Goal: Task Accomplishment & Management: Manage account settings

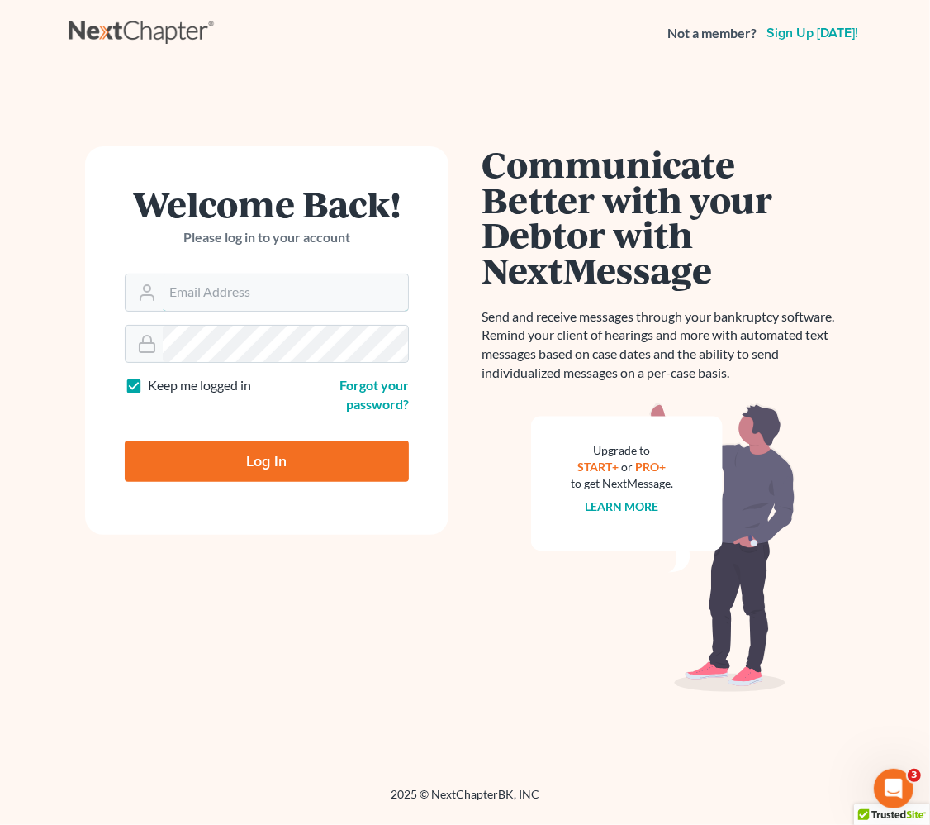
type input "angela@fairmaxlaw.com"
click at [283, 468] on input "Log In" at bounding box center [267, 460] width 284 height 41
type input "Thinking..."
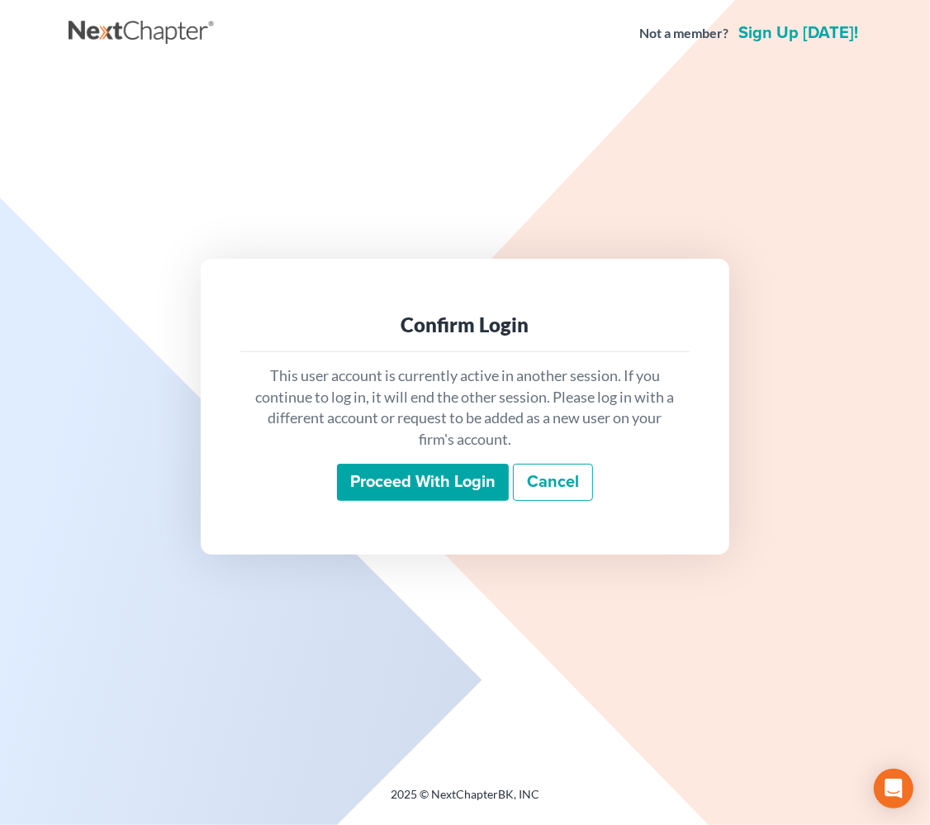
click at [435, 475] on input "Proceed with login" at bounding box center [423, 483] width 172 height 38
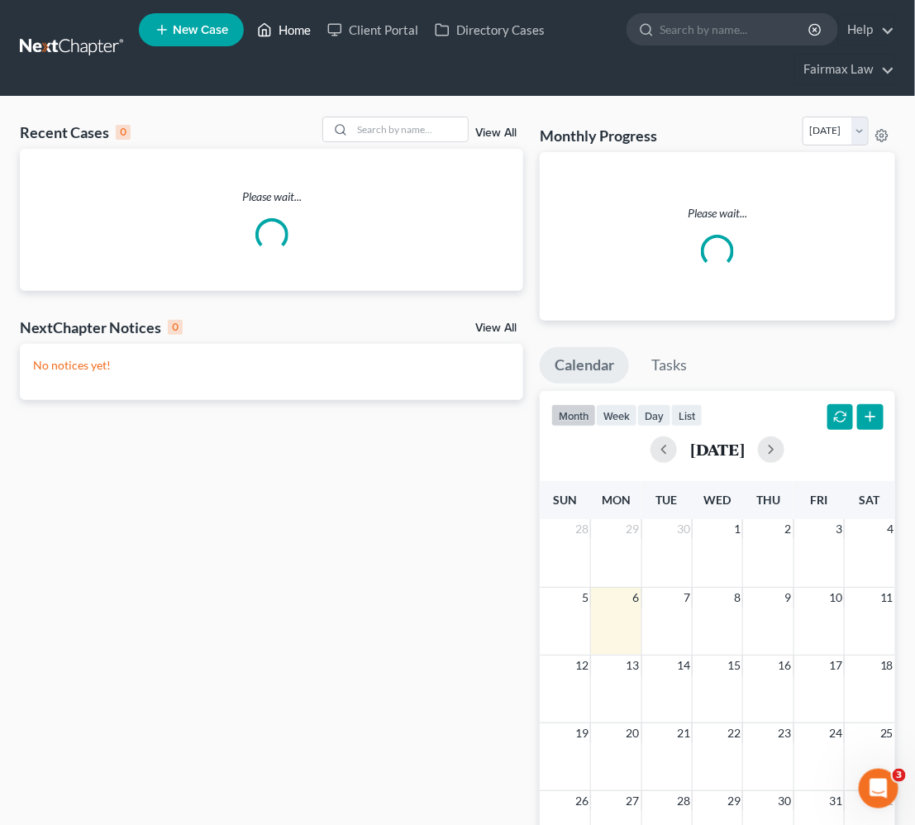
click at [295, 30] on link "Home" at bounding box center [284, 30] width 70 height 30
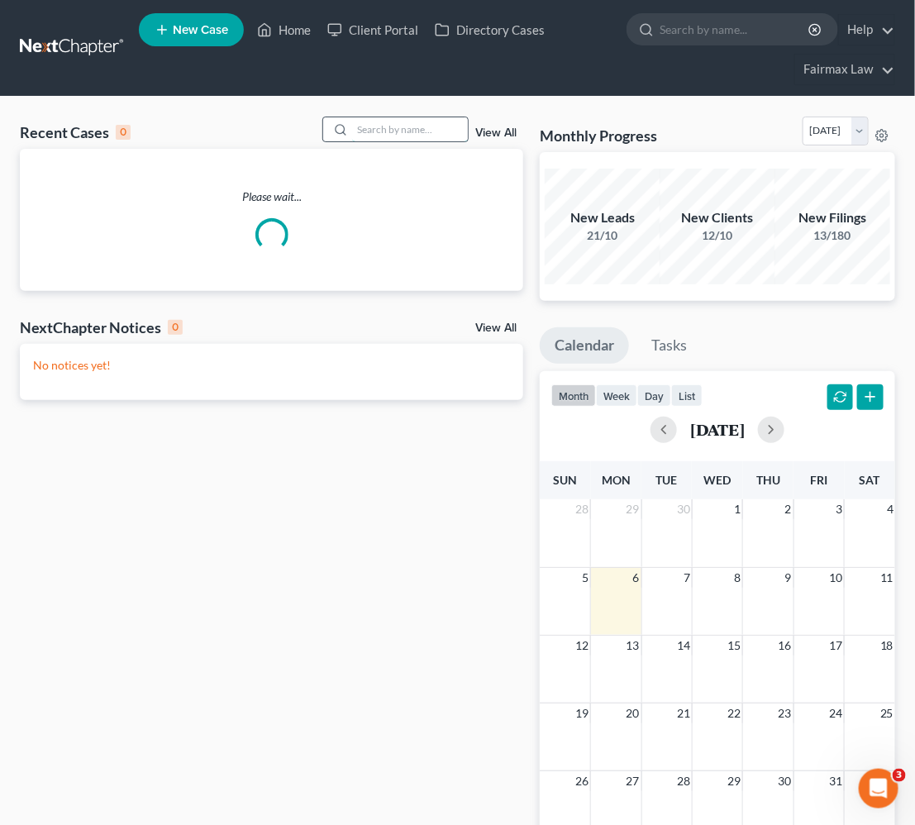
click at [402, 131] on input "search" at bounding box center [410, 129] width 116 height 24
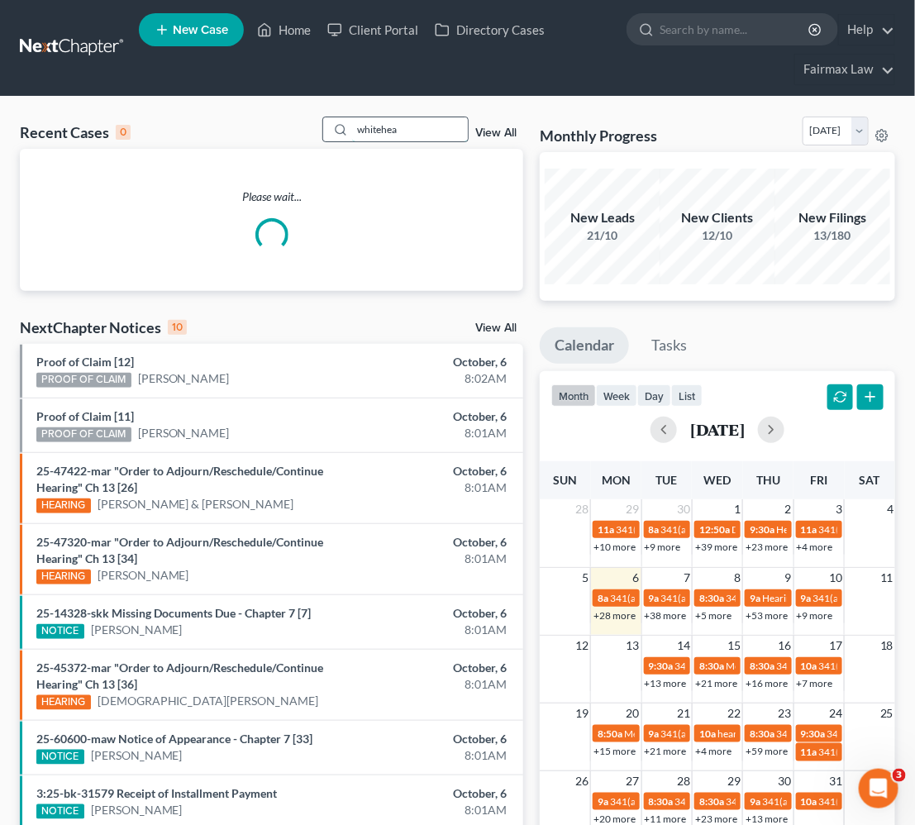
type input "whitehead"
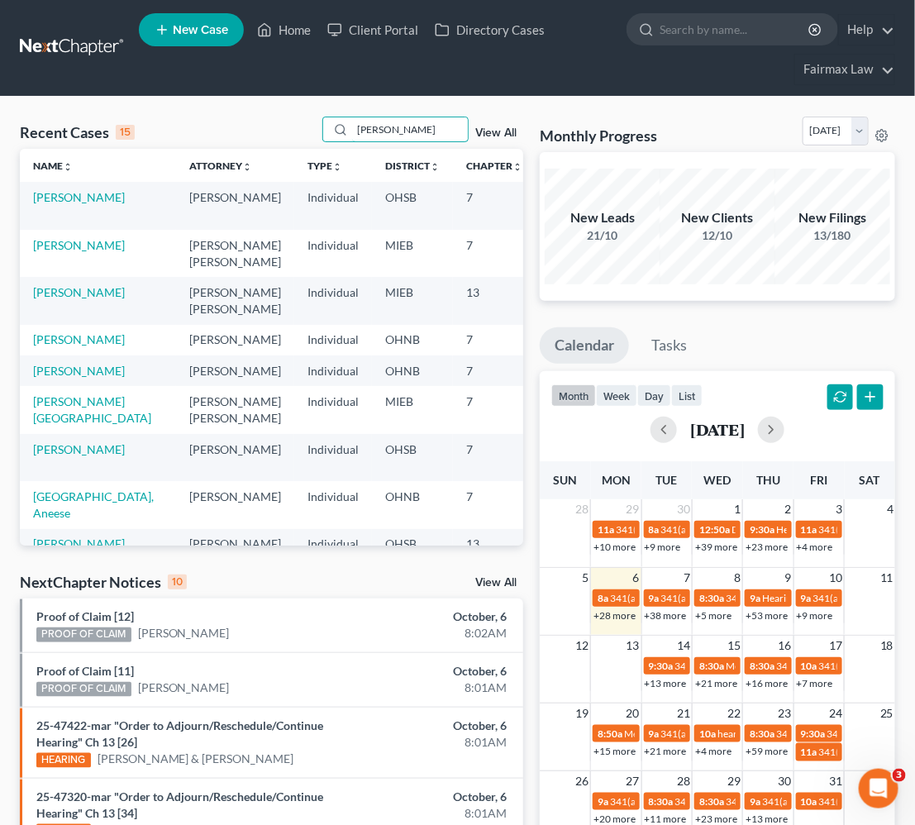
drag, startPoint x: 442, startPoint y: 128, endPoint x: -78, endPoint y: 42, distance: 526.8
click at [0, 42] on html "Home New Case Client Portal Directory Cases Fairmax Law angela@fairmaxlaw.com M…" at bounding box center [457, 642] width 915 height 1285
type input "alexander whitehead"
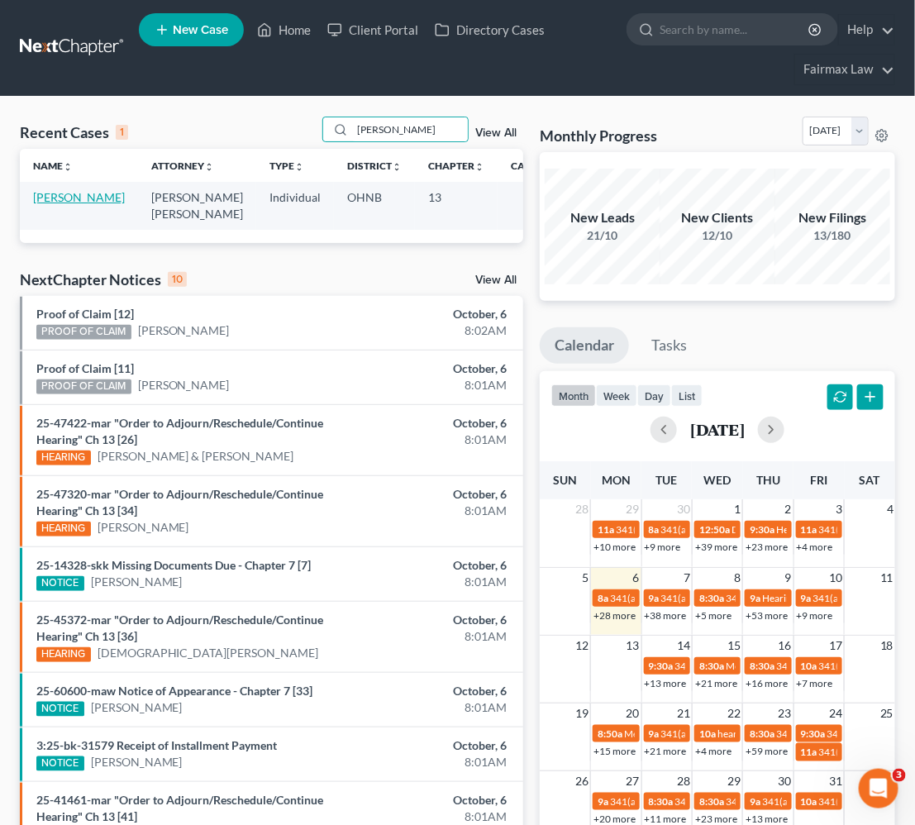
click at [43, 194] on link "[PERSON_NAME]" at bounding box center [79, 197] width 92 height 14
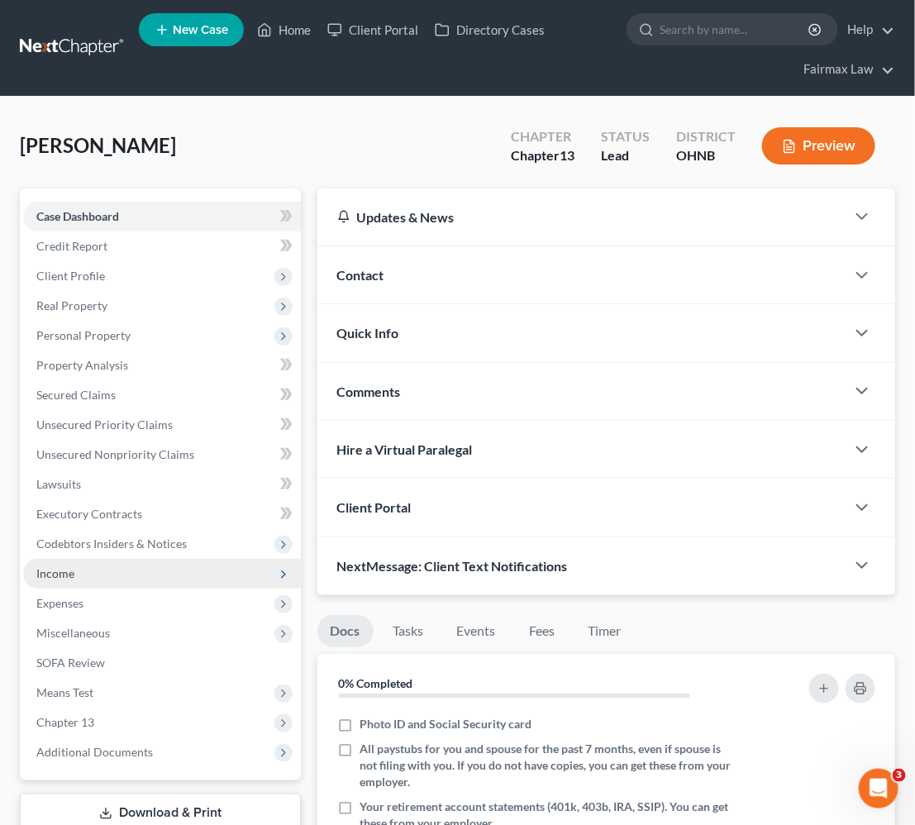
click at [83, 568] on span "Income" at bounding box center [162, 574] width 278 height 30
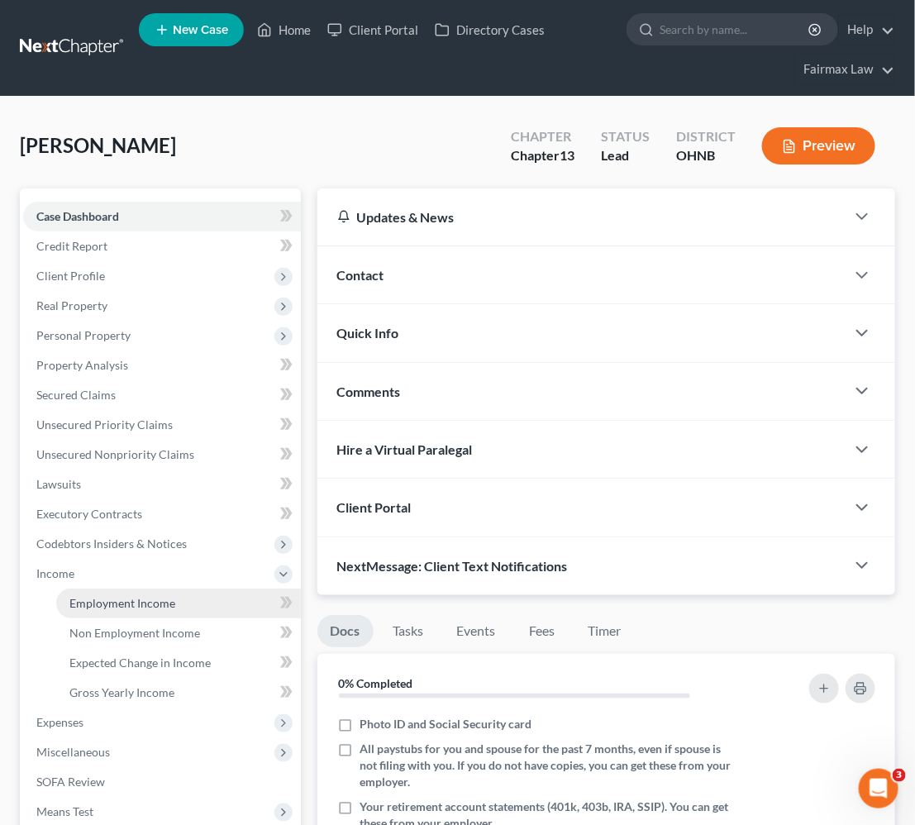
click at [95, 603] on span "Employment Income" at bounding box center [122, 603] width 106 height 14
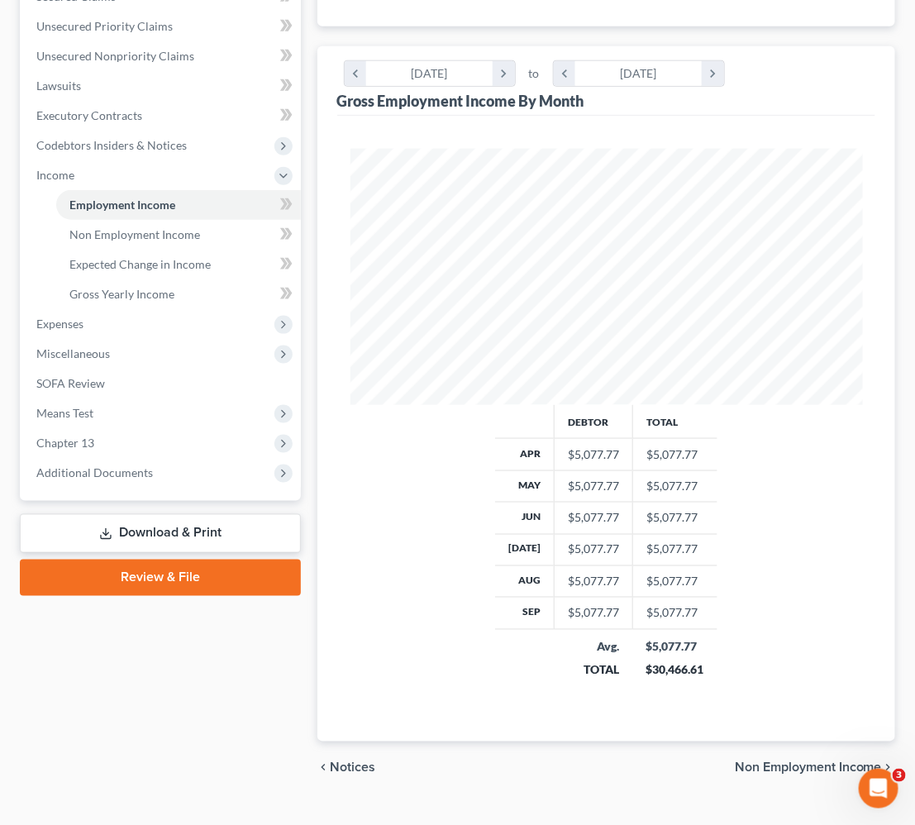
scroll to position [413, 0]
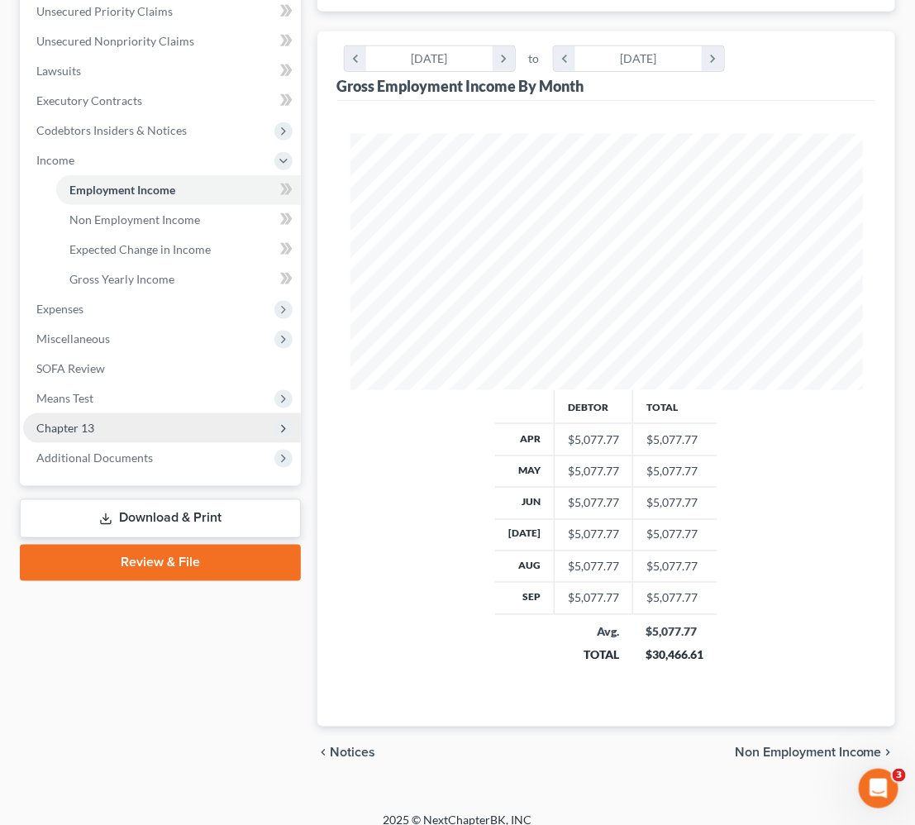
click at [92, 430] on span "Chapter 13" at bounding box center [65, 428] width 58 height 14
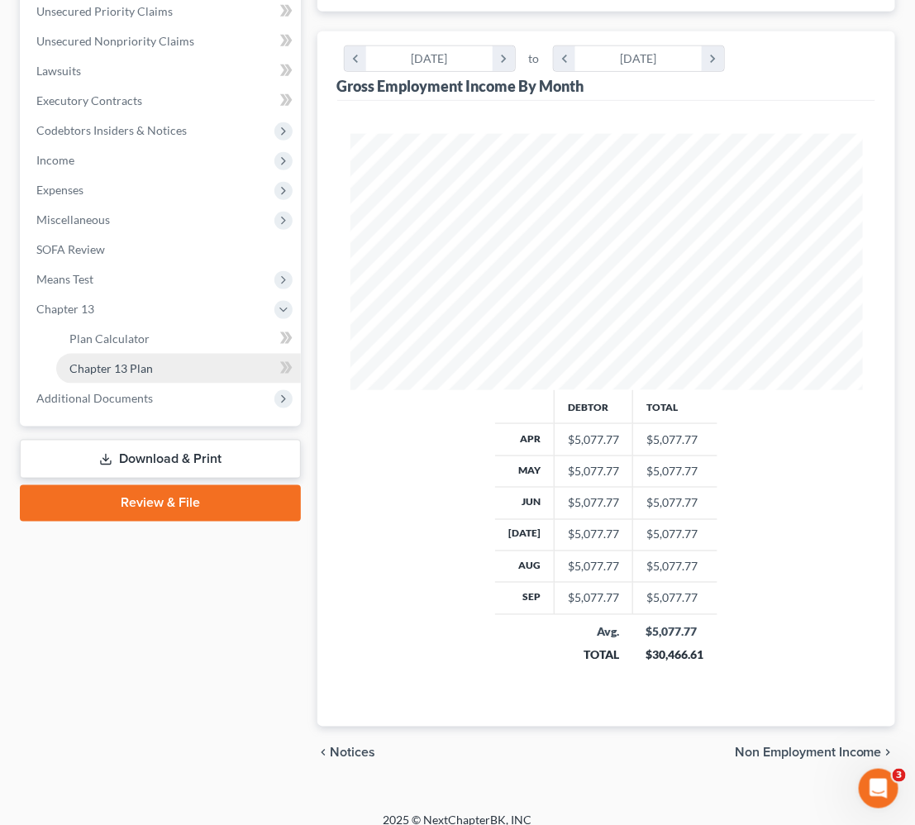
click at [164, 368] on link "Chapter 13 Plan" at bounding box center [178, 369] width 245 height 30
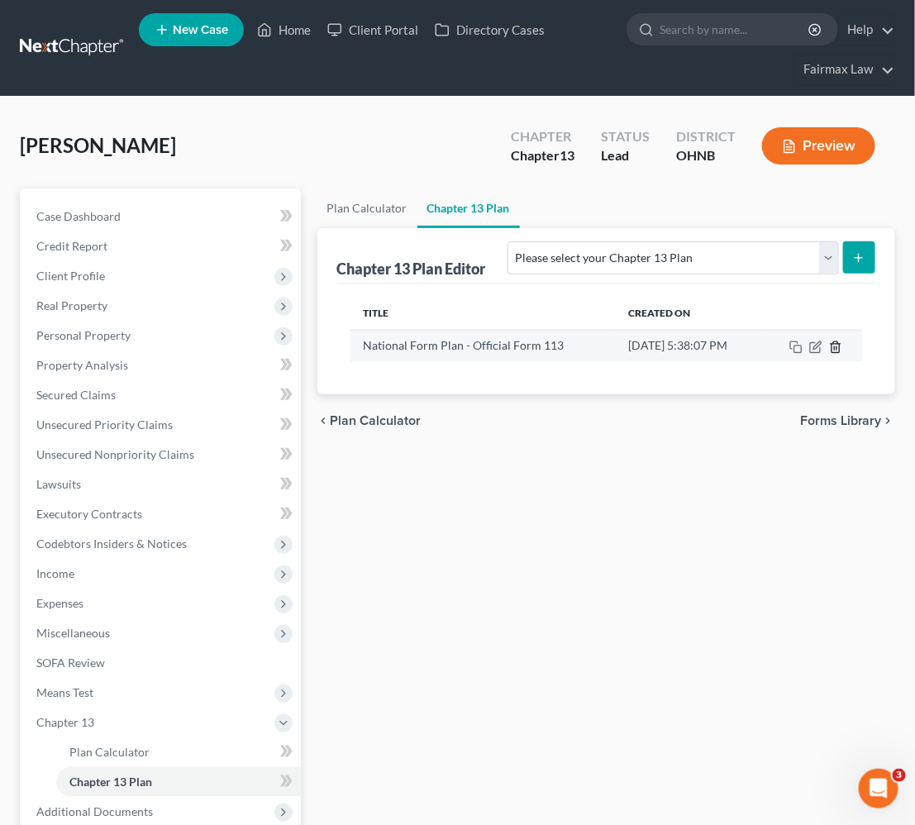
click at [837, 347] on icon "button" at bounding box center [835, 346] width 13 height 13
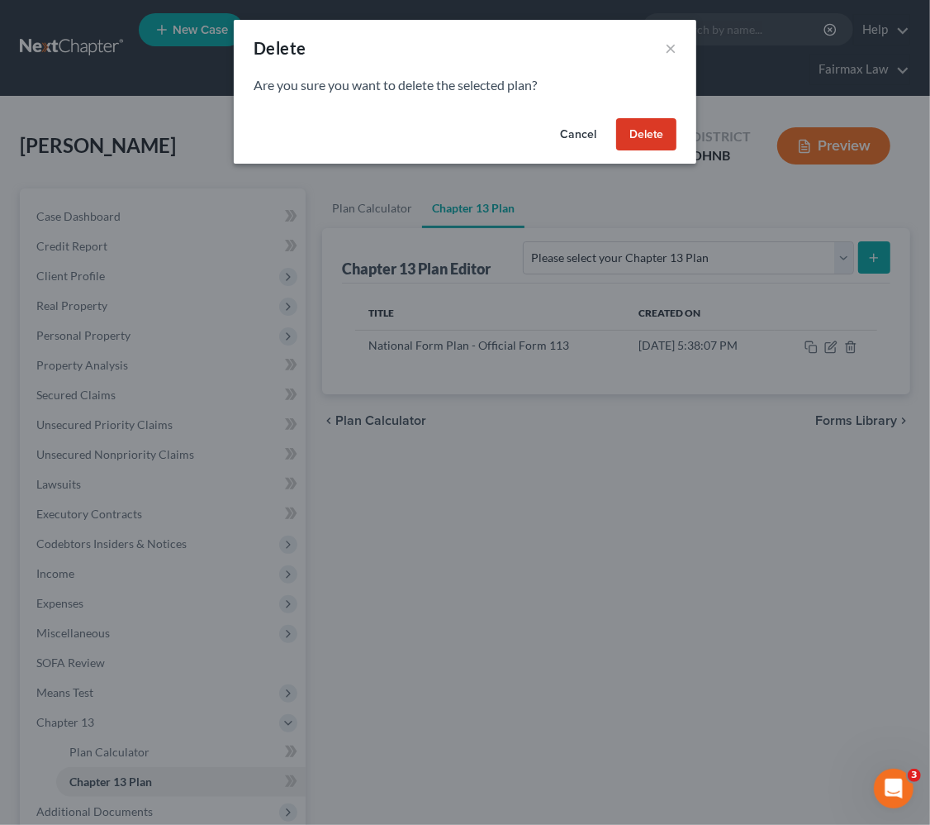
click at [636, 145] on button "Delete" at bounding box center [646, 134] width 60 height 33
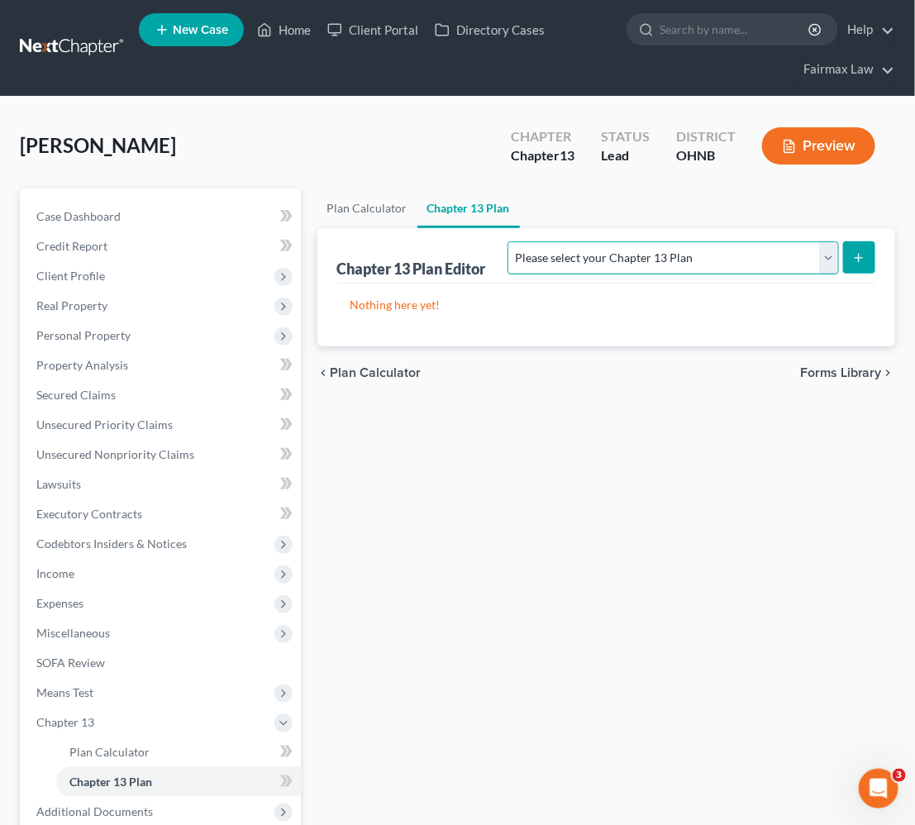
click at [740, 257] on select "Please select your Chapter 13 Plan National Form Plan - Official Form 113 North…" at bounding box center [672, 257] width 331 height 33
select select "0"
click at [605, 241] on select "Please select your Chapter 13 Plan National Form Plan - Official Form 113 North…" at bounding box center [672, 257] width 331 height 33
click at [848, 265] on button "submit" at bounding box center [859, 257] width 32 height 32
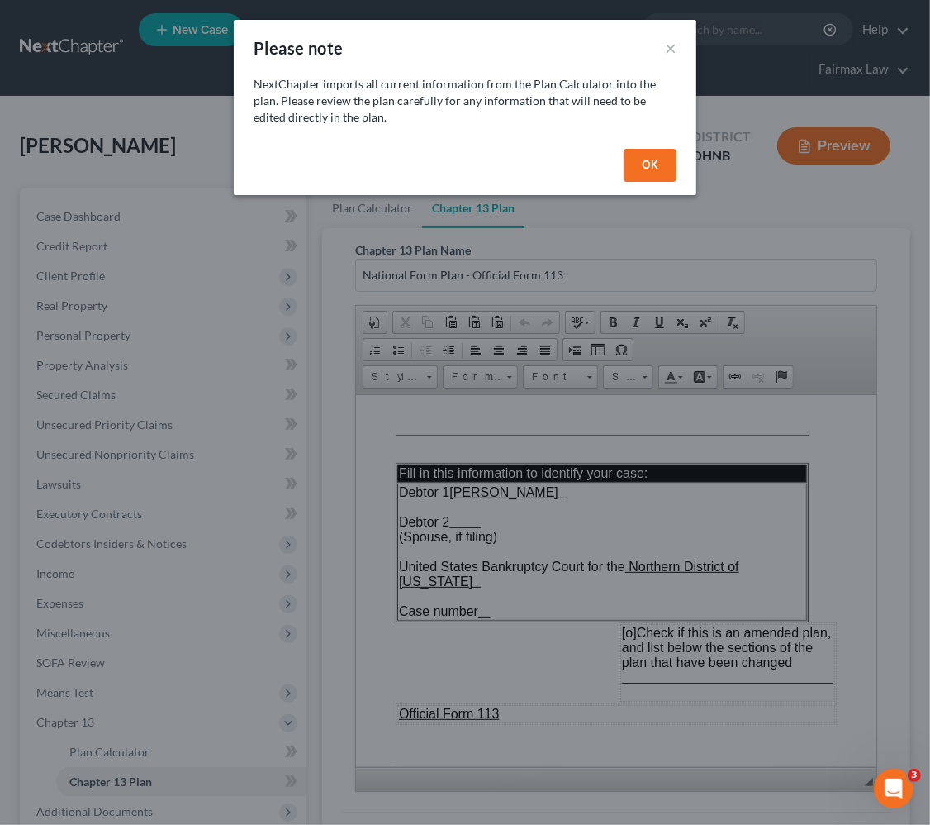
click at [659, 162] on button "OK" at bounding box center [650, 165] width 53 height 33
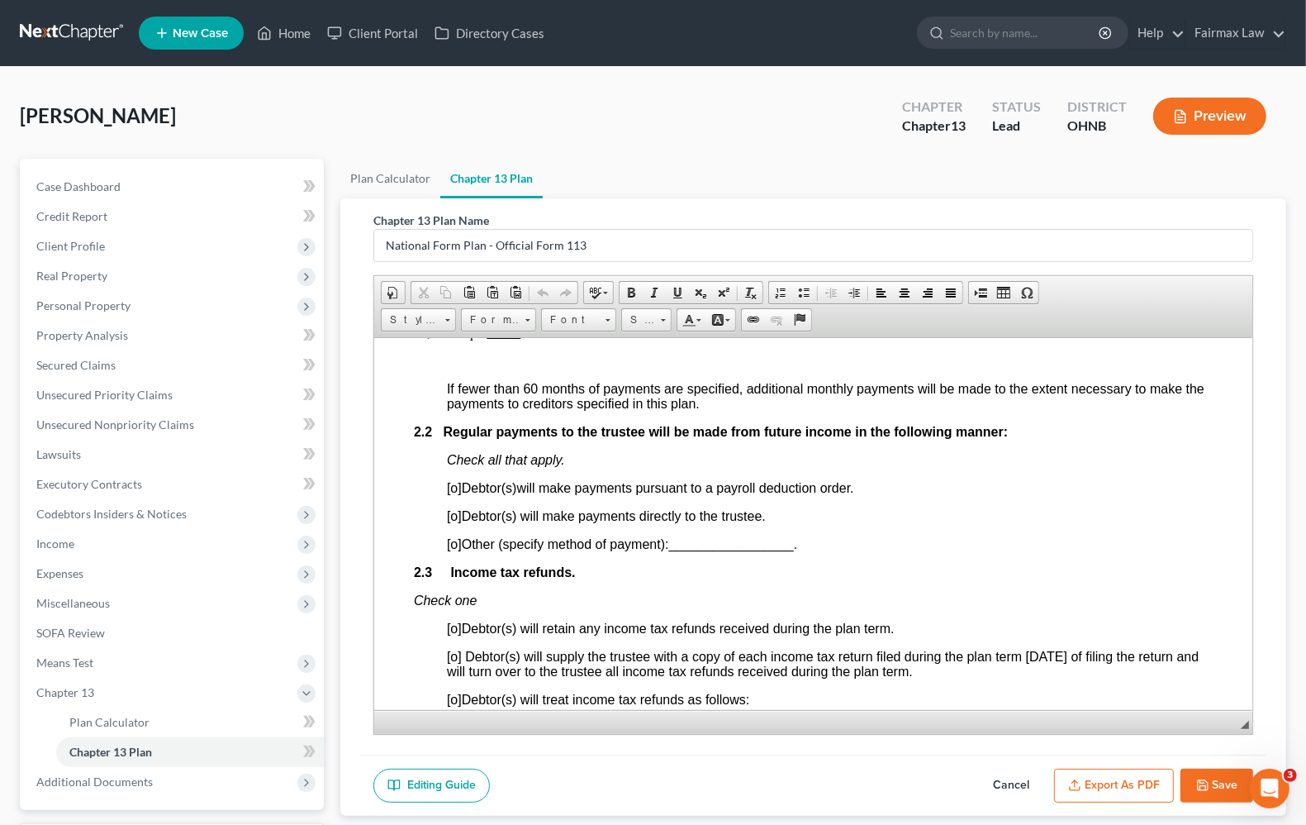
scroll to position [1029, 0]
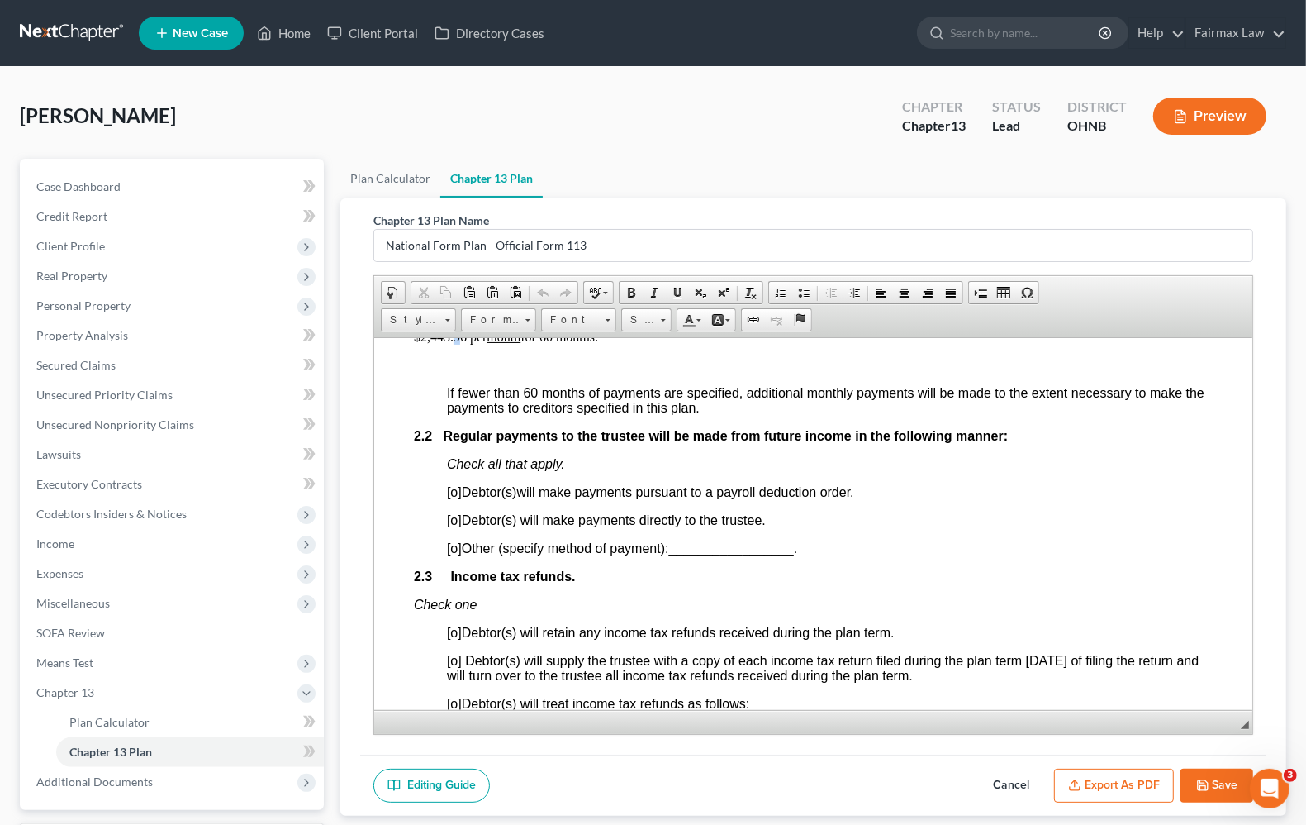
drag, startPoint x: 454, startPoint y: 354, endPoint x: 495, endPoint y: 348, distance: 40.9
click at [459, 344] on p "$2,443.96 per month for 60 months." at bounding box center [813, 336] width 799 height 15
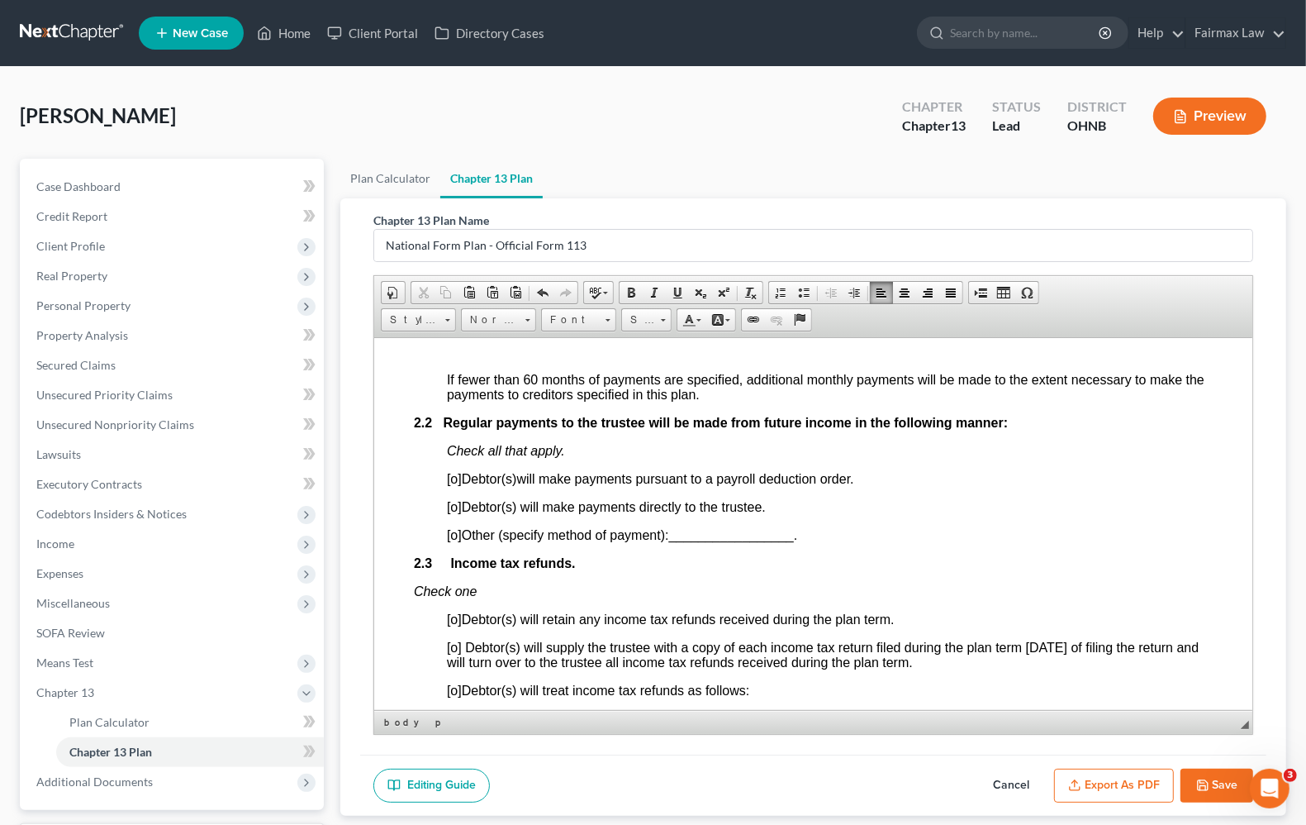
scroll to position [1132, 0]
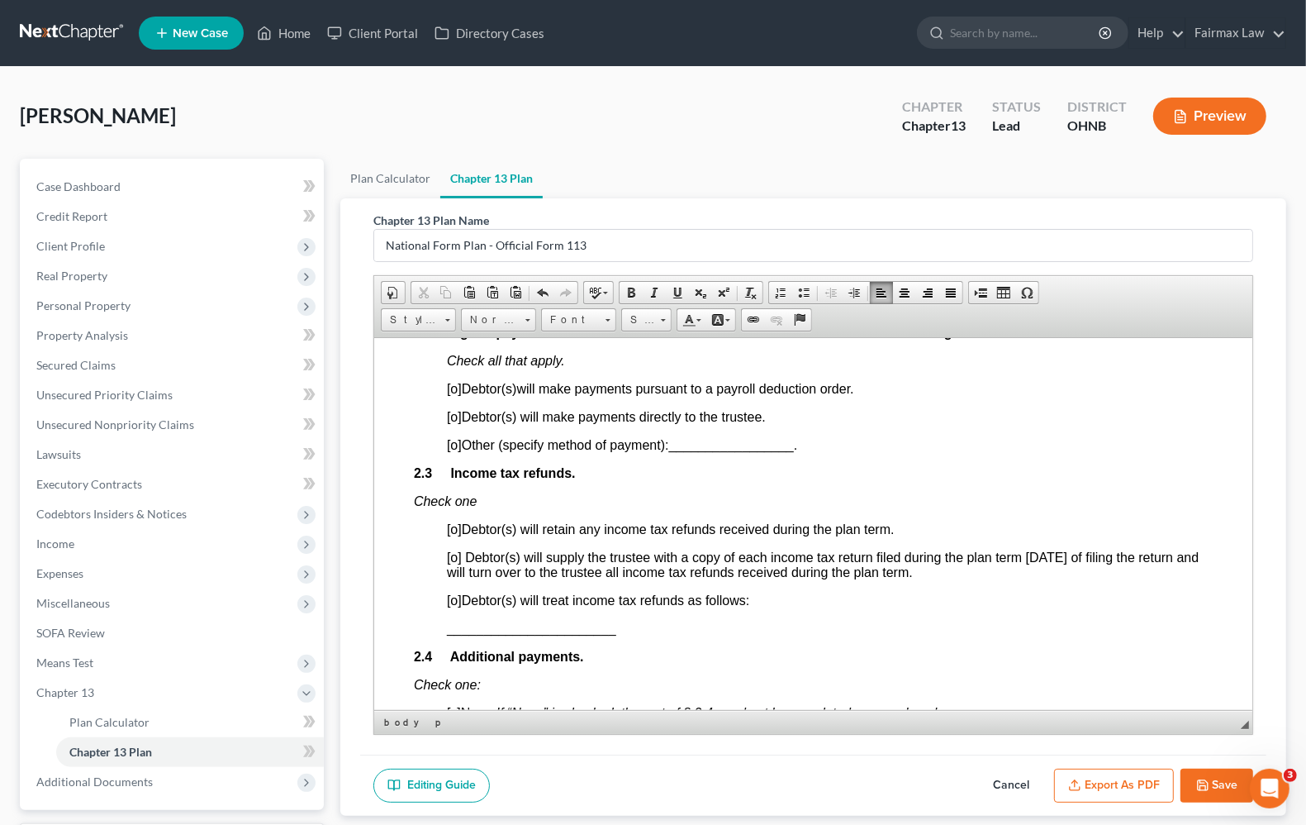
drag, startPoint x: 446, startPoint y: 419, endPoint x: 513, endPoint y: 404, distance: 68.6
click at [447, 395] on span "[o]" at bounding box center [454, 388] width 15 height 14
click at [455, 395] on span "[o]" at bounding box center [454, 388] width 15 height 14
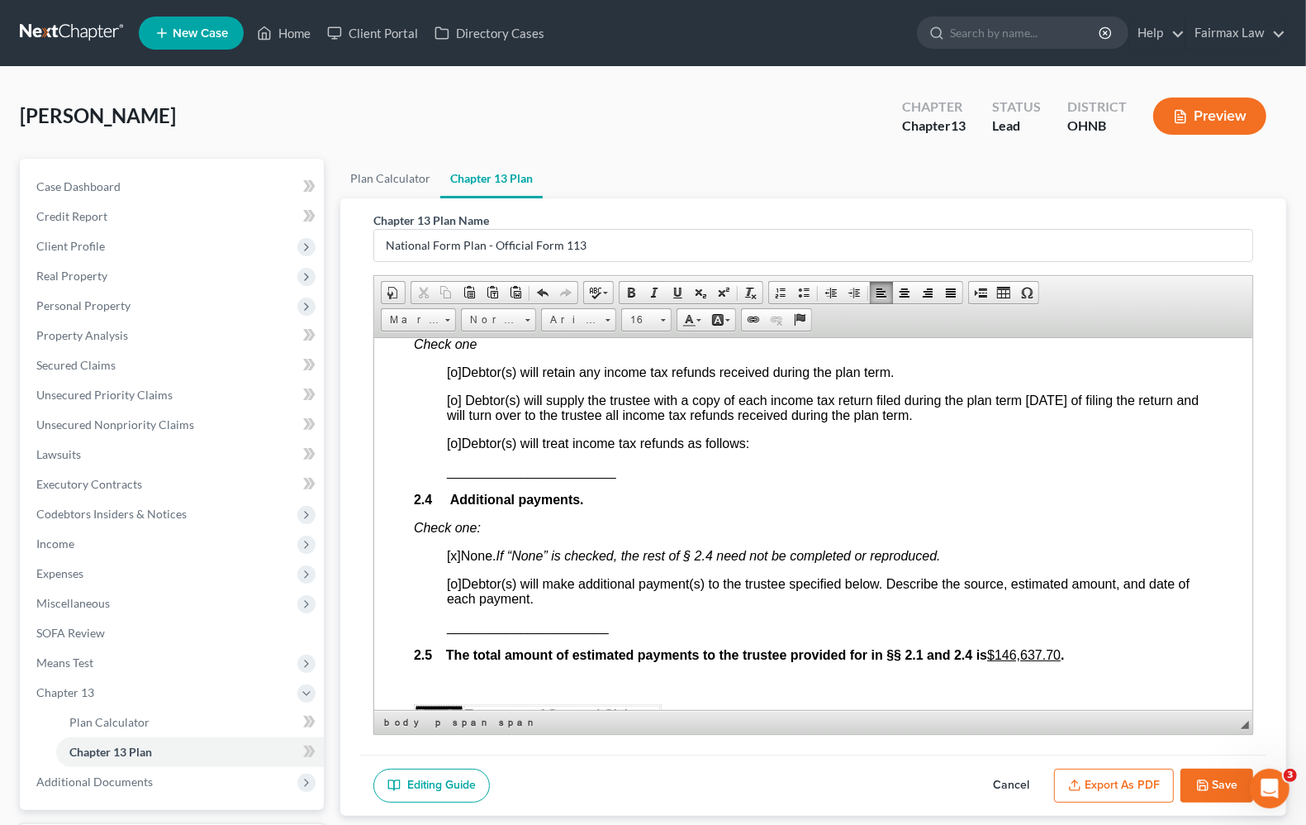
scroll to position [1339, 0]
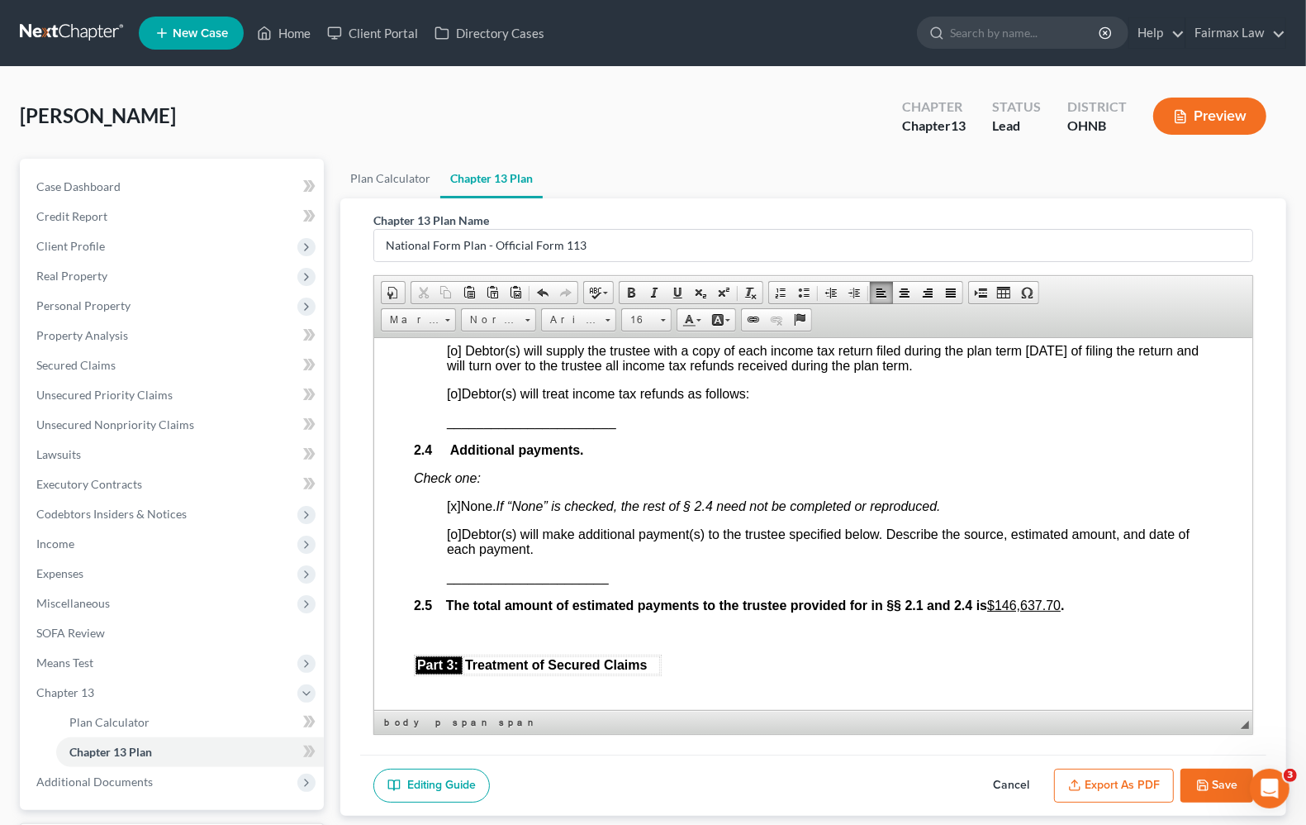
drag, startPoint x: 451, startPoint y: 432, endPoint x: 471, endPoint y: 426, distance: 20.7
click at [454, 400] on span "[o]" at bounding box center [454, 393] width 15 height 14
click at [647, 429] on p "_______________________" at bounding box center [830, 421] width 766 height 15
drag, startPoint x: 430, startPoint y: 460, endPoint x: 563, endPoint y: 437, distance: 134.2
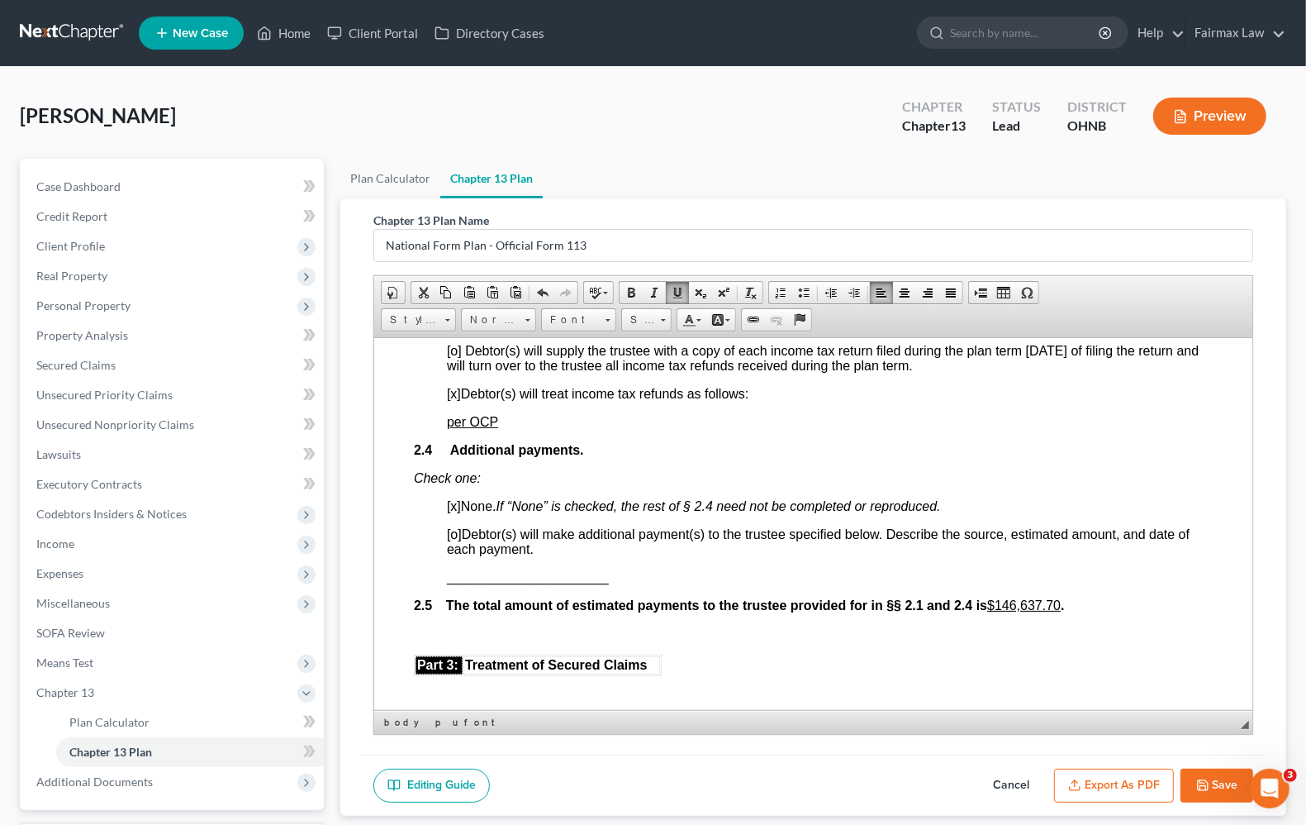
drag, startPoint x: 678, startPoint y: 484, endPoint x: 631, endPoint y: 497, distance: 47.9
click at [676, 457] on p "2.4 Additional payments." at bounding box center [813, 449] width 799 height 15
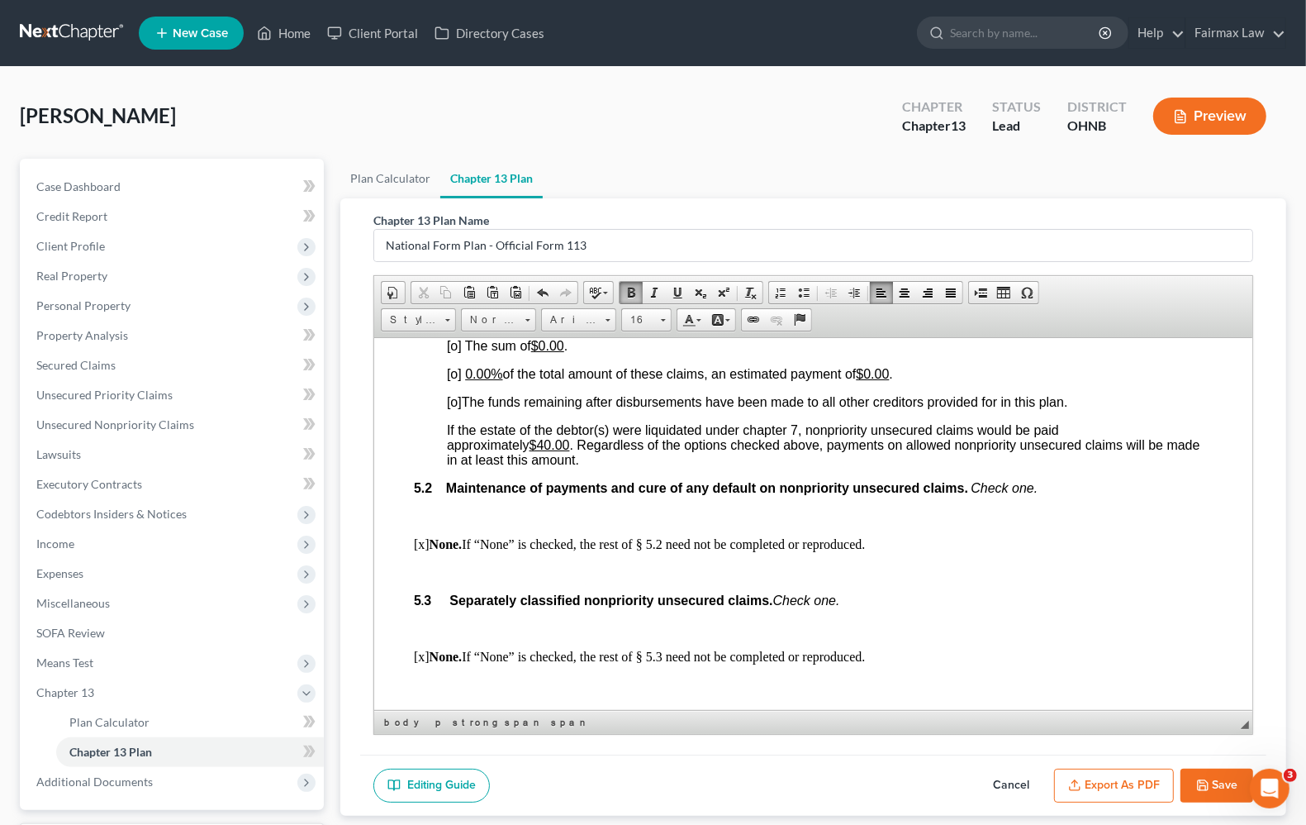
scroll to position [3404, 0]
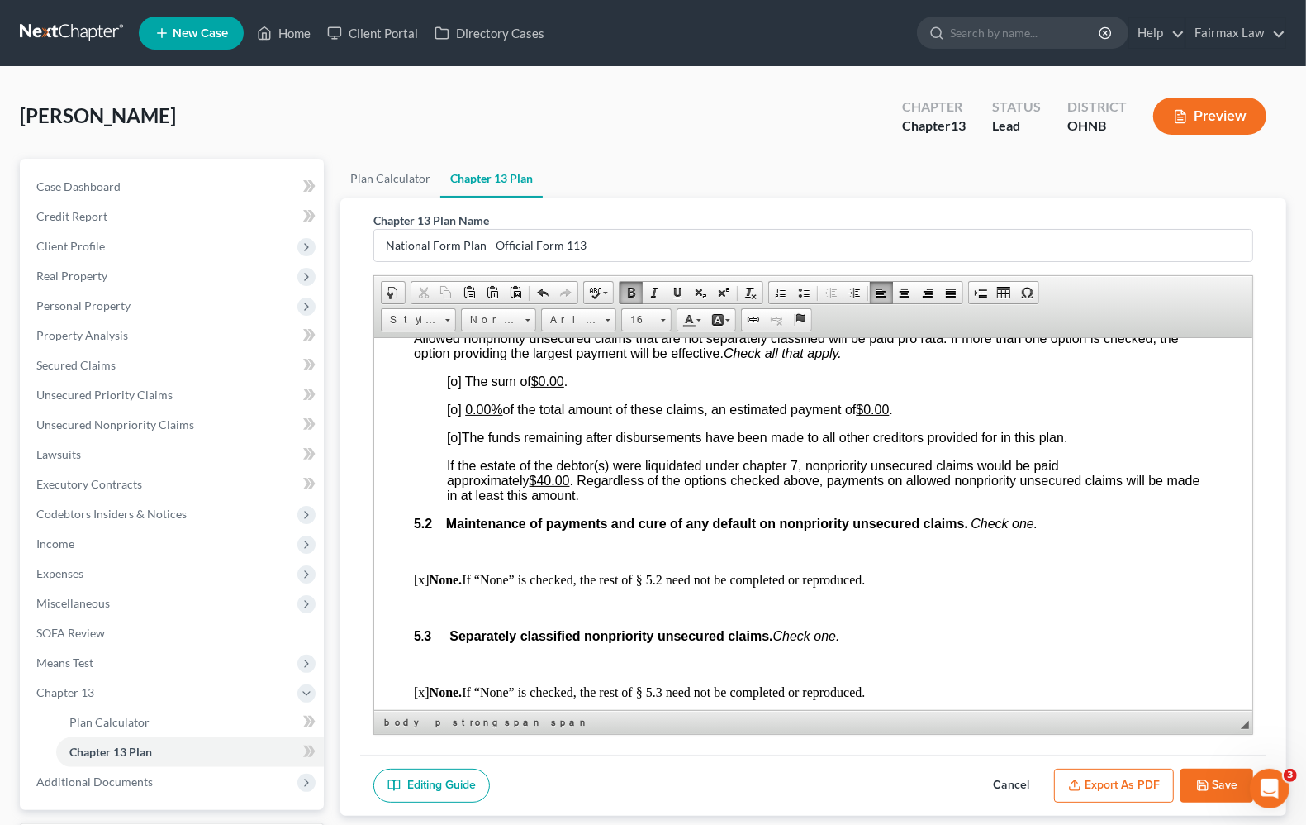
click at [454, 388] on span "[o]" at bounding box center [454, 380] width 15 height 14
click at [459, 416] on span "[o]" at bounding box center [454, 409] width 15 height 14
click at [462, 444] on span "[o] The funds remaining after disbursements have been made to all other credito…" at bounding box center [757, 437] width 621 height 14
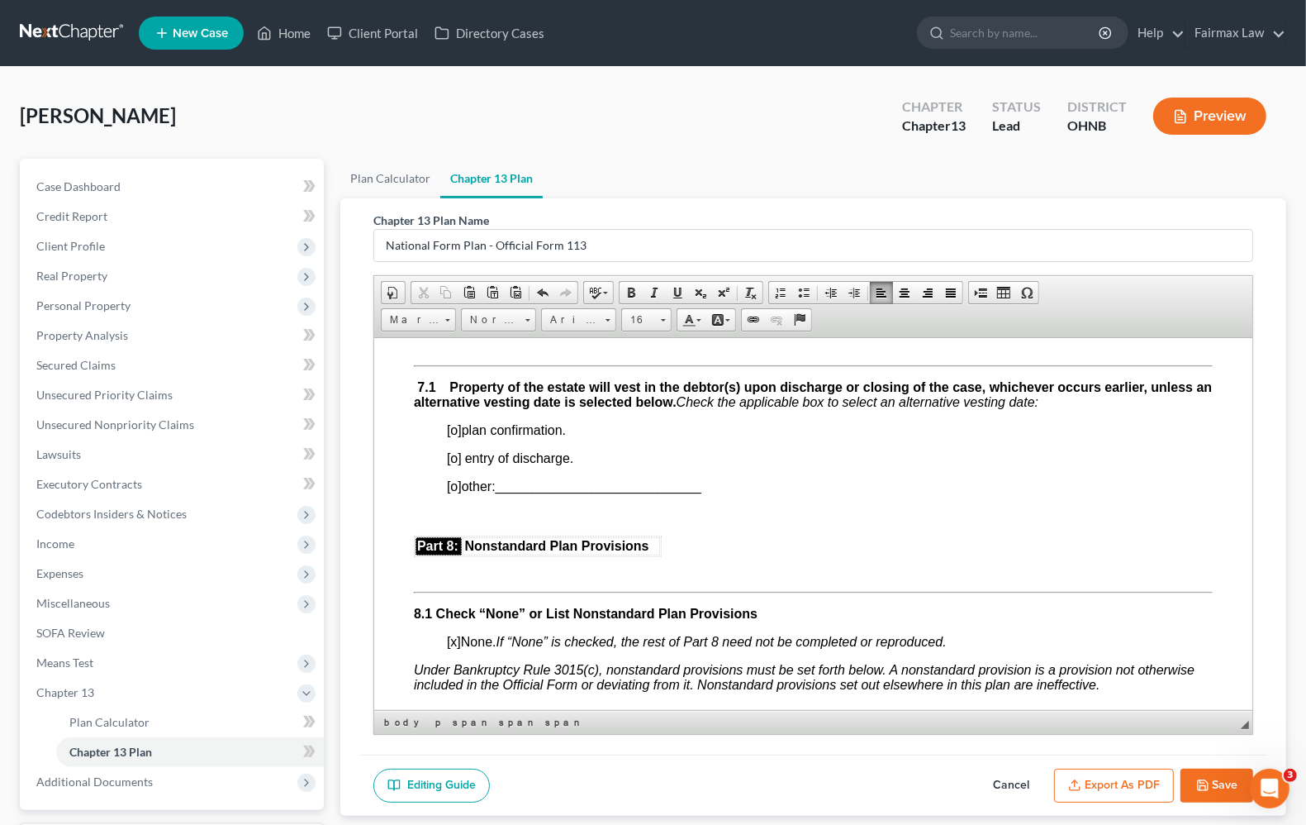
scroll to position [4127, 0]
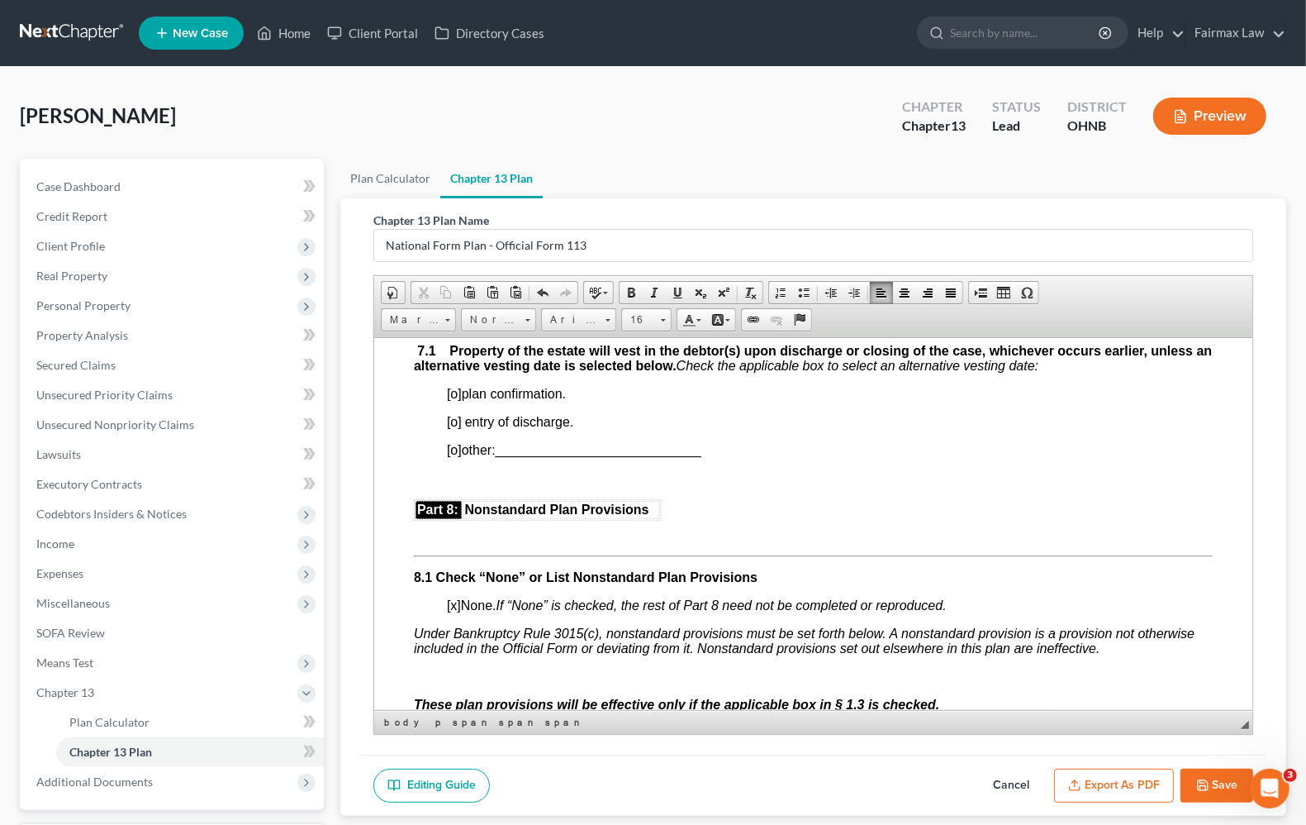
click at [457, 400] on span "[o]" at bounding box center [454, 393] width 15 height 14
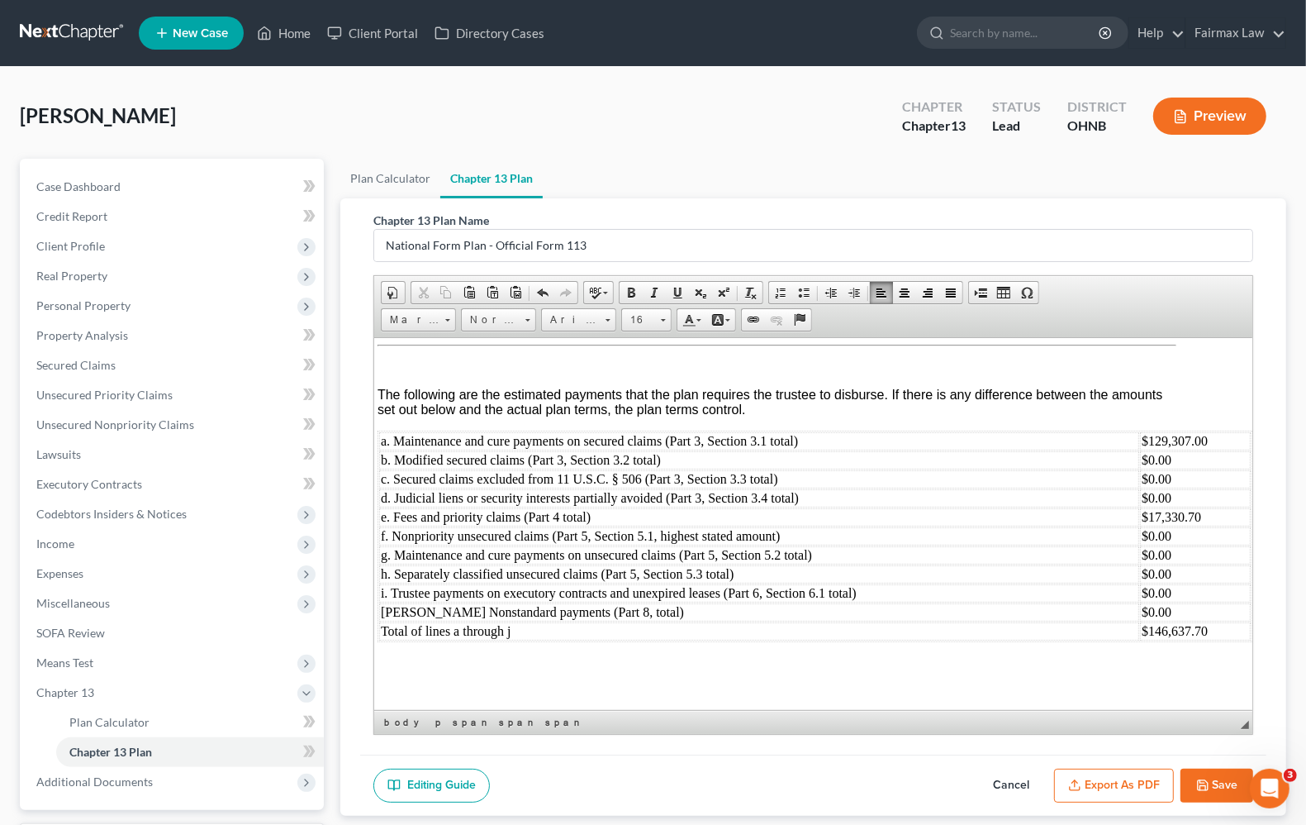
scroll to position [4735, 51]
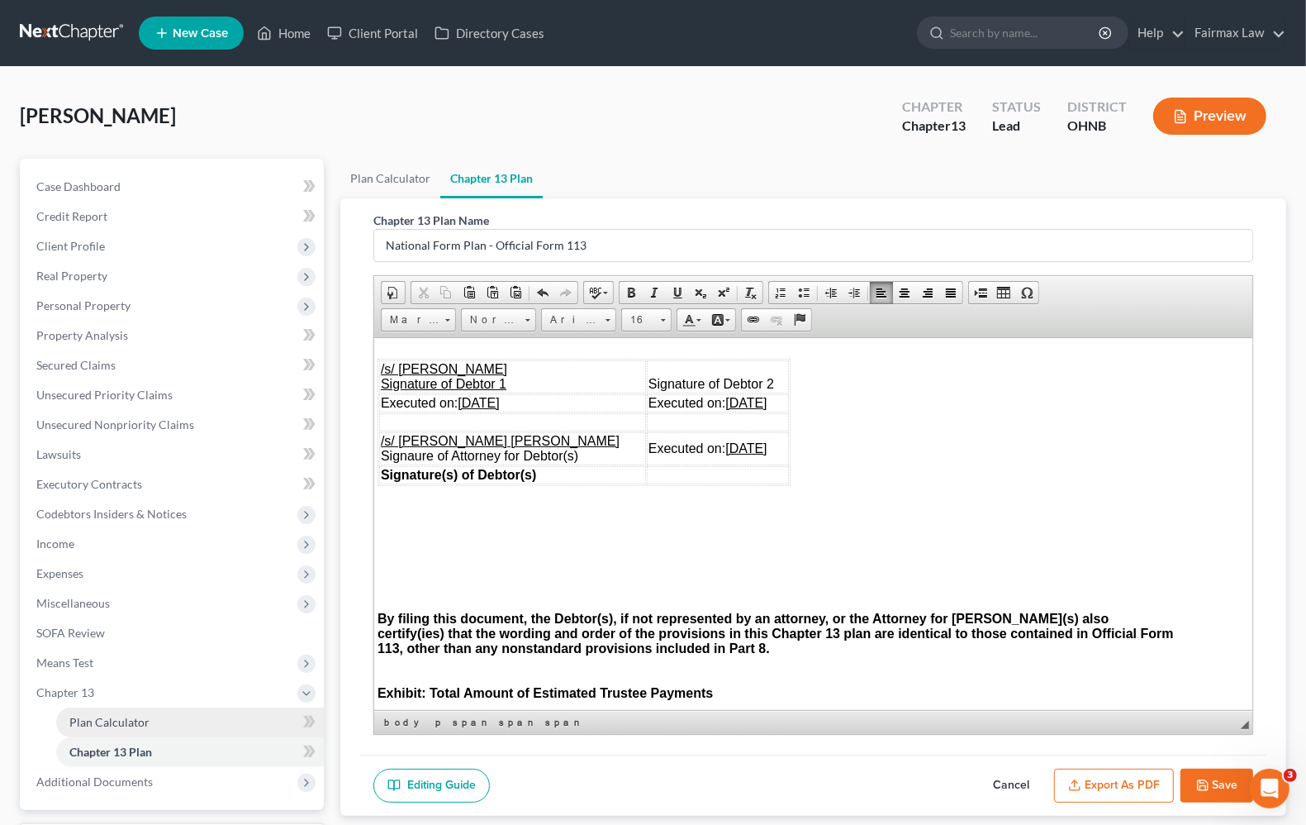
click at [107, 729] on link "Plan Calculator" at bounding box center [190, 722] width 268 height 30
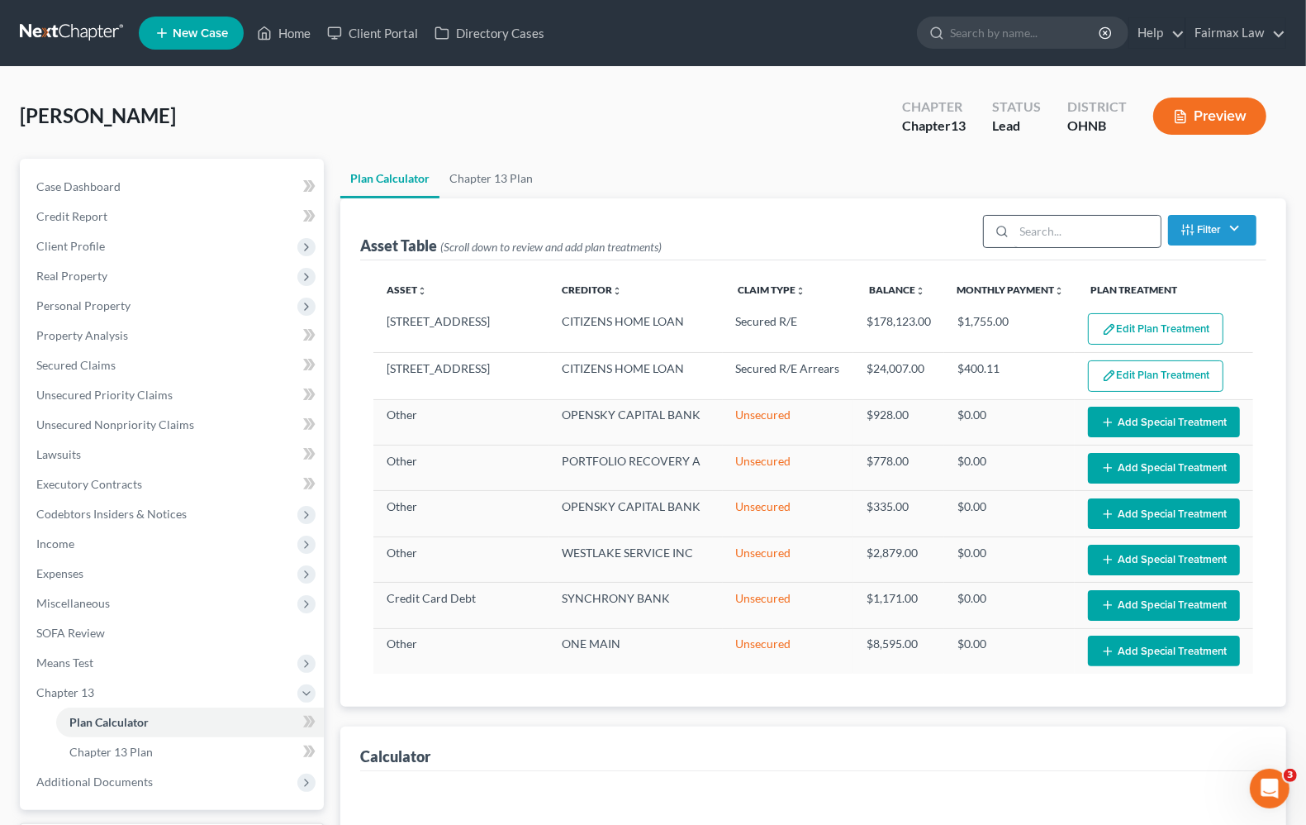
select select "59"
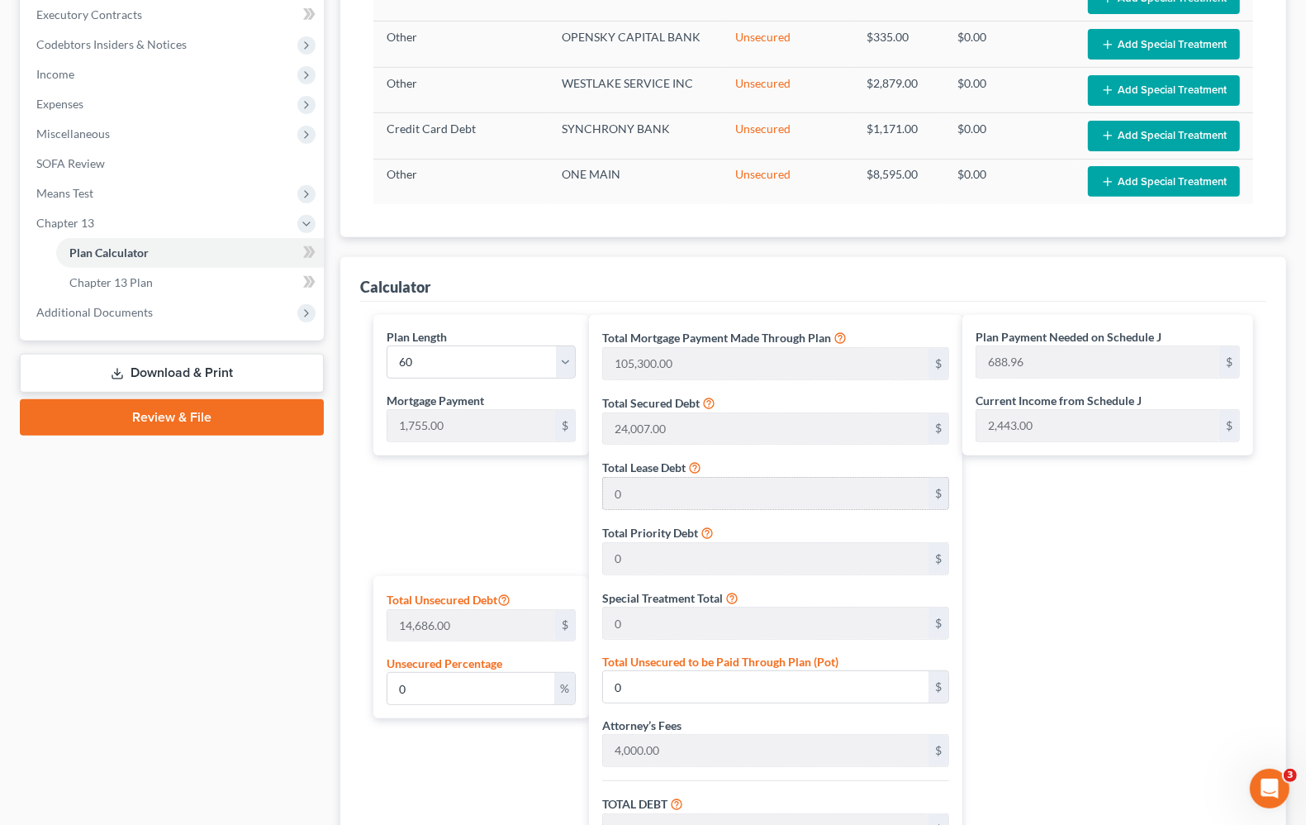
scroll to position [516, 0]
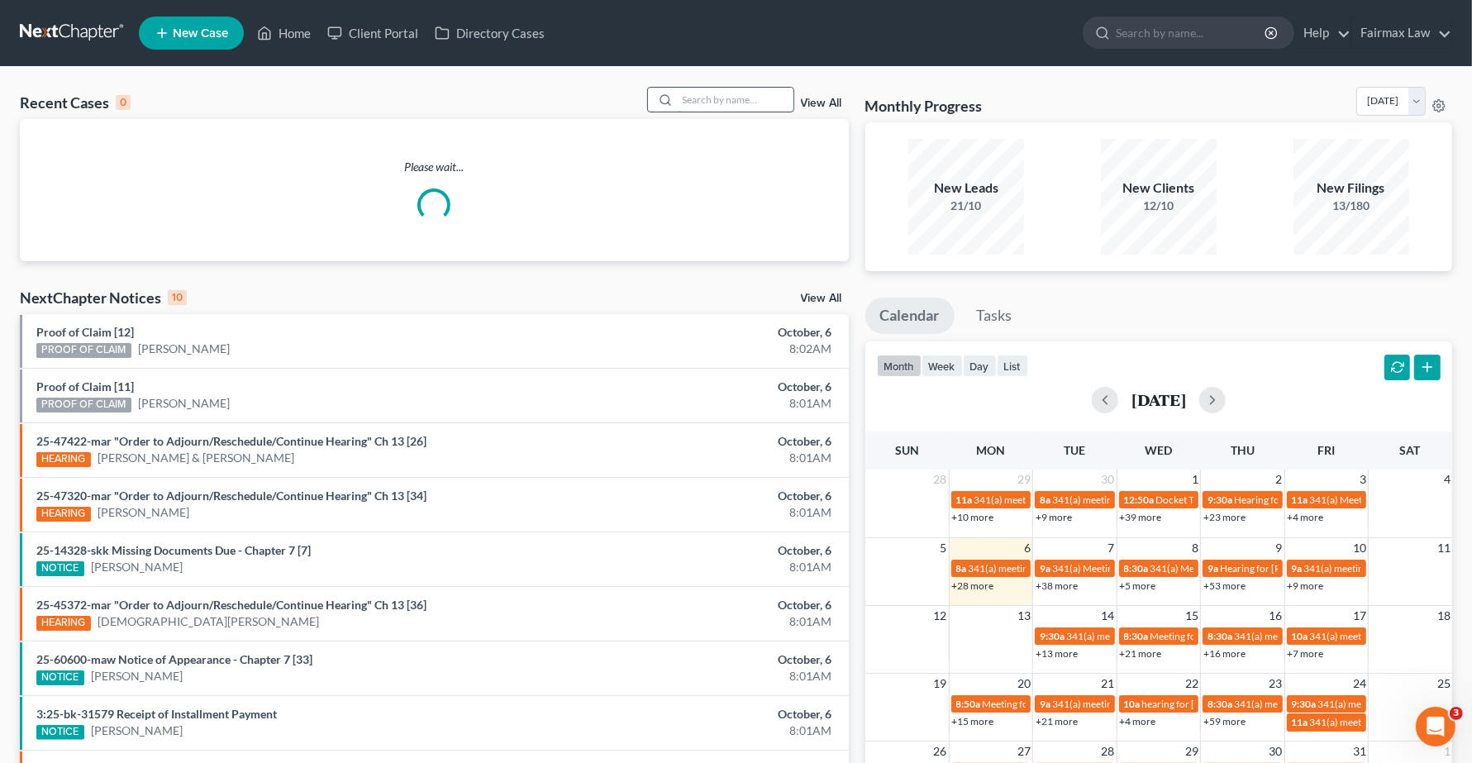
click at [705, 106] on input "search" at bounding box center [736, 100] width 116 height 24
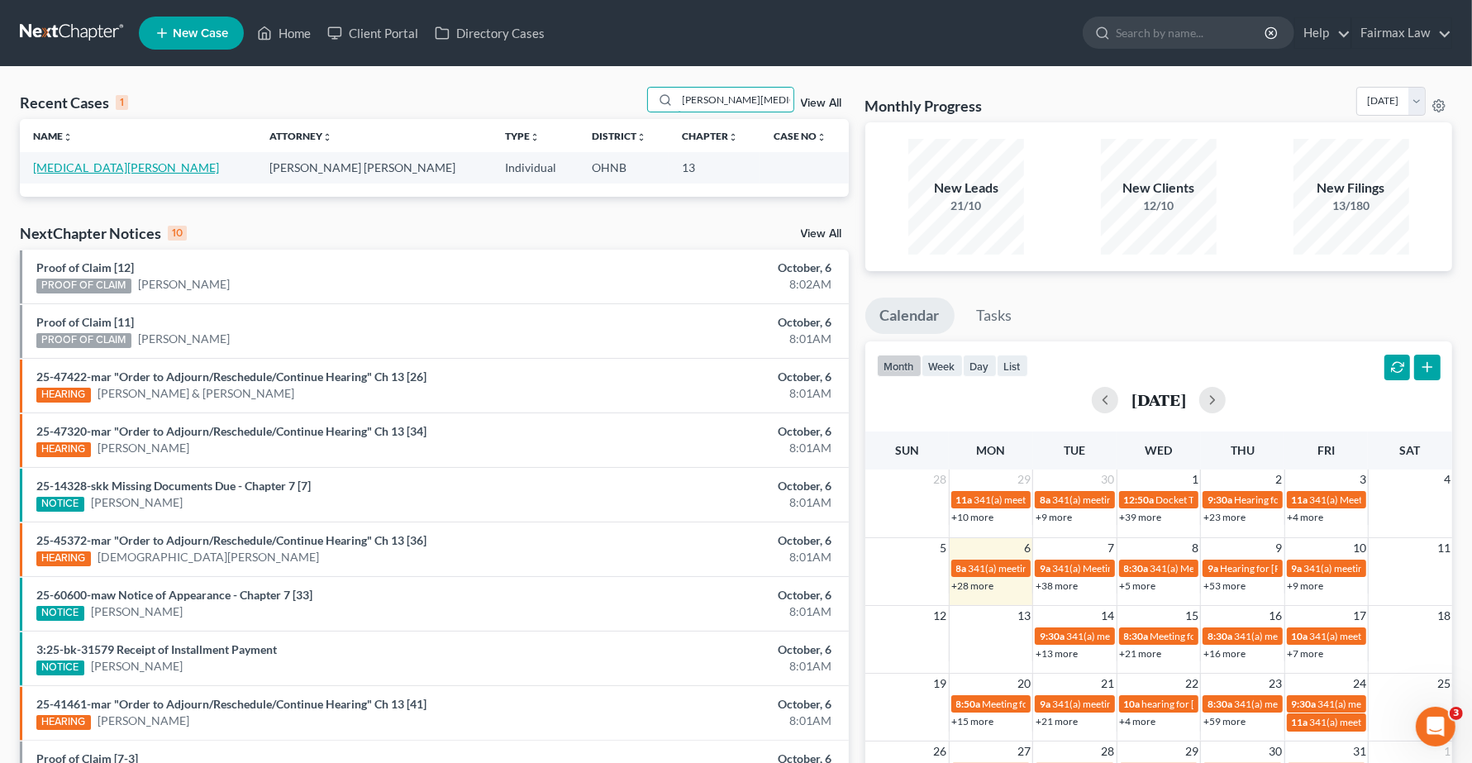
type input "alexander whitehead"
click at [101, 169] on link "[PERSON_NAME]" at bounding box center [126, 167] width 186 height 14
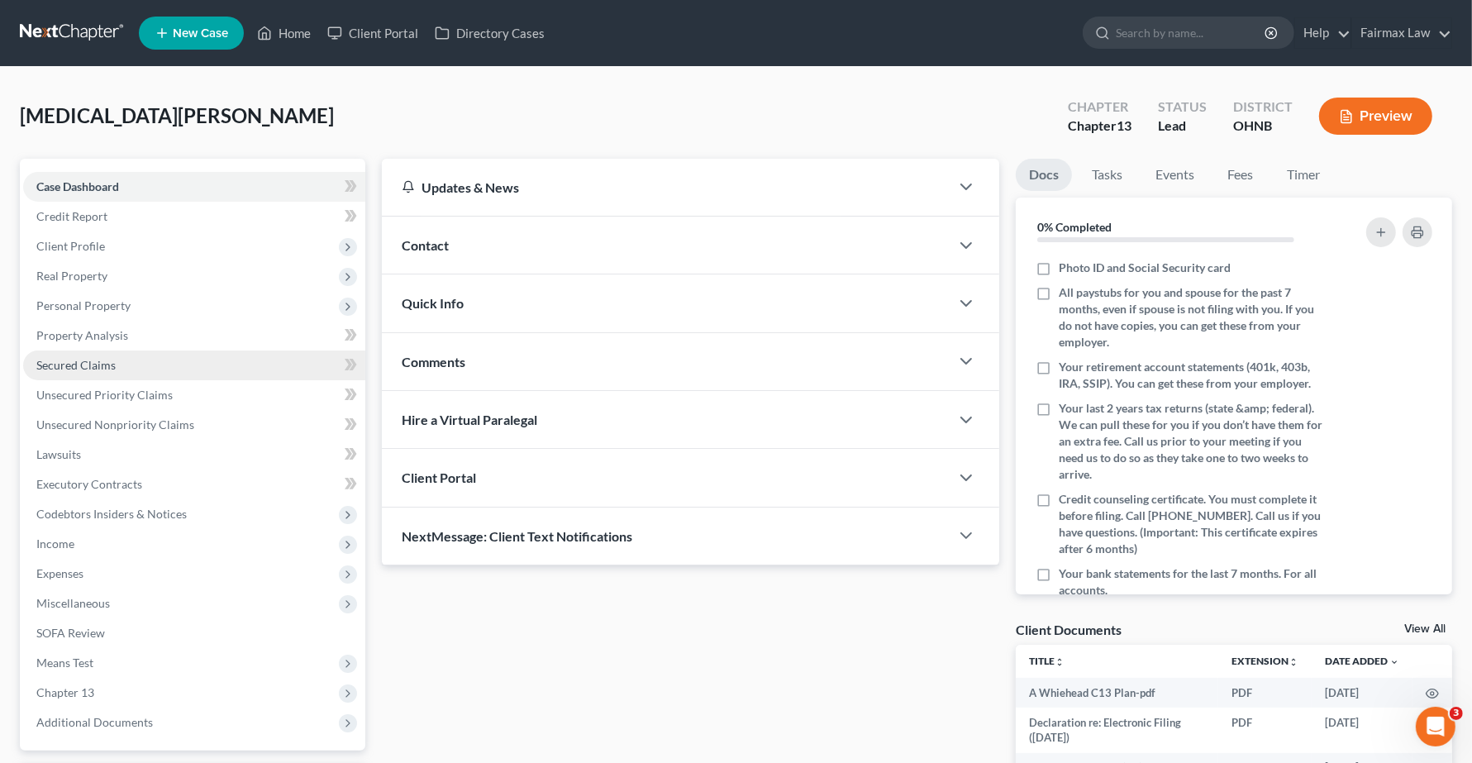
click at [58, 361] on span "Secured Claims" at bounding box center [75, 365] width 79 height 14
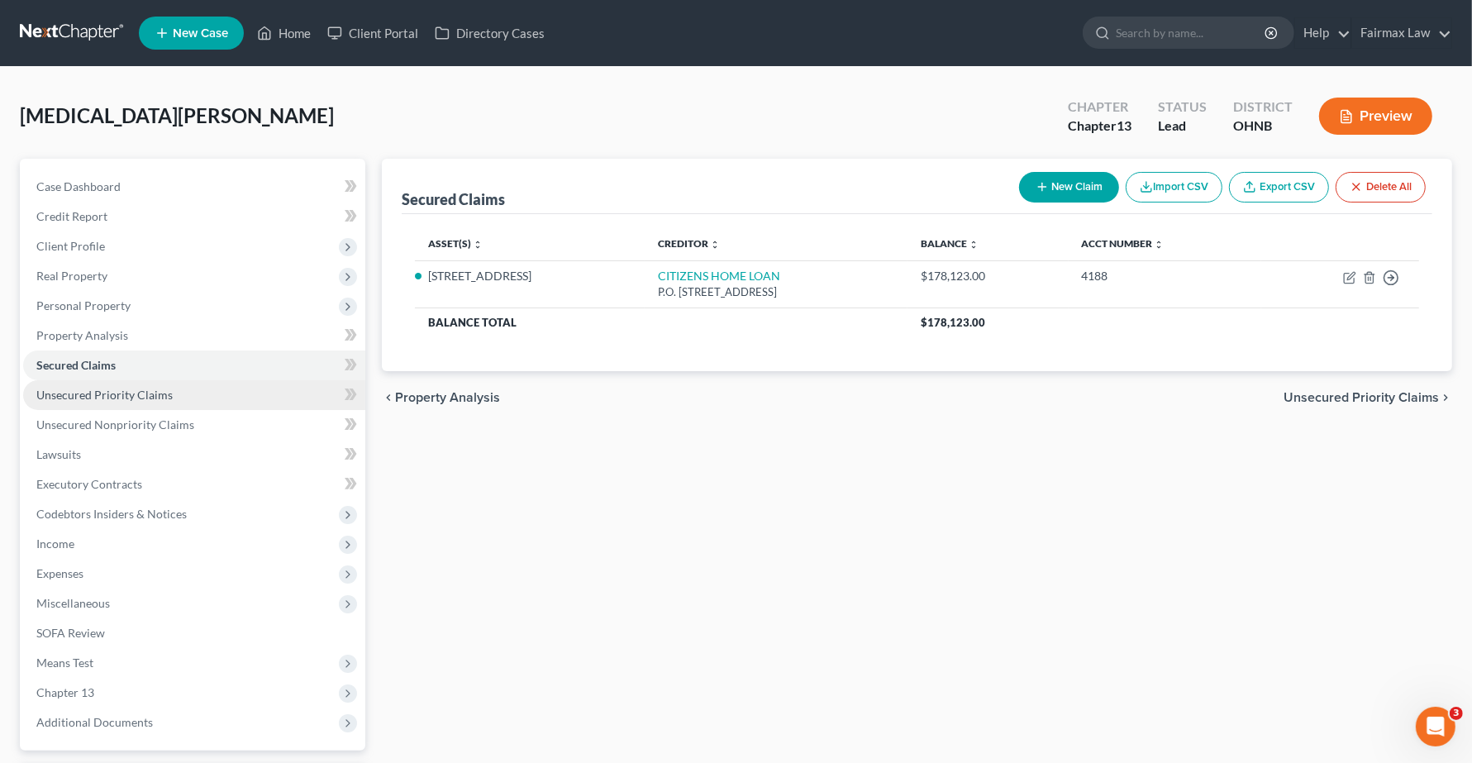
click at [91, 394] on span "Unsecured Priority Claims" at bounding box center [104, 395] width 136 height 14
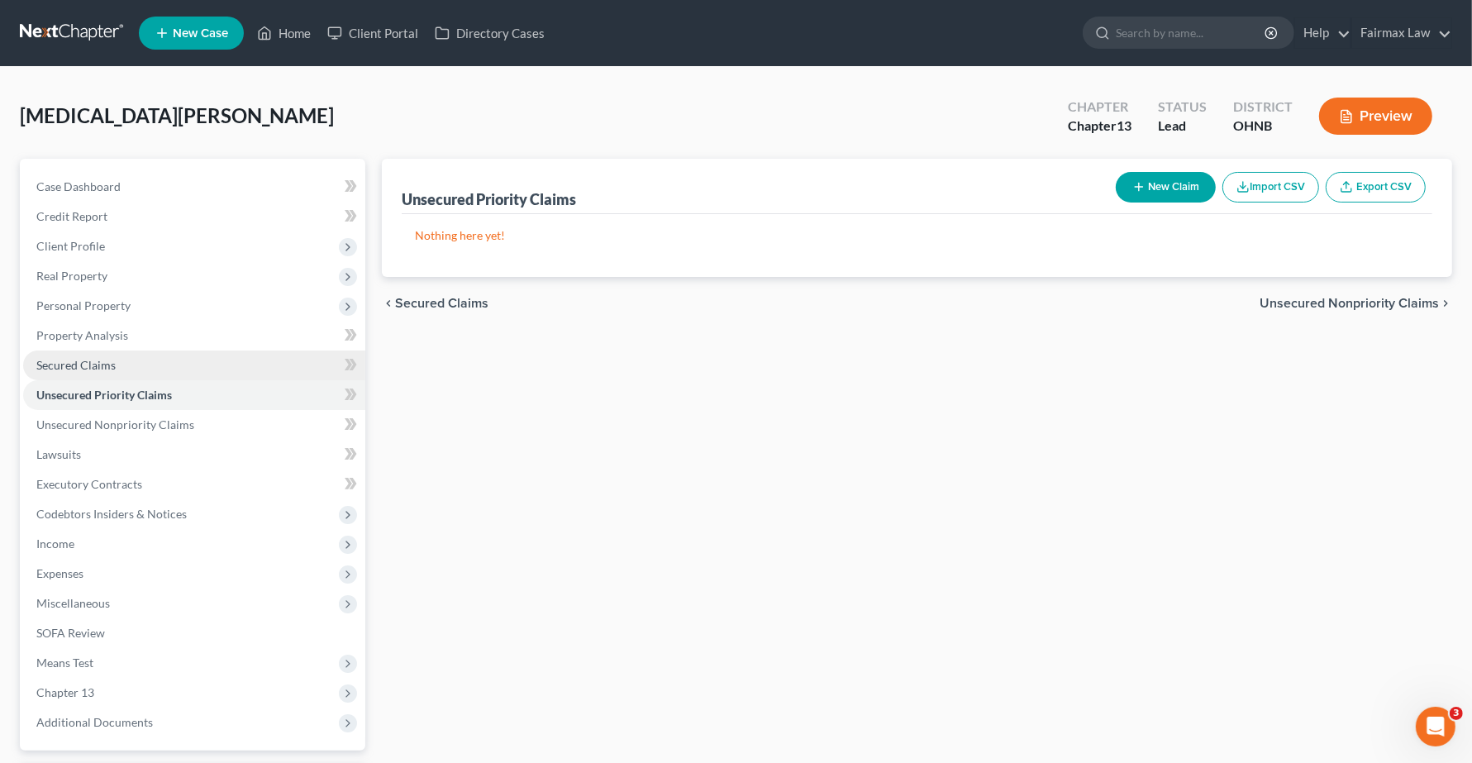
click at [83, 369] on span "Secured Claims" at bounding box center [75, 365] width 79 height 14
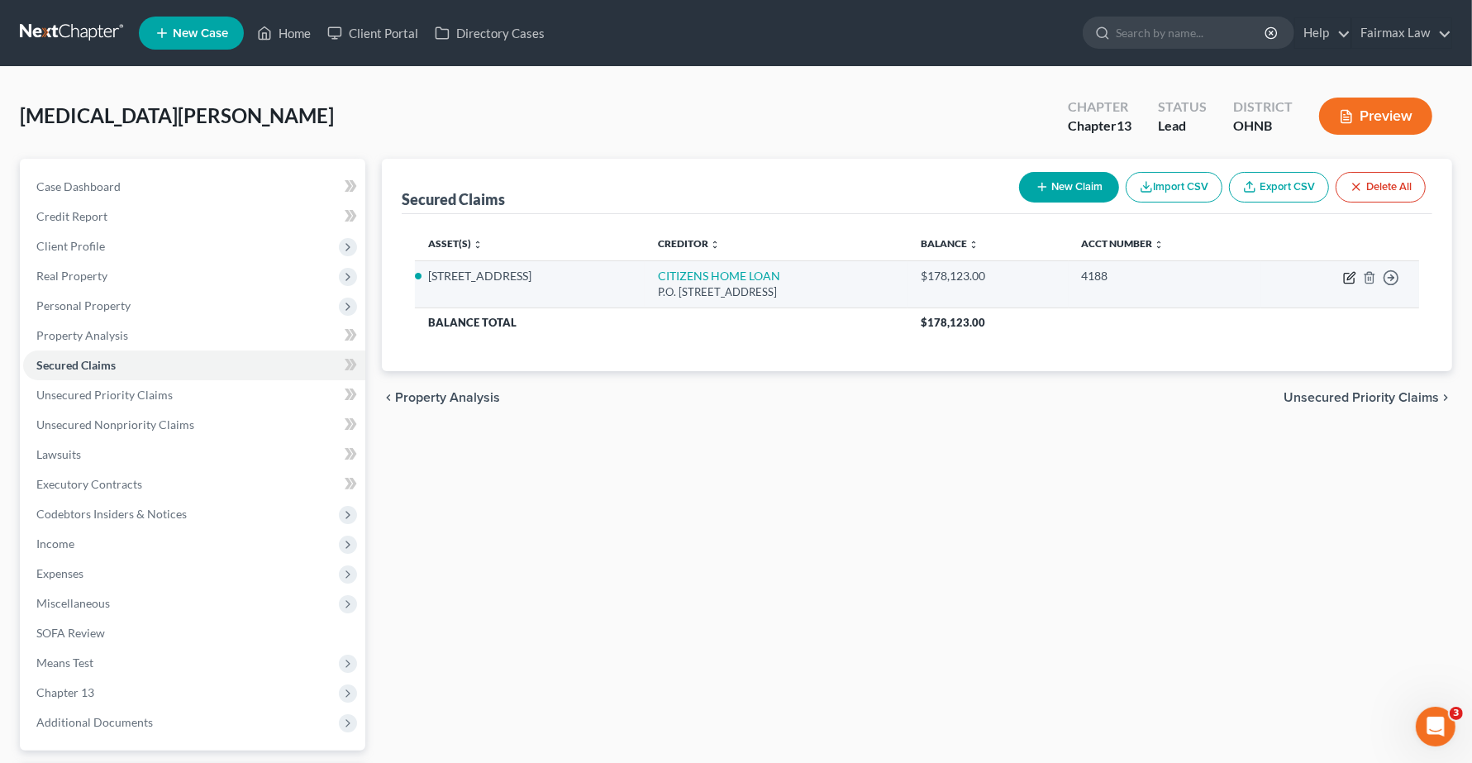
click at [1348, 283] on icon "button" at bounding box center [1349, 277] width 13 height 13
select select "48"
select select "2"
select select "0"
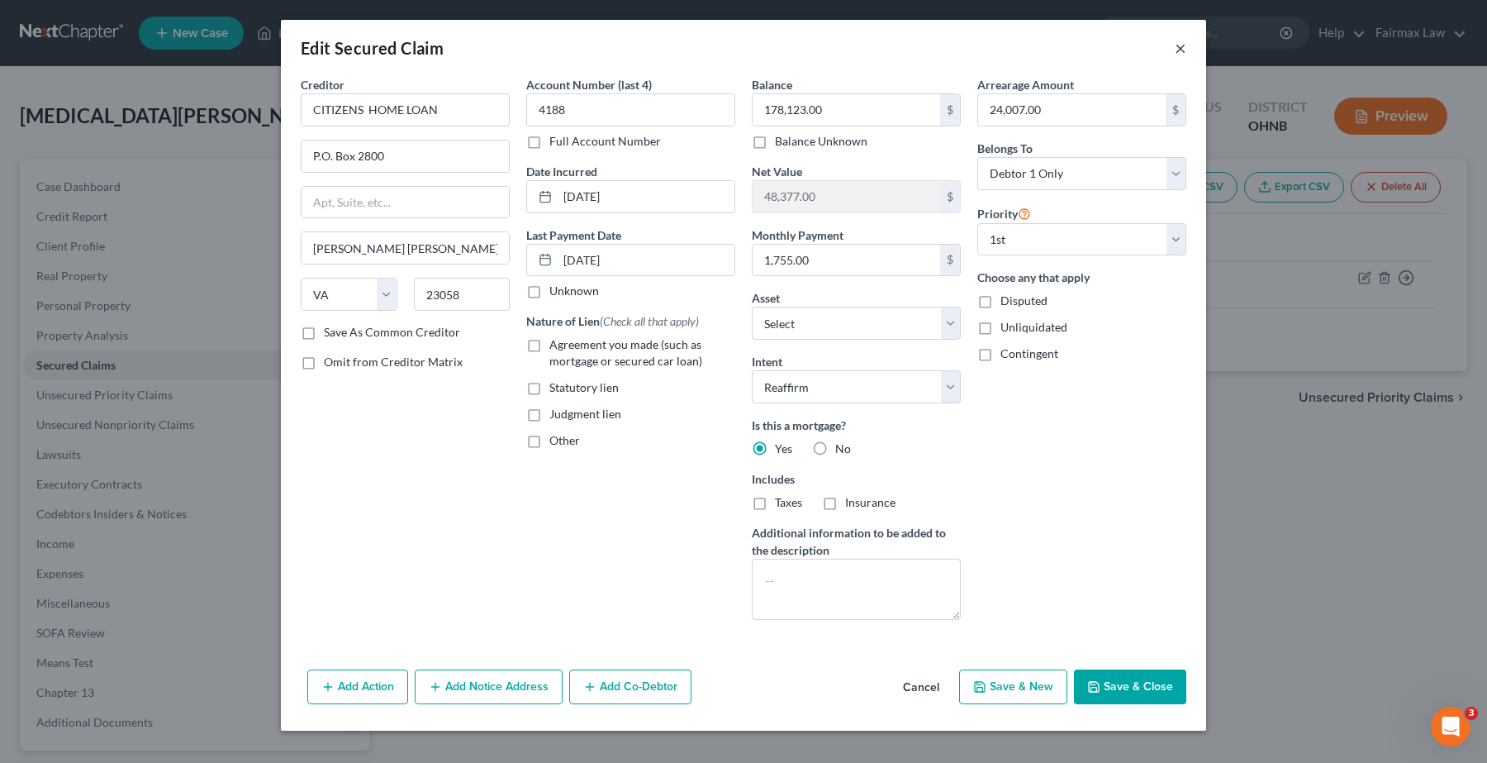
click at [1183, 46] on button "×" at bounding box center [1181, 48] width 12 height 20
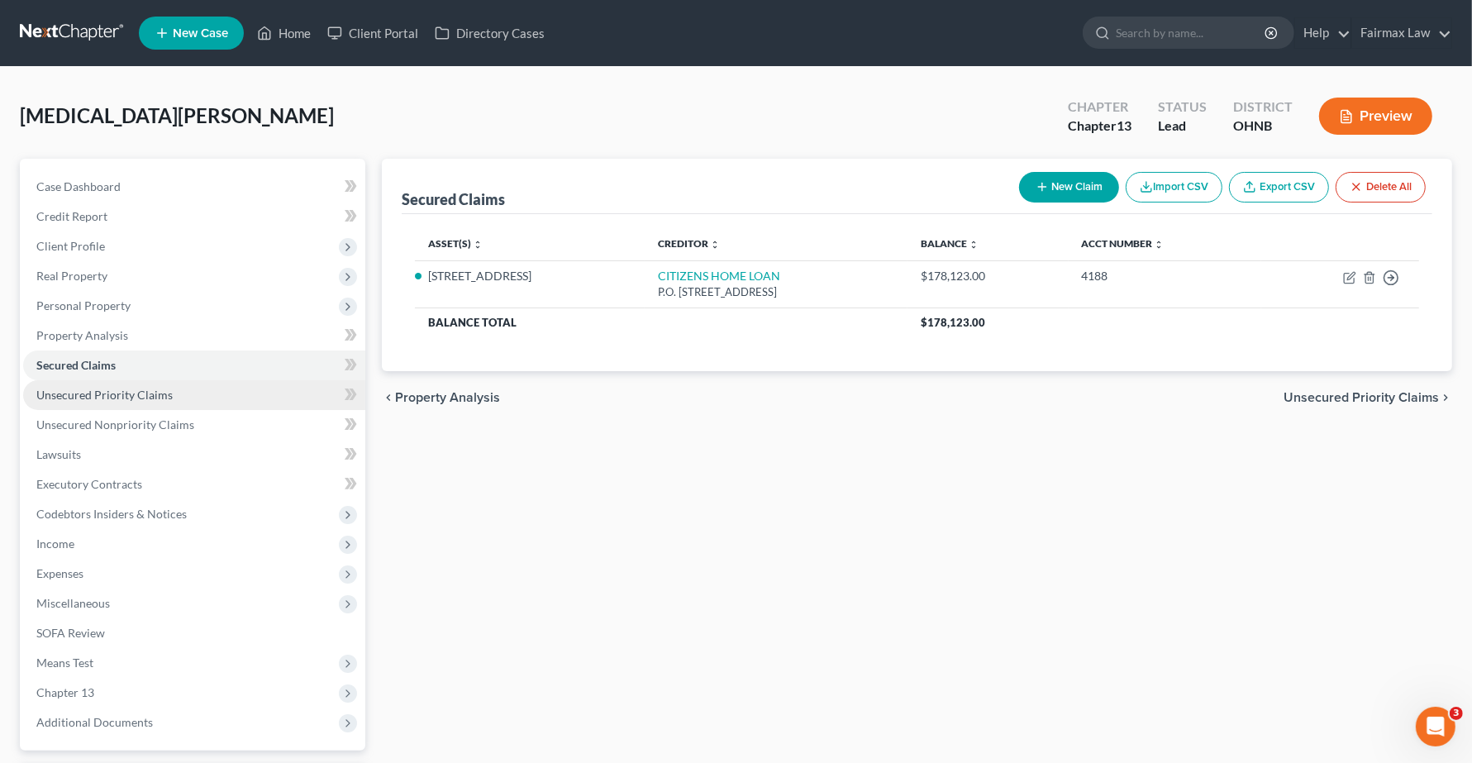
click at [84, 394] on span "Unsecured Priority Claims" at bounding box center [104, 395] width 136 height 14
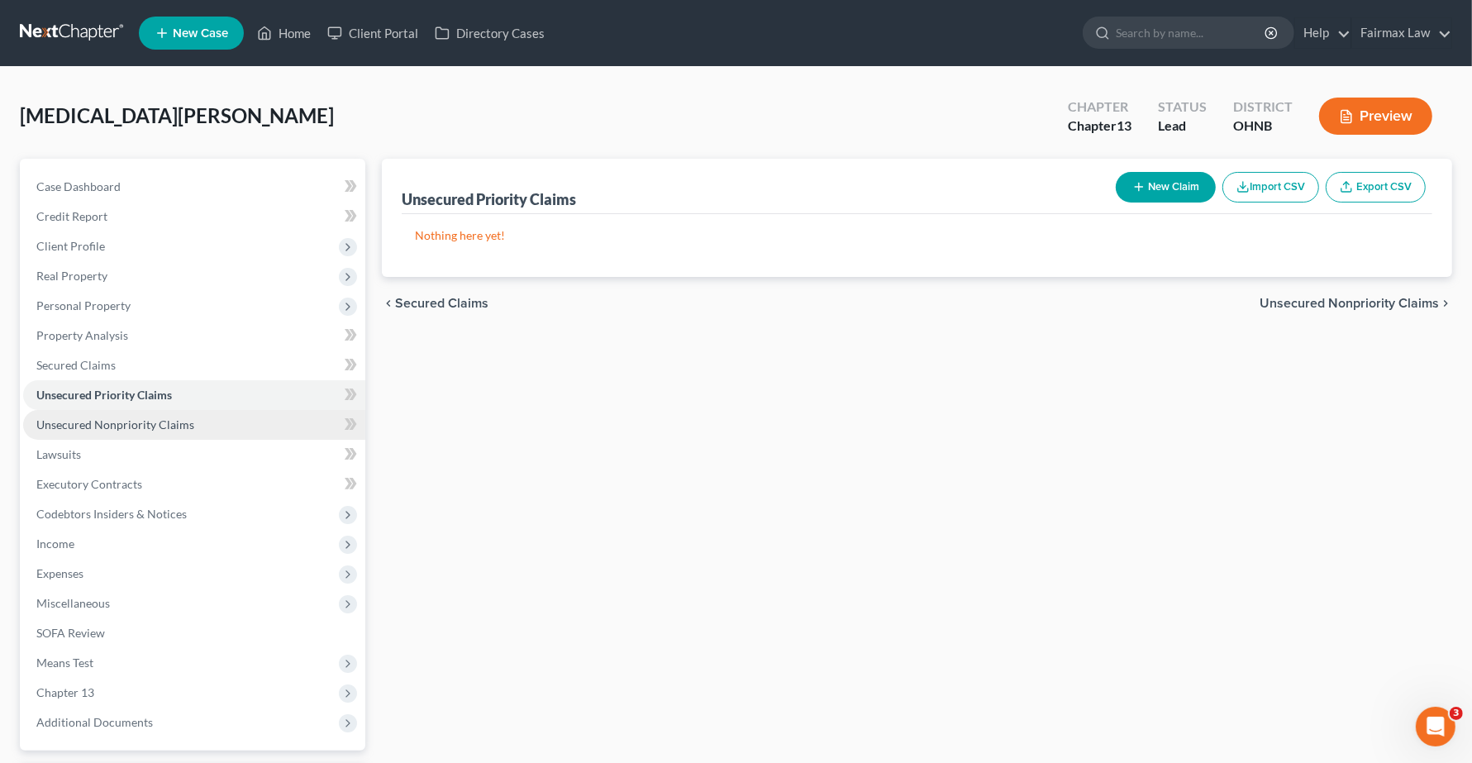
click at [92, 432] on link "Unsecured Nonpriority Claims" at bounding box center [194, 425] width 342 height 30
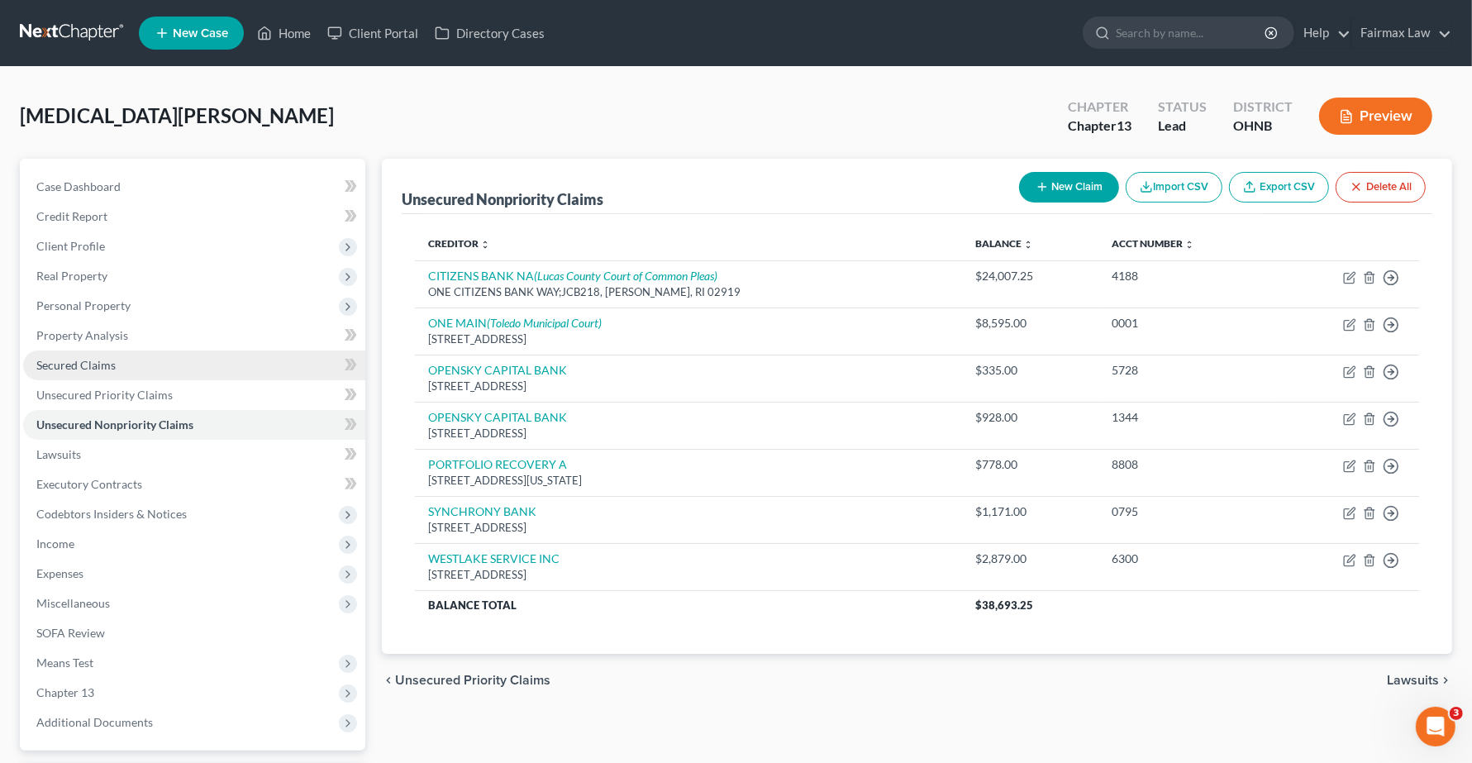
click at [85, 366] on span "Secured Claims" at bounding box center [75, 365] width 79 height 14
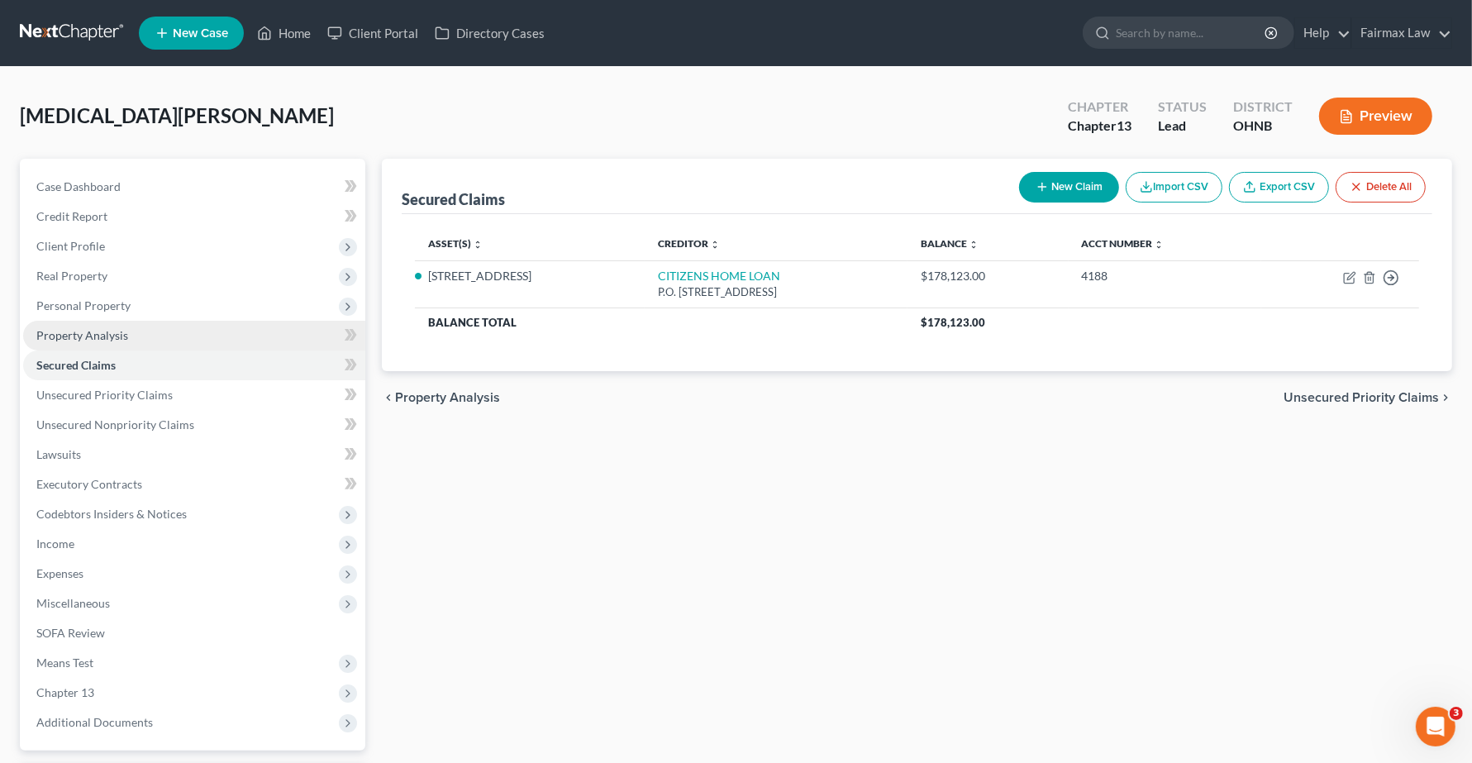
click at [98, 344] on link "Property Analysis" at bounding box center [194, 336] width 342 height 30
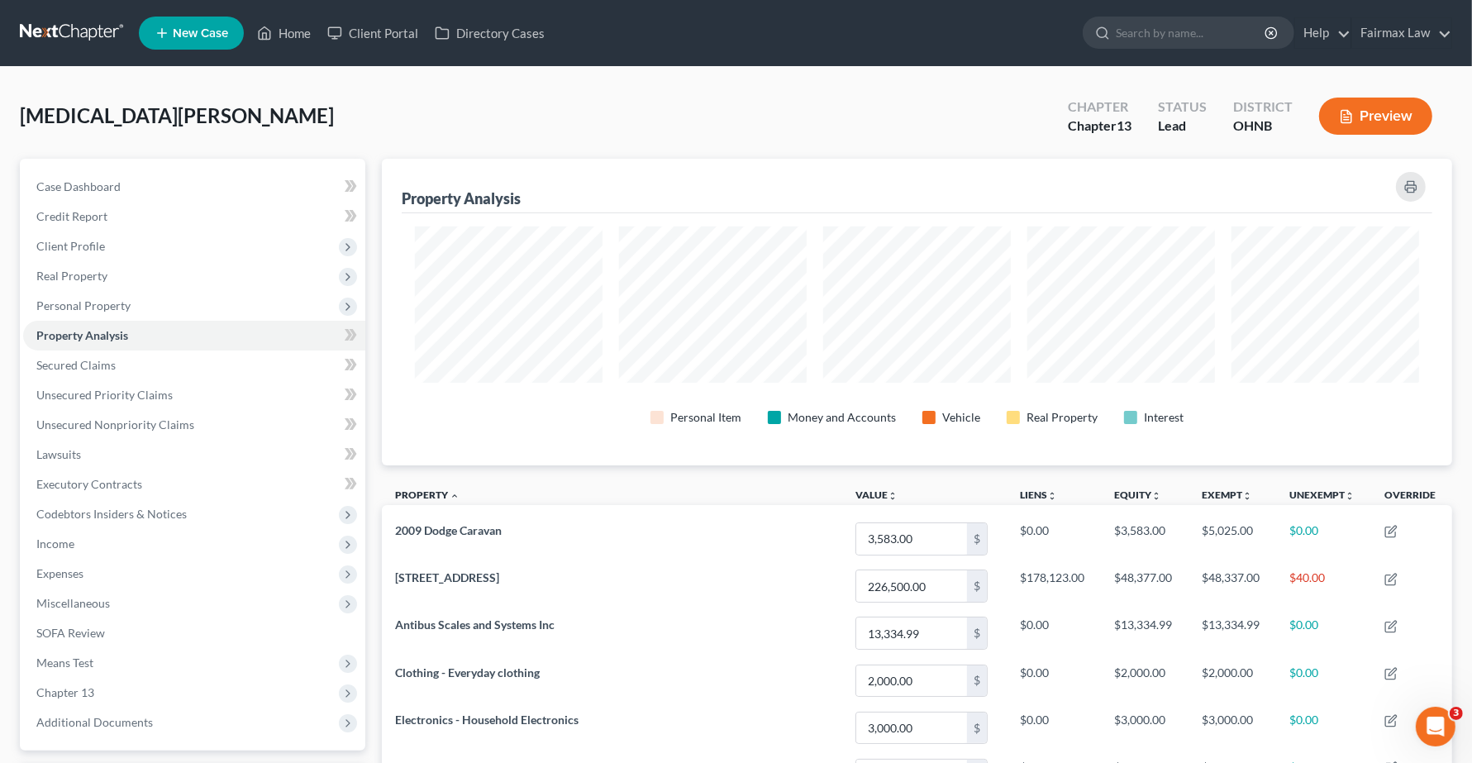
scroll to position [307, 1070]
click at [103, 360] on span "Secured Claims" at bounding box center [75, 365] width 79 height 14
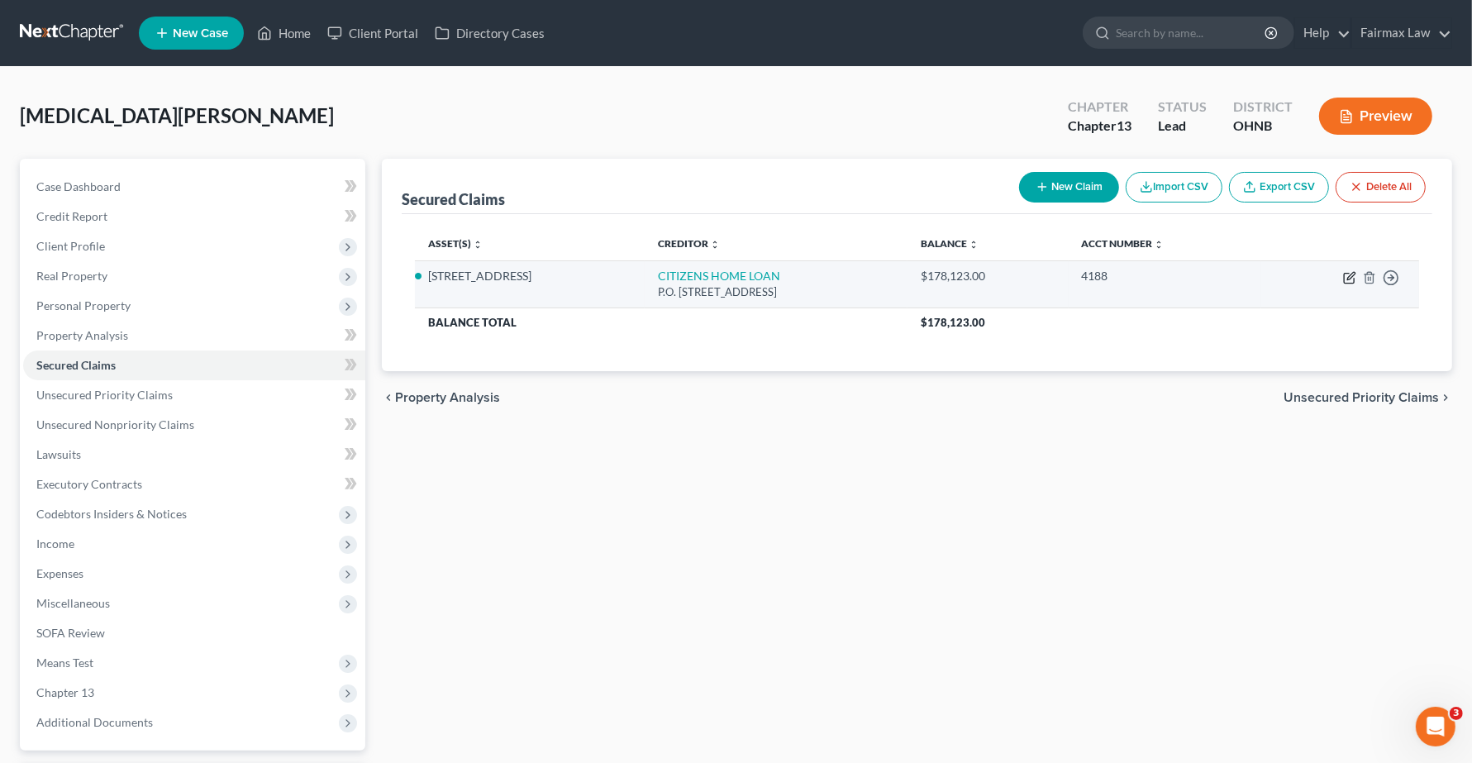
click at [1349, 279] on icon "button" at bounding box center [1349, 277] width 13 height 13
select select "48"
select select "6"
select select "2"
select select "0"
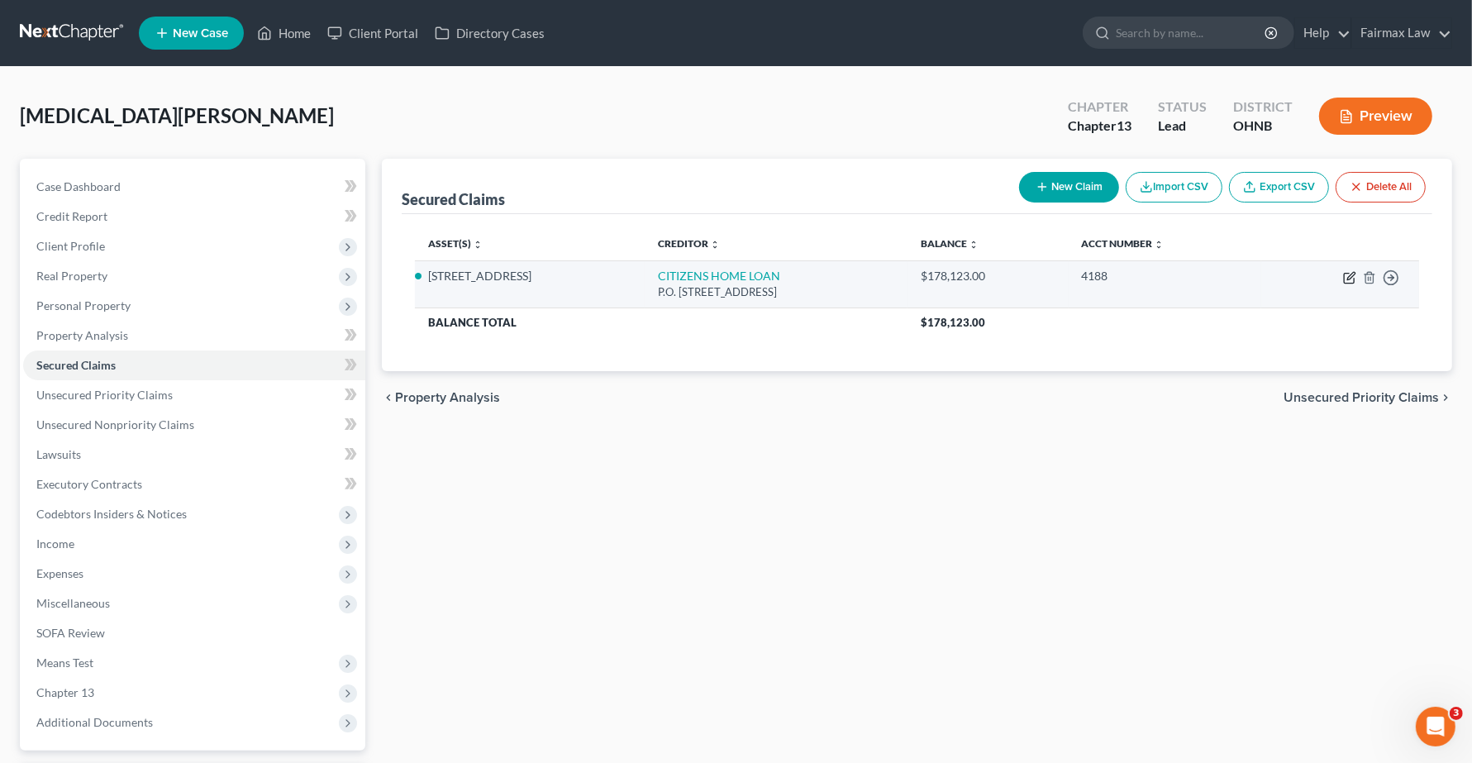
select select "0"
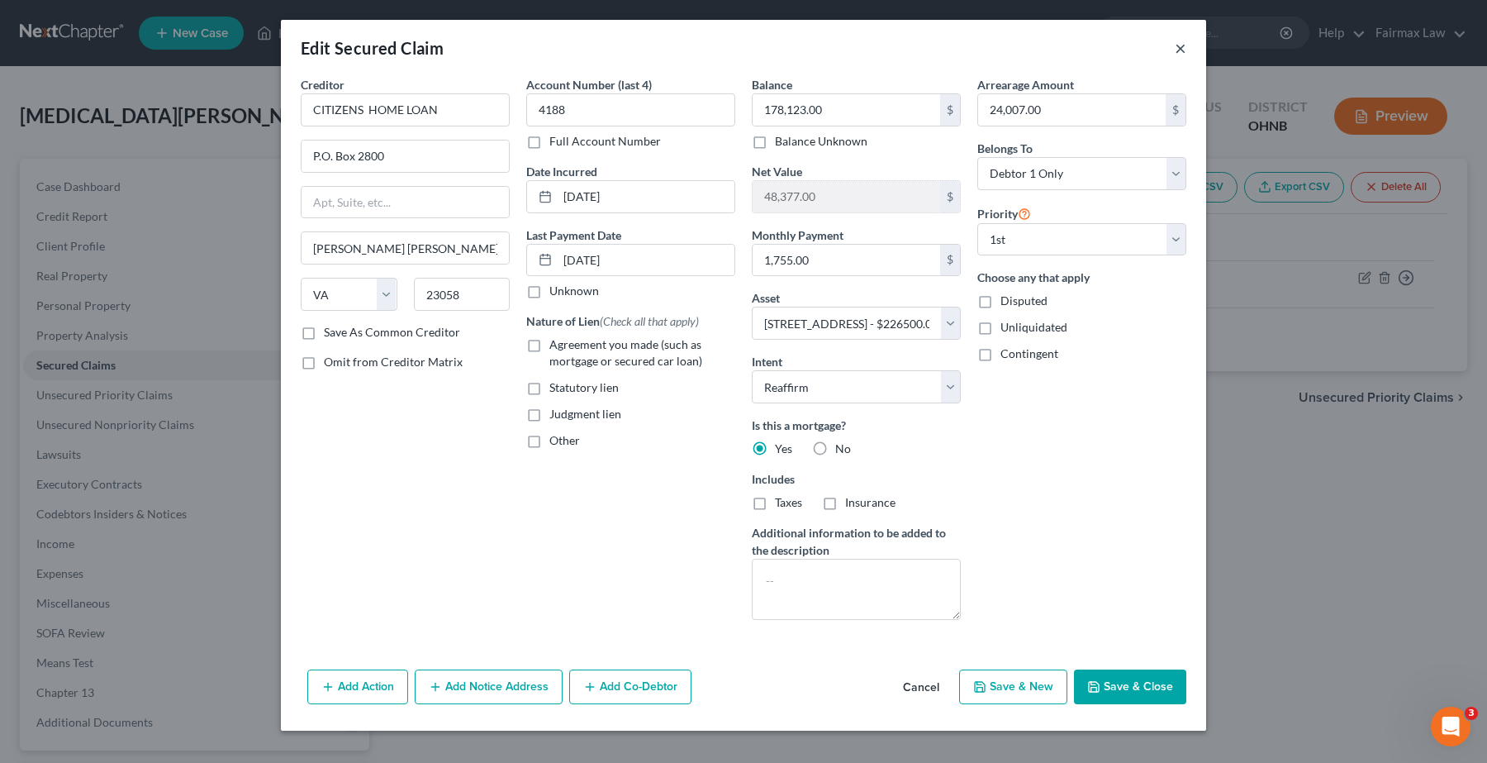
click at [1179, 44] on button "×" at bounding box center [1181, 48] width 12 height 20
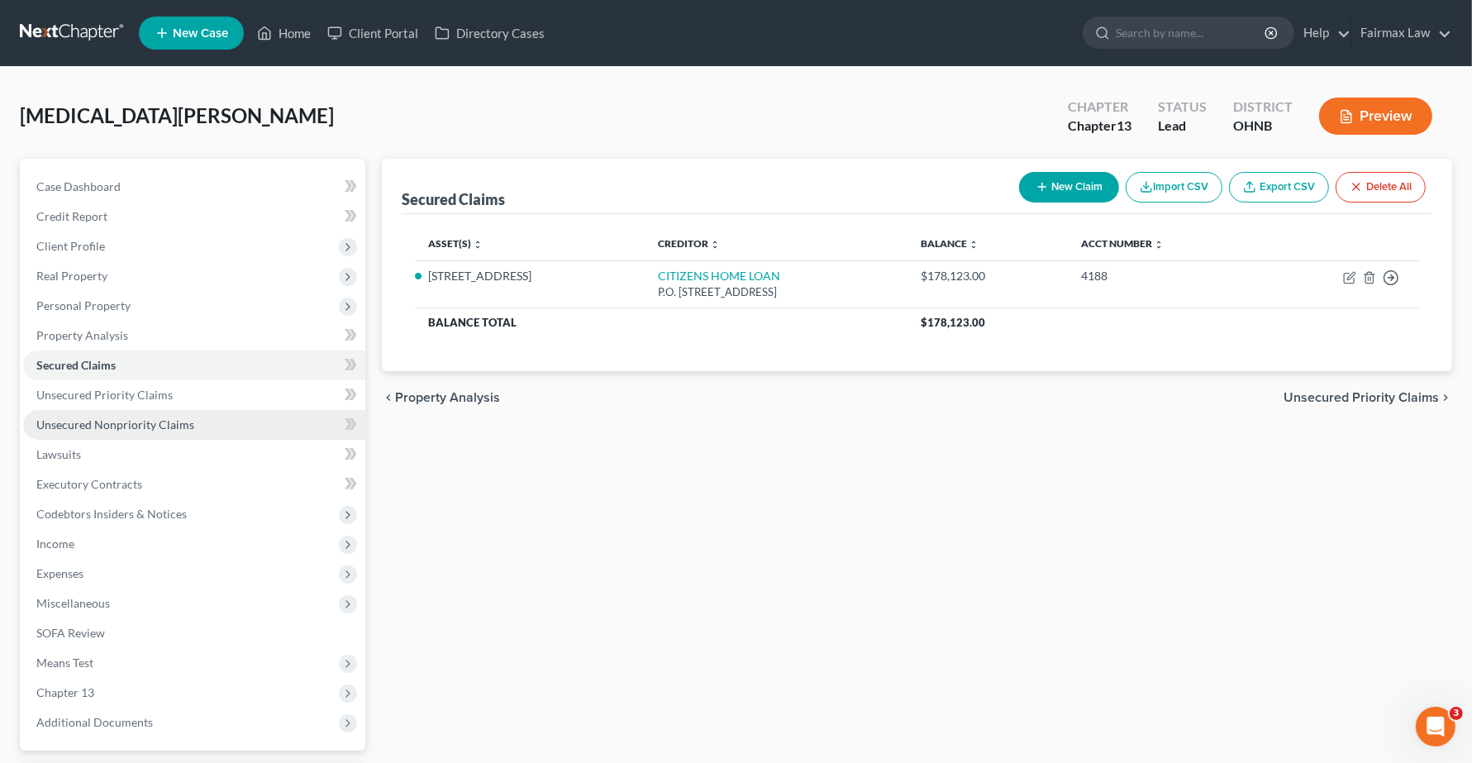
click at [69, 421] on span "Unsecured Nonpriority Claims" at bounding box center [115, 424] width 158 height 14
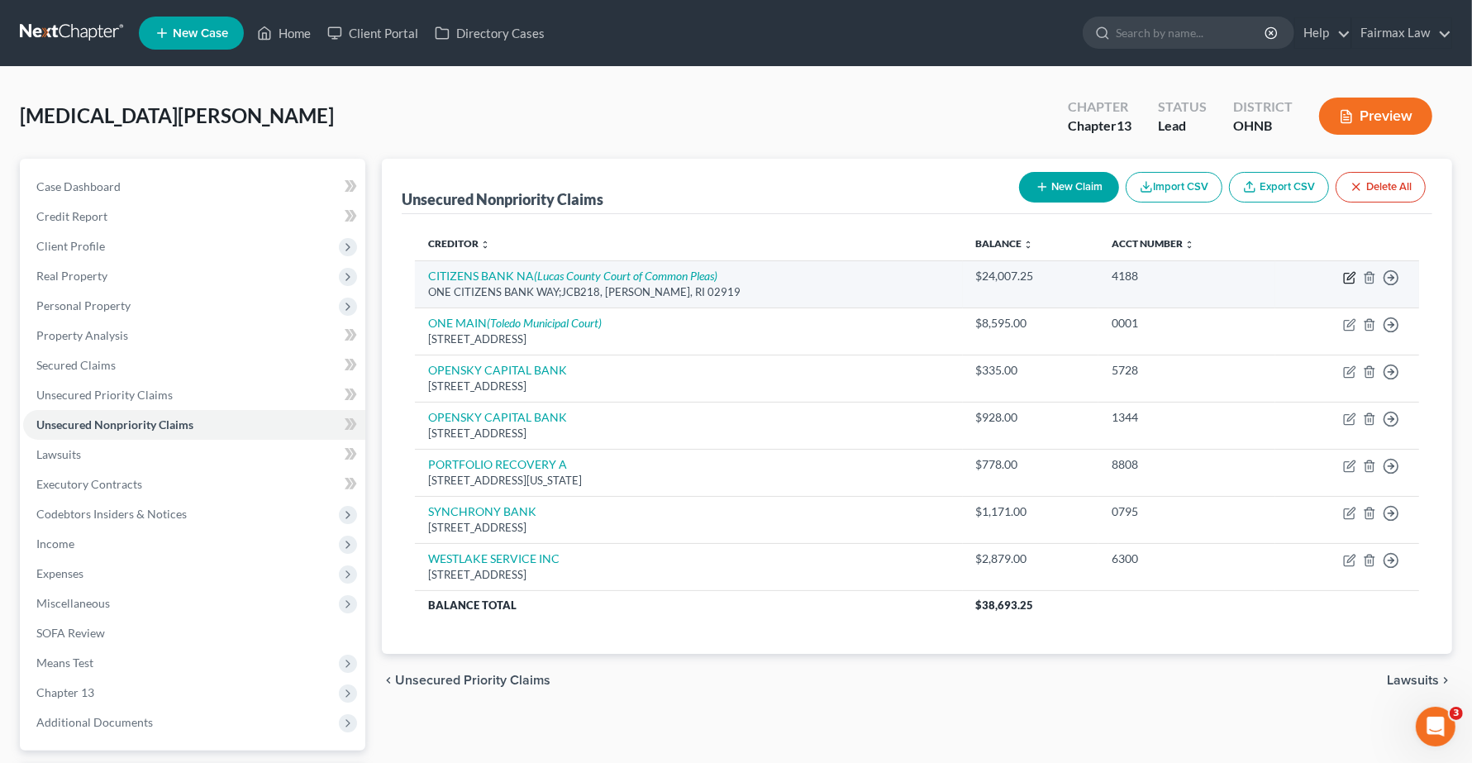
click at [1348, 279] on icon "button" at bounding box center [1349, 277] width 13 height 13
select select "41"
select select "14"
select select "0"
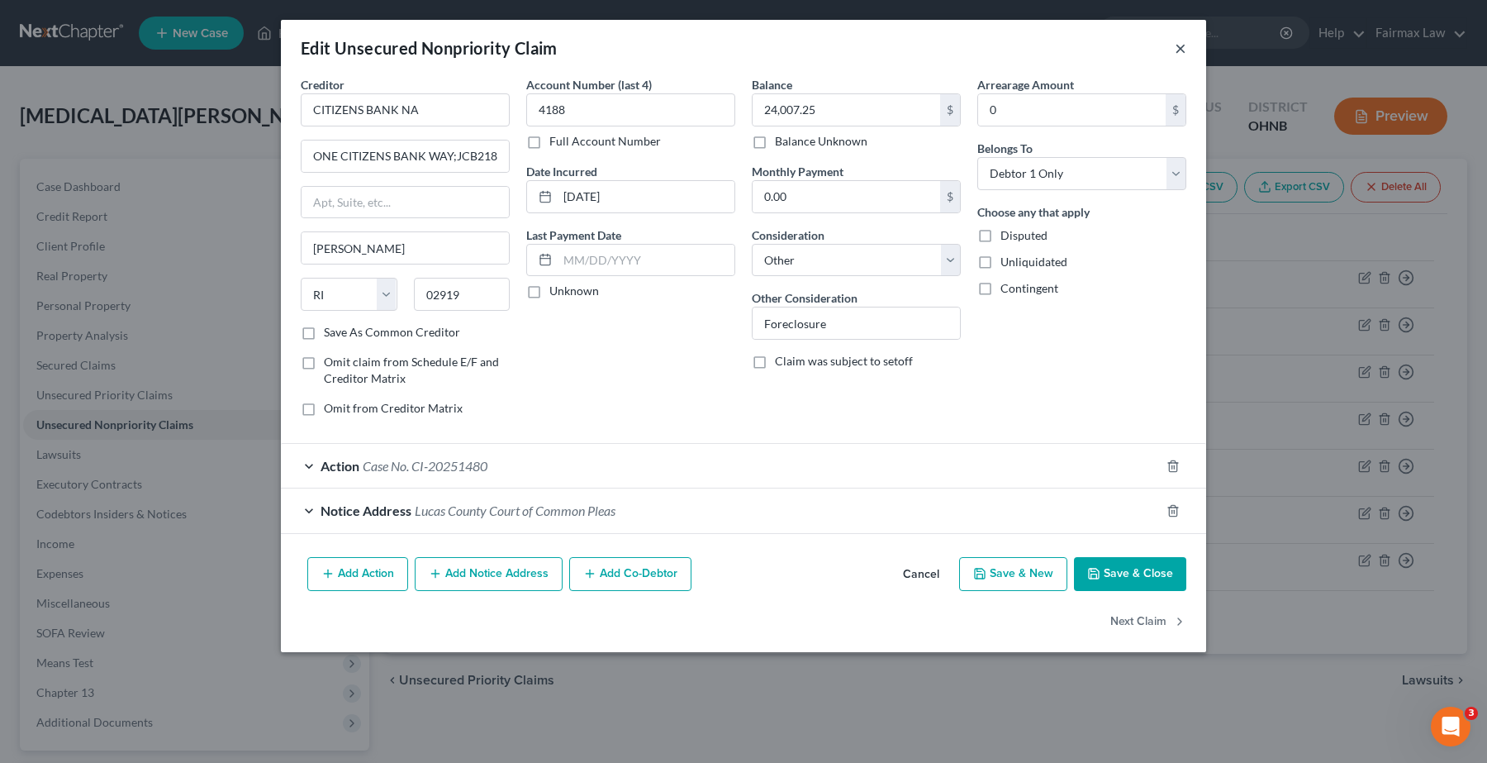
click at [1183, 46] on button "×" at bounding box center [1181, 48] width 12 height 20
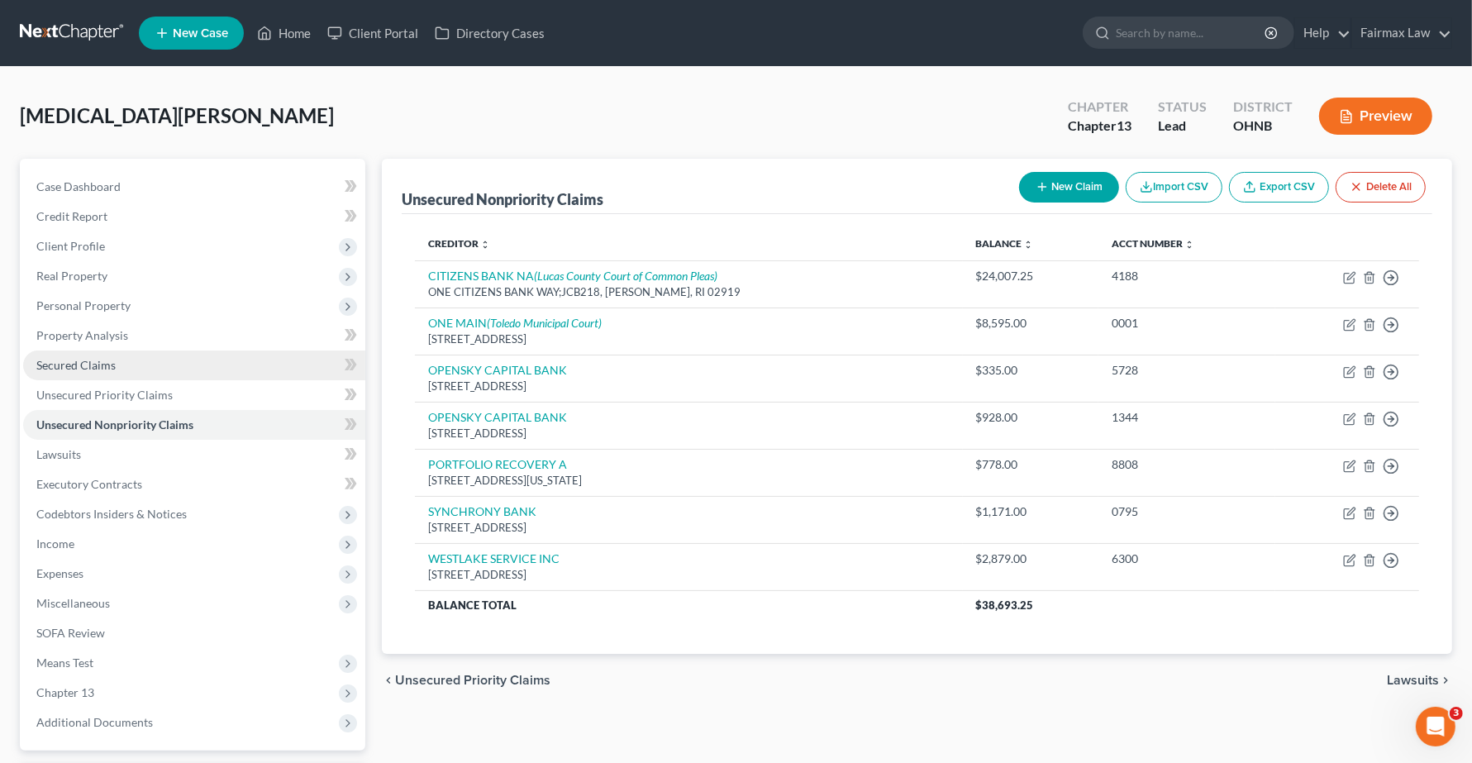
click at [93, 359] on span "Secured Claims" at bounding box center [75, 365] width 79 height 14
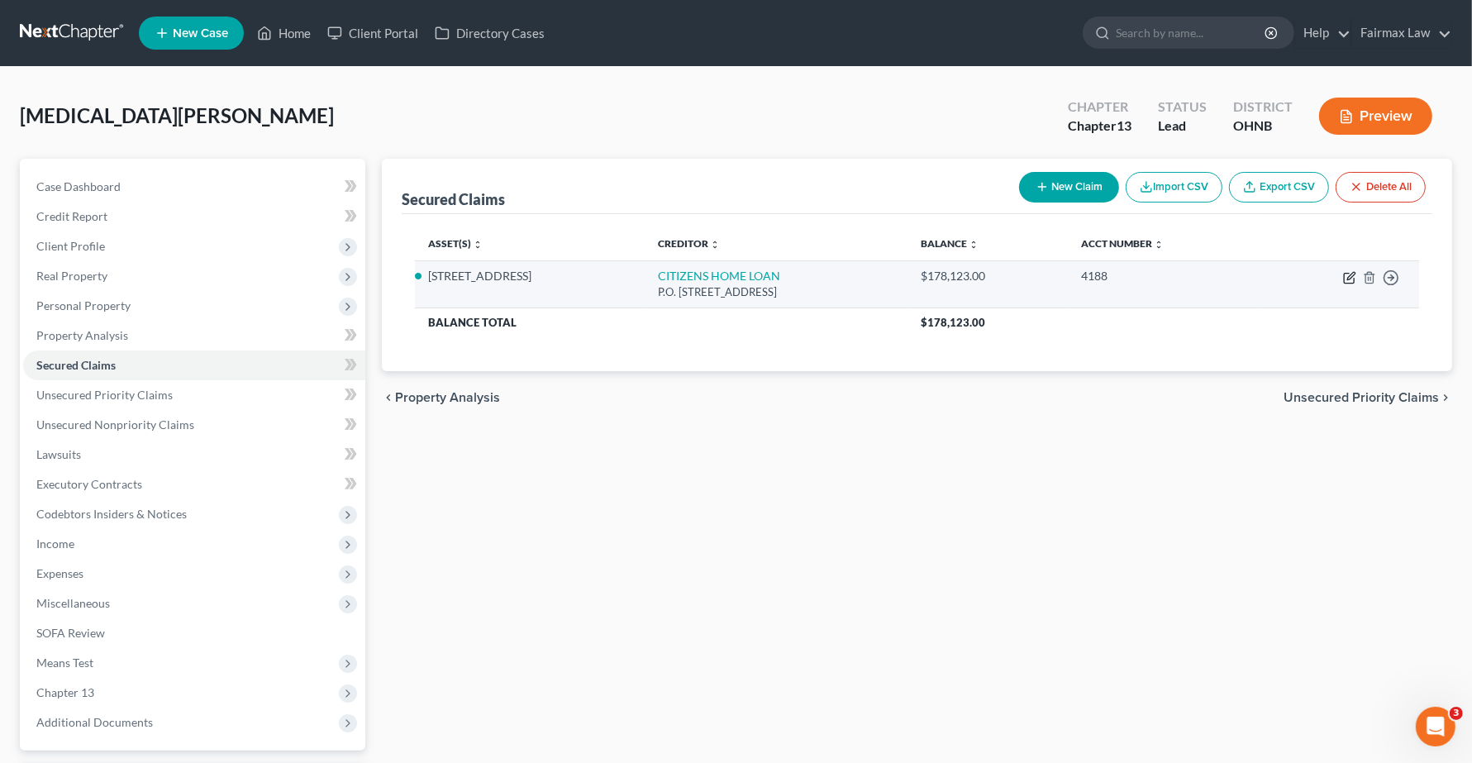
click at [1348, 273] on icon "button" at bounding box center [1349, 278] width 10 height 10
select select "48"
select select "6"
select select "2"
select select "0"
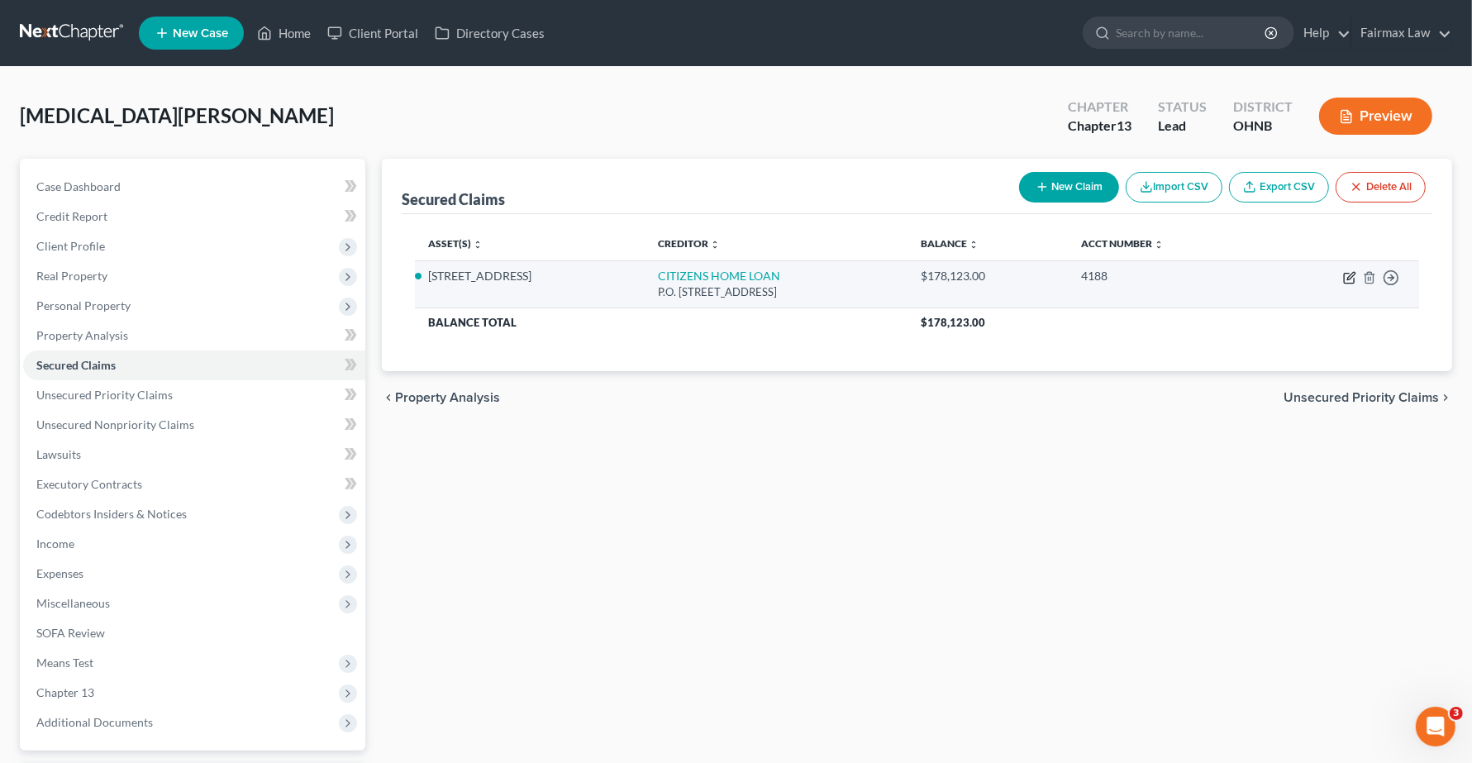
select select "0"
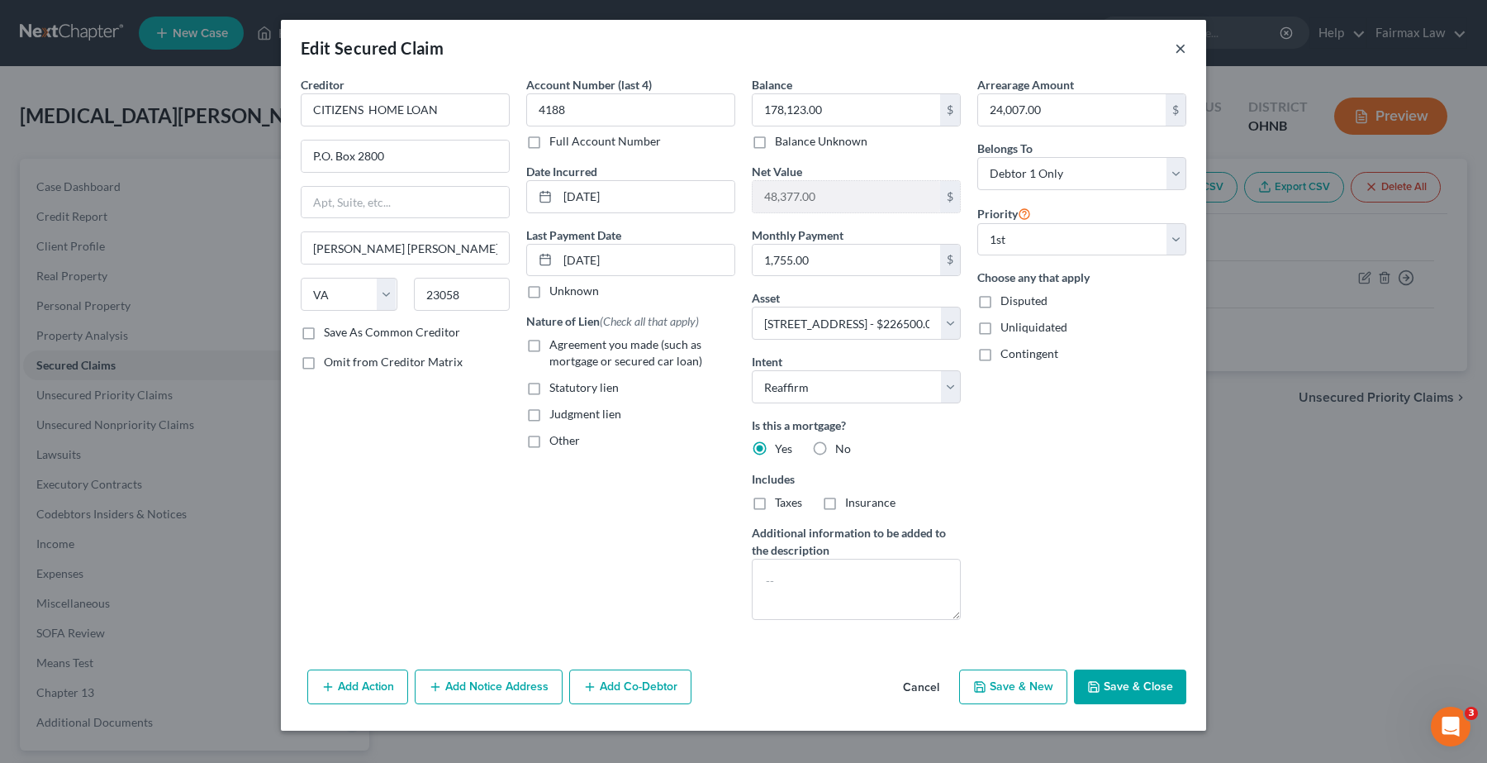
click at [1175, 45] on button "×" at bounding box center [1181, 48] width 12 height 20
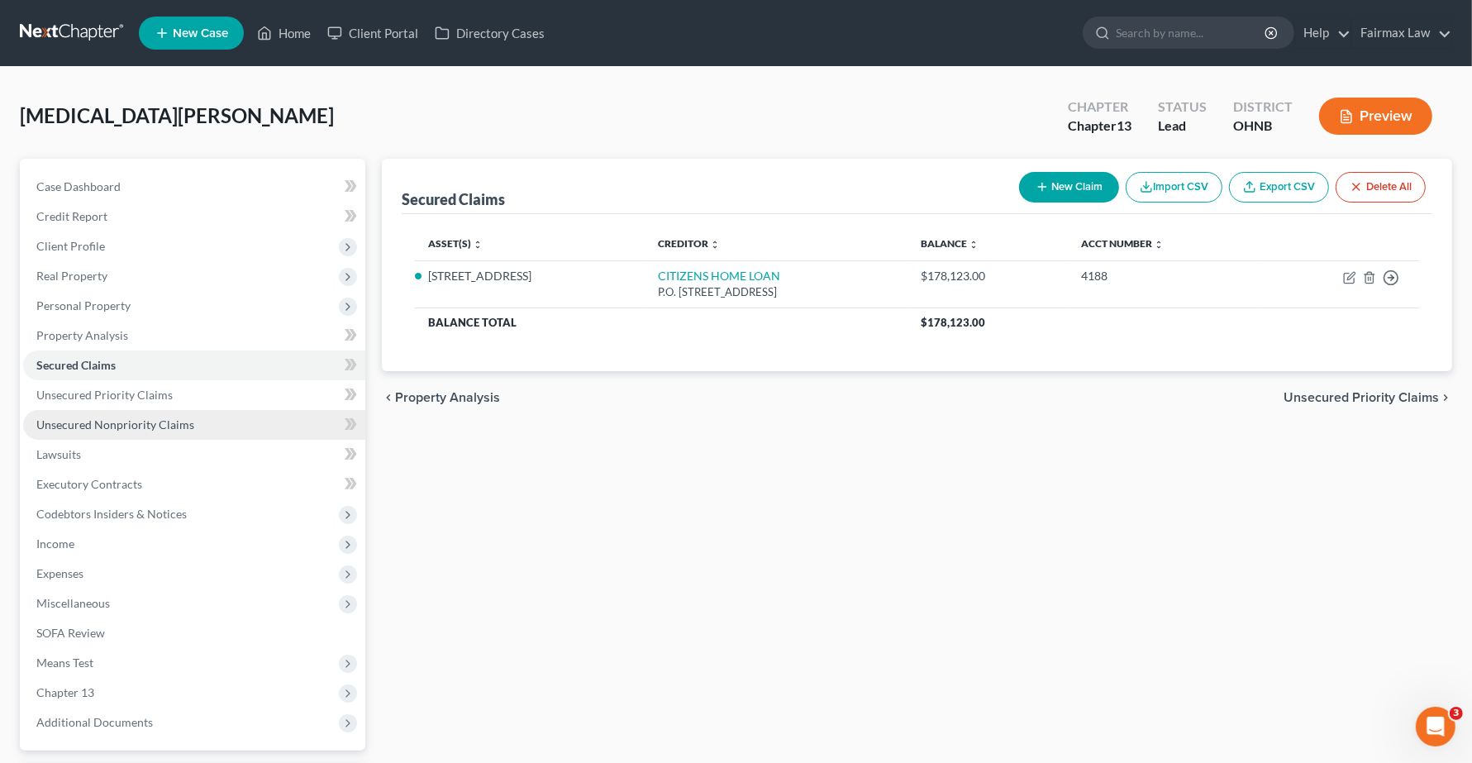
click at [122, 422] on span "Unsecured Nonpriority Claims" at bounding box center [115, 424] width 158 height 14
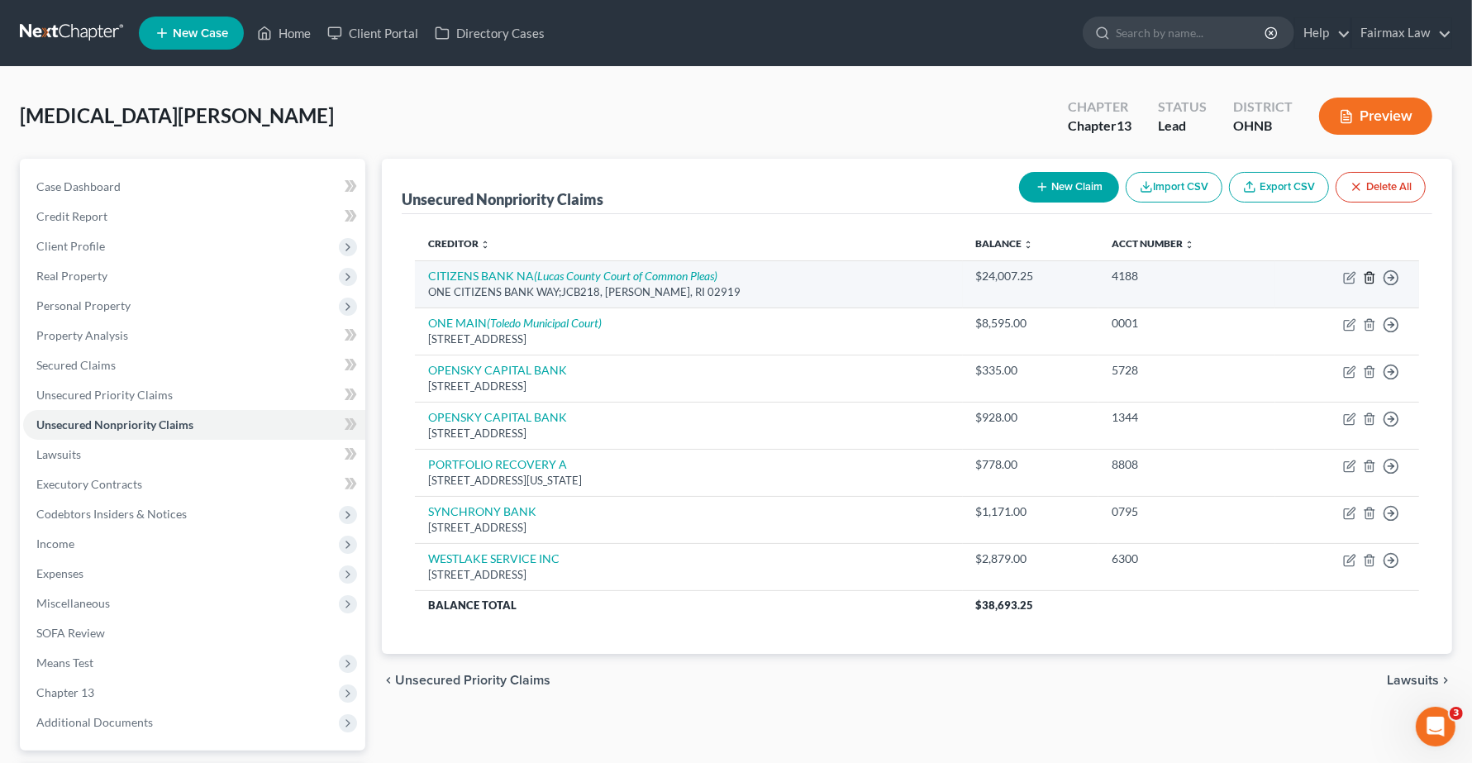
click at [1370, 279] on line "button" at bounding box center [1370, 278] width 0 height 3
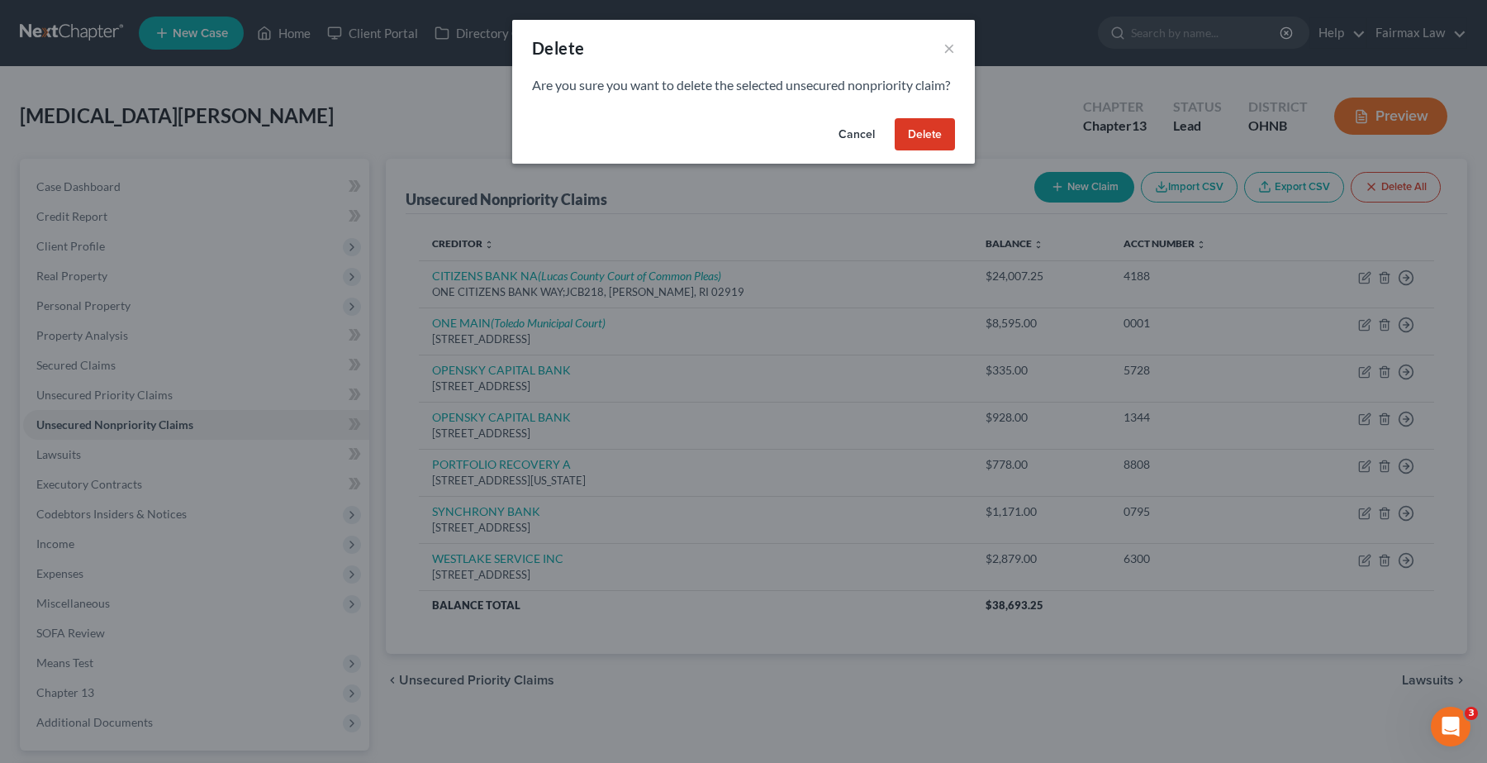
click at [916, 151] on button "Delete" at bounding box center [925, 134] width 60 height 33
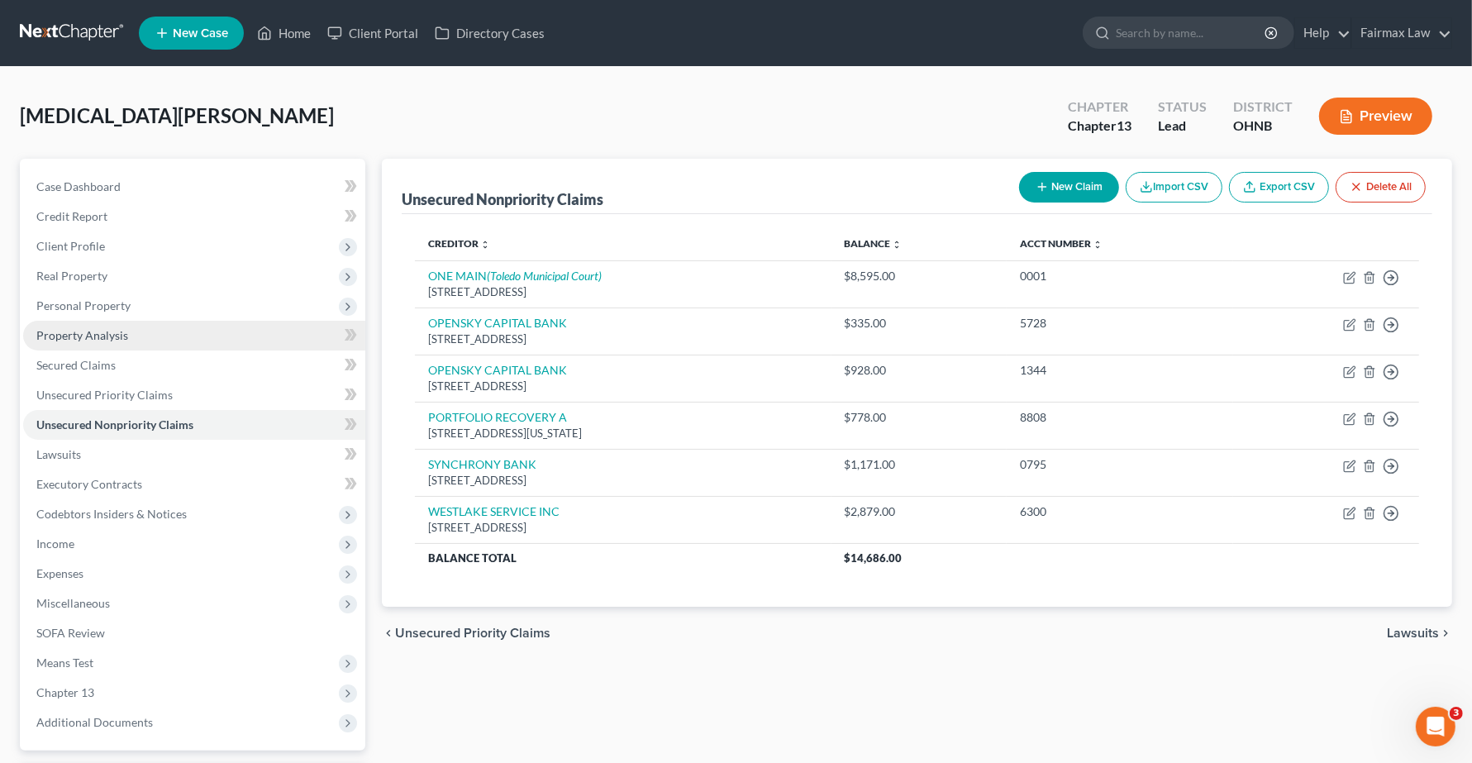
click at [67, 331] on span "Property Analysis" at bounding box center [82, 335] width 92 height 14
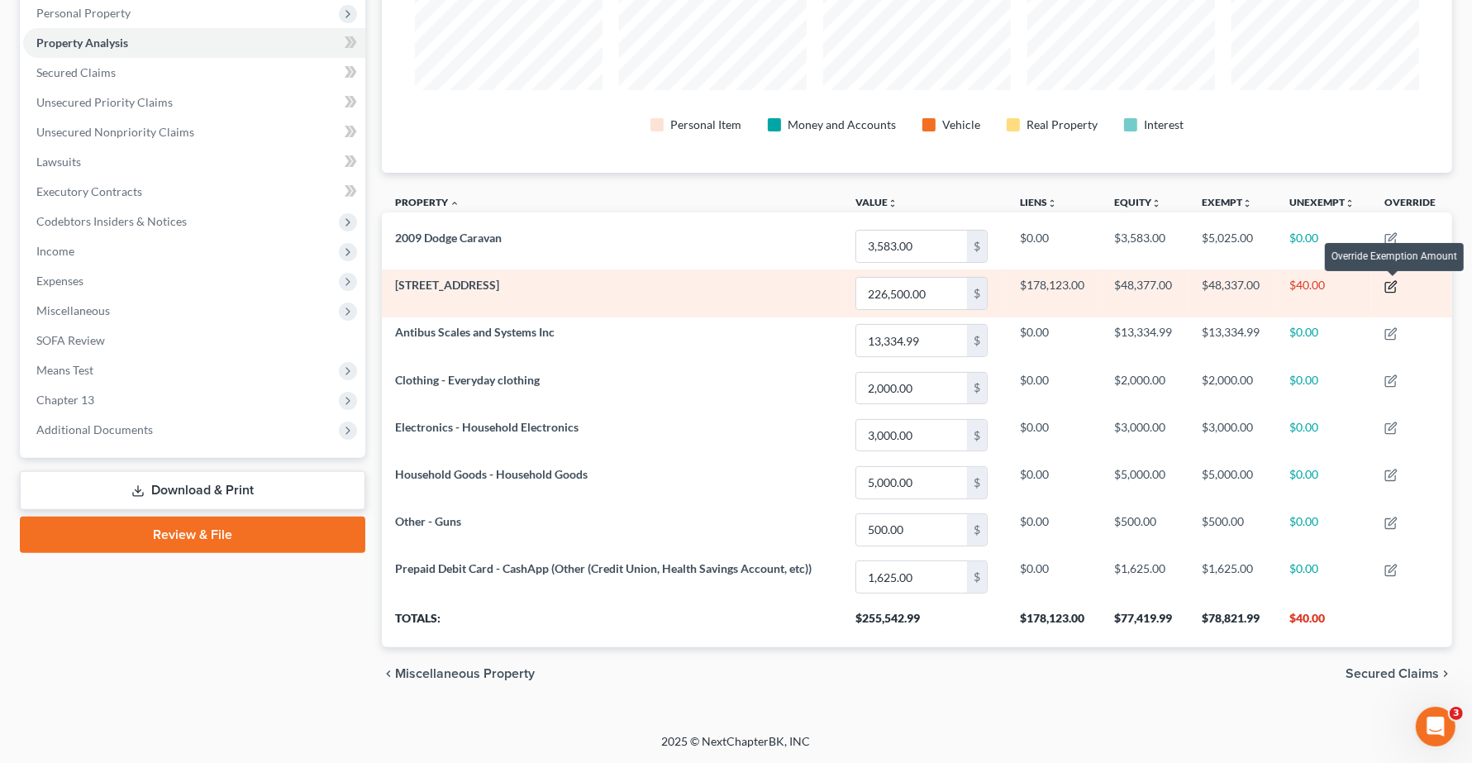
click at [1389, 282] on icon "button" at bounding box center [1391, 287] width 10 height 10
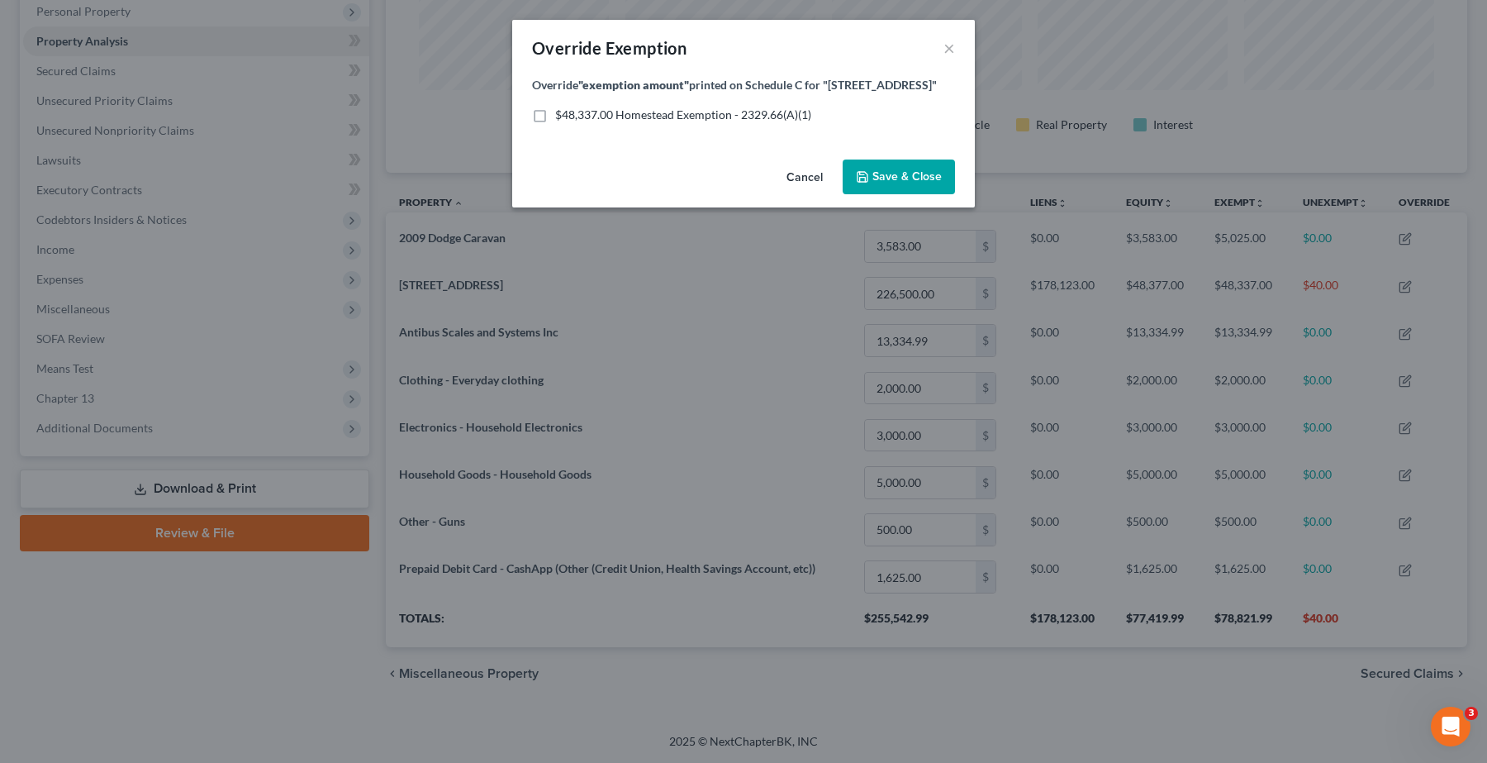
click at [893, 186] on button "Save & Close" at bounding box center [899, 176] width 112 height 35
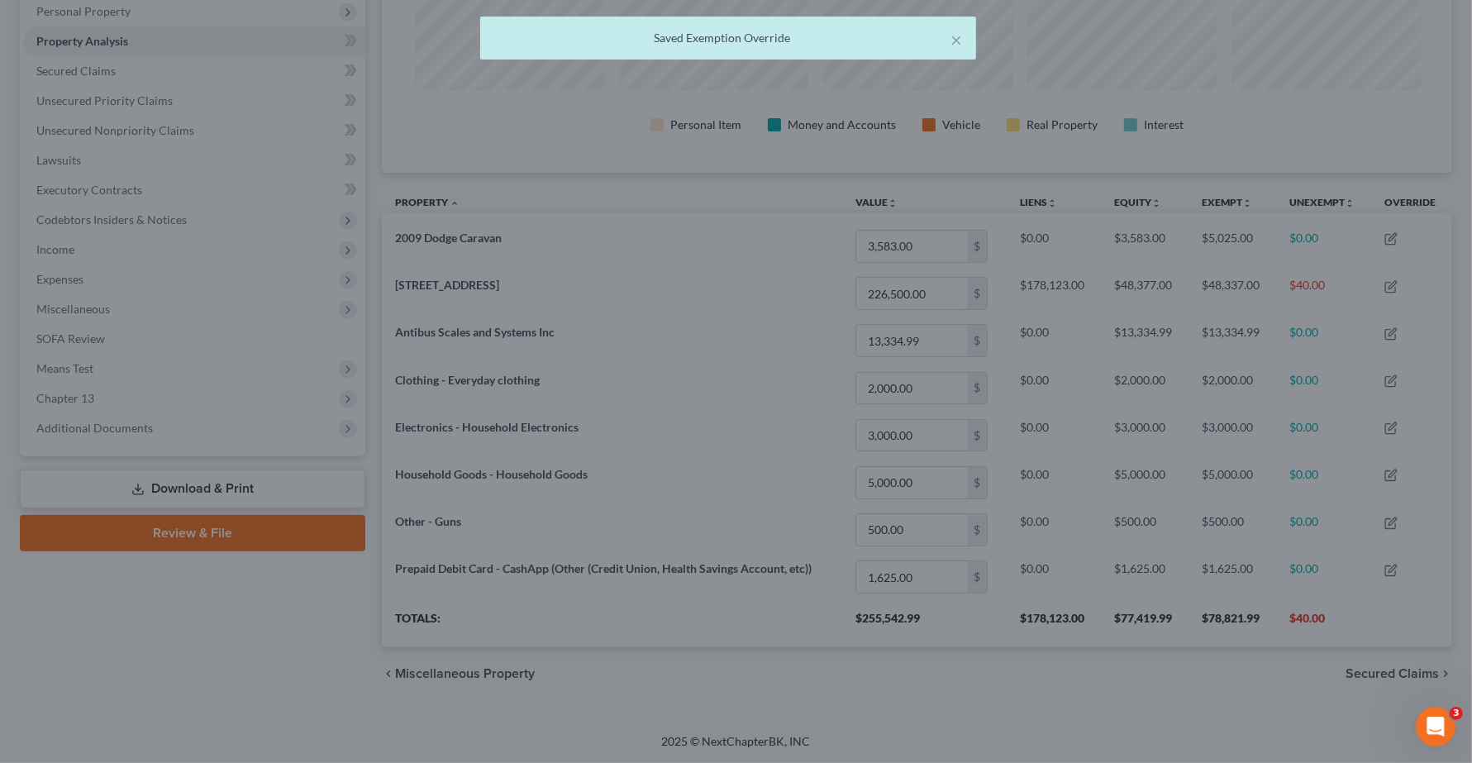
scroll to position [825965, 825202]
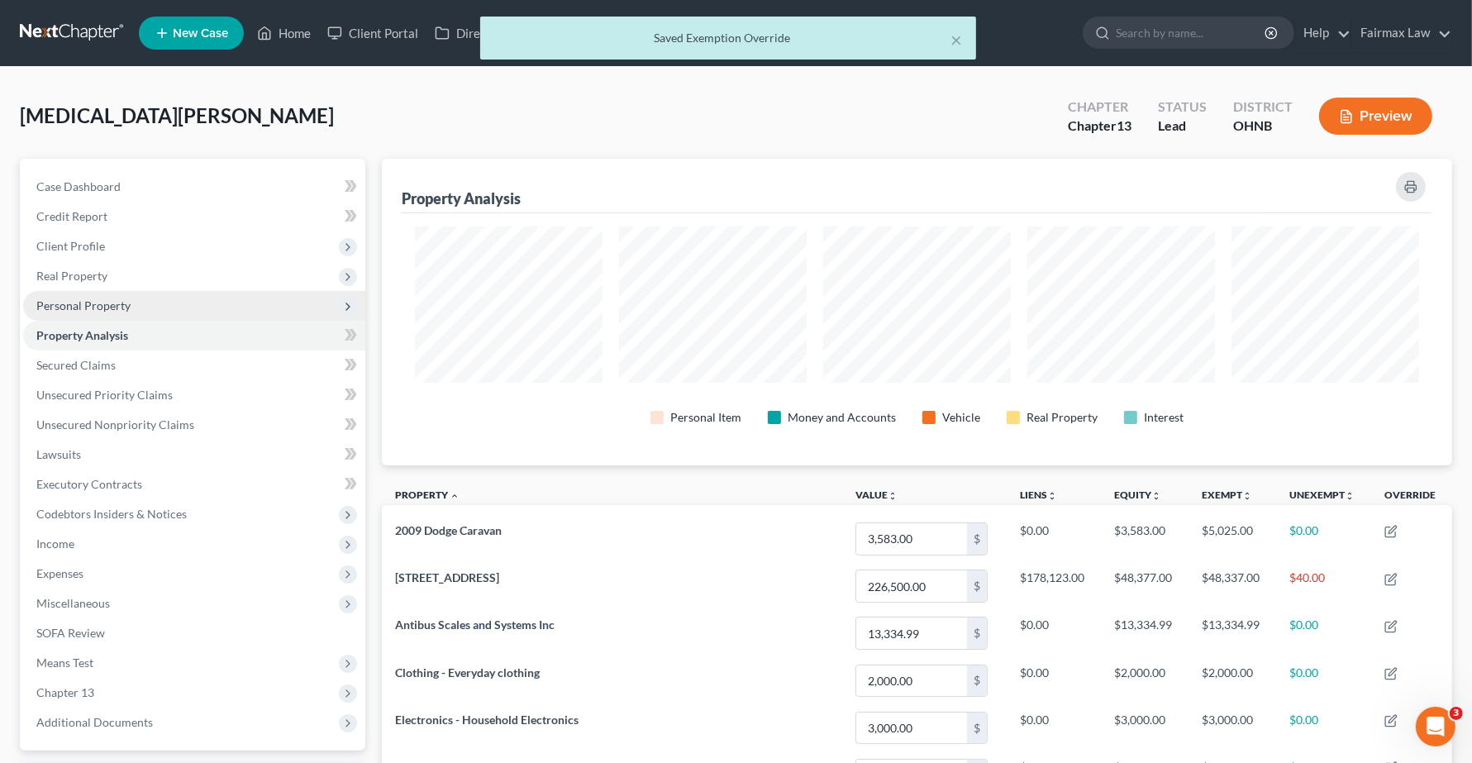
click at [40, 312] on span "Personal Property" at bounding box center [194, 306] width 342 height 30
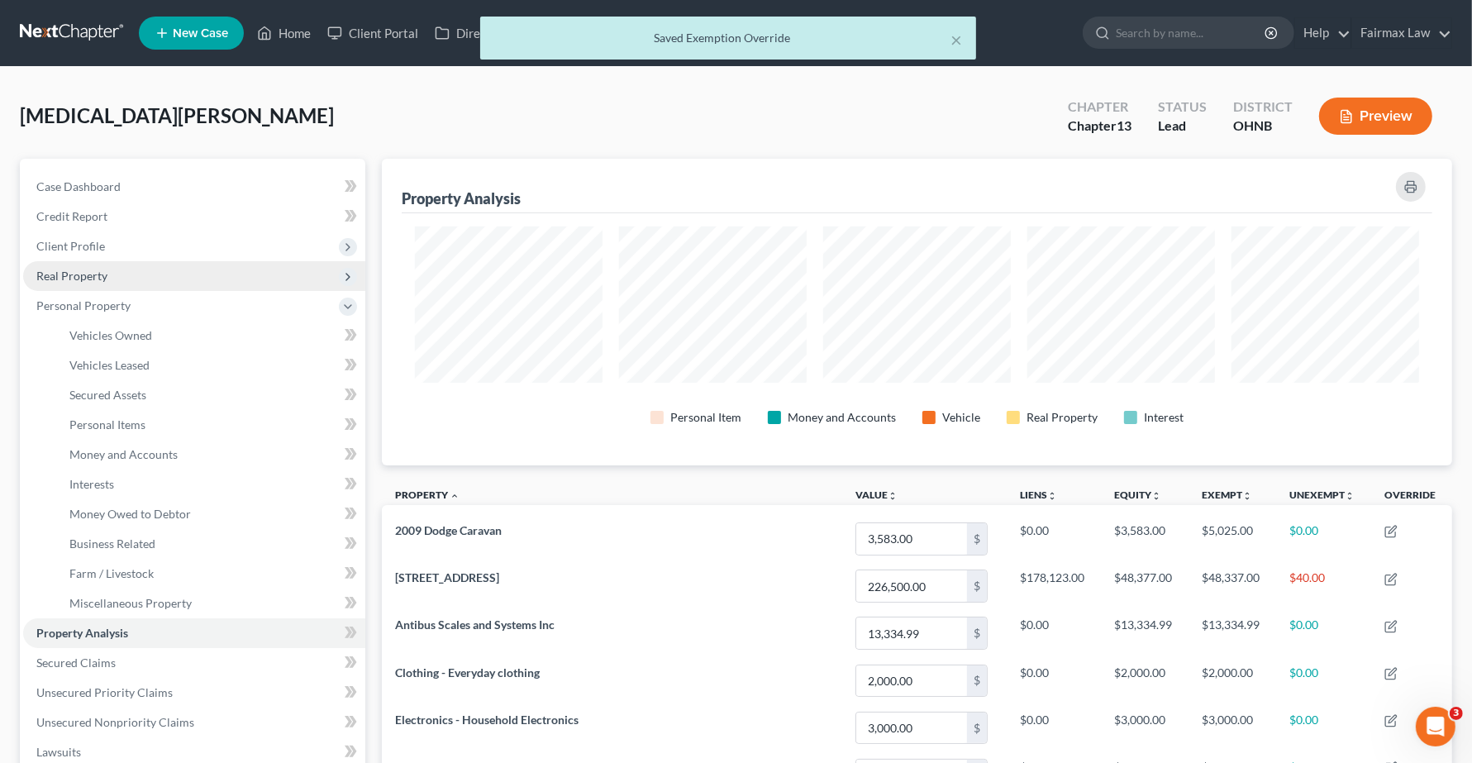
click at [44, 279] on span "Real Property" at bounding box center [71, 276] width 71 height 14
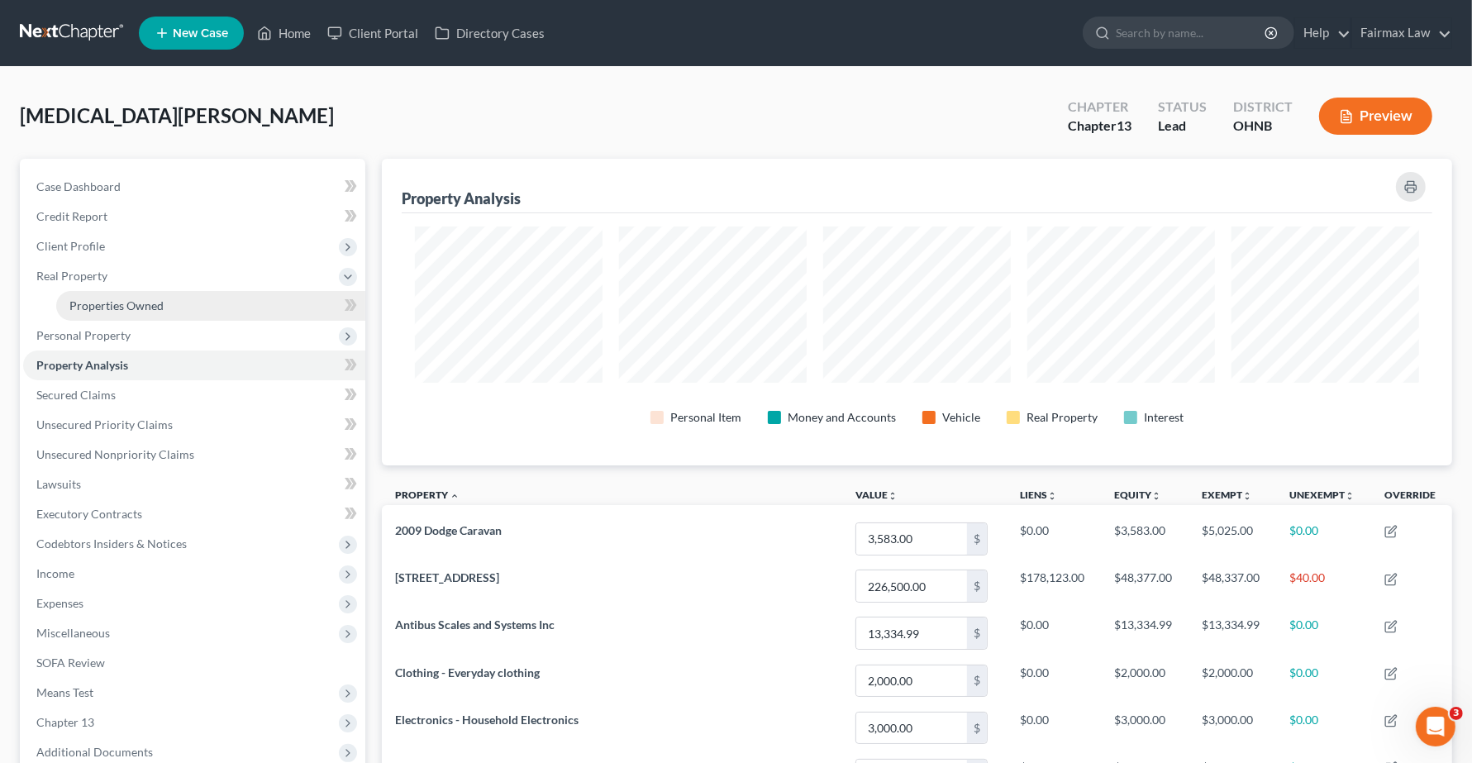
click at [96, 304] on span "Properties Owned" at bounding box center [116, 305] width 94 height 14
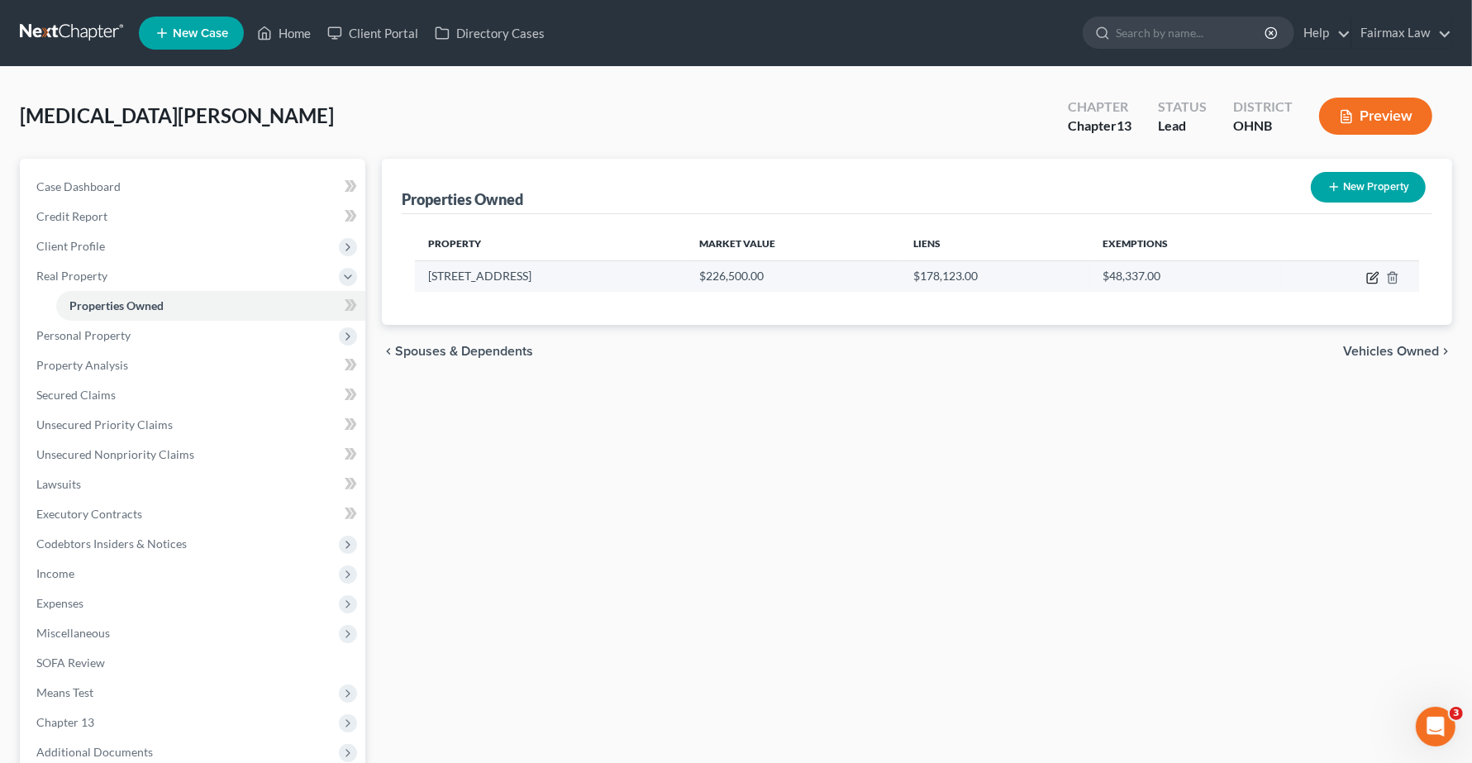
click at [1377, 273] on icon "button" at bounding box center [1372, 277] width 13 height 13
select select "36"
select select "0"
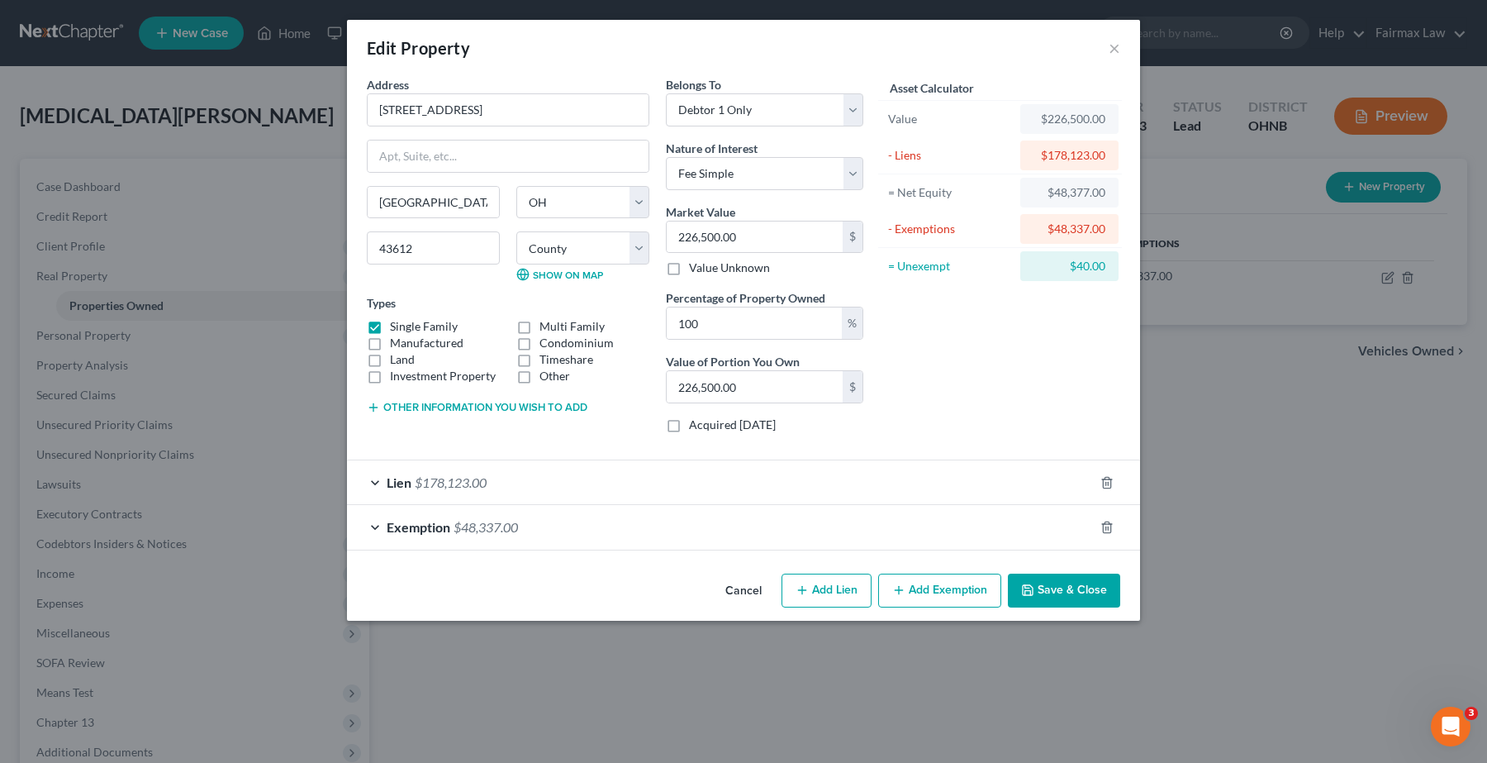
click at [501, 533] on span "$48,337.00" at bounding box center [486, 527] width 64 height 16
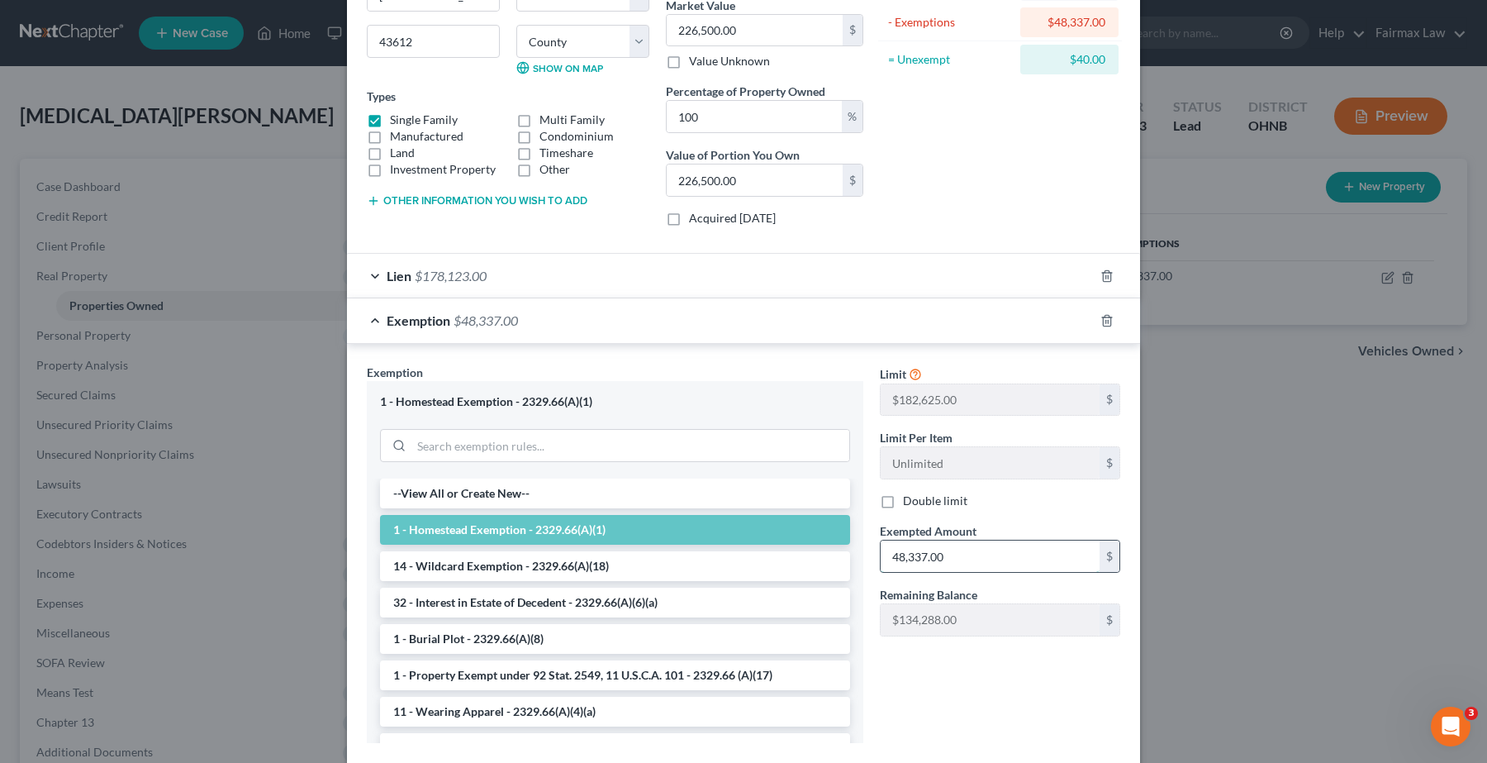
click at [907, 555] on input "48,337.00" at bounding box center [990, 555] width 219 height 31
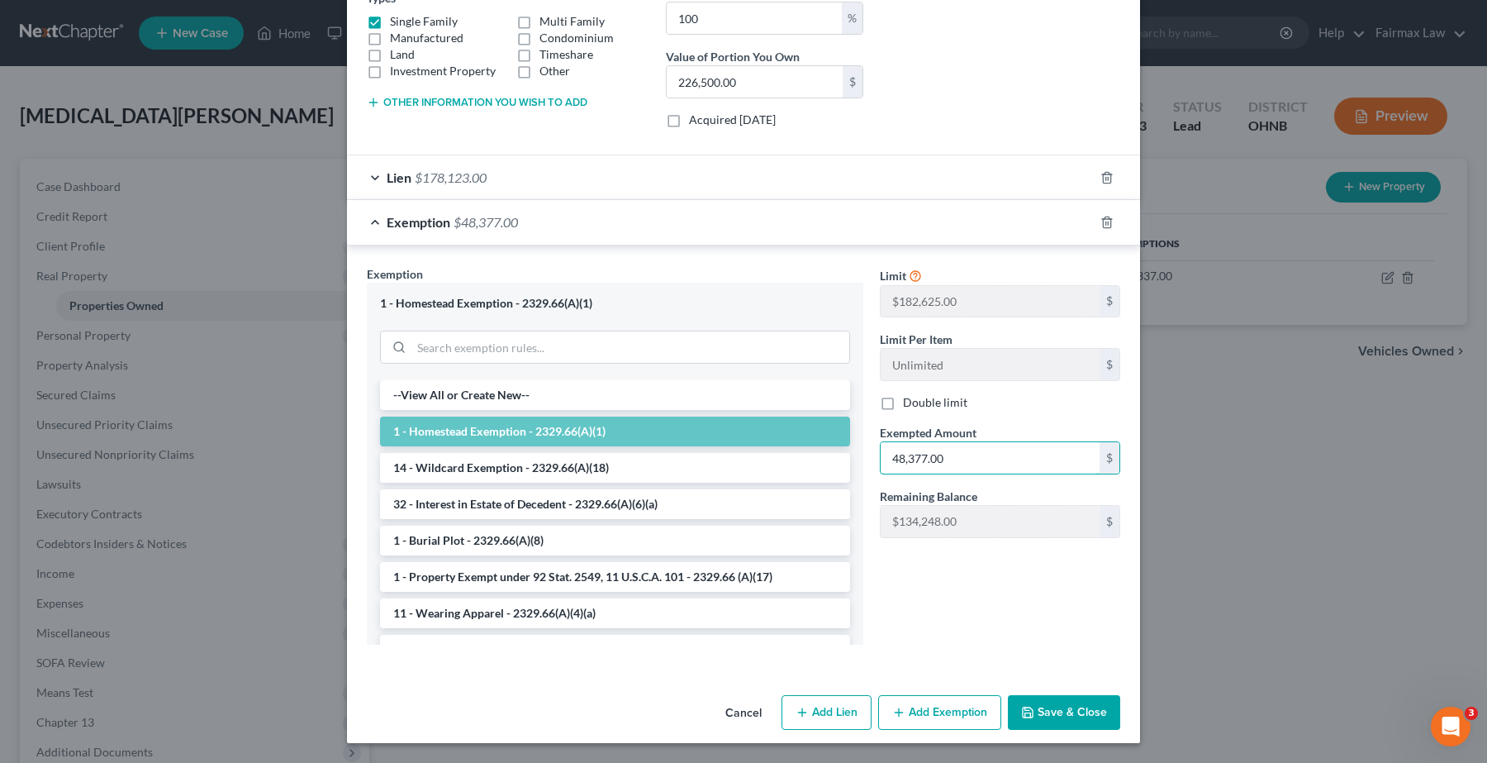
type input "48,377.00"
click at [1054, 711] on button "Save & Close" at bounding box center [1064, 712] width 112 height 35
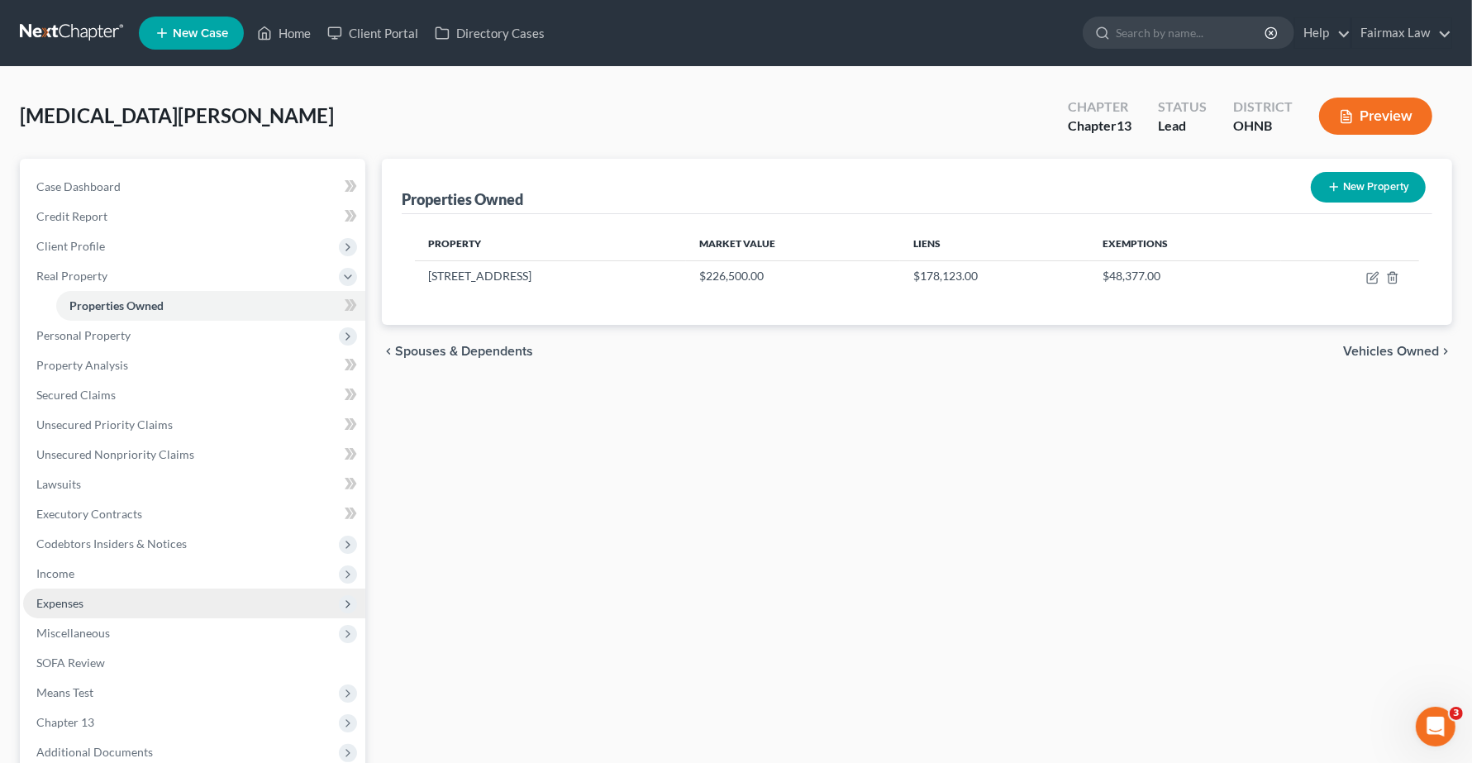
click at [58, 605] on span "Expenses" at bounding box center [59, 603] width 47 height 14
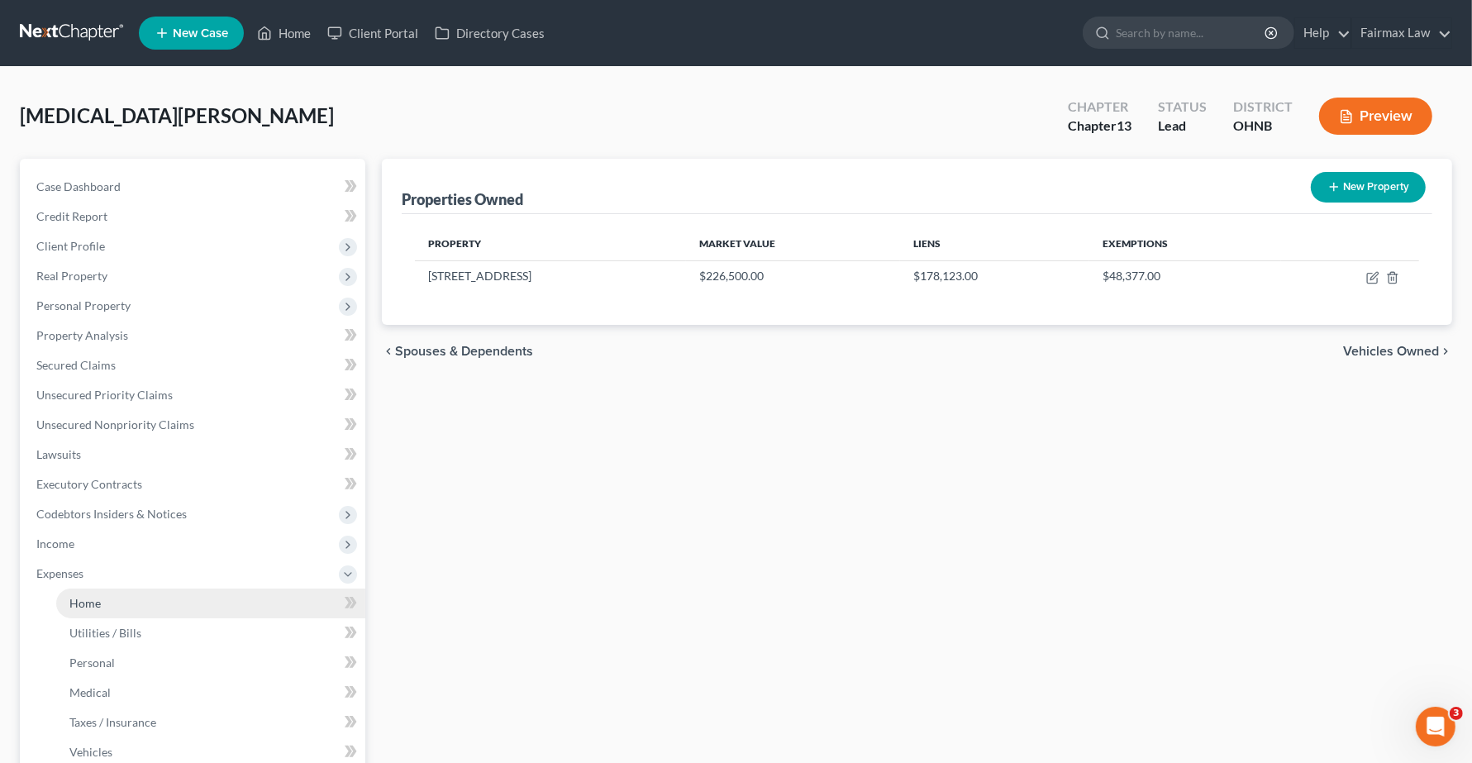
click at [92, 603] on span "Home" at bounding box center [84, 603] width 31 height 14
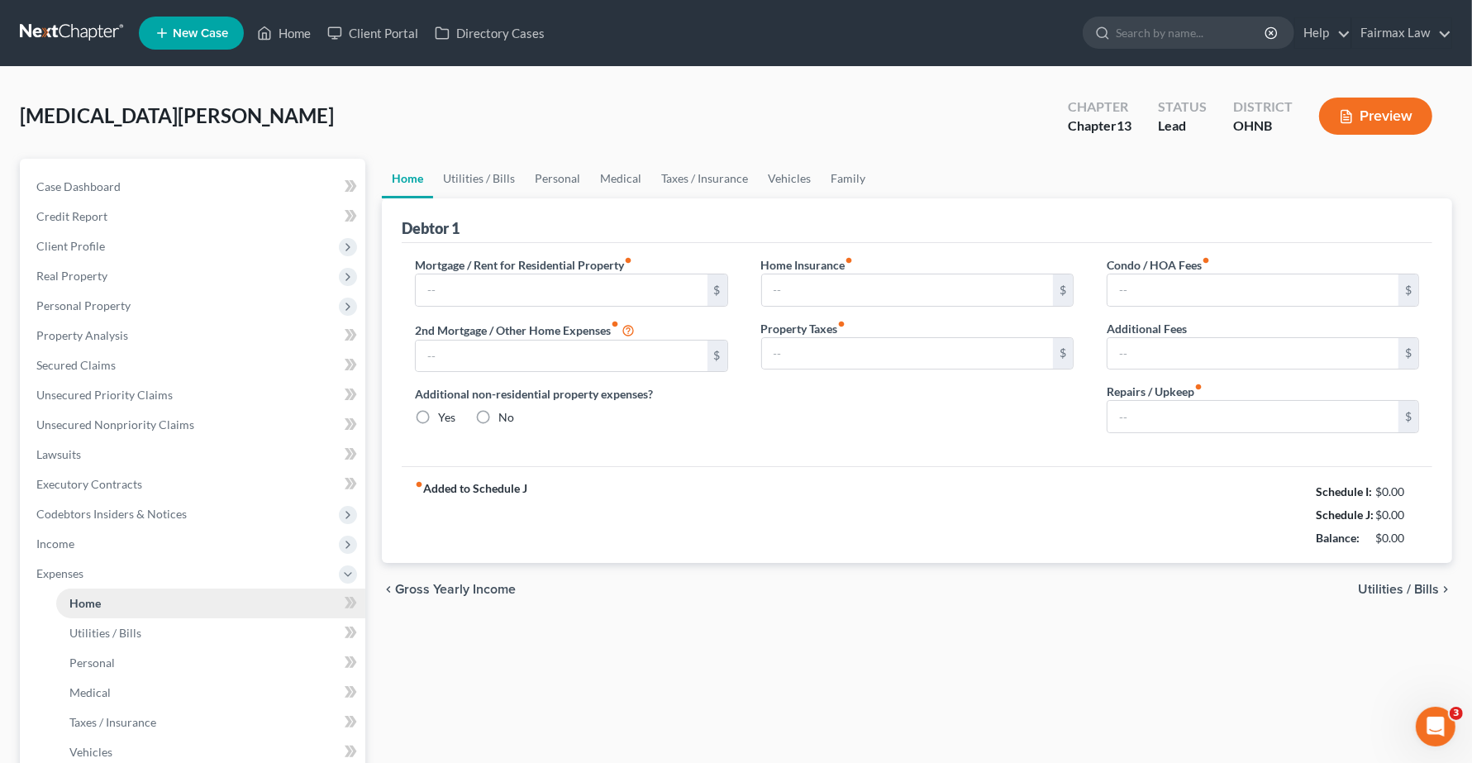
type input "0.00"
radio input "true"
type input "0.00"
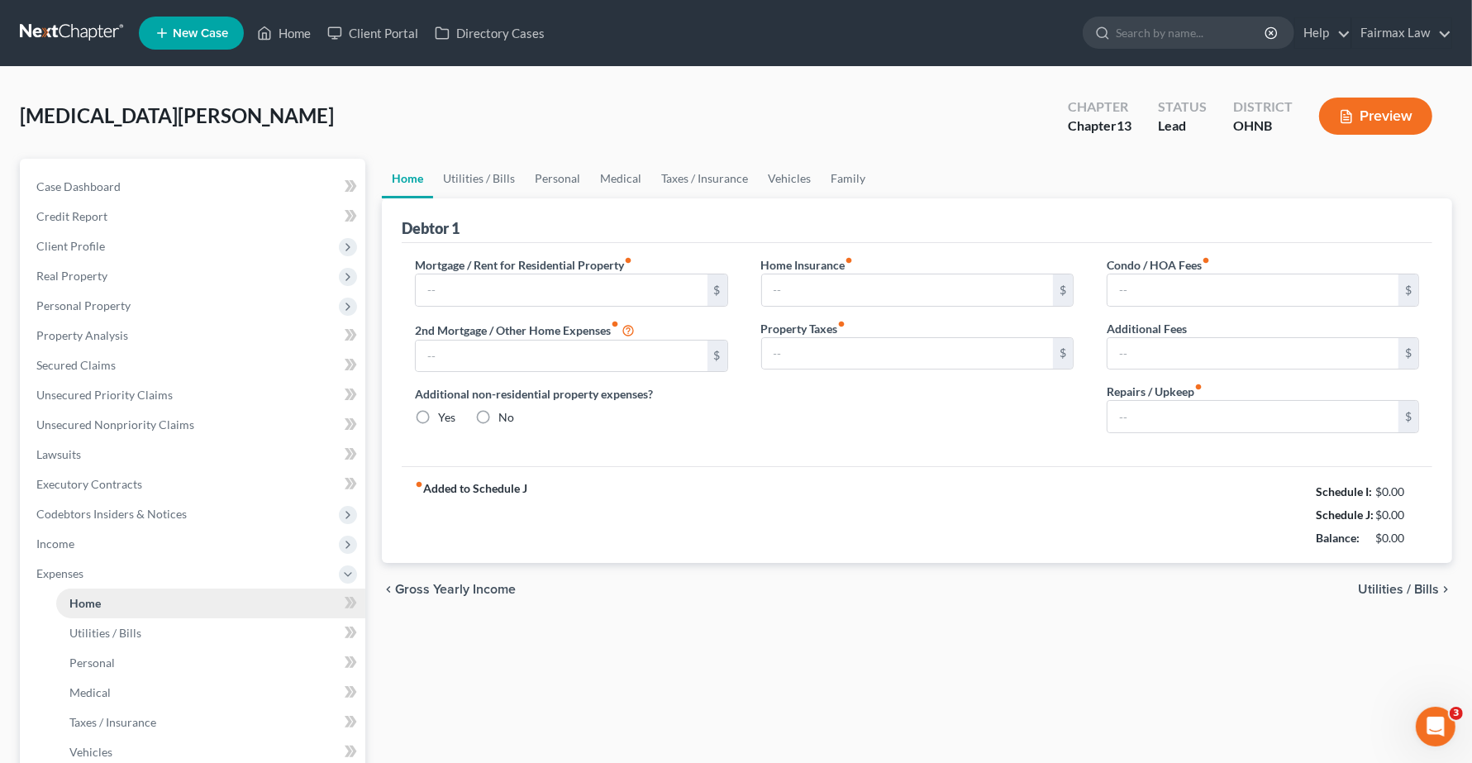
type input "0.00"
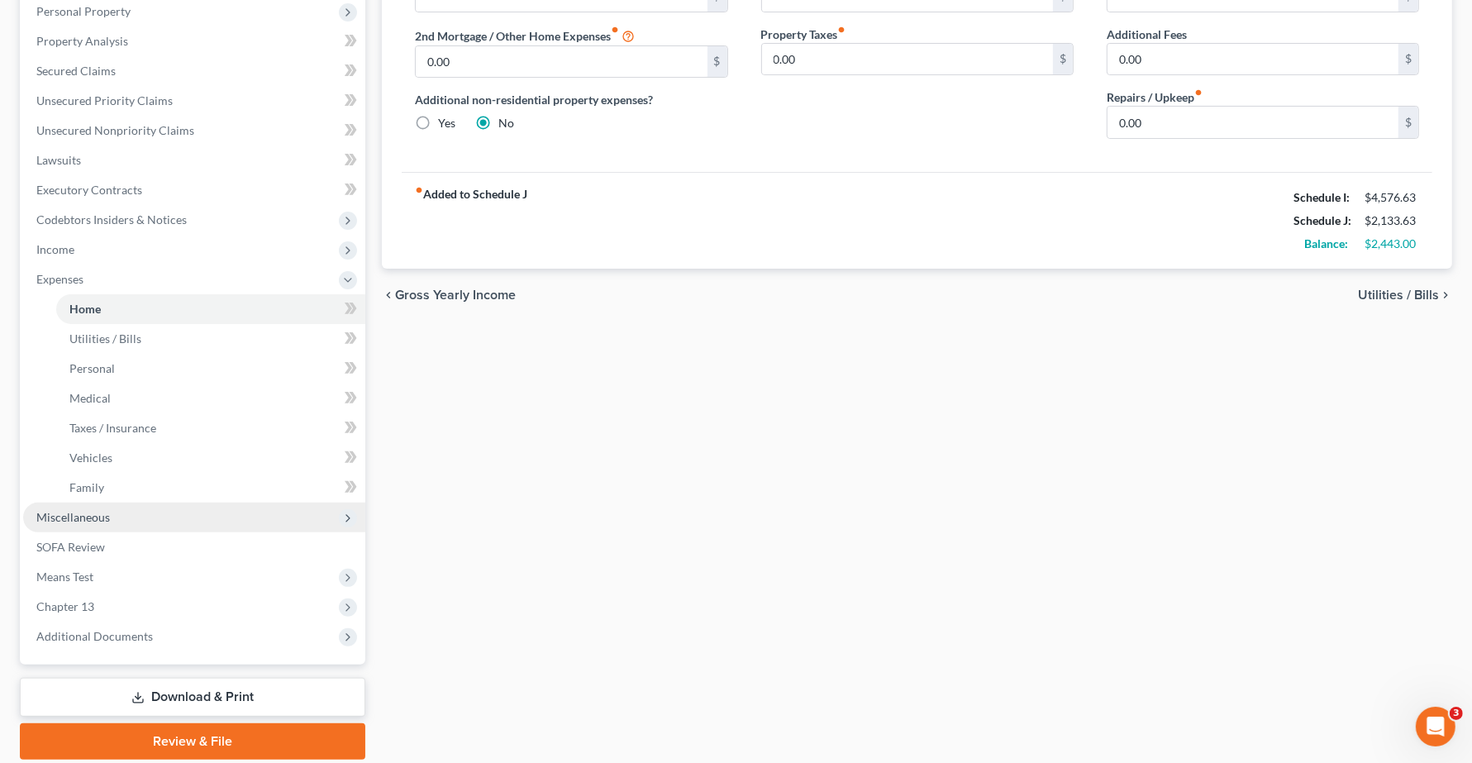
scroll to position [310, 0]
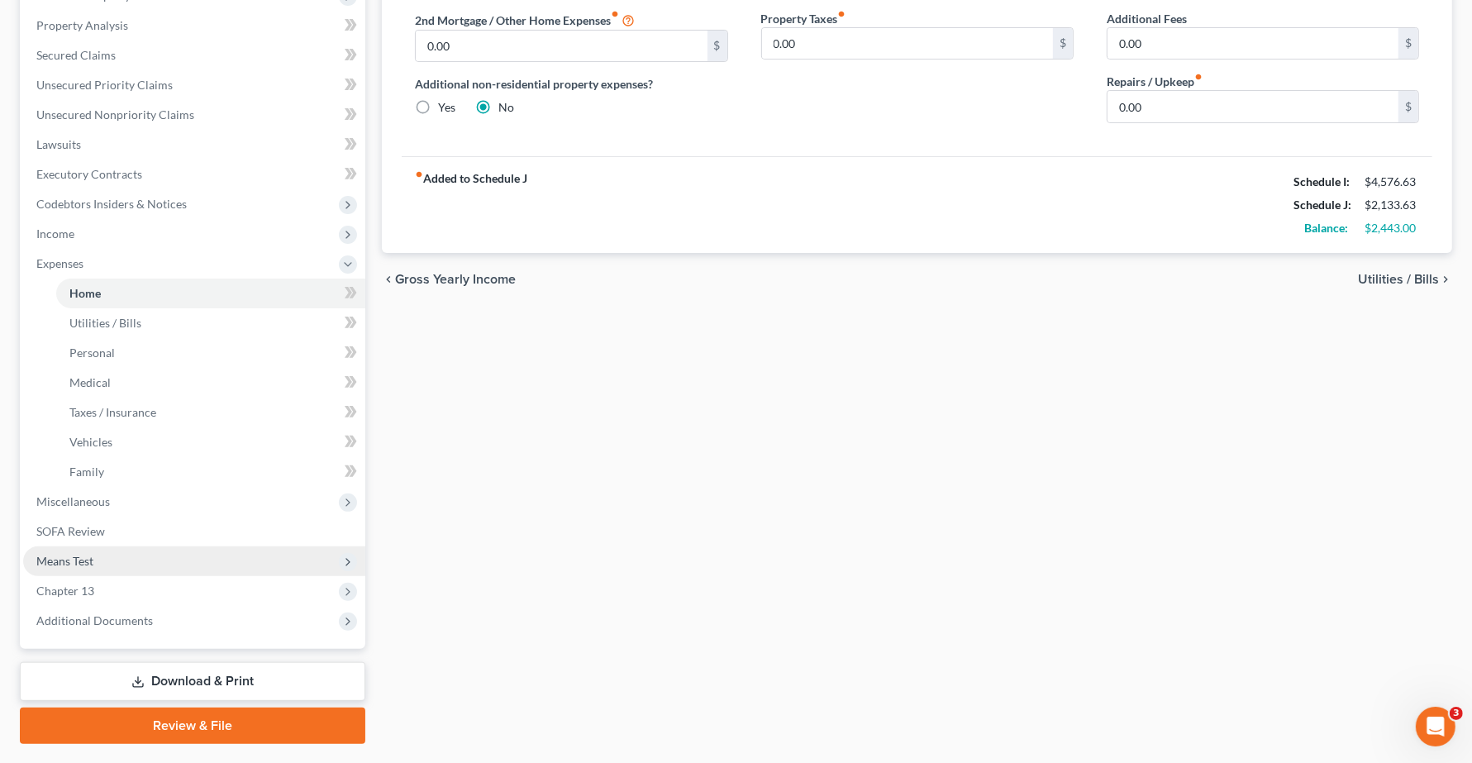
click at [83, 562] on span "Means Test" at bounding box center [64, 561] width 57 height 14
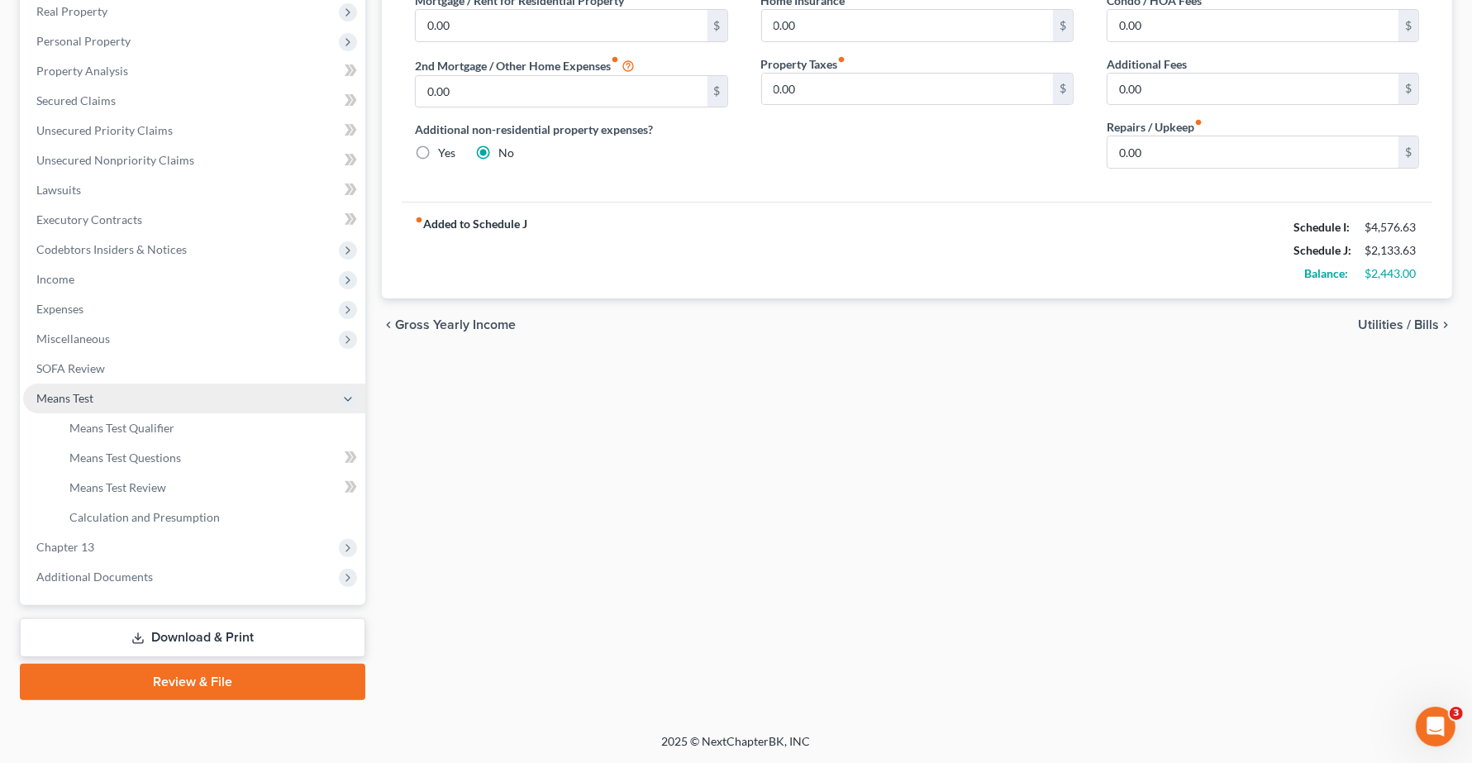
scroll to position [262, 0]
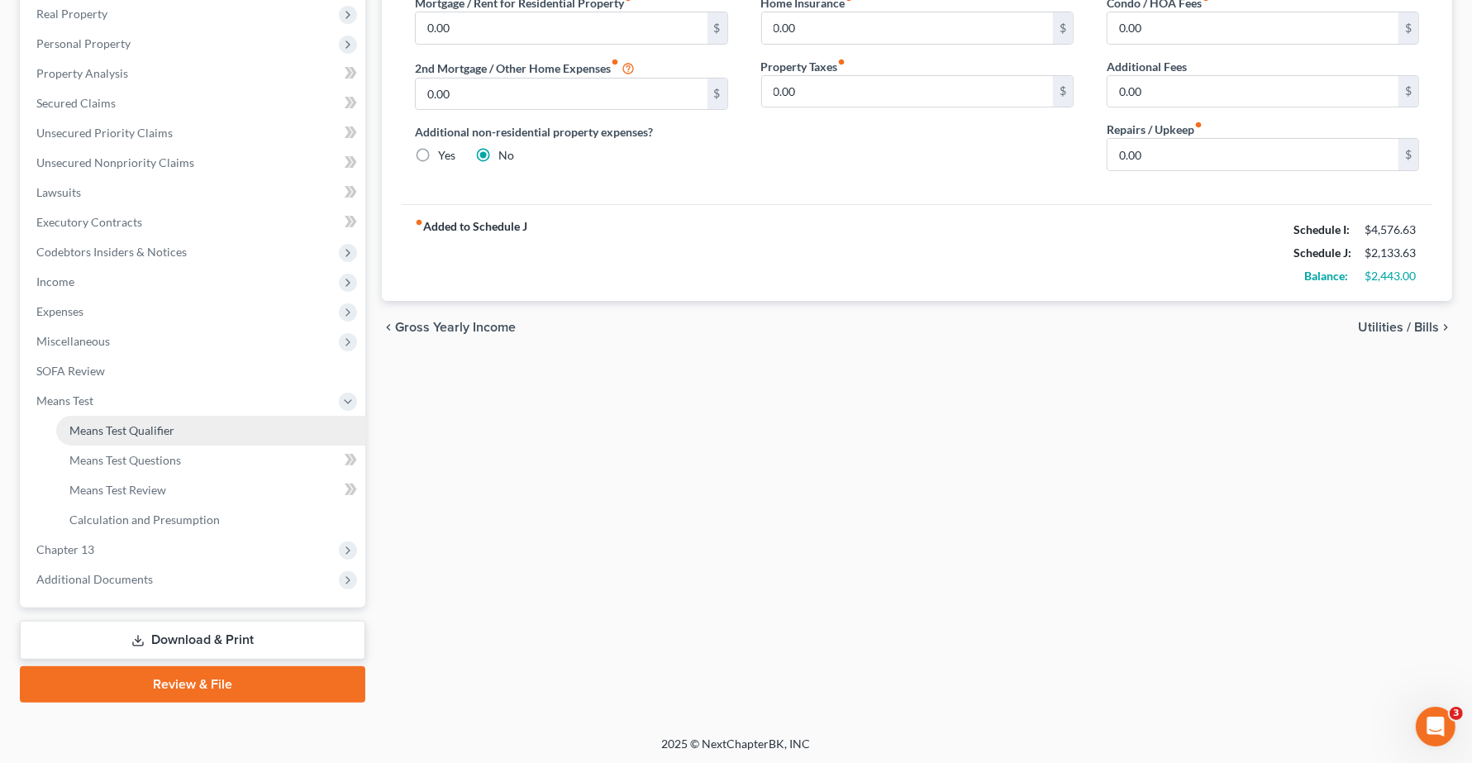
click at [110, 426] on span "Means Test Qualifier" at bounding box center [121, 430] width 105 height 14
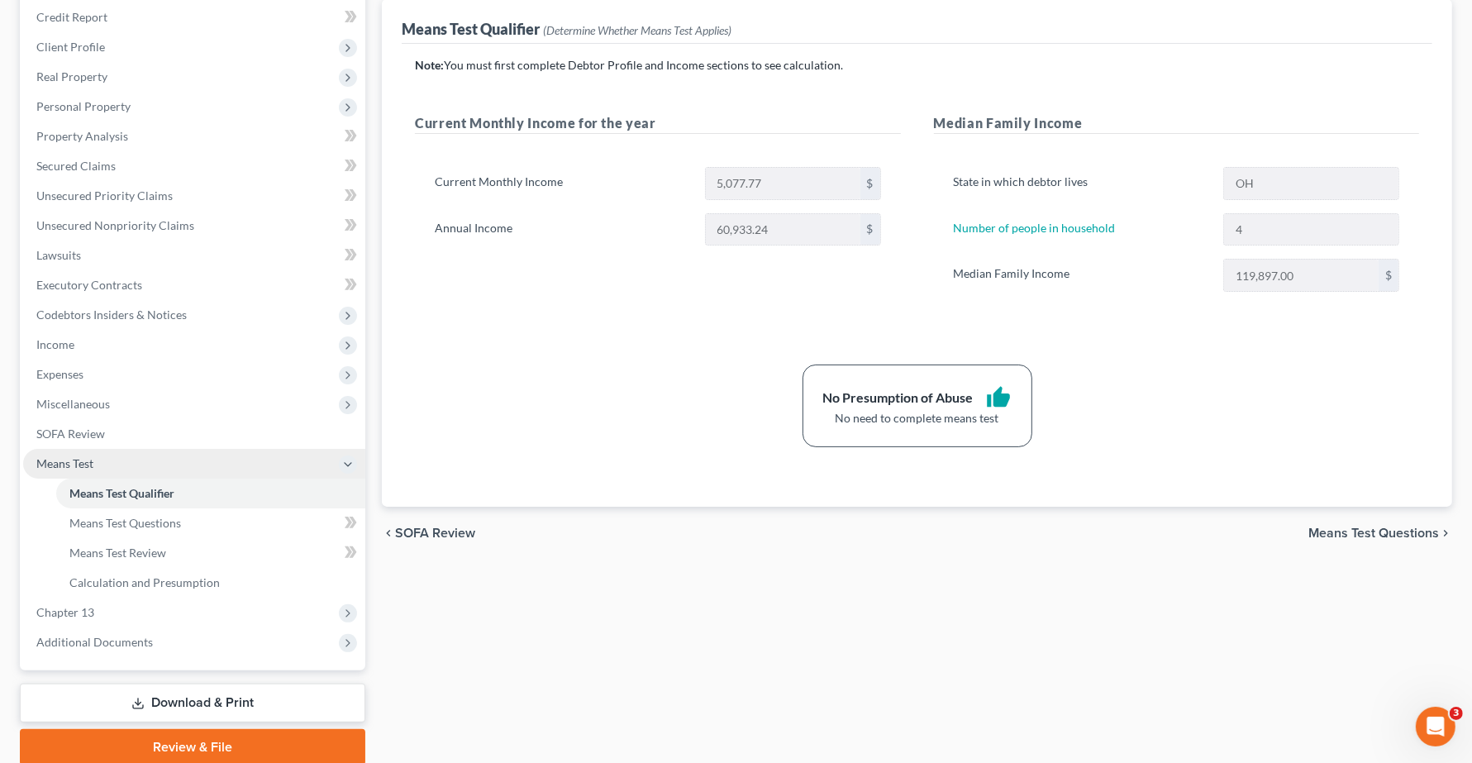
scroll to position [207, 0]
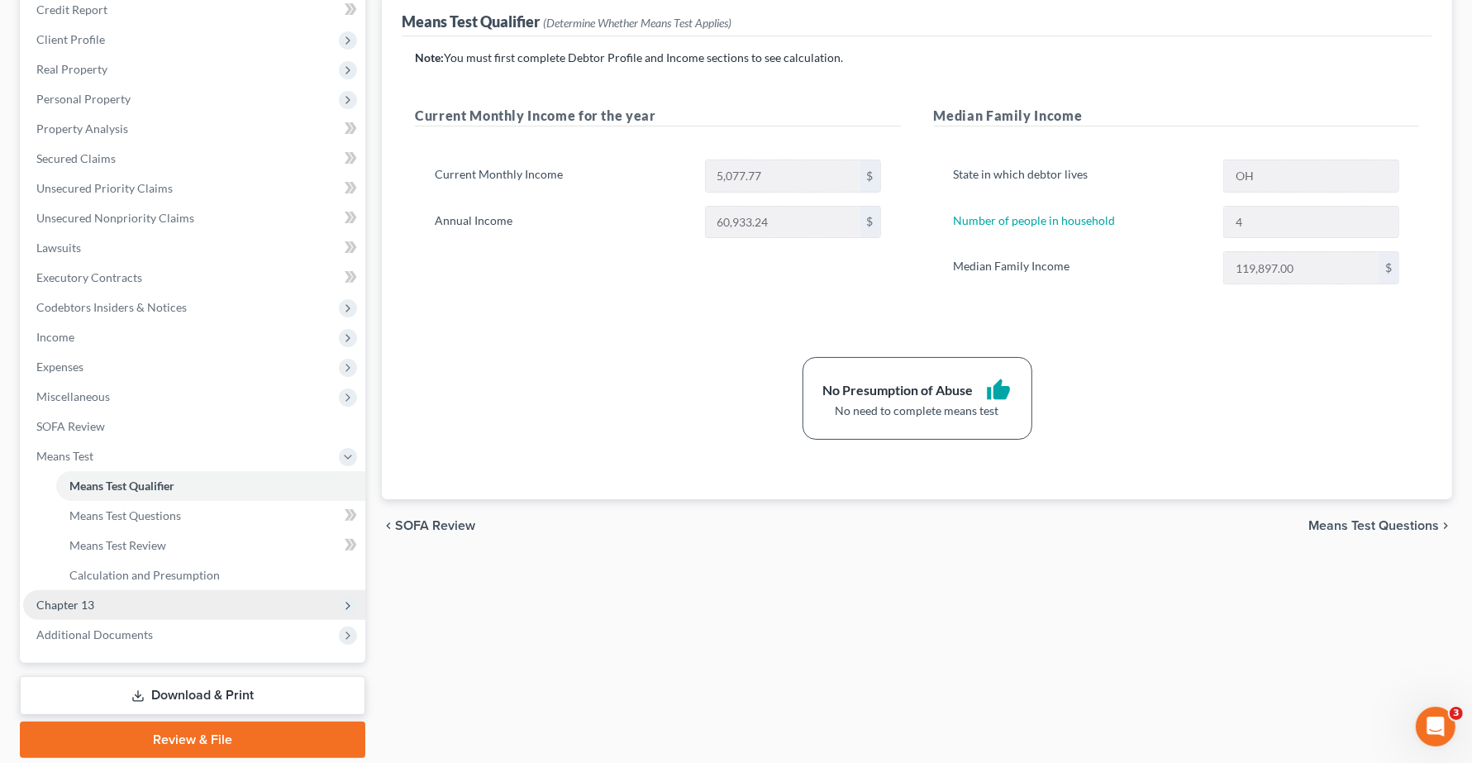
click at [69, 597] on span "Chapter 13" at bounding box center [65, 604] width 58 height 14
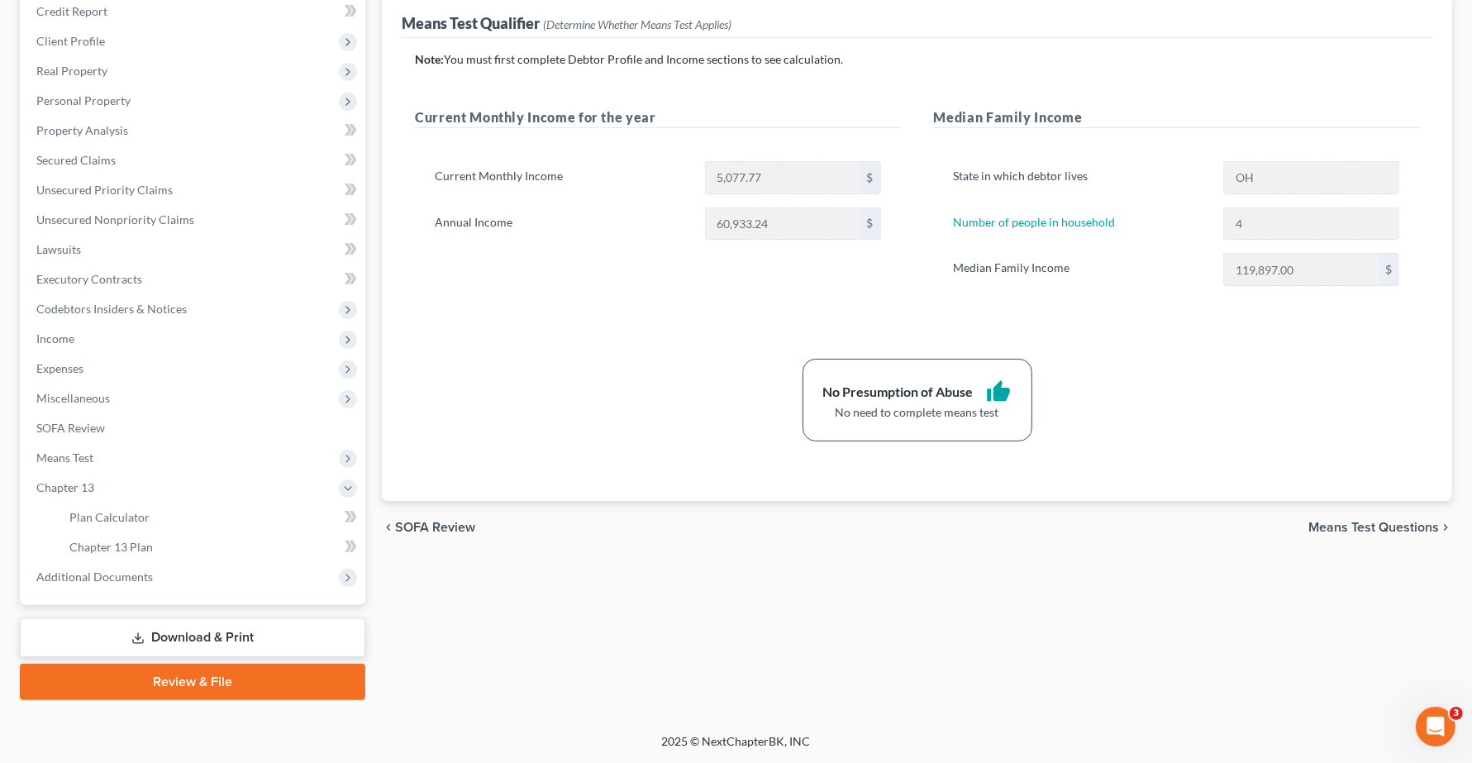
scroll to position [203, 0]
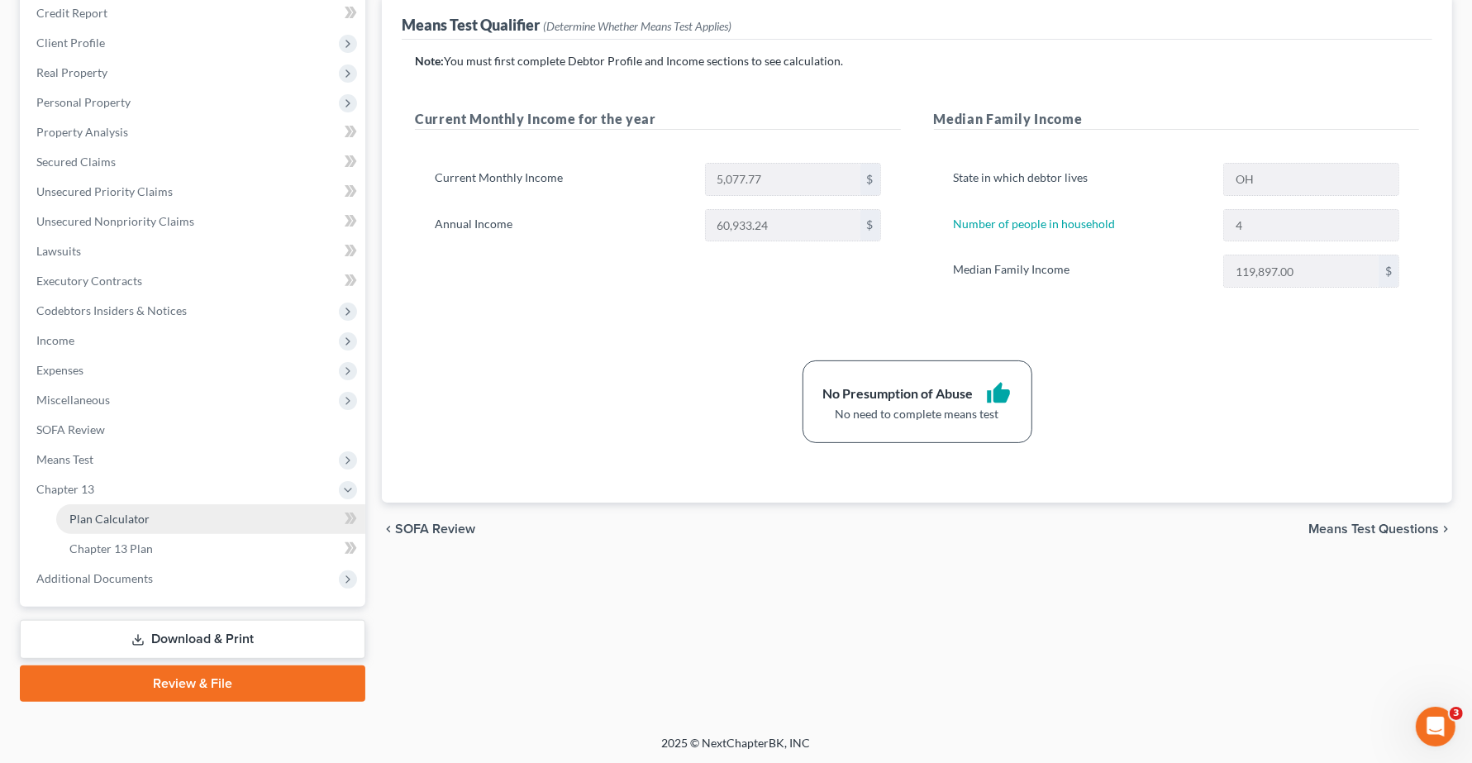
click at [95, 521] on span "Plan Calculator" at bounding box center [109, 518] width 80 height 14
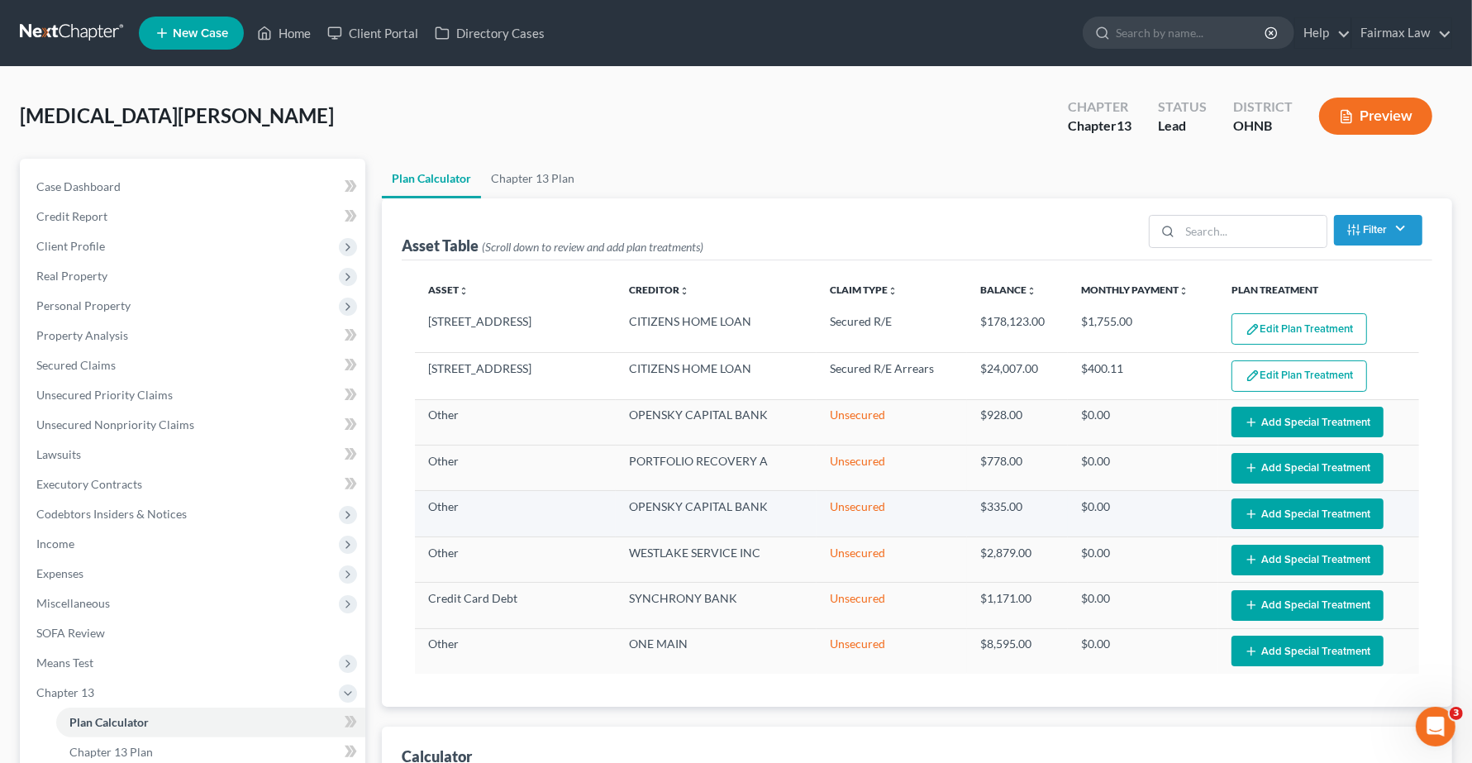
select select "59"
click at [1316, 322] on button "Edit Plan Treatment" at bounding box center [1299, 328] width 136 height 31
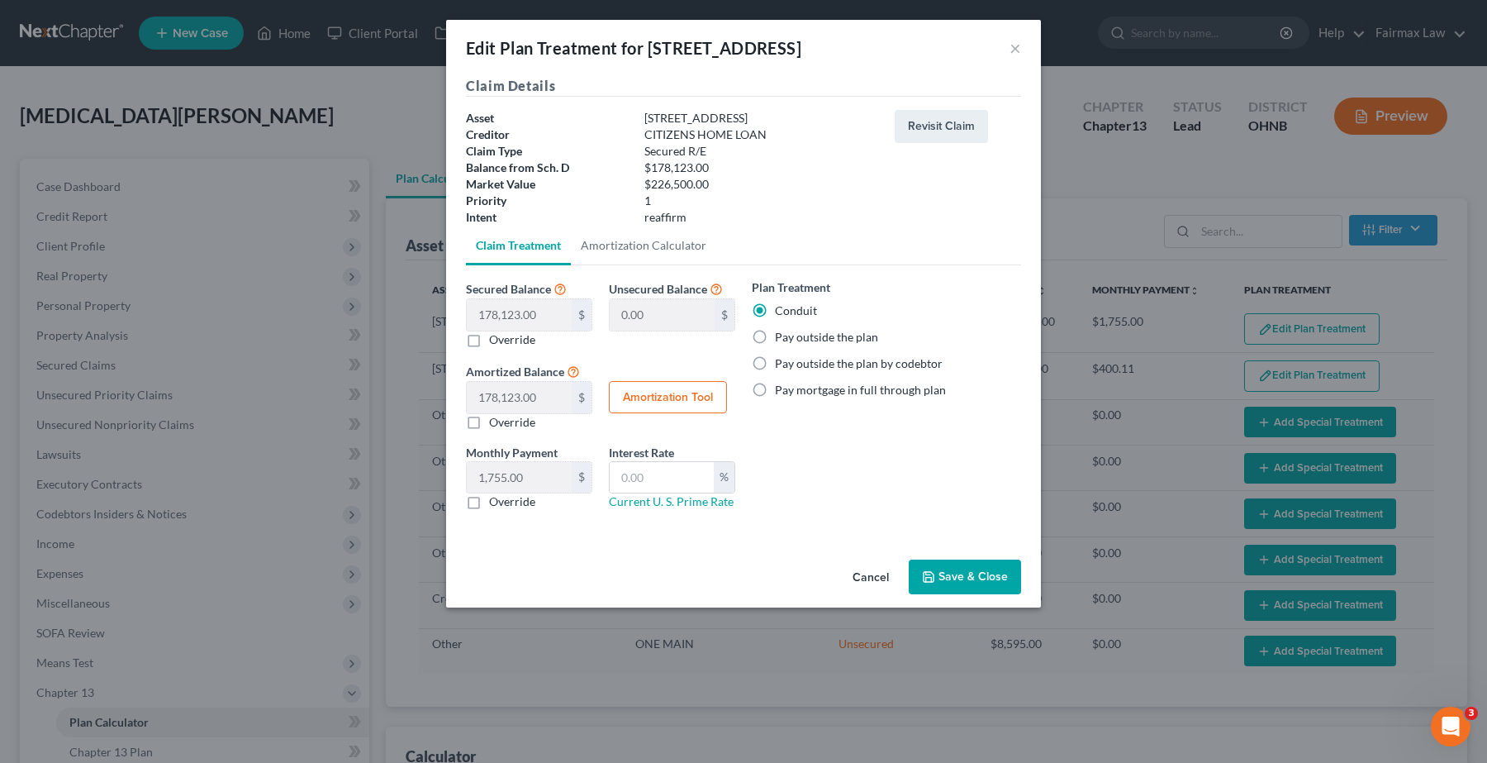
click at [1001, 578] on button "Save & Close" at bounding box center [965, 576] width 112 height 35
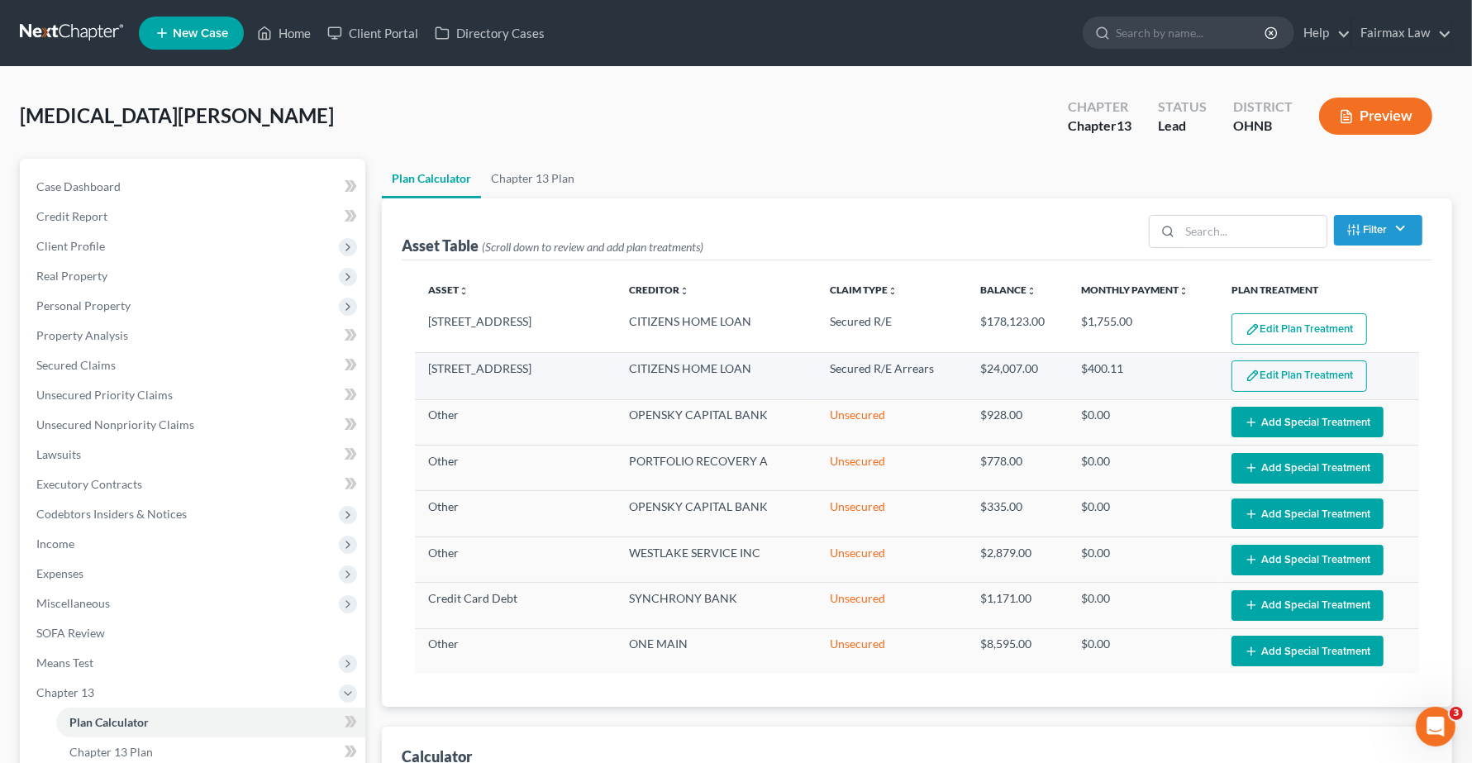
click at [1272, 387] on button "Edit Plan Treatment" at bounding box center [1299, 375] width 136 height 31
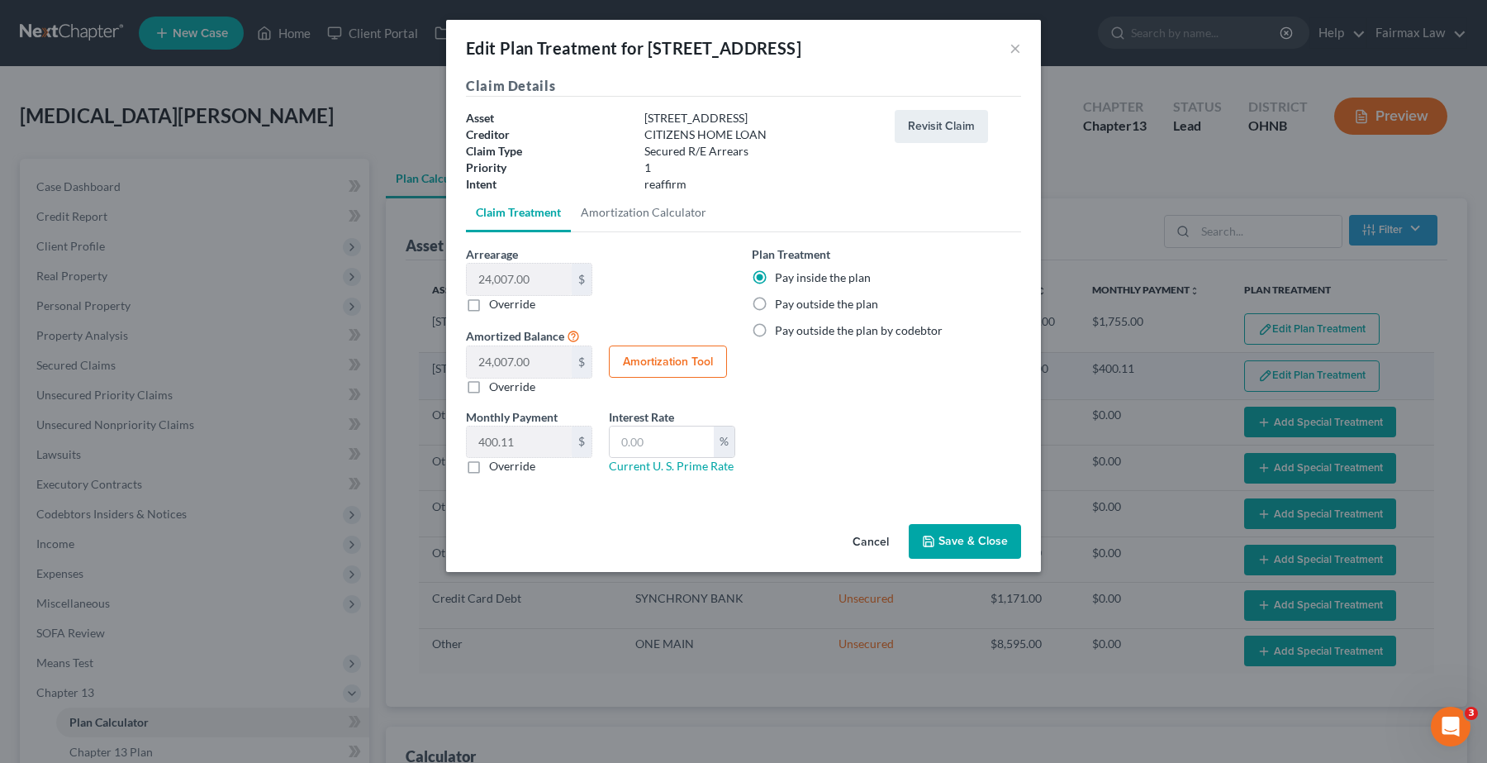
select select "59"
click at [986, 530] on button "Save & Close" at bounding box center [965, 541] width 112 height 35
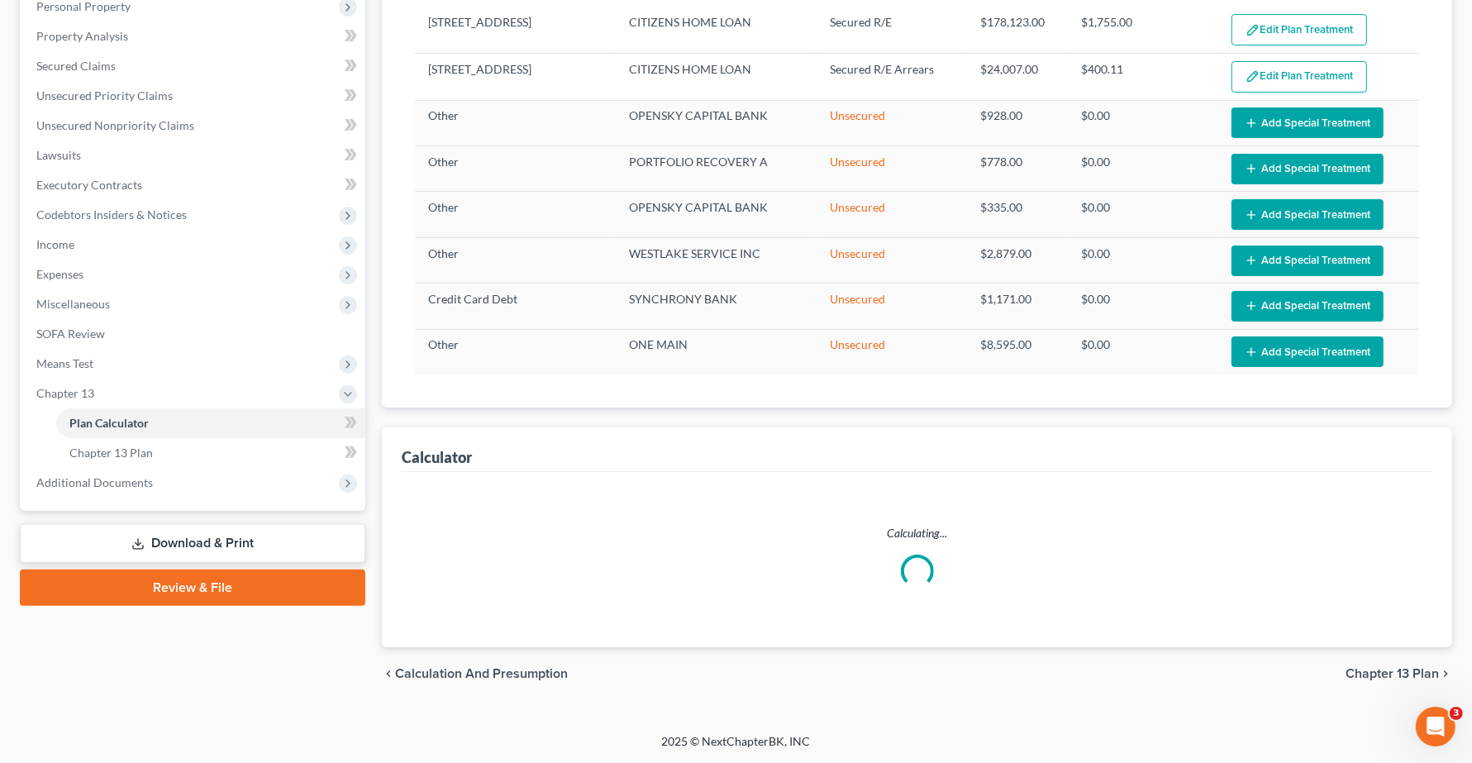
select select "59"
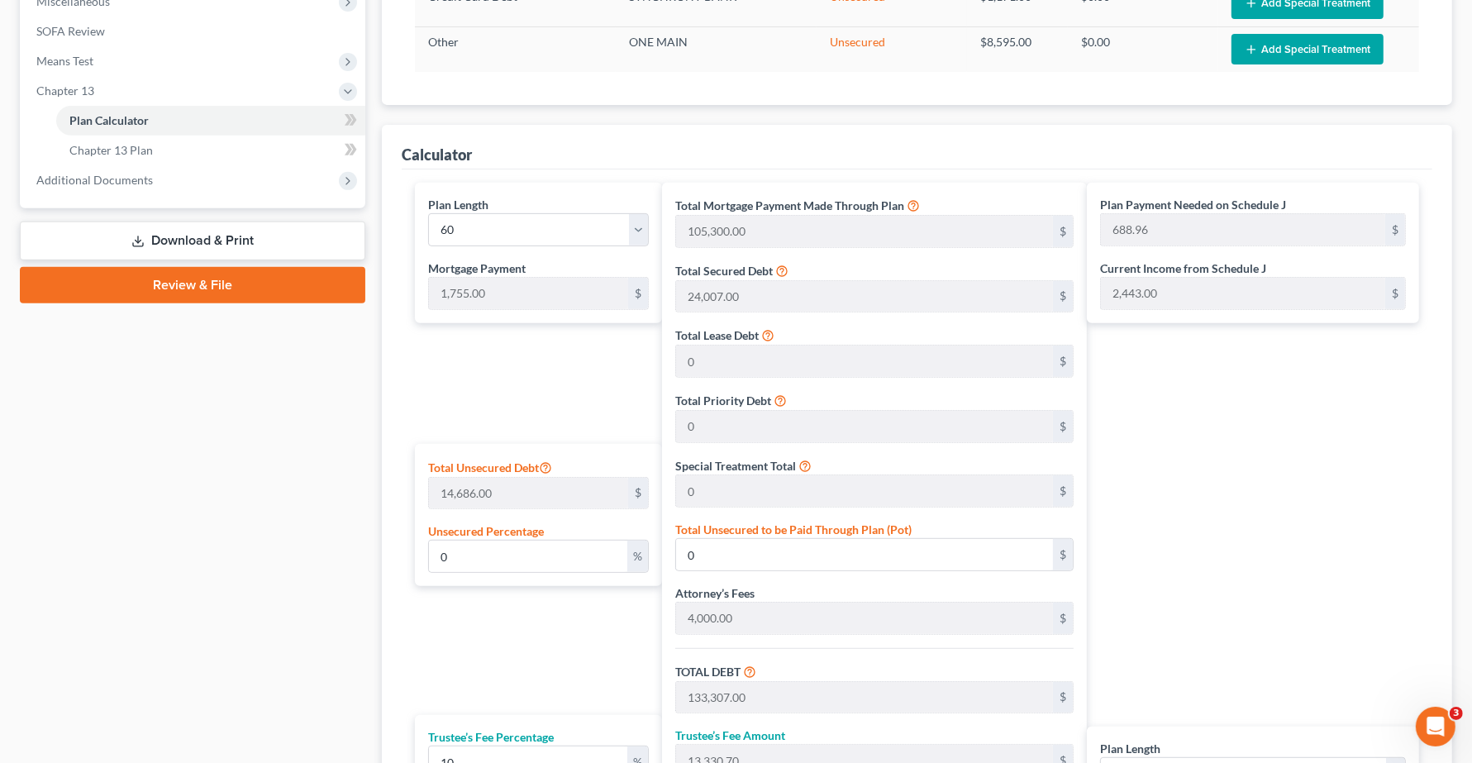
scroll to position [592, 0]
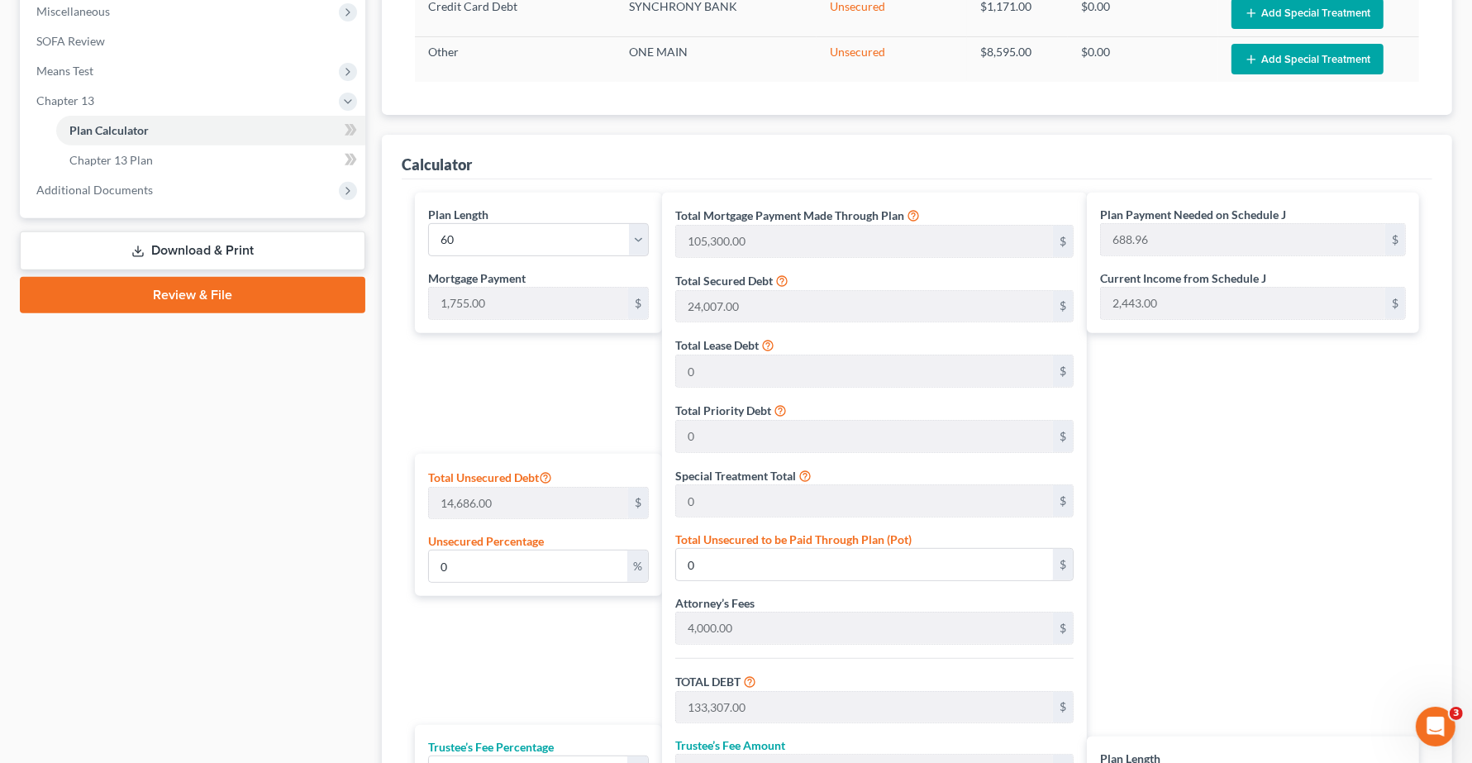
click at [1153, 372] on div "Plan Payment Needed on Schedule J 688.96 $ Current Income from Schedule J 2,443…" at bounding box center [1257, 561] width 340 height 736
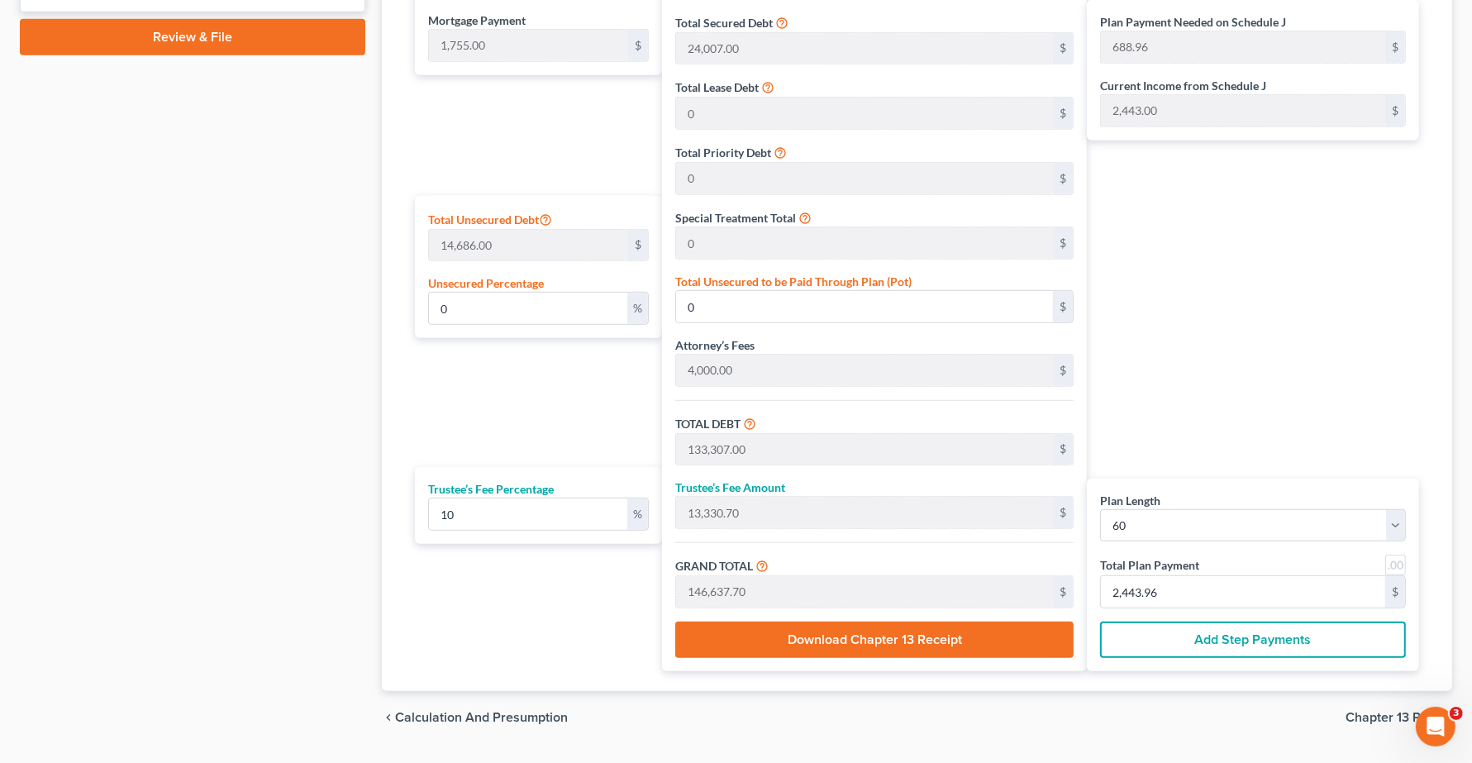
scroll to position [901, 0]
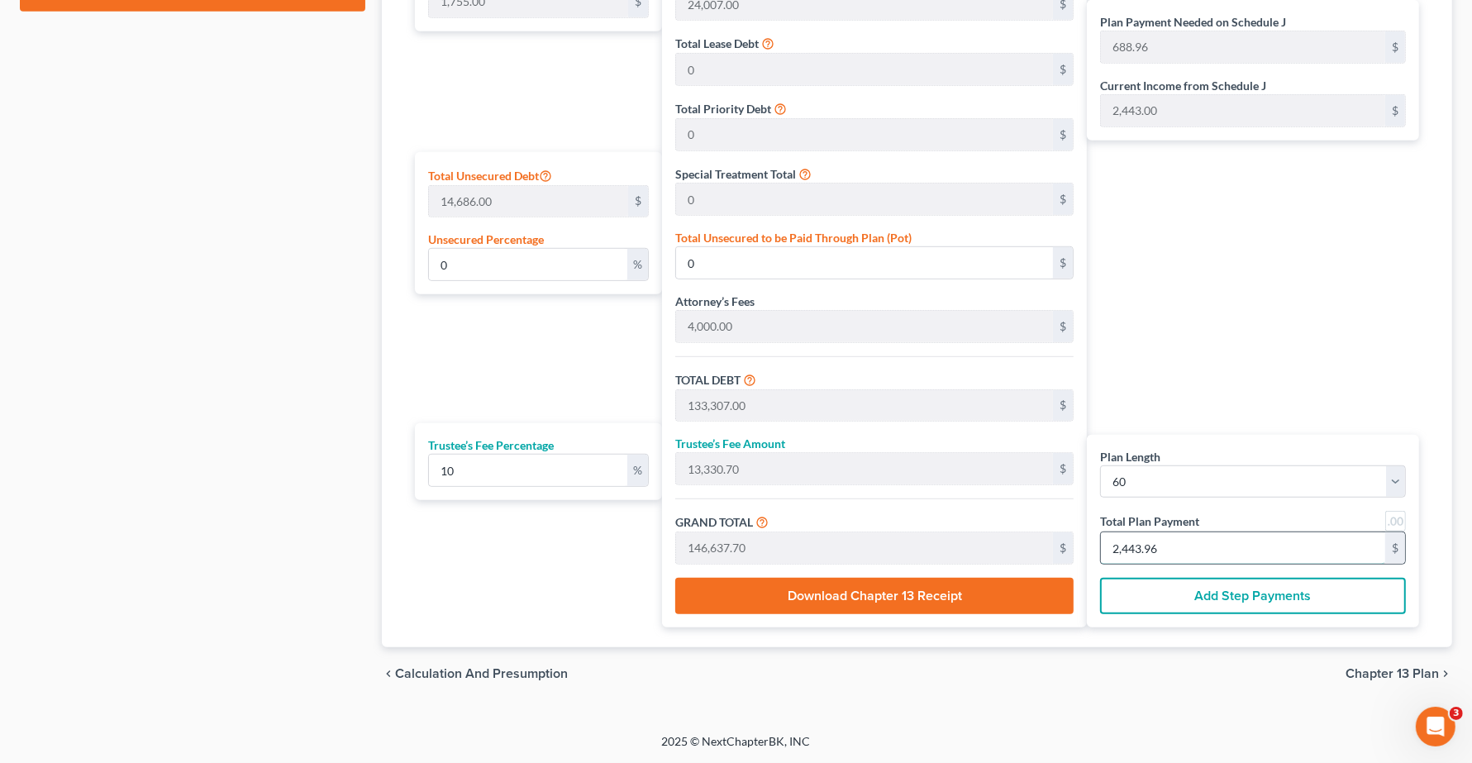
click at [1137, 535] on input "2,443.96" at bounding box center [1243, 547] width 284 height 31
type input "109.09"
type input "10.90"
type input "120.00"
type input "2"
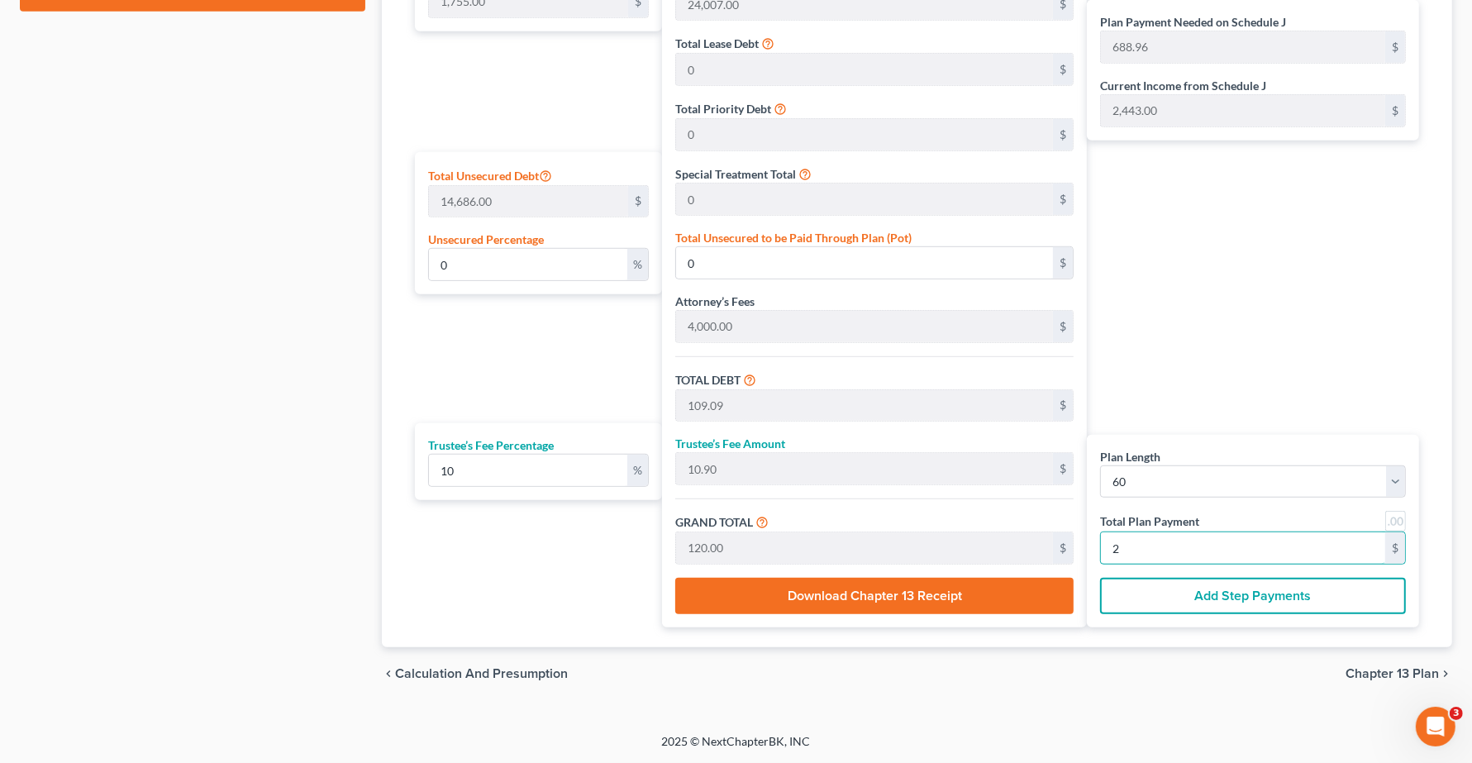
type input "1,309.09"
type input "130.90"
type input "1,440.00"
type input "24"
type input "13,309.09"
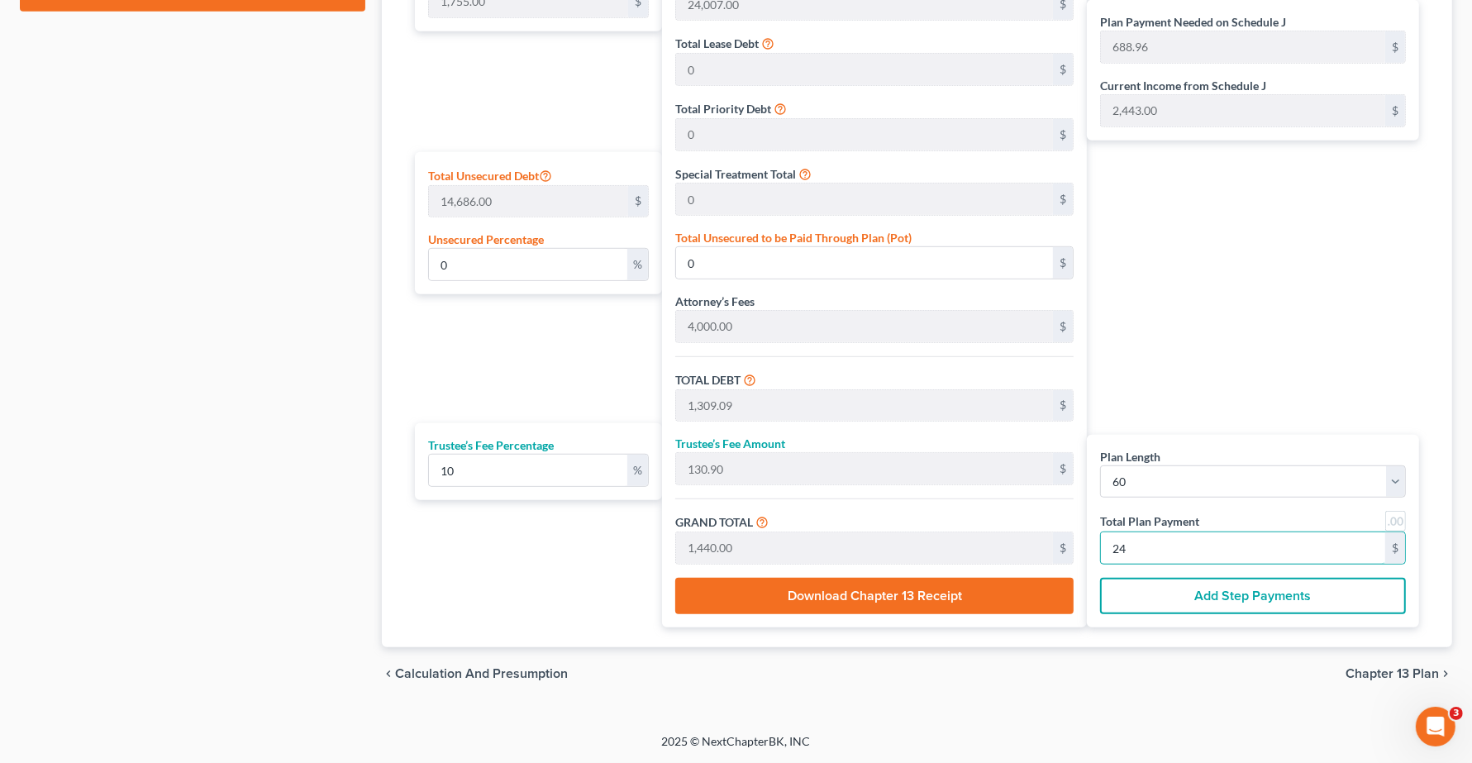
type input "1,330.90"
type input "14,640.00"
type input "244"
type input "0.01"
type input "2.09"
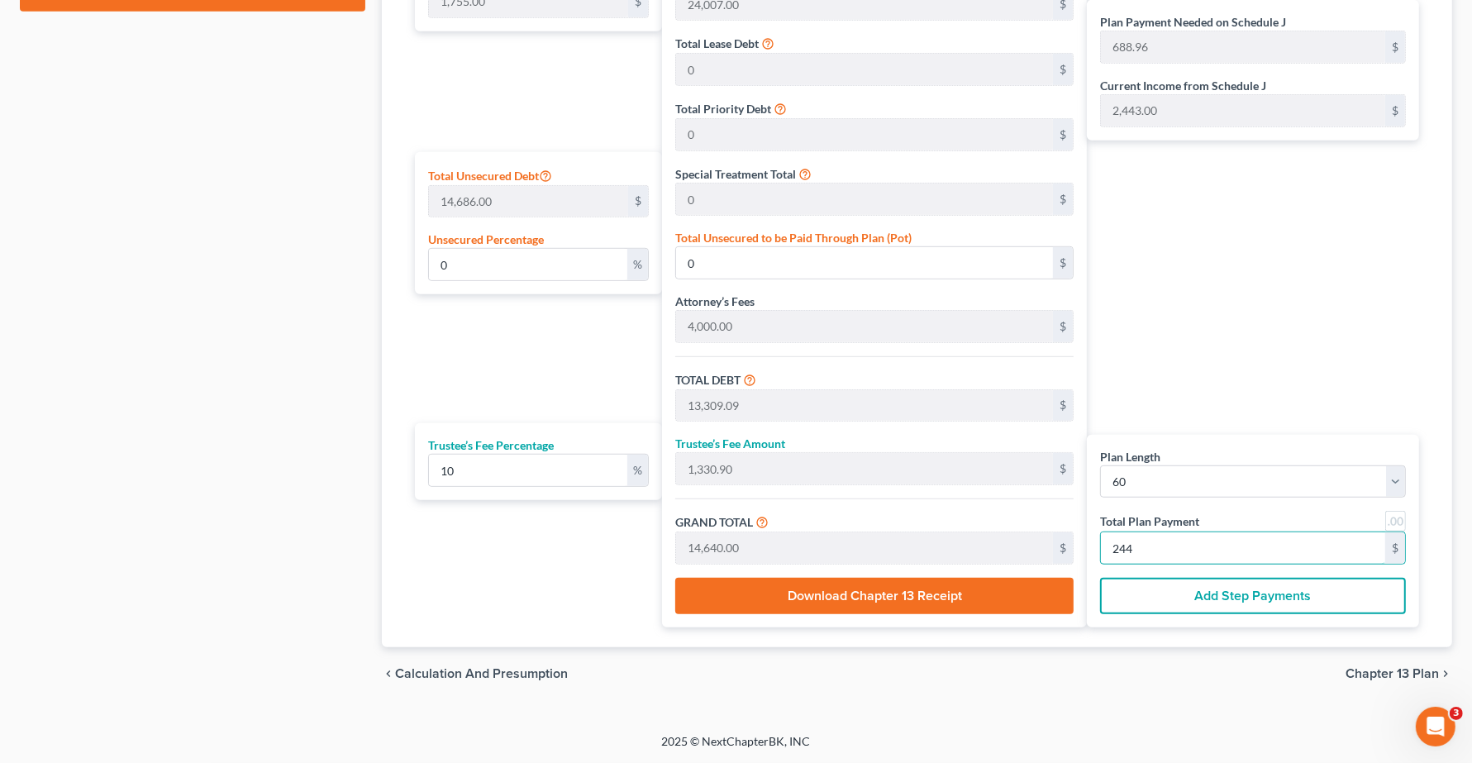
type input "133,309.09"
type input "13,330.90"
type input "146,640.00"
type input "2,444"
type input "8169.58"
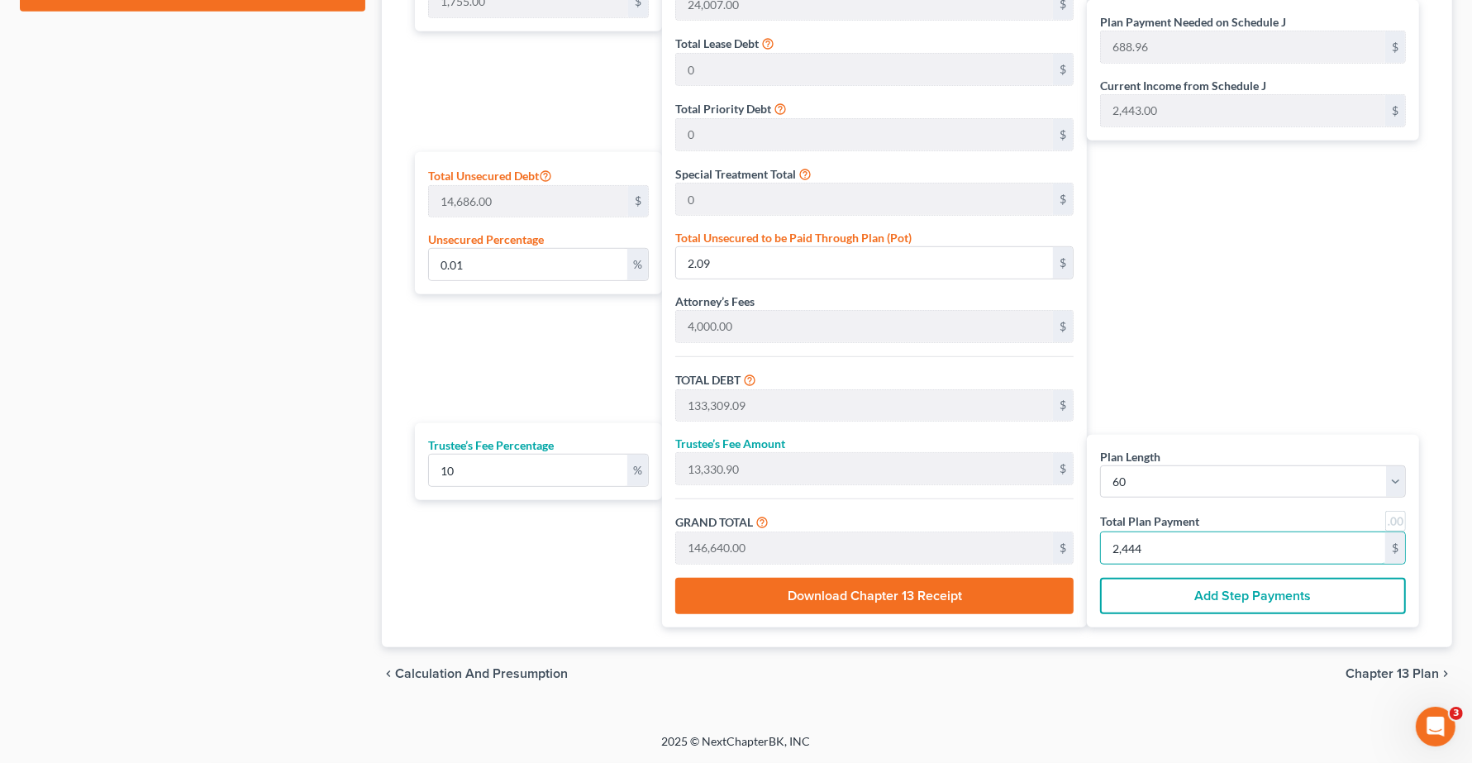
type input "1,199,783.90"
type input "1,333,090.90"
type input "133,309.09"
type input "1,466,400.00"
type input "24,440"
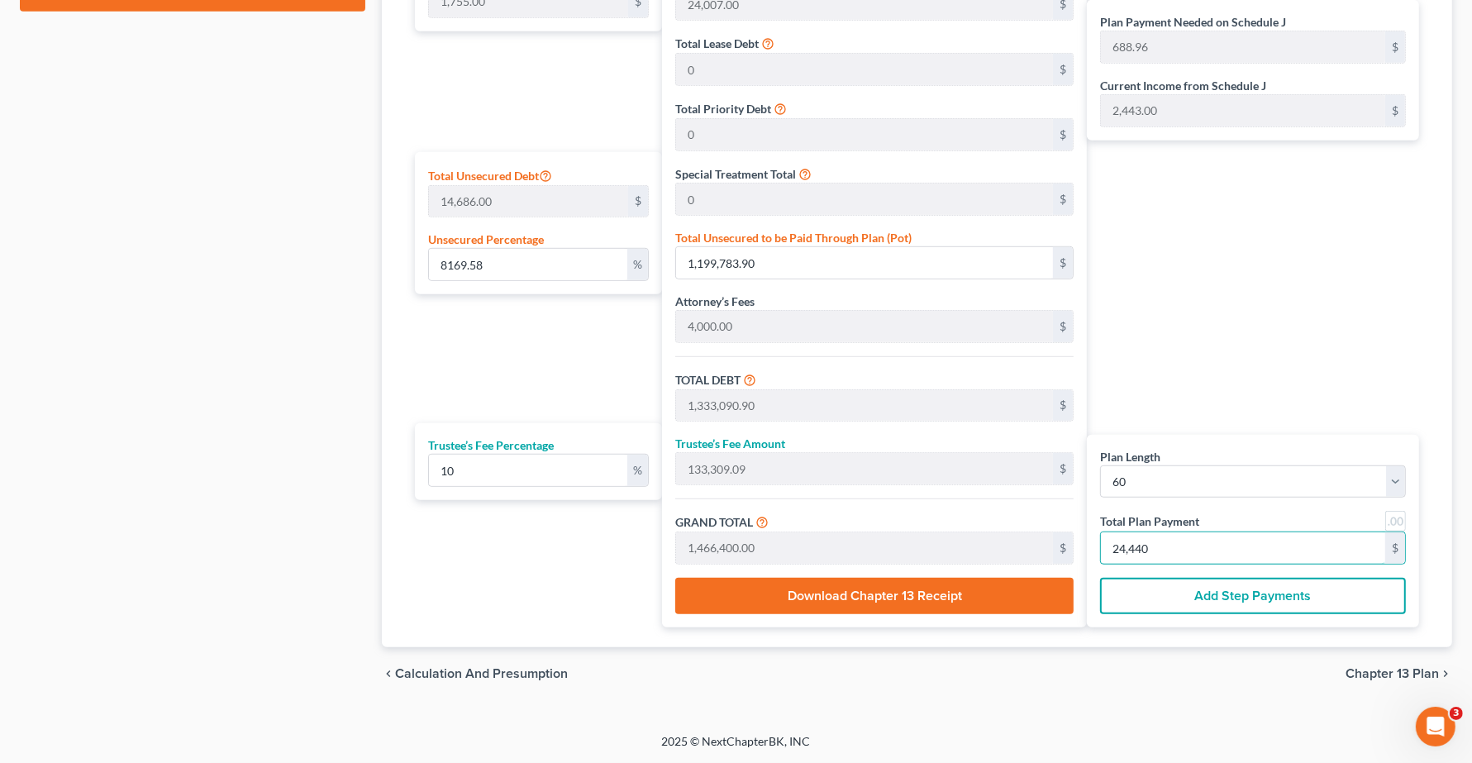
type input "89865.19"
type input "13,197,602.09"
type input "13,330,909.09"
type input "1,333,090.90"
type input "14,664,000.00"
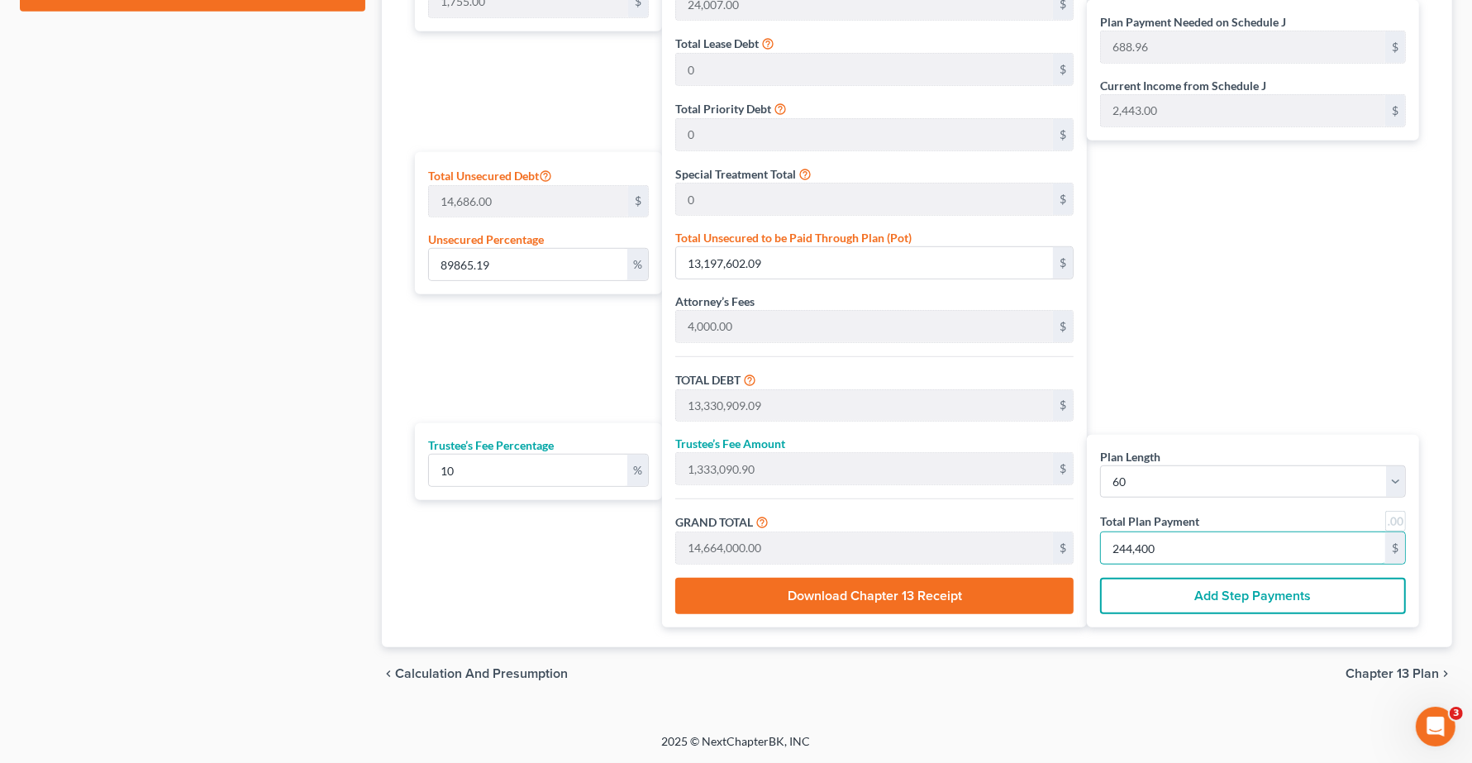
type input "244,400"
type input "0"
type input "109.09"
type input "10.90"
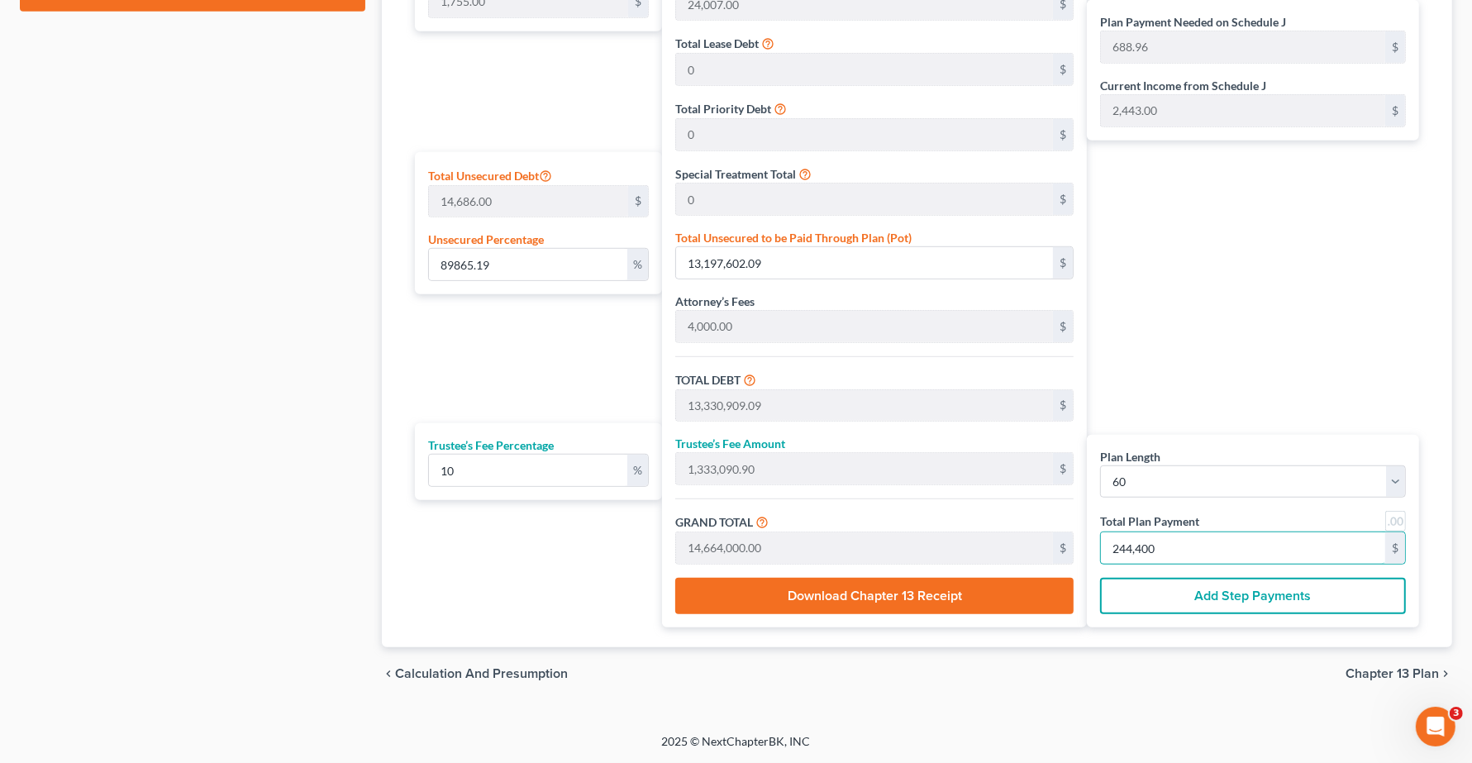
type input "120.00"
type input "2"
type input "1,309.09"
type input "130.90"
type input "1,440.00"
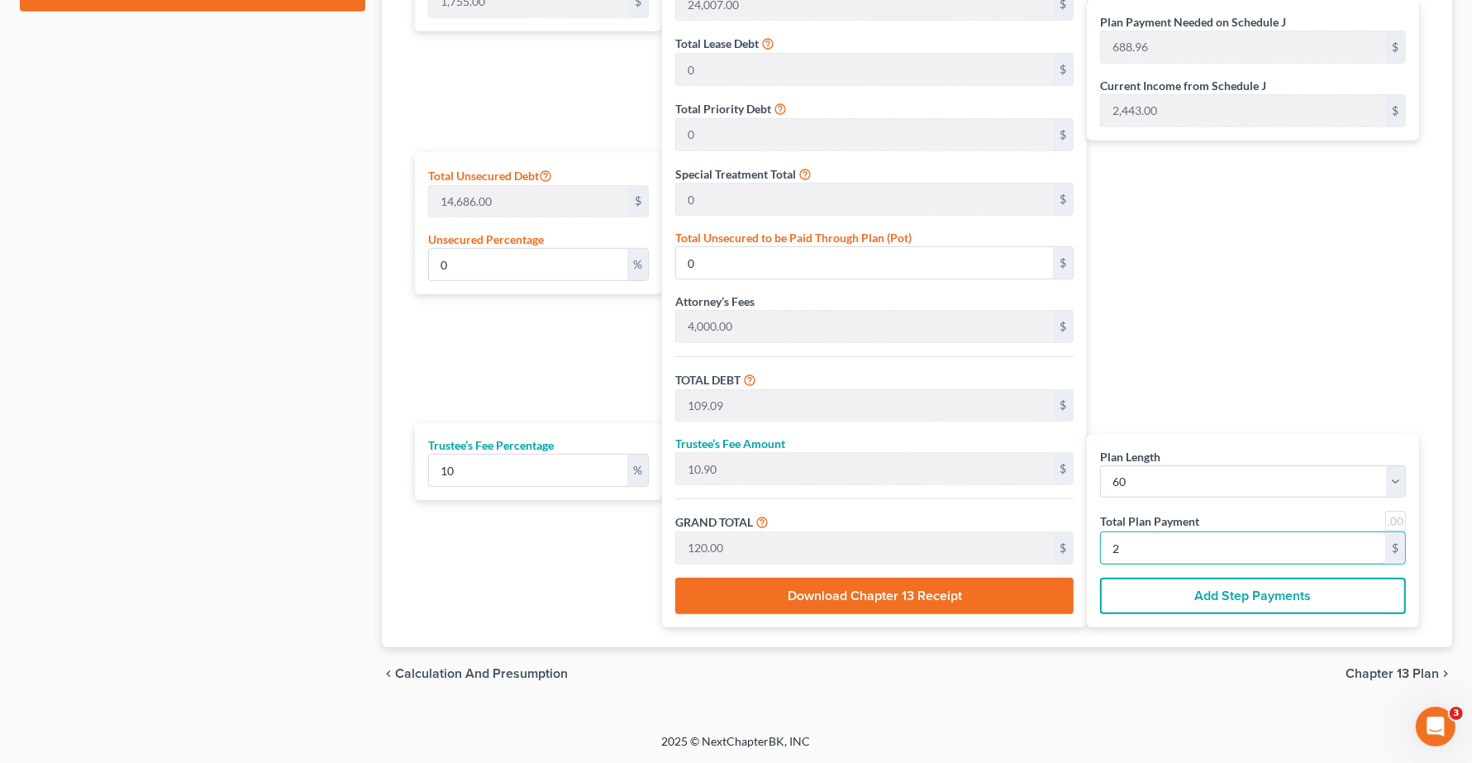
type input "24"
type input "13,309.09"
type input "1,330.90"
type input "14,640.00"
type input "244"
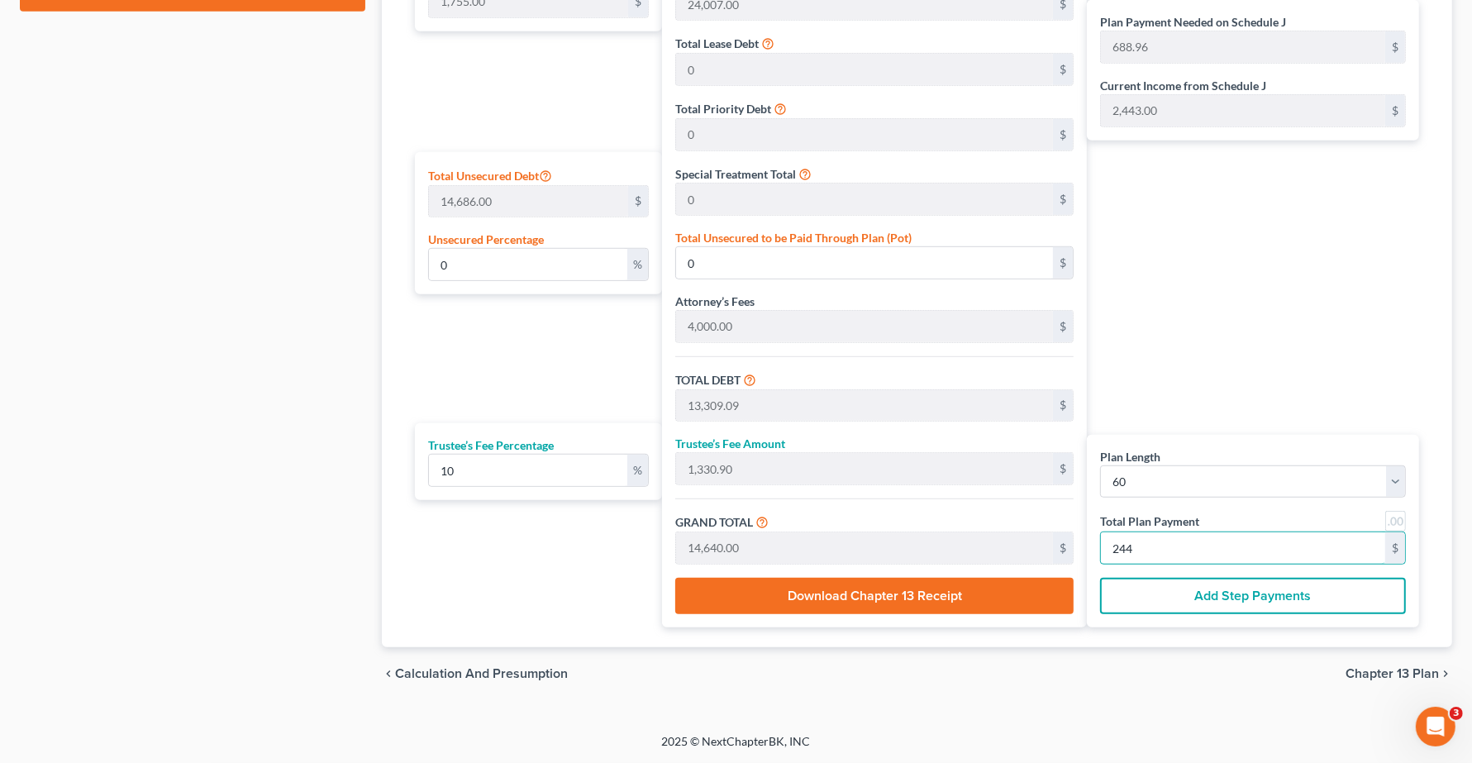
type input "0.01"
type input "2.09"
type input "133,309.09"
type input "13,330.90"
type input "146,640.00"
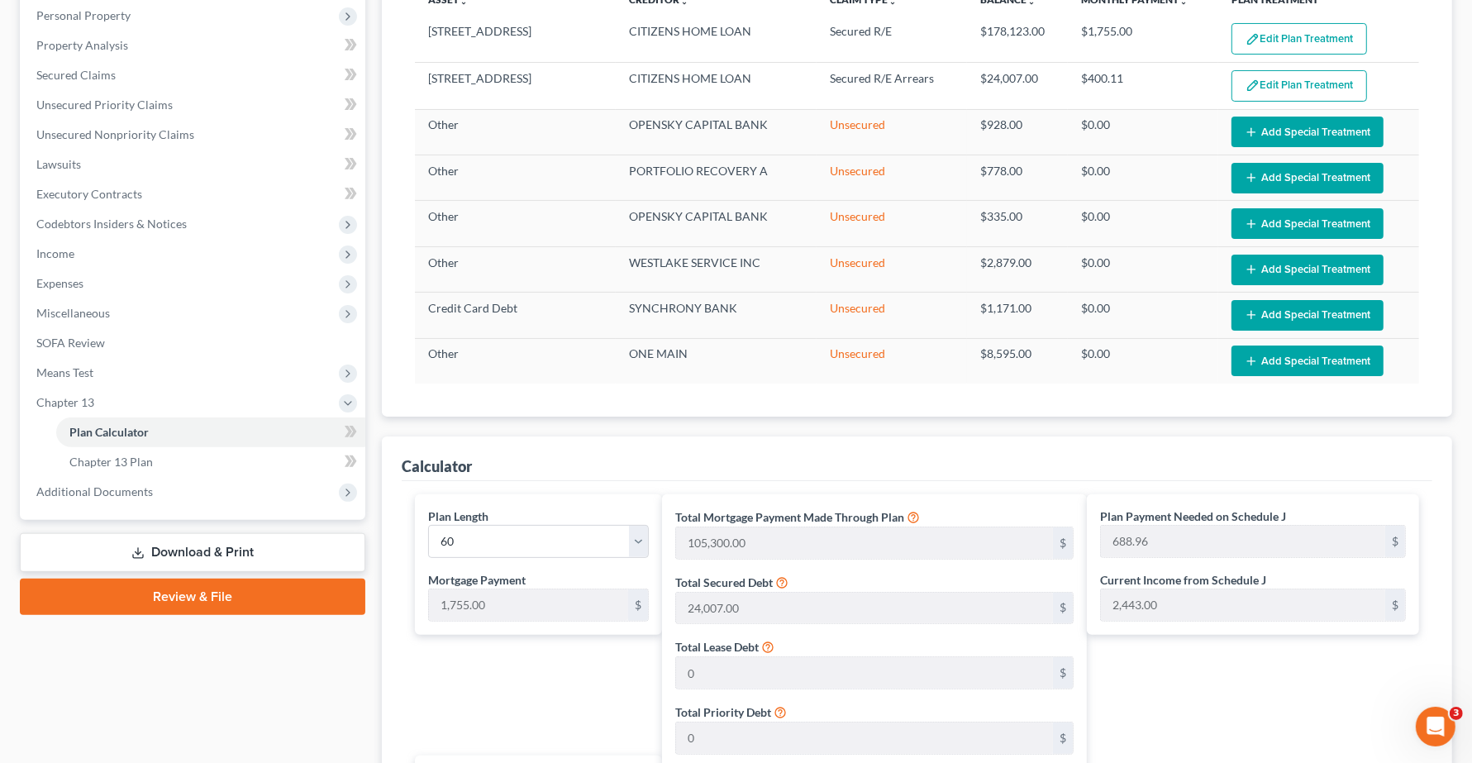
scroll to position [282, 0]
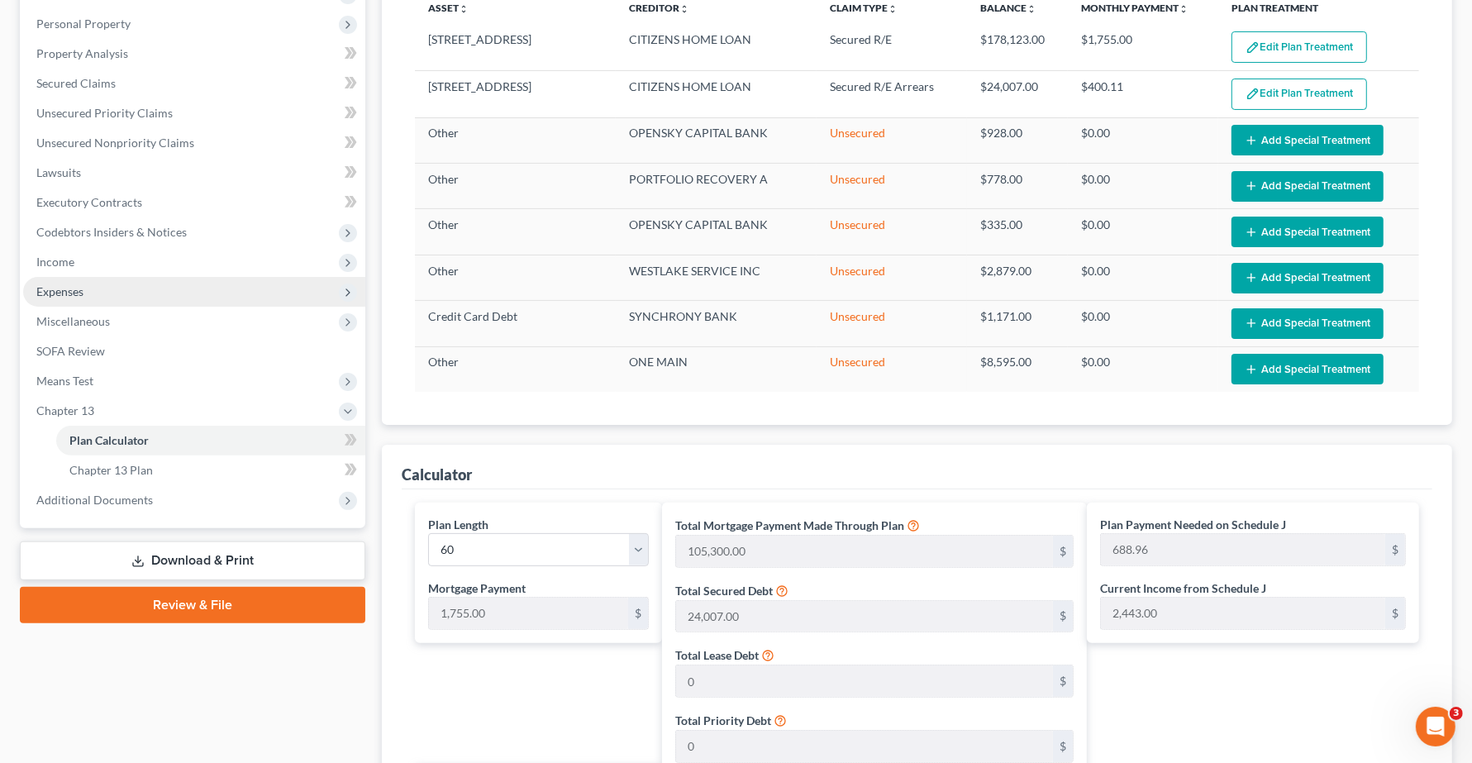
type input "2,444.00"
click at [76, 290] on span "Expenses" at bounding box center [59, 291] width 47 height 14
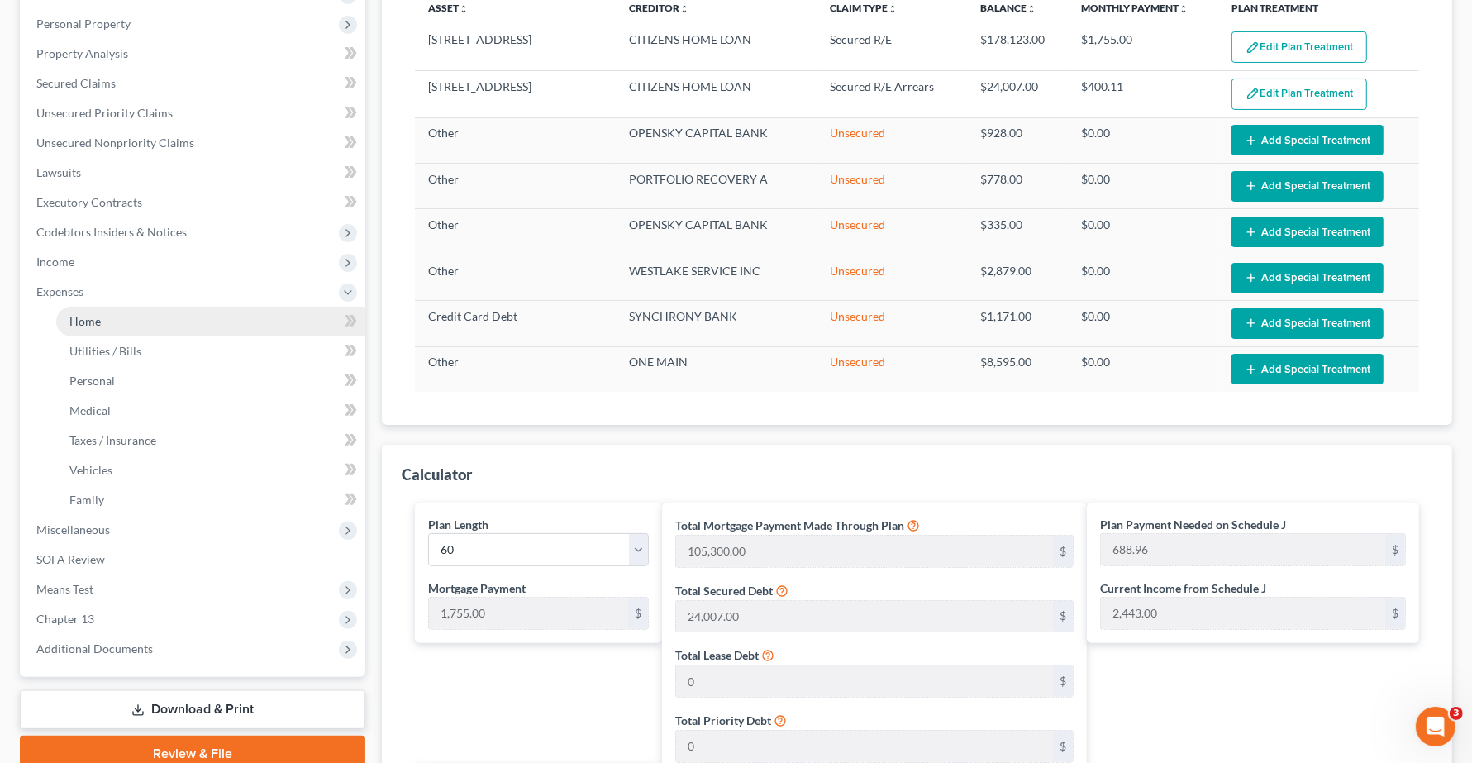
click at [95, 327] on link "Home" at bounding box center [210, 322] width 309 height 30
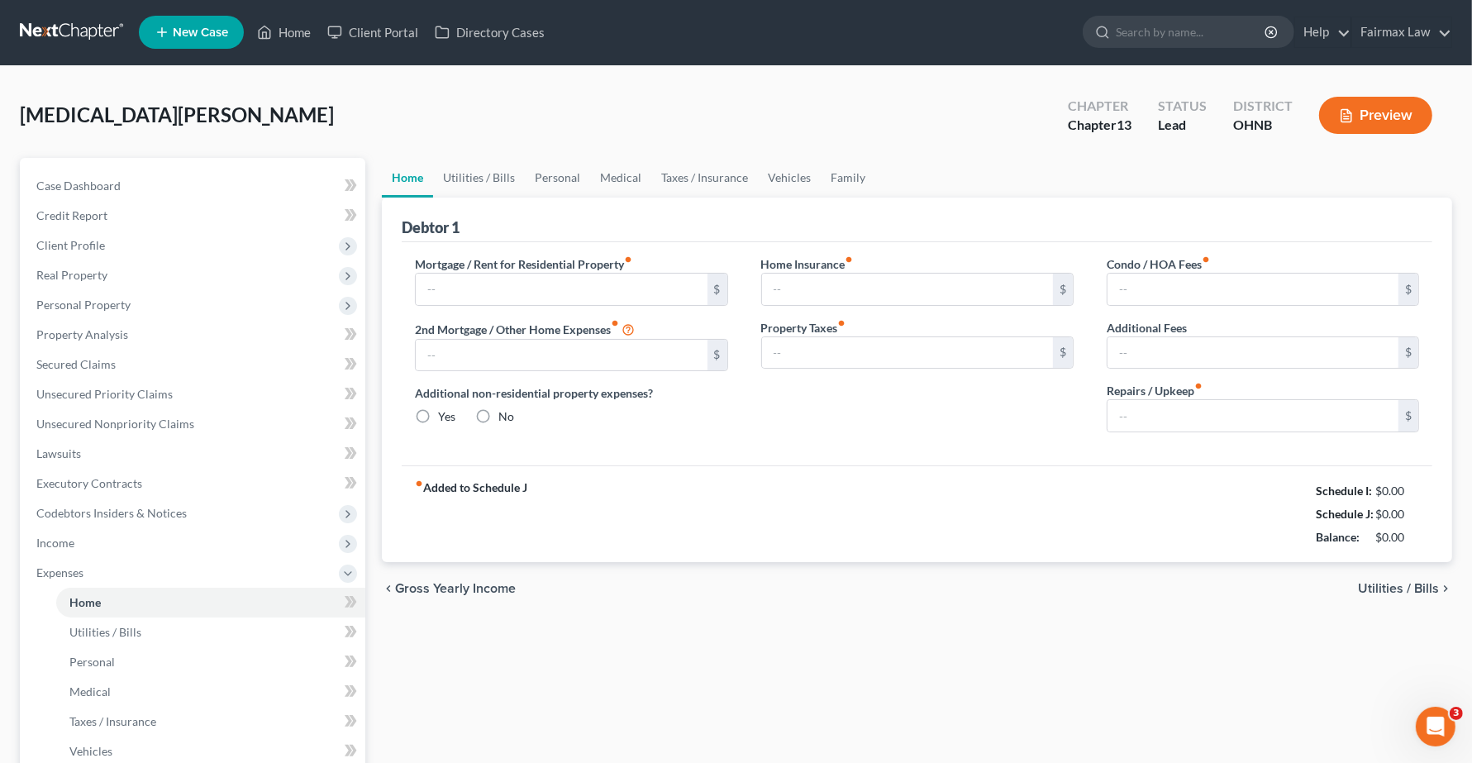
type input "0.00"
radio input "true"
type input "0.00"
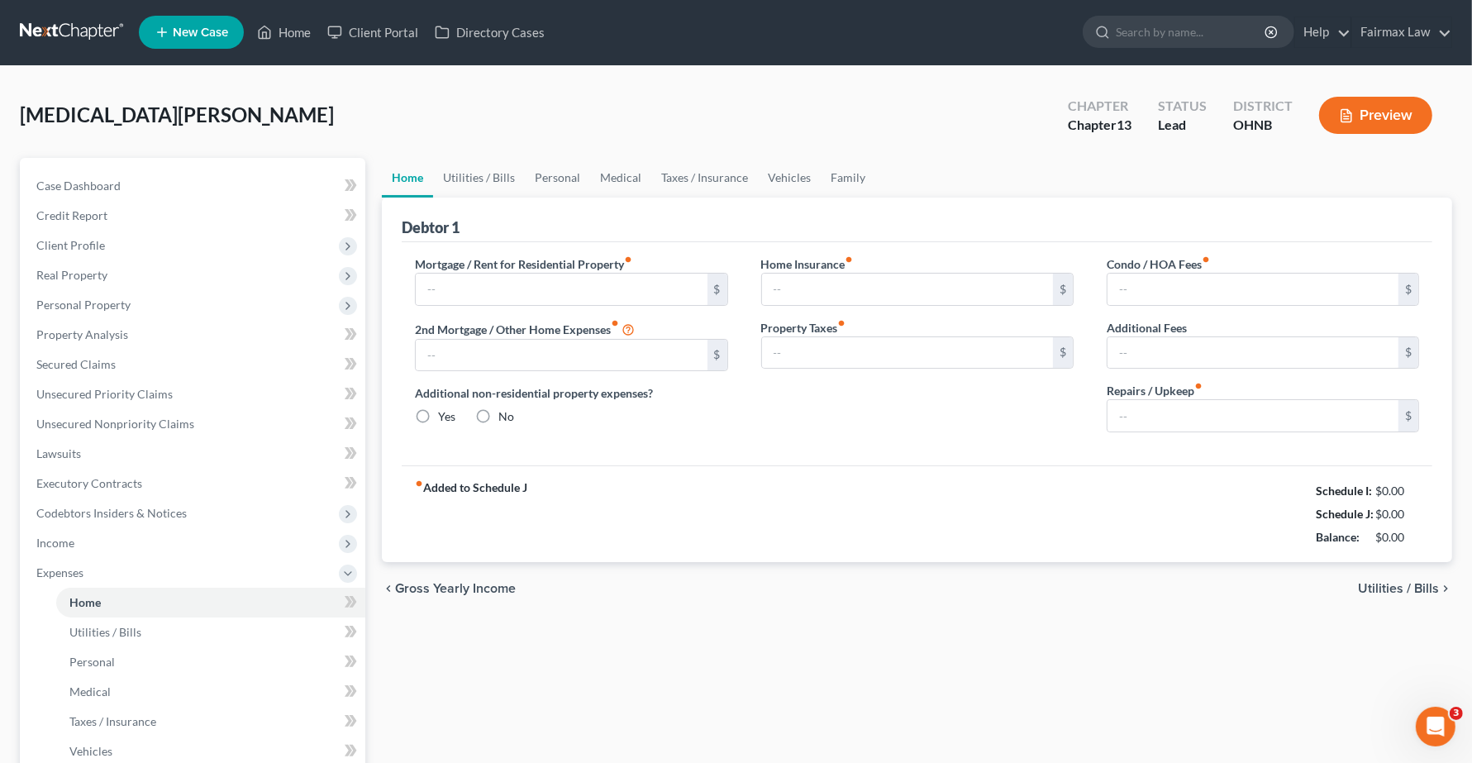
type input "0.00"
click at [1397, 592] on span "Utilities / Bills" at bounding box center [1398, 589] width 81 height 13
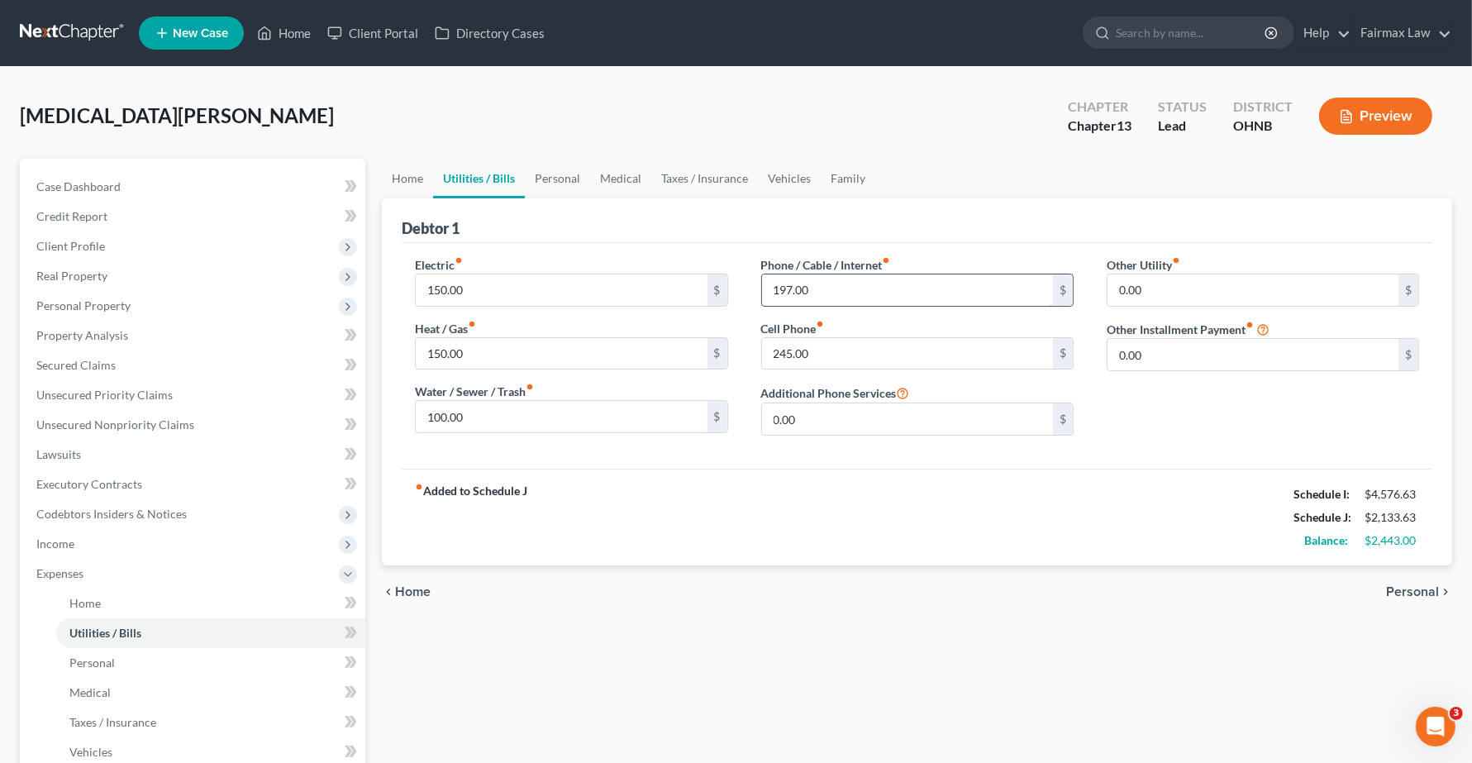
click at [786, 287] on input "197.00" at bounding box center [907, 289] width 291 height 31
type input "196.00"
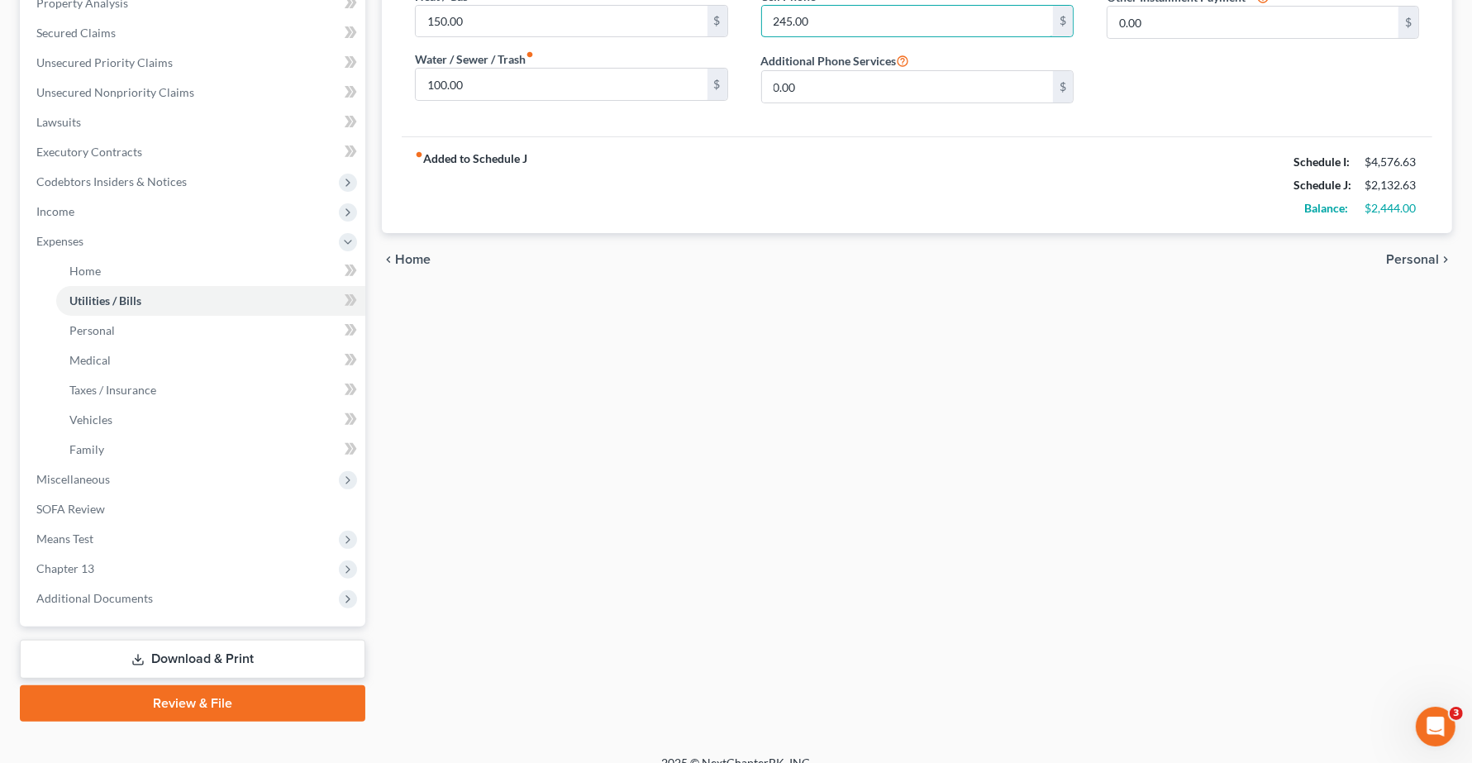
scroll to position [352, 0]
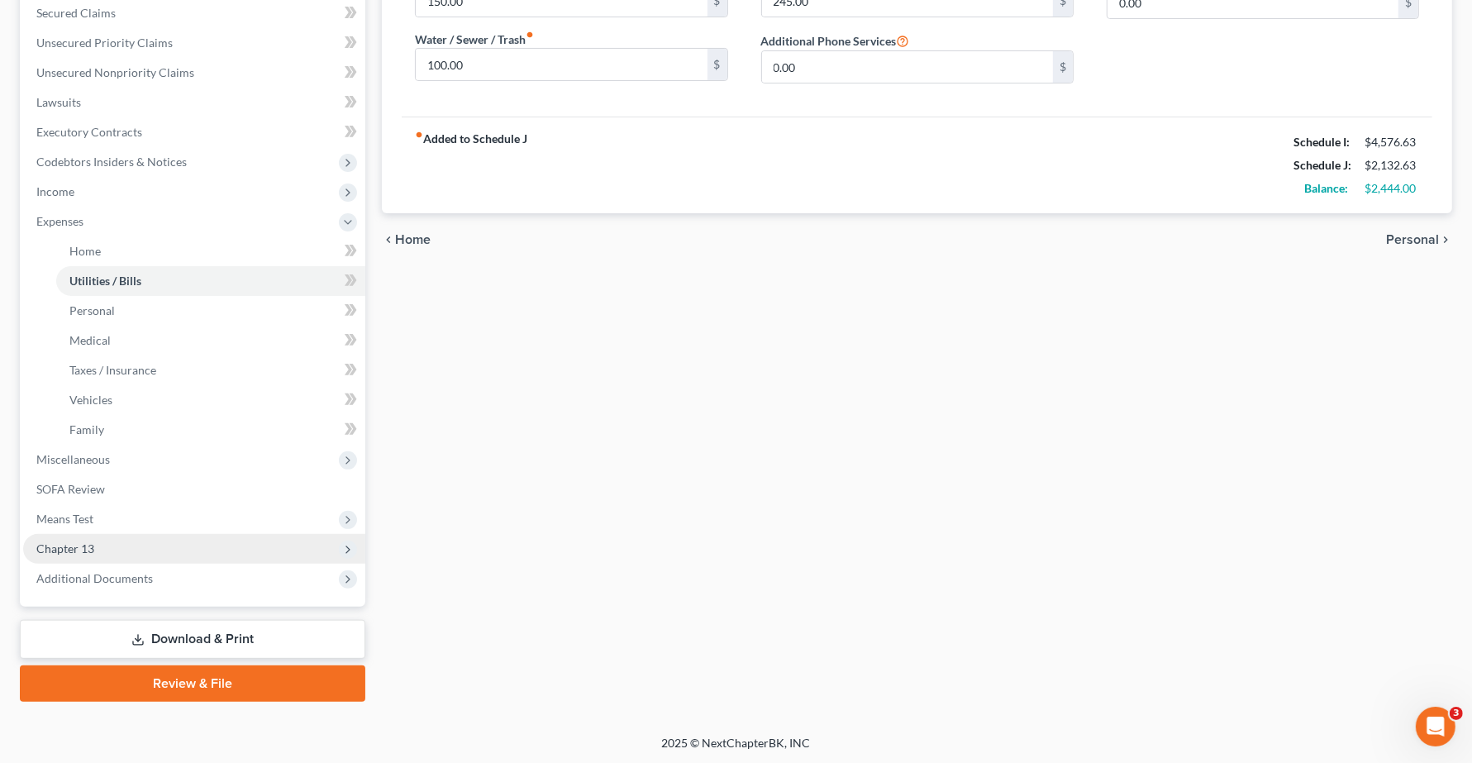
click at [105, 534] on span "Chapter 13" at bounding box center [194, 549] width 342 height 30
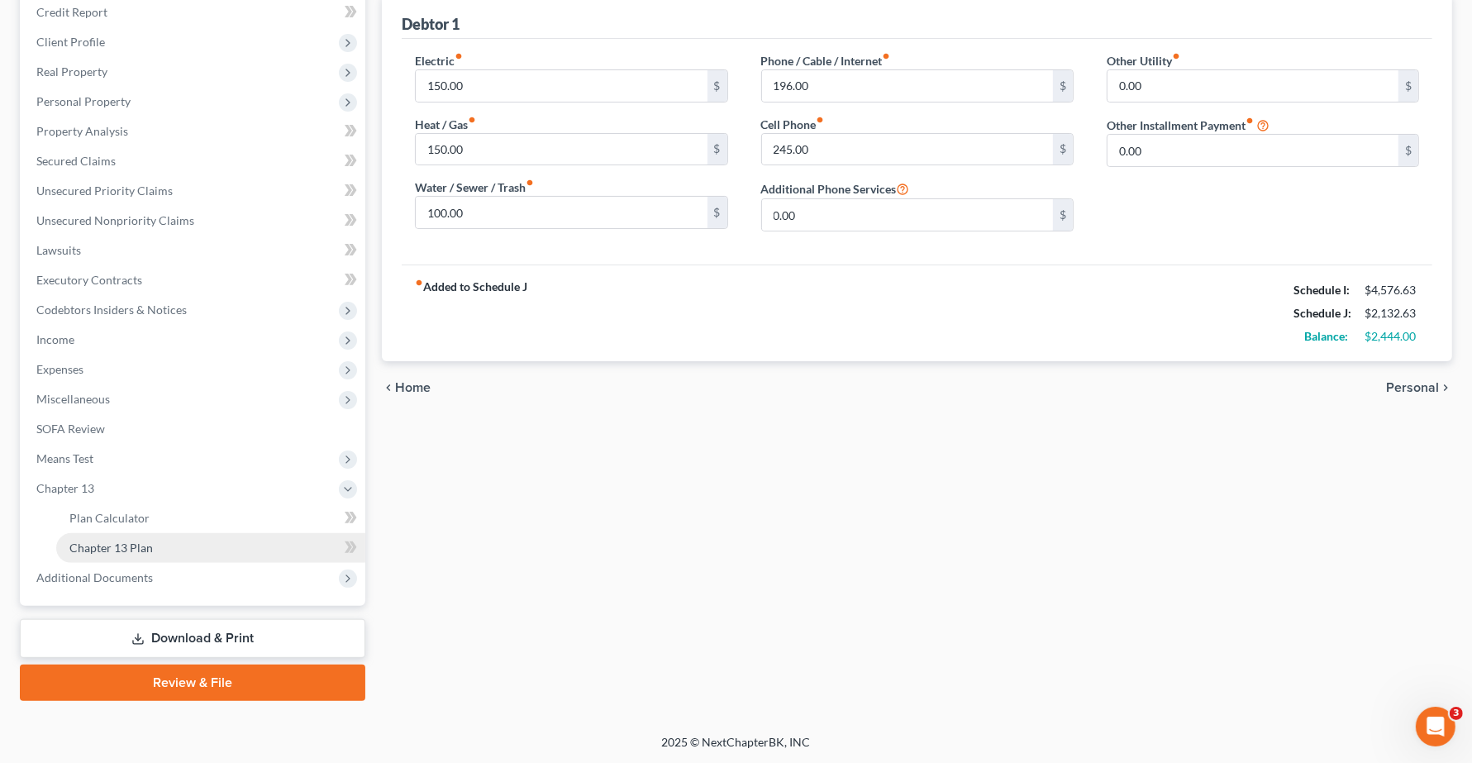
scroll to position [203, 0]
click at [124, 534] on link "Chapter 13 Plan" at bounding box center [210, 549] width 309 height 30
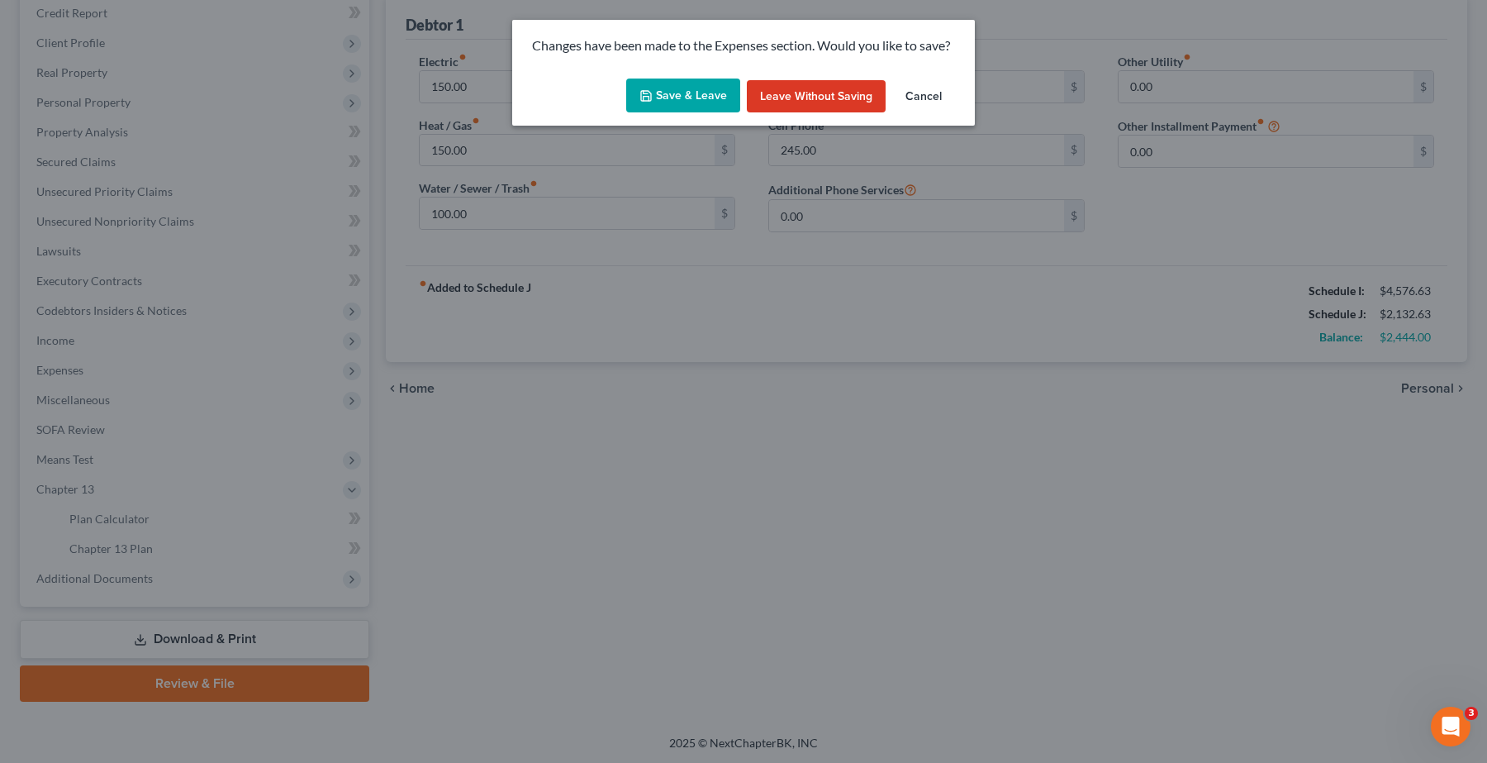
click at [684, 100] on button "Save & Leave" at bounding box center [683, 95] width 114 height 35
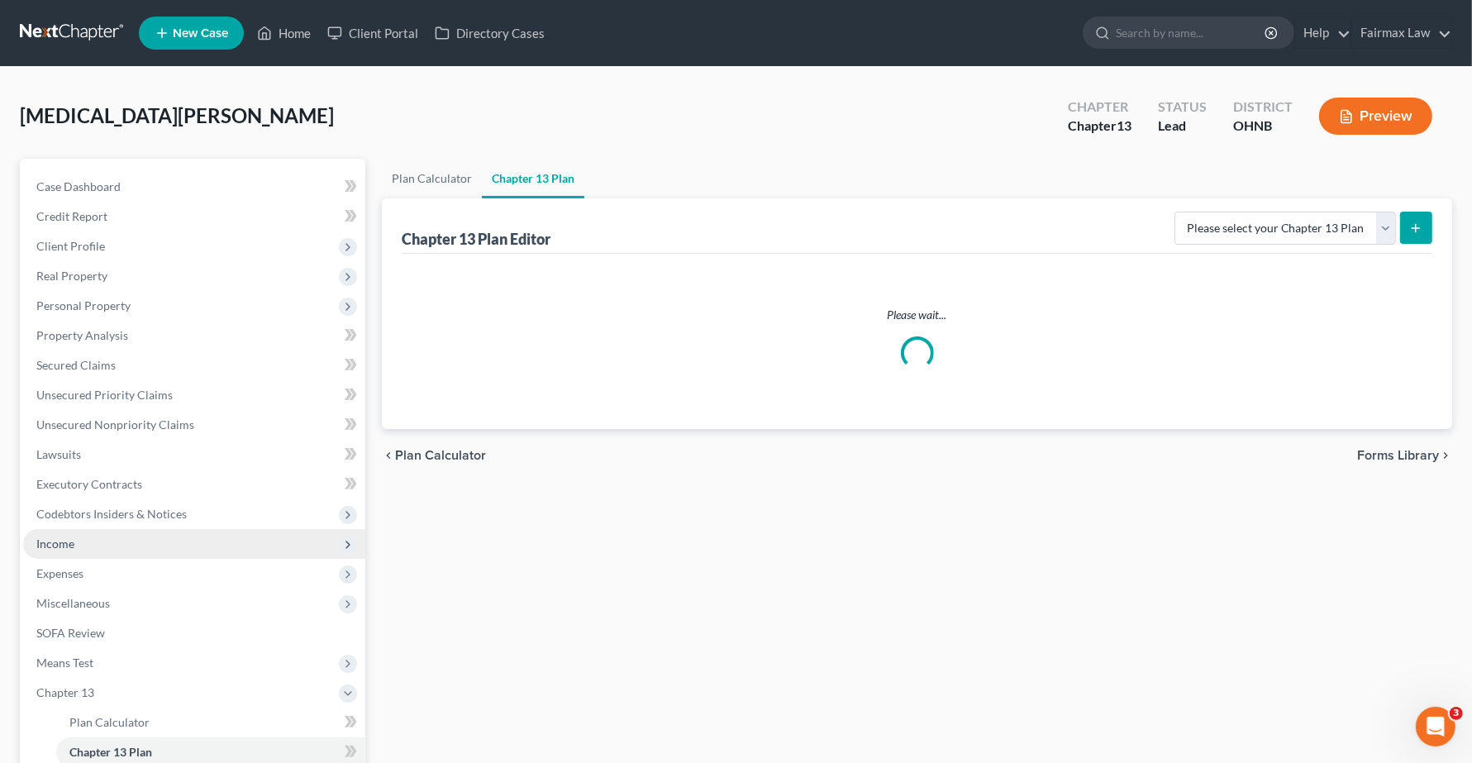
click at [112, 548] on span "Income" at bounding box center [194, 544] width 342 height 30
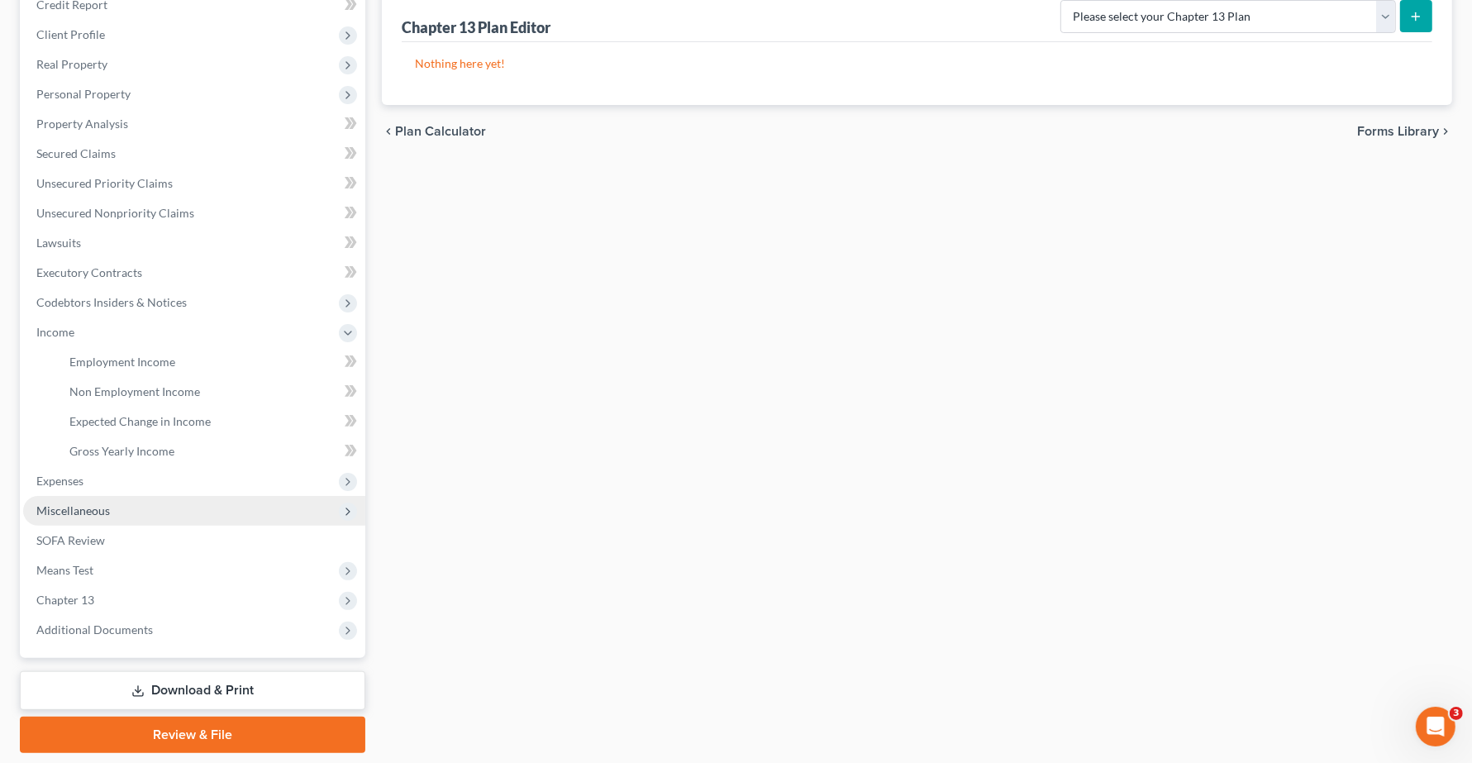
scroll to position [262, 0]
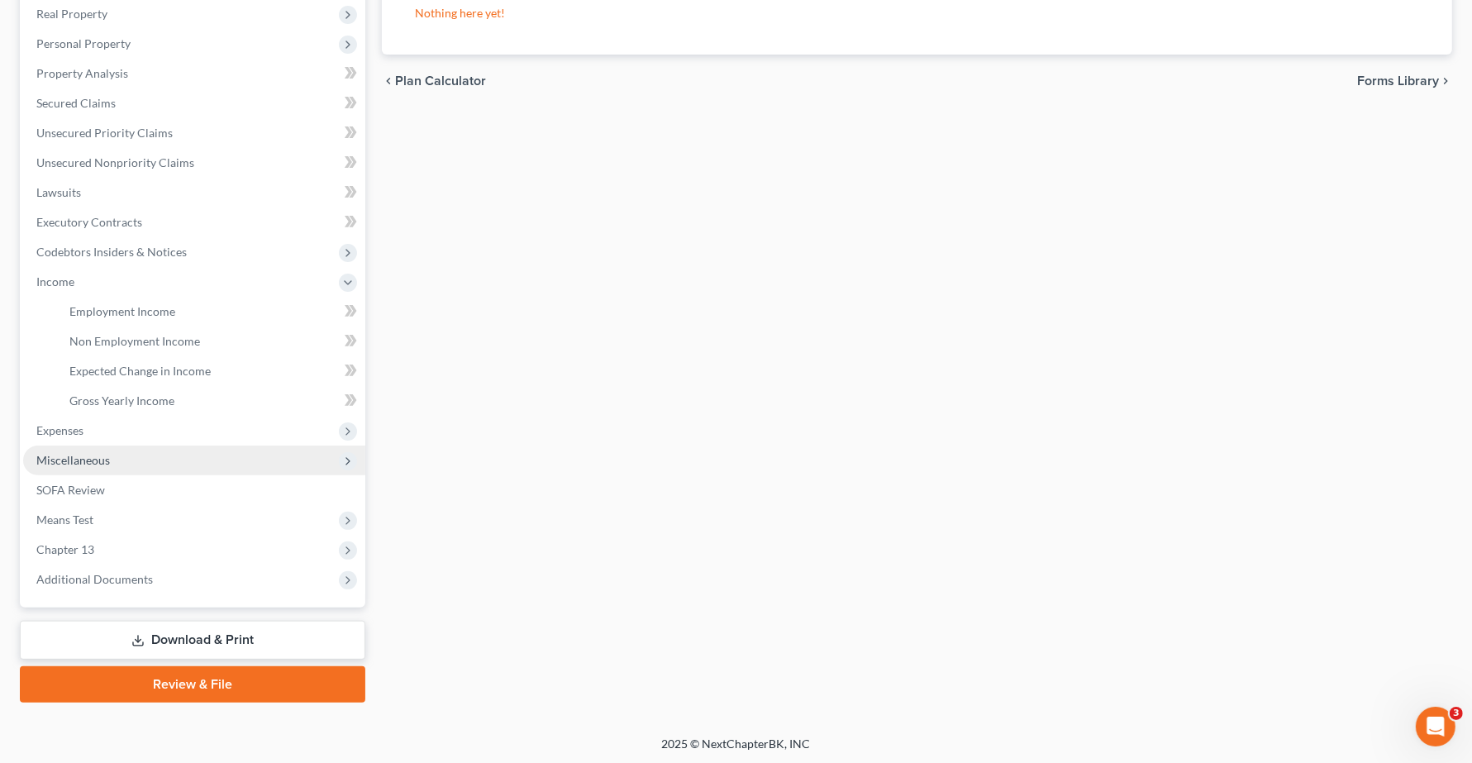
click at [85, 455] on span "Miscellaneous" at bounding box center [73, 460] width 74 height 14
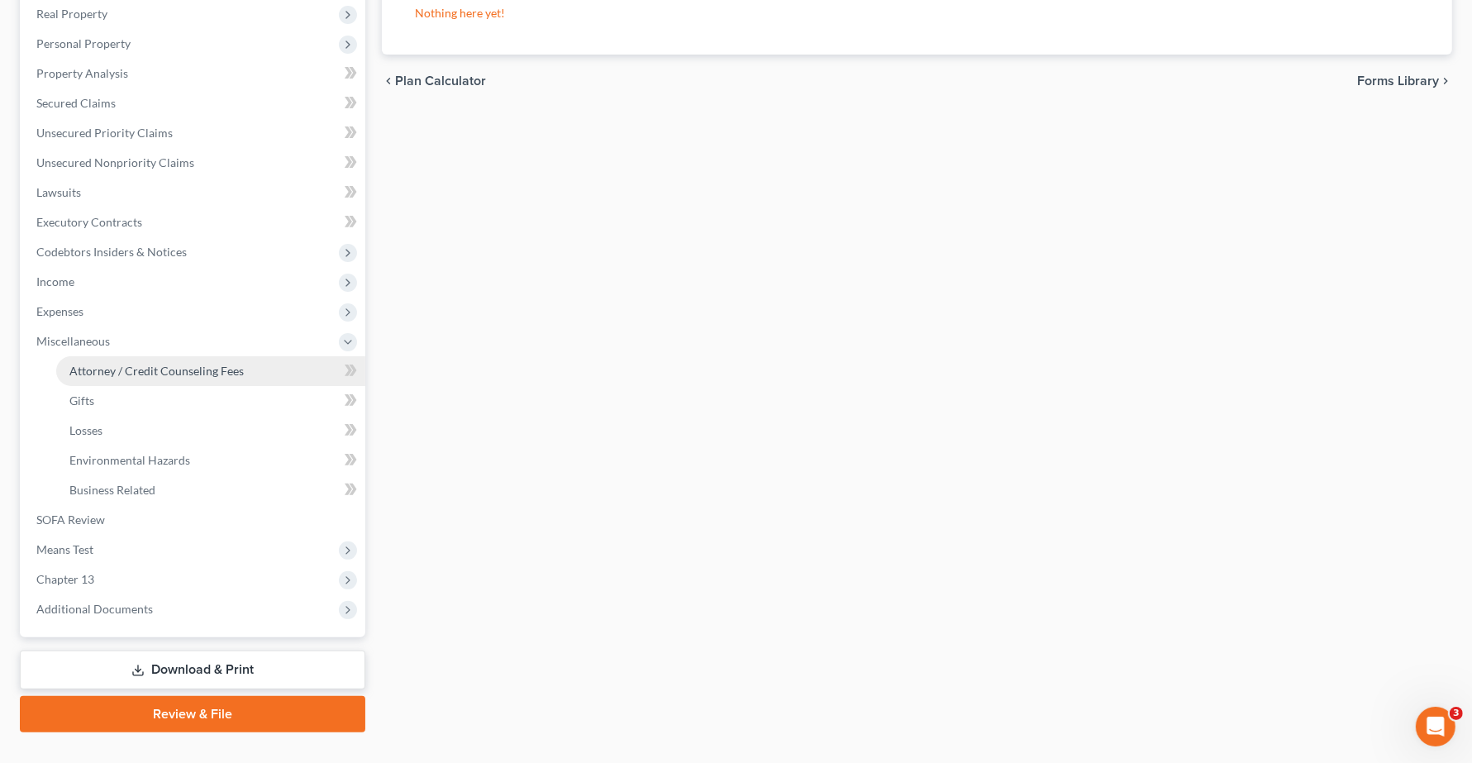
click at [153, 365] on span "Attorney / Credit Counseling Fees" at bounding box center [156, 371] width 174 height 14
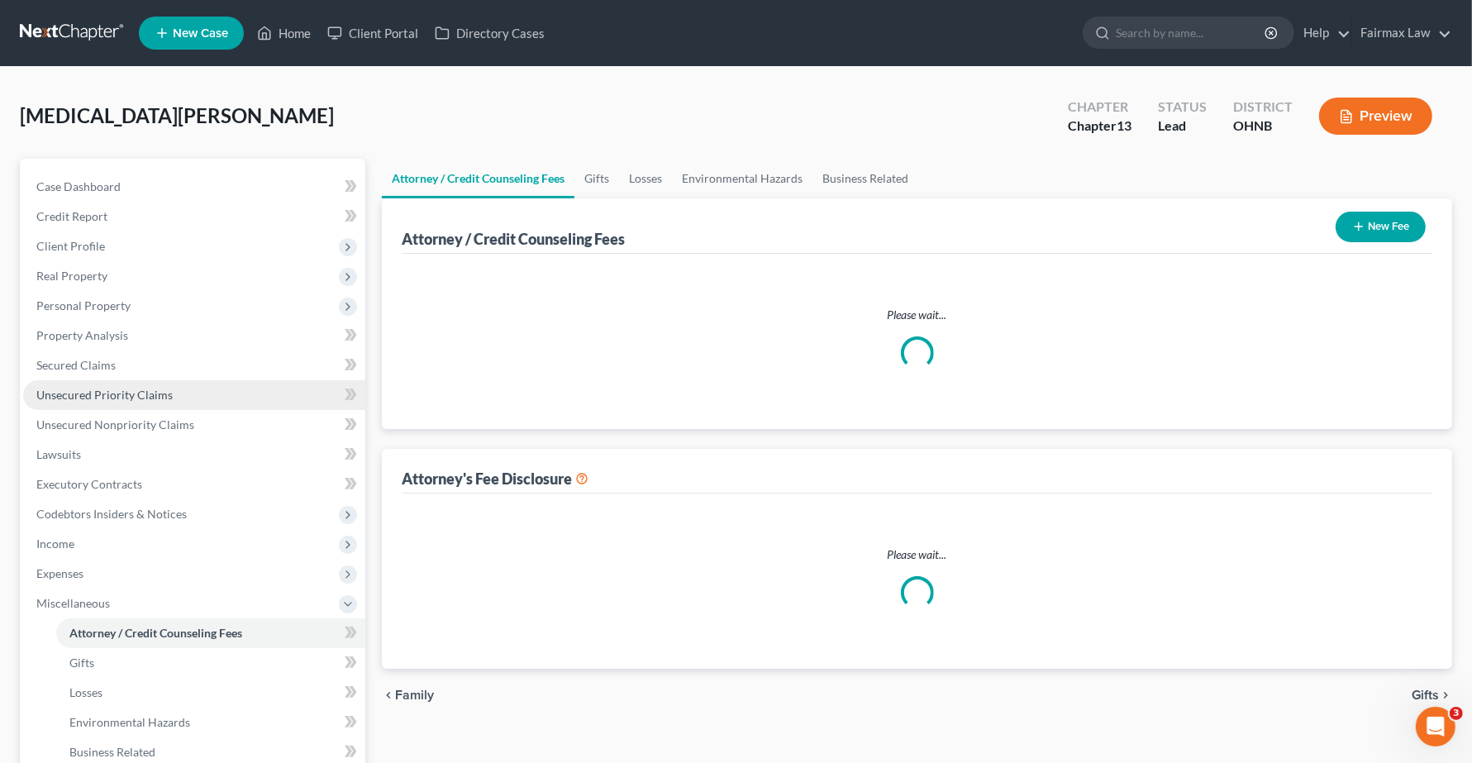
select select "4"
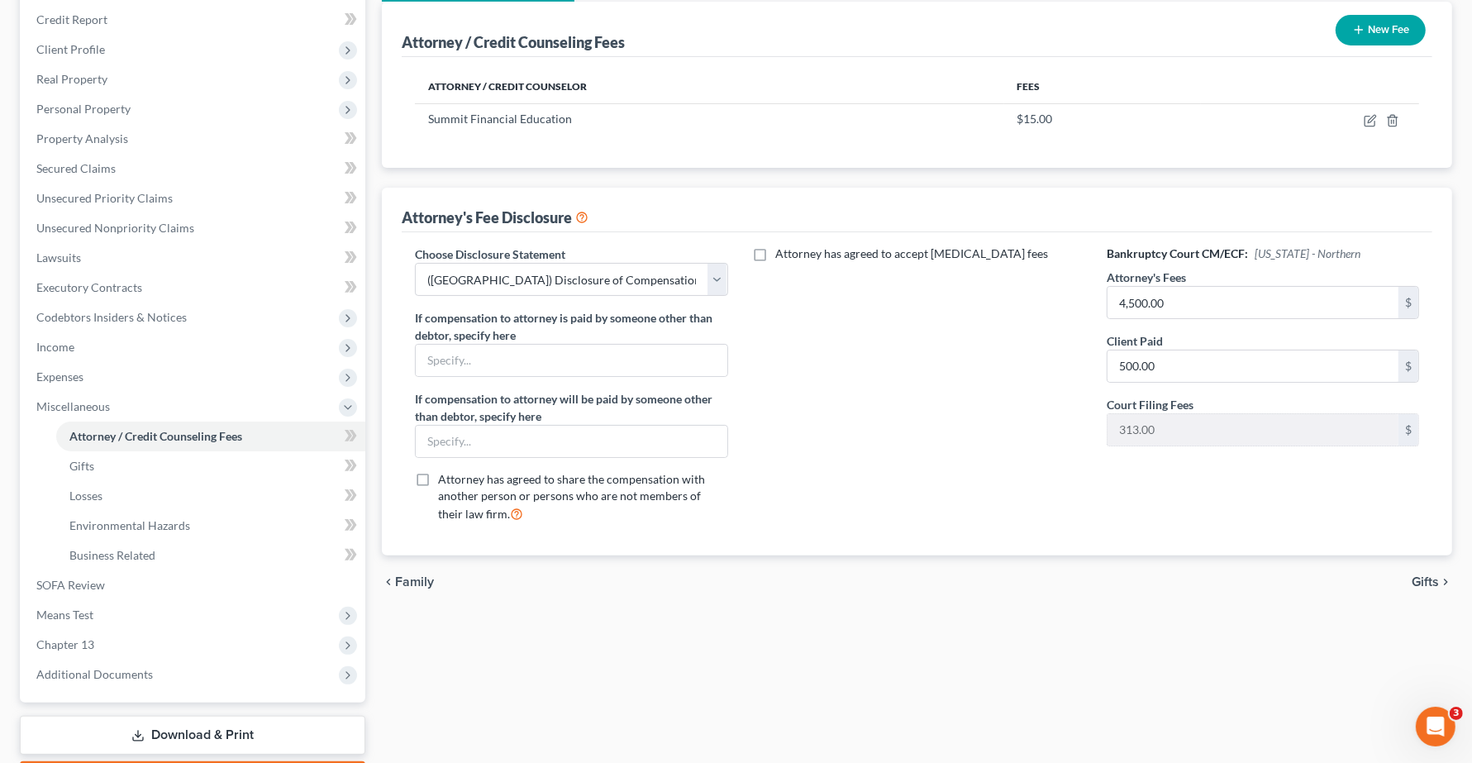
scroll to position [207, 0]
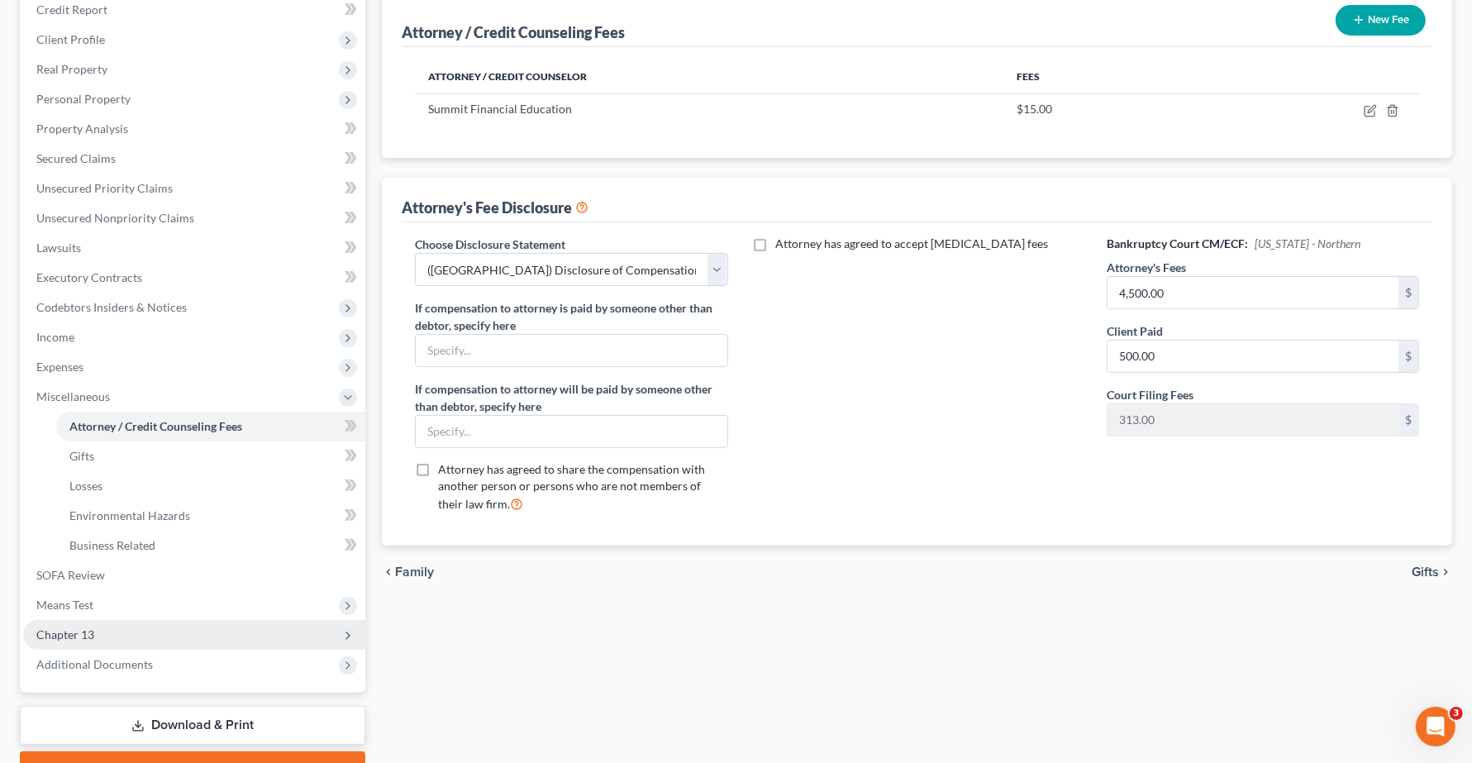
click at [70, 630] on span "Chapter 13" at bounding box center [65, 634] width 58 height 14
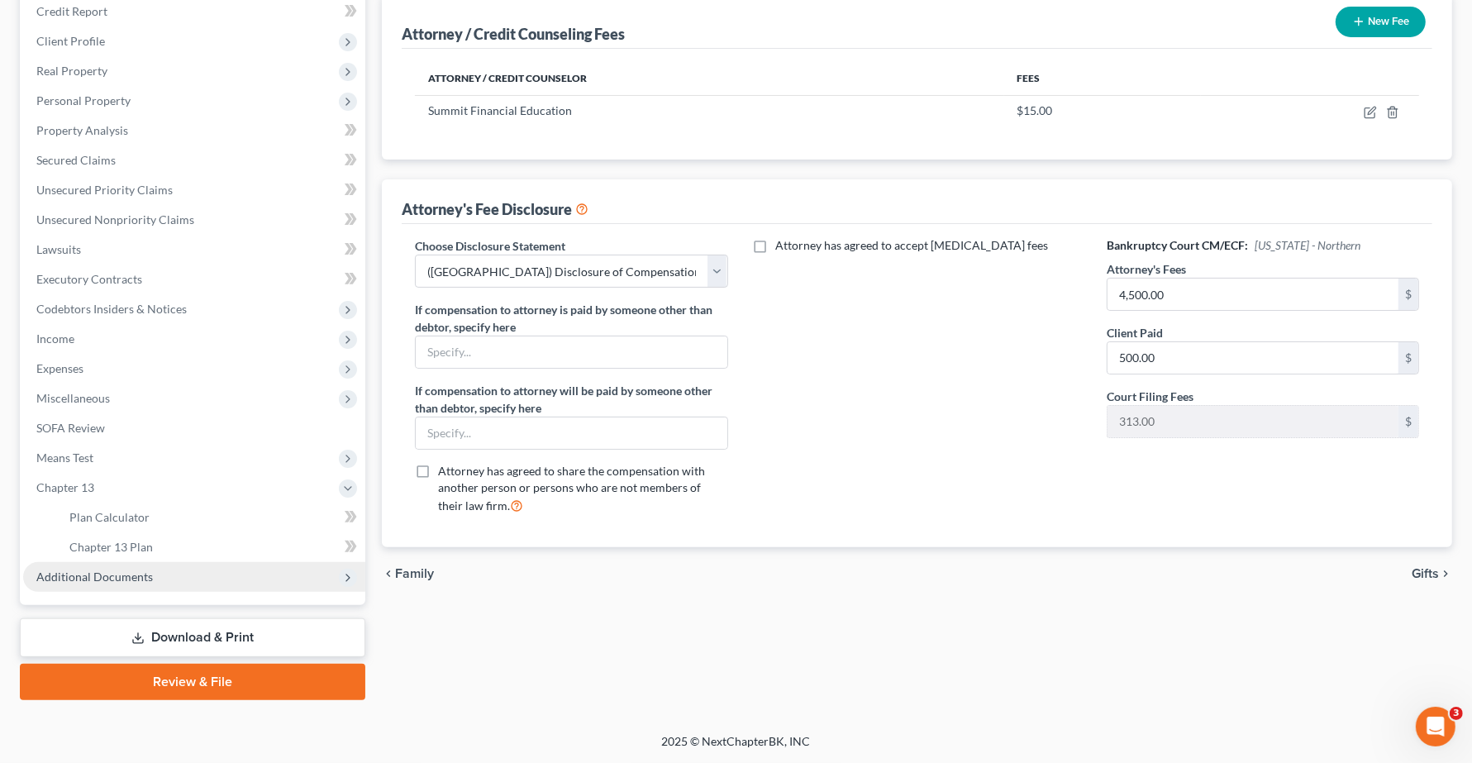
scroll to position [203, 0]
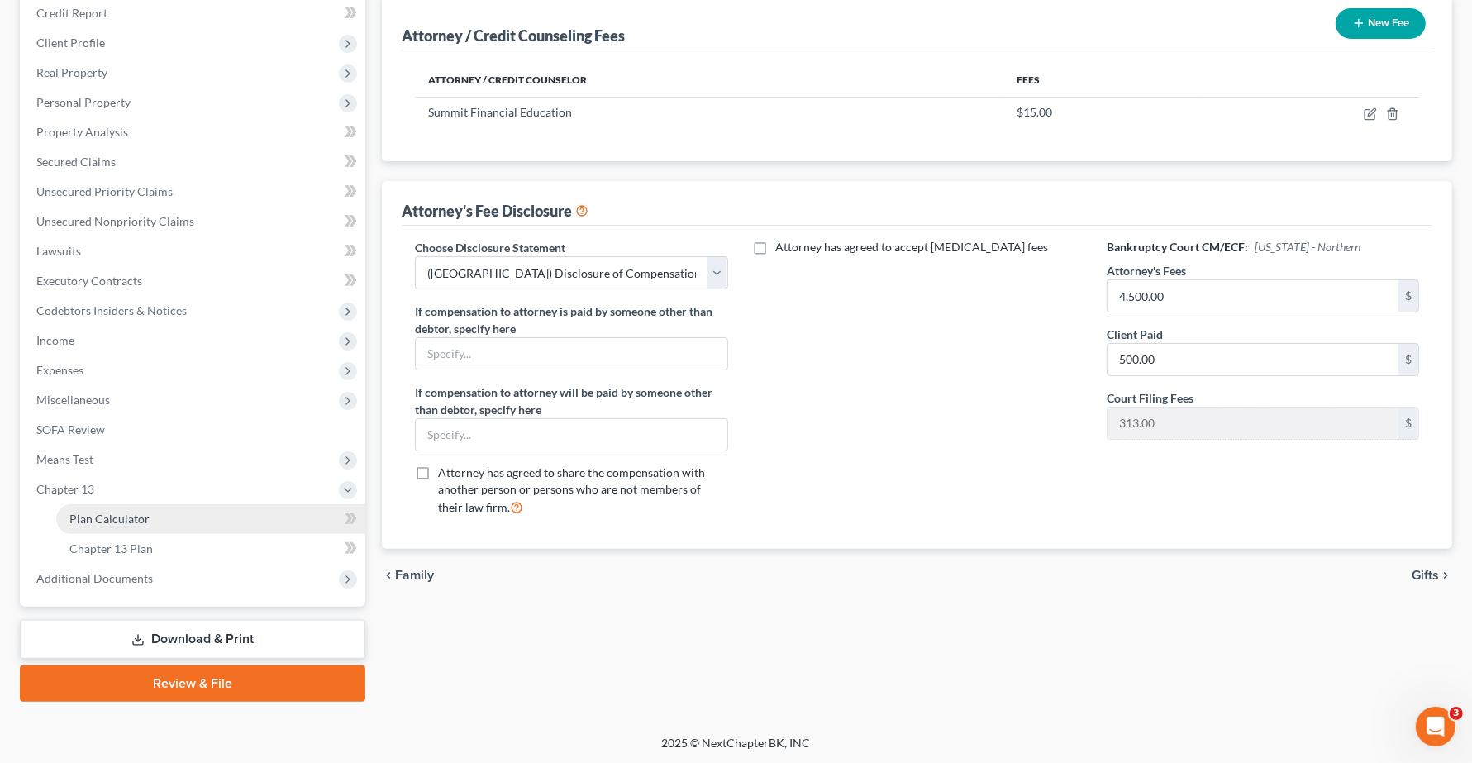
click at [89, 521] on span "Plan Calculator" at bounding box center [109, 518] width 80 height 14
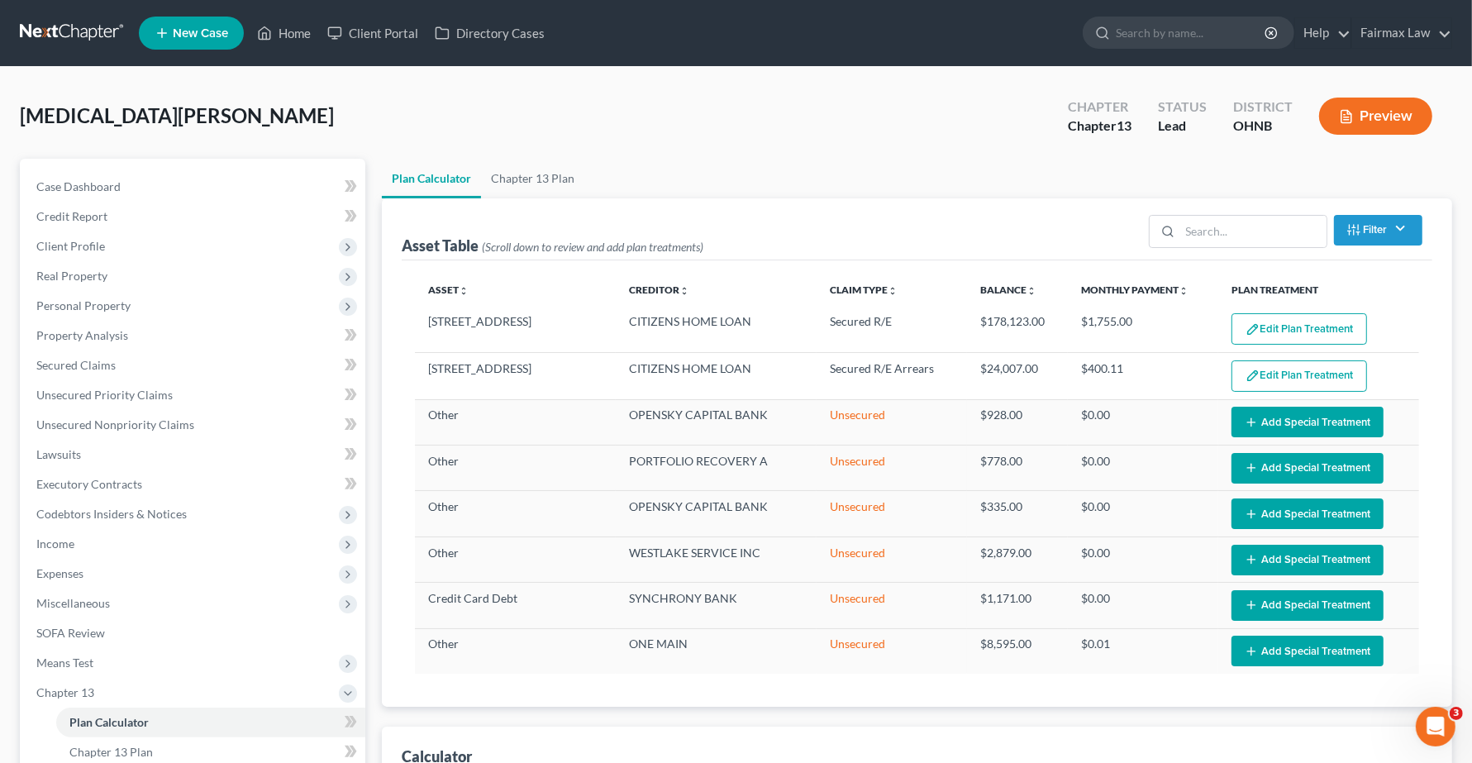
select select "59"
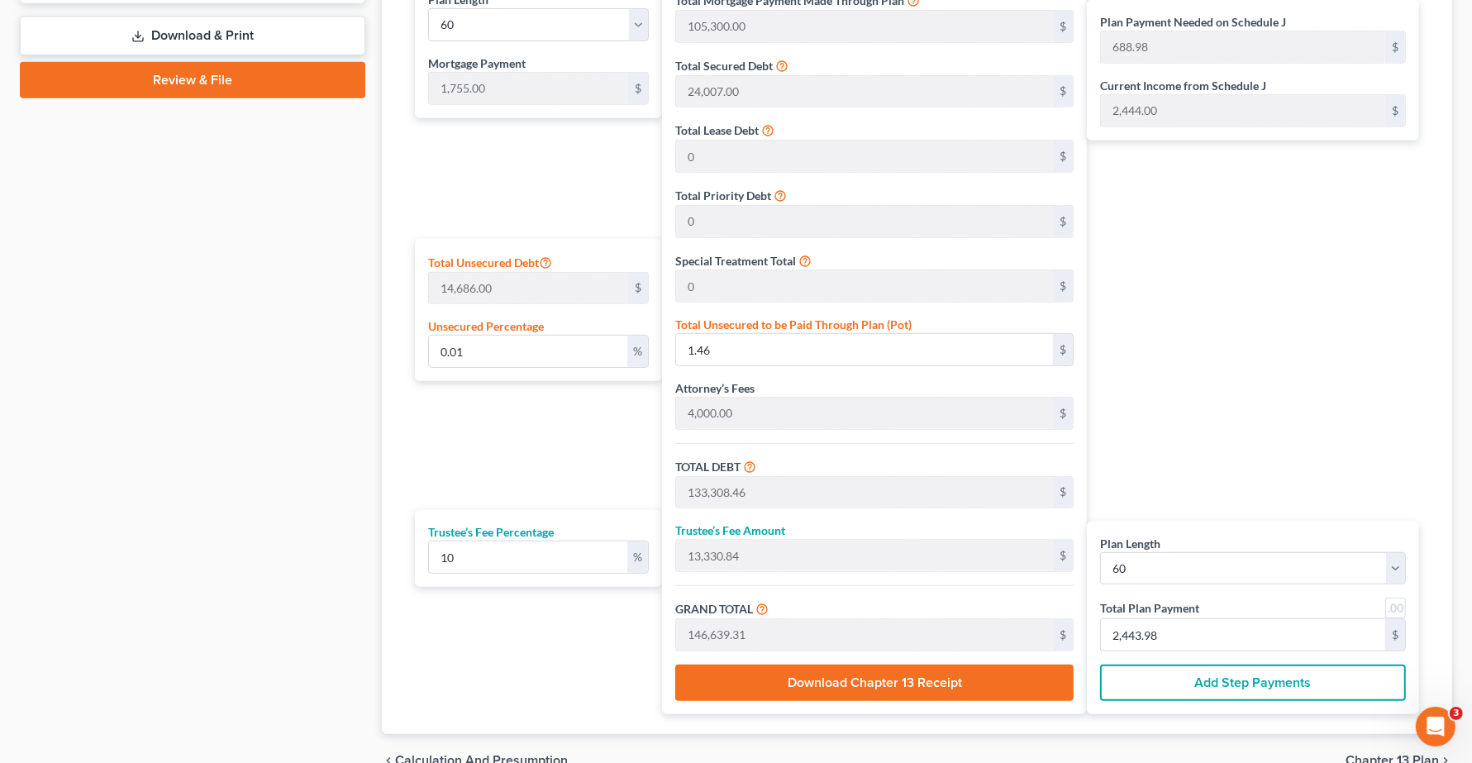
scroll to position [798, 0]
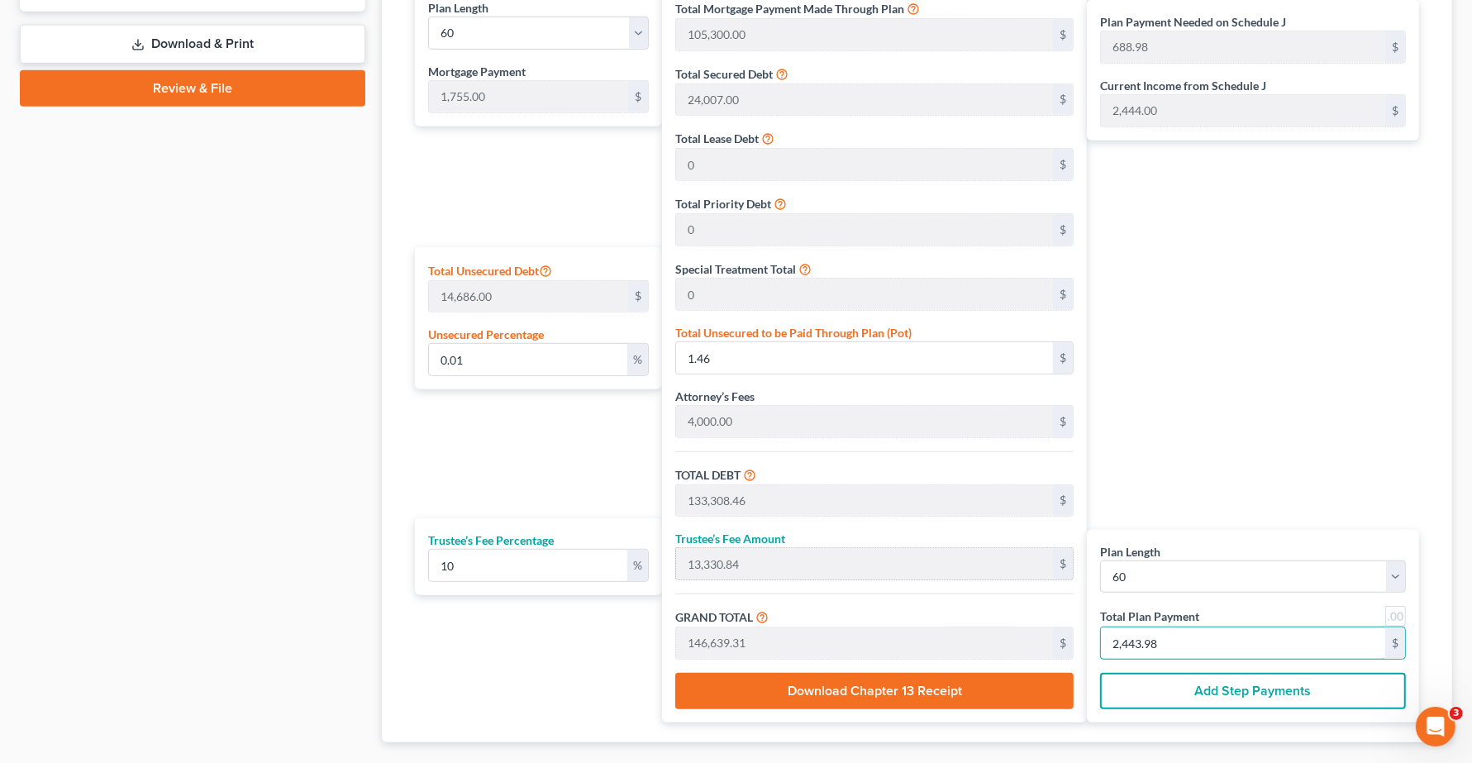
type input "0"
type input "109.09"
type input "10.90"
type input "120.00"
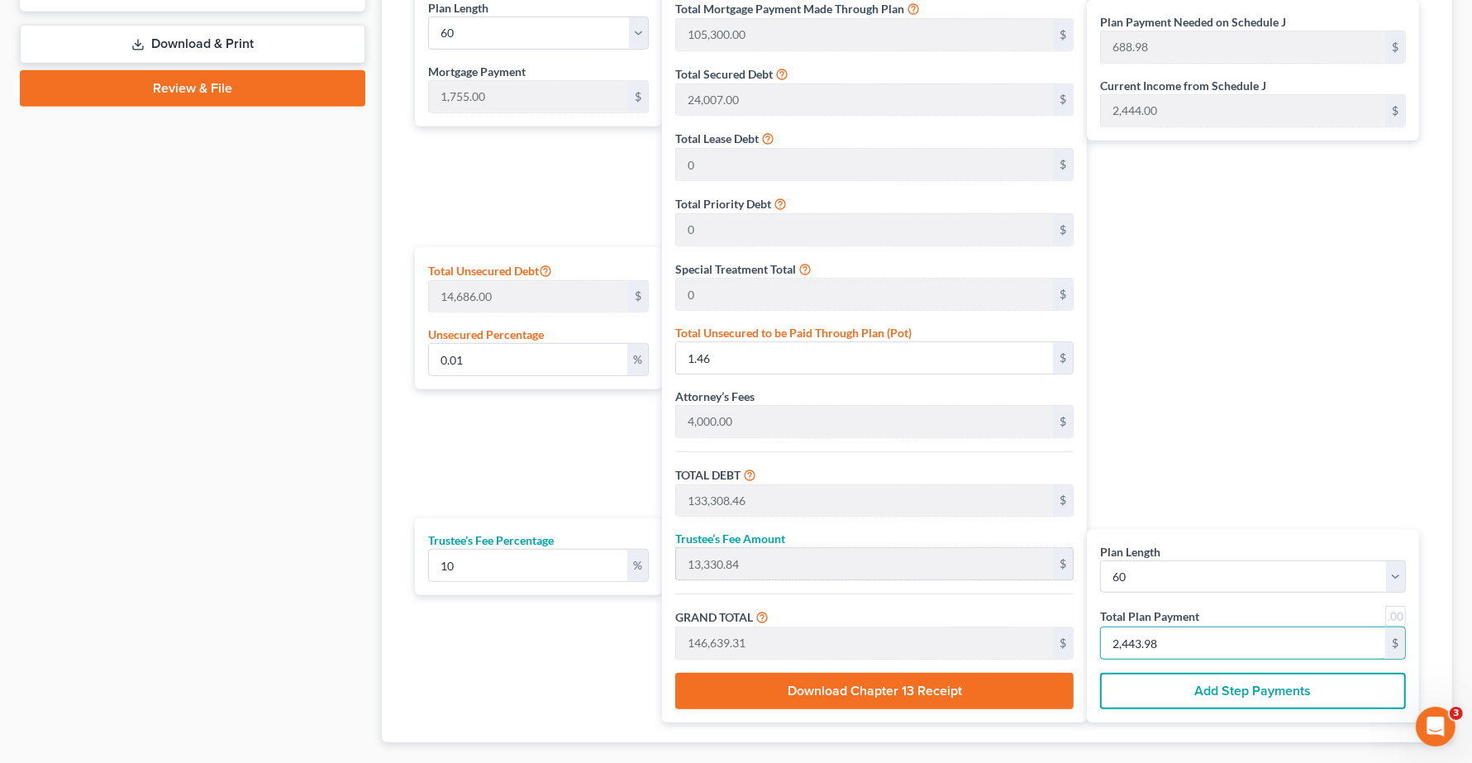
type input "2"
type input "1,309.09"
type input "130.90"
type input "1,440.00"
type input "24"
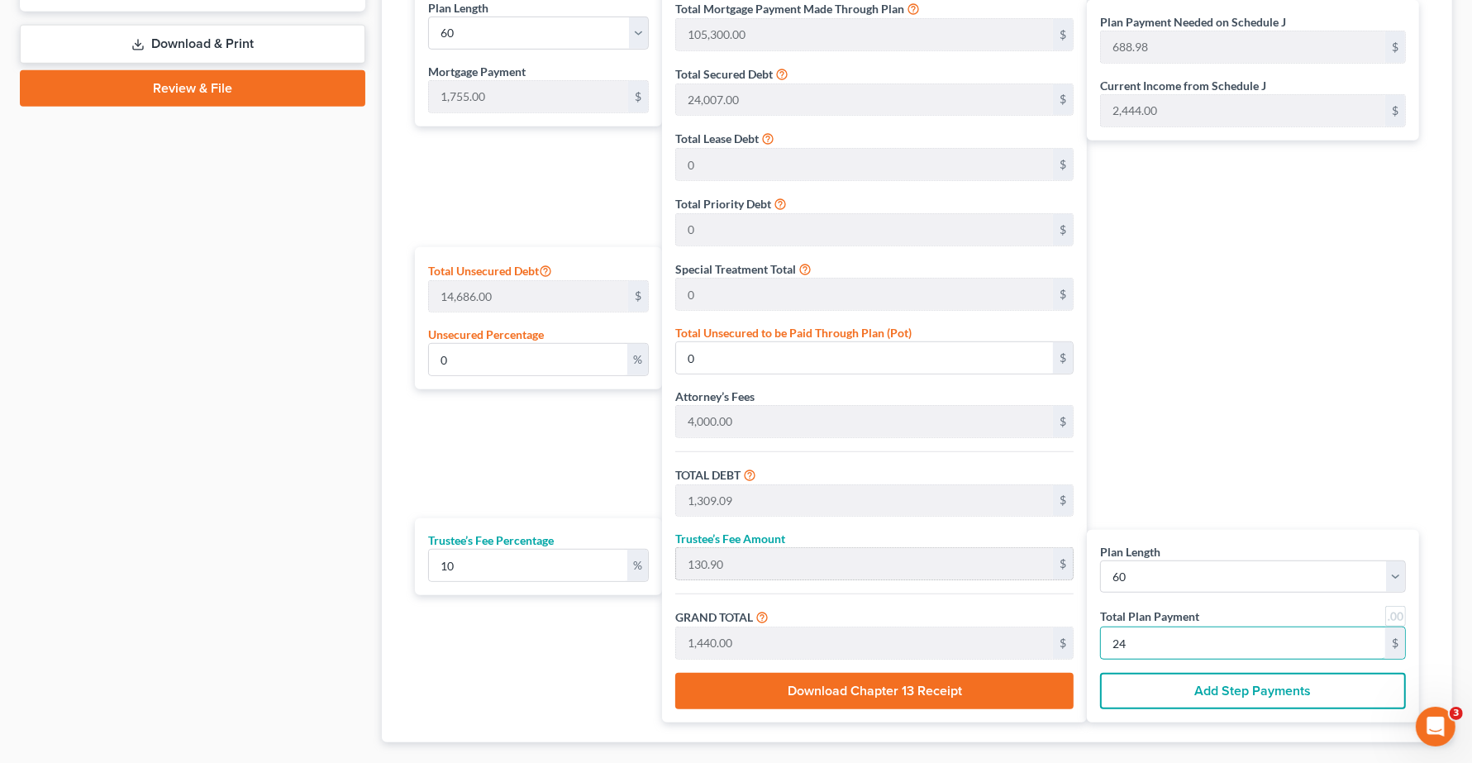
type input "13,309.09"
type input "1,330.90"
type input "14,640.00"
type input "244"
type input "0.01"
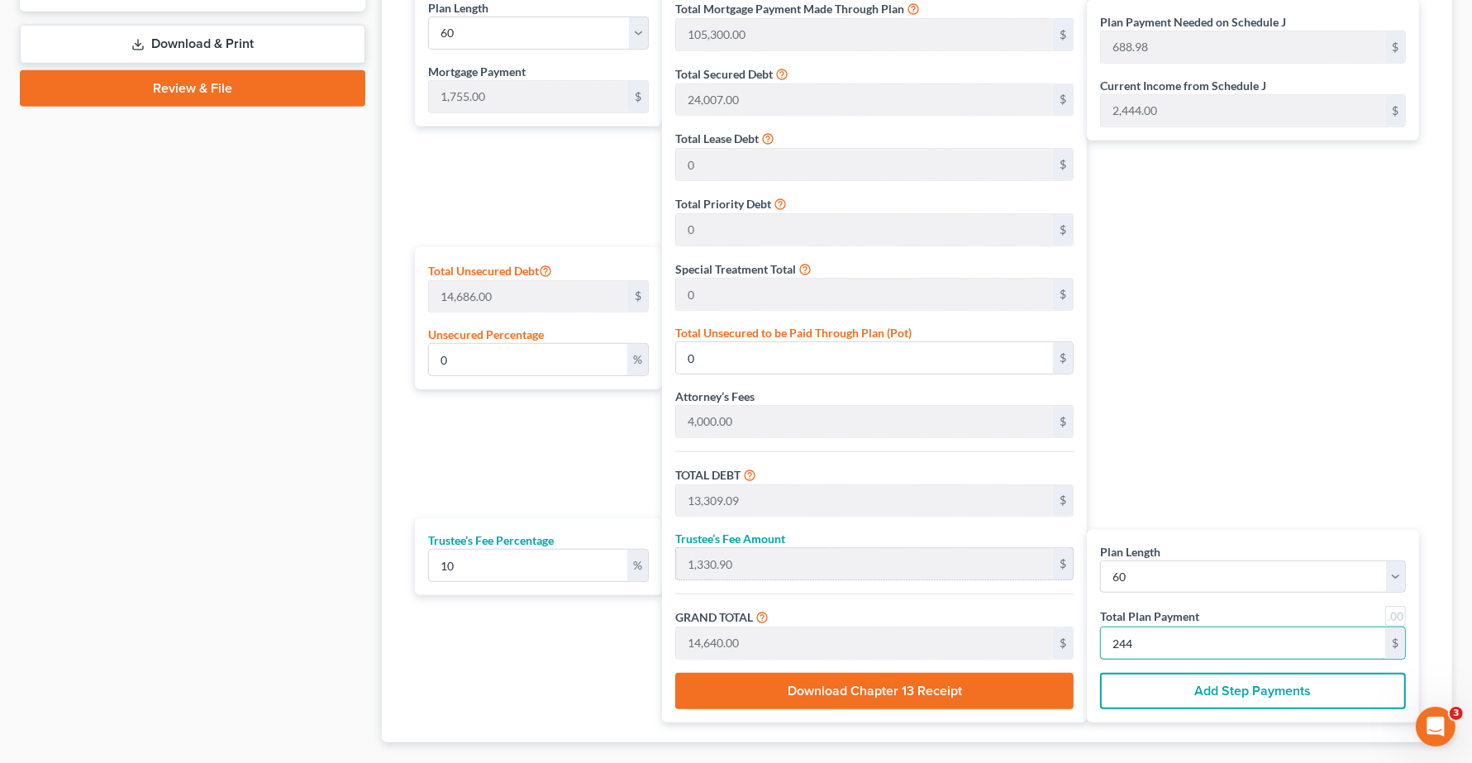
type input "2.09"
type input "133,309.09"
type input "13,330.90"
type input "146,640.00"
type input "2,444.00"
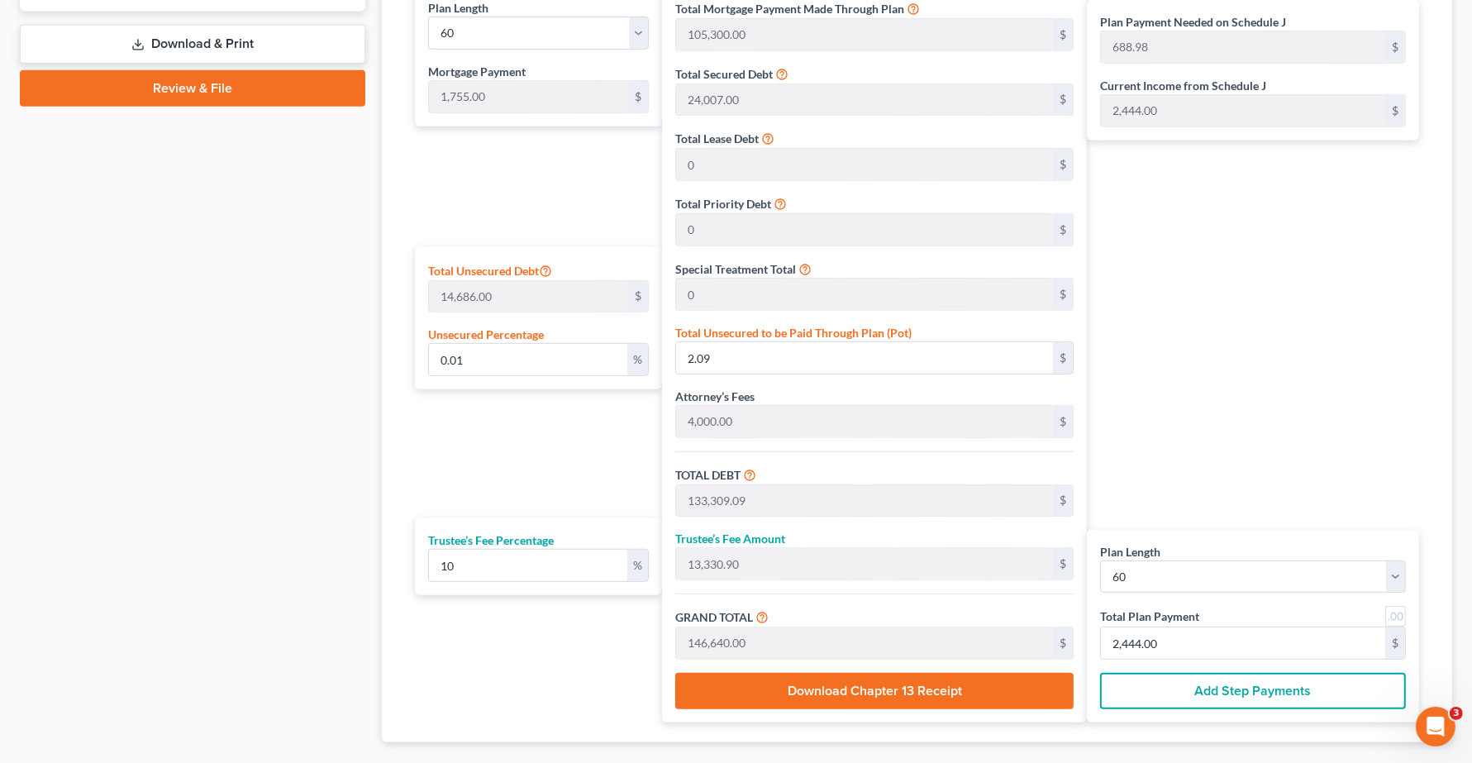
click at [1203, 409] on div "Plan Payment Needed on Schedule J 688.98 $ Current Income from Schedule J 2,444…" at bounding box center [1257, 354] width 340 height 736
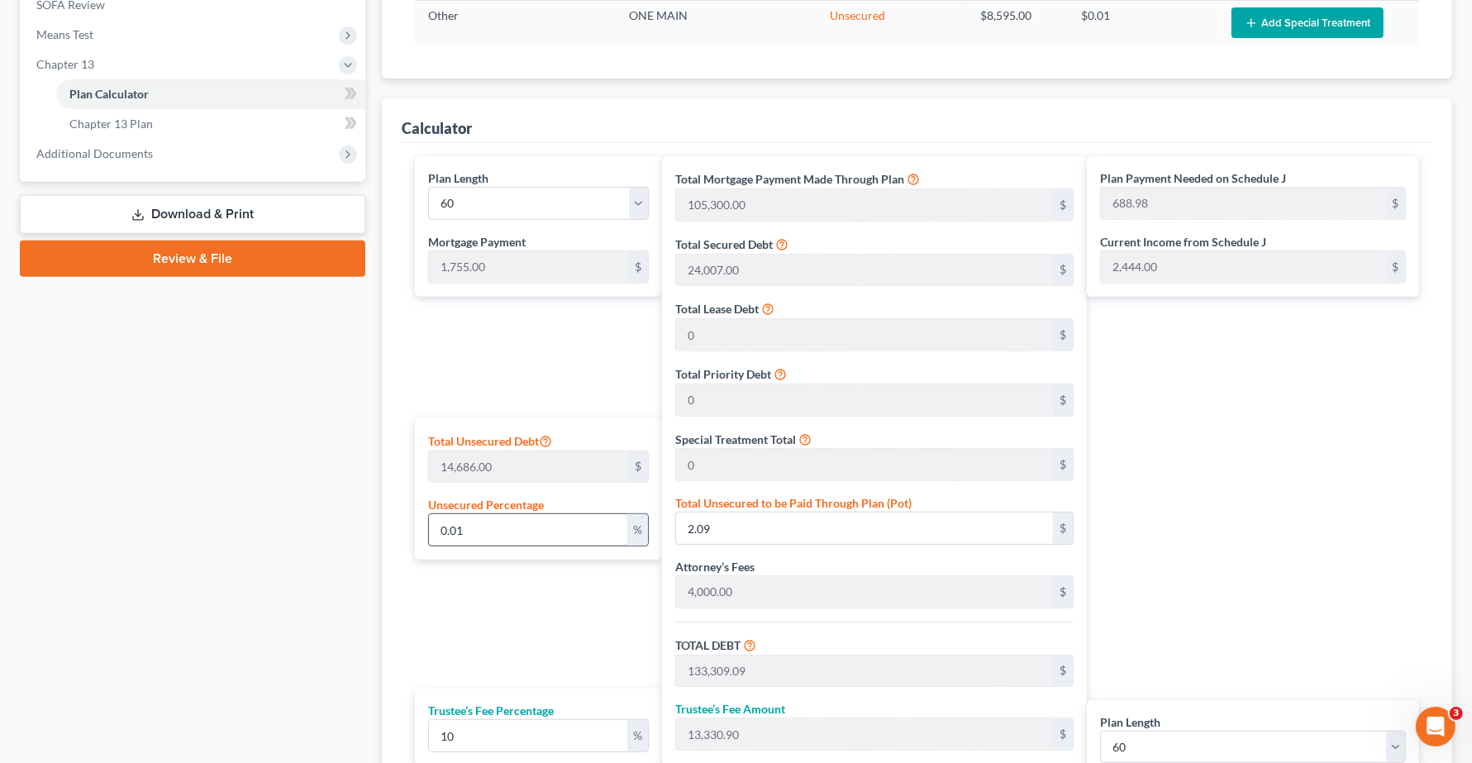
scroll to position [592, 0]
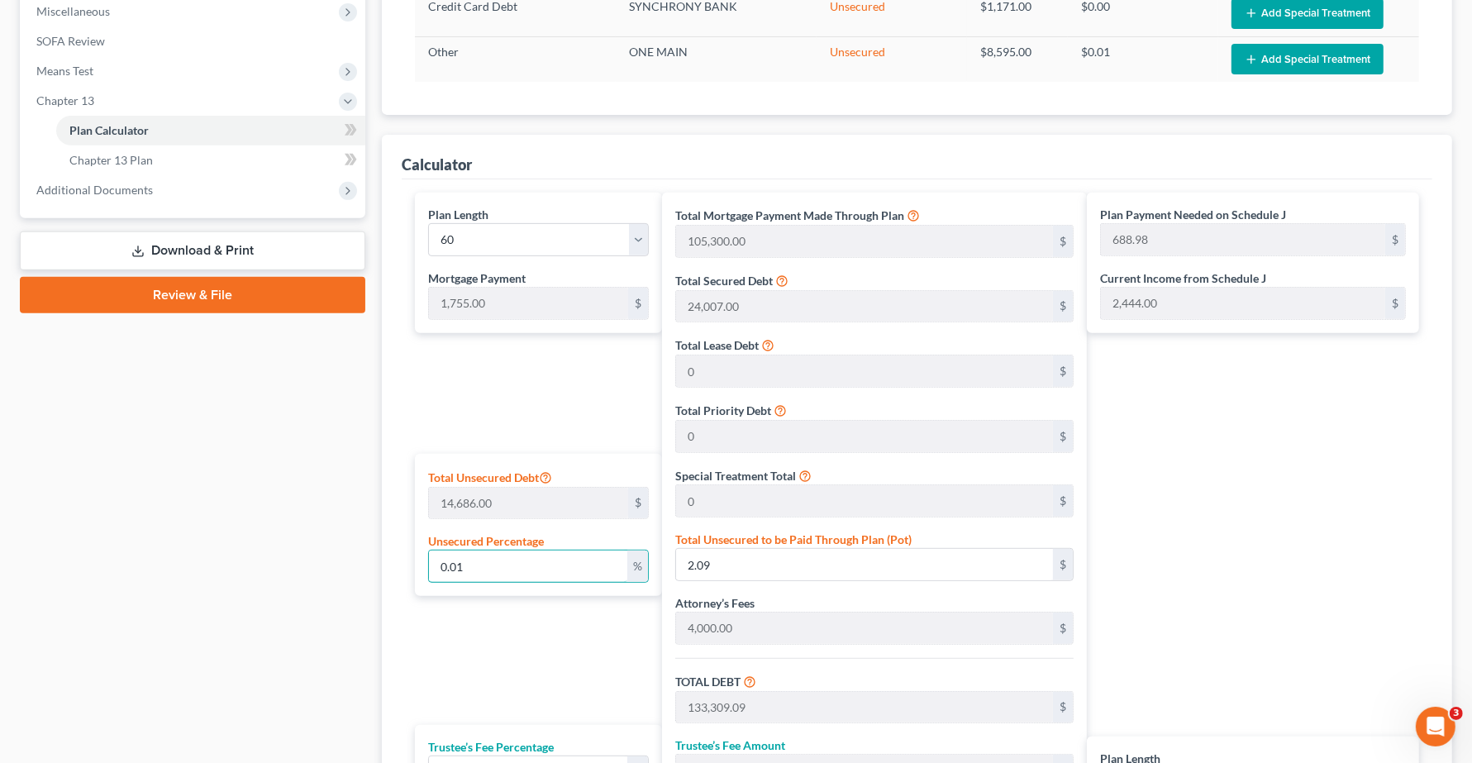
drag, startPoint x: 497, startPoint y: 560, endPoint x: 204, endPoint y: 559, distance: 292.5
click at [207, 559] on div "Petition Navigation Case Dashboard Payments Invoices Payments Payments Credit R…" at bounding box center [736, 284] width 1448 height 1434
type input "0"
type input "133,307.00"
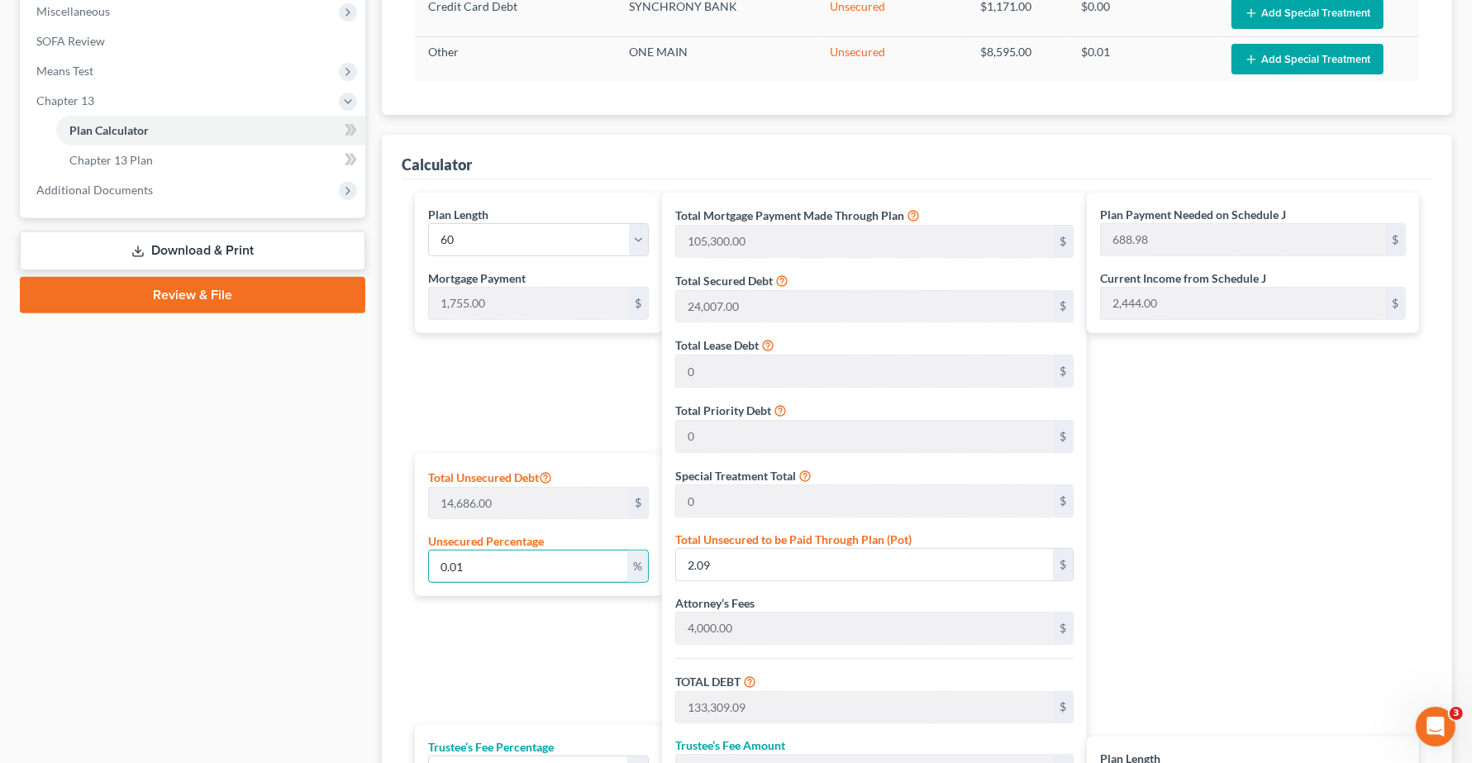
type input "13,330.70"
type input "146,637.70"
type input "688.96"
type input "2,443.96"
type input "0"
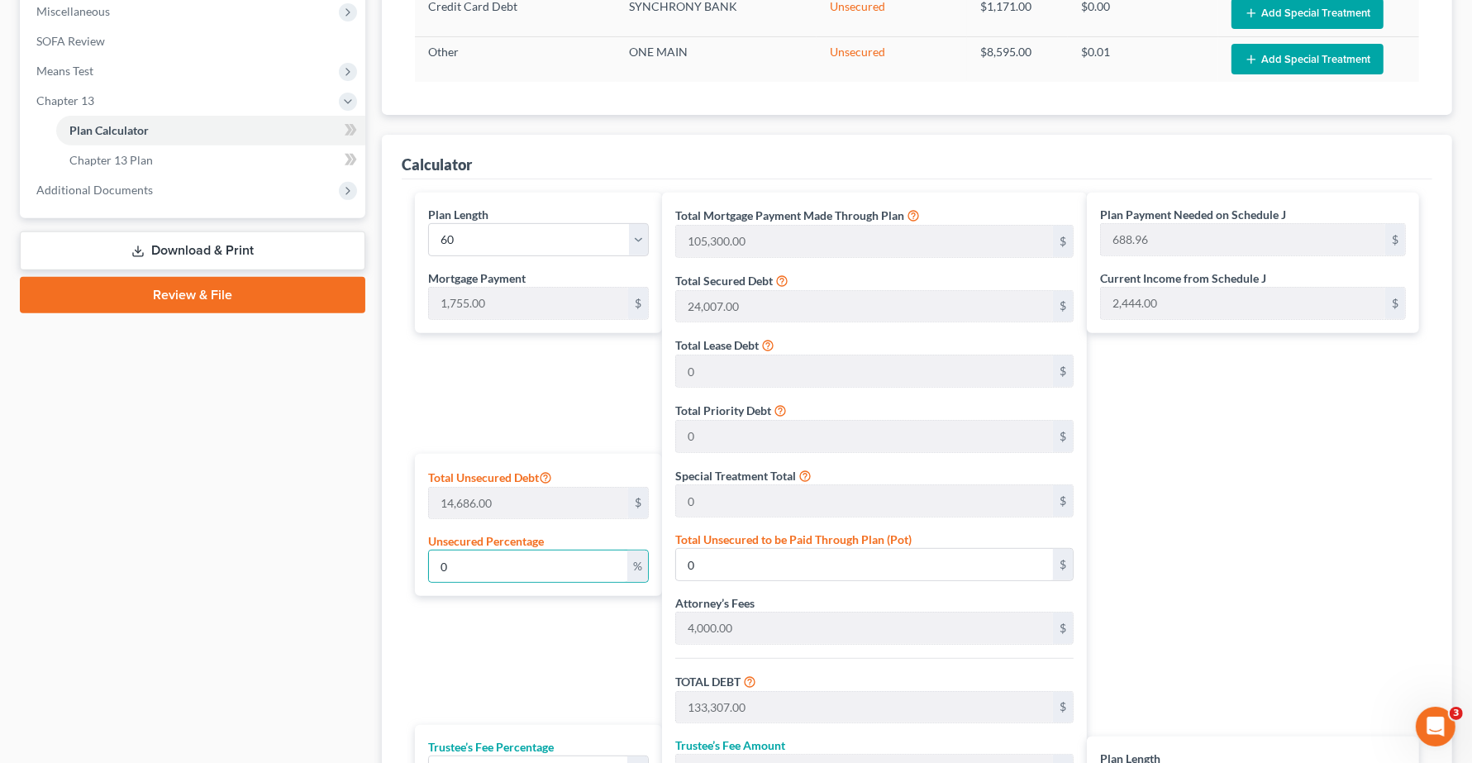
click at [493, 672] on div "Plan Length 1 2 3 4 5 6 7 8 9 10 11 12 13 14 15 16 17 18 19 20 21 22 23 24 25 2…" at bounding box center [534, 561] width 255 height 736
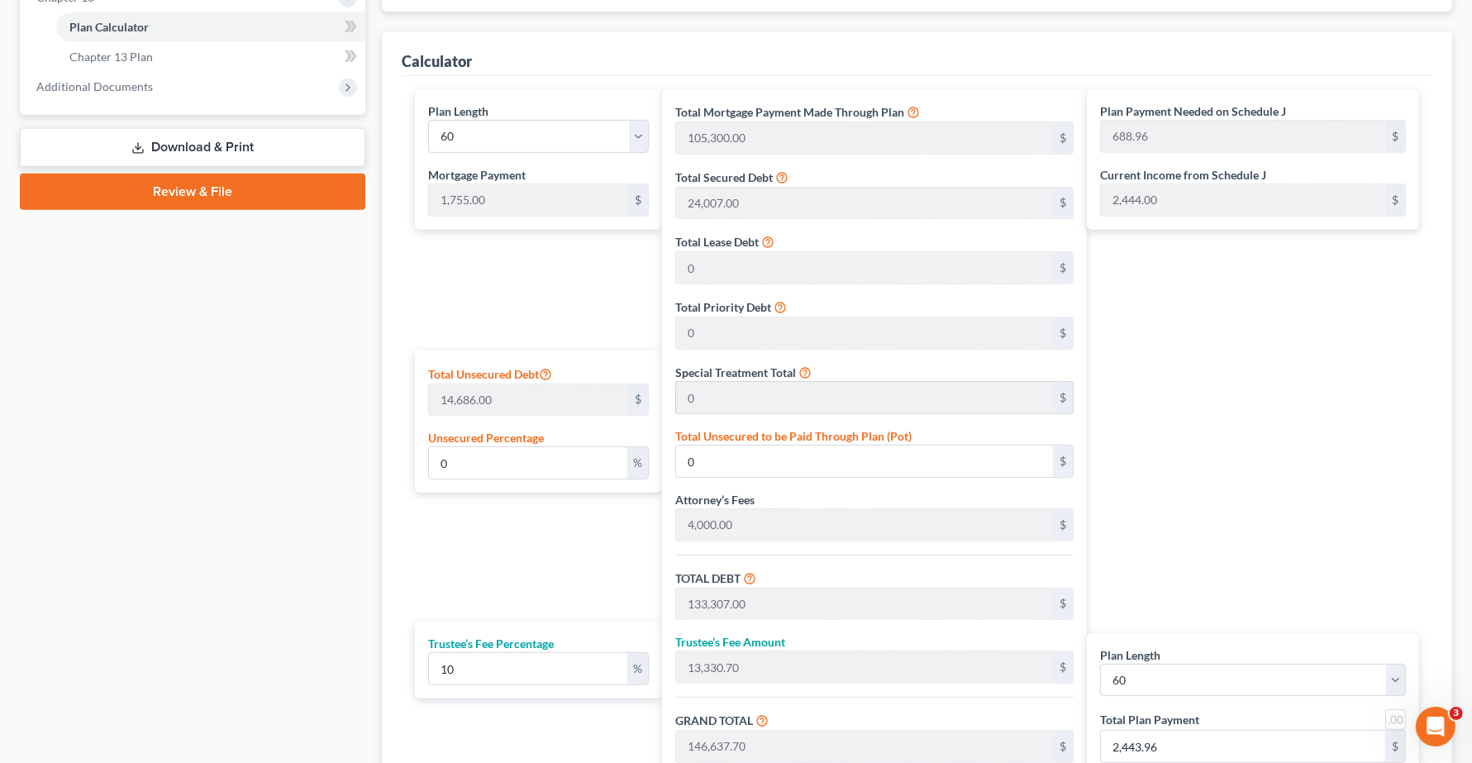
scroll to position [798, 0]
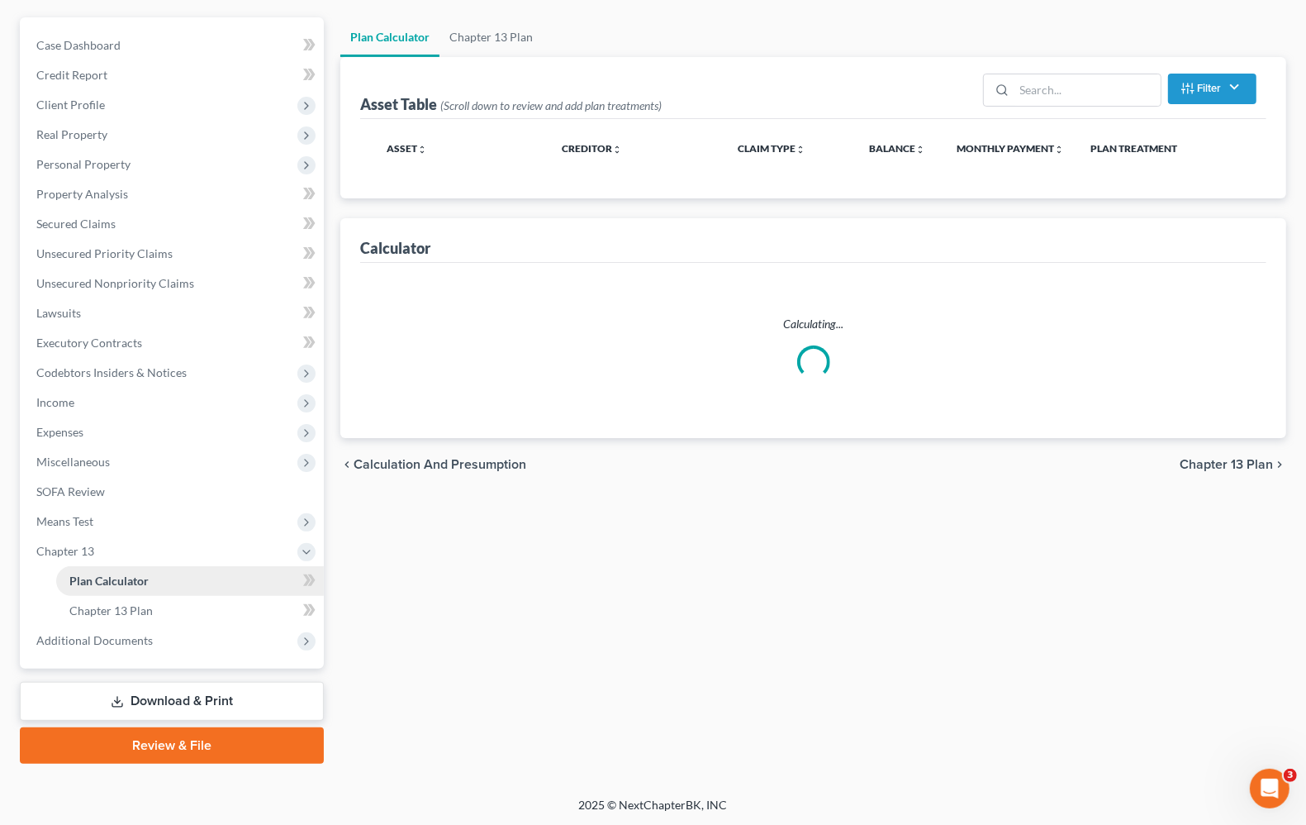
scroll to position [516, 0]
select select "59"
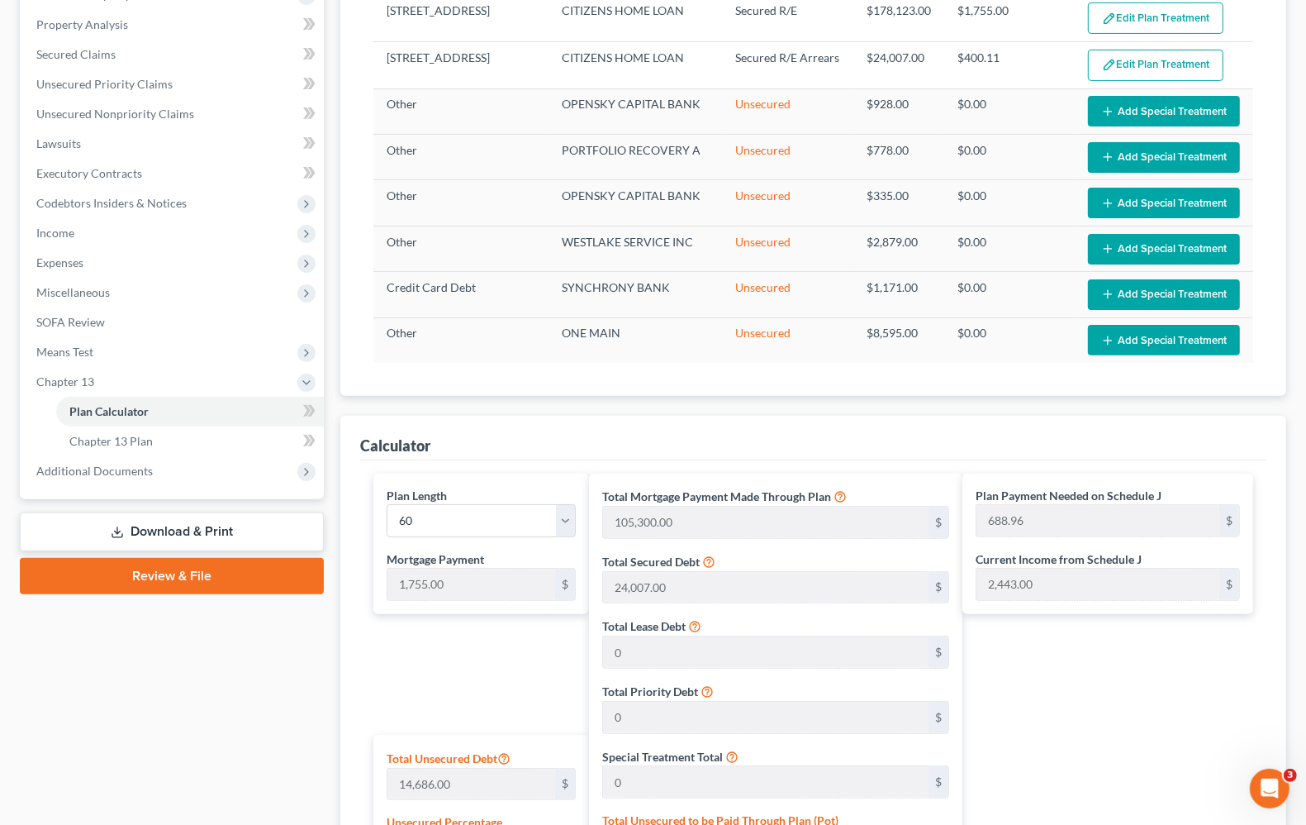
scroll to position [310, 0]
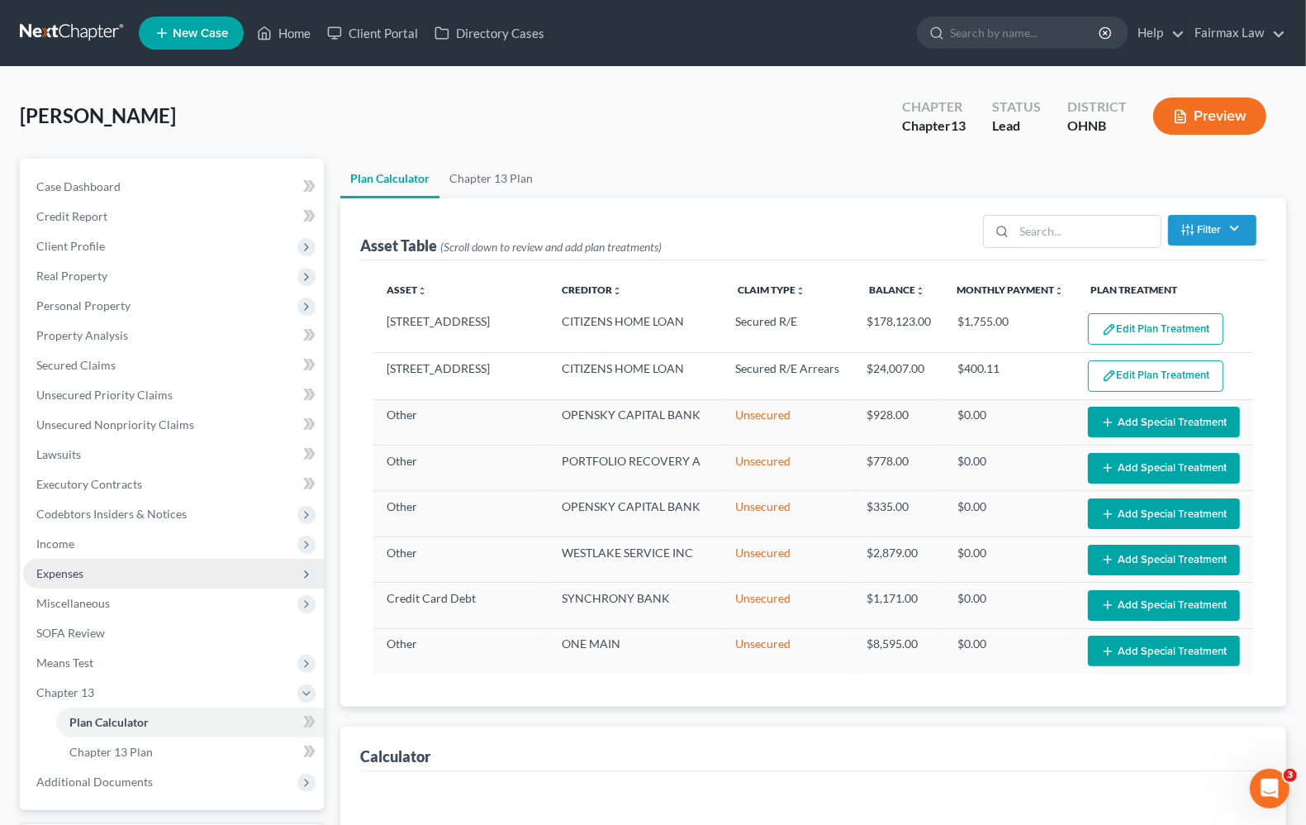
select select "59"
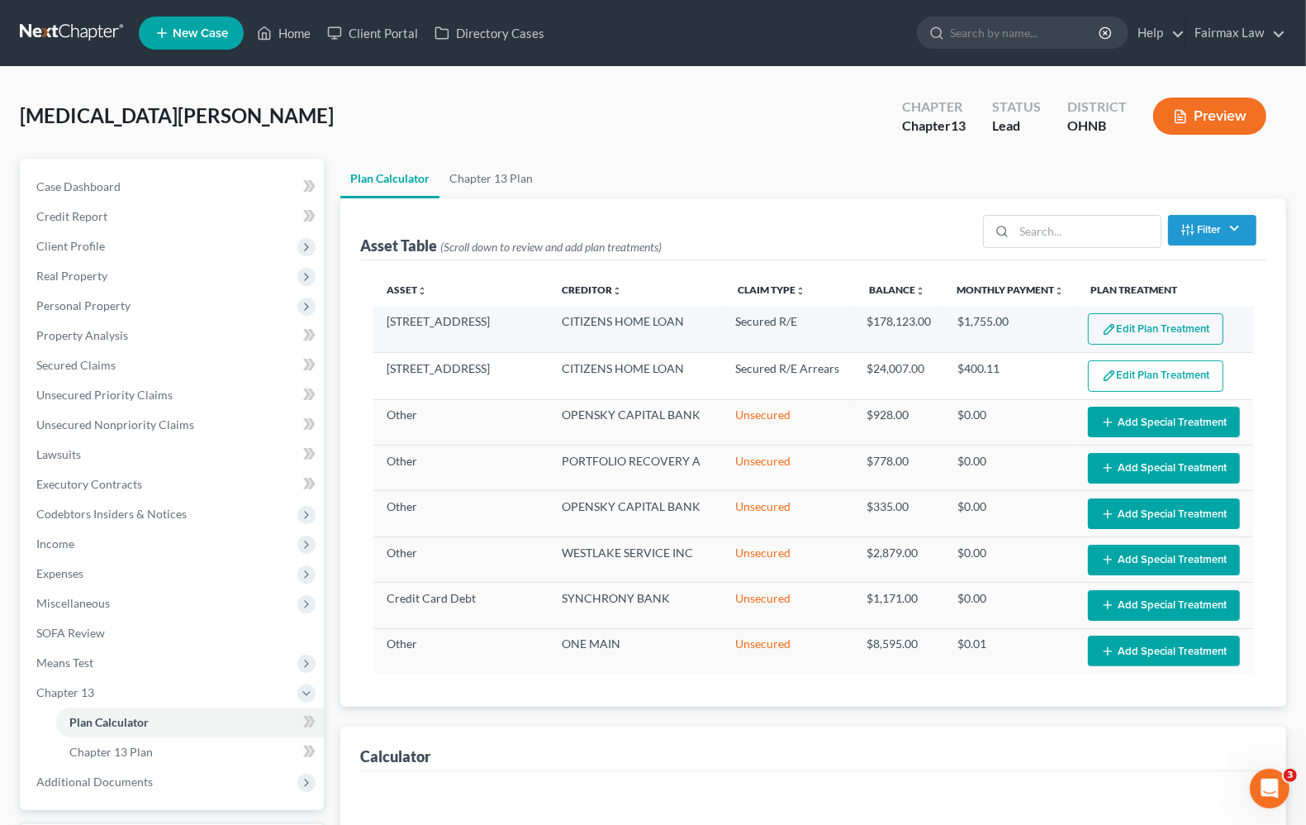
select select "59"
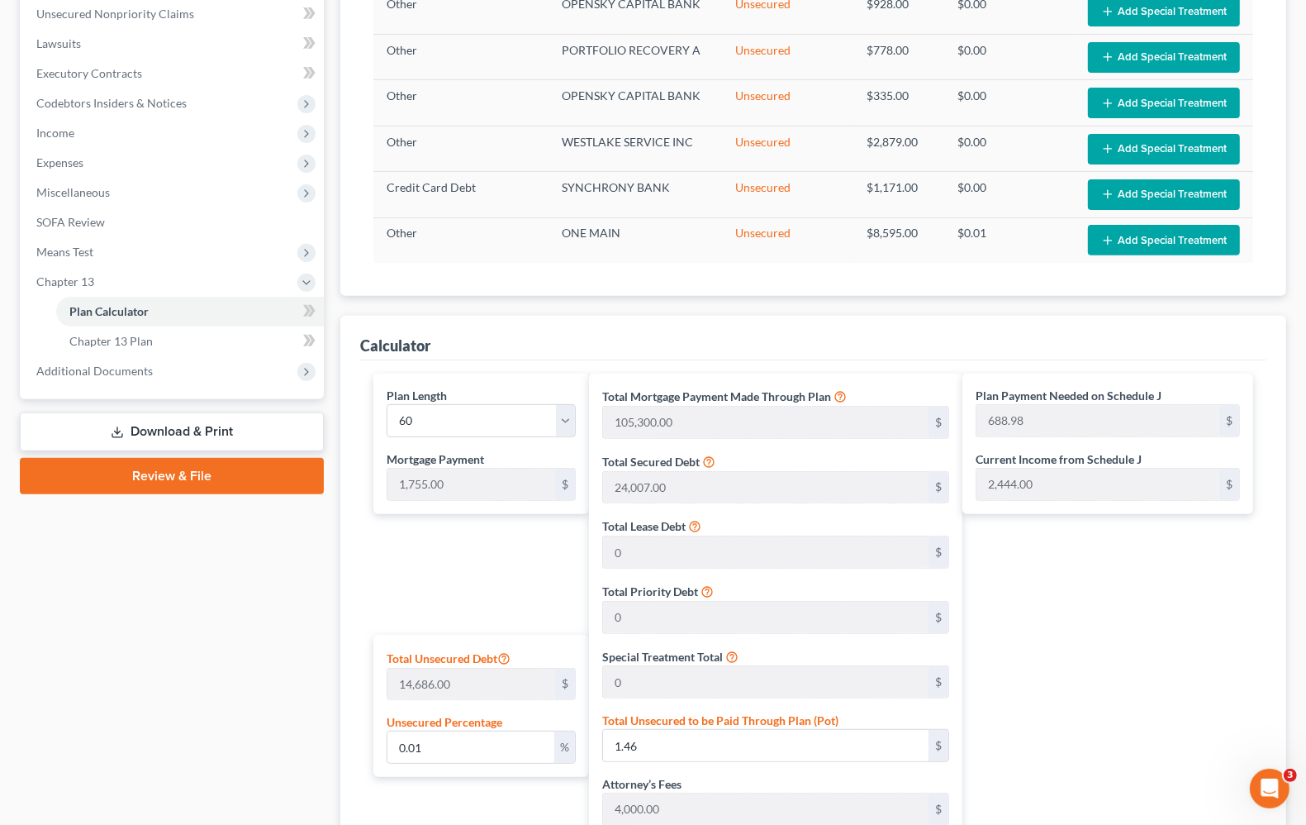
scroll to position [413, 0]
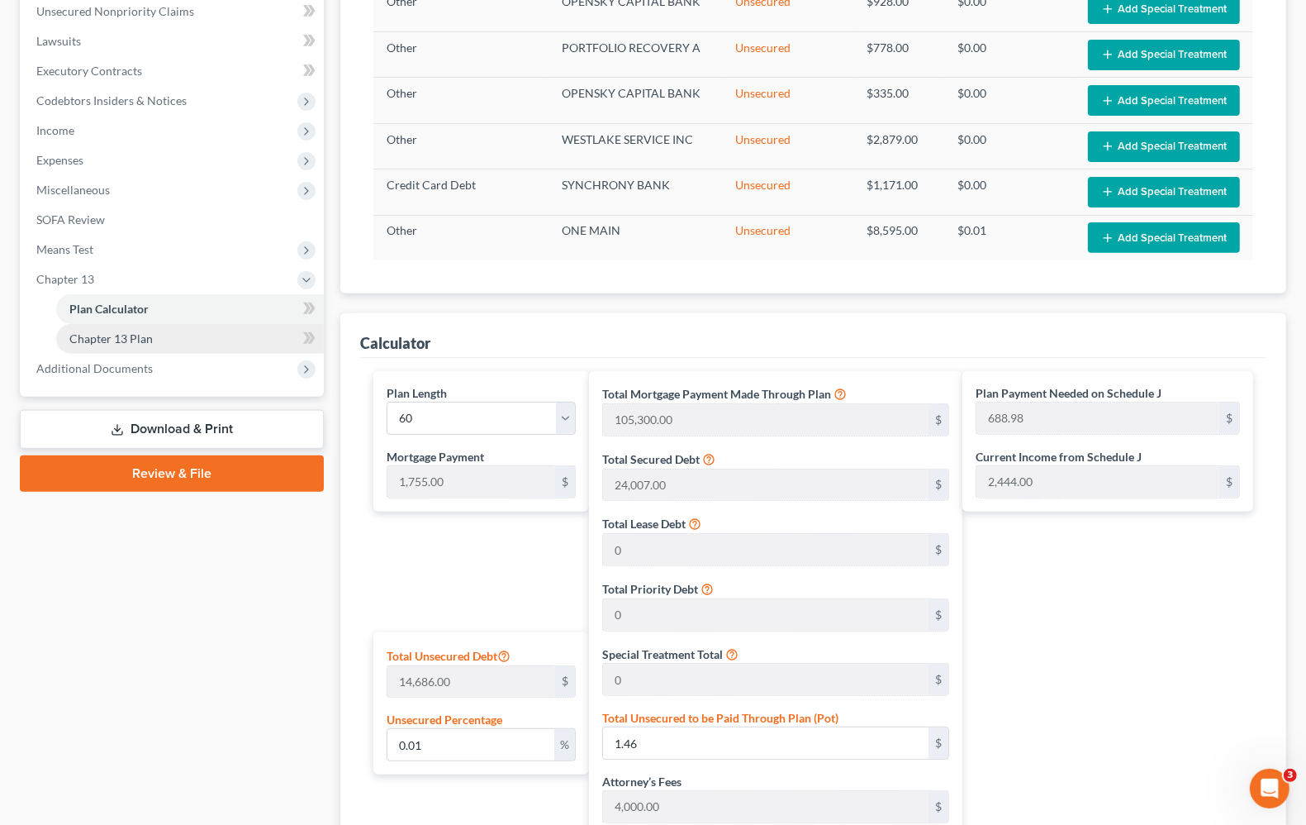
click at [104, 343] on span "Chapter 13 Plan" at bounding box center [110, 338] width 83 height 14
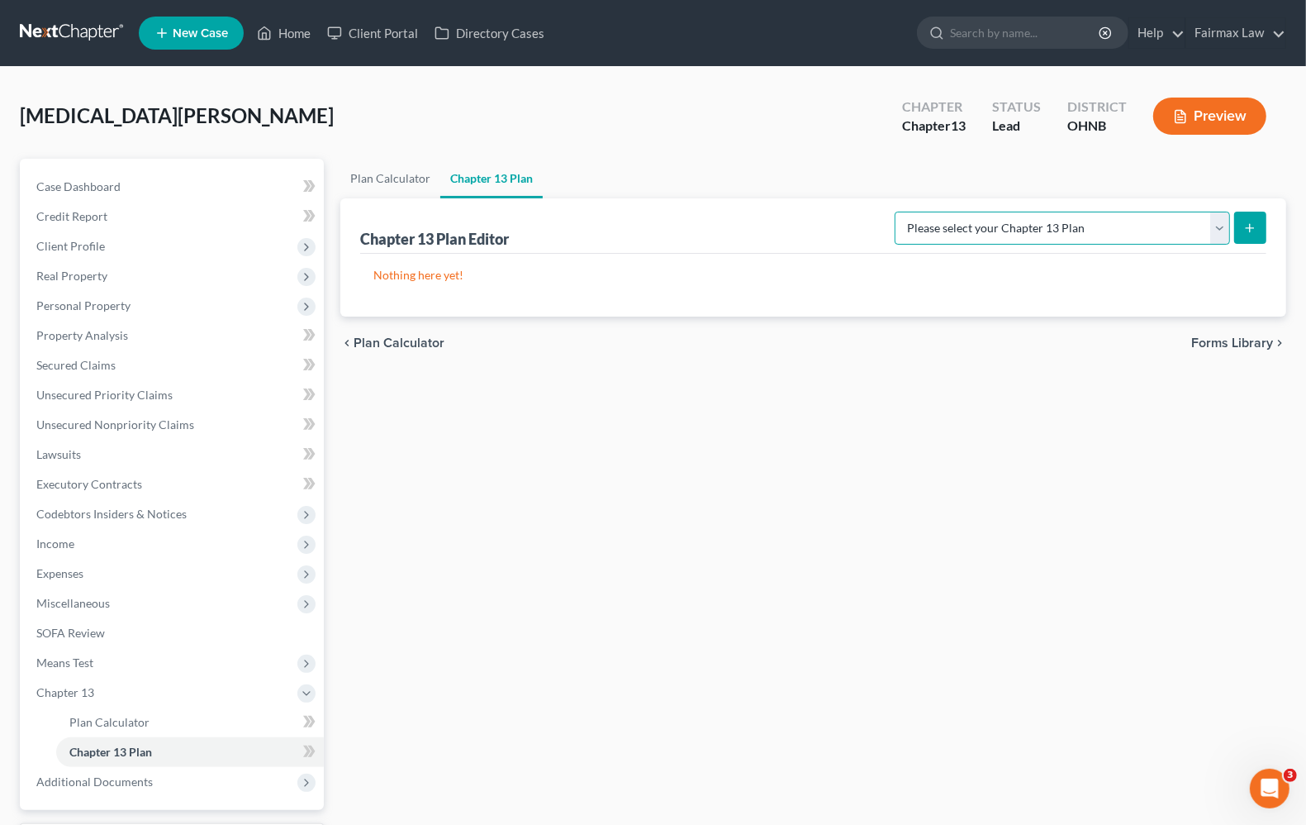
click at [1107, 231] on select "Please select your Chapter 13 Plan National Form Plan - Official Form 113 North…" at bounding box center [1062, 228] width 335 height 33
select select "0"
click at [992, 212] on select "Please select your Chapter 13 Plan National Form Plan - Official Form 113 North…" at bounding box center [1062, 228] width 335 height 33
click at [1252, 234] on button "submit" at bounding box center [1250, 228] width 32 height 32
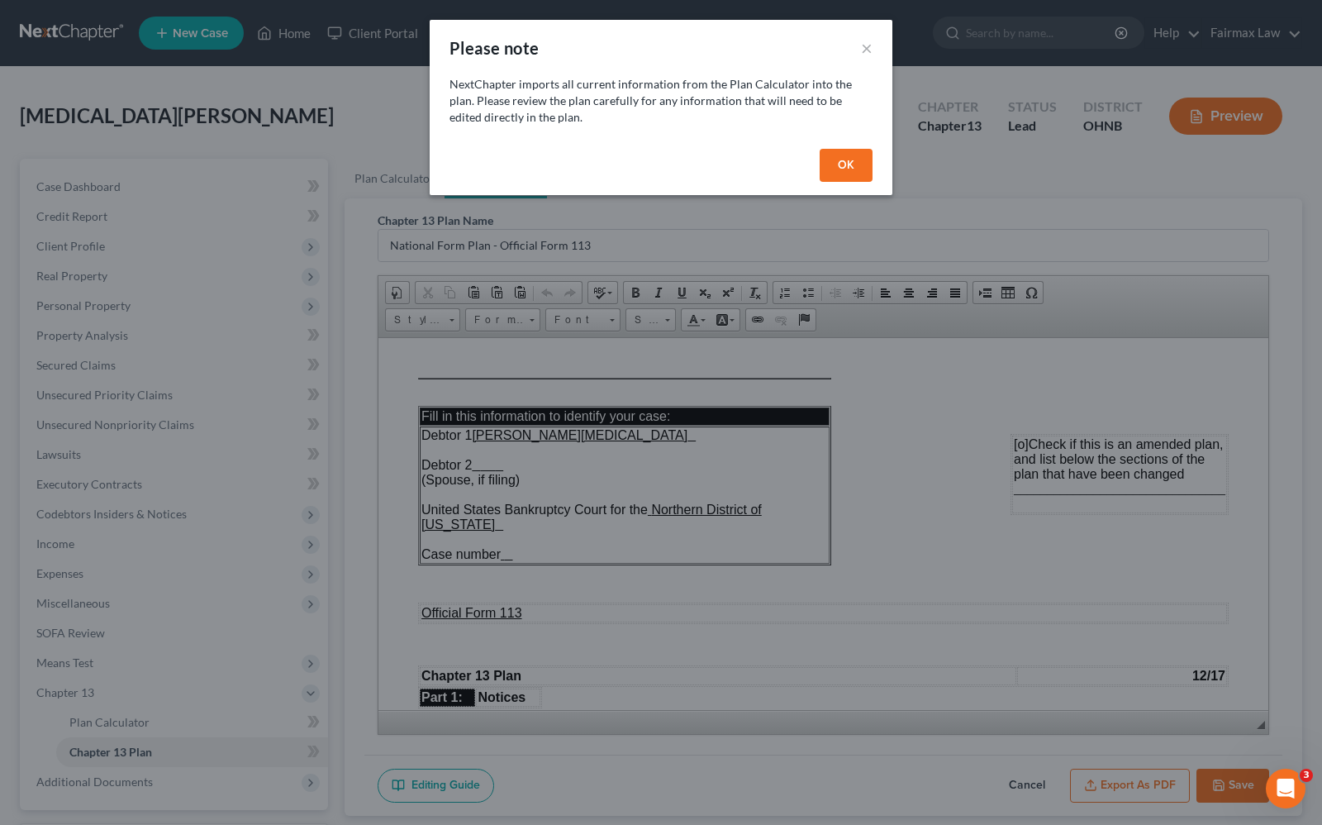
click at [863, 163] on button "OK" at bounding box center [846, 165] width 53 height 33
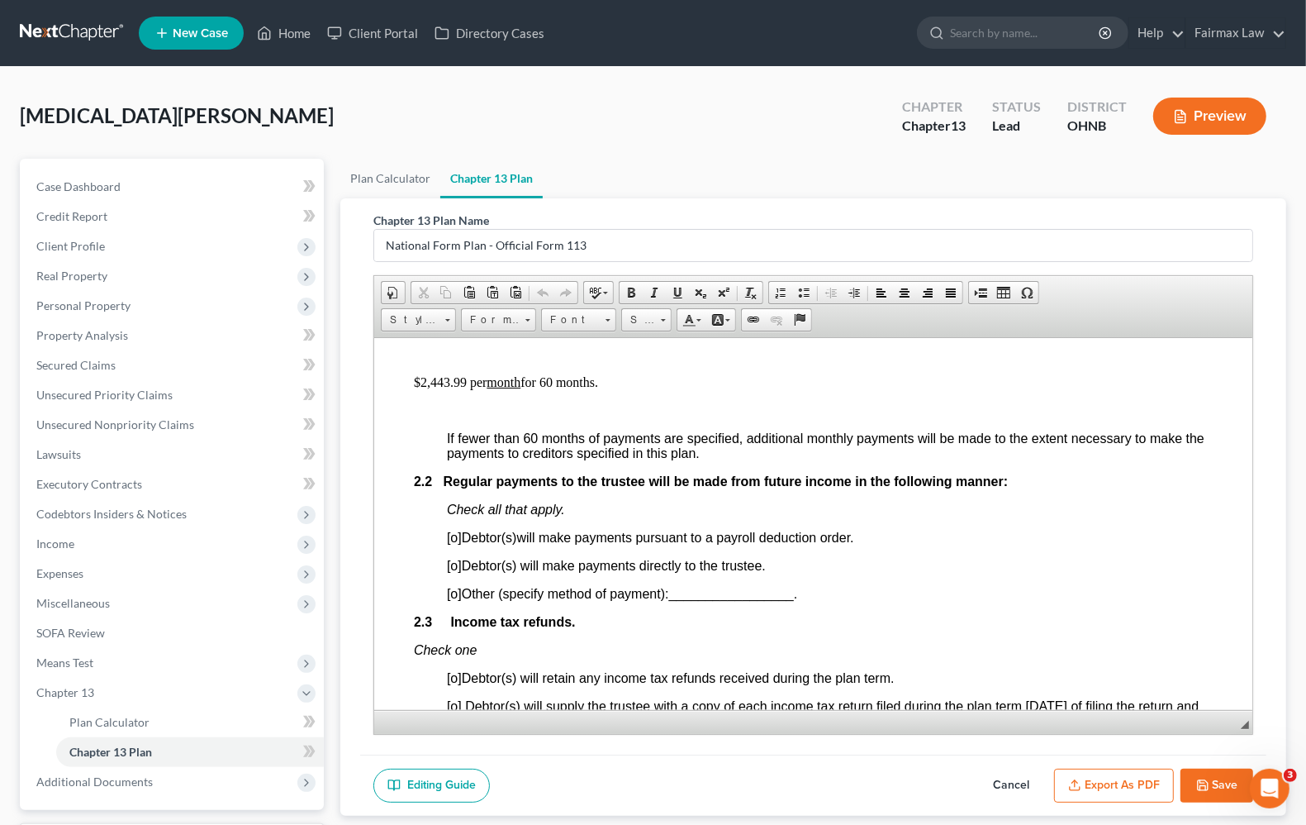
scroll to position [1033, 0]
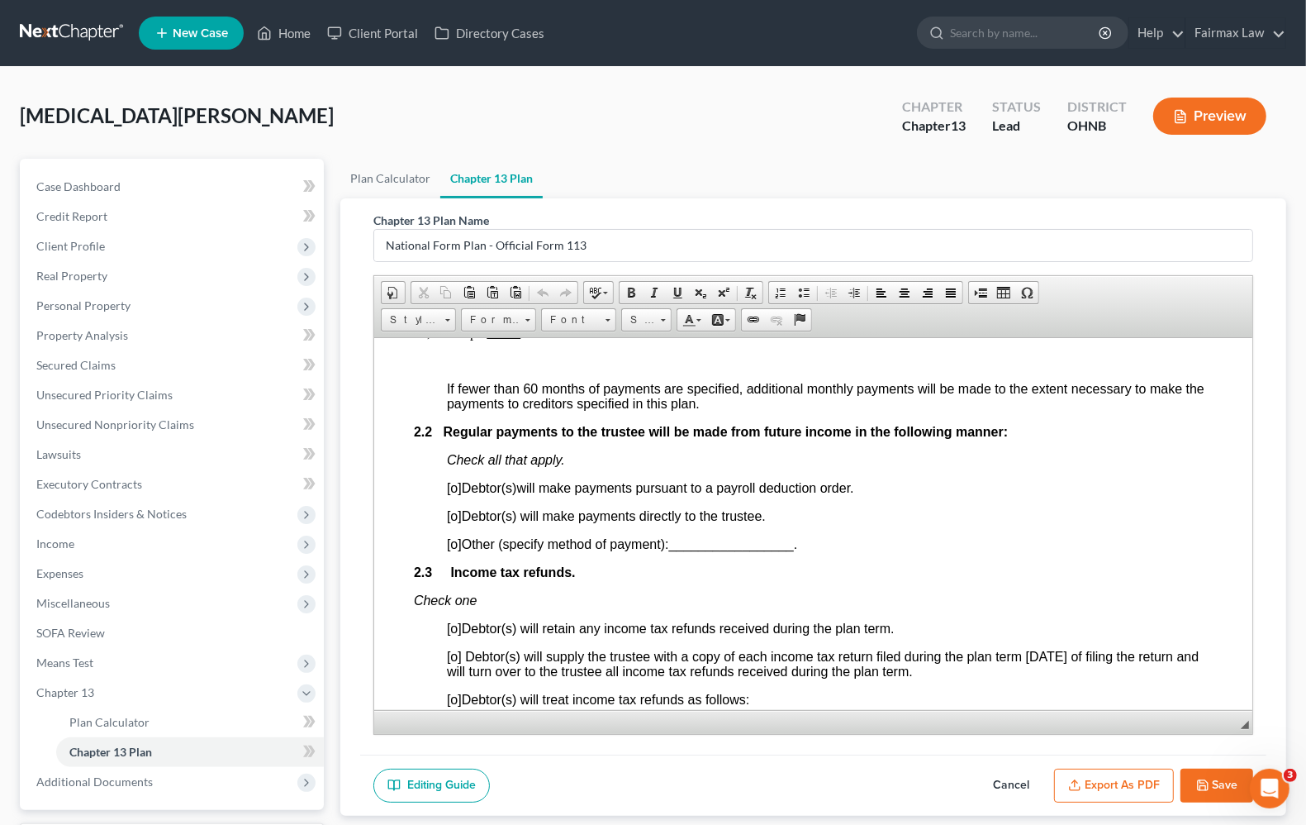
click at [445, 340] on p "$2,443.99 per month for 60 months." at bounding box center [813, 332] width 799 height 15
click at [800, 340] on p "$2,444 .00 per month for 60 months." at bounding box center [813, 332] width 799 height 15
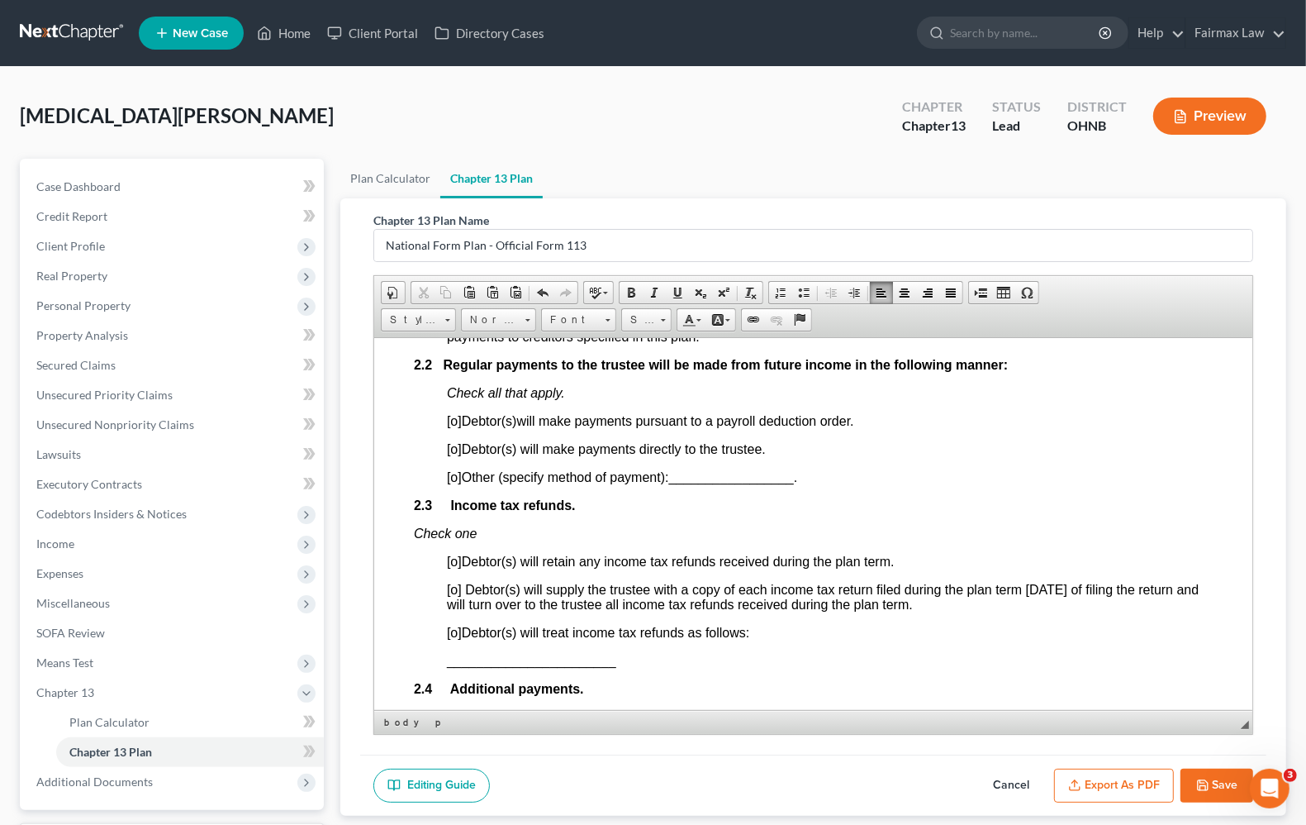
scroll to position [1136, 0]
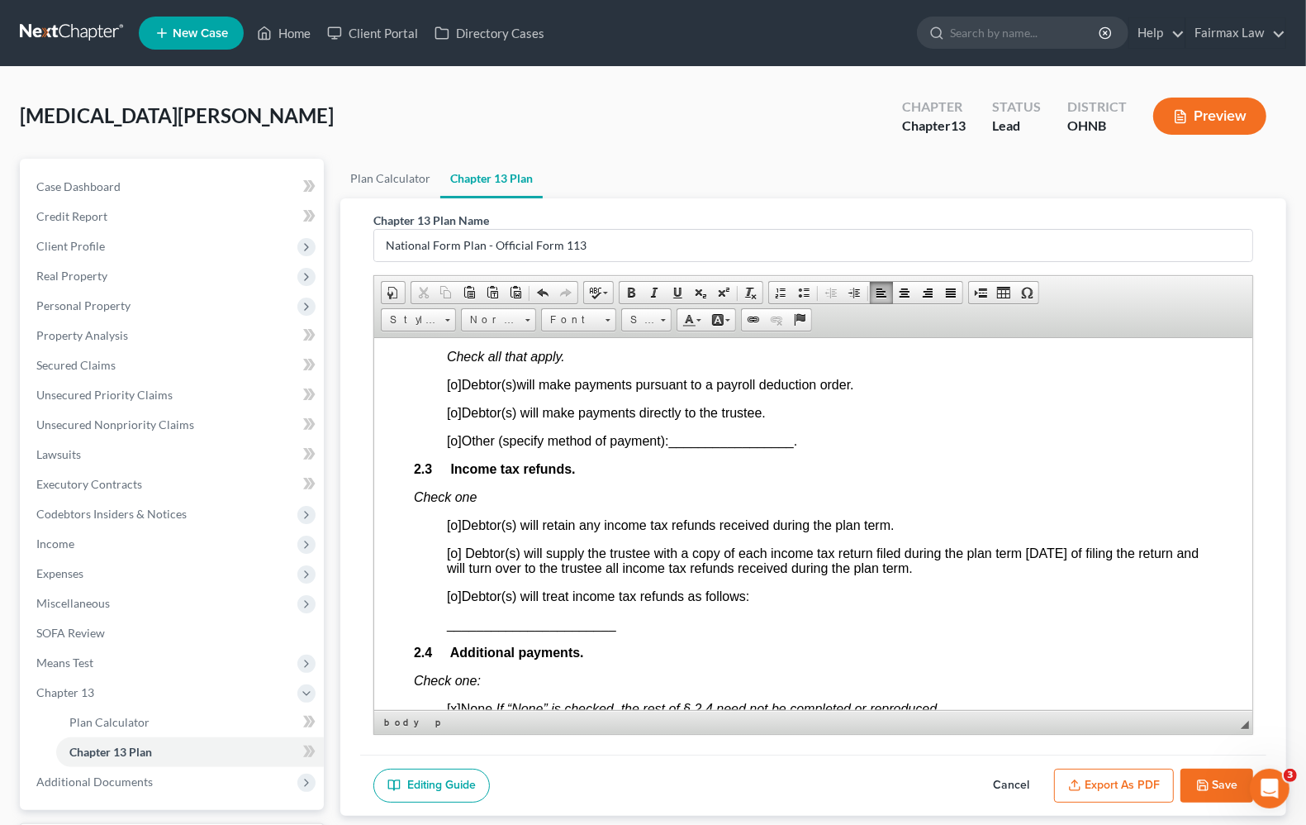
click at [457, 391] on span "[o]" at bounding box center [454, 384] width 15 height 14
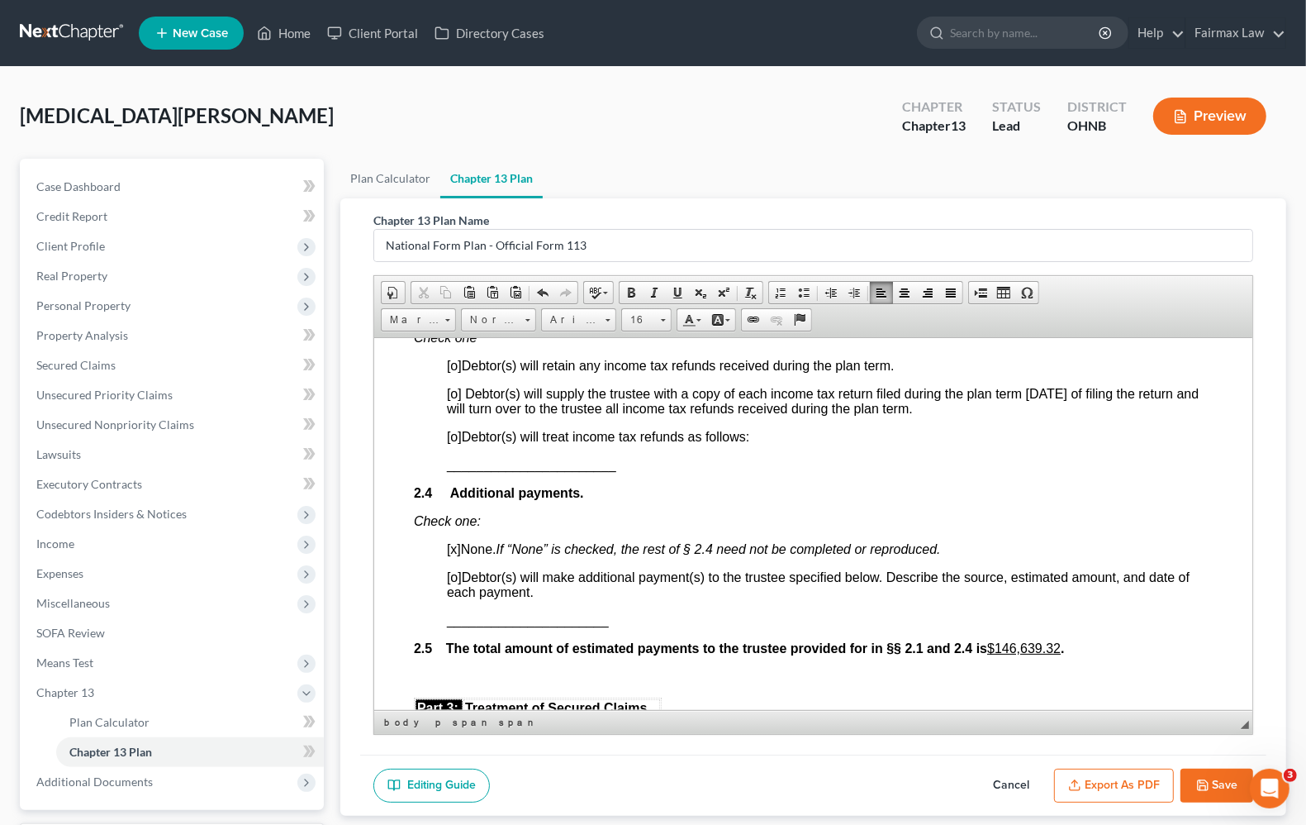
scroll to position [1343, 0]
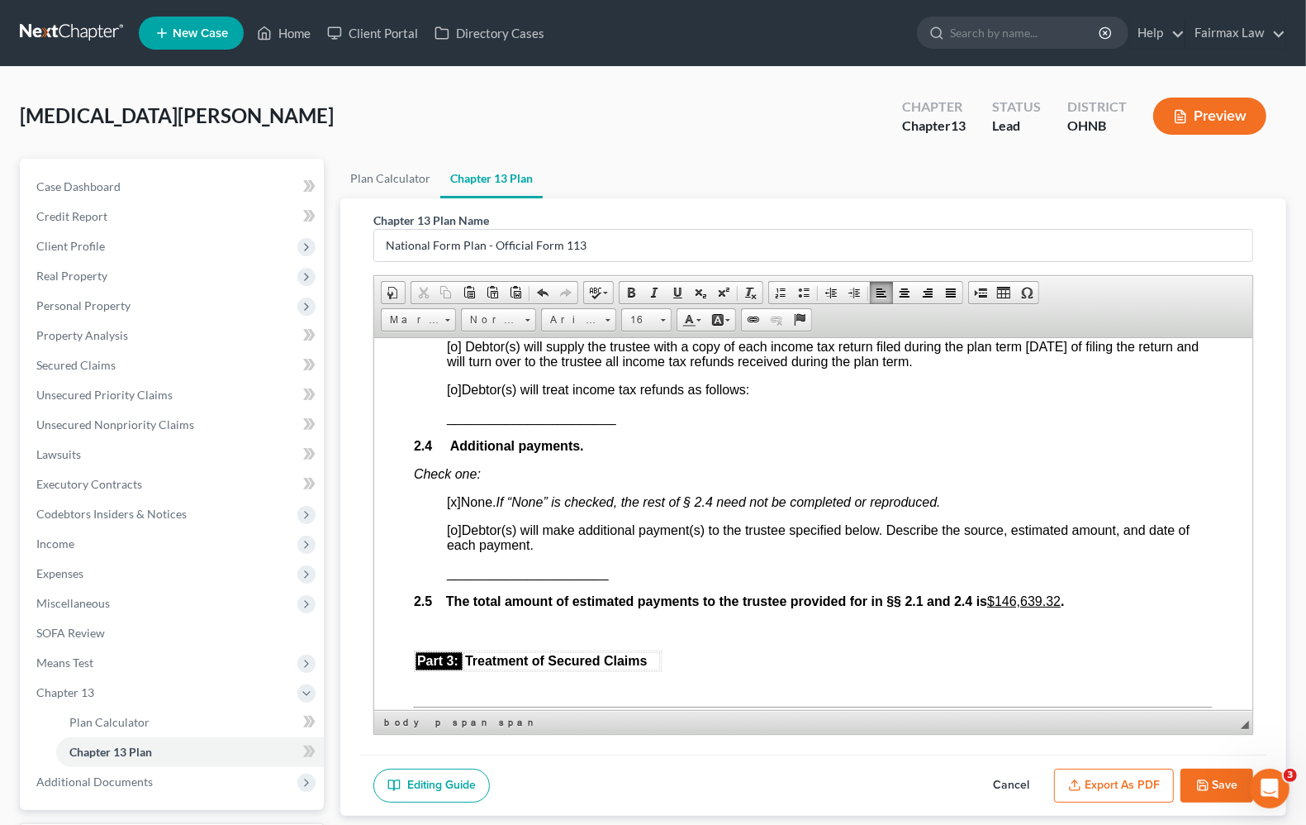
click at [459, 396] on span "[o]" at bounding box center [454, 389] width 15 height 14
drag, startPoint x: 437, startPoint y: 449, endPoint x: 773, endPoint y: 440, distance: 336.4
drag, startPoint x: 437, startPoint y: 453, endPoint x: 544, endPoint y: 455, distance: 106.6
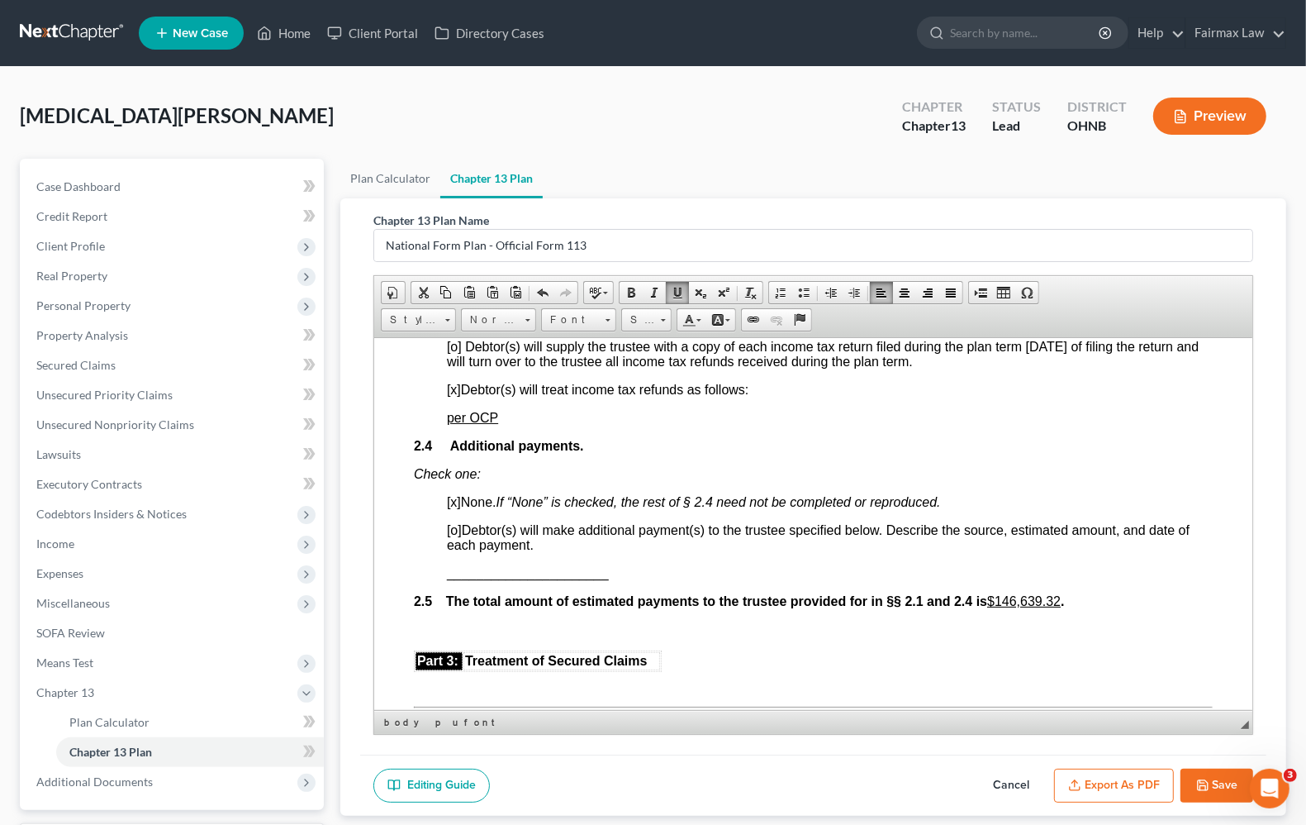
click at [578, 452] on span "2.4 Additional payments." at bounding box center [499, 445] width 170 height 14
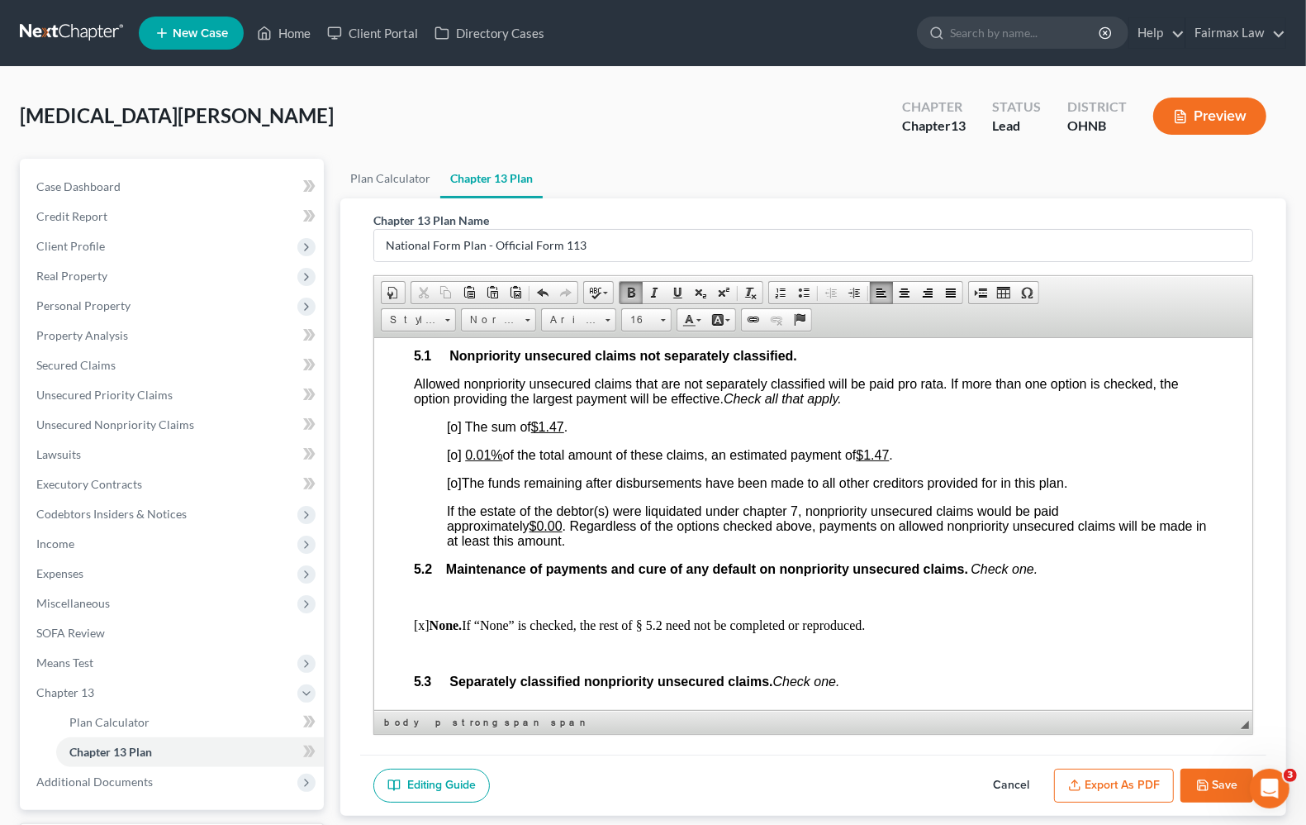
scroll to position [3408, 0]
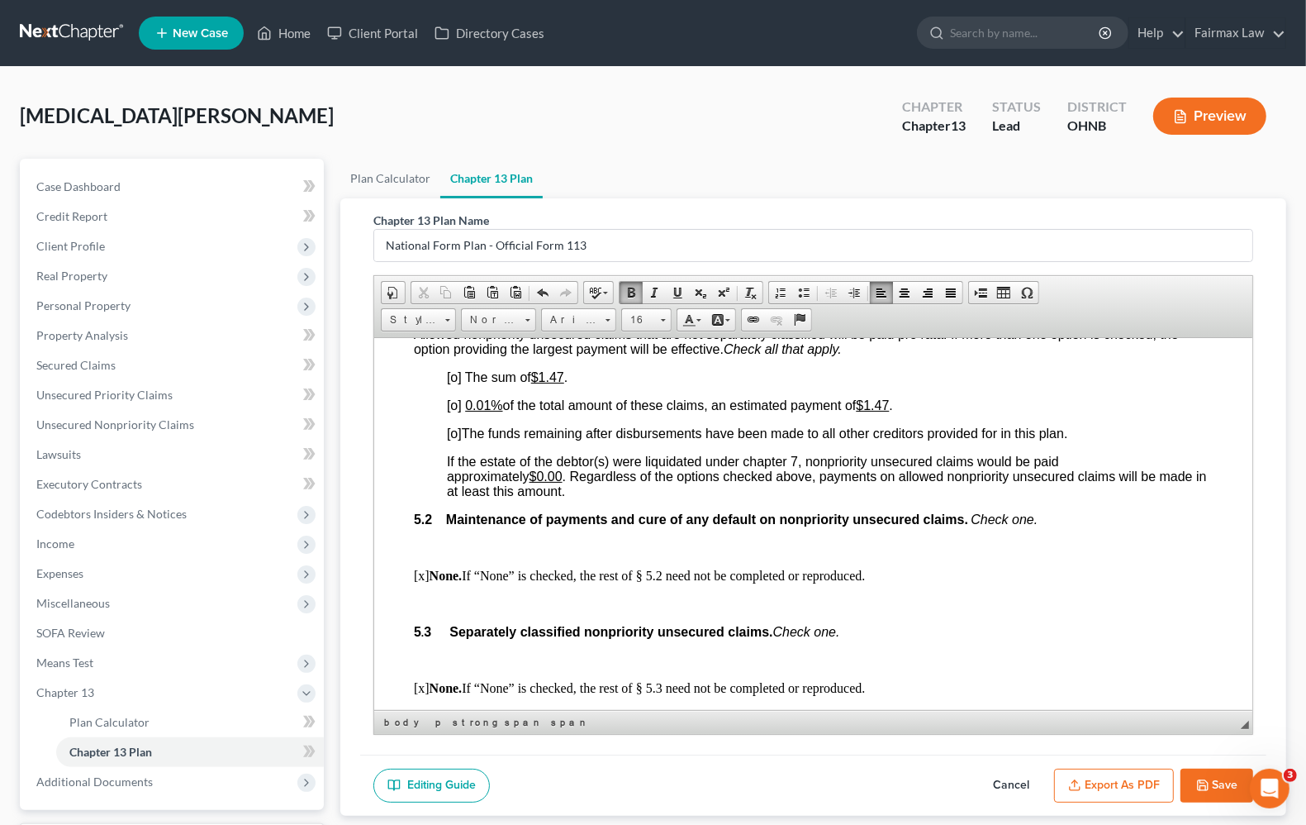
click at [454, 383] on span "[o]" at bounding box center [454, 376] width 15 height 14
click at [455, 411] on span "[o]" at bounding box center [454, 404] width 15 height 14
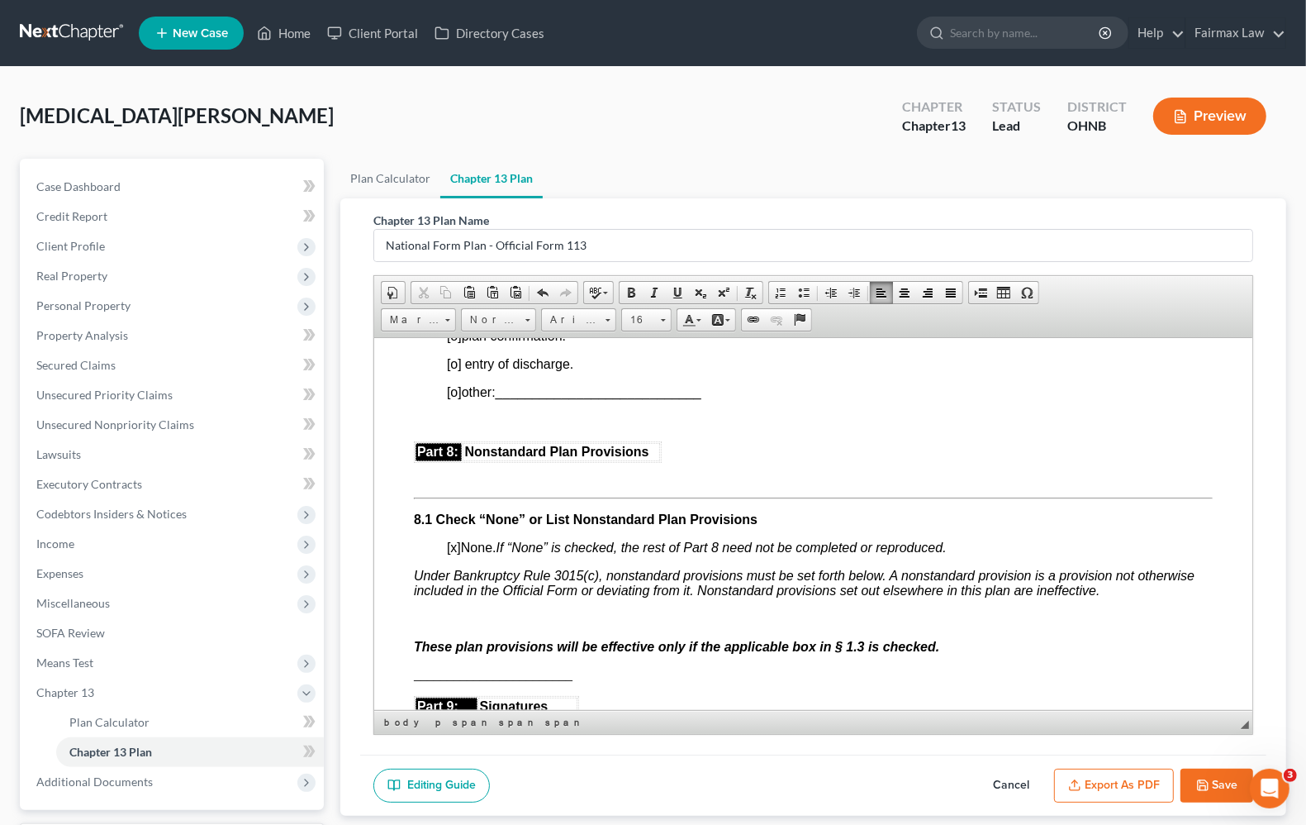
scroll to position [4235, 0]
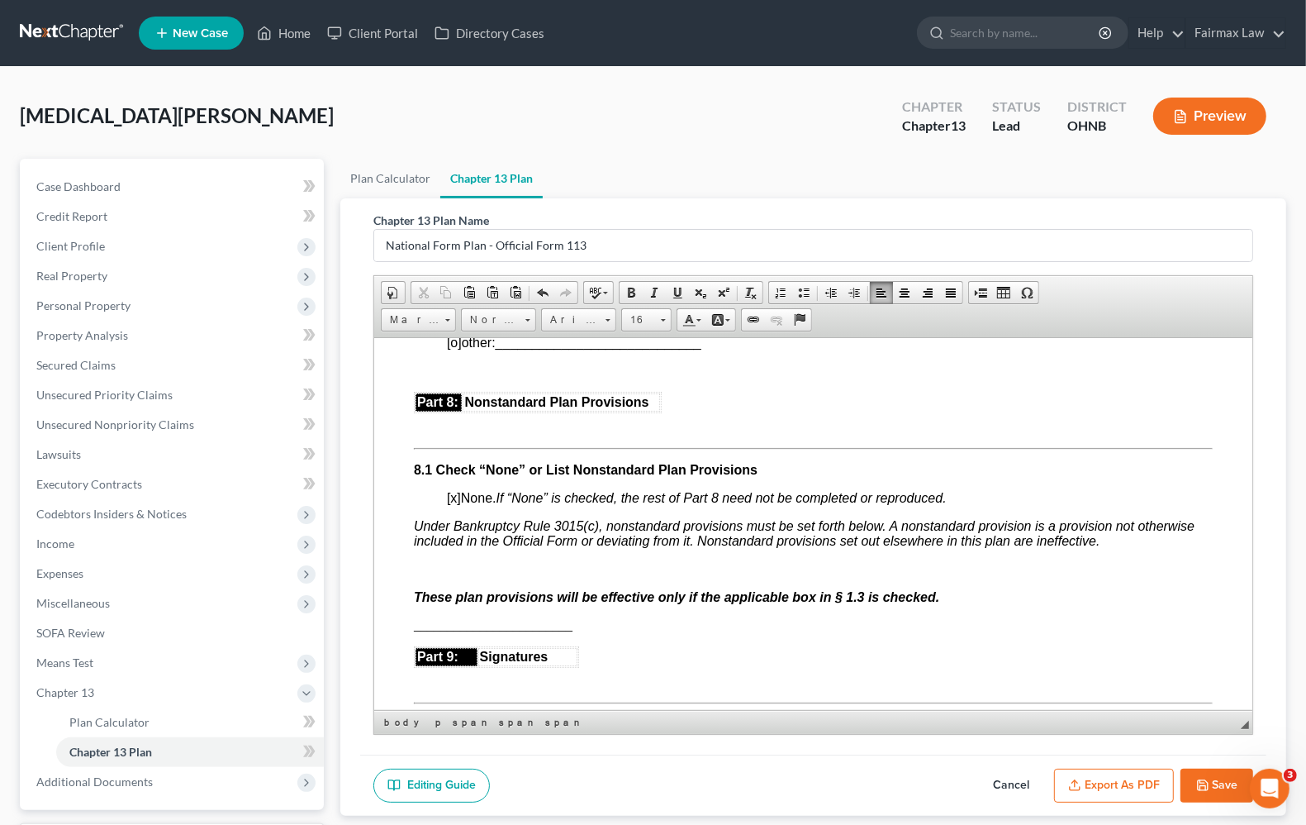
click at [457, 349] on span "[o]" at bounding box center [454, 342] width 15 height 14
click at [454, 293] on span "[o]" at bounding box center [454, 285] width 15 height 14
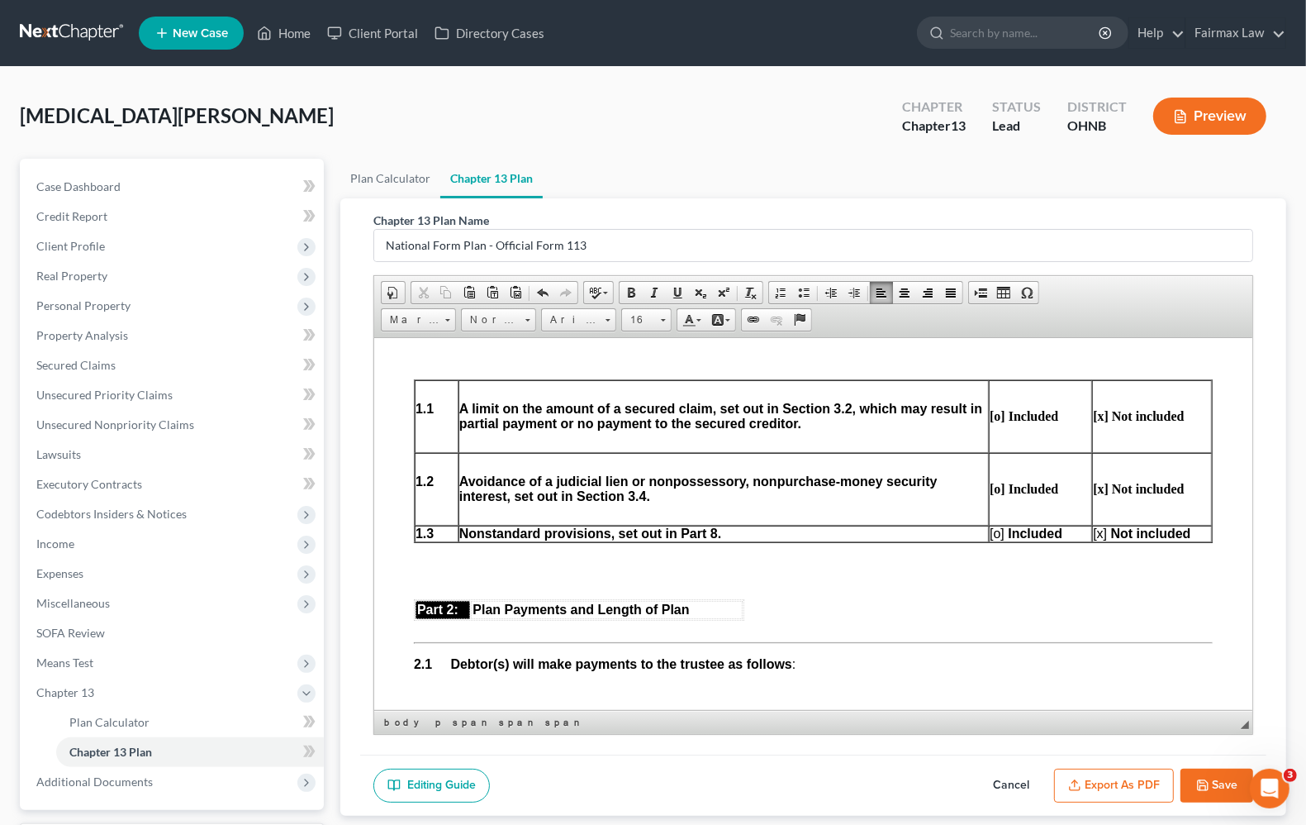
scroll to position [723, 0]
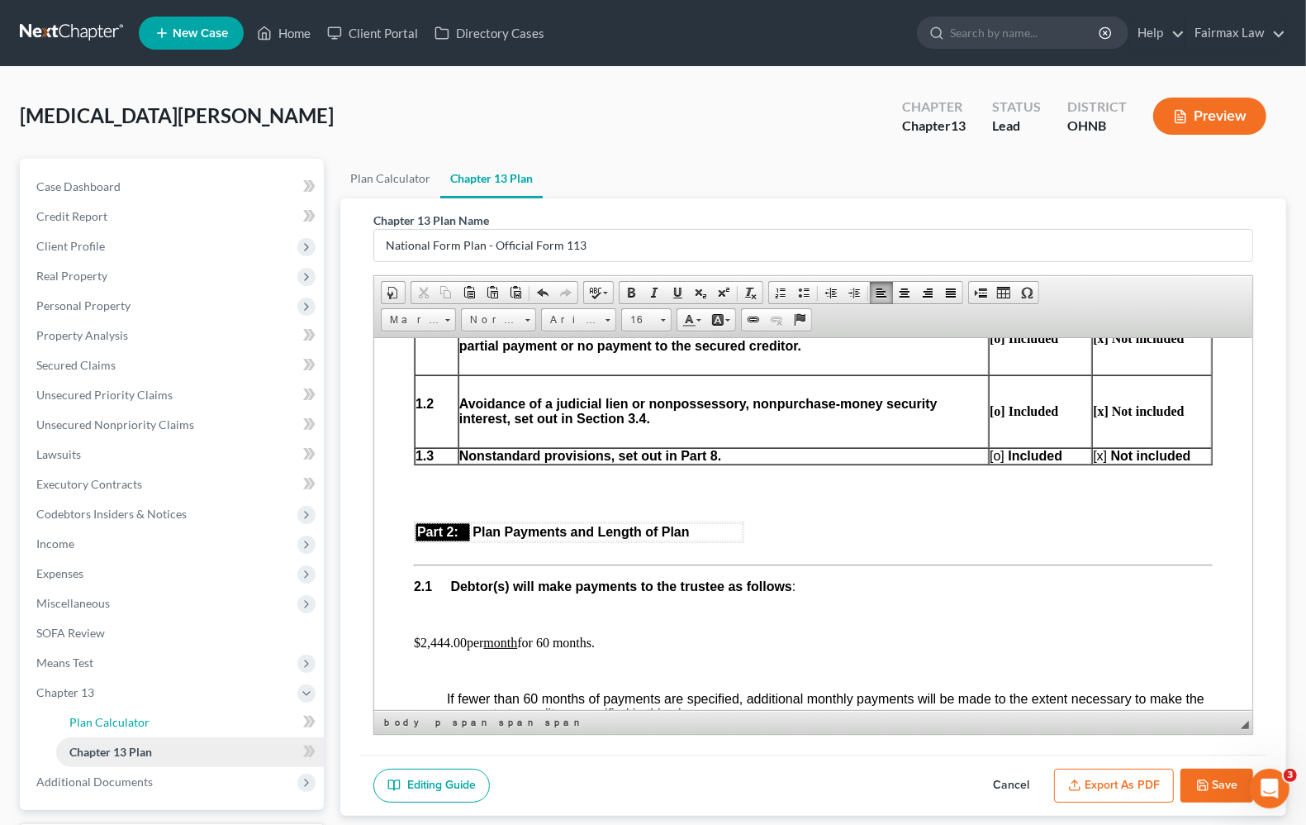
drag, startPoint x: 125, startPoint y: 723, endPoint x: 113, endPoint y: 735, distance: 17.0
click at [126, 725] on span "Plan Calculator" at bounding box center [109, 722] width 80 height 14
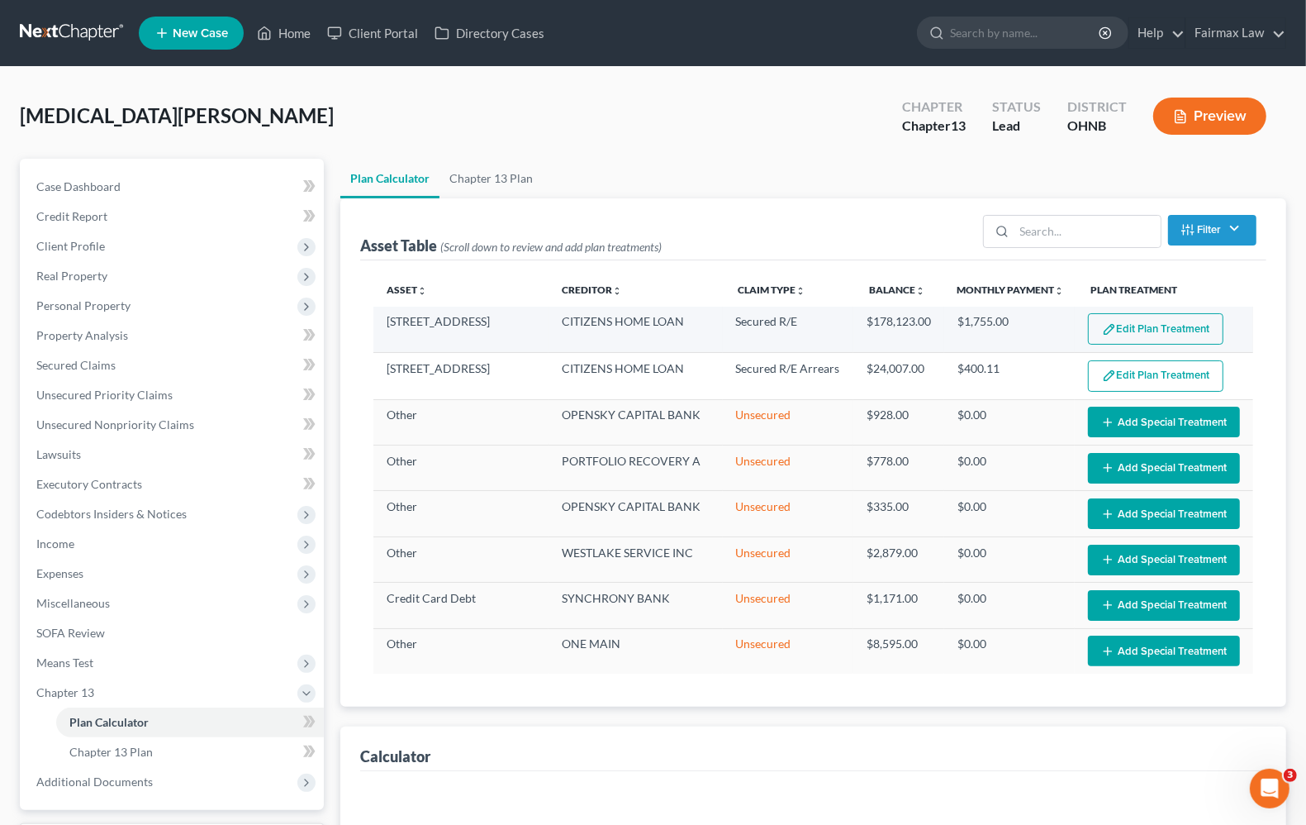
select select "59"
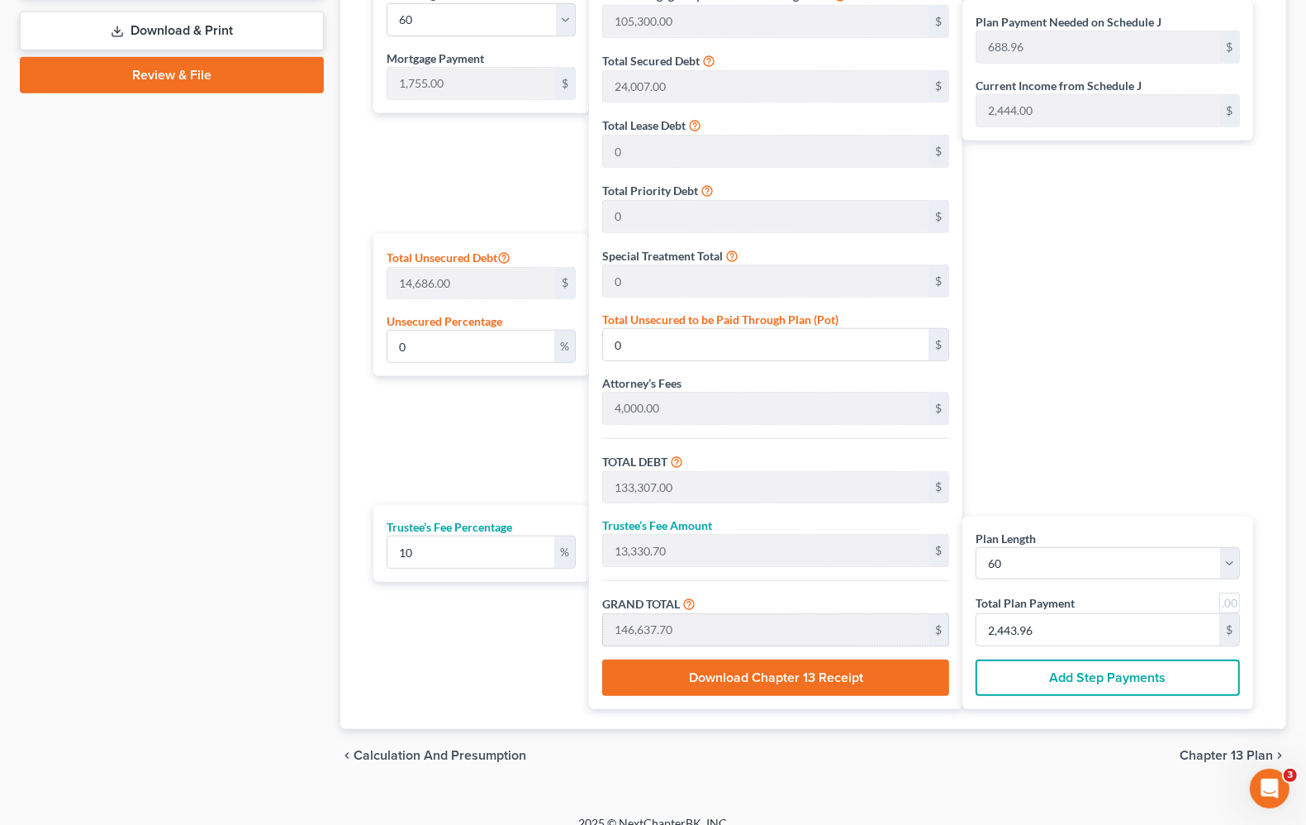
scroll to position [826, 0]
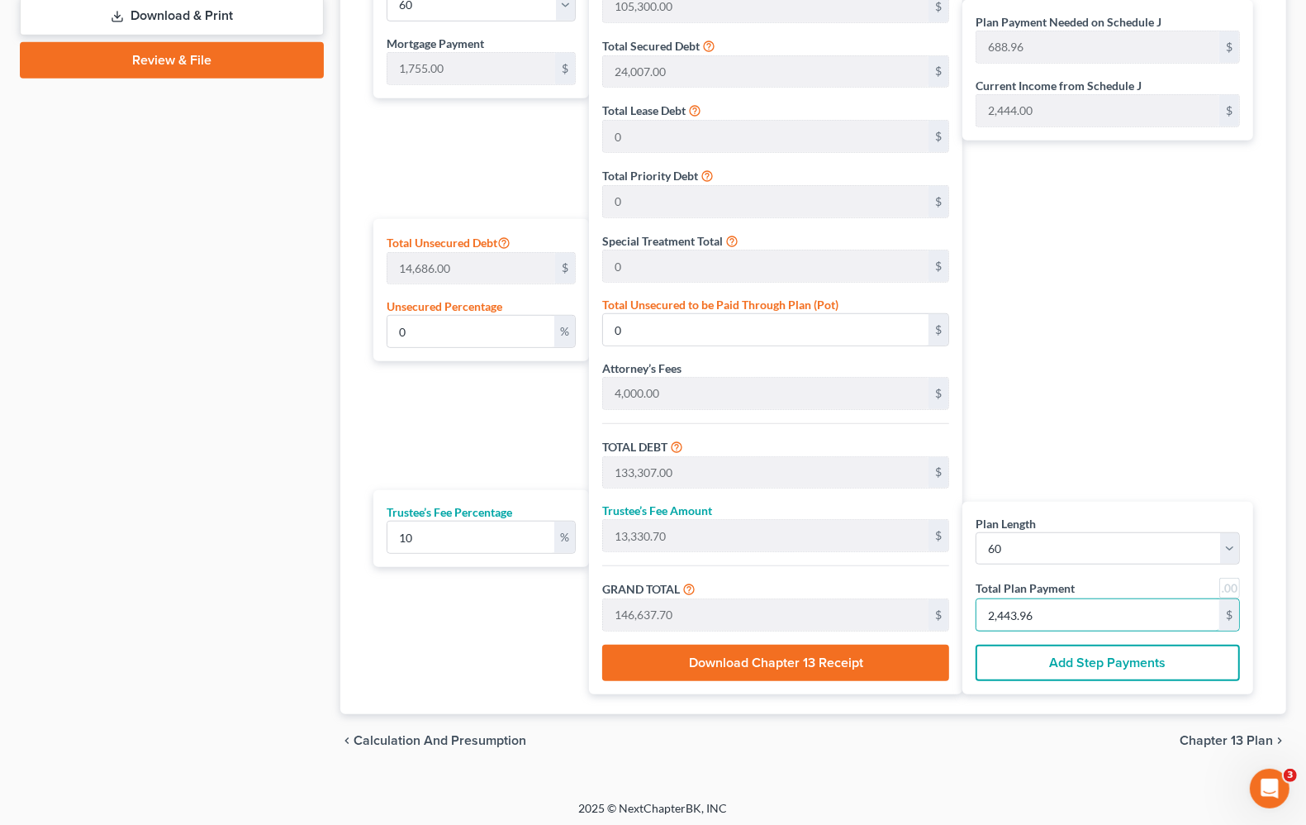
type input "109.09"
type input "10.90"
type input "120.00"
type input "2"
type input "1,309.09"
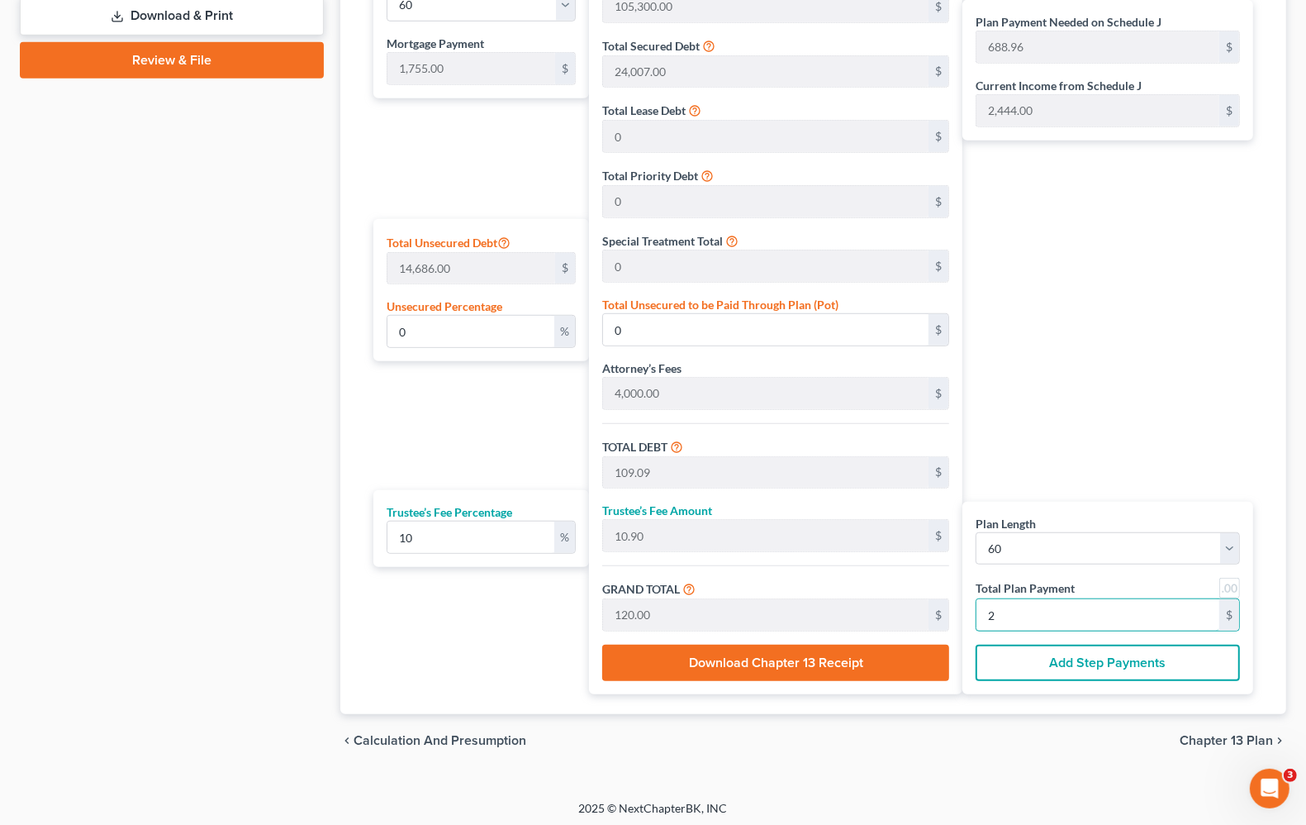
type input "130.90"
type input "1,440.00"
type input "24"
type input "13,309.09"
type input "1,330.90"
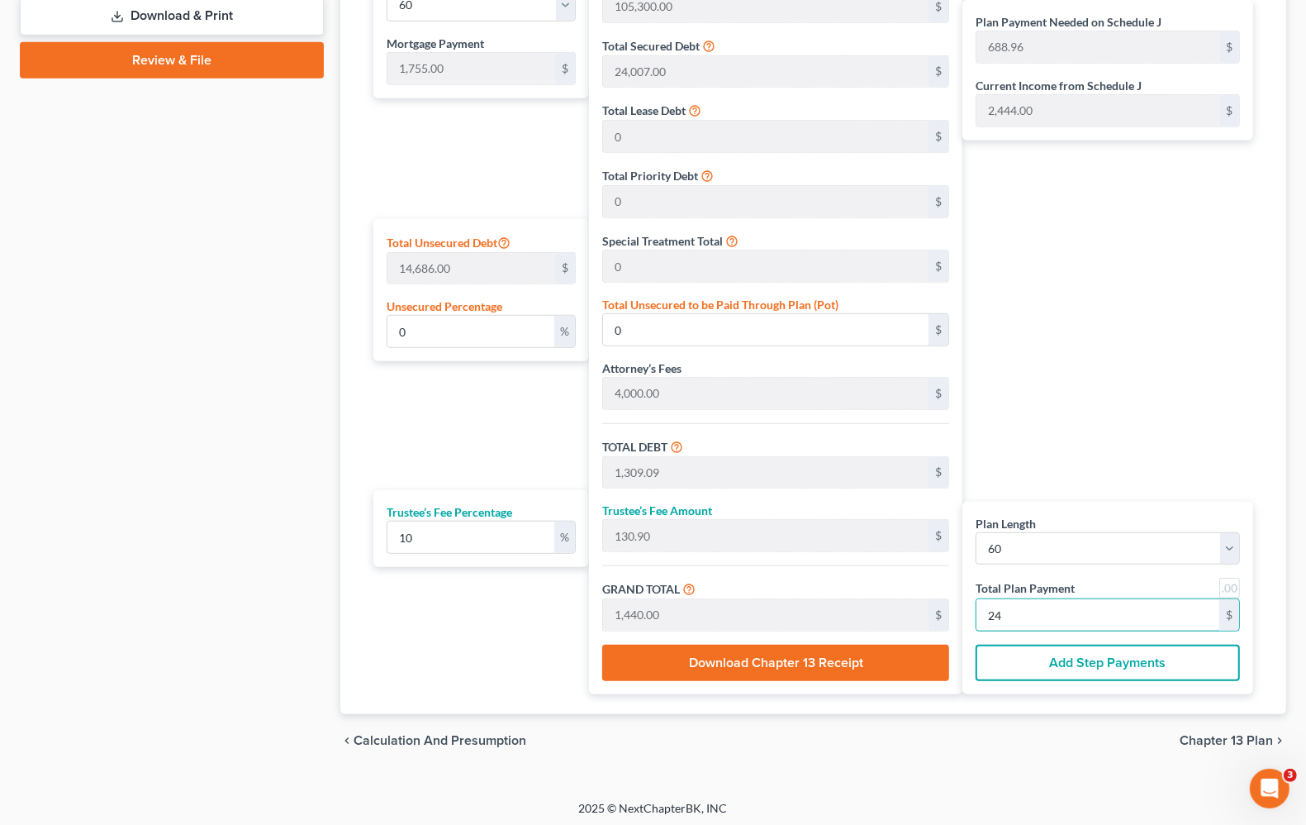
type input "14,640.00"
type input "244"
type input "0.01"
type input "2.09"
type input "133,309.09"
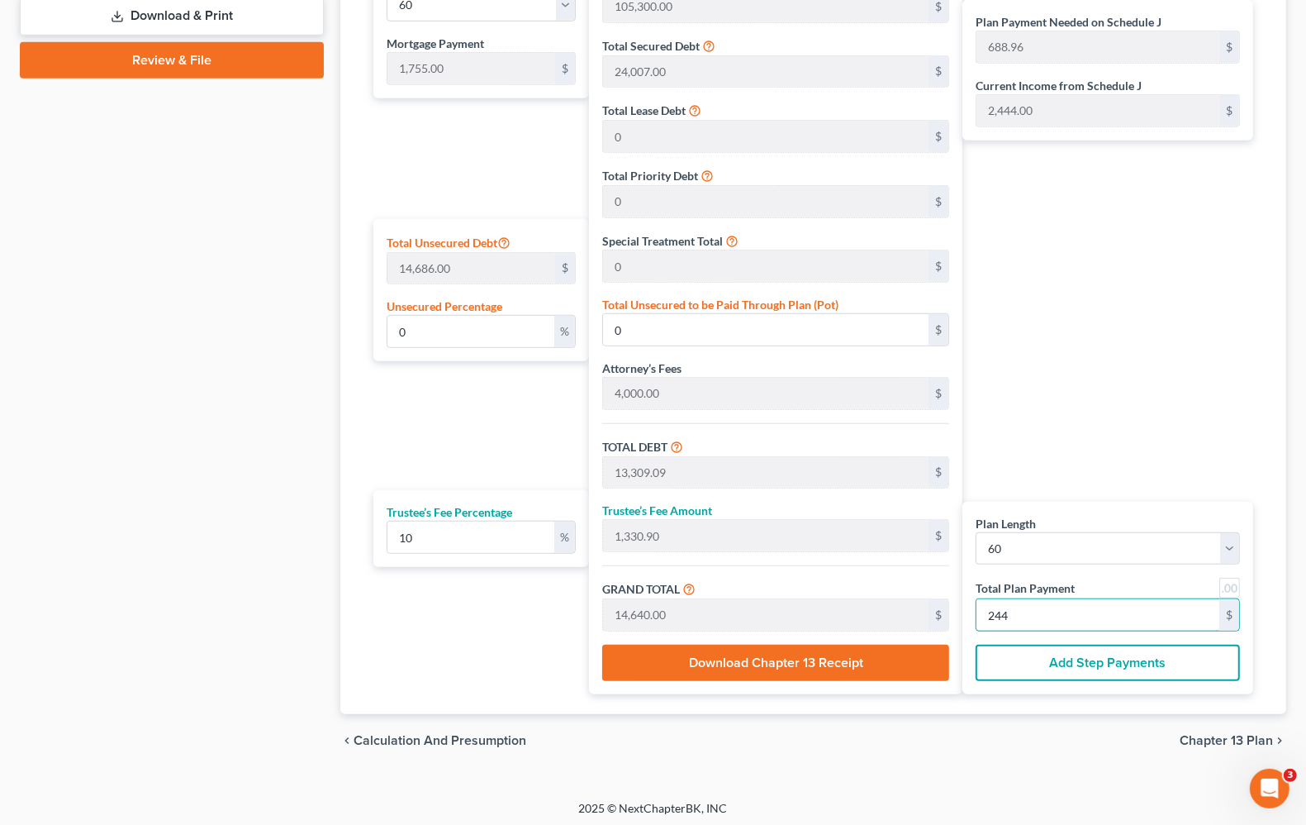
type input "13,330.90"
type input "146,640.00"
type input "2,444.00"
click at [1208, 747] on span "Chapter 13 Plan" at bounding box center [1226, 740] width 93 height 13
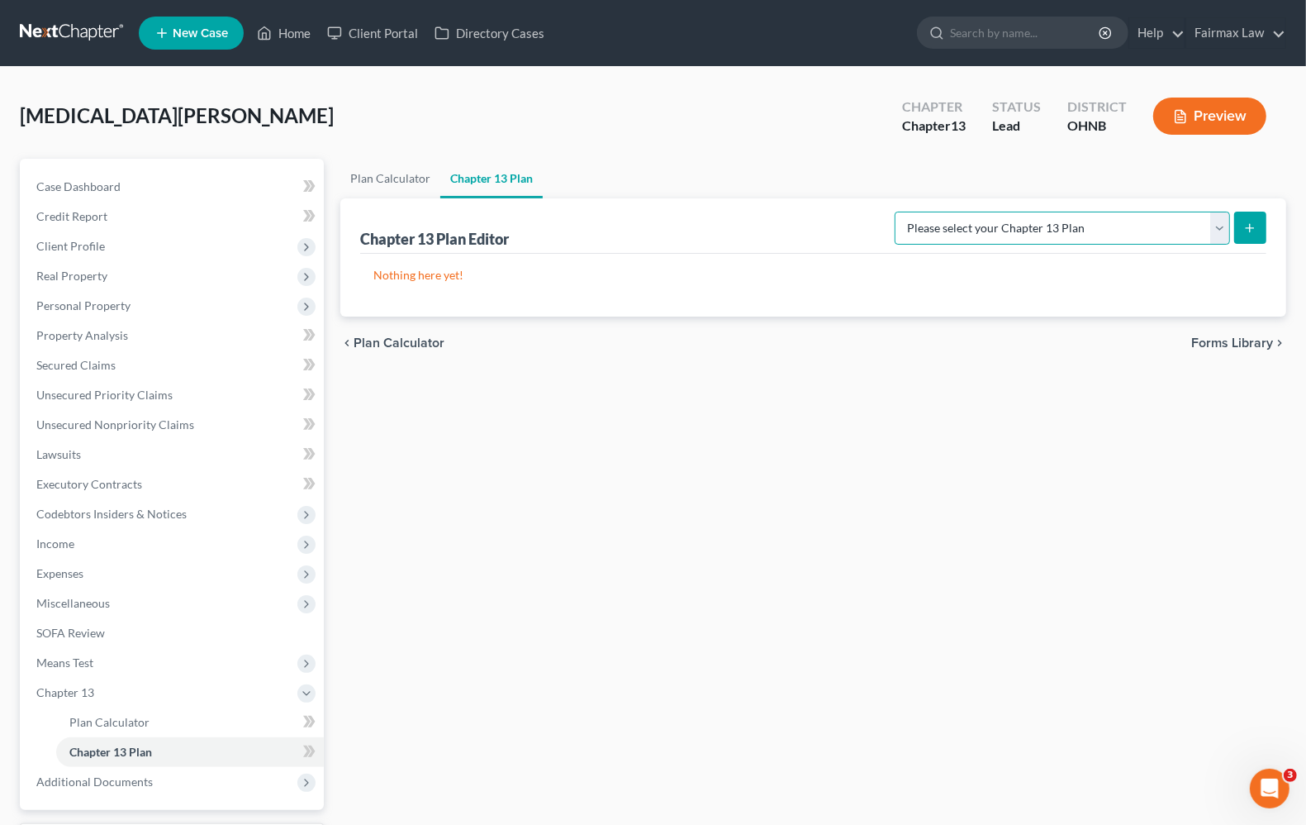
click at [1087, 232] on select "Please select your Chapter 13 Plan National Form Plan - Official Form 113 North…" at bounding box center [1062, 228] width 335 height 33
select select "0"
click at [992, 212] on select "Please select your Chapter 13 Plan National Form Plan - Official Form 113 North…" at bounding box center [1062, 228] width 335 height 33
click at [1262, 229] on button "submit" at bounding box center [1250, 228] width 32 height 32
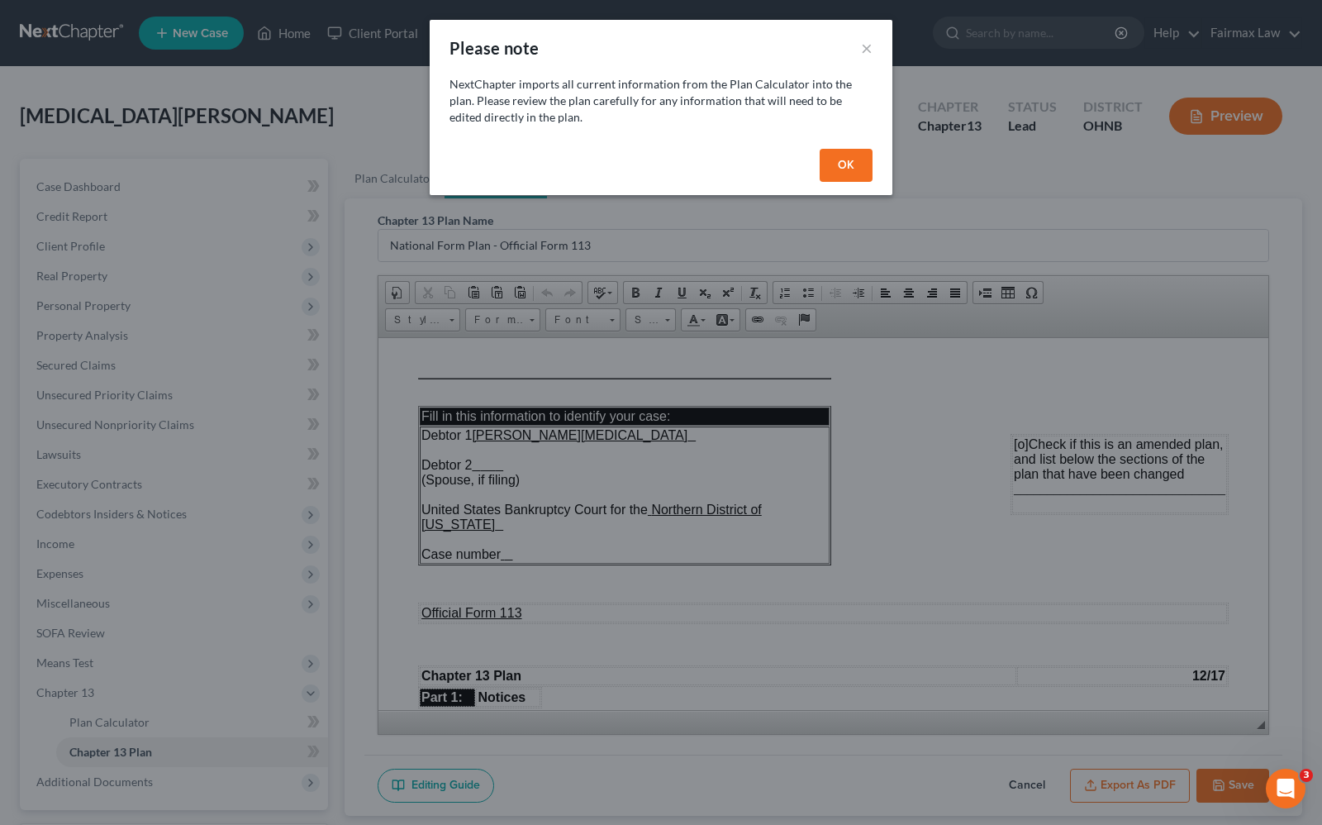
click at [851, 159] on button "OK" at bounding box center [846, 165] width 53 height 33
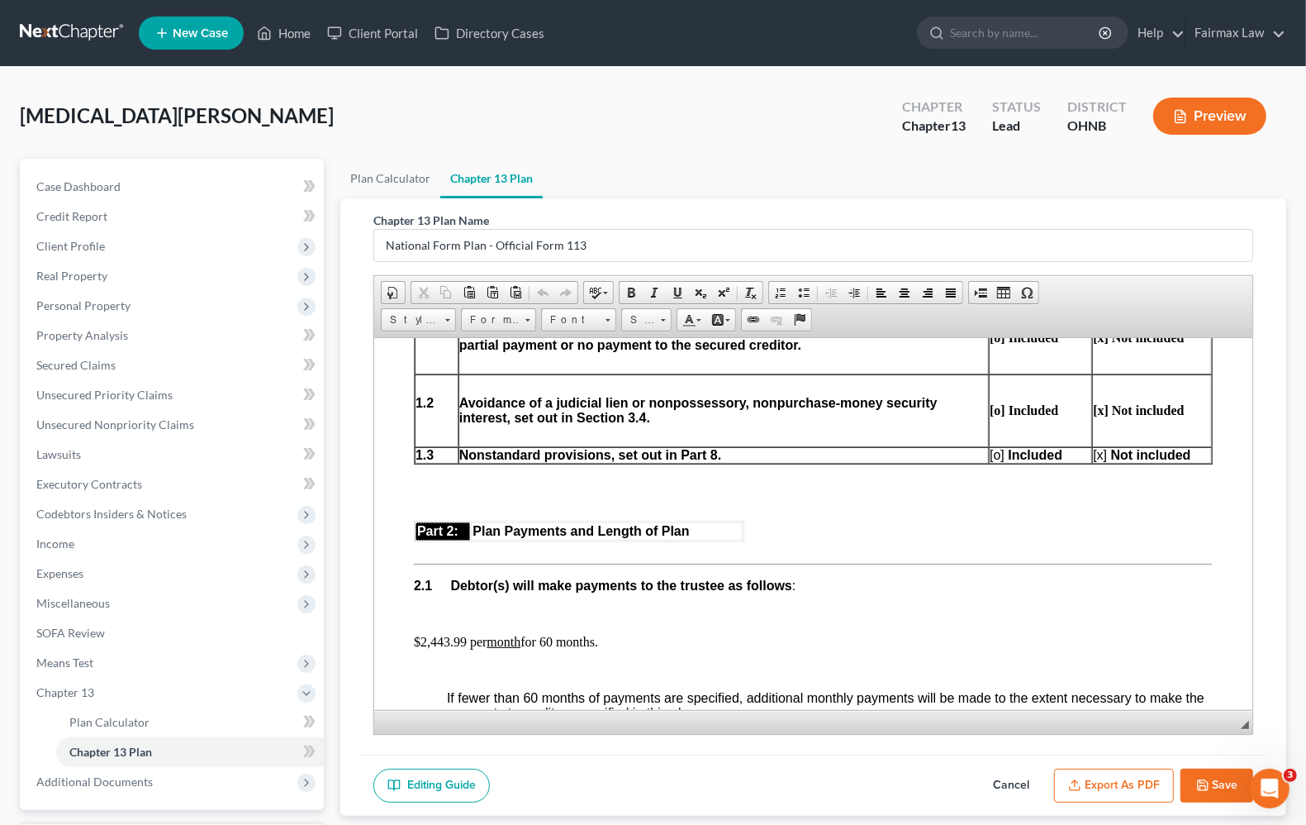
scroll to position [826, 0]
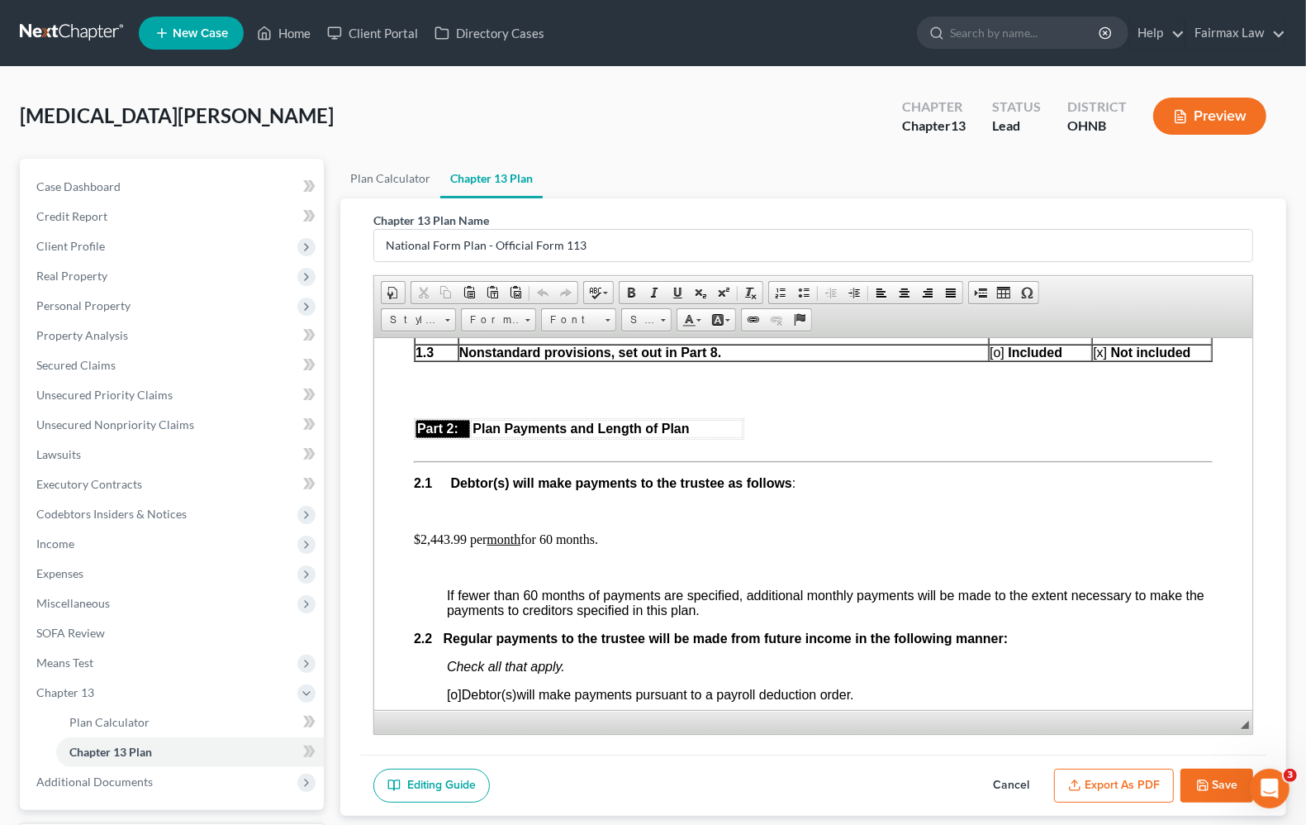
click at [441, 546] on p "$2,443.99 per month for 60 months." at bounding box center [813, 538] width 799 height 15
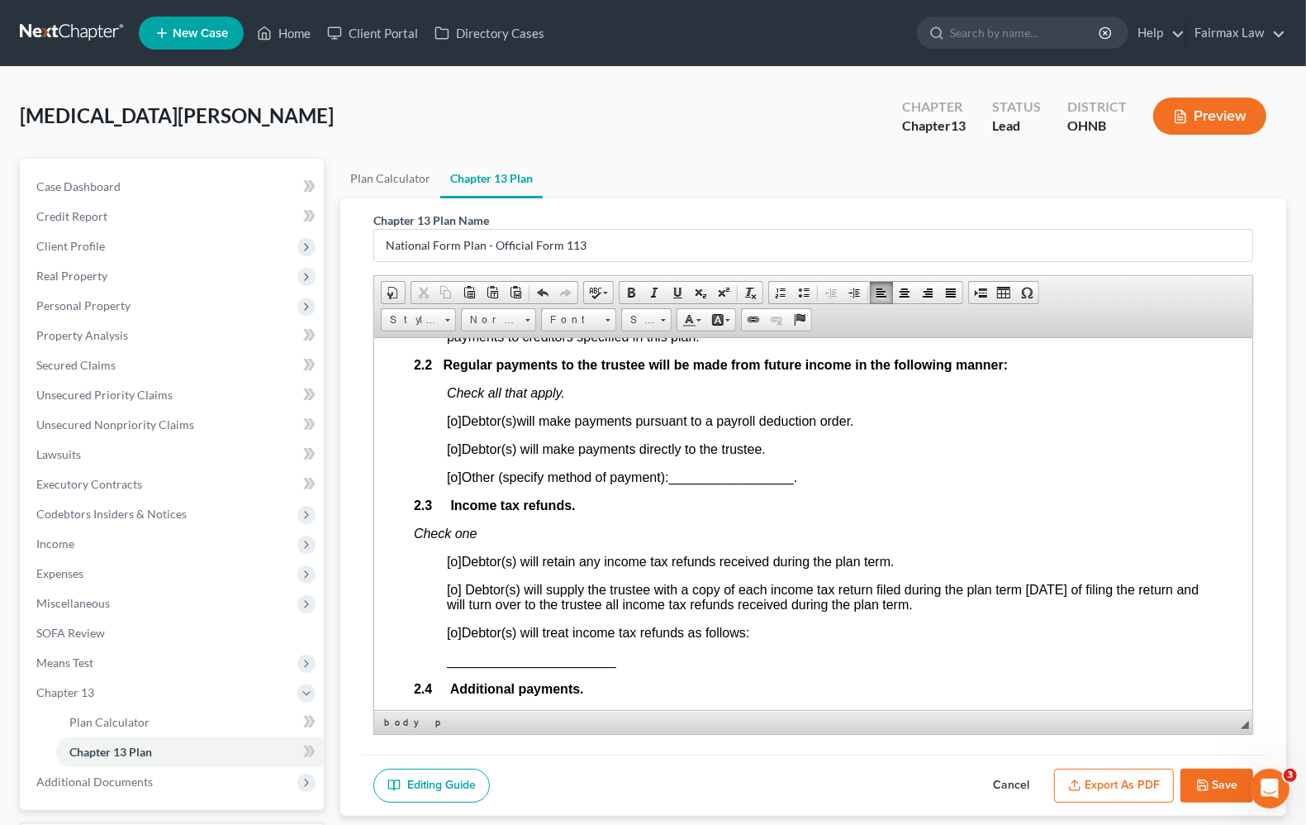
scroll to position [1136, 0]
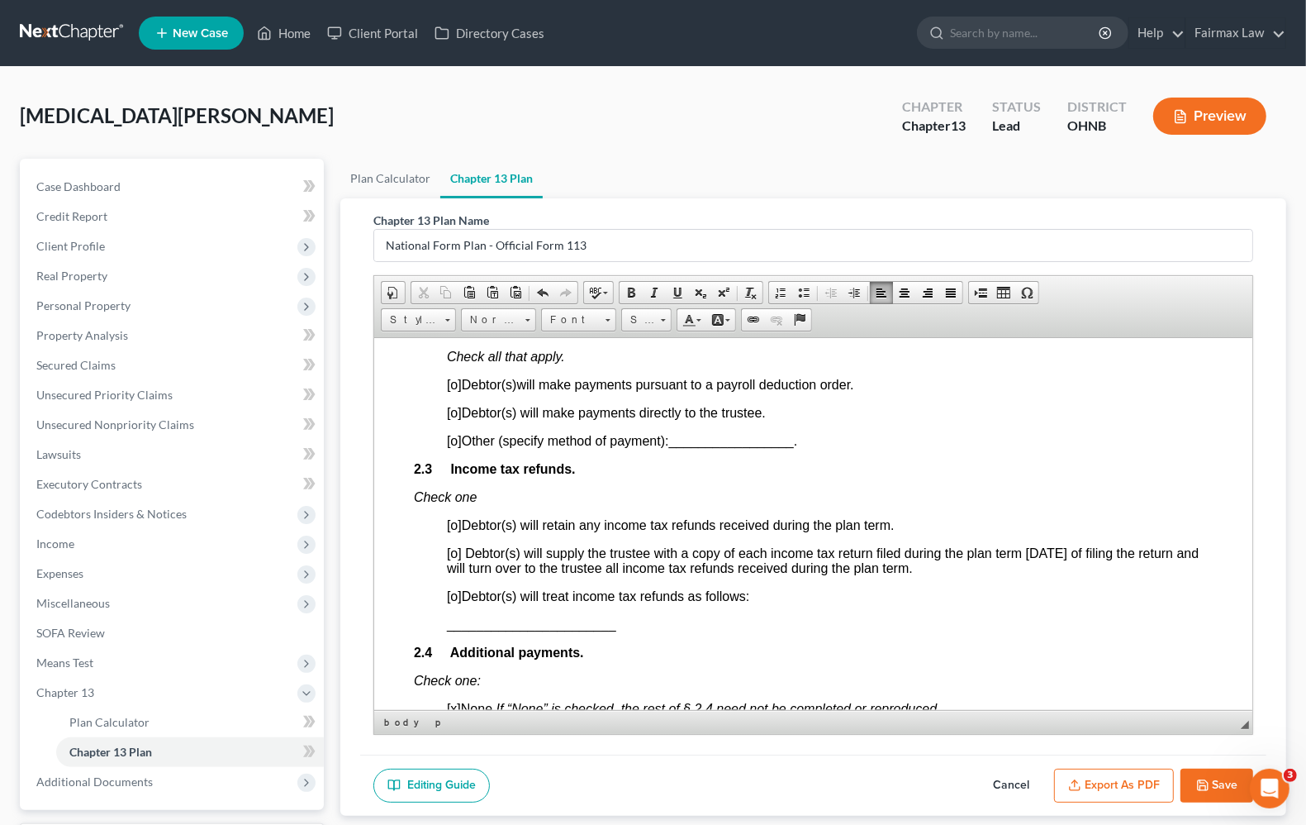
click at [459, 391] on span "[o]" at bounding box center [454, 384] width 15 height 14
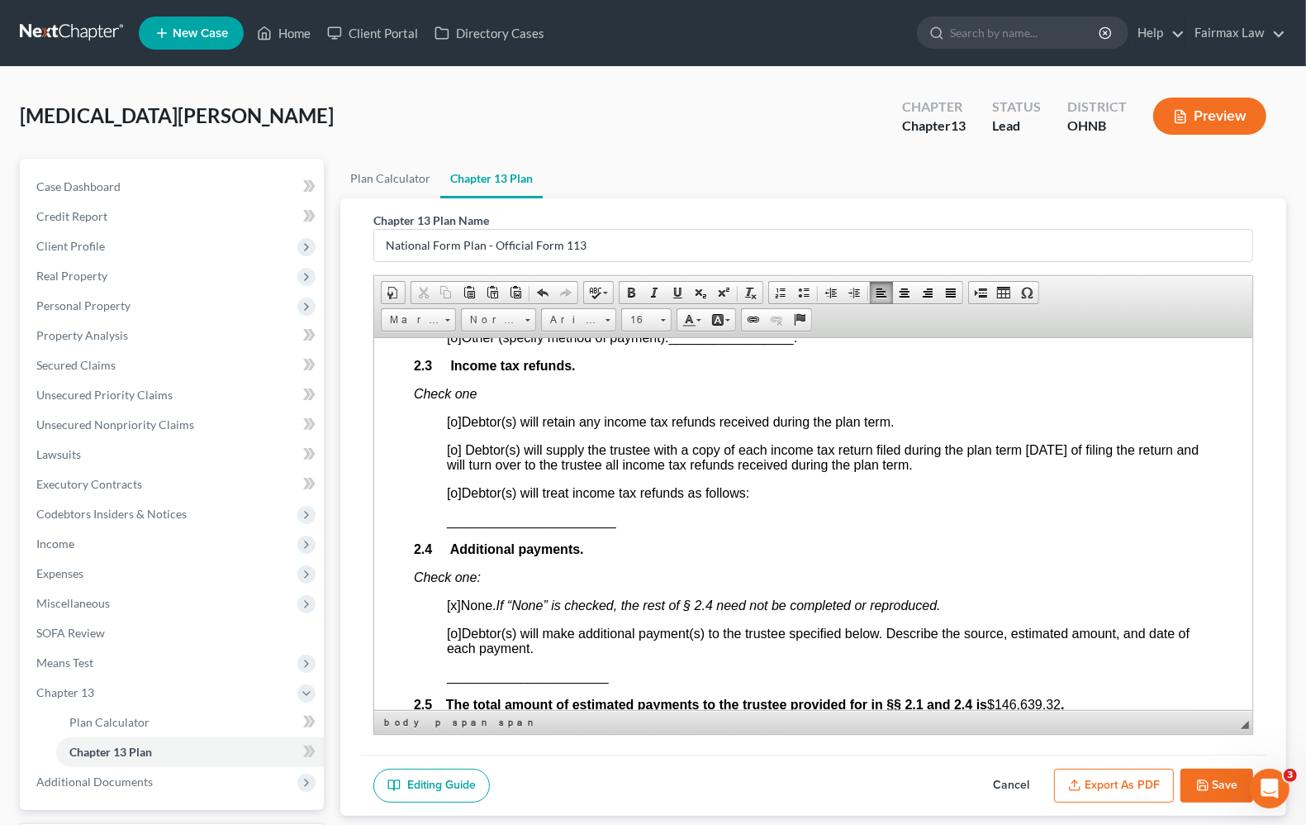
click at [459, 499] on span "[o]" at bounding box center [454, 492] width 15 height 14
drag, startPoint x: 430, startPoint y: 559, endPoint x: 706, endPoint y: 548, distance: 275.4
drag, startPoint x: 437, startPoint y: 547, endPoint x: 503, endPoint y: 552, distance: 66.3
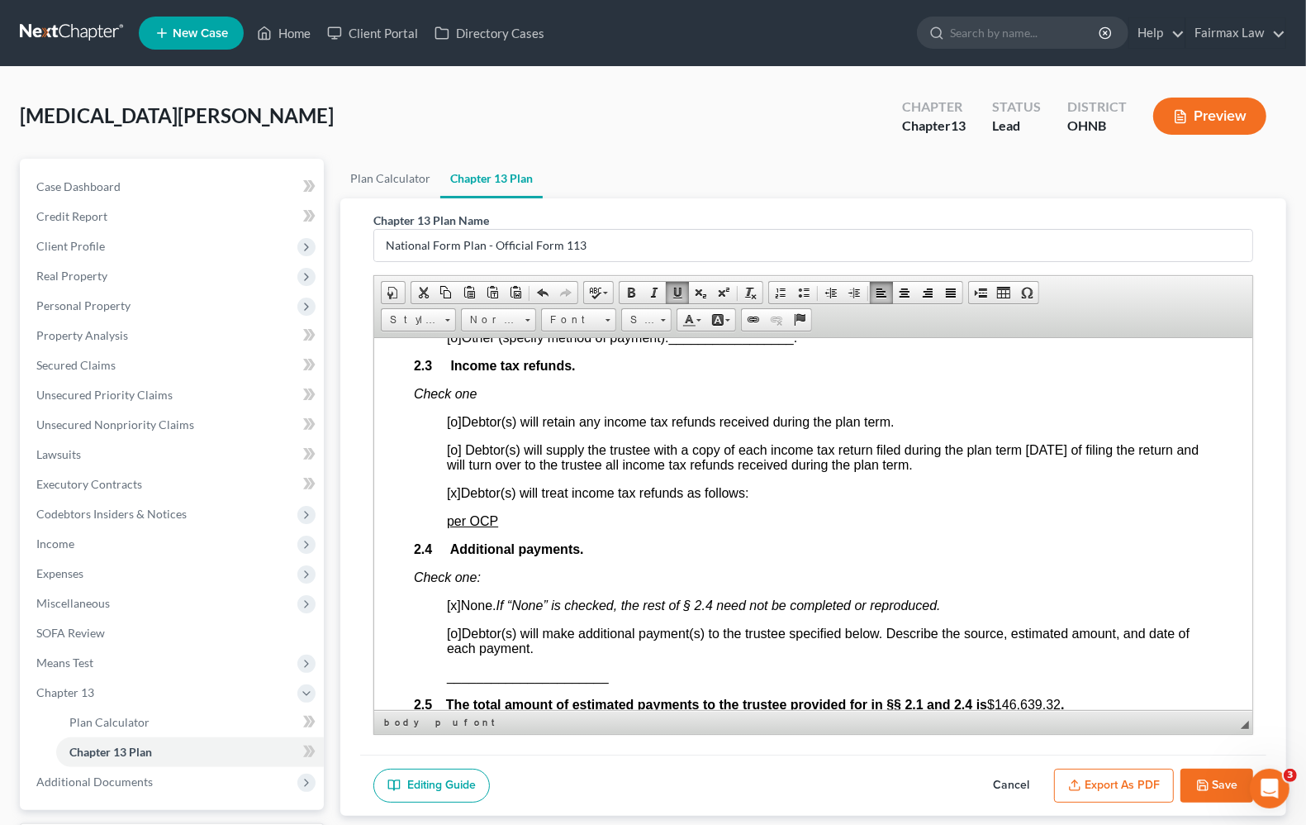
click at [793, 556] on p "2.4 Additional payments." at bounding box center [813, 548] width 799 height 15
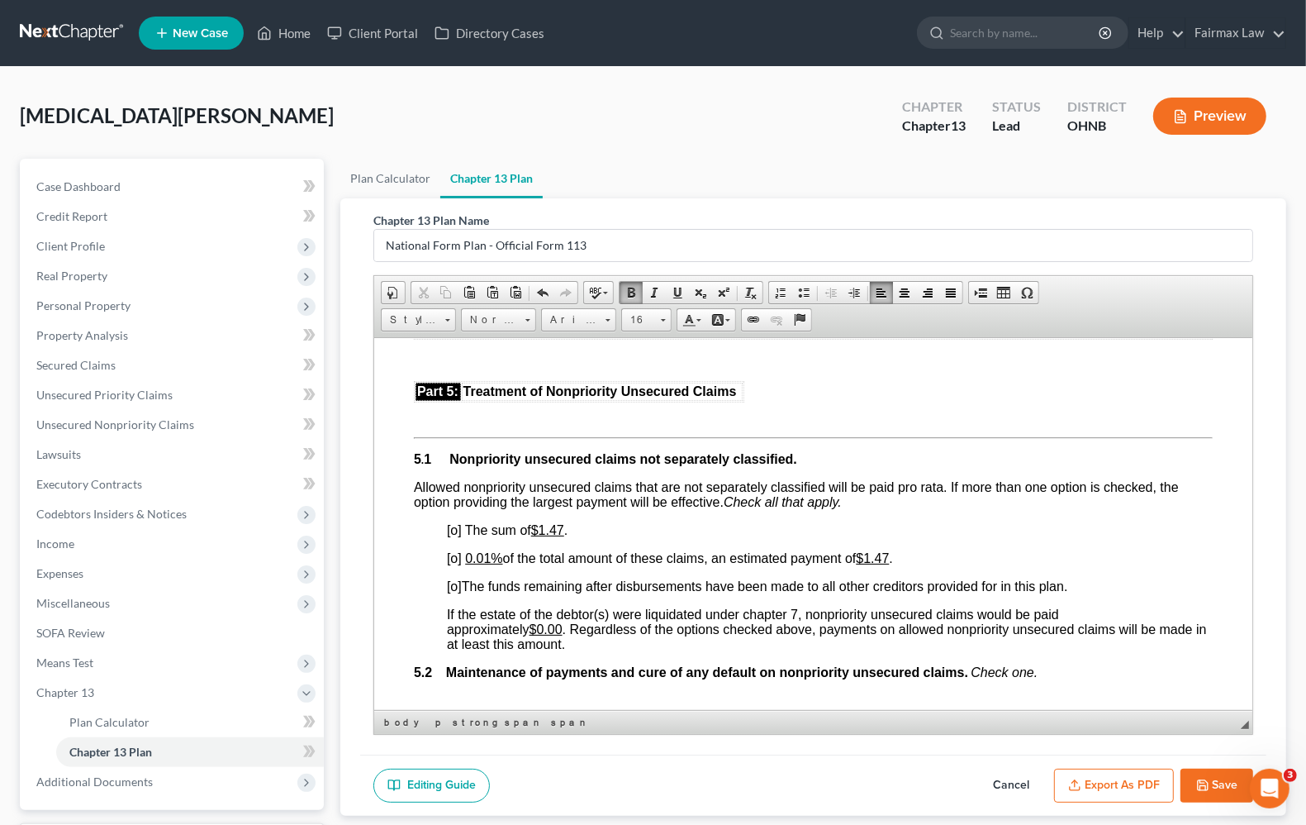
scroll to position [3305, 0]
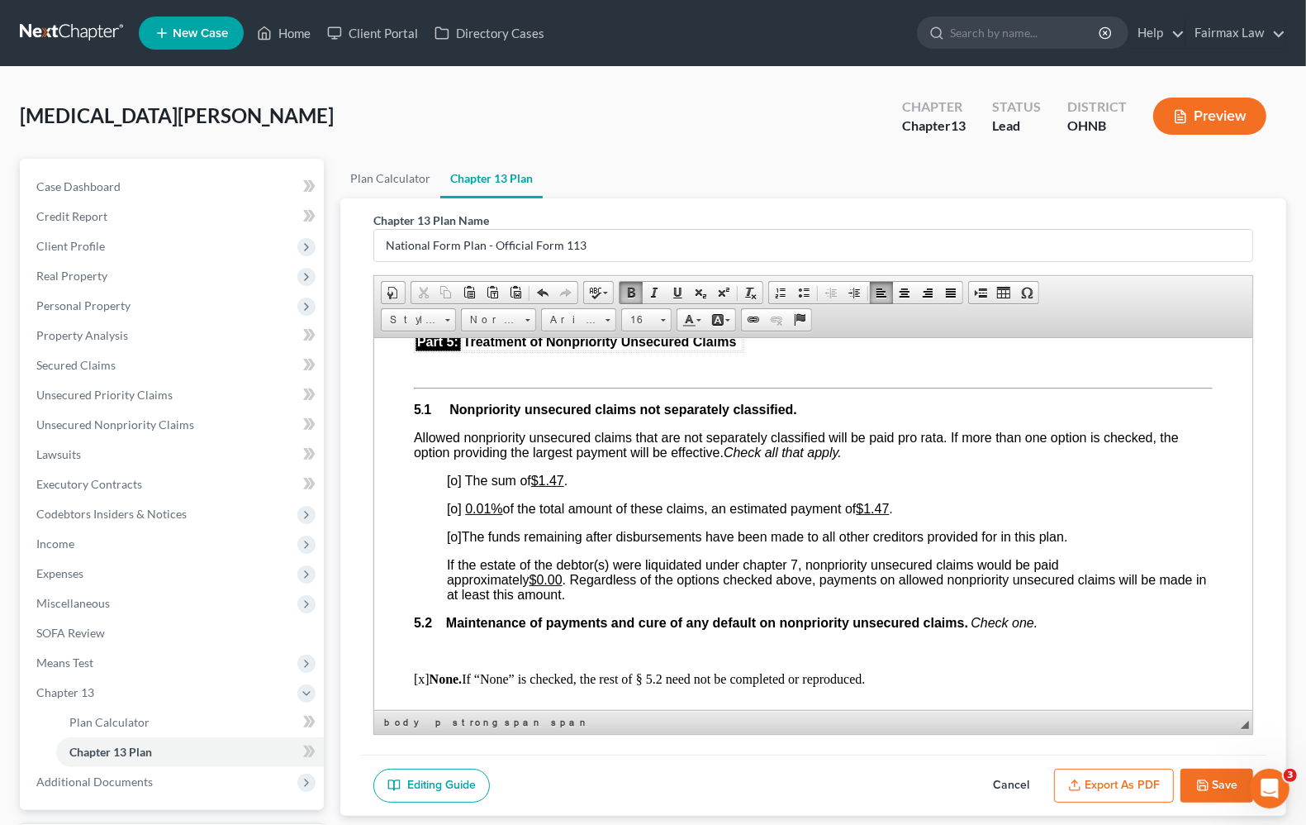
click at [462, 487] on span "[o] The sum of $1.47 ." at bounding box center [507, 480] width 121 height 14
click at [455, 515] on span "[o]" at bounding box center [454, 508] width 15 height 14
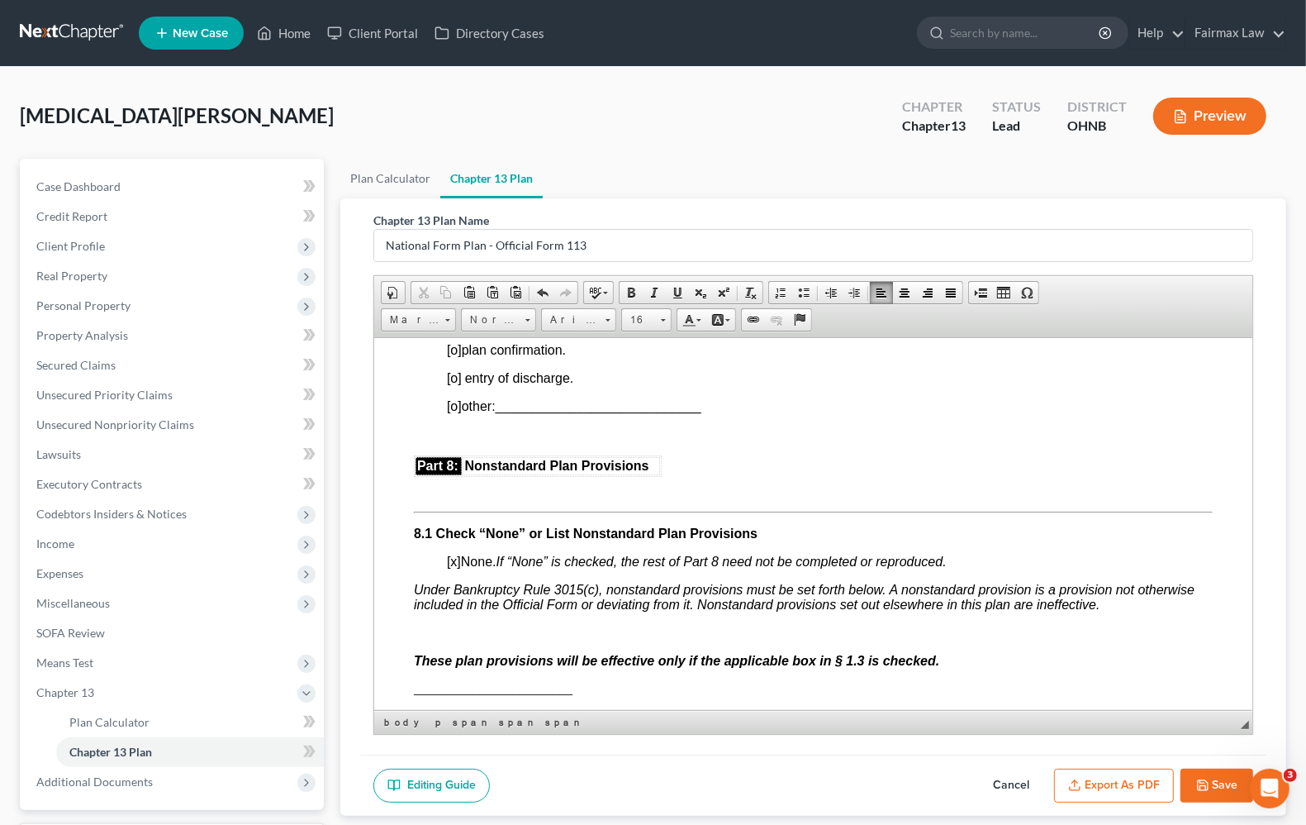
scroll to position [4235, 0]
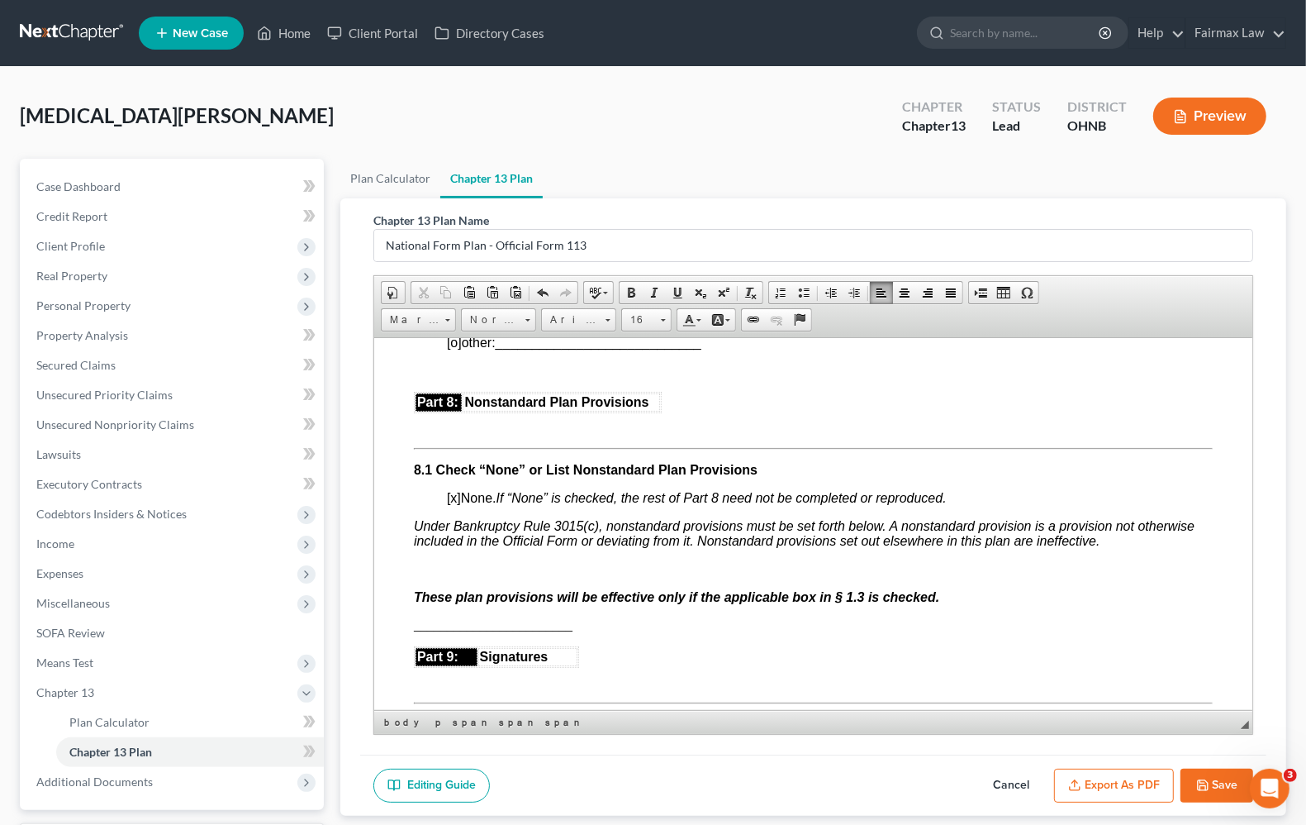
click at [458, 293] on span "[o]" at bounding box center [454, 285] width 15 height 14
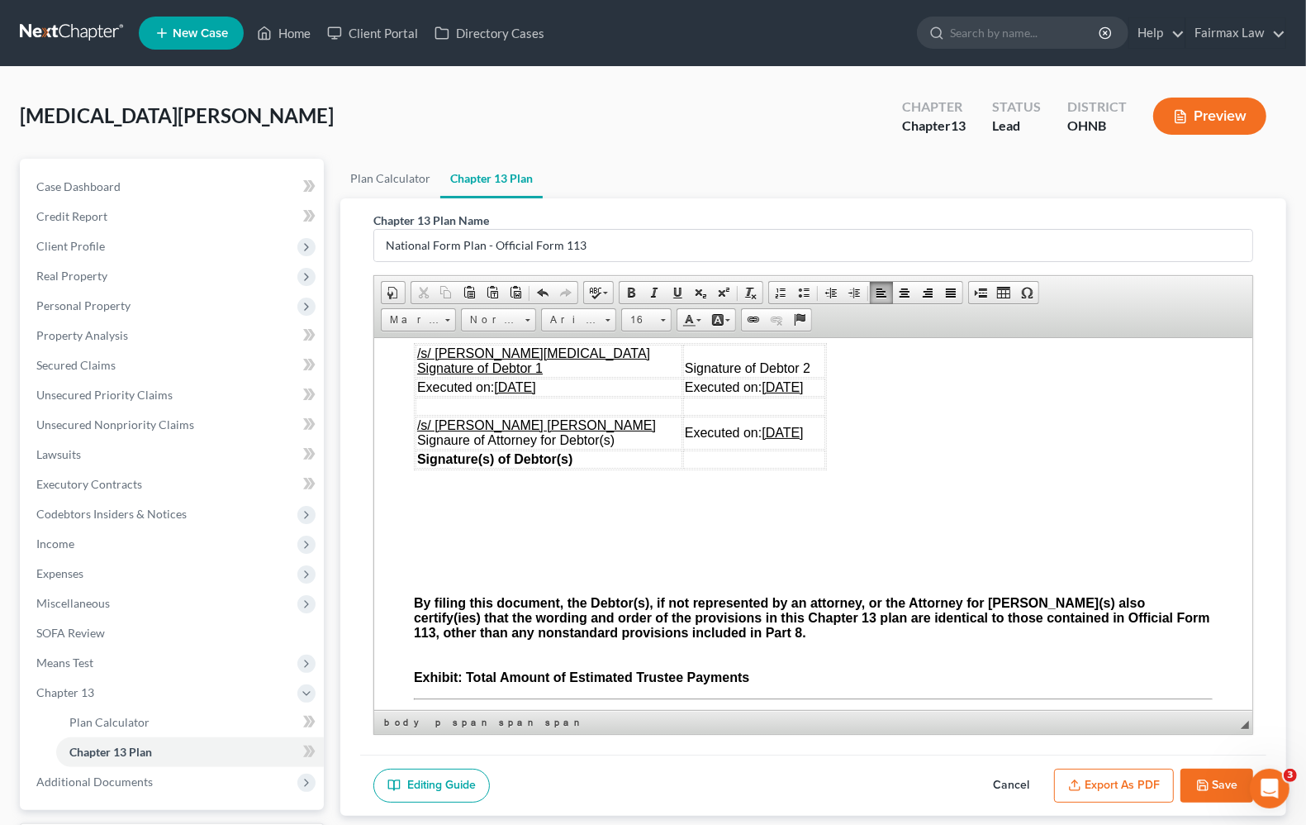
scroll to position [4854, 0]
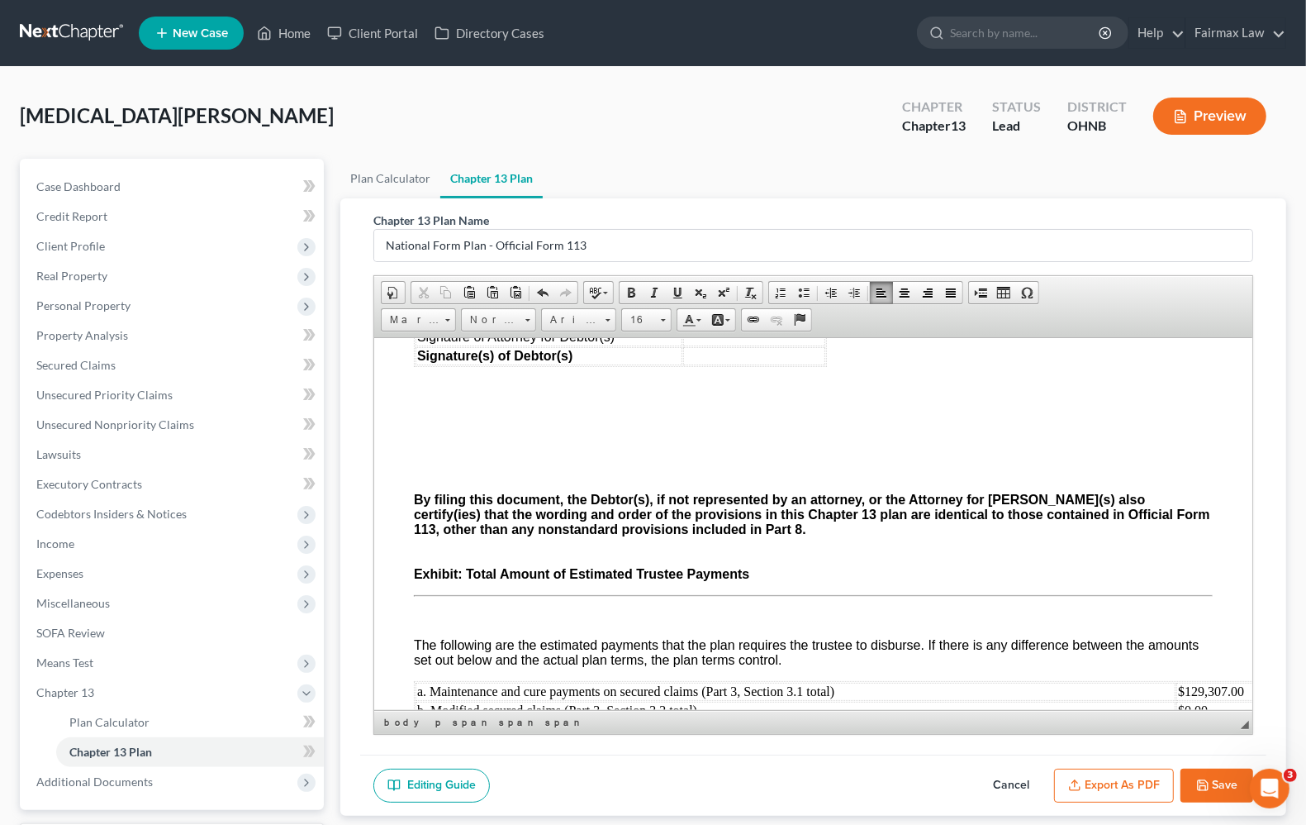
click at [1208, 789] on icon "button" at bounding box center [1203, 785] width 10 height 10
select select "0"
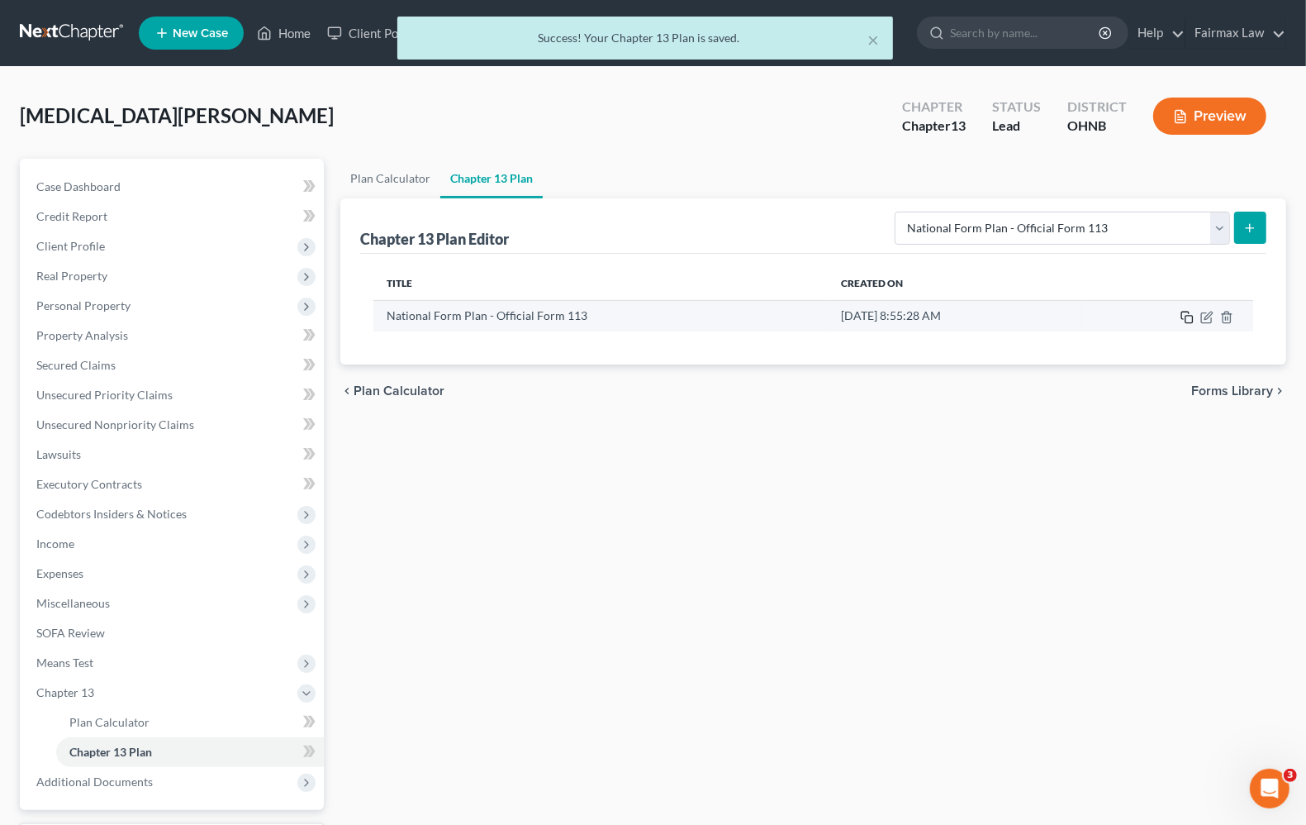
click at [1186, 319] on rect "button" at bounding box center [1189, 319] width 7 height 7
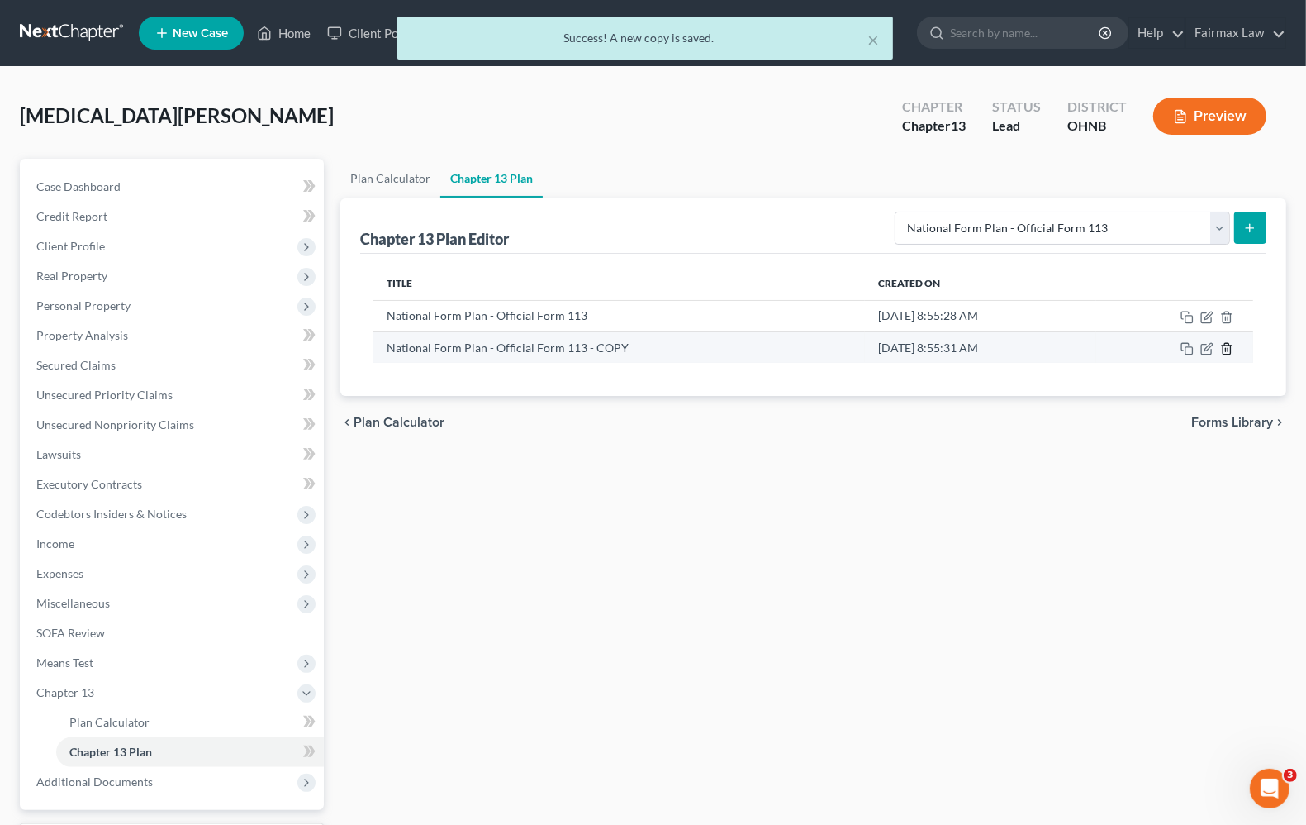
click at [1227, 350] on icon "button" at bounding box center [1226, 348] width 13 height 13
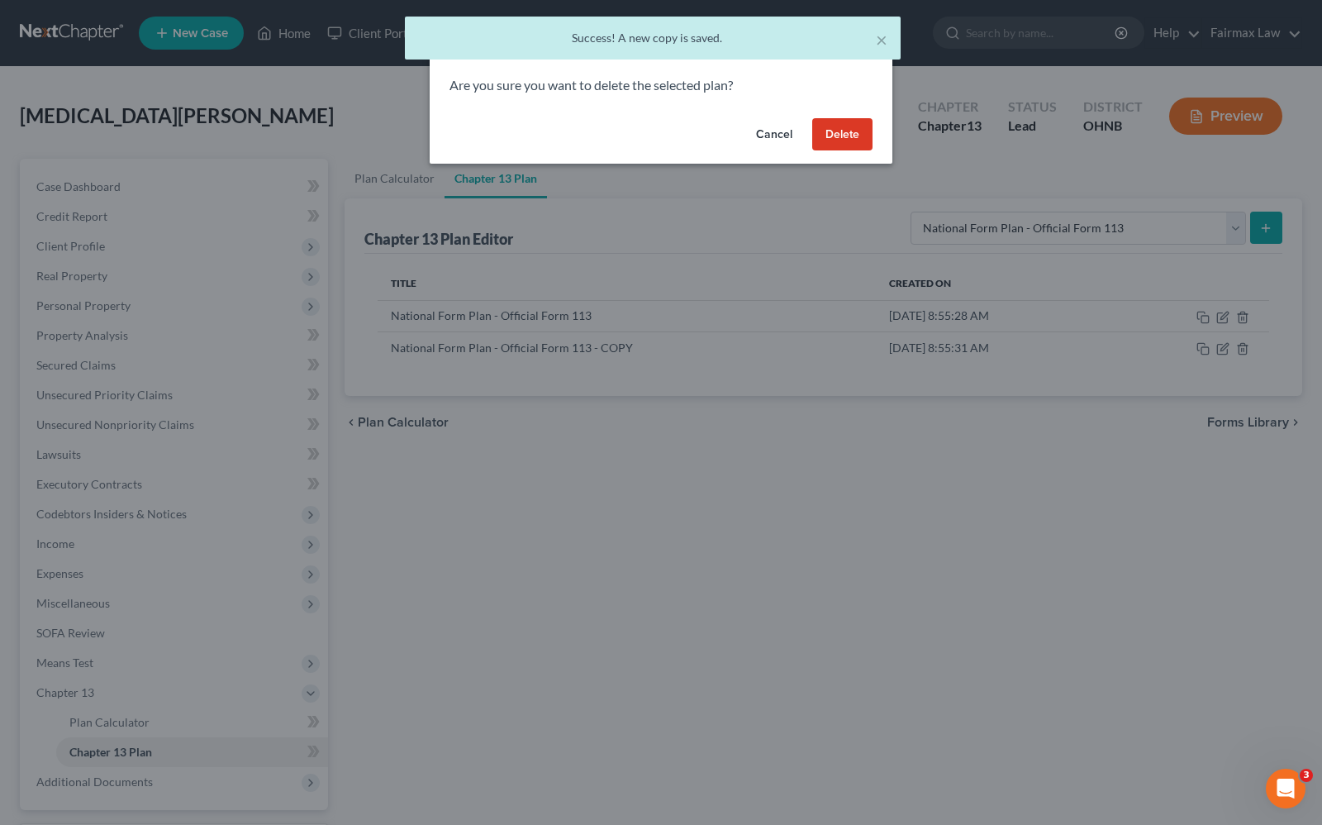
click at [827, 138] on button "Delete" at bounding box center [842, 134] width 60 height 33
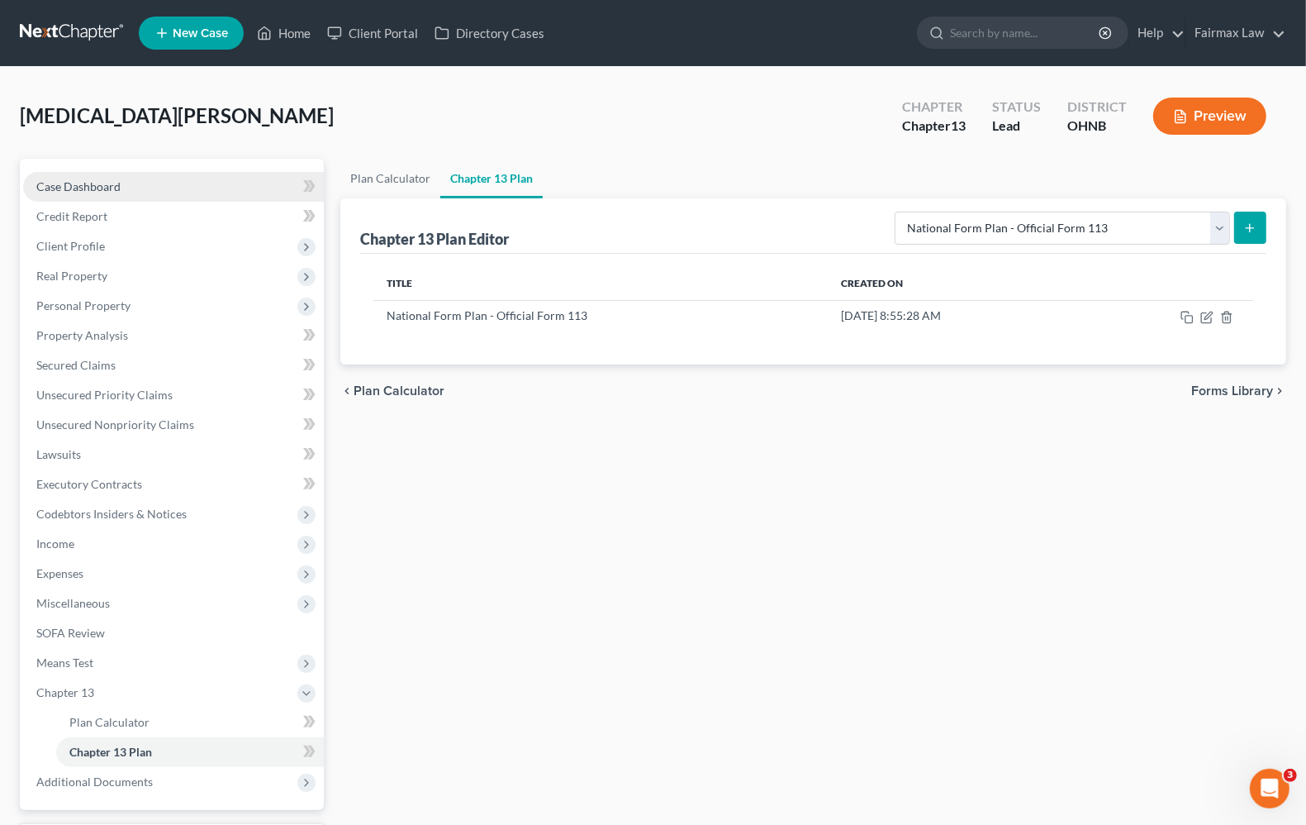
click at [108, 183] on span "Case Dashboard" at bounding box center [78, 186] width 84 height 14
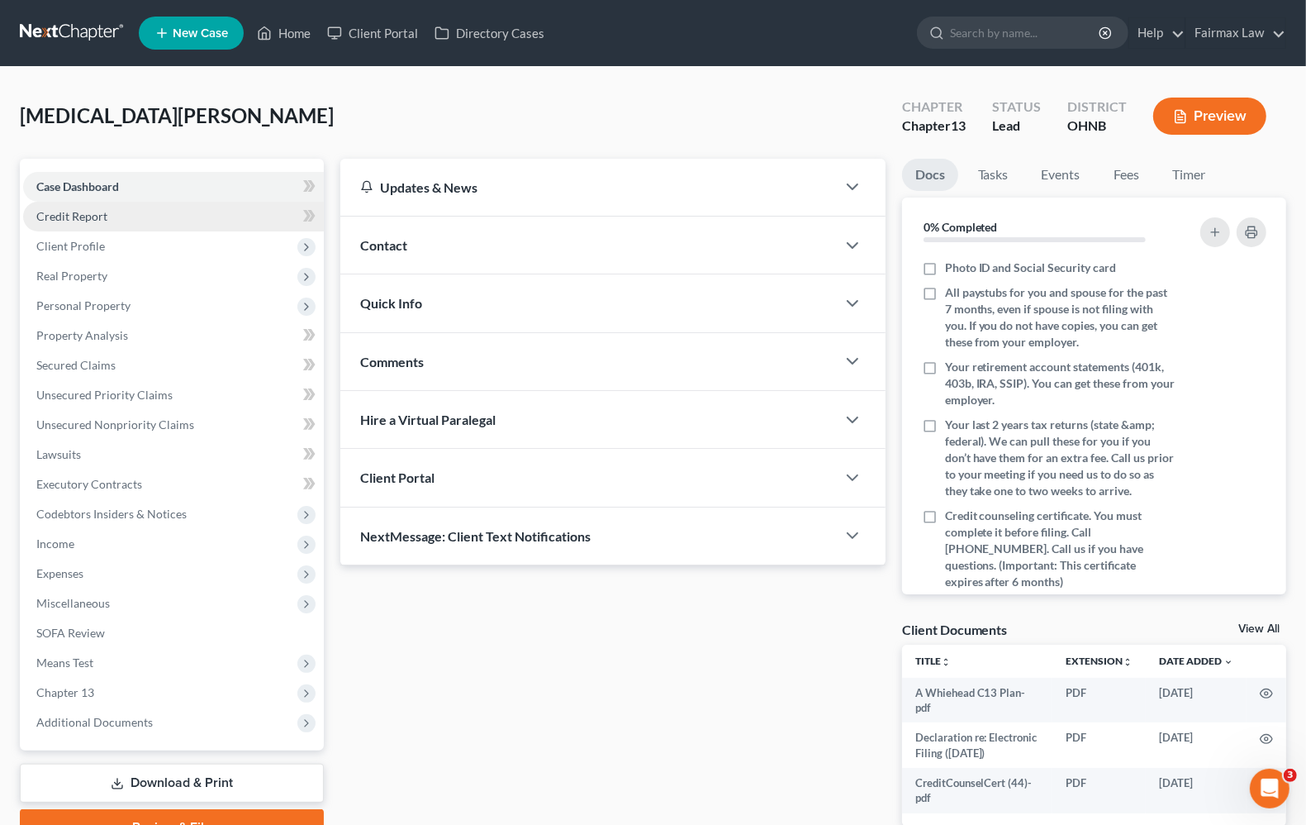
click at [91, 223] on link "Credit Report" at bounding box center [173, 217] width 301 height 30
click at [88, 245] on span "Client Profile" at bounding box center [70, 246] width 69 height 14
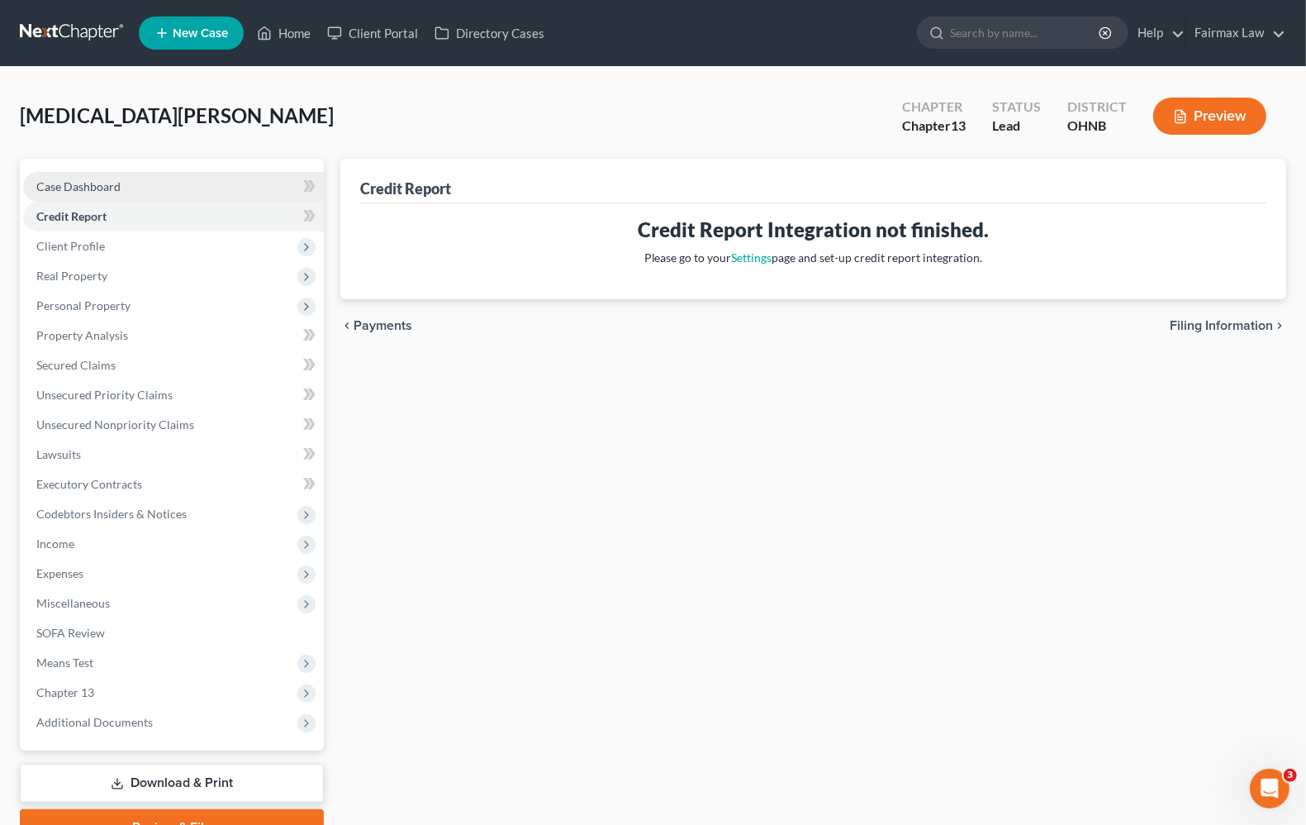
click at [89, 192] on link "Case Dashboard" at bounding box center [173, 187] width 301 height 30
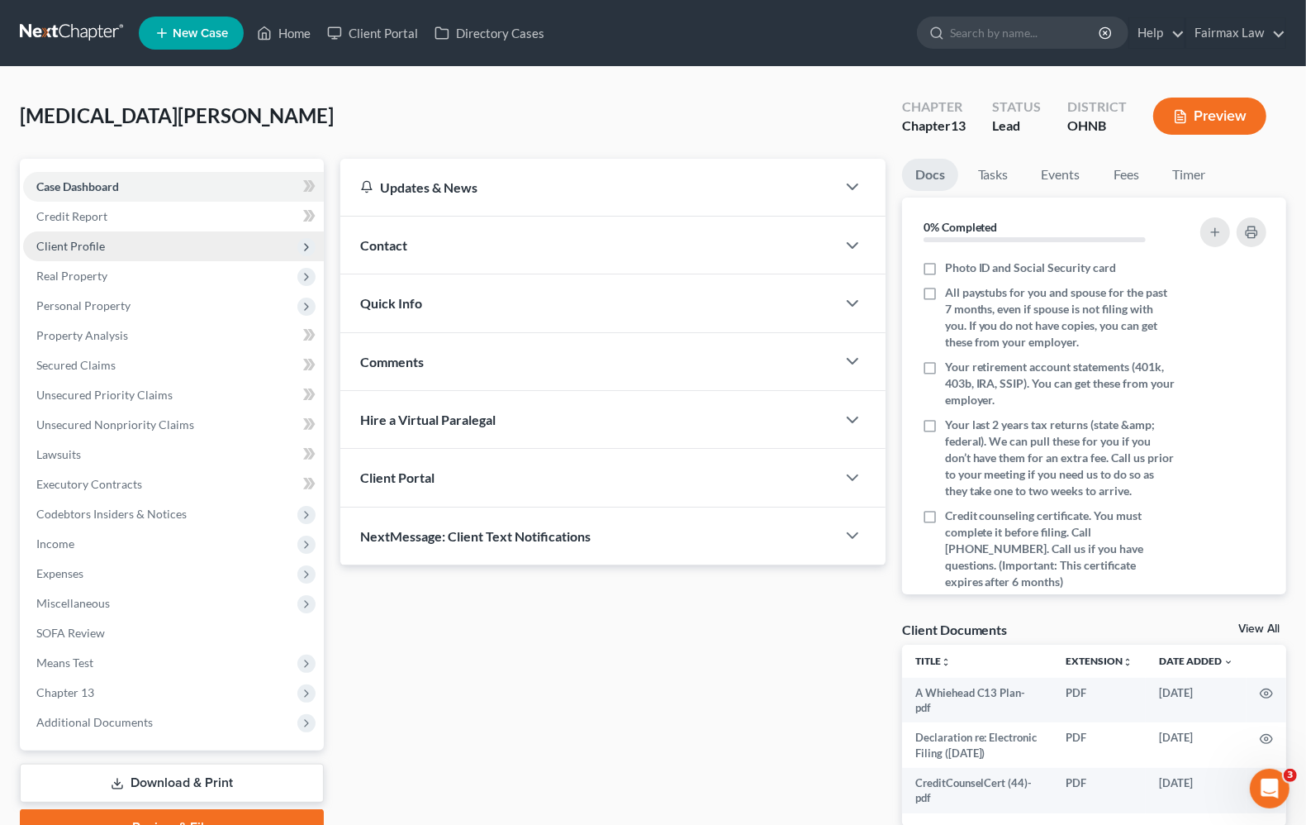
click at [95, 245] on span "Client Profile" at bounding box center [70, 246] width 69 height 14
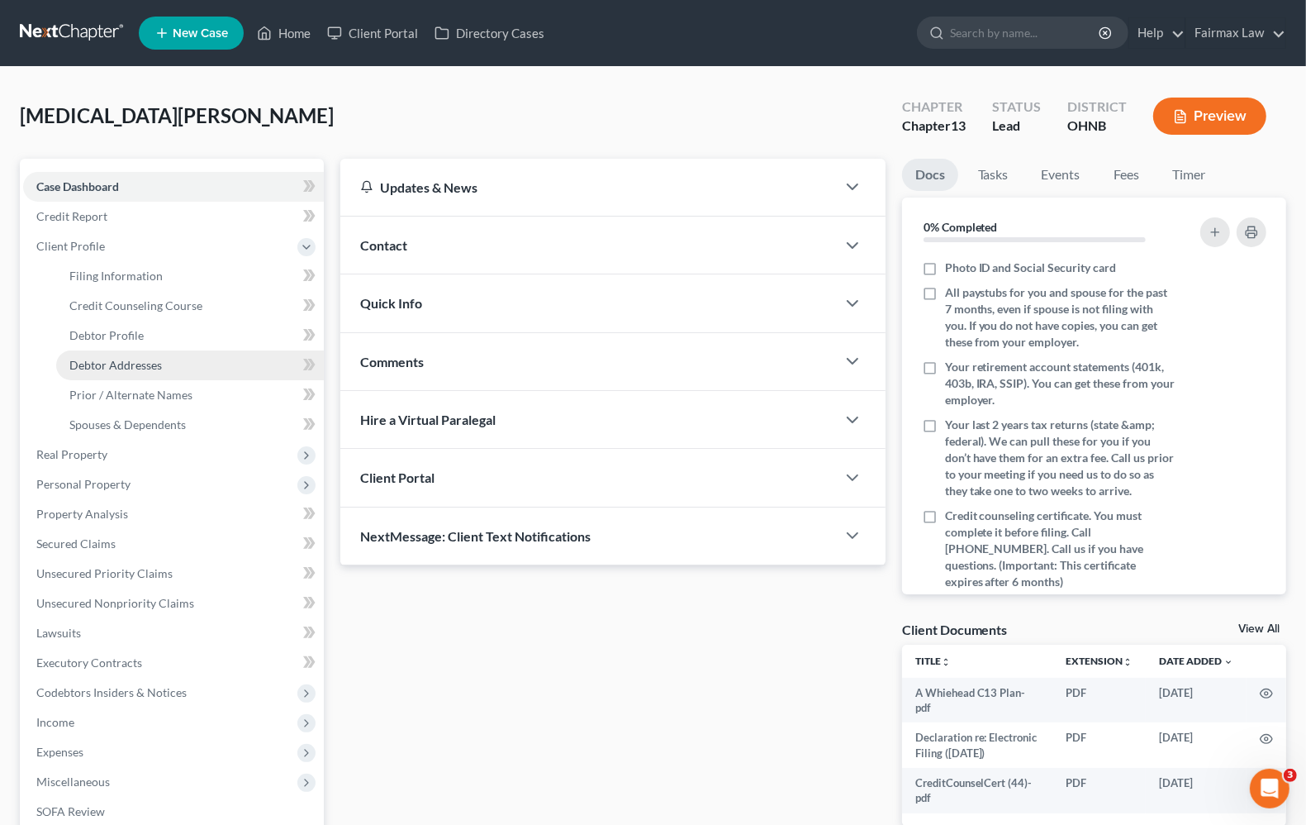
click at [120, 359] on span "Debtor Addresses" at bounding box center [115, 365] width 93 height 14
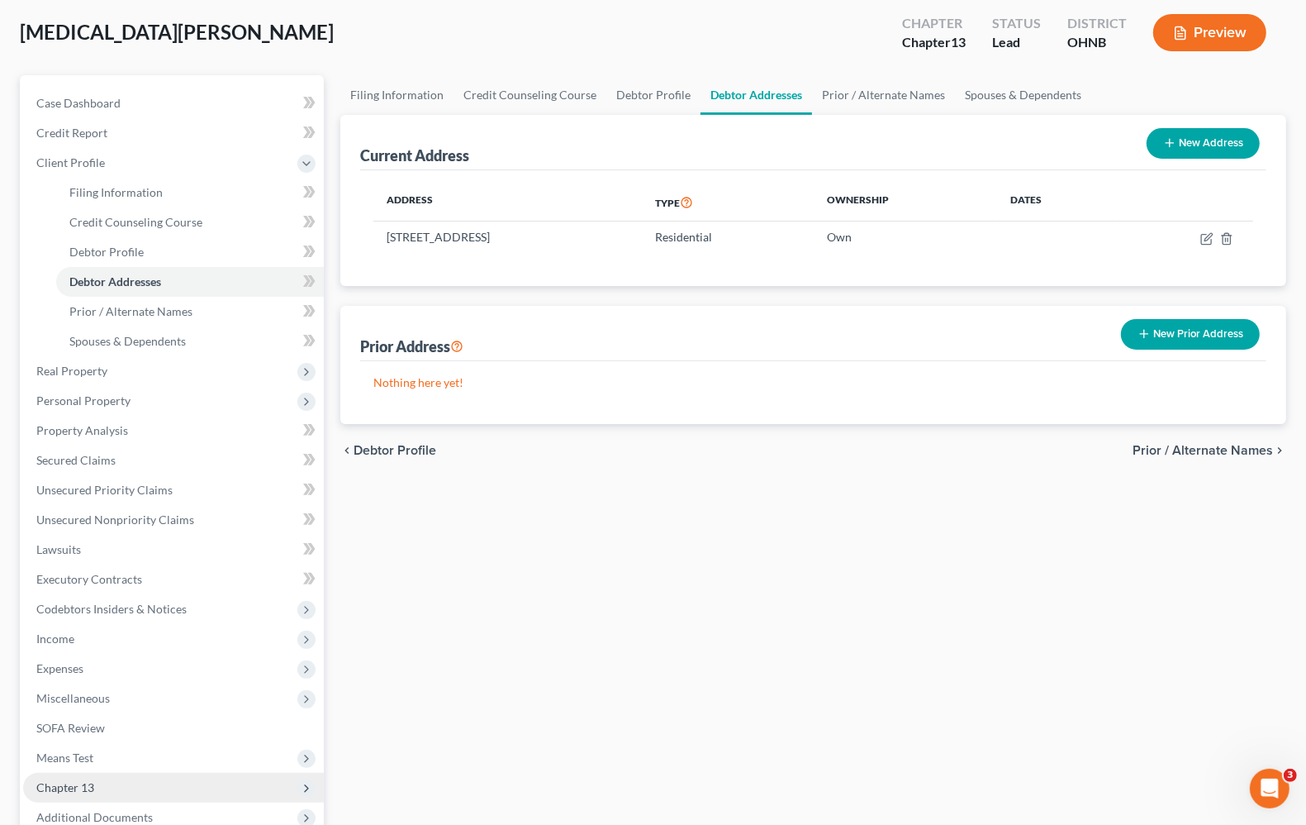
scroll to position [260, 0]
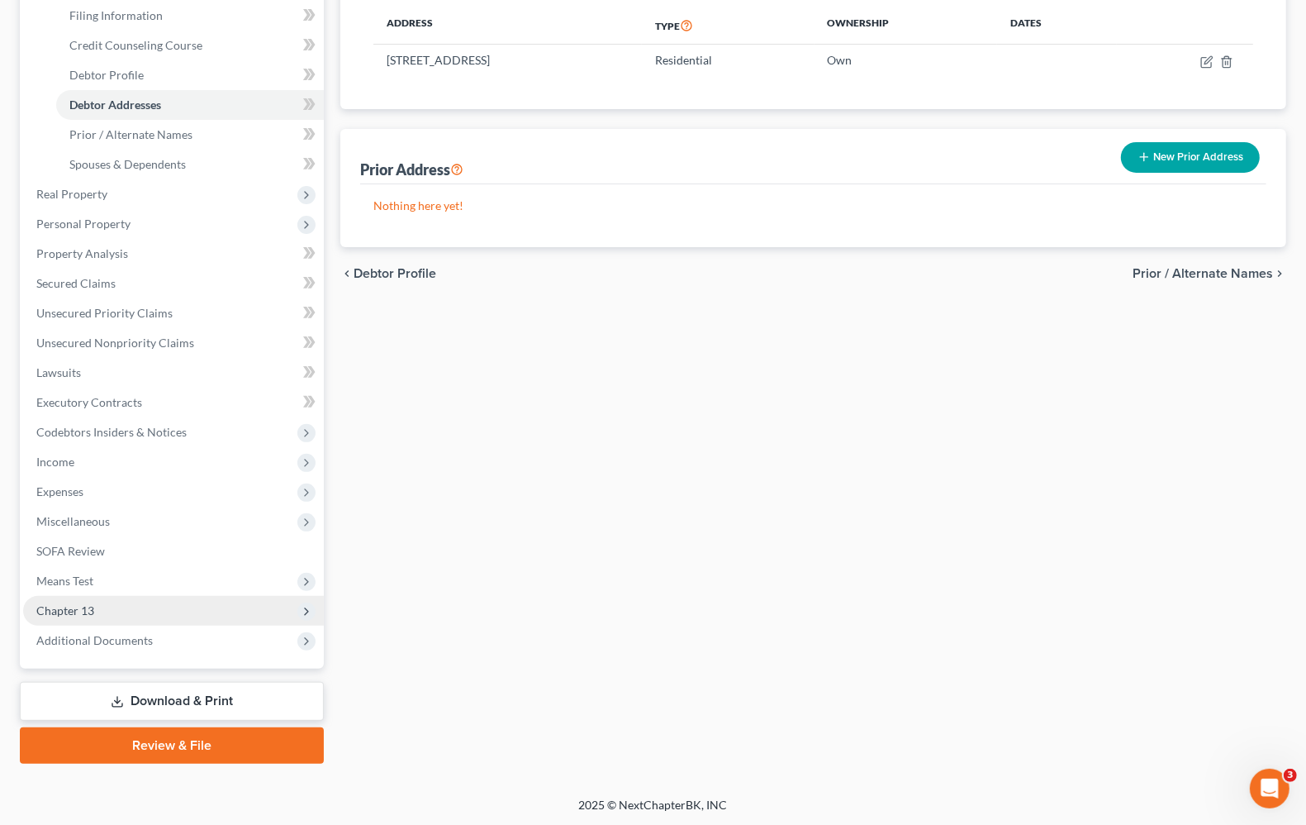
click at [72, 610] on span "Chapter 13" at bounding box center [65, 610] width 58 height 14
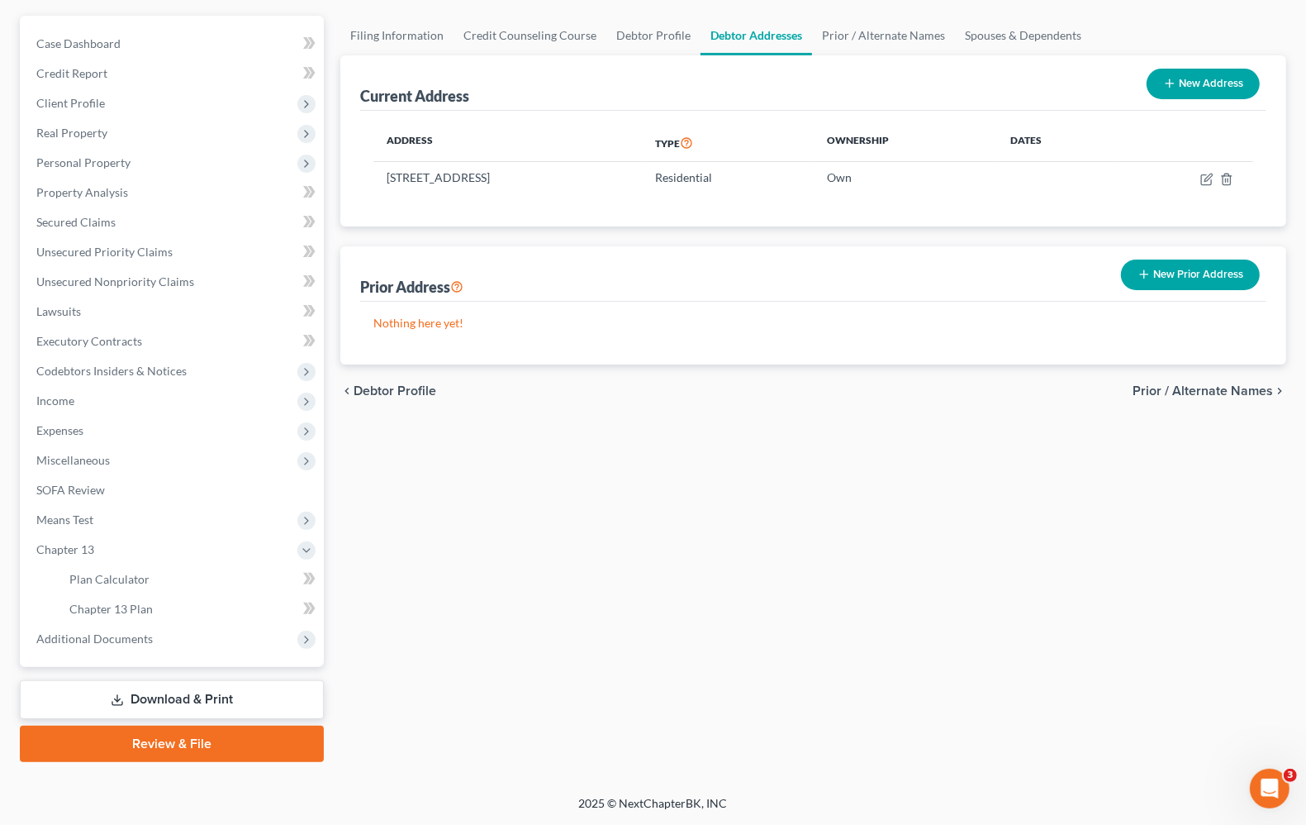
scroll to position [141, 0]
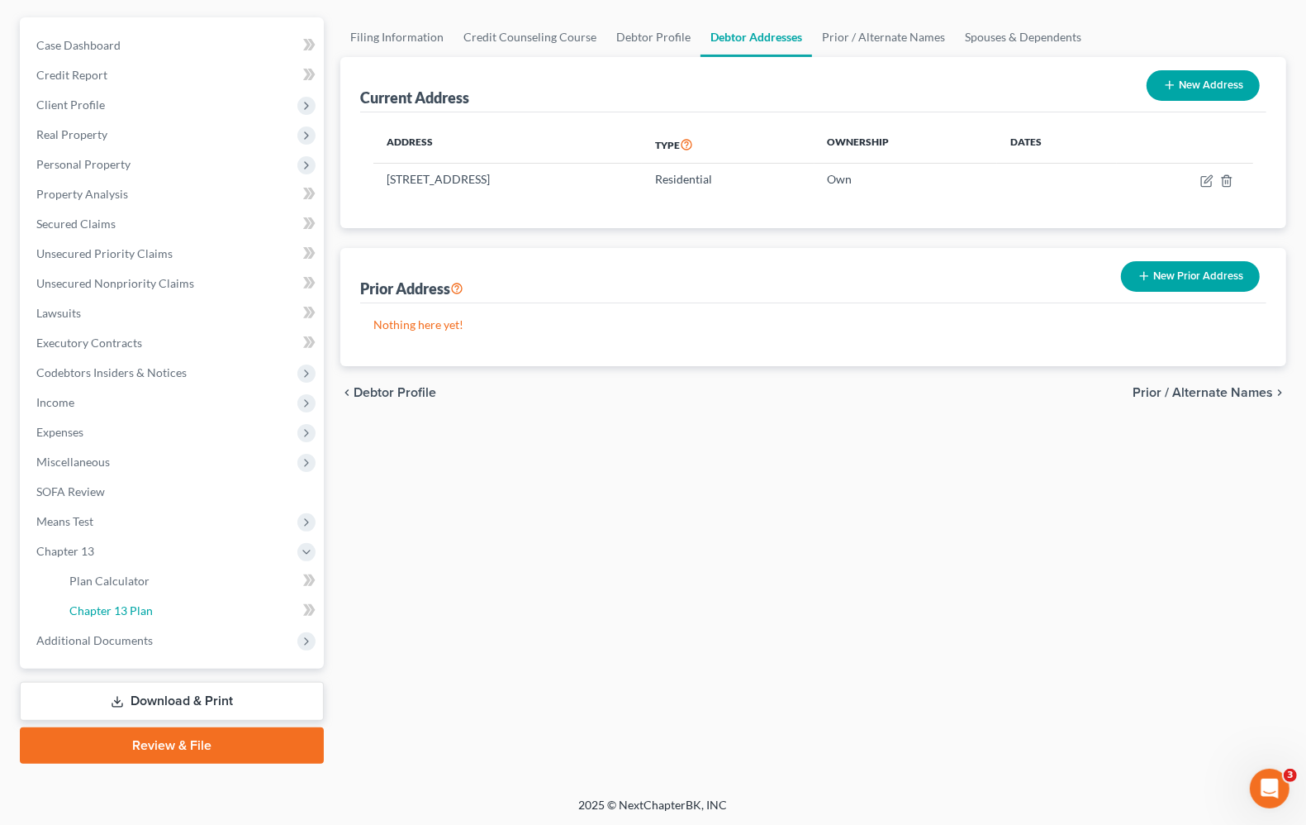
click at [103, 610] on span "Chapter 13 Plan" at bounding box center [110, 610] width 83 height 14
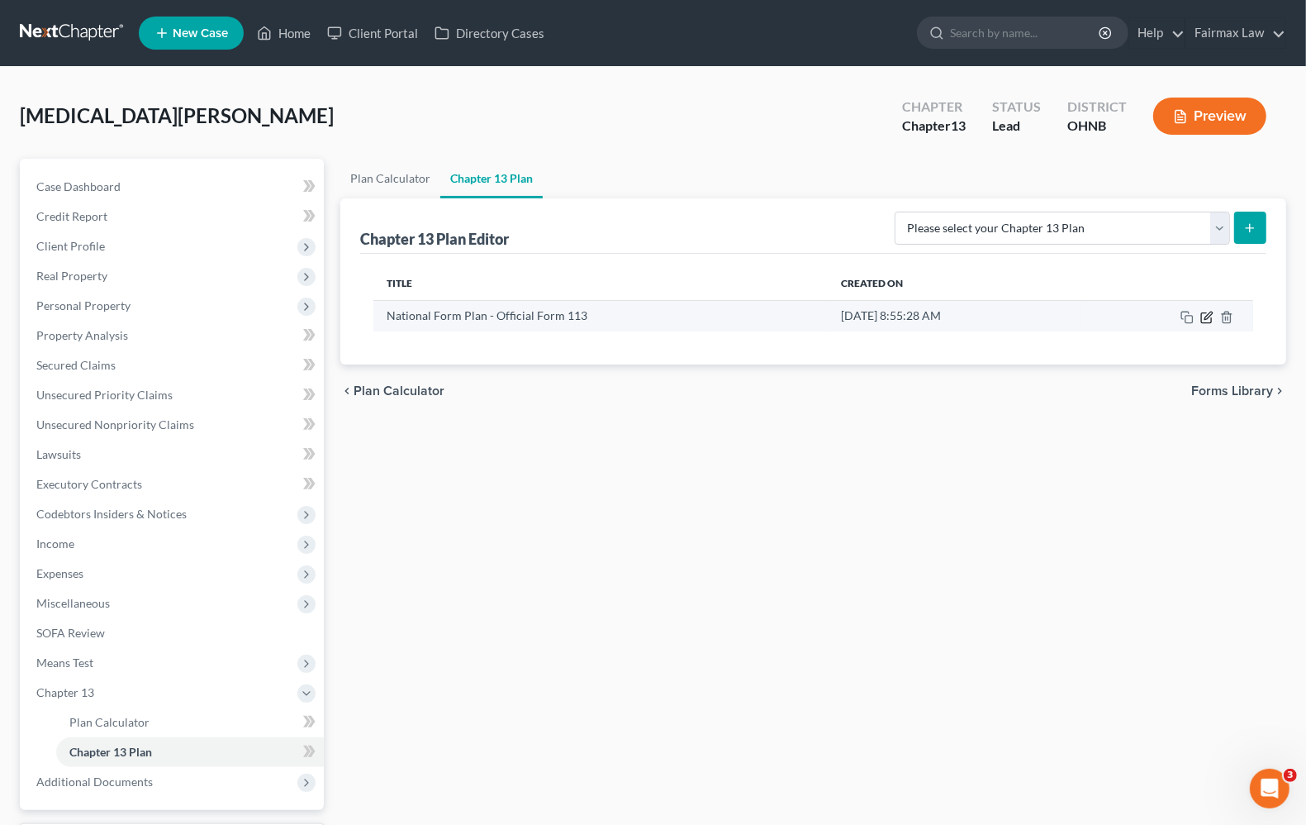
click at [1206, 320] on icon "button" at bounding box center [1207, 317] width 13 height 13
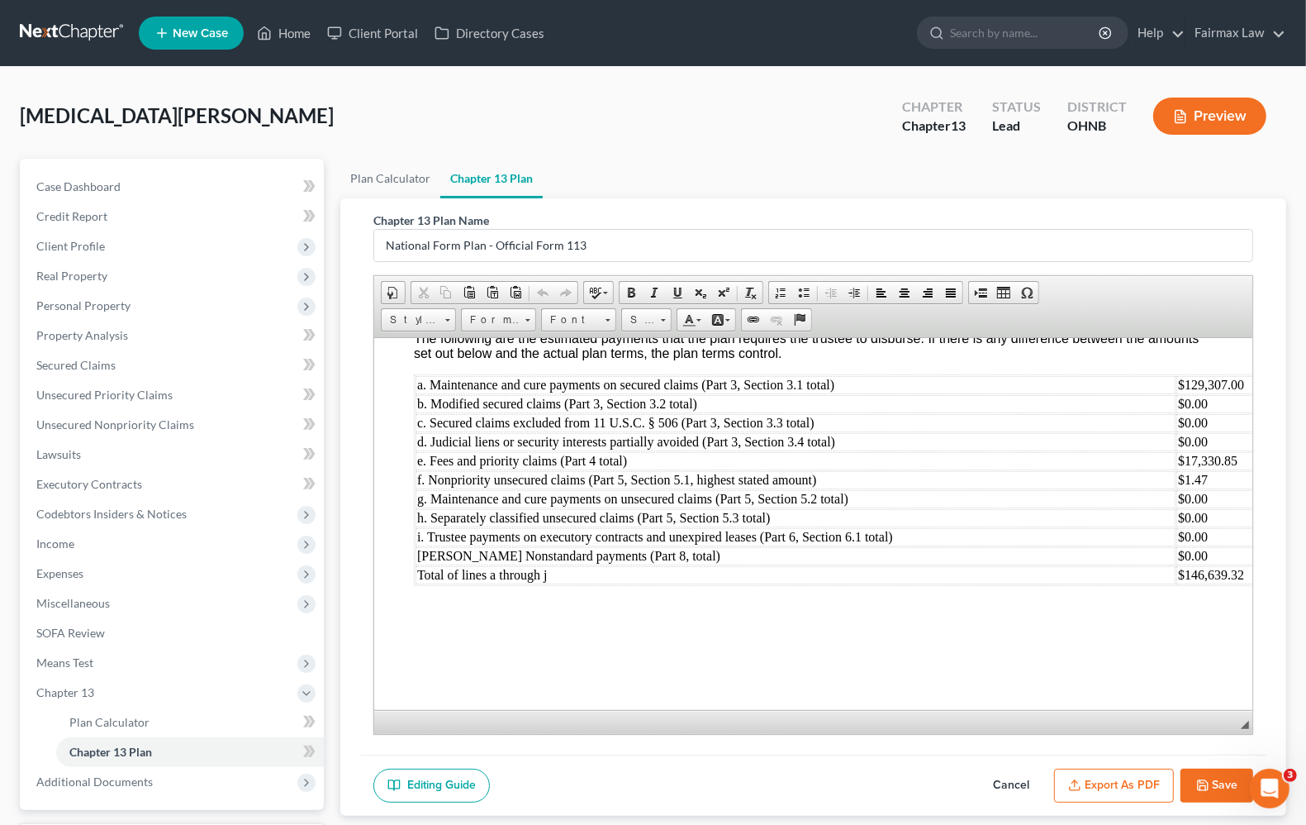
scroll to position [5310, 0]
click at [1213, 785] on button "Save" at bounding box center [1217, 785] width 73 height 35
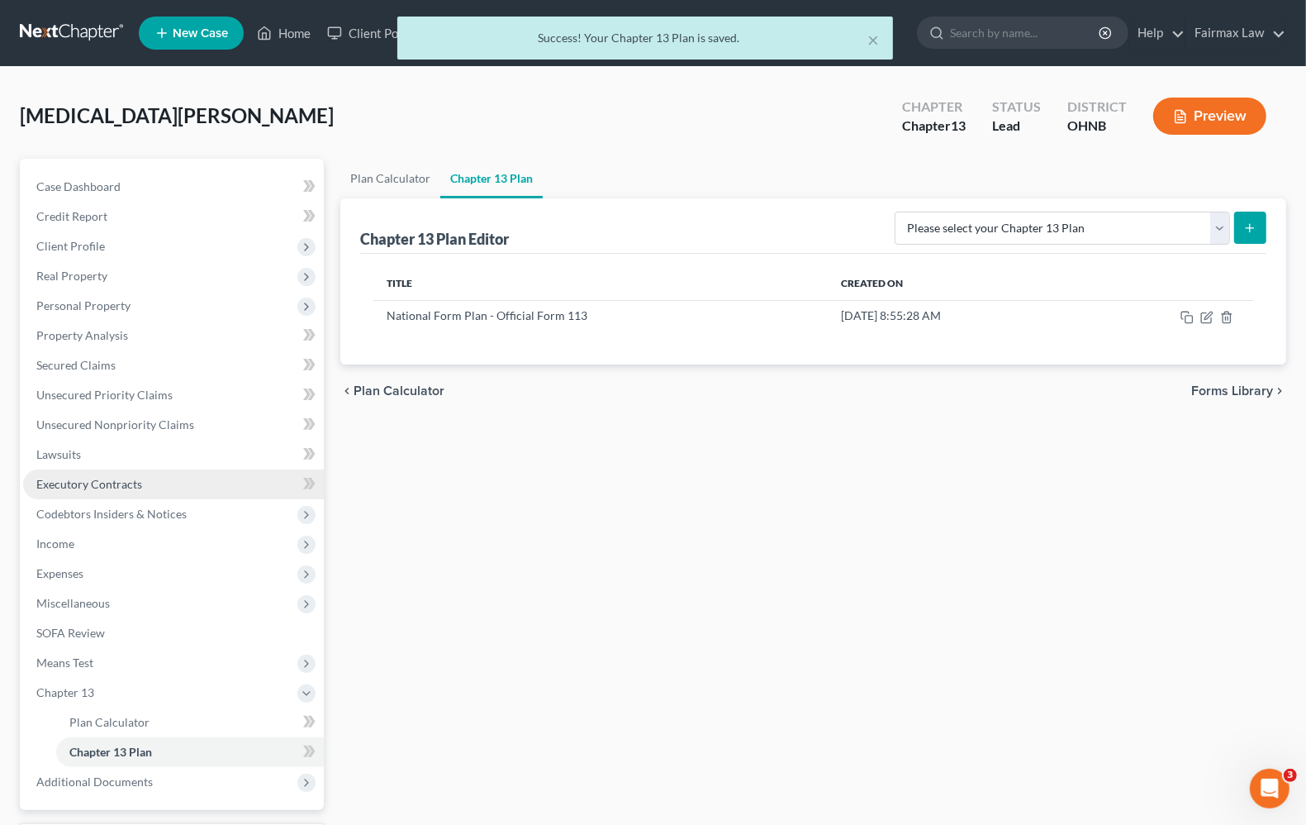
click at [126, 482] on span "Executory Contracts" at bounding box center [89, 484] width 106 height 14
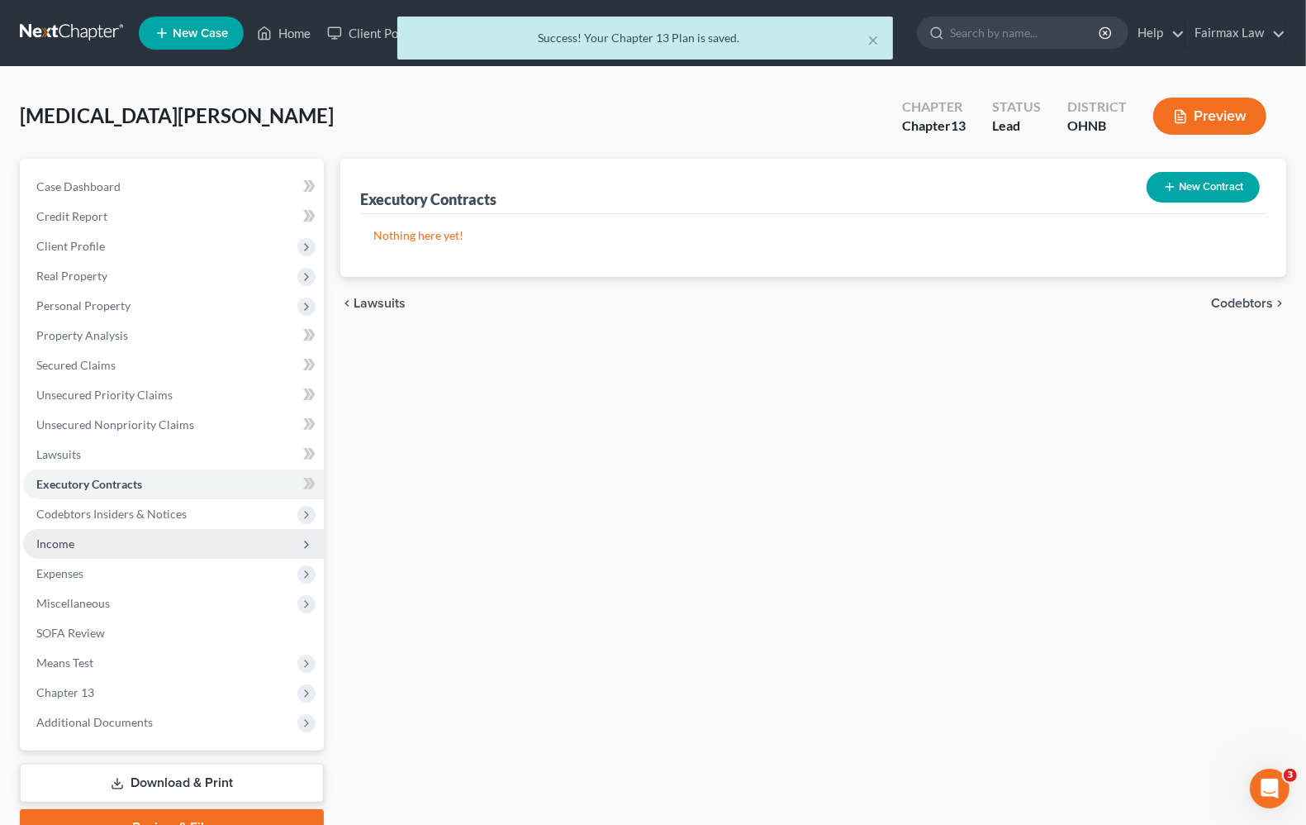
click at [67, 531] on span "Income" at bounding box center [173, 544] width 301 height 30
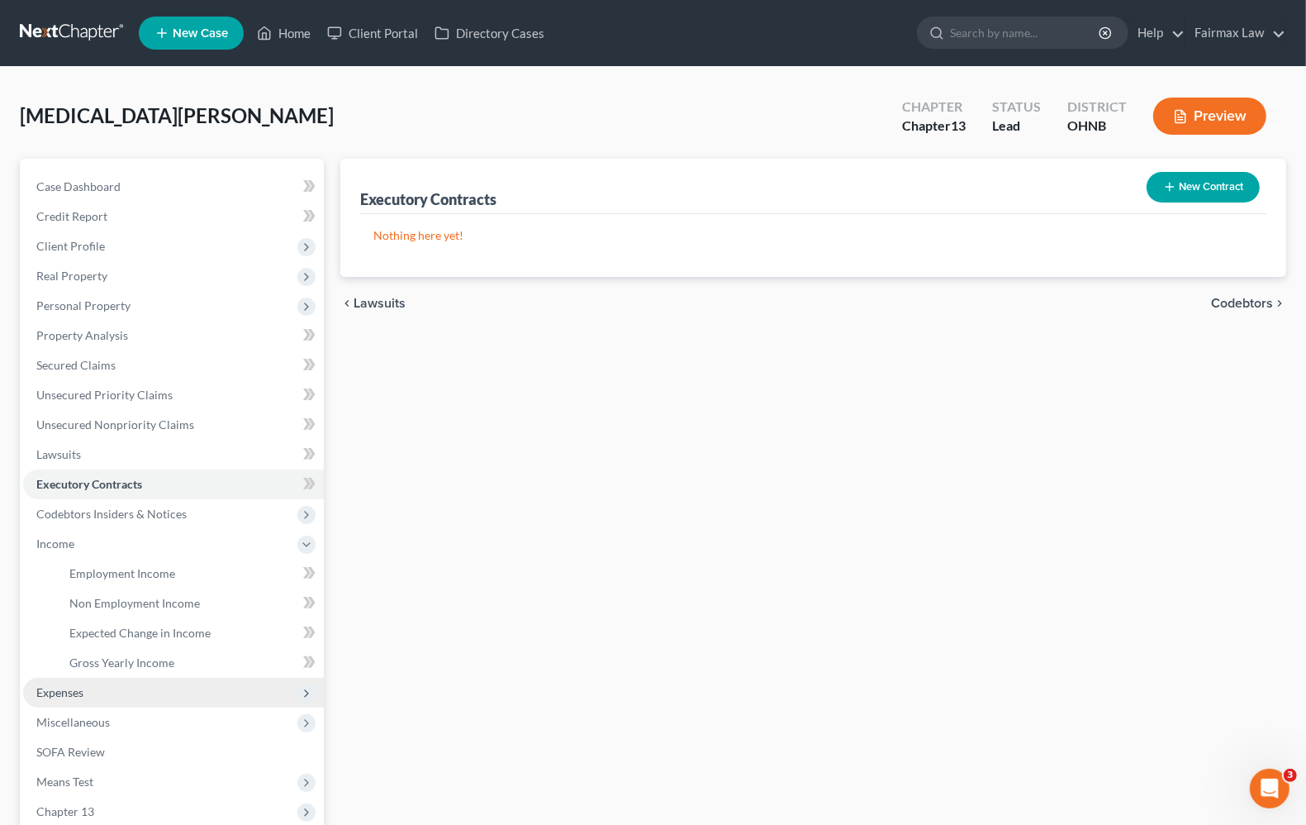
click at [62, 688] on span "Expenses" at bounding box center [59, 692] width 47 height 14
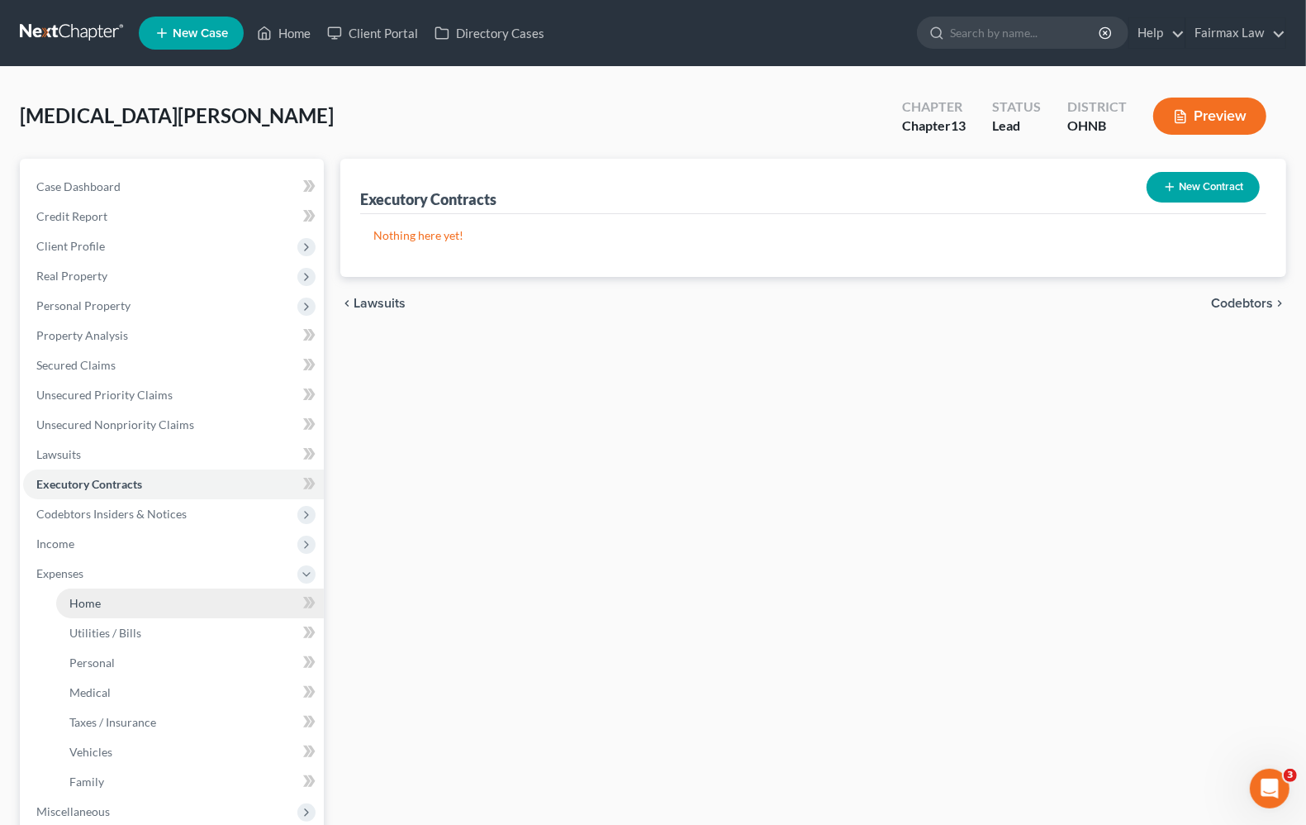
click at [74, 606] on span "Home" at bounding box center [84, 603] width 31 height 14
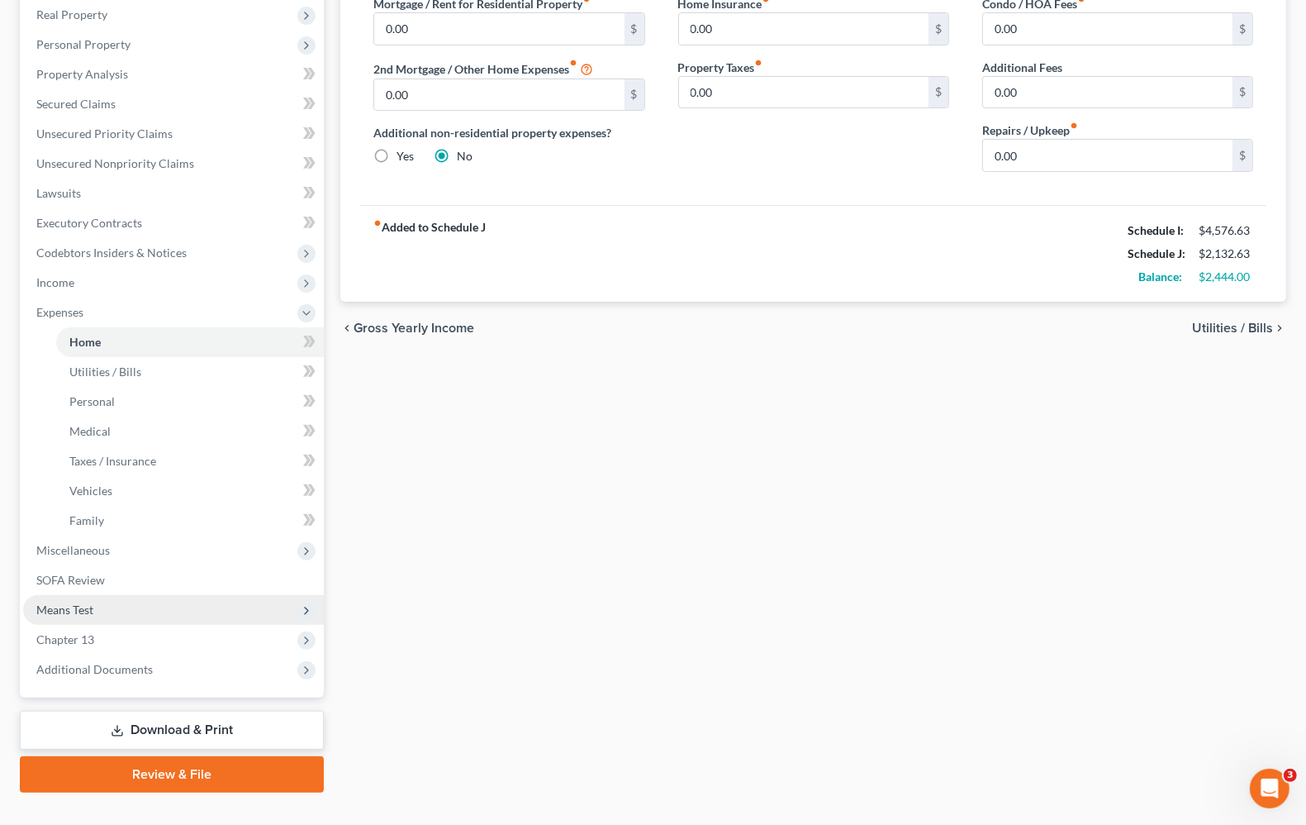
scroll to position [290, 0]
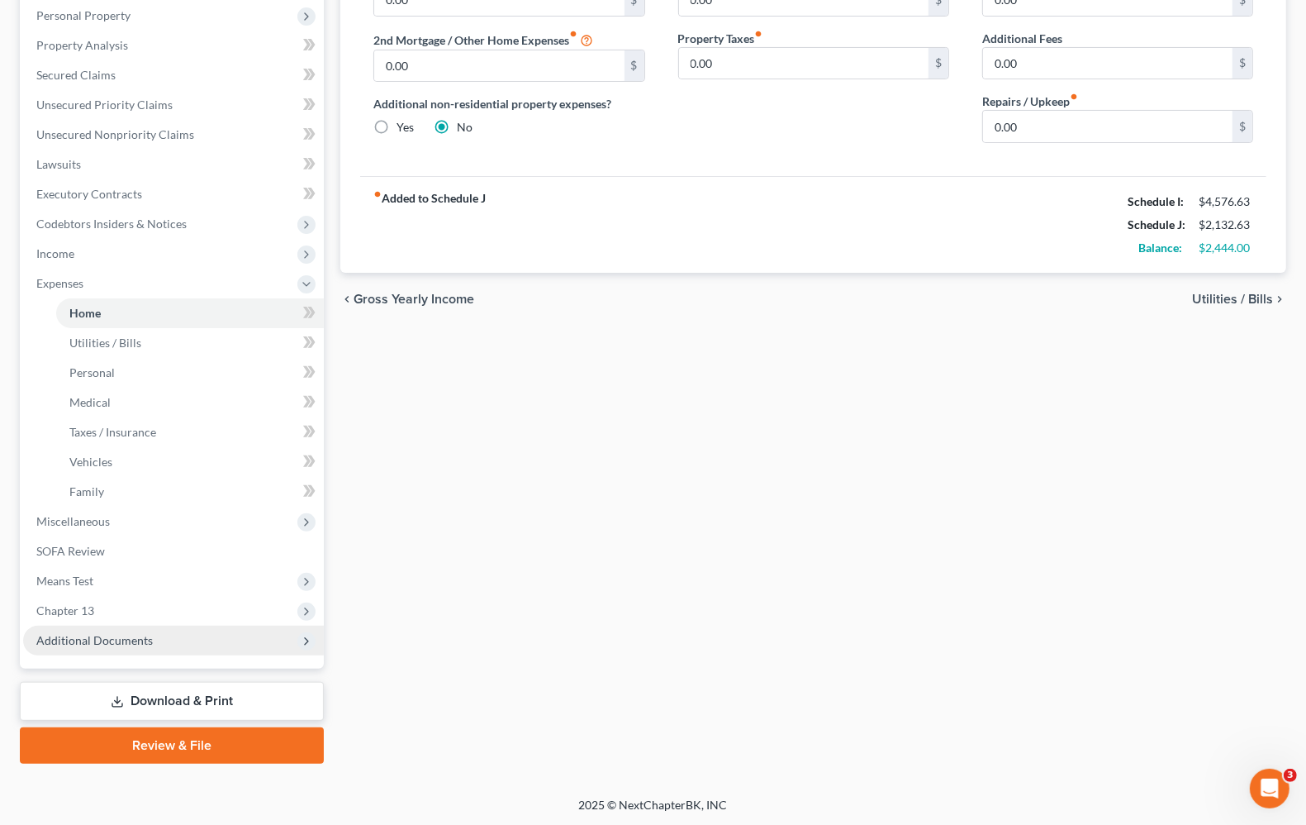
click at [93, 639] on span "Additional Documents" at bounding box center [94, 640] width 117 height 14
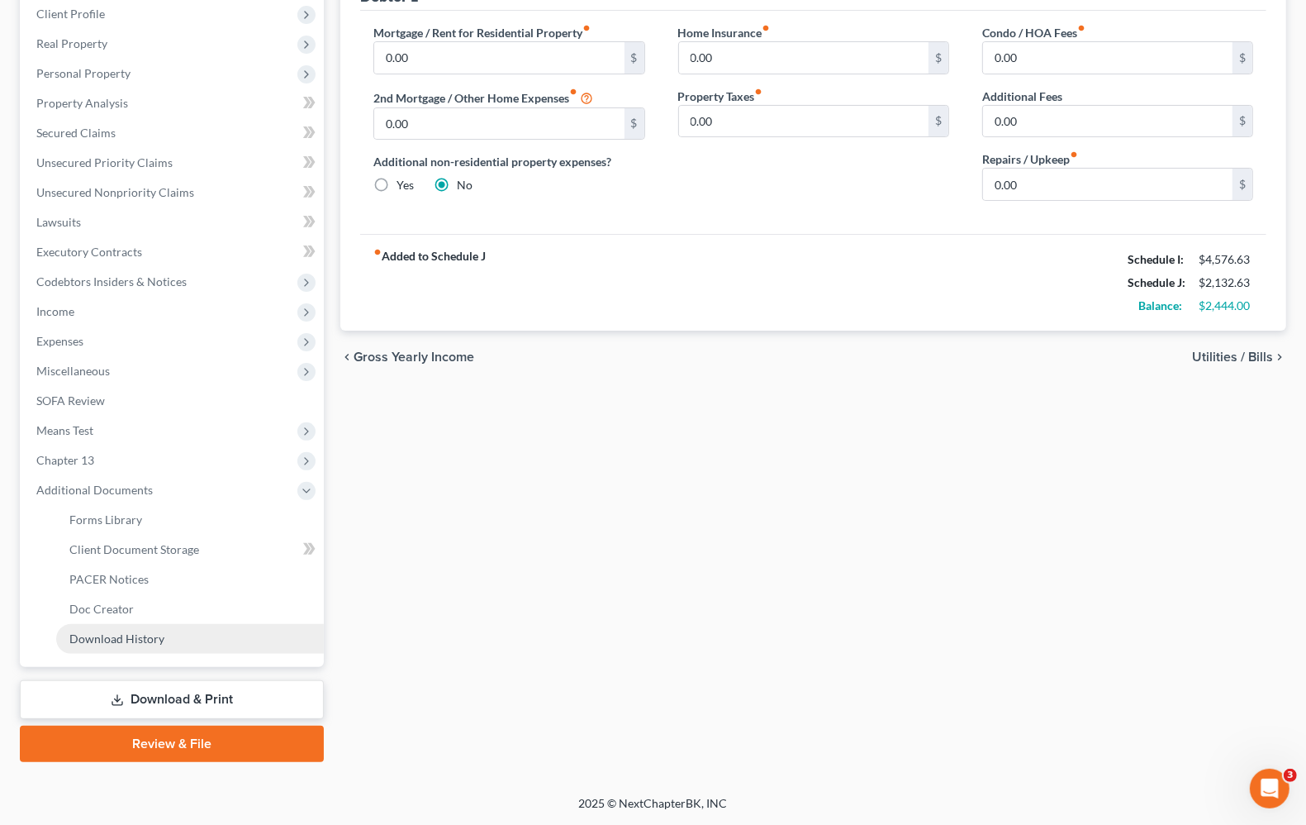
scroll to position [230, 0]
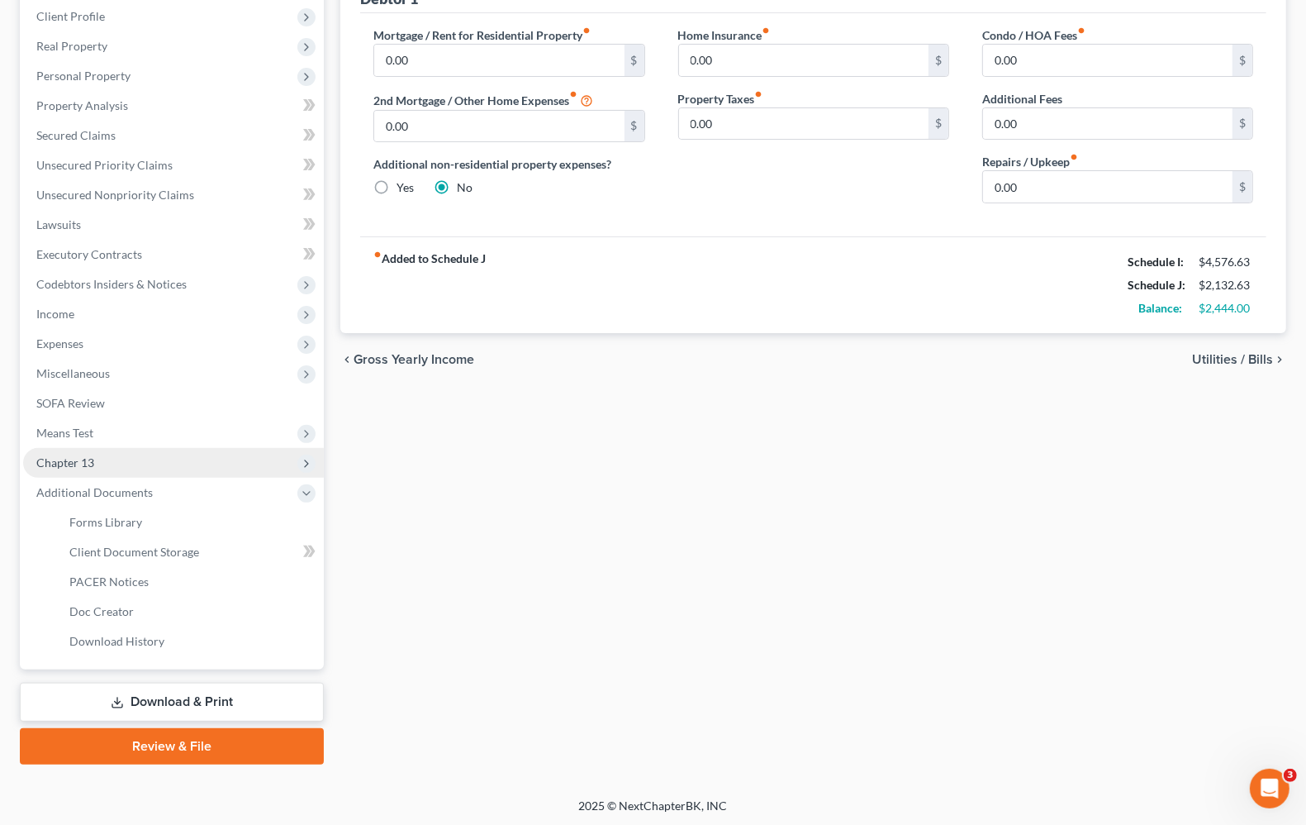
click at [72, 456] on span "Chapter 13" at bounding box center [65, 462] width 58 height 14
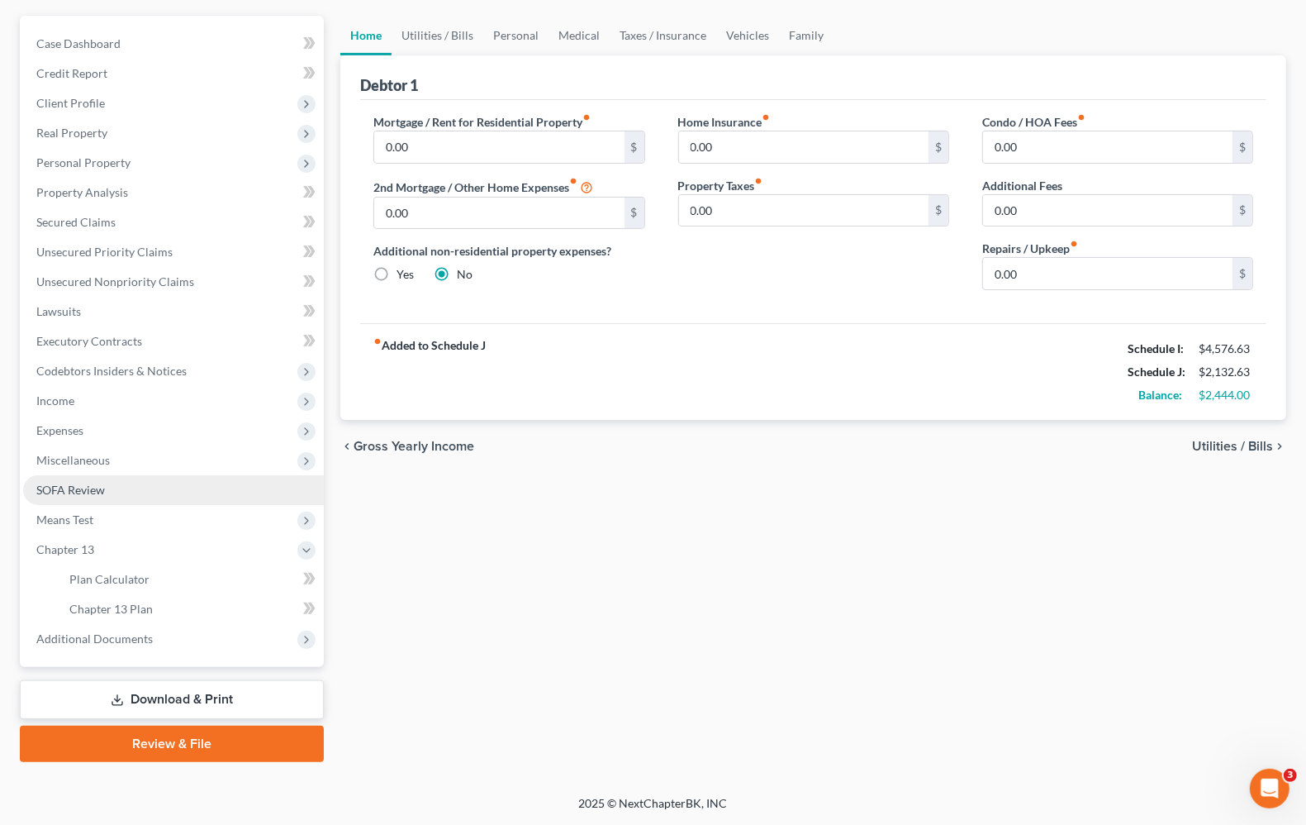
scroll to position [141, 0]
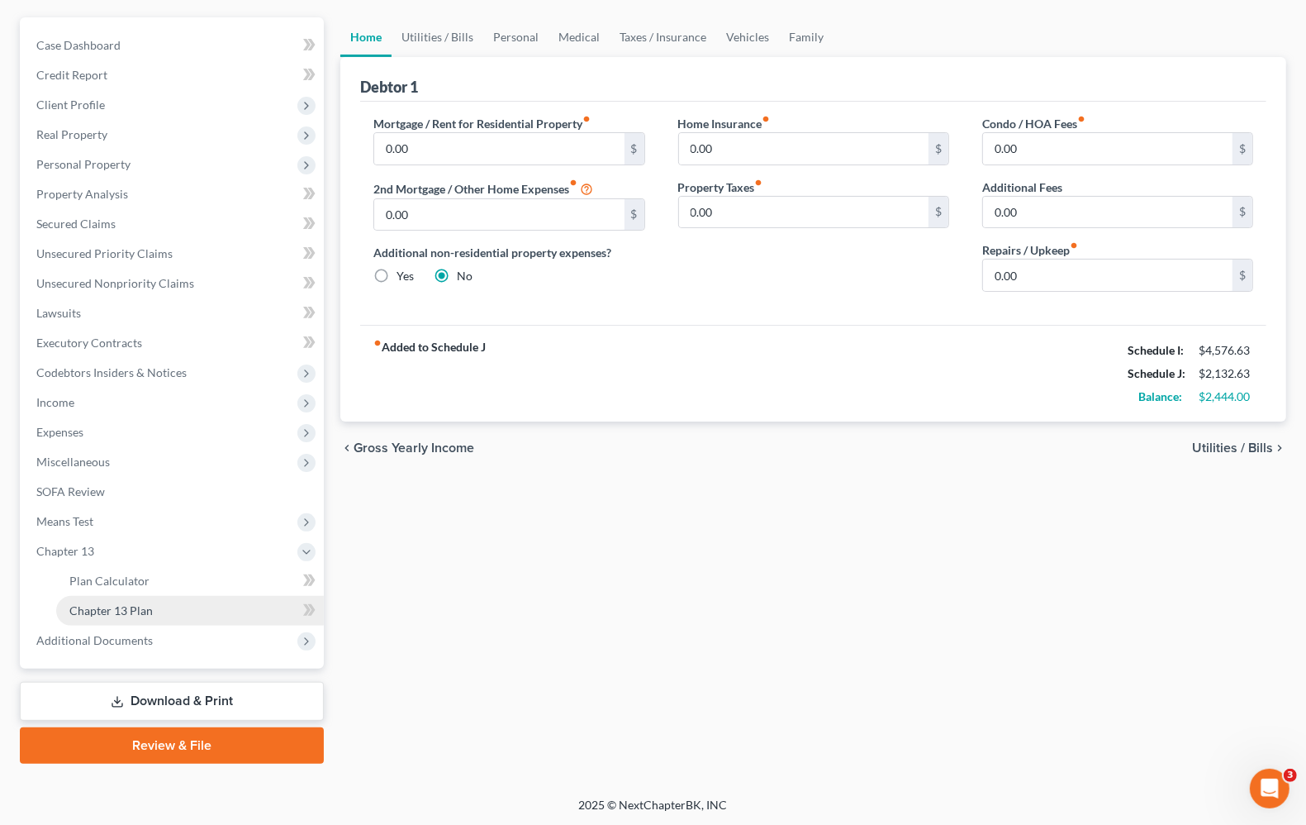
click at [110, 616] on link "Chapter 13 Plan" at bounding box center [190, 611] width 268 height 30
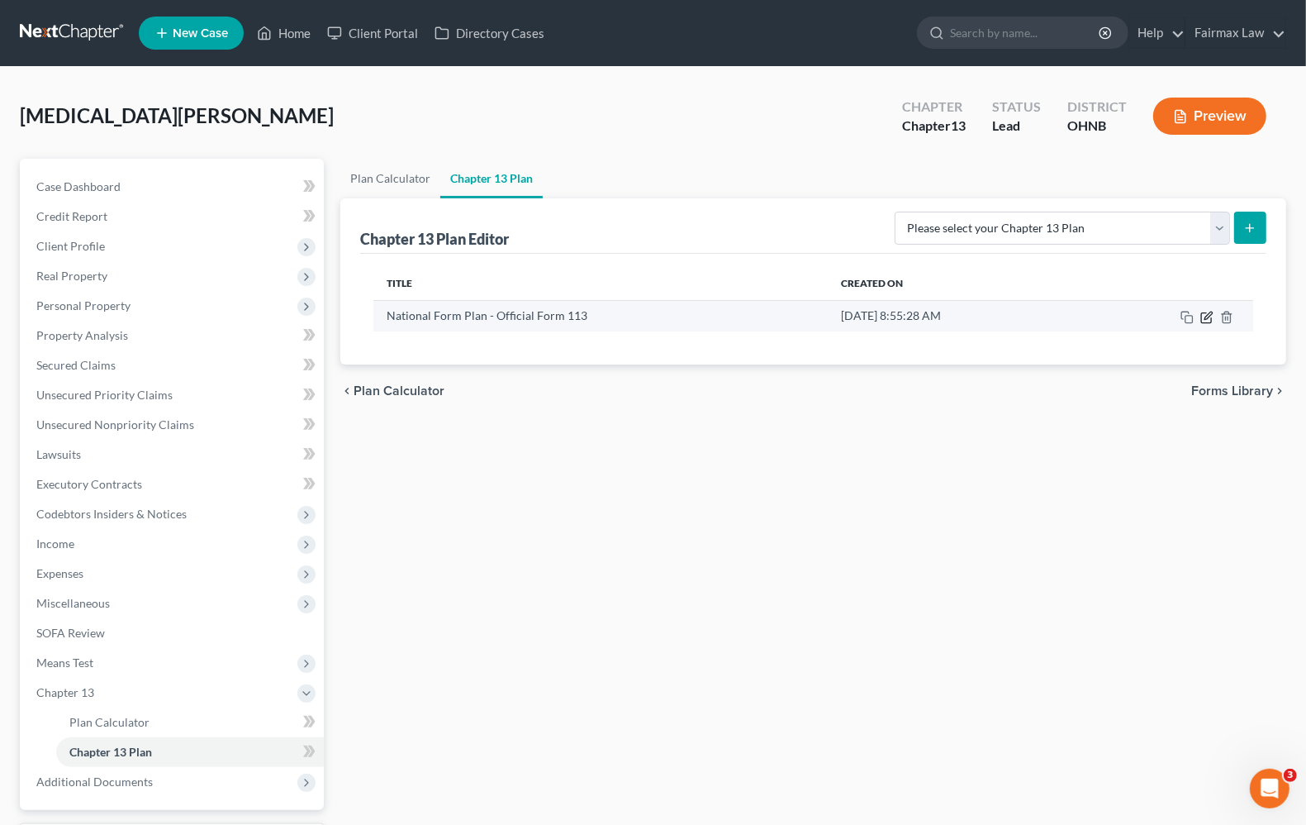
click at [1209, 314] on icon "button" at bounding box center [1208, 315] width 7 height 7
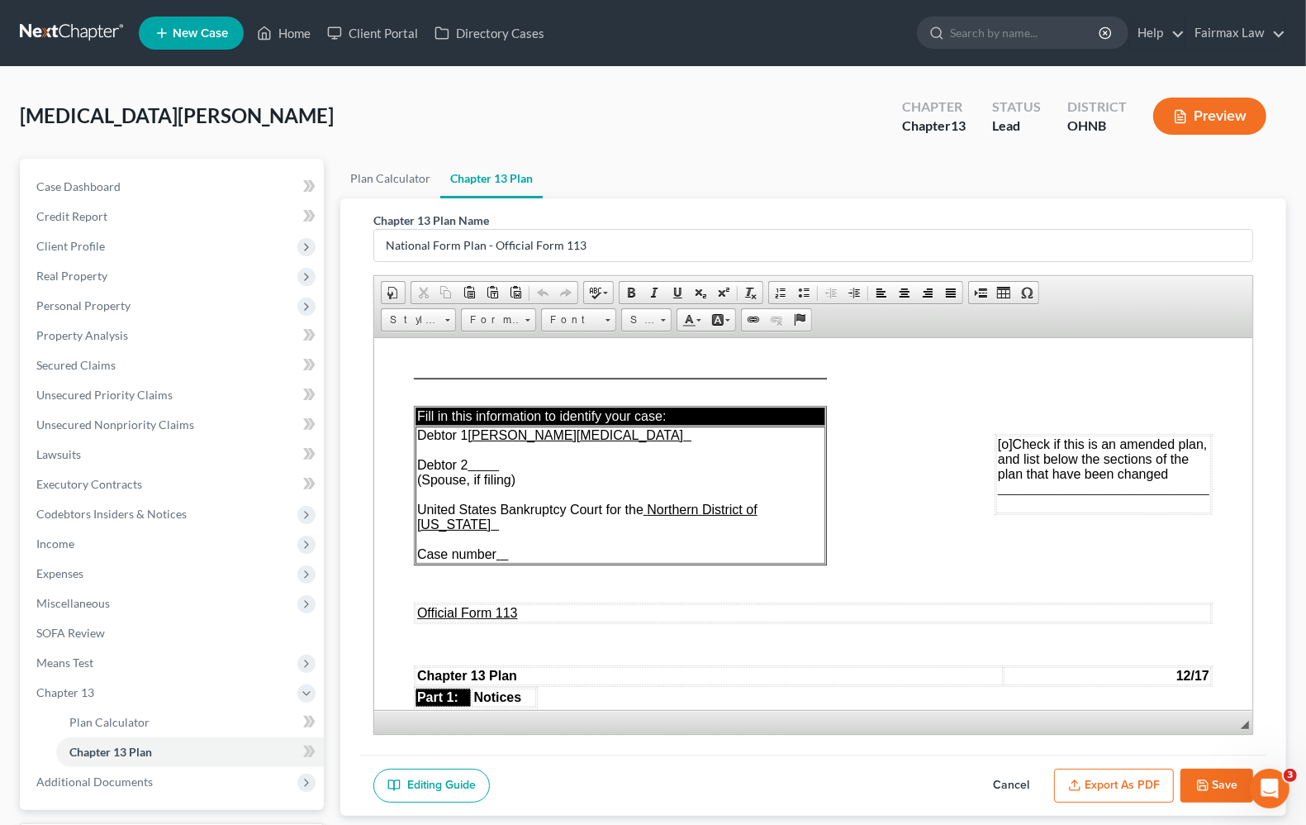
click at [1111, 789] on button "Export as PDF" at bounding box center [1114, 785] width 120 height 35
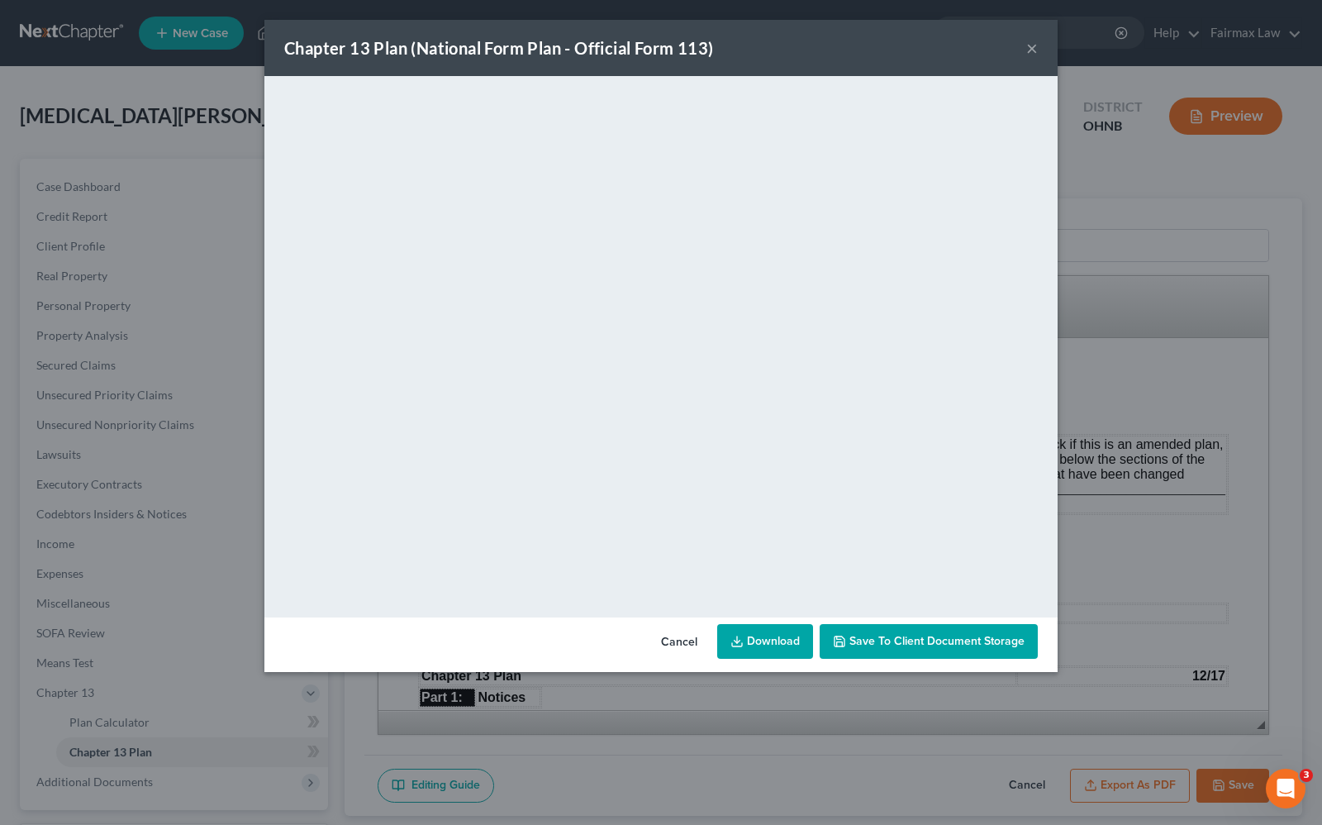
click at [744, 638] on icon at bounding box center [736, 641] width 13 height 13
click at [1039, 50] on div "Chapter 13 Plan (National Form Plan - Official Form 113) ×" at bounding box center [660, 48] width 793 height 56
click at [1031, 48] on button "×" at bounding box center [1032, 48] width 12 height 20
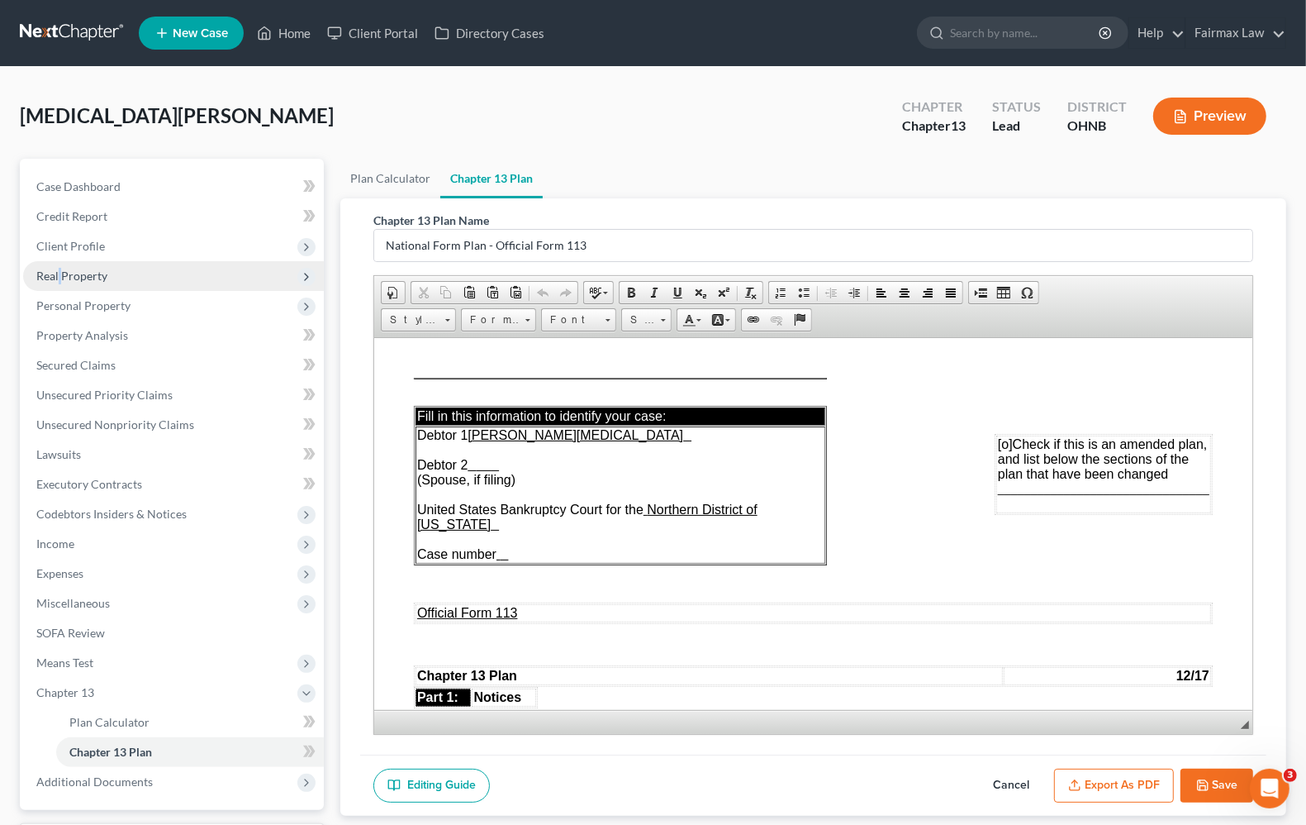
click at [59, 273] on span "Real Property" at bounding box center [71, 276] width 71 height 14
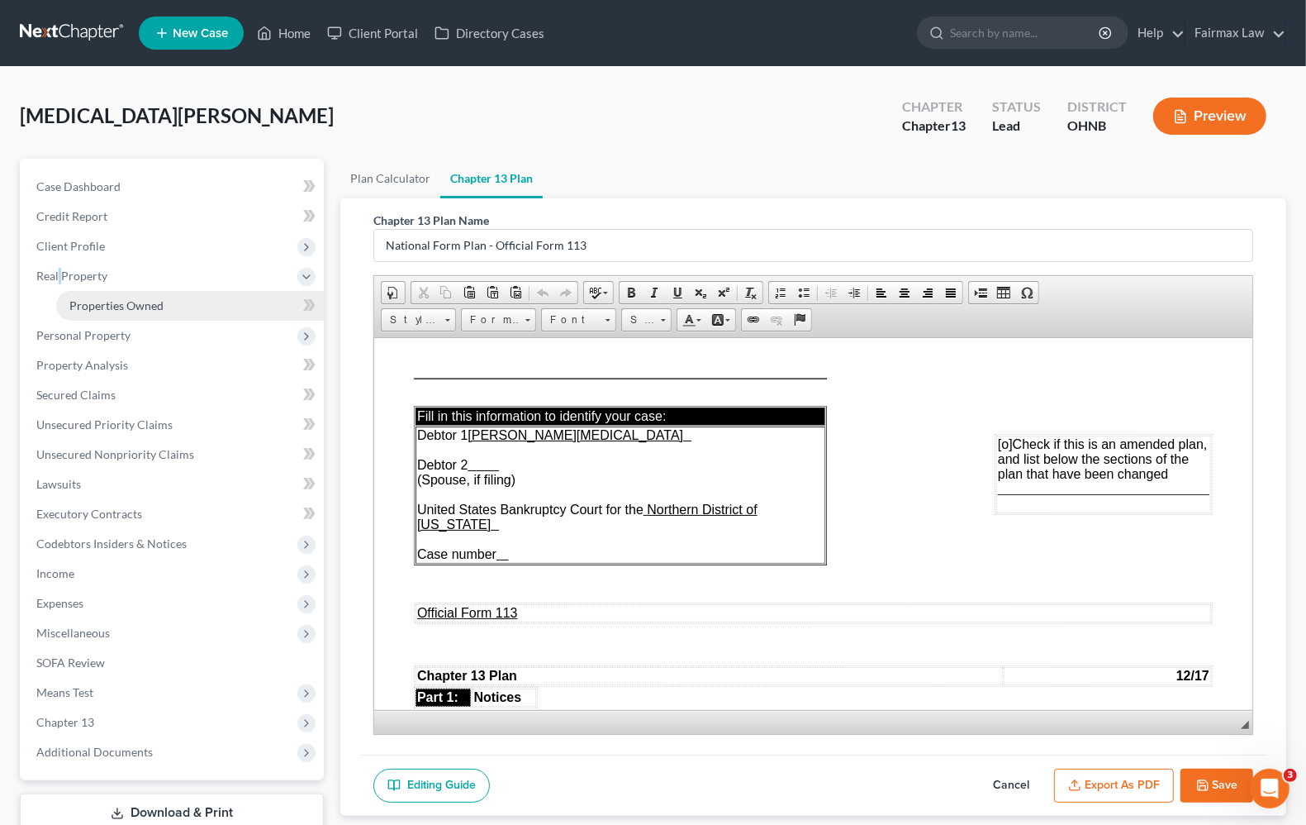
click at [77, 300] on span "Properties Owned" at bounding box center [116, 305] width 94 height 14
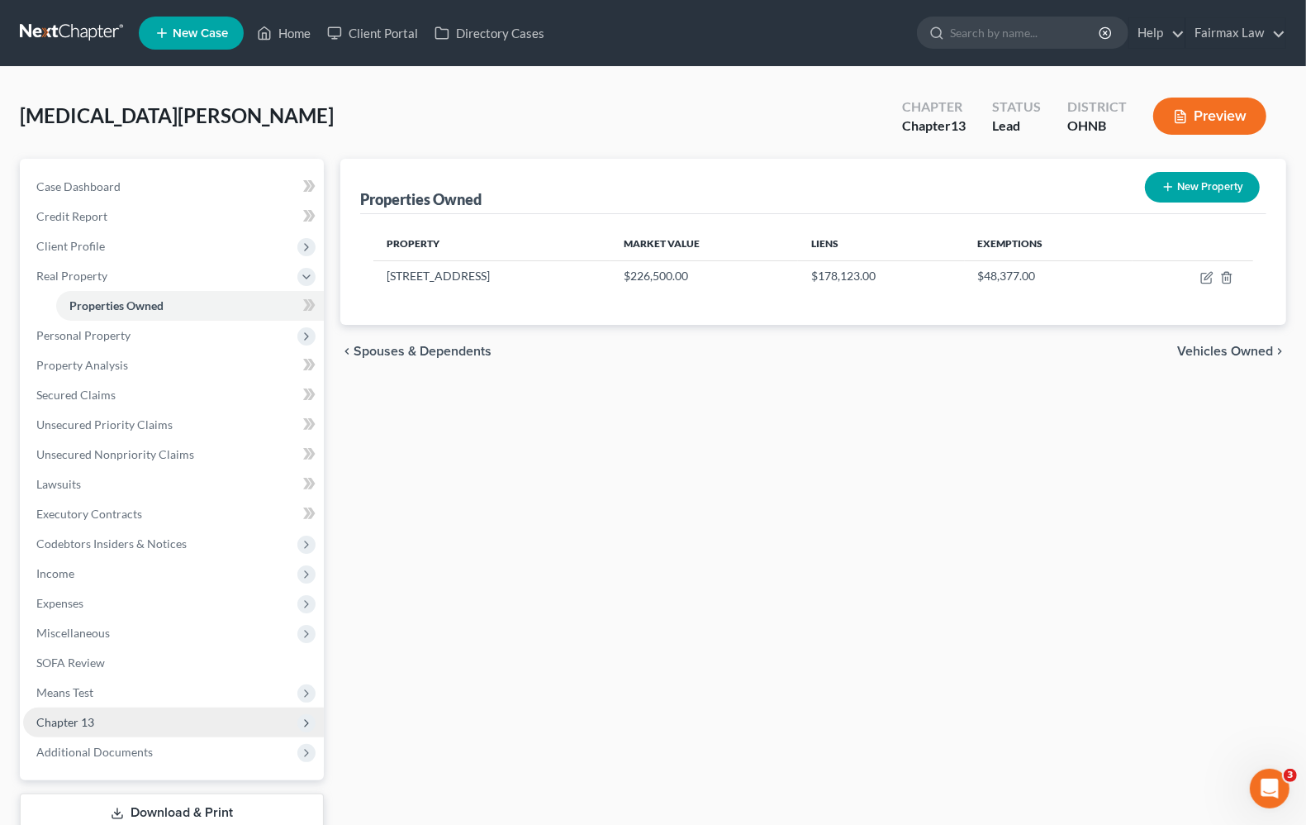
click at [146, 709] on span "Chapter 13" at bounding box center [173, 722] width 301 height 30
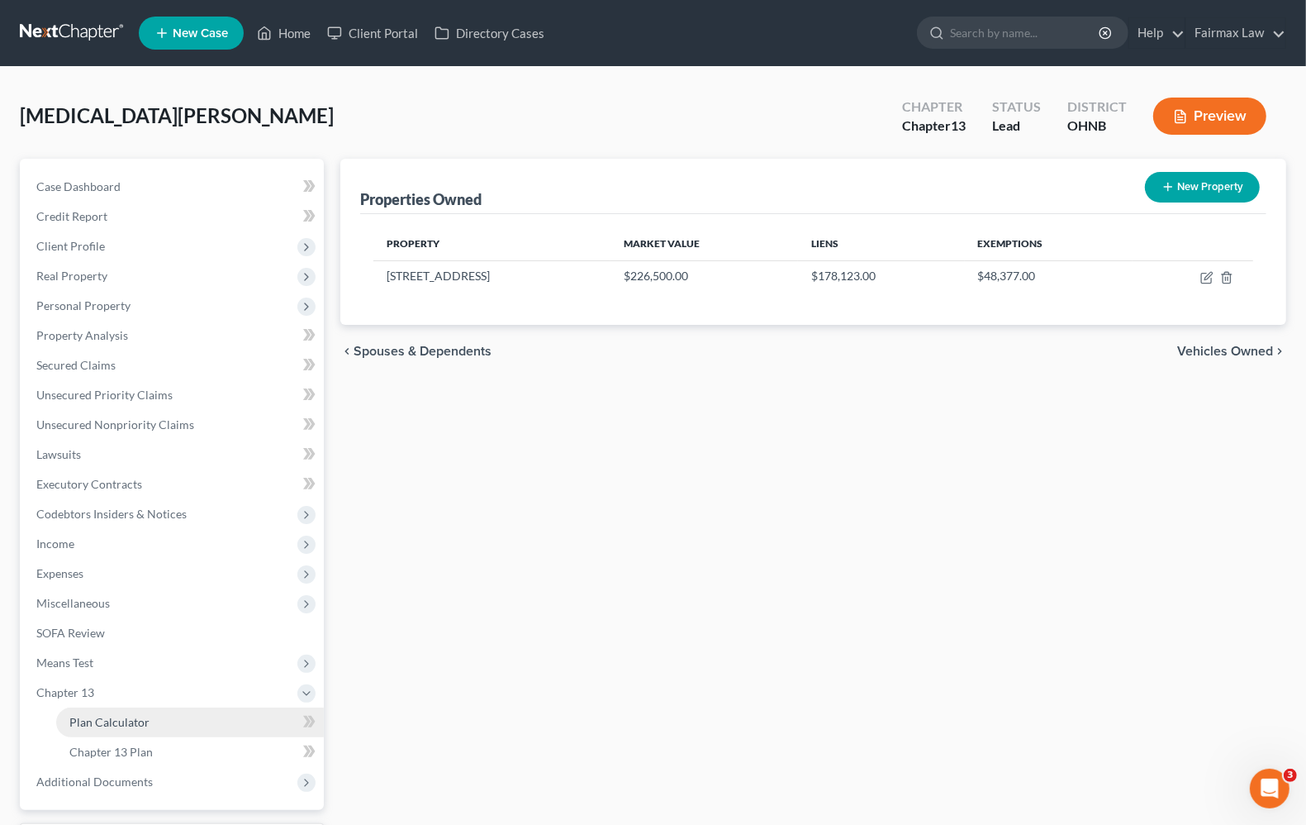
click at [146, 716] on span "Plan Calculator" at bounding box center [109, 722] width 80 height 14
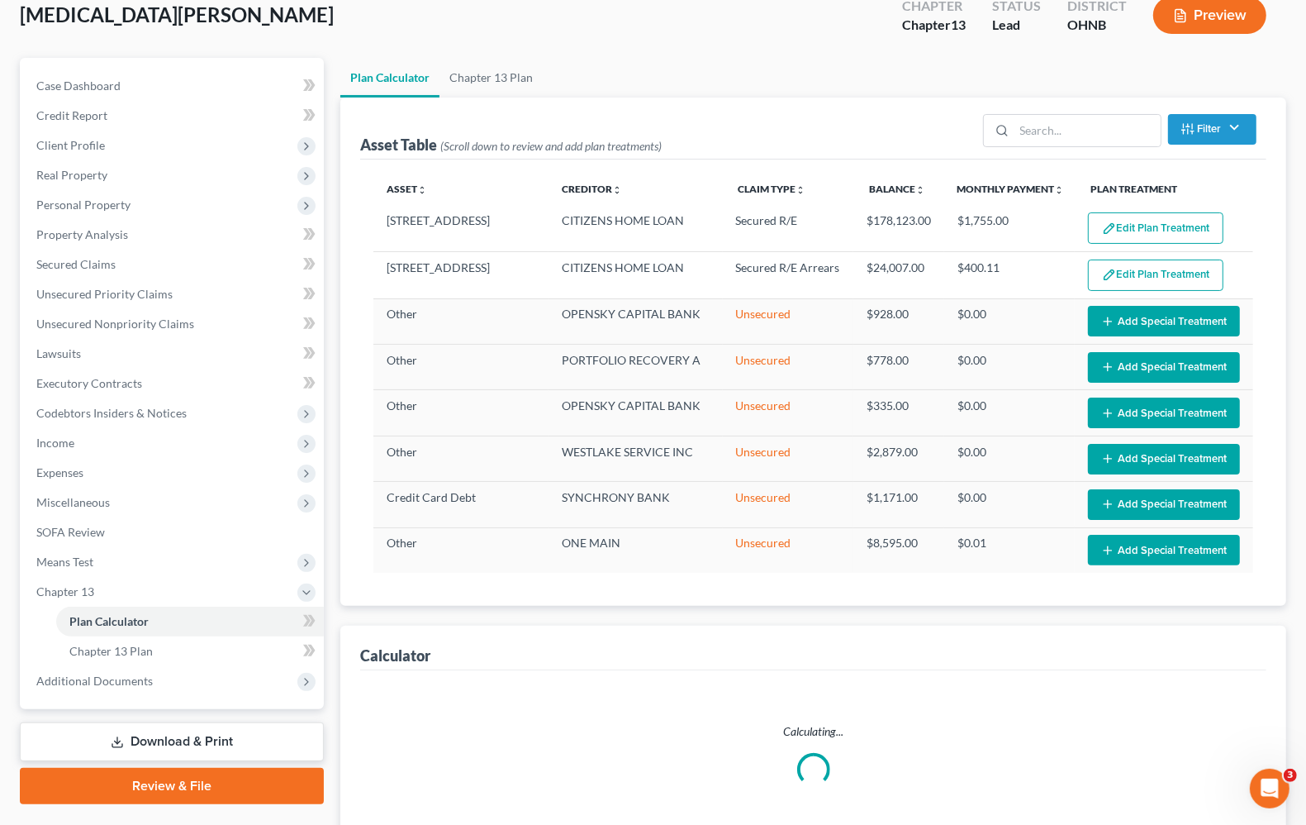
scroll to position [237, 0]
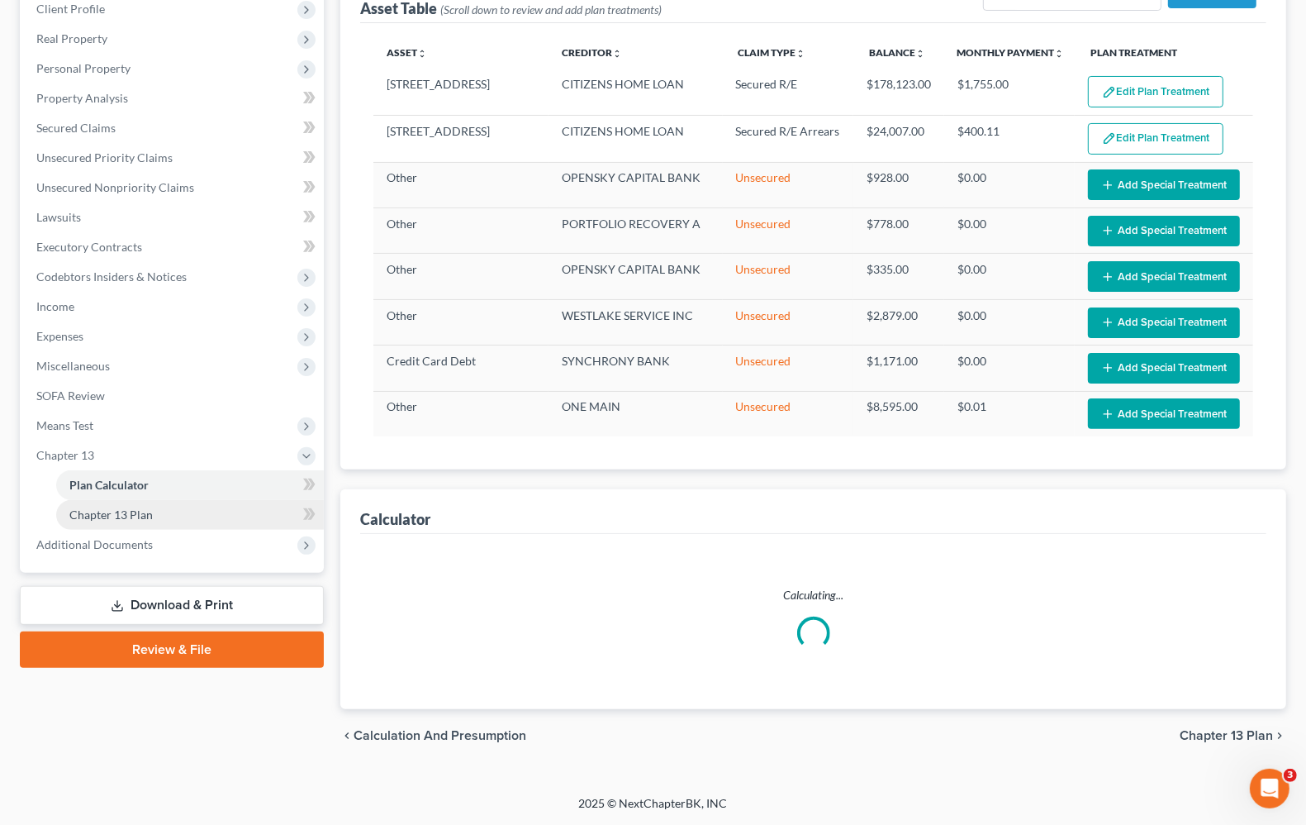
click at [93, 511] on span "Chapter 13 Plan" at bounding box center [110, 514] width 83 height 14
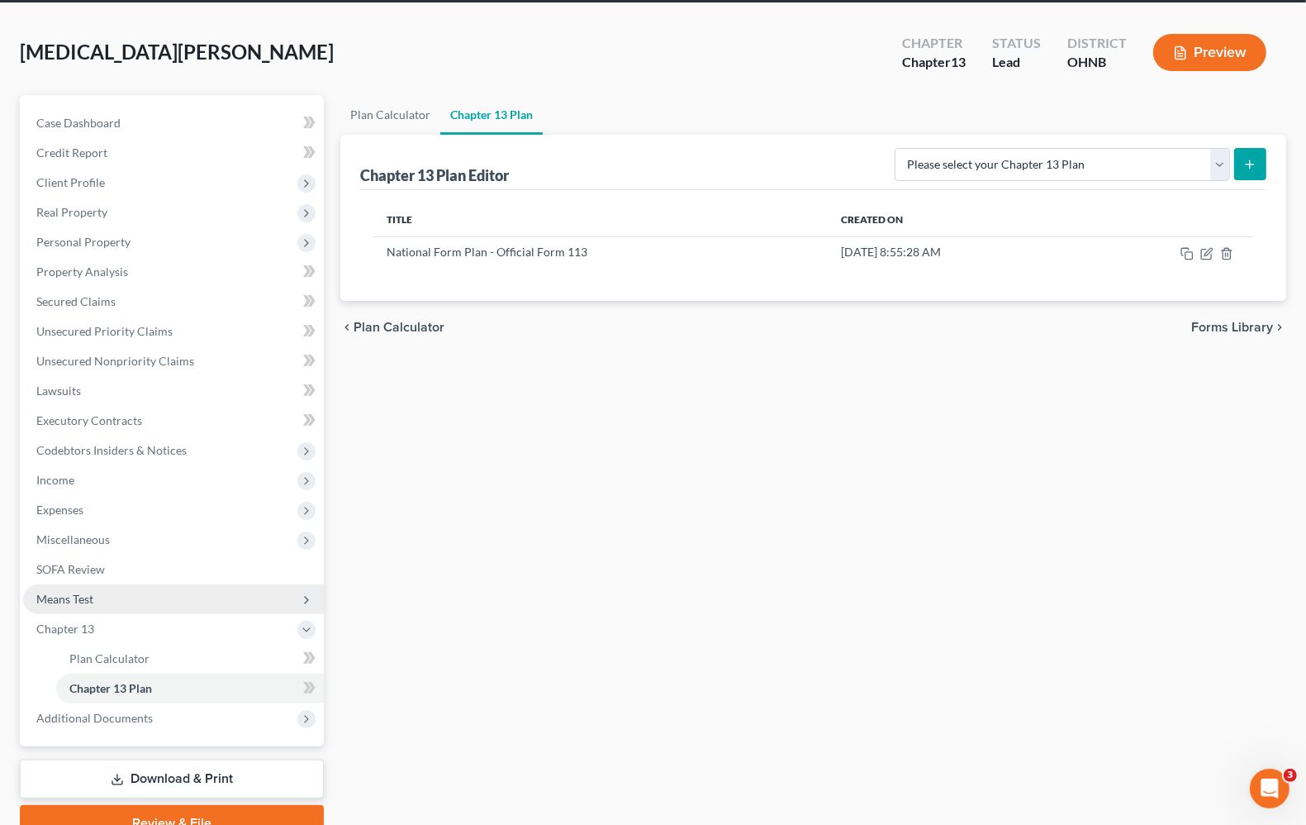
scroll to position [141, 0]
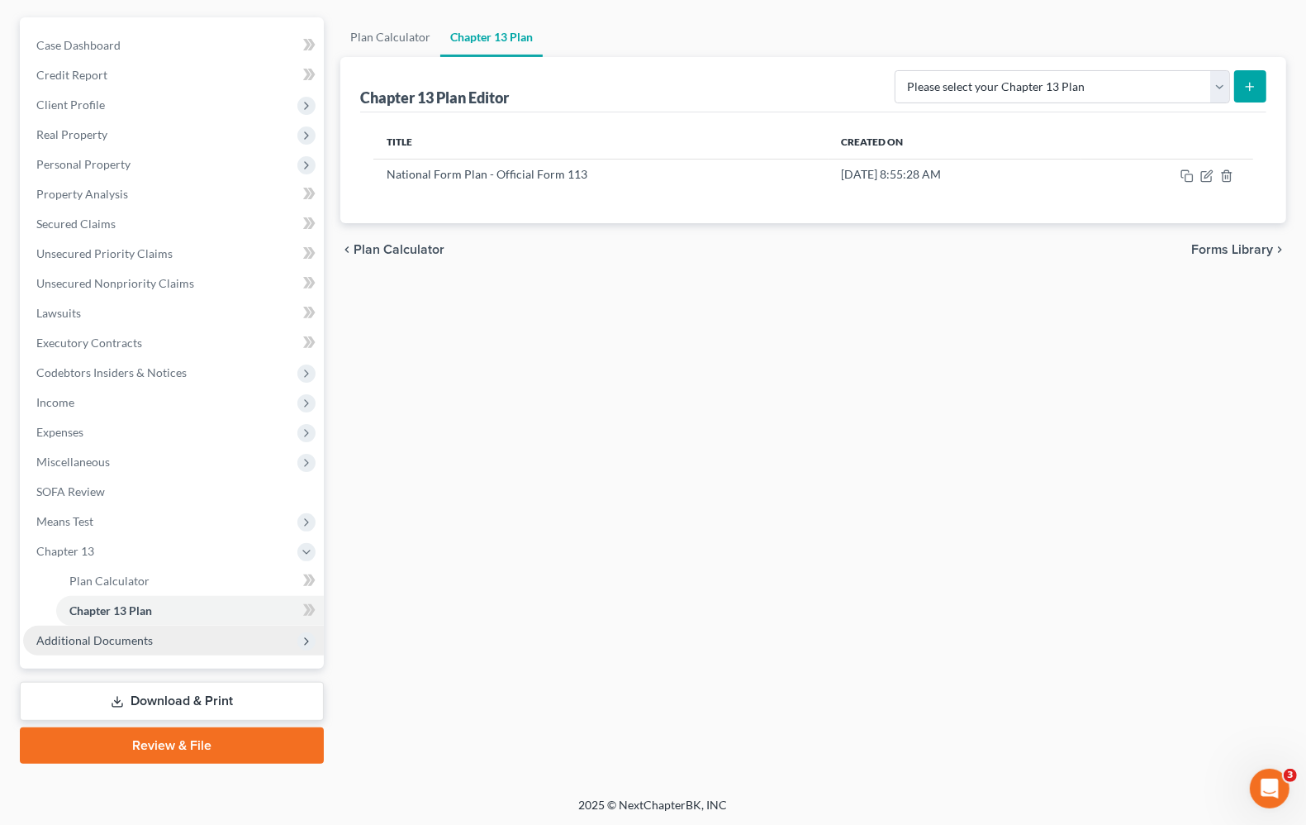
click at [139, 646] on span "Additional Documents" at bounding box center [173, 640] width 301 height 30
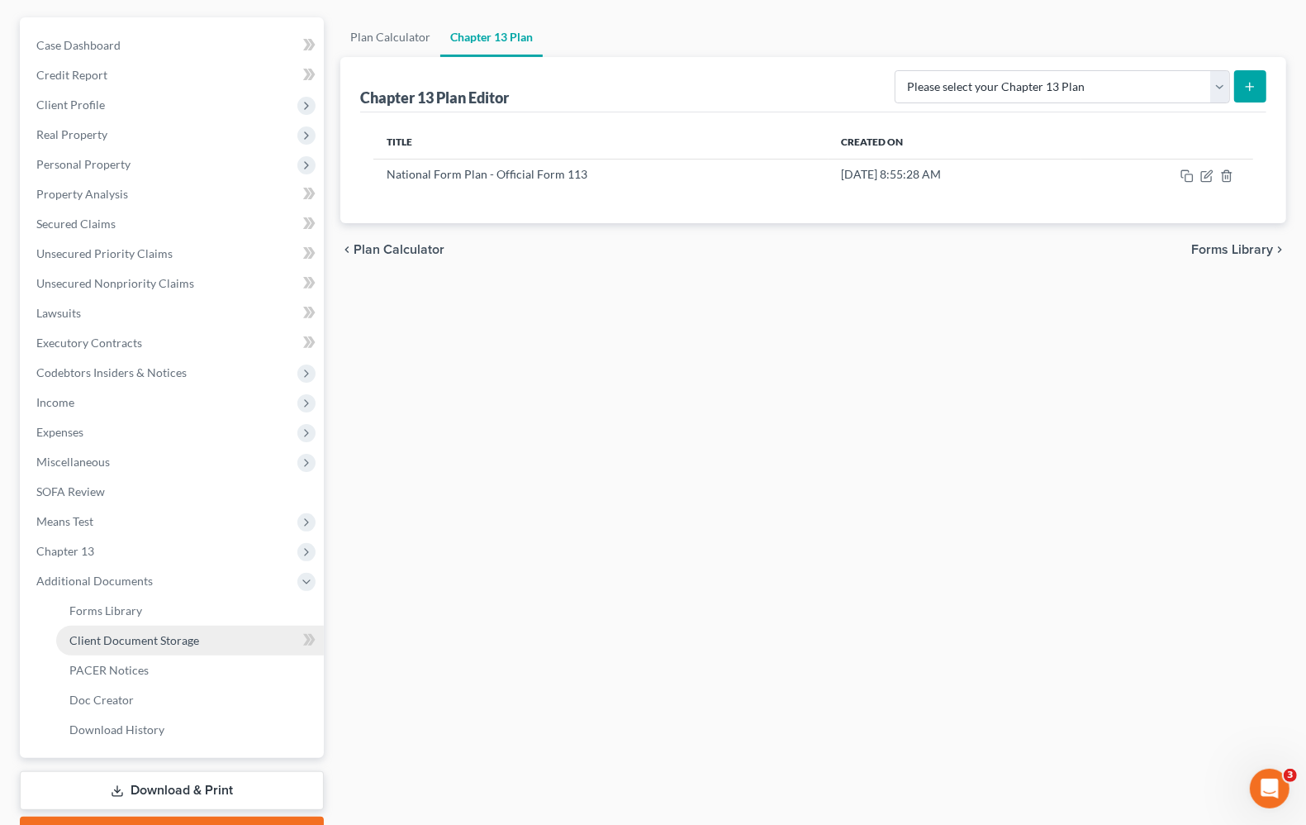
click at [93, 641] on span "Client Document Storage" at bounding box center [134, 640] width 130 height 14
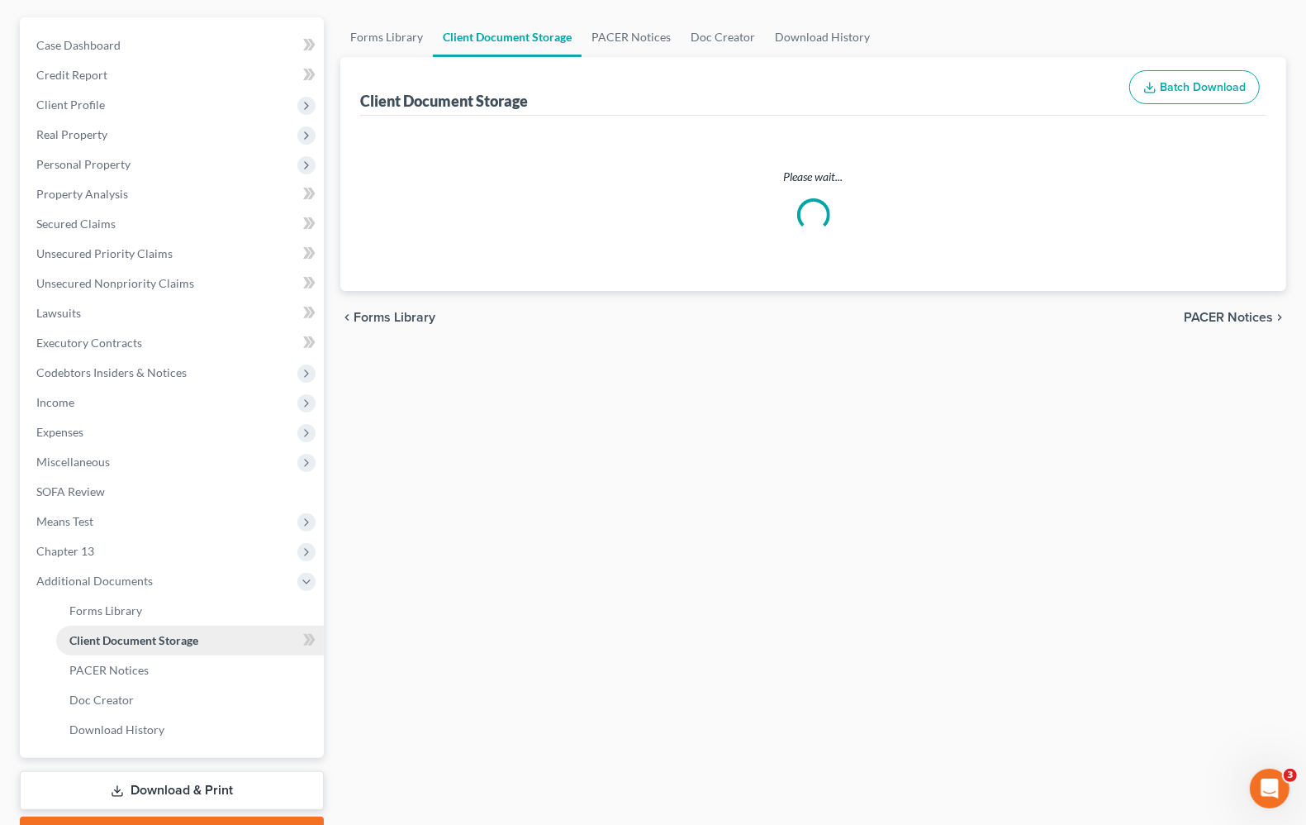
scroll to position [11, 0]
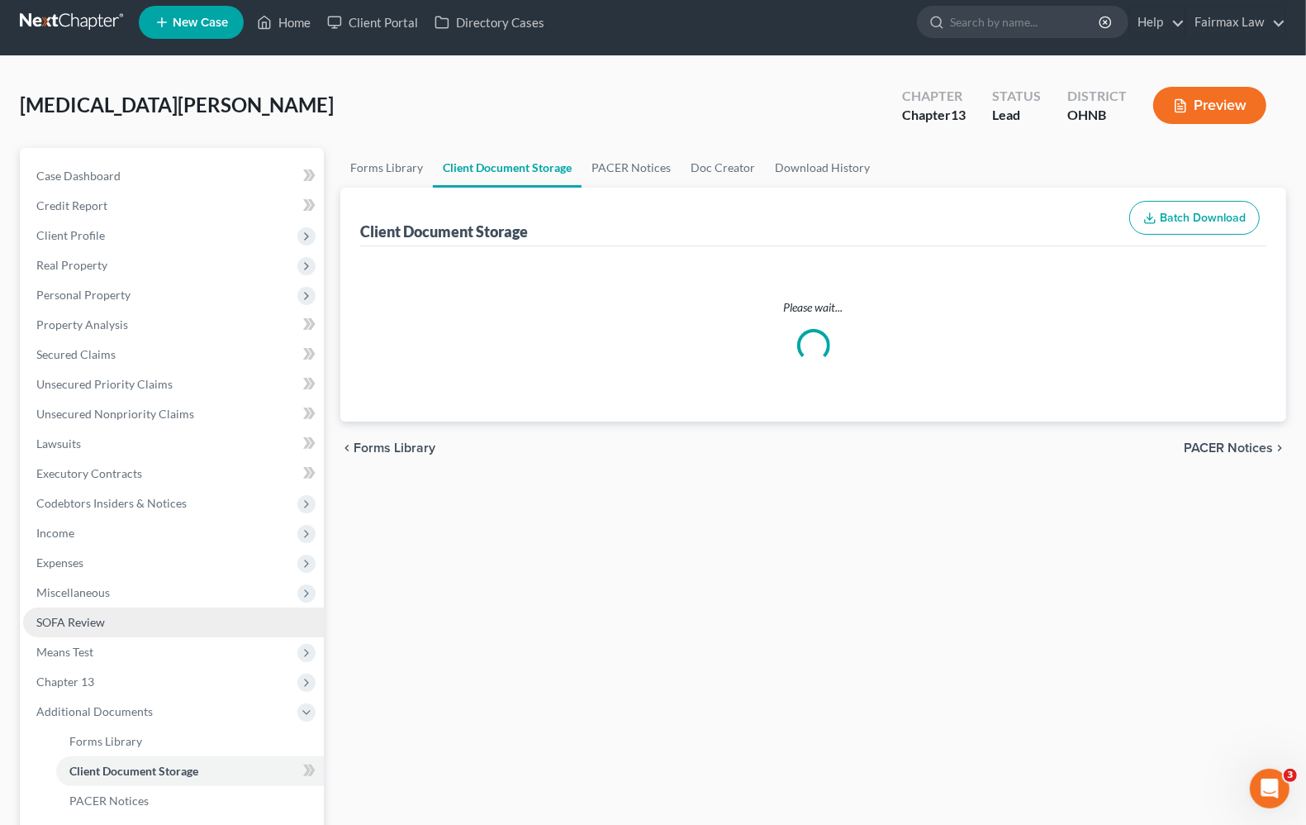
select select "5"
select select "16"
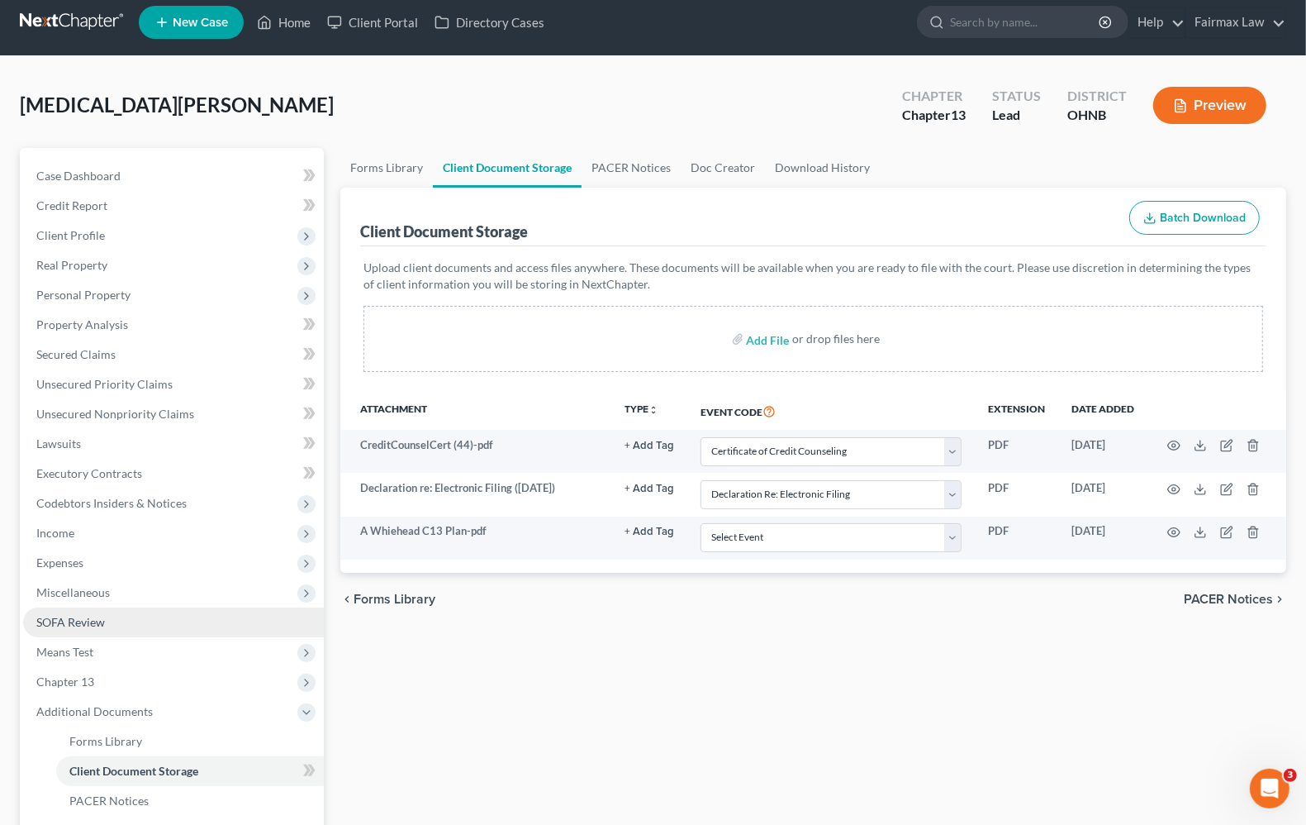
scroll to position [0, 0]
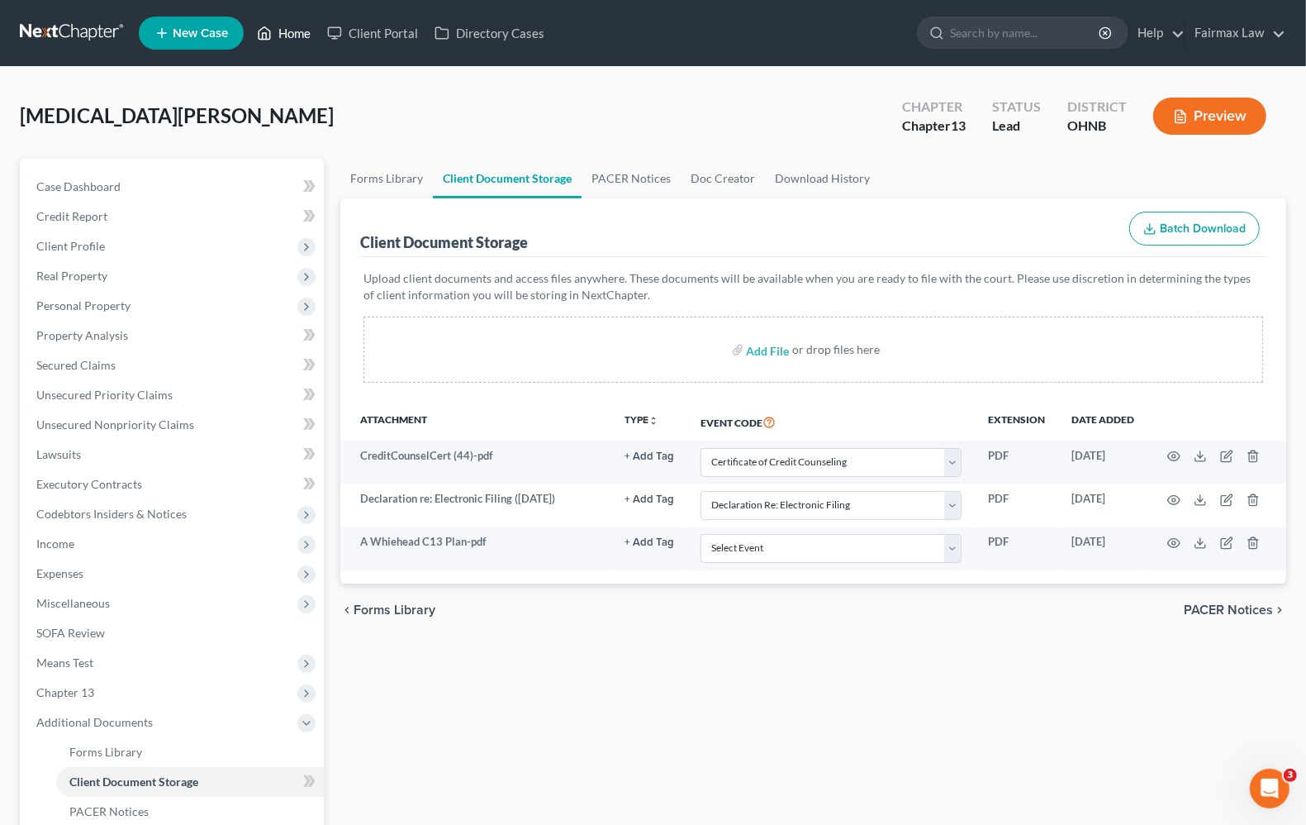
click at [283, 33] on link "Home" at bounding box center [284, 33] width 70 height 30
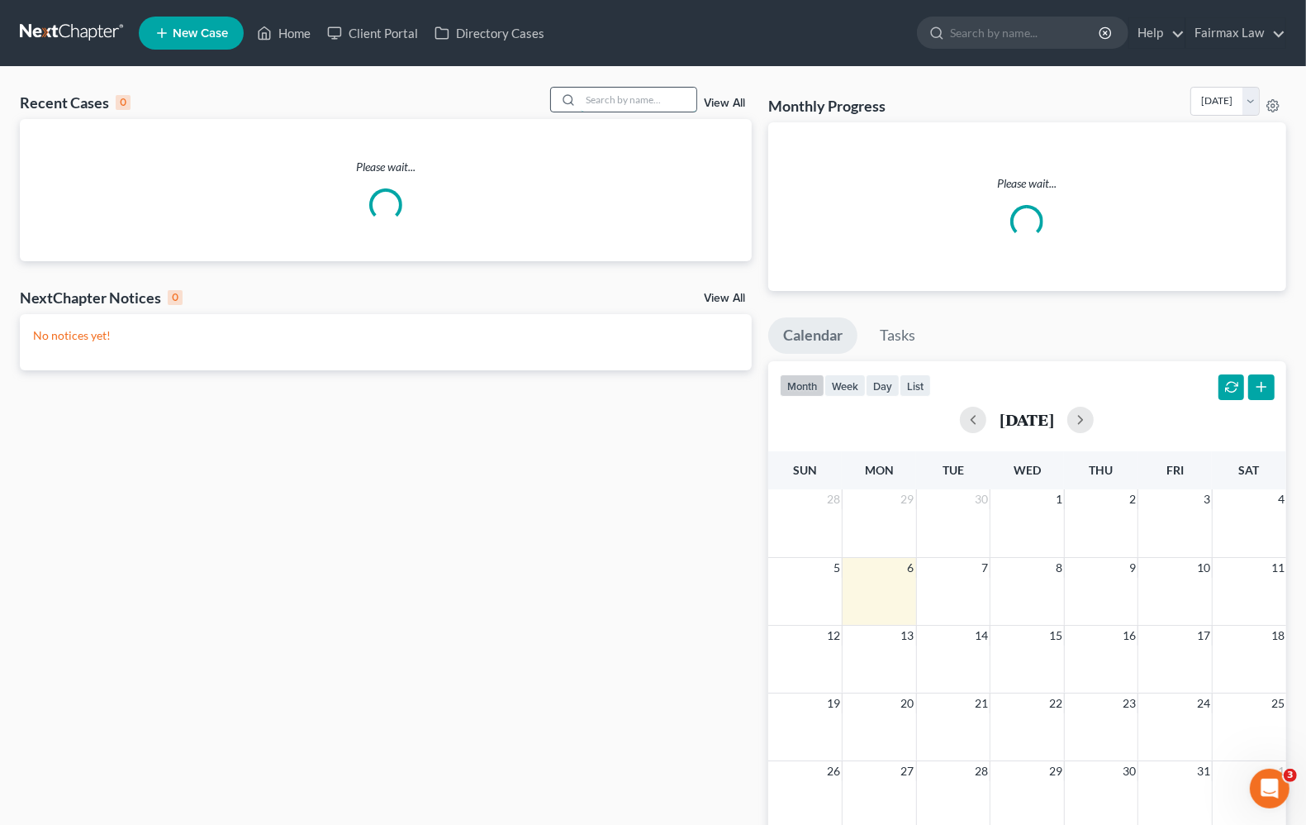
click at [635, 105] on input "search" at bounding box center [639, 100] width 116 height 24
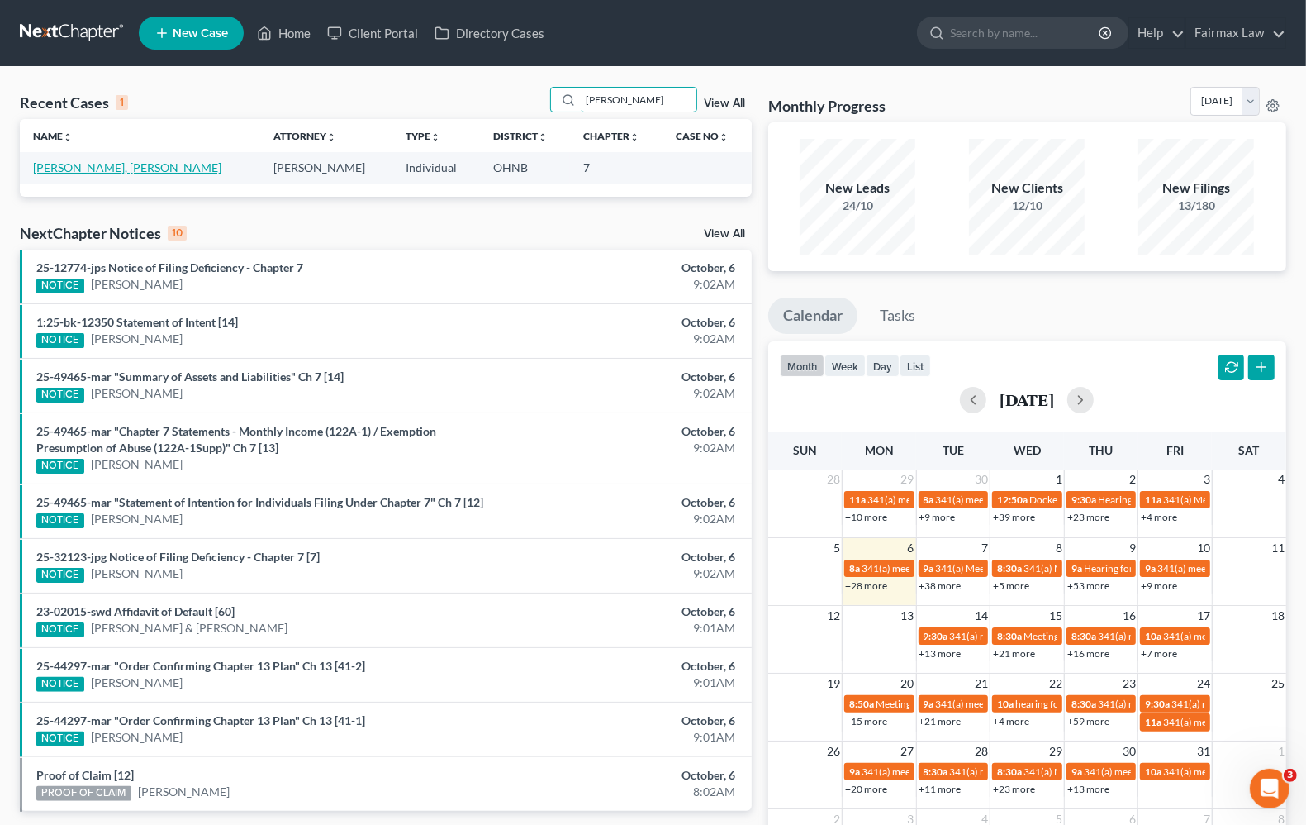
type input "eric elie"
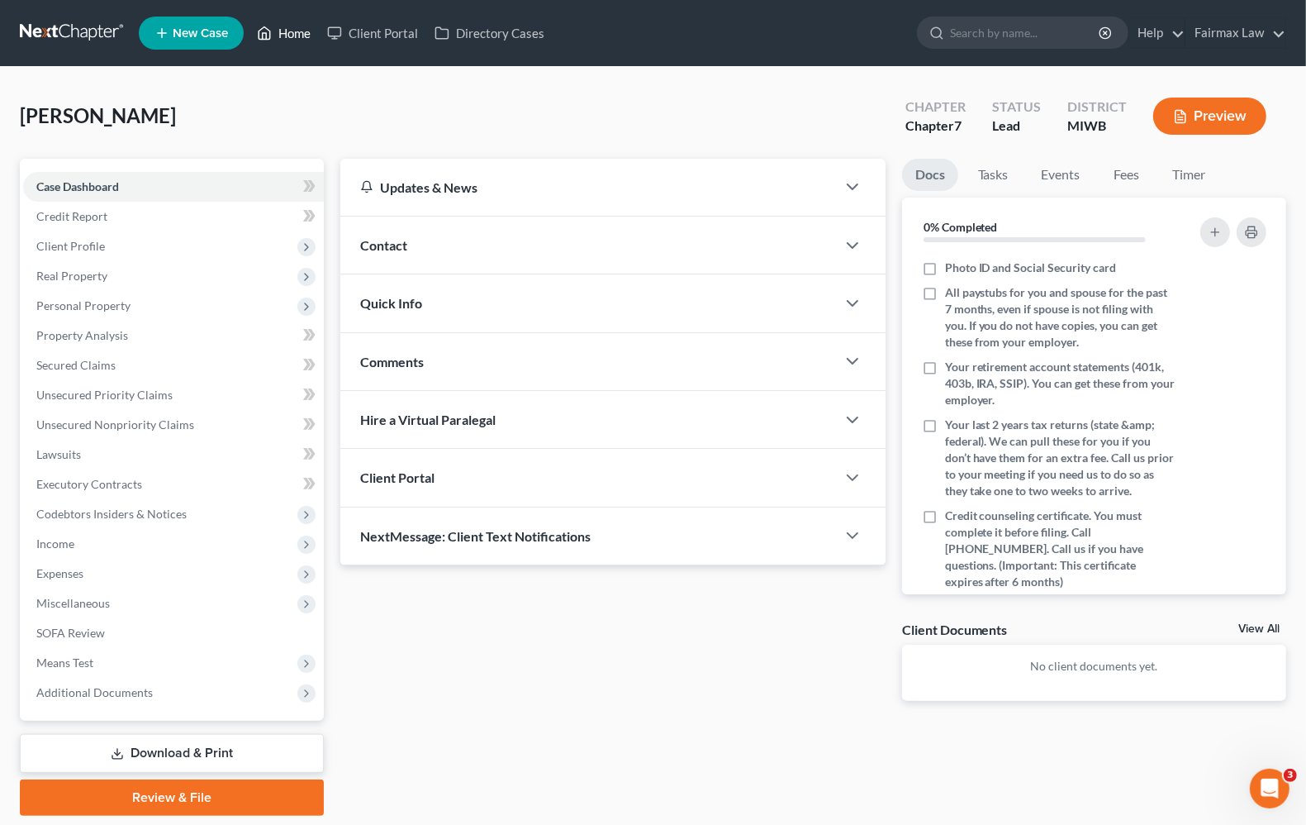
click at [292, 26] on link "Home" at bounding box center [284, 33] width 70 height 30
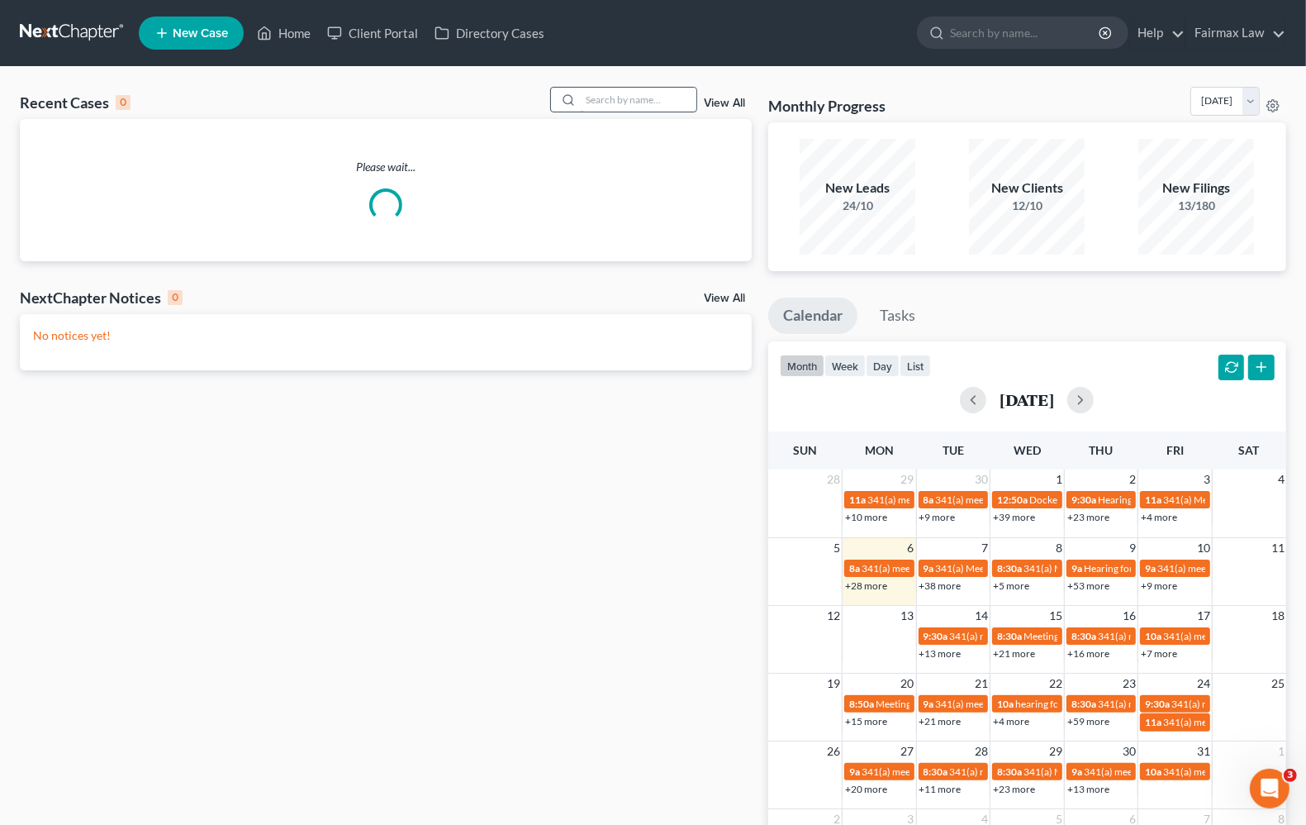
click at [596, 88] on input "search" at bounding box center [639, 100] width 116 height 24
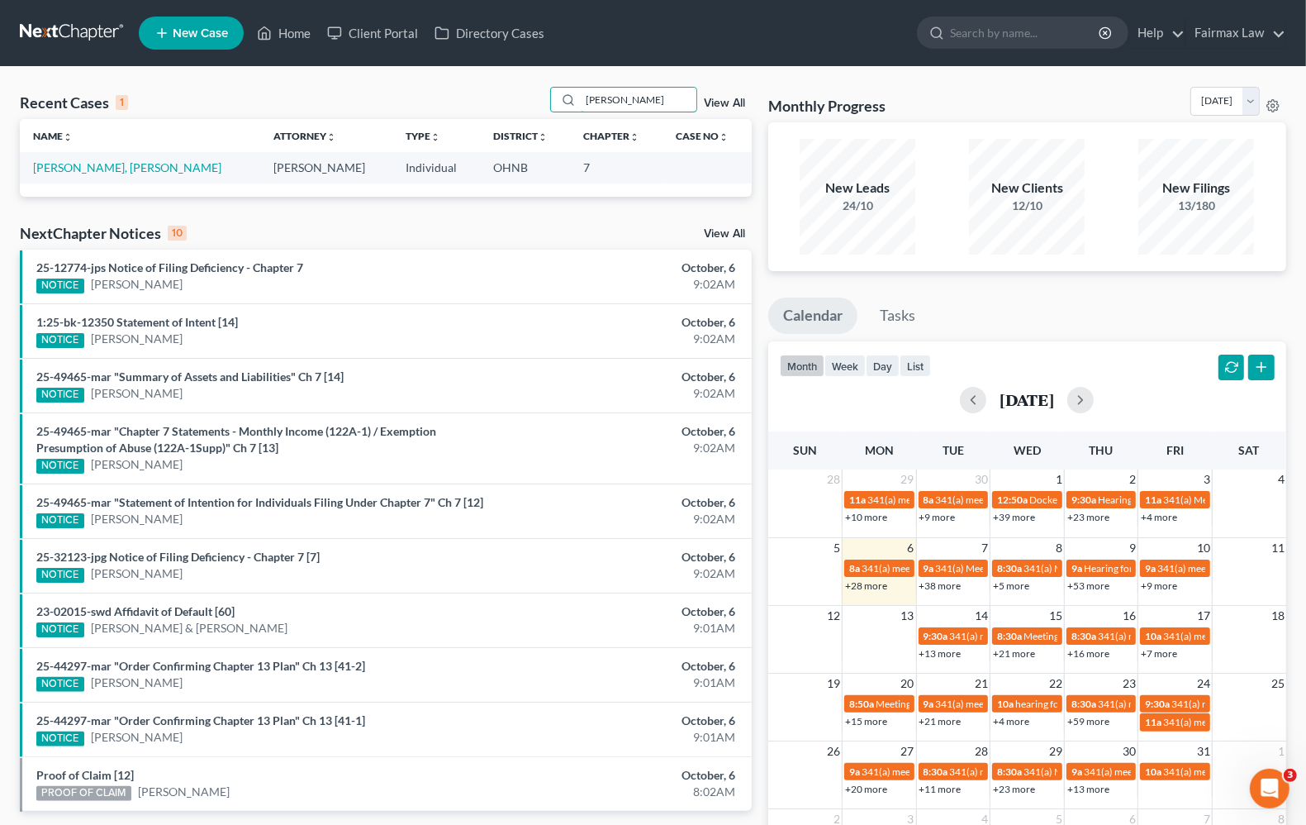
type input "eric elie"
click at [50, 175] on td "Elie Jr, Eric" at bounding box center [140, 167] width 240 height 31
click at [55, 165] on link "Elie Jr, Eric" at bounding box center [127, 167] width 188 height 14
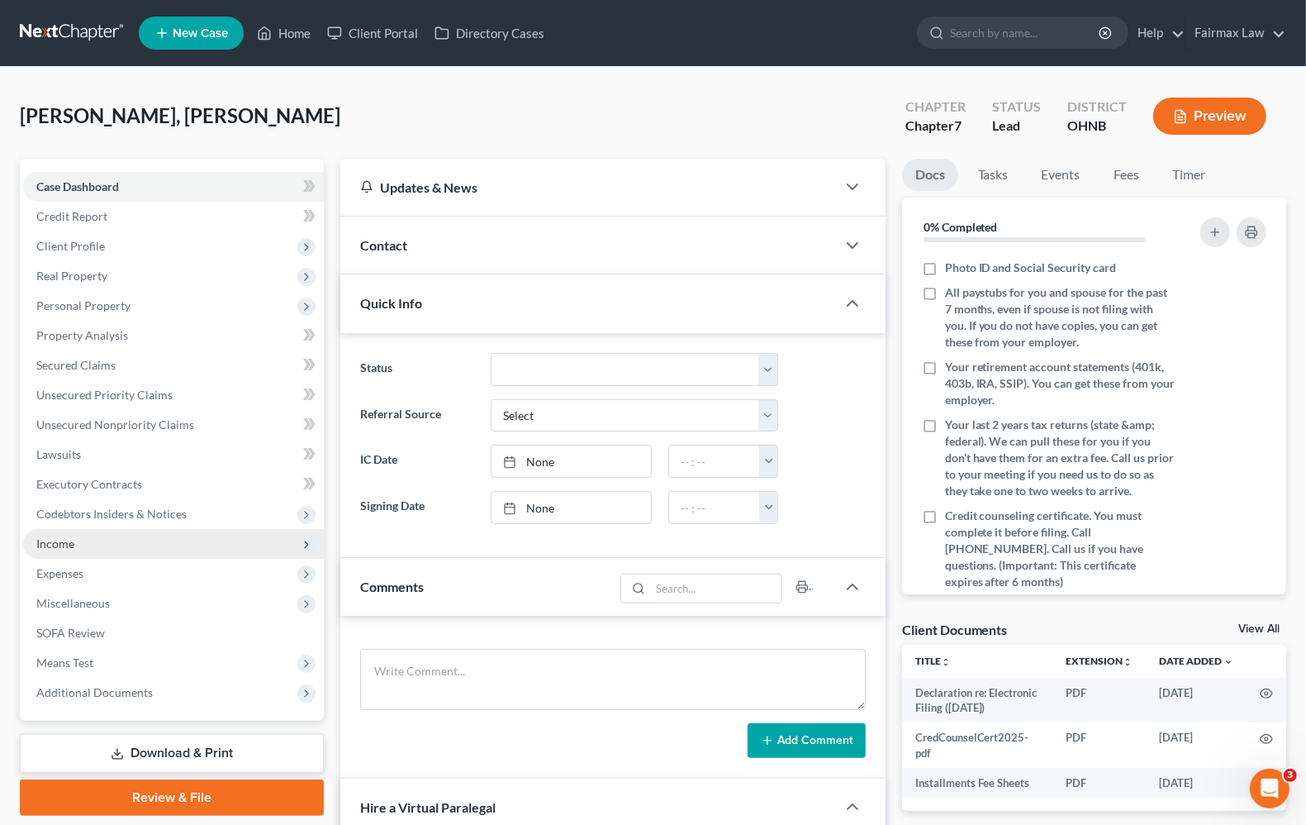
click at [78, 533] on span "Income" at bounding box center [173, 544] width 301 height 30
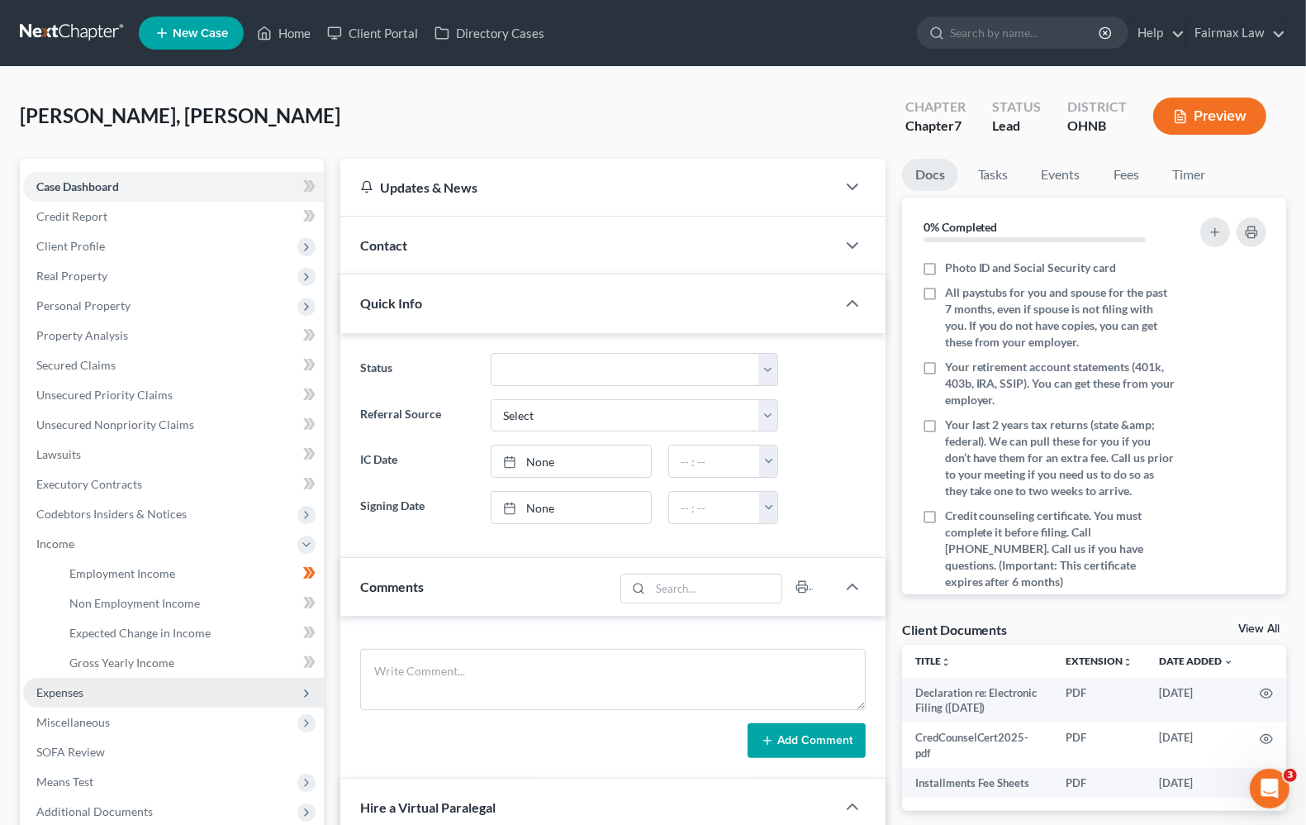
click at [50, 692] on span "Expenses" at bounding box center [59, 692] width 47 height 14
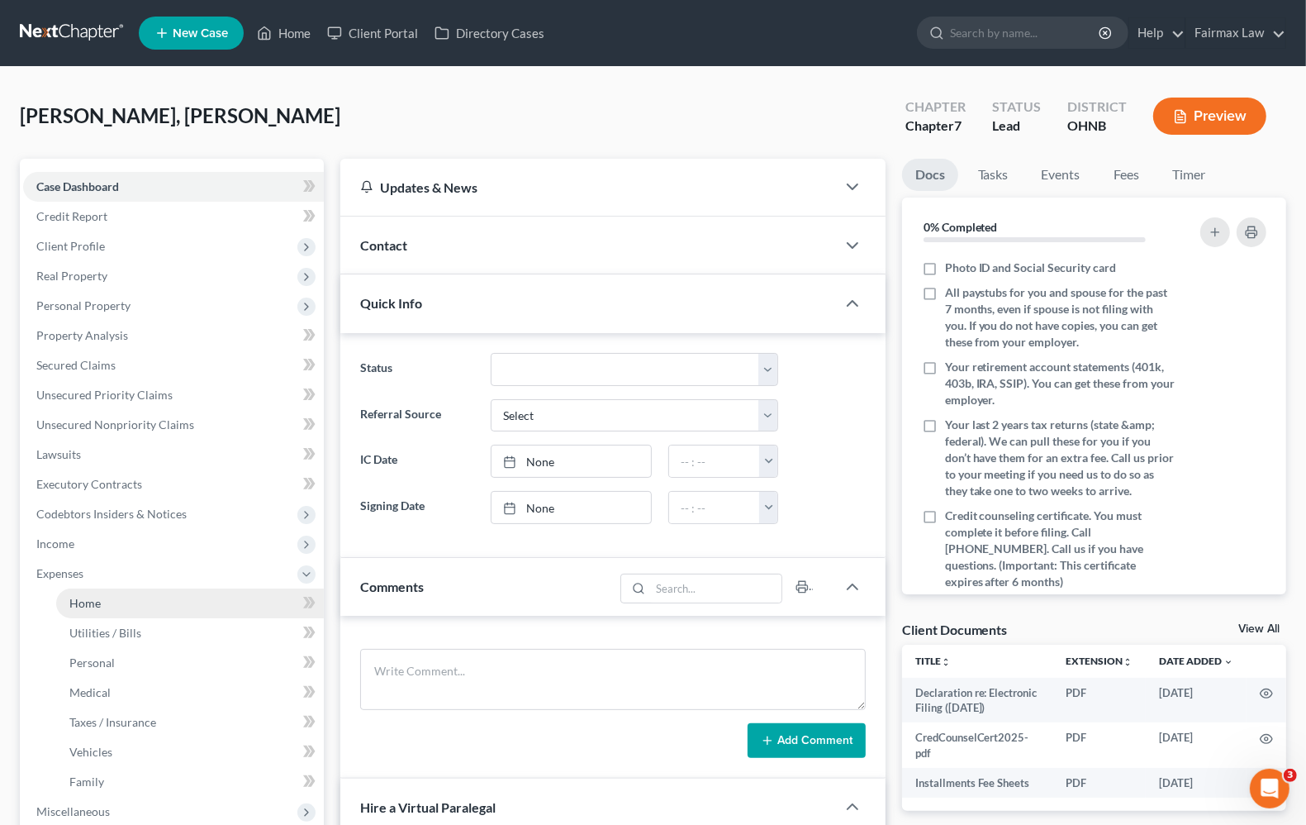
click at [69, 607] on span "Home" at bounding box center [84, 603] width 31 height 14
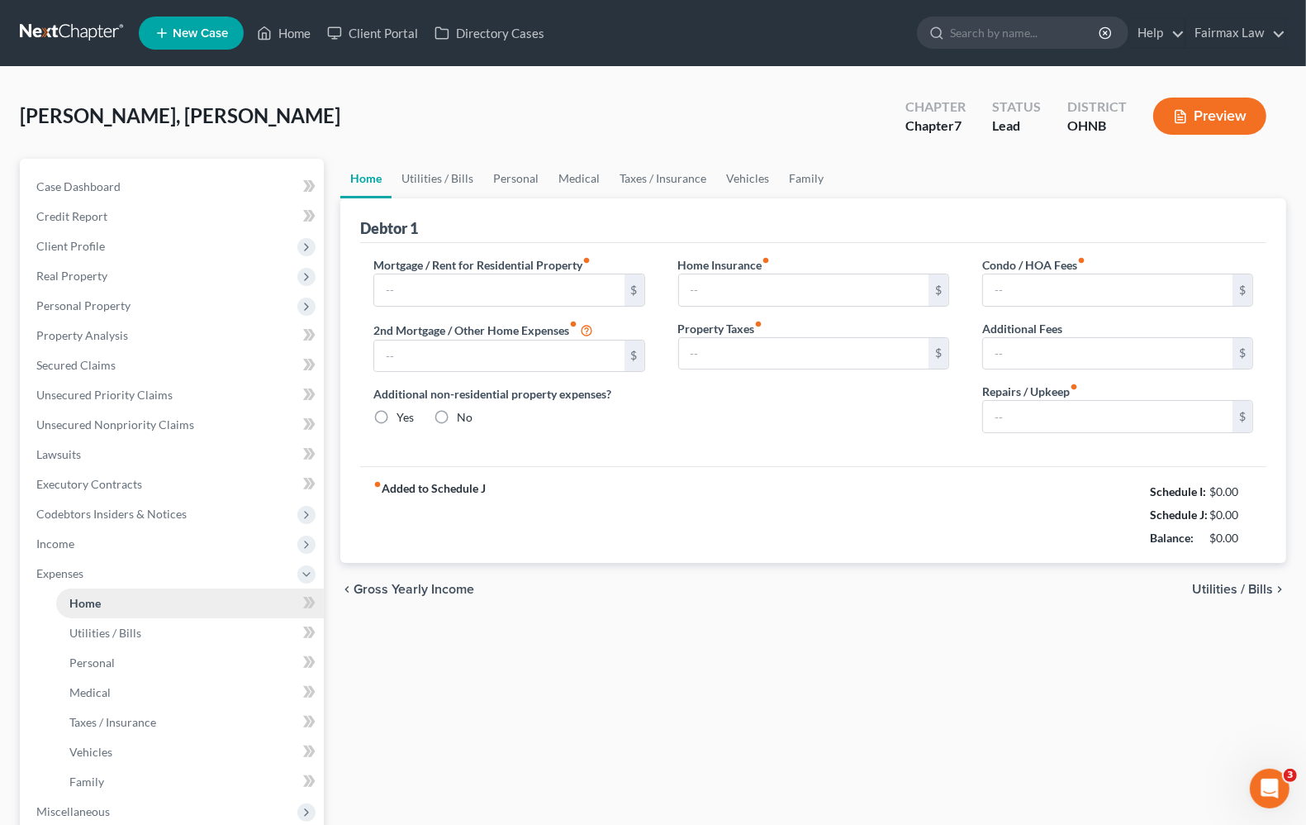
type input "1,100.00"
type input "0.00"
radio input "true"
type input "25.00"
type input "0.00"
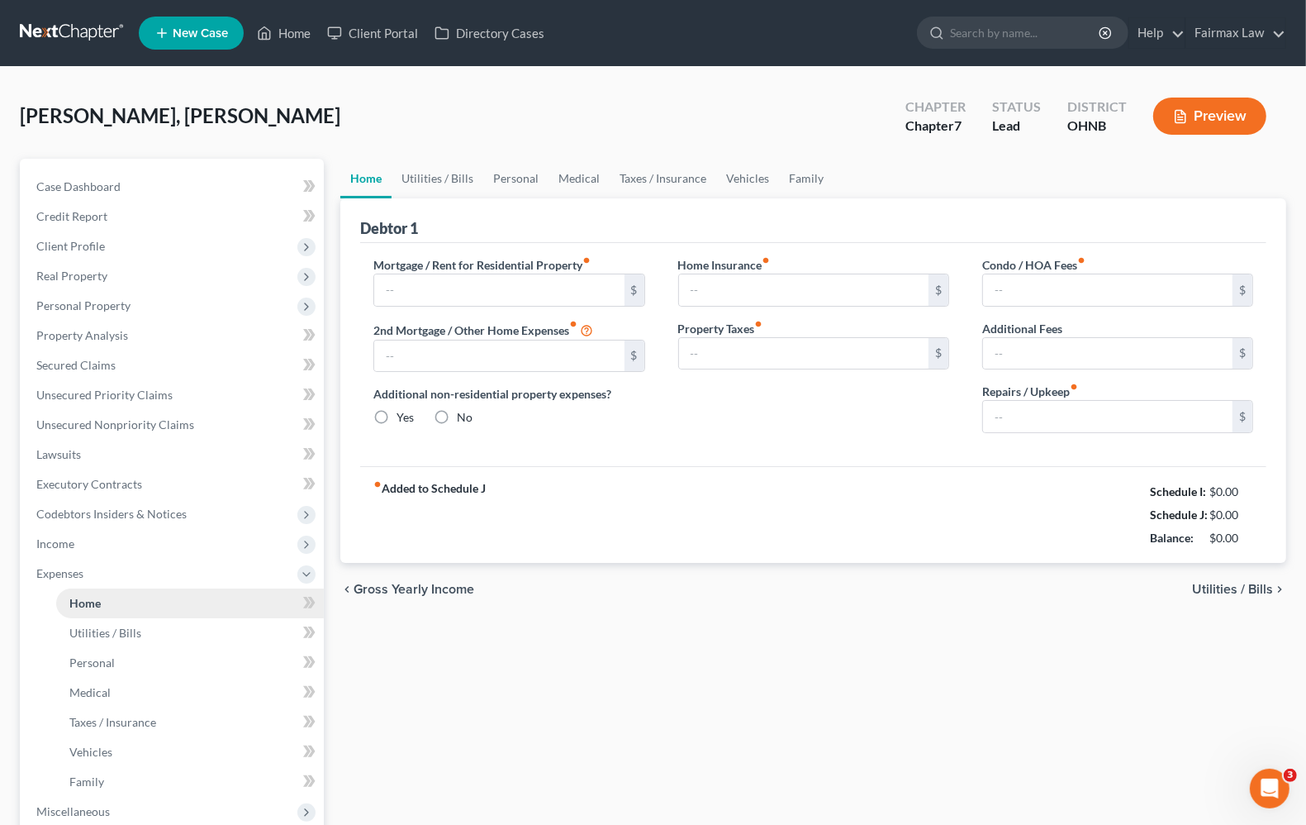
type input "0.00"
click at [1208, 591] on span "Utilities / Bills" at bounding box center [1232, 589] width 81 height 13
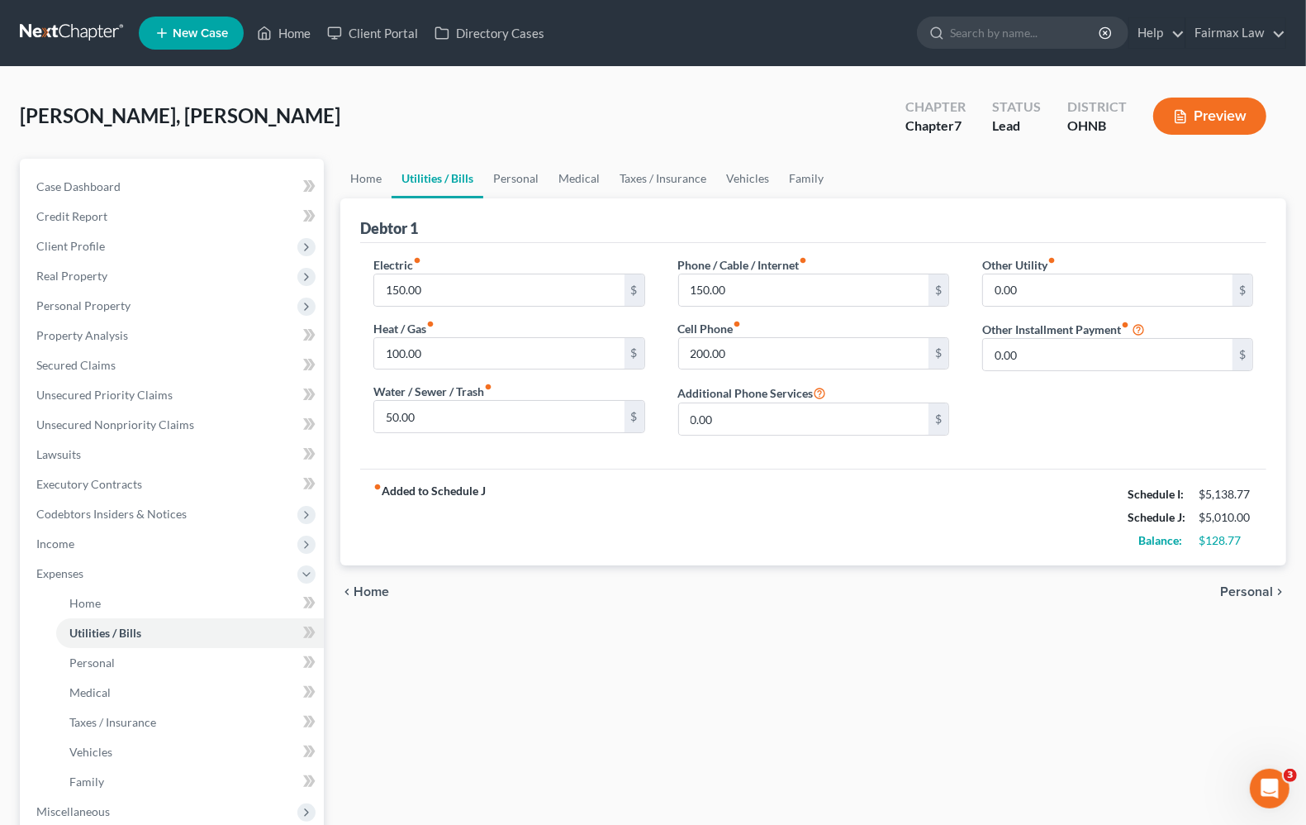
click at [1235, 588] on span "Personal" at bounding box center [1246, 591] width 53 height 13
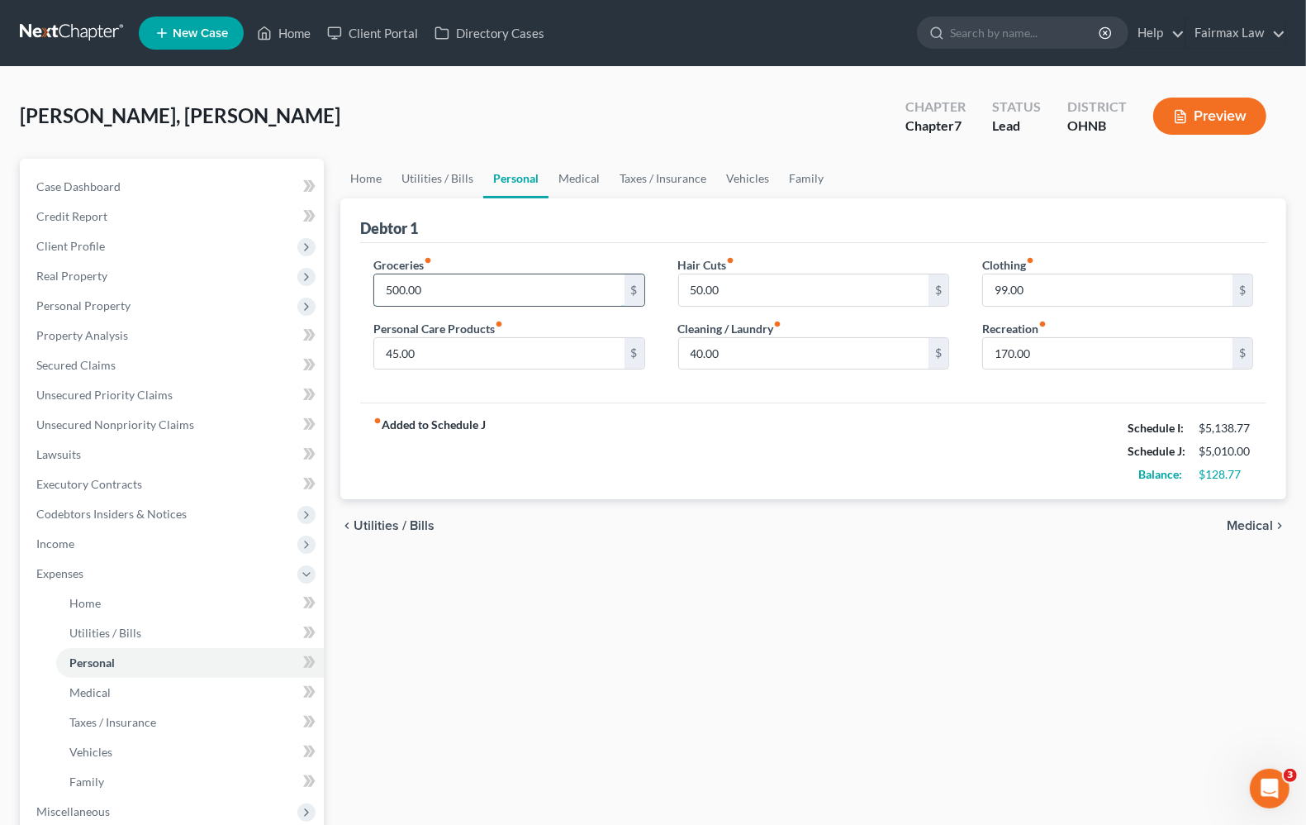
click at [448, 291] on input "500.00" at bounding box center [499, 289] width 250 height 31
type input "400.00"
type input "0"
click at [1256, 534] on div "chevron_left Utilities / Bills Medical chevron_right" at bounding box center [813, 525] width 946 height 53
click at [1258, 527] on span "Medical" at bounding box center [1250, 525] width 46 height 13
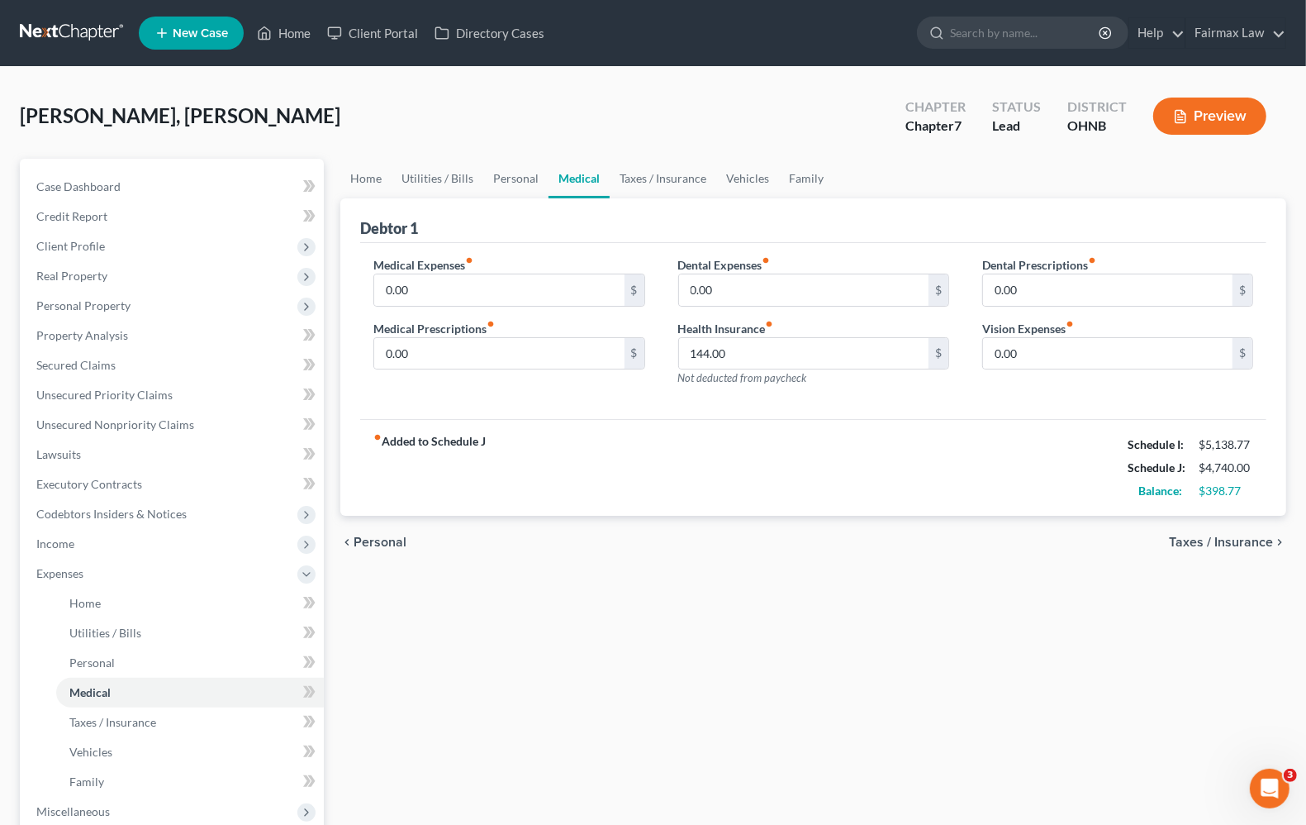
click at [391, 544] on span "Personal" at bounding box center [380, 541] width 53 height 13
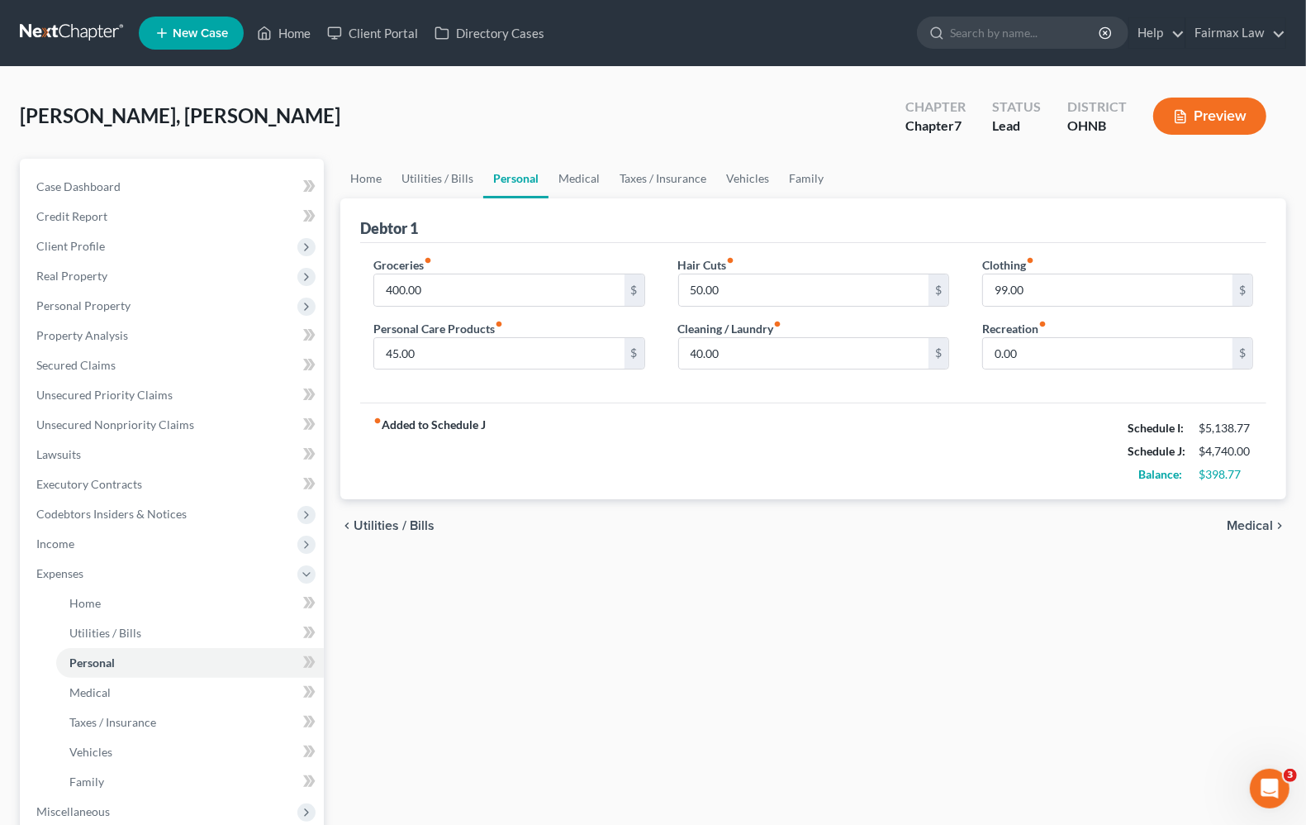
drag, startPoint x: 1088, startPoint y: 306, endPoint x: 723, endPoint y: 229, distance: 373.2
click at [800, 238] on div "Debtor 1 Groceries fiber_manual_record 400.00 $ Personal Care Products fiber_ma…" at bounding box center [813, 349] width 946 height 302
click at [1076, 274] on input "99.00" at bounding box center [1108, 289] width 250 height 31
type input "50.00"
click at [1261, 530] on span "Medical" at bounding box center [1250, 525] width 46 height 13
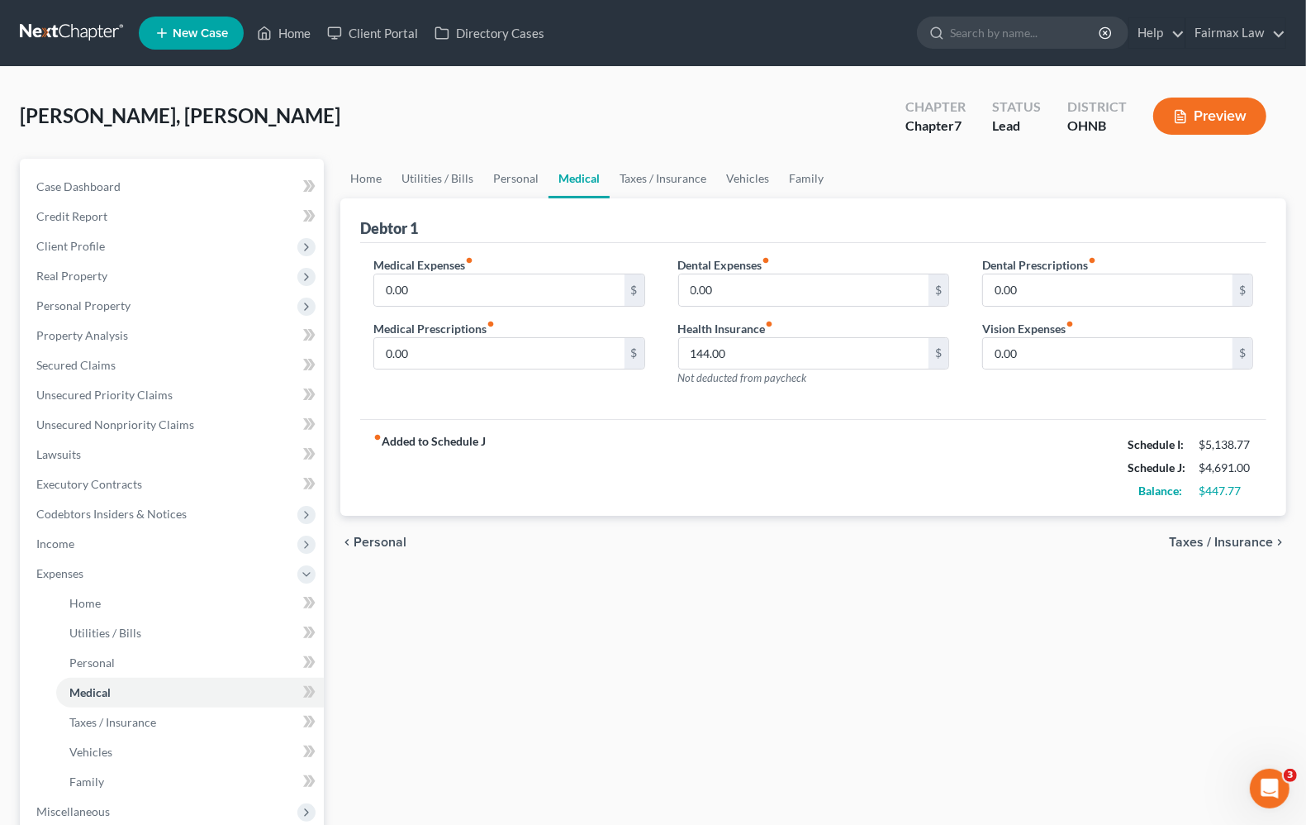
click at [1196, 543] on span "Taxes / Insurance" at bounding box center [1221, 541] width 104 height 13
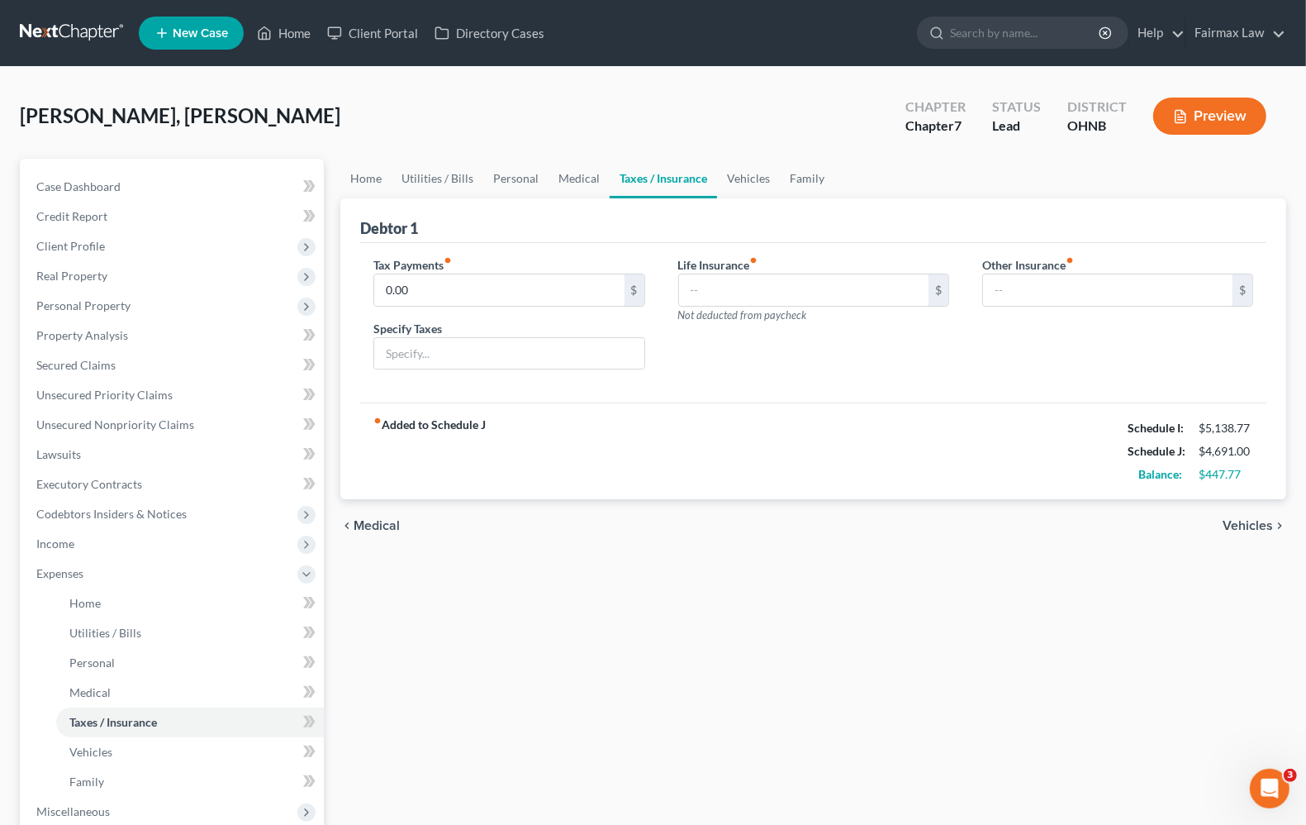
click at [1260, 525] on span "Vehicles" at bounding box center [1248, 525] width 50 height 13
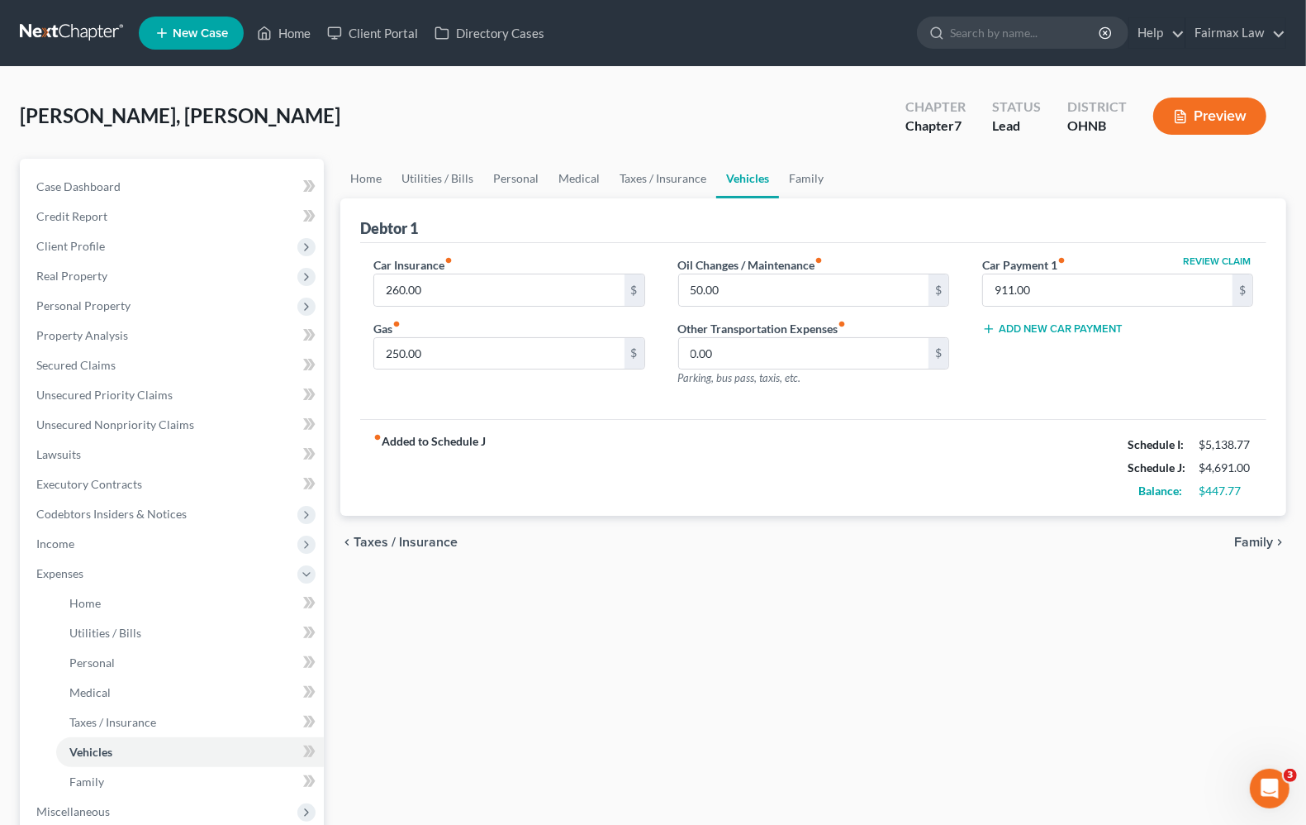
click at [1254, 544] on span "Family" at bounding box center [1253, 541] width 39 height 13
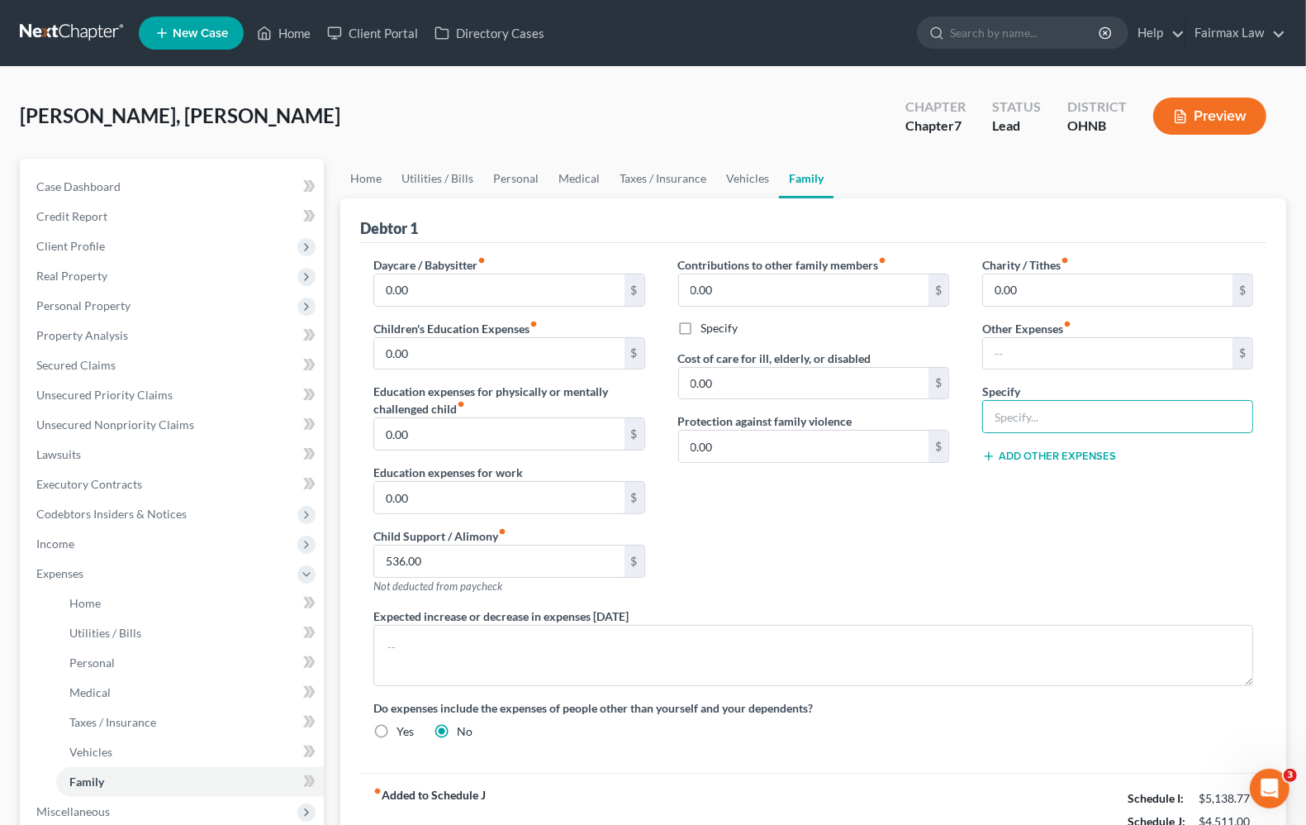
click at [822, 526] on div "Contributions to other family members fiber_manual_record 0.00 $ Specify Cost o…" at bounding box center [814, 431] width 304 height 351
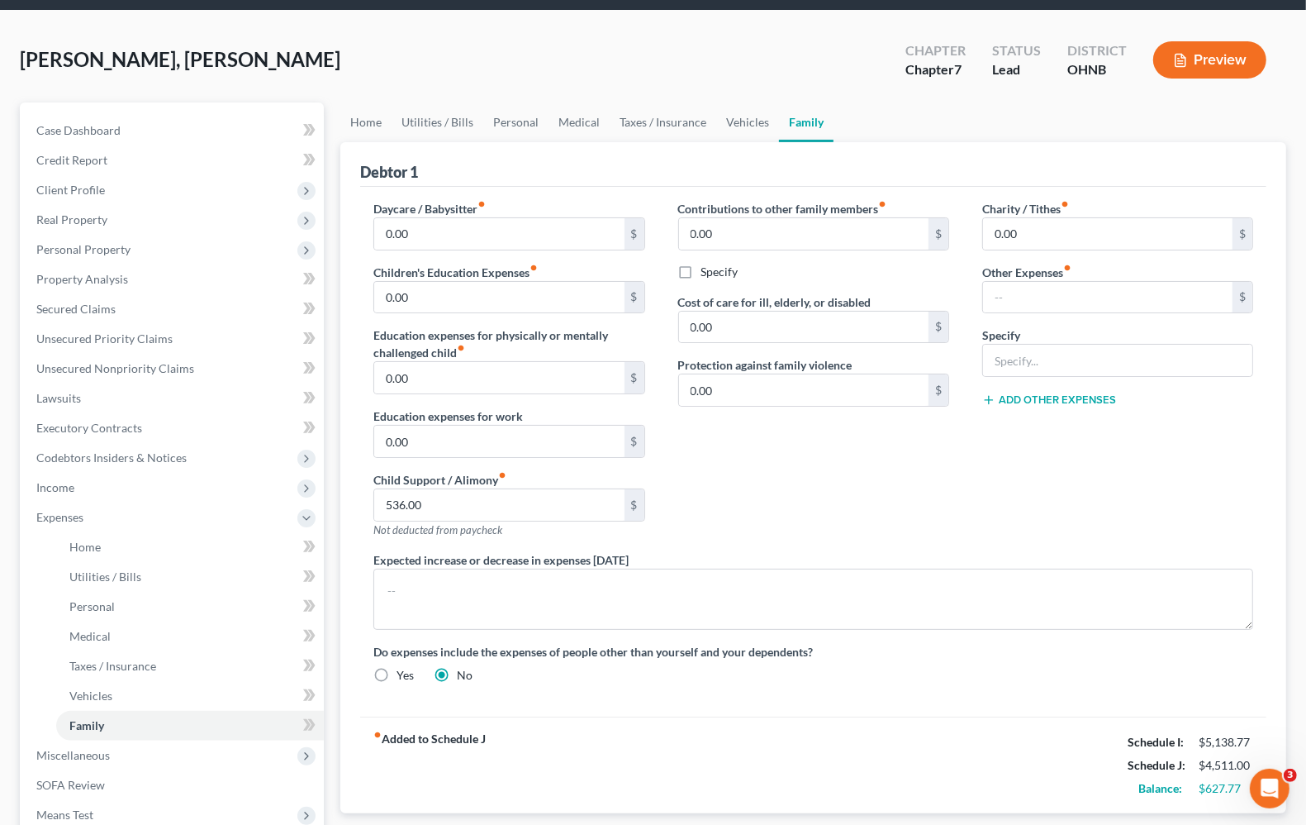
scroll to position [103, 0]
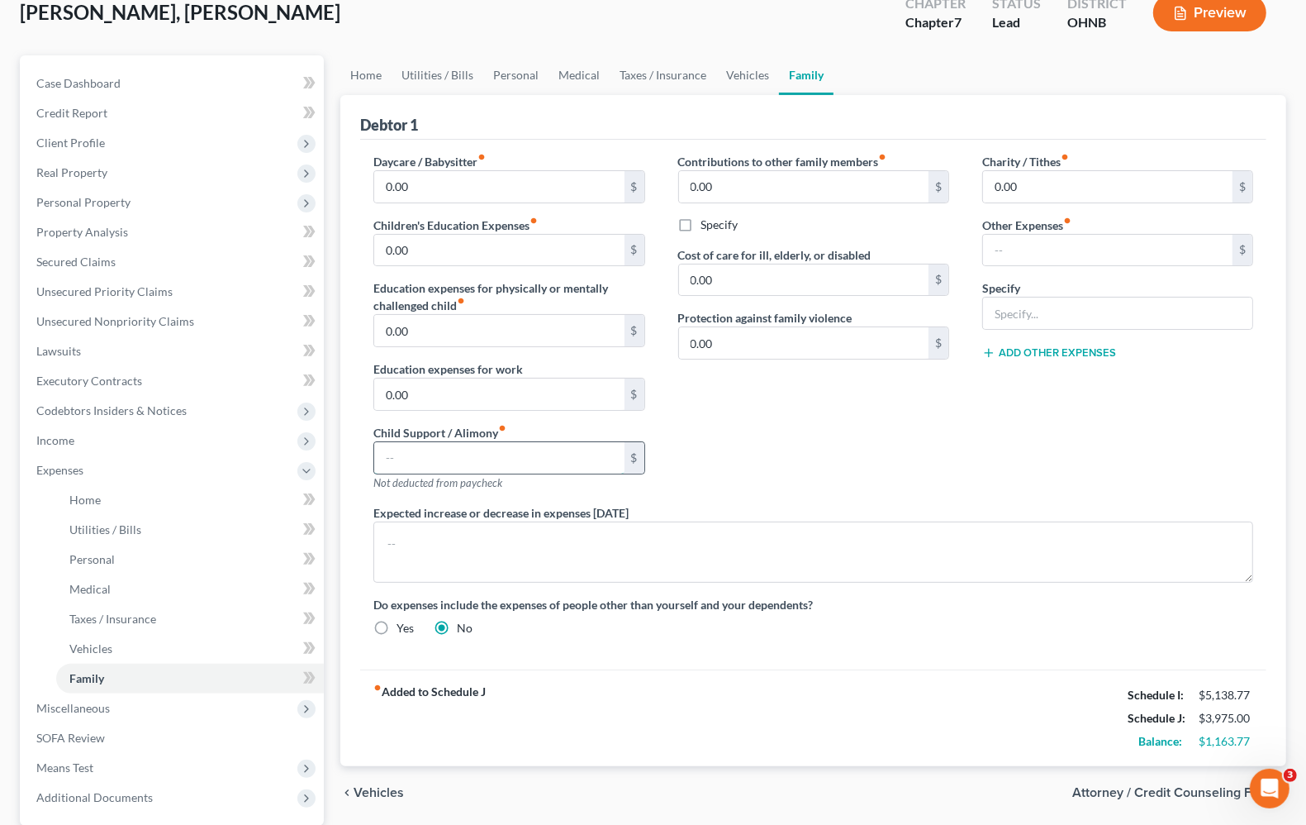
click at [447, 460] on input "text" at bounding box center [499, 457] width 250 height 31
click at [946, 497] on div "Contributions to other family members fiber_manual_record 0.00 $ Specify Cost o…" at bounding box center [814, 328] width 304 height 351
click at [83, 295] on span "Unsecured Priority Claims" at bounding box center [104, 291] width 136 height 14
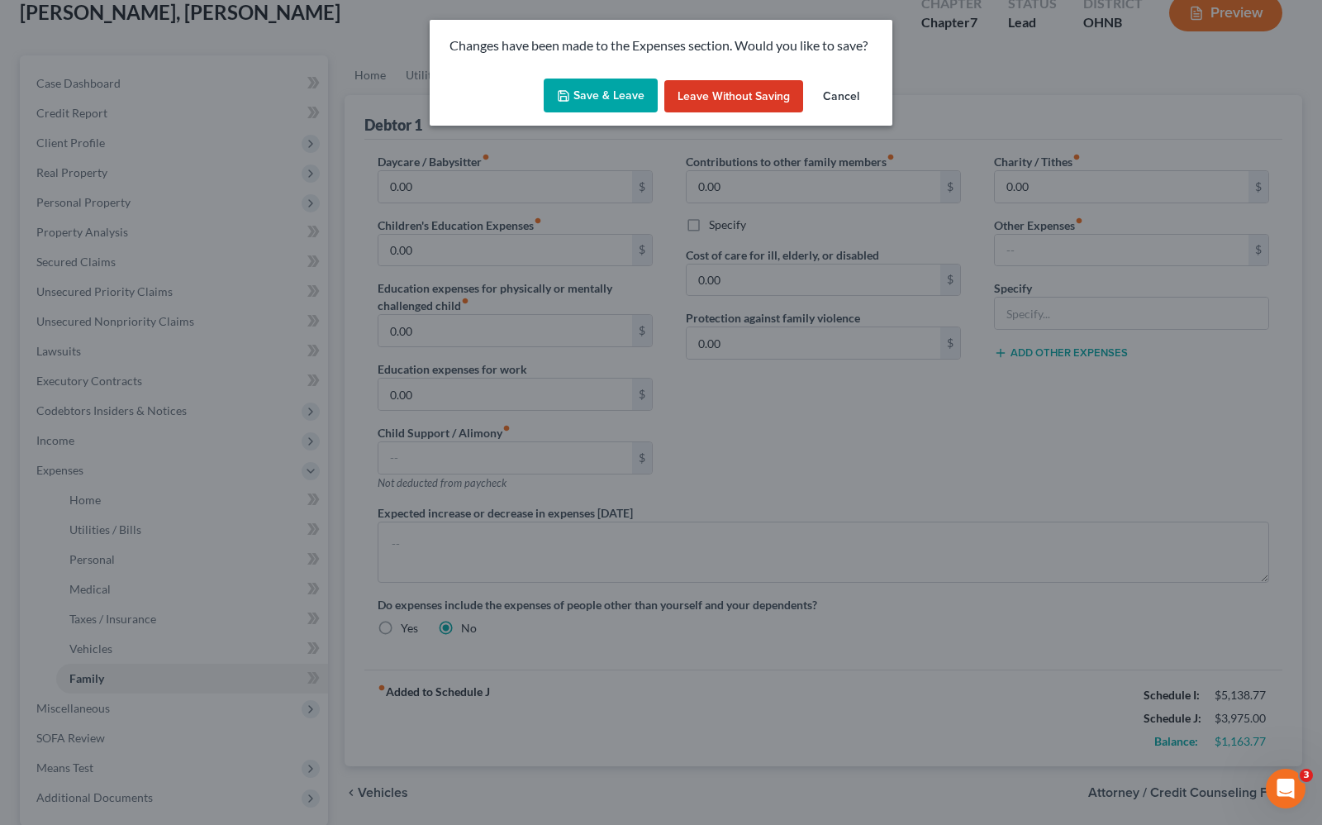
click at [593, 92] on button "Save & Leave" at bounding box center [601, 95] width 114 height 35
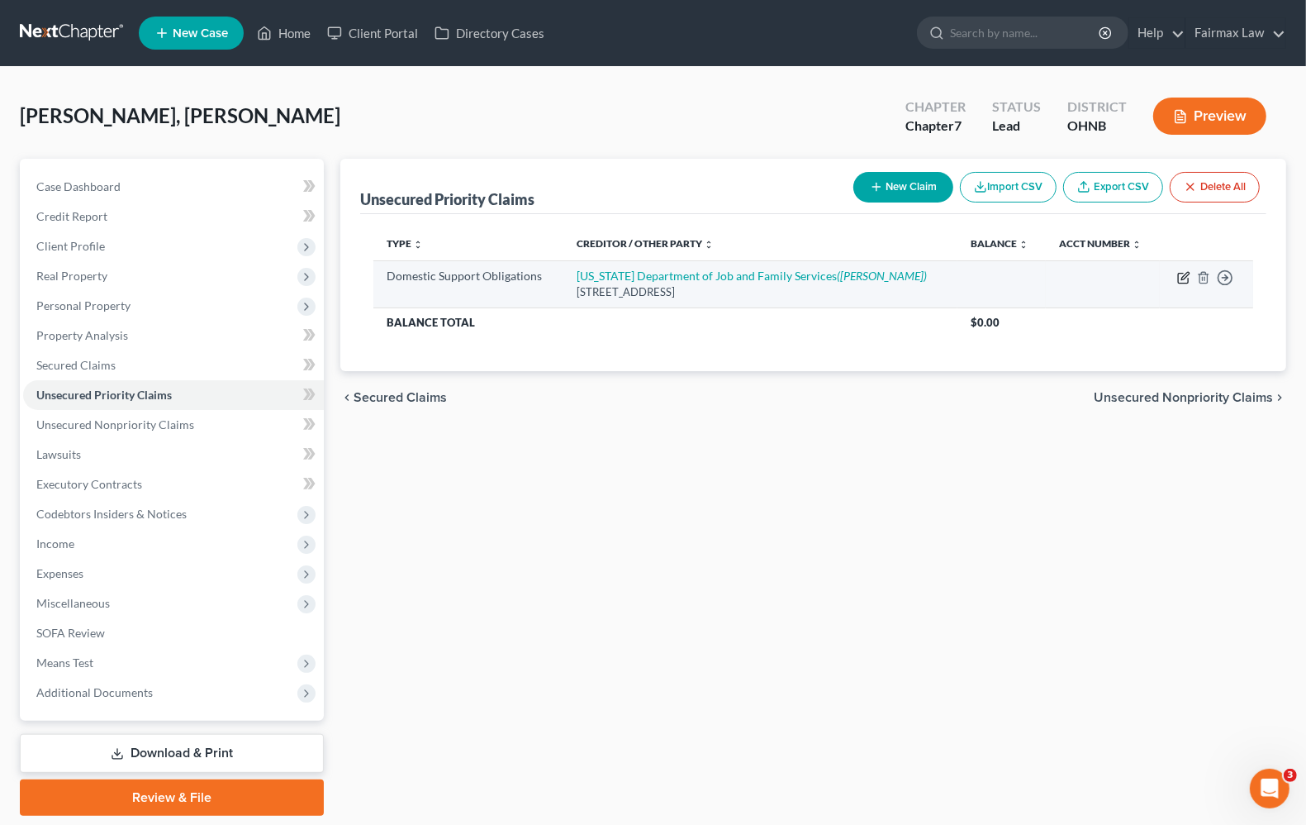
click at [1184, 277] on icon "button" at bounding box center [1183, 277] width 13 height 13
select select "36"
select select "0"
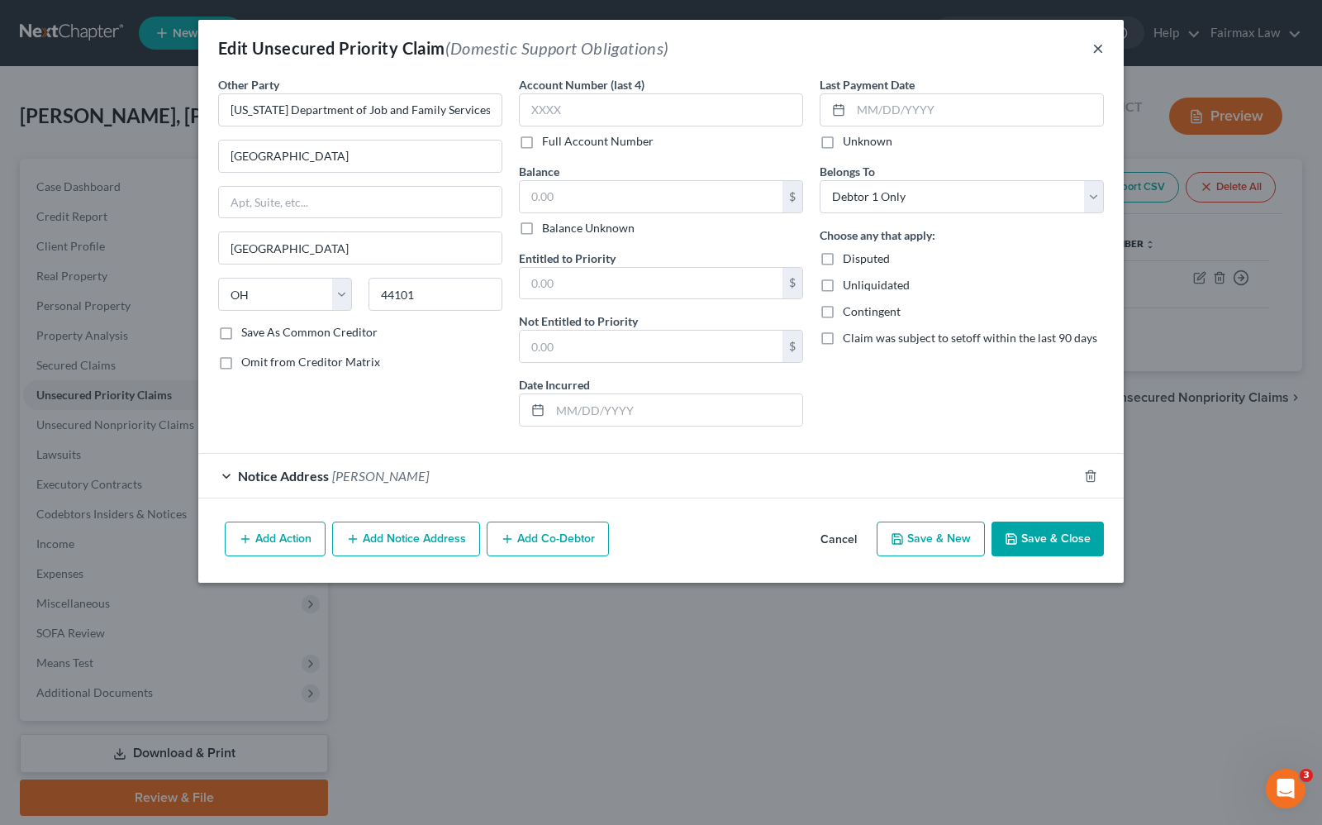
click at [1097, 55] on button "×" at bounding box center [1098, 48] width 12 height 20
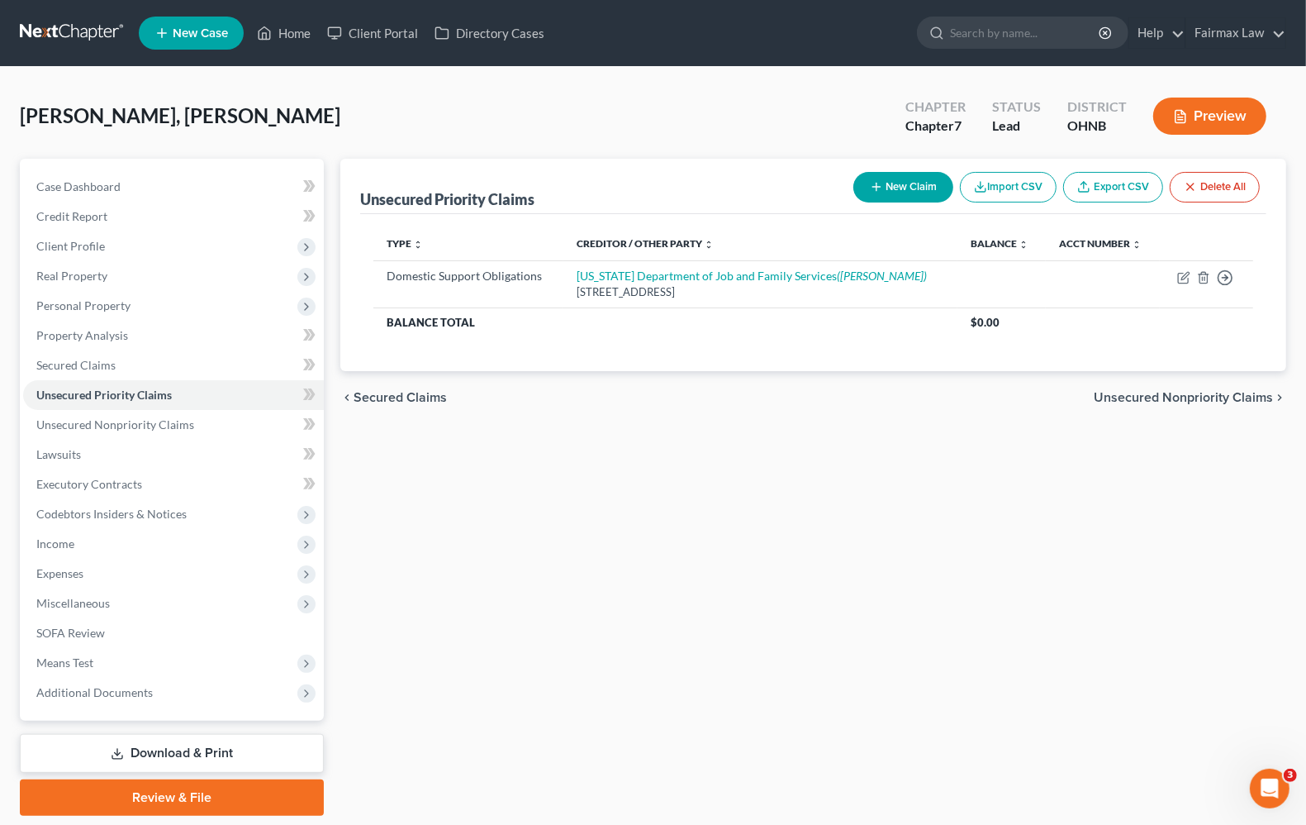
scroll to position [51, 0]
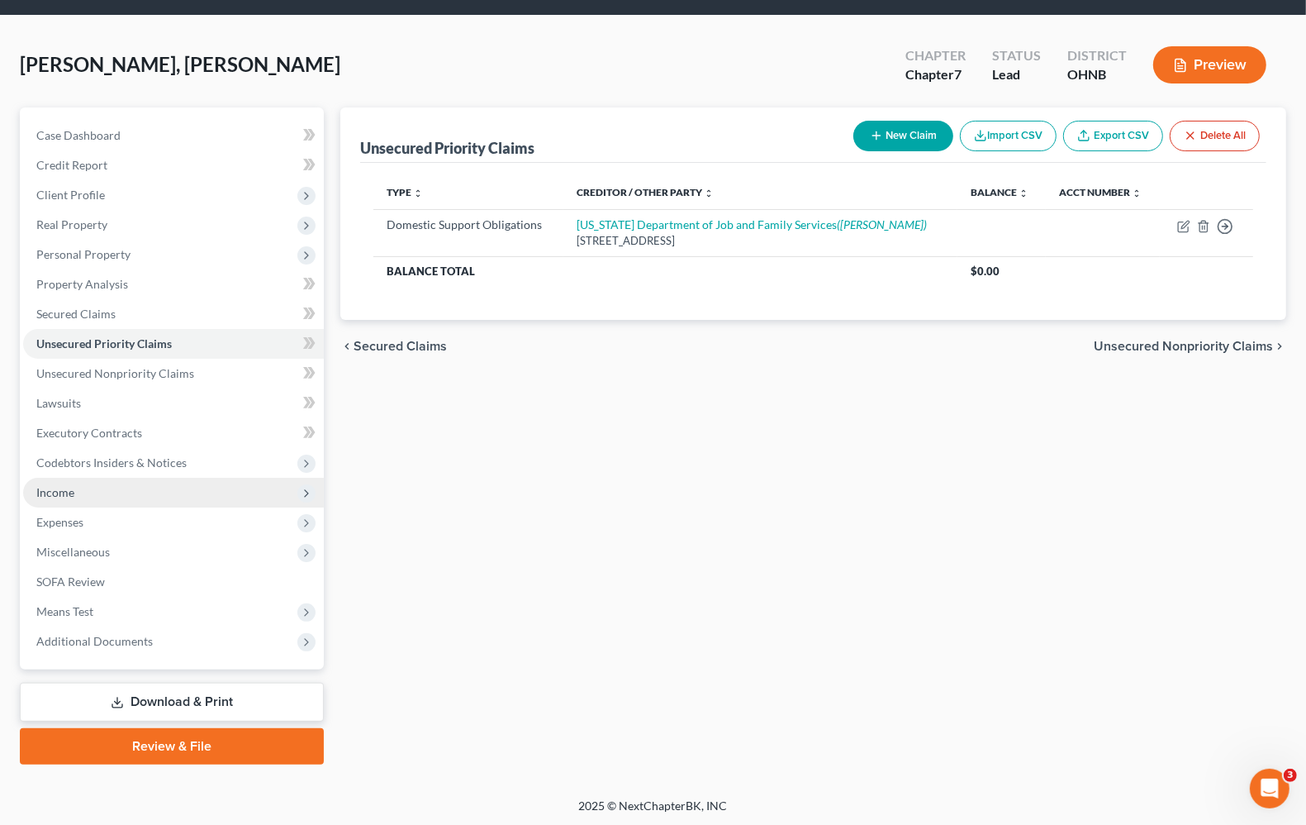
click at [50, 485] on span "Income" at bounding box center [55, 492] width 38 height 14
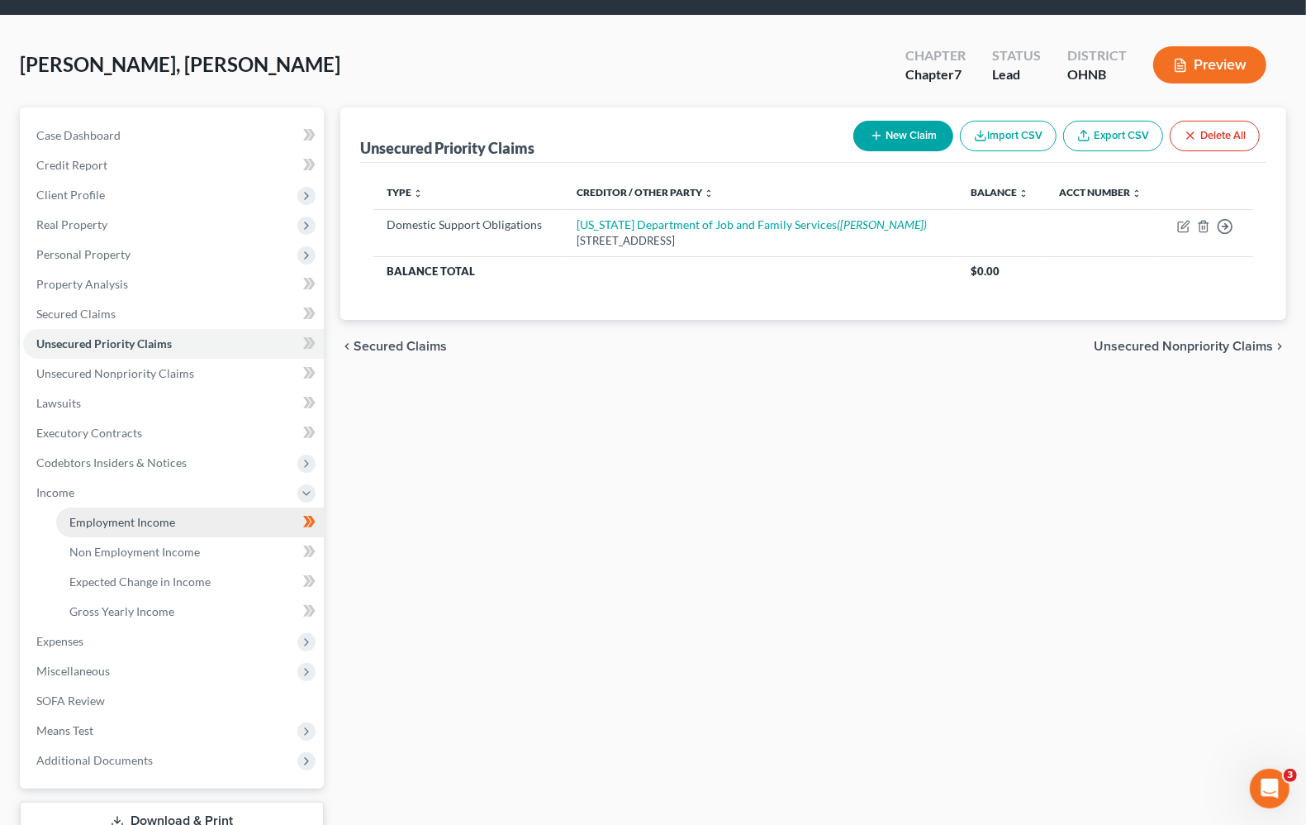
click at [101, 525] on span "Employment Income" at bounding box center [122, 522] width 106 height 14
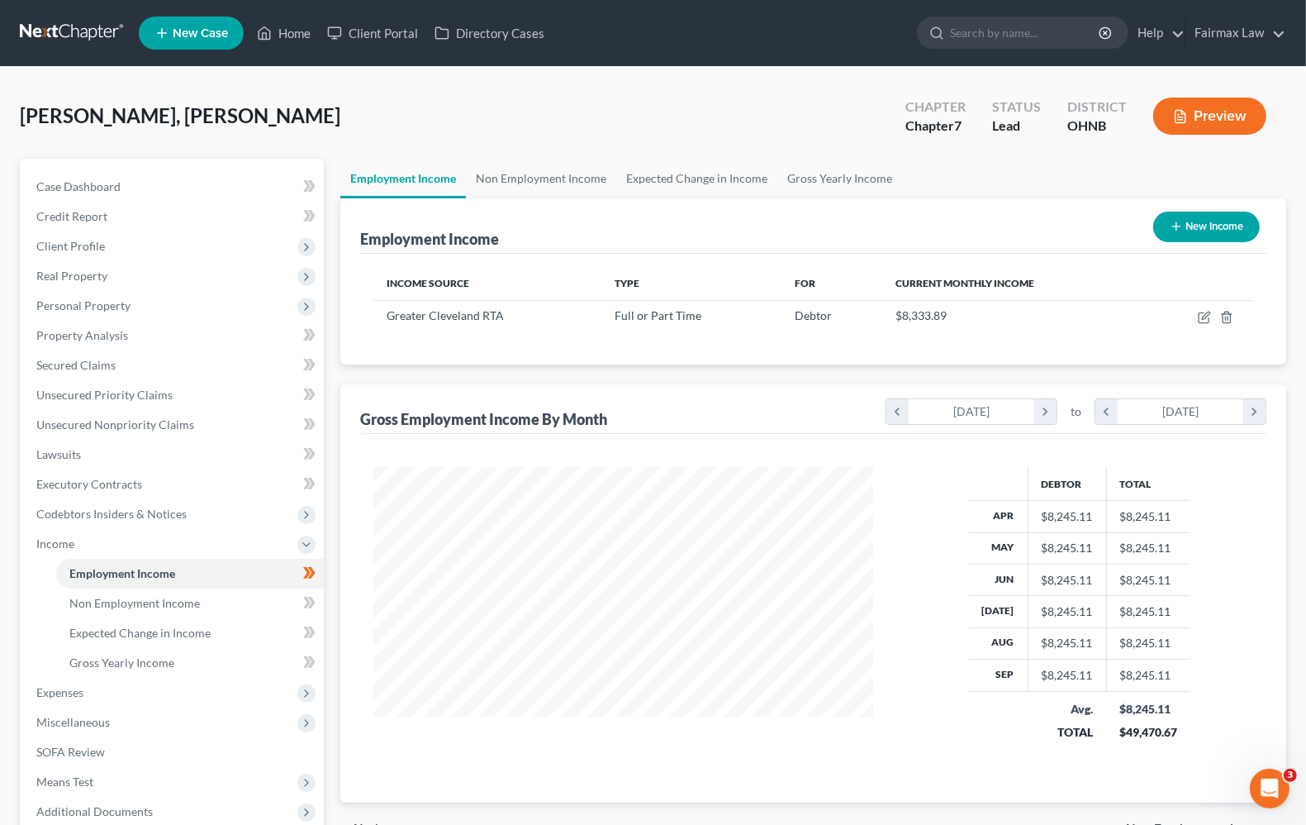
scroll to position [297, 531]
click at [101, 512] on span "Codebtors Insiders & Notices" at bounding box center [111, 514] width 150 height 14
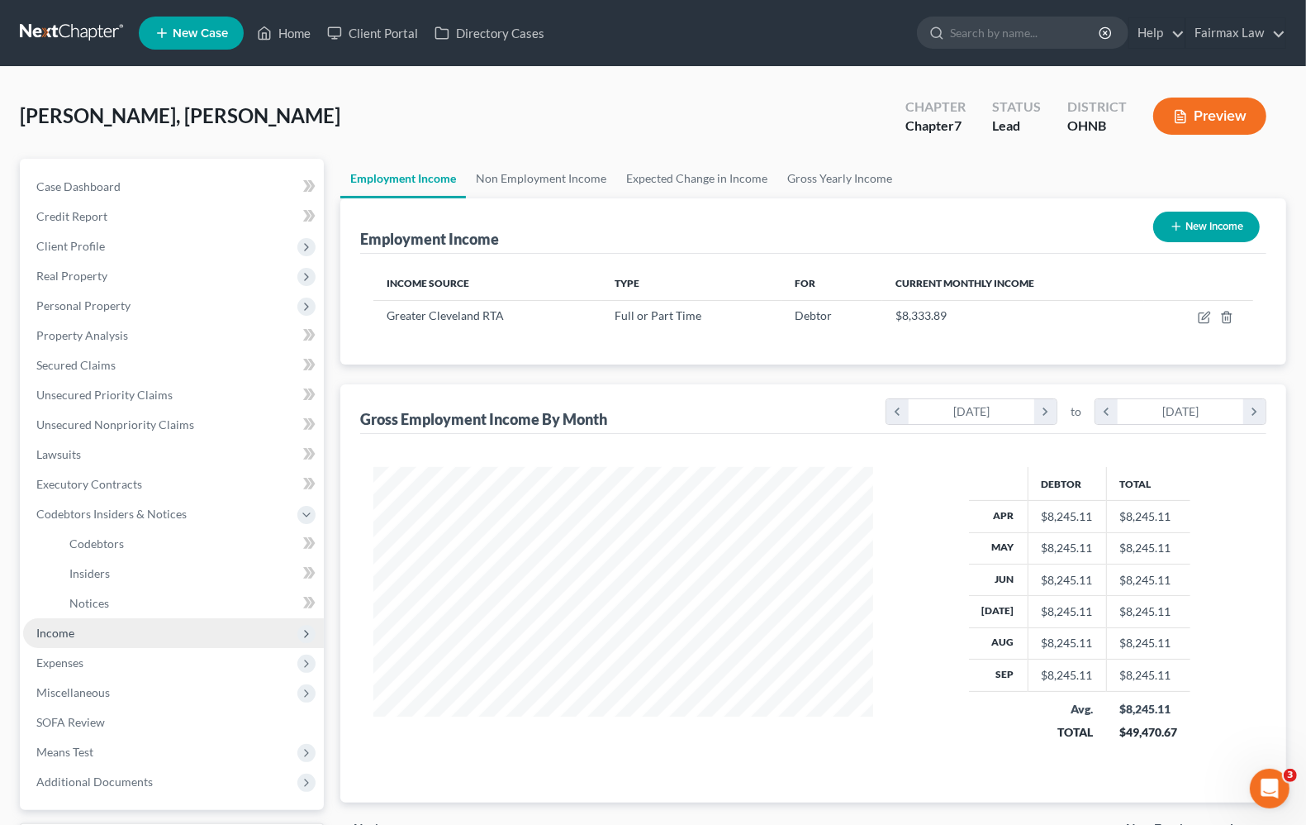
click at [55, 638] on span "Income" at bounding box center [173, 633] width 301 height 30
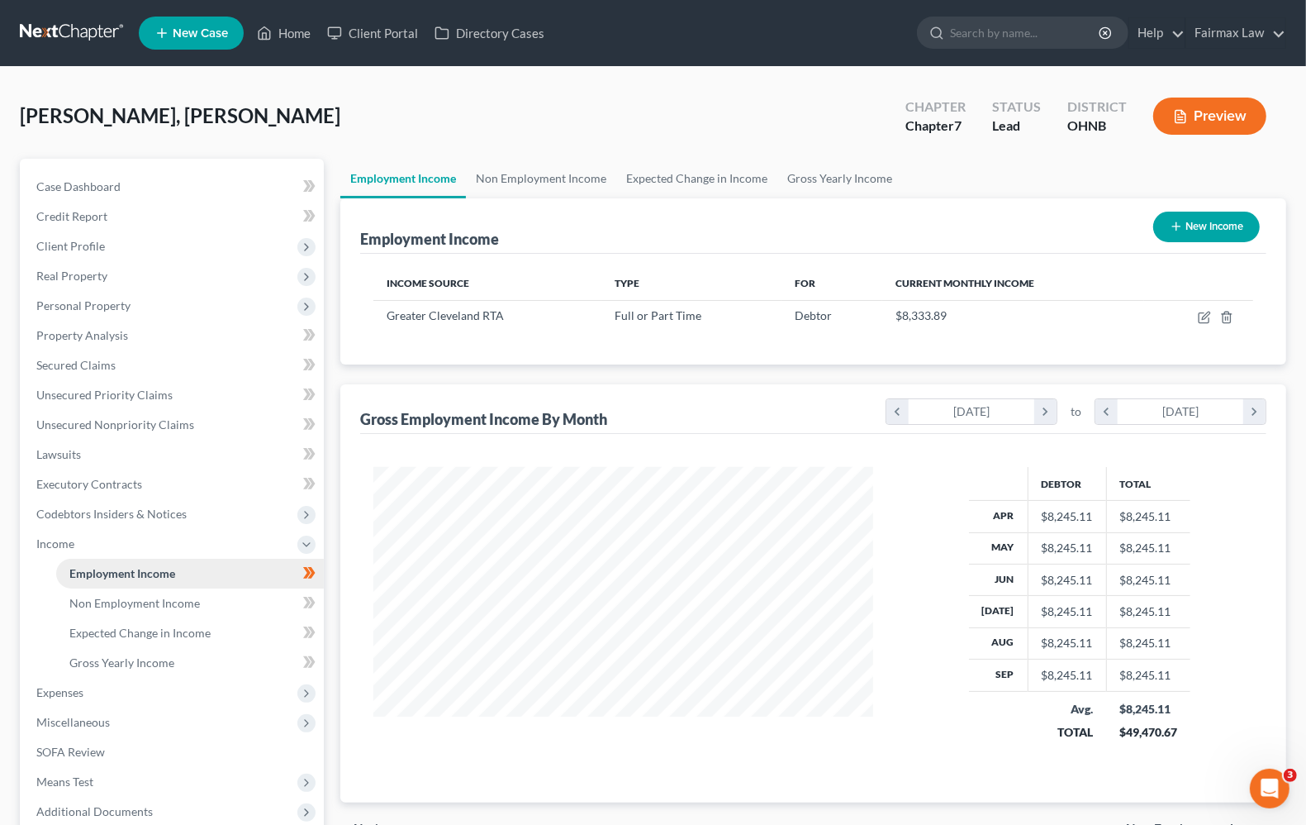
click at [183, 568] on link "Employment Income" at bounding box center [190, 574] width 268 height 30
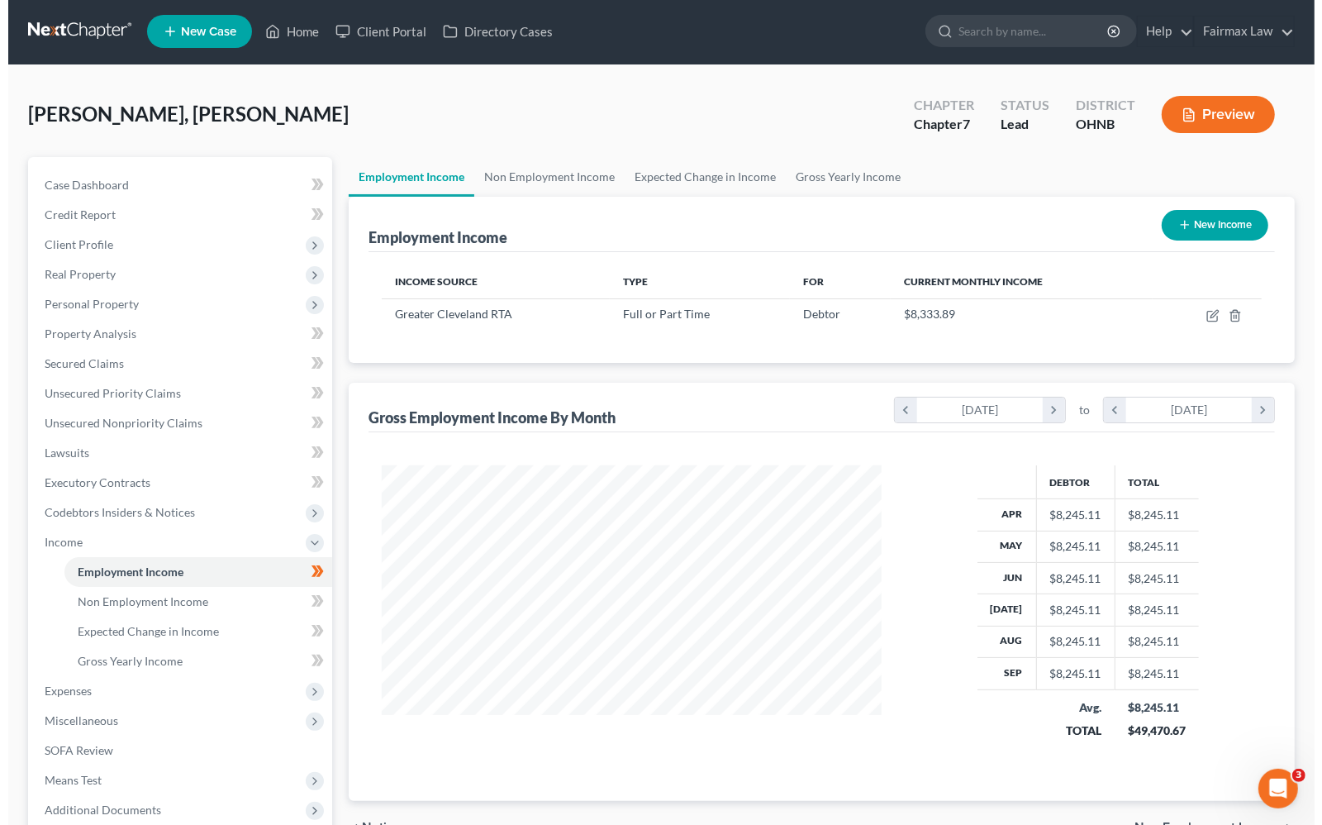
scroll to position [0, 0]
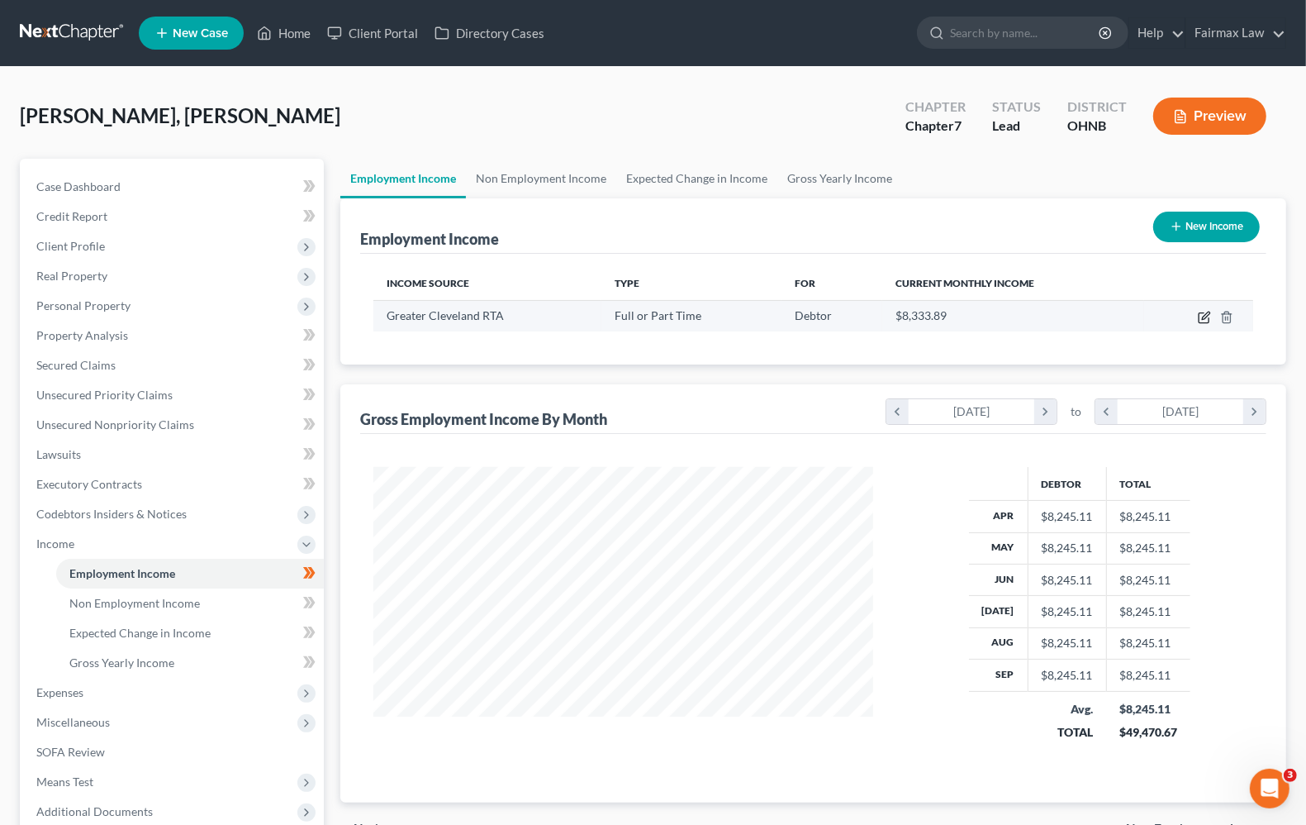
click at [1203, 315] on icon "button" at bounding box center [1204, 317] width 13 height 13
select select "0"
select select "36"
select select "2"
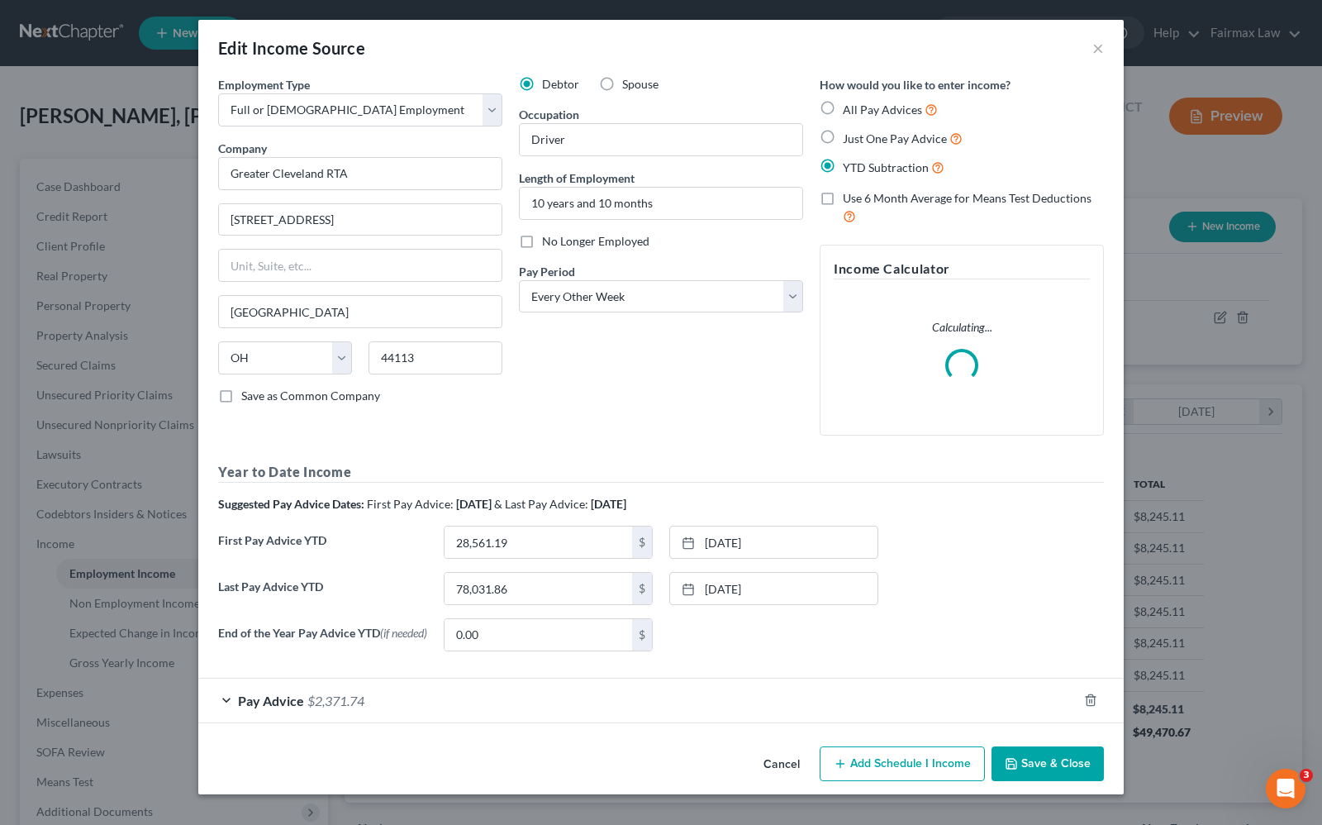
scroll to position [297, 539]
click at [282, 701] on span "Pay Advice" at bounding box center [271, 700] width 66 height 16
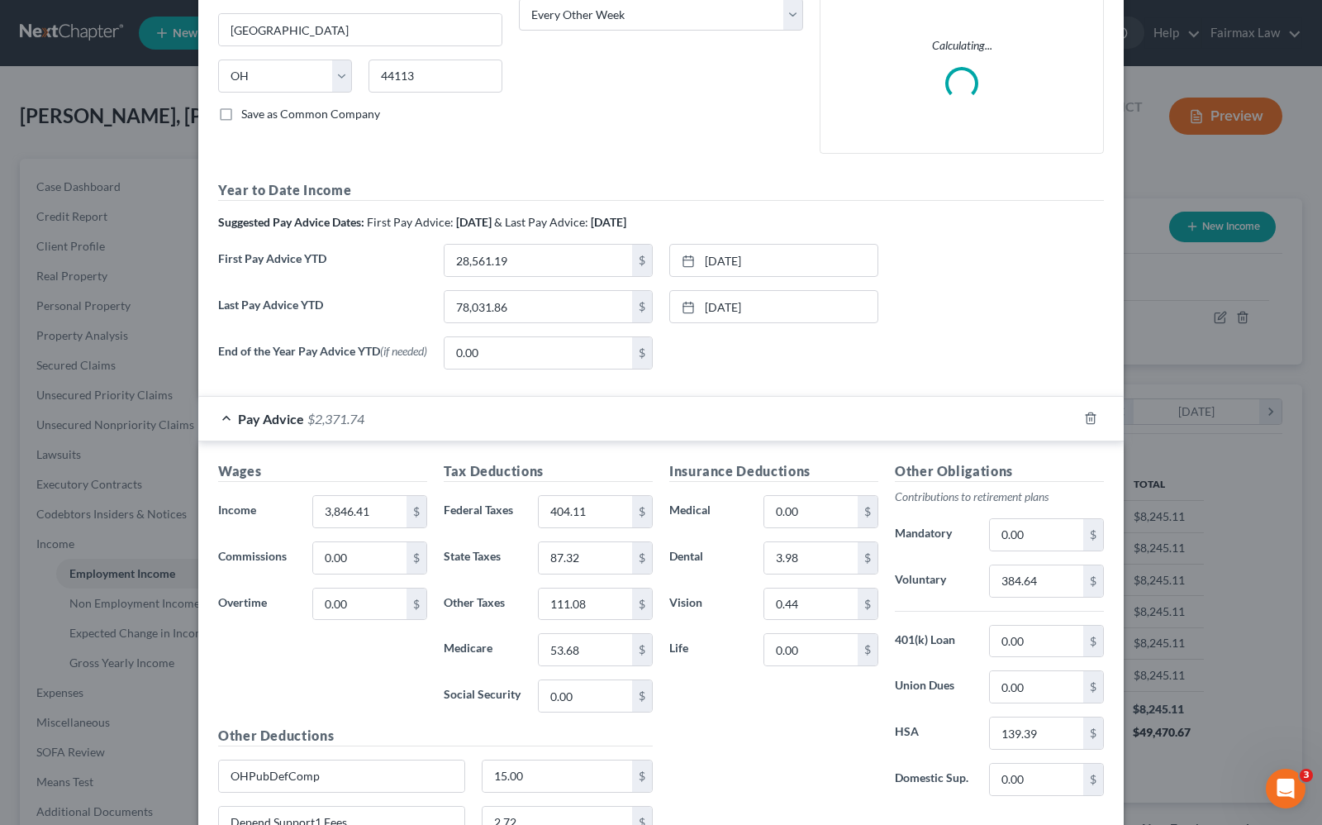
scroll to position [413, 0]
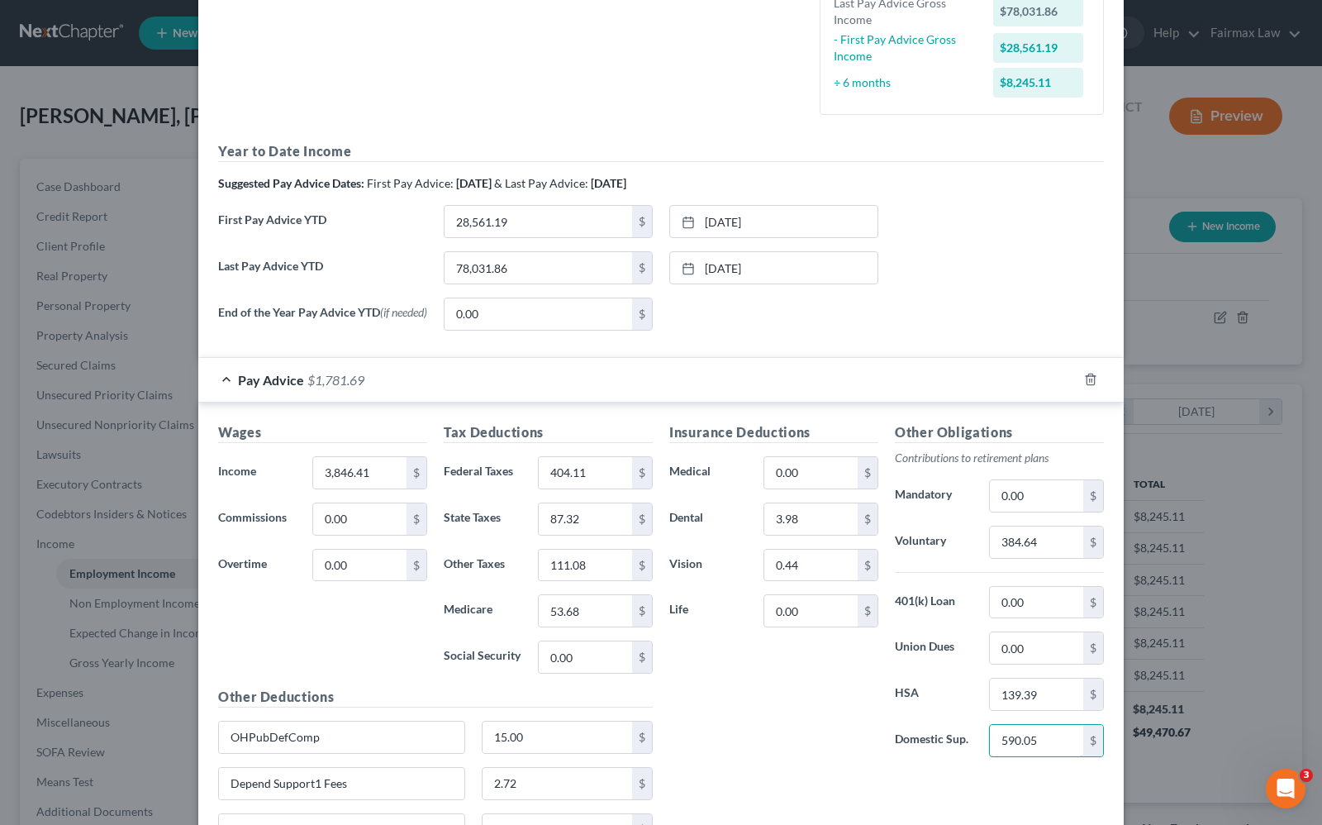
type input "590.05"
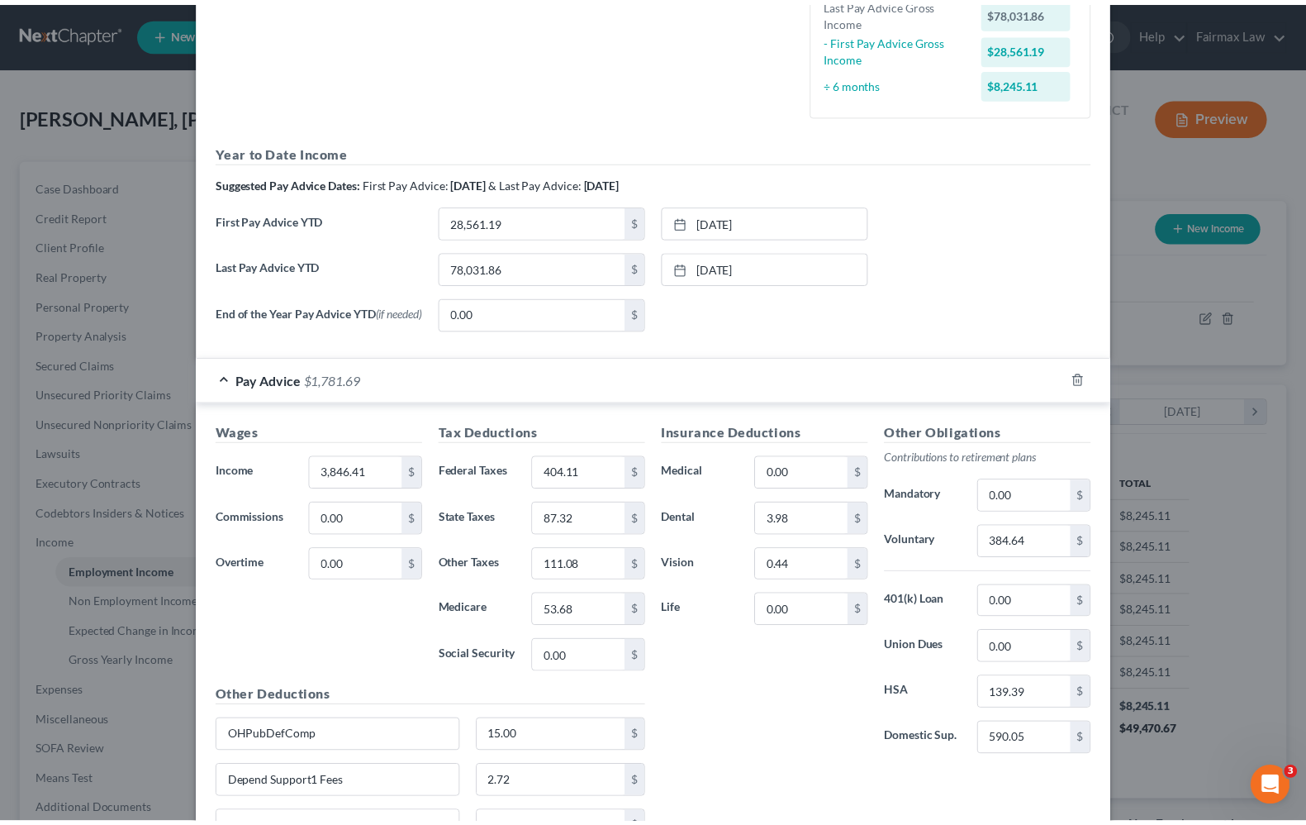
scroll to position [587, 0]
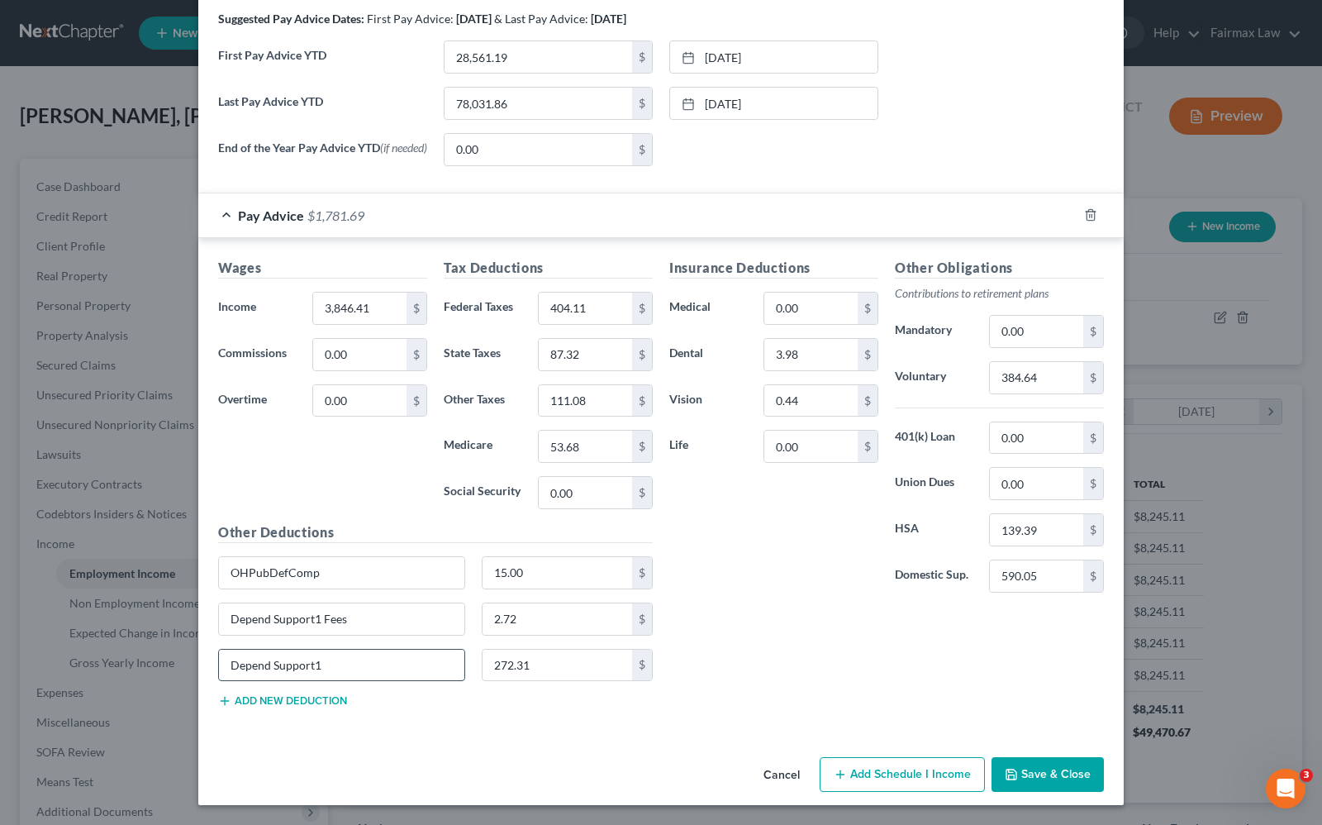
click at [415, 662] on input "Depend Support1" at bounding box center [341, 664] width 245 height 31
drag, startPoint x: 415, startPoint y: 662, endPoint x: 46, endPoint y: 575, distance: 378.6
click at [50, 580] on div "Edit Income Source × Employment Type * Select Full or Part Time Employment Self…" at bounding box center [661, 412] width 1322 height 825
click at [405, 564] on input "OHPubDefComp" at bounding box center [341, 572] width 245 height 31
type input "74.71"
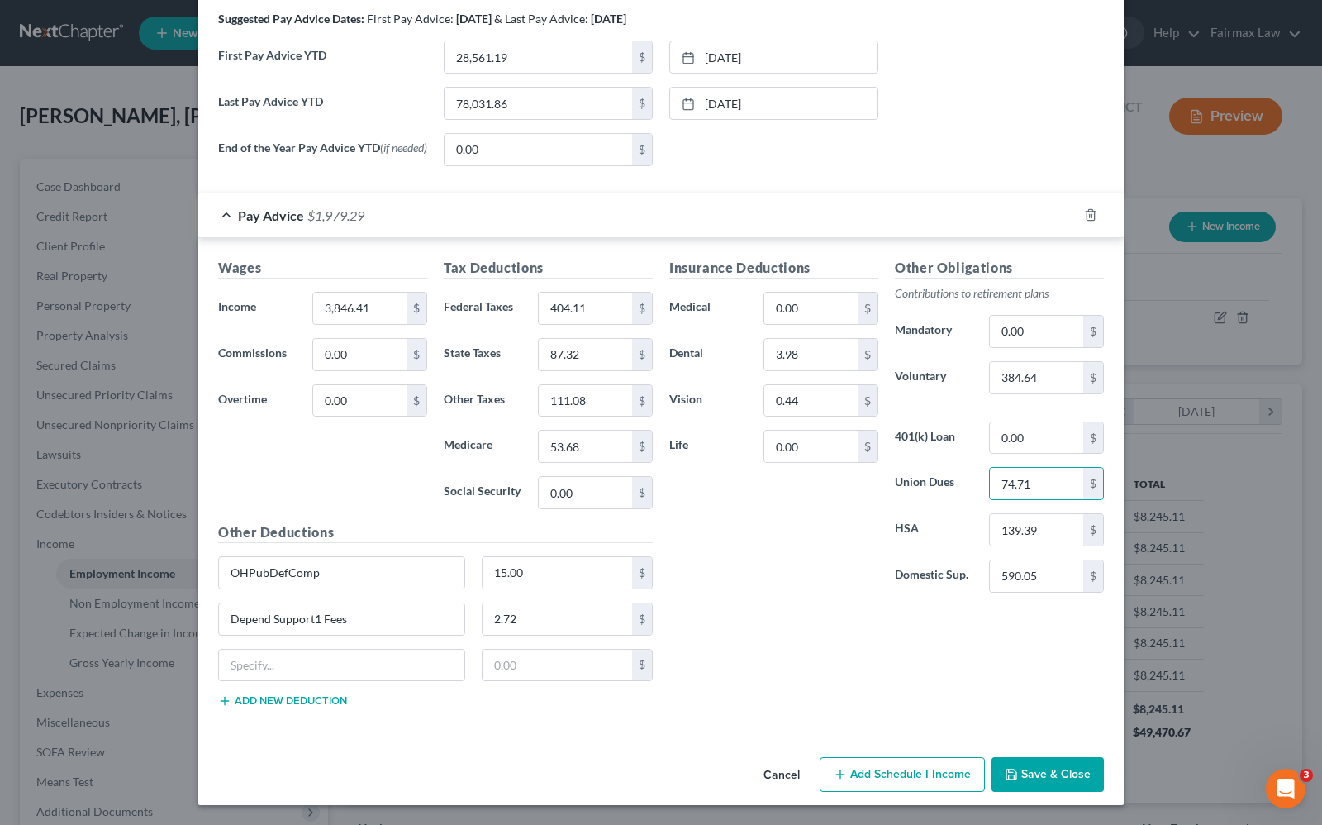
click at [721, 573] on div "Insurance Deductions Medical 0.00 $ Dental 3.98 $ Vision 0.44 $ Life 0.00 $" at bounding box center [774, 432] width 226 height 348
type input "139.39"
type input "383.27"
click at [1076, 773] on button "Save & Close" at bounding box center [1048, 774] width 112 height 35
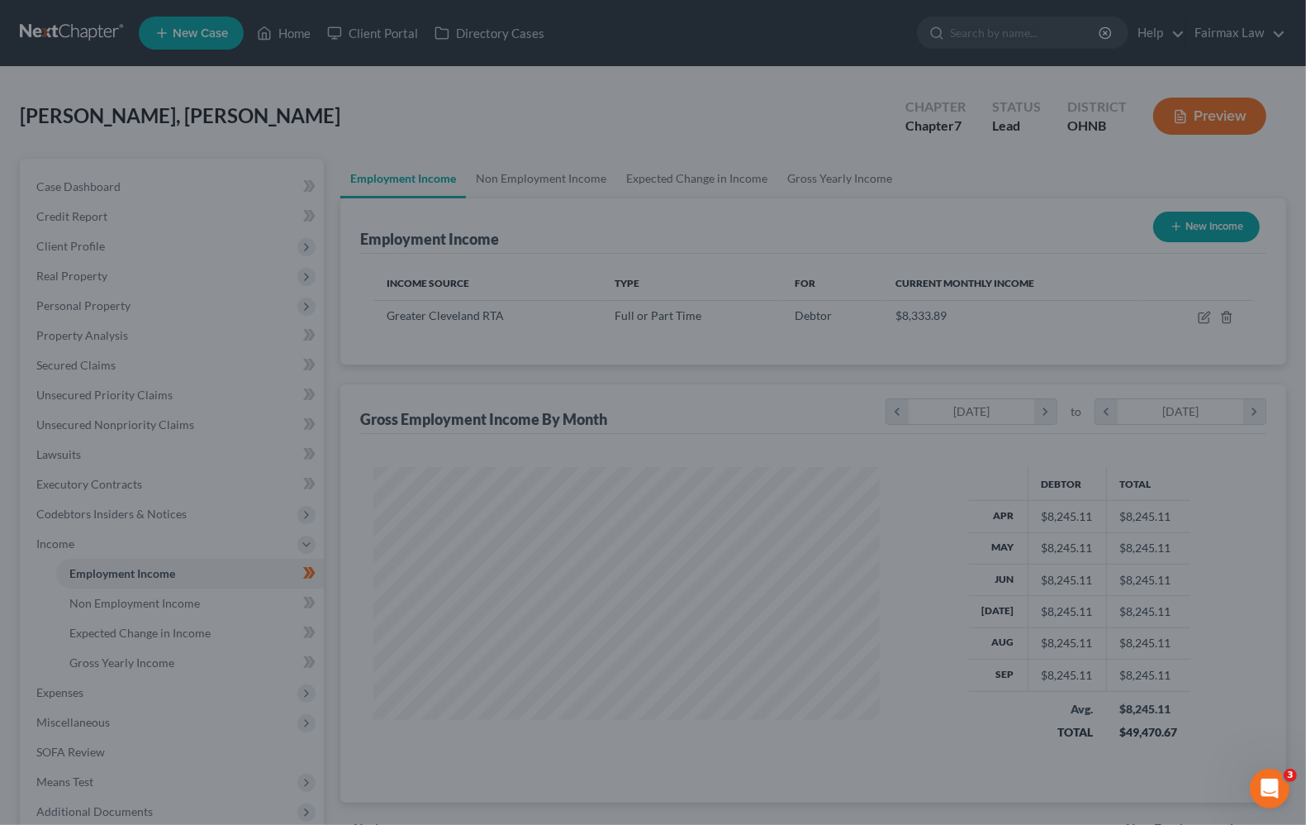
scroll to position [825975, 825739]
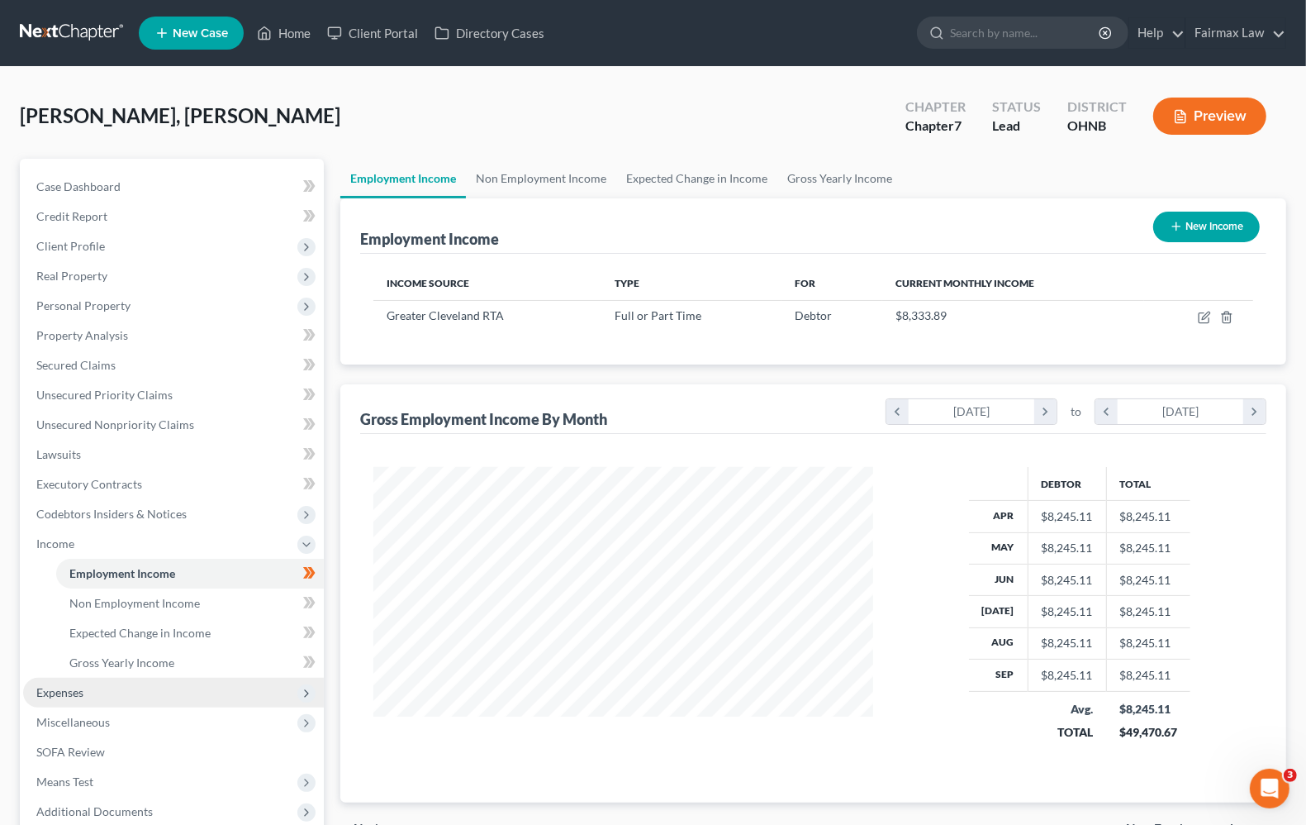
click at [72, 687] on span "Expenses" at bounding box center [59, 692] width 47 height 14
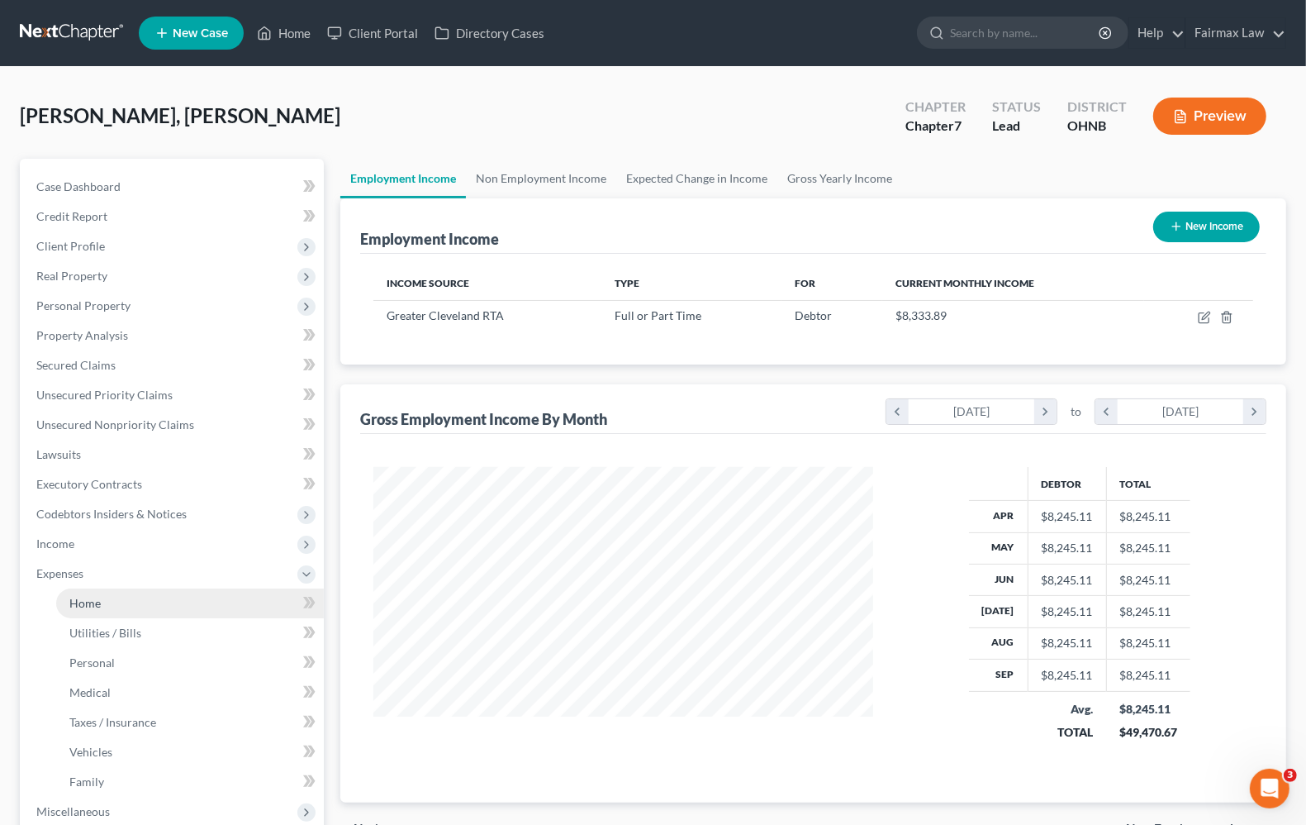
click at [87, 597] on span "Home" at bounding box center [84, 603] width 31 height 14
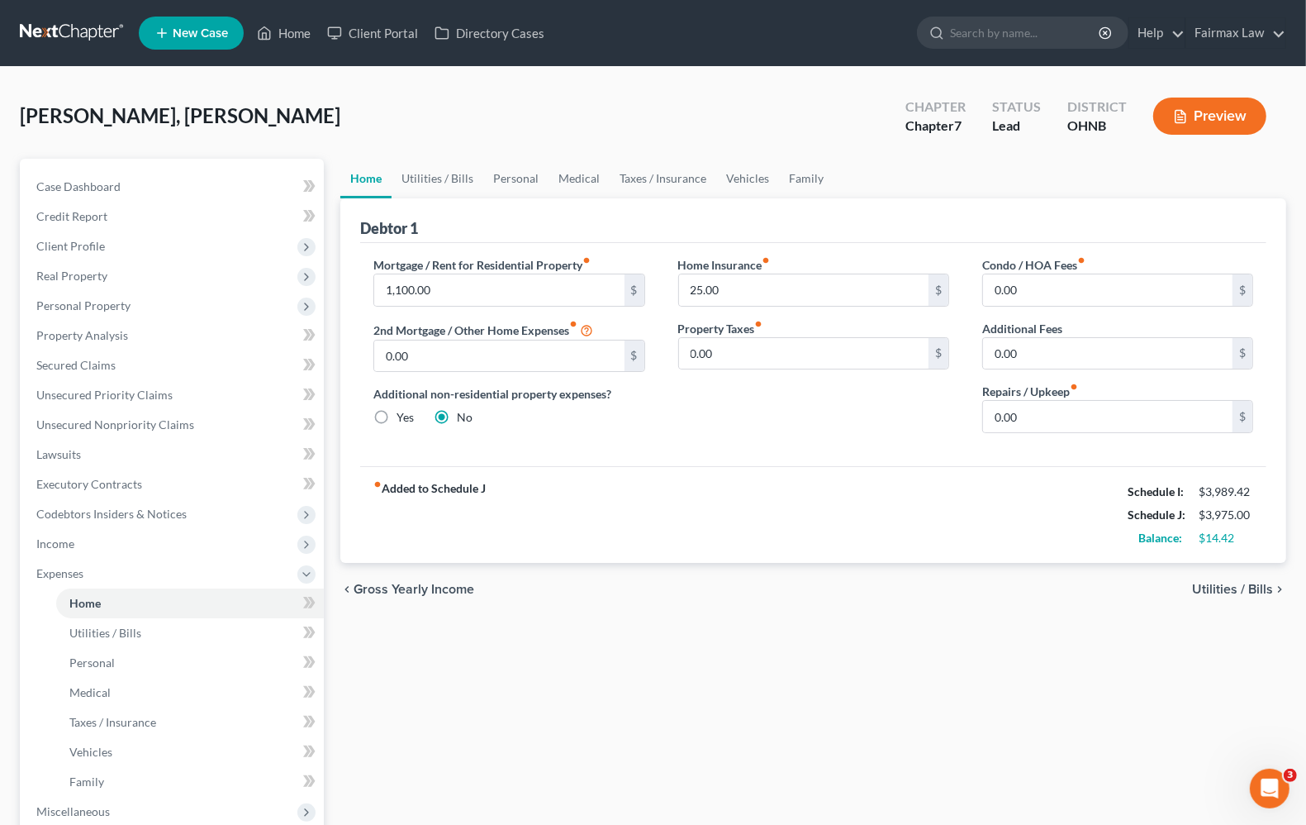
click at [1231, 591] on span "Utilities / Bills" at bounding box center [1232, 589] width 81 height 13
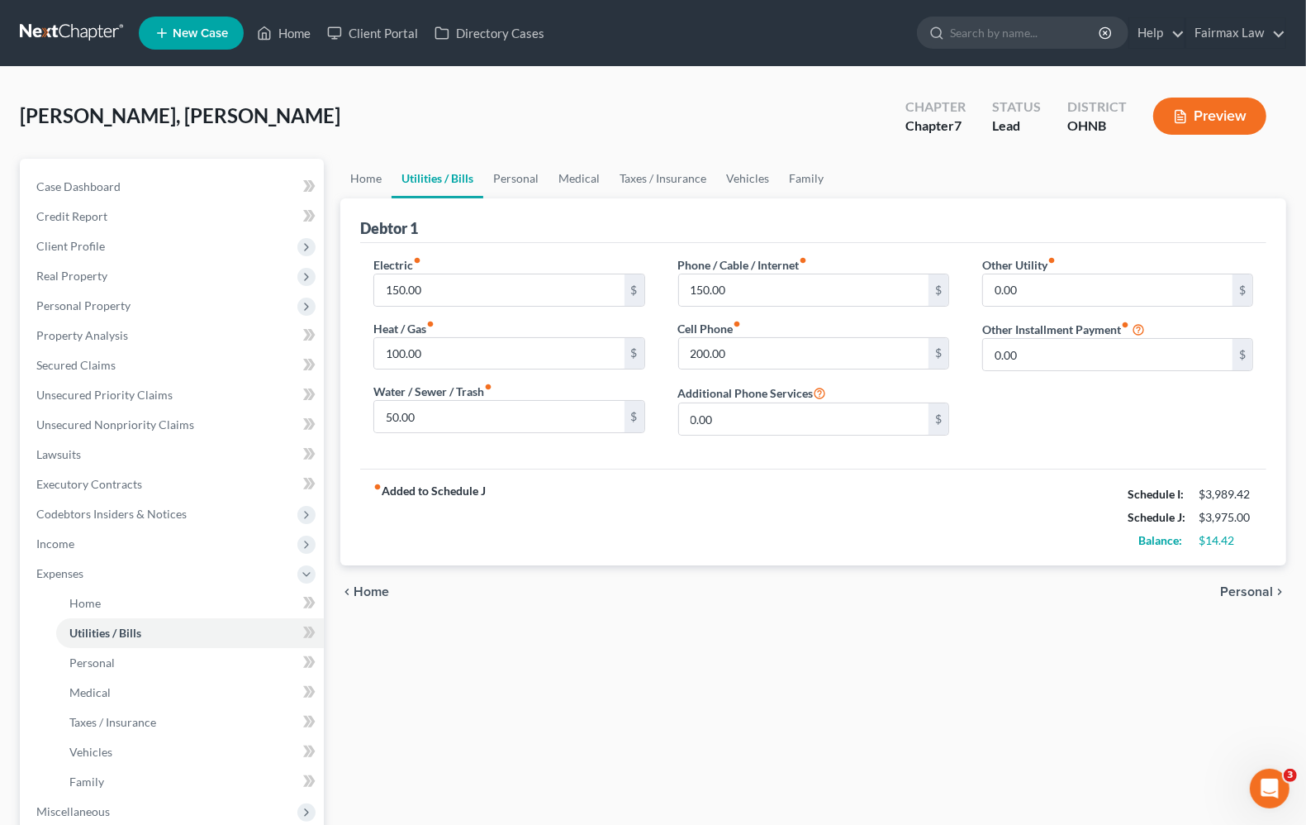
click at [1231, 589] on span "Personal" at bounding box center [1246, 591] width 53 height 13
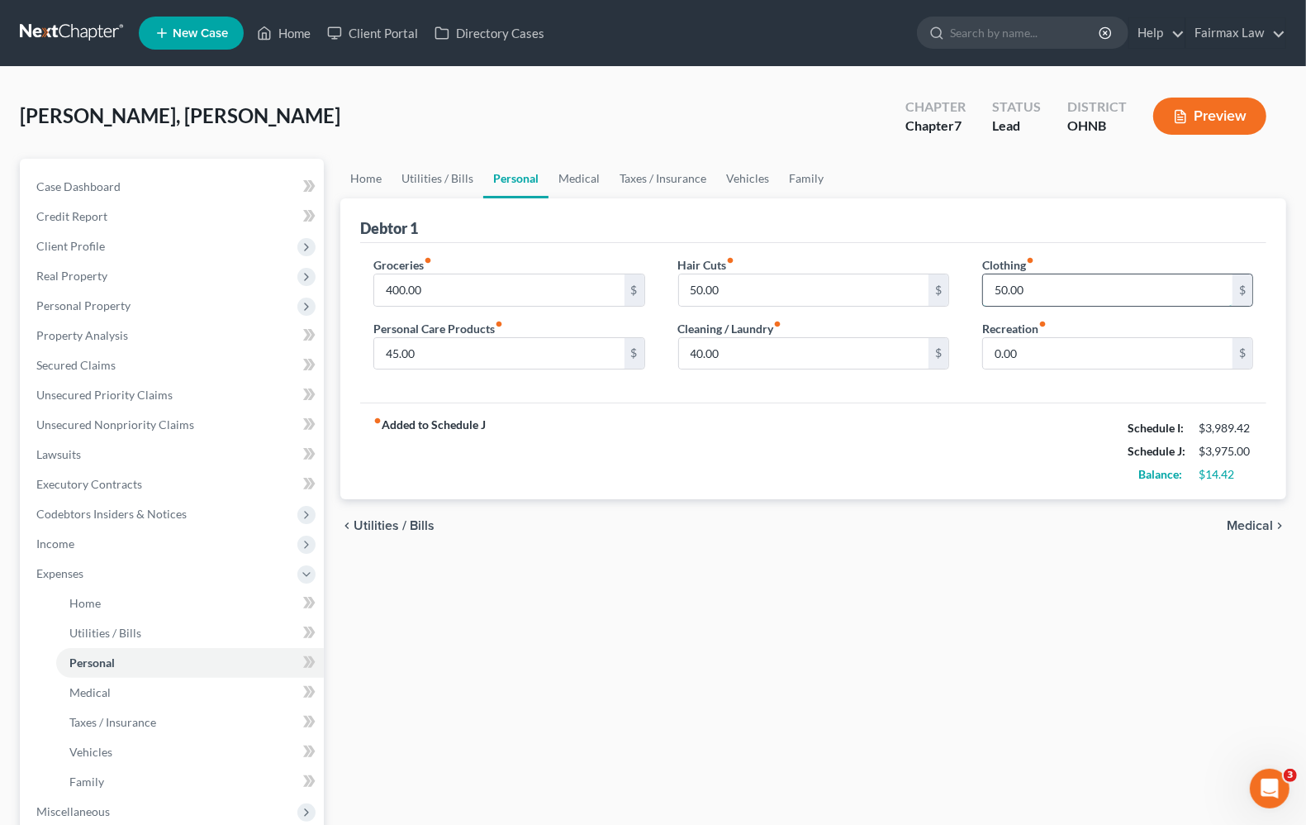
click at [1085, 287] on input "50.00" at bounding box center [1108, 289] width 250 height 31
click at [1264, 531] on span "Medical" at bounding box center [1250, 525] width 46 height 13
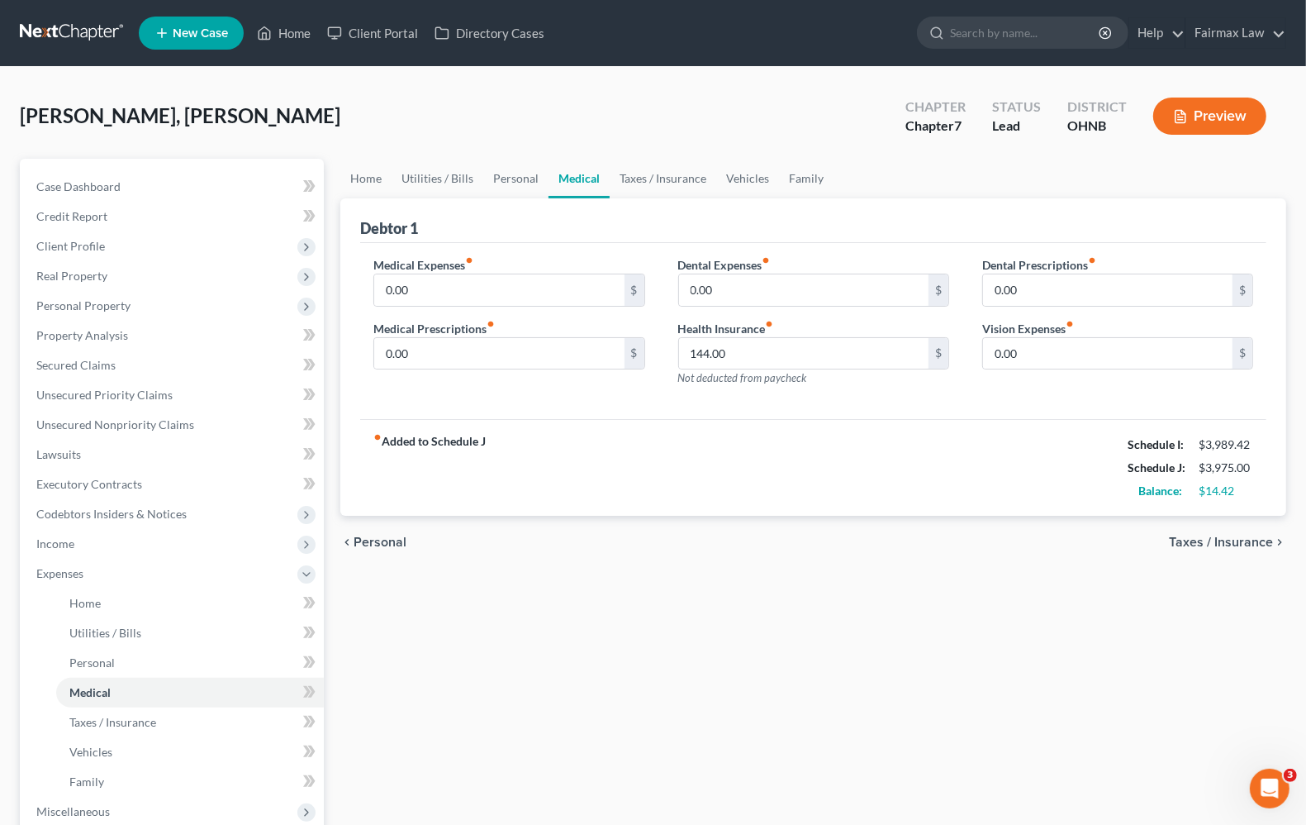
click at [1246, 541] on span "Taxes / Insurance" at bounding box center [1221, 541] width 104 height 13
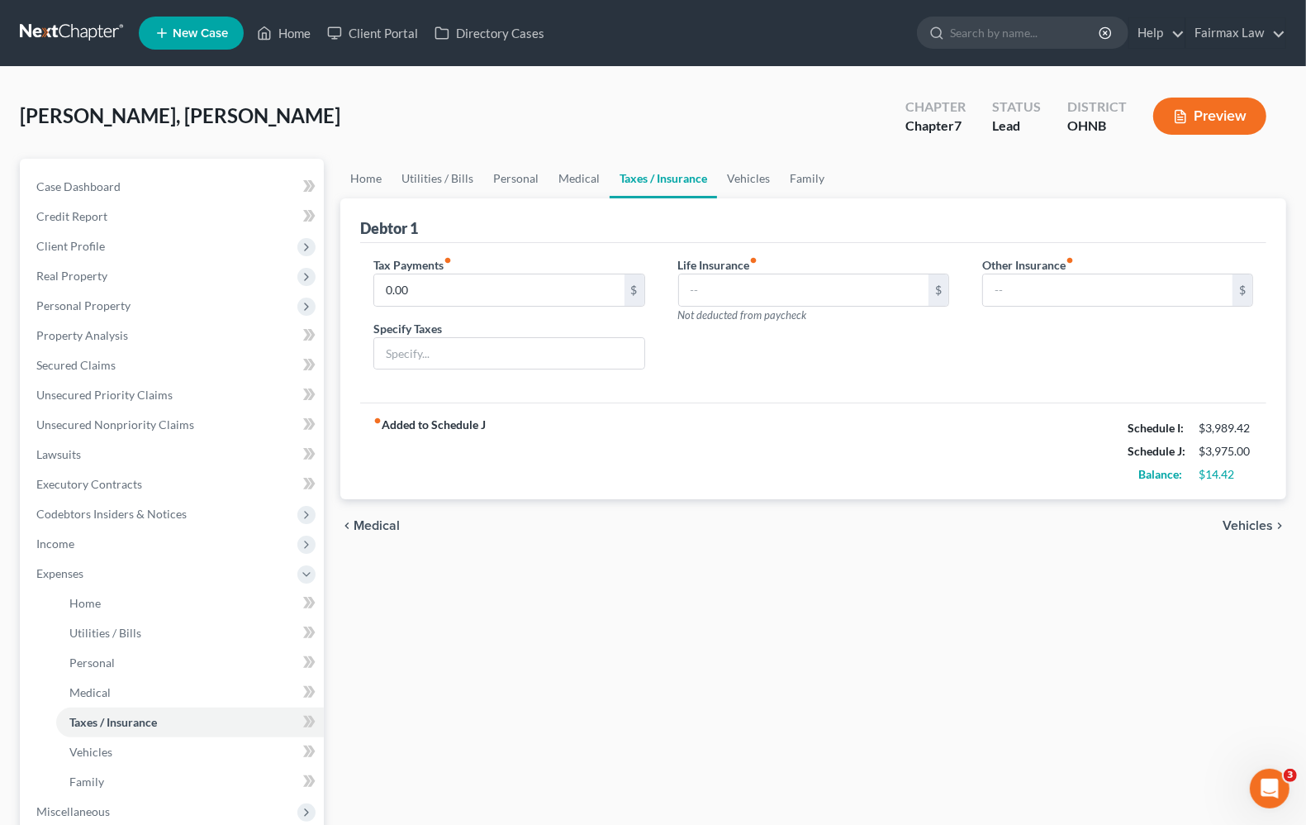
click at [1238, 531] on span "Vehicles" at bounding box center [1248, 525] width 50 height 13
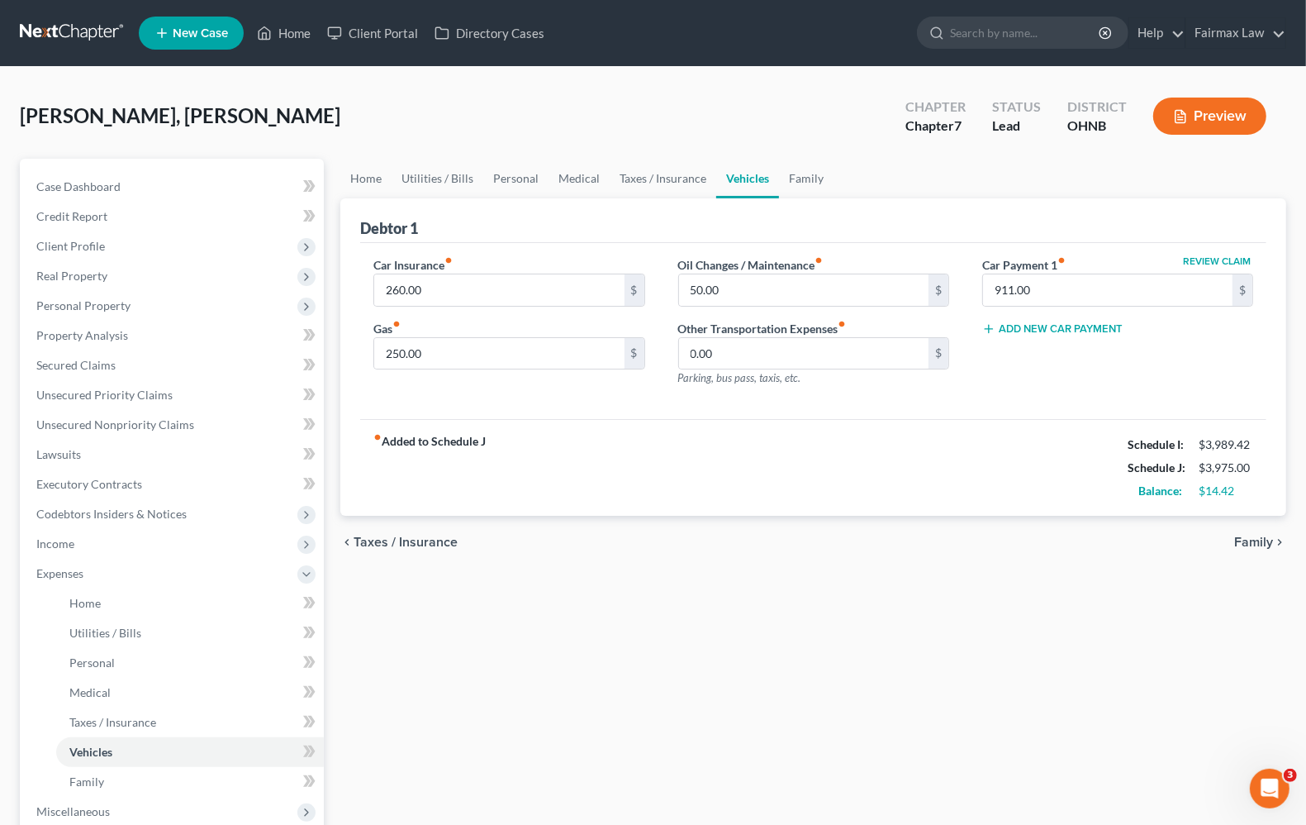
drag, startPoint x: 1246, startPoint y: 544, endPoint x: 753, endPoint y: 716, distance: 522.4
click at [335, 824] on html "Home New Case Client Portal Directory Cases Fairmax Law angela@fairmaxlaw.com M…" at bounding box center [653, 543] width 1306 height 1087
click at [1258, 547] on span "Family" at bounding box center [1253, 541] width 39 height 13
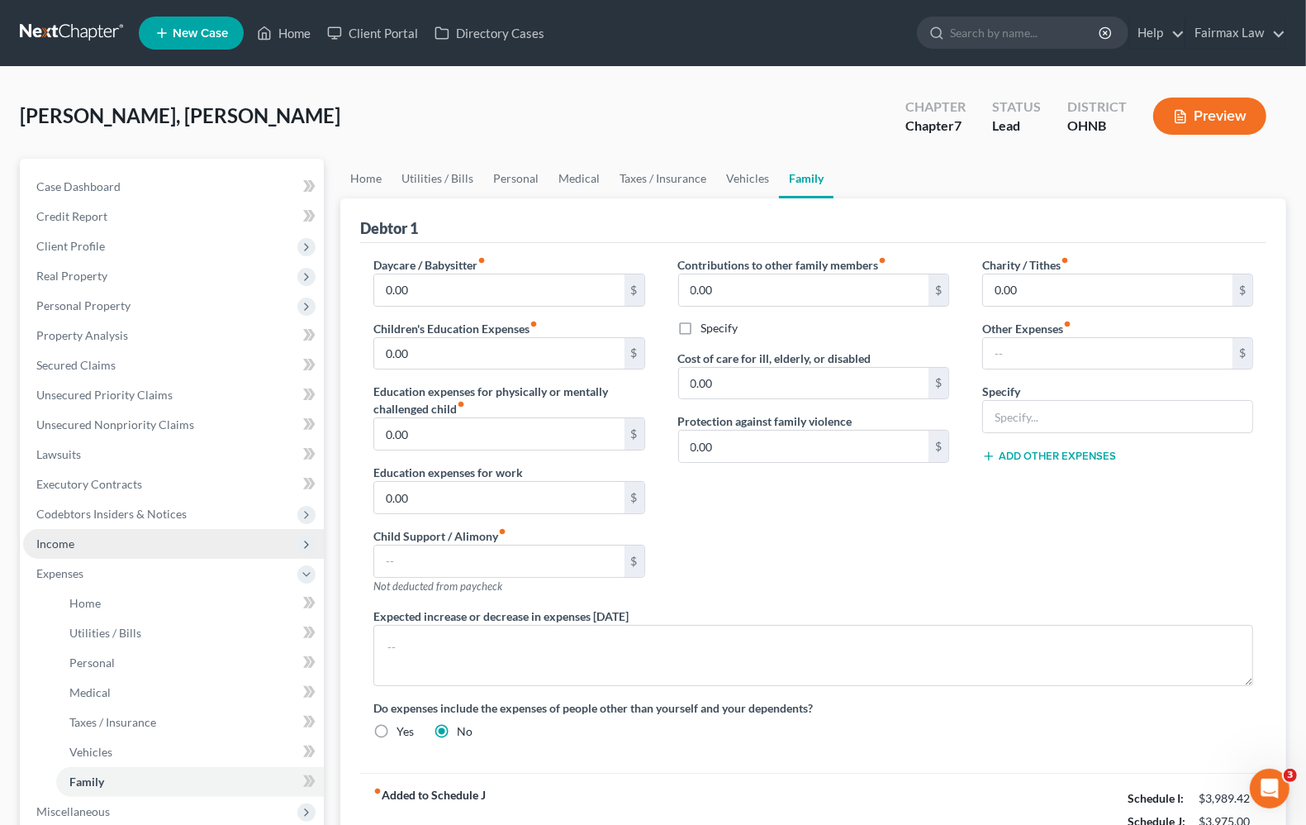
click at [51, 548] on span "Income" at bounding box center [55, 543] width 38 height 14
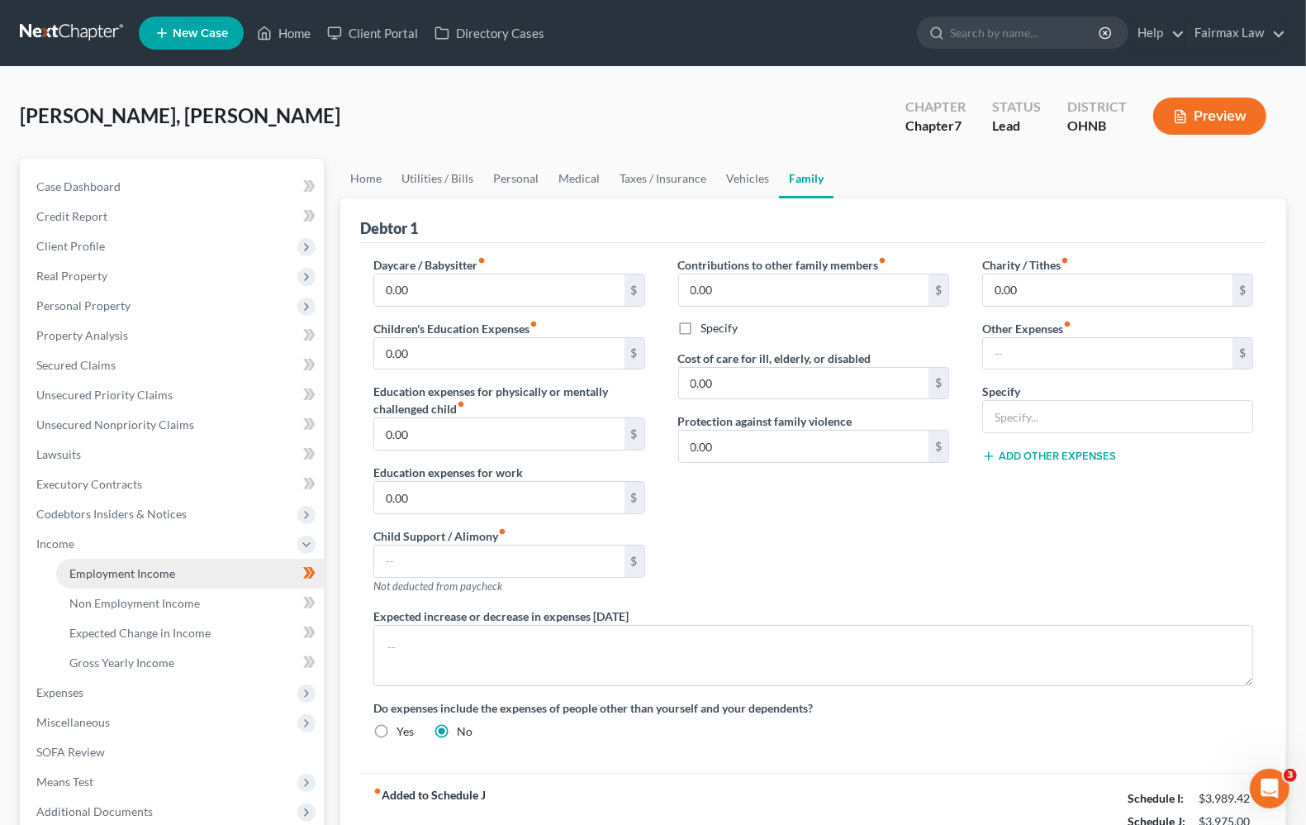
click at [80, 572] on span "Employment Income" at bounding box center [122, 573] width 106 height 14
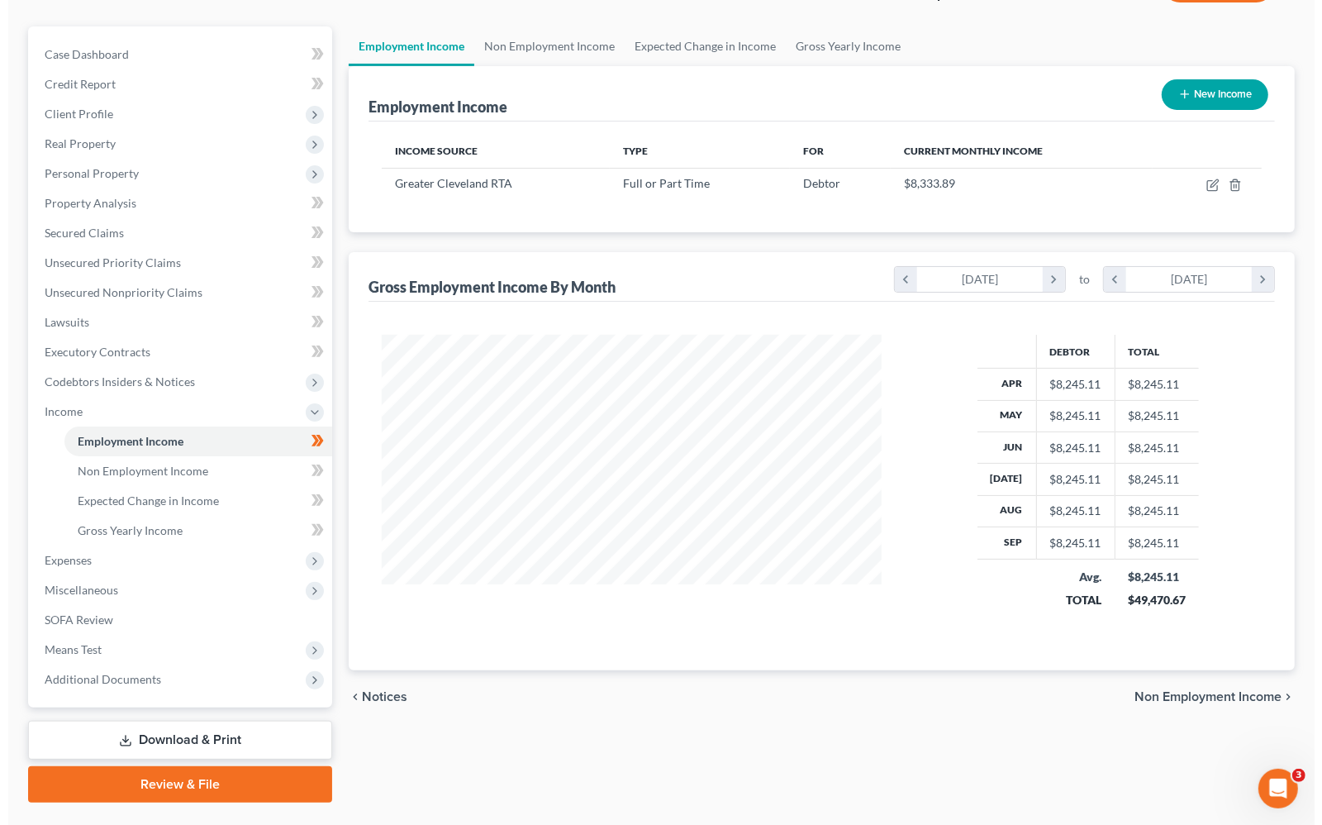
scroll to position [170, 0]
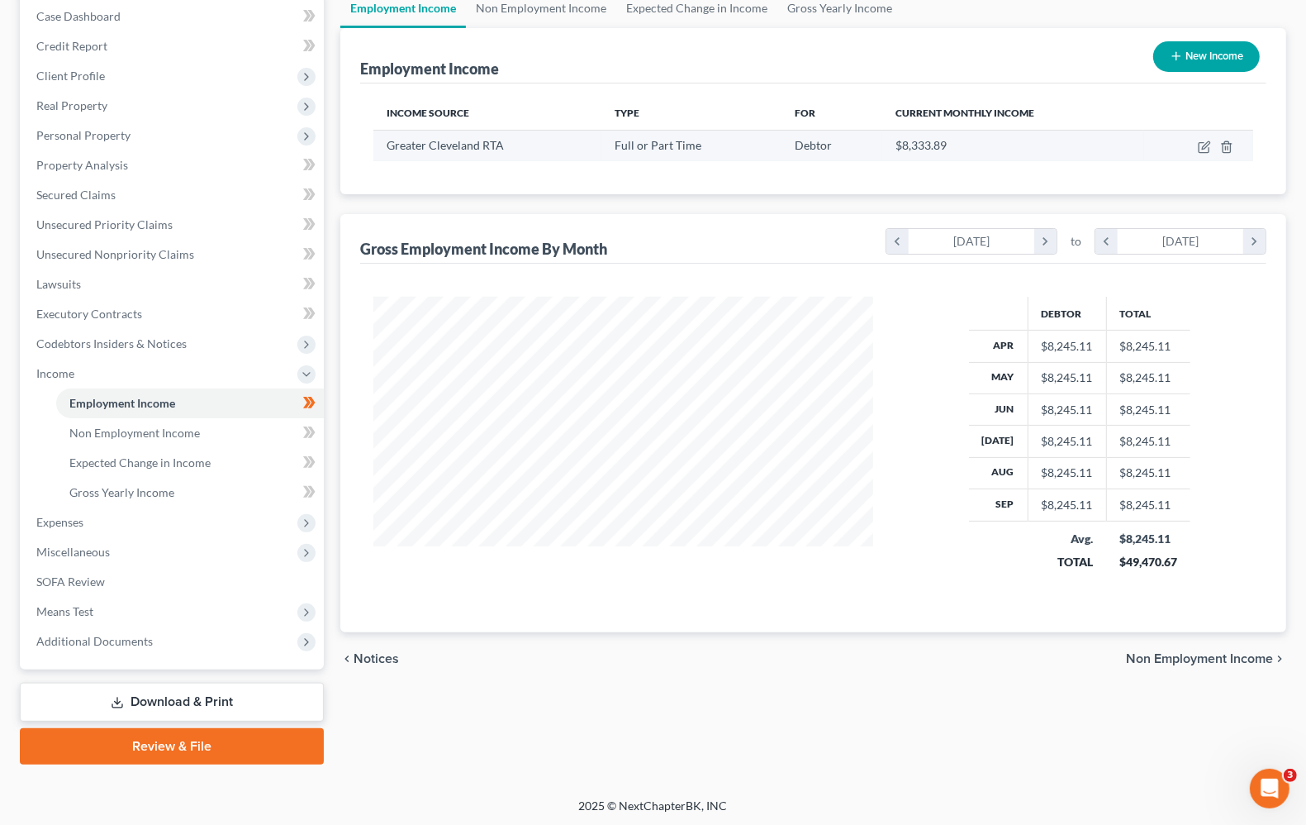
click at [1199, 153] on td at bounding box center [1198, 145] width 109 height 31
click at [1204, 145] on icon "button" at bounding box center [1205, 144] width 7 height 7
select select "0"
select select "36"
select select "2"
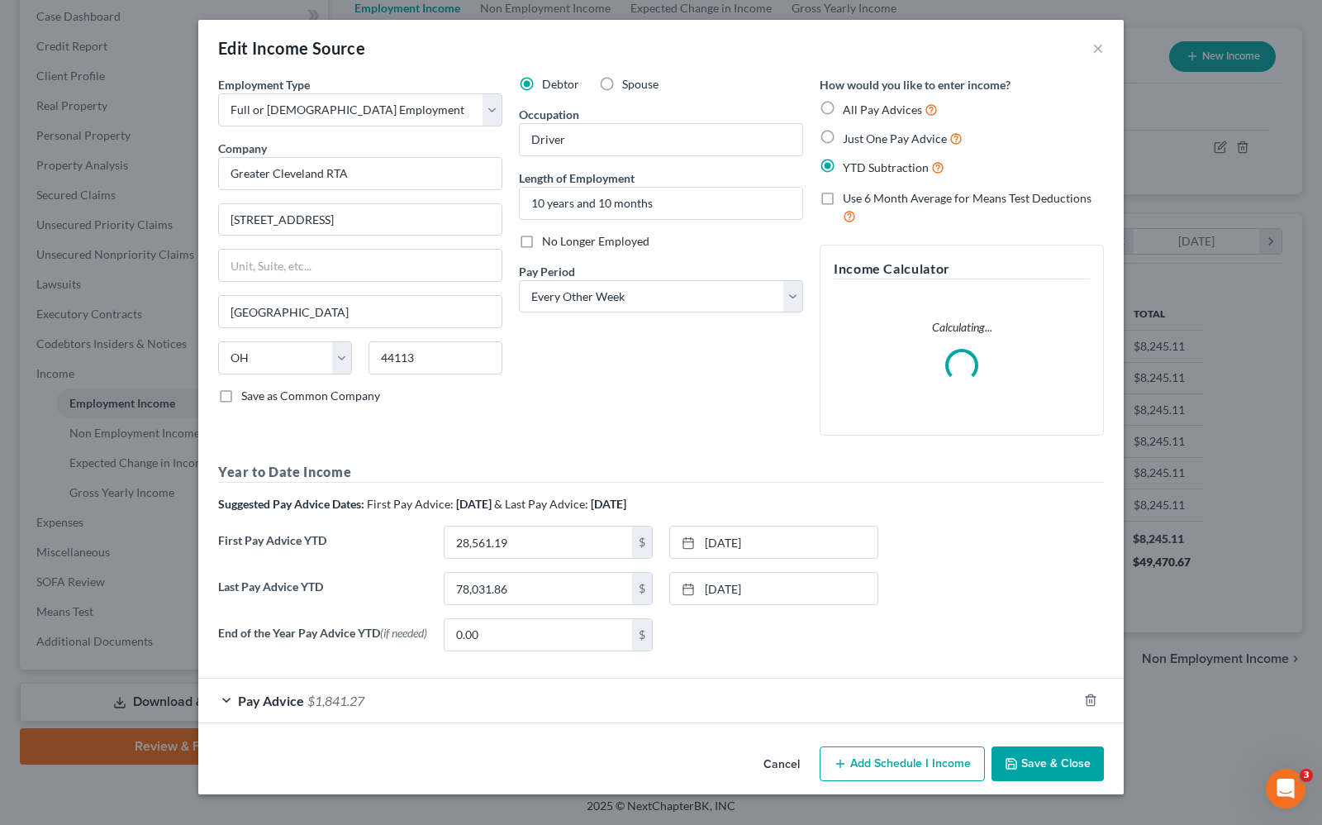
scroll to position [297, 539]
click at [281, 702] on span "Pay Advice" at bounding box center [271, 700] width 66 height 16
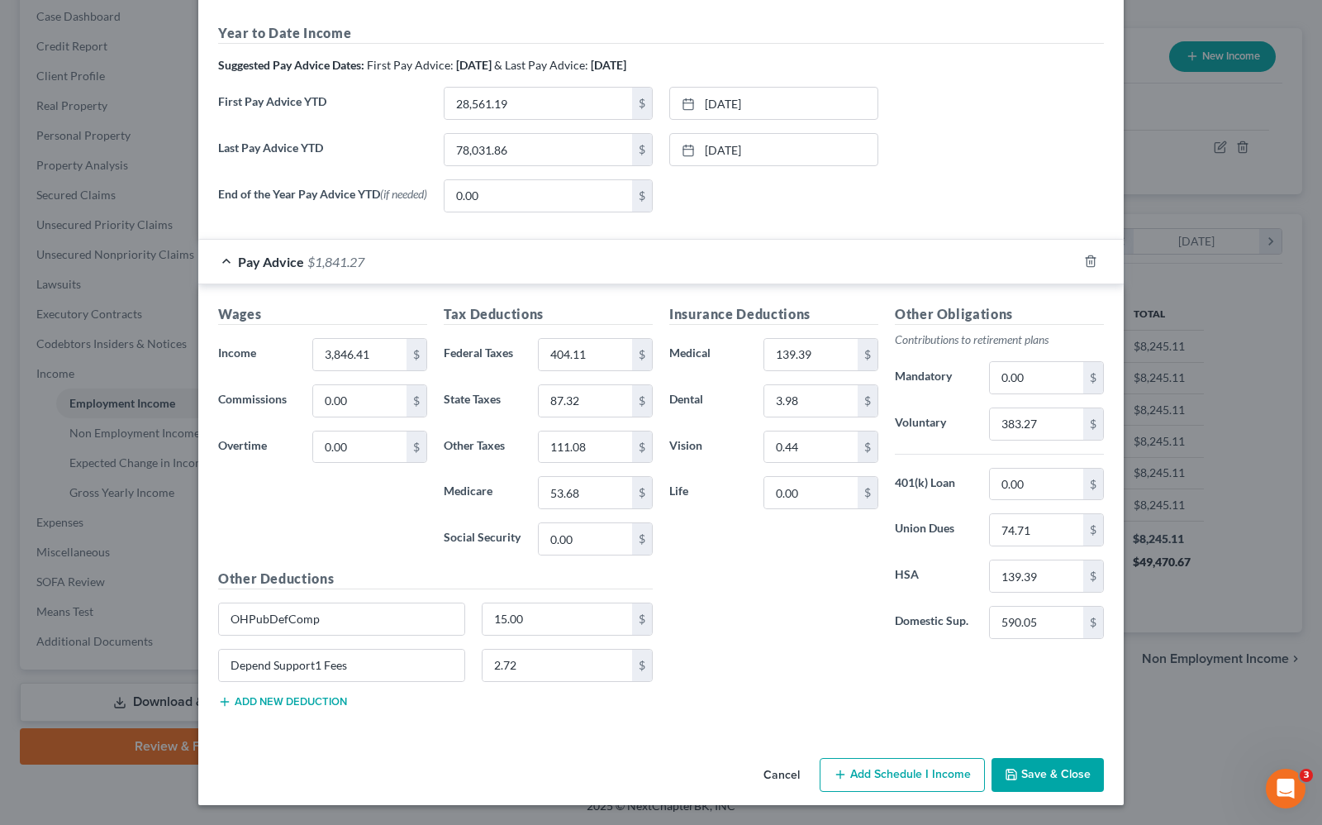
scroll to position [540, 0]
click at [207, 262] on div "Pay Advice $1,841.27" at bounding box center [637, 262] width 879 height 44
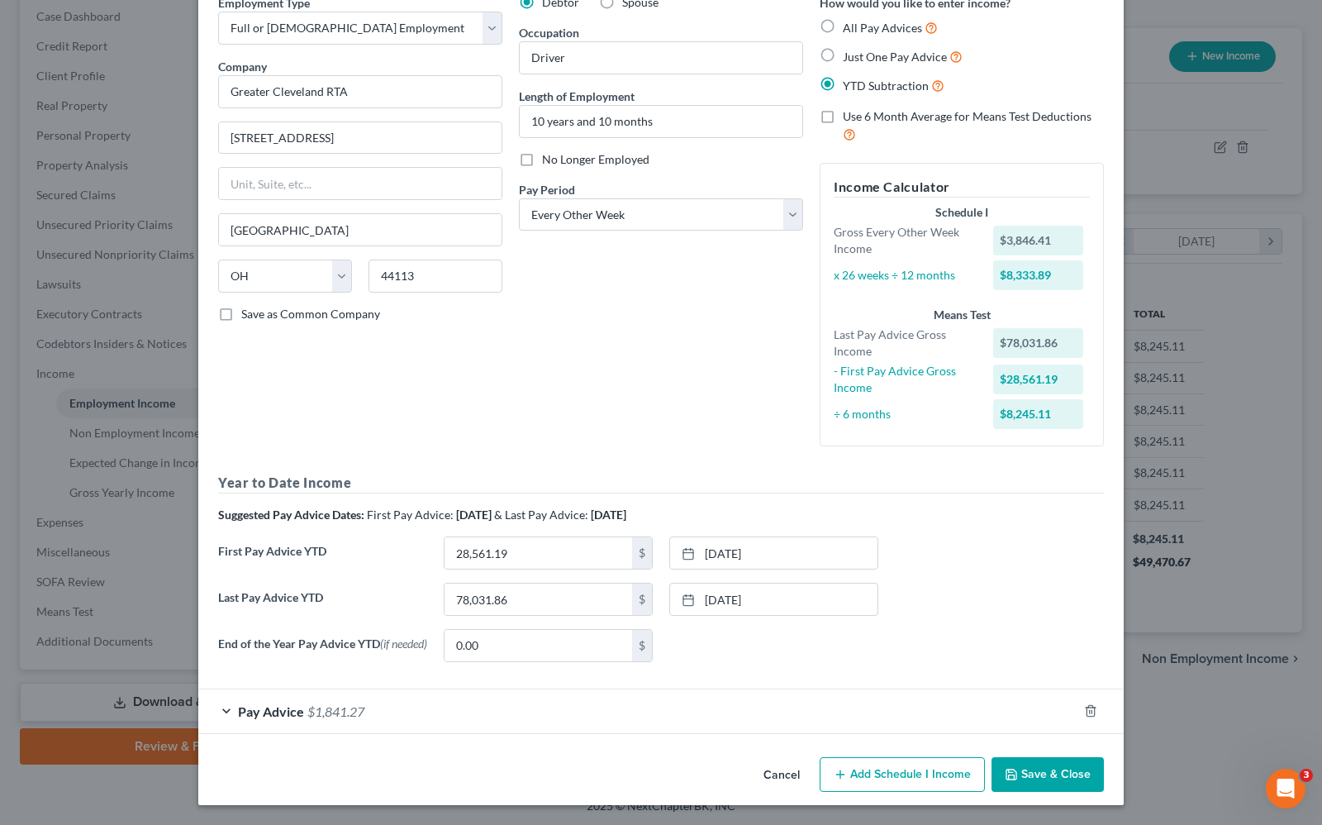
scroll to position [0, 0]
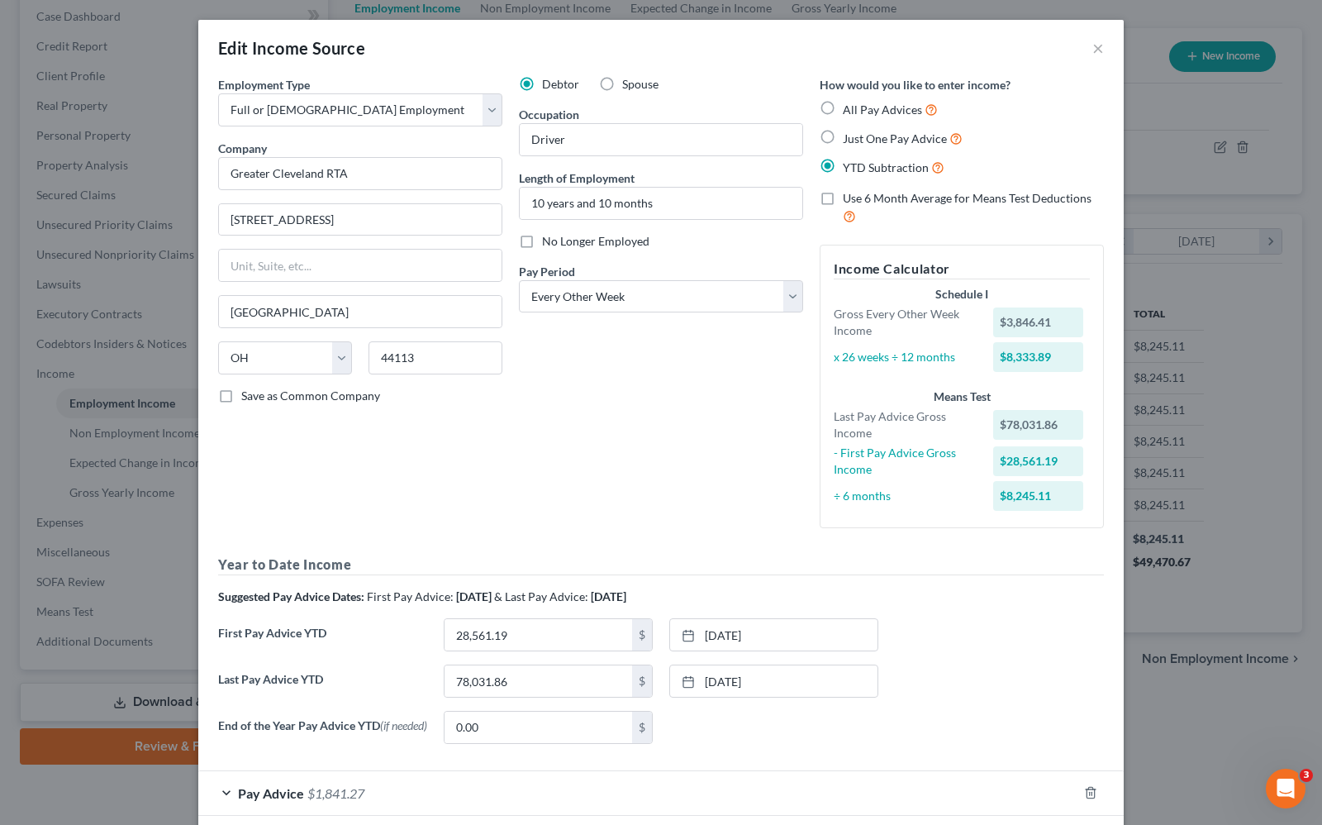
click at [843, 135] on label "Just One Pay Advice" at bounding box center [903, 138] width 120 height 19
click at [849, 135] on input "Just One Pay Advice" at bounding box center [854, 134] width 11 height 11
radio input "true"
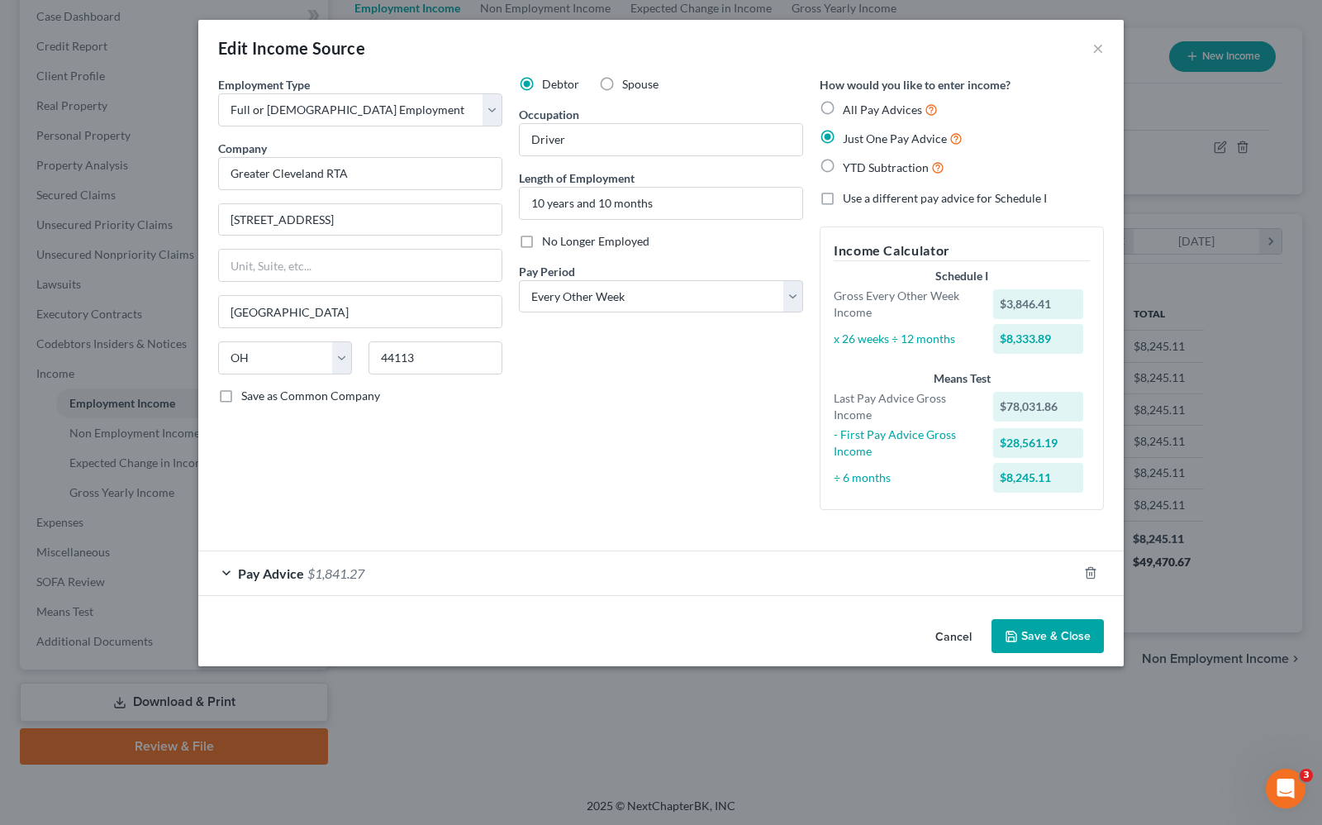
click at [843, 169] on label "YTD Subtraction" at bounding box center [894, 167] width 102 height 19
click at [849, 169] on input "YTD Subtraction" at bounding box center [854, 163] width 11 height 11
radio input "true"
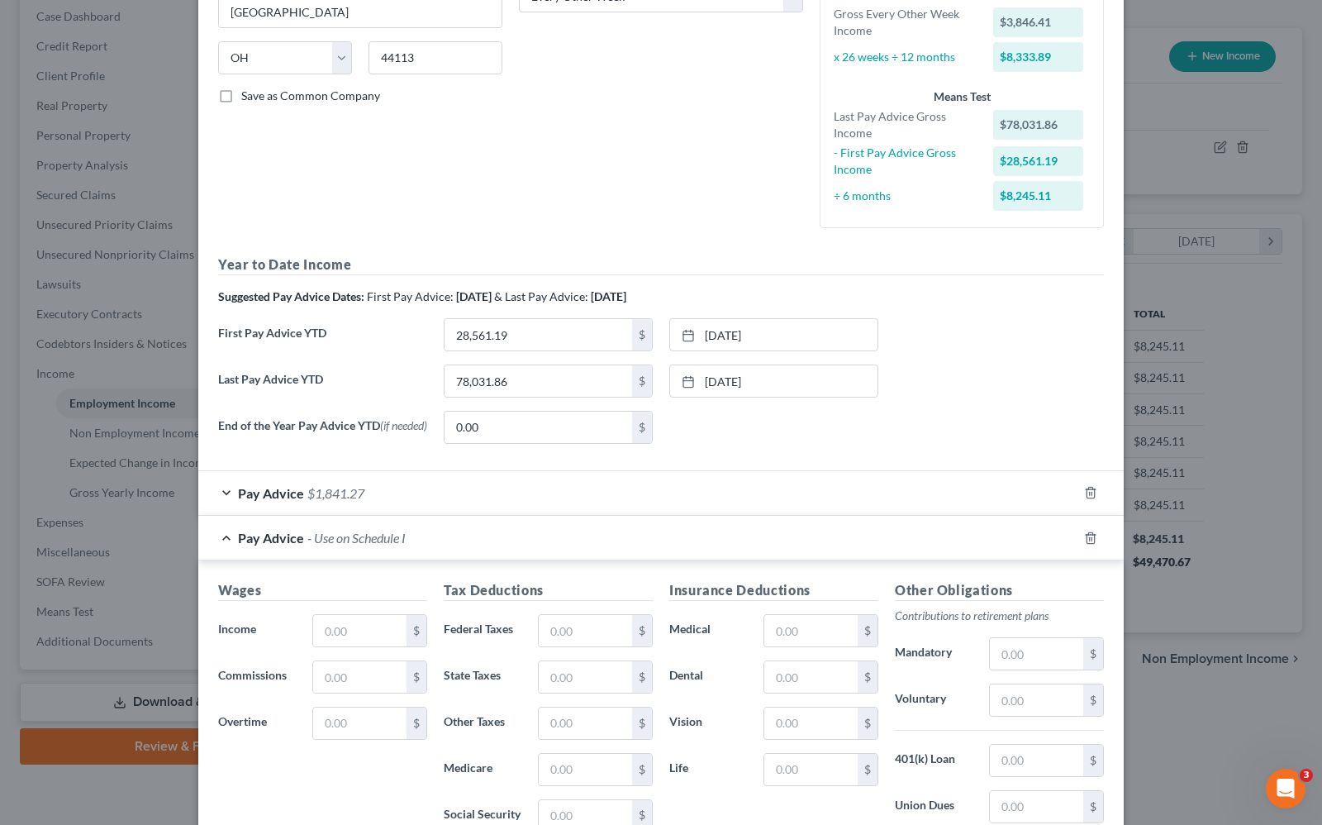
scroll to position [310, 0]
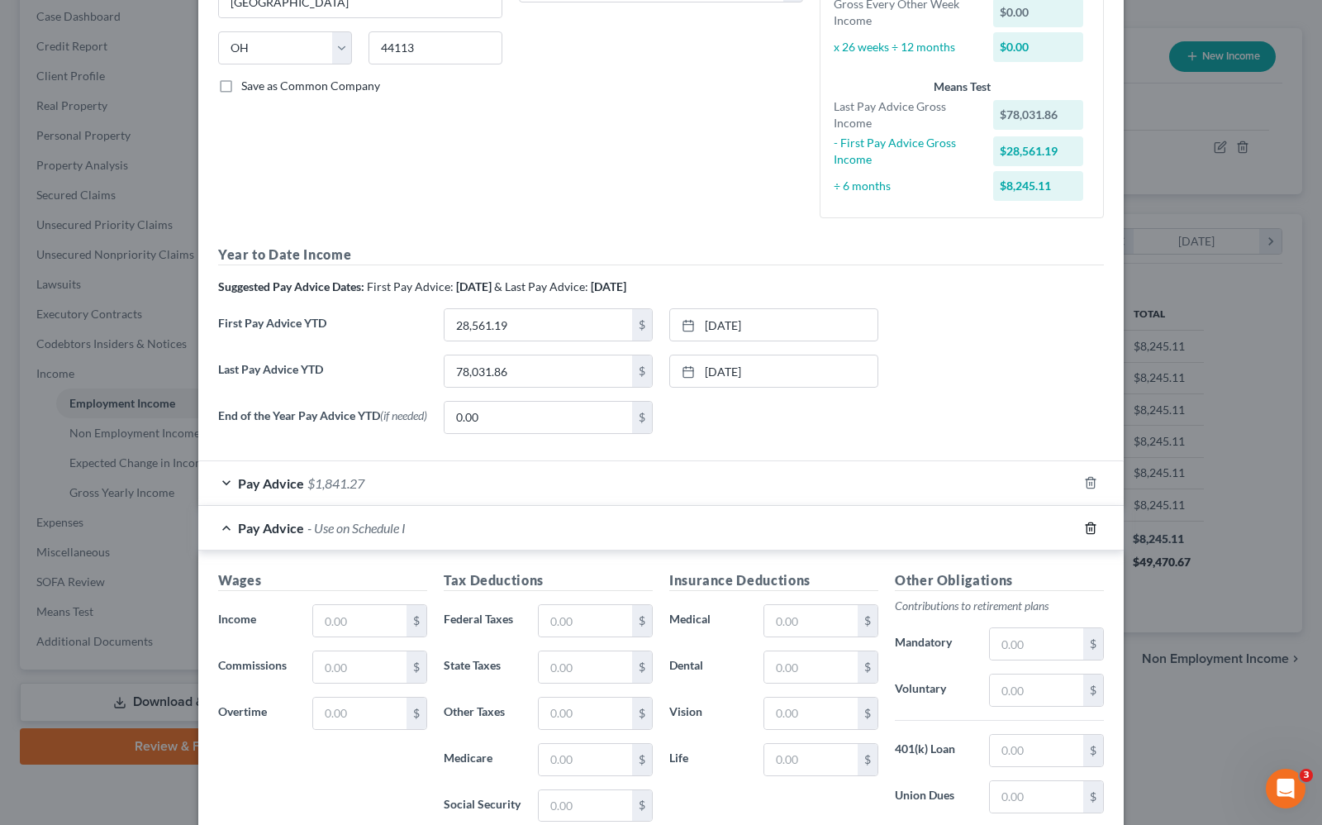
click at [1087, 533] on icon "button" at bounding box center [1090, 527] width 13 height 13
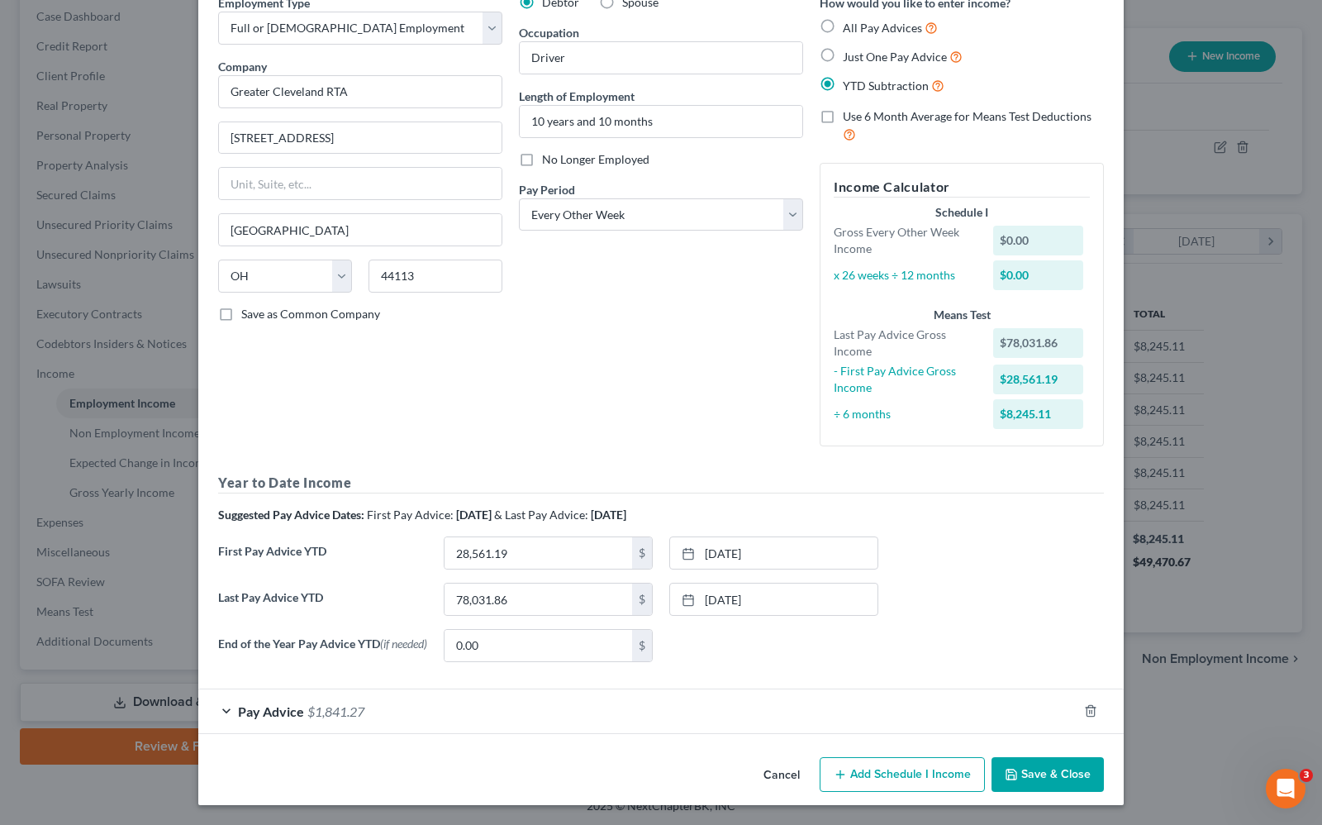
scroll to position [87, 0]
click at [307, 707] on span "$1,841.27" at bounding box center [335, 711] width 57 height 16
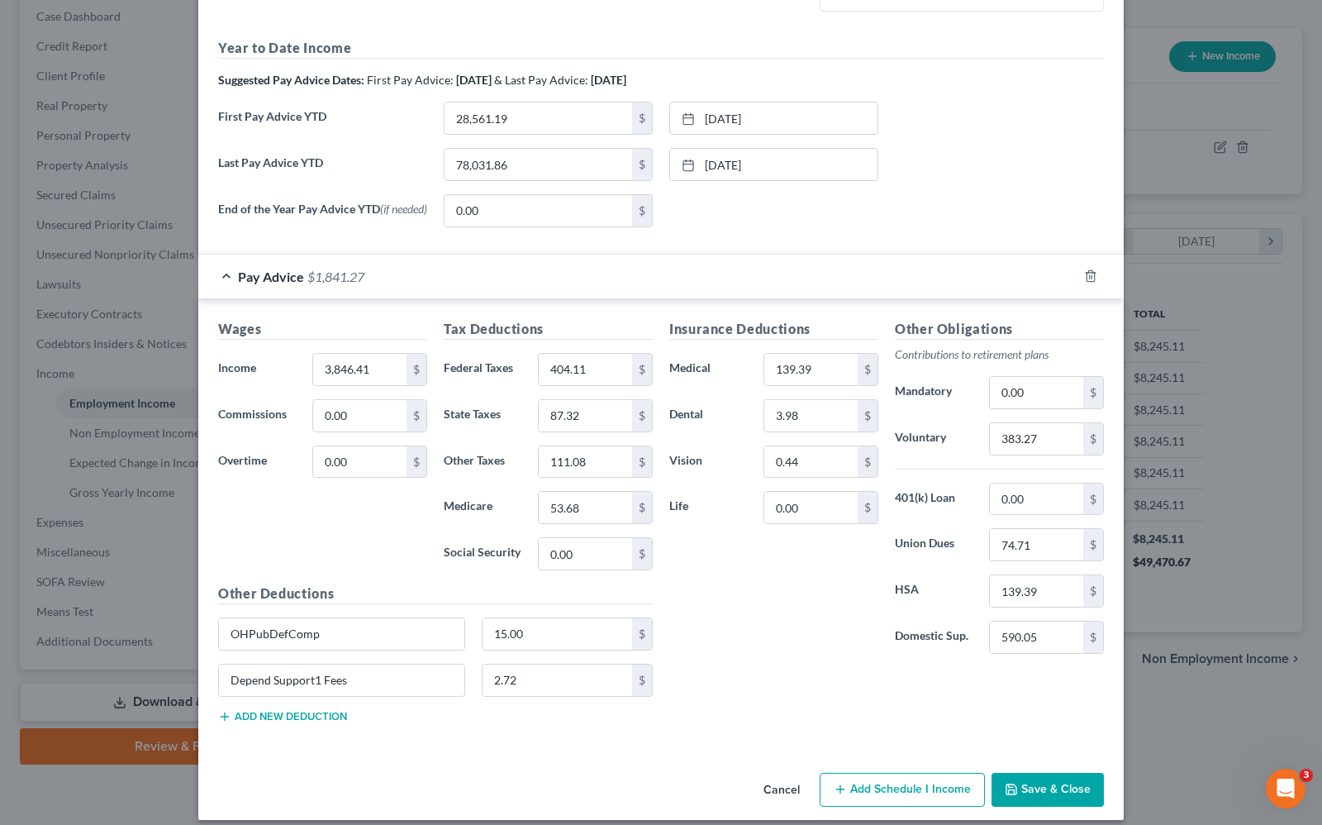
scroll to position [540, 0]
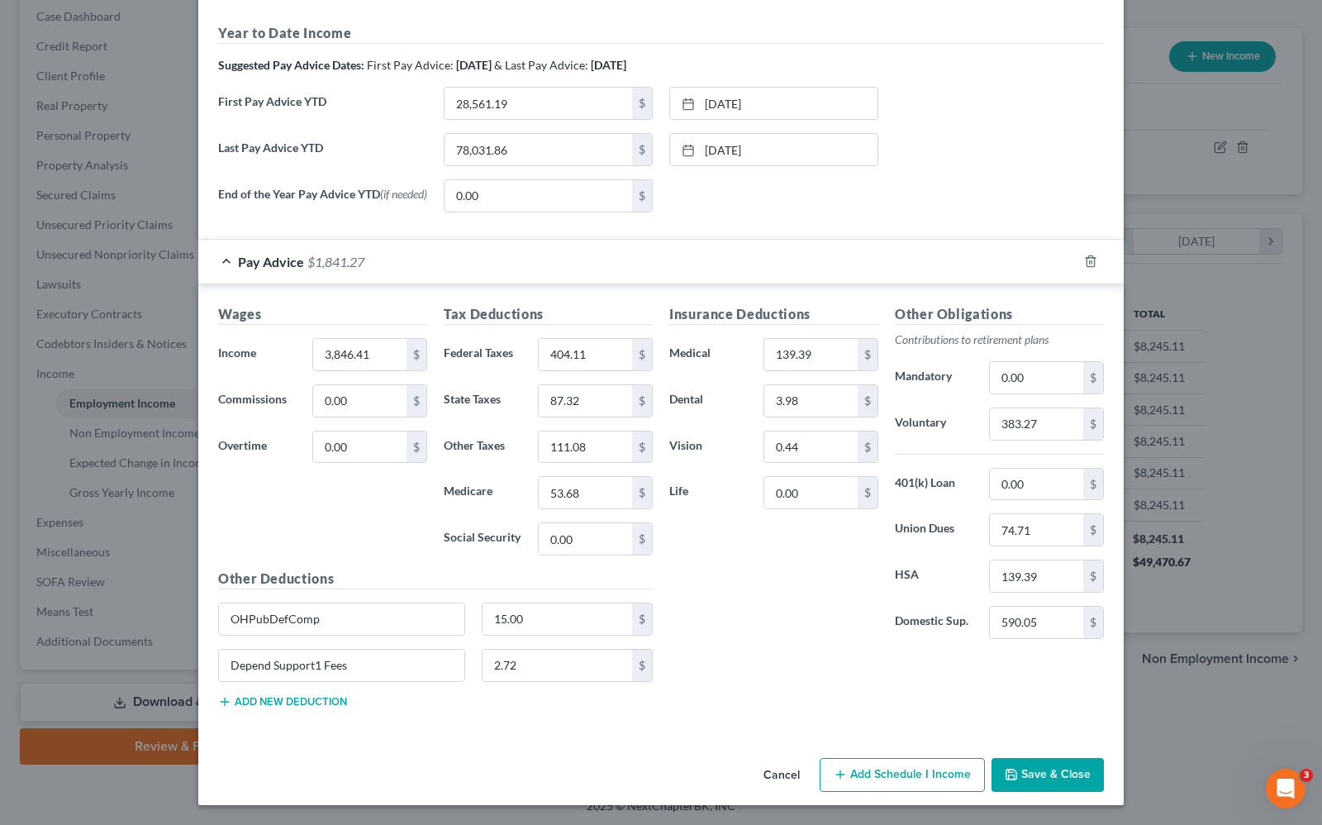
click at [887, 773] on button "Add Schedule I Income" at bounding box center [902, 775] width 165 height 35
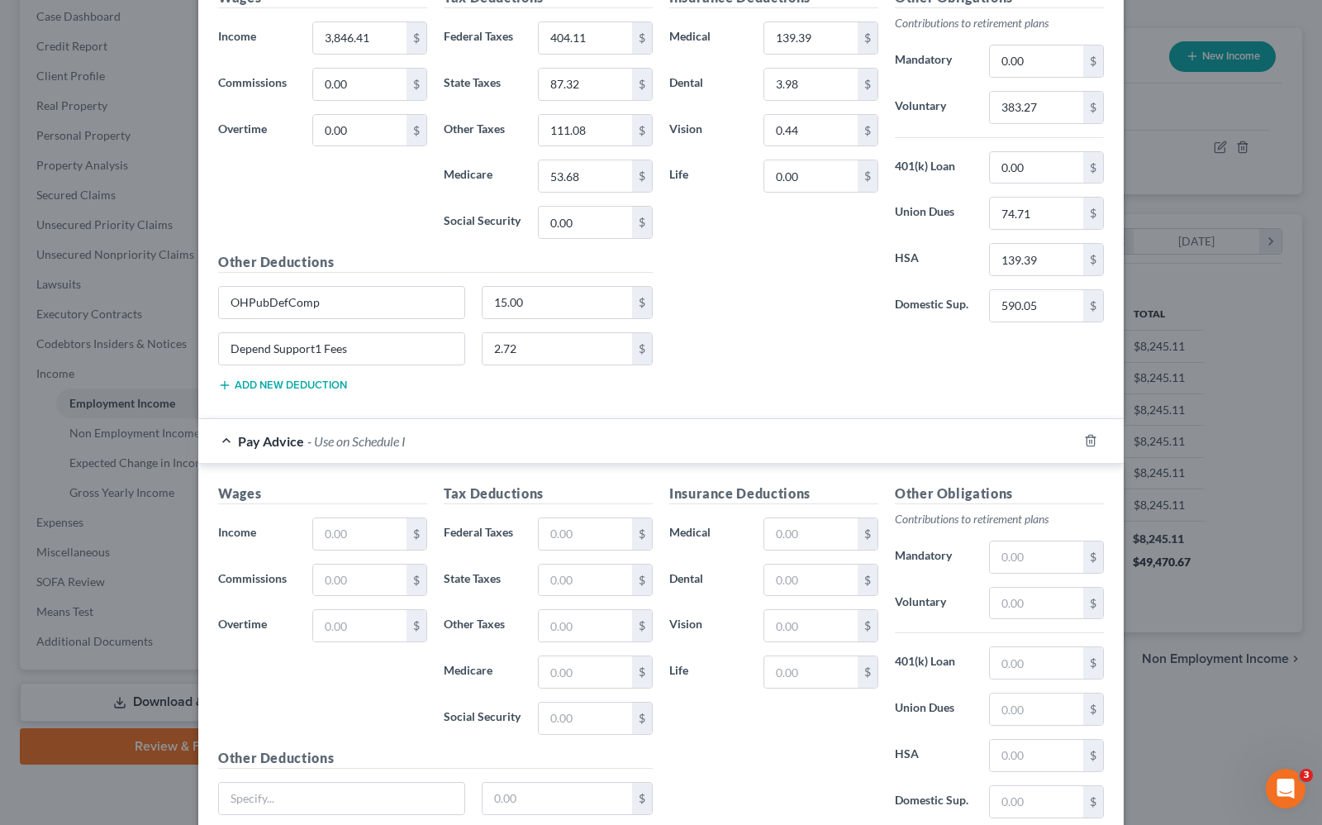
scroll to position [785, 0]
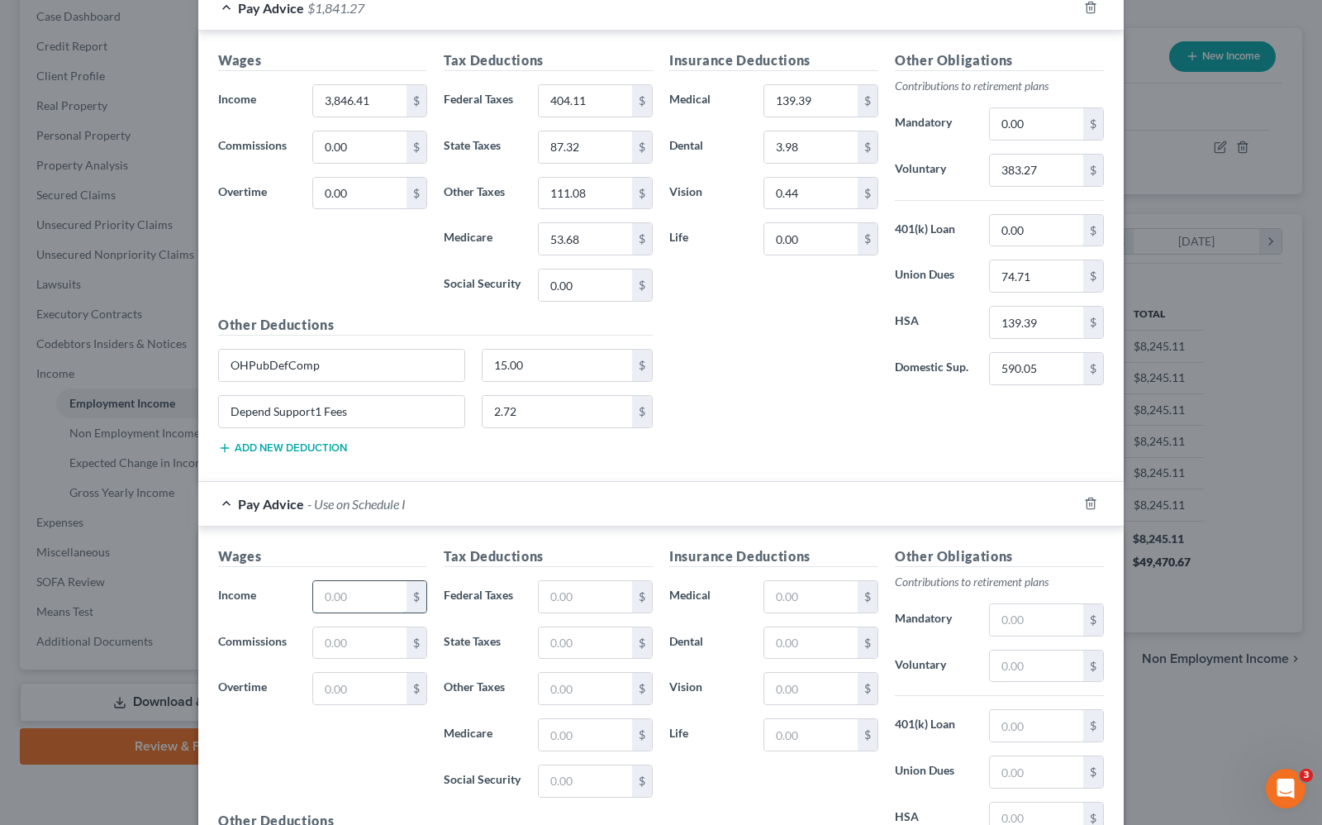
click at [324, 610] on input "text" at bounding box center [359, 596] width 93 height 31
type input "3,846.41"
type input "404.11"
type input "87.32"
type input "111.08"
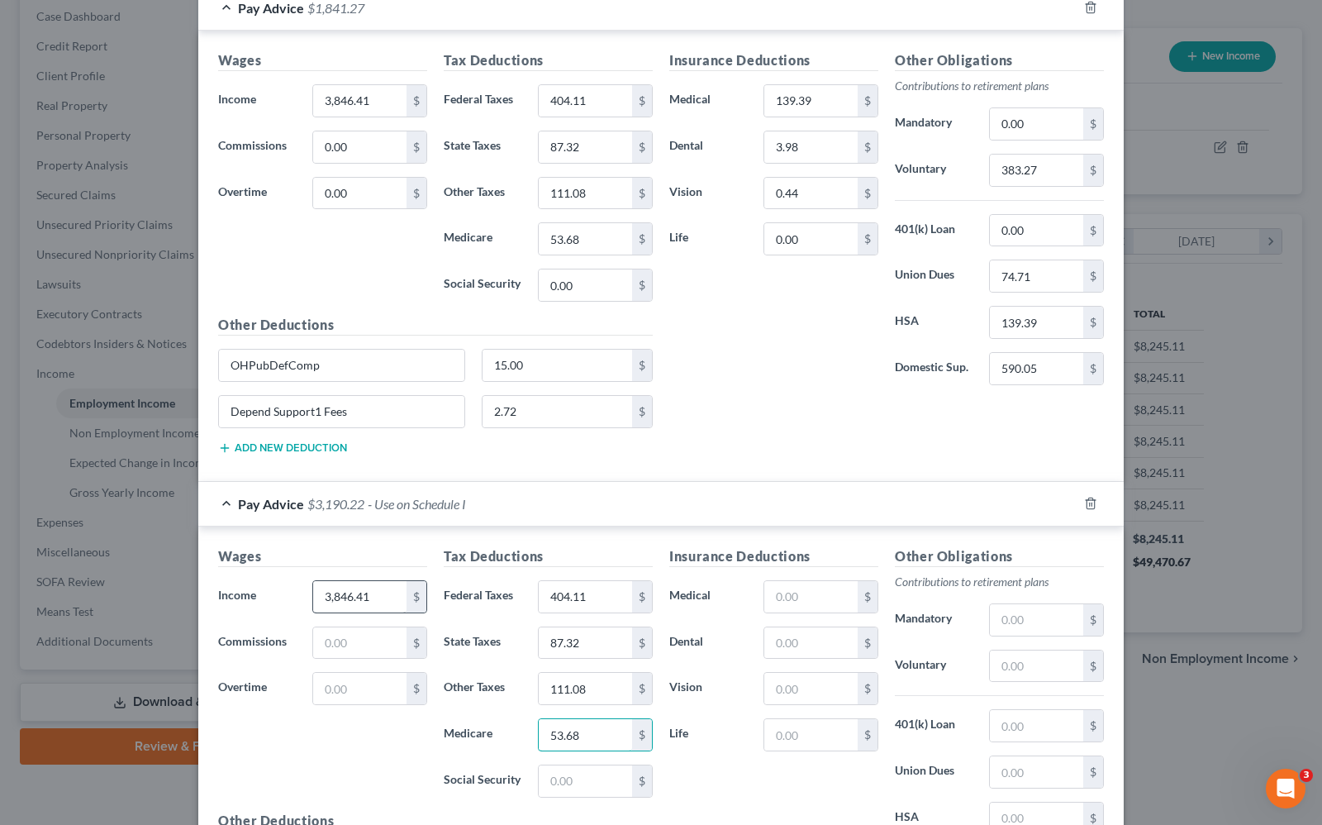
type input "53.68"
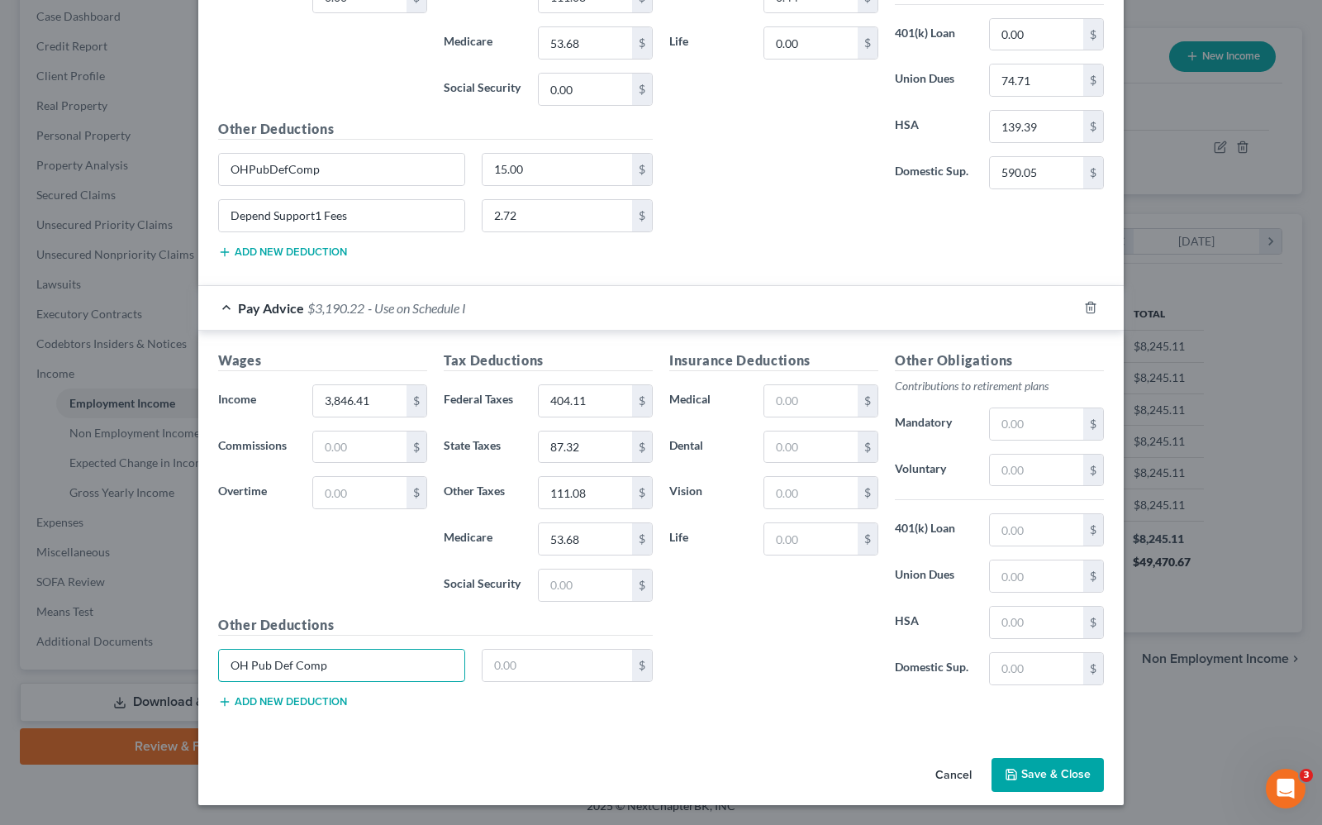
type input "OH Pub Def Comp"
type input "15.00"
click at [299, 698] on button "Add new deduction" at bounding box center [282, 701] width 129 height 13
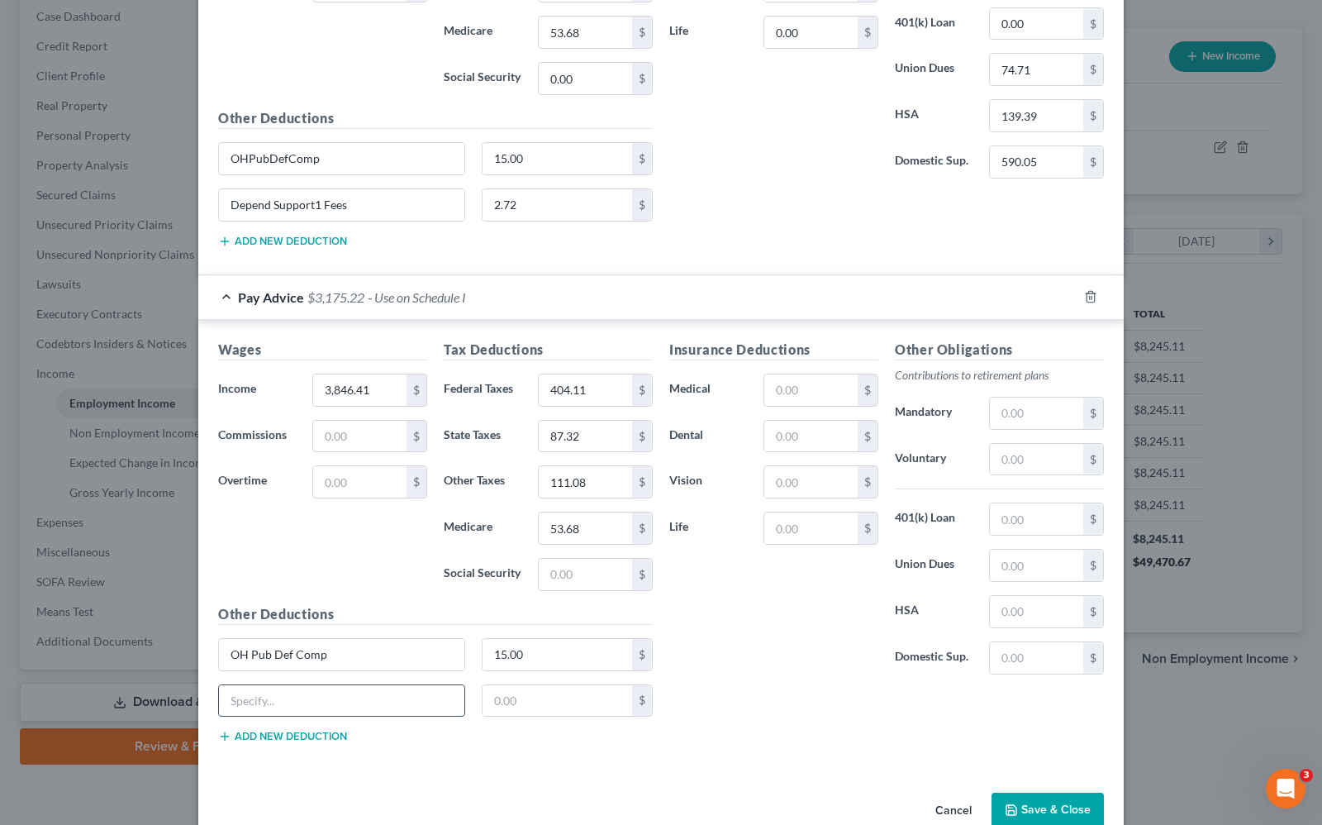
click at [300, 716] on input "text" at bounding box center [341, 700] width 245 height 31
type input "Dependent Support1 Fees"
type input "2.72"
click at [771, 390] on input "text" at bounding box center [810, 389] width 93 height 31
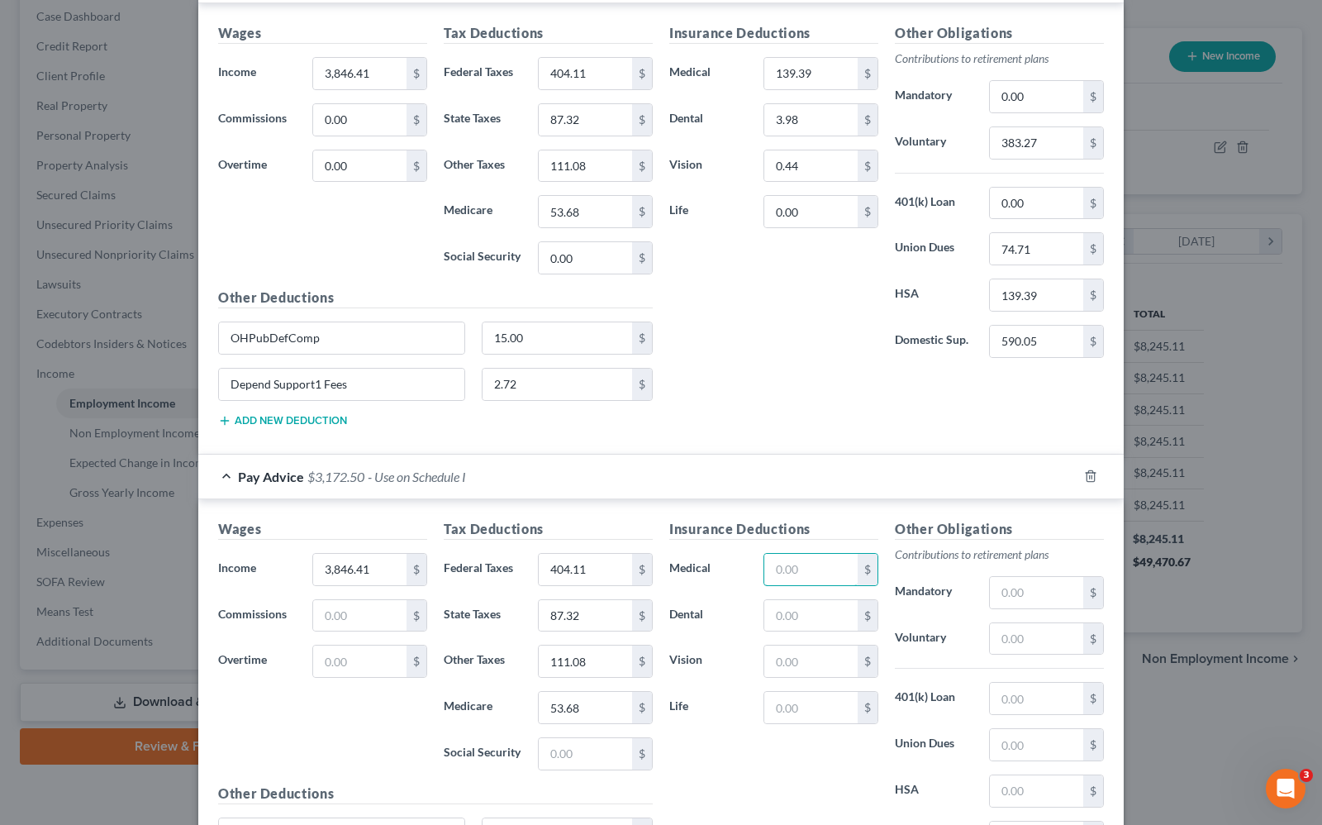
scroll to position [785, 0]
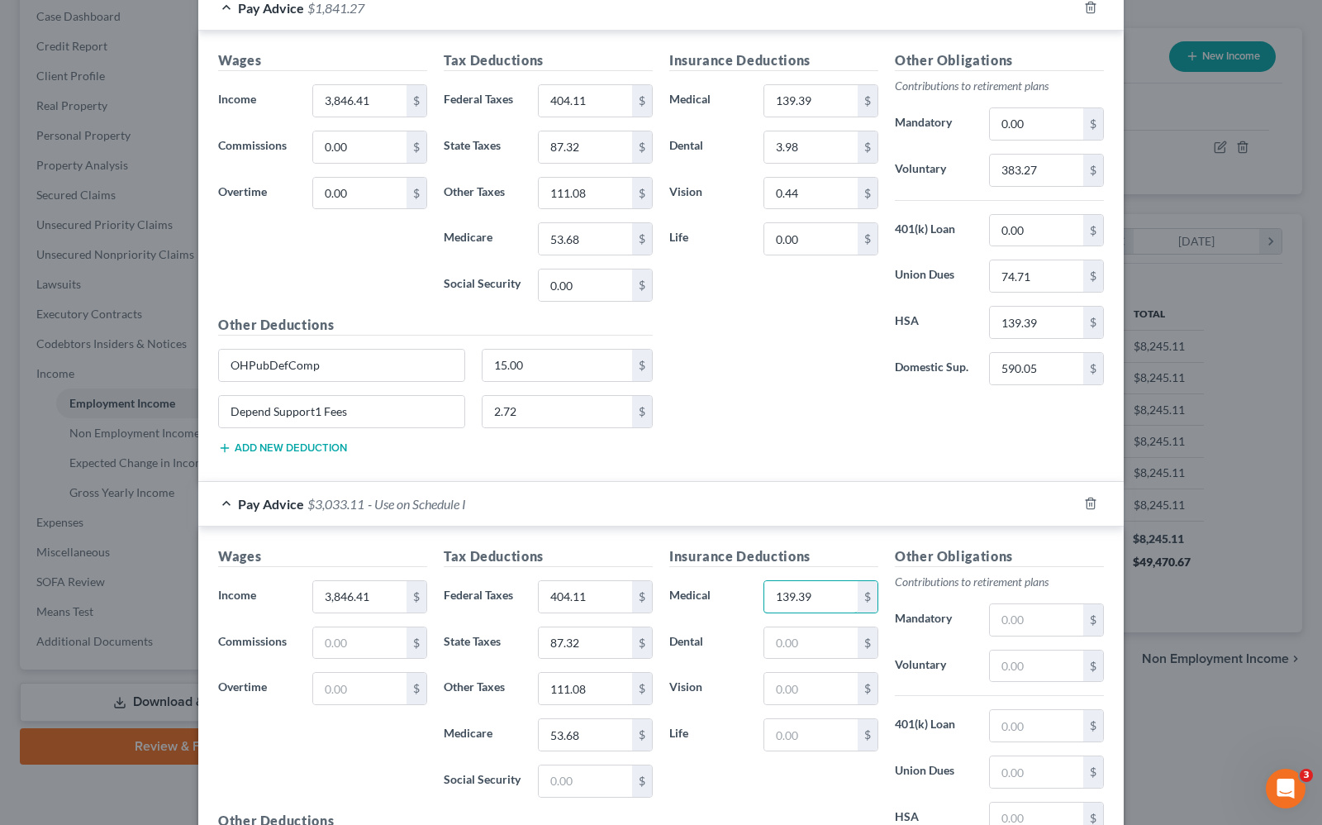
type input "139.39"
type input "3.98"
type input "0.44"
type input "383.27"
type input "74.71"
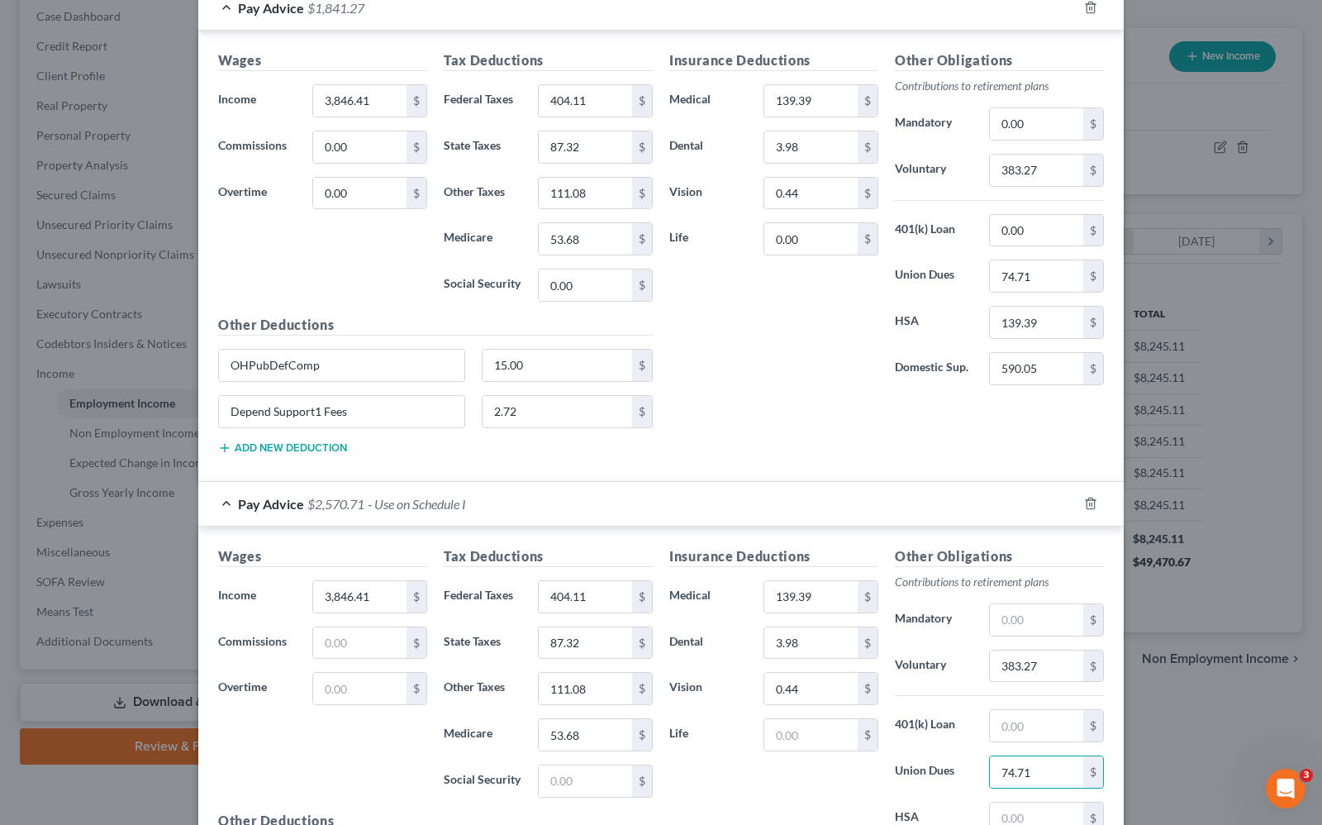
scroll to position [804, 0]
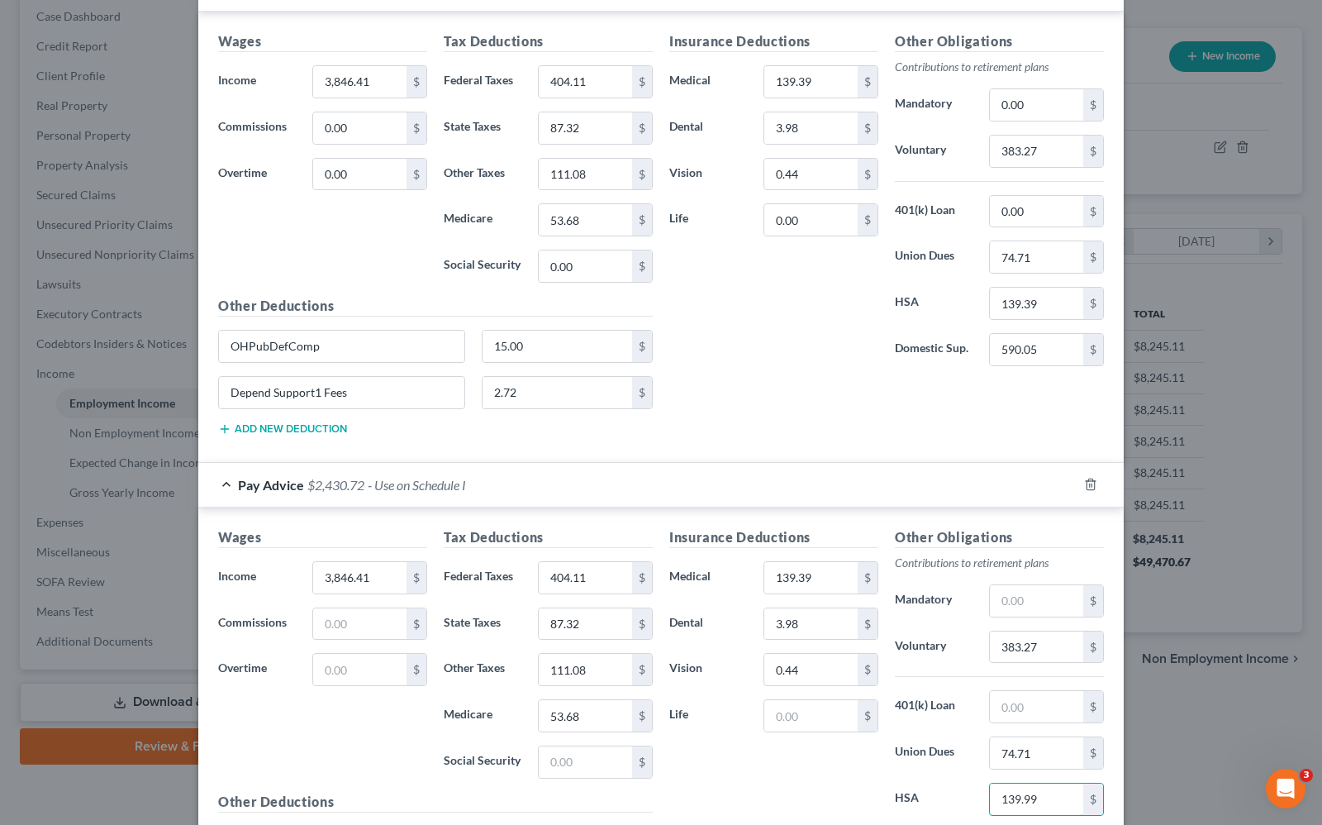
type input "139.99"
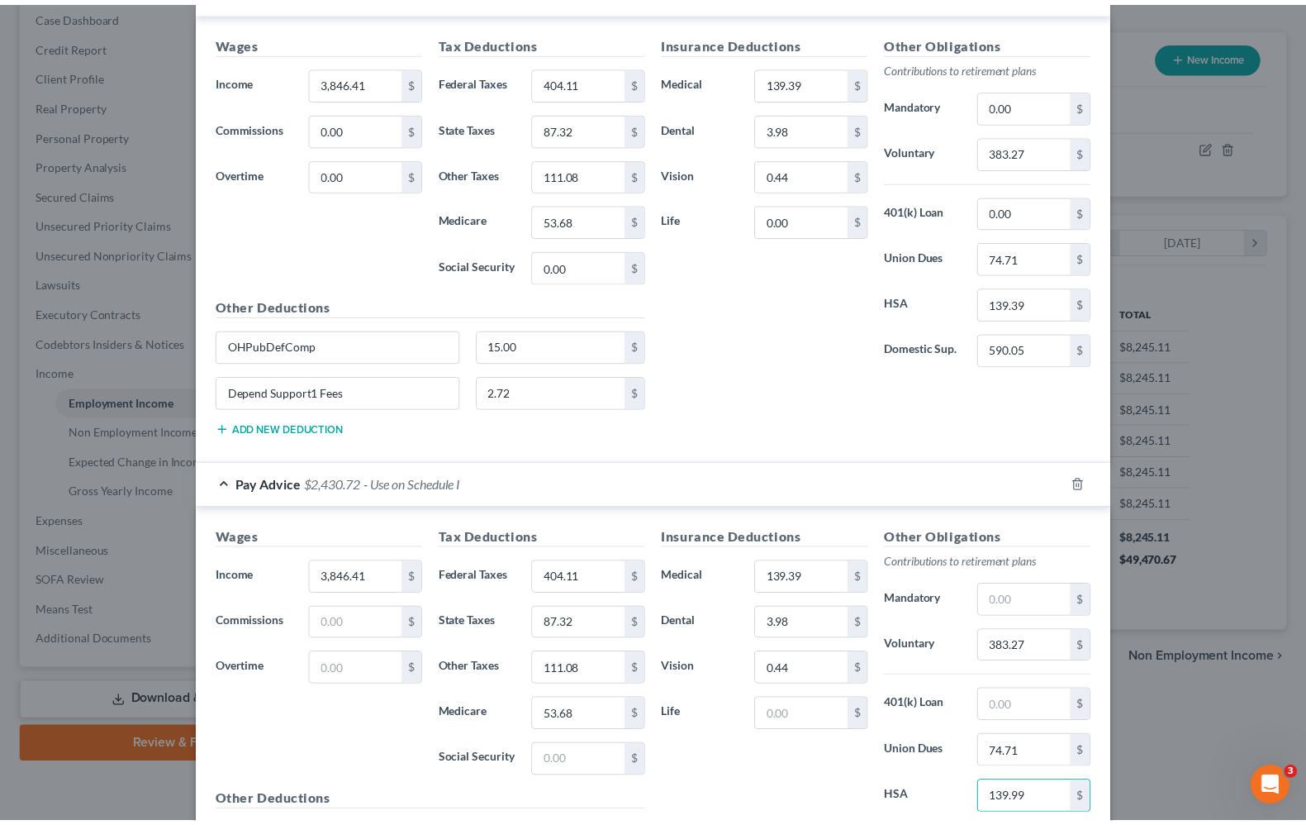
scroll to position [1038, 0]
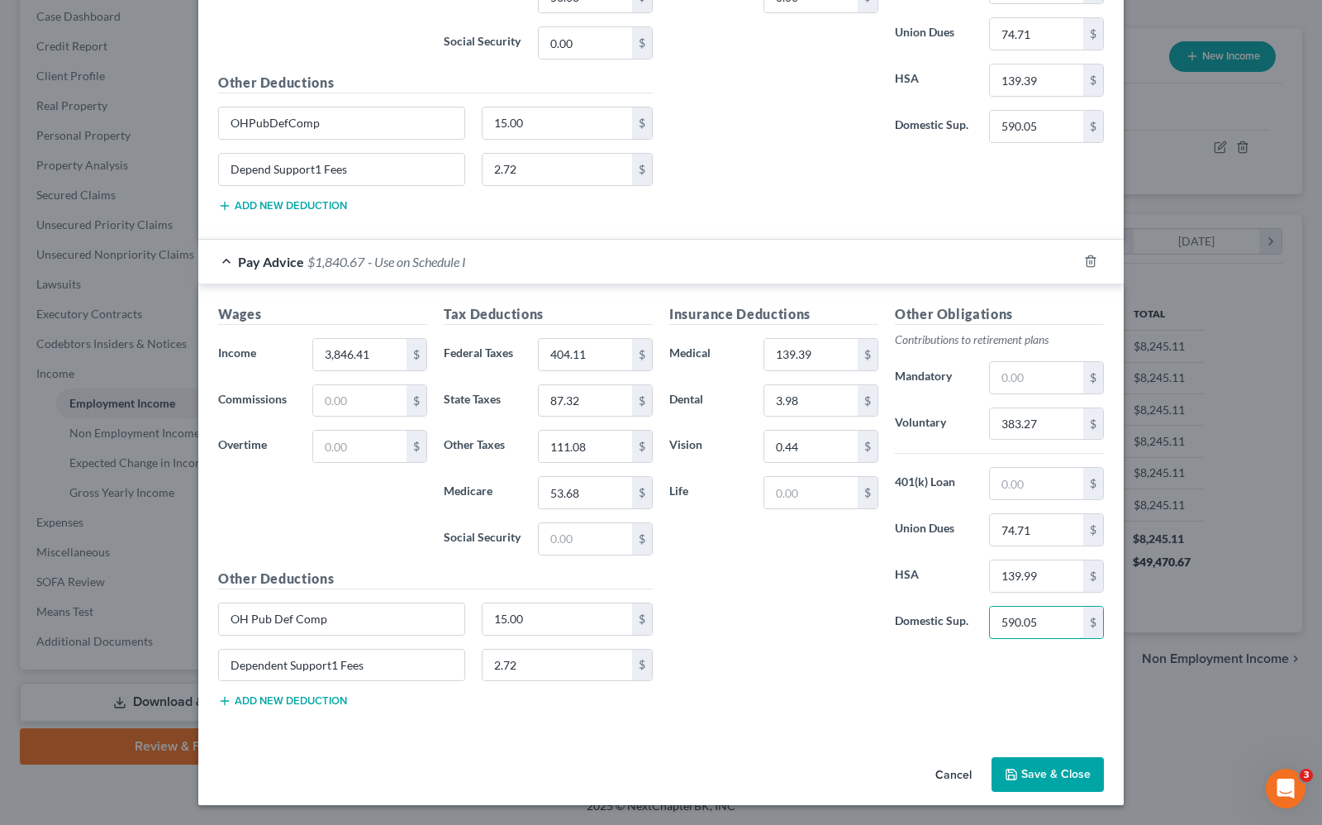
type input "590.05"
click at [1030, 786] on button "Save & Close" at bounding box center [1048, 774] width 112 height 35
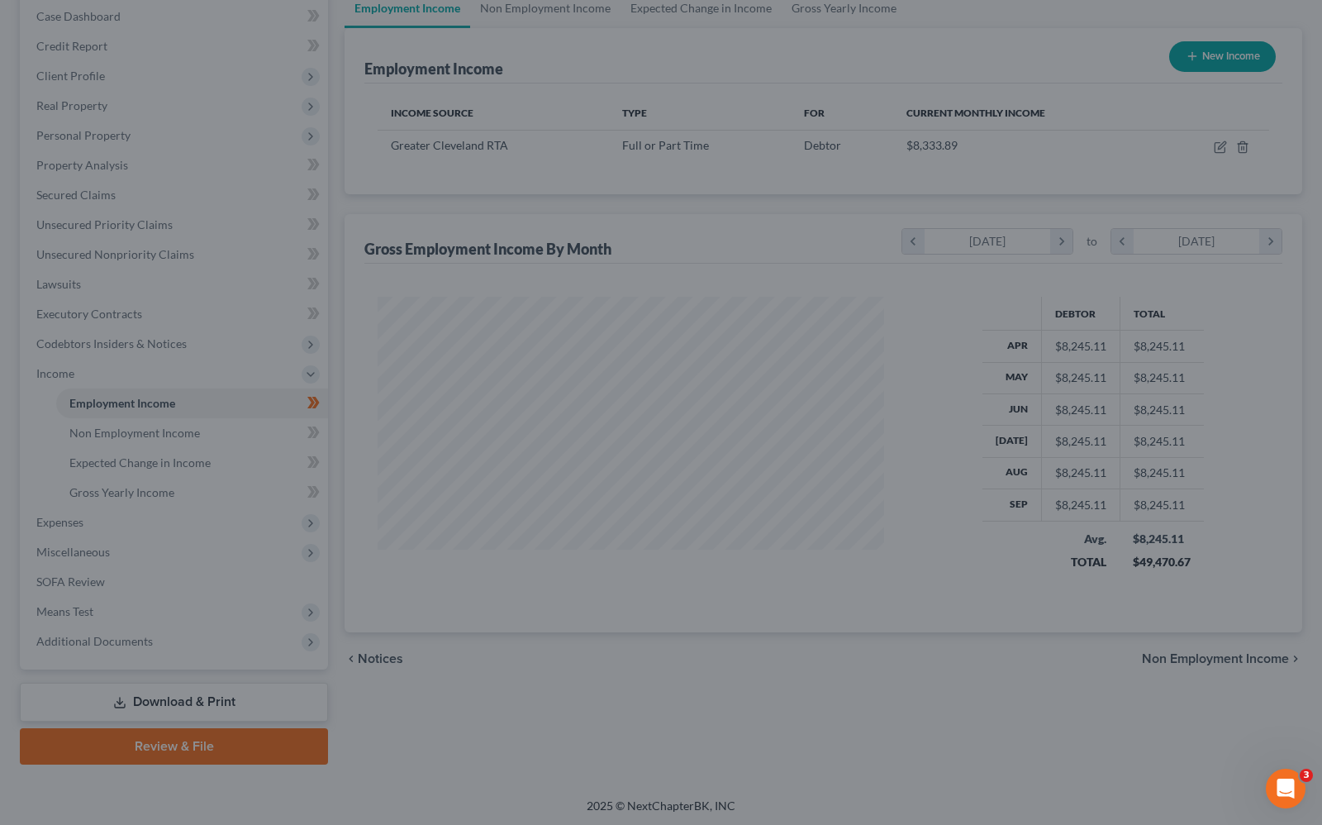
scroll to position [825975, 825739]
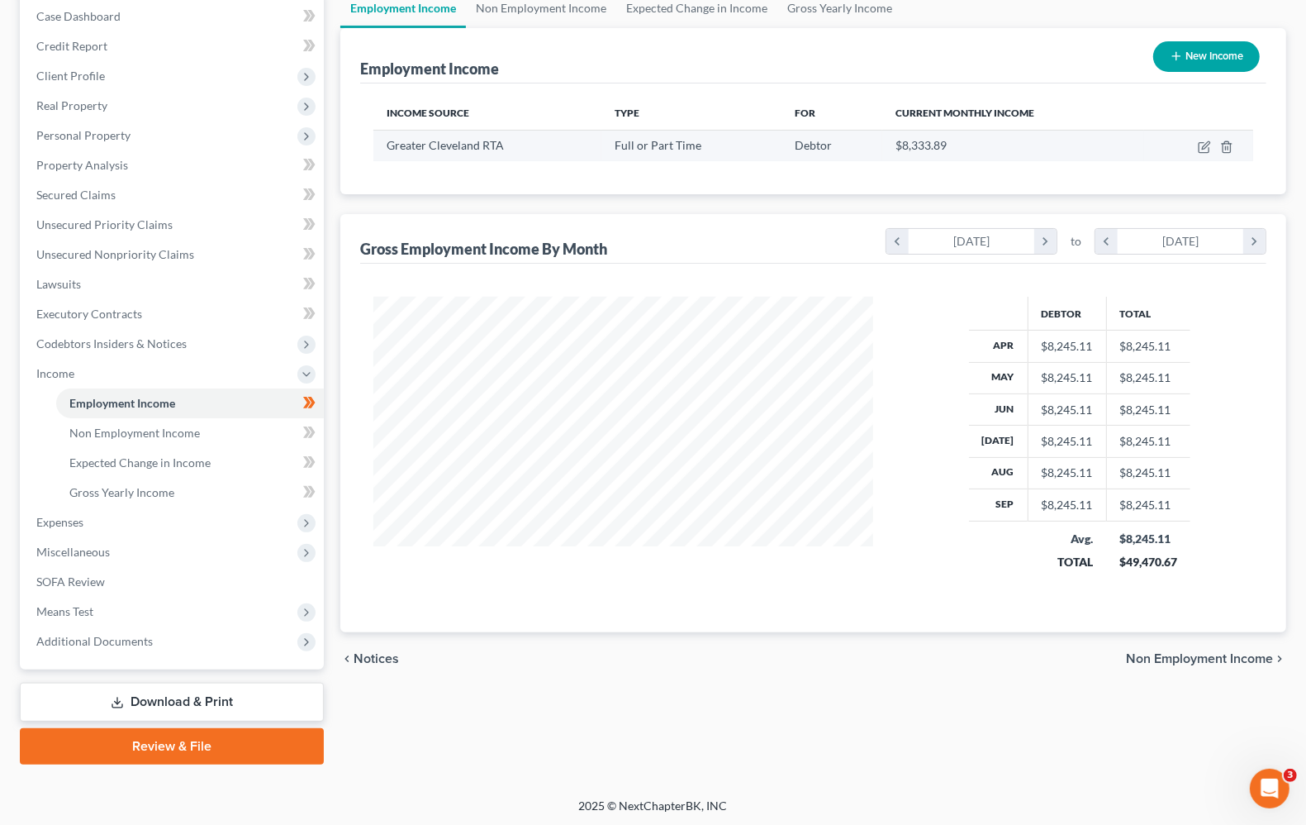
click at [1212, 145] on td at bounding box center [1198, 145] width 109 height 31
click at [1205, 145] on icon "button" at bounding box center [1205, 144] width 7 height 7
select select "0"
select select "36"
select select "2"
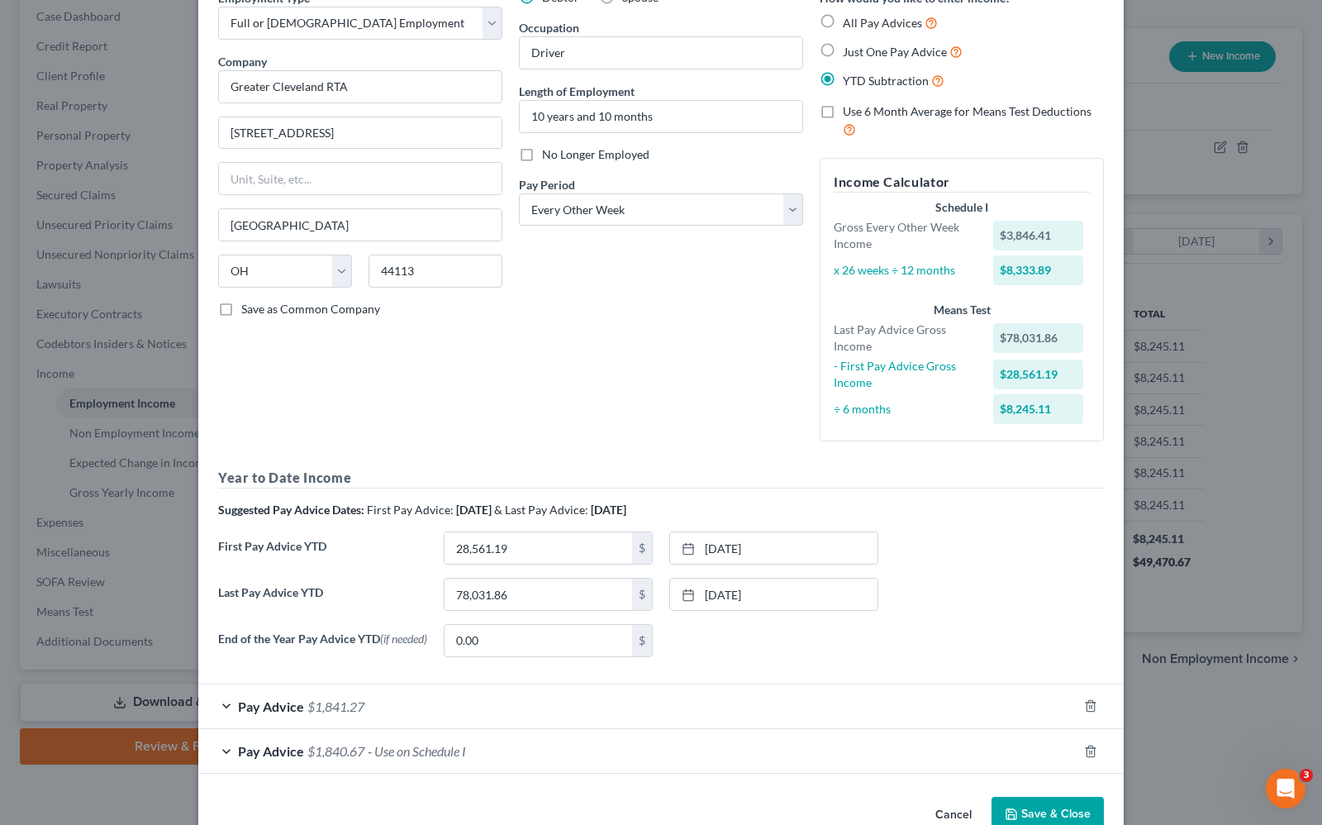
scroll to position [131, 0]
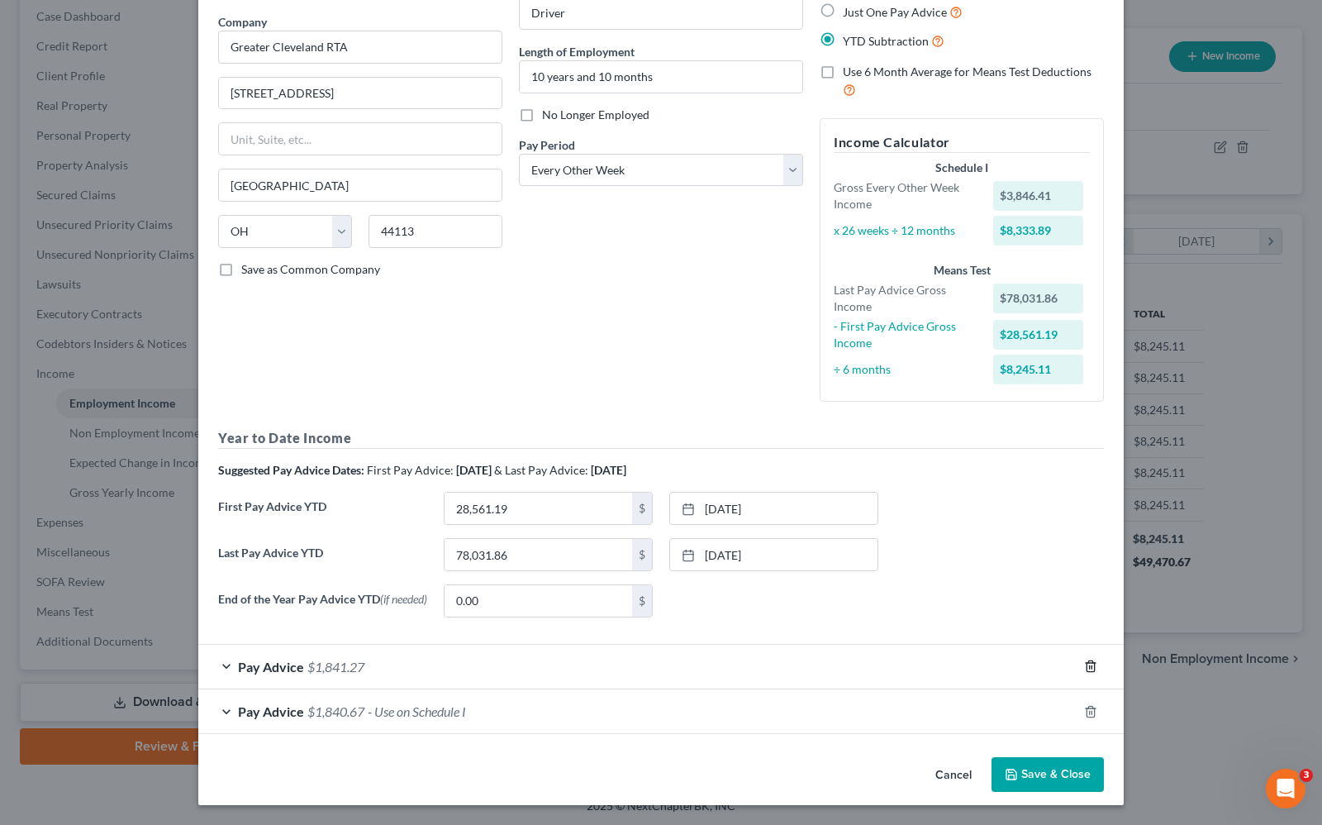
click at [1087, 668] on icon "button" at bounding box center [1090, 666] width 7 height 11
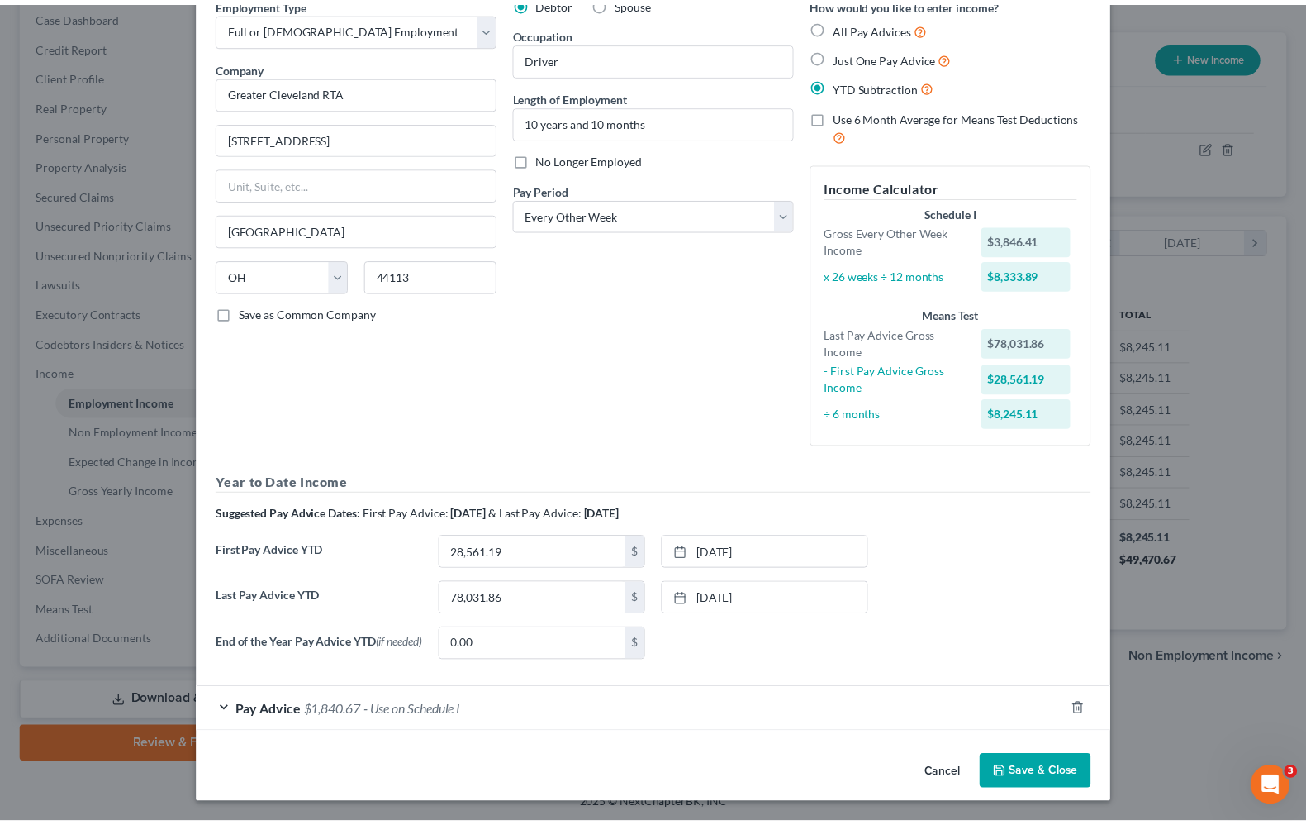
scroll to position [85, 0]
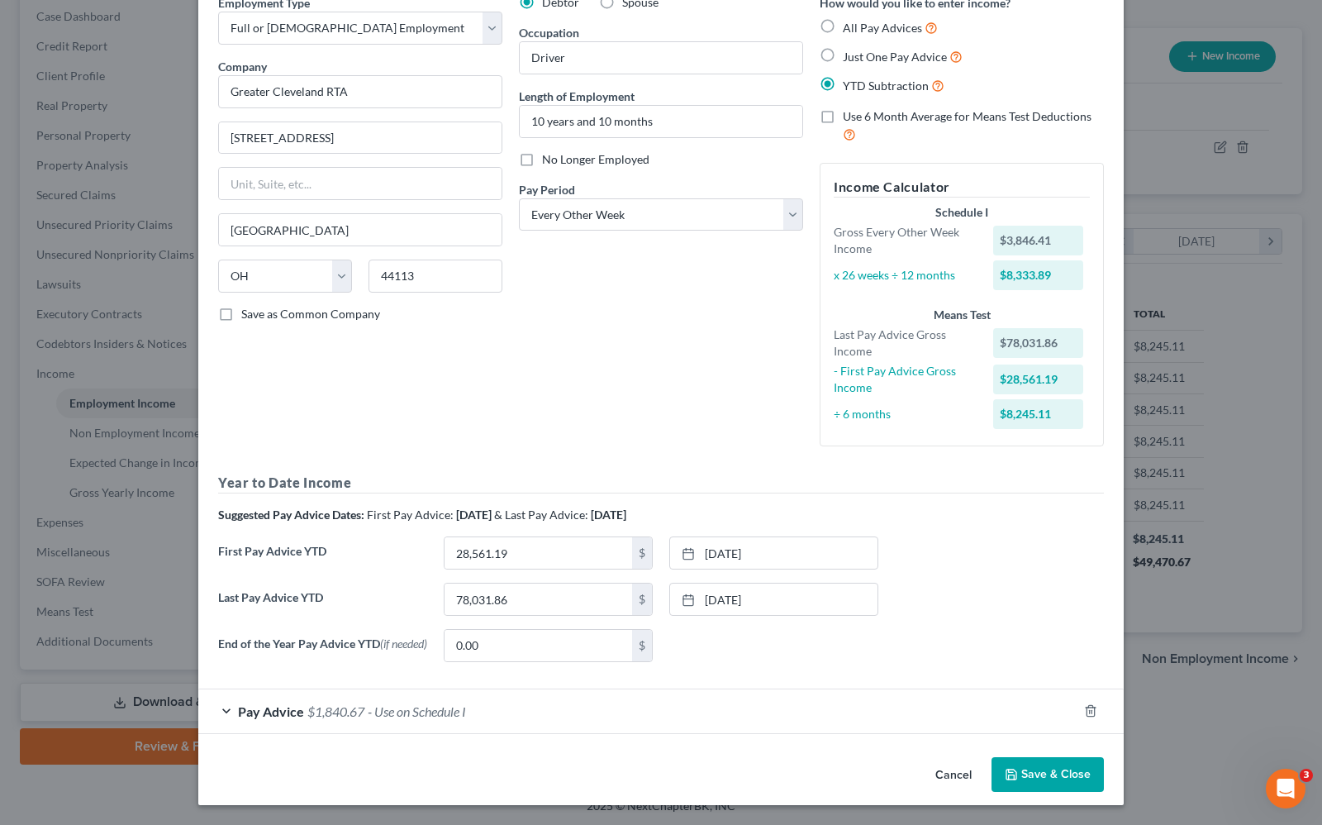
click at [1039, 771] on button "Save & Close" at bounding box center [1048, 774] width 112 height 35
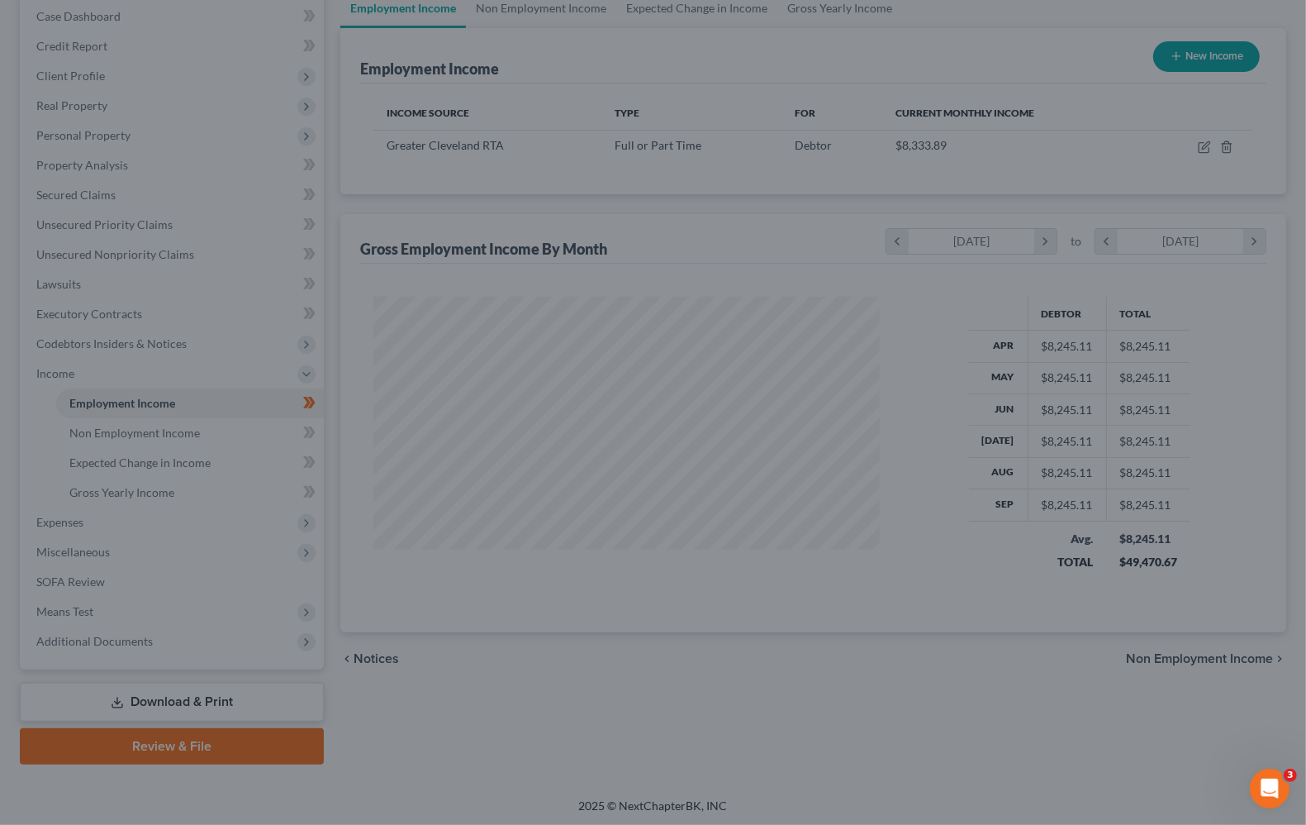
scroll to position [825975, 825739]
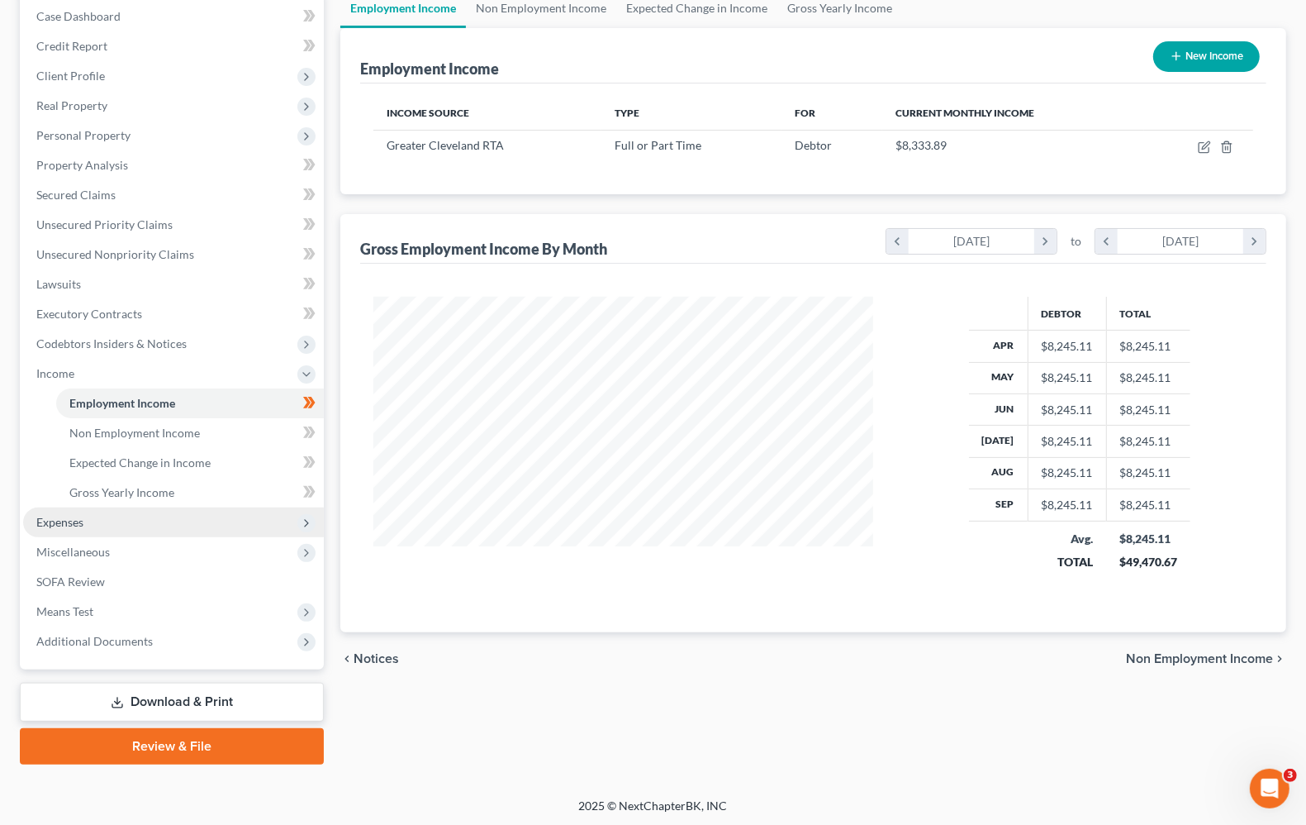
click at [68, 529] on span "Expenses" at bounding box center [173, 522] width 301 height 30
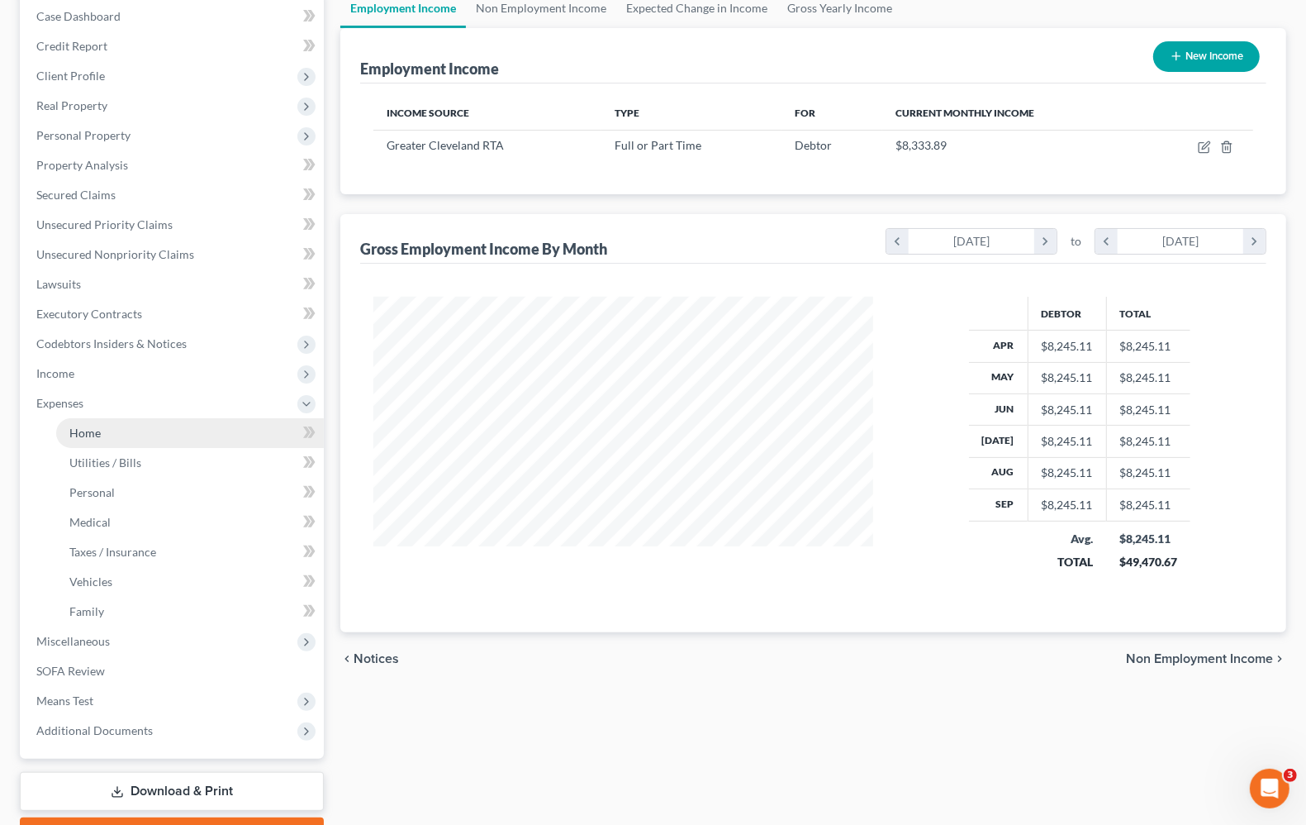
click at [95, 431] on span "Home" at bounding box center [84, 433] width 31 height 14
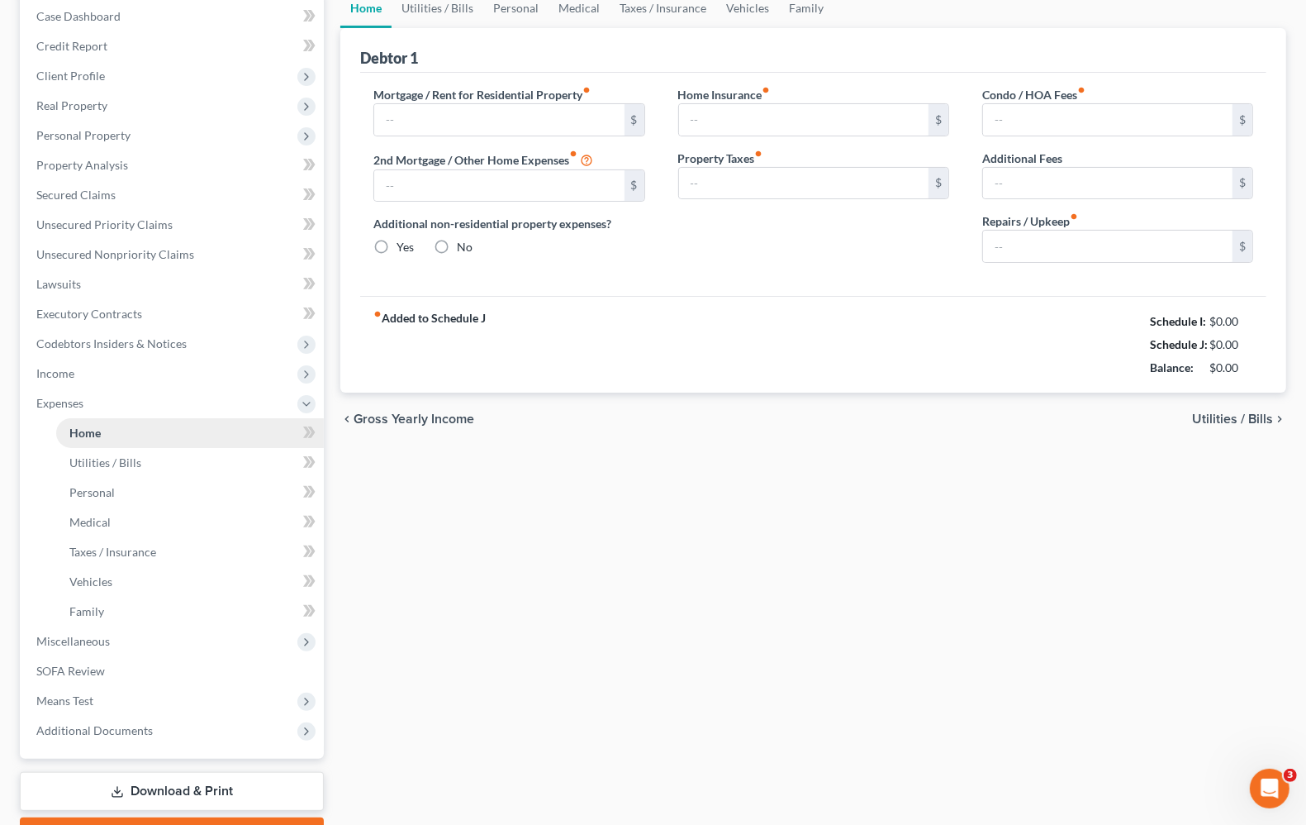
scroll to position [18, 0]
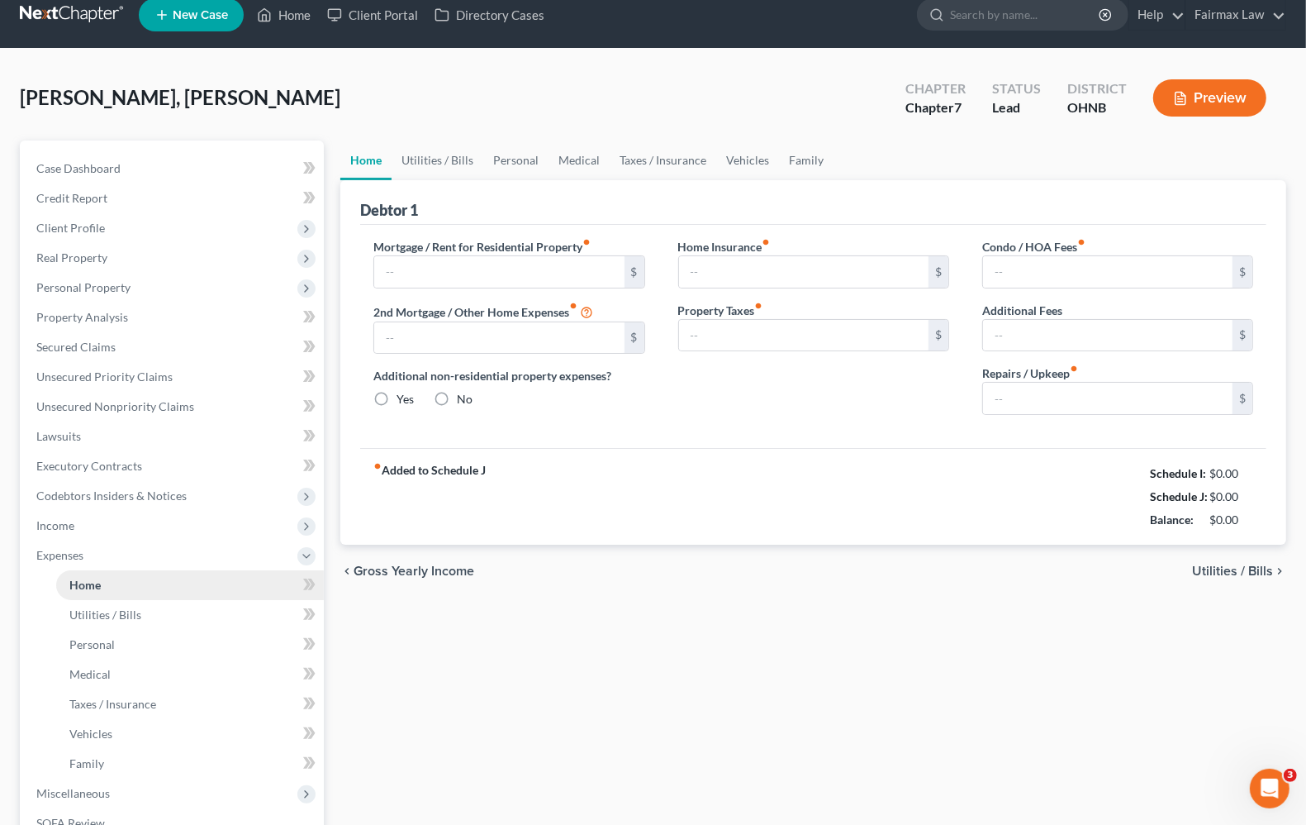
type input "1,100.00"
type input "0.00"
radio input "true"
type input "25.00"
type input "0.00"
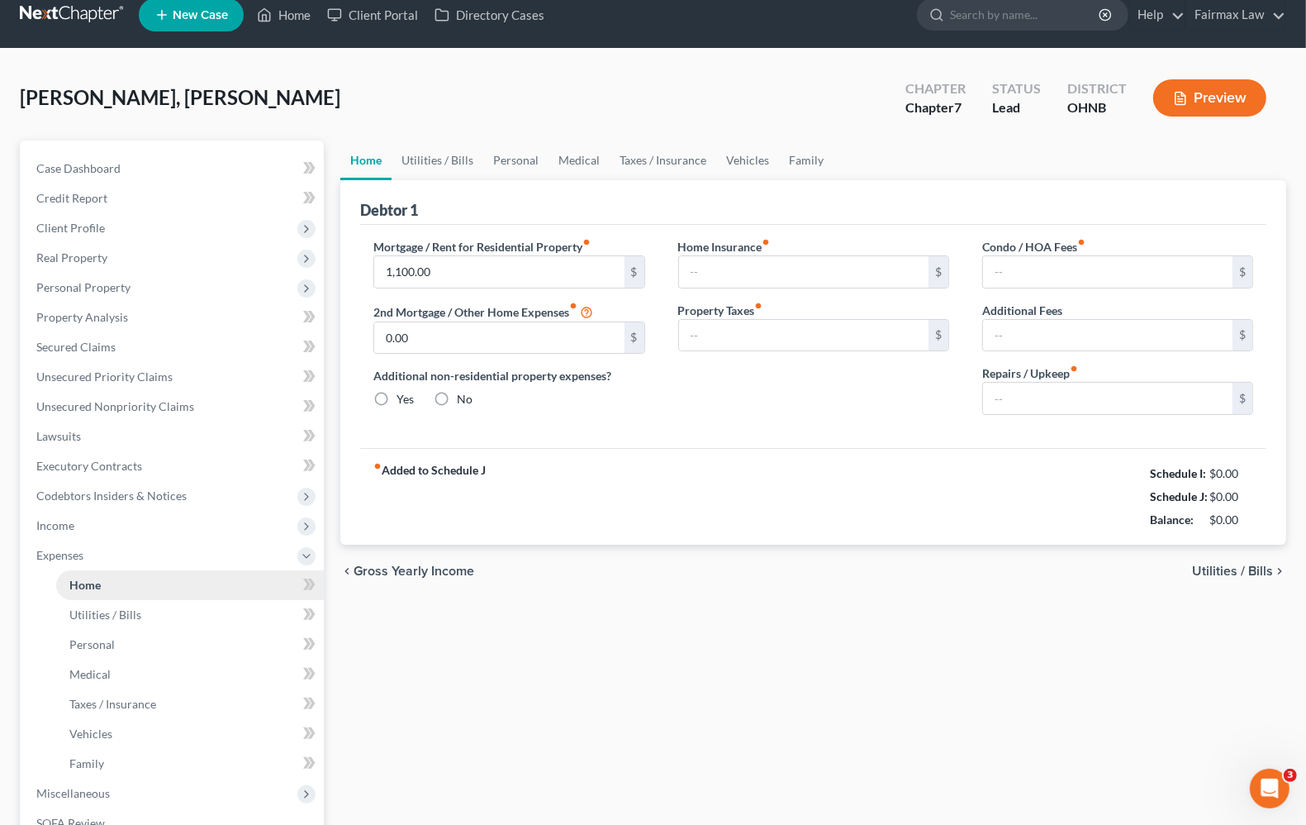
type input "0.00"
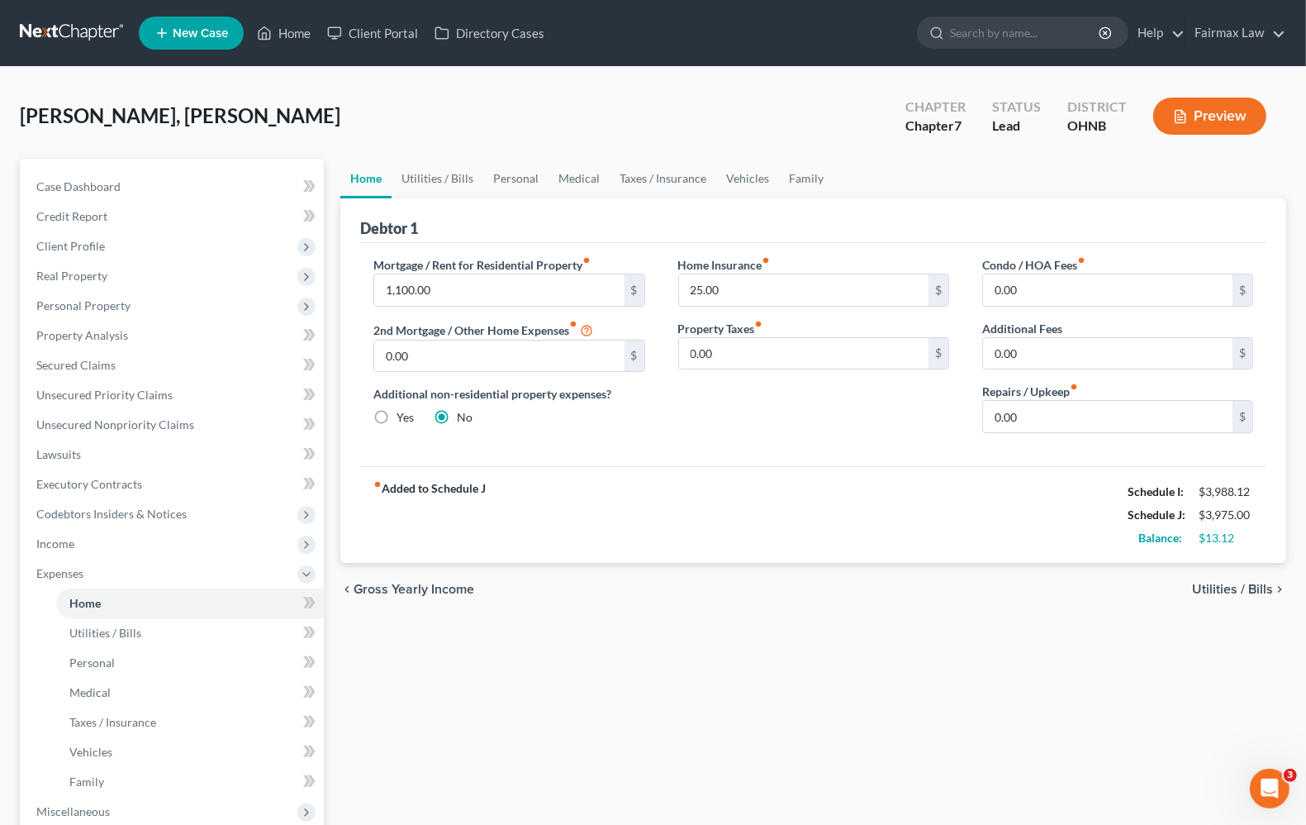
click at [1239, 593] on span "Utilities / Bills" at bounding box center [1232, 589] width 81 height 13
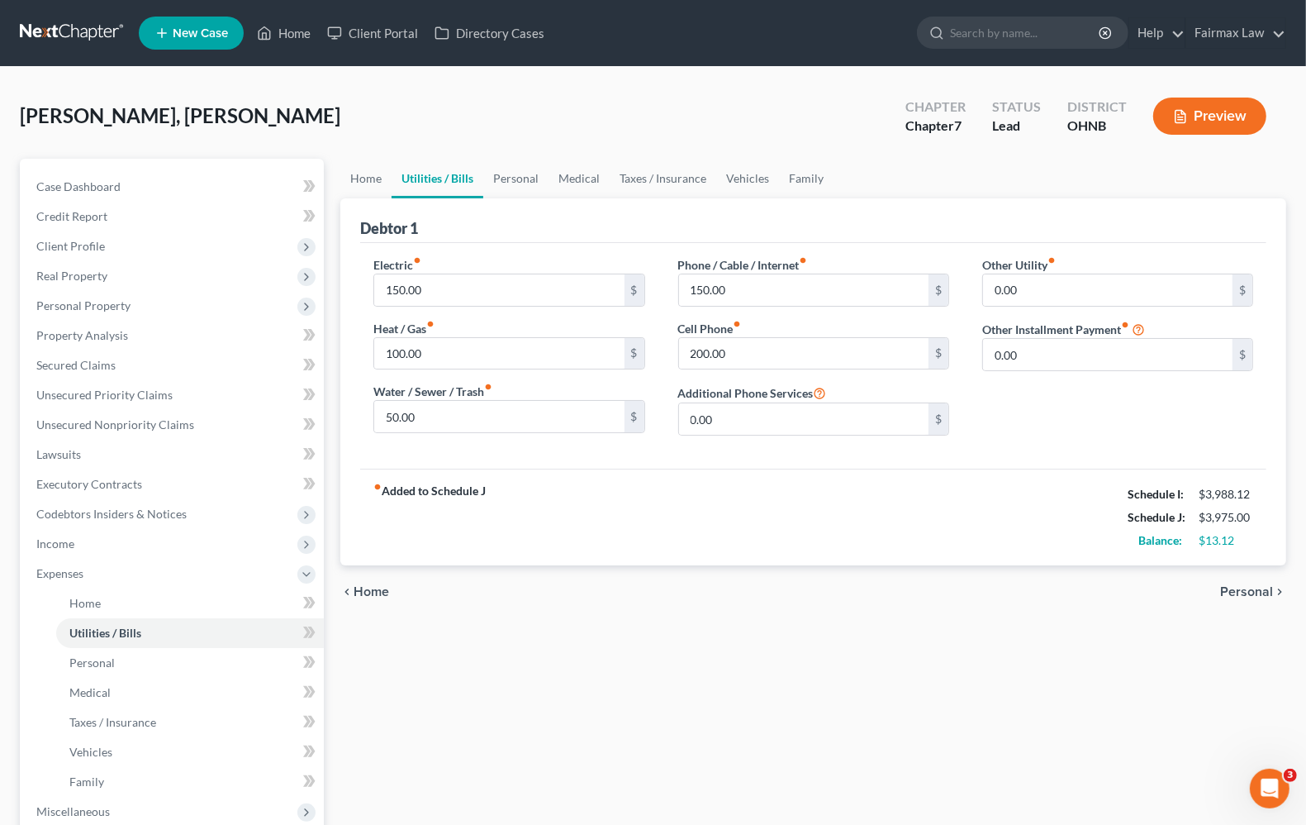
click at [1246, 592] on span "Personal" at bounding box center [1246, 591] width 53 height 13
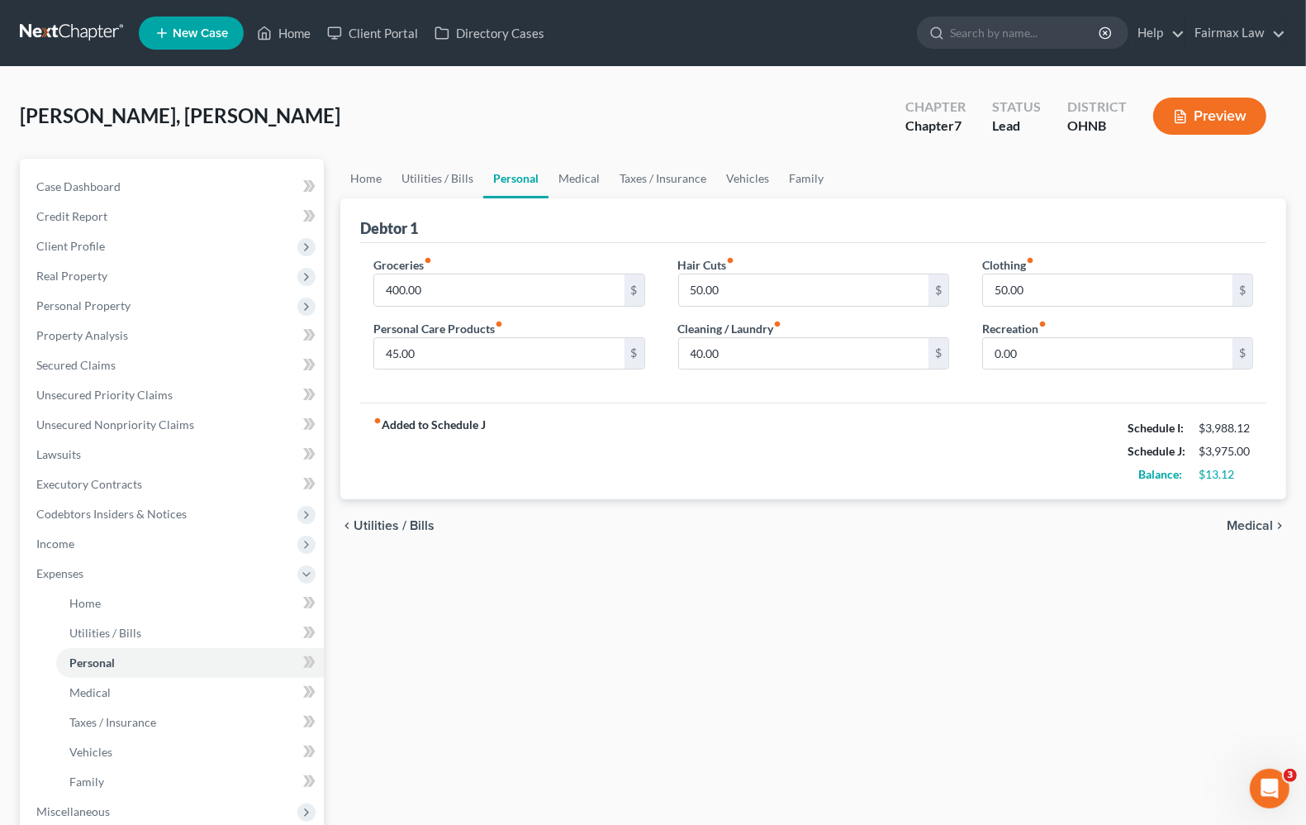
click at [1267, 522] on span "Medical" at bounding box center [1250, 525] width 46 height 13
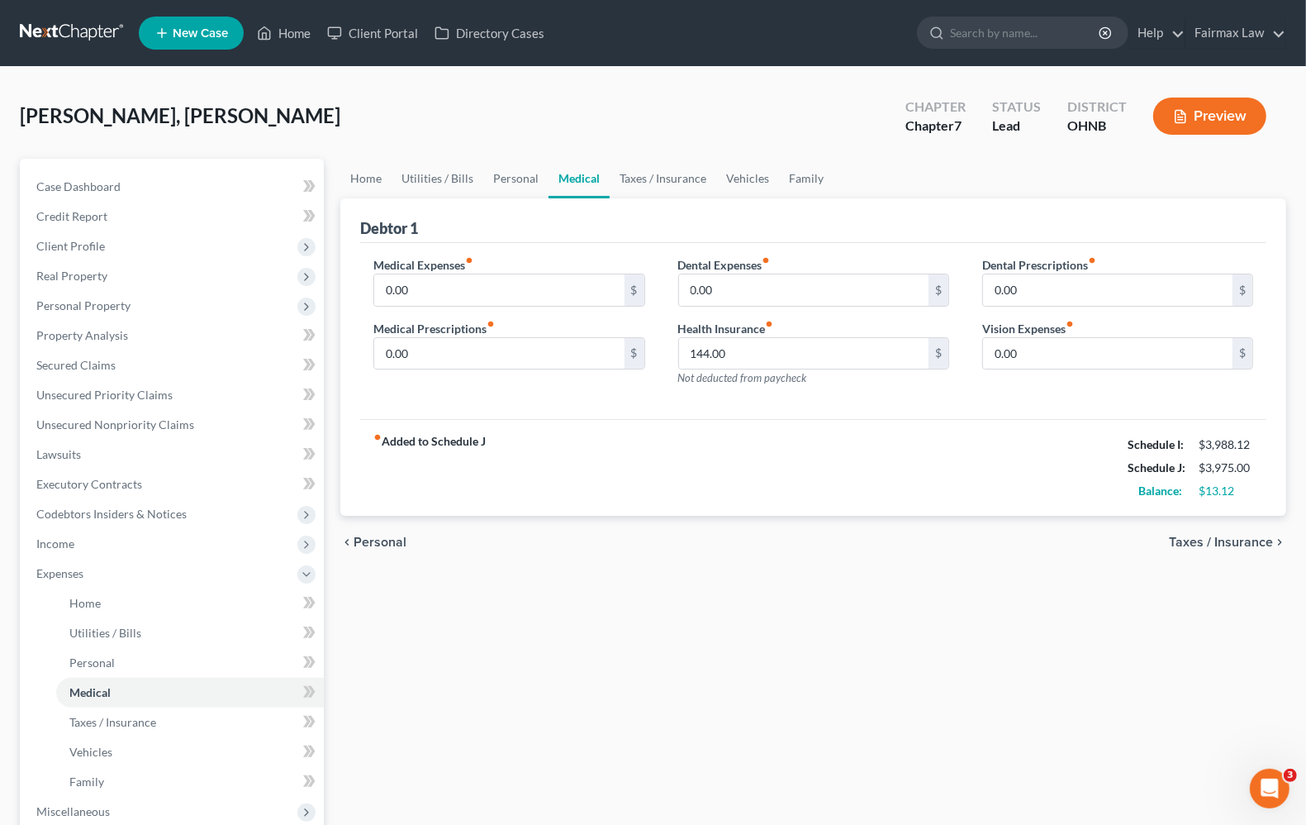
click at [1249, 542] on span "Taxes / Insurance" at bounding box center [1221, 541] width 104 height 13
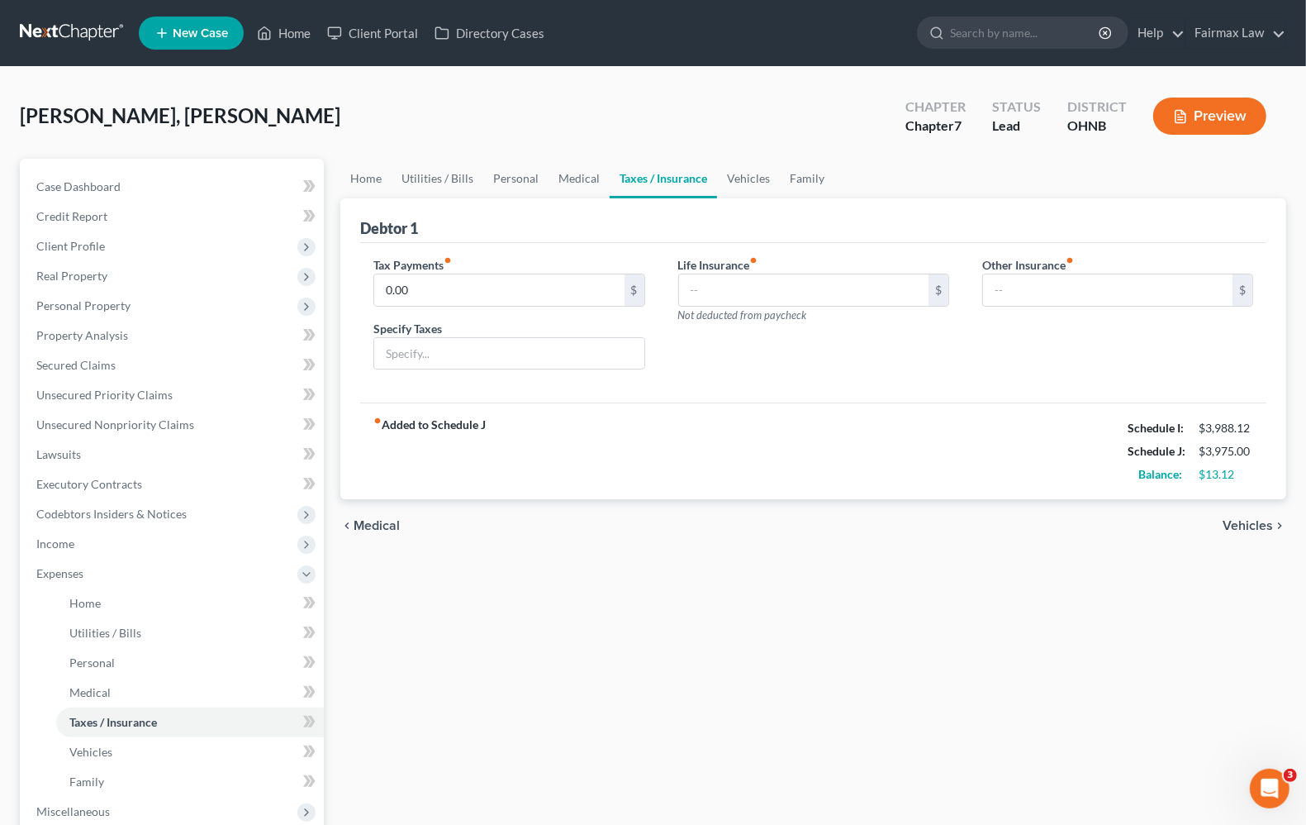
click at [1246, 522] on span "Vehicles" at bounding box center [1248, 525] width 50 height 13
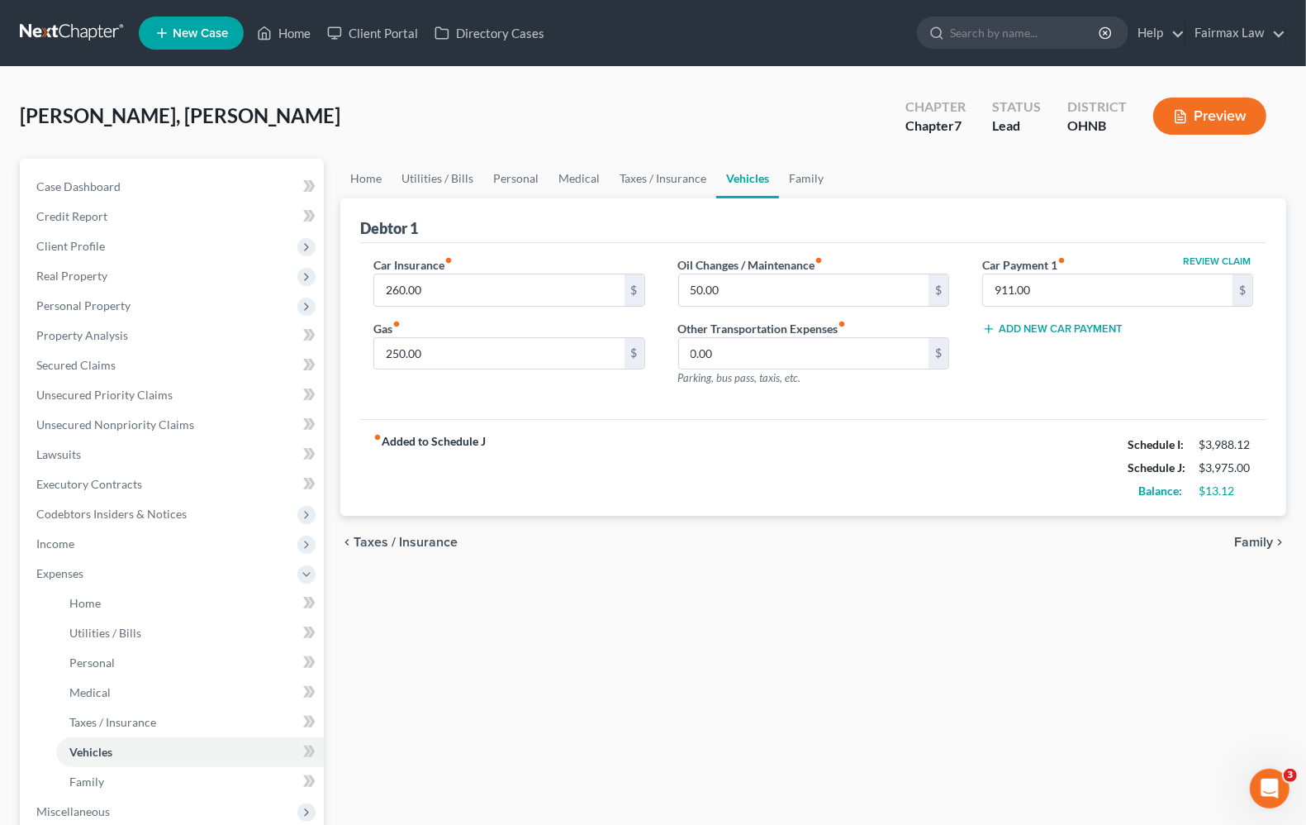
click at [1258, 541] on span "Family" at bounding box center [1253, 541] width 39 height 13
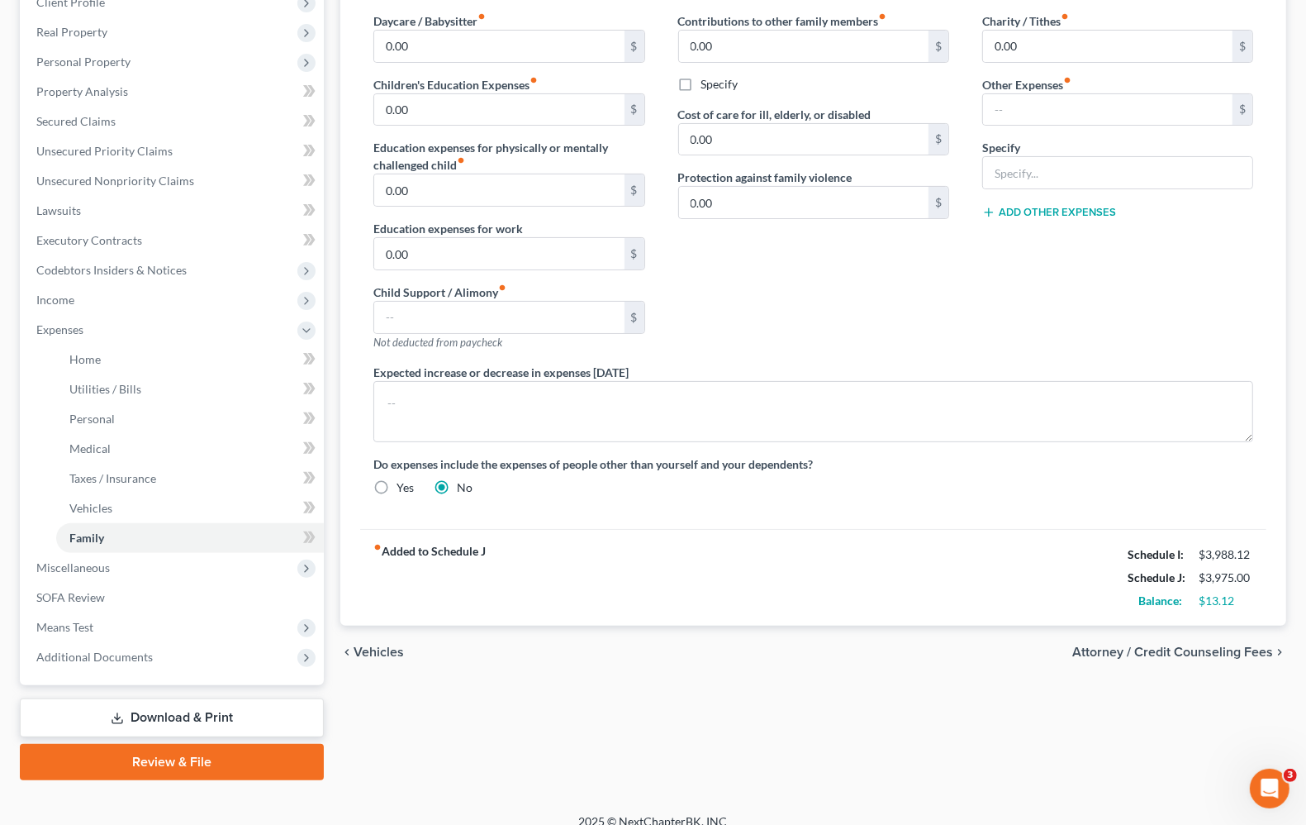
scroll to position [260, 0]
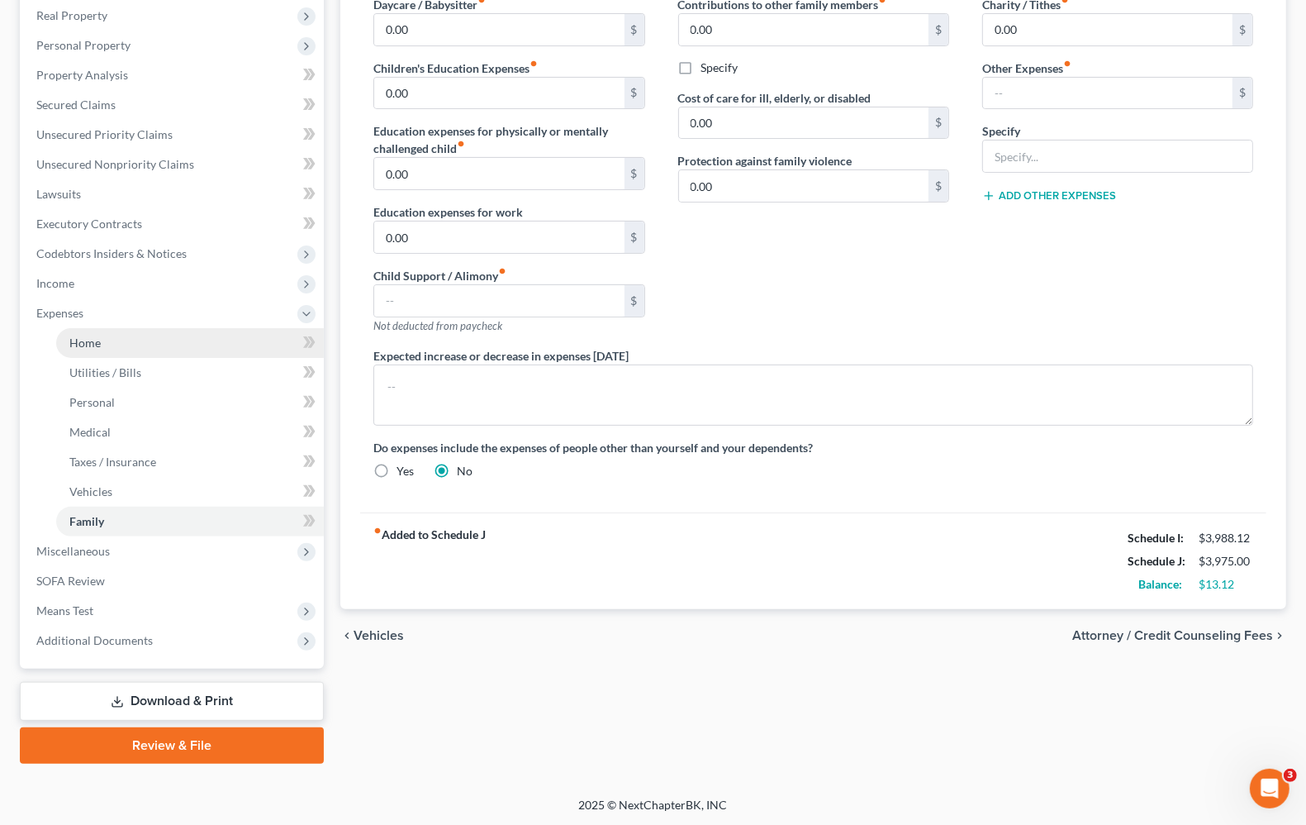
click at [64, 347] on link "Home" at bounding box center [190, 343] width 268 height 30
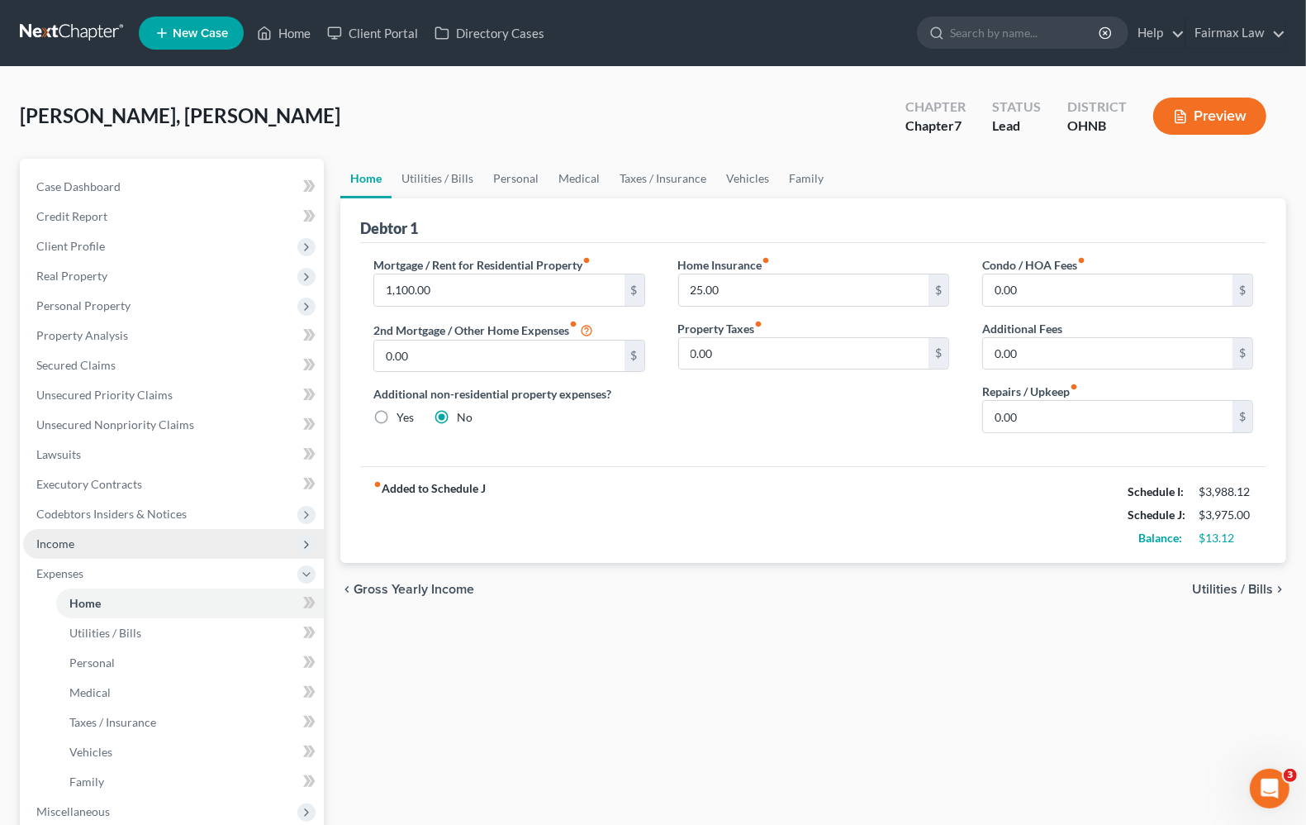
click at [55, 541] on span "Income" at bounding box center [55, 543] width 38 height 14
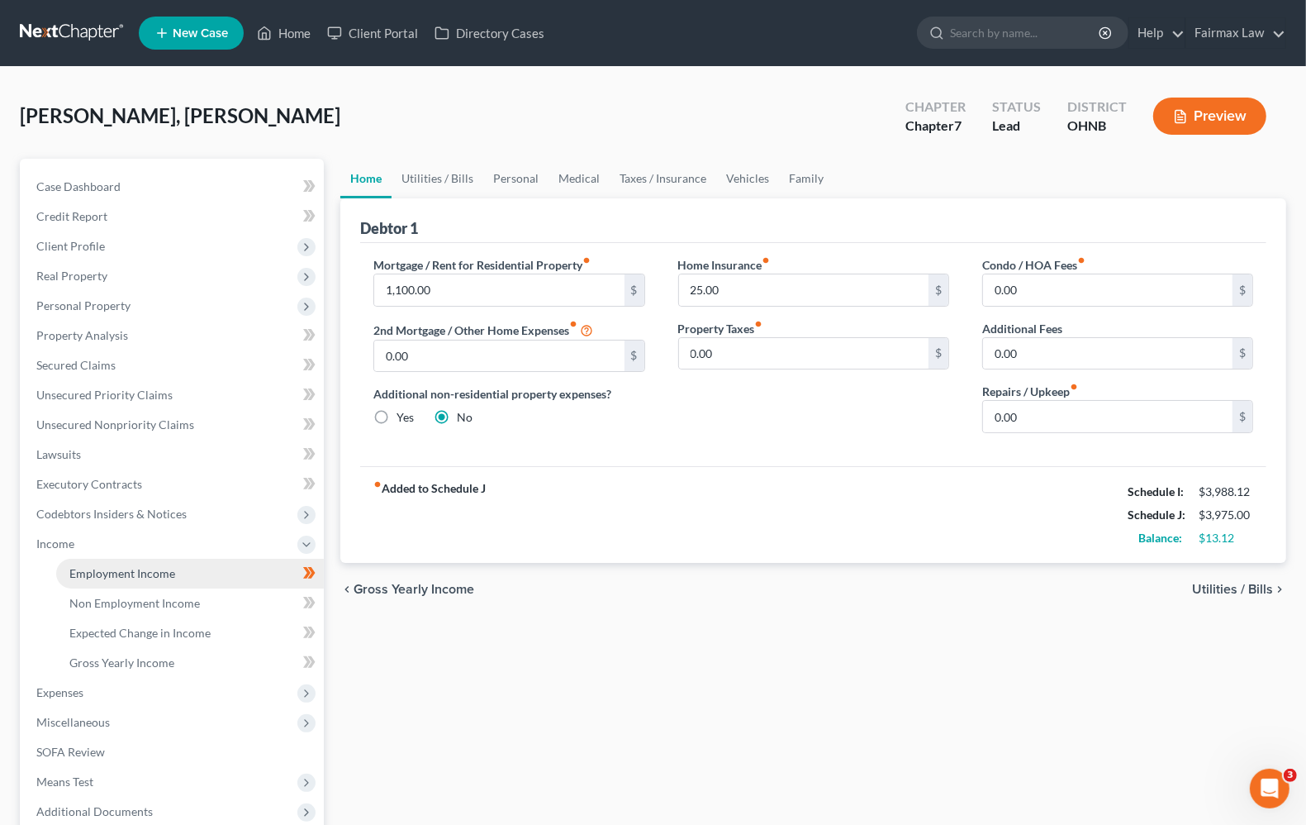
click at [170, 568] on span "Employment Income" at bounding box center [122, 573] width 106 height 14
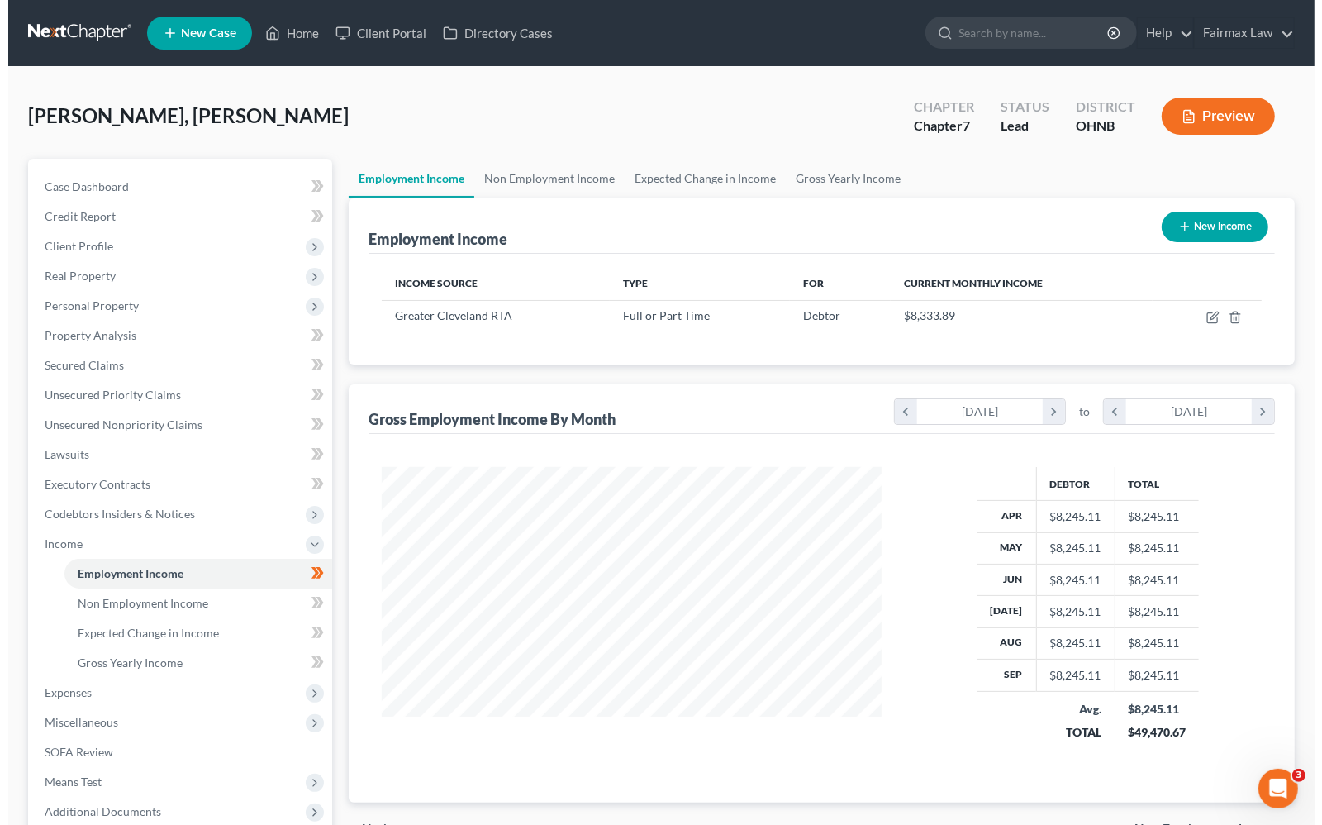
scroll to position [297, 531]
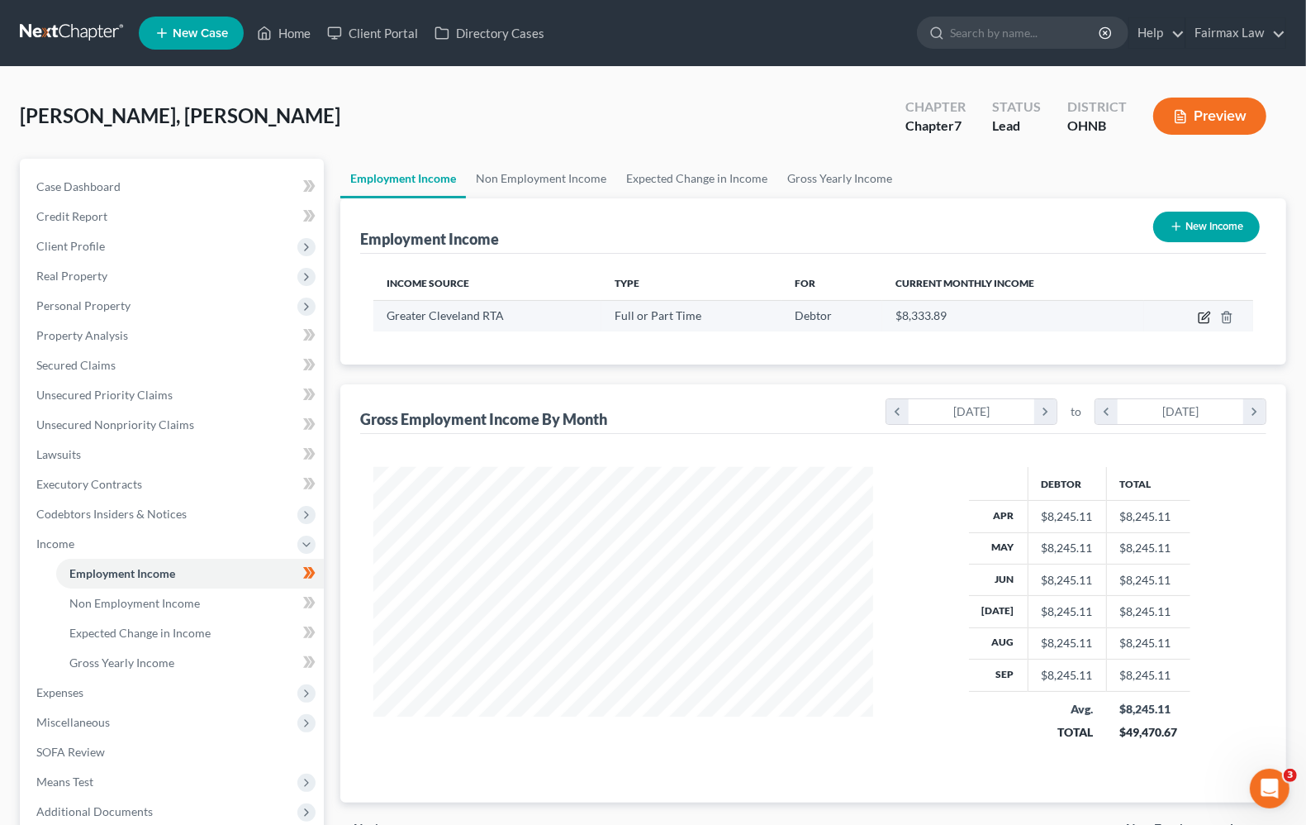
click at [1204, 314] on icon "button" at bounding box center [1204, 317] width 13 height 13
select select "0"
select select "36"
select select "2"
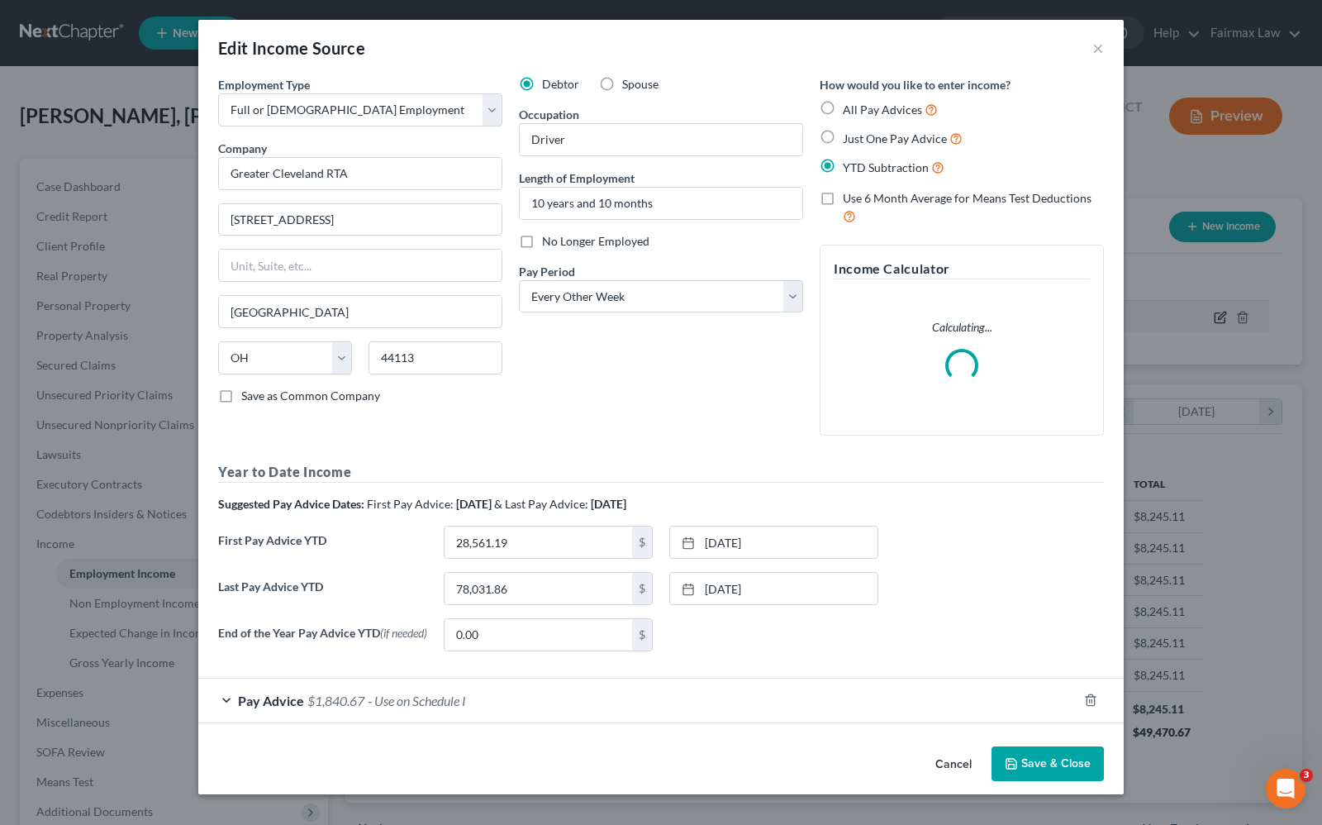
scroll to position [297, 539]
click at [568, 450] on div "Employment Type * Select Full or Part Time Employment Self Employment Company *…" at bounding box center [661, 370] width 902 height 588
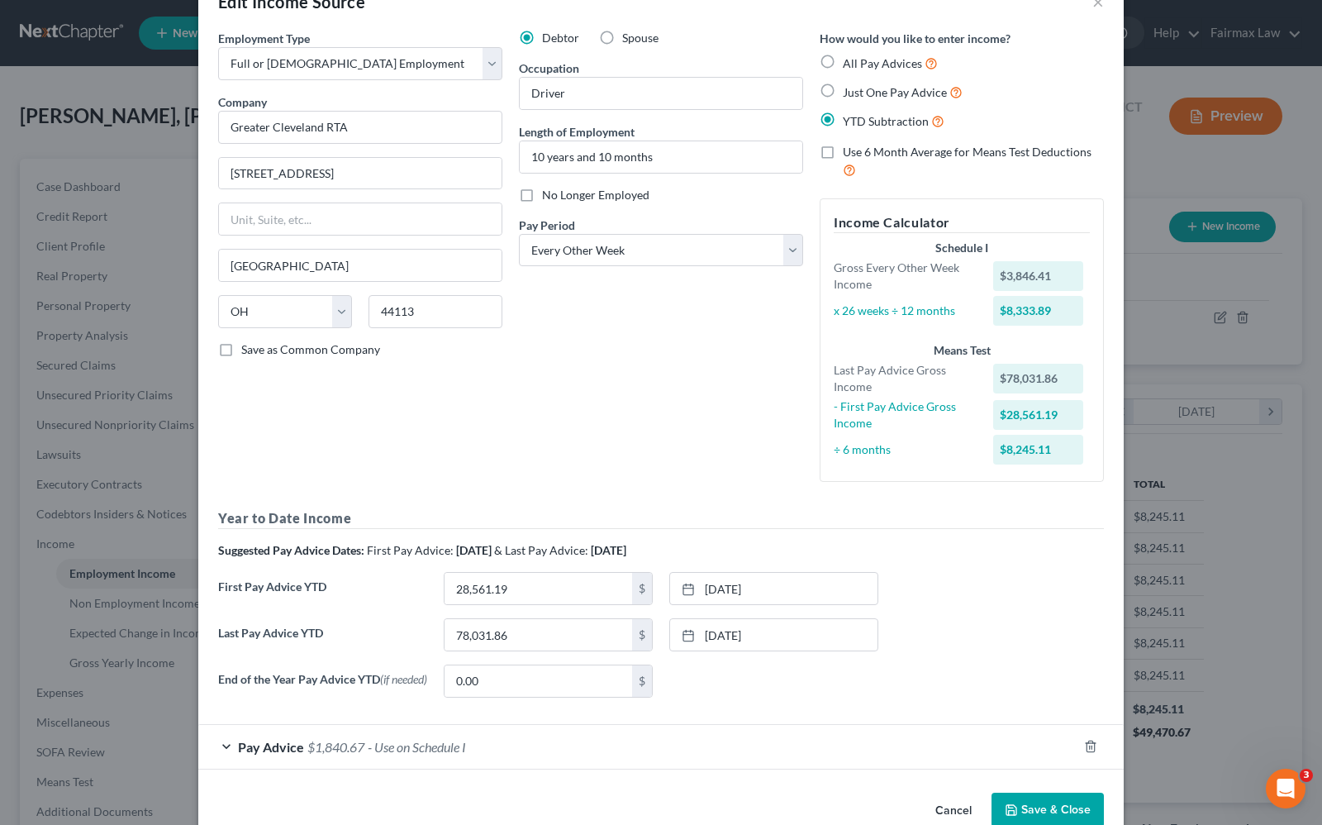
scroll to position [85, 0]
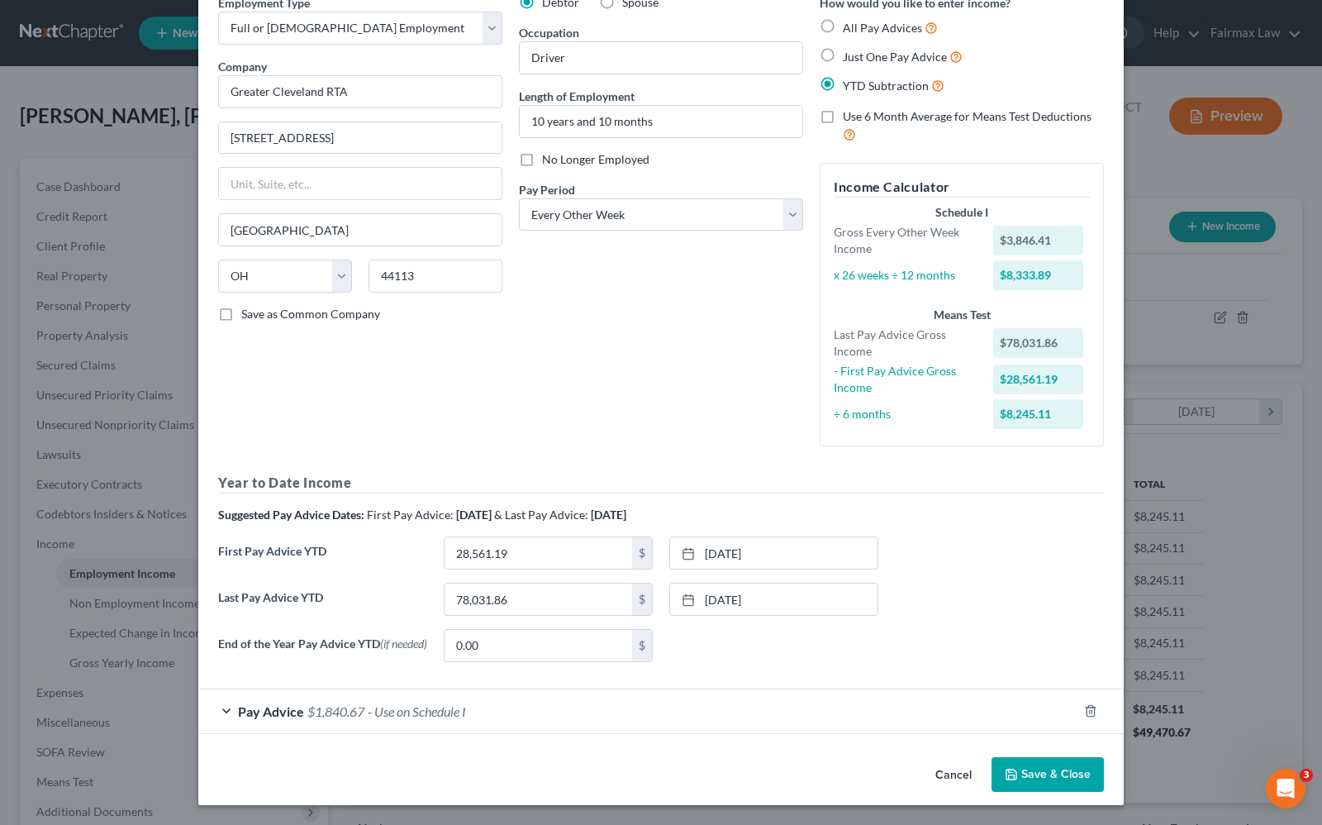
click at [434, 716] on span "- Use on Schedule I" at bounding box center [417, 711] width 98 height 16
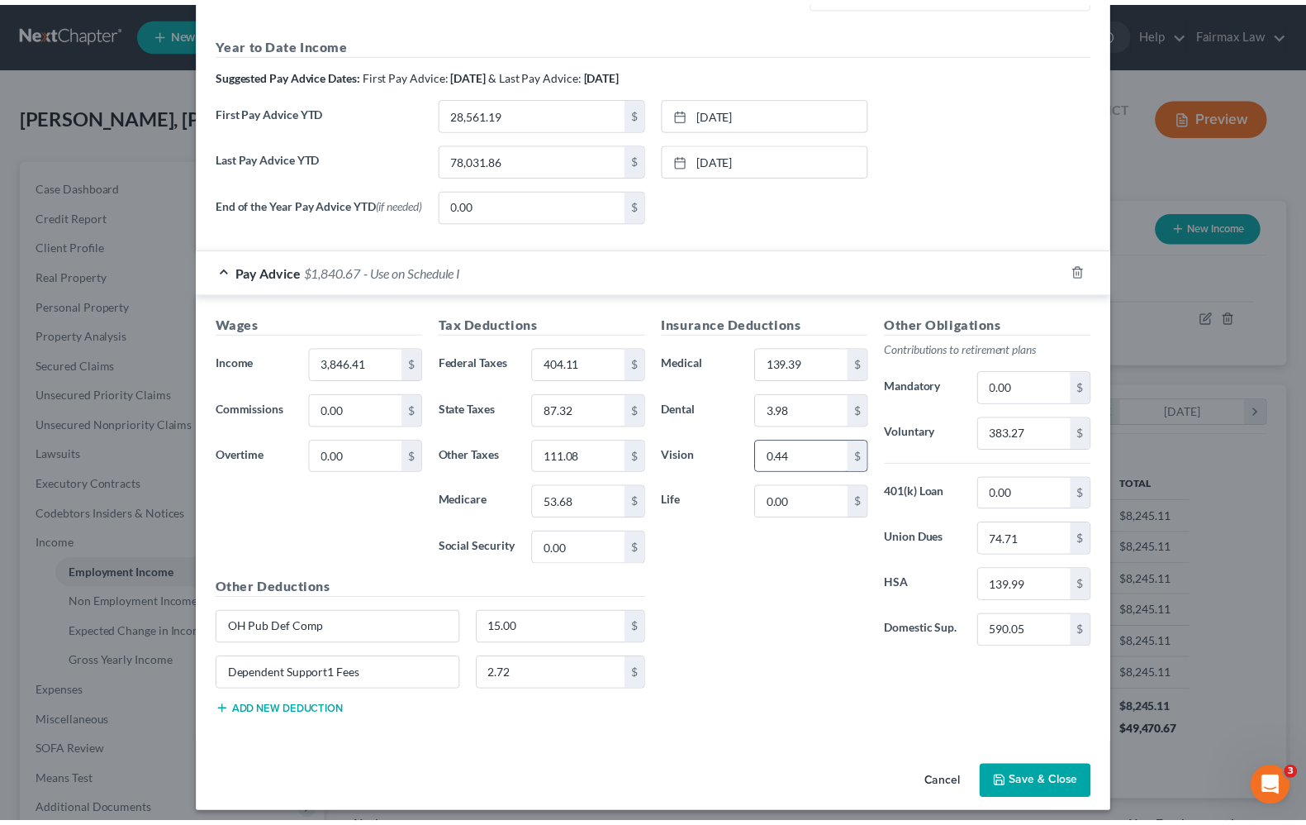
scroll to position [539, 0]
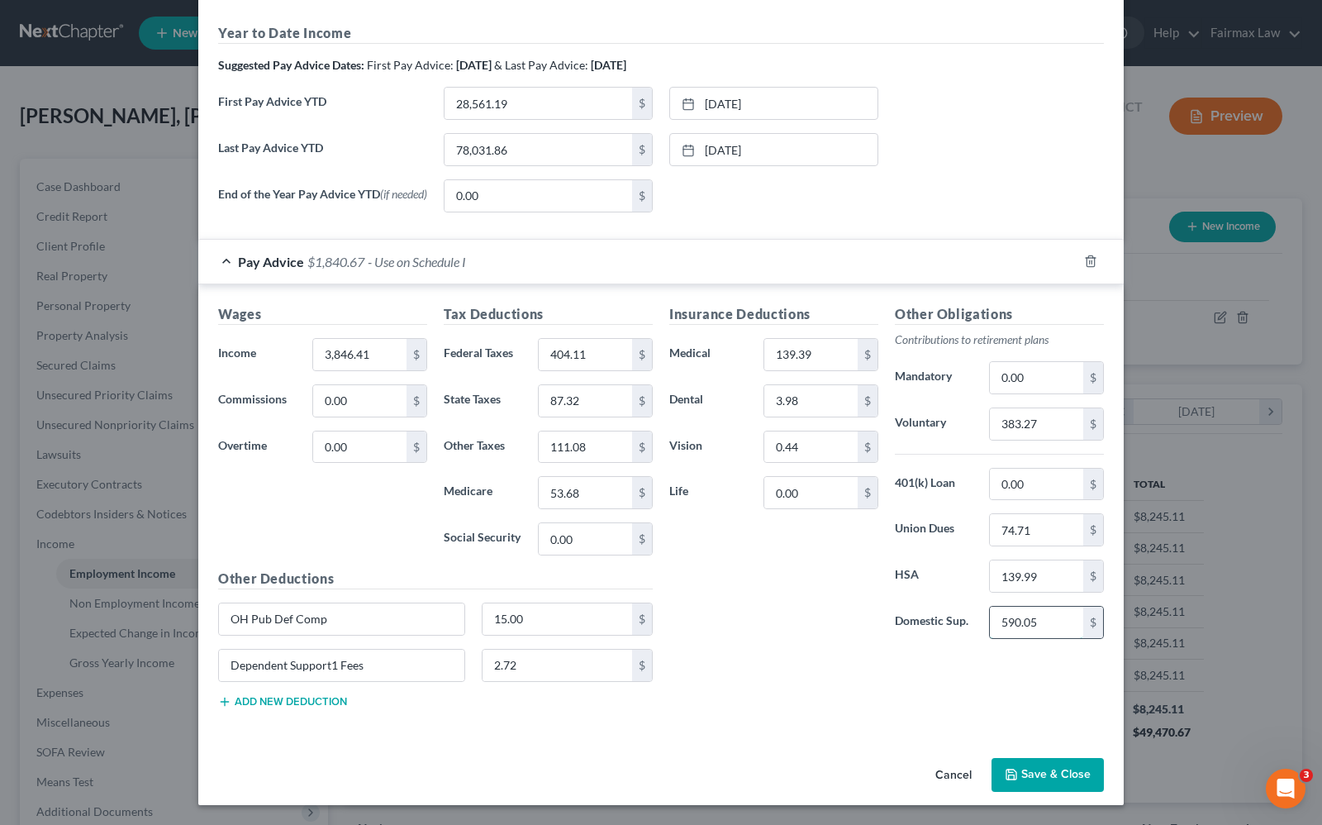
click at [1048, 624] on input "590.05" at bounding box center [1036, 621] width 93 height 31
type input "272.31"
click at [878, 686] on div "Insurance Deductions Medical 139.39 $ Dental 3.98 $ Vision 0.44 $ Life 0.00 $ O…" at bounding box center [886, 512] width 451 height 416
click at [1087, 775] on button "Save & Close" at bounding box center [1048, 775] width 112 height 35
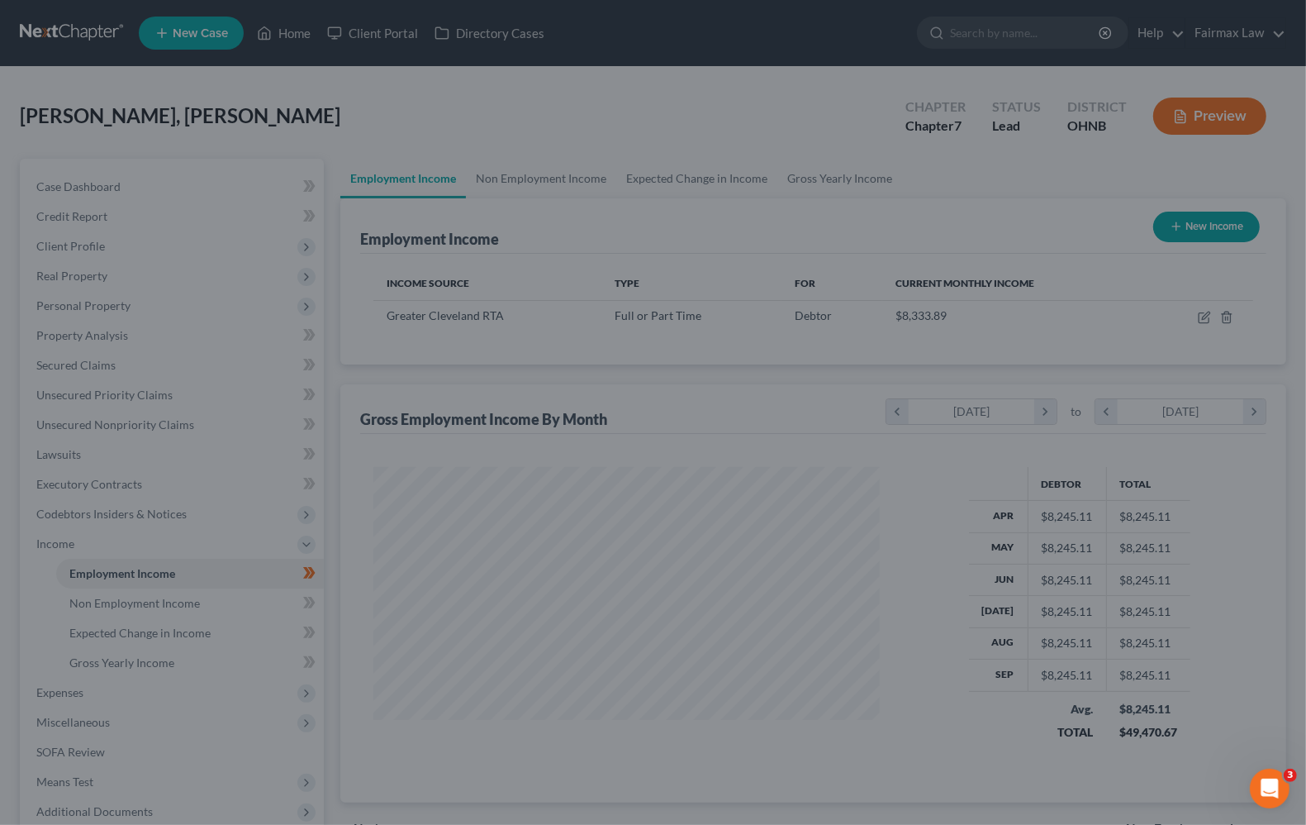
scroll to position [825975, 825739]
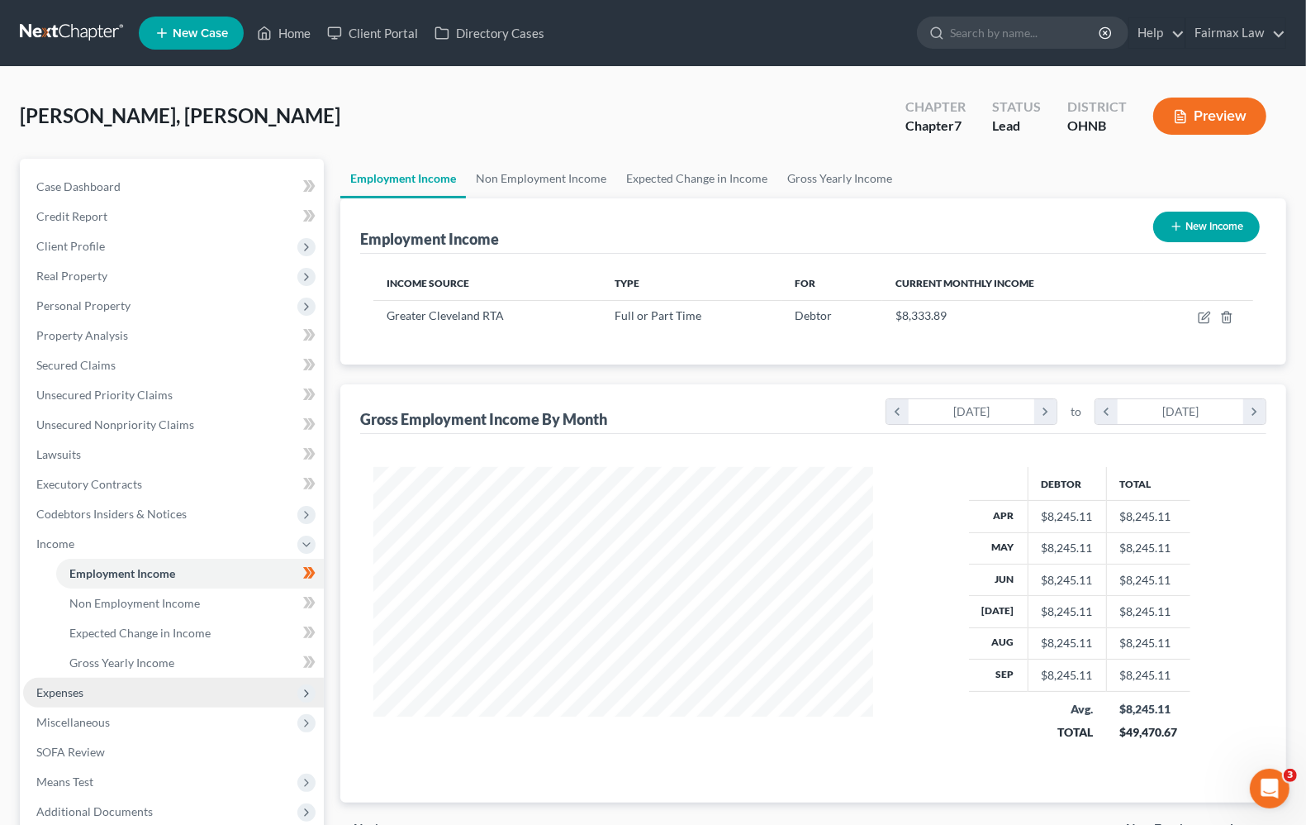
drag, startPoint x: 62, startPoint y: 694, endPoint x: 77, endPoint y: 687, distance: 16.3
click at [62, 694] on span "Expenses" at bounding box center [59, 692] width 47 height 14
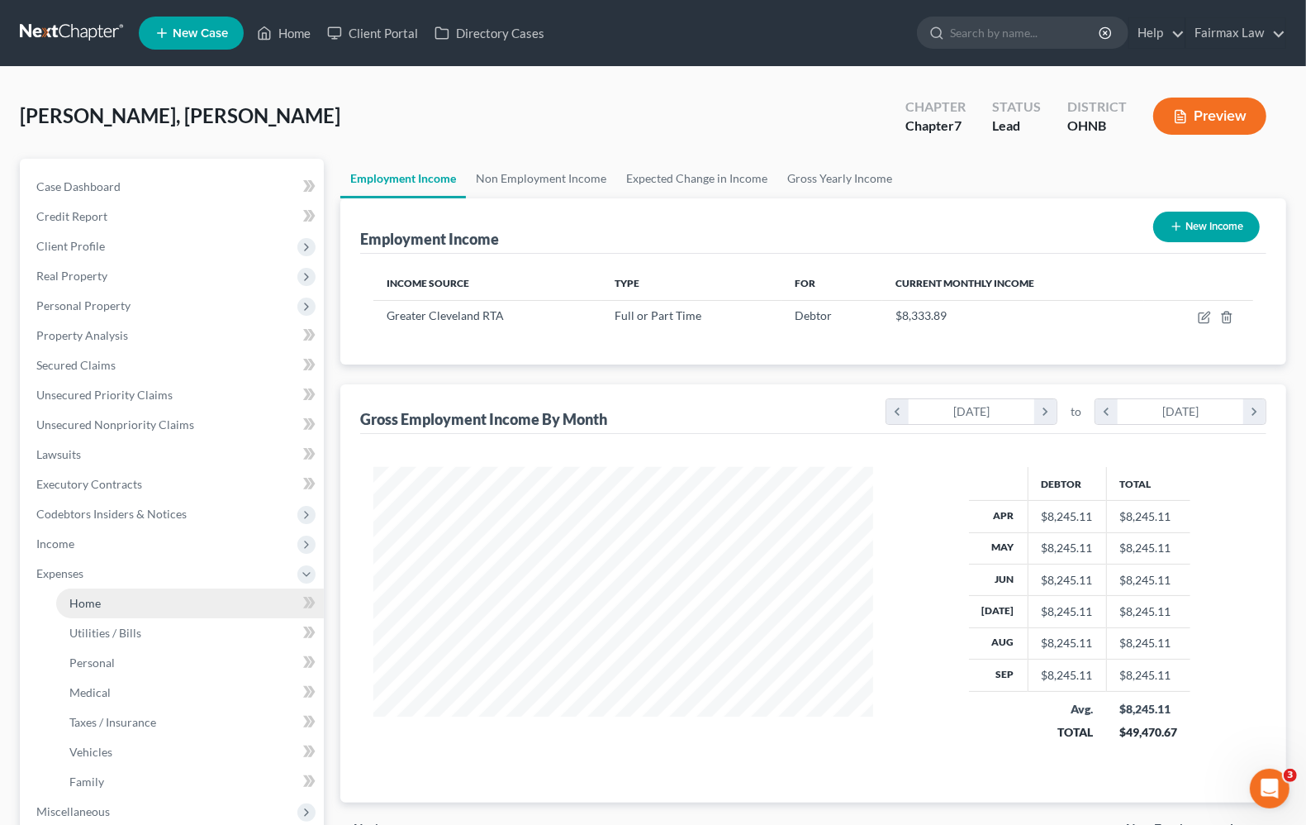
click at [85, 599] on span "Home" at bounding box center [84, 603] width 31 height 14
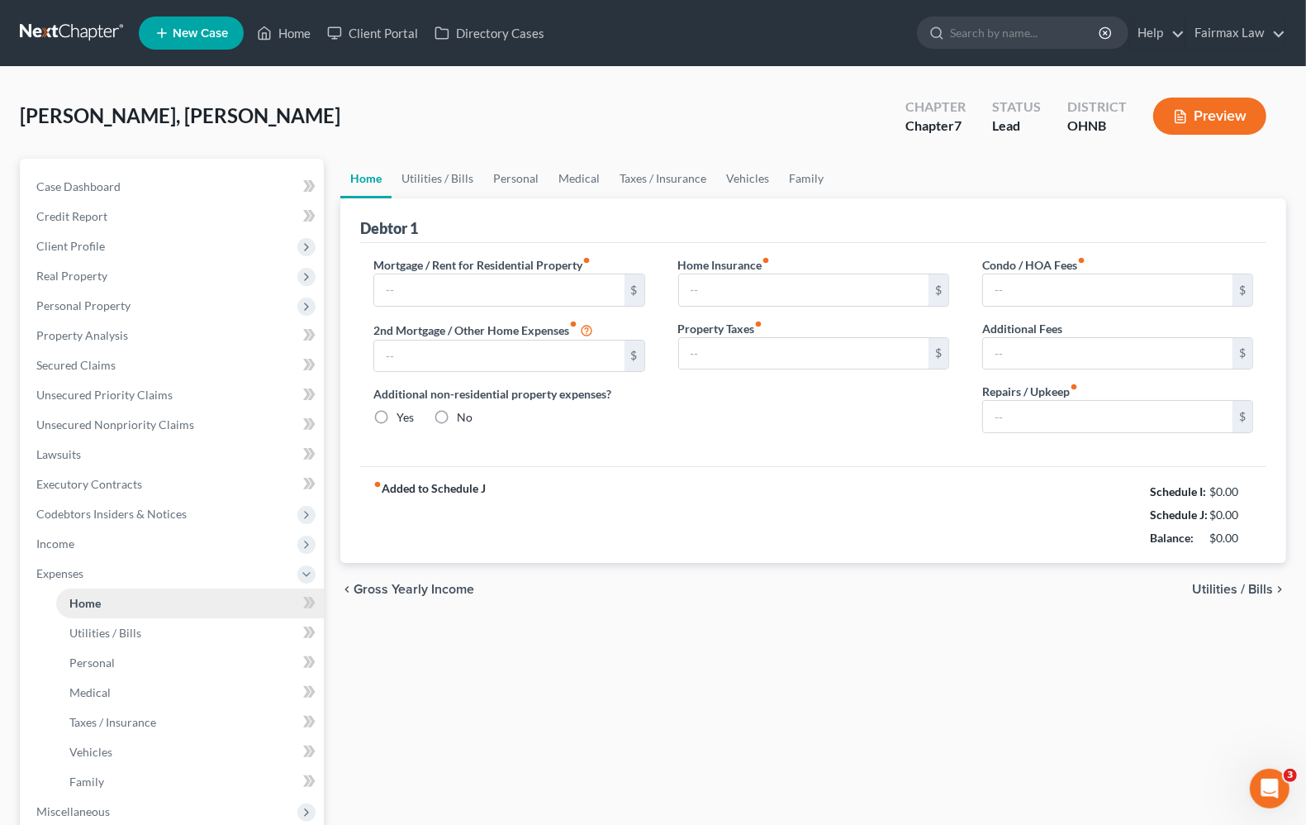
type input "1,100.00"
type input "0.00"
radio input "true"
type input "25.00"
type input "0.00"
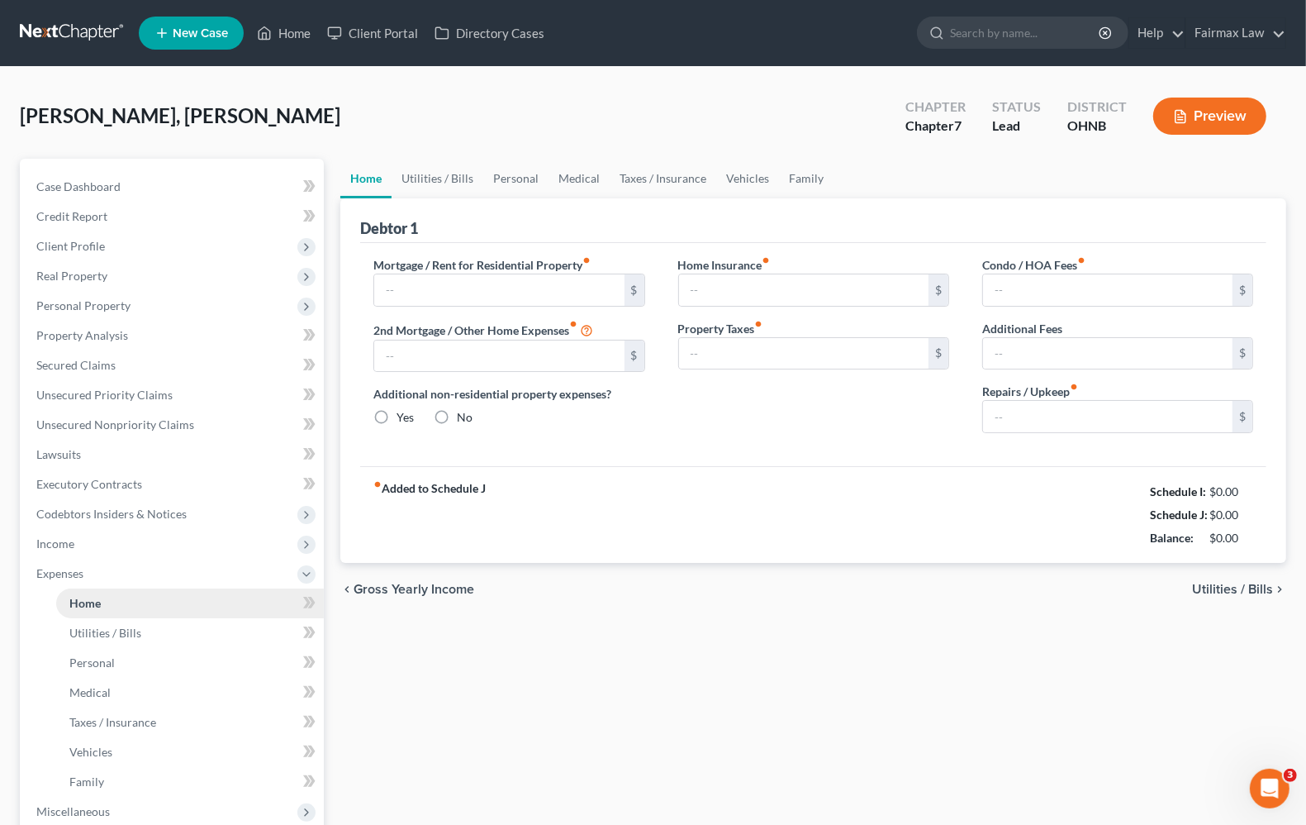
type input "0.00"
click at [1212, 585] on span "Utilities / Bills" at bounding box center [1232, 589] width 81 height 13
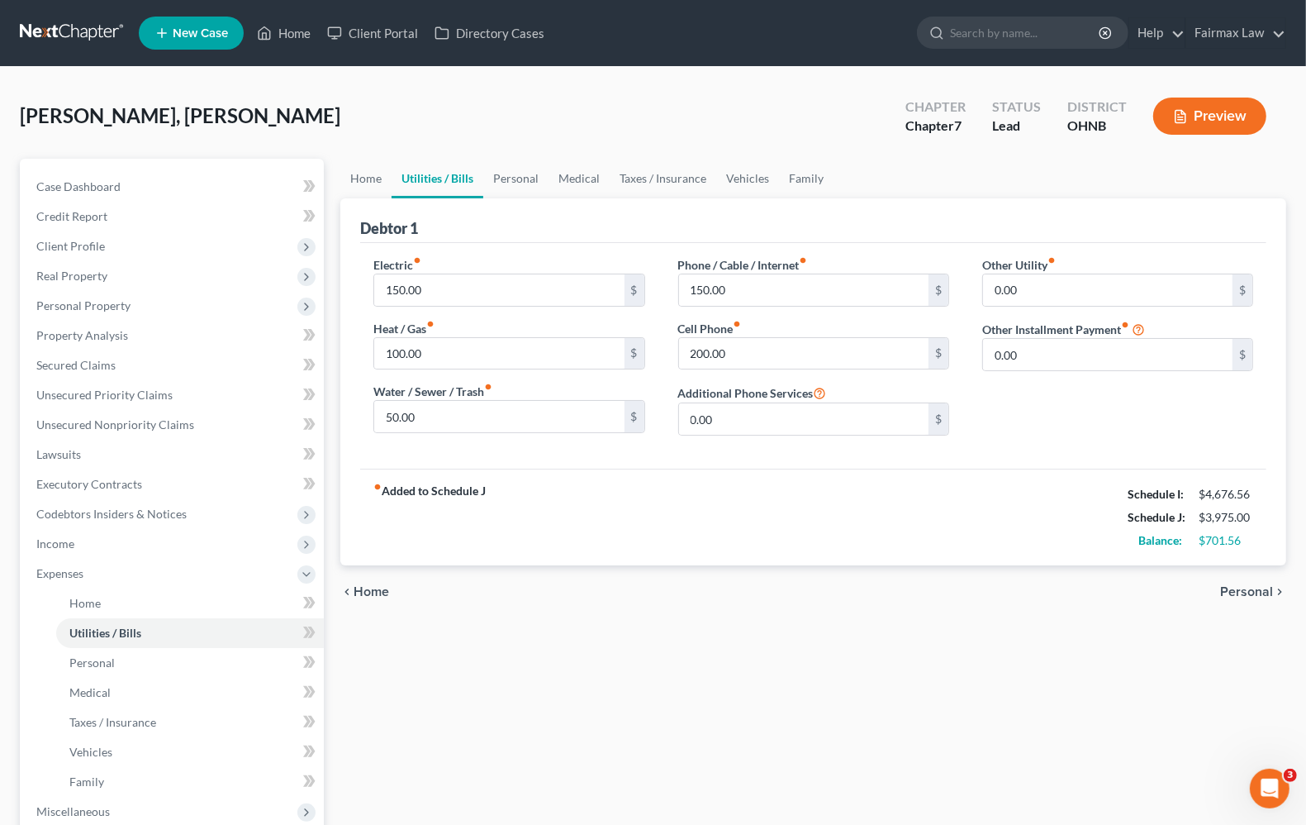
click at [1239, 587] on span "Personal" at bounding box center [1246, 591] width 53 height 13
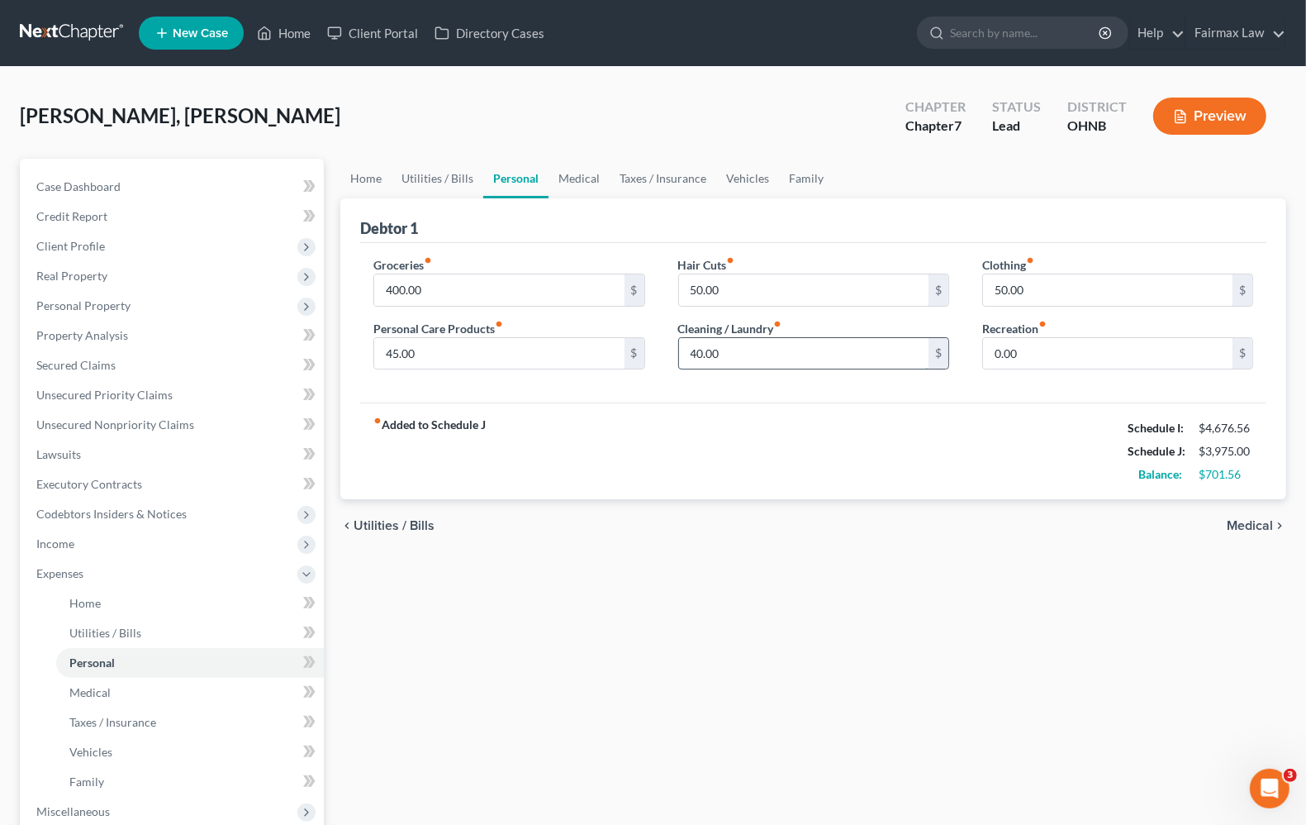
click at [878, 353] on input "40.00" at bounding box center [804, 353] width 250 height 31
click at [746, 357] on input "20.00" at bounding box center [804, 353] width 250 height 31
type input "21.56"
click at [73, 544] on span "Income" at bounding box center [55, 543] width 38 height 14
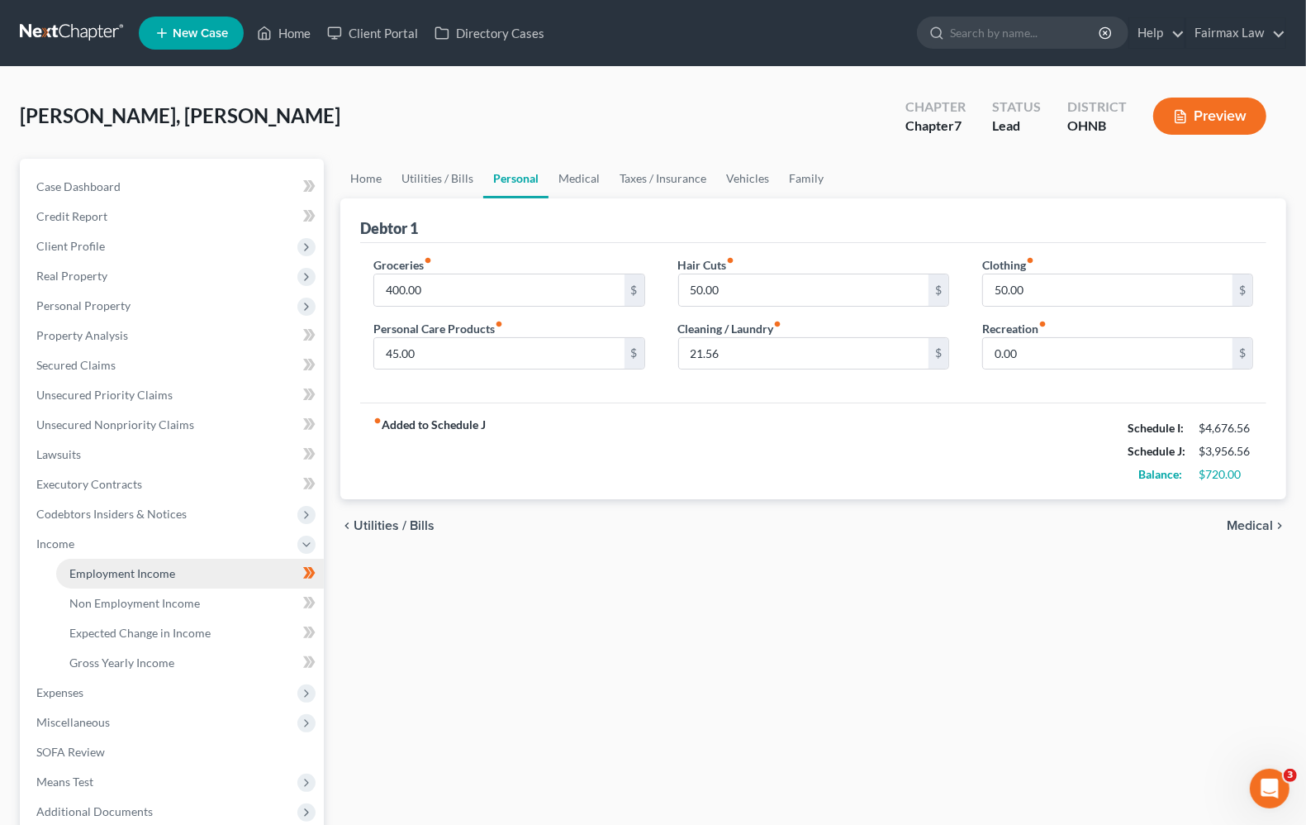
click at [155, 568] on span "Employment Income" at bounding box center [122, 573] width 106 height 14
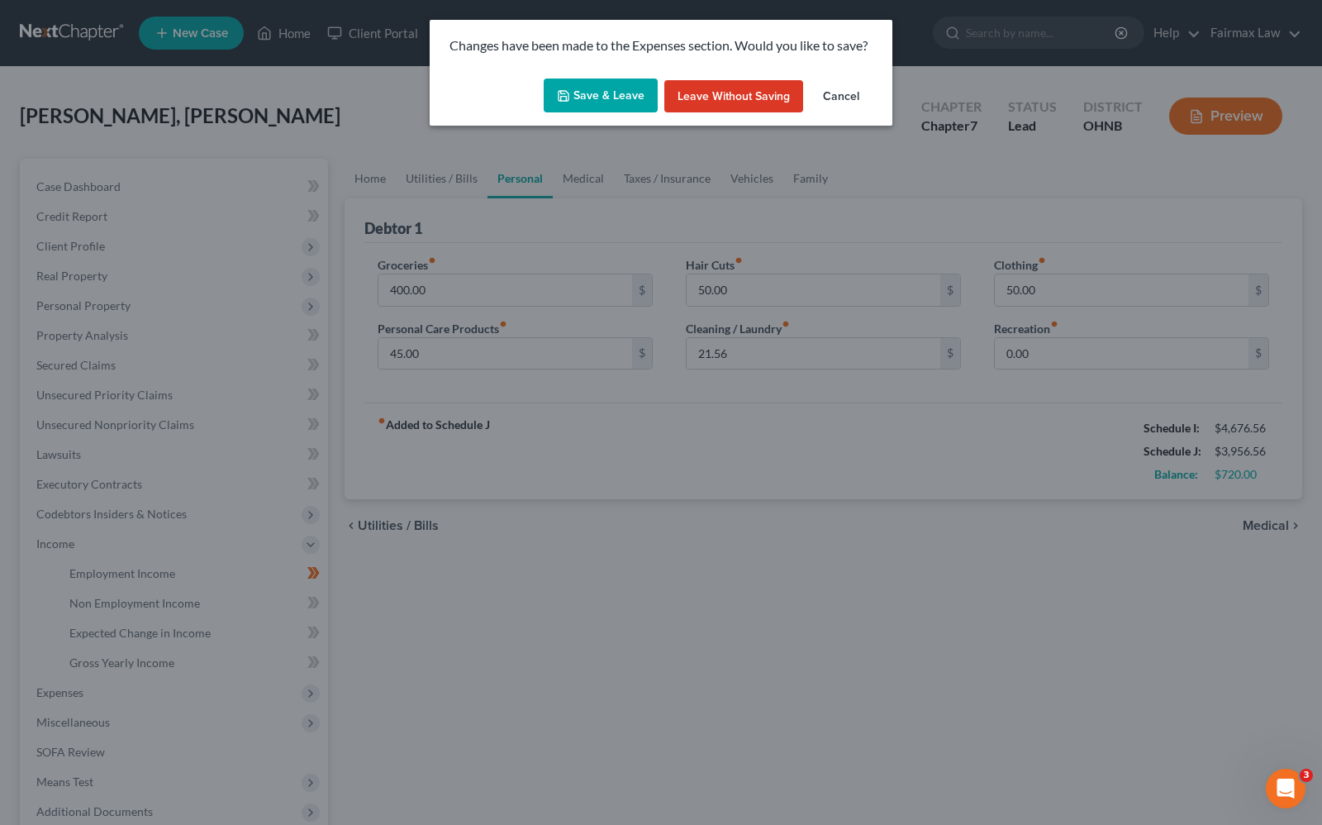
click at [597, 102] on button "Save & Leave" at bounding box center [601, 95] width 114 height 35
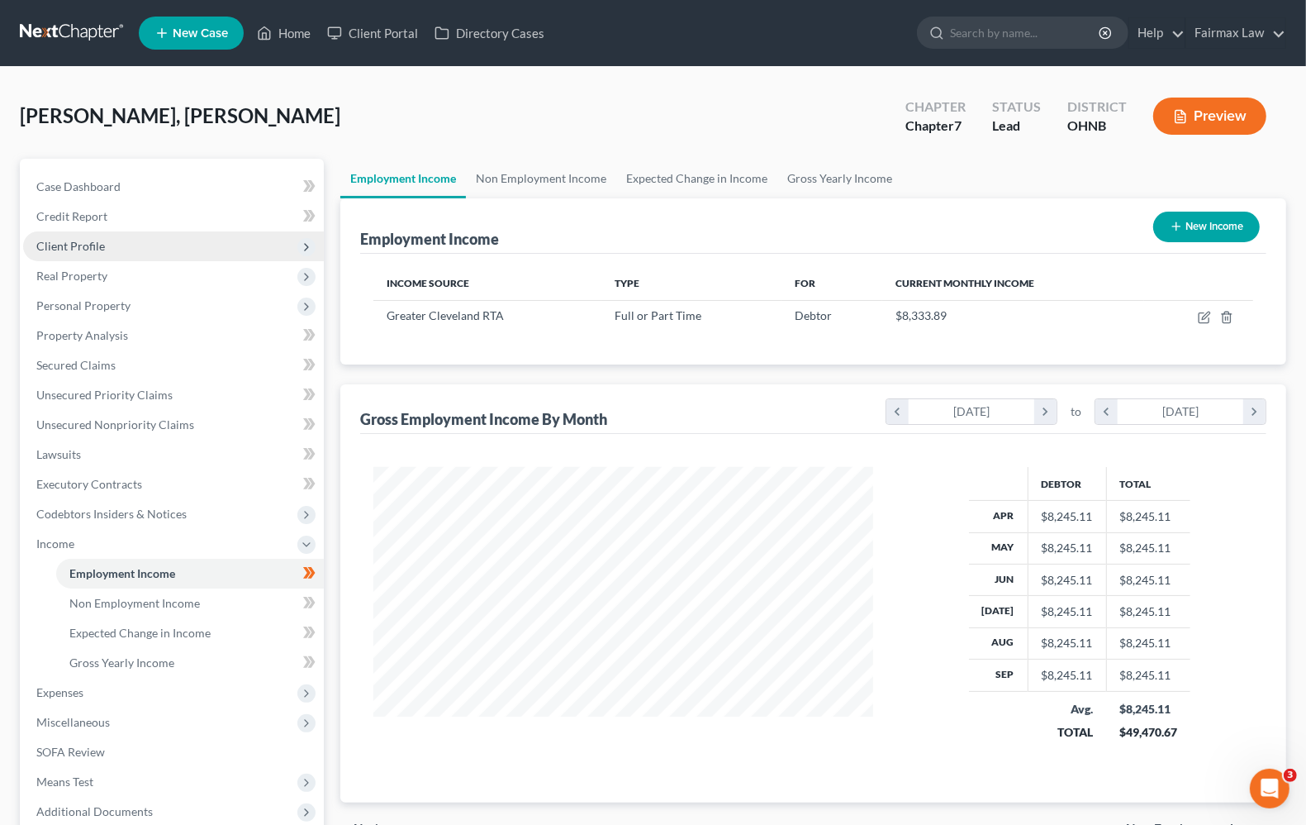
scroll to position [297, 531]
drag, startPoint x: 300, startPoint y: 33, endPoint x: 335, endPoint y: 50, distance: 39.5
click at [300, 31] on link "Home" at bounding box center [284, 33] width 70 height 30
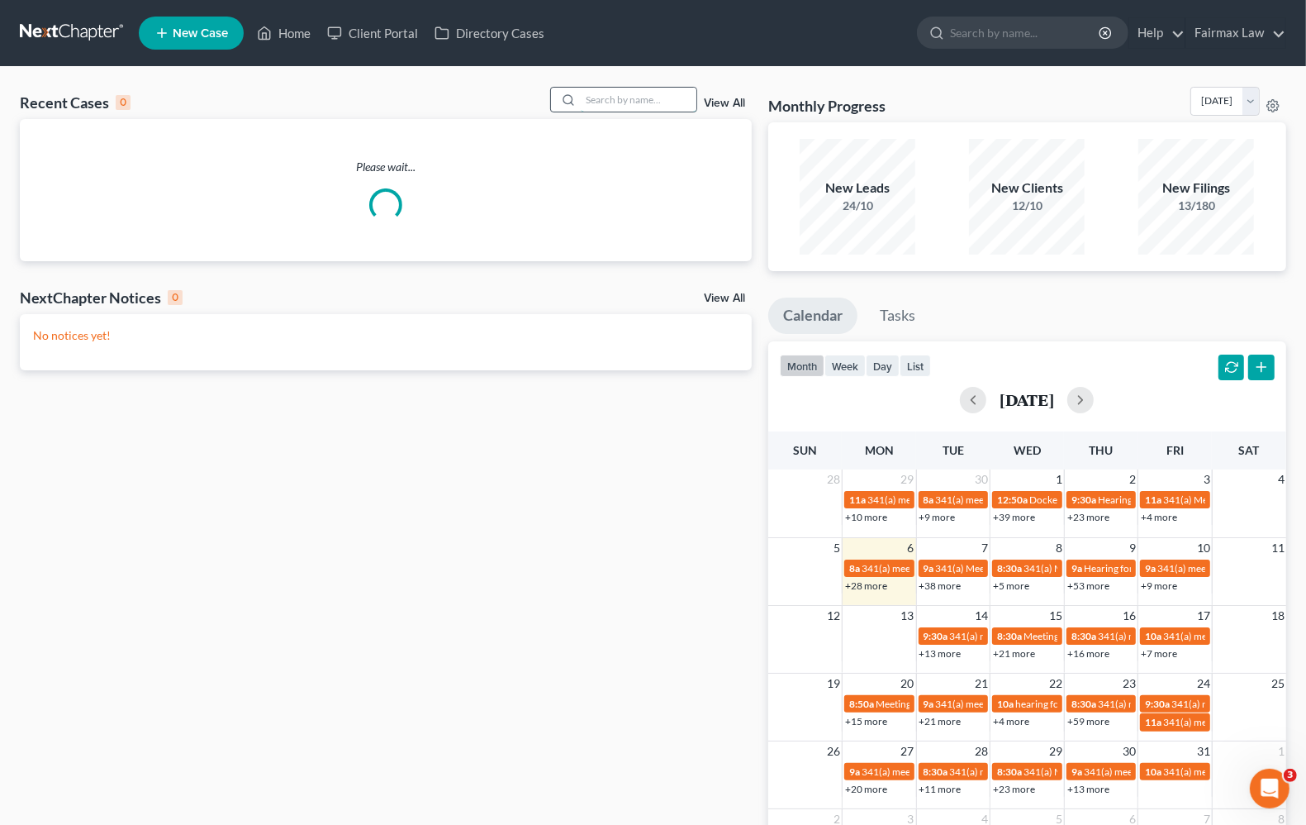
click at [633, 102] on input "search" at bounding box center [639, 100] width 116 height 24
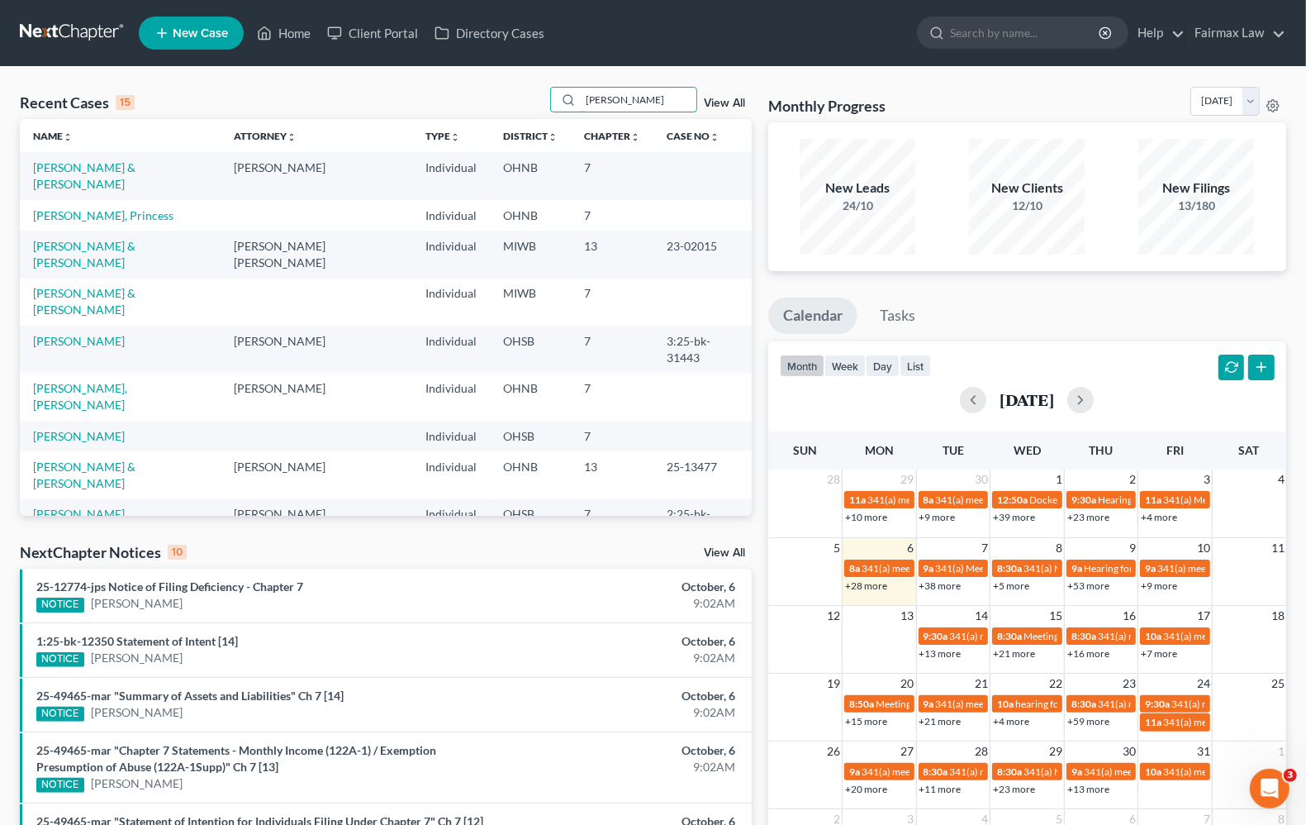
drag, startPoint x: 675, startPoint y: 96, endPoint x: -456, endPoint y: 30, distance: 1133.1
click at [0, 30] on html "Home New Case Client Portal Directory Cases Fairmax Law angela@fairmaxlaw.com M…" at bounding box center [653, 603] width 1306 height 1206
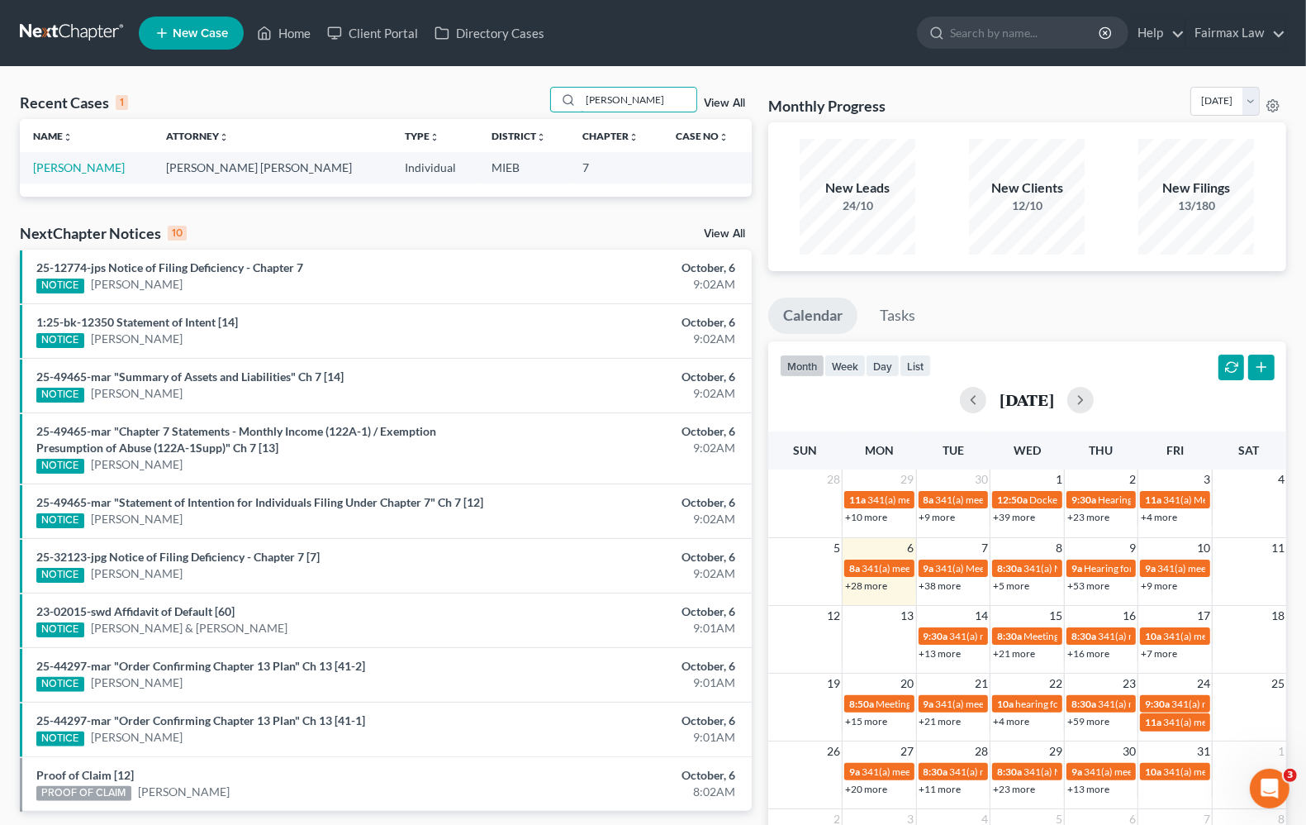
type input "melvin franklin"
click at [71, 174] on td "Franklin, Melvin" at bounding box center [86, 167] width 133 height 31
click at [59, 172] on link "Franklin, Melvin" at bounding box center [79, 167] width 92 height 14
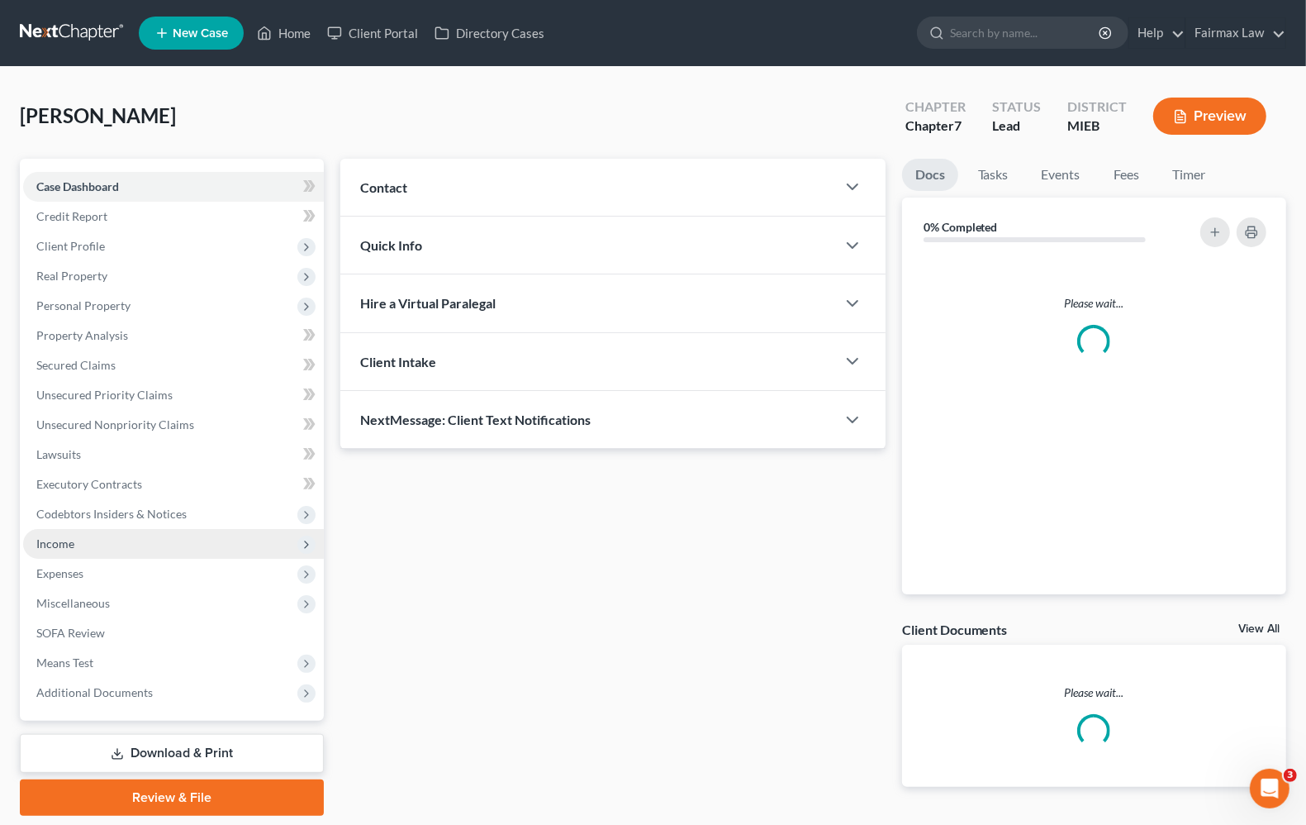
click at [59, 549] on span "Income" at bounding box center [173, 544] width 301 height 30
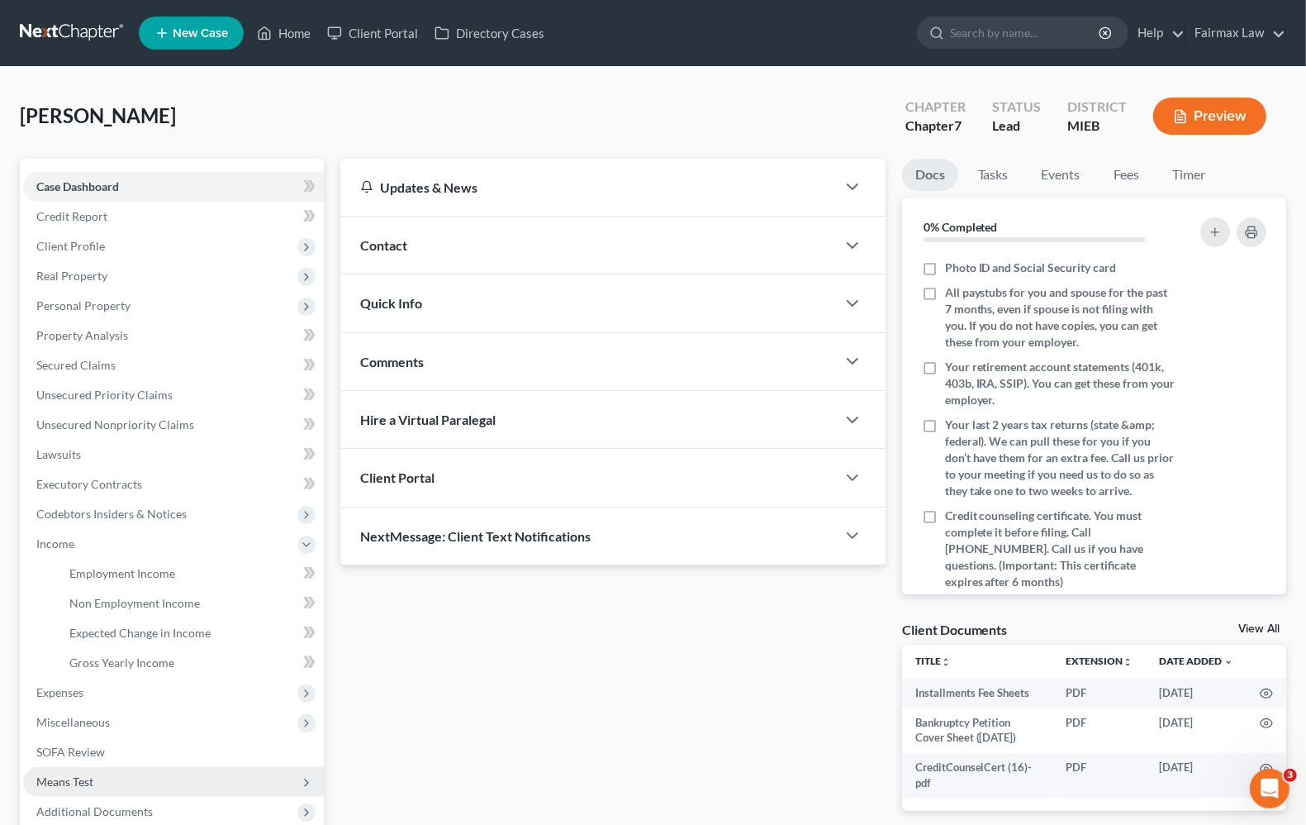
click at [71, 783] on span "Means Test" at bounding box center [64, 781] width 57 height 14
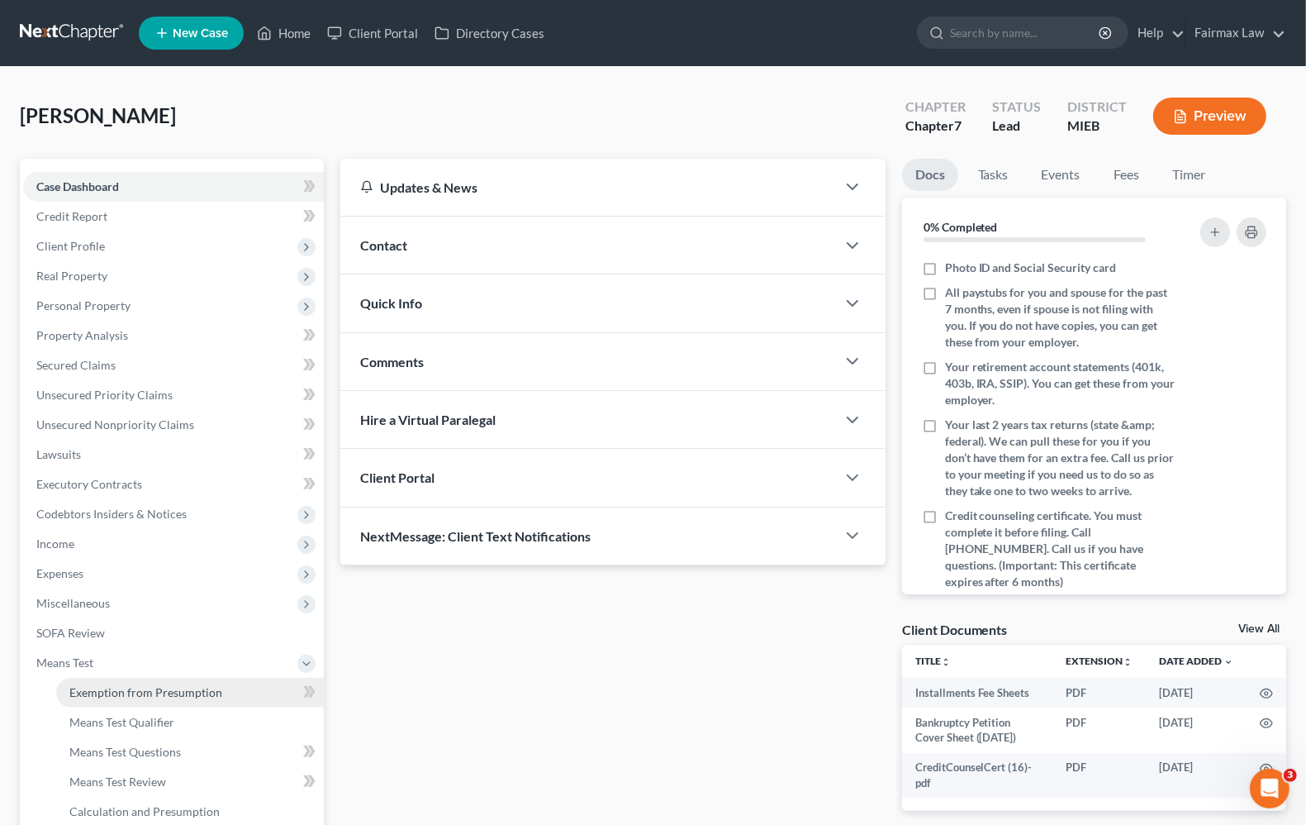
click at [153, 688] on span "Exemption from Presumption" at bounding box center [145, 692] width 153 height 14
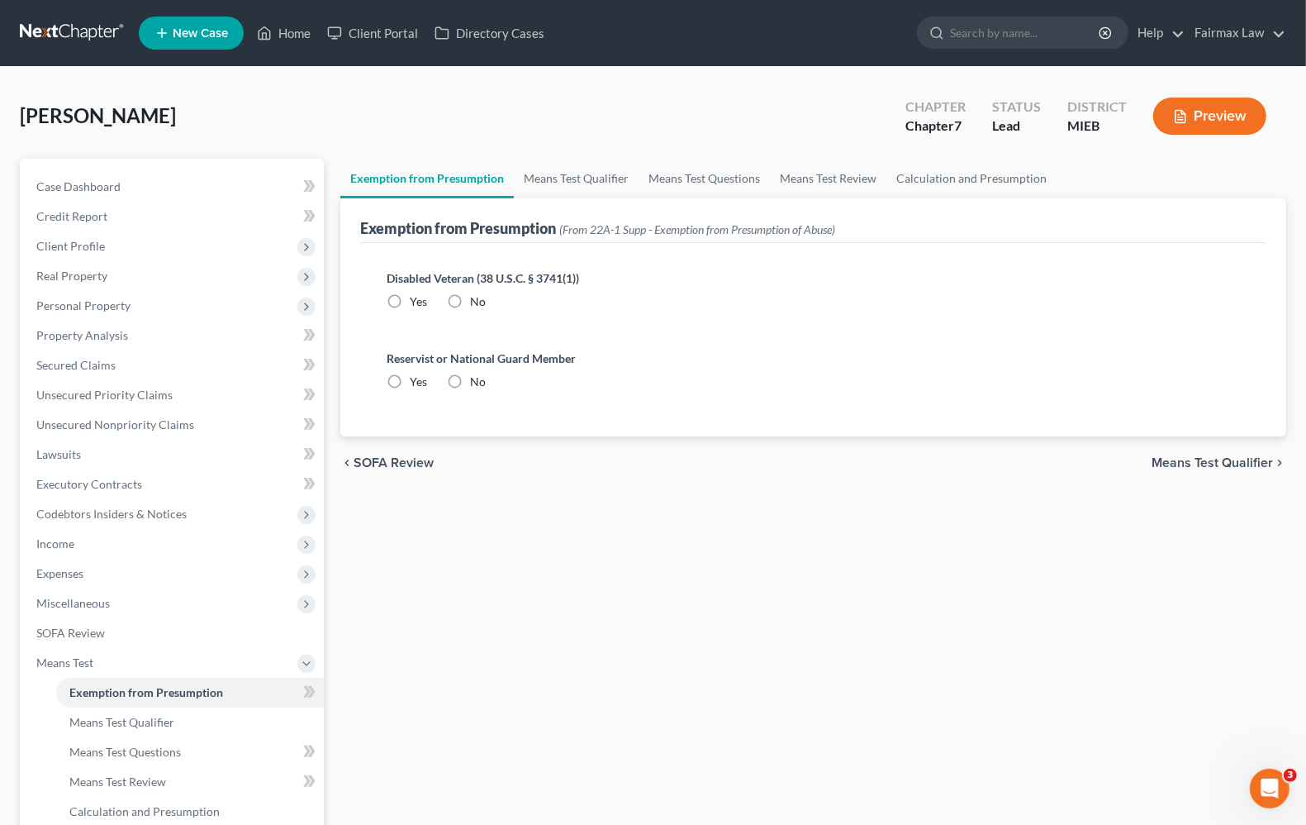
click at [1170, 459] on span "Means Test Qualifier" at bounding box center [1212, 462] width 121 height 13
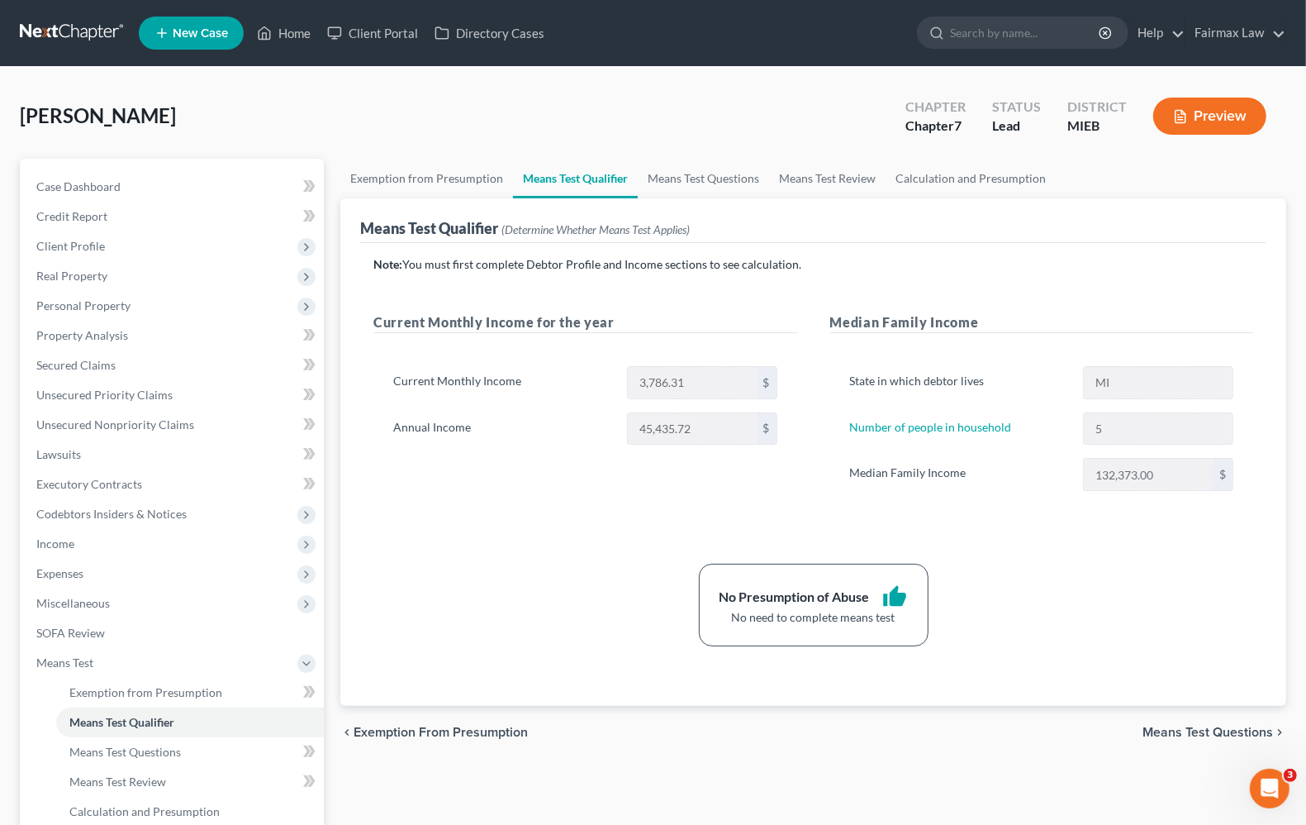
click at [1228, 732] on span "Means Test Questions" at bounding box center [1208, 731] width 131 height 13
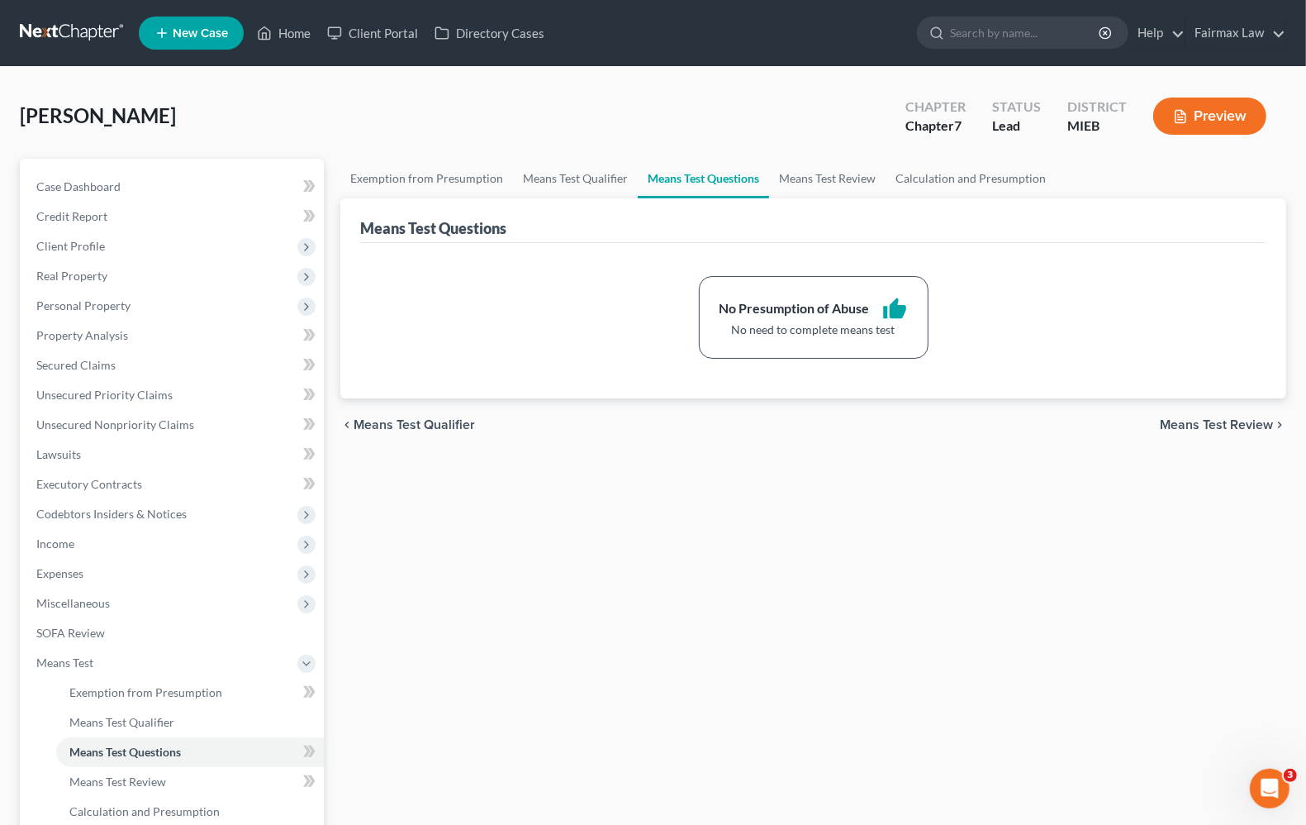
click at [1223, 427] on span "Means Test Review" at bounding box center [1216, 424] width 113 height 13
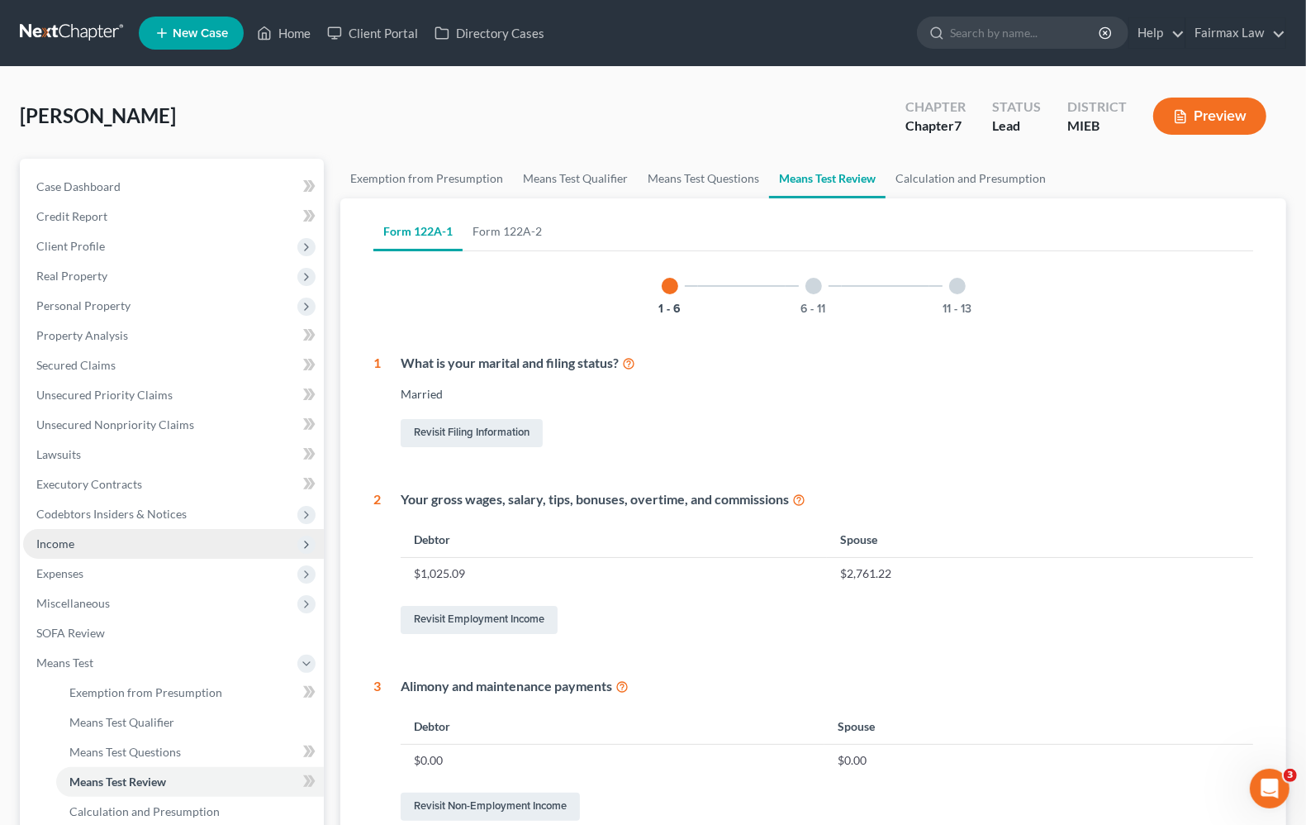
click at [54, 541] on span "Income" at bounding box center [55, 543] width 38 height 14
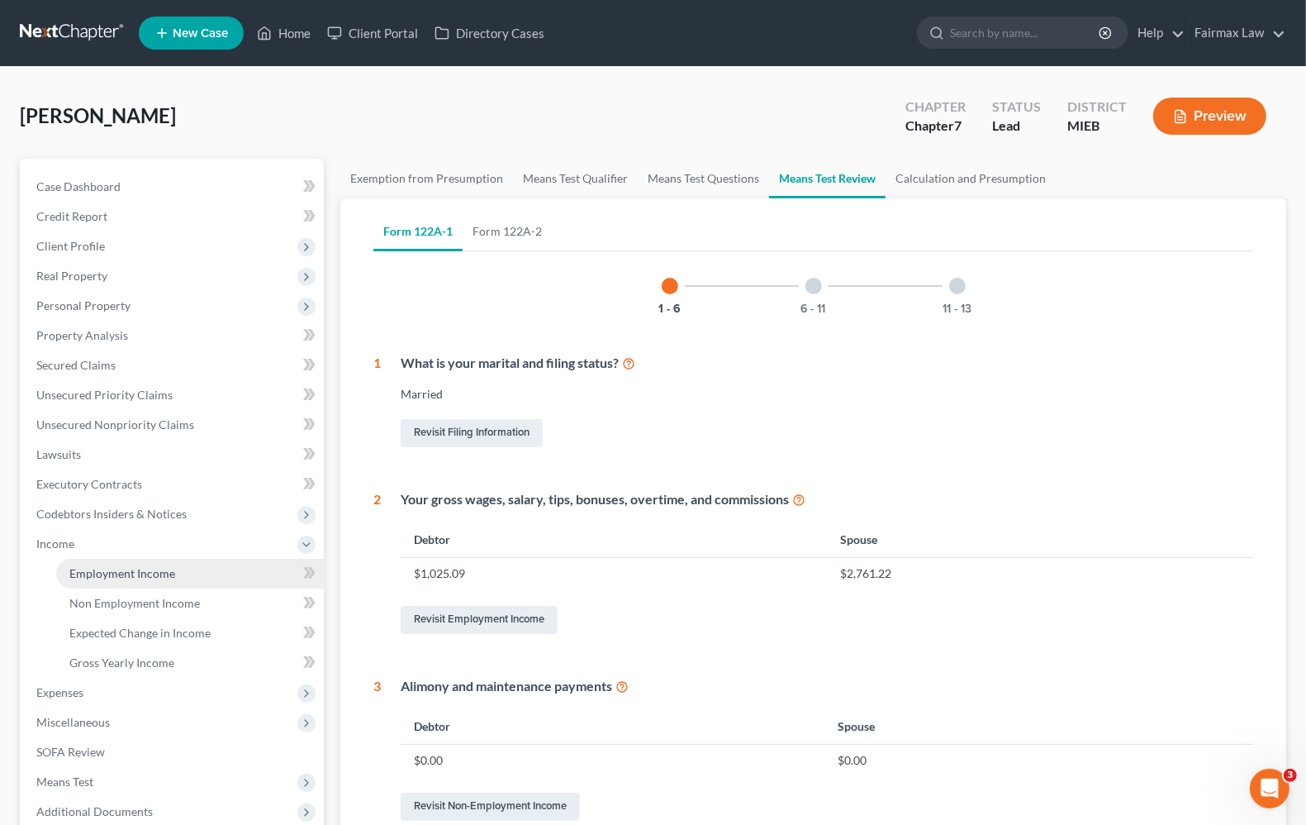
click at [80, 578] on link "Employment Income" at bounding box center [190, 574] width 268 height 30
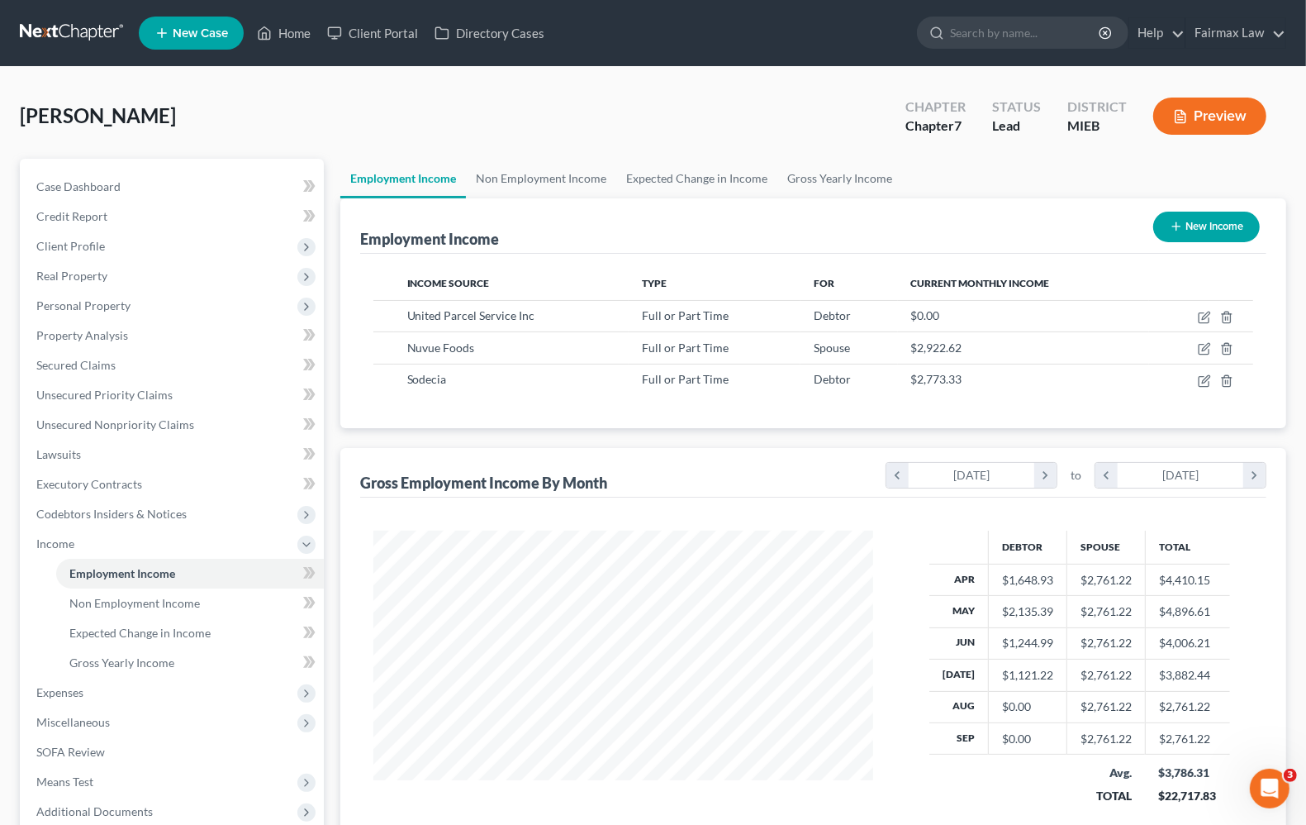
scroll to position [297, 531]
click at [73, 687] on span "Expenses" at bounding box center [59, 692] width 47 height 14
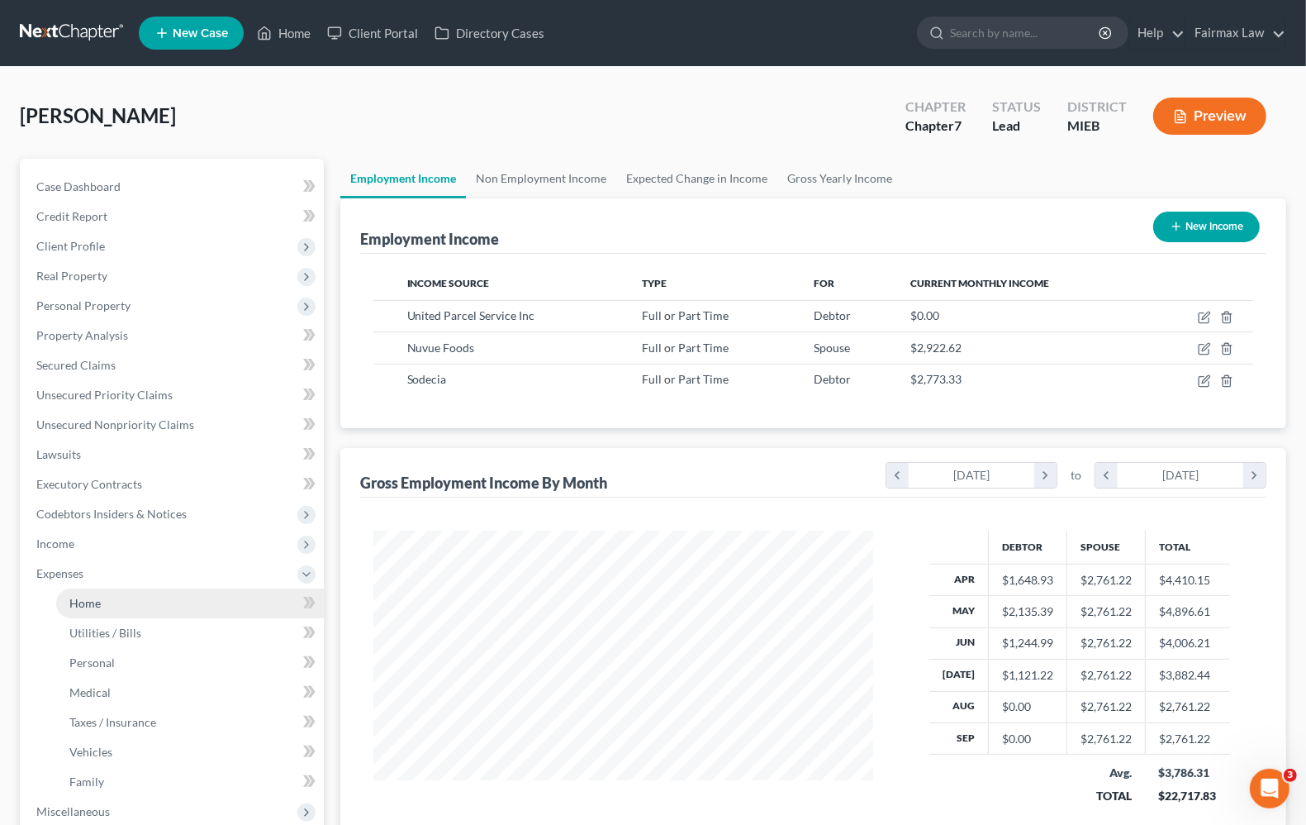
click at [88, 597] on span "Home" at bounding box center [84, 603] width 31 height 14
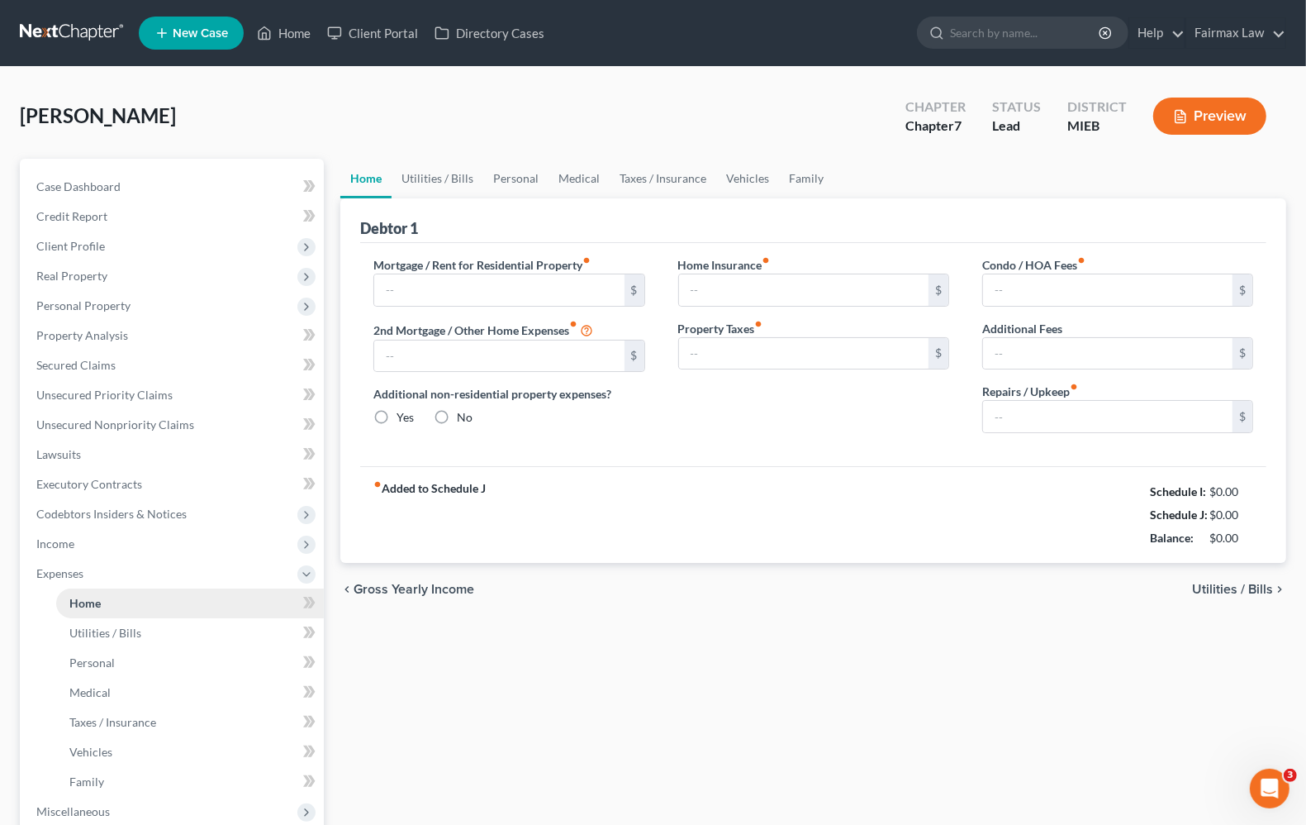
type input "0.00"
radio input "true"
type input "0.00"
type input "150.00"
type input "0.00"
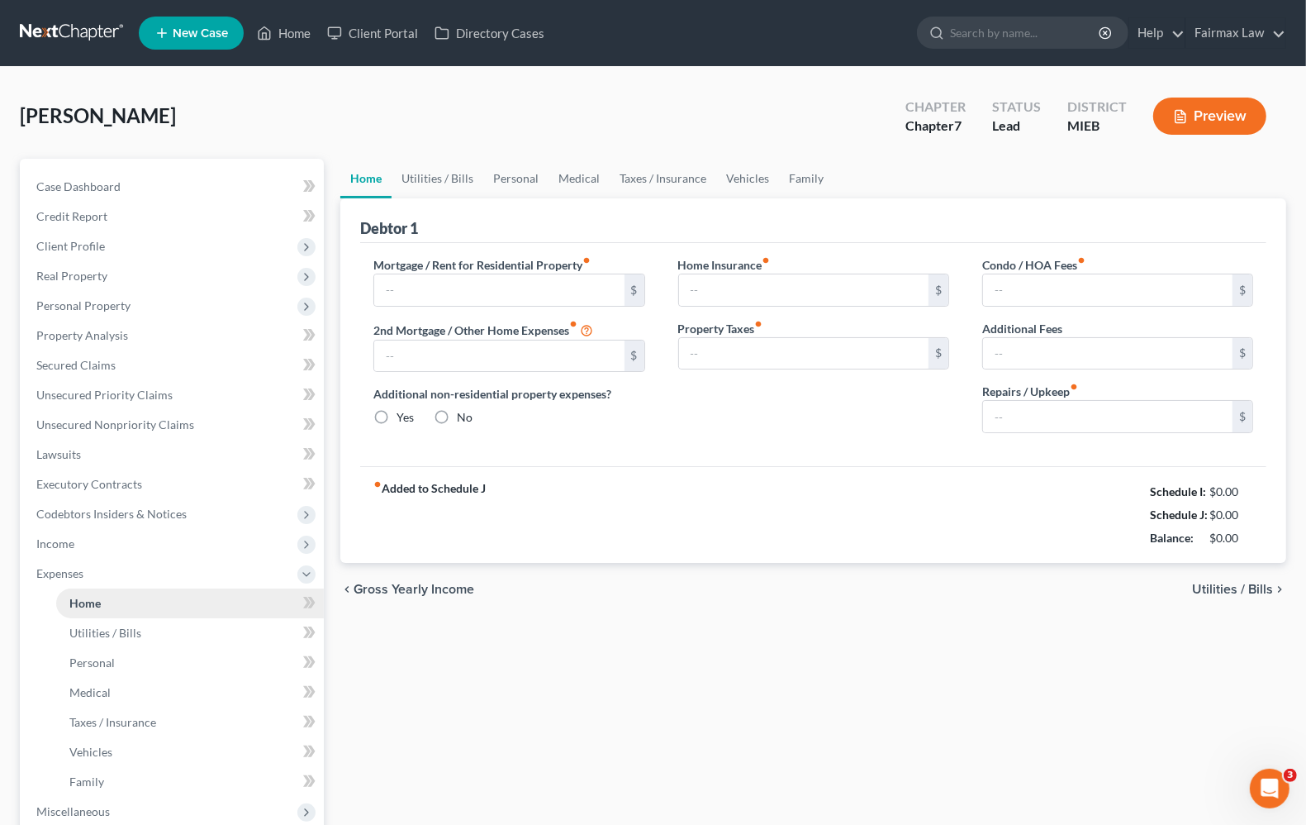
type input "0.00"
type input "100.00"
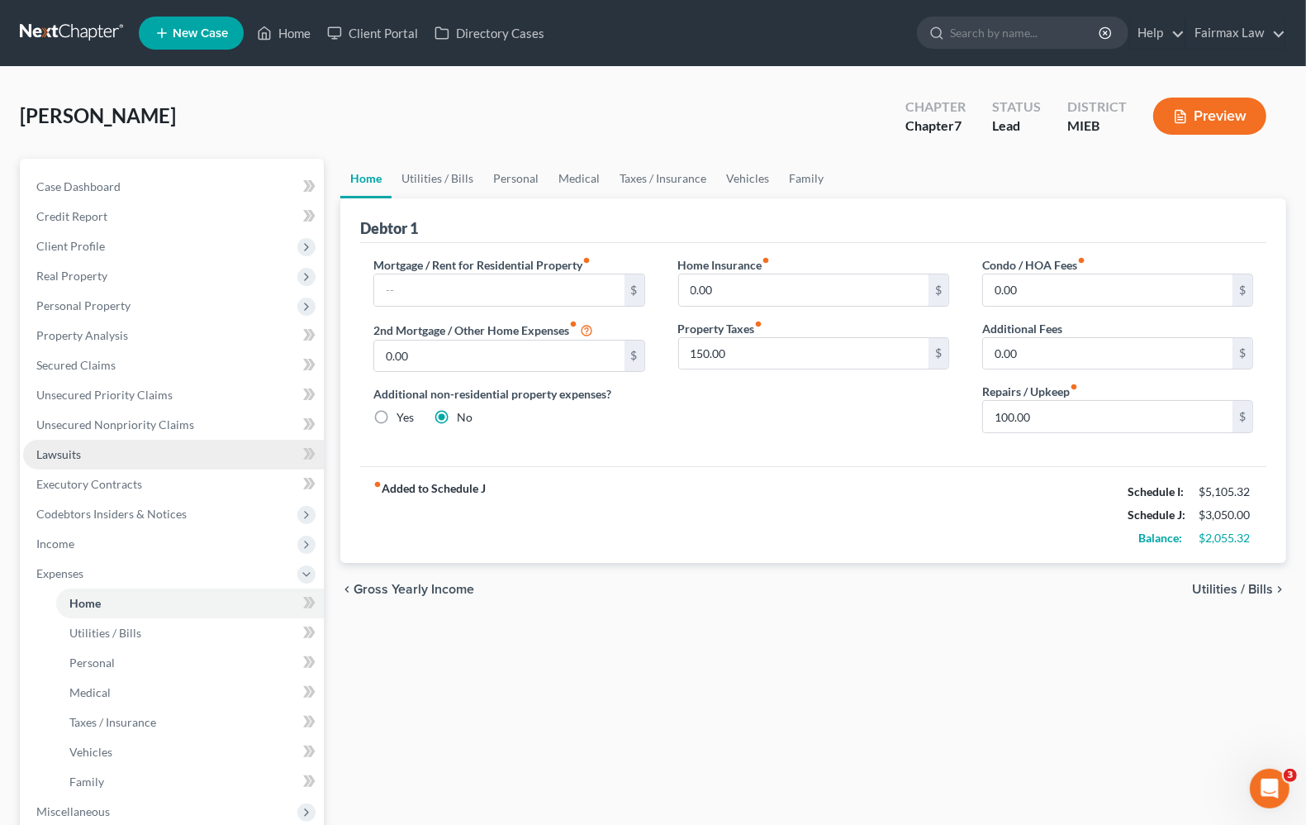
click at [50, 463] on link "Lawsuits" at bounding box center [173, 455] width 301 height 30
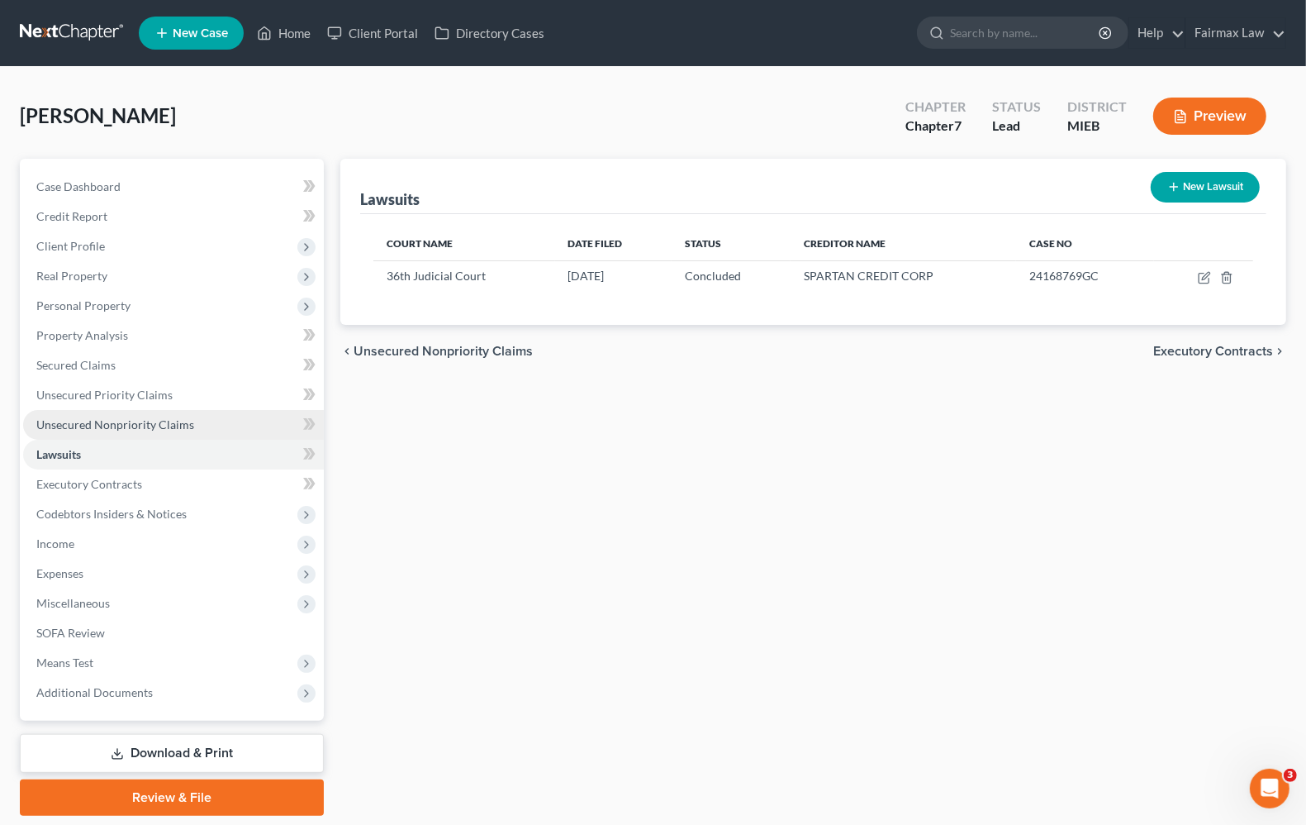
click at [97, 423] on span "Unsecured Nonpriority Claims" at bounding box center [115, 424] width 158 height 14
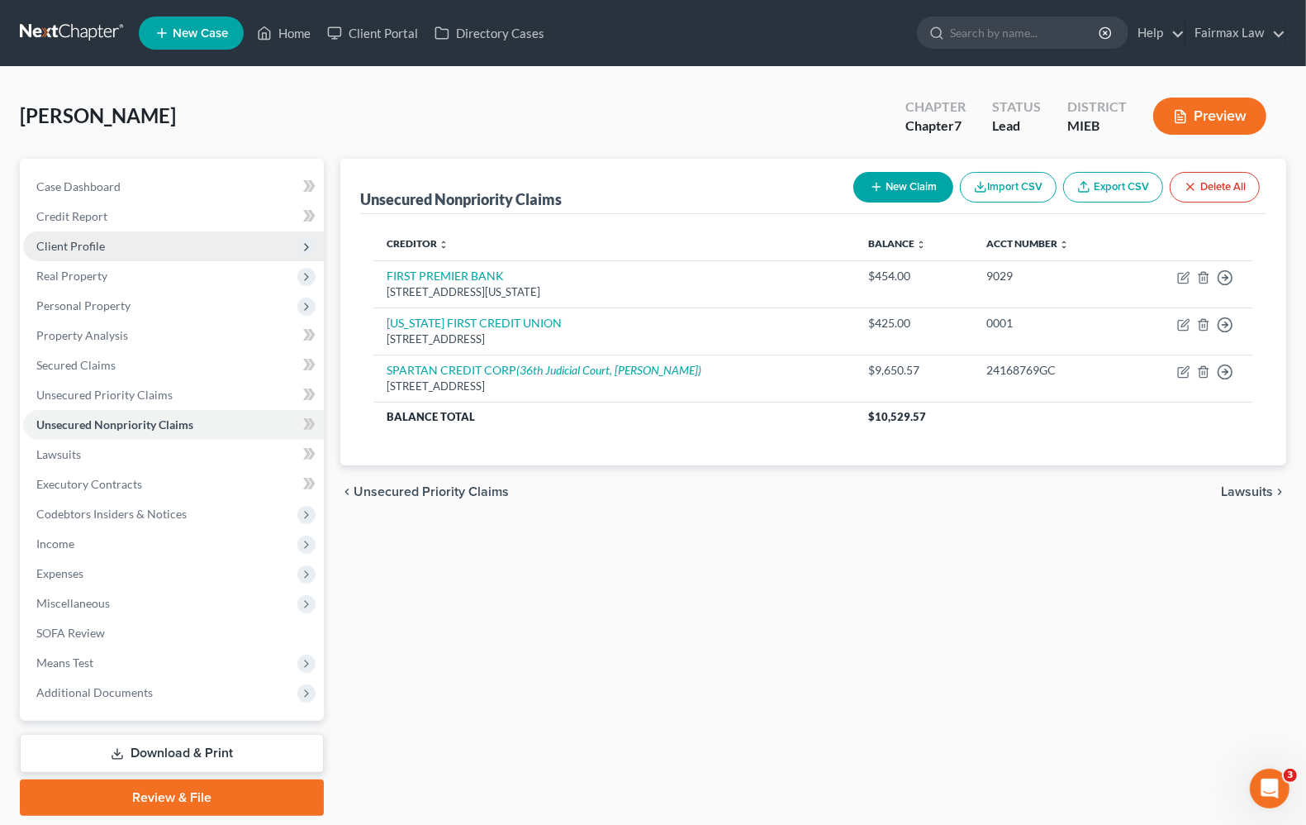
click at [81, 240] on span "Client Profile" at bounding box center [70, 246] width 69 height 14
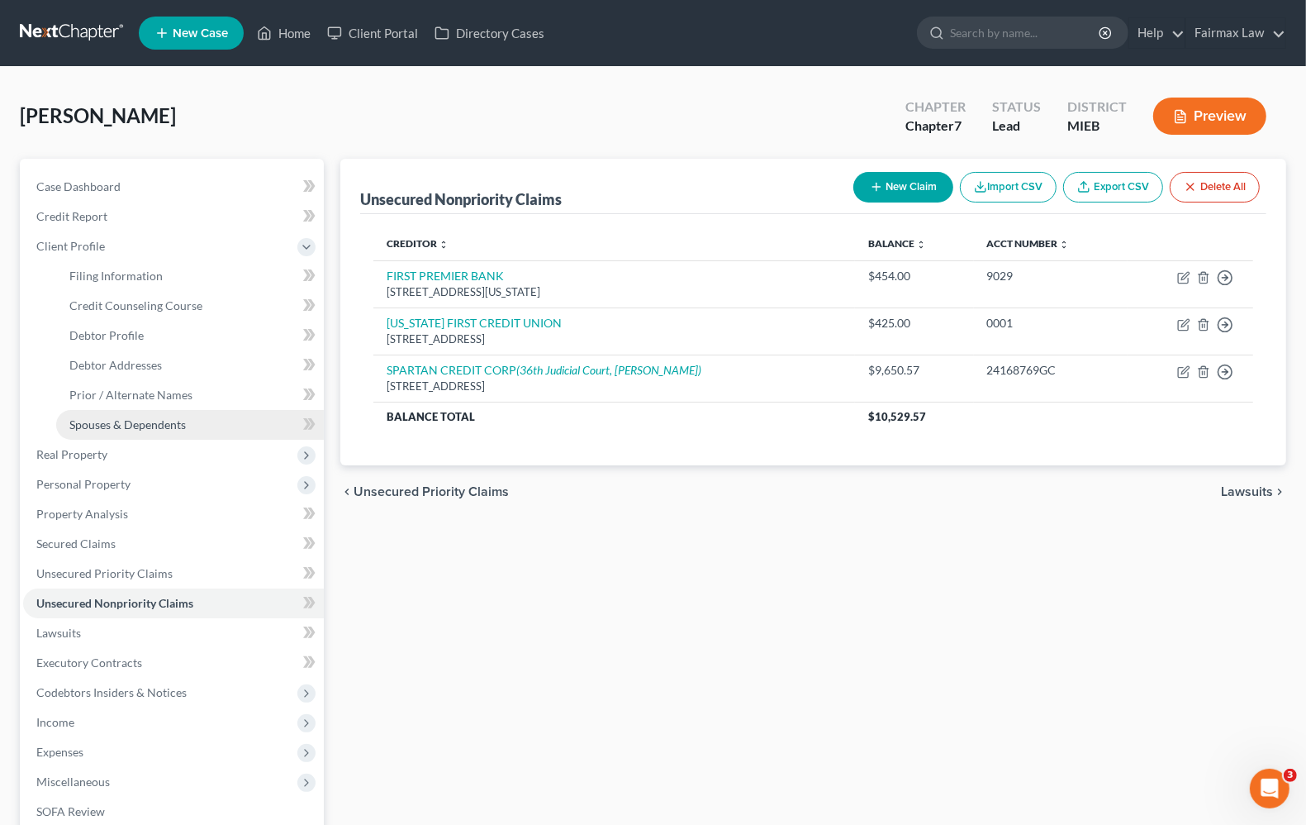
click at [106, 419] on span "Spouses & Dependents" at bounding box center [127, 424] width 117 height 14
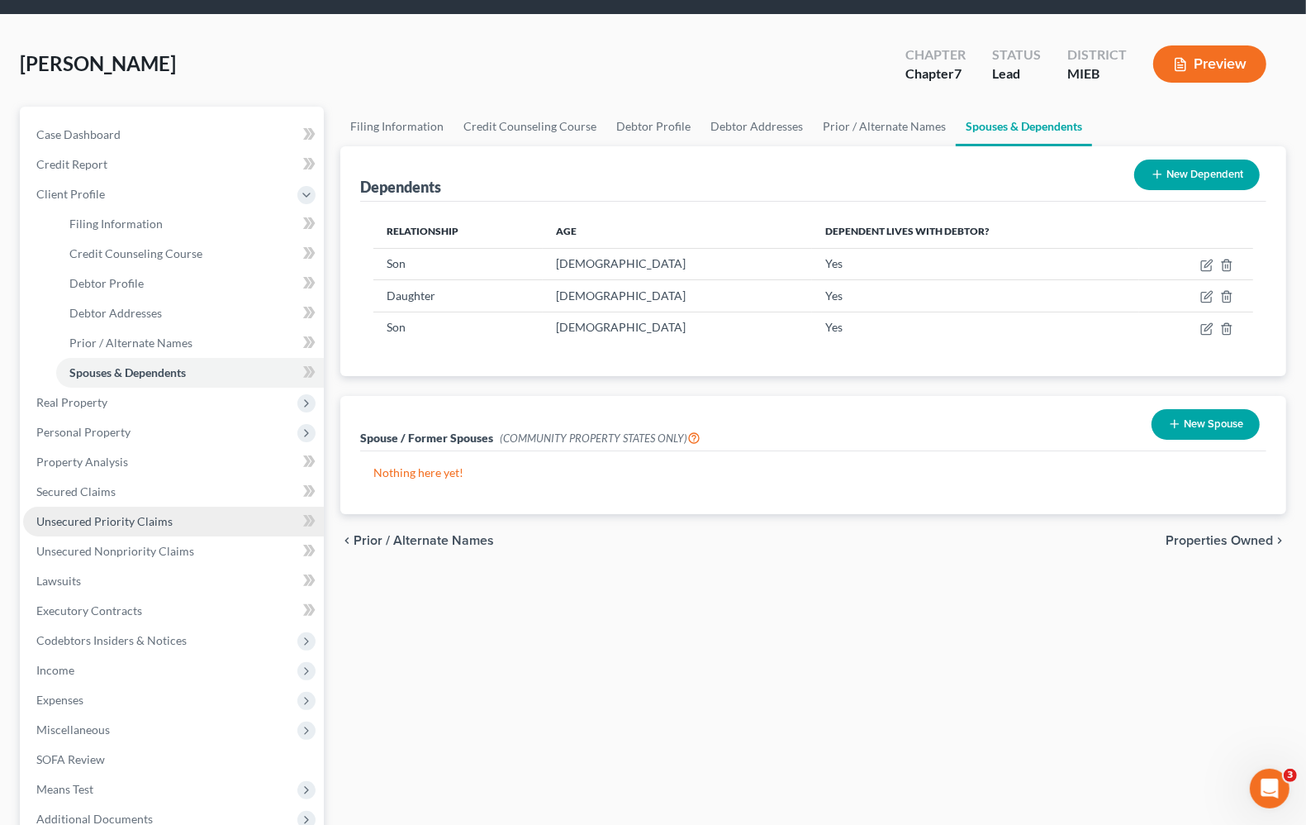
scroll to position [103, 0]
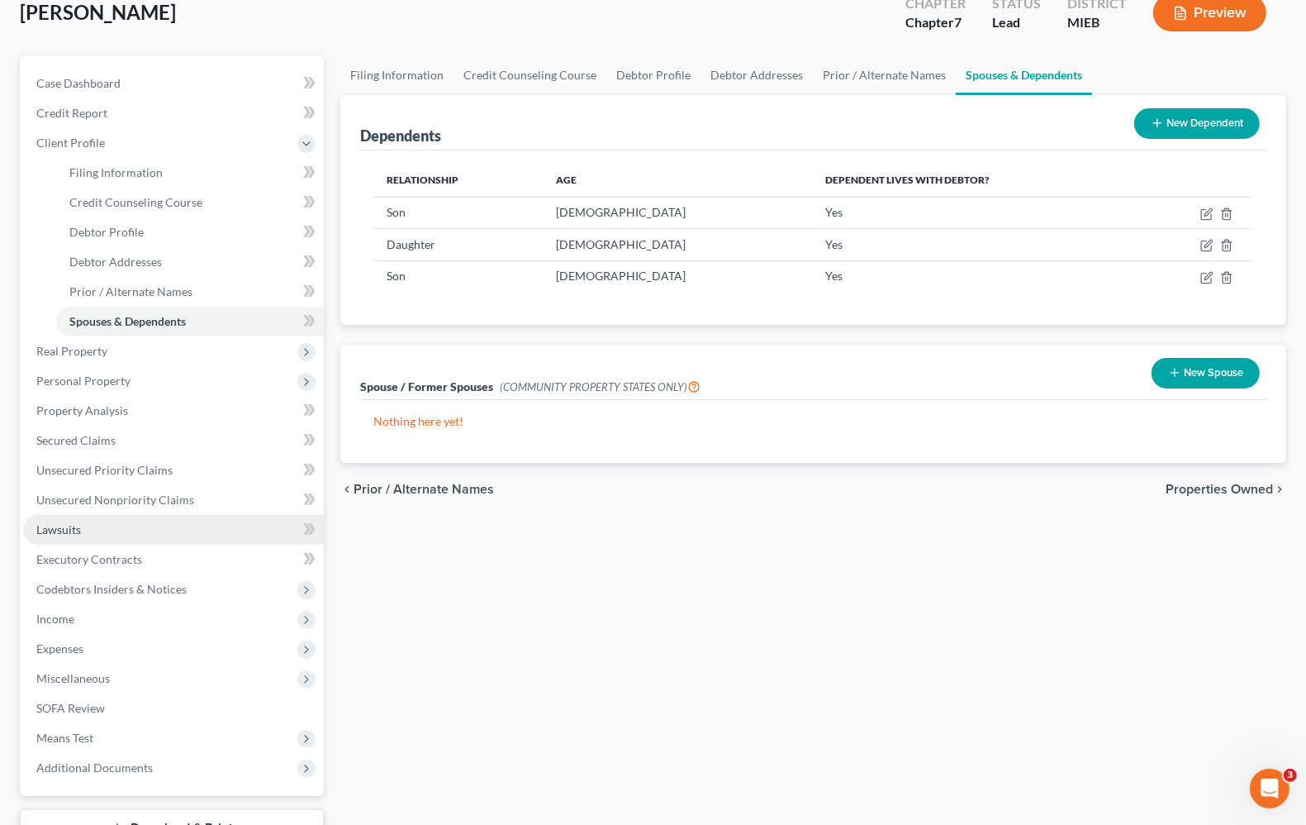
click at [60, 522] on span "Lawsuits" at bounding box center [58, 529] width 45 height 14
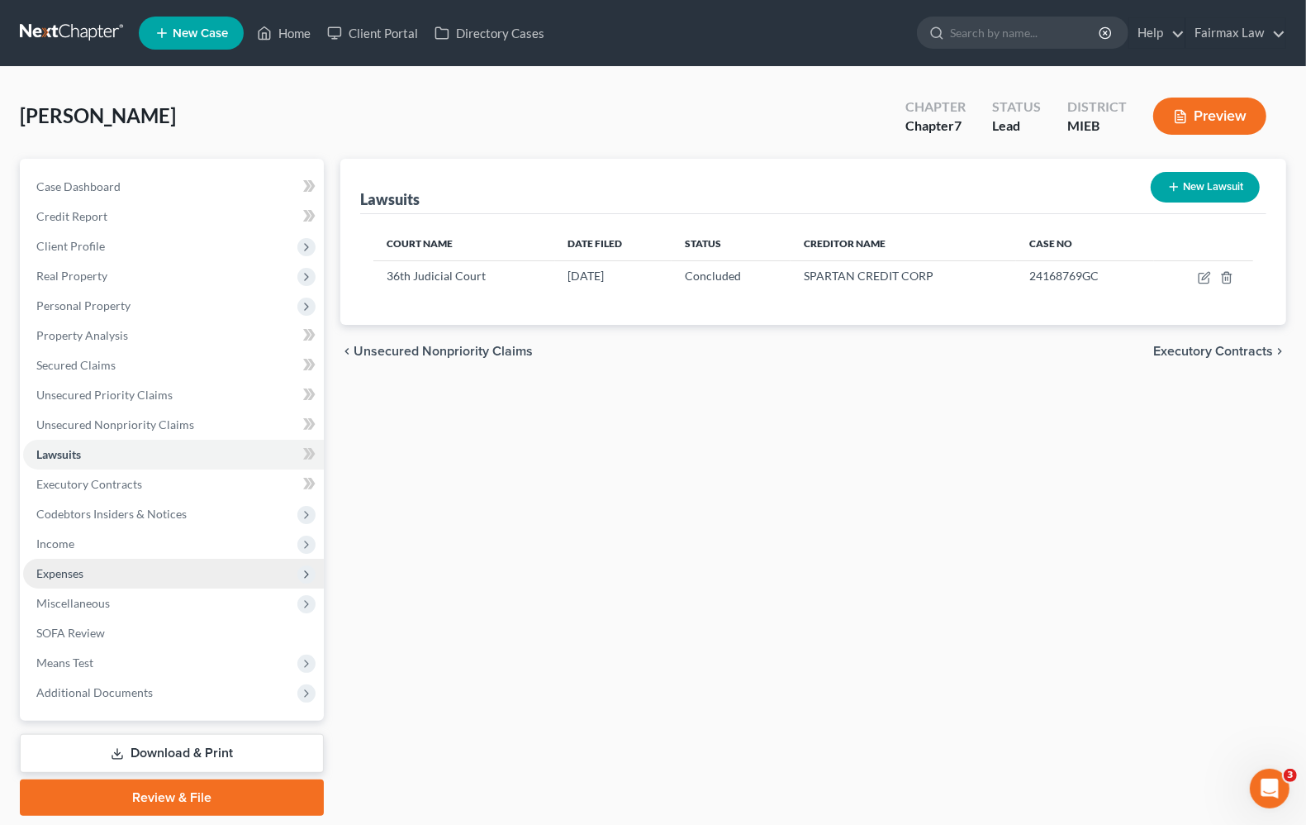
click at [85, 568] on span "Expenses" at bounding box center [173, 574] width 301 height 30
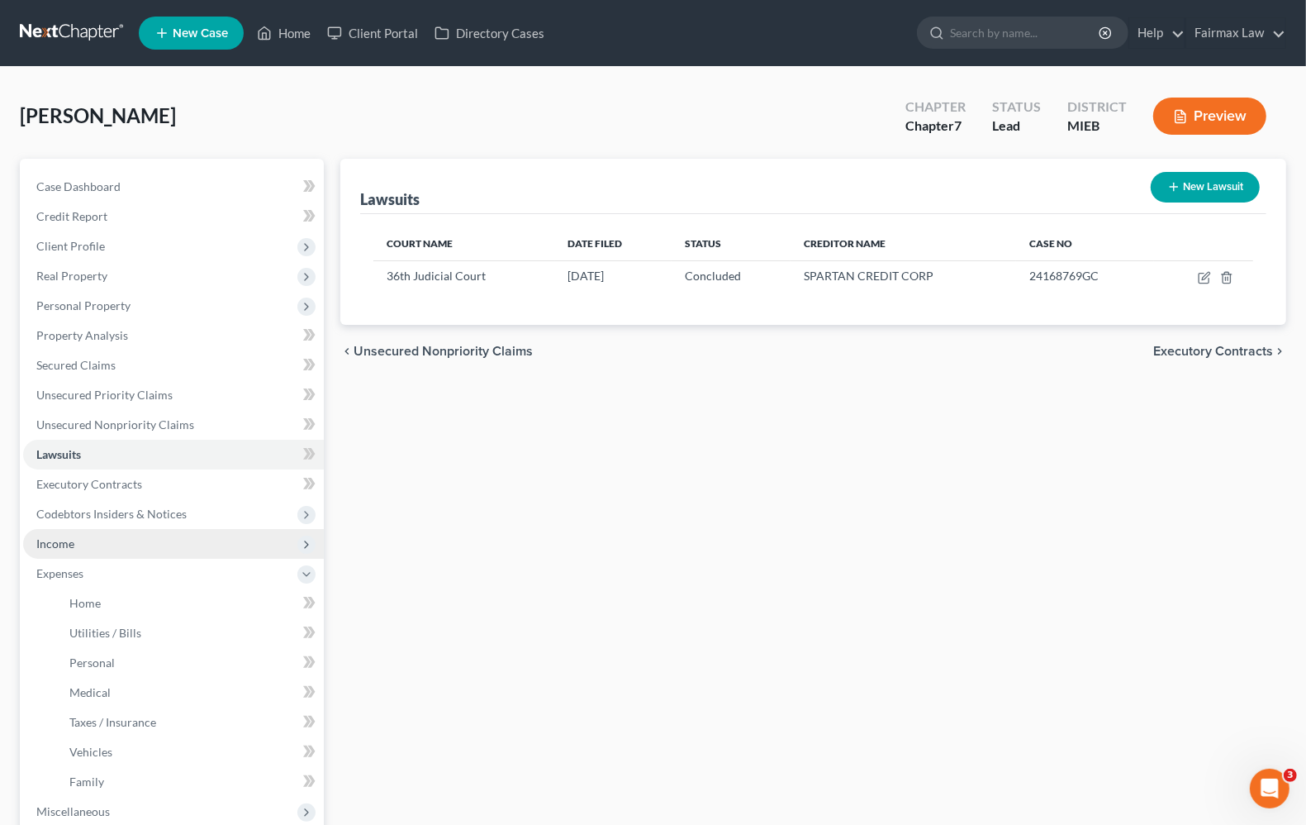
click at [71, 552] on span "Income" at bounding box center [173, 544] width 301 height 30
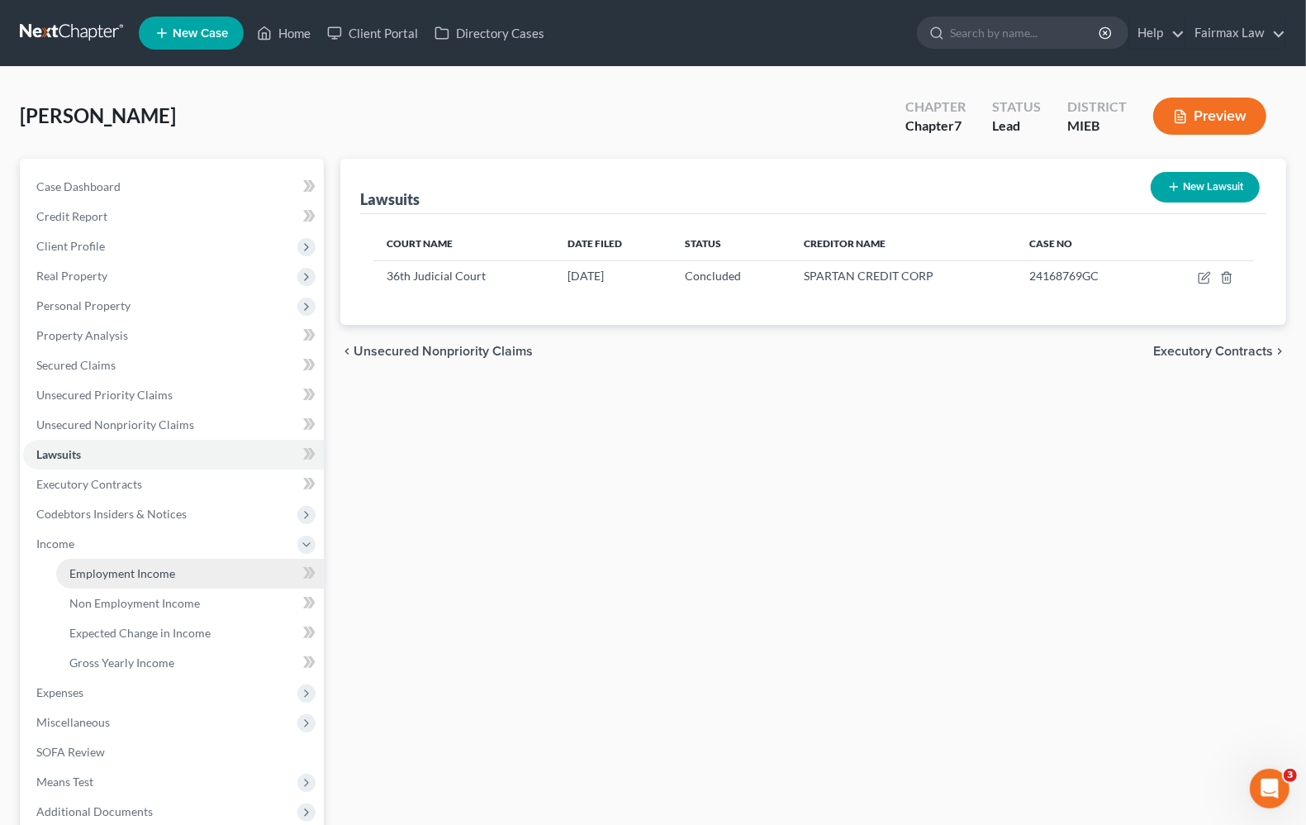
click at [117, 578] on link "Employment Income" at bounding box center [190, 574] width 268 height 30
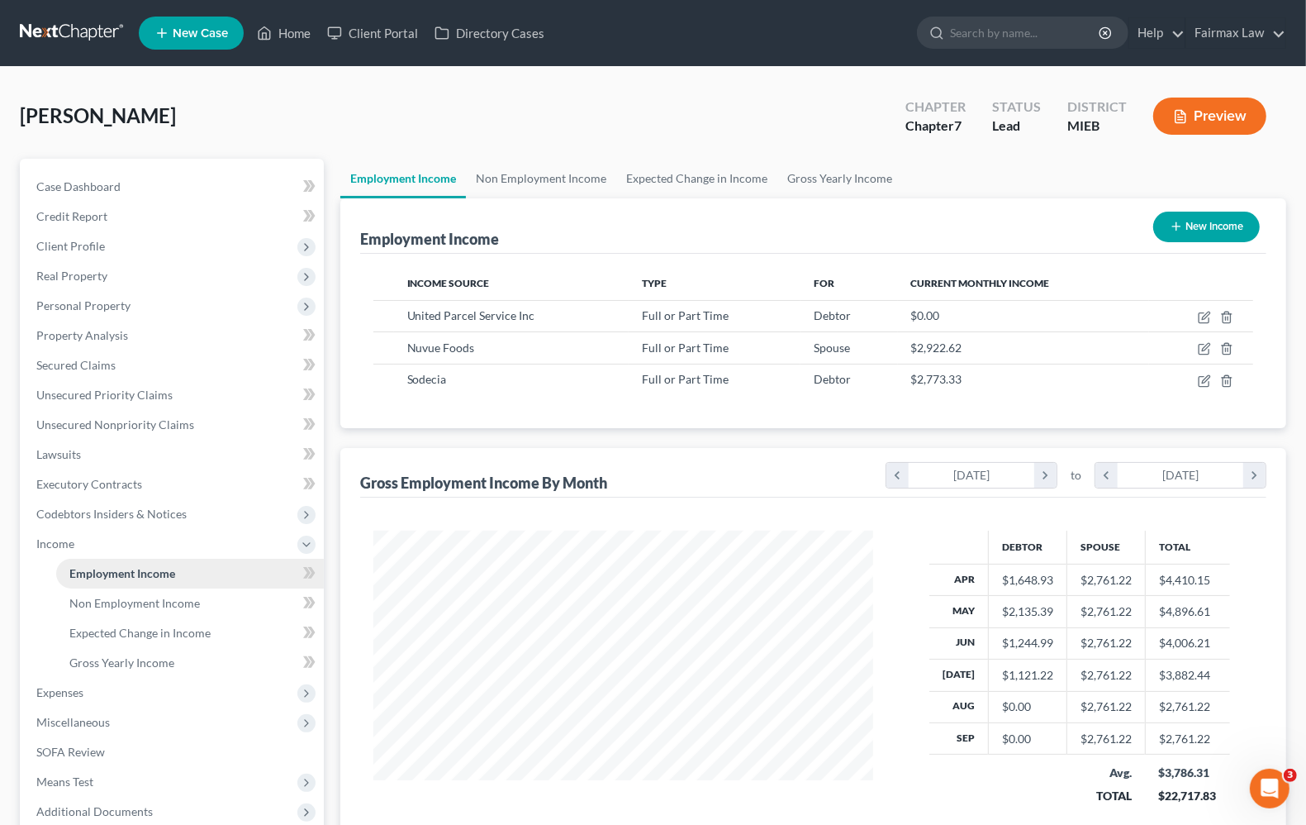
scroll to position [297, 531]
click at [75, 246] on span "Client Profile" at bounding box center [70, 246] width 69 height 14
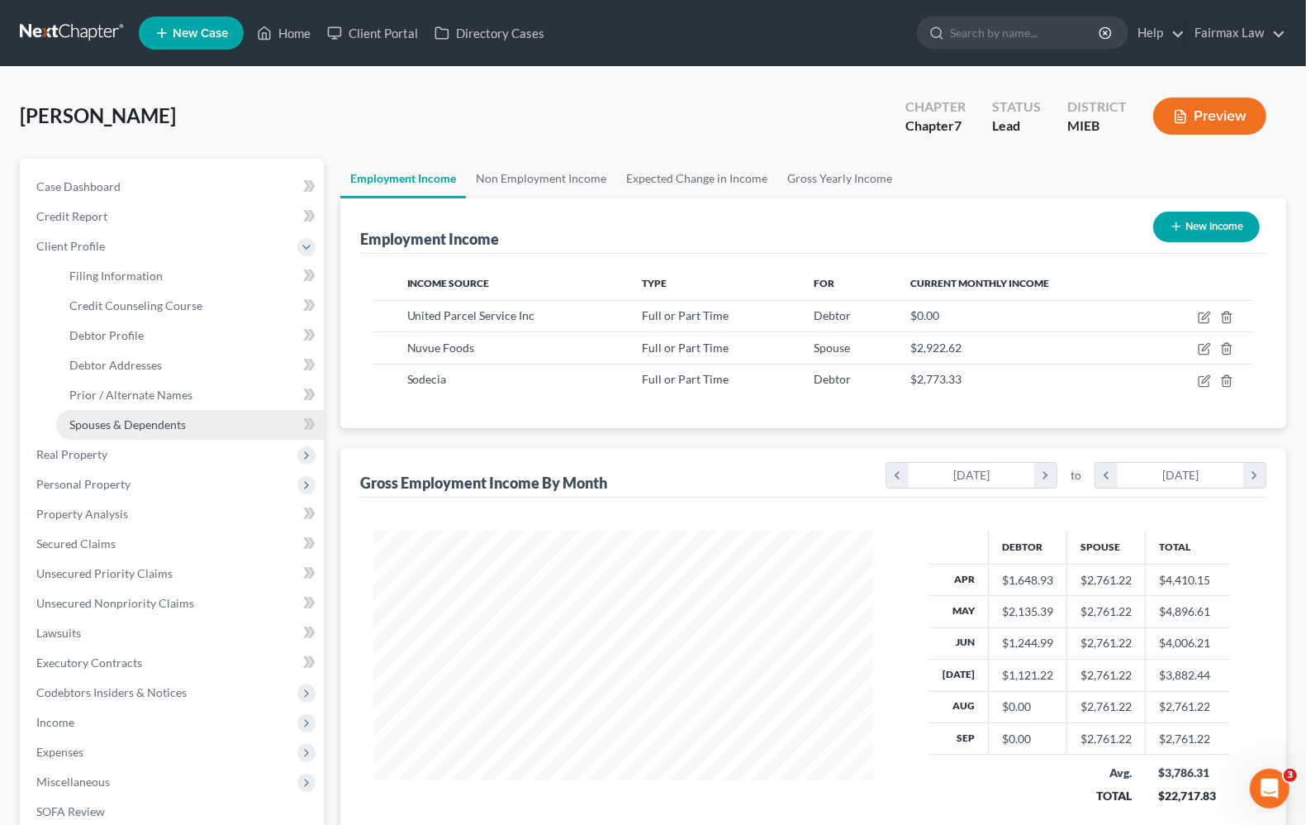
click at [125, 419] on span "Spouses & Dependents" at bounding box center [127, 424] width 117 height 14
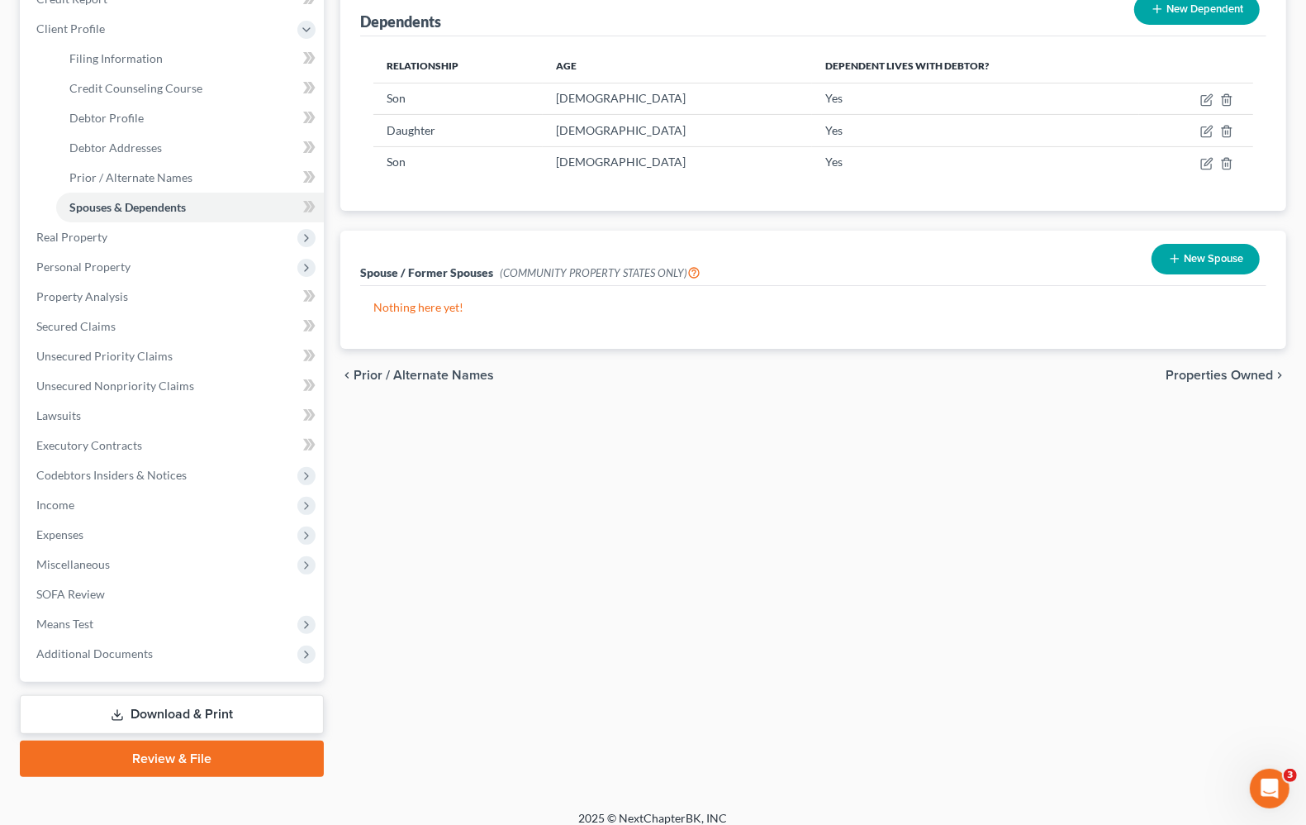
scroll to position [230, 0]
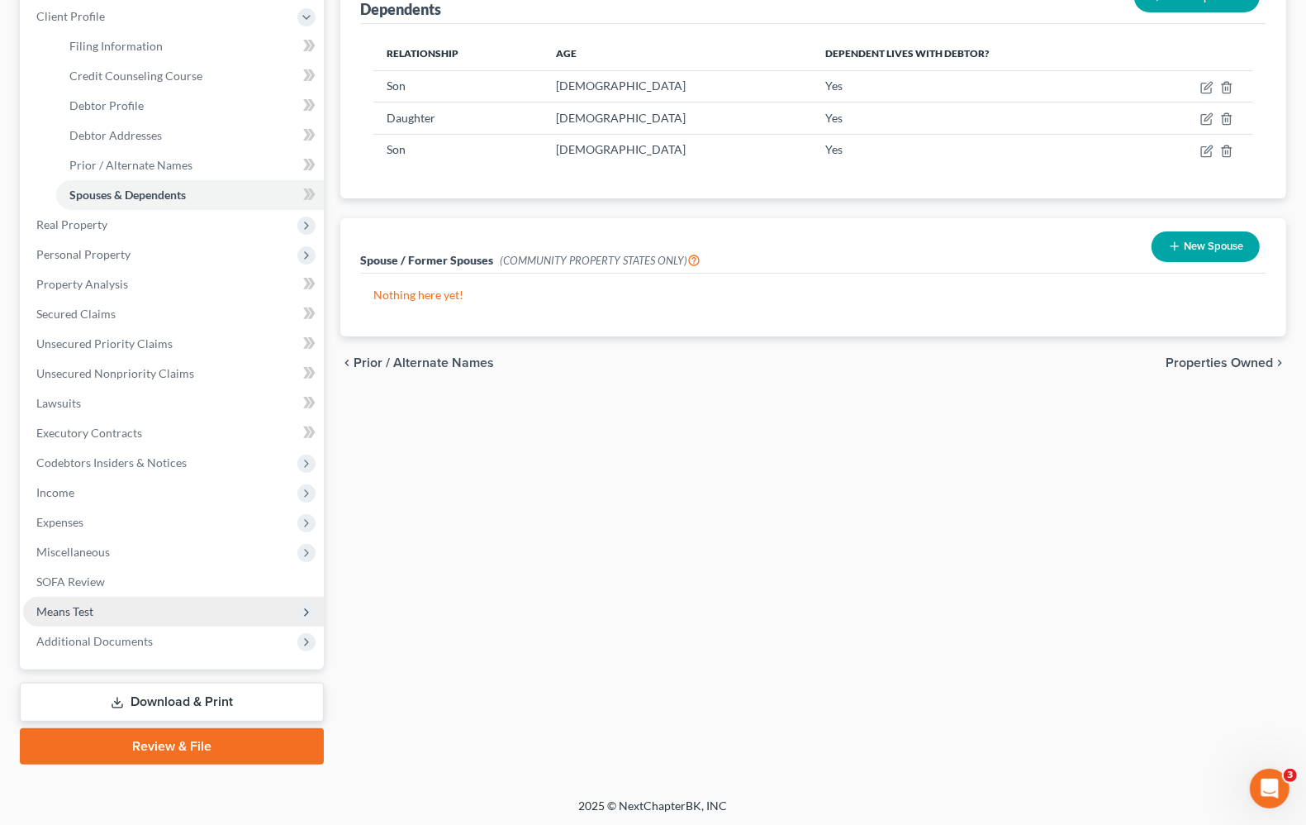
click at [107, 616] on span "Means Test" at bounding box center [173, 612] width 301 height 30
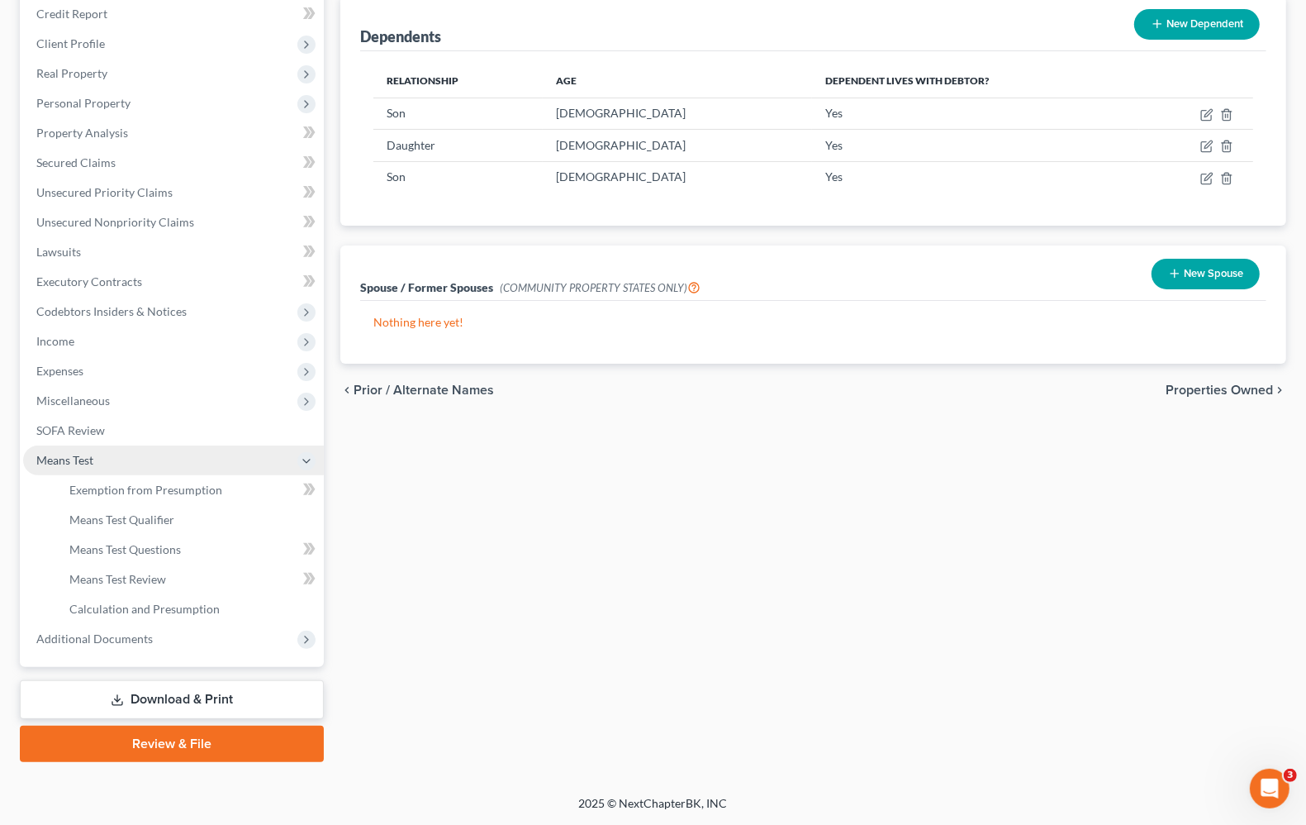
scroll to position [200, 0]
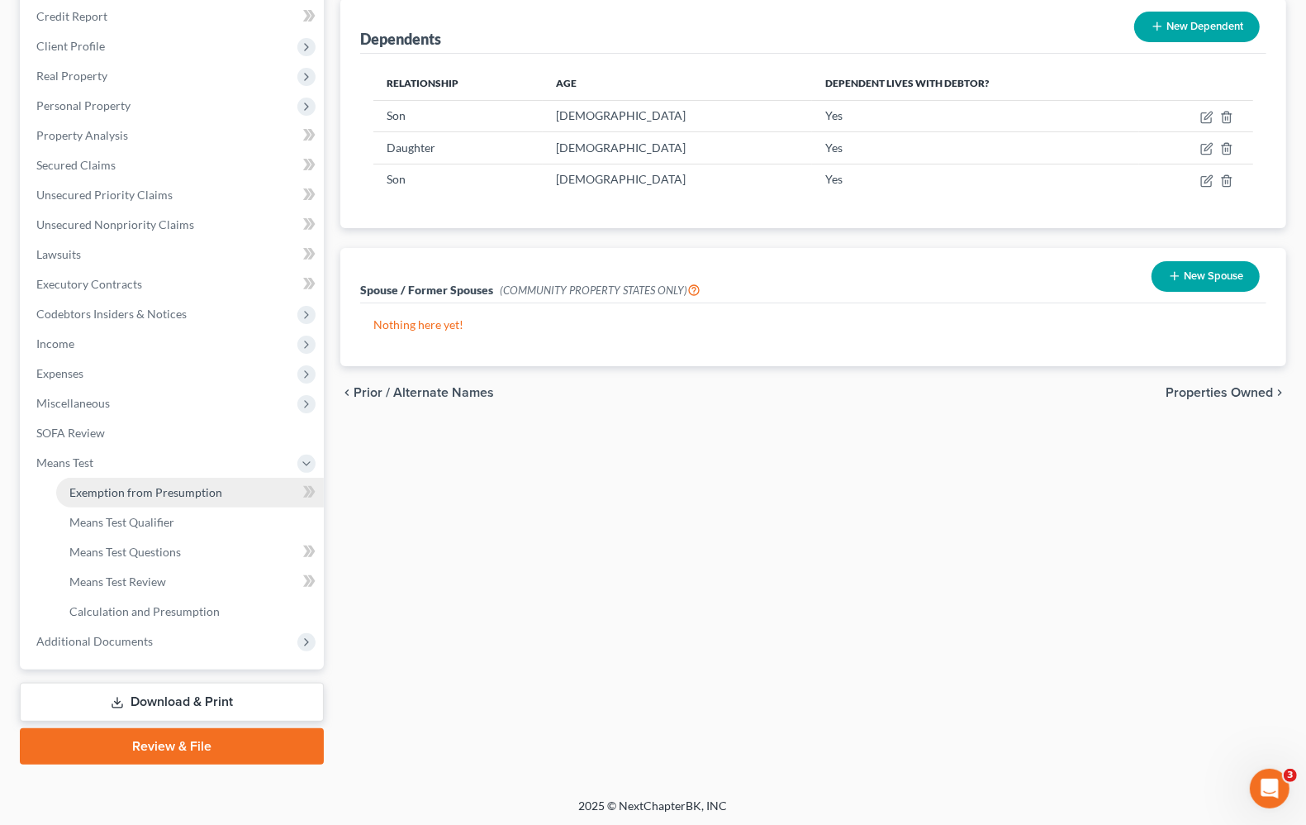
click at [134, 496] on span "Exemption from Presumption" at bounding box center [145, 492] width 153 height 14
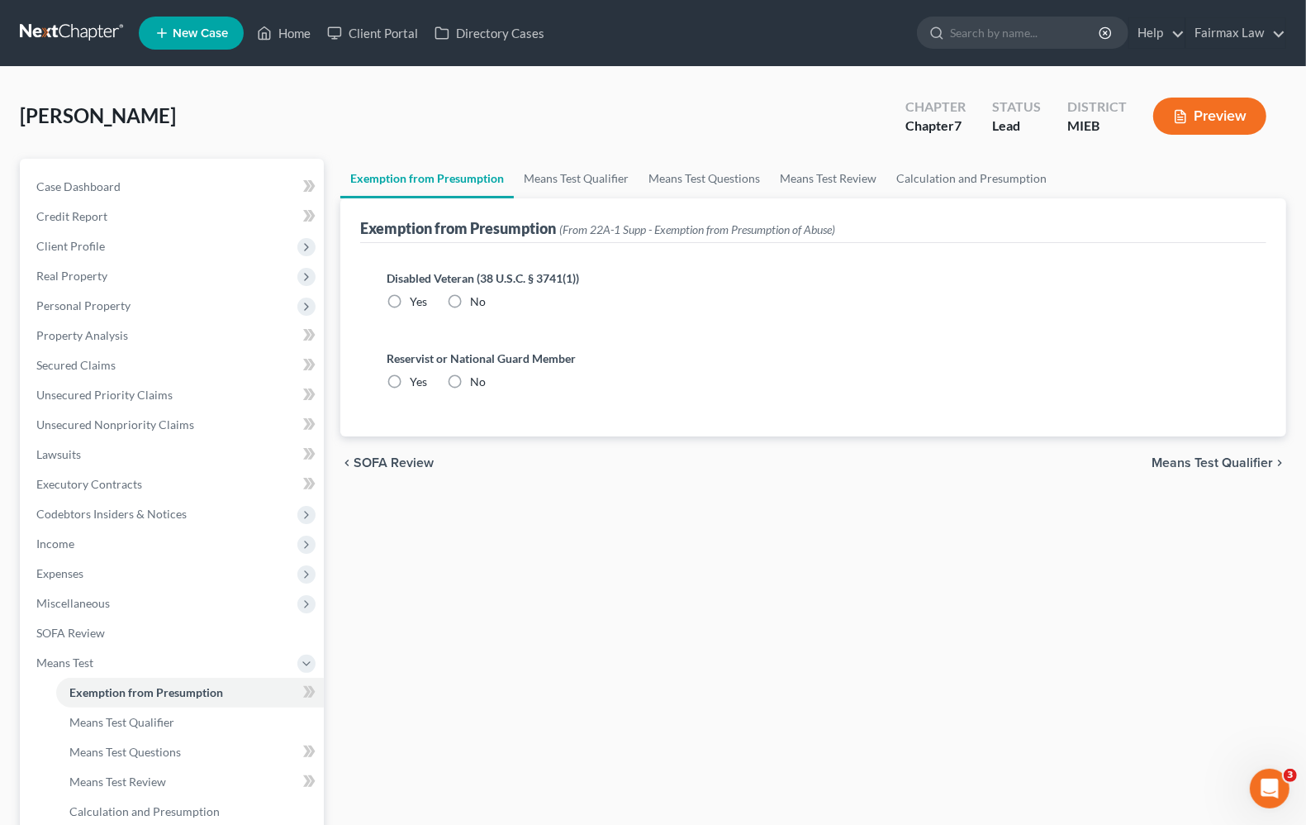
click at [1213, 464] on span "Means Test Qualifier" at bounding box center [1212, 462] width 121 height 13
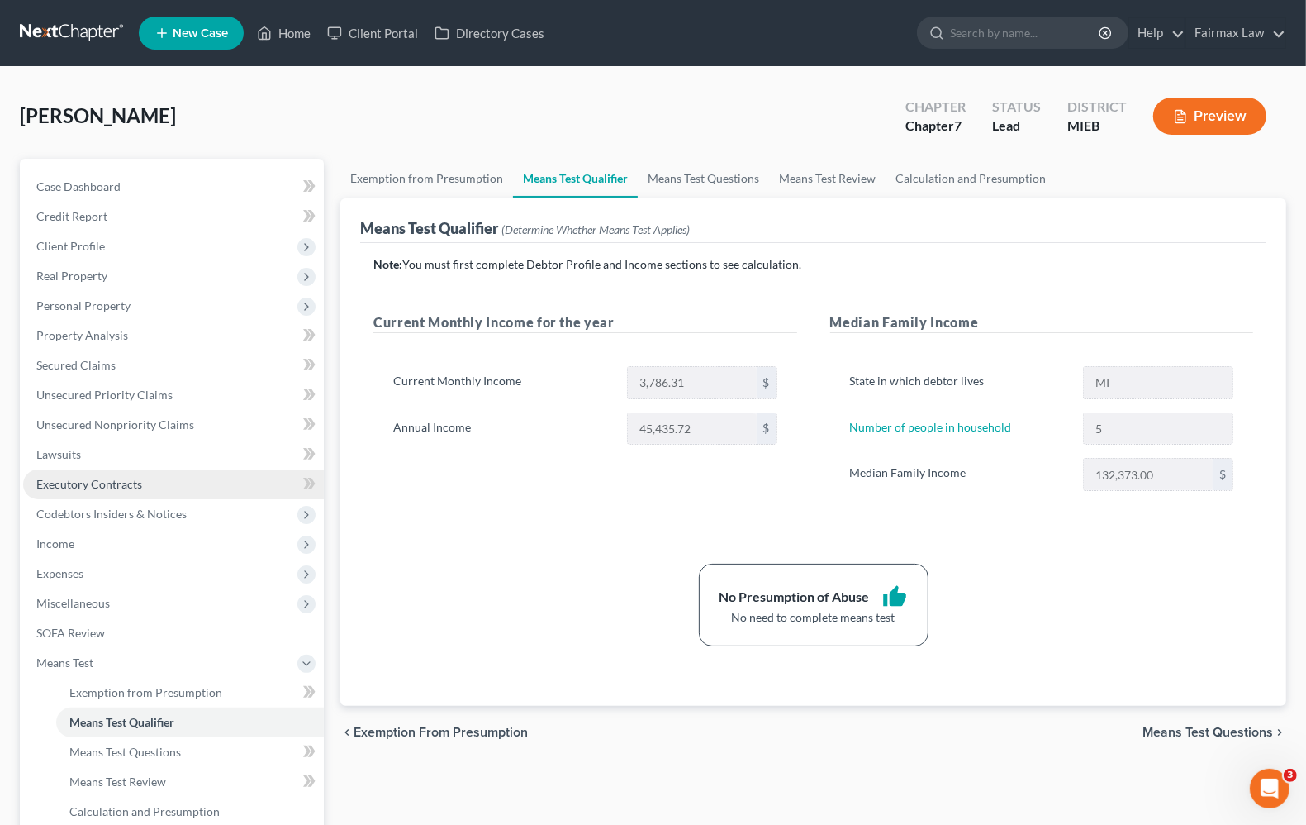
click at [55, 473] on link "Executory Contracts" at bounding box center [173, 484] width 301 height 30
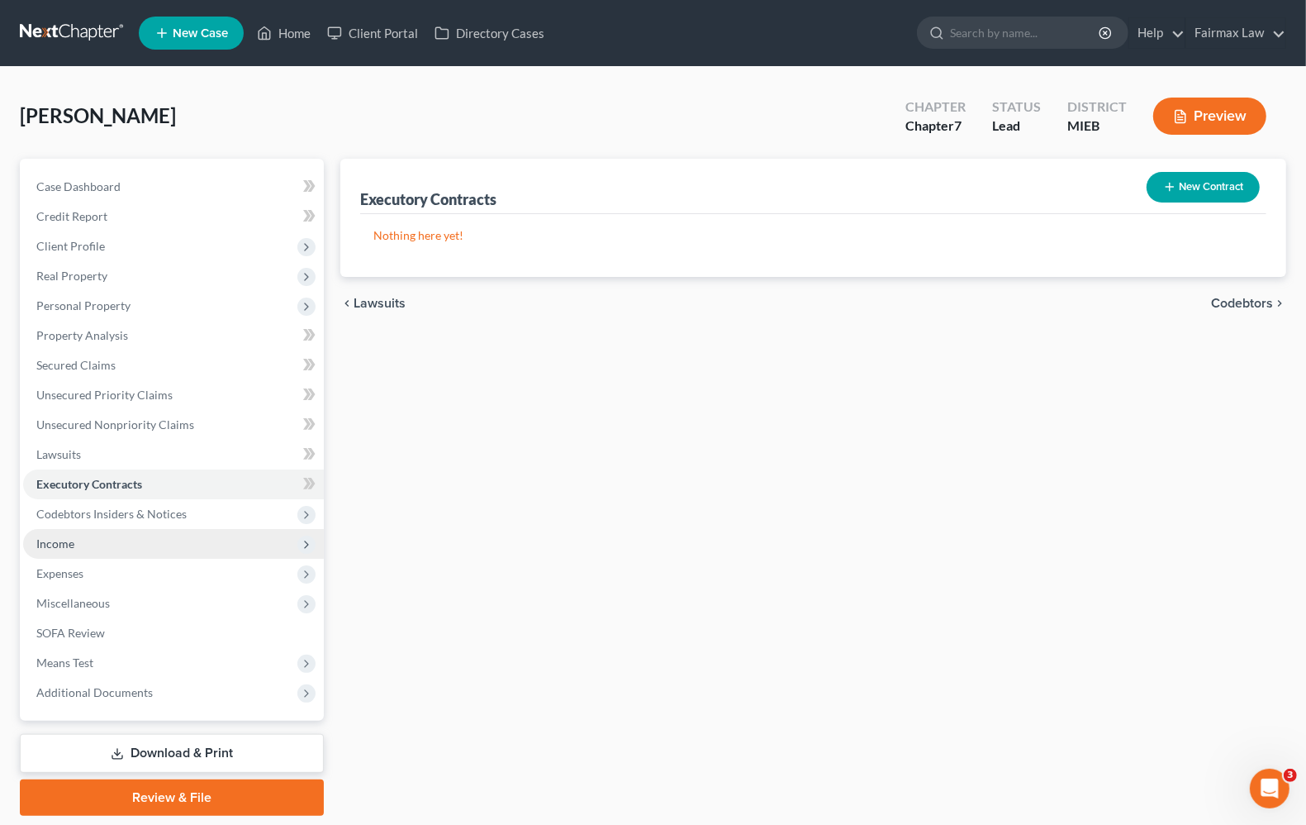
click at [79, 545] on span "Income" at bounding box center [173, 544] width 301 height 30
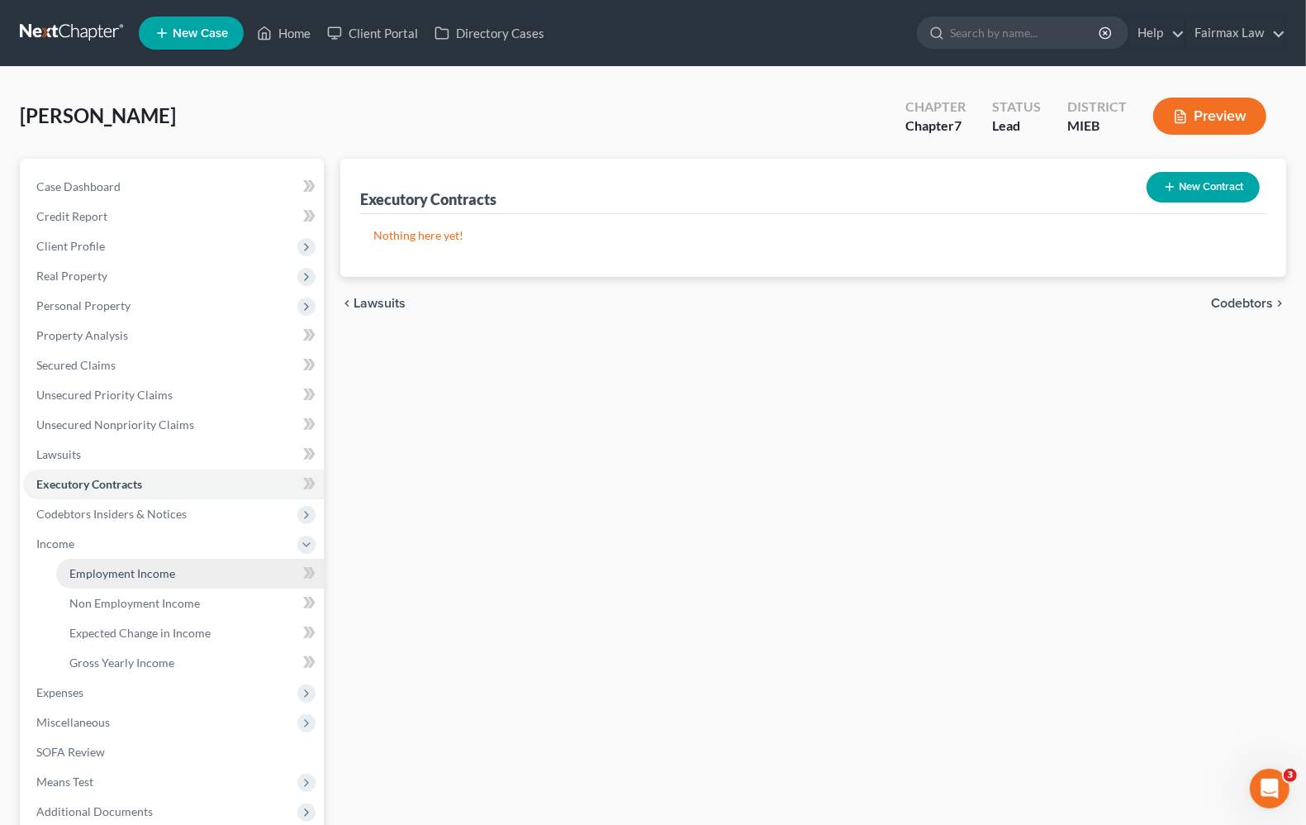
click at [128, 583] on link "Employment Income" at bounding box center [190, 574] width 268 height 30
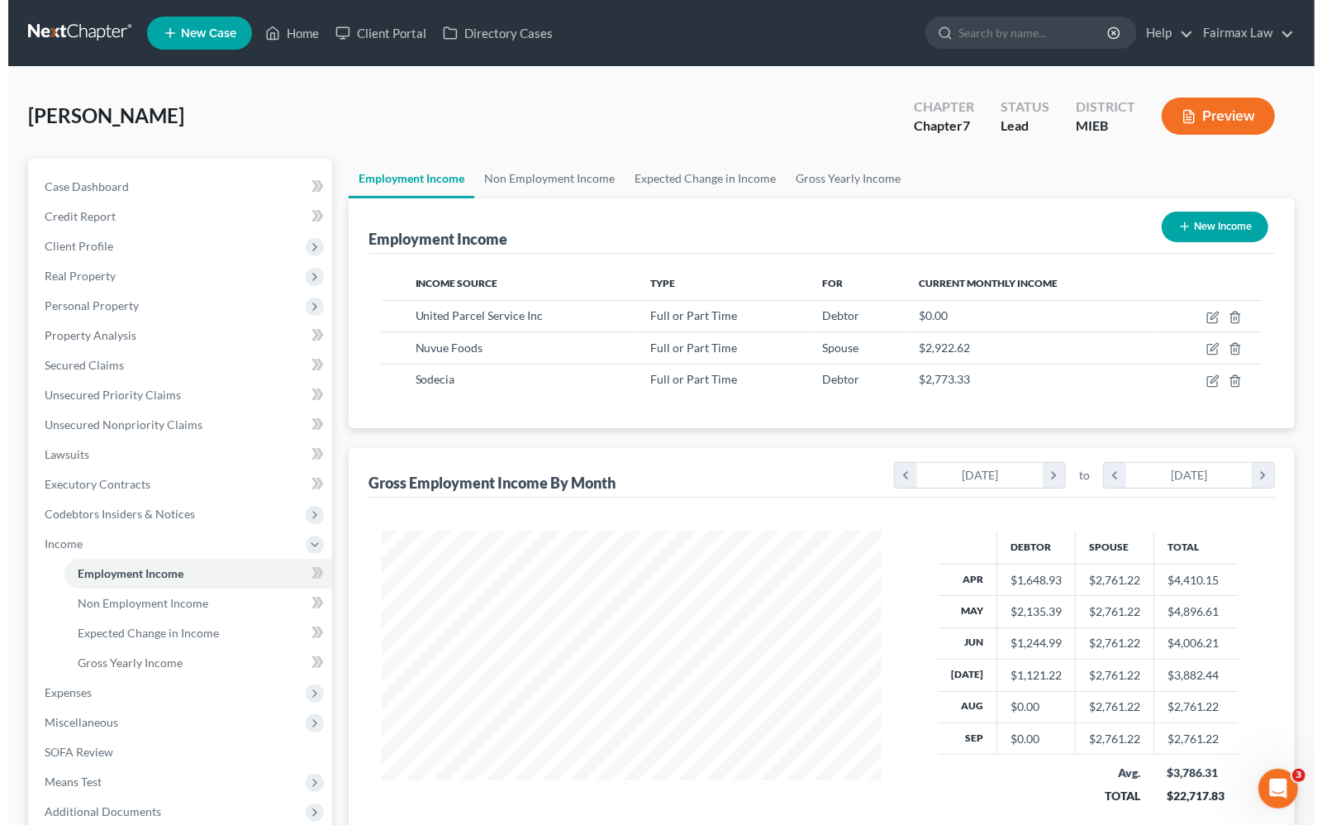
scroll to position [297, 531]
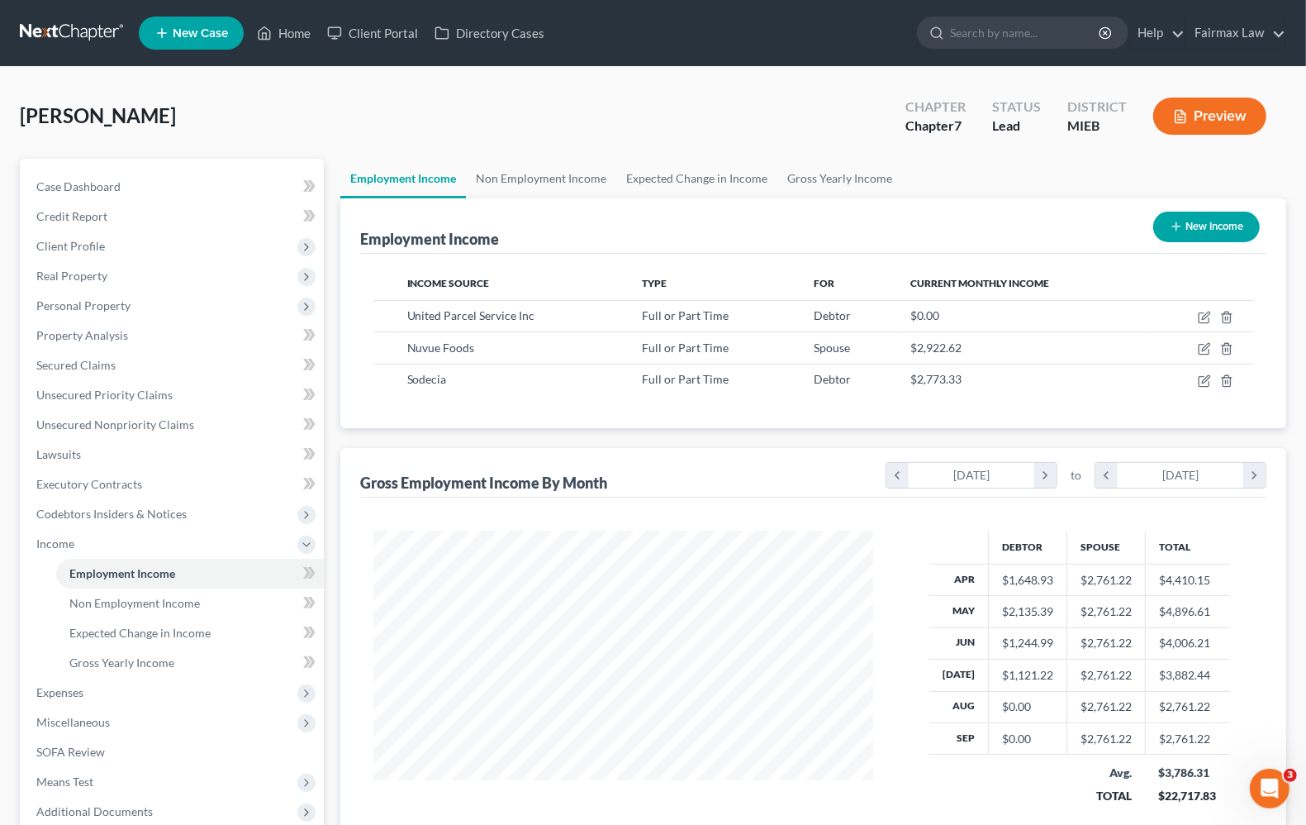
click at [1204, 124] on button "Preview" at bounding box center [1209, 116] width 113 height 37
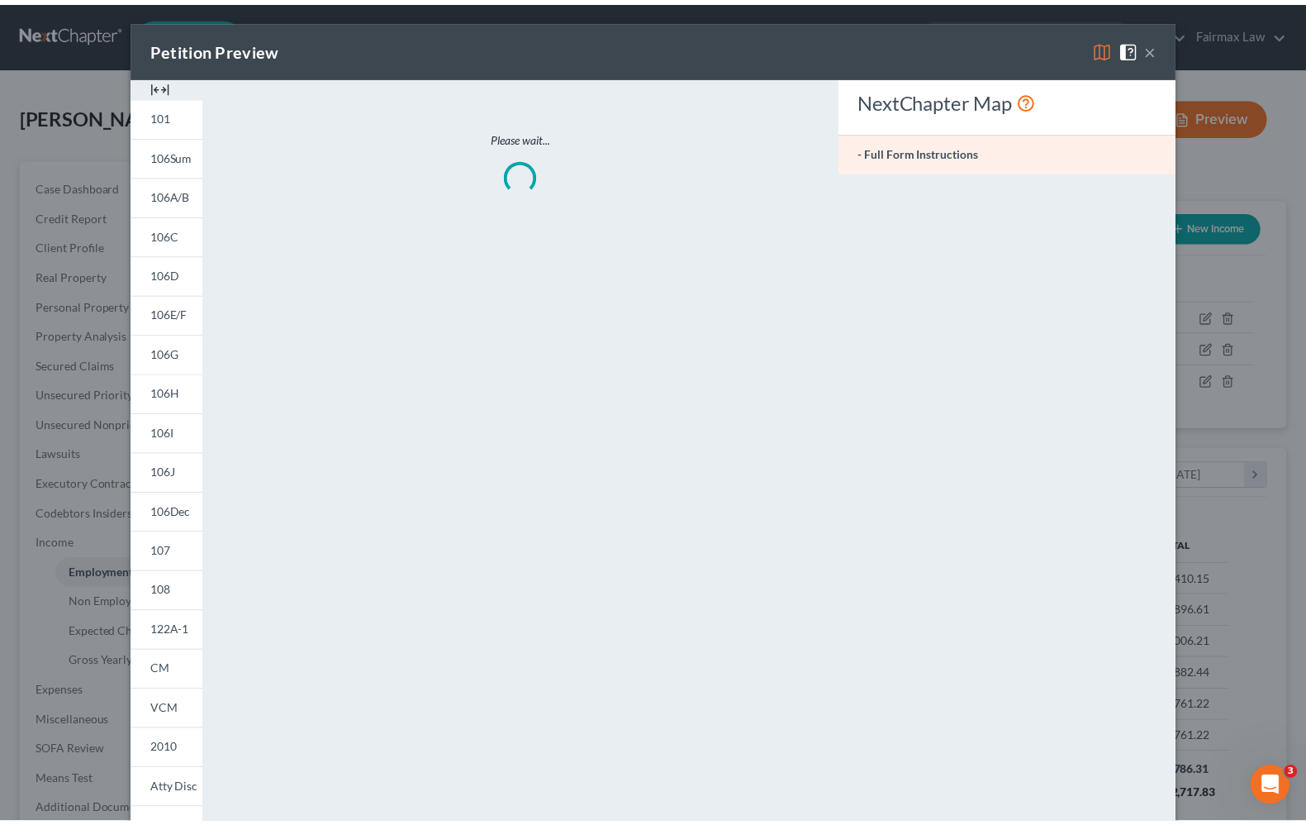
scroll to position [297, 539]
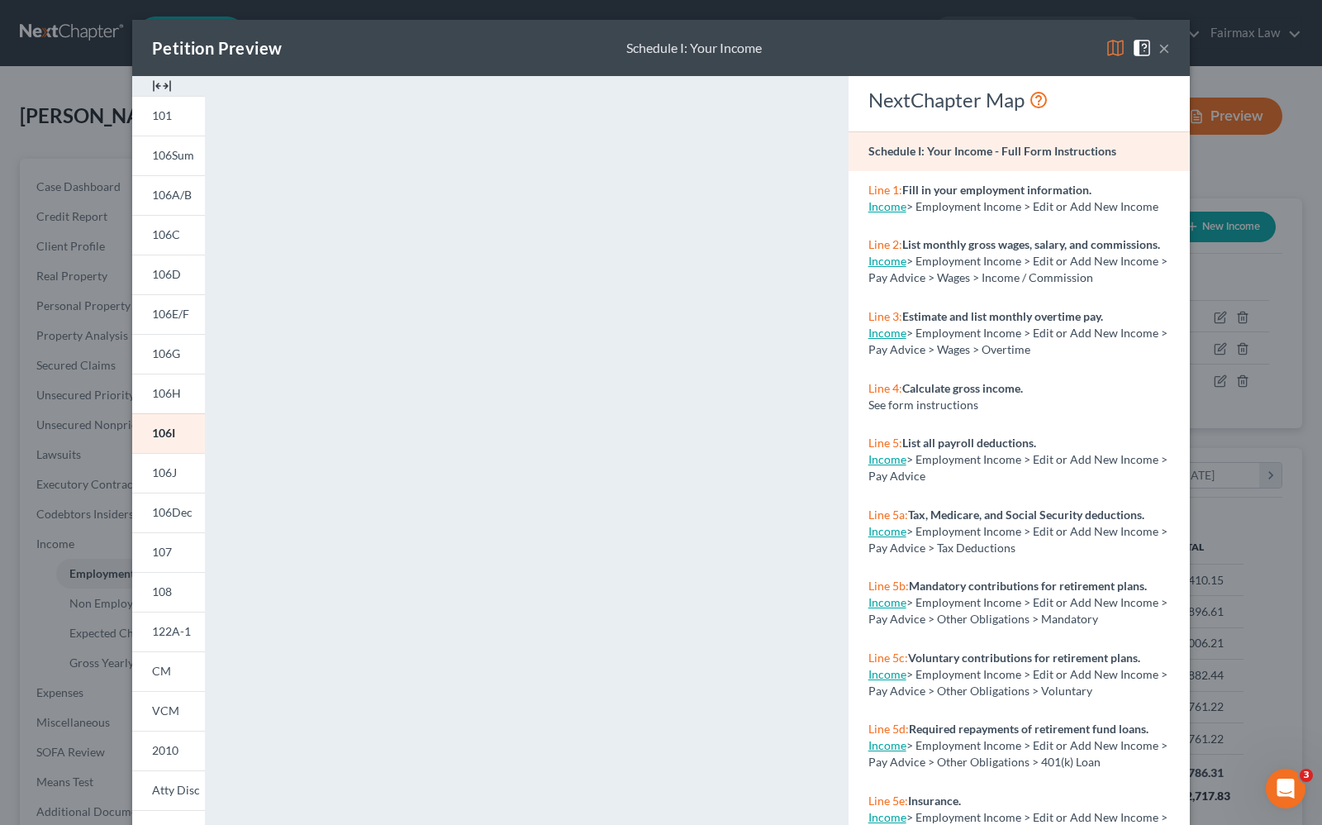
click at [1158, 55] on button "×" at bounding box center [1164, 48] width 12 height 20
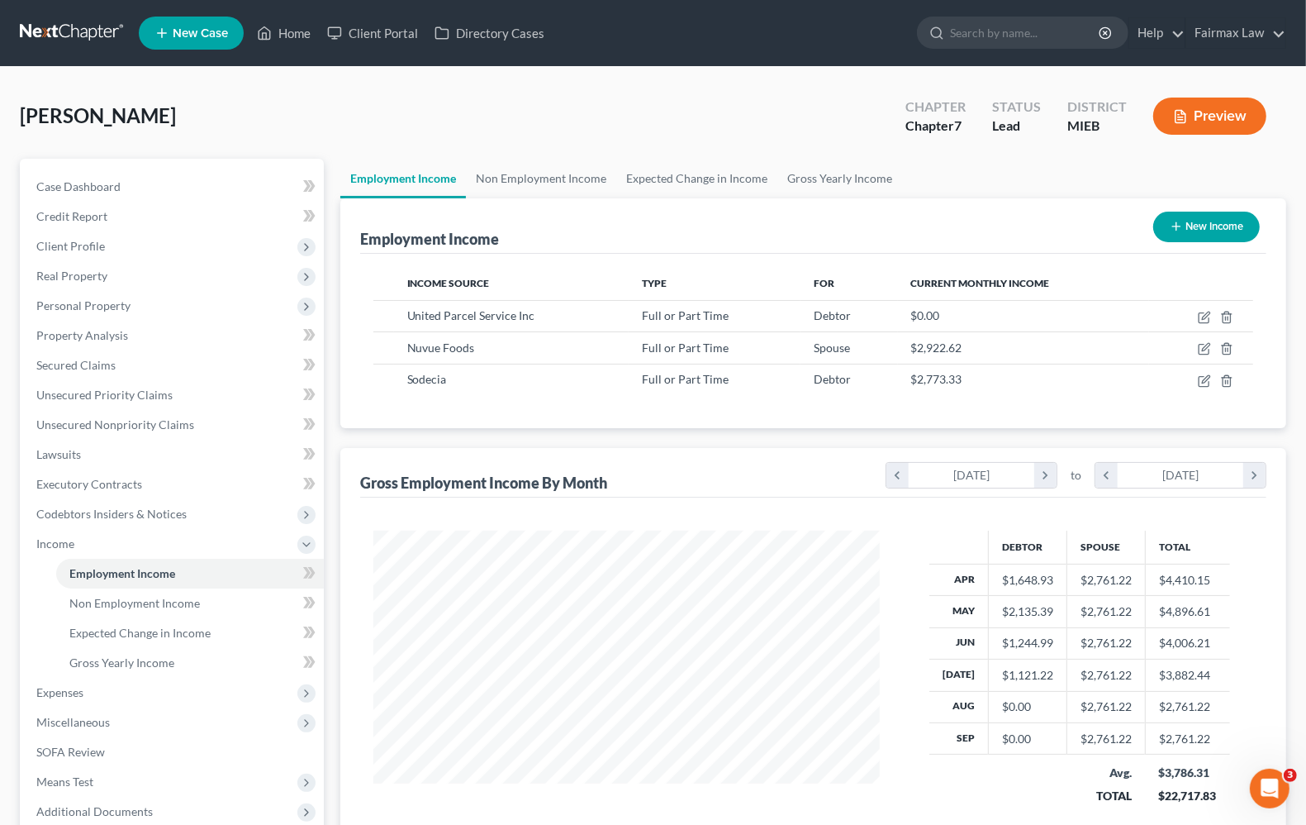
scroll to position [825975, 825739]
click at [59, 697] on span "Expenses" at bounding box center [59, 692] width 47 height 14
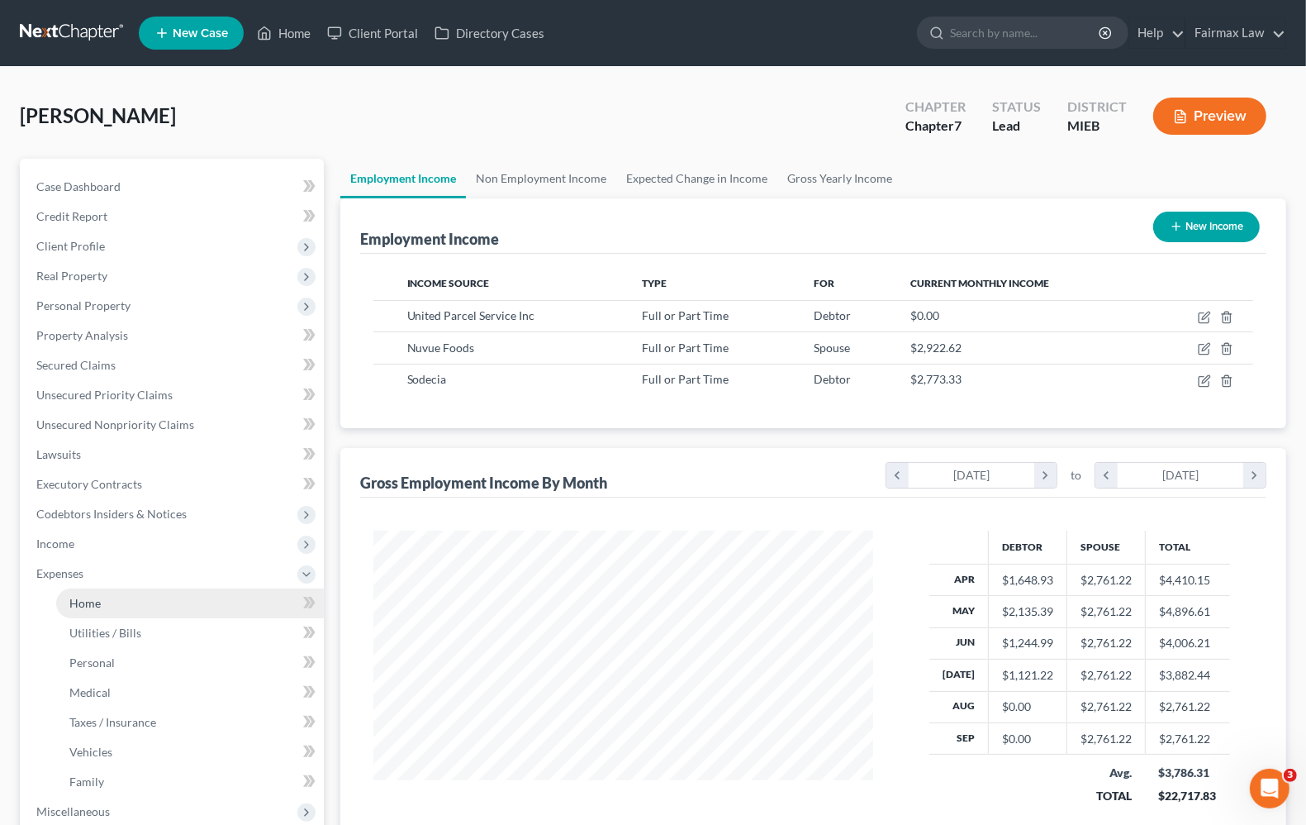
click at [87, 606] on span "Home" at bounding box center [84, 603] width 31 height 14
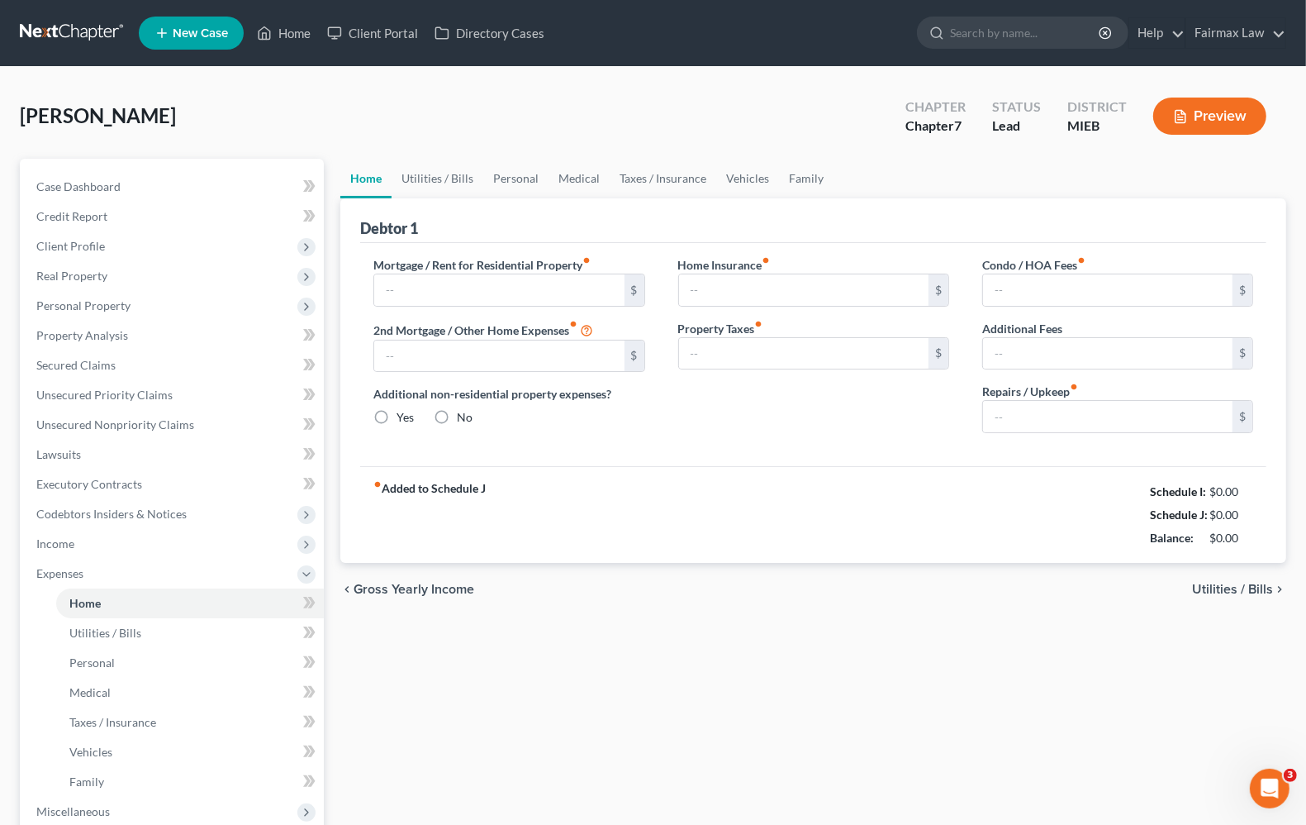
type input "0.00"
radio input "true"
type input "0.00"
type input "150.00"
type input "0.00"
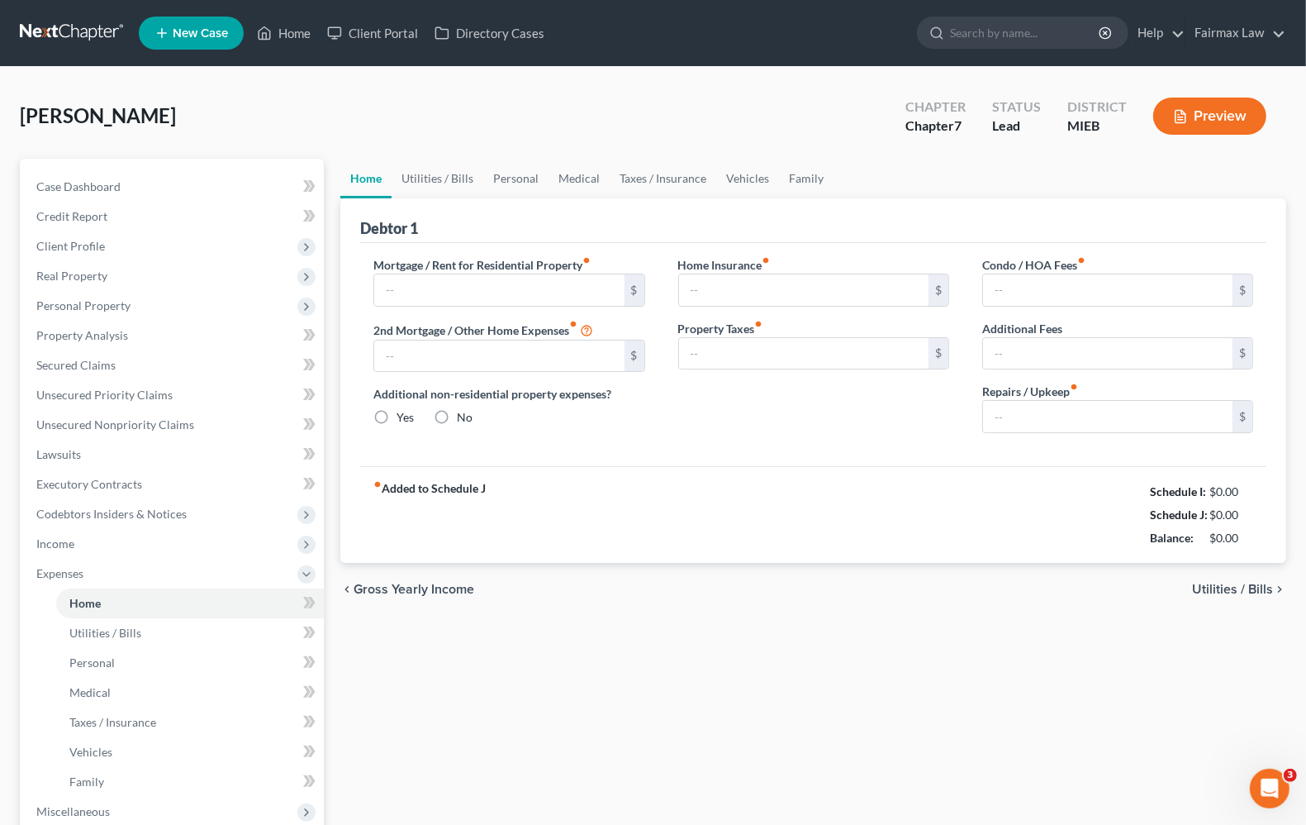
type input "0.00"
type input "100.00"
click at [1225, 587] on span "Utilities / Bills" at bounding box center [1232, 589] width 81 height 13
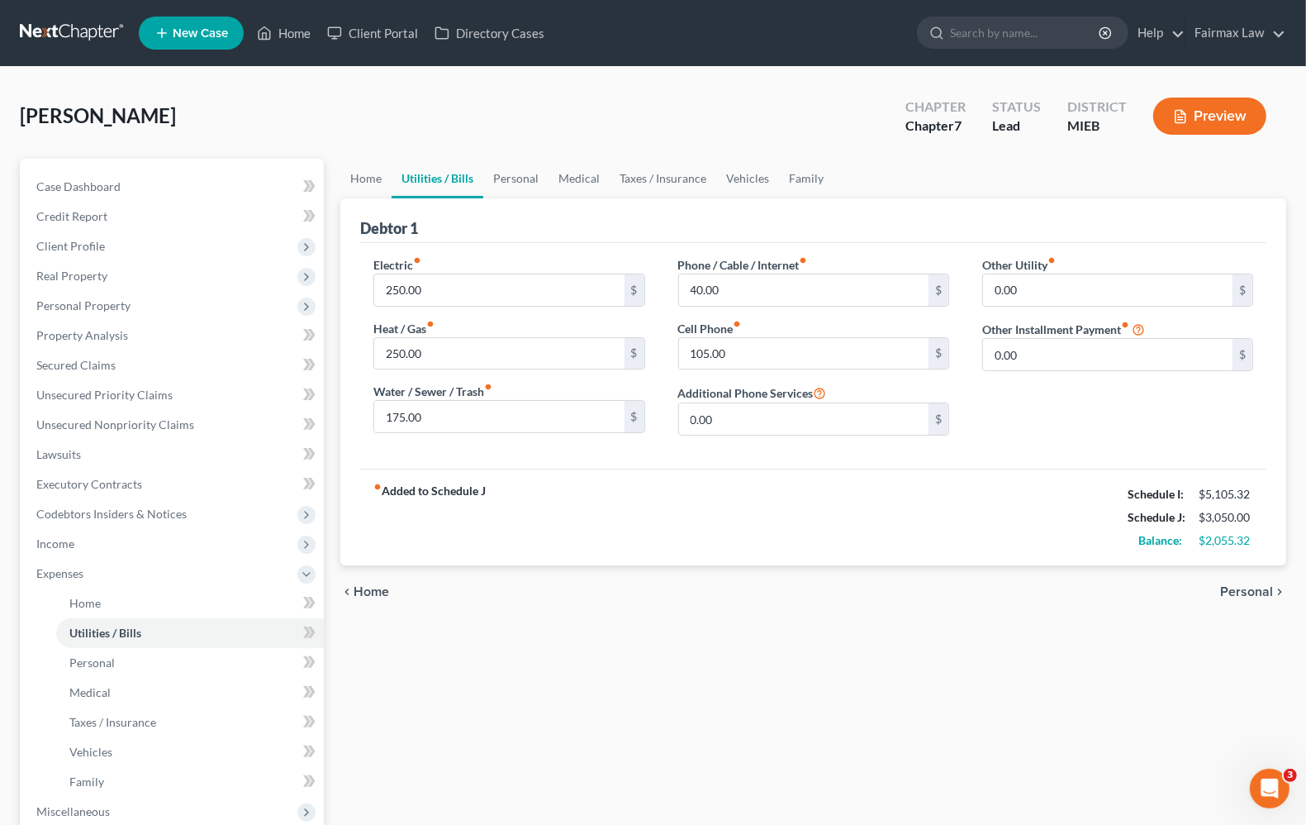
click at [1225, 587] on span "Personal" at bounding box center [1246, 591] width 53 height 13
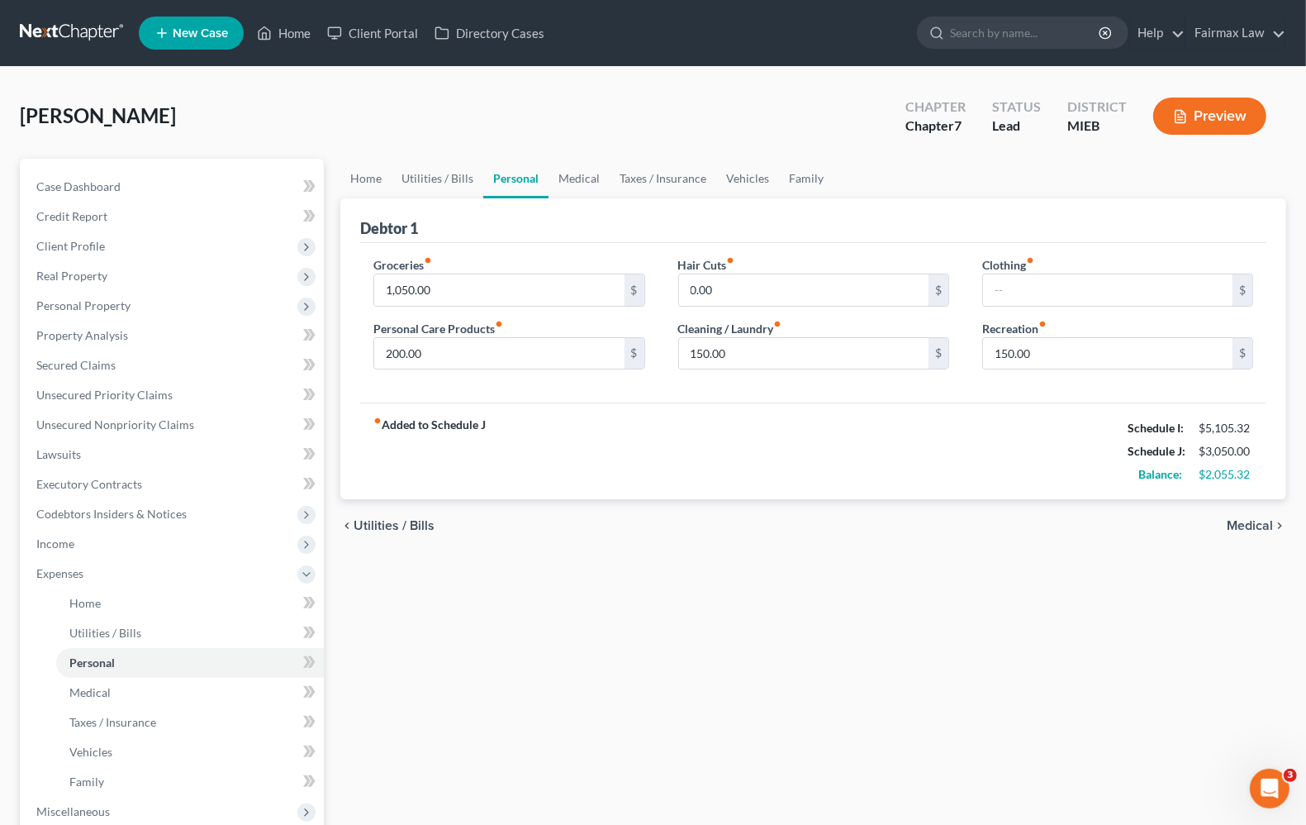
click at [1267, 531] on span "Medical" at bounding box center [1250, 525] width 46 height 13
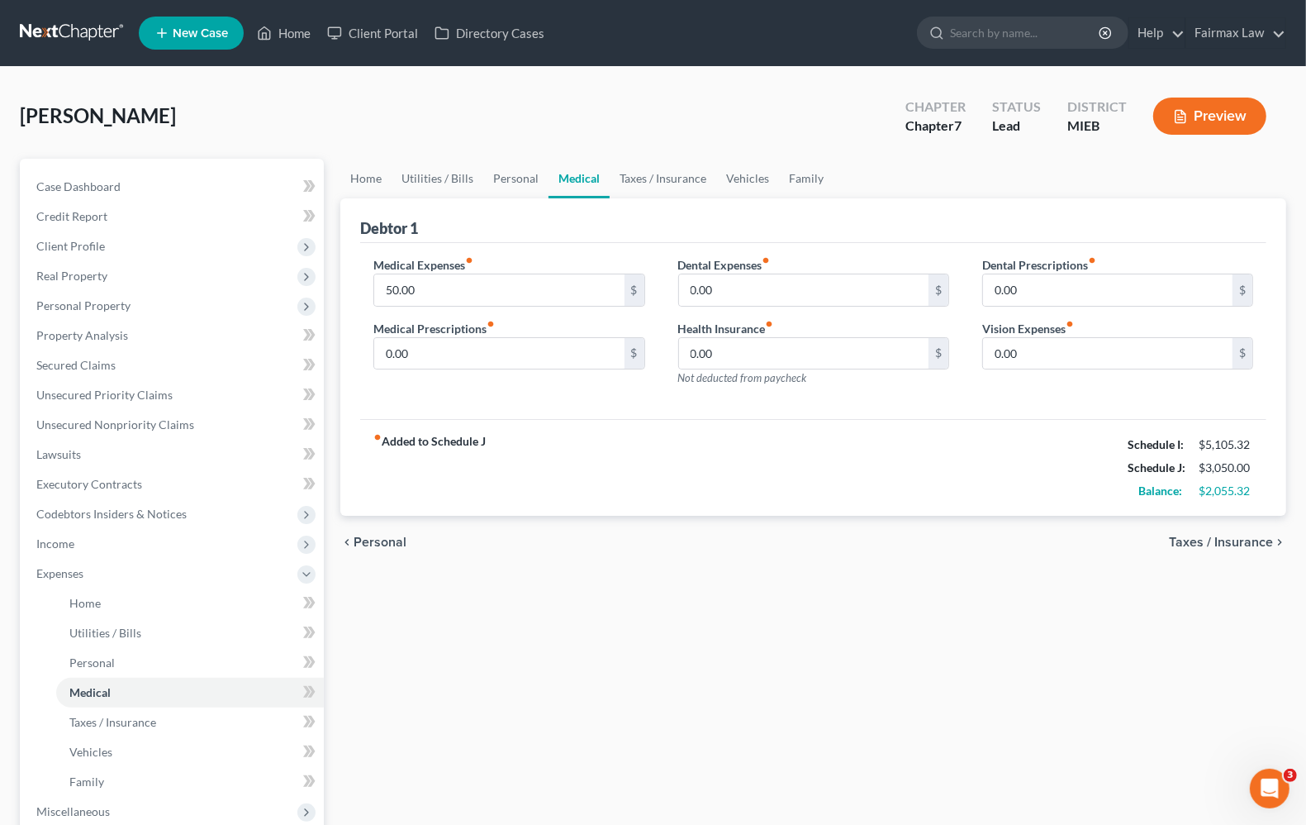
click at [1262, 537] on span "Taxes / Insurance" at bounding box center [1221, 541] width 104 height 13
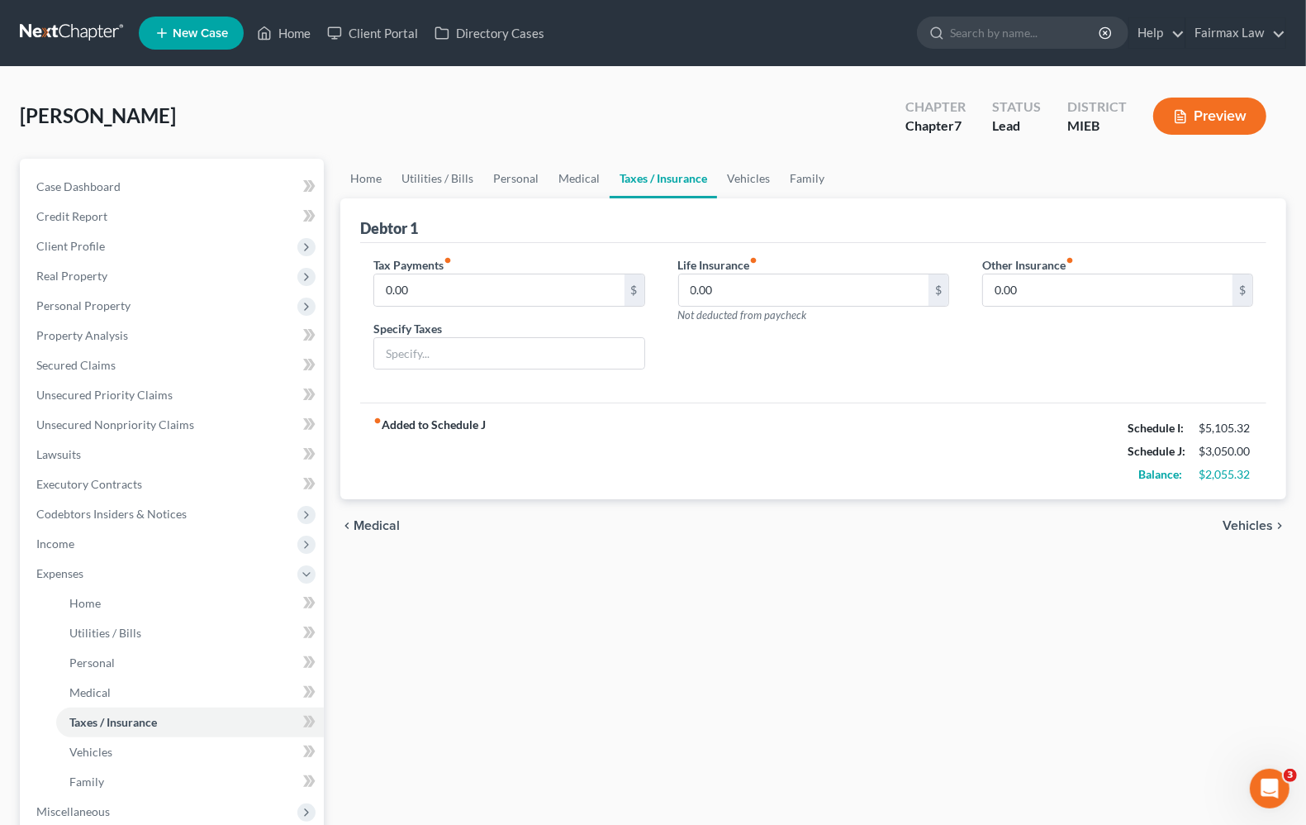
click at [1233, 523] on span "Vehicles" at bounding box center [1248, 525] width 50 height 13
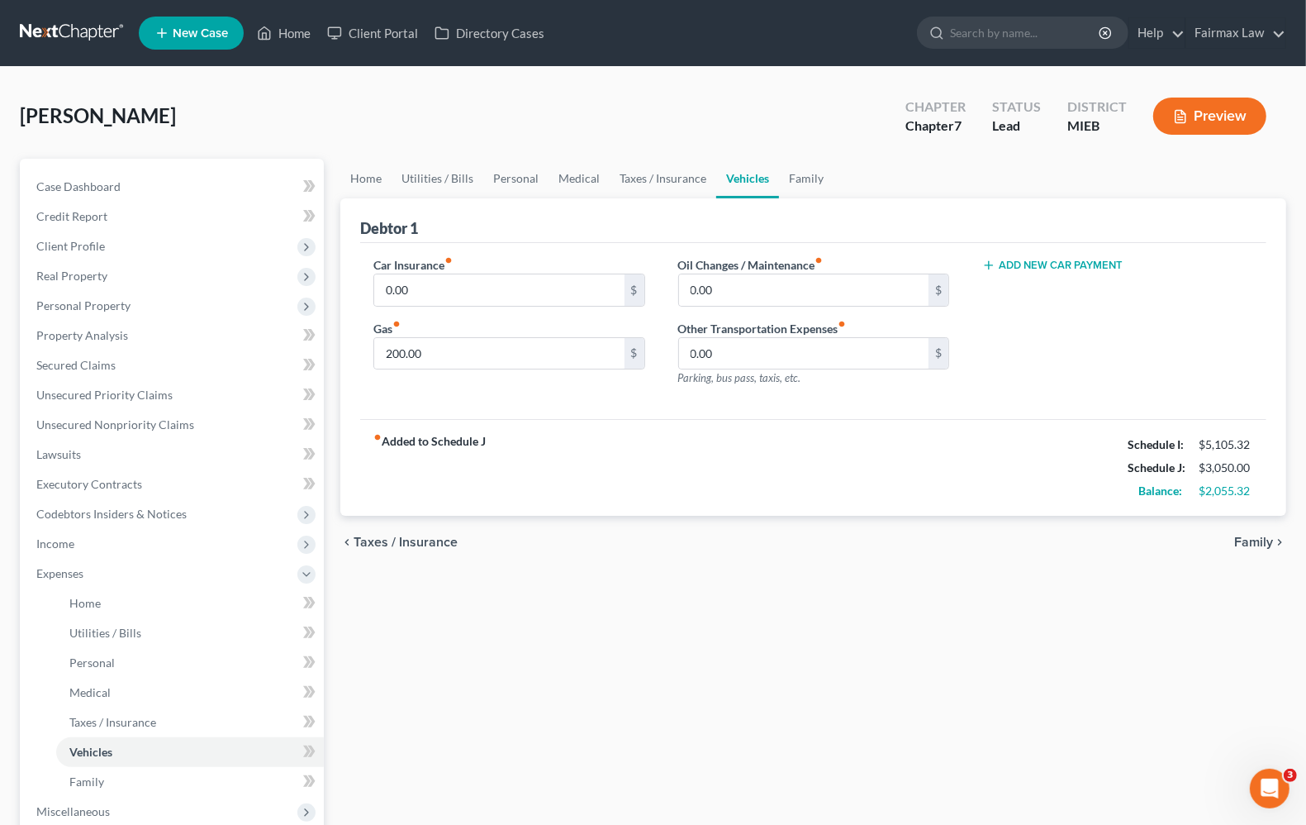
click at [1233, 540] on div "chevron_left Taxes / Insurance Family chevron_right" at bounding box center [813, 542] width 946 height 53
click at [1253, 542] on span "Family" at bounding box center [1253, 541] width 39 height 13
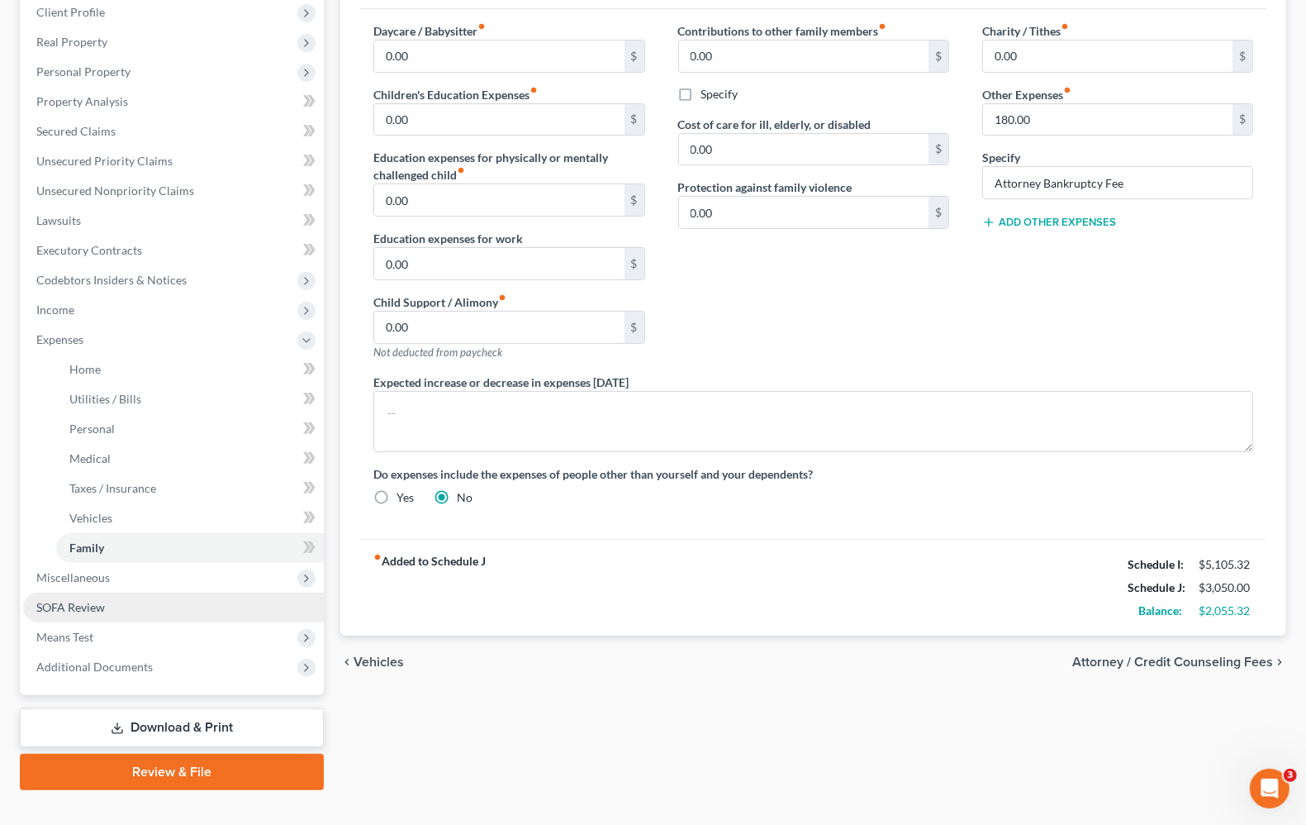
scroll to position [260, 0]
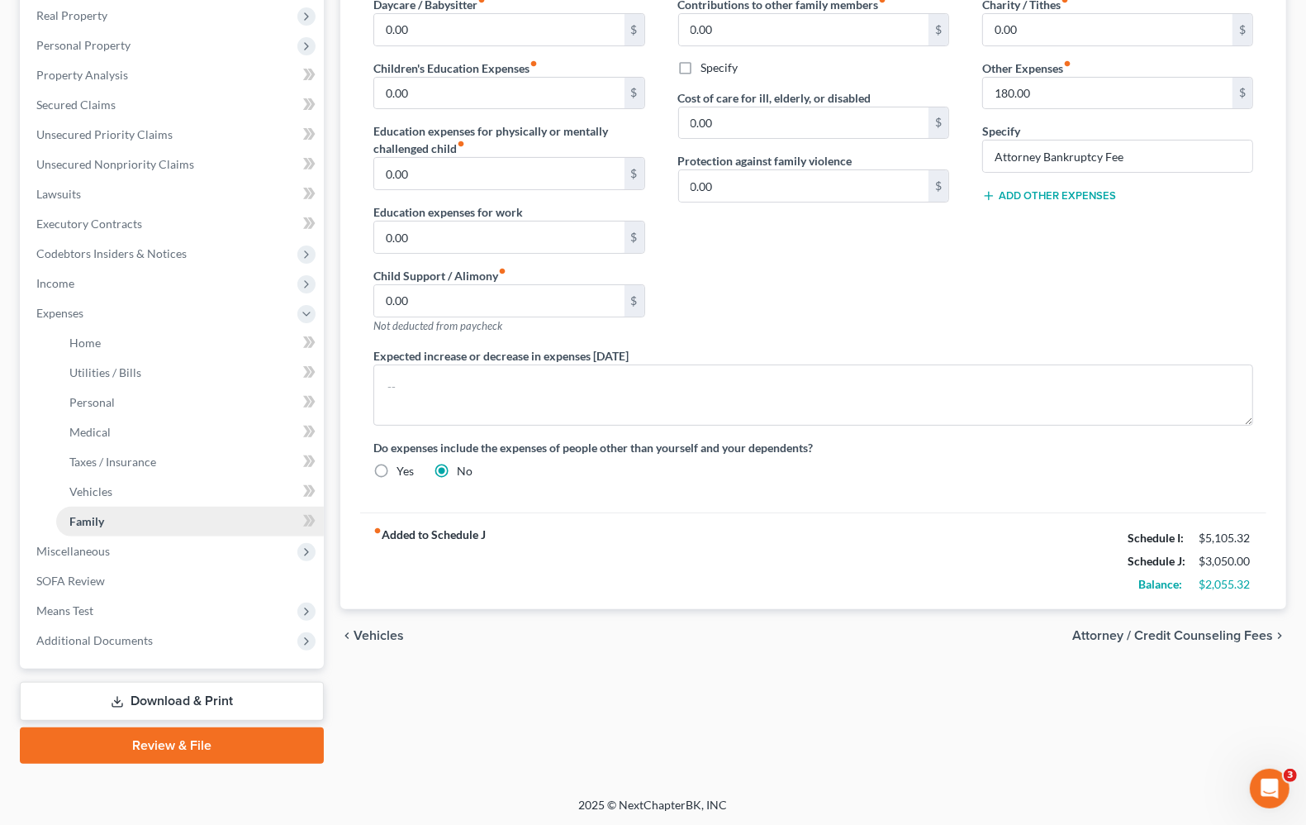
click at [88, 521] on span "Family" at bounding box center [86, 521] width 35 height 14
drag, startPoint x: 106, startPoint y: 421, endPoint x: 76, endPoint y: 505, distance: 88.6
click at [107, 420] on link "Medical" at bounding box center [190, 432] width 268 height 30
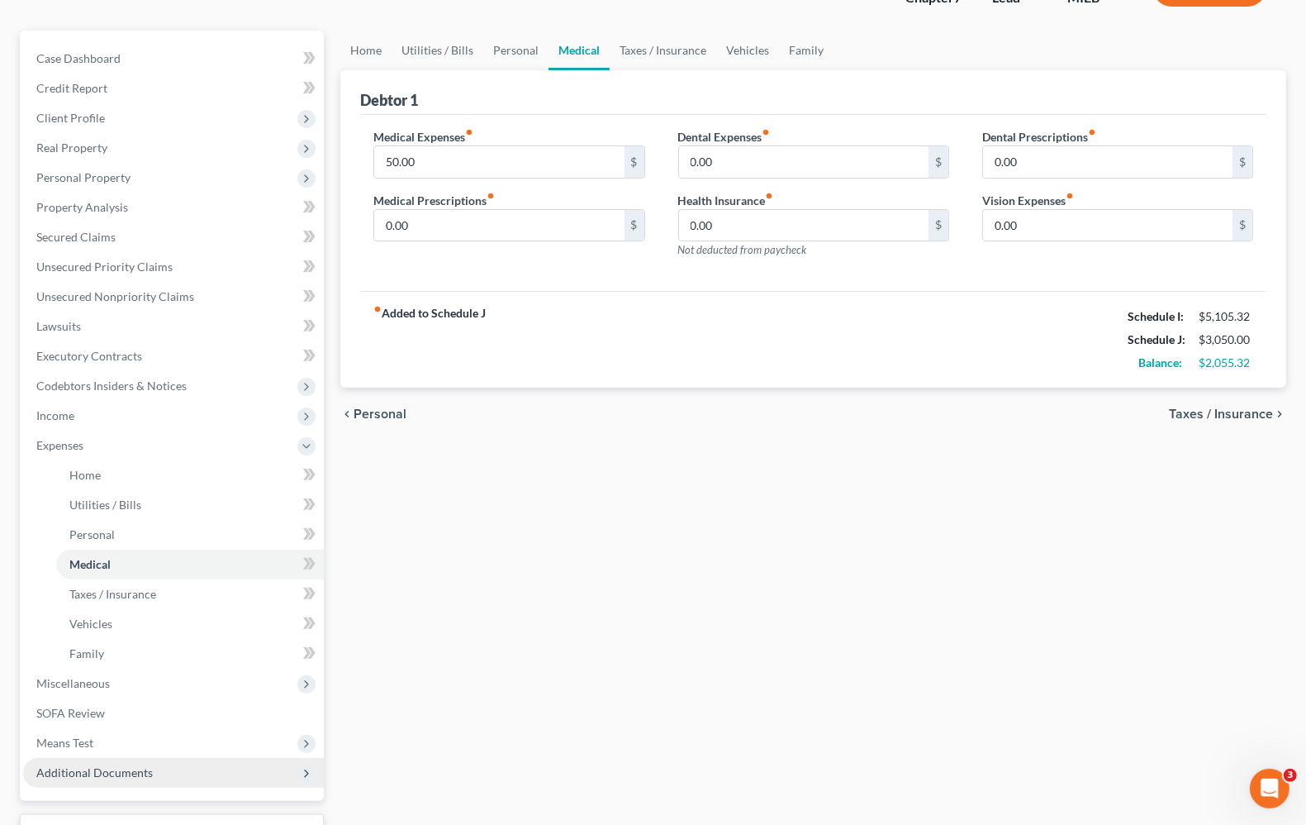
scroll to position [260, 0]
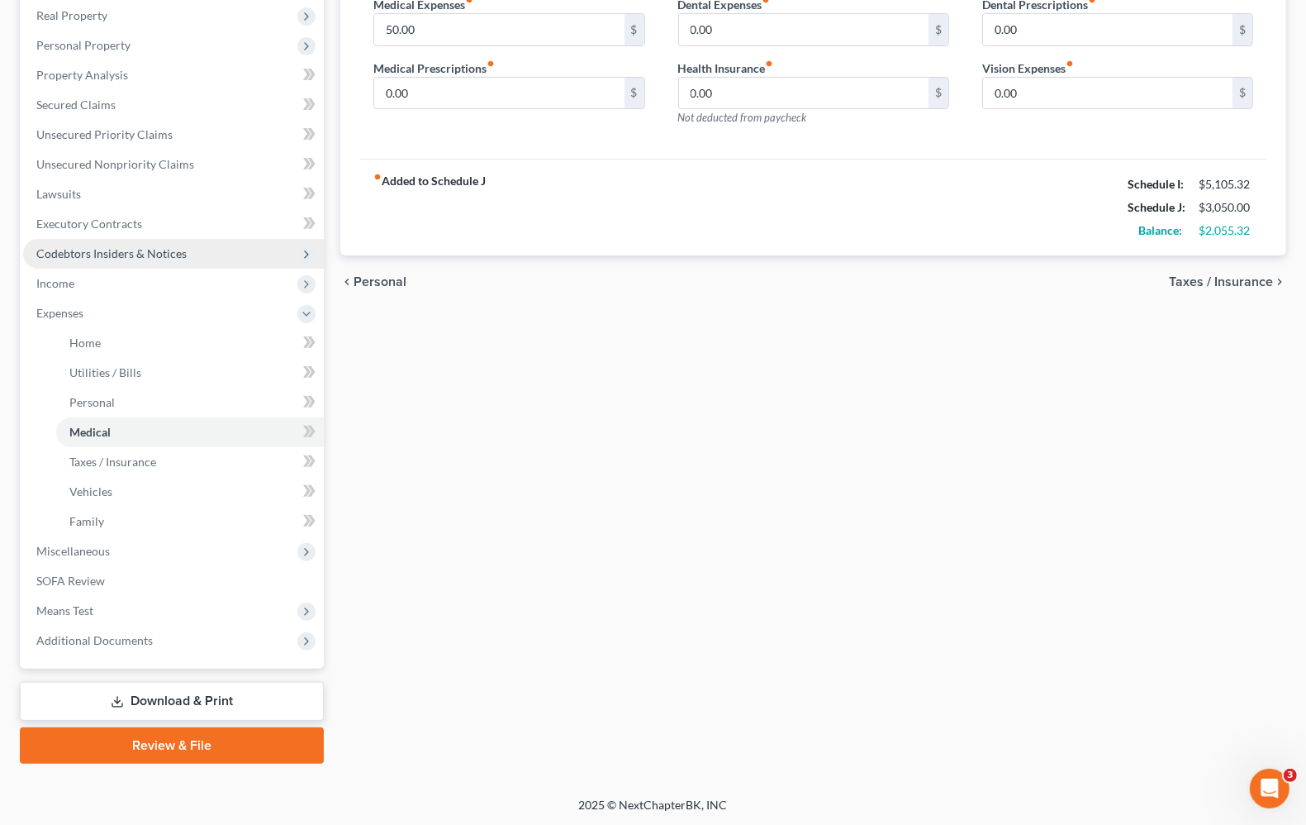
click at [64, 271] on span "Income" at bounding box center [173, 284] width 301 height 30
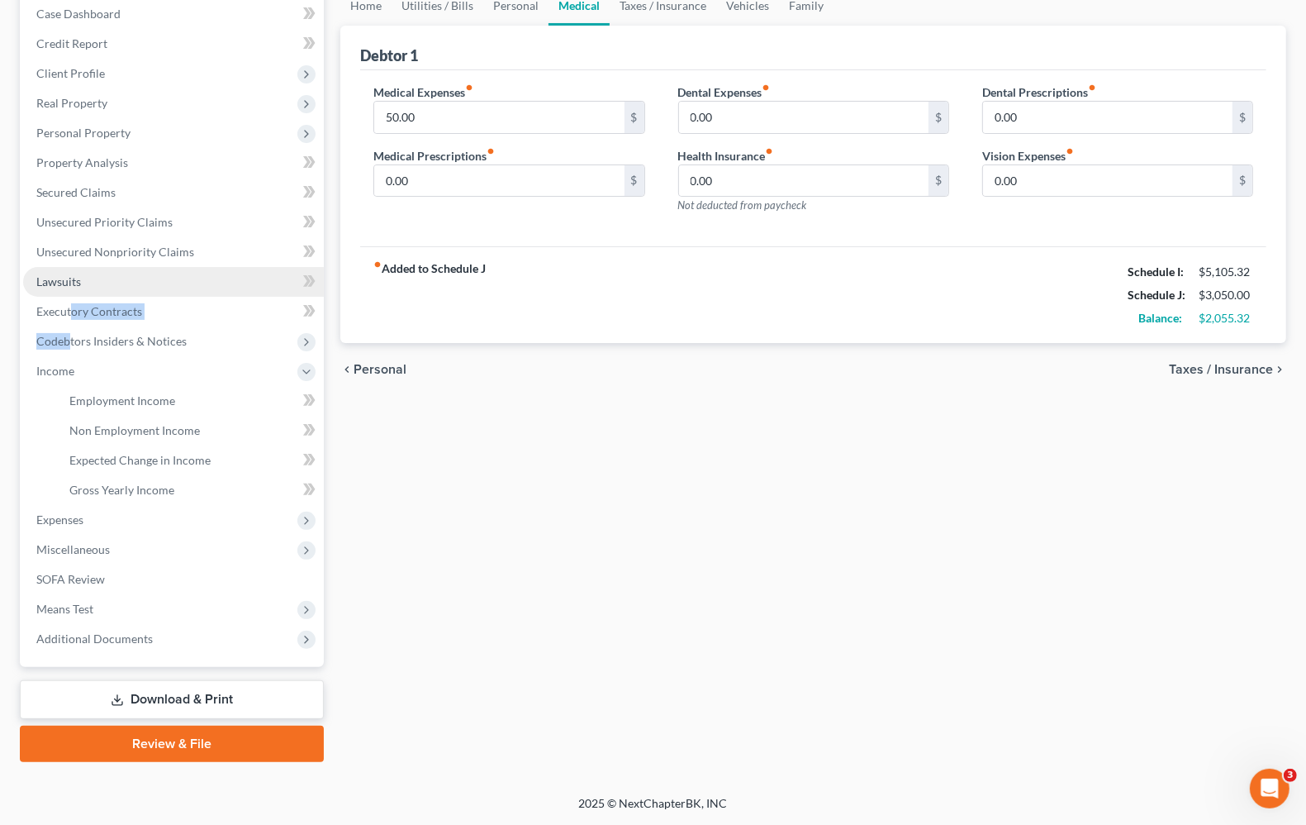
click at [72, 265] on ul "Case Dashboard Payments Invoices Payments Payments Credit Report Client Profile" at bounding box center [173, 326] width 301 height 654
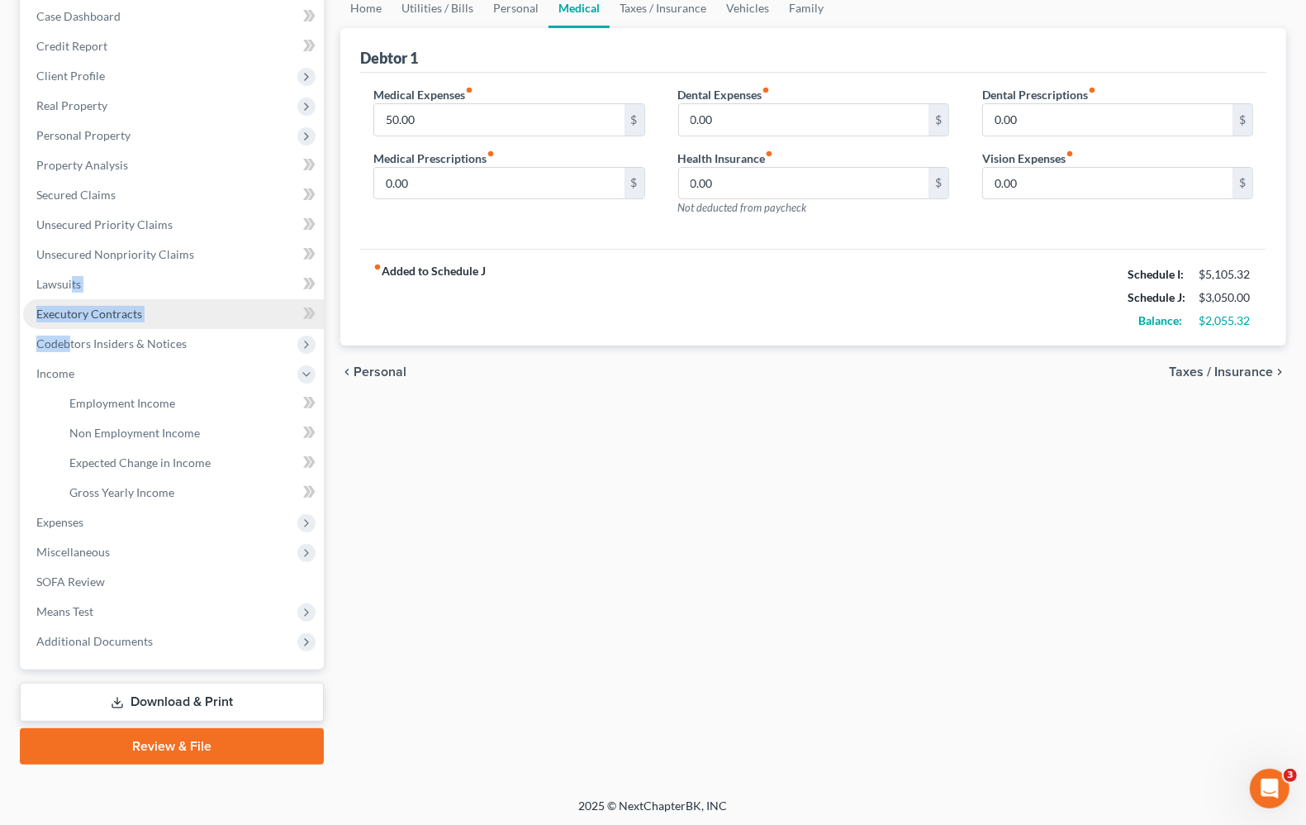
click at [76, 302] on link "Executory Contracts" at bounding box center [173, 314] width 301 height 30
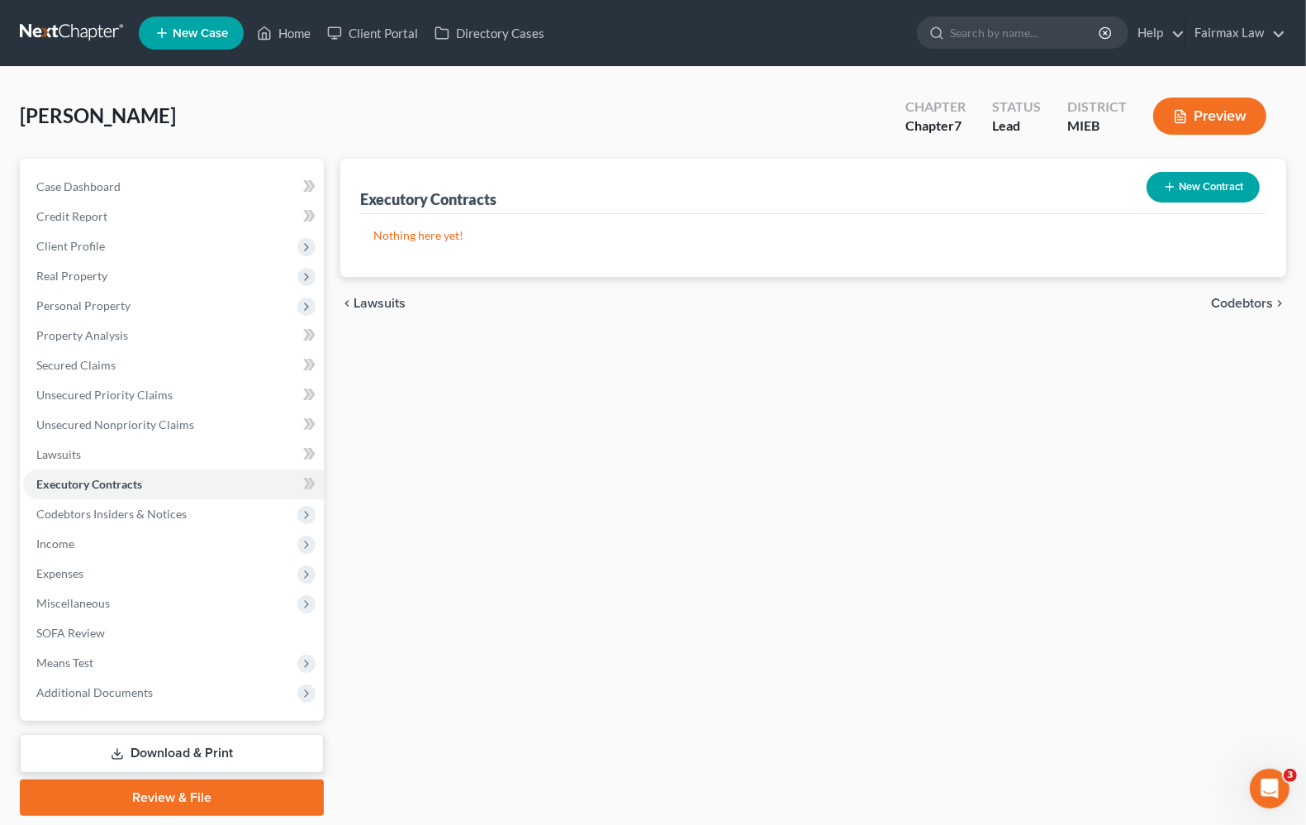
click at [589, 542] on div "Executory Contracts New Contract Nothing here yet! chevron_left Lawsuits Codebt…" at bounding box center [813, 487] width 963 height 657
click at [140, 510] on span "Codebtors Insiders & Notices" at bounding box center [111, 514] width 150 height 14
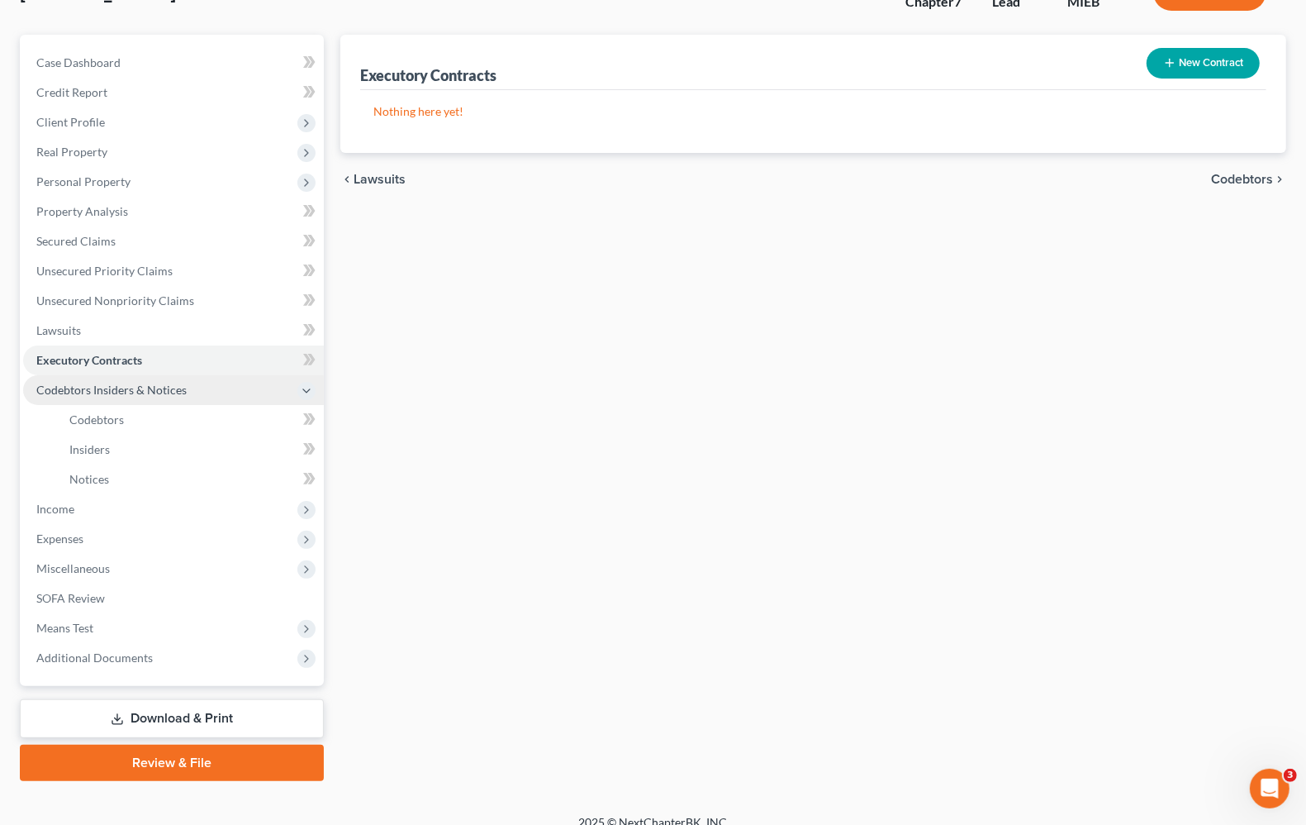
scroll to position [141, 0]
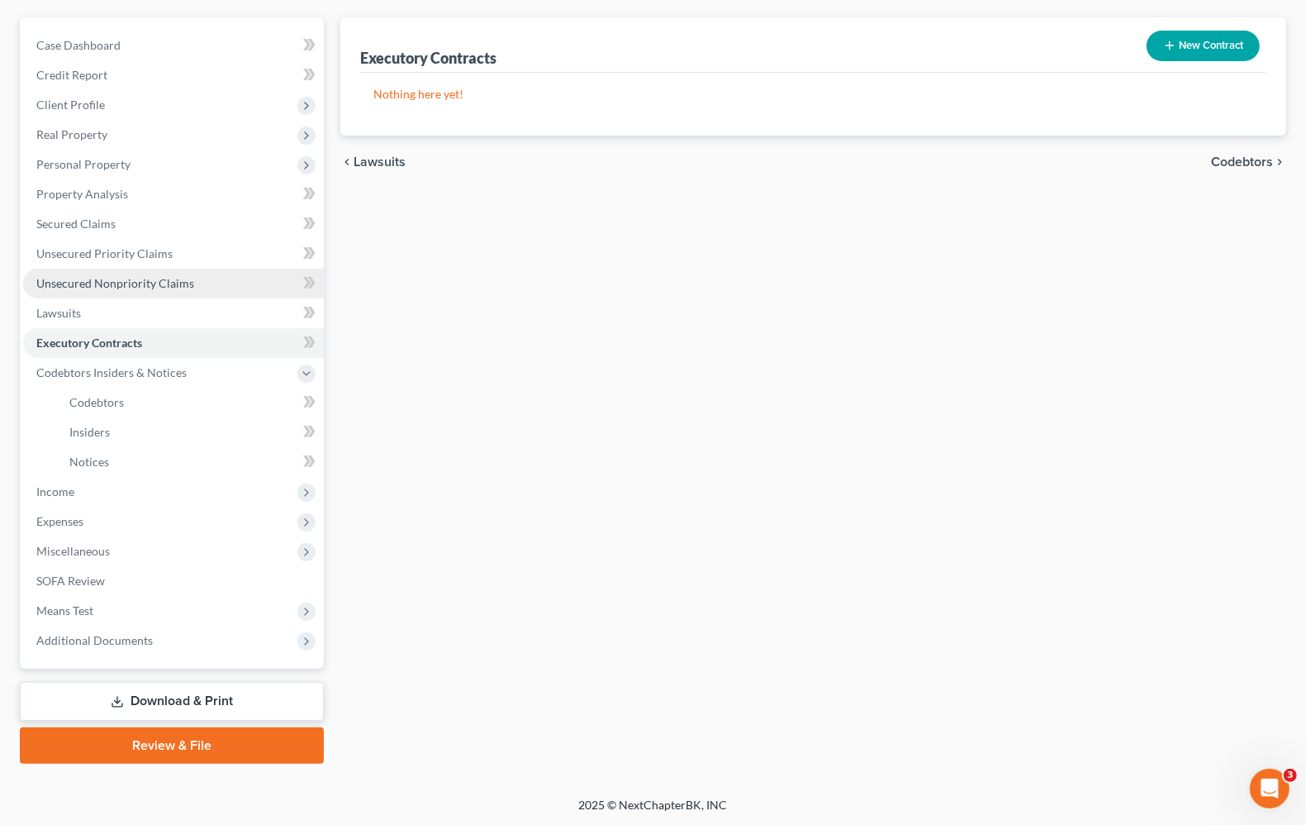
click at [101, 283] on span "Unsecured Nonpriority Claims" at bounding box center [115, 283] width 158 height 14
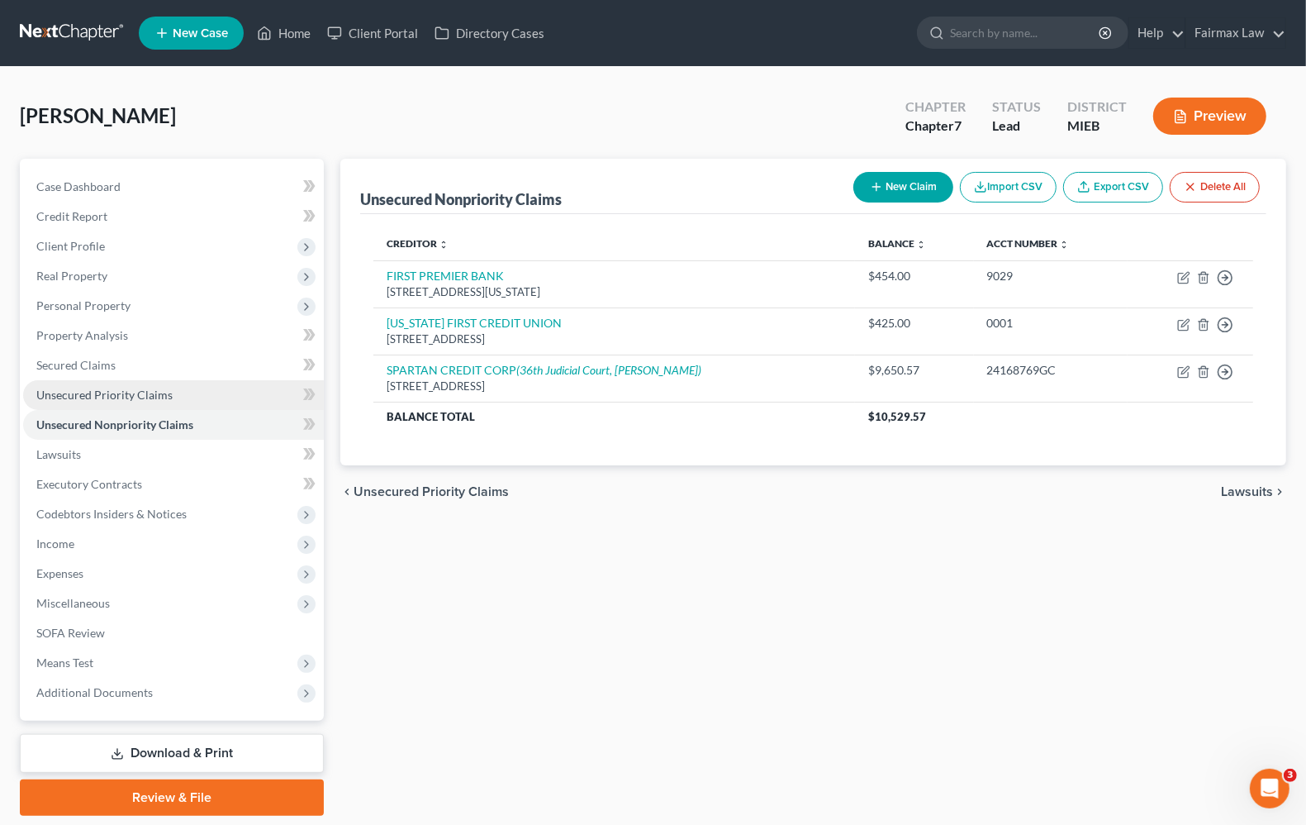
click at [74, 382] on link "Unsecured Priority Claims" at bounding box center [173, 395] width 301 height 30
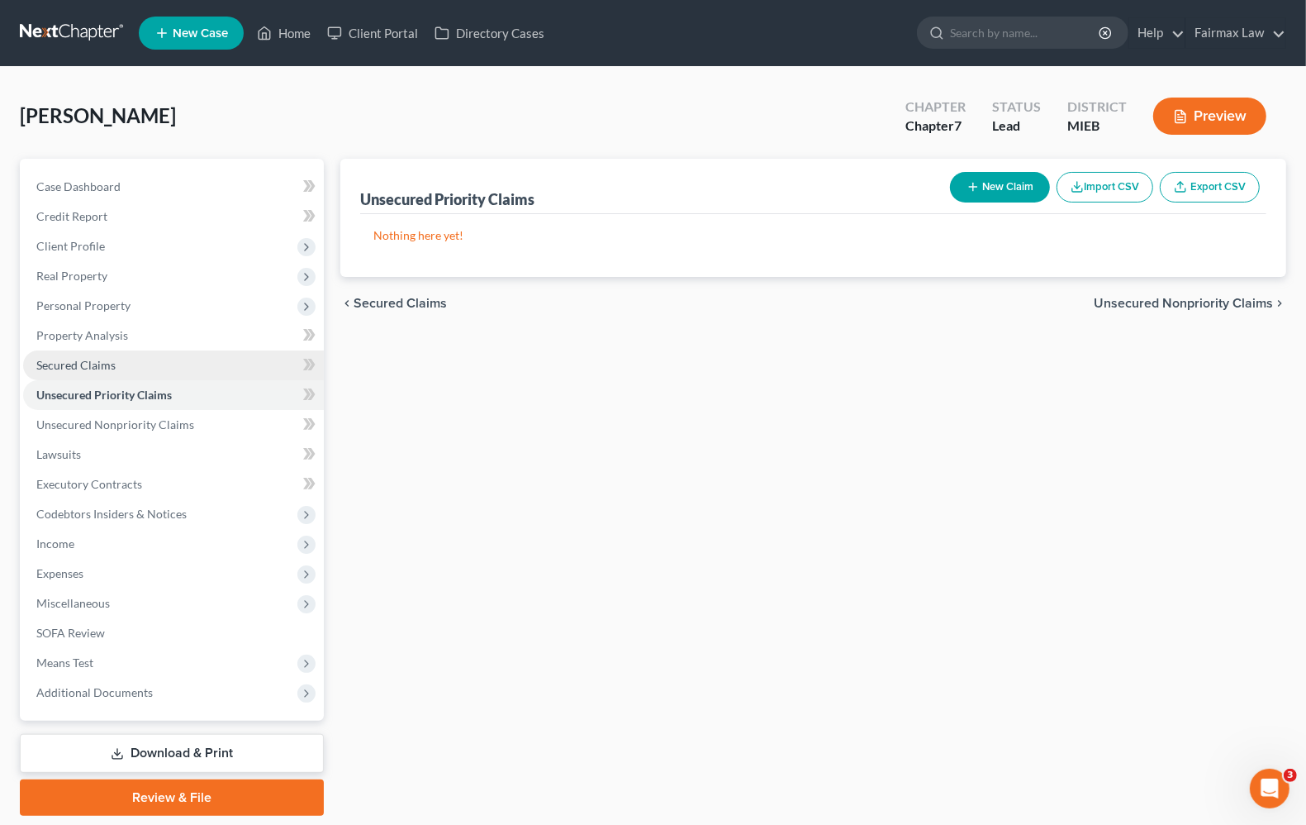
click at [83, 359] on span "Secured Claims" at bounding box center [75, 365] width 79 height 14
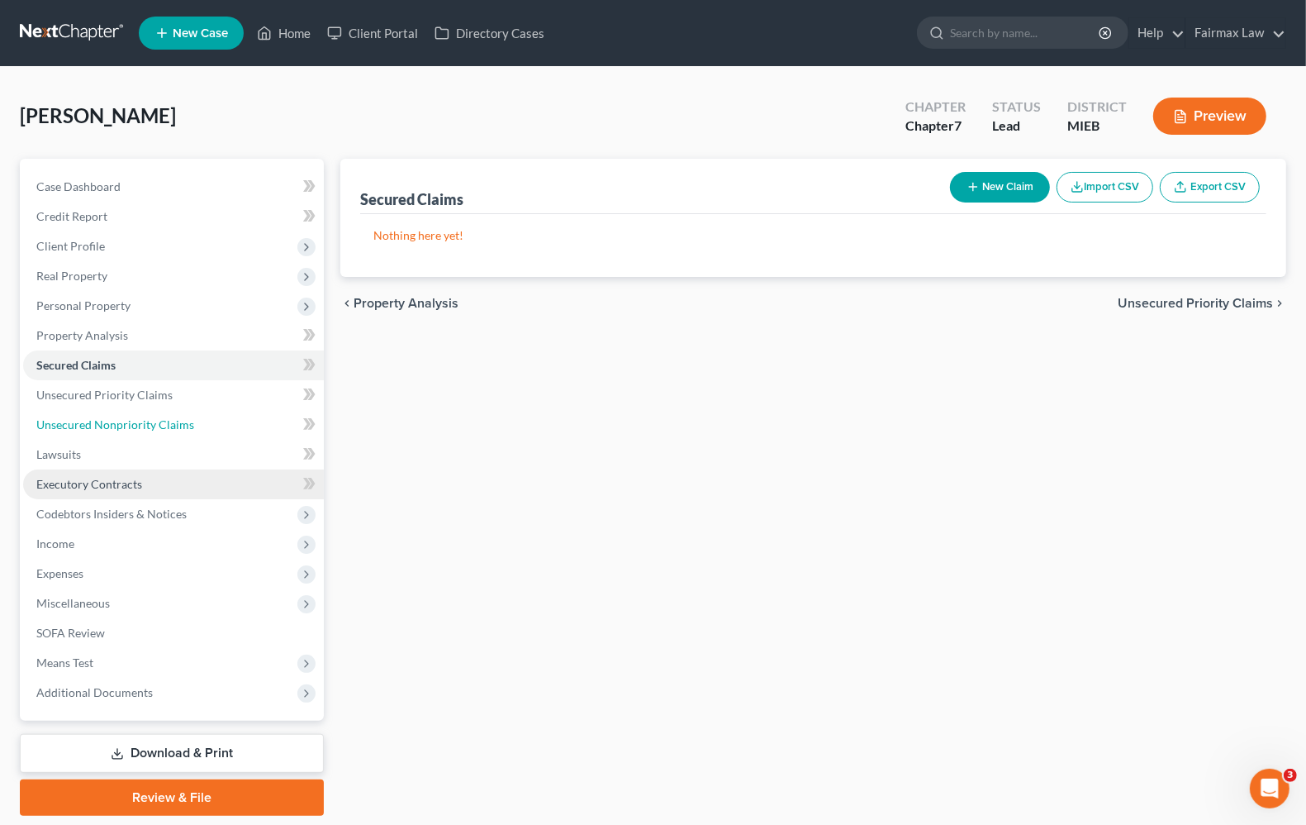
drag, startPoint x: 108, startPoint y: 422, endPoint x: 228, endPoint y: 475, distance: 131.0
click at [108, 422] on span "Unsecured Nonpriority Claims" at bounding box center [115, 424] width 158 height 14
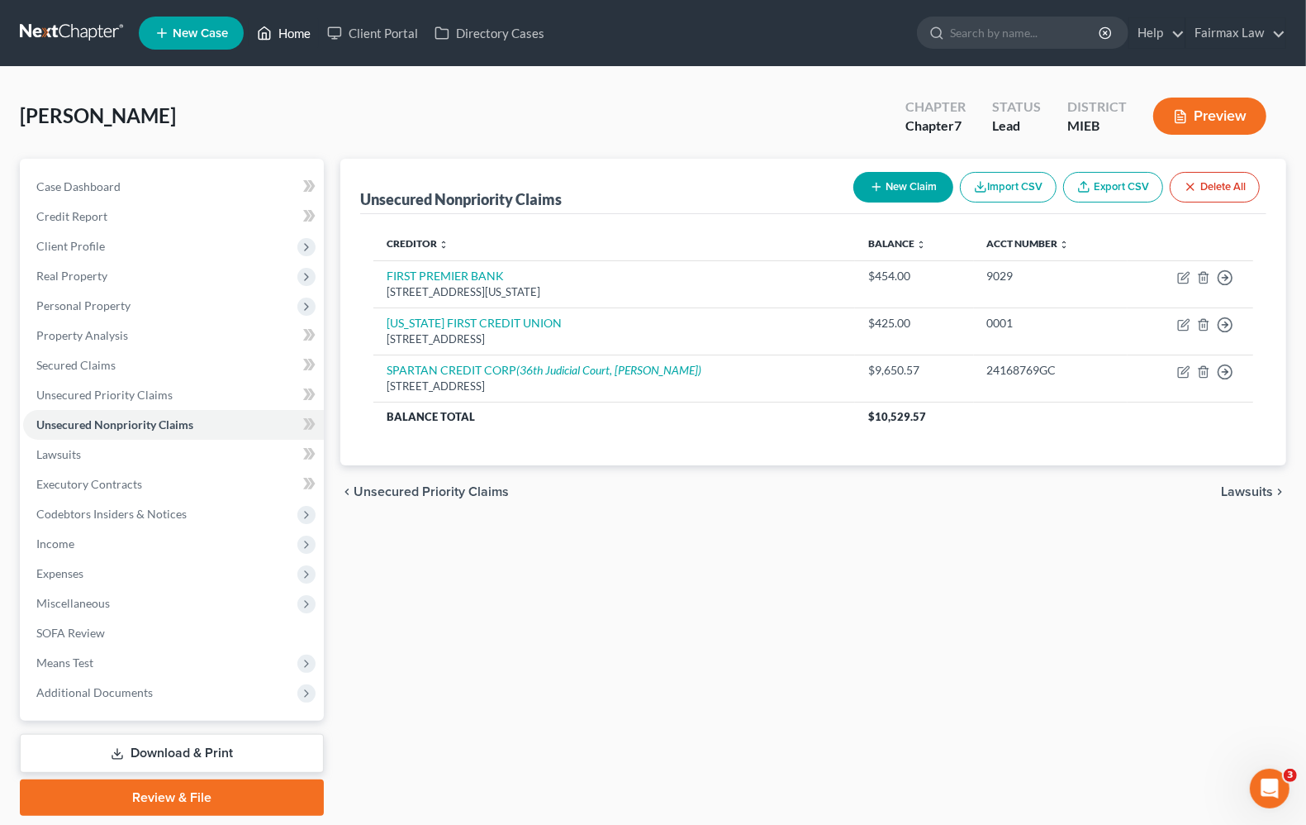
click at [302, 26] on link "Home" at bounding box center [284, 33] width 70 height 30
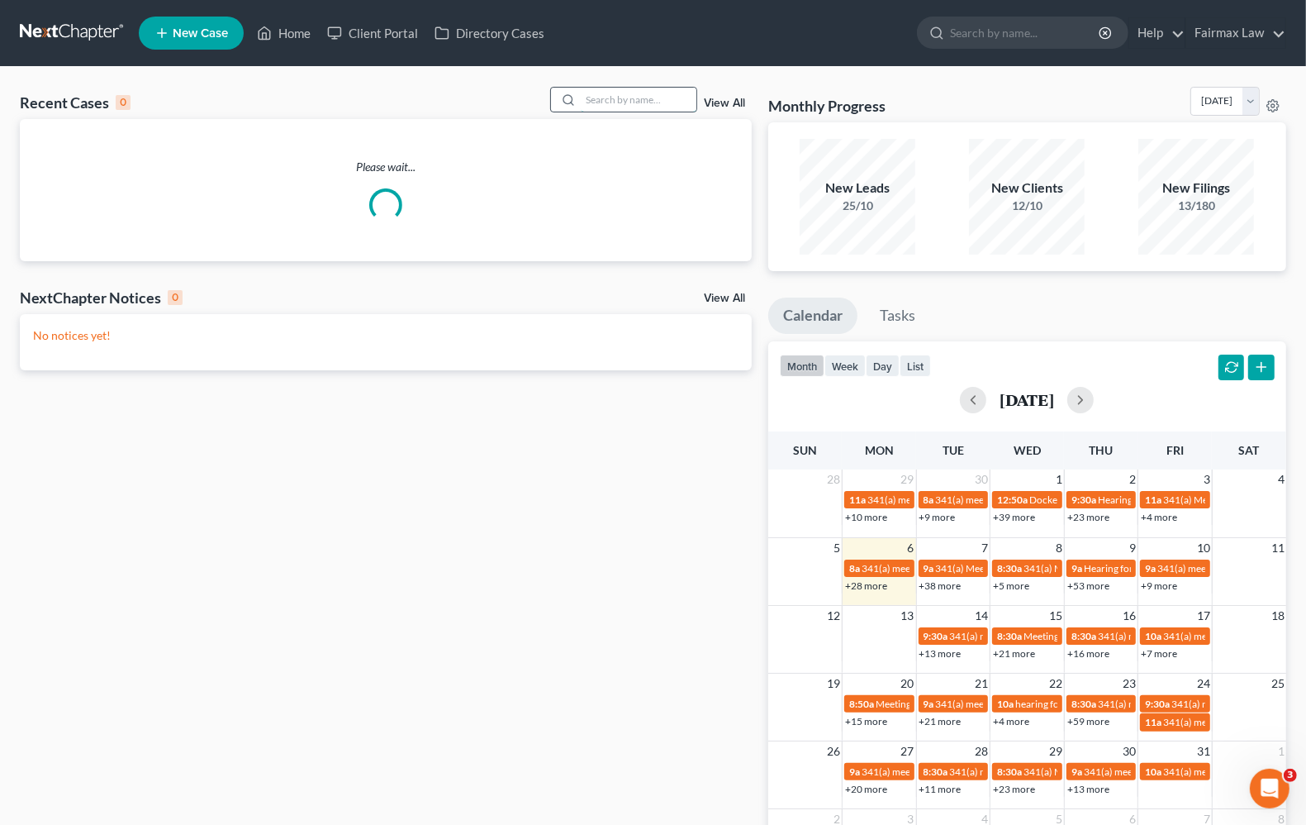
click at [604, 99] on input "search" at bounding box center [639, 100] width 116 height 24
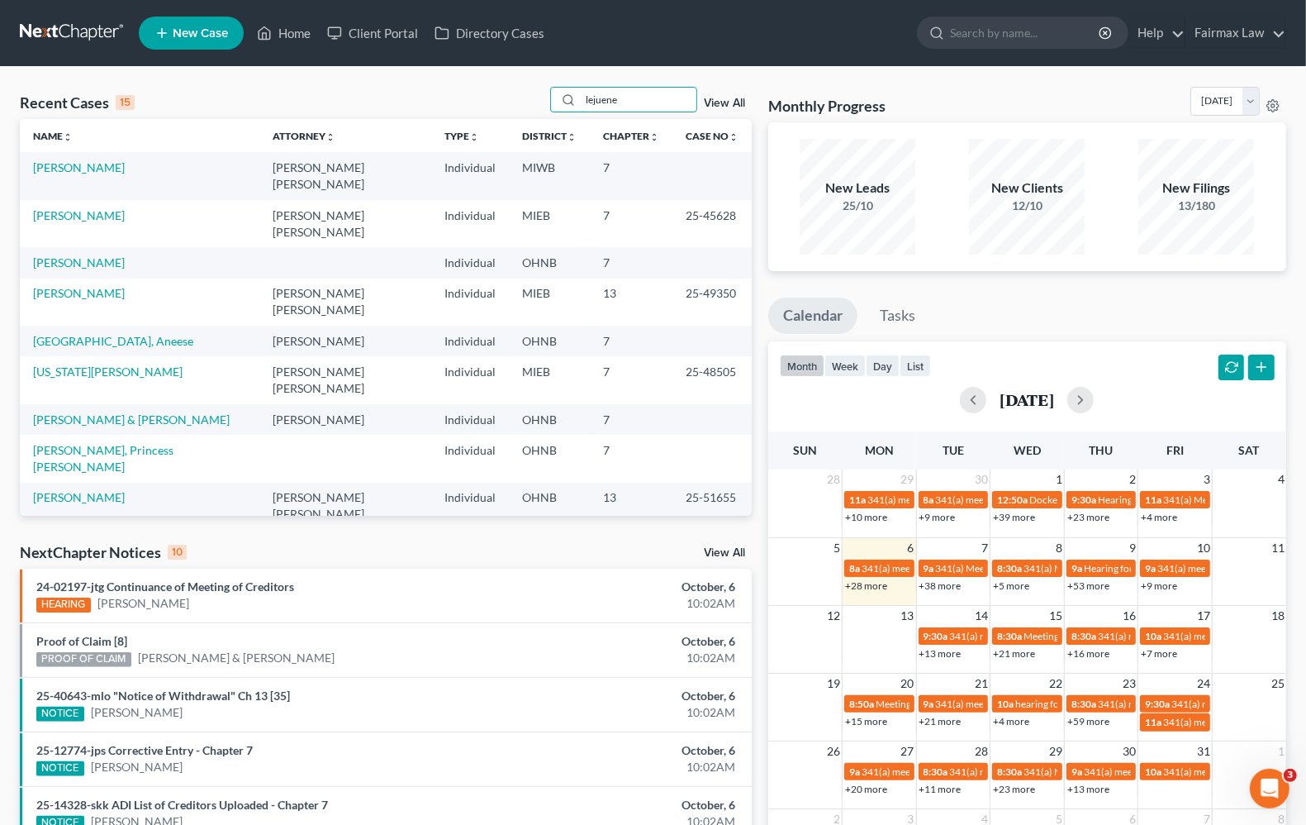
drag, startPoint x: 626, startPoint y: 109, endPoint x: 541, endPoint y: 109, distance: 85.1
click at [541, 109] on div "Recent Cases 15 lejuene View All" at bounding box center [386, 103] width 732 height 32
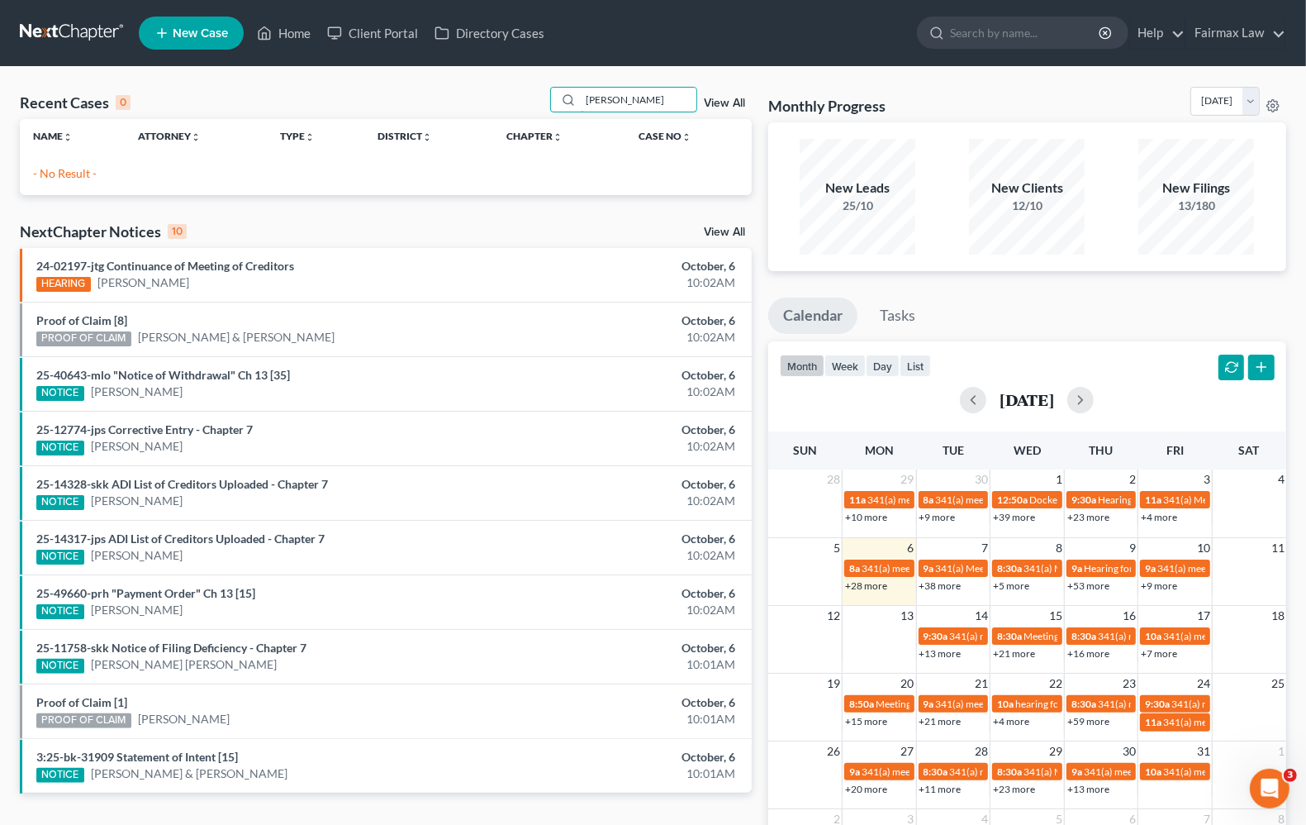
type input "julie leJeun"
click at [50, 174] on p "- No Result -" at bounding box center [386, 173] width 706 height 17
drag, startPoint x: 649, startPoint y: 104, endPoint x: 331, endPoint y: 51, distance: 321.7
click at [350, 64] on div "Home New Case Client Portal Directory Cases Fairmax Law angela@fairmaxlaw.com M…" at bounding box center [653, 477] width 1306 height 954
type input "L"
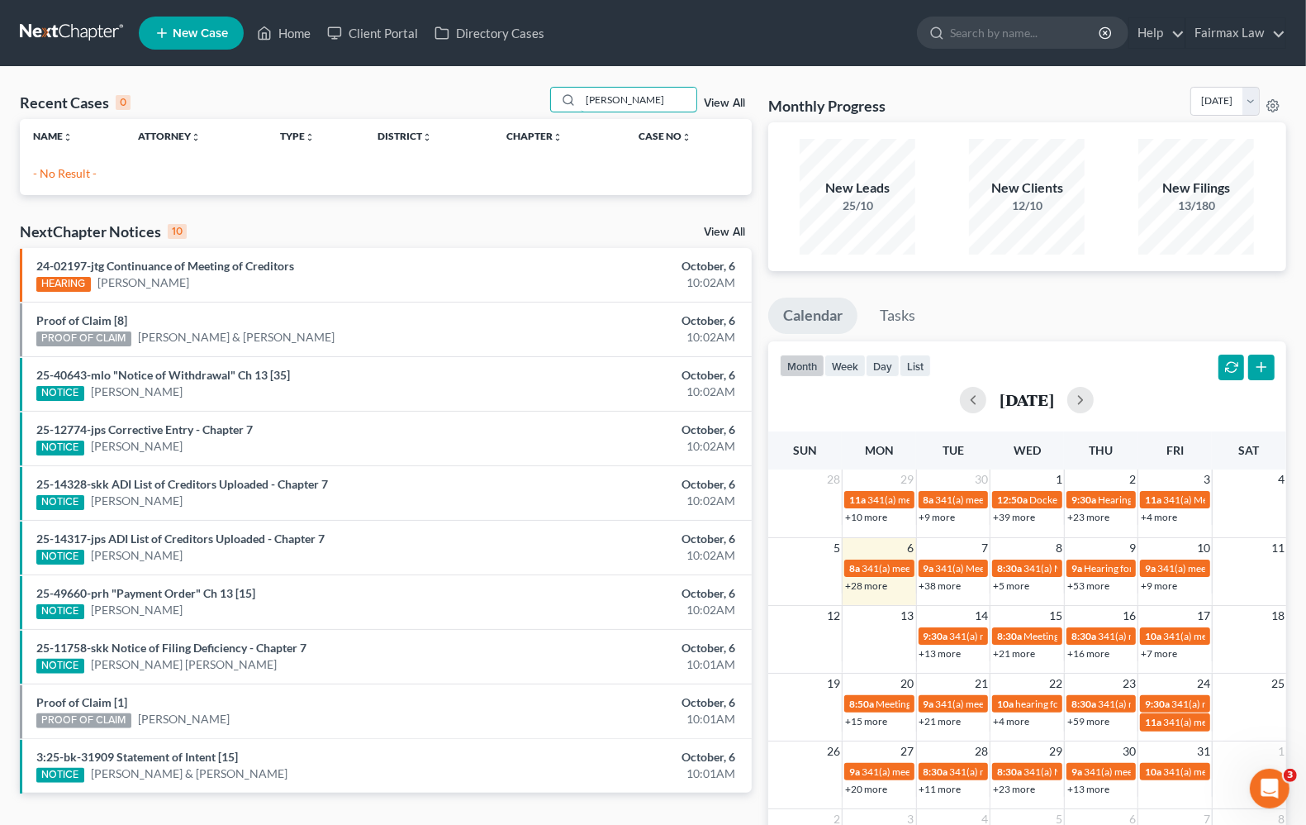
type input "Julie LeJeune"
drag, startPoint x: 661, startPoint y: 102, endPoint x: 318, endPoint y: 77, distance: 343.8
click at [319, 77] on div "Recent Cases 0 Julie LeJeune View All Name unfold_more expand_more expand_less …" at bounding box center [653, 496] width 1306 height 858
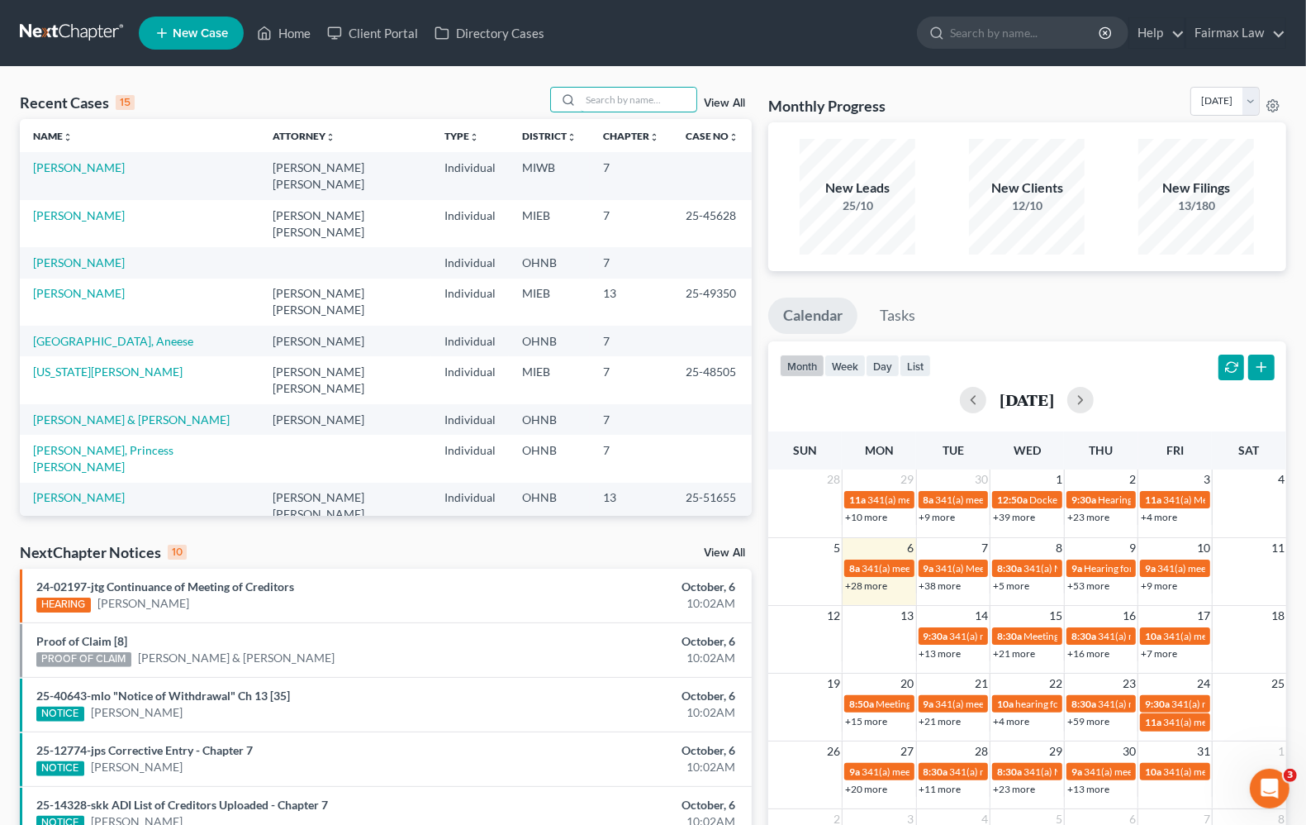
drag, startPoint x: 613, startPoint y: 99, endPoint x: 526, endPoint y: 91, distance: 88.0
click at [612, 99] on input "search" at bounding box center [639, 100] width 116 height 24
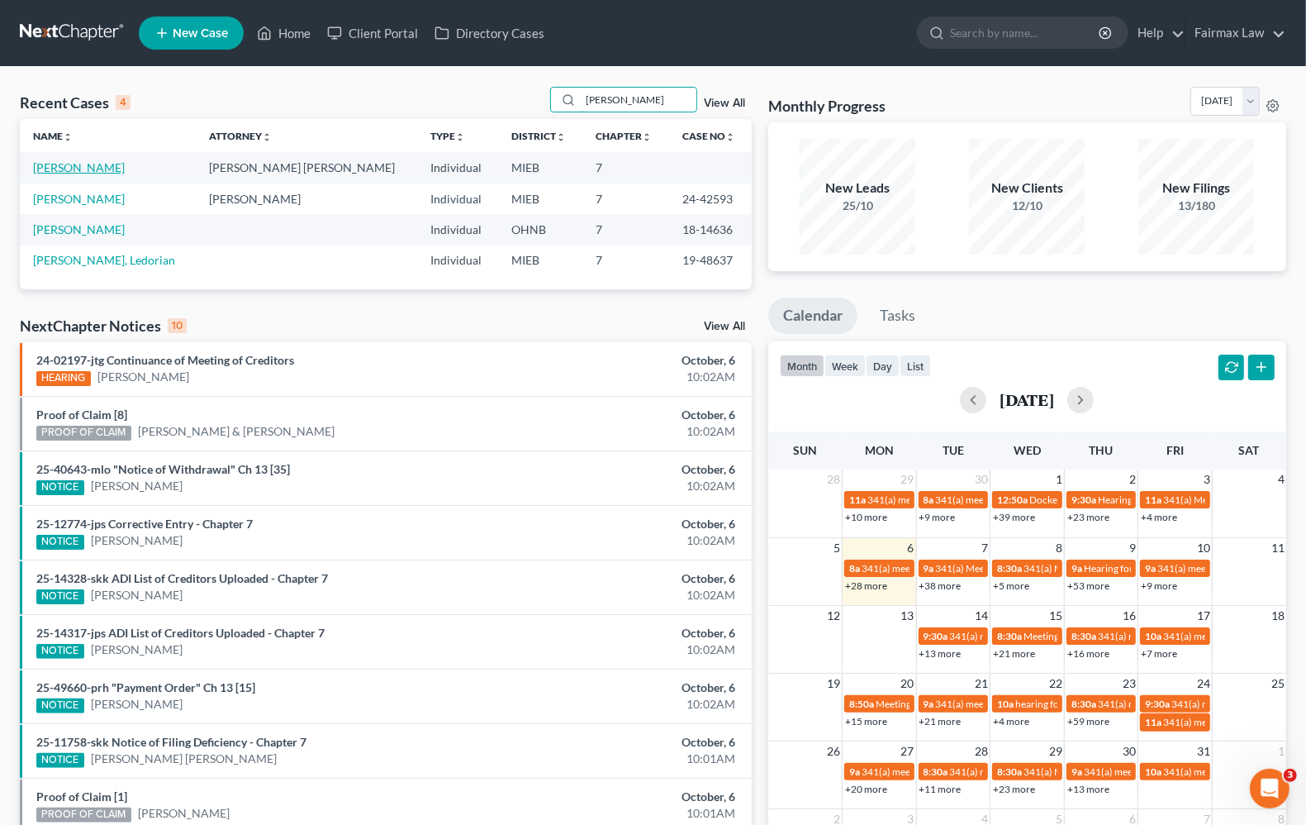
type input "fenderson"
click at [113, 171] on link "Fenderson, Shajuana" at bounding box center [79, 167] width 92 height 14
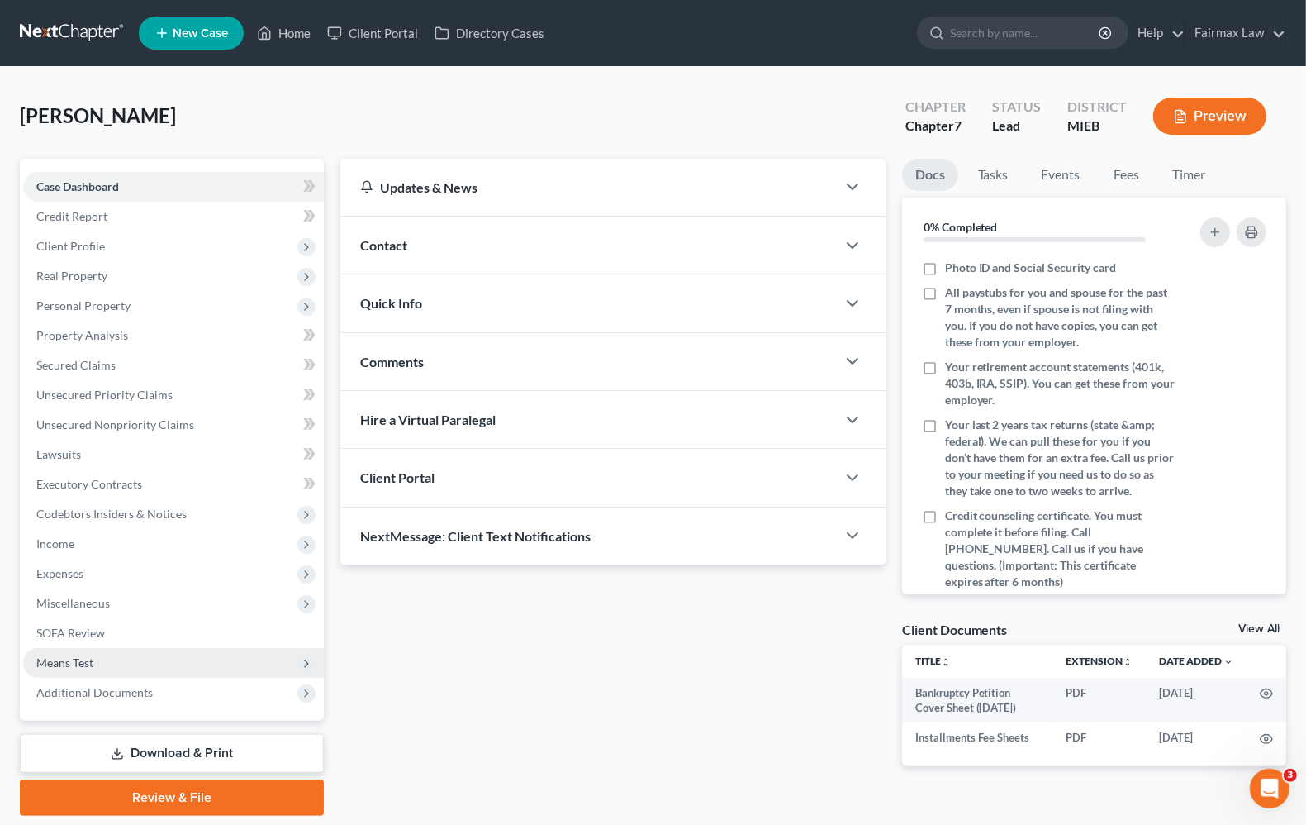
click at [69, 657] on span "Means Test" at bounding box center [64, 662] width 57 height 14
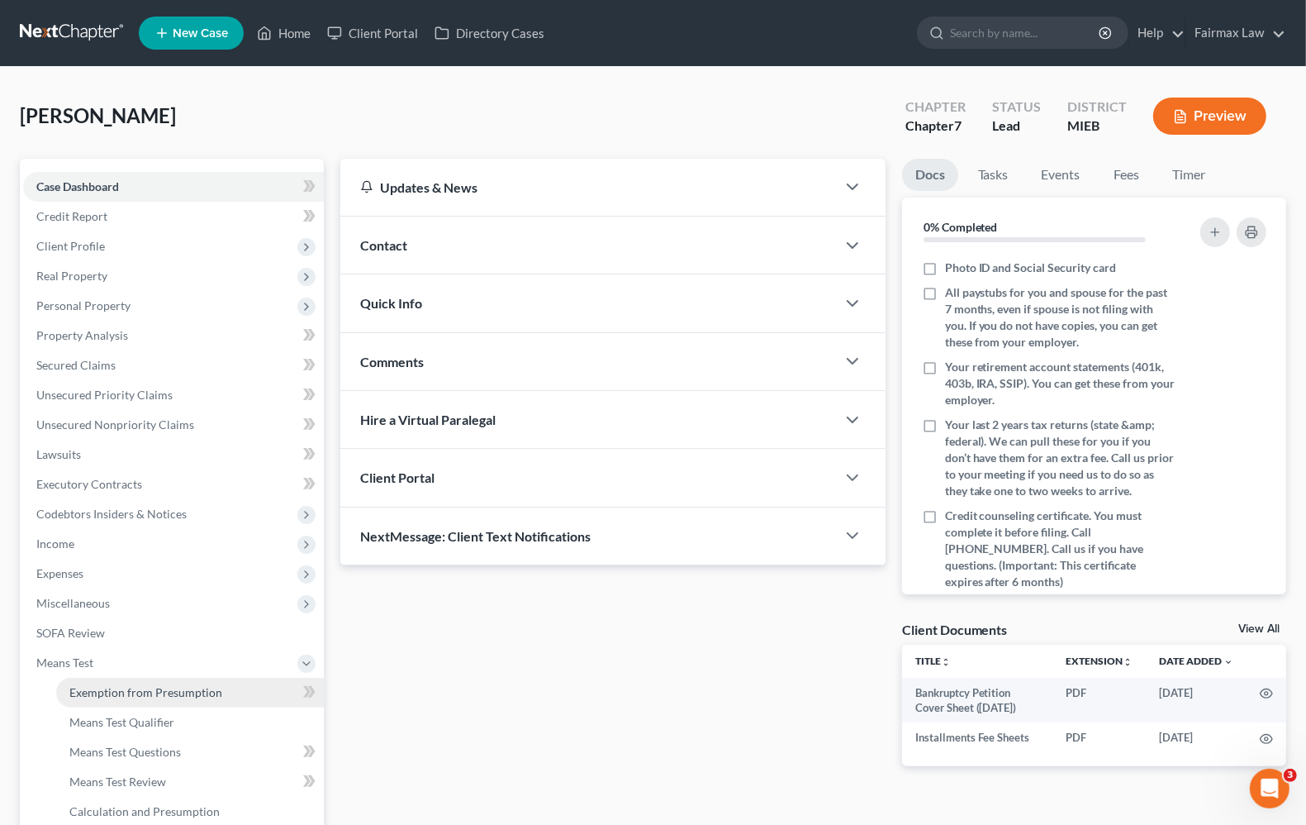
click at [112, 685] on span "Exemption from Presumption" at bounding box center [145, 692] width 153 height 14
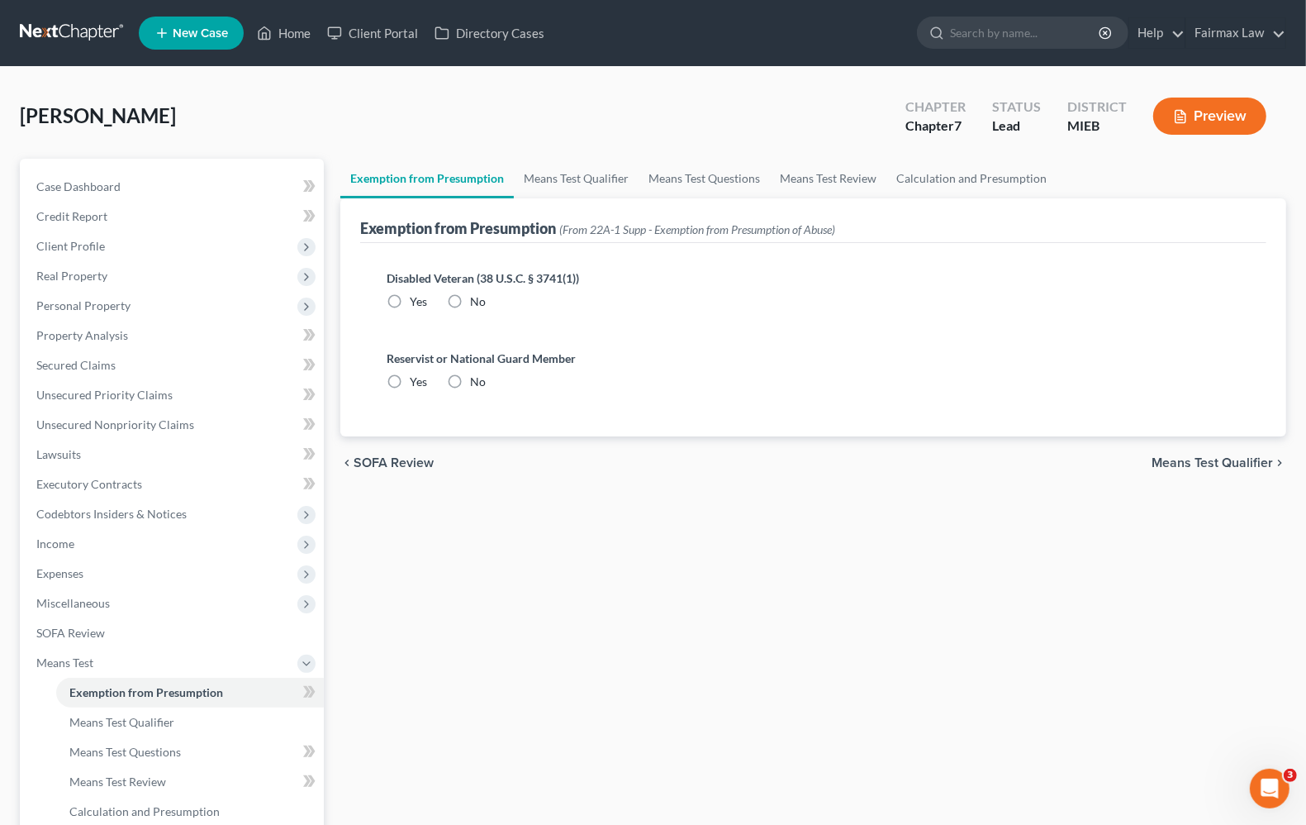
radio input "true"
click at [1232, 457] on span "Means Test Qualifier" at bounding box center [1212, 462] width 121 height 13
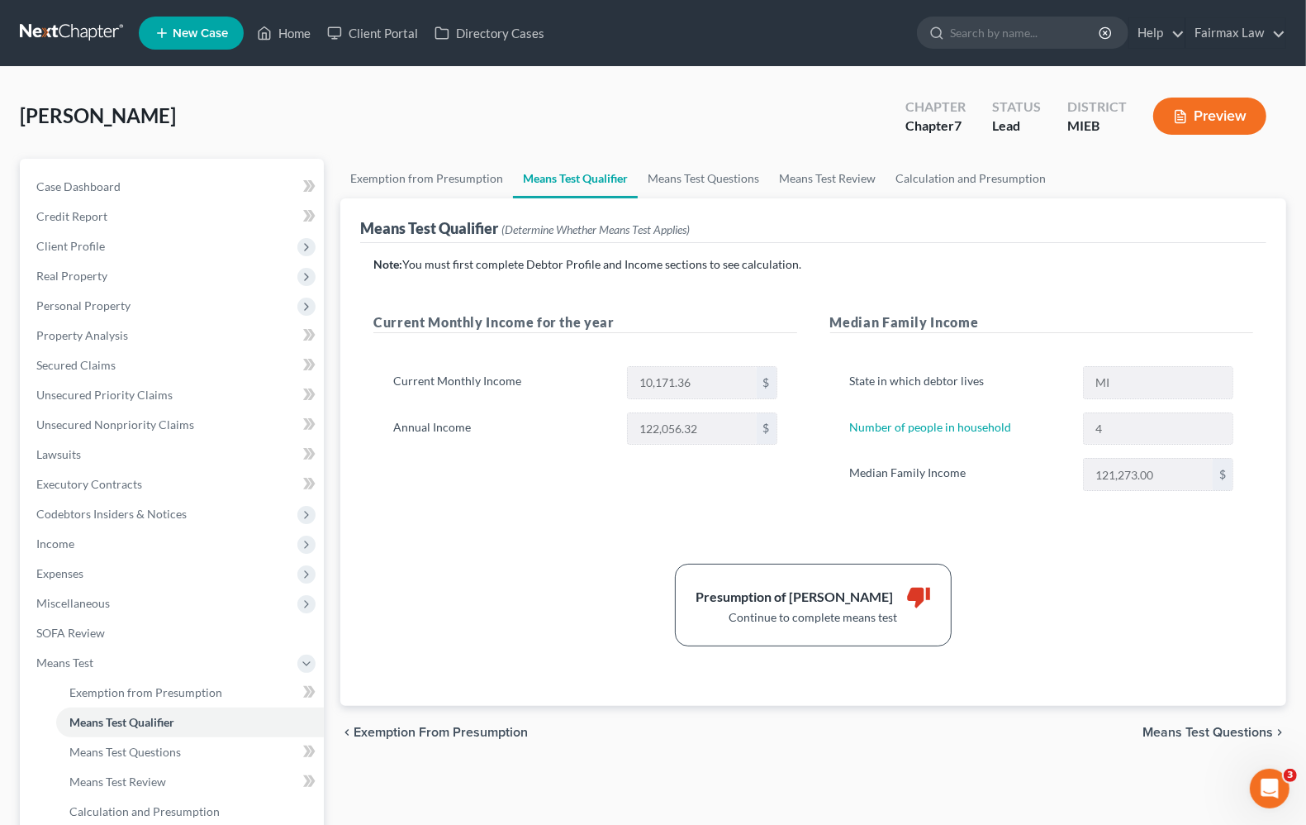
click at [1213, 732] on span "Means Test Questions" at bounding box center [1208, 731] width 131 height 13
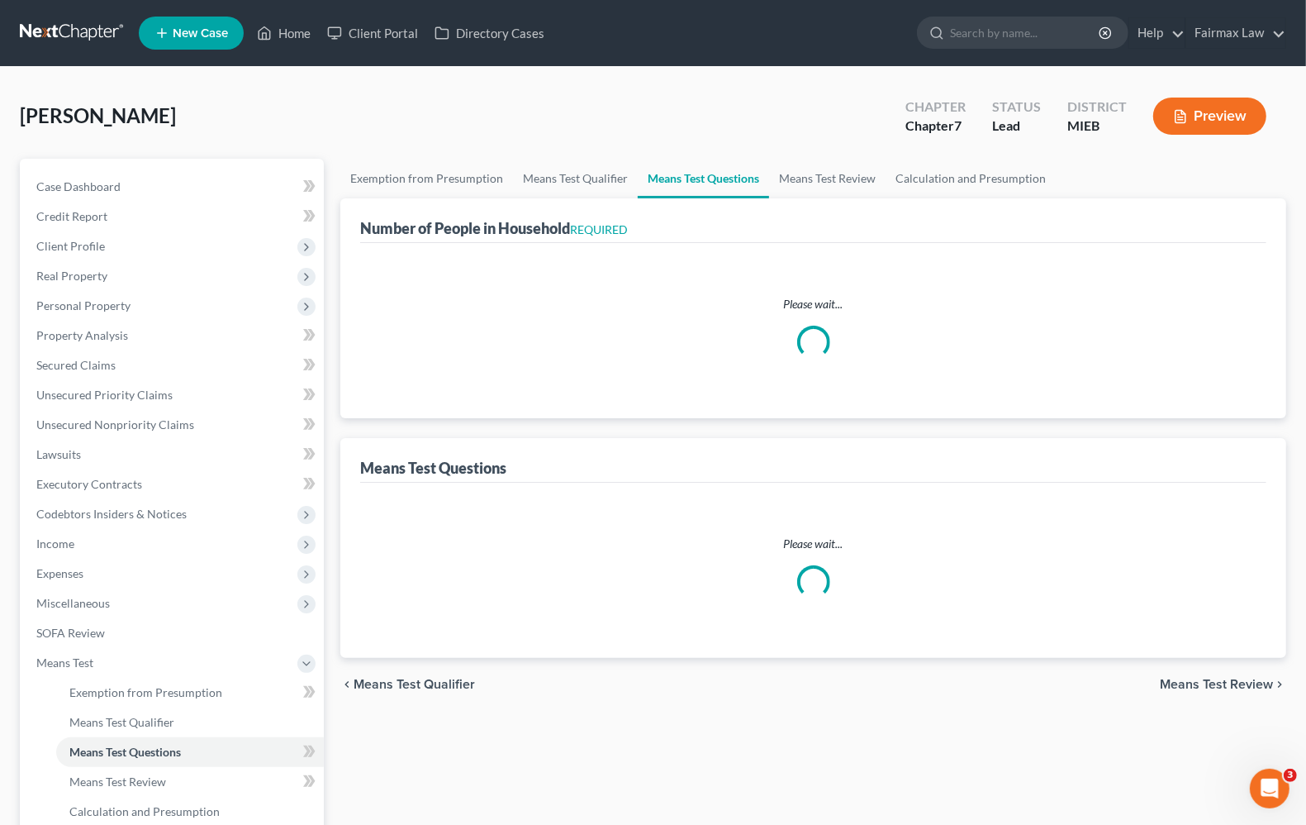
select select "4"
select select "1"
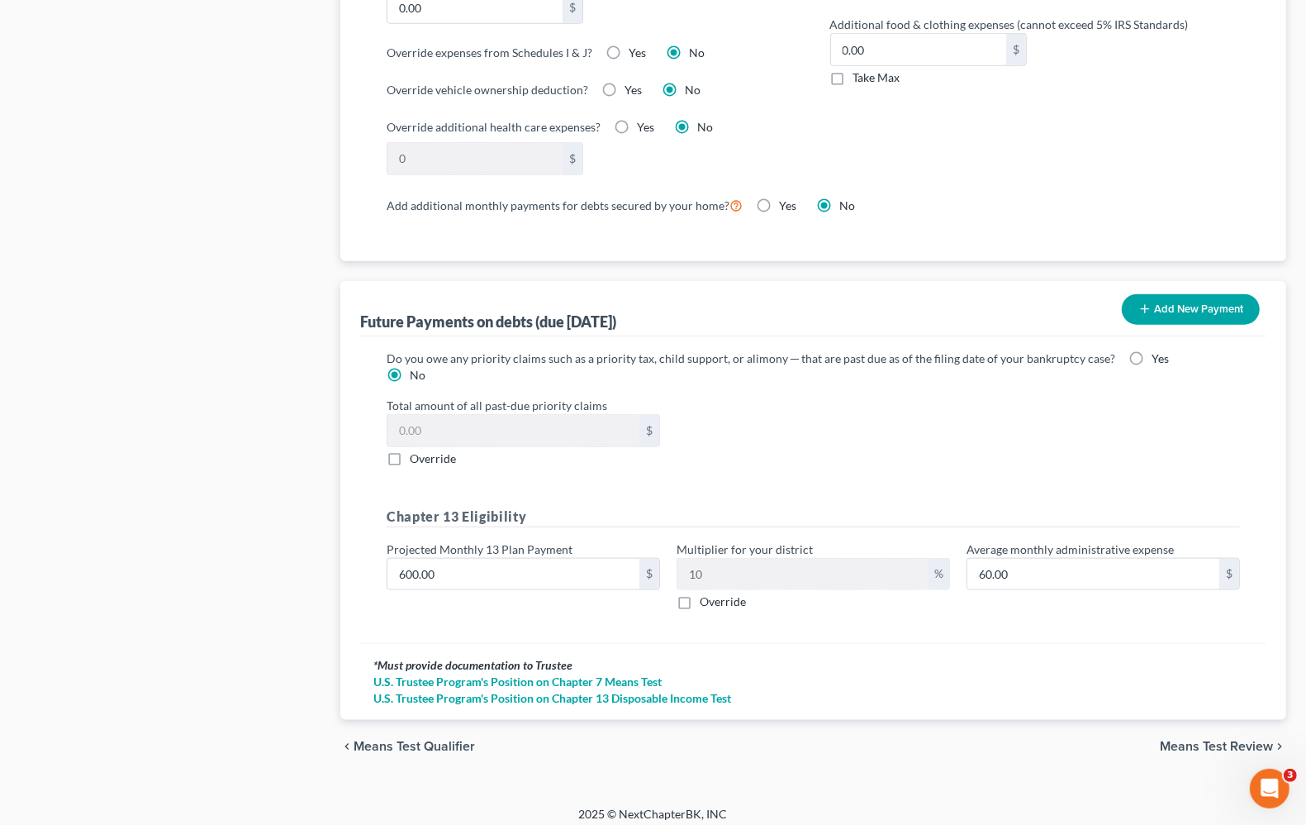
click at [1195, 740] on span "Means Test Review" at bounding box center [1216, 746] width 113 height 13
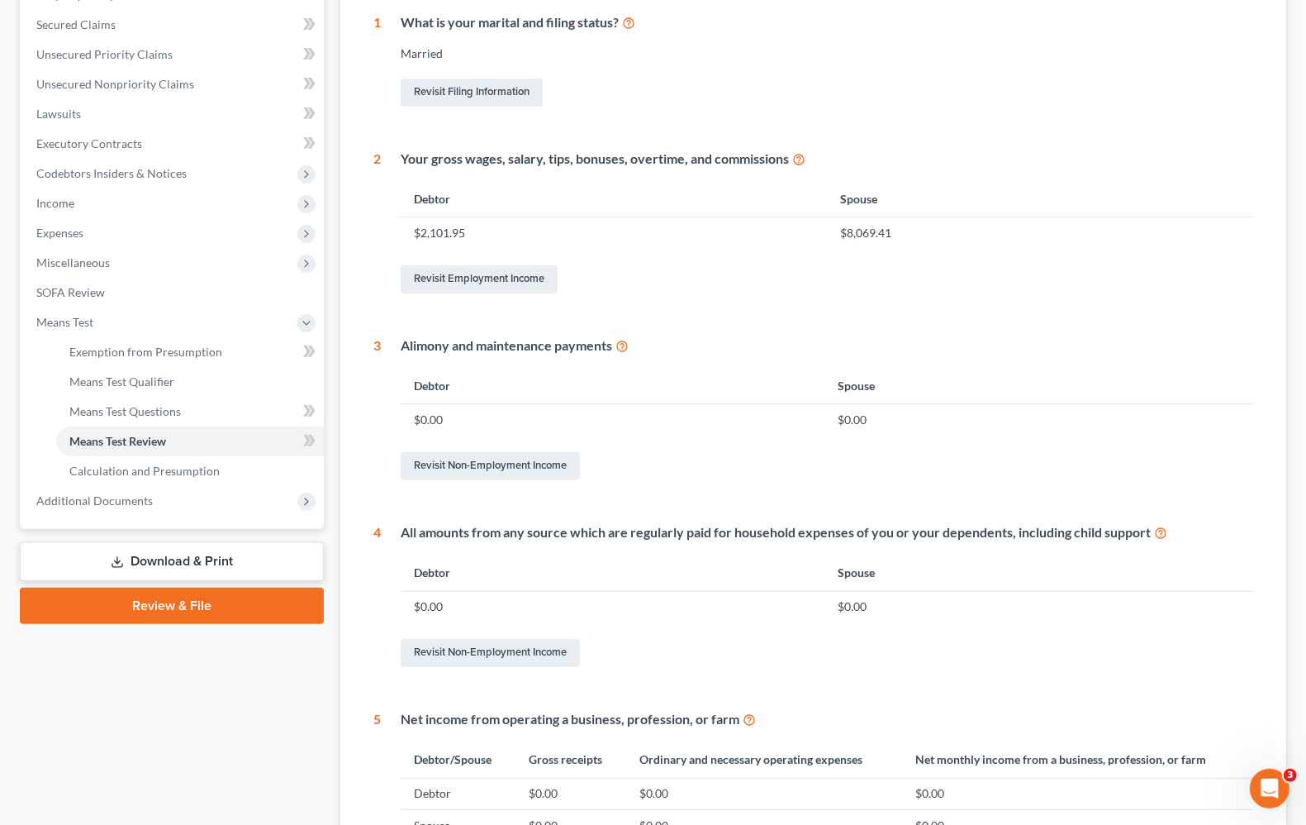
scroll to position [578, 0]
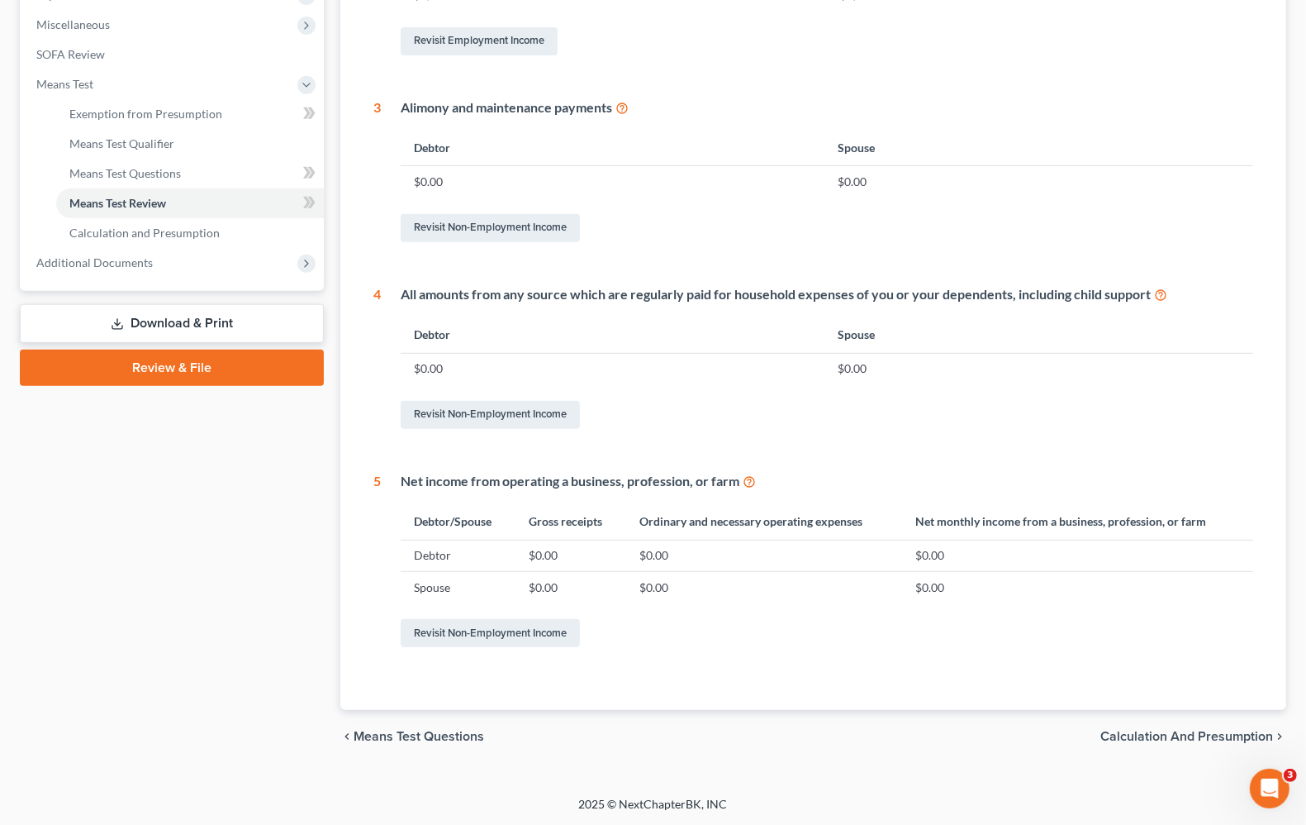
click at [1192, 734] on span "Calculation and Presumption" at bounding box center [1187, 736] width 173 height 13
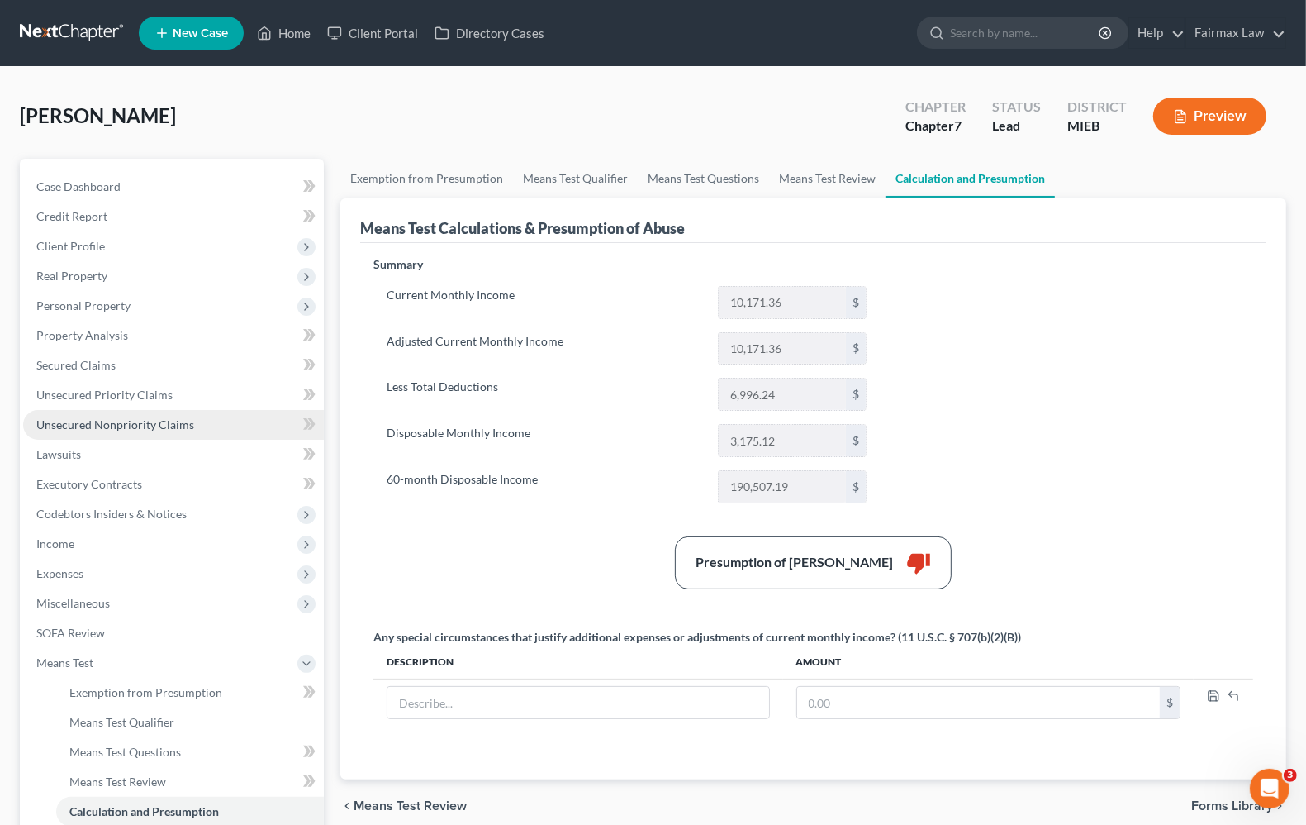
click at [113, 427] on span "Unsecured Nonpriority Claims" at bounding box center [115, 424] width 158 height 14
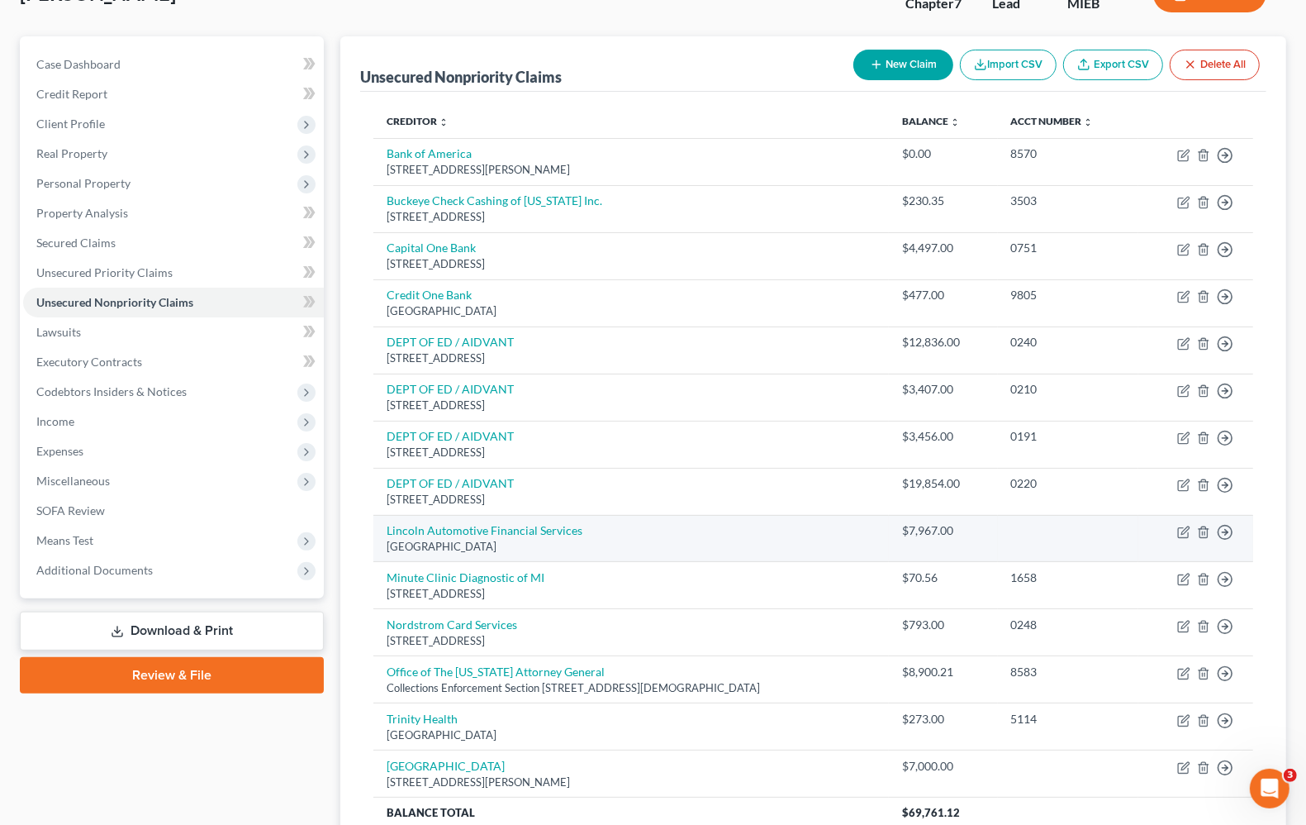
scroll to position [275, 0]
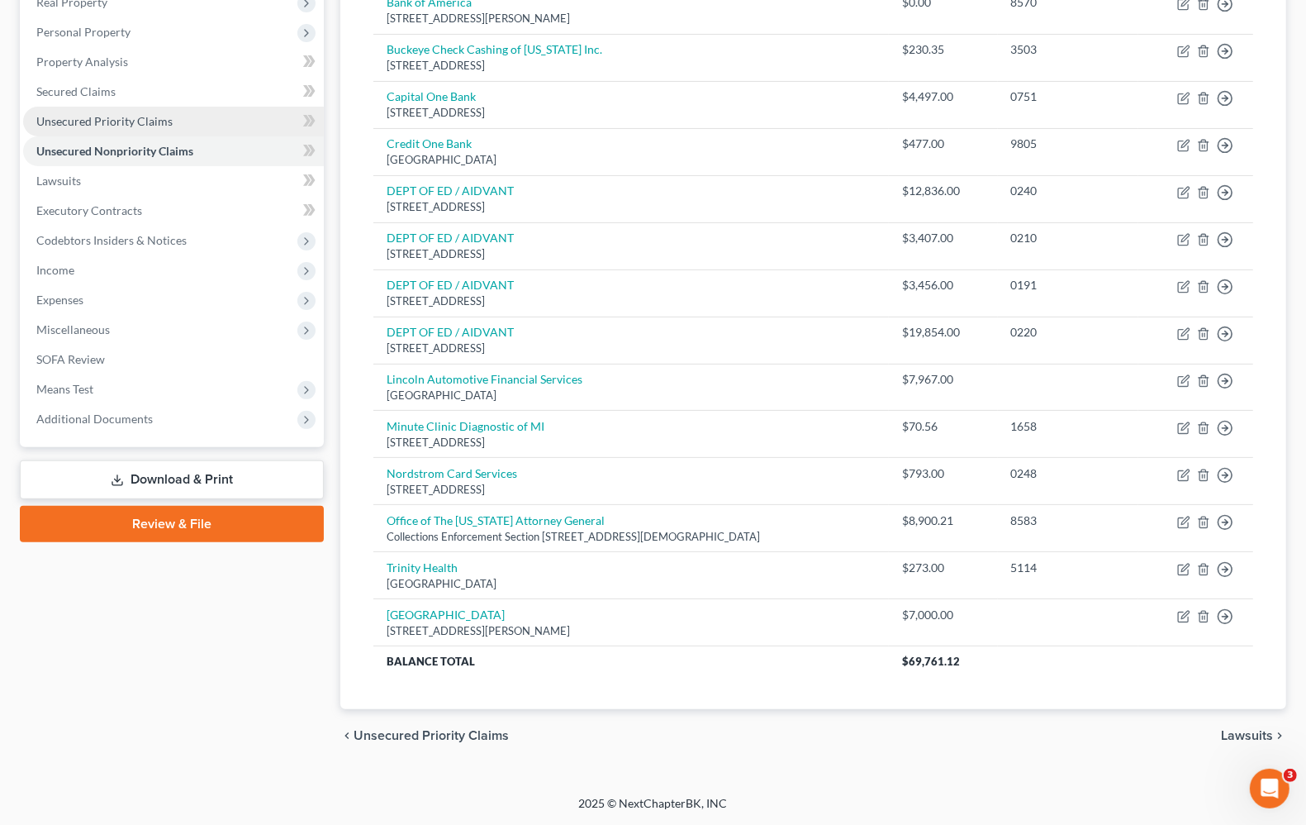
click at [105, 120] on span "Unsecured Priority Claims" at bounding box center [104, 121] width 136 height 14
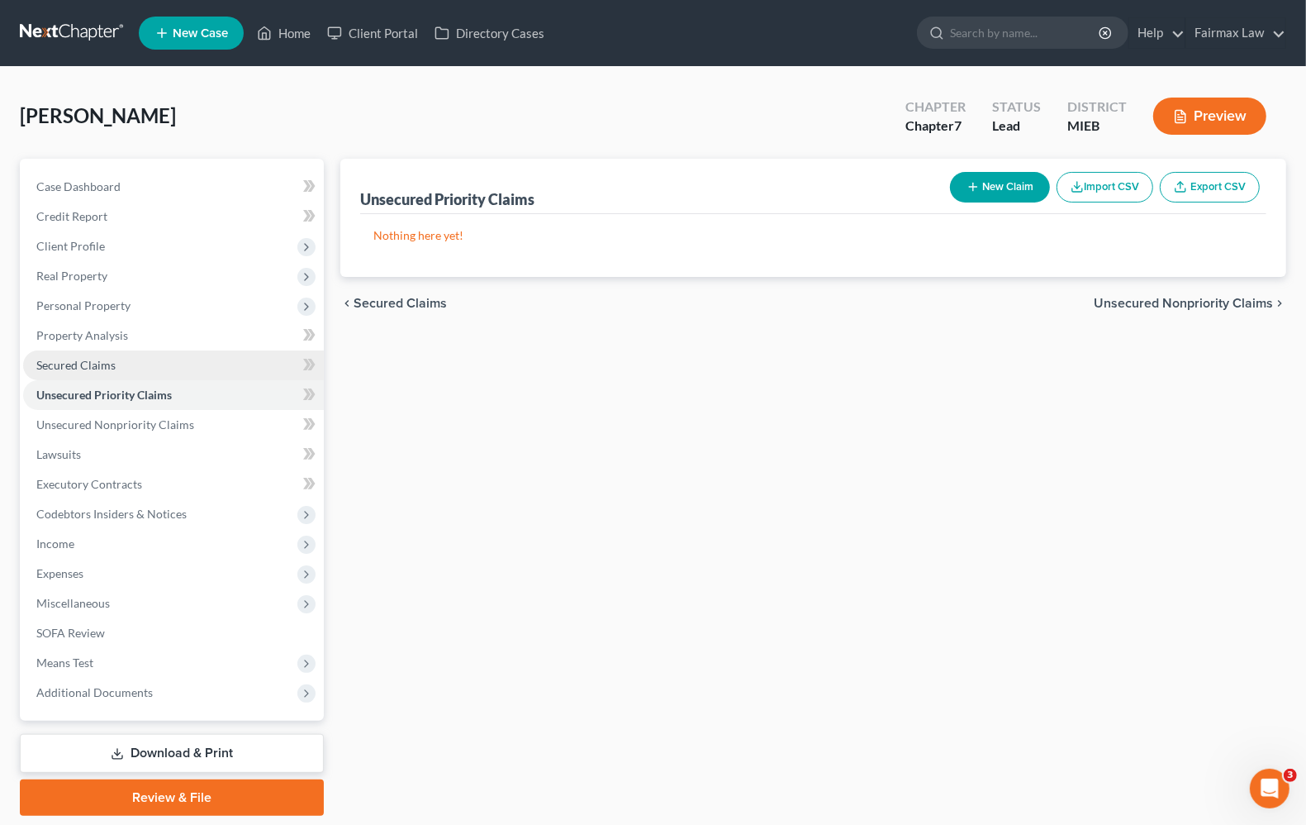
click at [50, 365] on span "Secured Claims" at bounding box center [75, 365] width 79 height 14
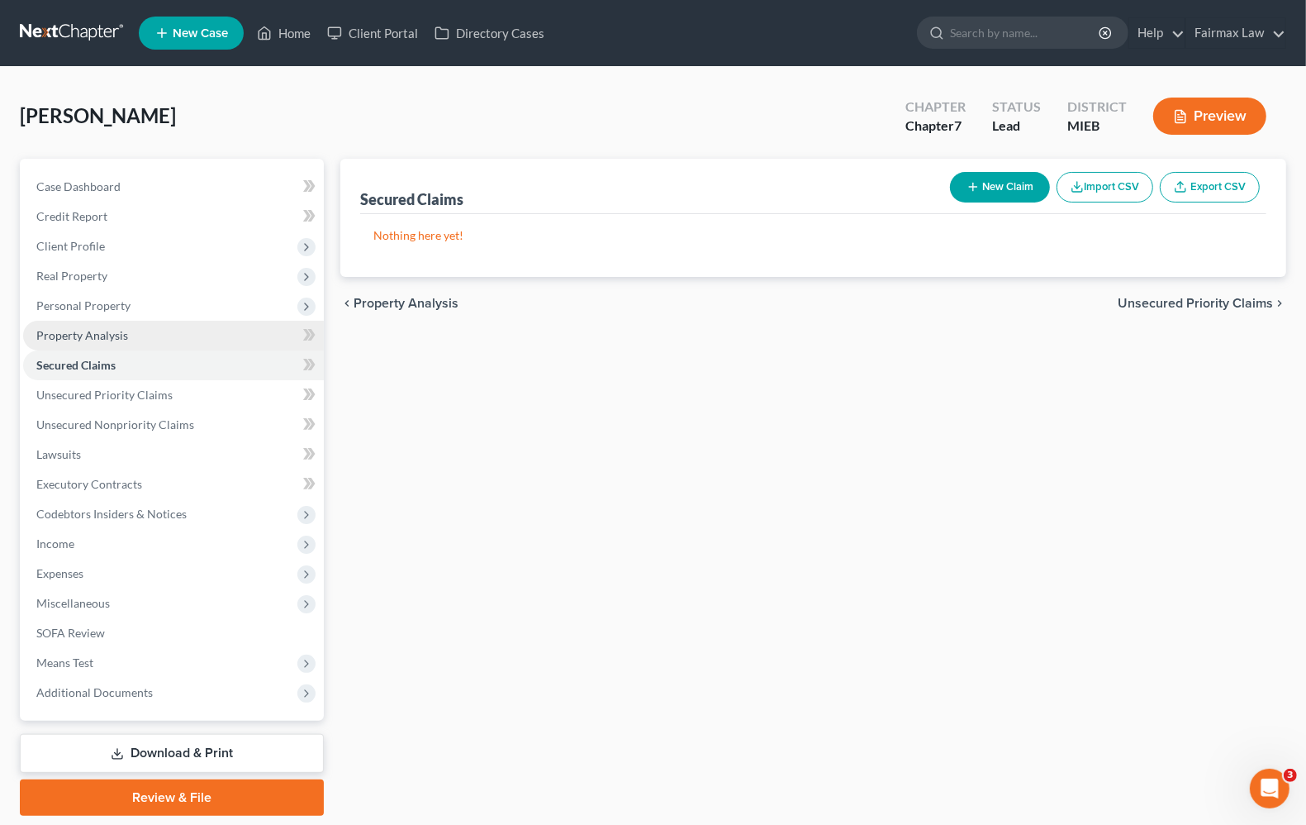
click at [63, 328] on span "Property Analysis" at bounding box center [82, 335] width 92 height 14
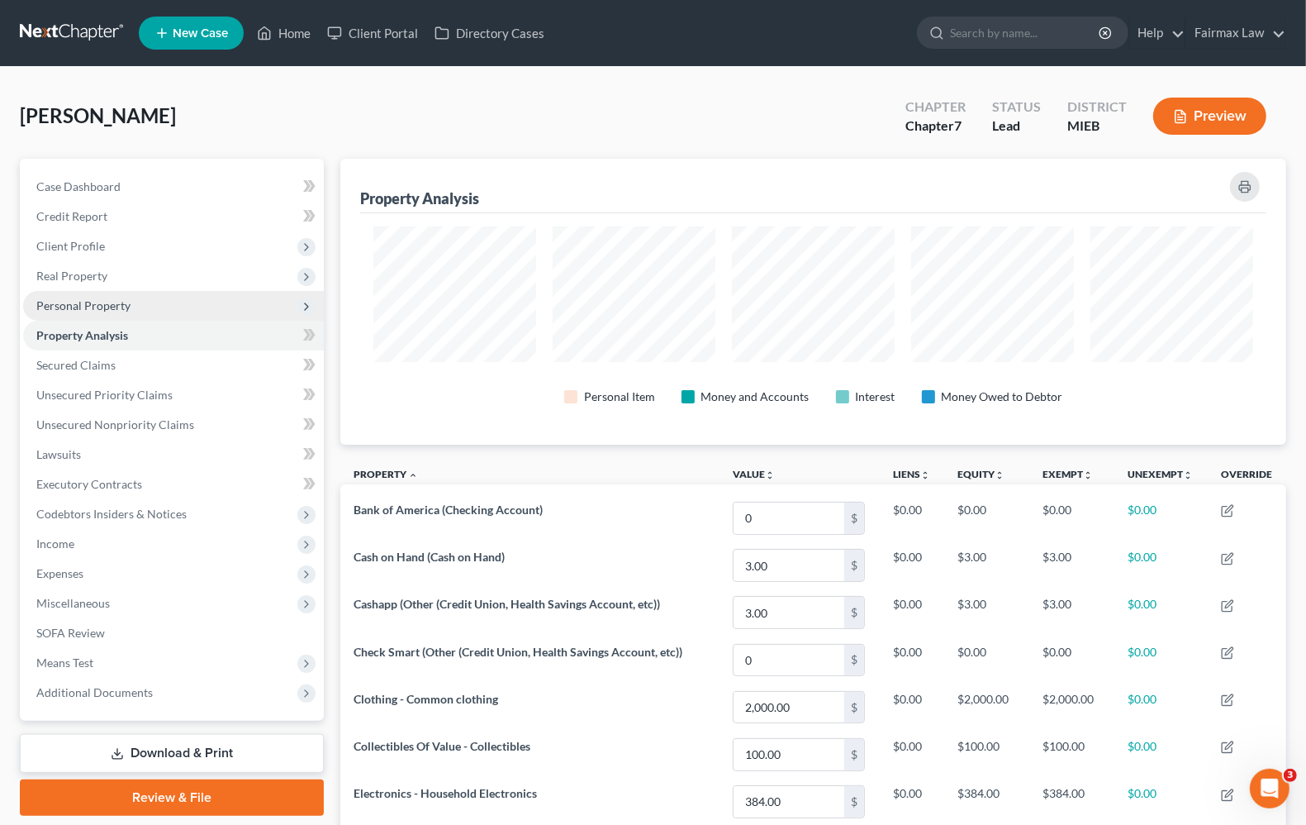
scroll to position [286, 946]
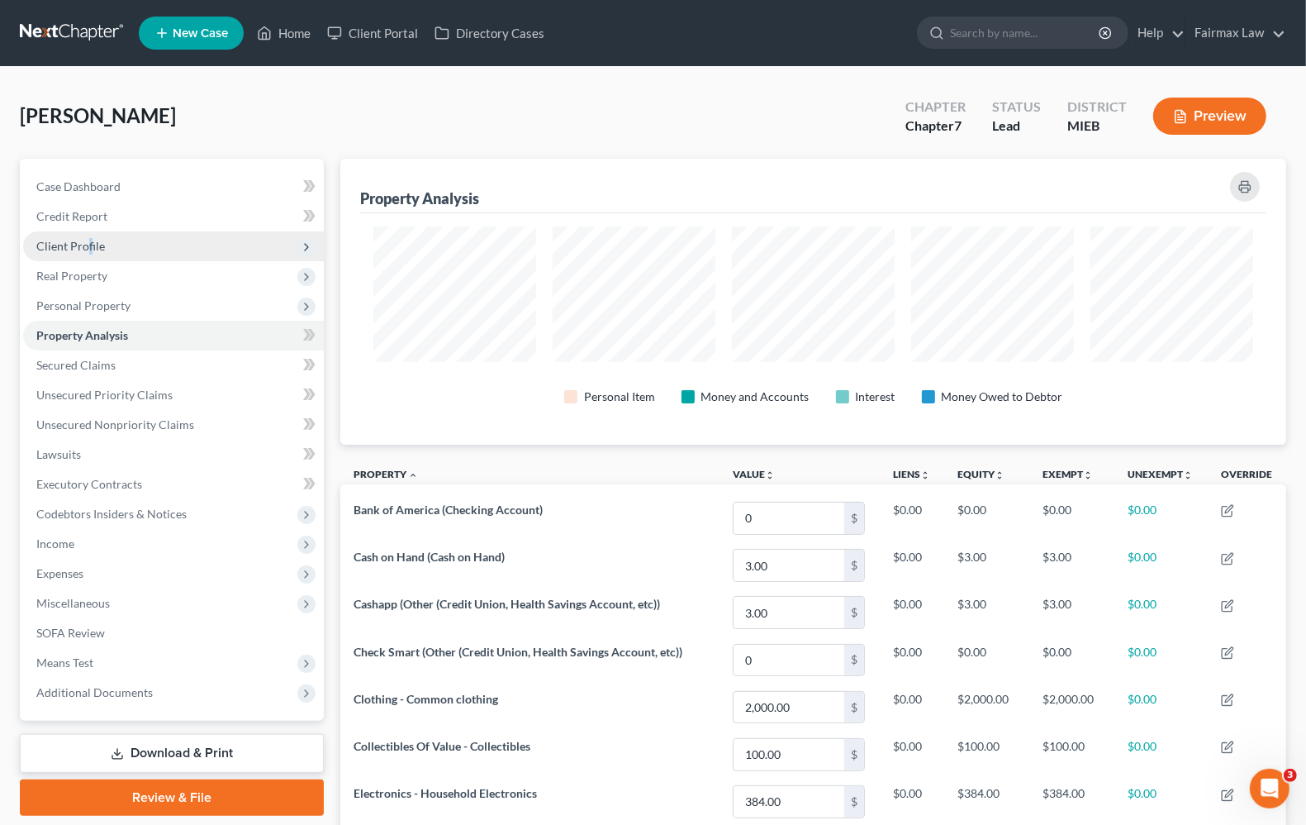
click at [89, 250] on span "Client Profile" at bounding box center [70, 246] width 69 height 14
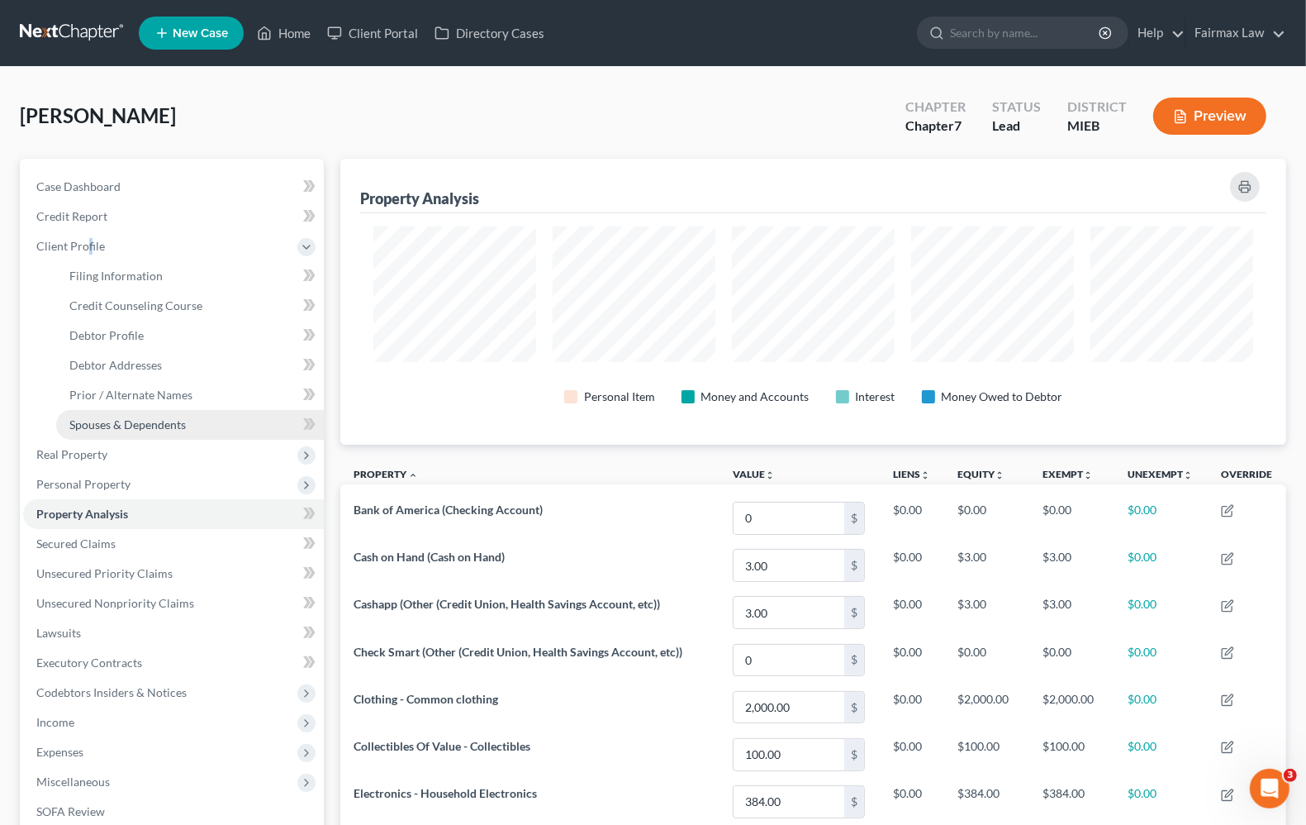
click at [126, 420] on span "Spouses & Dependents" at bounding box center [127, 424] width 117 height 14
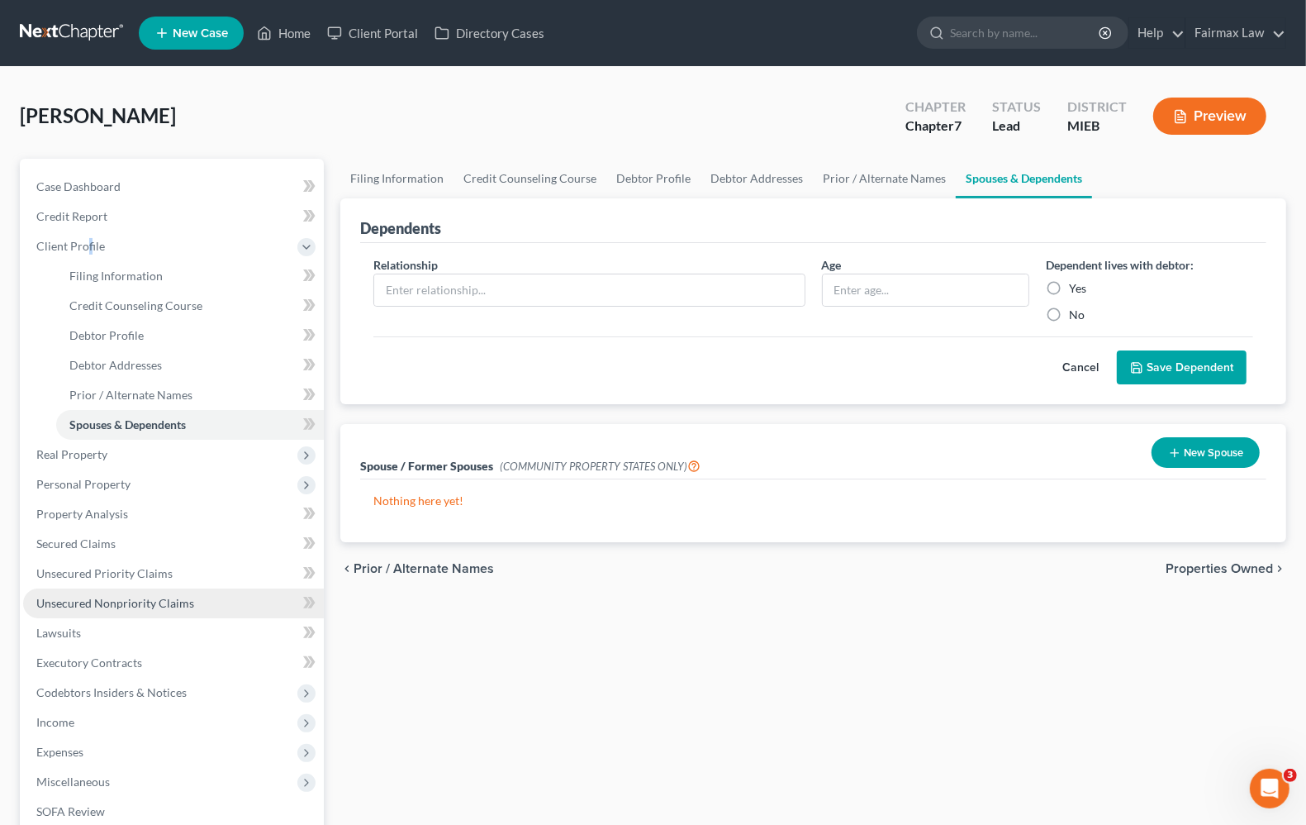
click at [89, 596] on span "Unsecured Nonpriority Claims" at bounding box center [115, 603] width 158 height 14
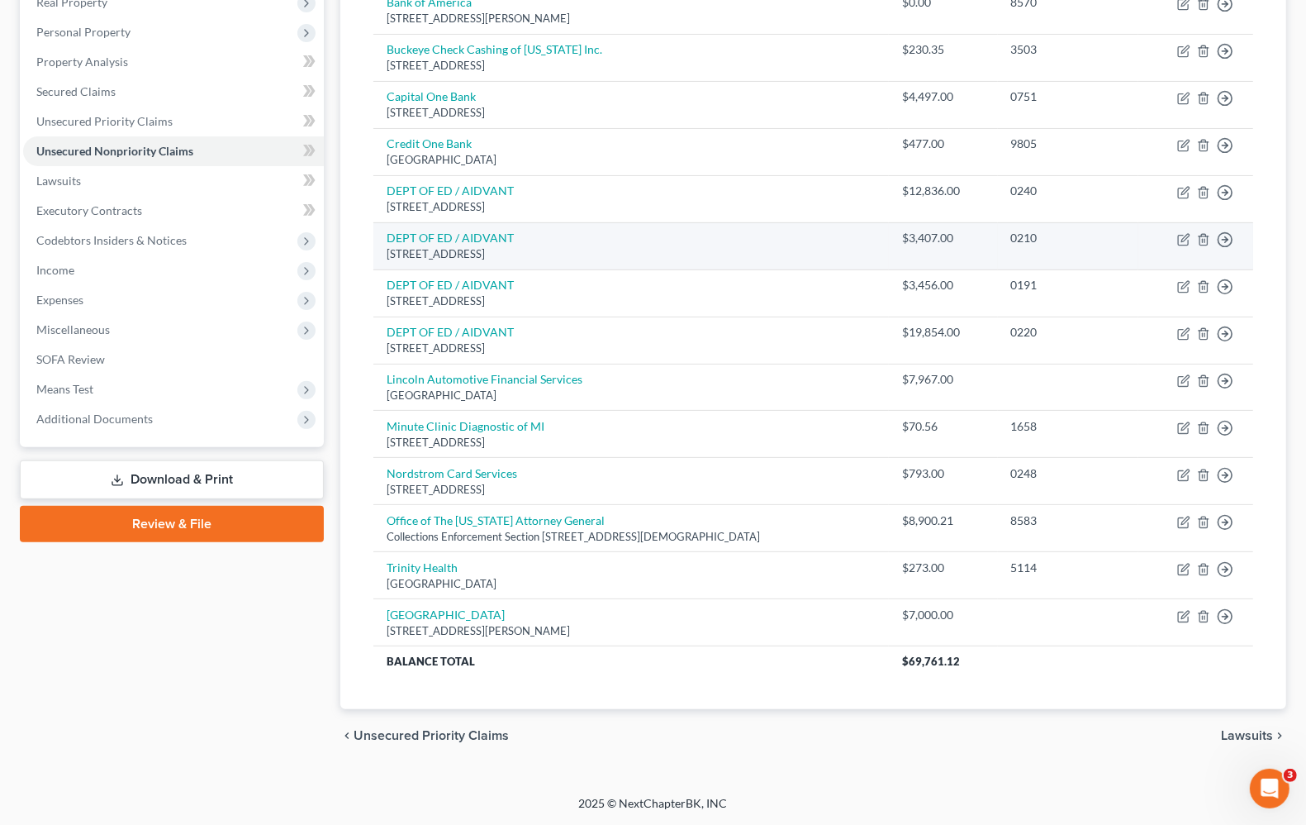
scroll to position [275, 0]
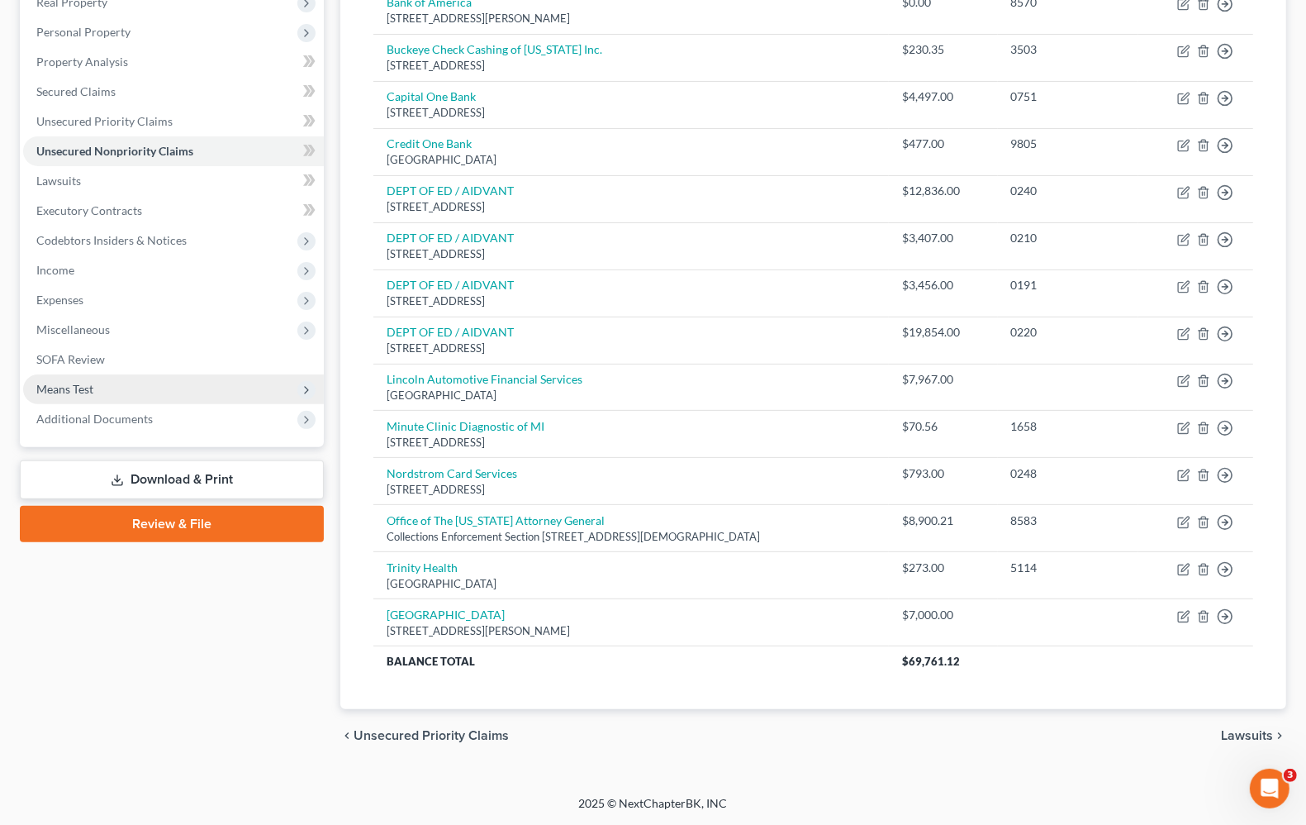
click at [47, 394] on span "Means Test" at bounding box center [173, 389] width 301 height 30
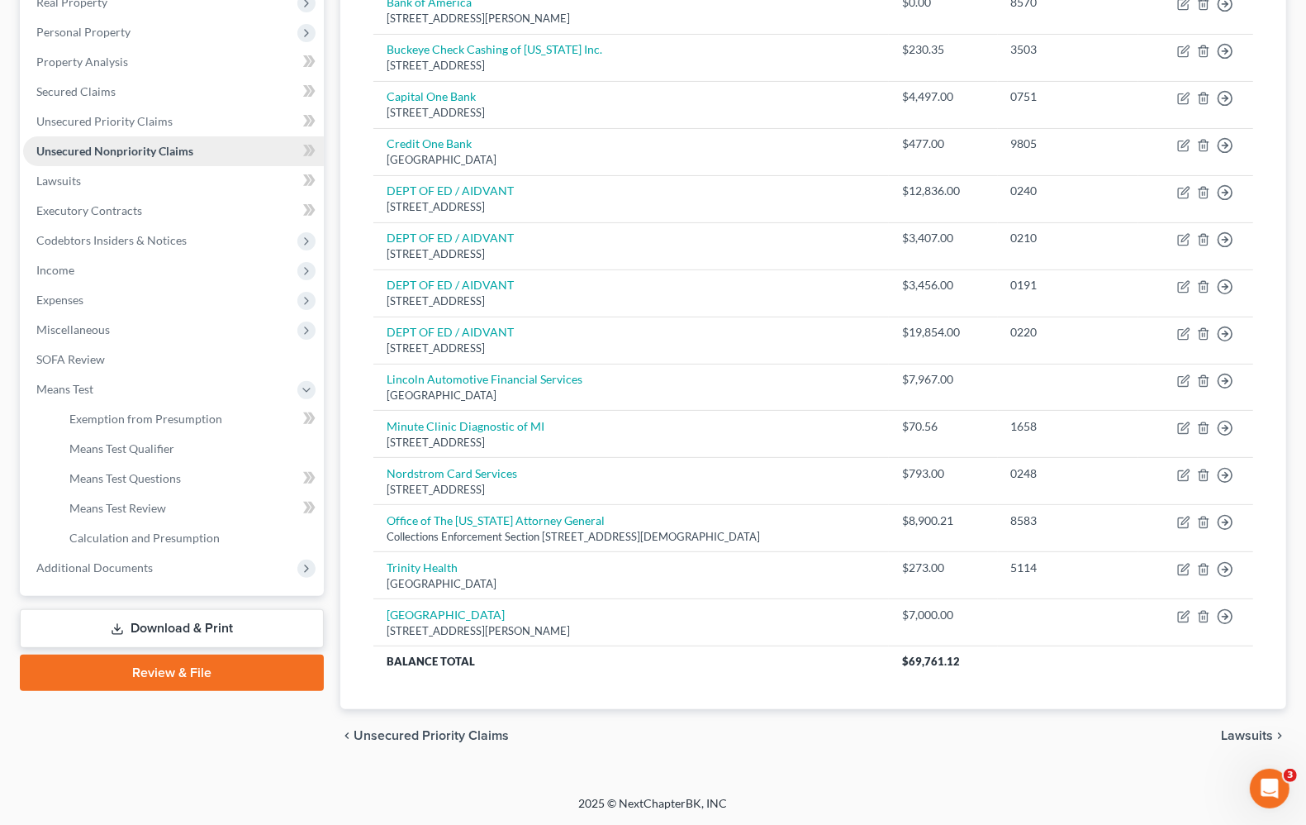
click at [98, 144] on span "Unsecured Nonpriority Claims" at bounding box center [114, 151] width 157 height 14
click at [107, 125] on link "Unsecured Priority Claims" at bounding box center [173, 122] width 301 height 30
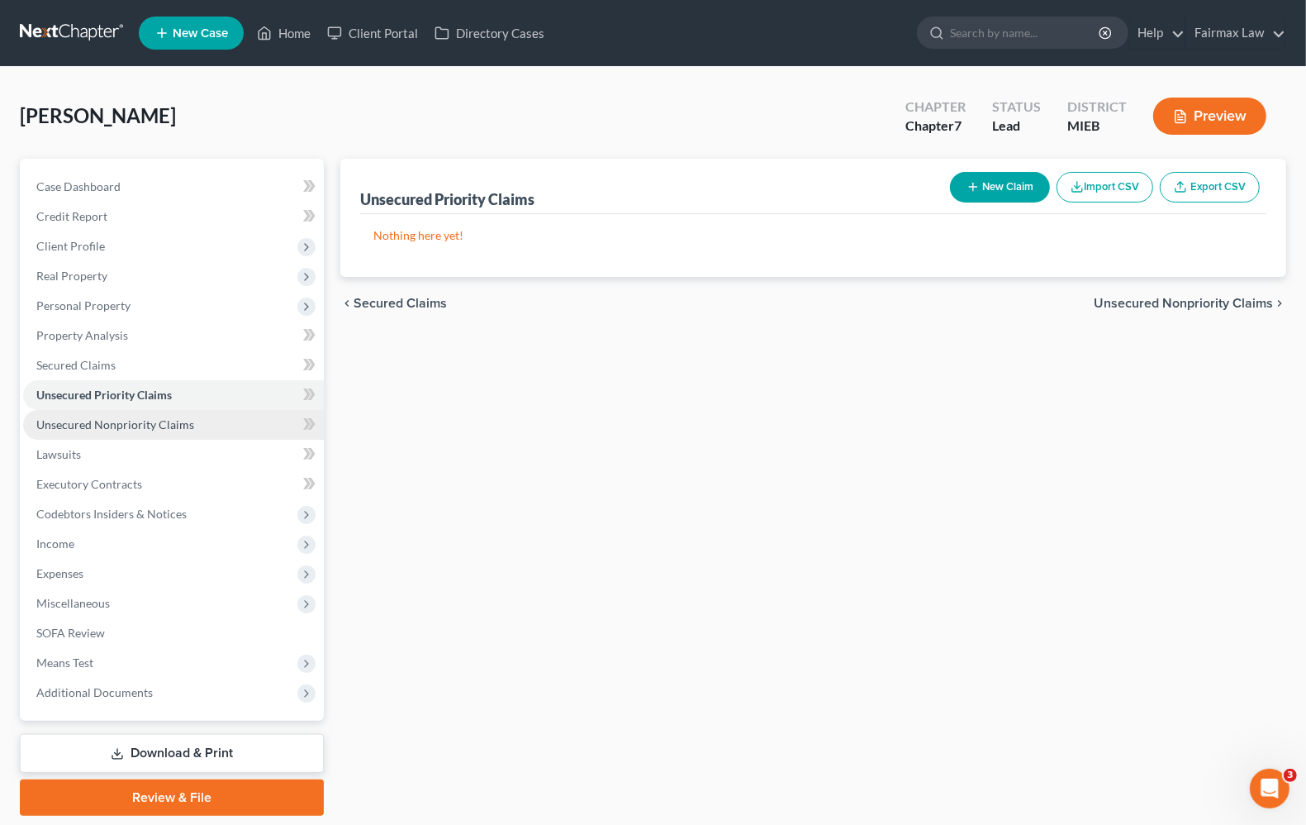
click at [81, 421] on span "Unsecured Nonpriority Claims" at bounding box center [115, 424] width 158 height 14
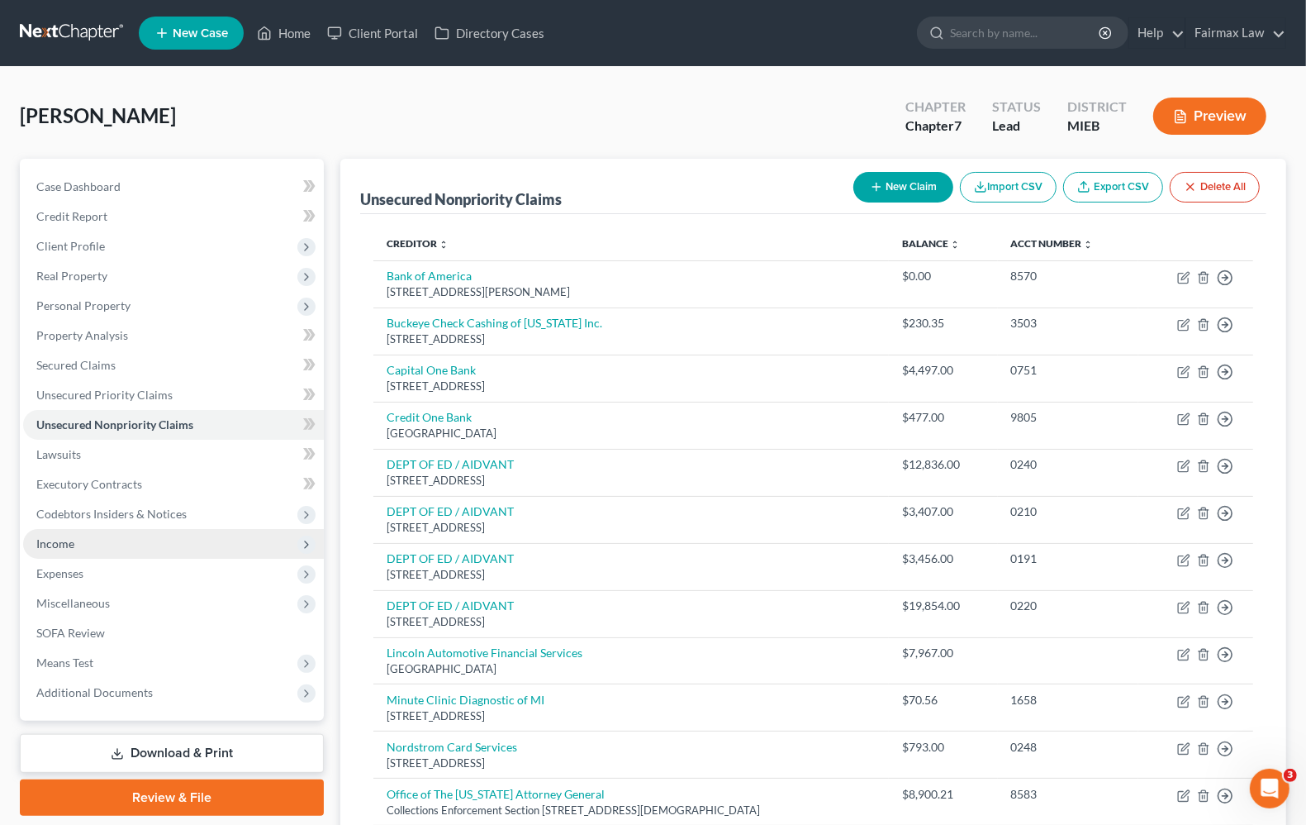
click at [59, 548] on span "Income" at bounding box center [55, 543] width 38 height 14
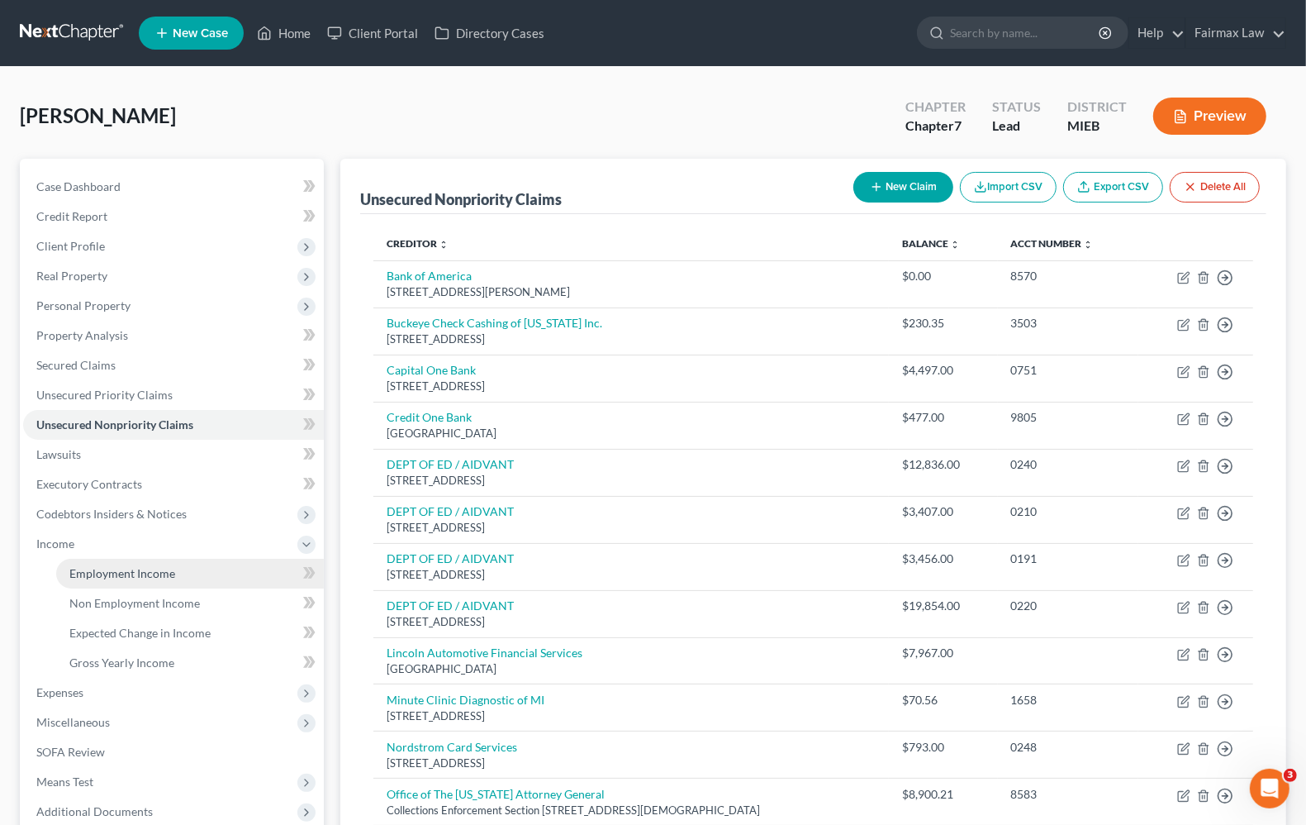
click at [126, 570] on span "Employment Income" at bounding box center [122, 573] width 106 height 14
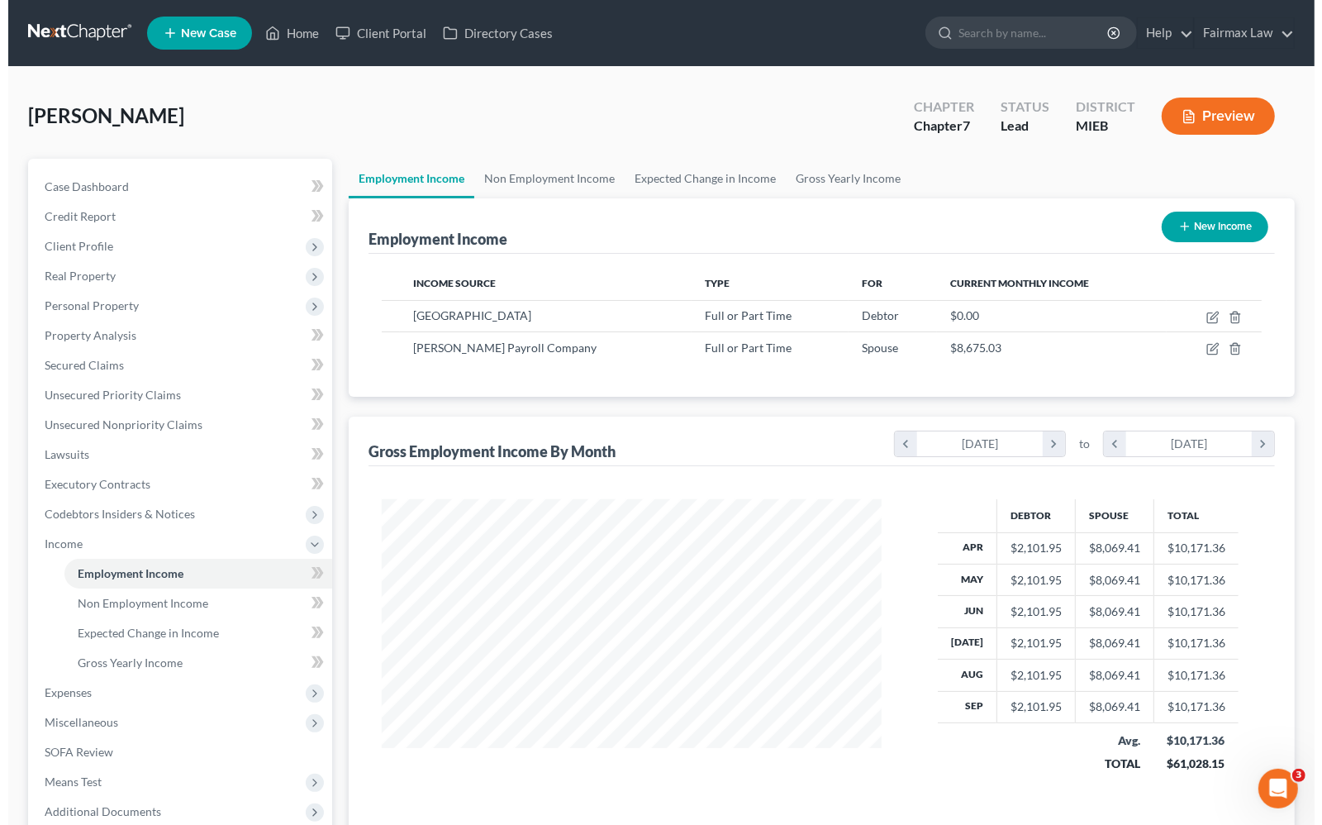
scroll to position [297, 531]
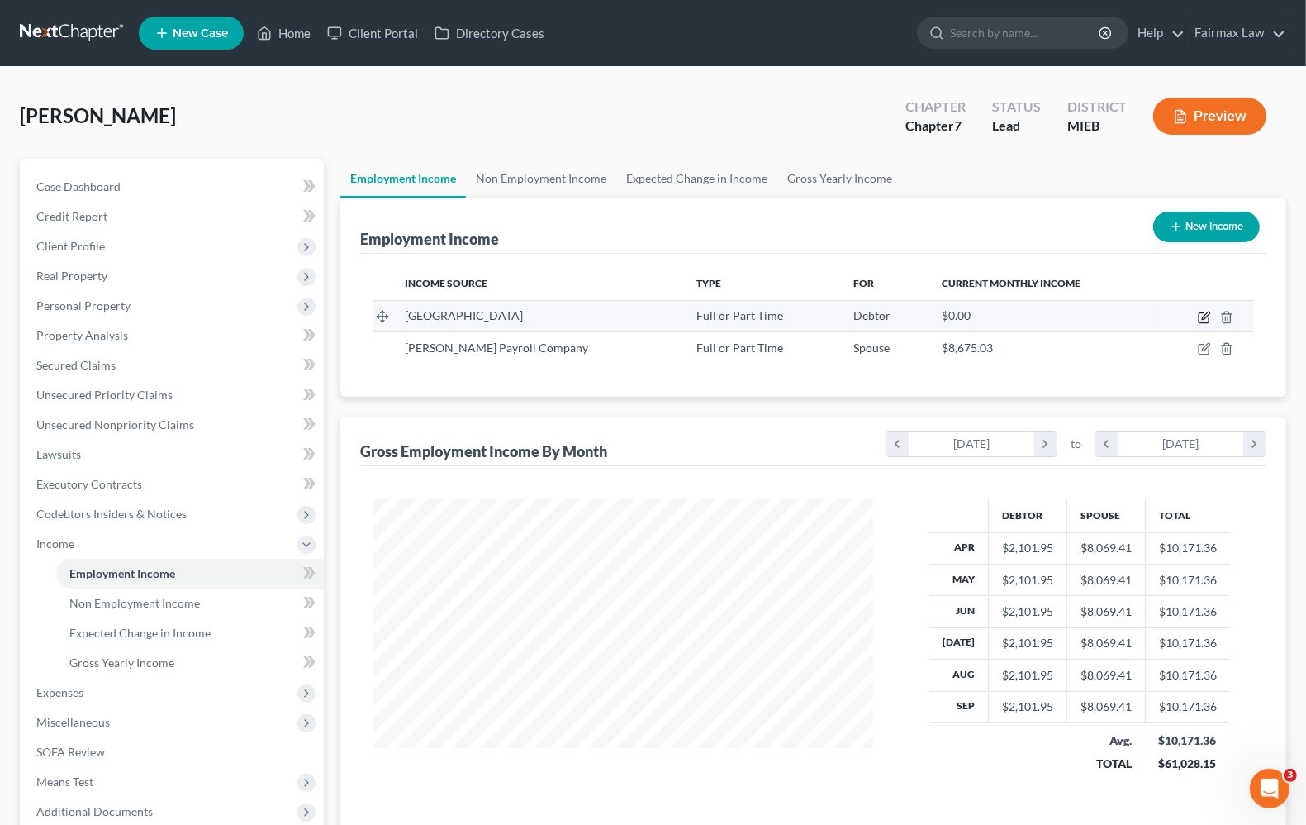
click at [1202, 321] on icon "button" at bounding box center [1204, 317] width 13 height 13
select select "0"
select select "23"
select select "2"
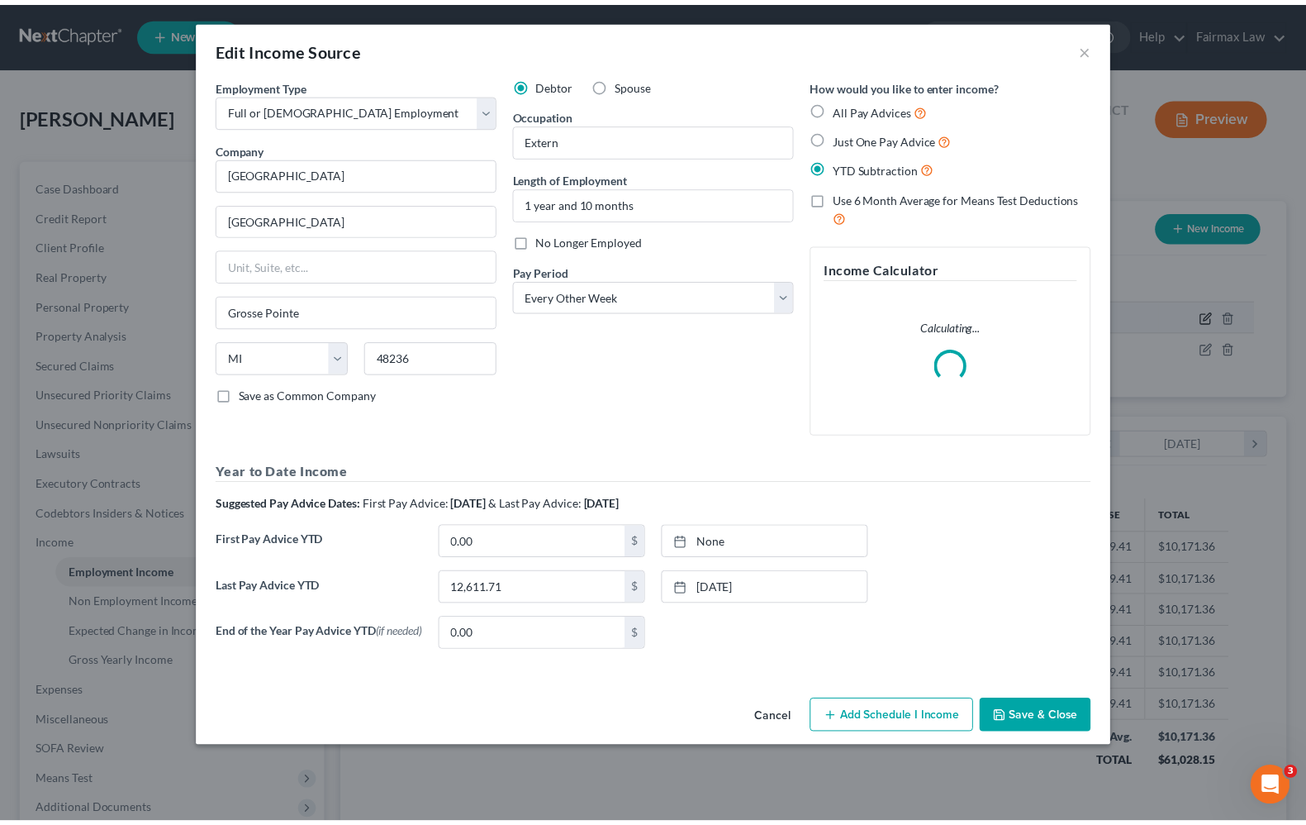
scroll to position [297, 539]
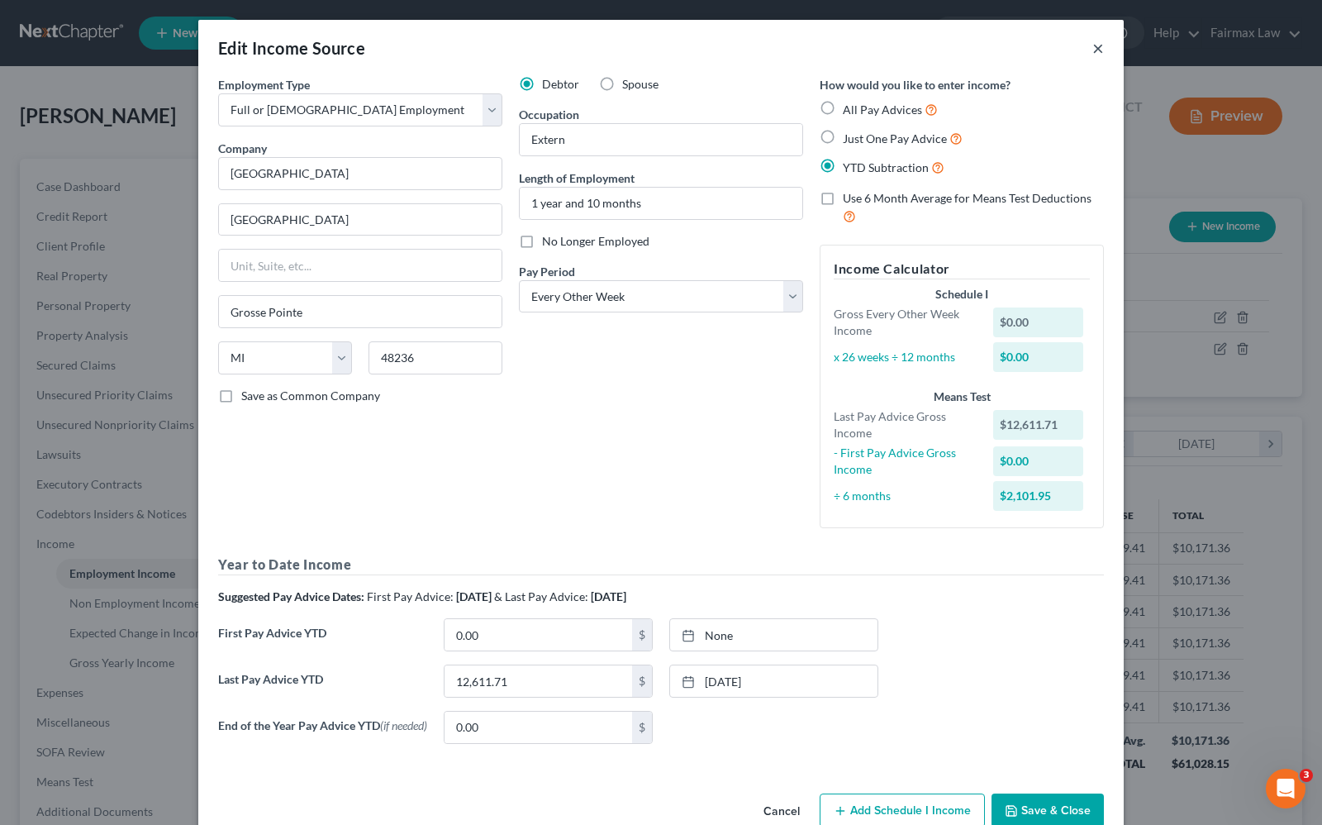
click at [1092, 47] on button "×" at bounding box center [1098, 48] width 12 height 20
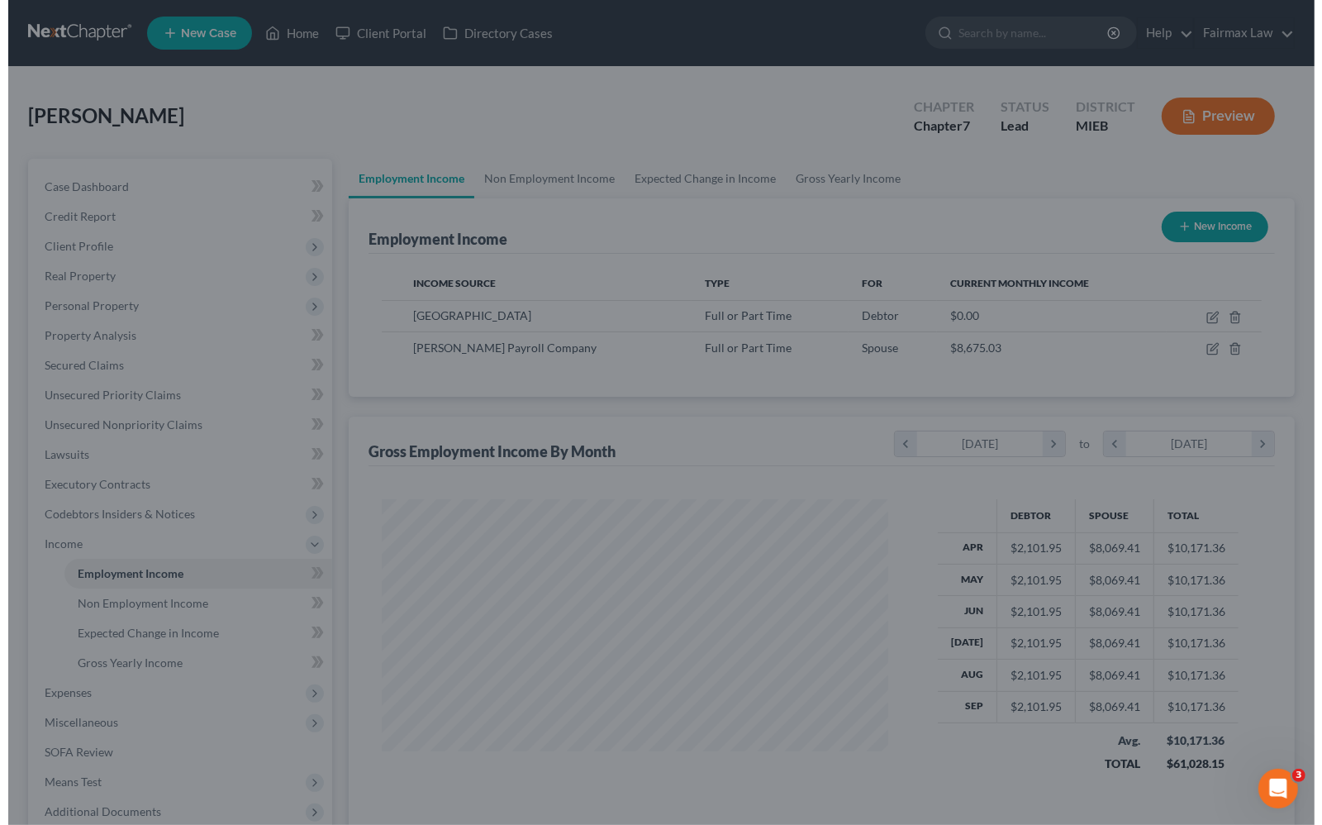
scroll to position [825975, 825739]
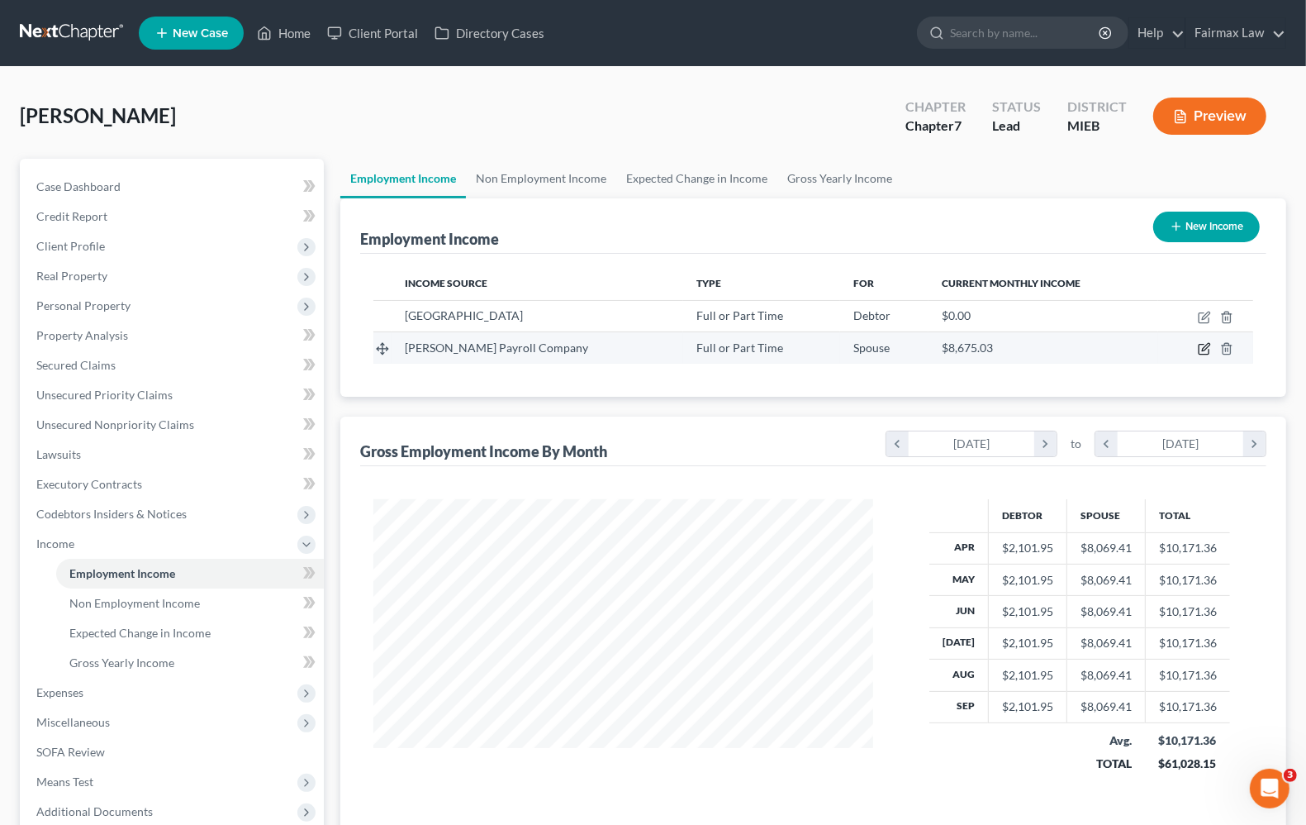
click at [1203, 354] on td at bounding box center [1205, 347] width 95 height 31
click at [1207, 352] on icon "button" at bounding box center [1204, 348] width 13 height 13
select select "0"
select select "23"
select select "2"
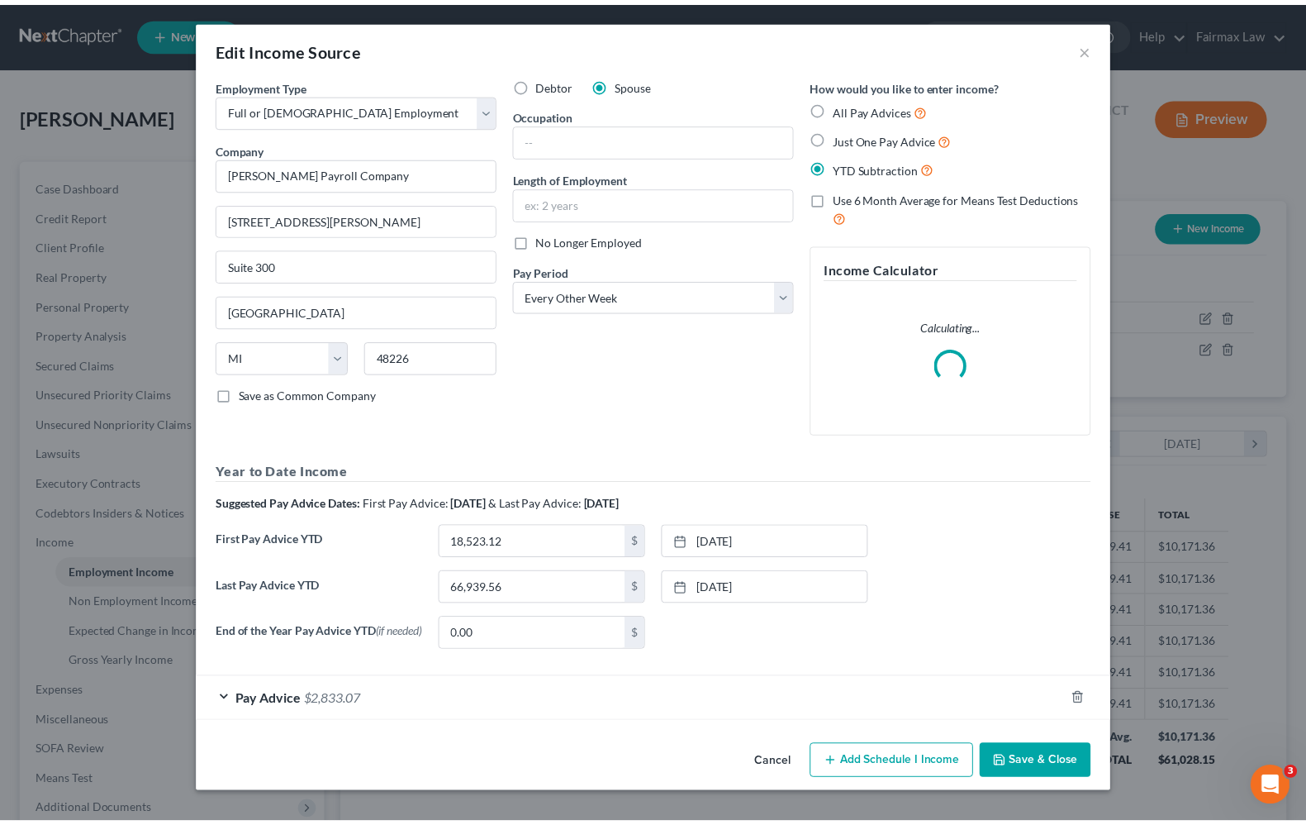
scroll to position [297, 539]
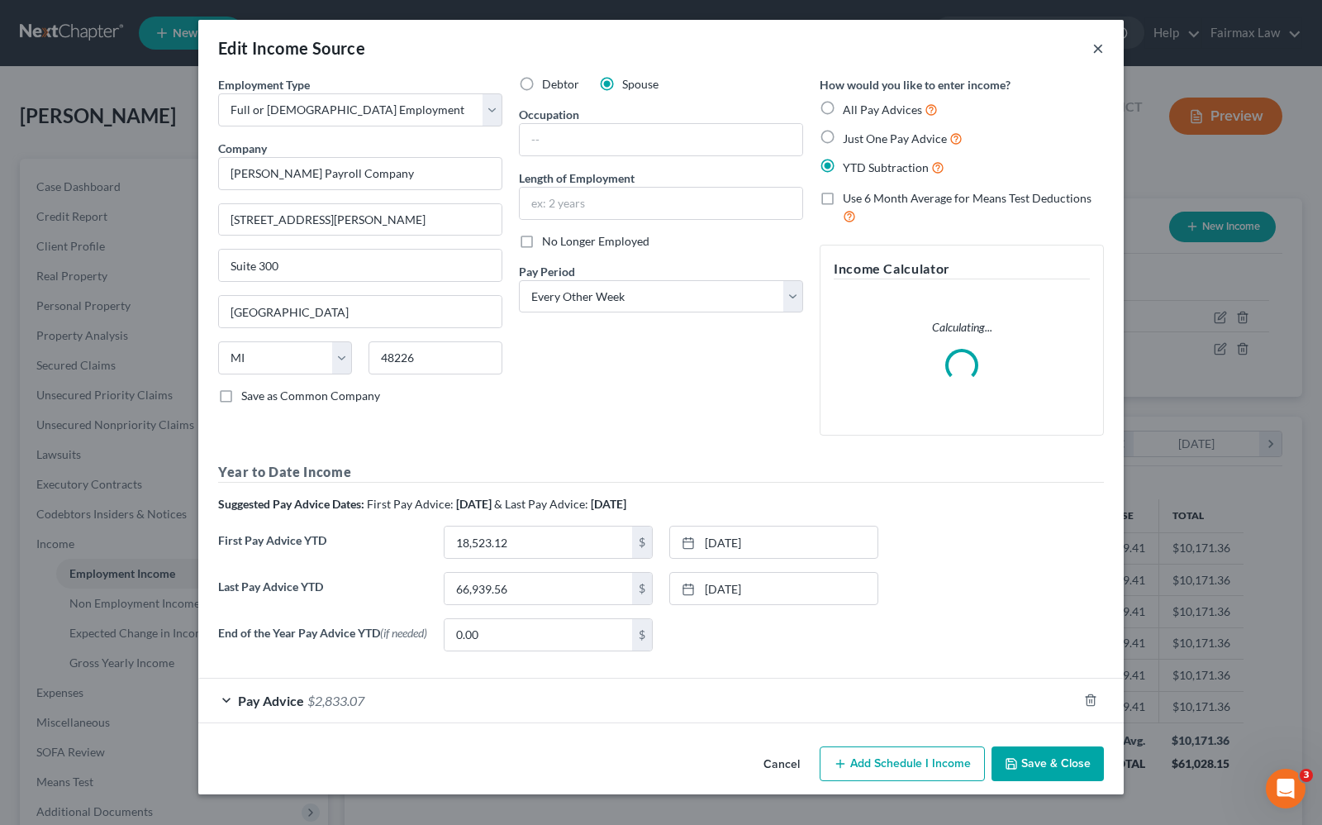
click at [1103, 51] on button "×" at bounding box center [1098, 48] width 12 height 20
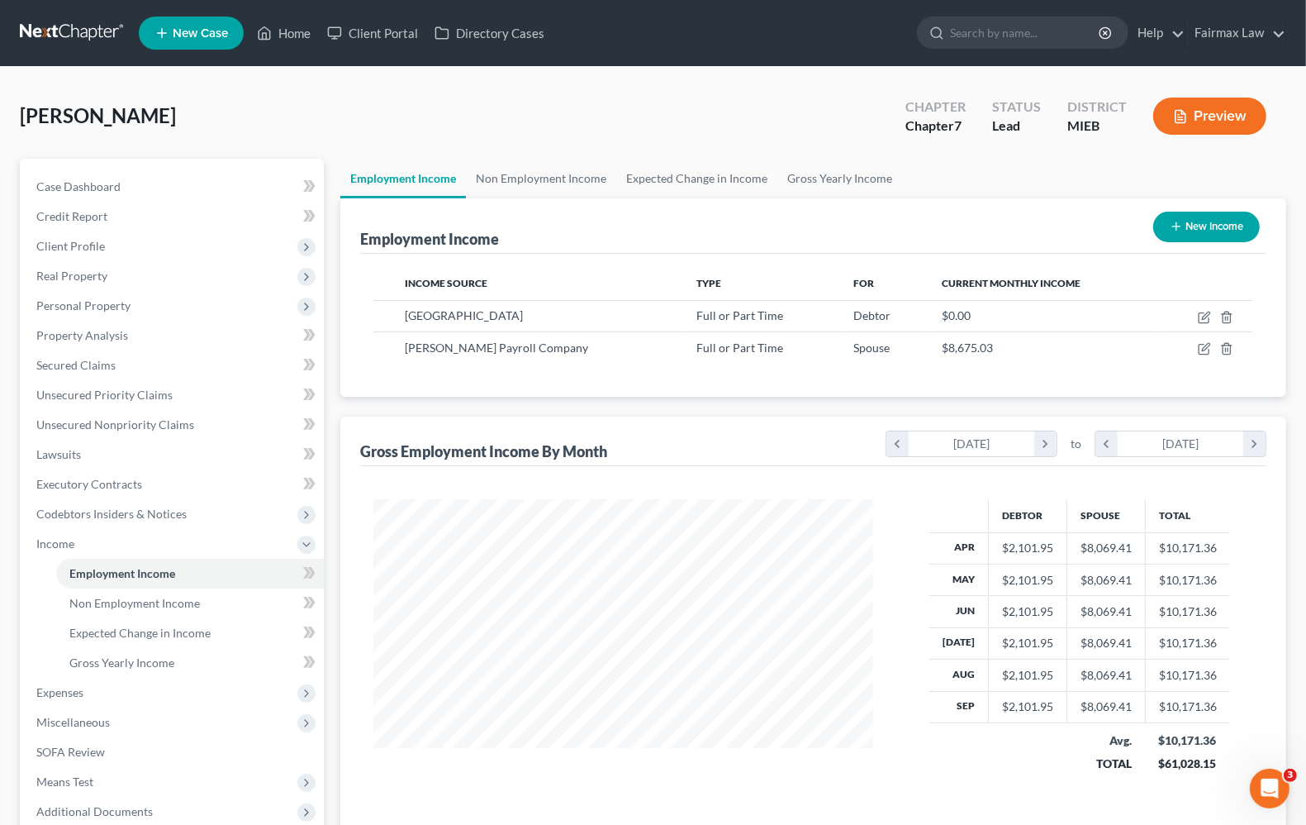
scroll to position [825975, 825739]
click at [87, 423] on span "Unsecured Nonpriority Claims" at bounding box center [115, 424] width 158 height 14
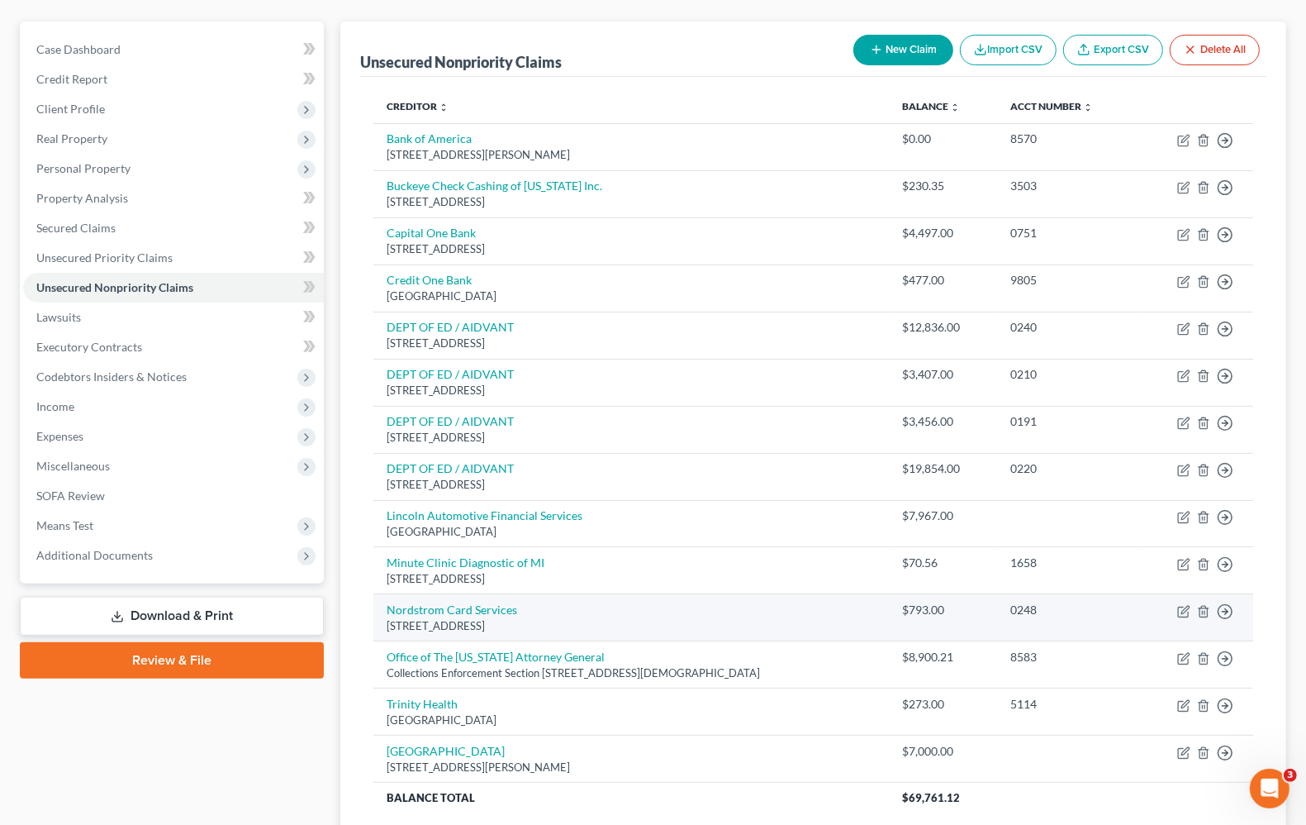
scroll to position [275, 0]
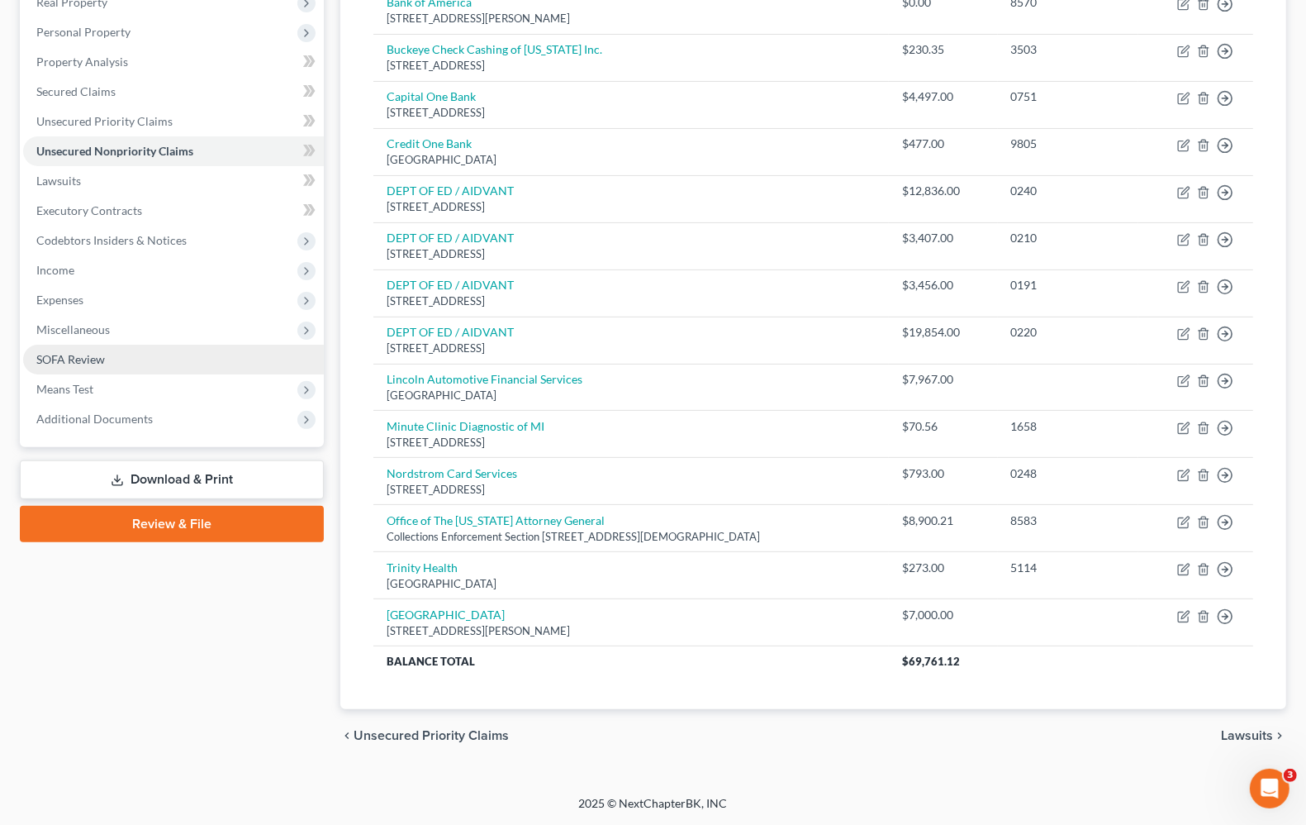
drag, startPoint x: 74, startPoint y: 381, endPoint x: 70, endPoint y: 365, distance: 16.2
click at [74, 382] on span "Means Test" at bounding box center [64, 389] width 57 height 14
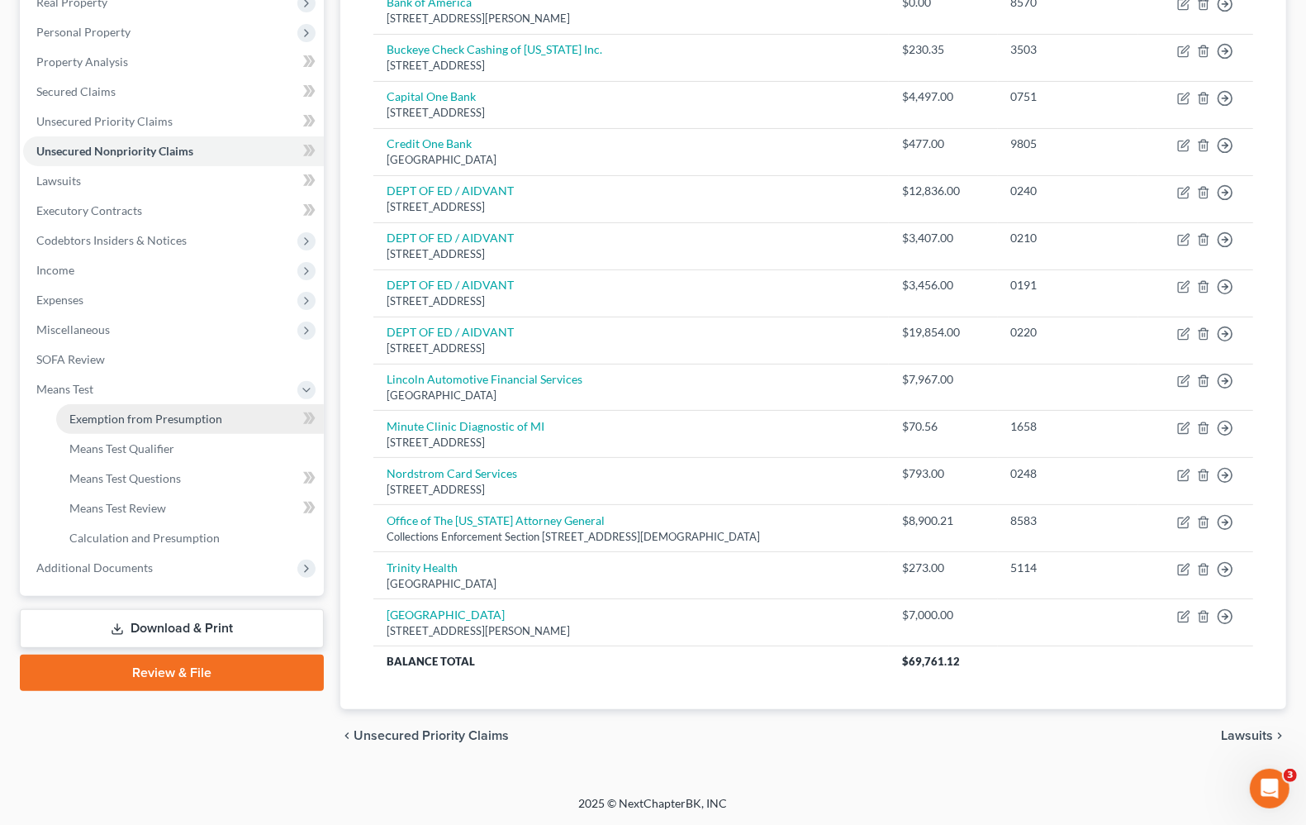
click at [168, 420] on span "Exemption from Presumption" at bounding box center [145, 418] width 153 height 14
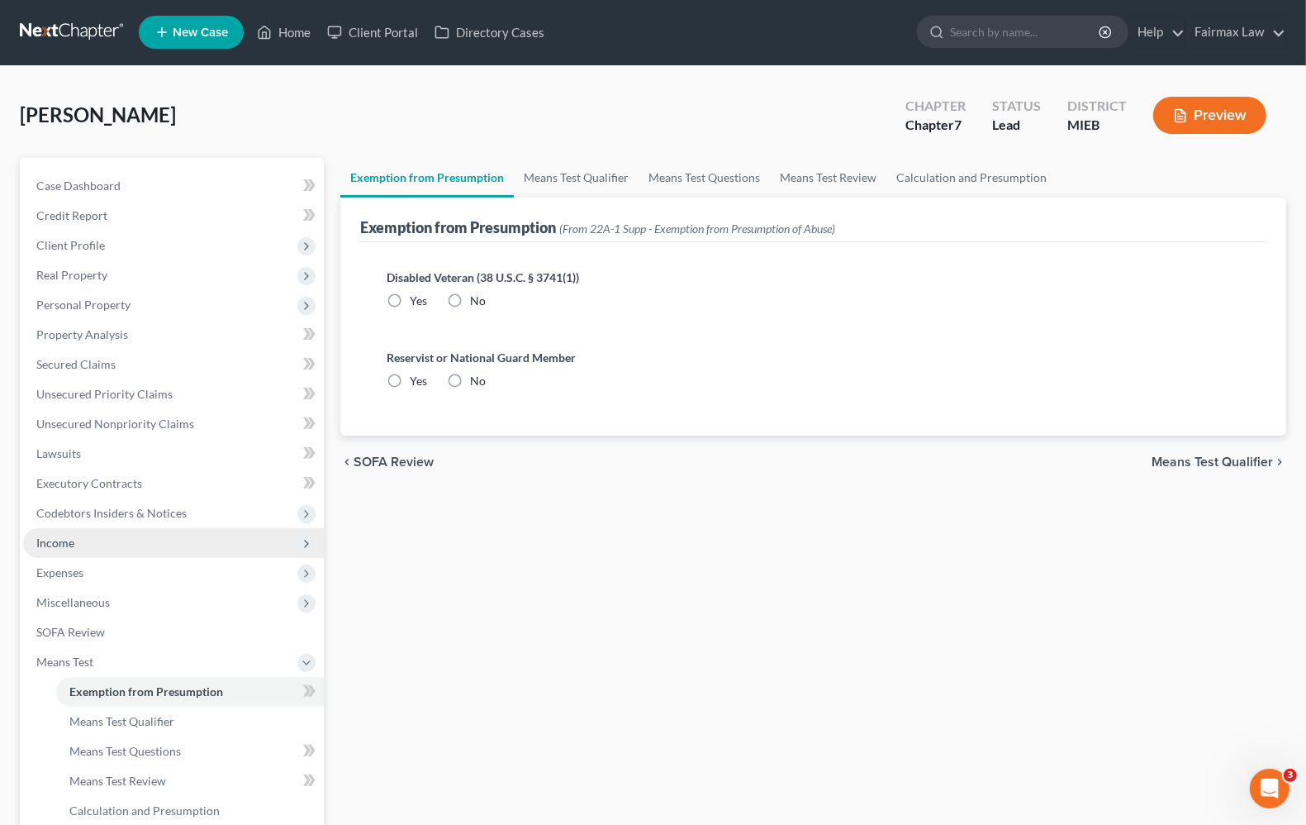
radio input "true"
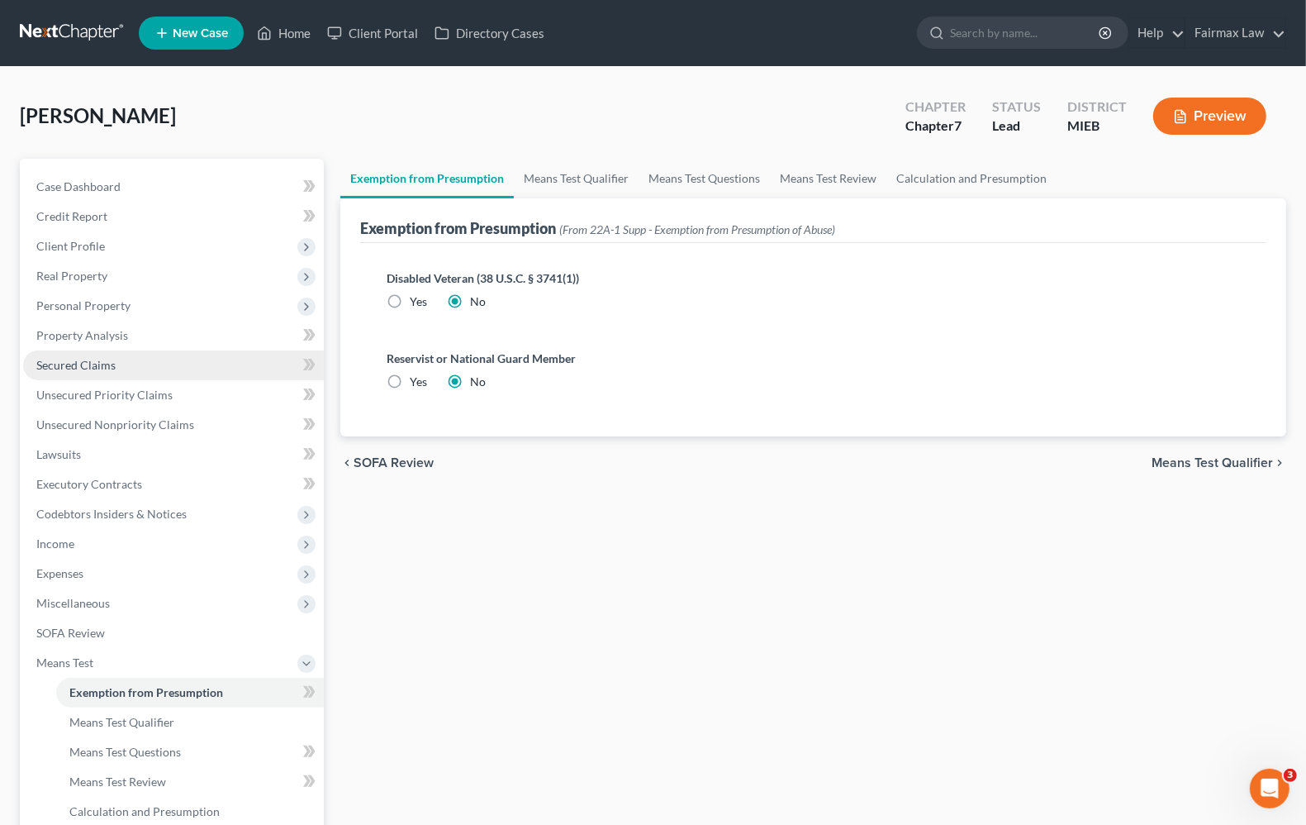
click at [62, 365] on span "Secured Claims" at bounding box center [75, 365] width 79 height 14
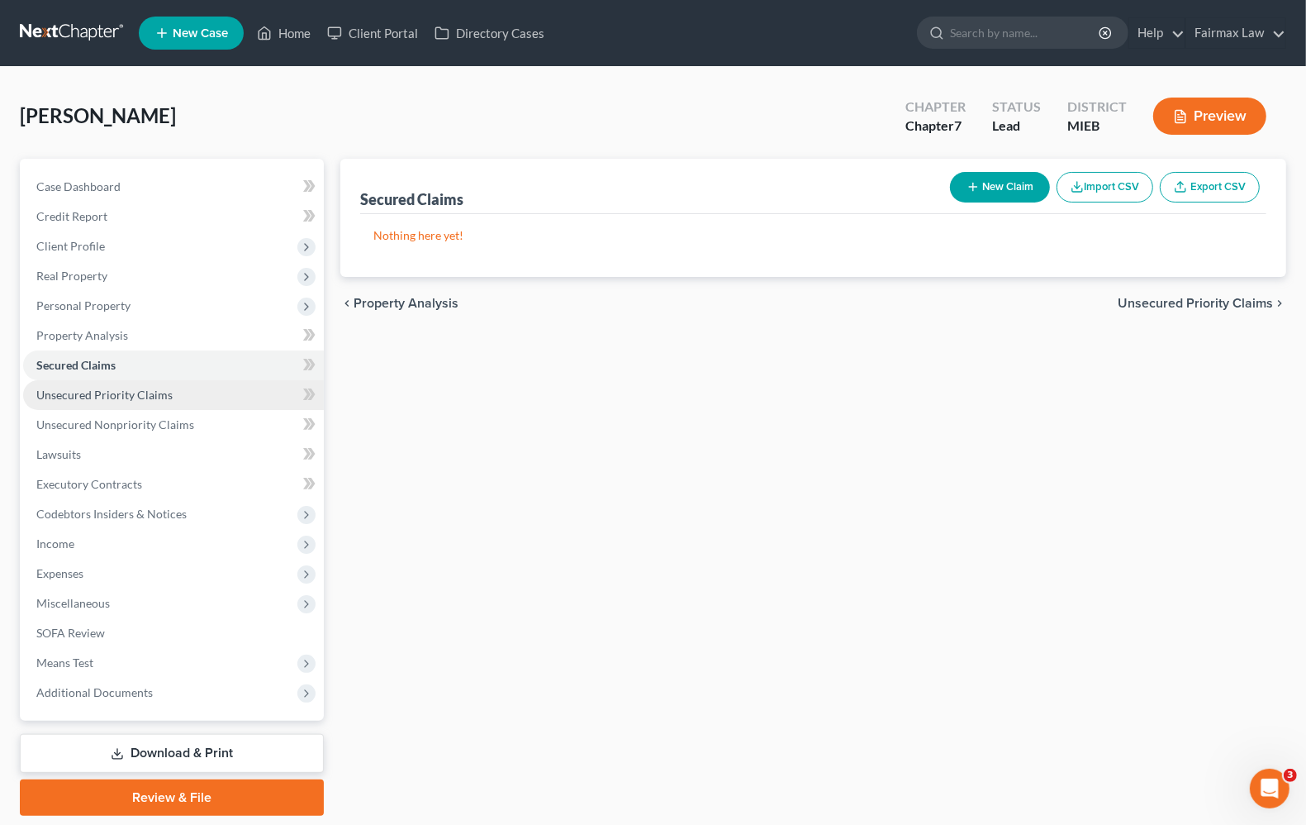
click at [109, 384] on link "Unsecured Priority Claims" at bounding box center [173, 395] width 301 height 30
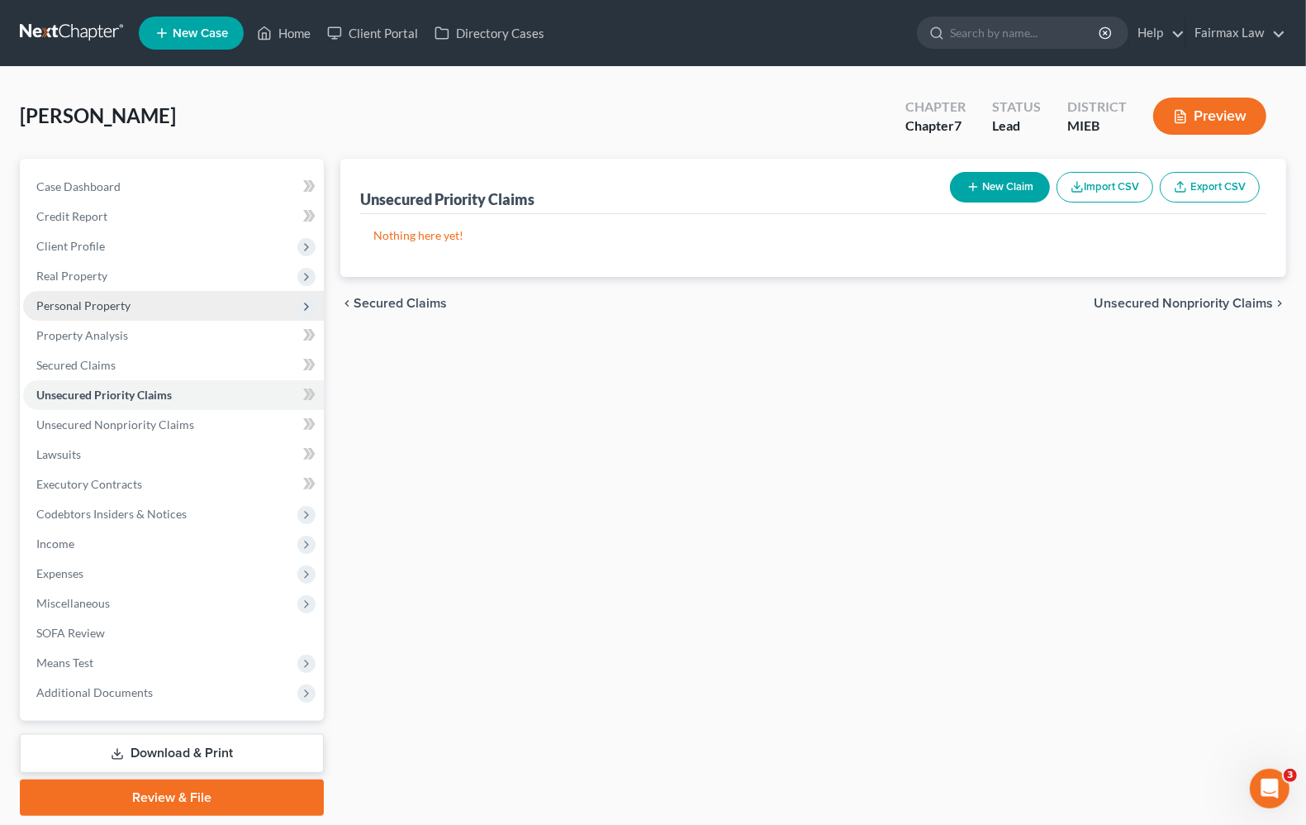
click at [62, 299] on span "Personal Property" at bounding box center [83, 305] width 94 height 14
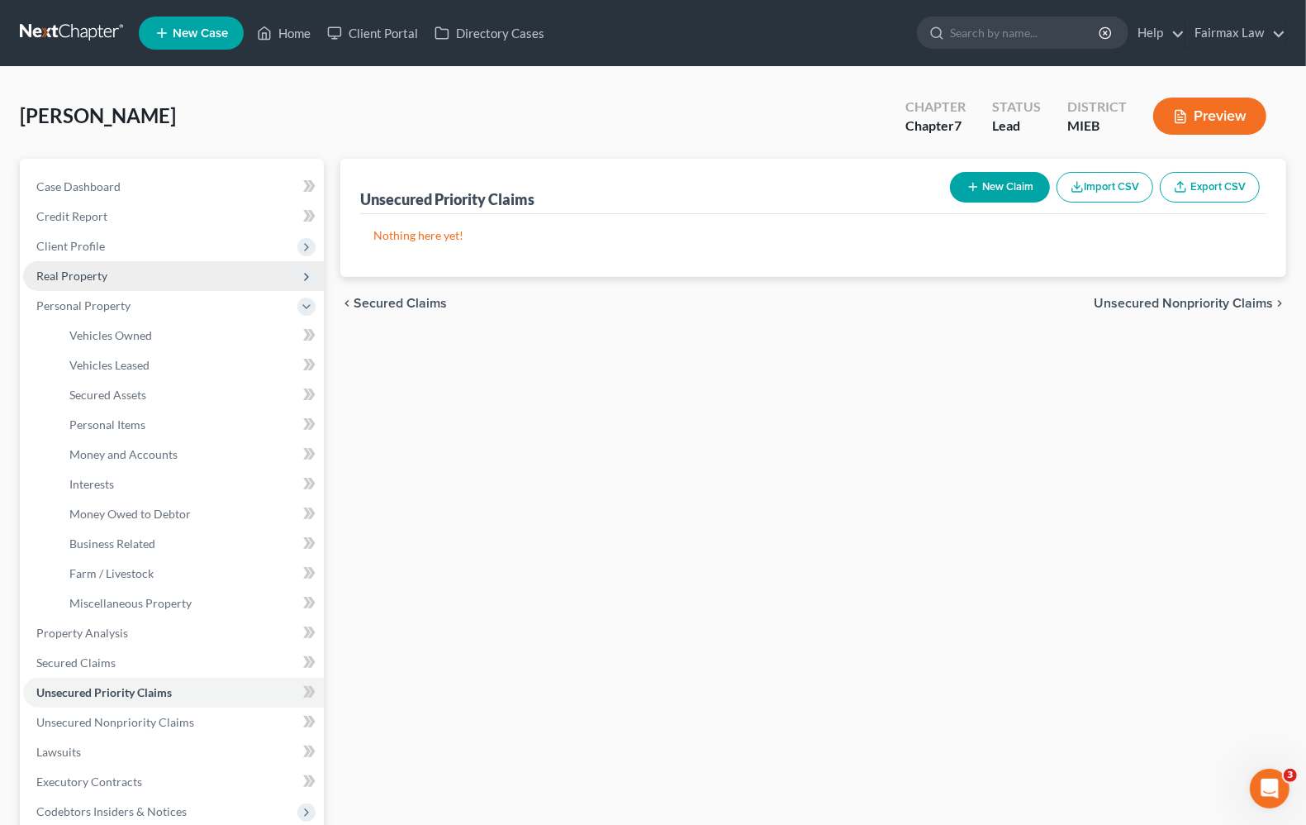
click at [101, 270] on span "Real Property" at bounding box center [71, 276] width 71 height 14
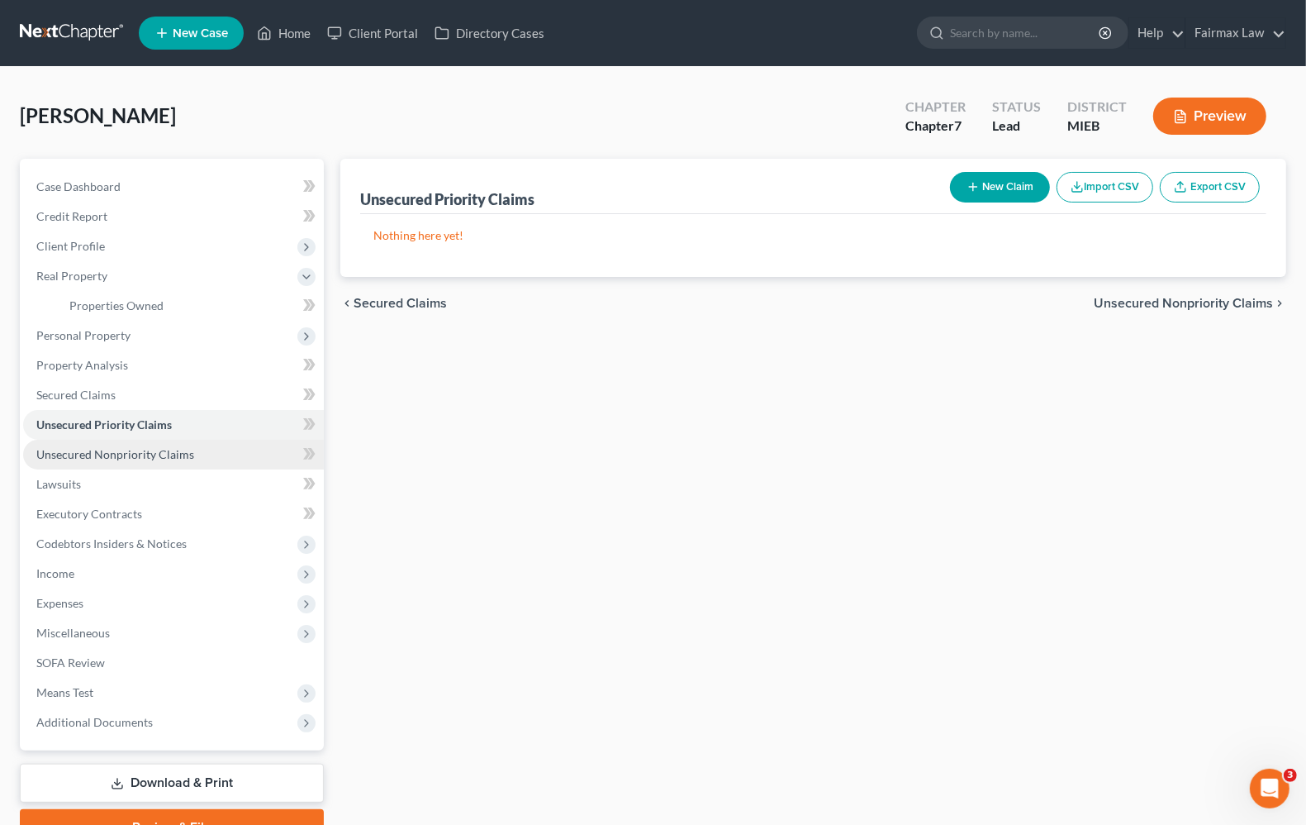
click at [64, 457] on span "Unsecured Nonpriority Claims" at bounding box center [115, 454] width 158 height 14
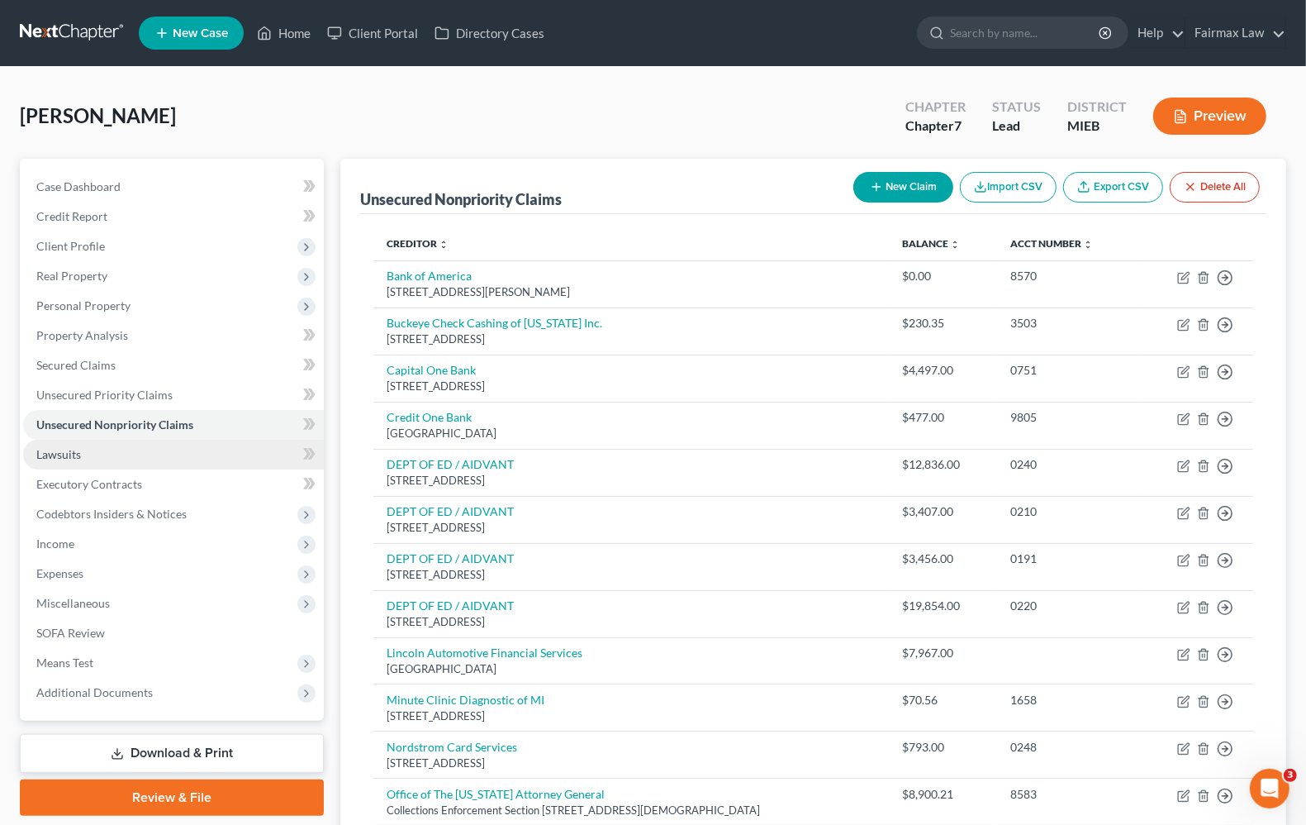
click at [44, 453] on span "Lawsuits" at bounding box center [58, 454] width 45 height 14
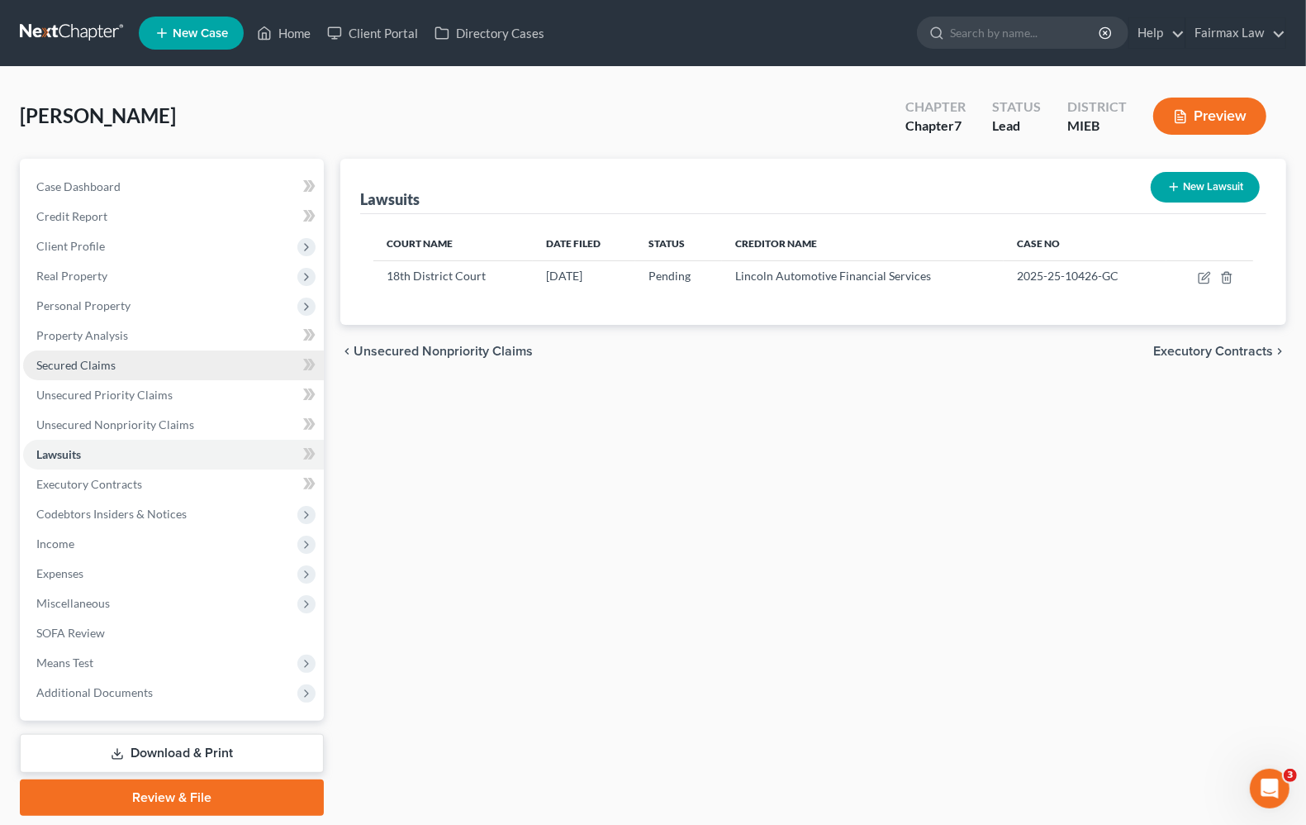
click at [66, 352] on link "Secured Claims" at bounding box center [173, 365] width 301 height 30
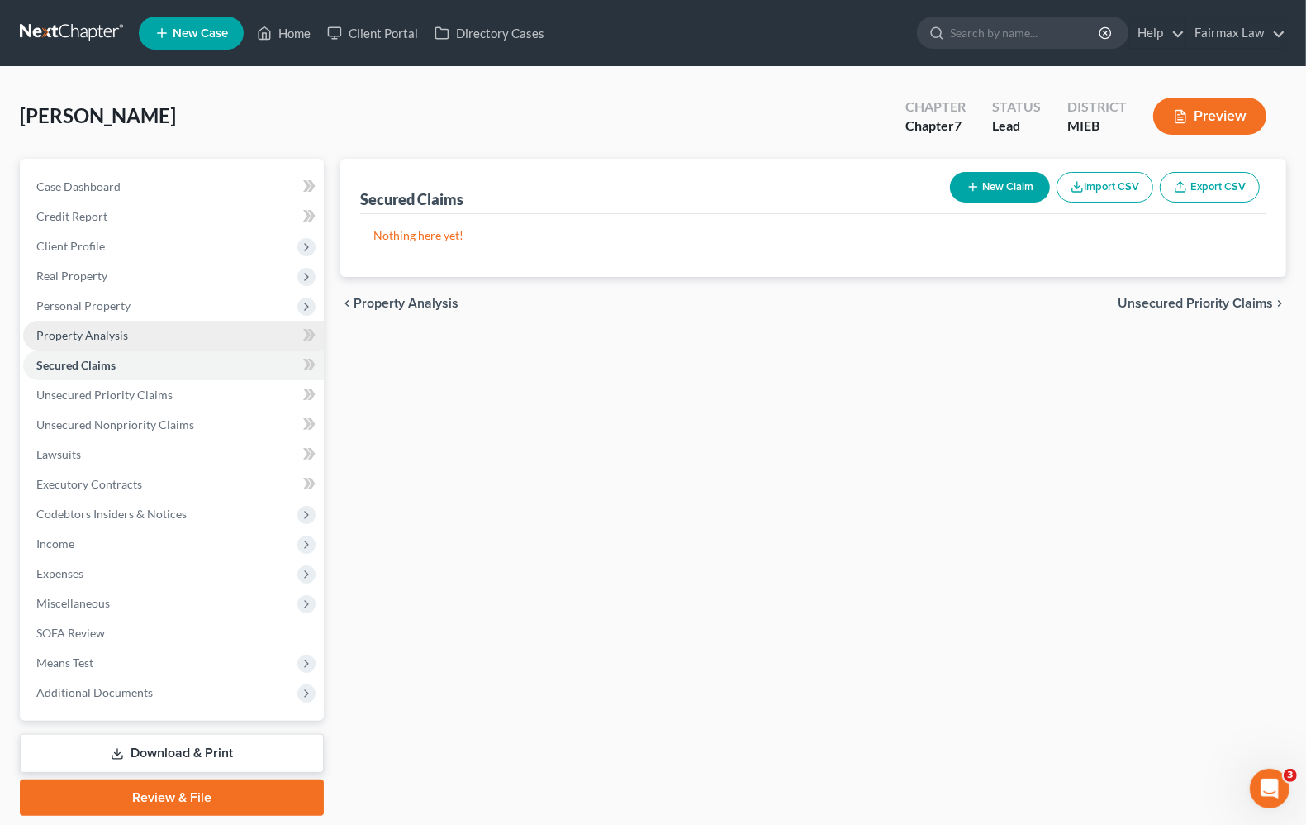
click at [99, 335] on span "Property Analysis" at bounding box center [82, 335] width 92 height 14
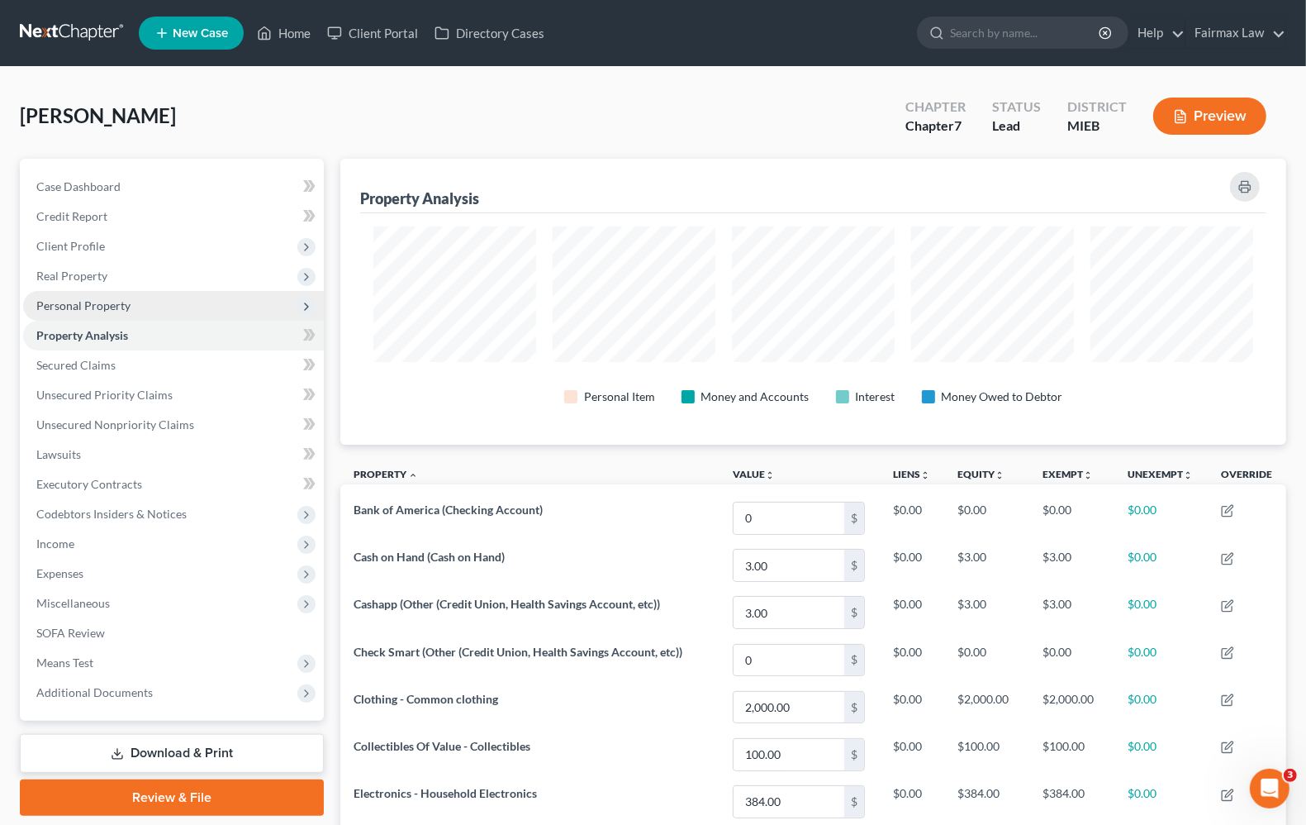
scroll to position [286, 946]
click at [102, 307] on span "Personal Property" at bounding box center [83, 305] width 94 height 14
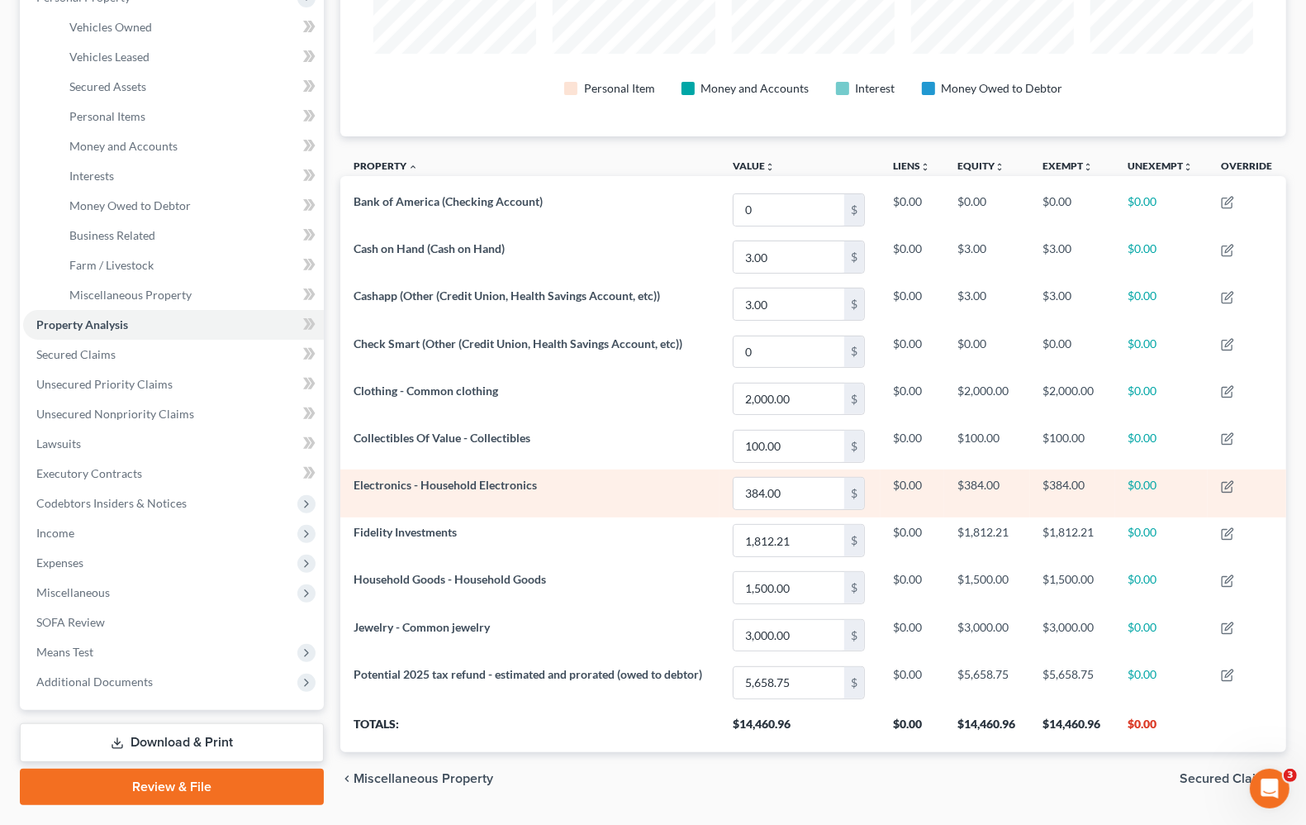
scroll to position [310, 0]
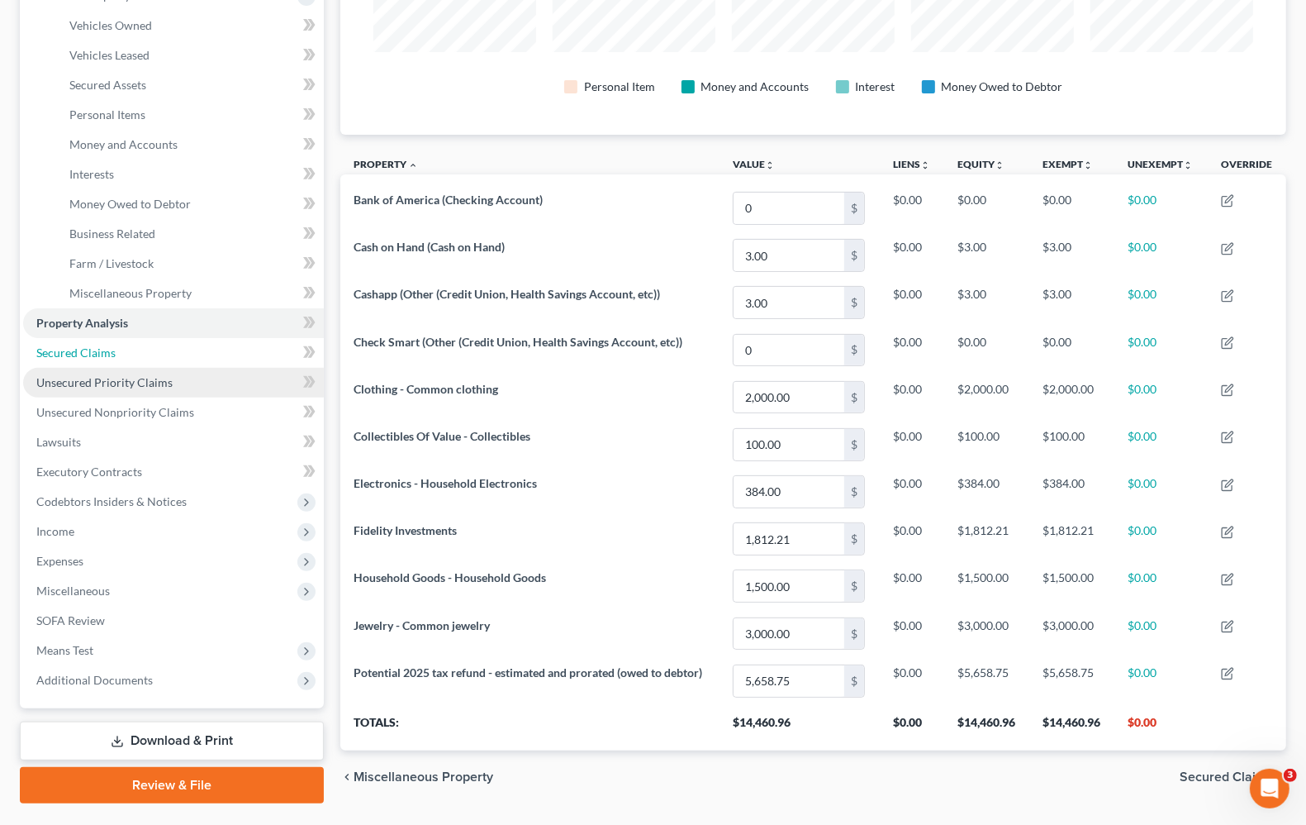
drag, startPoint x: 147, startPoint y: 362, endPoint x: 139, endPoint y: 392, distance: 31.7
click at [147, 364] on link "Secured Claims" at bounding box center [173, 353] width 301 height 30
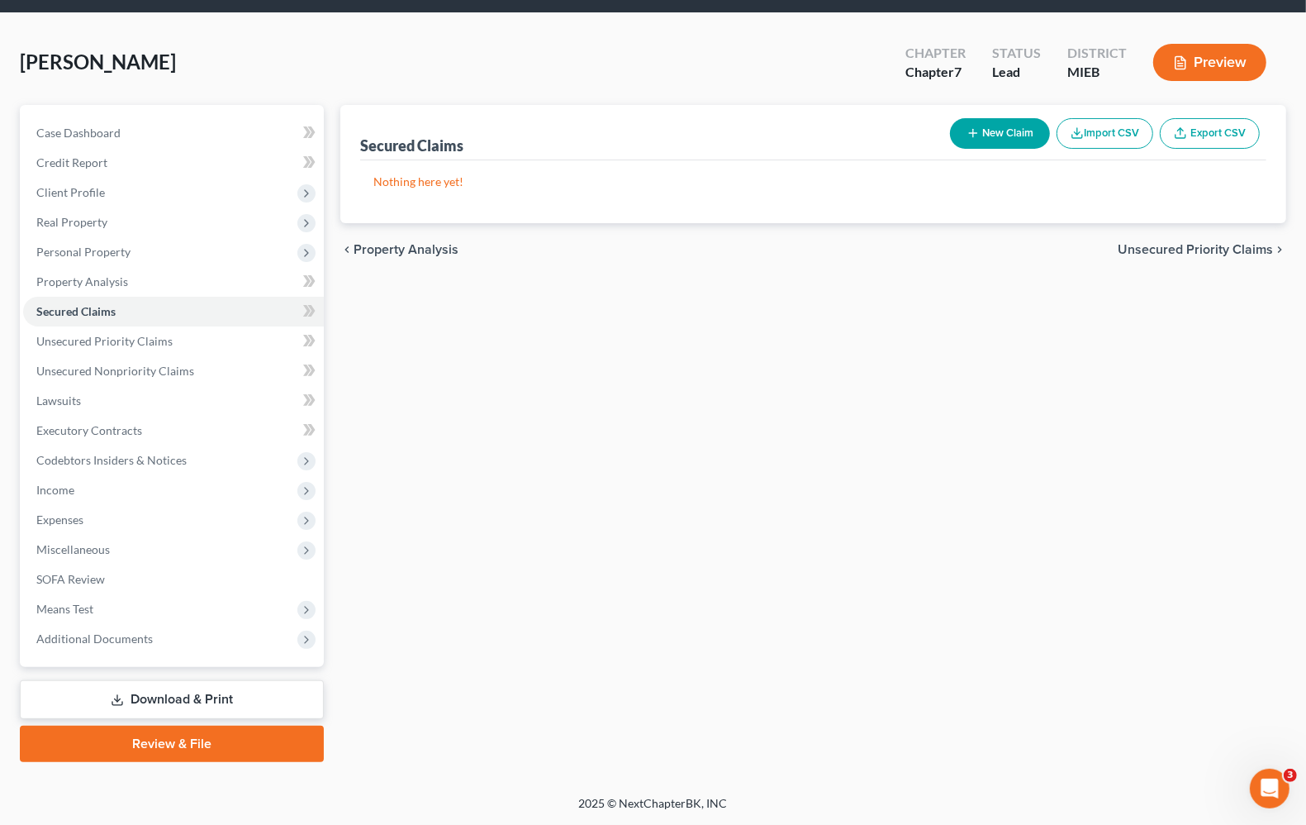
click at [139, 267] on ul "Vehicles Owned Vehicles Leased Machinery and Vehicles Office Related" at bounding box center [173, 267] width 301 height 0
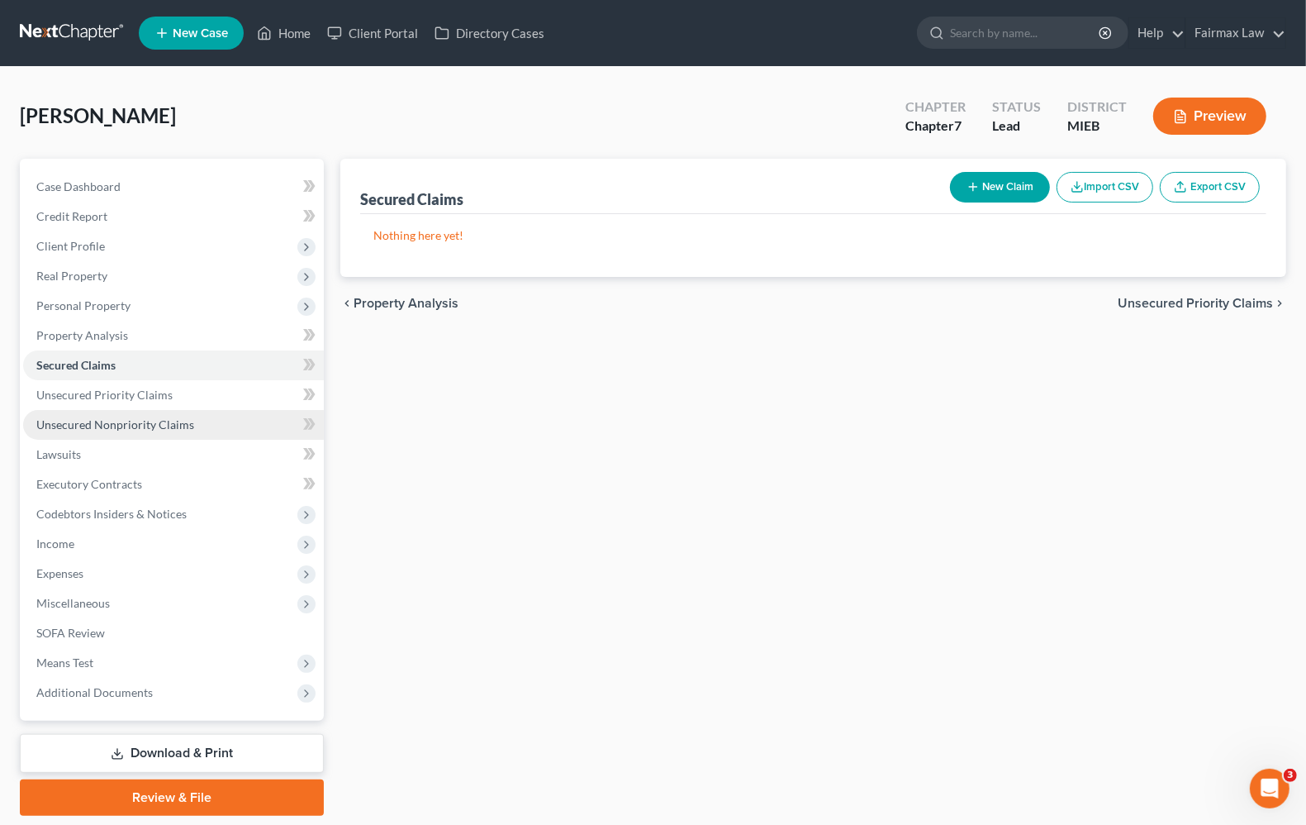
click at [138, 420] on span "Unsecured Nonpriority Claims" at bounding box center [115, 424] width 158 height 14
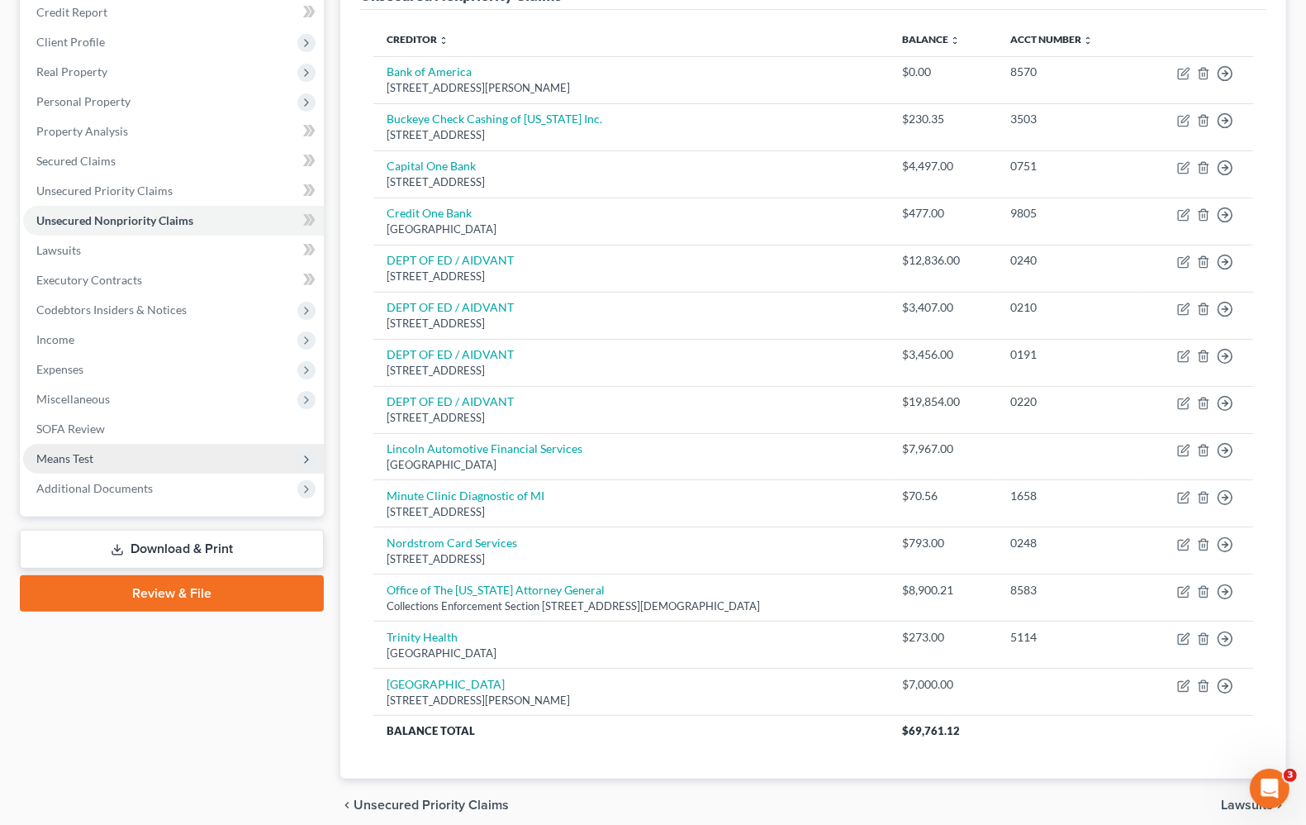
scroll to position [69, 0]
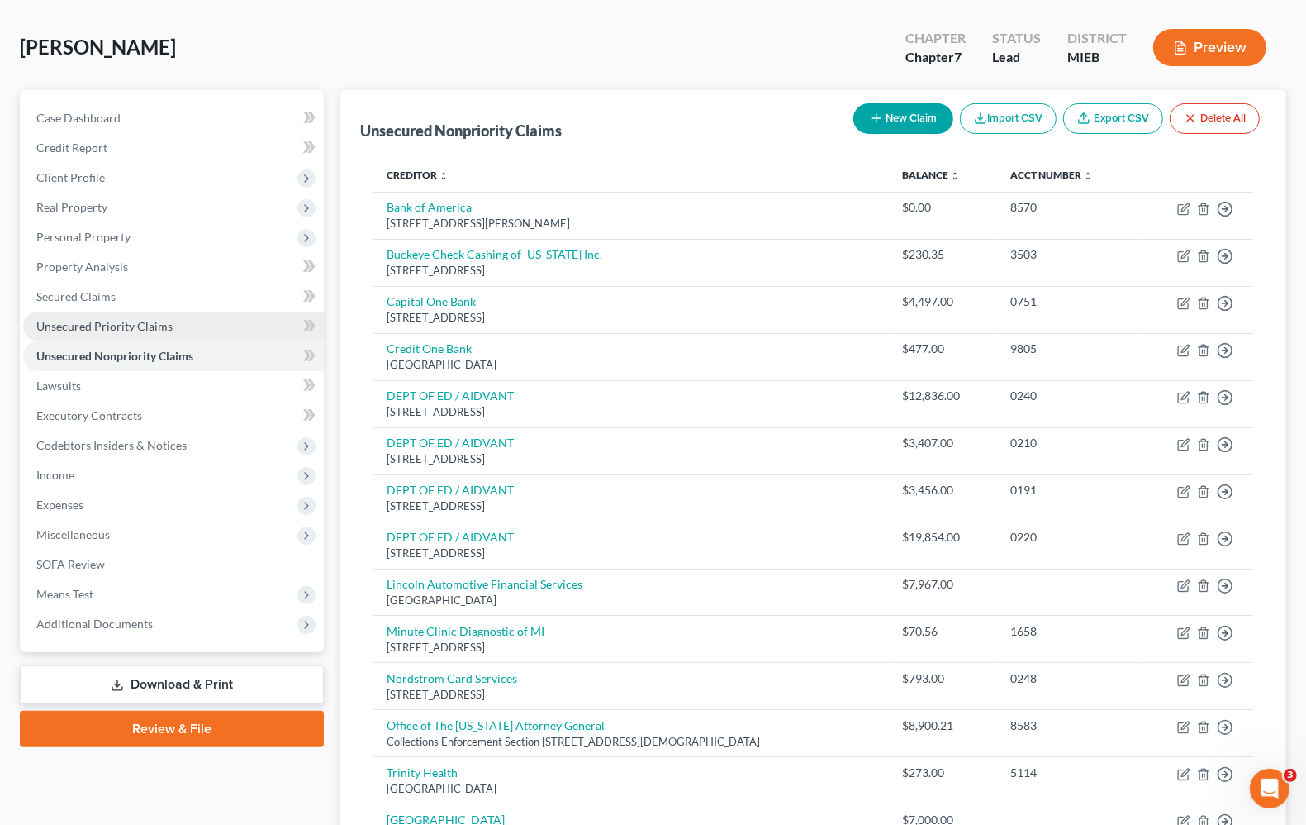
click at [96, 331] on link "Unsecured Priority Claims" at bounding box center [173, 327] width 301 height 30
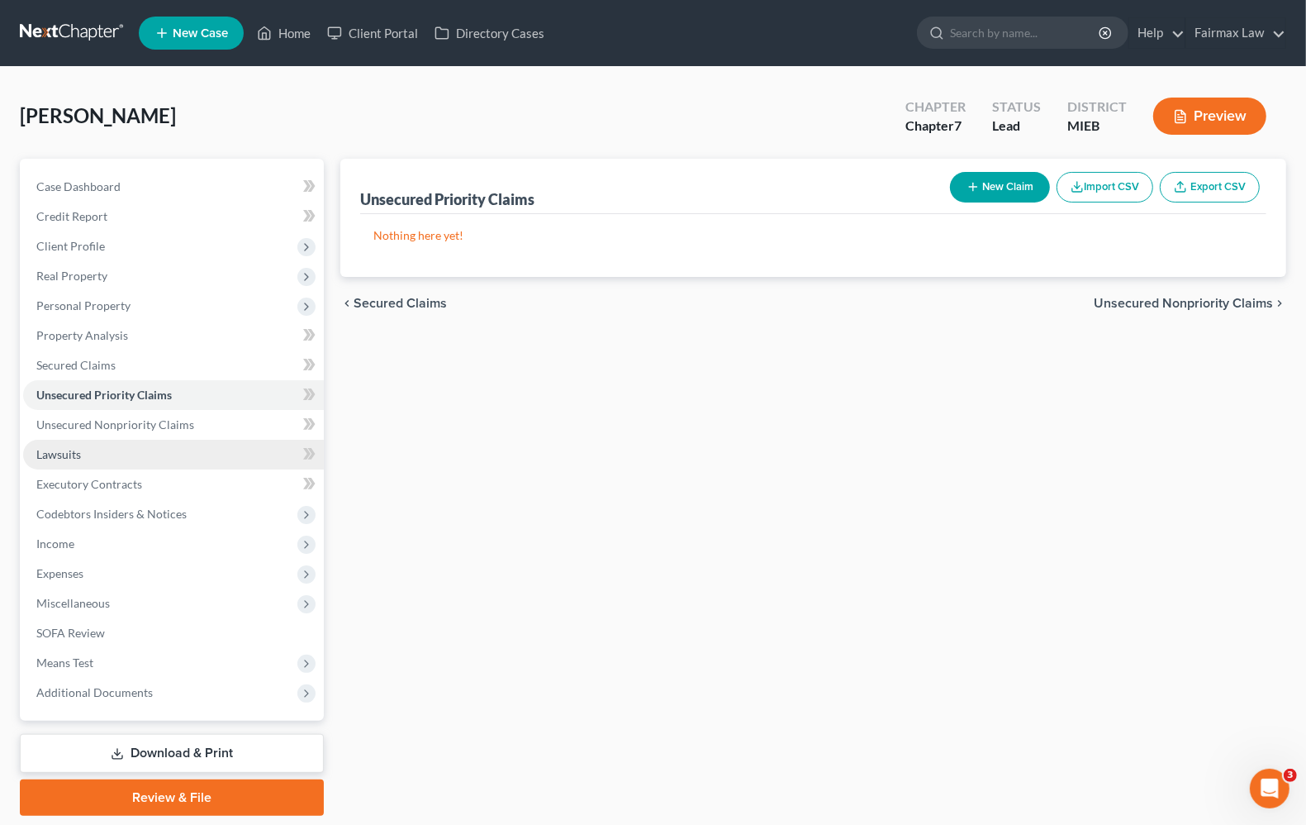
click at [77, 460] on link "Lawsuits" at bounding box center [173, 455] width 301 height 30
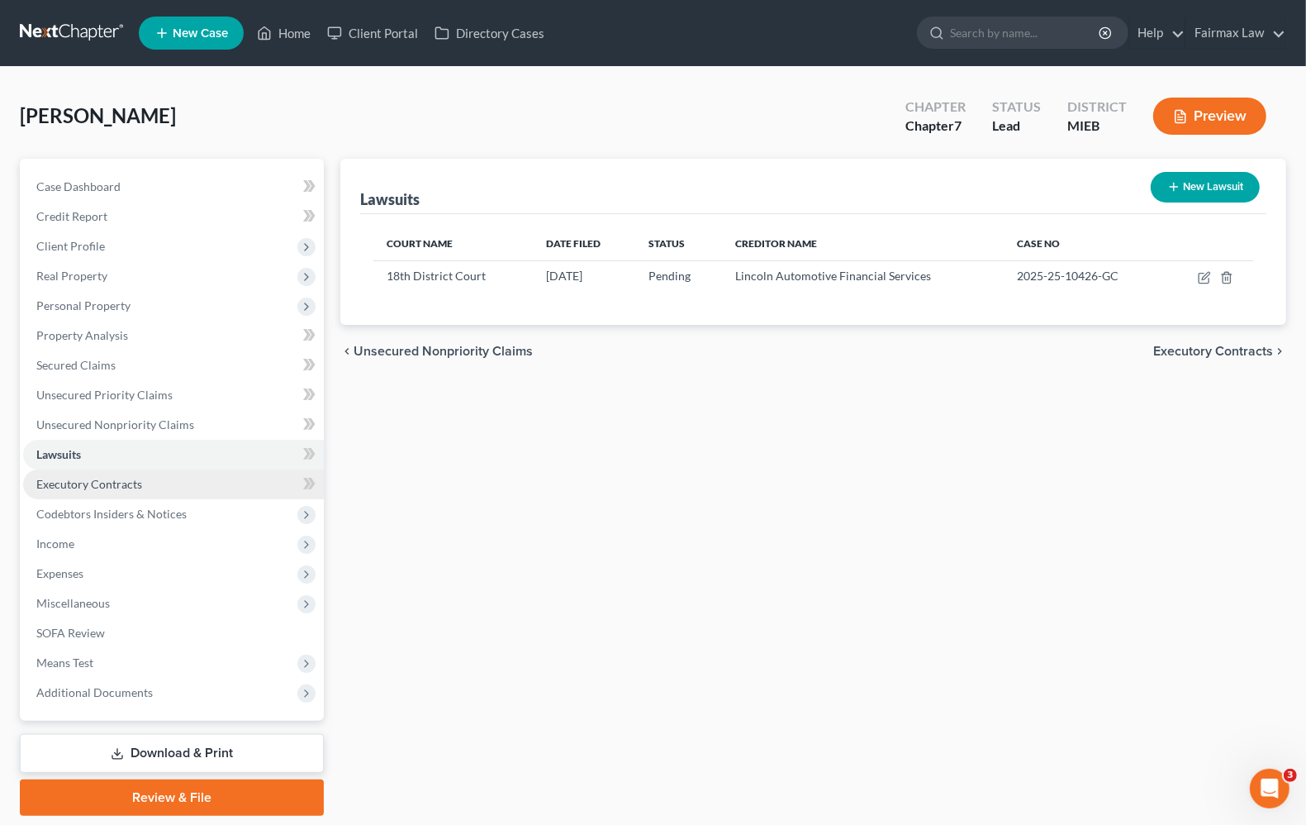
click at [134, 481] on span "Executory Contracts" at bounding box center [89, 484] width 106 height 14
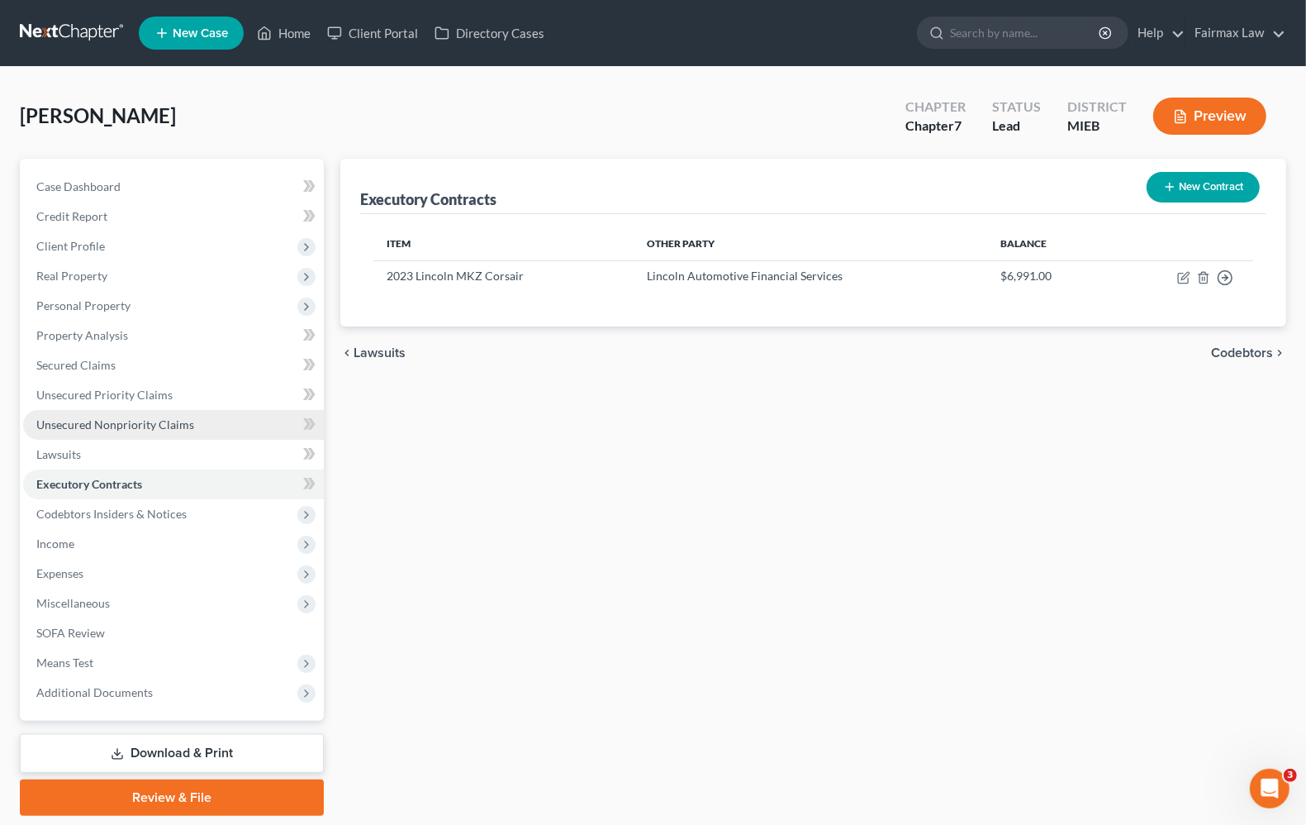
click at [73, 423] on span "Unsecured Nonpriority Claims" at bounding box center [115, 424] width 158 height 14
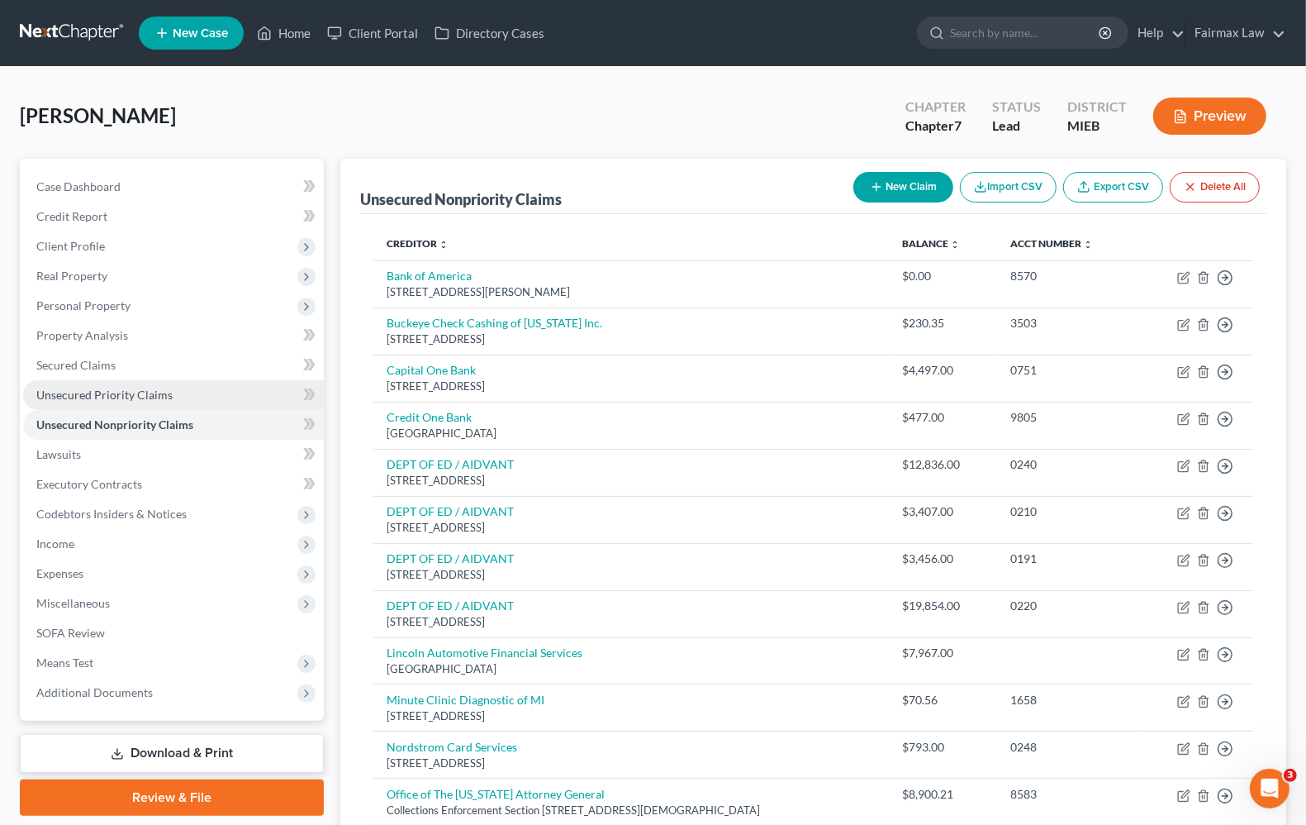
click at [85, 392] on span "Unsecured Priority Claims" at bounding box center [104, 395] width 136 height 14
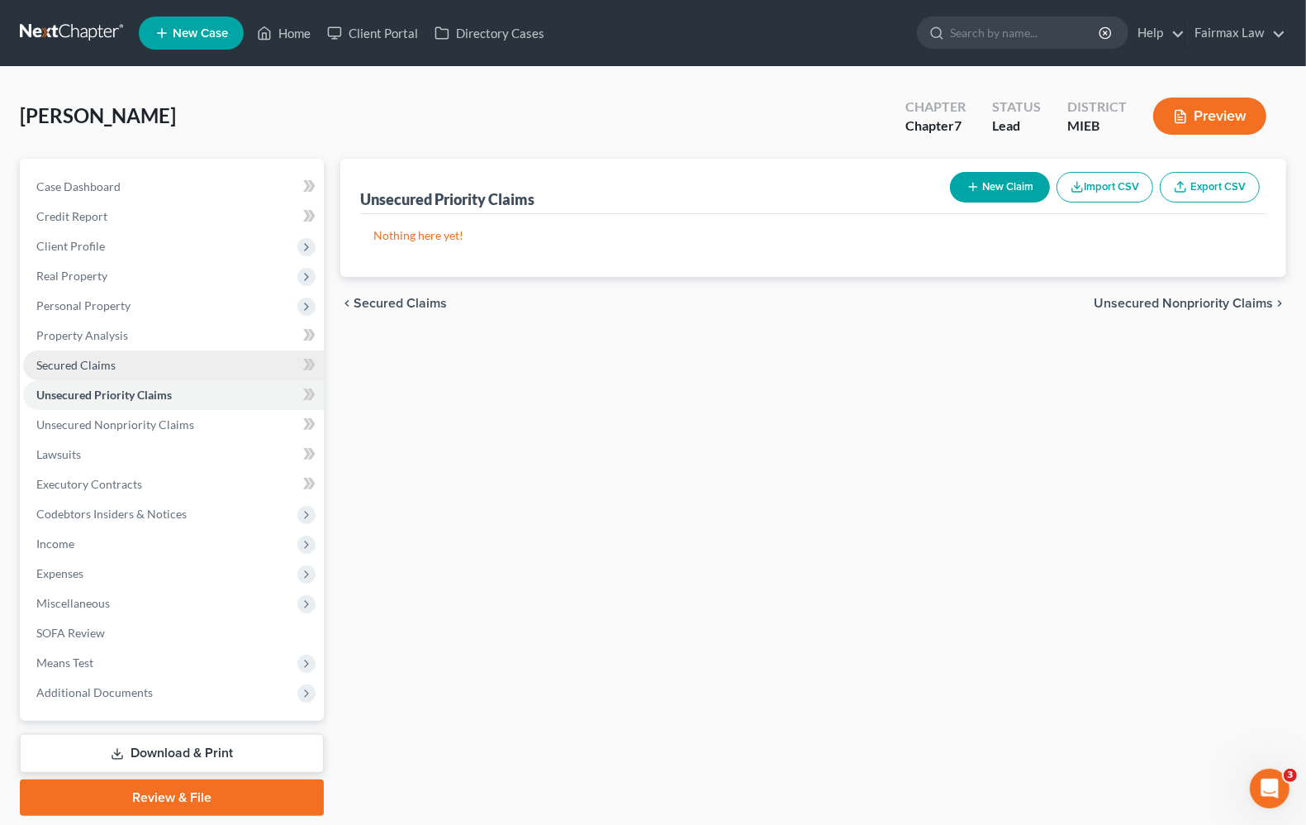
click at [71, 365] on span "Secured Claims" at bounding box center [75, 365] width 79 height 14
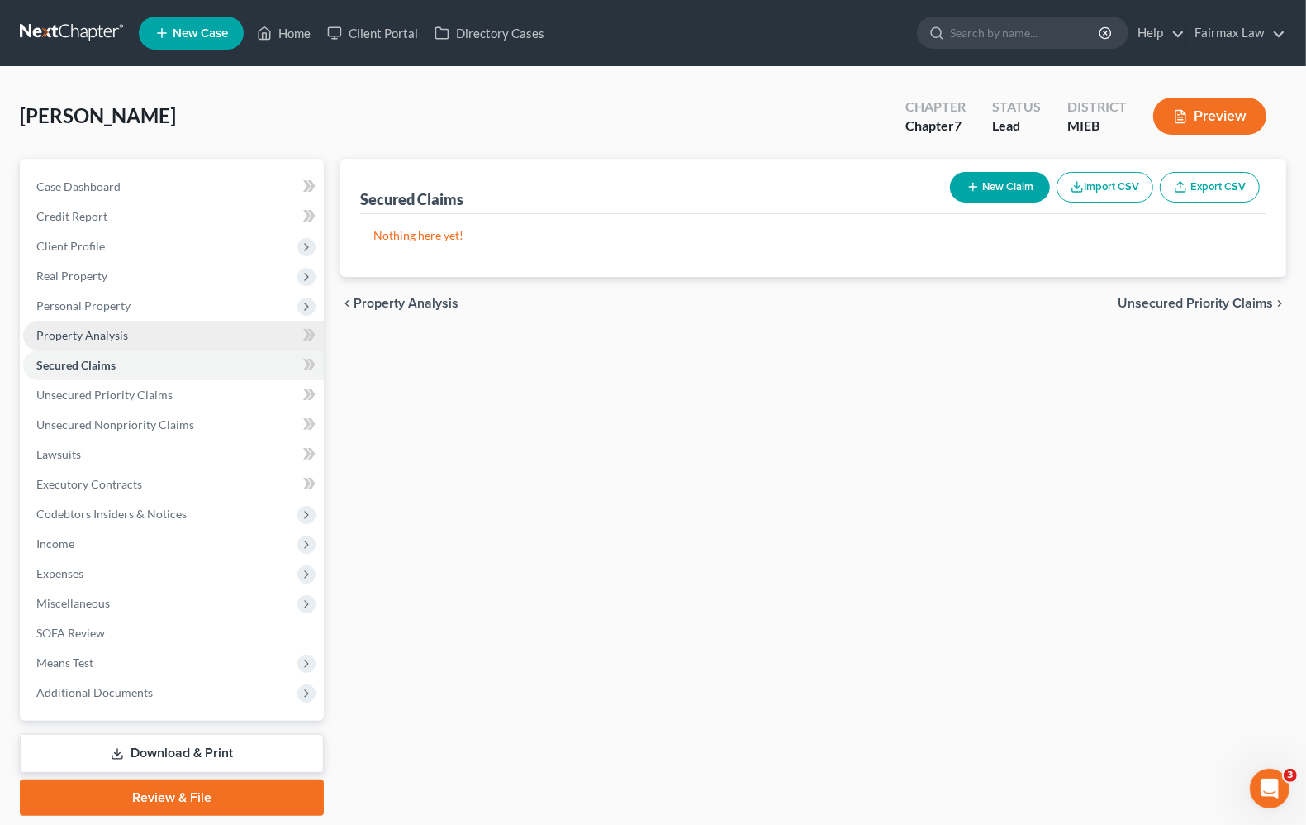
click at [77, 335] on span "Property Analysis" at bounding box center [82, 335] width 92 height 14
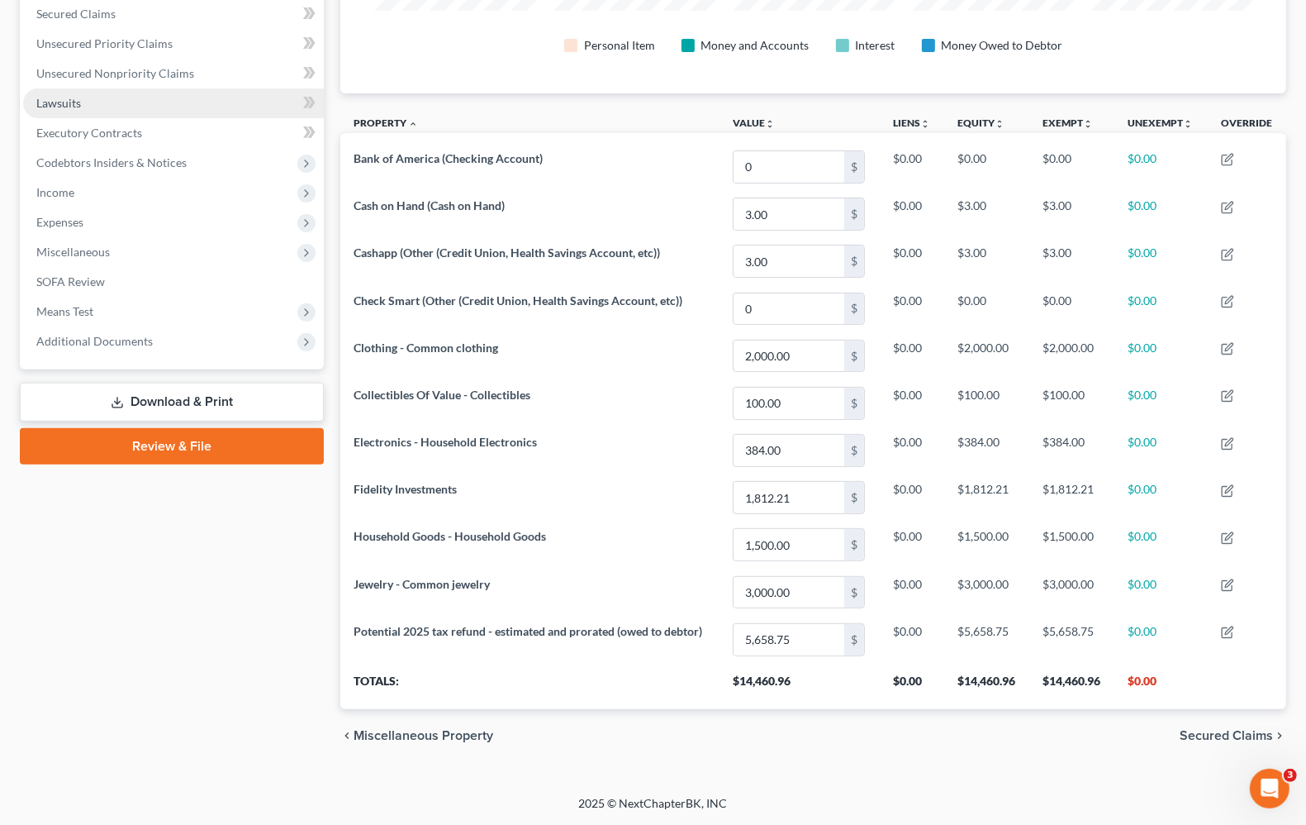
click at [72, 88] on link "Lawsuits" at bounding box center [173, 103] width 301 height 30
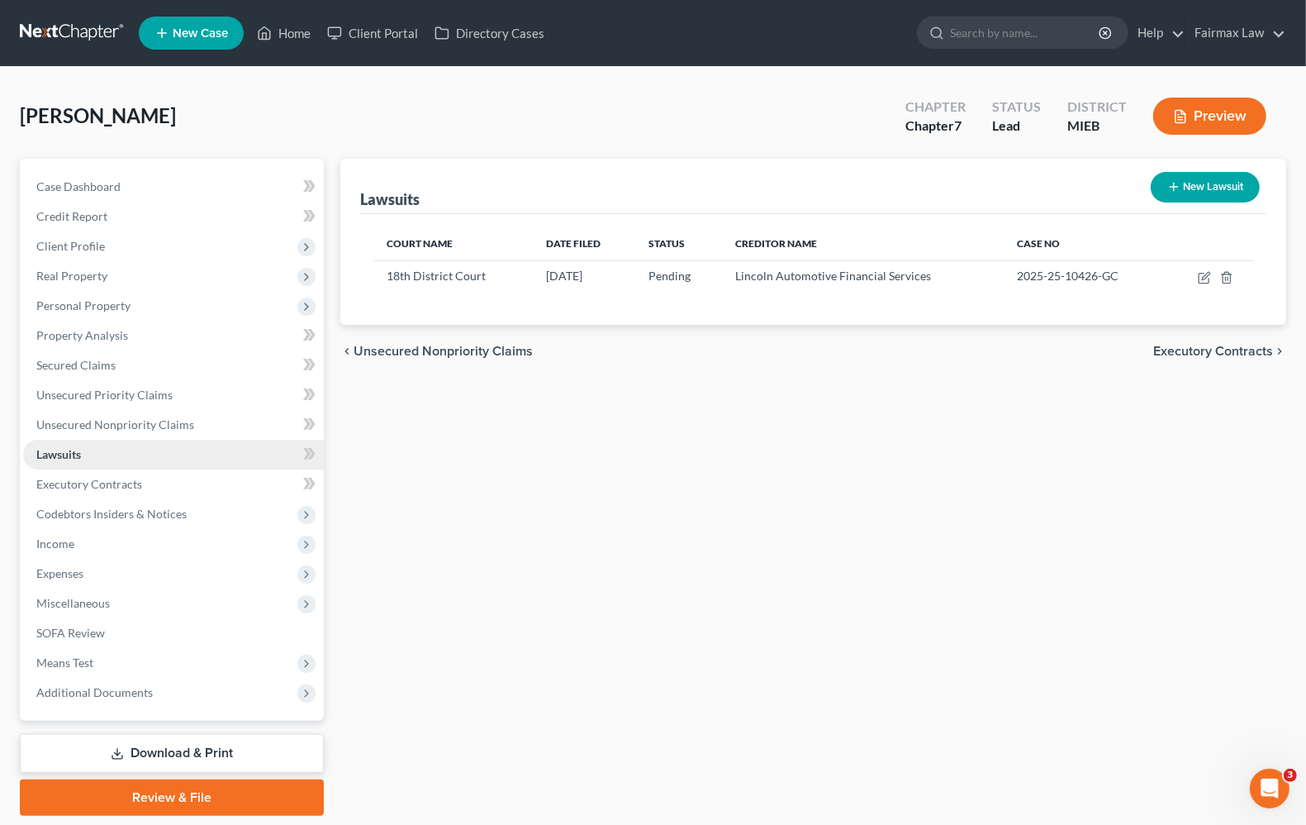
click at [77, 440] on link "Lawsuits" at bounding box center [173, 455] width 301 height 30
click at [92, 426] on span "Unsecured Nonpriority Claims" at bounding box center [115, 424] width 158 height 14
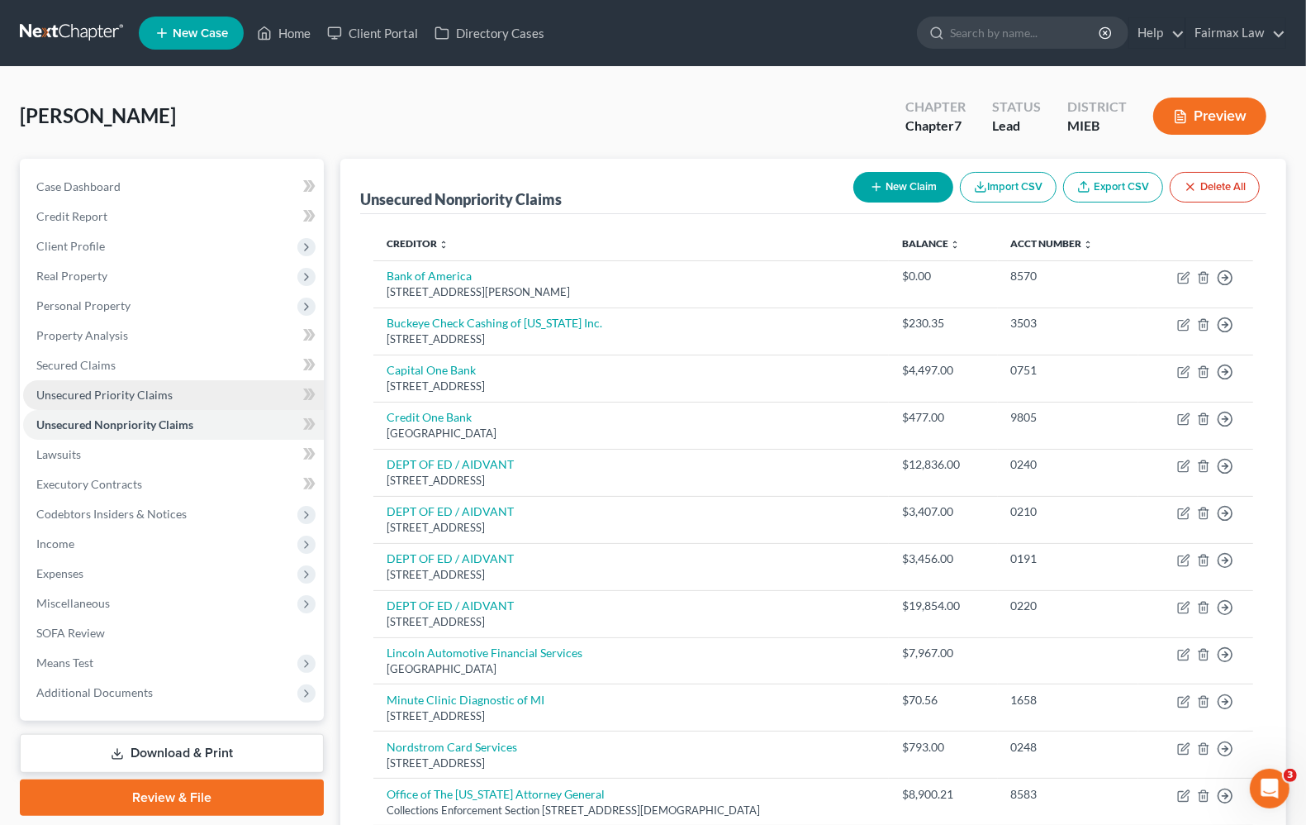
click at [102, 392] on span "Unsecured Priority Claims" at bounding box center [104, 395] width 136 height 14
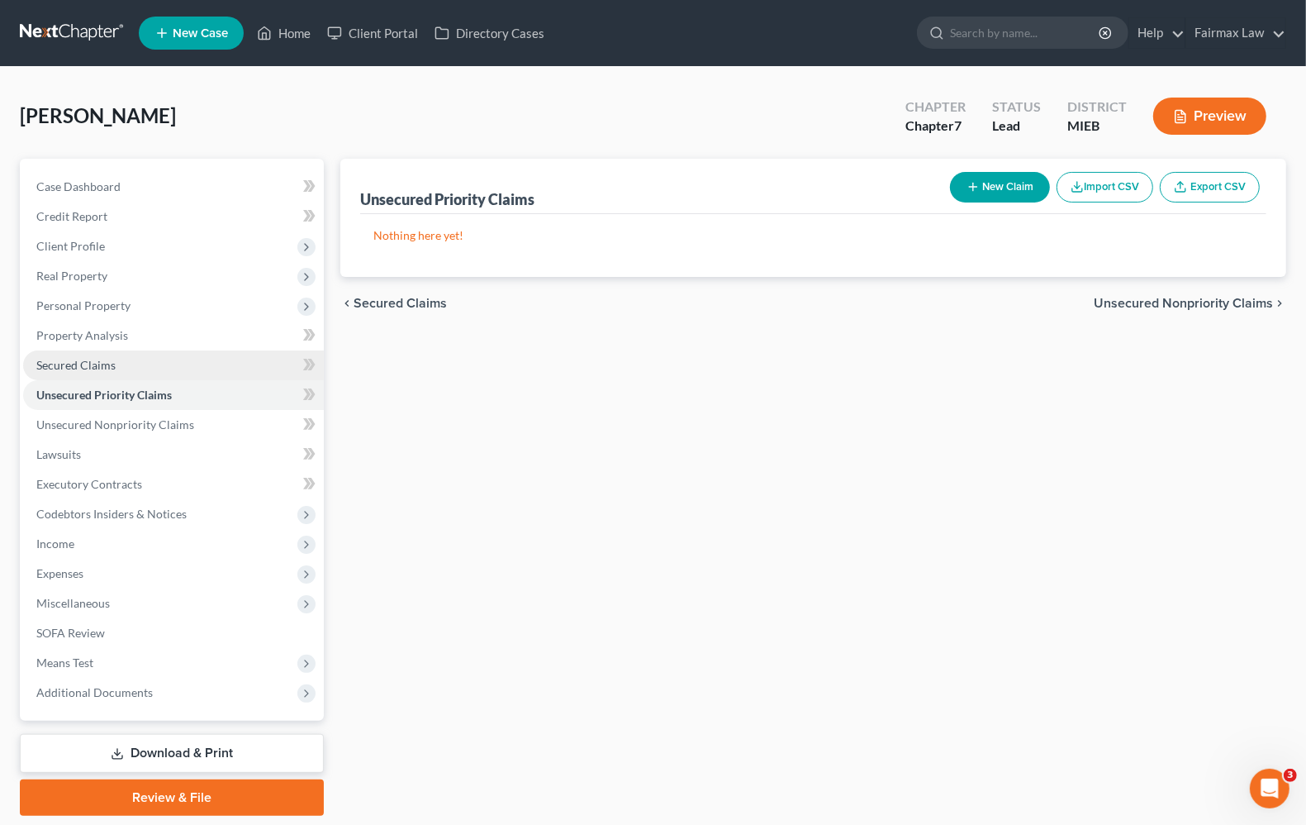
click at [108, 370] on link "Secured Claims" at bounding box center [173, 365] width 301 height 30
click at [103, 405] on link "Unsecured Priority Claims" at bounding box center [173, 395] width 301 height 30
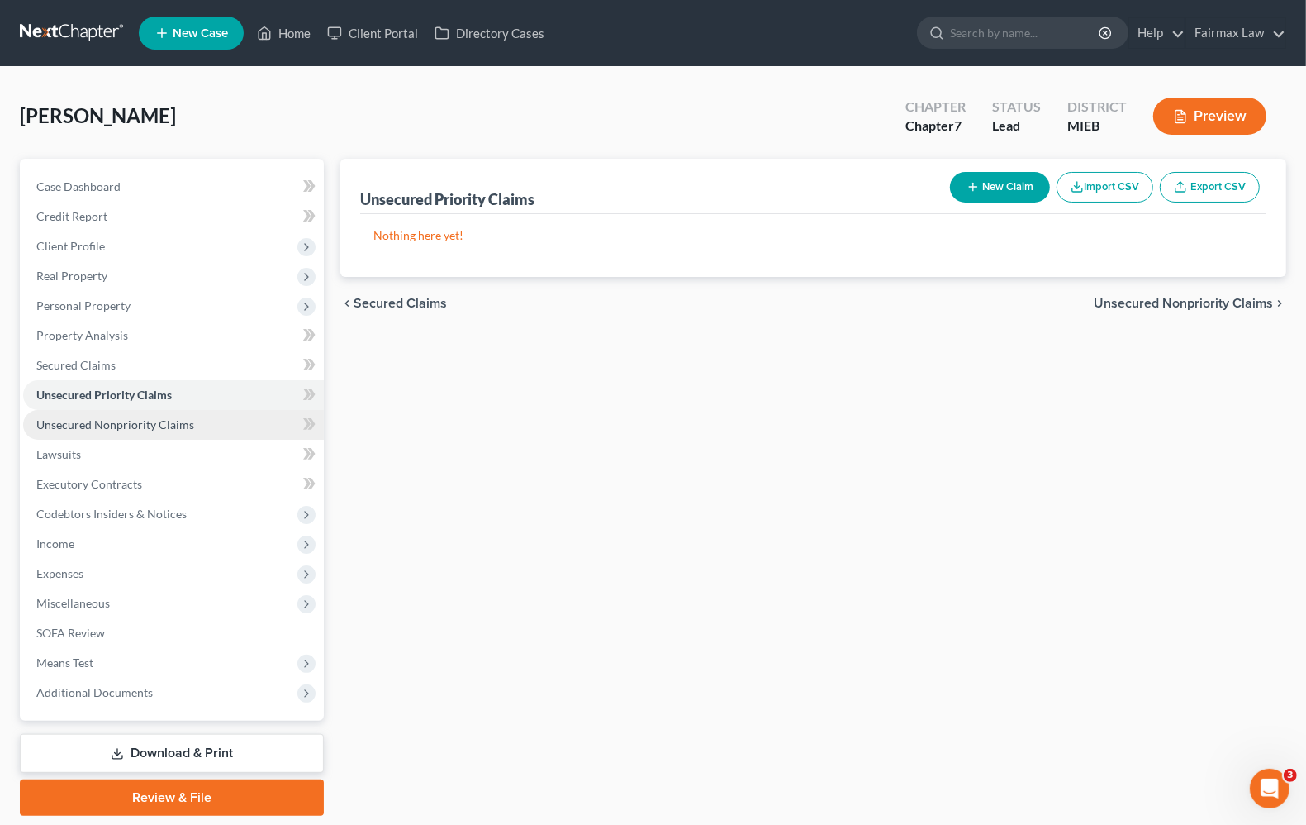
click at [107, 423] on span "Unsecured Nonpriority Claims" at bounding box center [115, 424] width 158 height 14
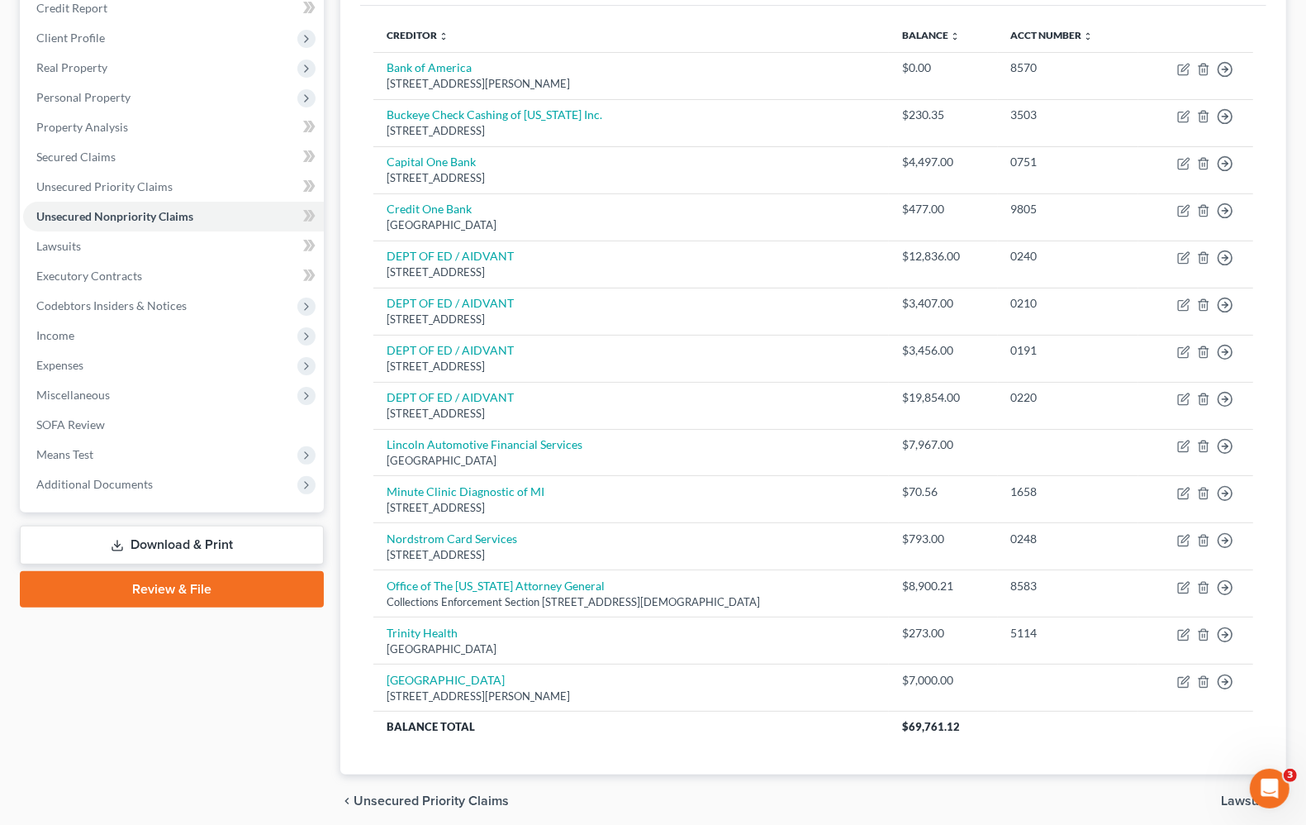
scroll to position [172, 0]
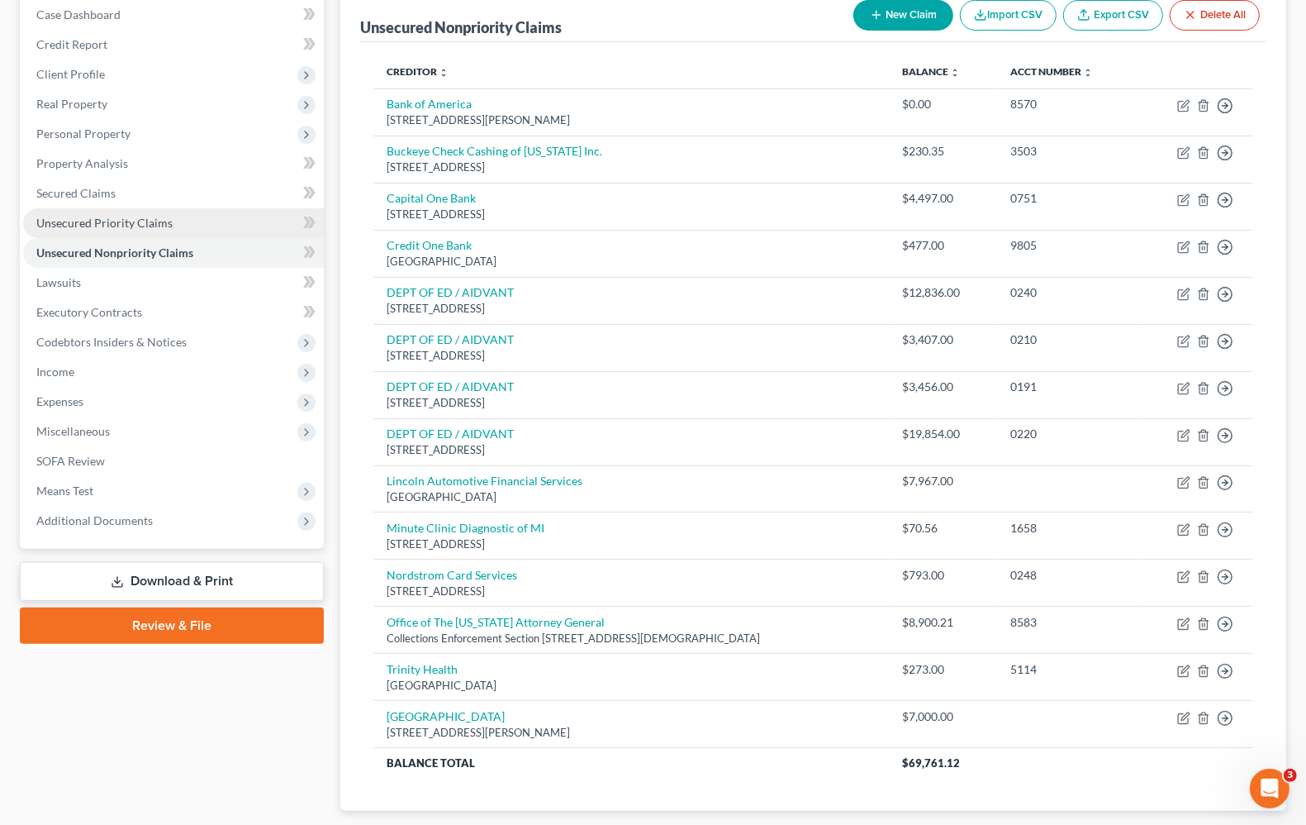
click at [149, 220] on span "Unsecured Priority Claims" at bounding box center [104, 223] width 136 height 14
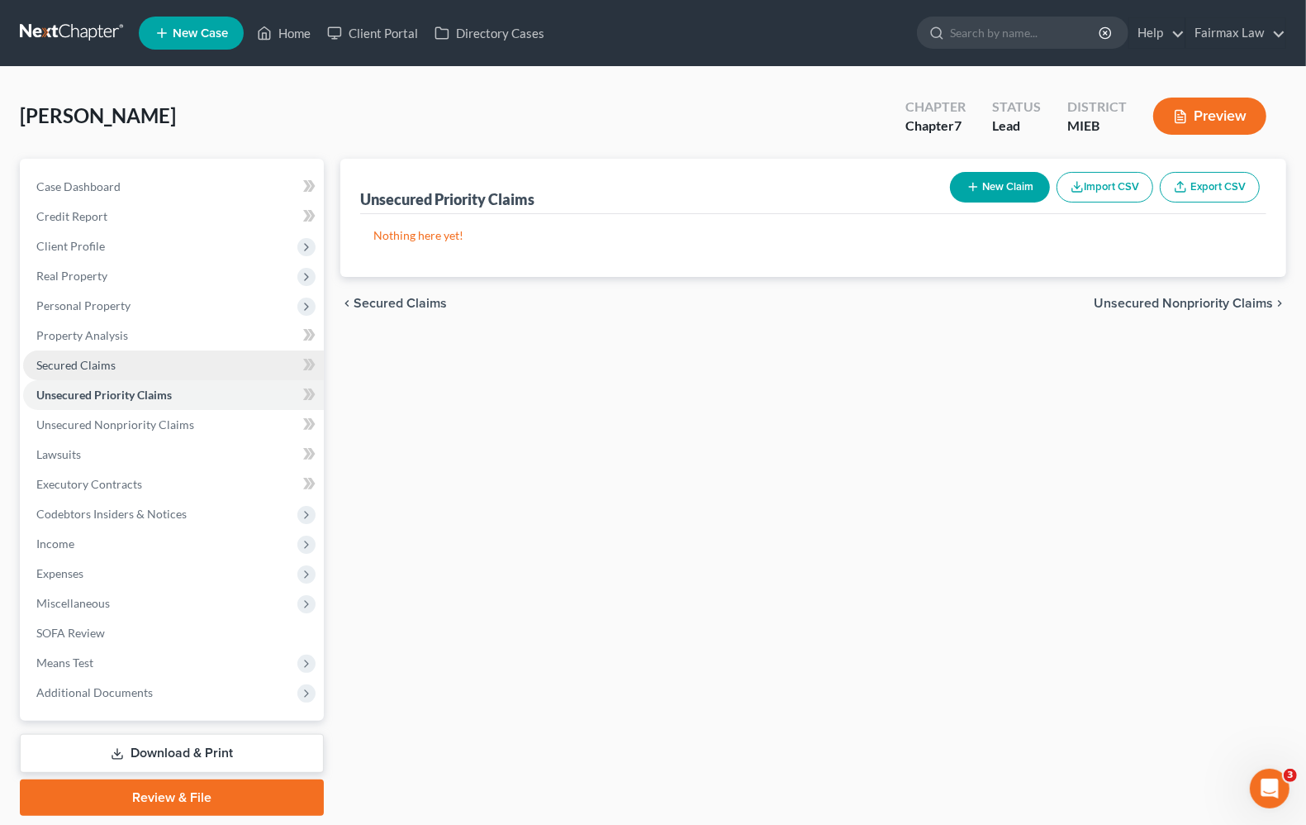
click at [67, 364] on span "Secured Claims" at bounding box center [75, 365] width 79 height 14
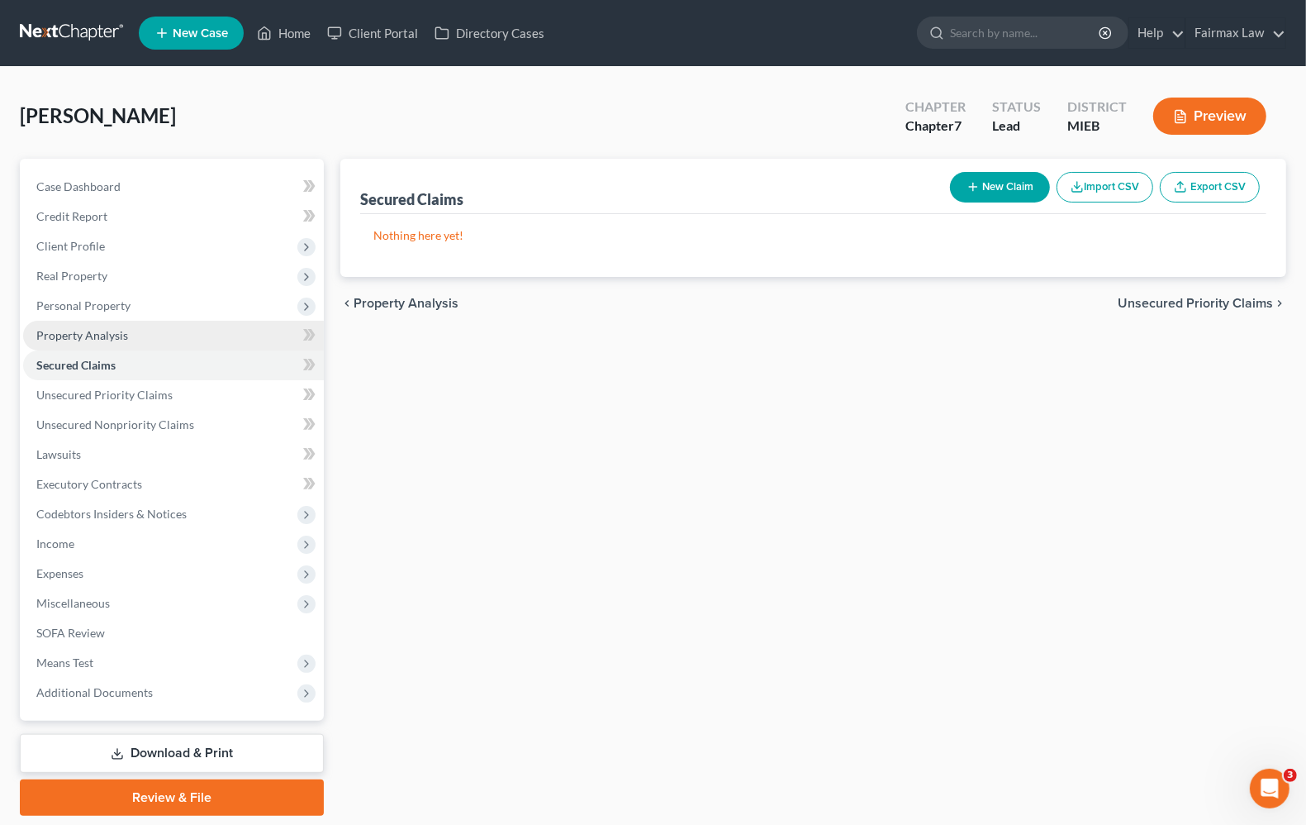
click at [78, 336] on span "Property Analysis" at bounding box center [82, 335] width 92 height 14
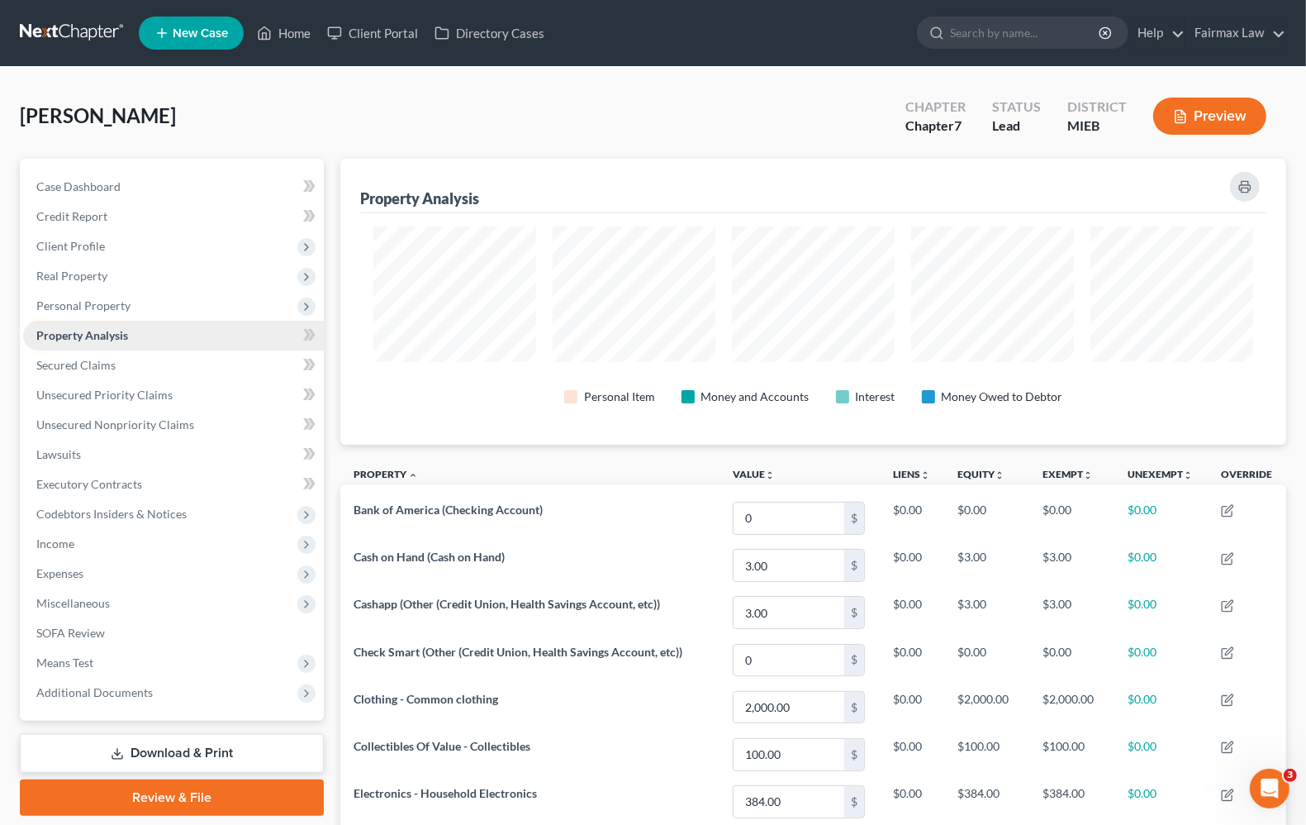
scroll to position [286, 946]
click at [521, 104] on div "Fenderson, Shajuana Upgraded Chapter Chapter 7 Status Lead District MIEB Preview" at bounding box center [653, 123] width 1267 height 72
click at [89, 701] on span "Additional Documents" at bounding box center [173, 693] width 301 height 30
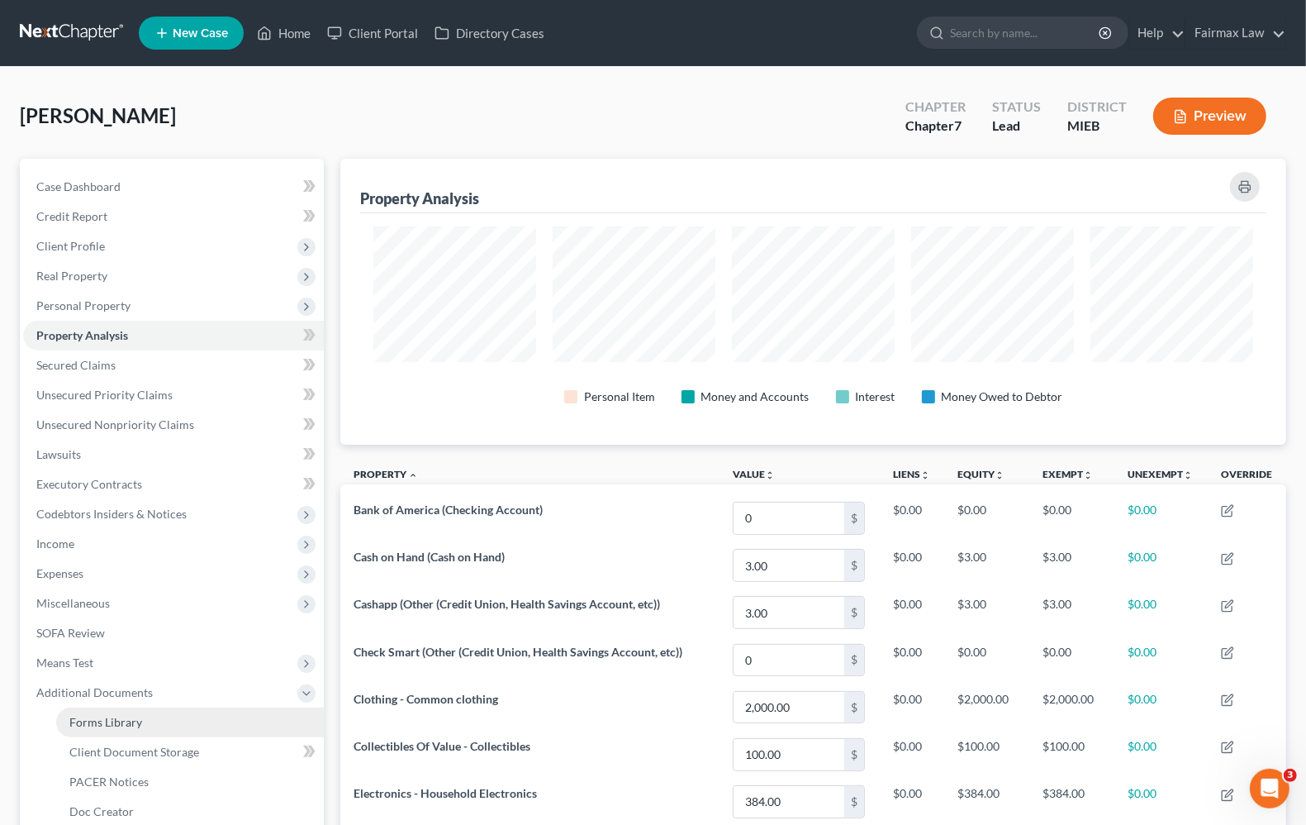
scroll to position [354, 0]
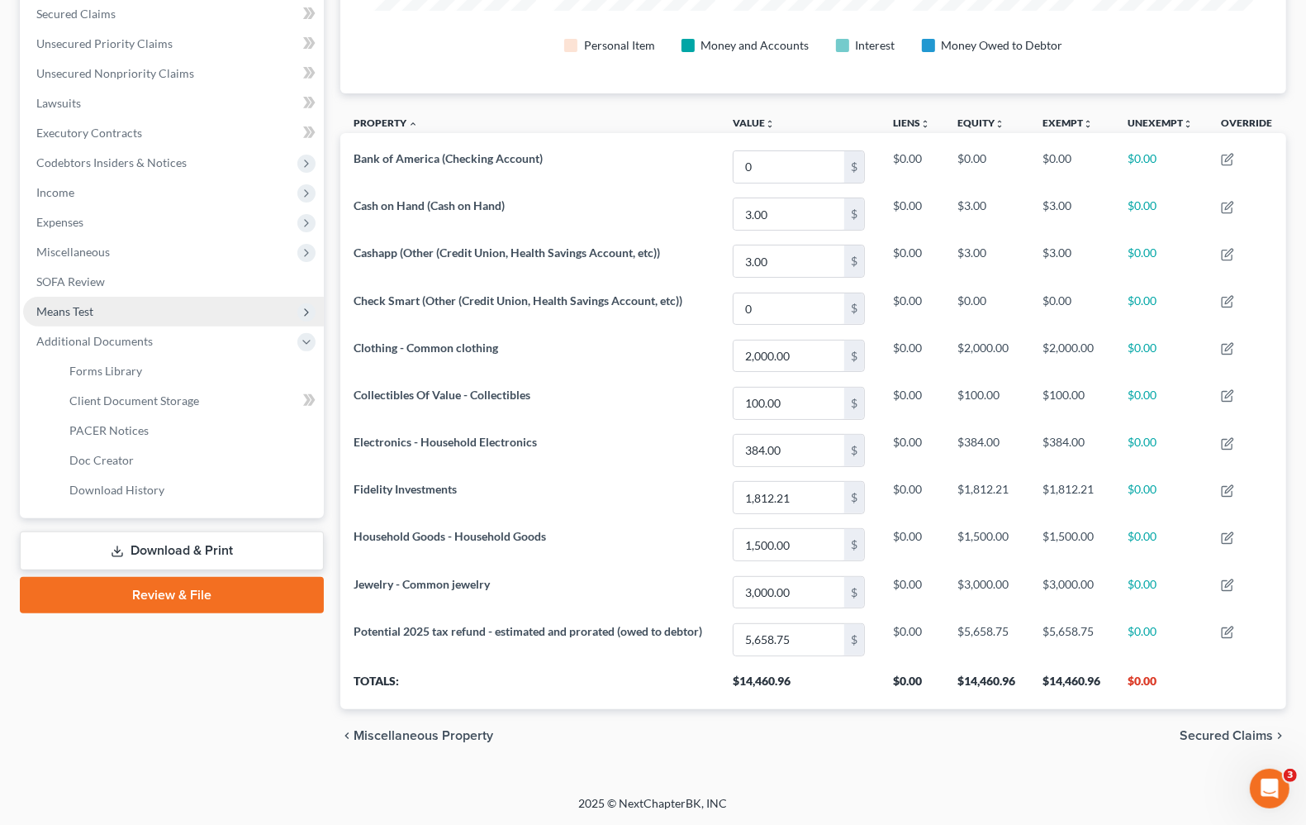
drag, startPoint x: 75, startPoint y: 296, endPoint x: 89, endPoint y: 304, distance: 16.3
click at [75, 297] on span "Means Test" at bounding box center [173, 312] width 301 height 30
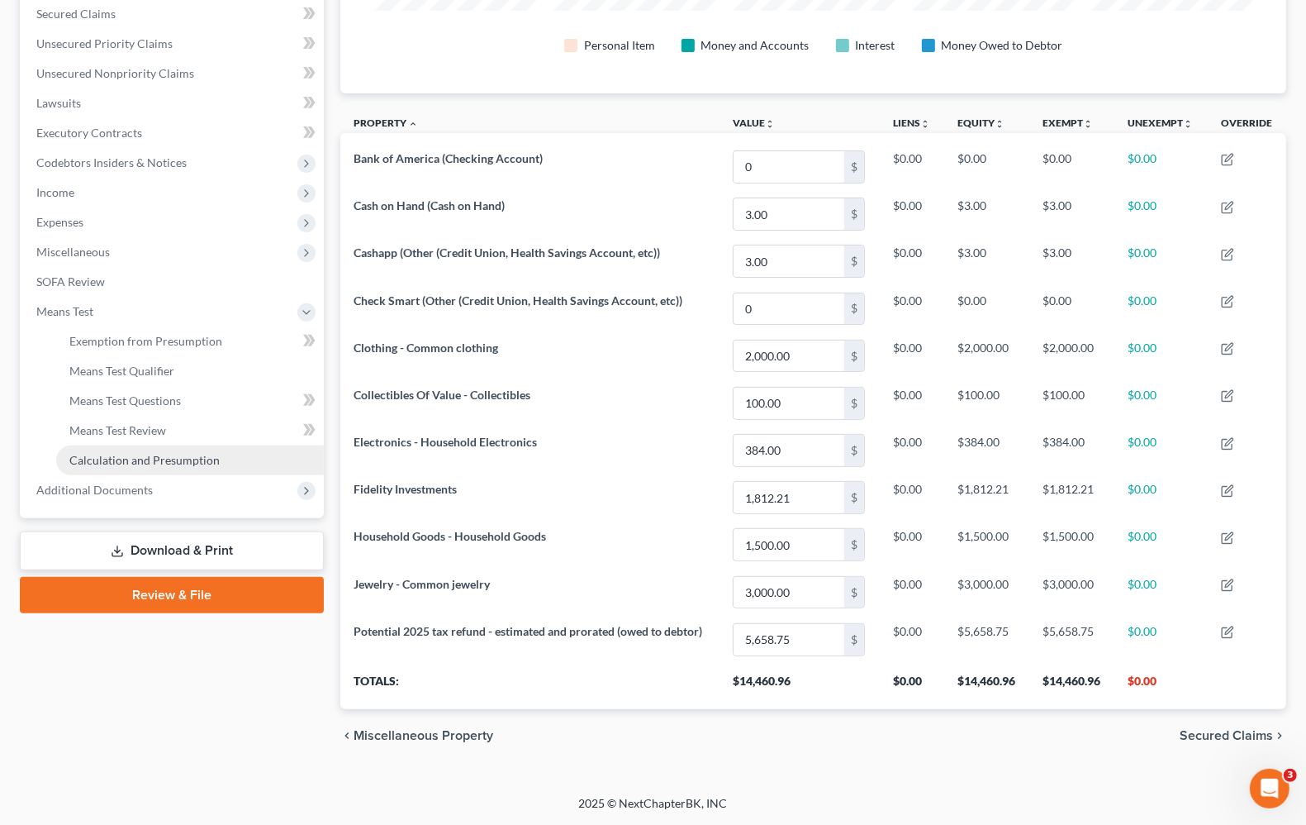
click at [164, 460] on span "Calculation and Presumption" at bounding box center [144, 460] width 150 height 14
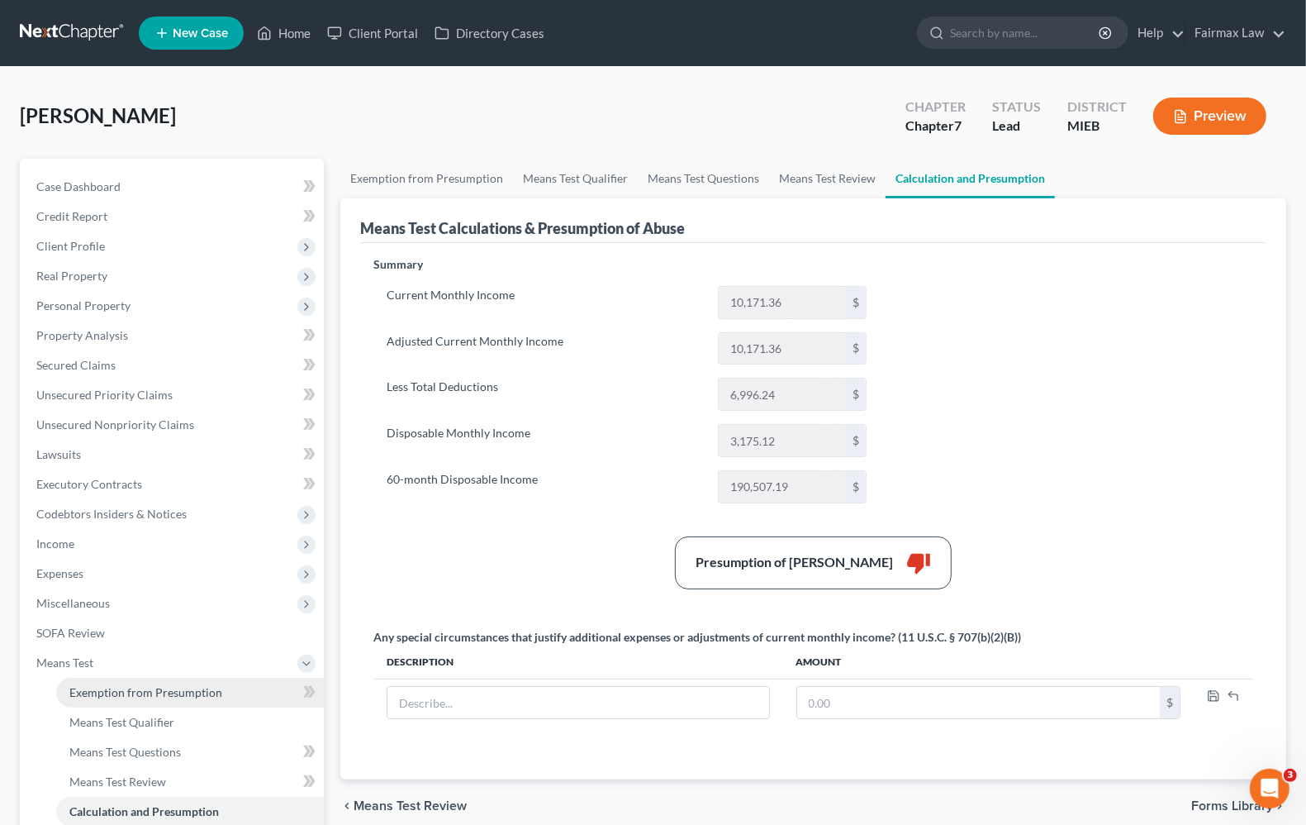
click at [172, 696] on span "Exemption from Presumption" at bounding box center [145, 692] width 153 height 14
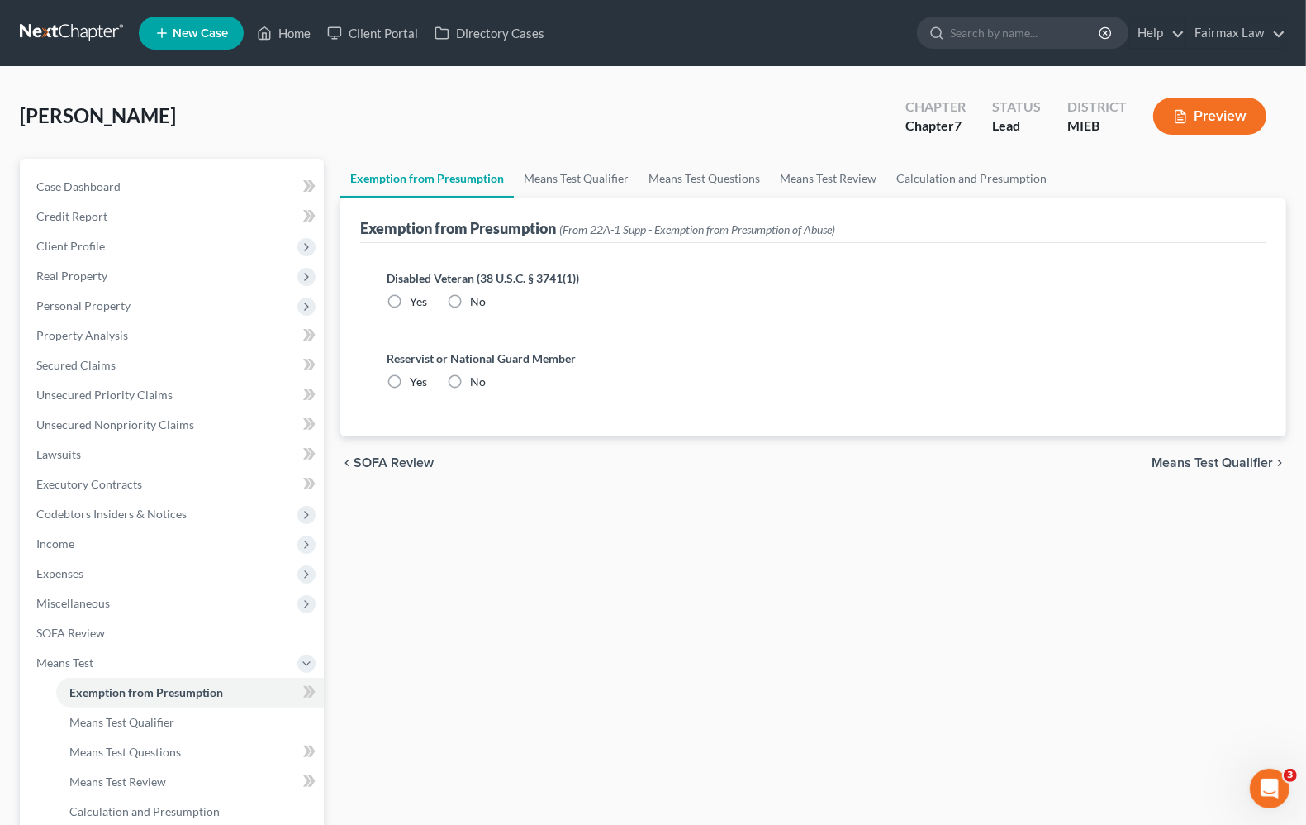
radio input "true"
click at [1262, 457] on span "Means Test Qualifier" at bounding box center [1212, 462] width 121 height 13
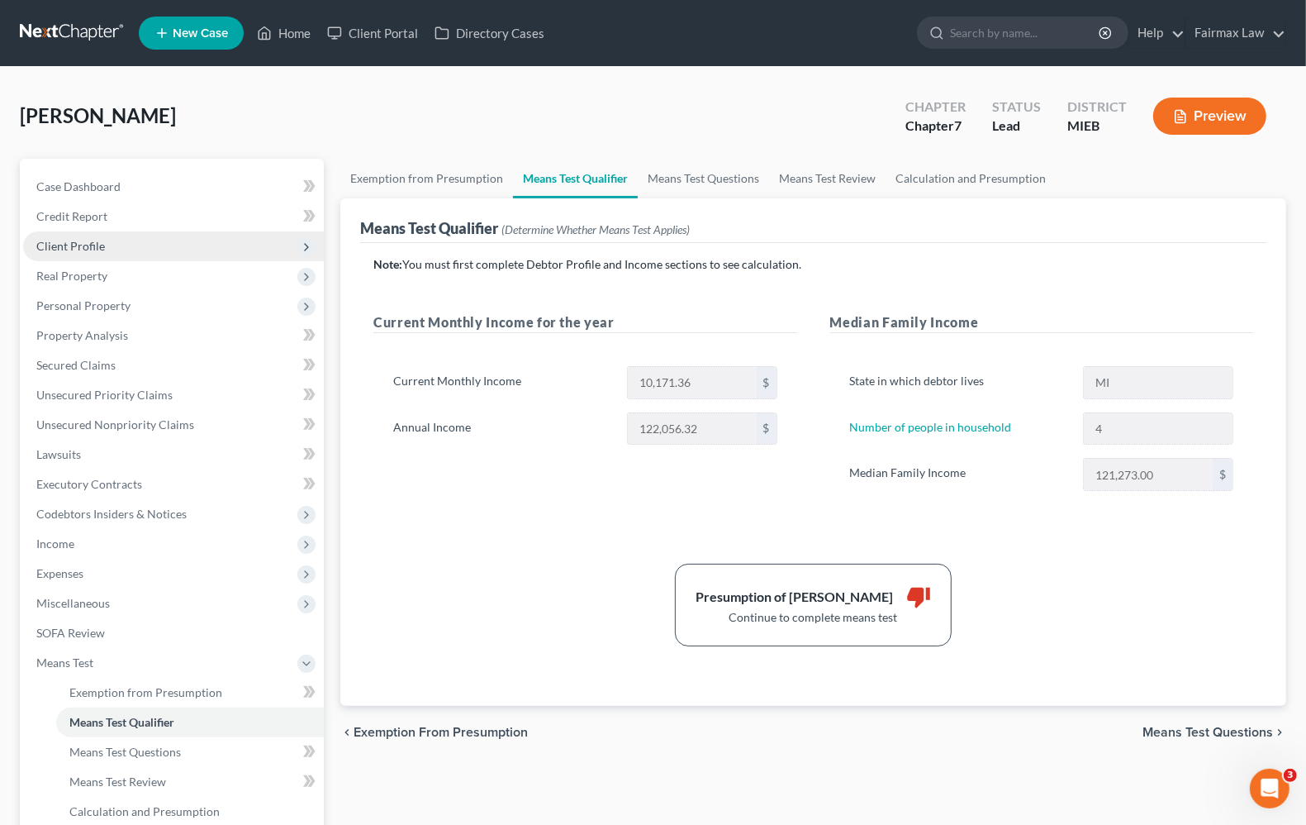
click at [59, 254] on span "Client Profile" at bounding box center [173, 246] width 301 height 30
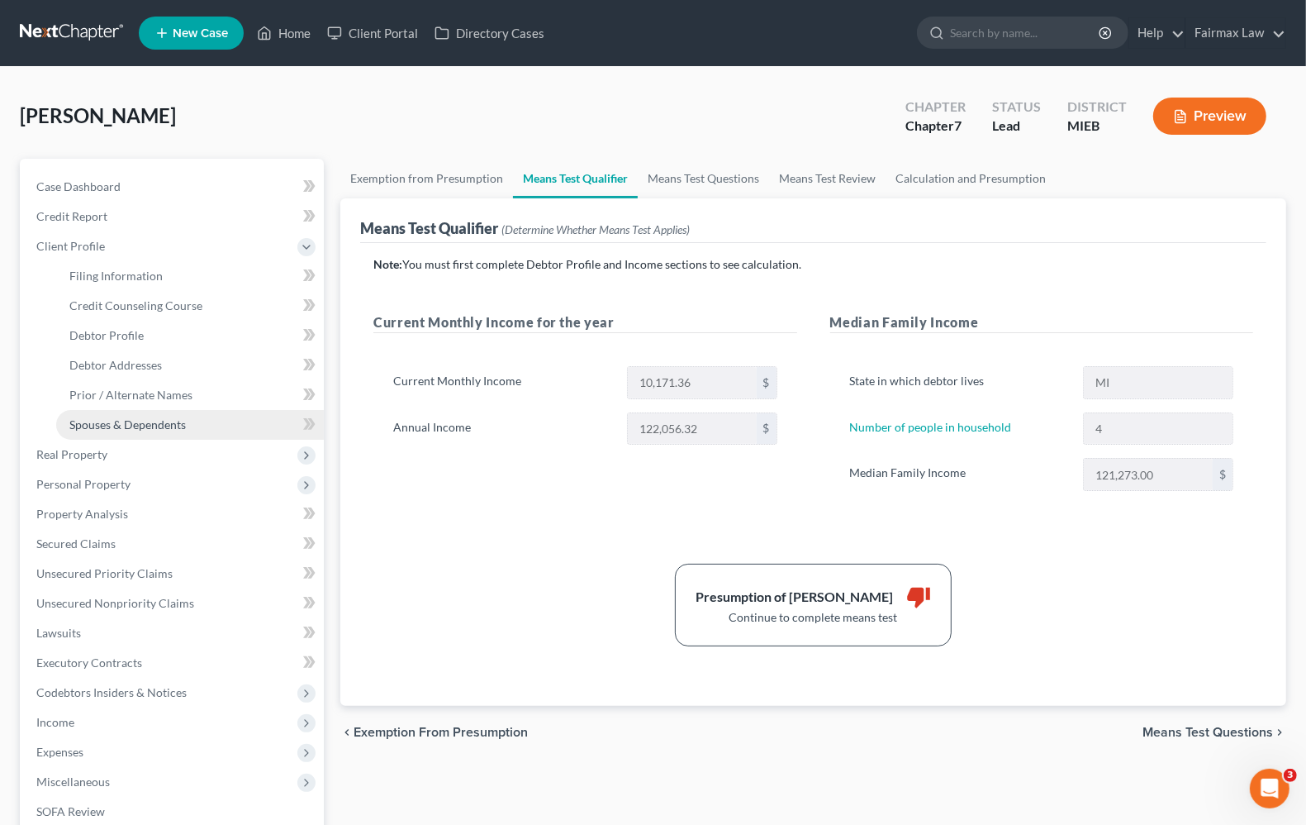
click at [132, 426] on span "Spouses & Dependents" at bounding box center [127, 424] width 117 height 14
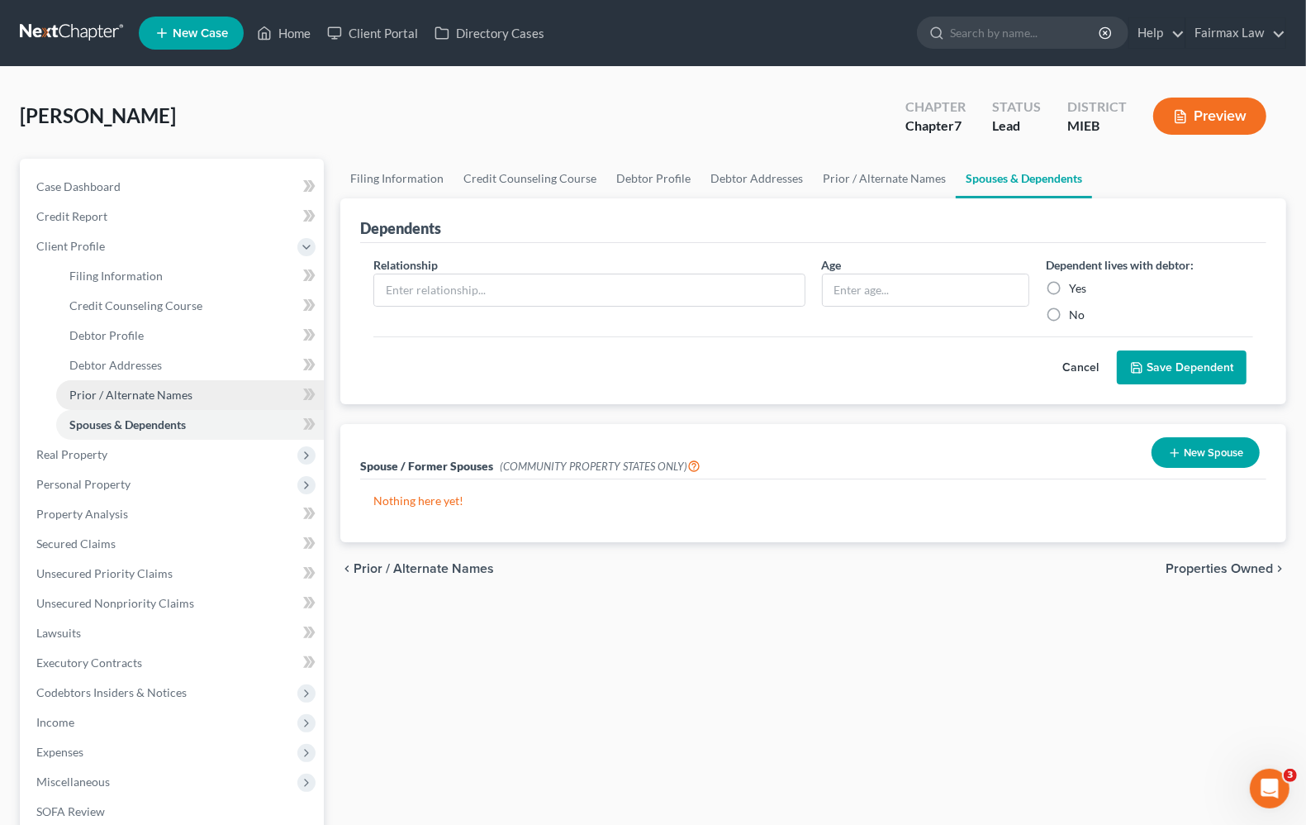
click at [142, 395] on span "Prior / Alternate Names" at bounding box center [130, 395] width 123 height 14
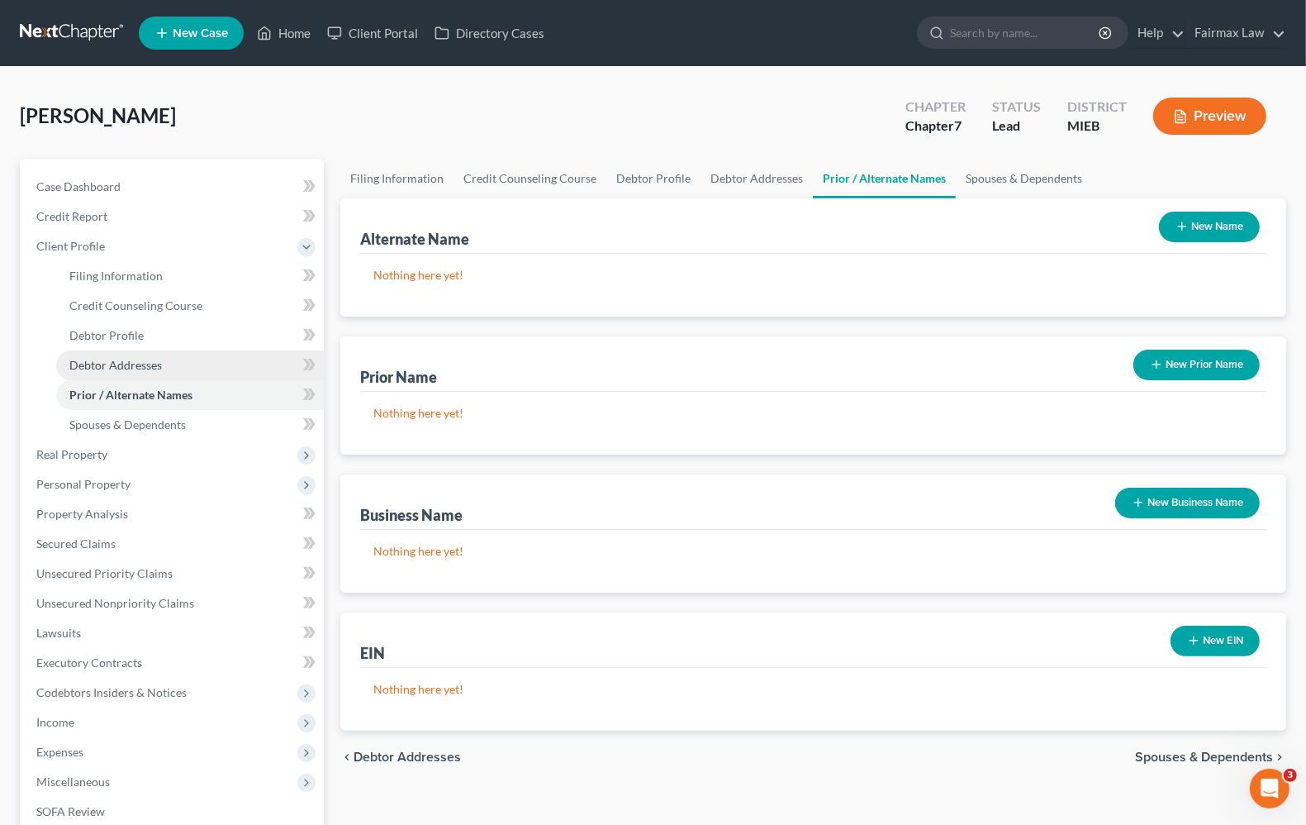
click at [143, 372] on link "Debtor Addresses" at bounding box center [190, 365] width 268 height 30
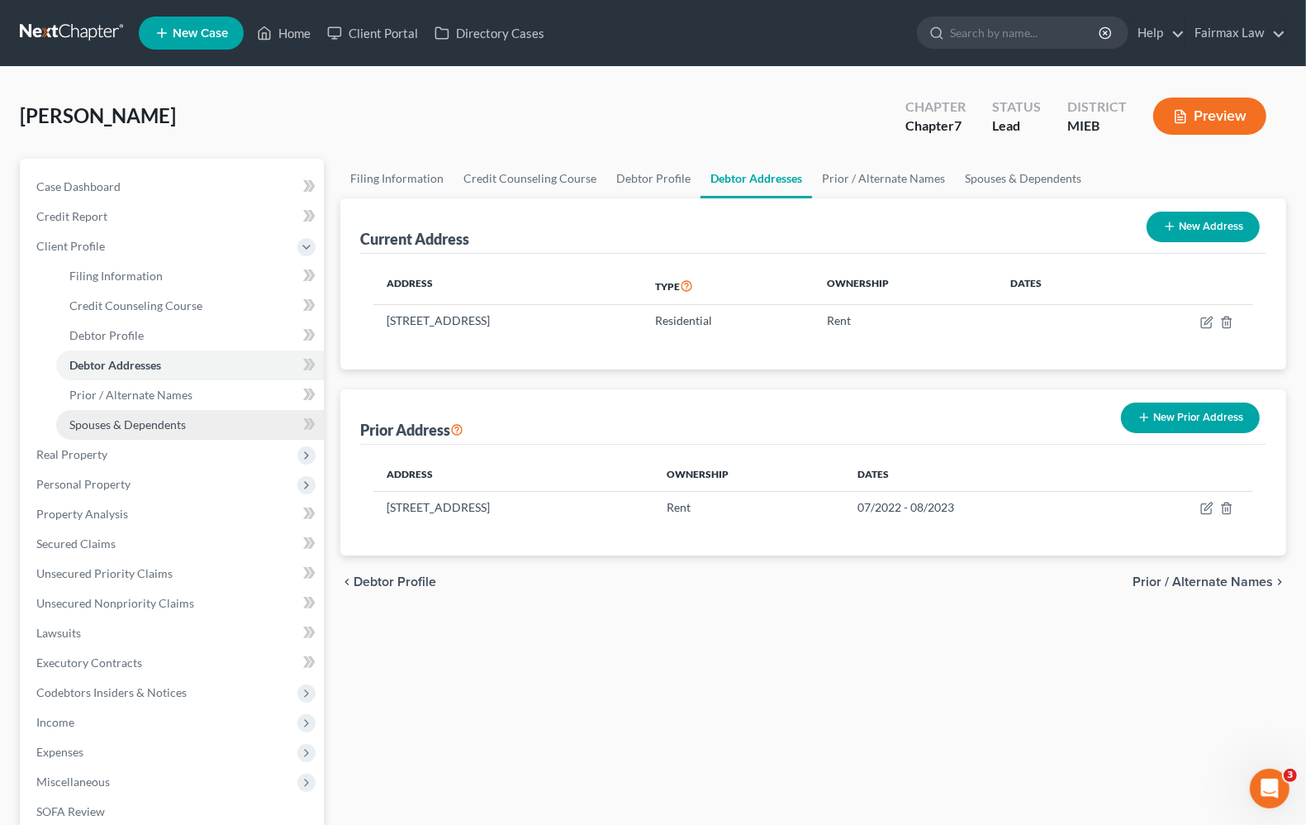
click at [147, 421] on span "Spouses & Dependents" at bounding box center [127, 424] width 117 height 14
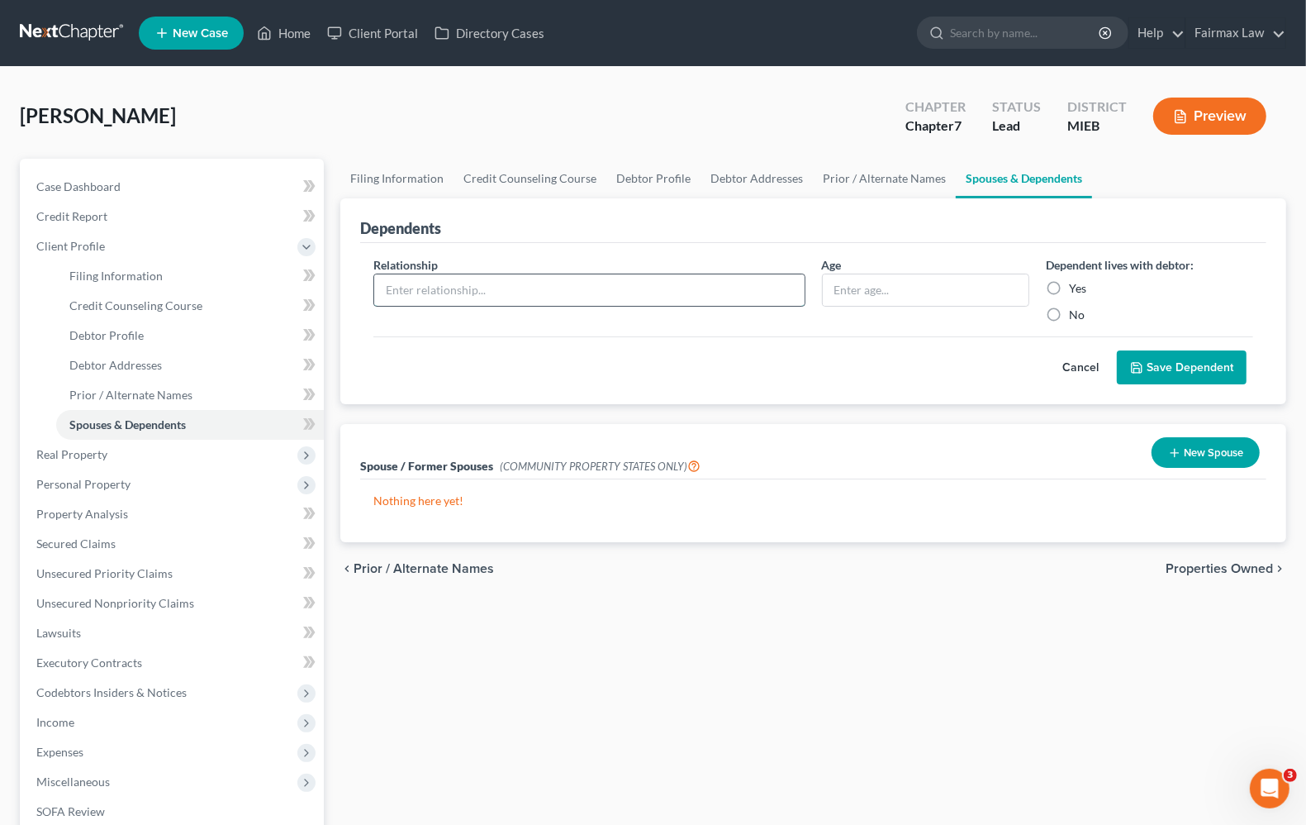
click at [568, 281] on input "text" at bounding box center [589, 289] width 430 height 31
type input "Child"
click at [868, 292] on input "text" at bounding box center [926, 289] width 206 height 31
type input "5"
click at [1202, 368] on button "Save Dependent" at bounding box center [1182, 367] width 130 height 35
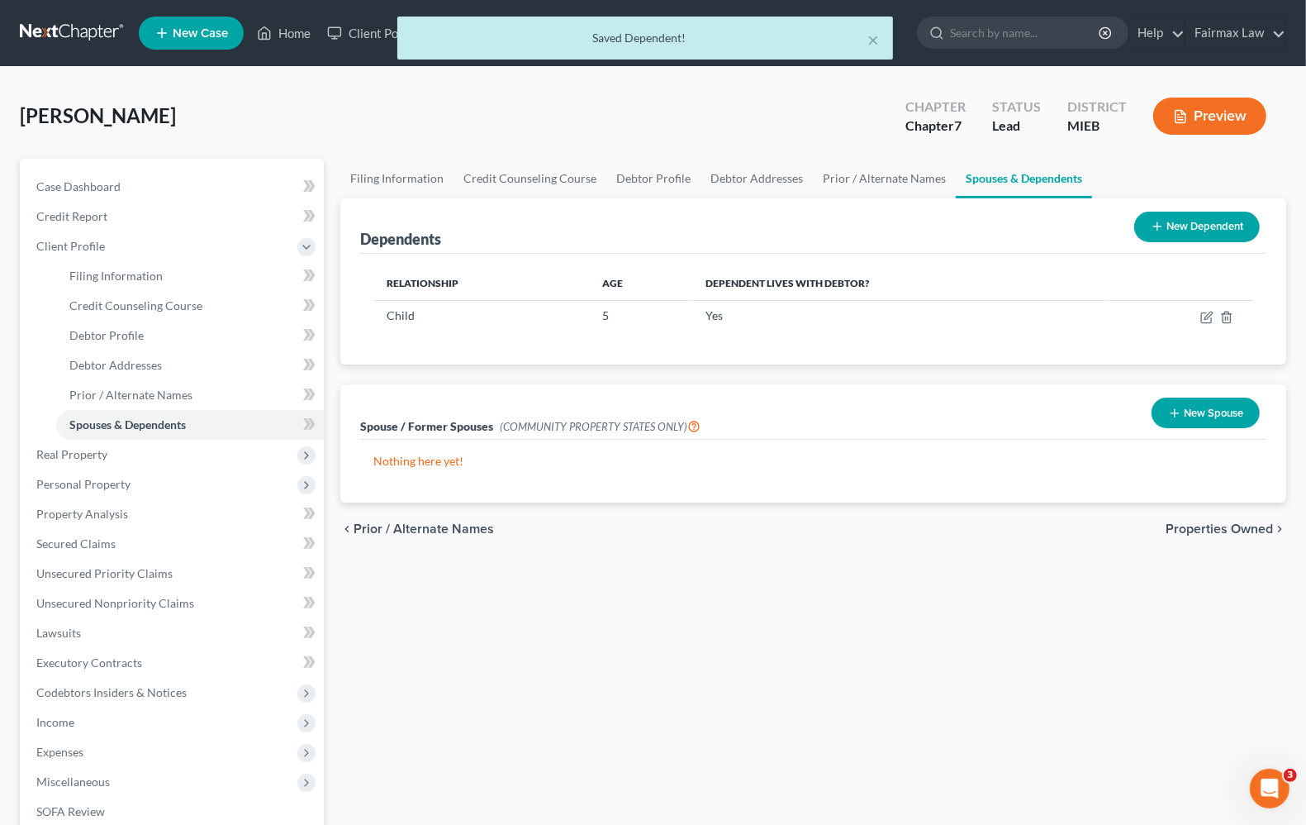
click at [1179, 231] on button "New Dependent" at bounding box center [1197, 227] width 126 height 31
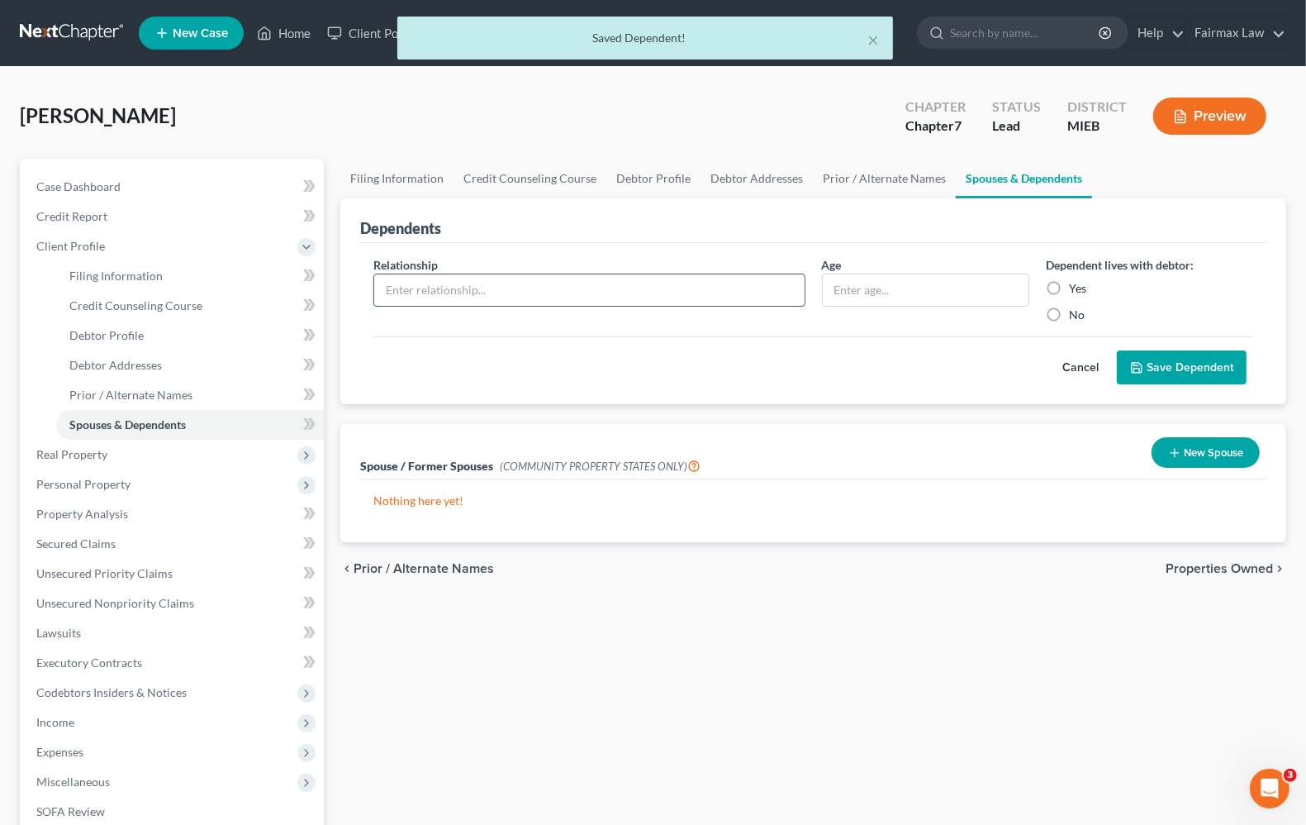
click at [478, 290] on input "text" at bounding box center [589, 289] width 430 height 31
type input "Child"
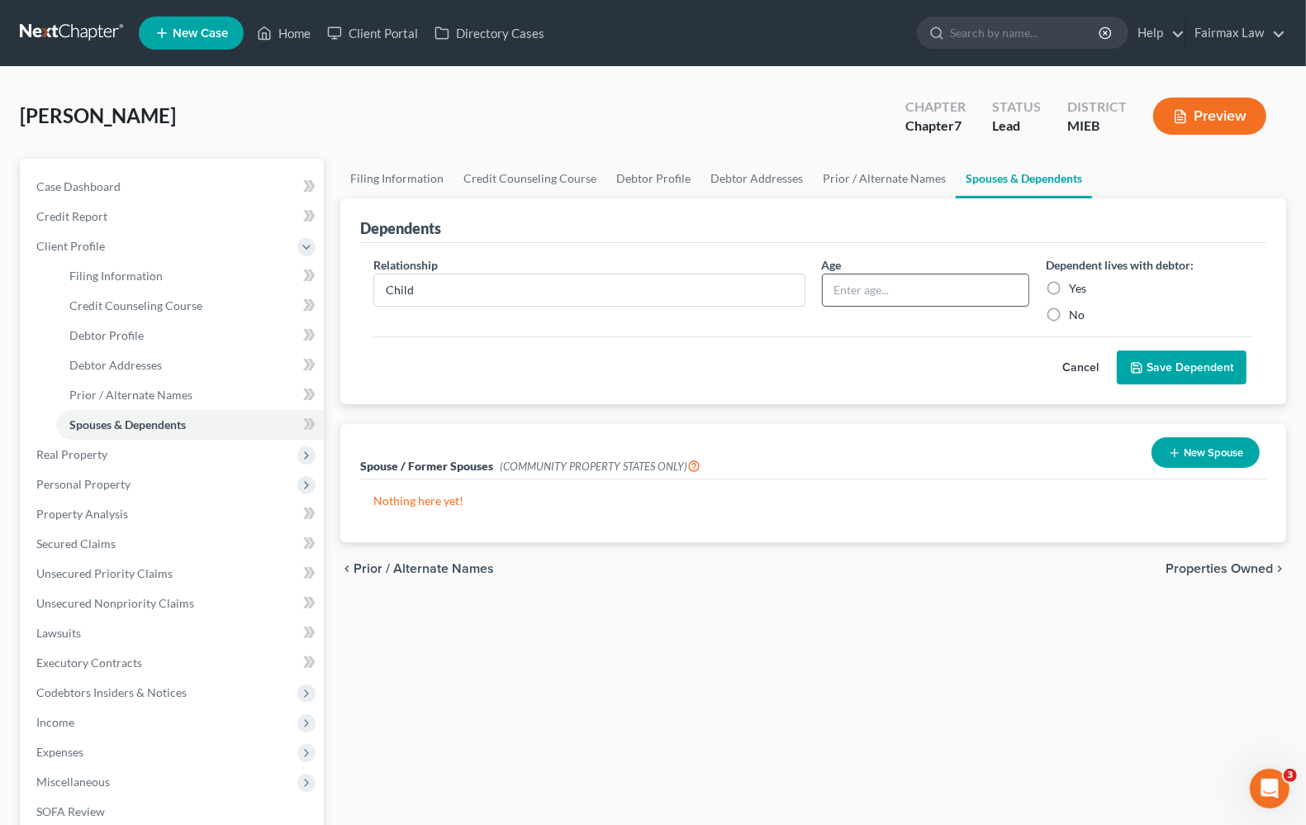
click at [876, 288] on input "text" at bounding box center [926, 289] width 206 height 31
type input "1"
drag, startPoint x: 1053, startPoint y: 286, endPoint x: 1167, endPoint y: 369, distance: 140.6
click at [1069, 289] on label "Yes" at bounding box center [1077, 288] width 17 height 17
click at [1076, 289] on input "Yes" at bounding box center [1081, 285] width 11 height 11
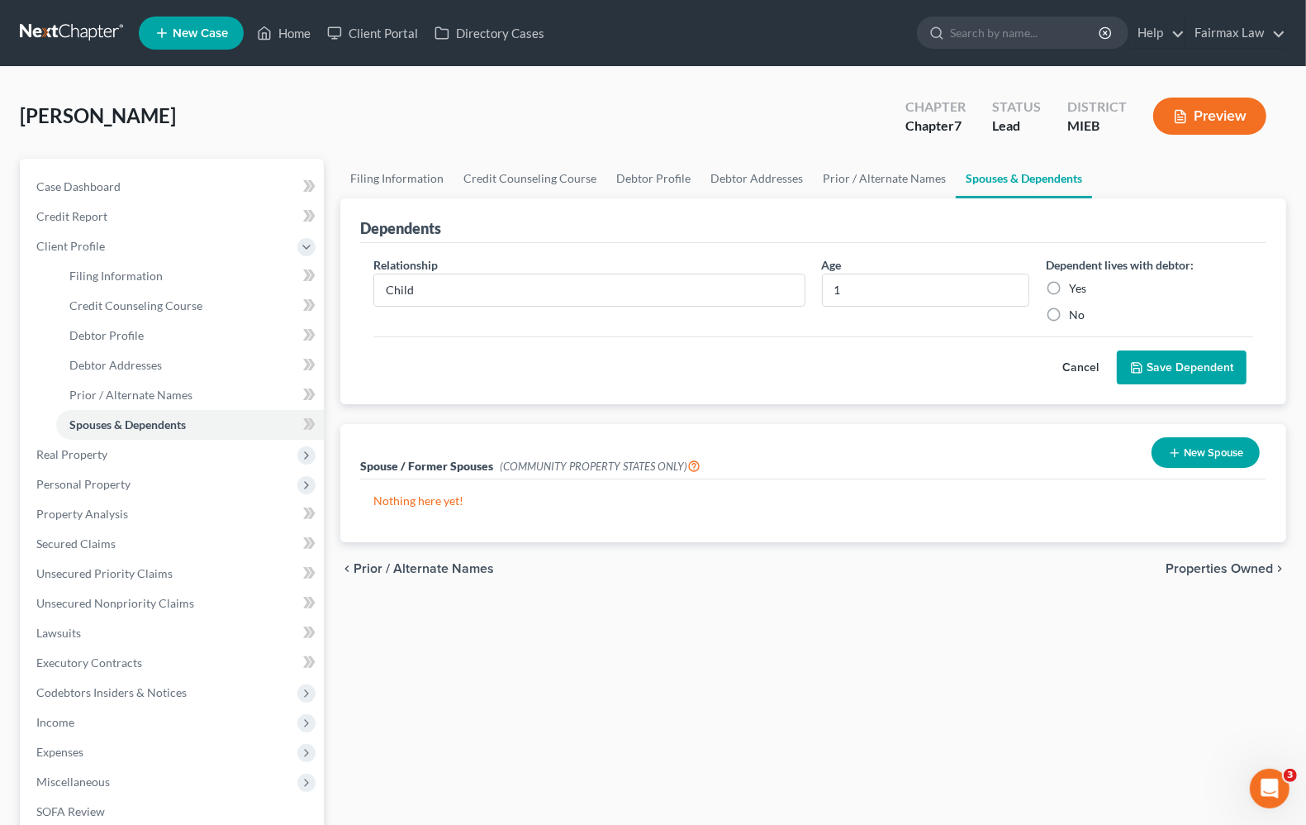
radio input "true"
click at [1167, 369] on button "Save Dependent" at bounding box center [1182, 367] width 130 height 35
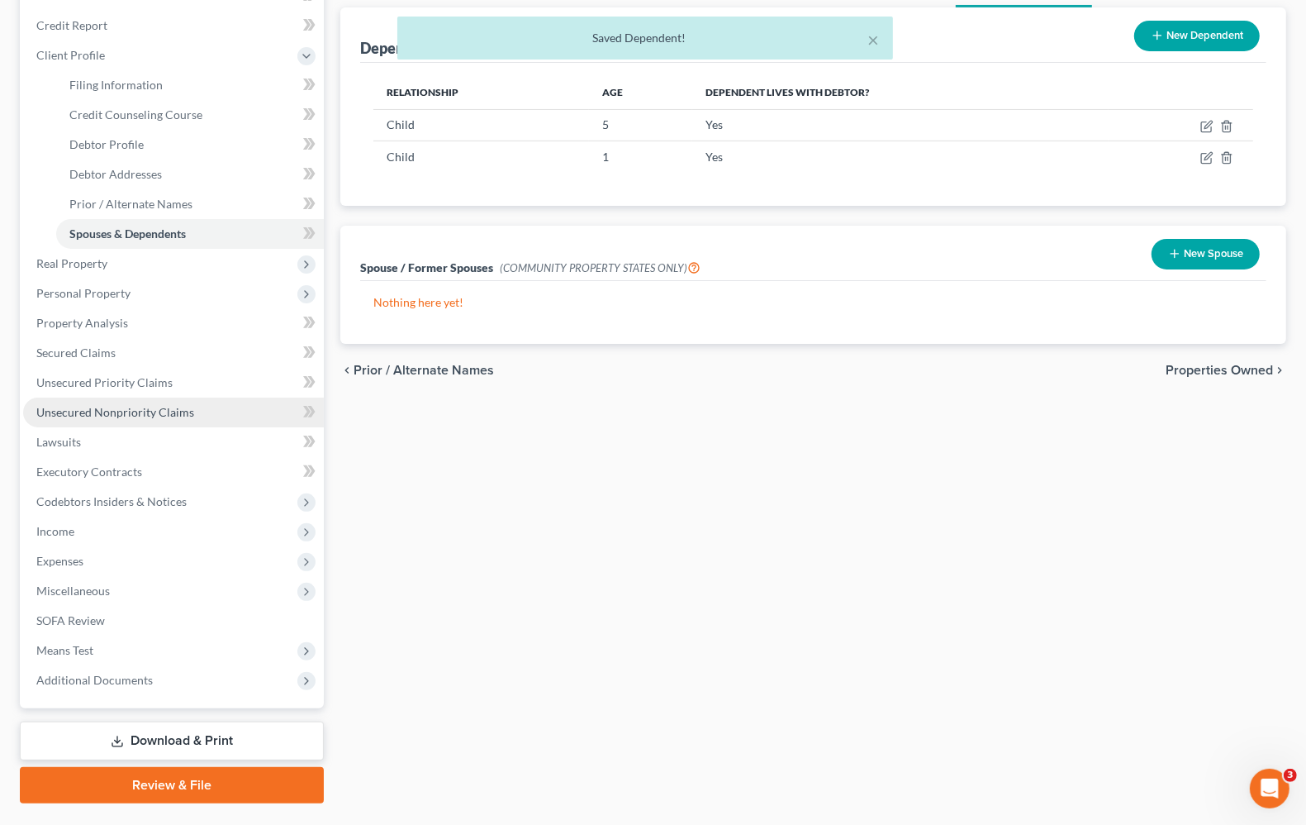
scroll to position [207, 0]
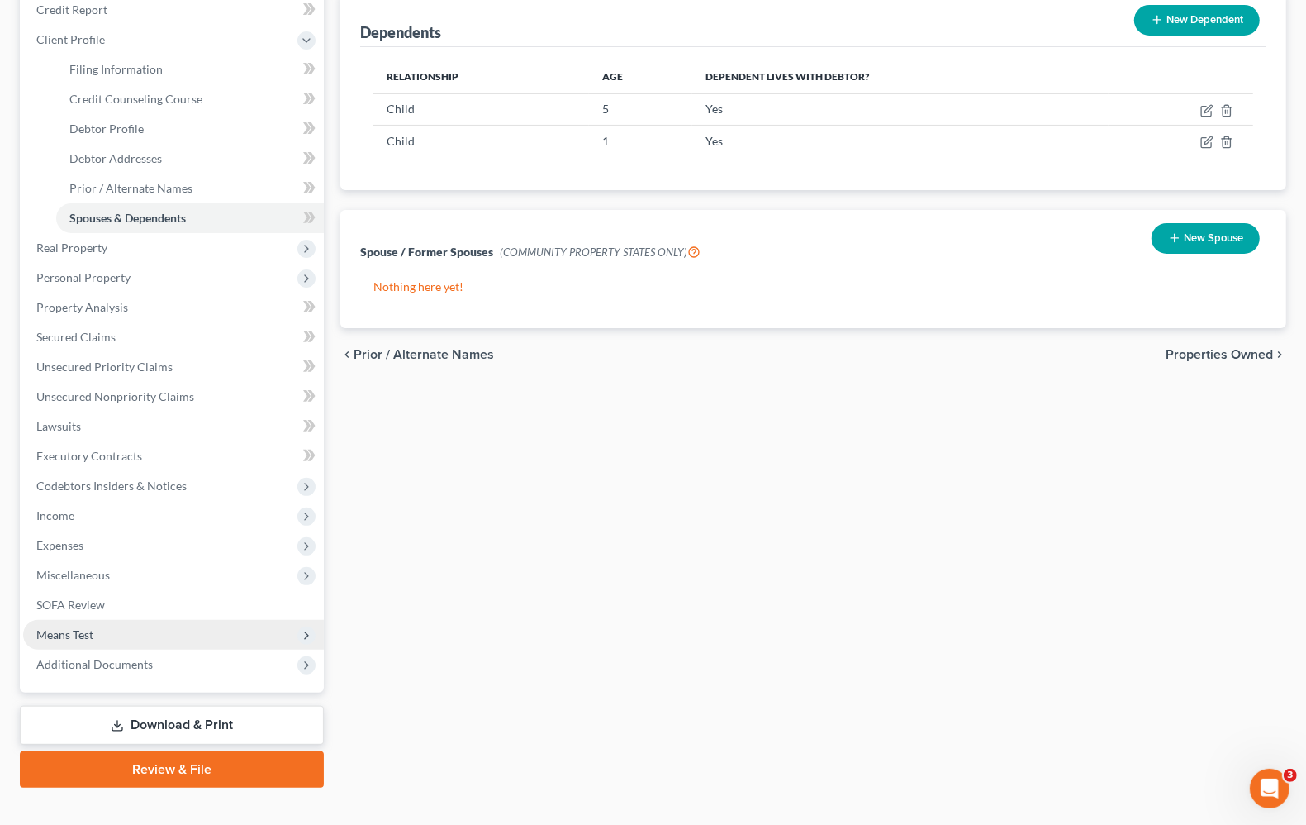
click at [95, 634] on span "Means Test" at bounding box center [173, 635] width 301 height 30
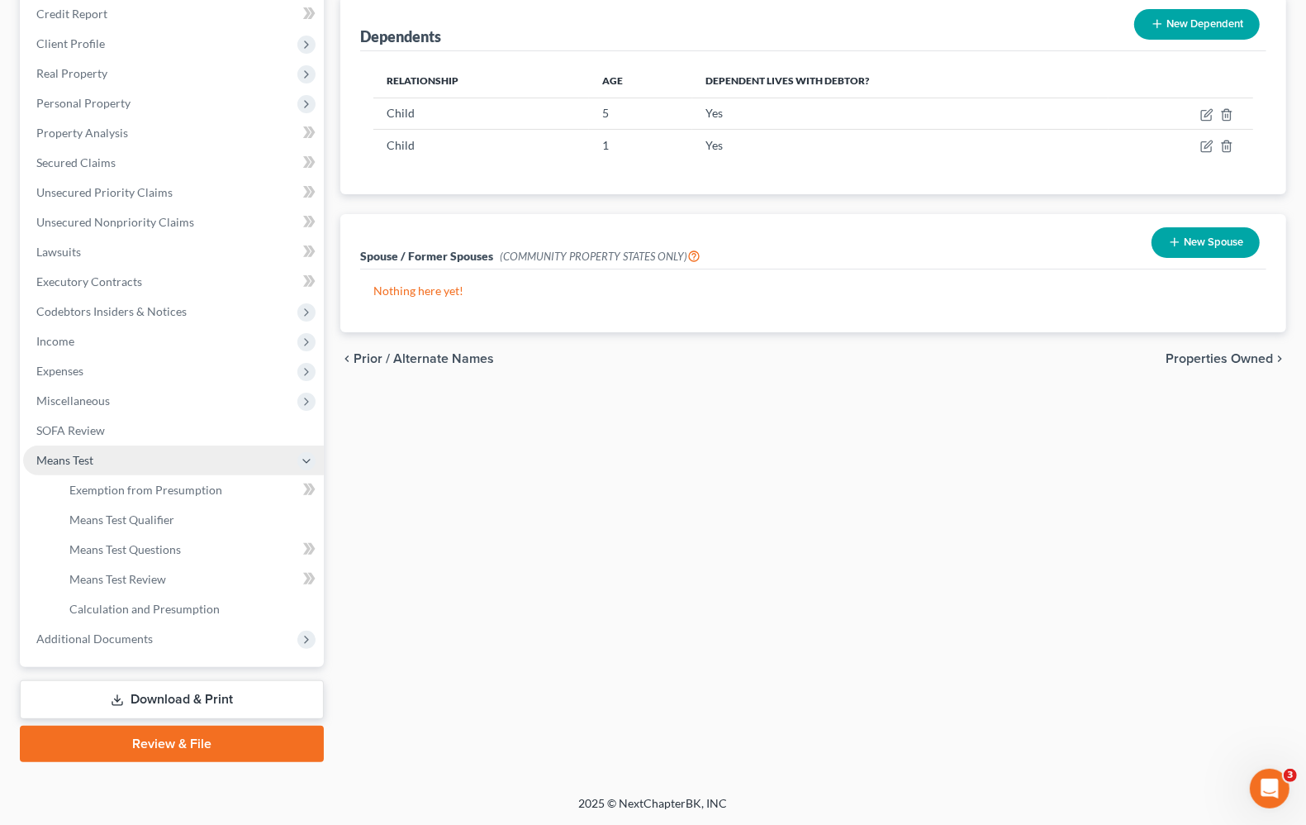
scroll to position [200, 0]
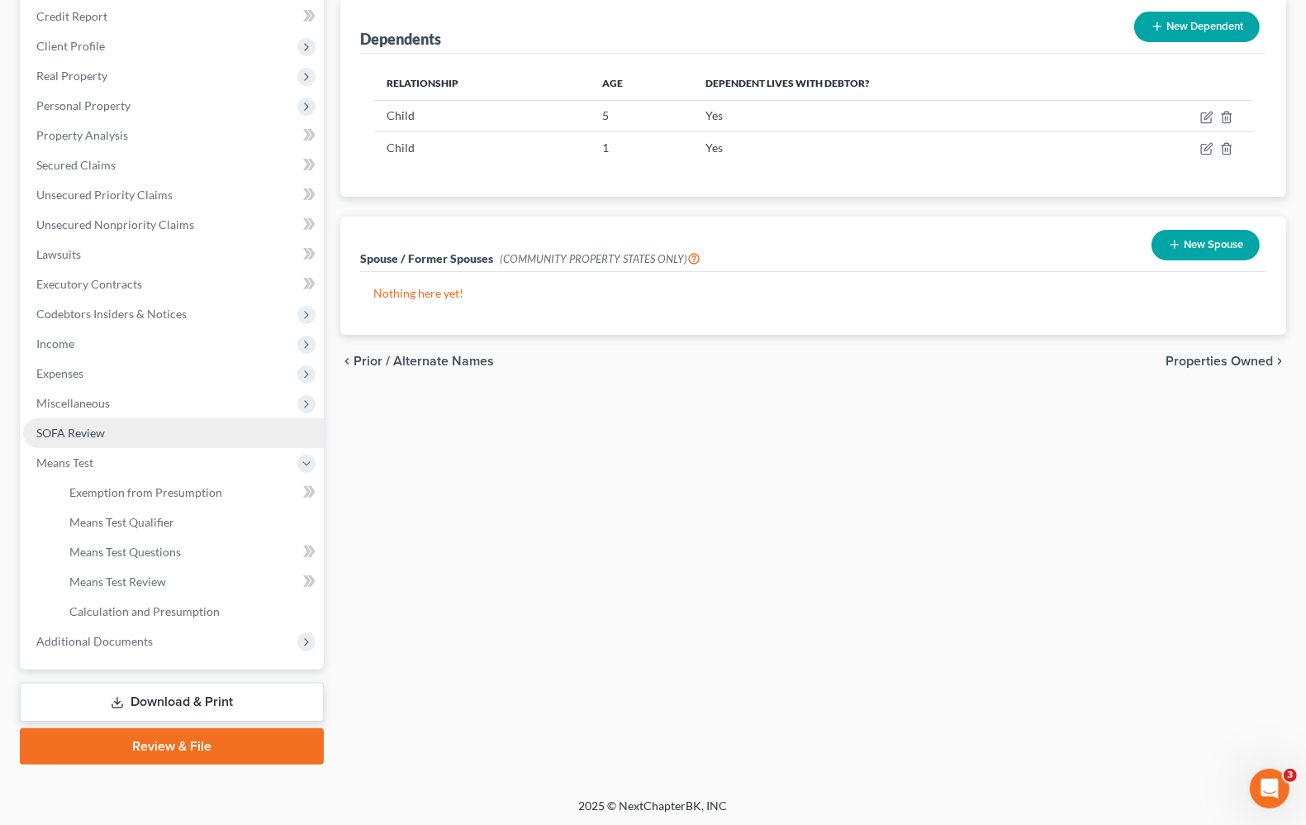
drag, startPoint x: 50, startPoint y: 426, endPoint x: 105, endPoint y: 351, distance: 92.2
click at [50, 426] on span "SOFA Review" at bounding box center [70, 433] width 69 height 14
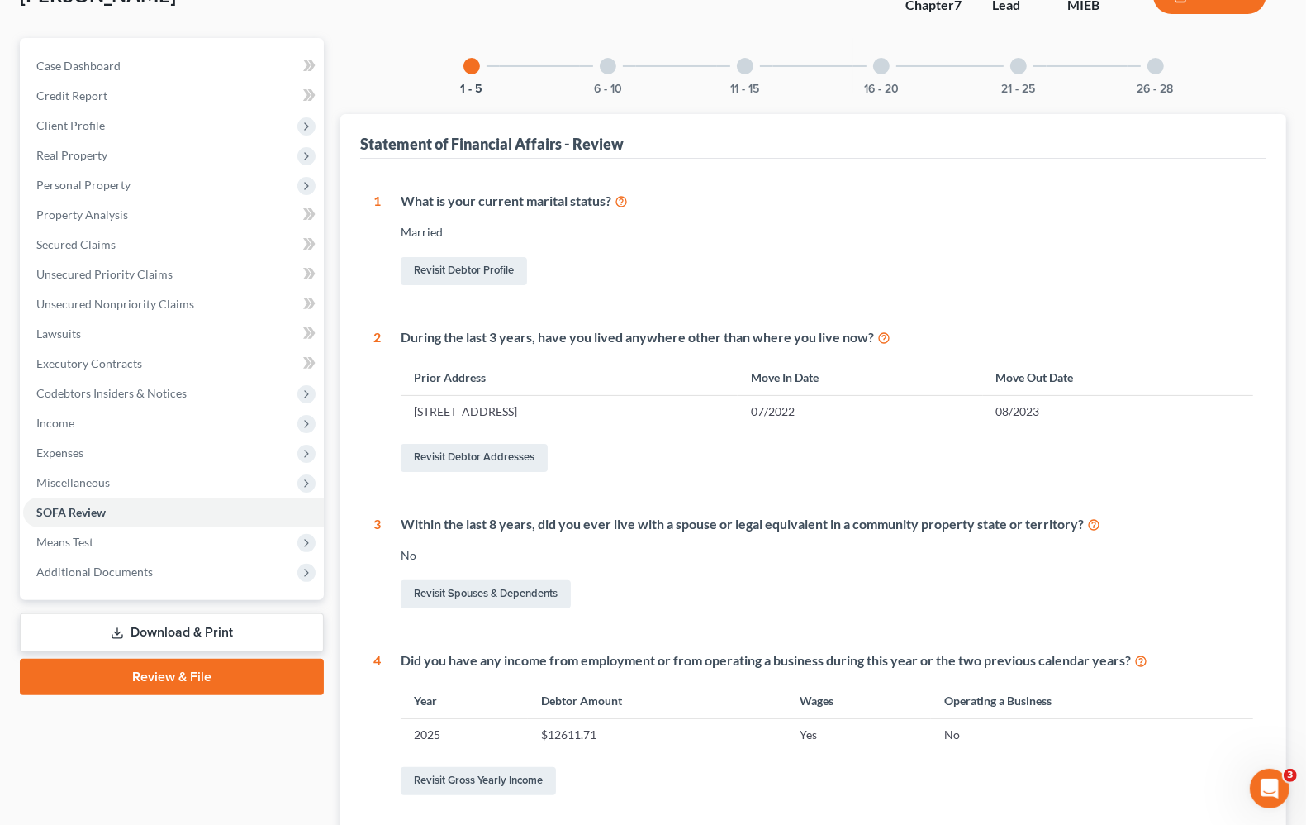
scroll to position [93, 0]
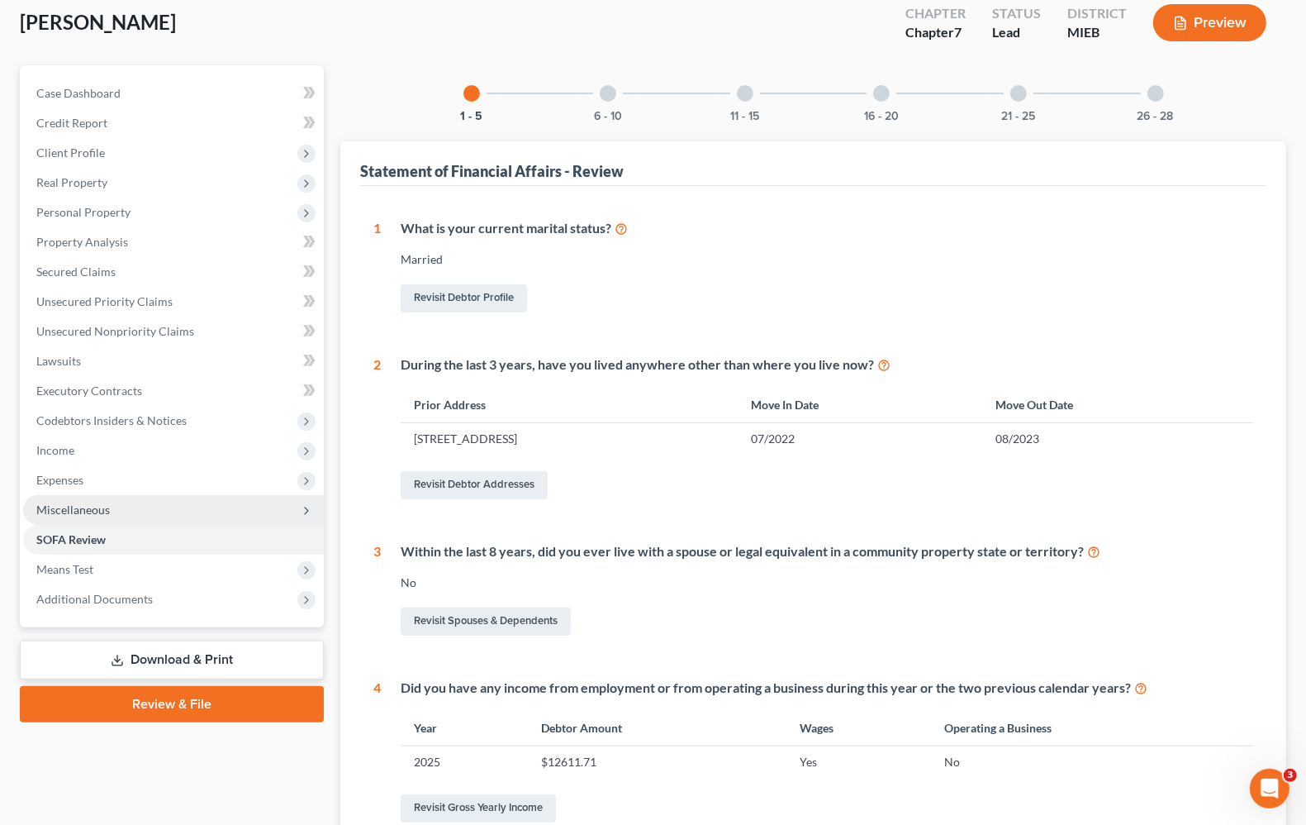
click at [50, 513] on span "Miscellaneous" at bounding box center [73, 509] width 74 height 14
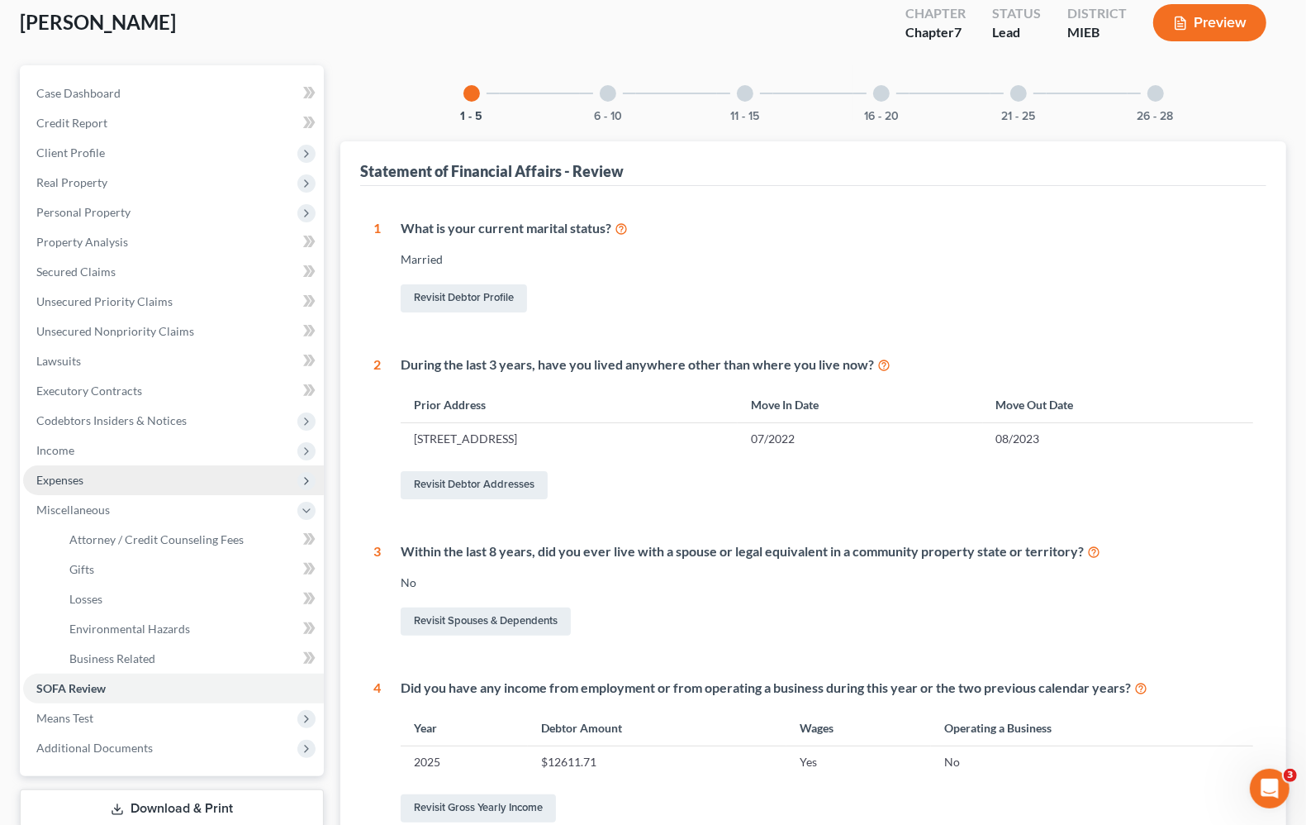
click at [52, 480] on span "Expenses" at bounding box center [59, 480] width 47 height 14
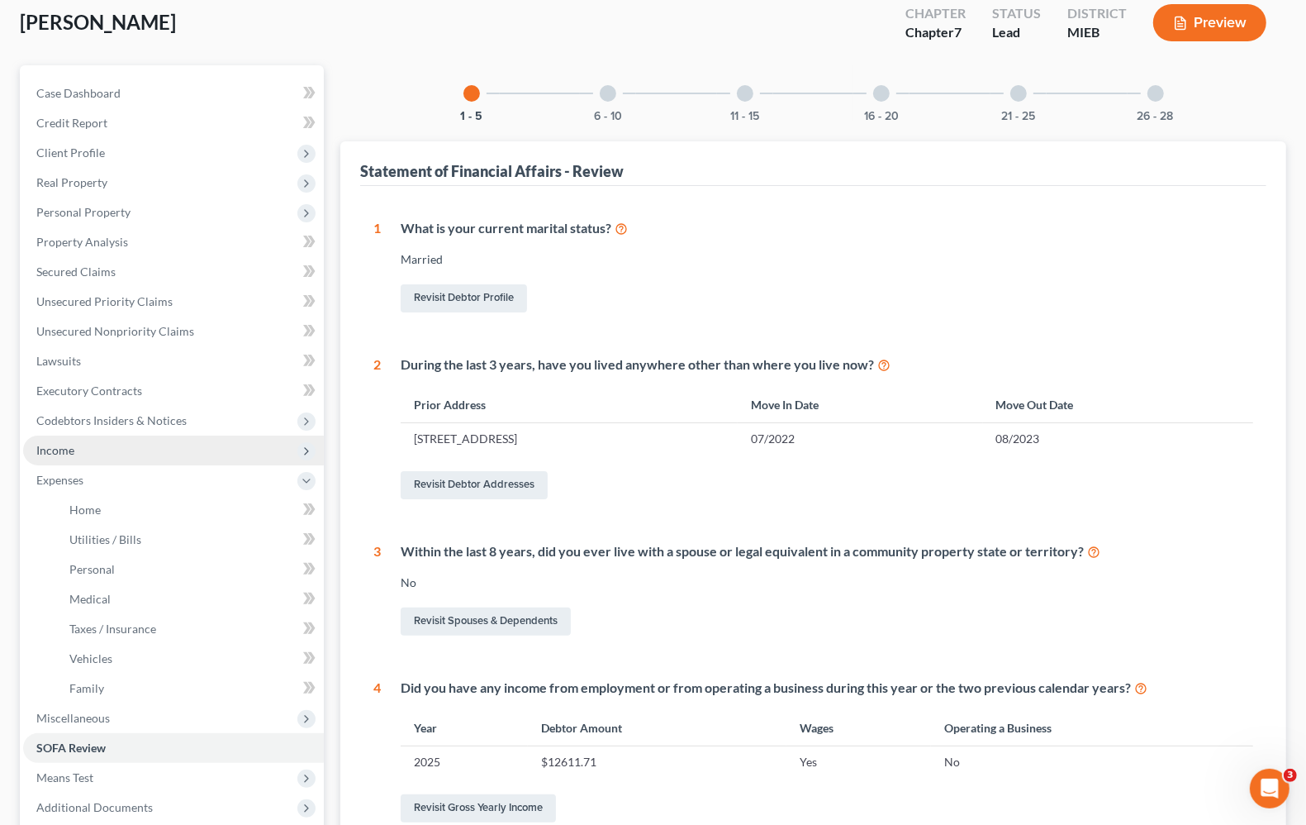
click at [64, 451] on span "Income" at bounding box center [55, 450] width 38 height 14
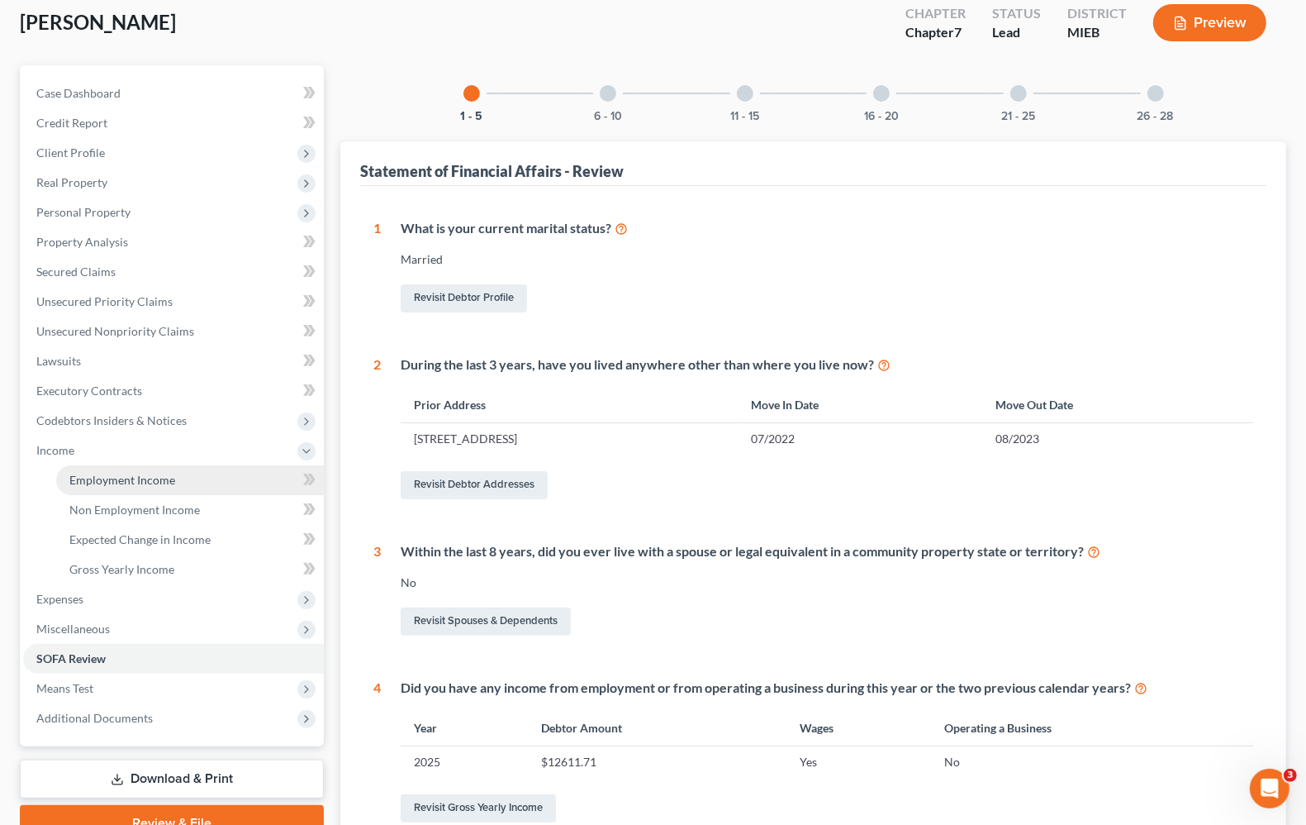
click at [149, 478] on span "Employment Income" at bounding box center [122, 480] width 106 height 14
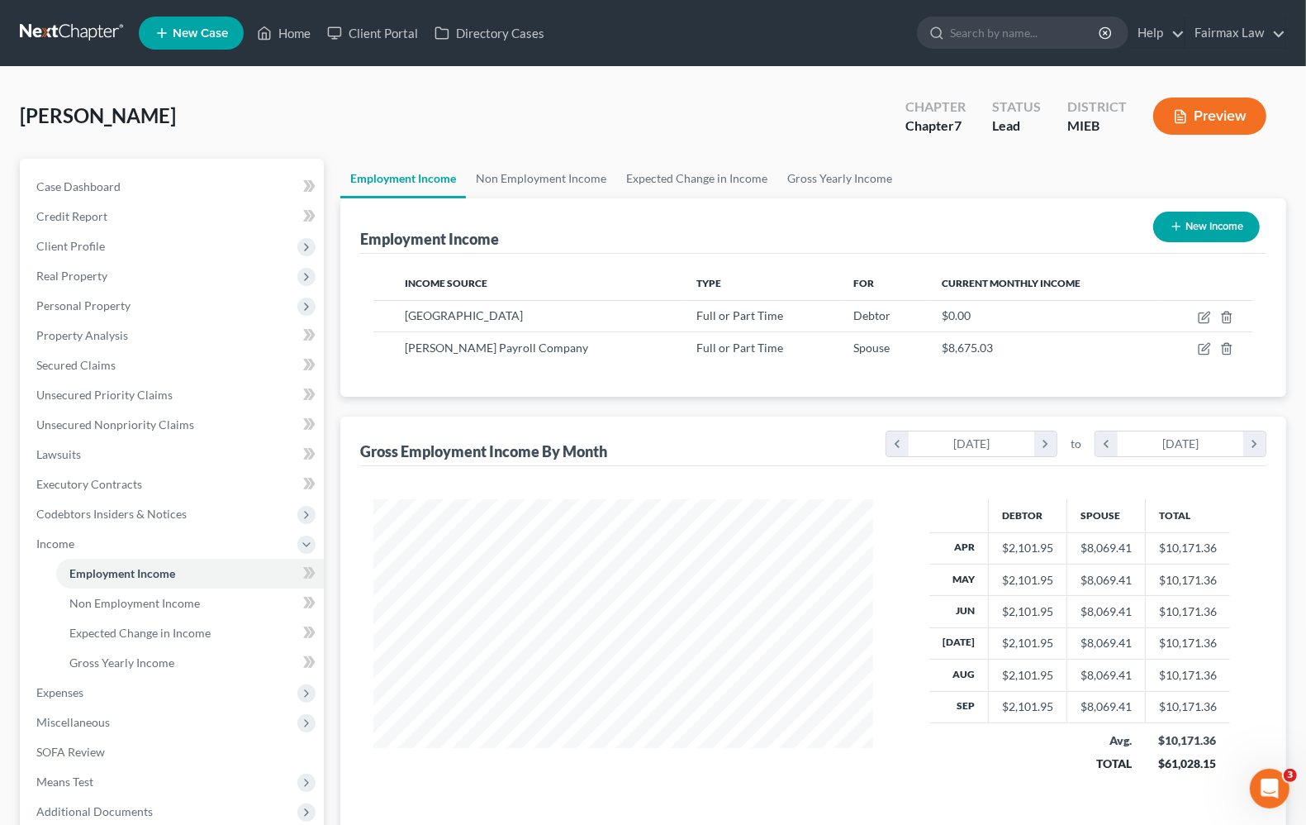
scroll to position [297, 531]
click at [79, 688] on span "Expenses" at bounding box center [59, 692] width 47 height 14
click at [62, 559] on span "Expenses" at bounding box center [173, 574] width 301 height 30
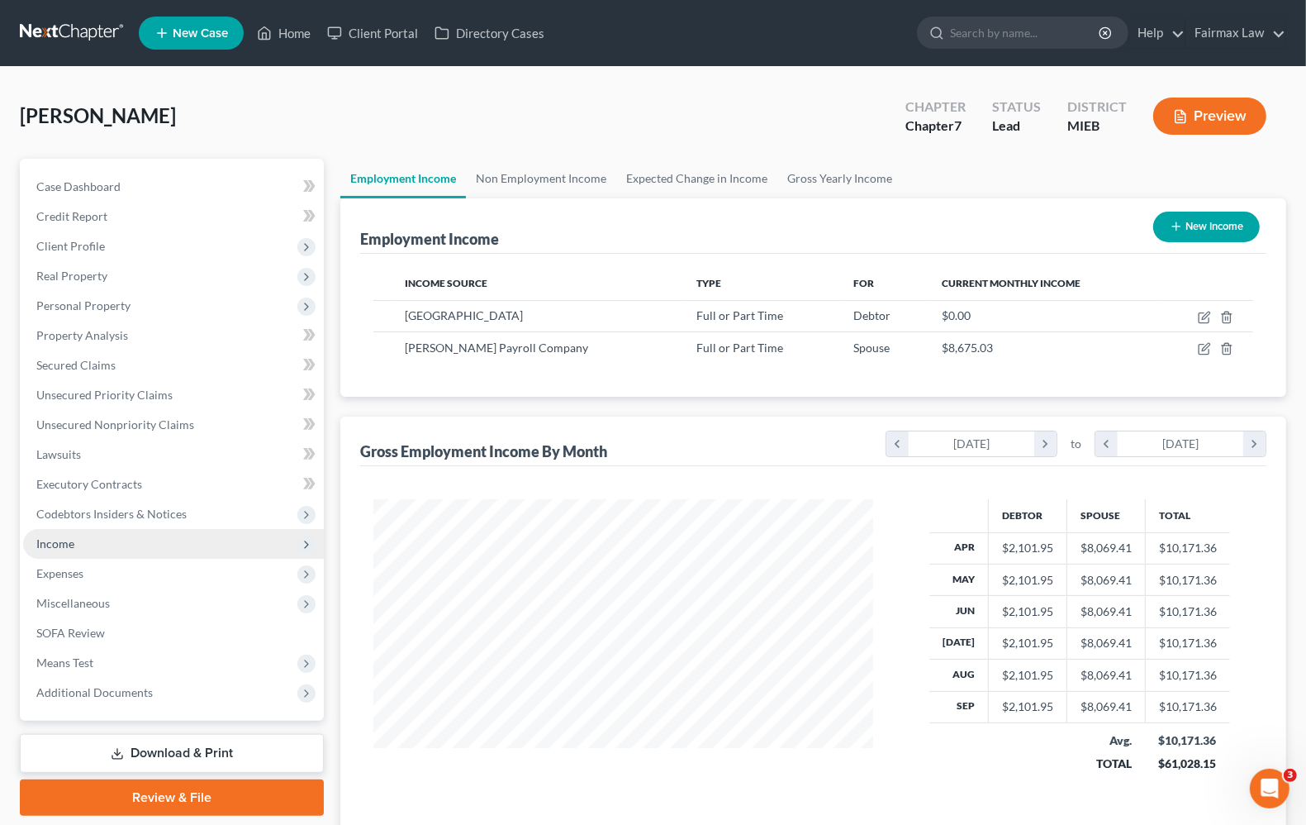
click at [62, 554] on span "Income" at bounding box center [173, 544] width 301 height 30
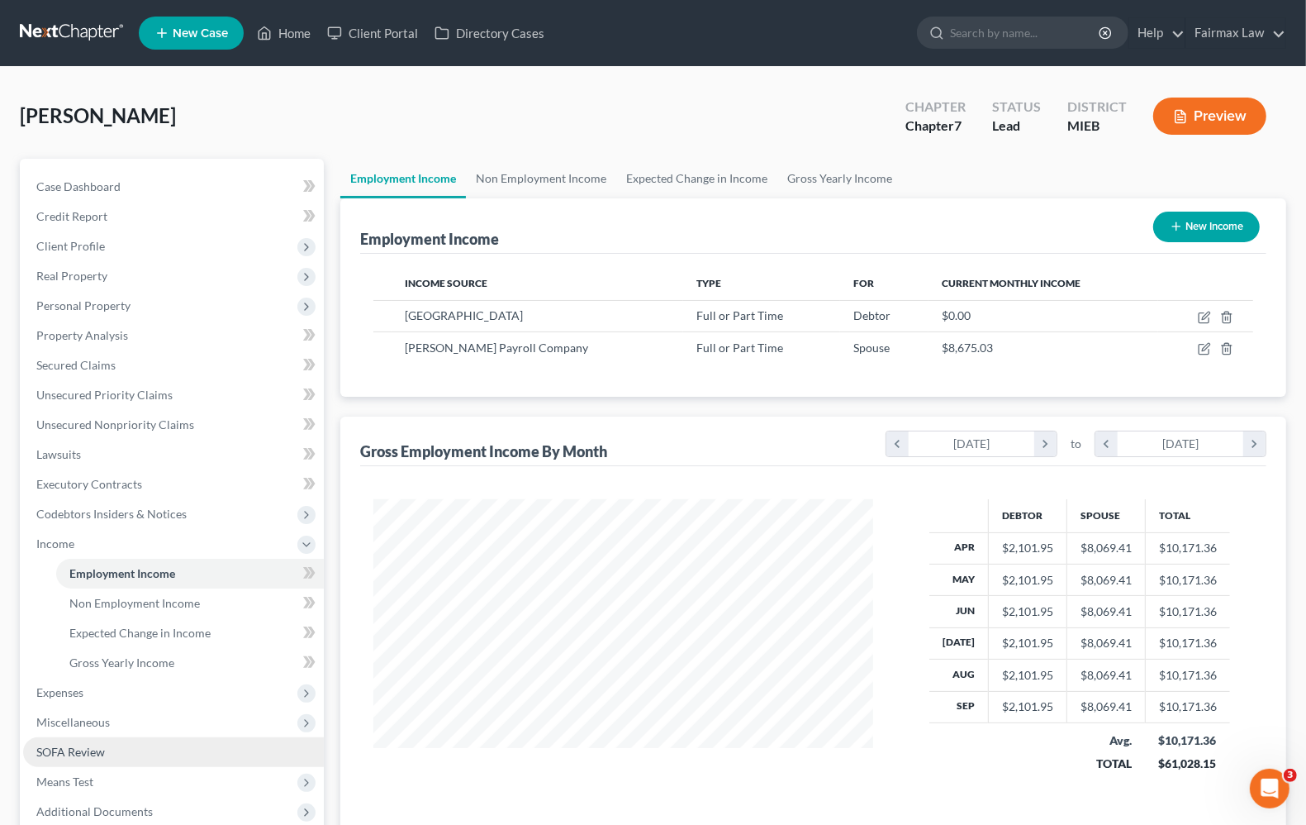
drag, startPoint x: 71, startPoint y: 775, endPoint x: 84, endPoint y: 762, distance: 18.7
click at [72, 775] on span "Means Test" at bounding box center [64, 781] width 57 height 14
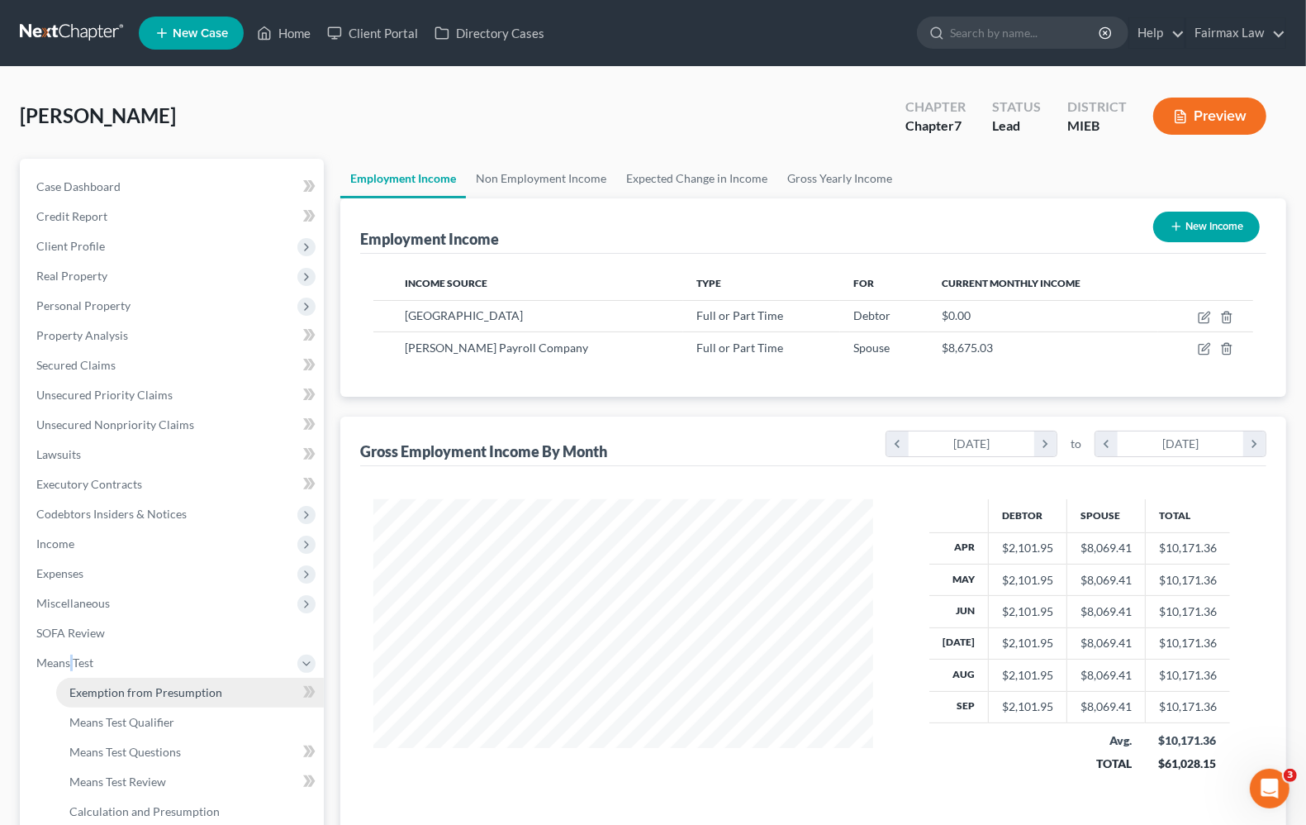
click at [142, 687] on span "Exemption from Presumption" at bounding box center [145, 692] width 153 height 14
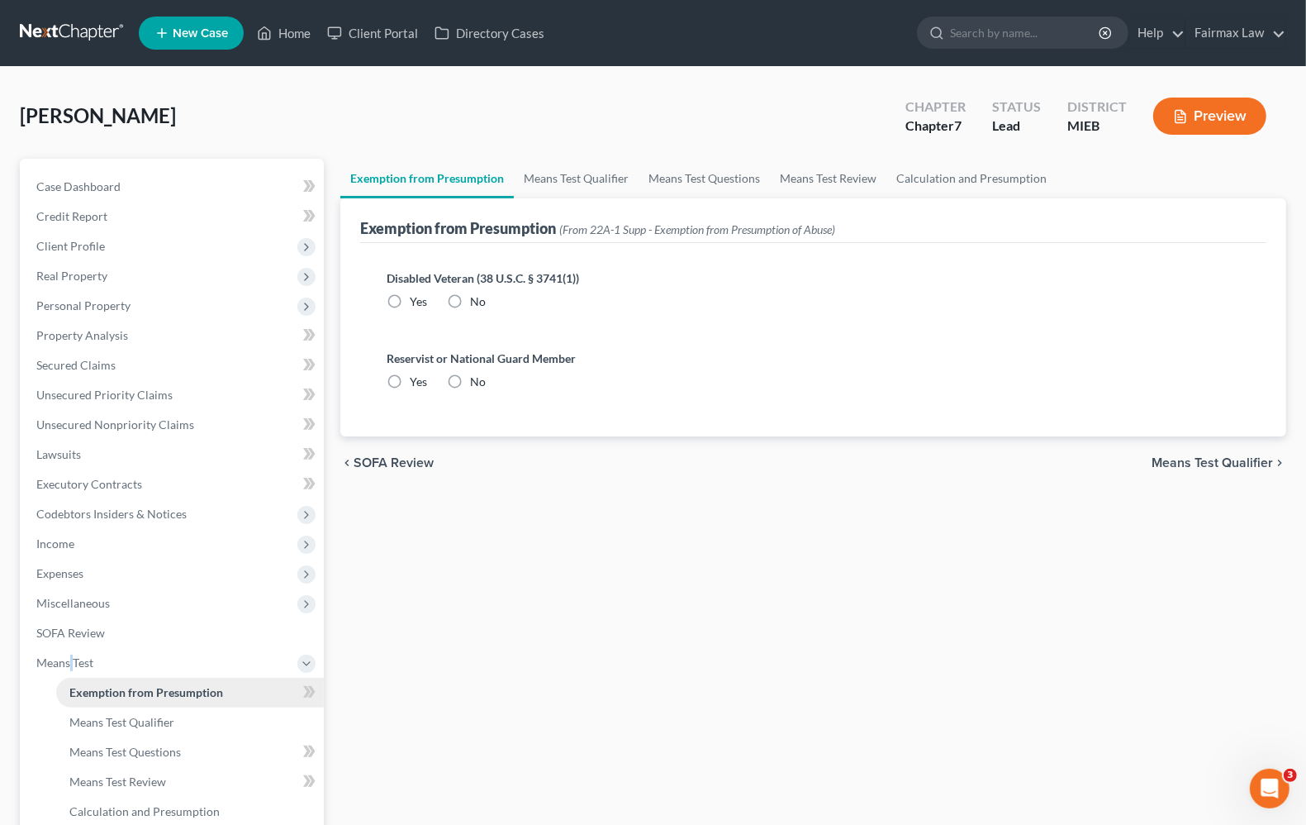
radio input "true"
click at [1212, 459] on span "Means Test Qualifier" at bounding box center [1212, 462] width 121 height 13
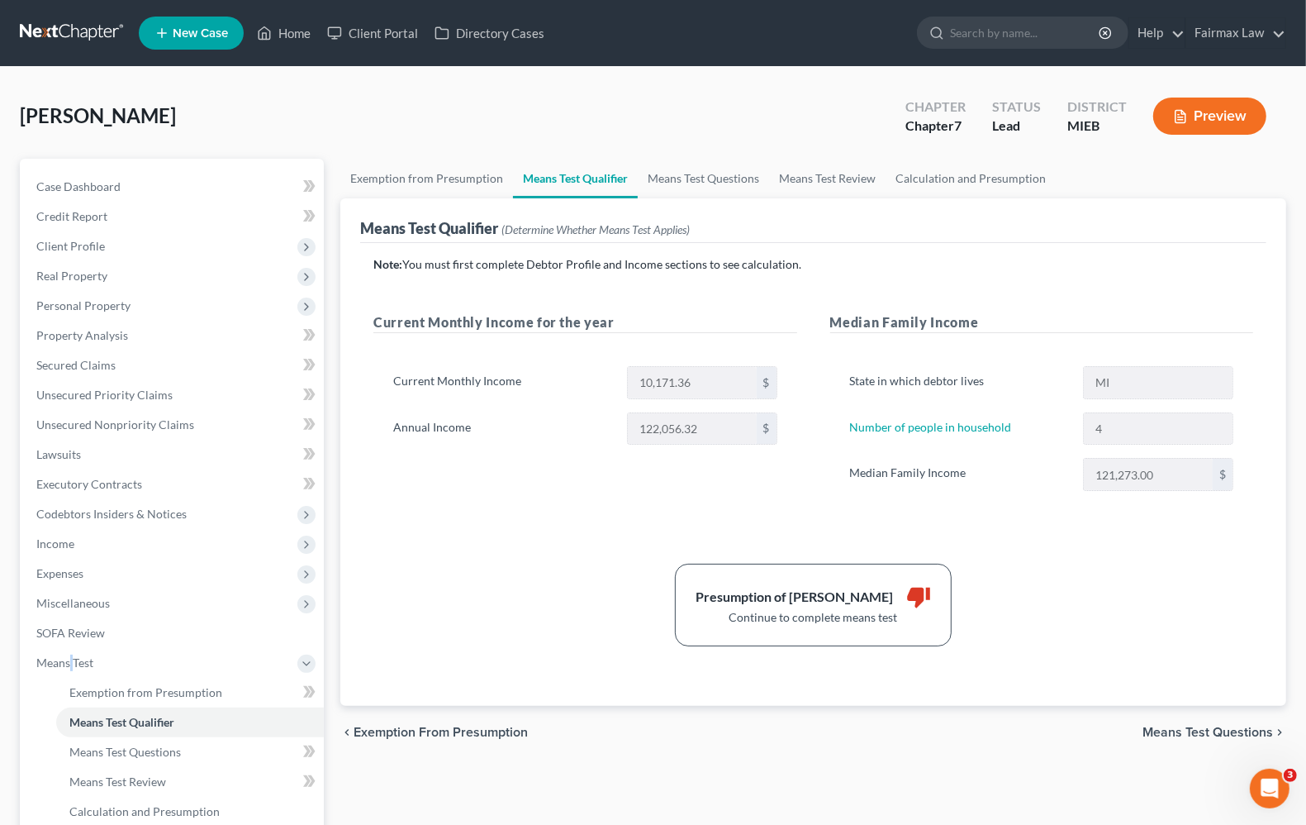
click at [1211, 731] on span "Means Test Questions" at bounding box center [1208, 731] width 131 height 13
select select "4"
select select "1"
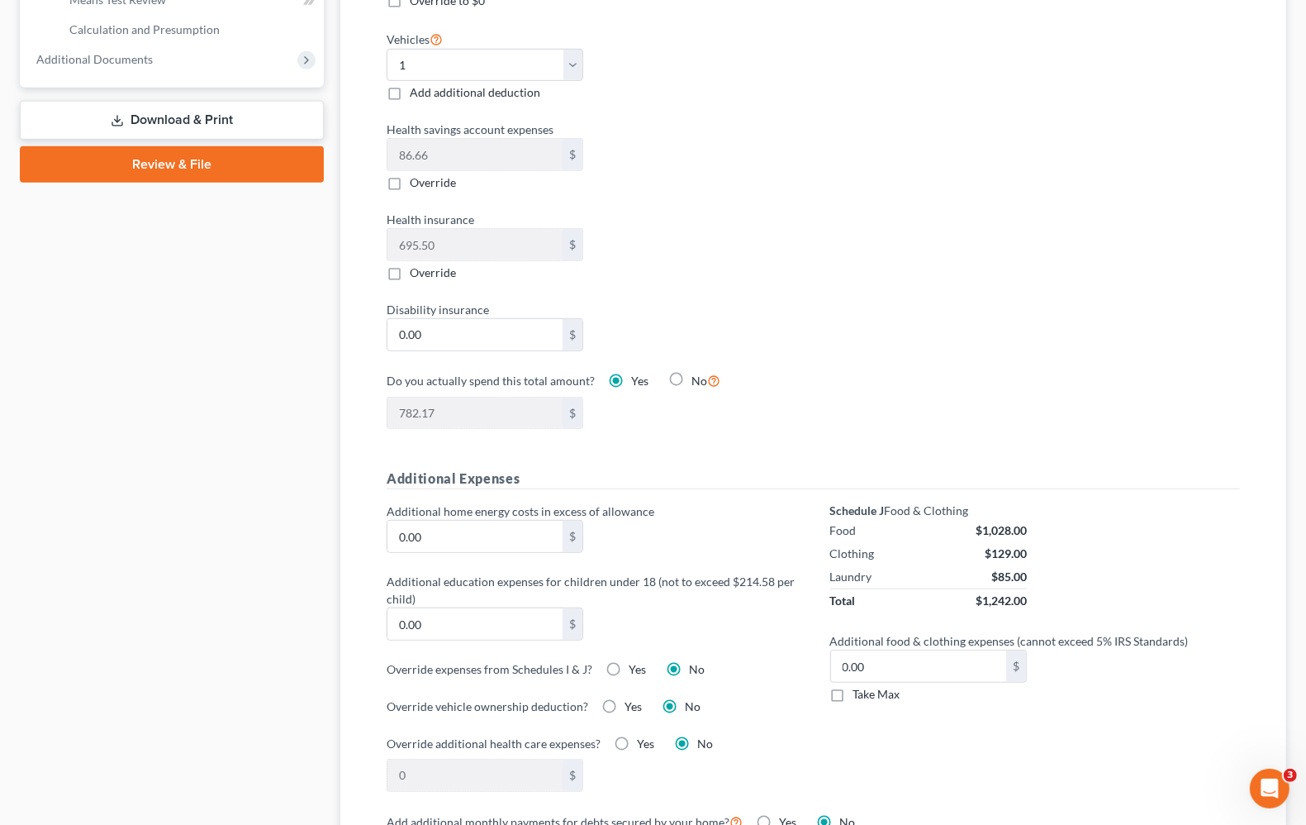
scroll to position [1033, 0]
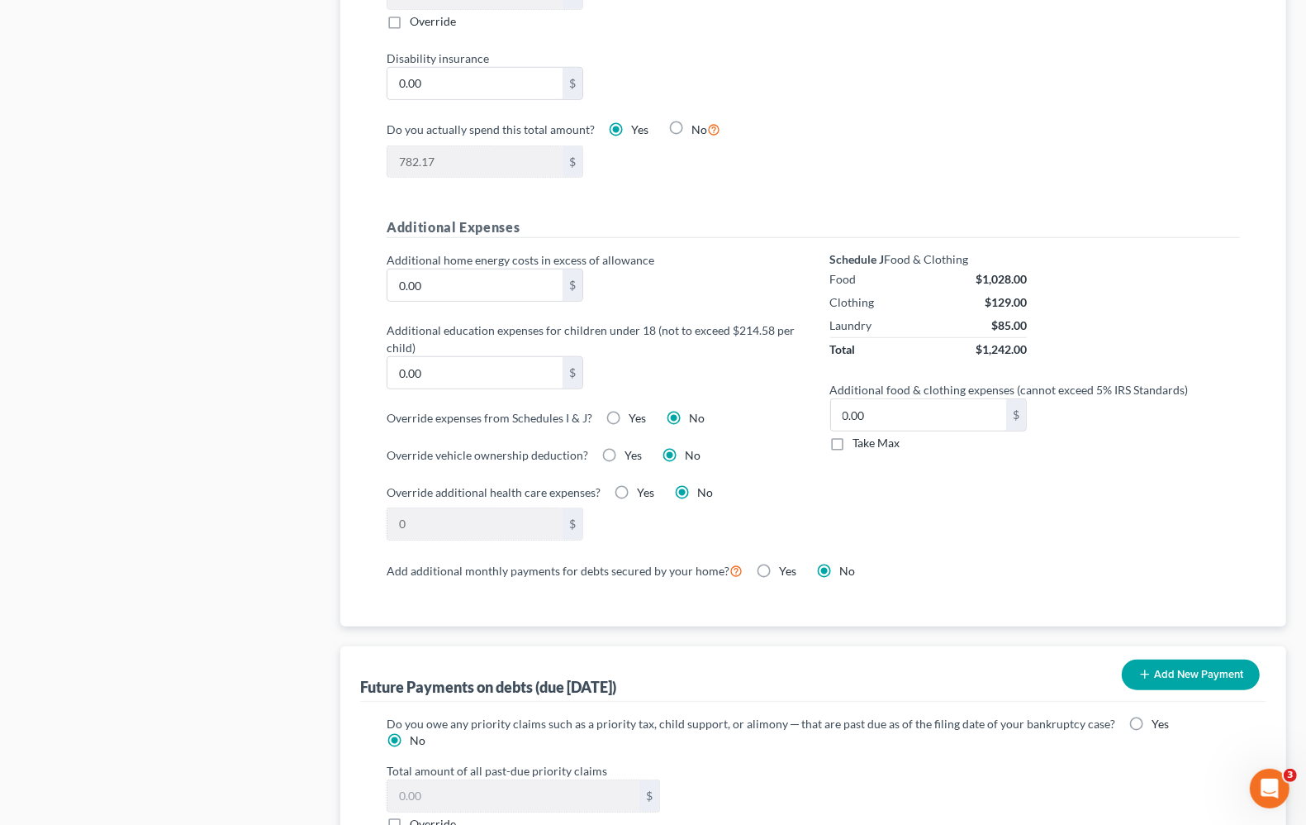
click at [989, 551] on div "Schedule J Food & Clothing Food $1,028.00 Clothing $129.00 Laundry $85.00 Total…" at bounding box center [1035, 405] width 443 height 308
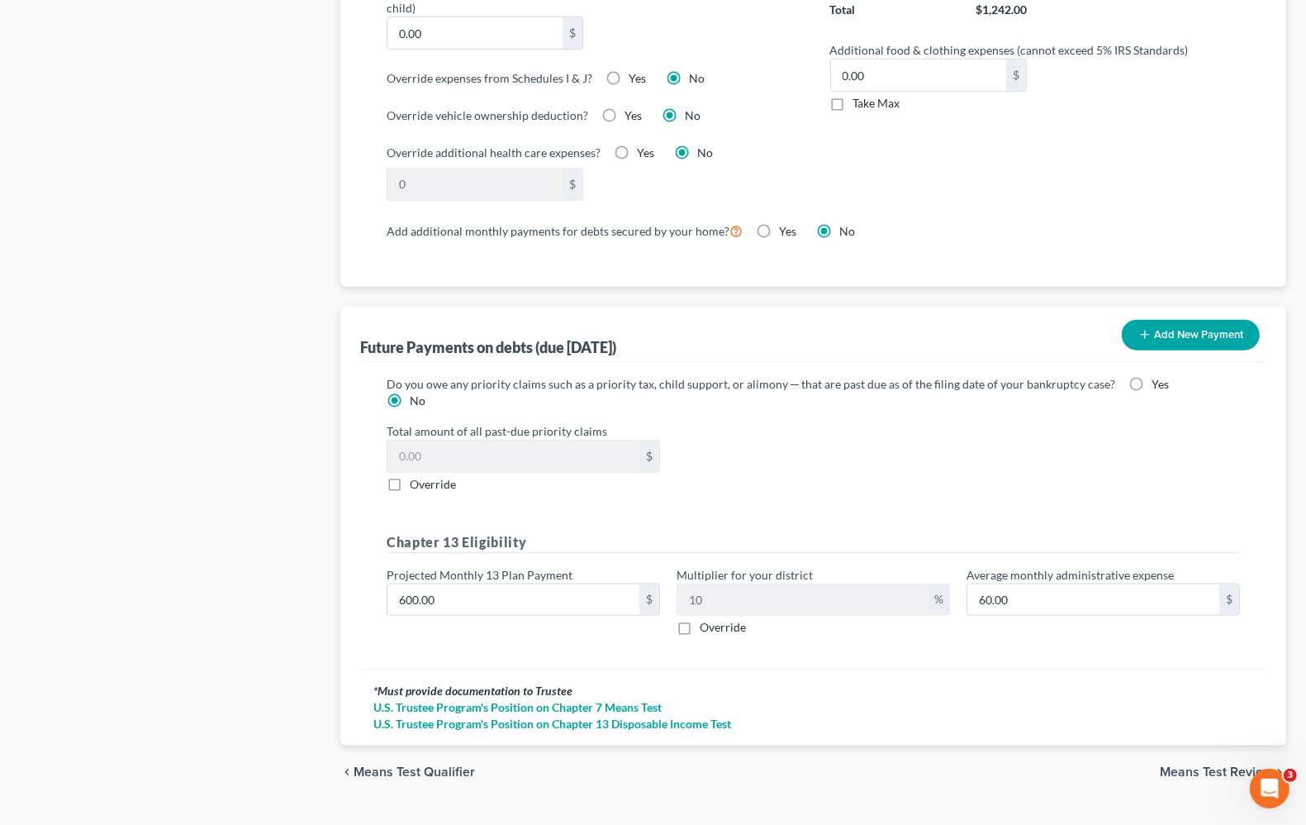
scroll to position [1398, 0]
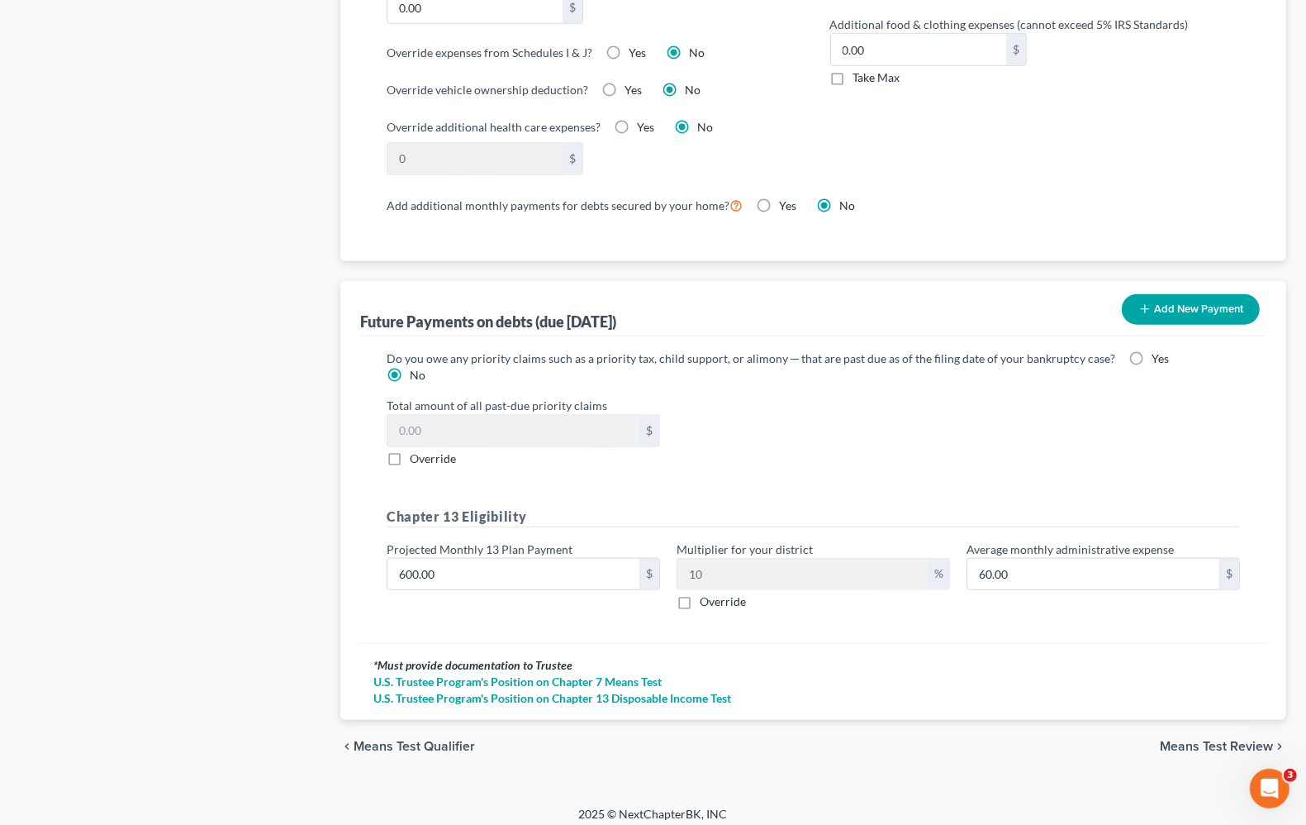
click at [1198, 740] on span "Means Test Review" at bounding box center [1216, 746] width 113 height 13
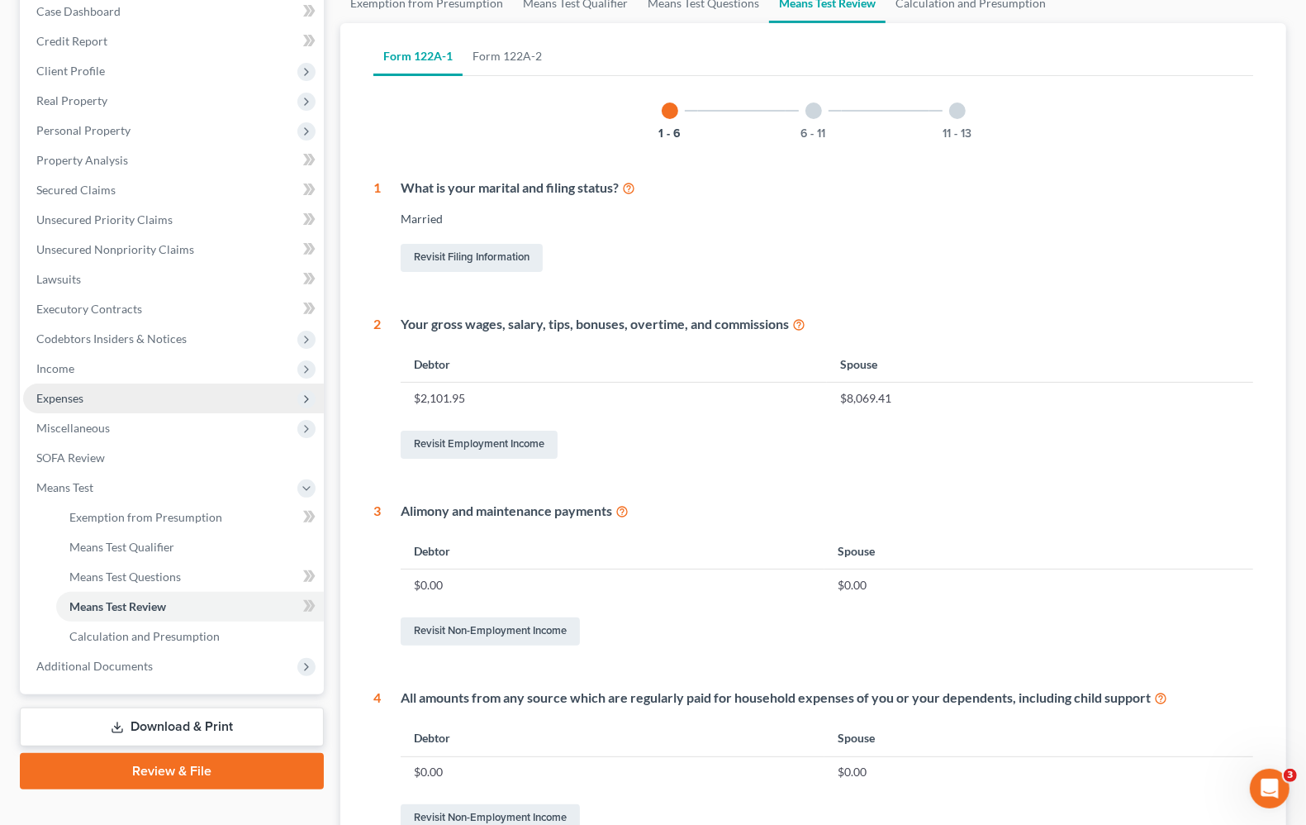
scroll to position [165, 0]
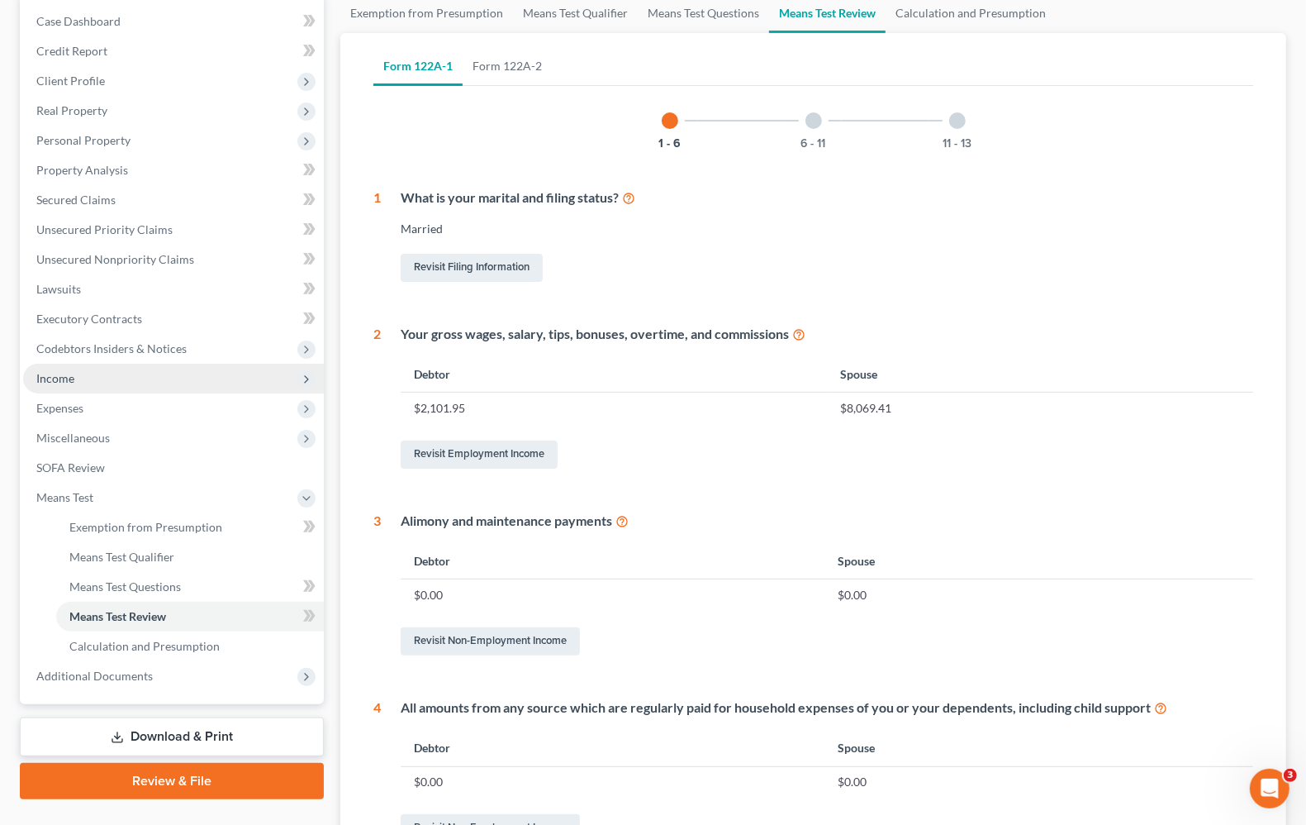
click at [60, 378] on span "Income" at bounding box center [55, 378] width 38 height 14
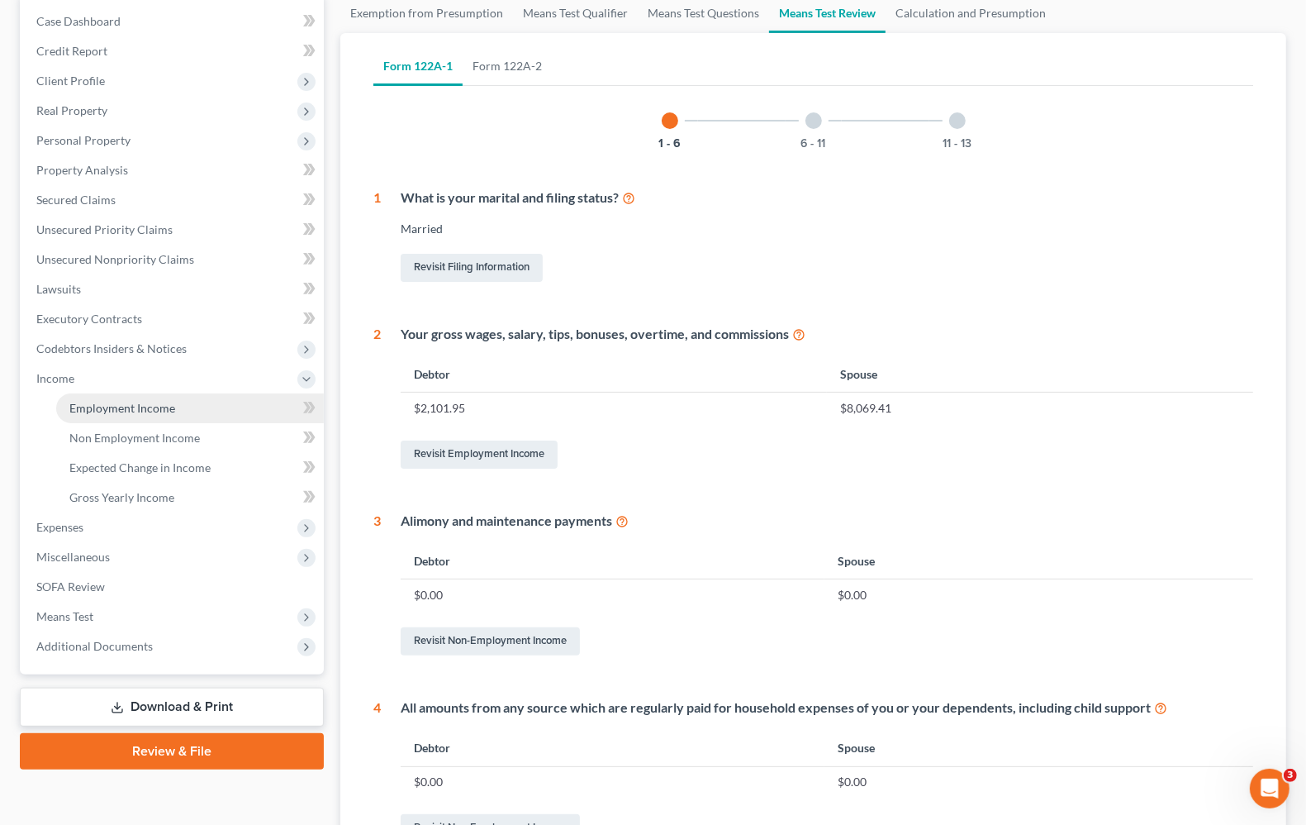
click at [122, 409] on span "Employment Income" at bounding box center [122, 408] width 106 height 14
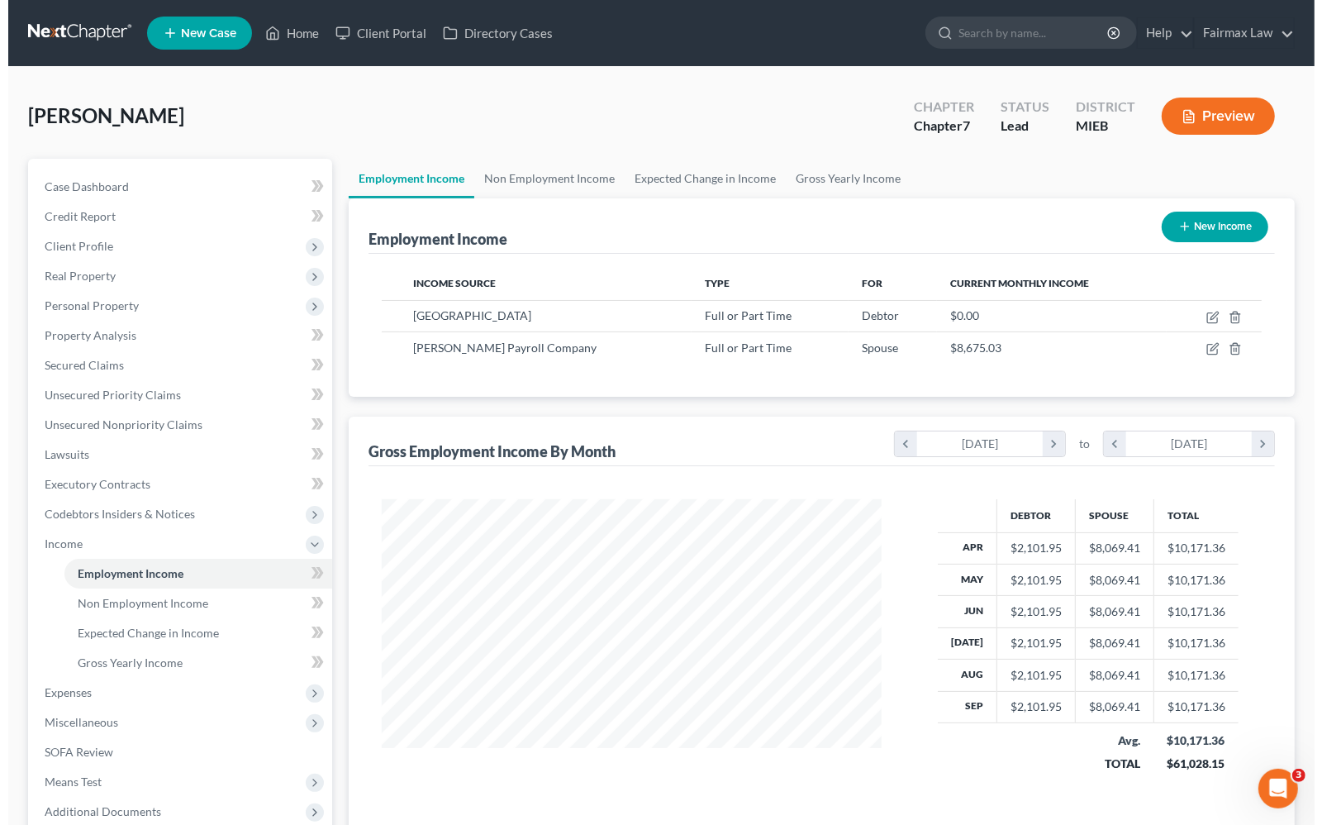
scroll to position [297, 531]
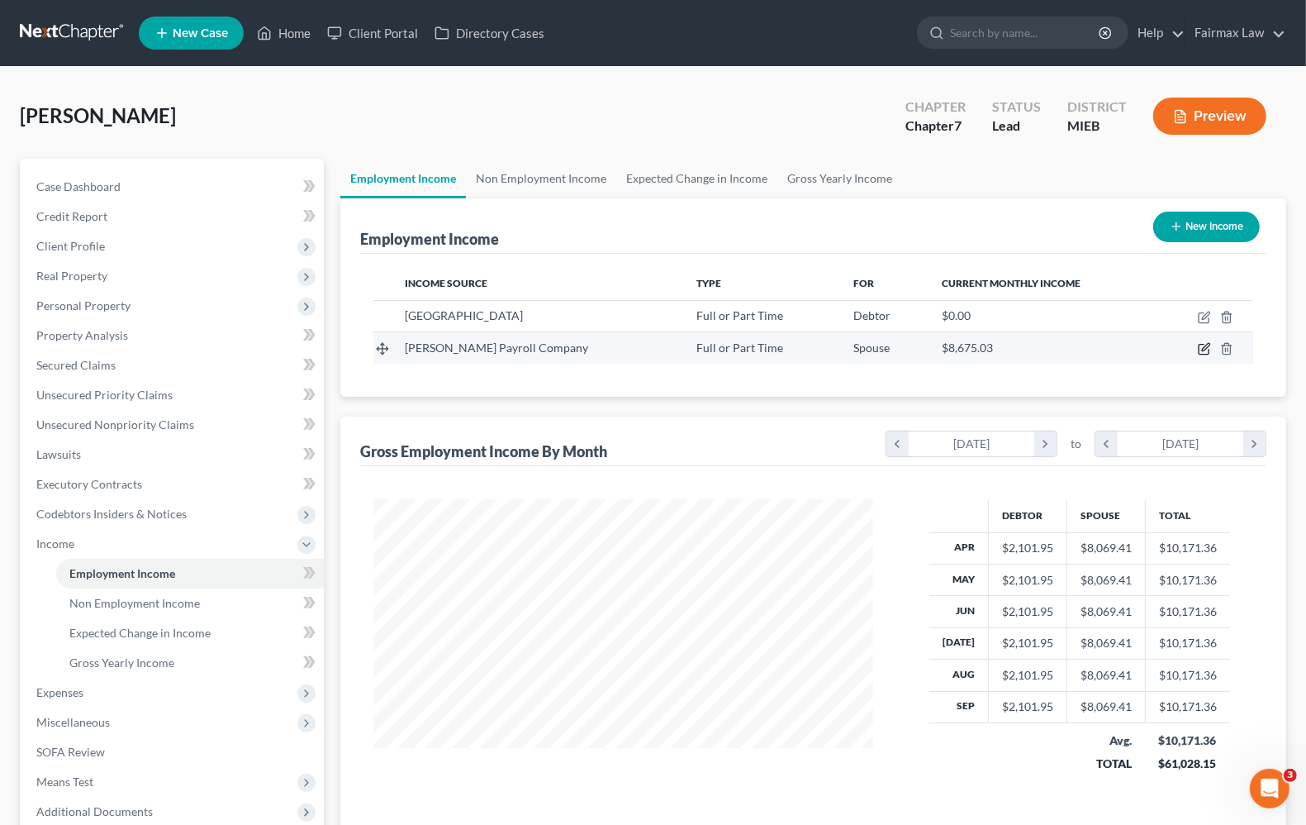
click at [1203, 350] on icon "button" at bounding box center [1205, 347] width 7 height 7
select select "0"
select select "23"
select select "2"
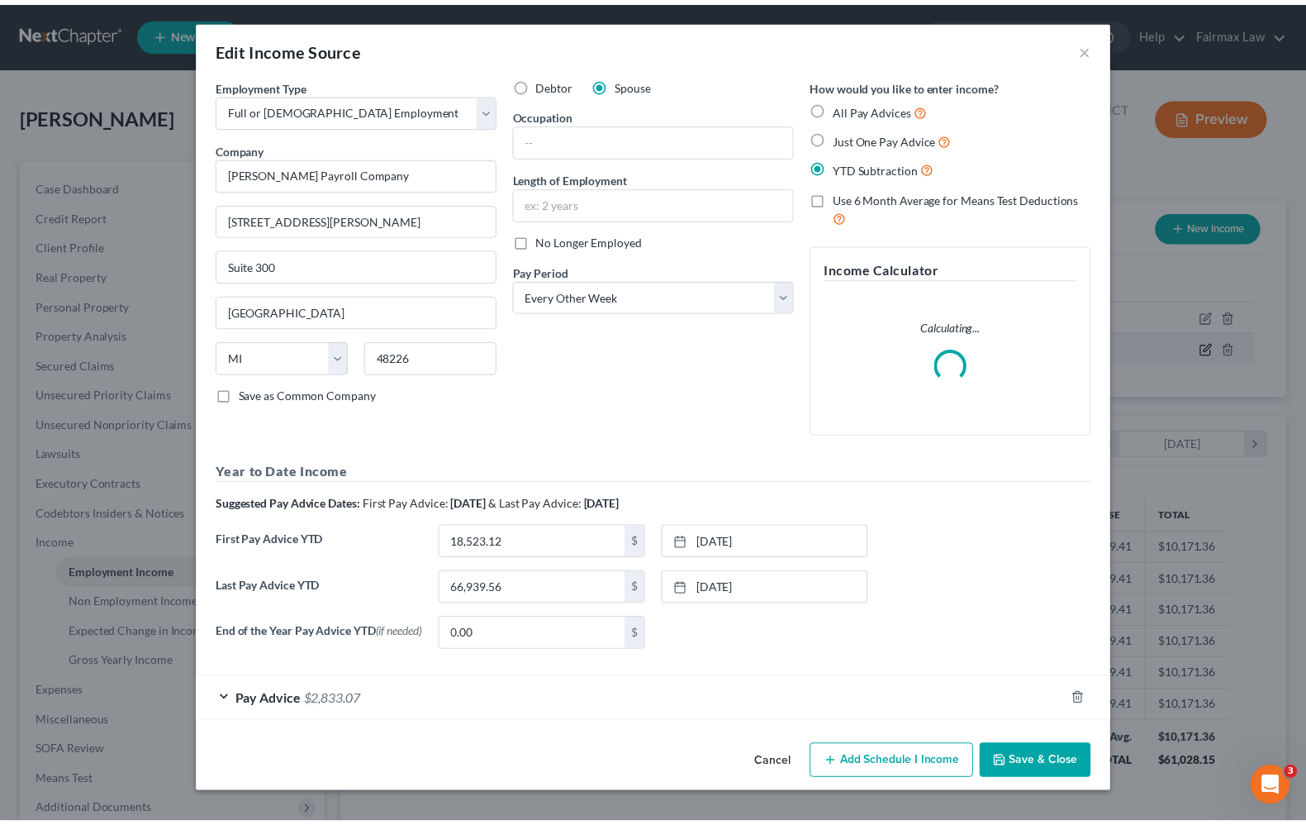
scroll to position [297, 539]
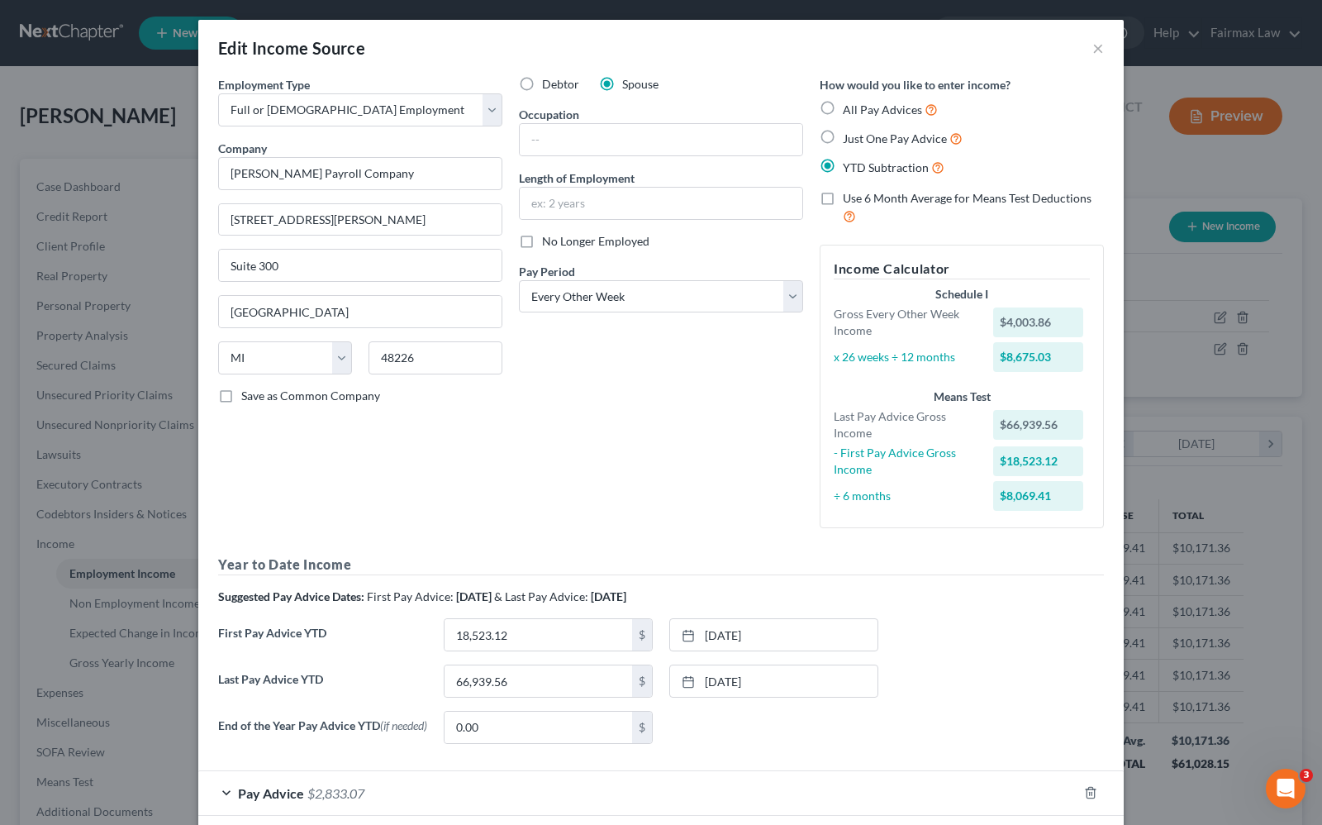
click at [1096, 50] on div "Edit Income Source ×" at bounding box center [660, 48] width 925 height 56
click at [1092, 51] on button "×" at bounding box center [1098, 48] width 12 height 20
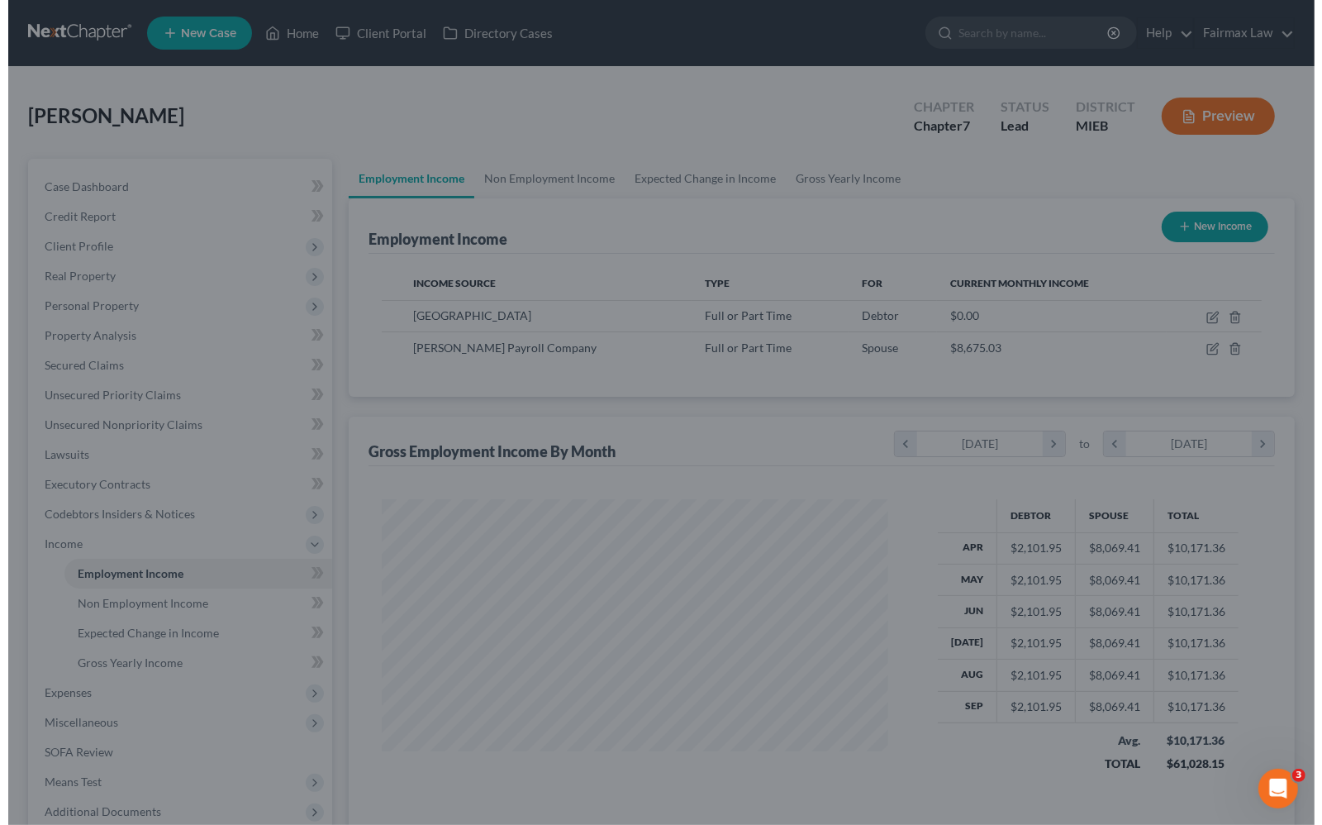
scroll to position [825975, 825739]
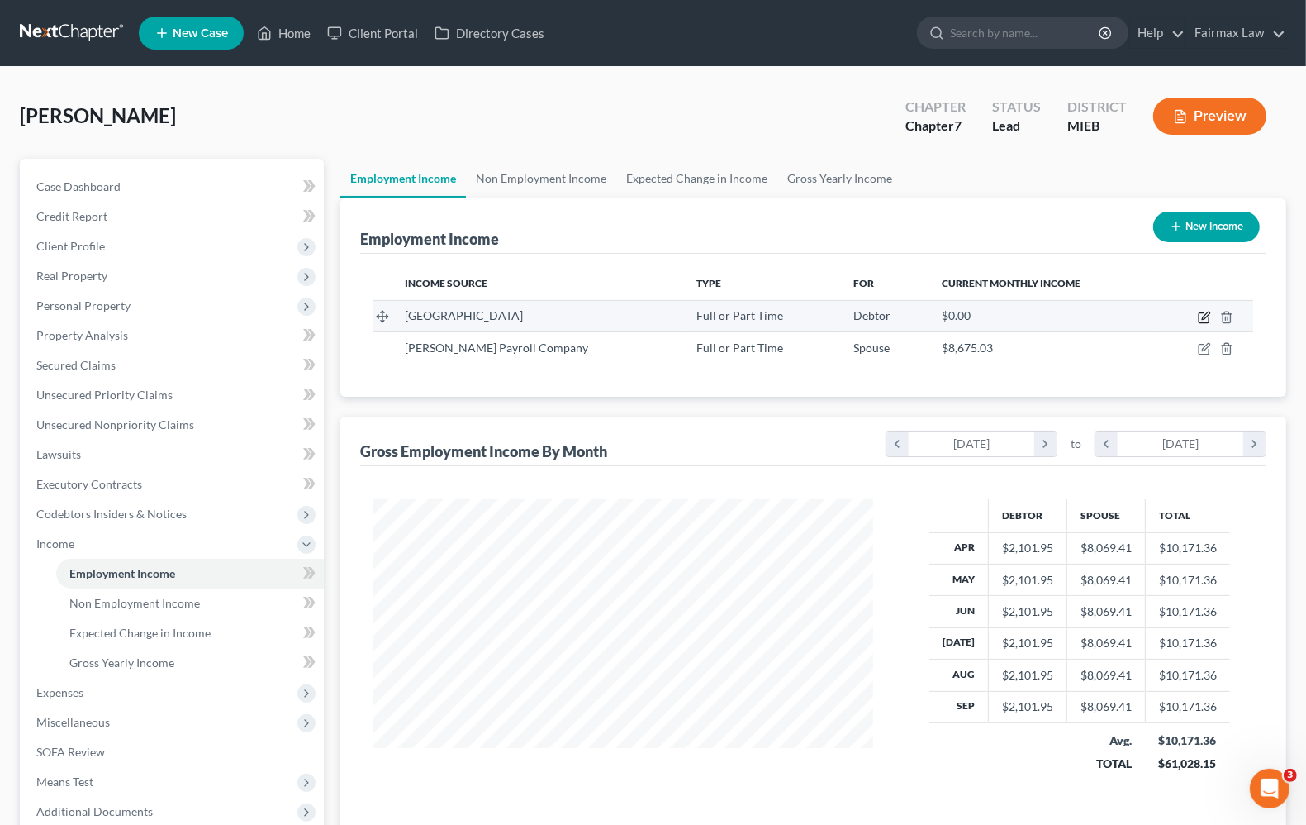
click at [1203, 318] on icon "button" at bounding box center [1205, 315] width 7 height 7
select select "0"
select select "23"
select select "2"
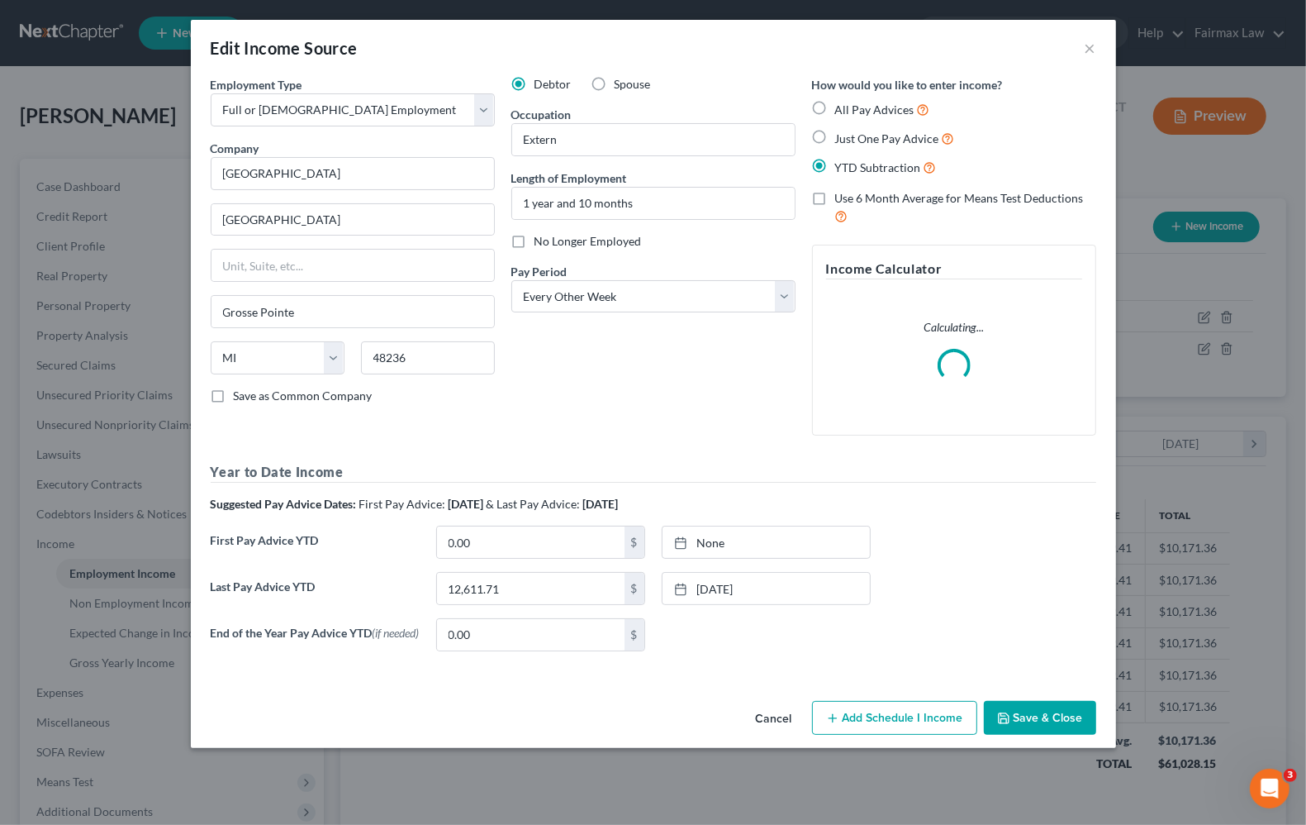
scroll to position [297, 539]
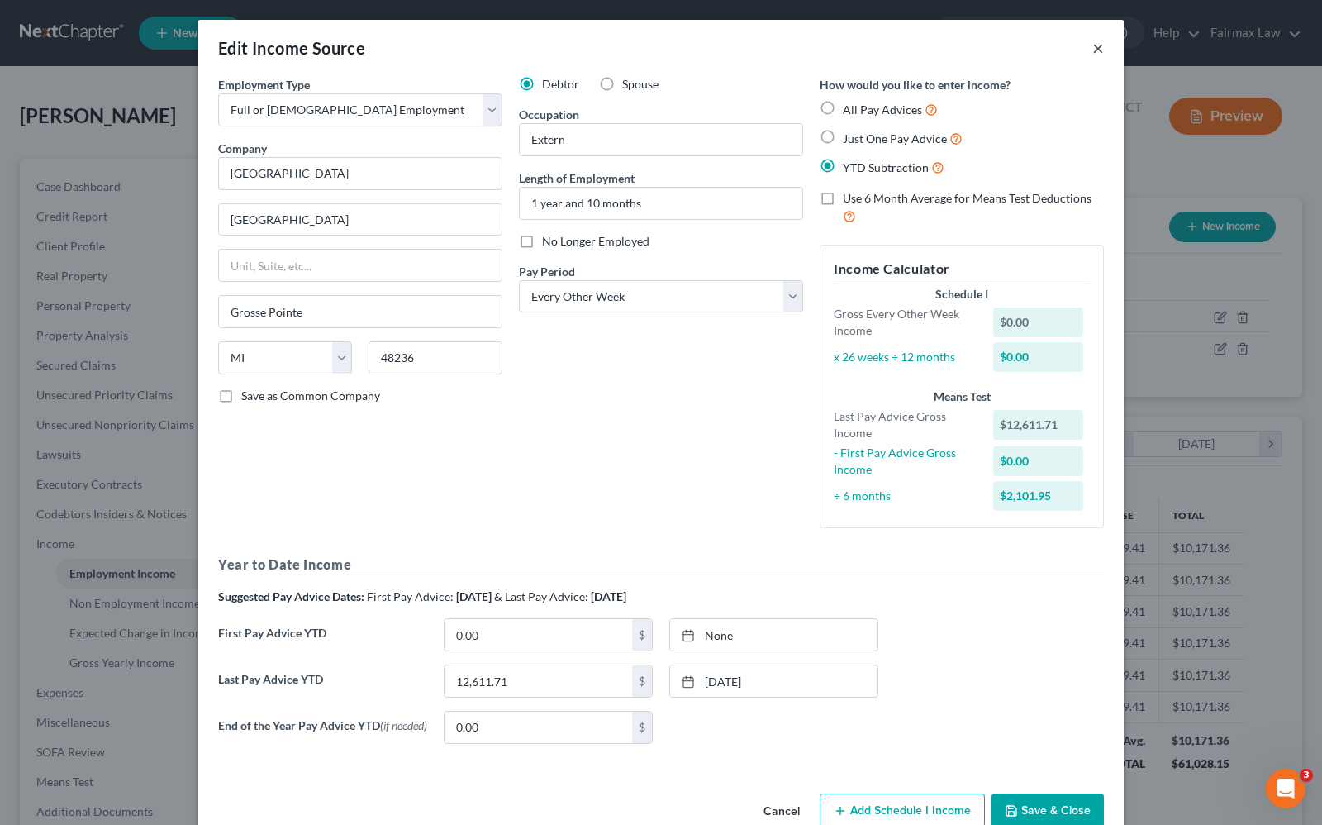
click at [1092, 50] on button "×" at bounding box center [1098, 48] width 12 height 20
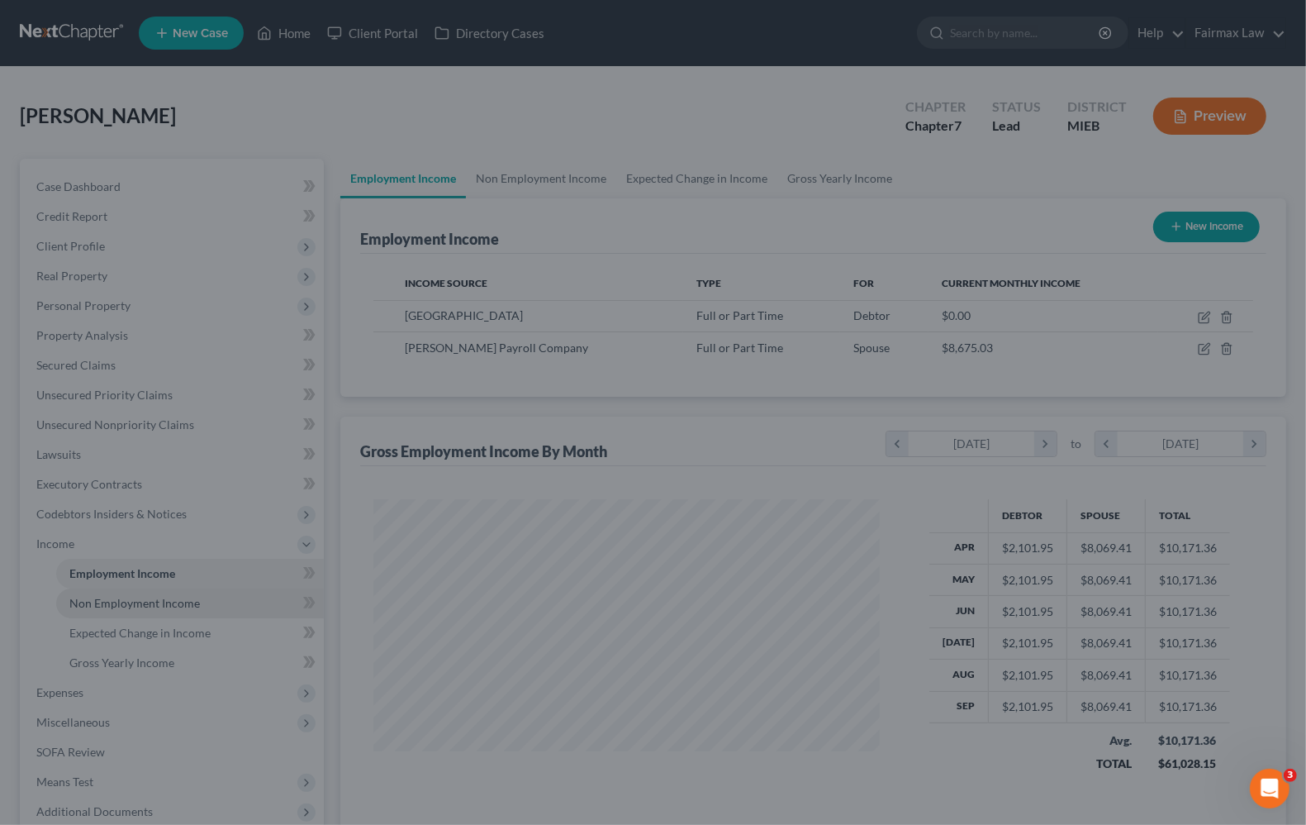
scroll to position [825975, 825739]
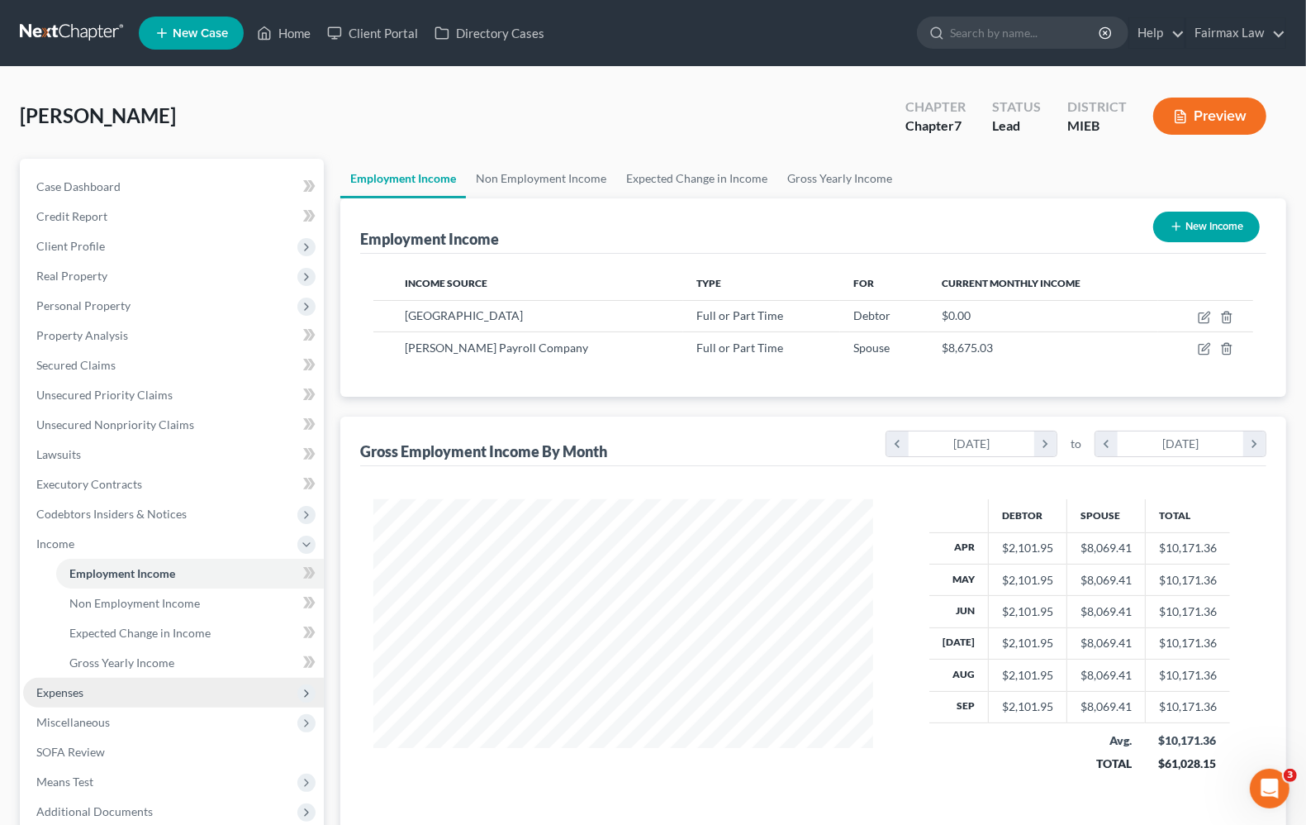
click at [67, 700] on span "Expenses" at bounding box center [173, 693] width 301 height 30
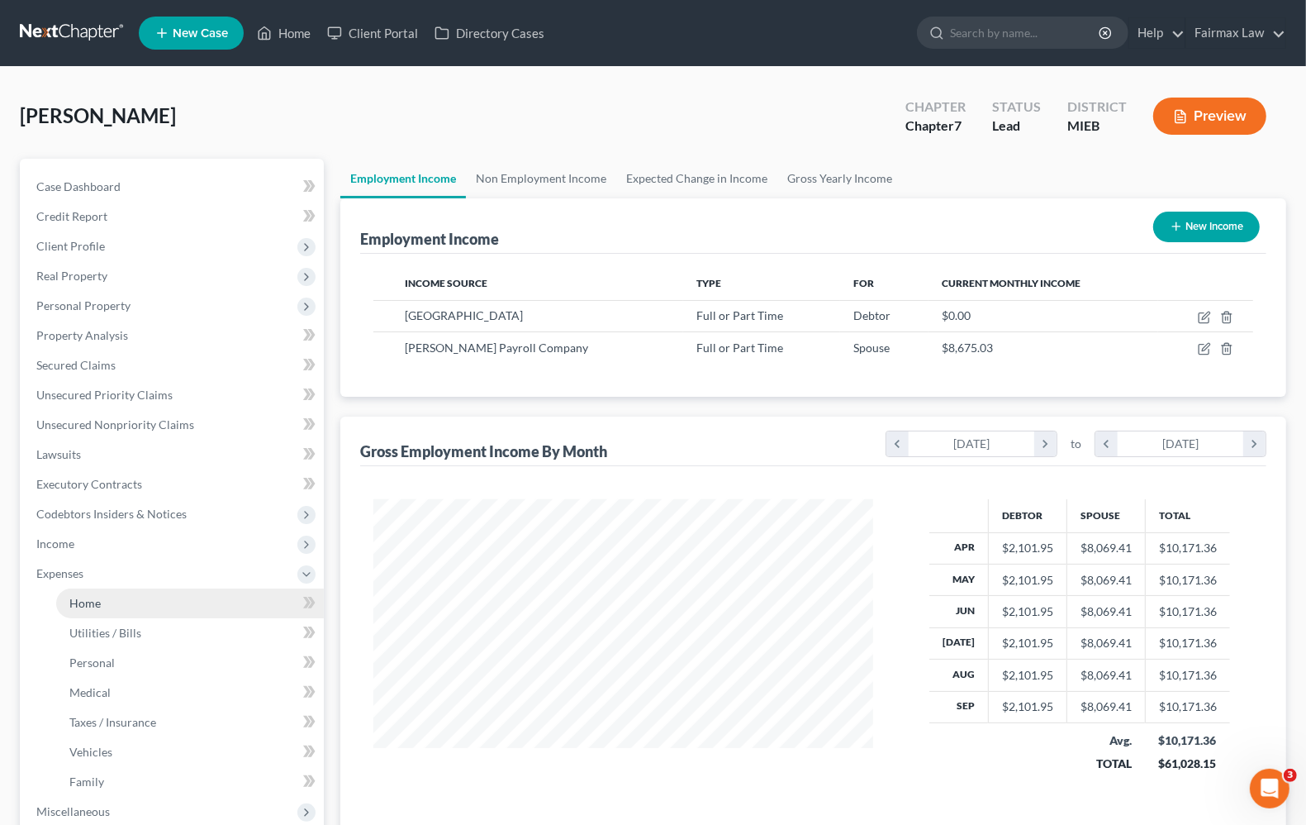
click at [92, 601] on span "Home" at bounding box center [84, 603] width 31 height 14
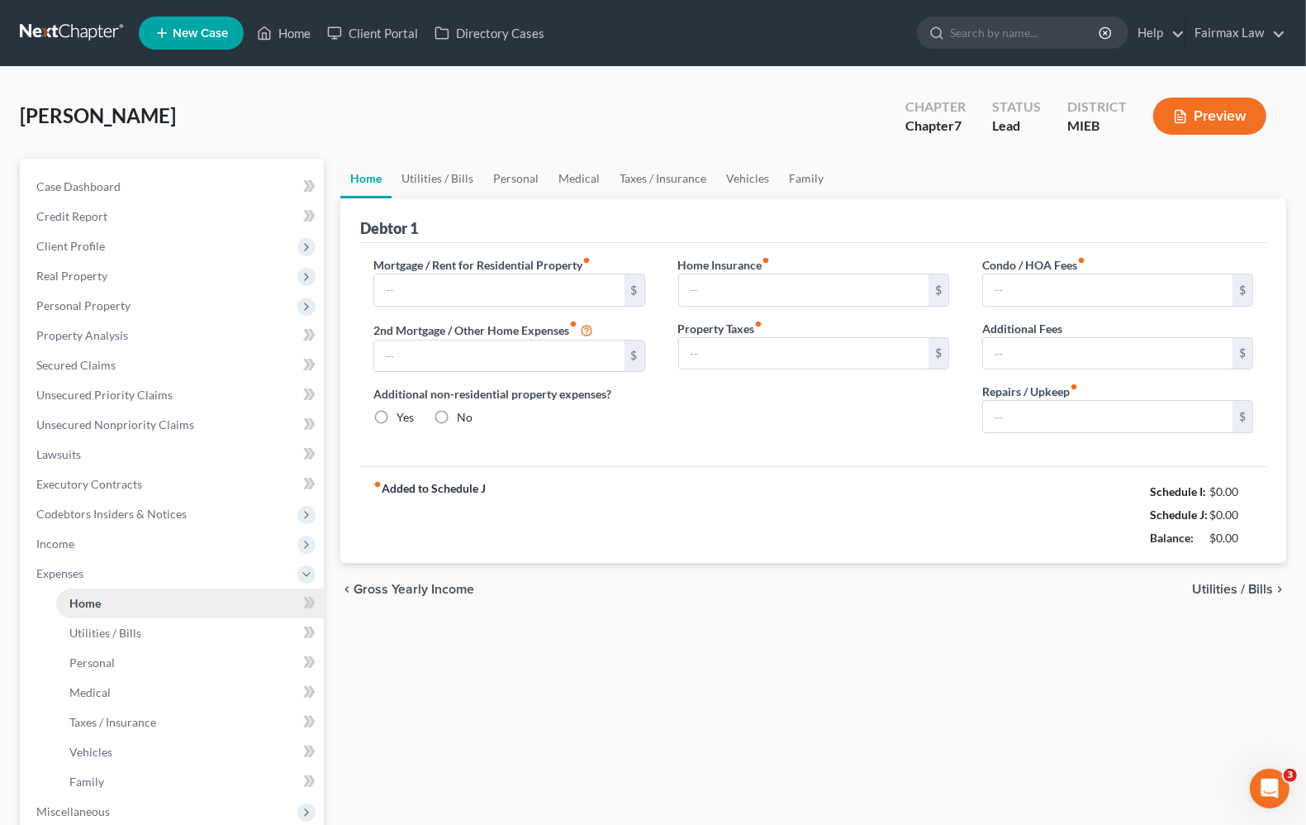
type input "1,063.00"
type input "0.00"
radio input "true"
type input "0.00"
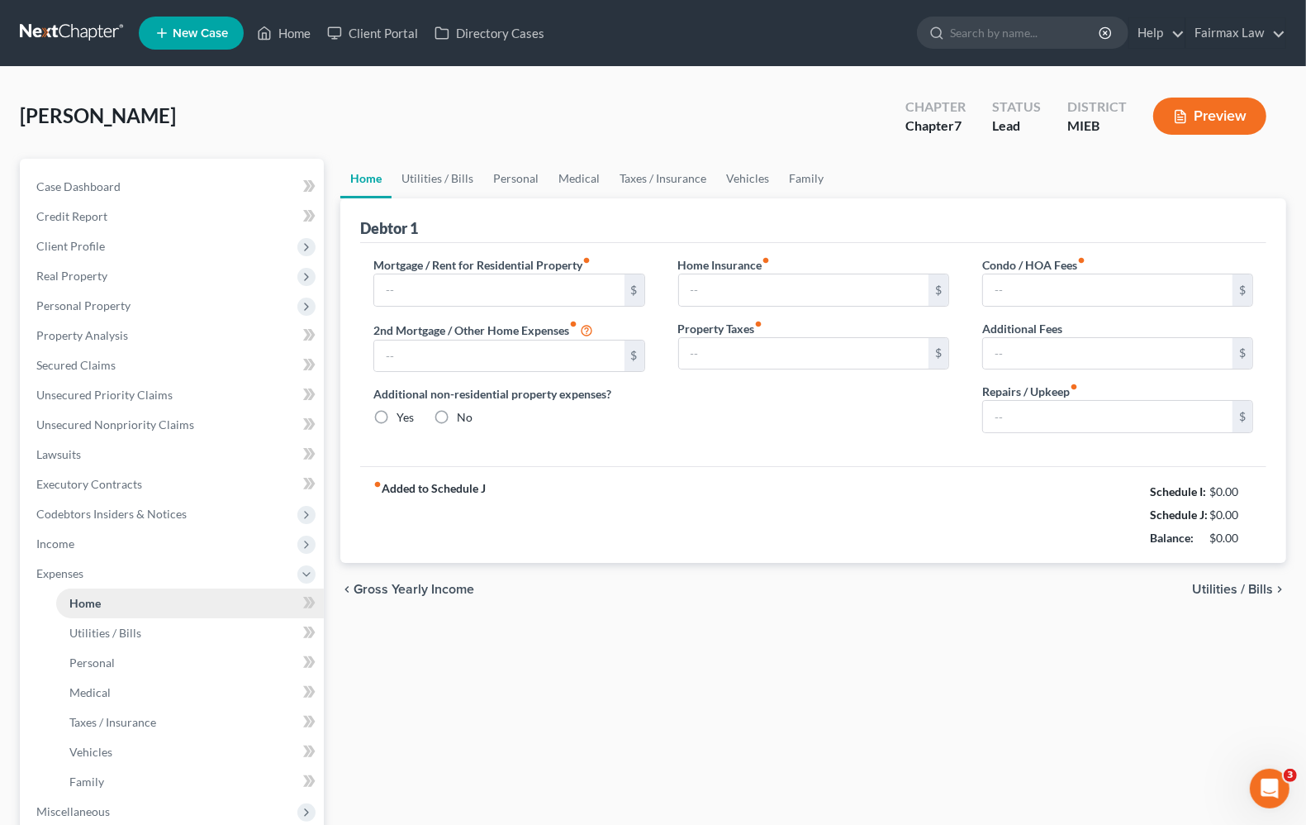
type input "0.00"
click at [1245, 592] on span "Utilities / Bills" at bounding box center [1232, 589] width 81 height 13
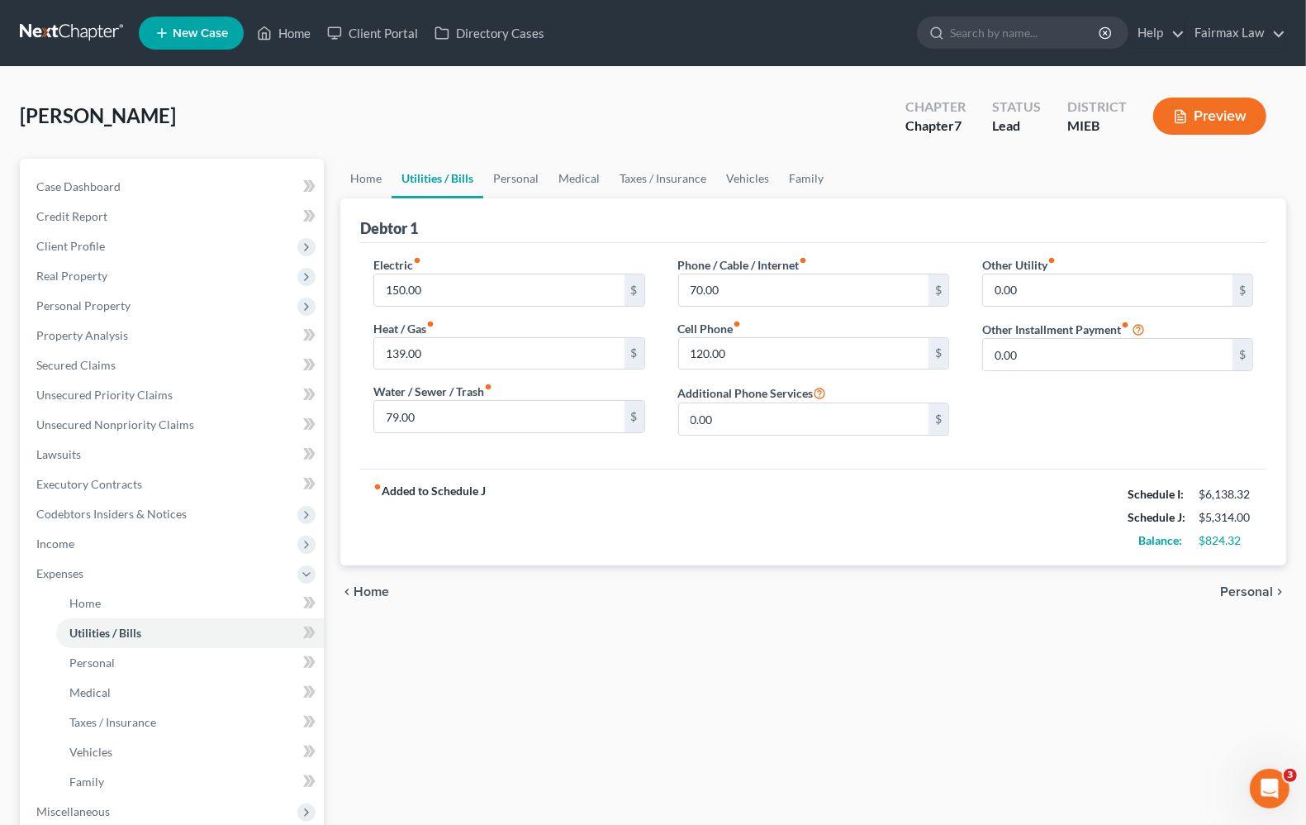
click at [1245, 592] on span "Personal" at bounding box center [1246, 591] width 53 height 13
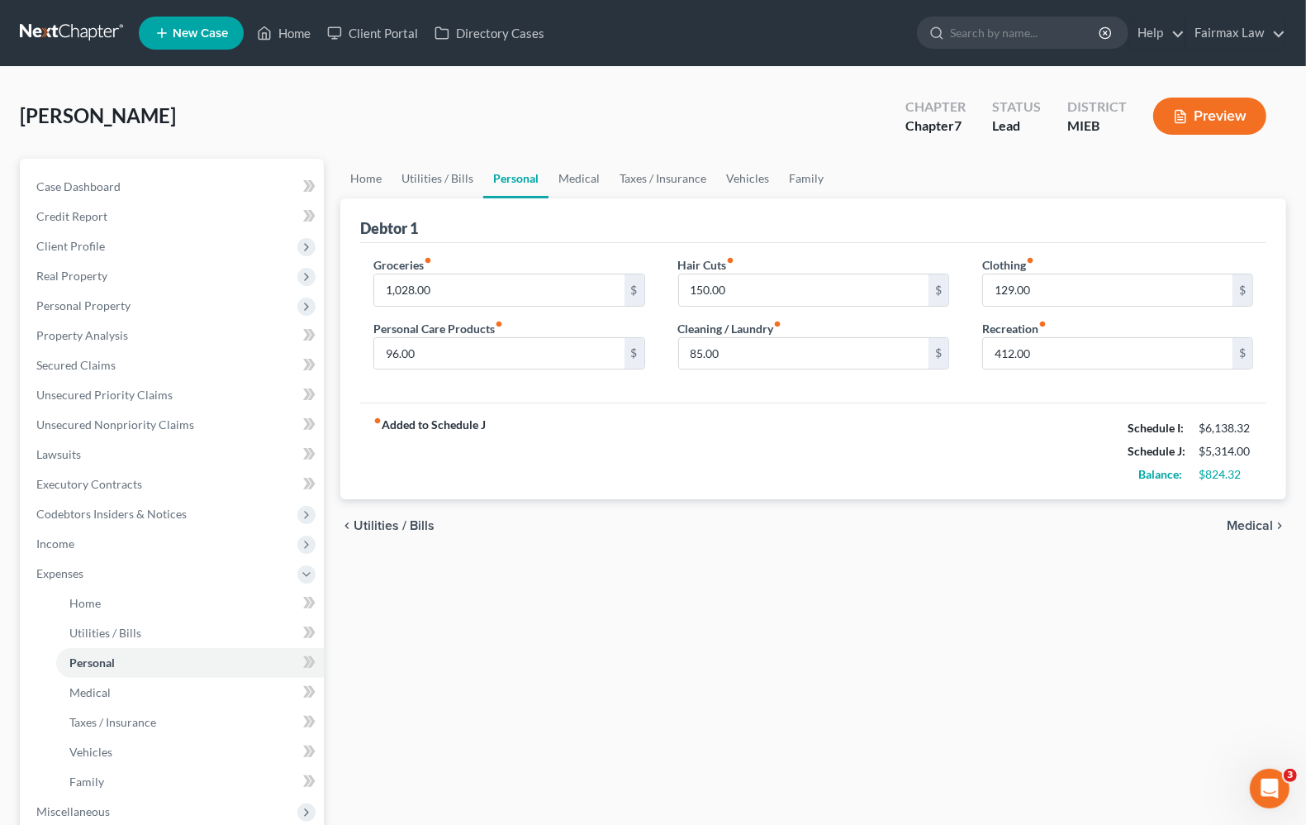
click at [1257, 525] on span "Medical" at bounding box center [1250, 525] width 46 height 13
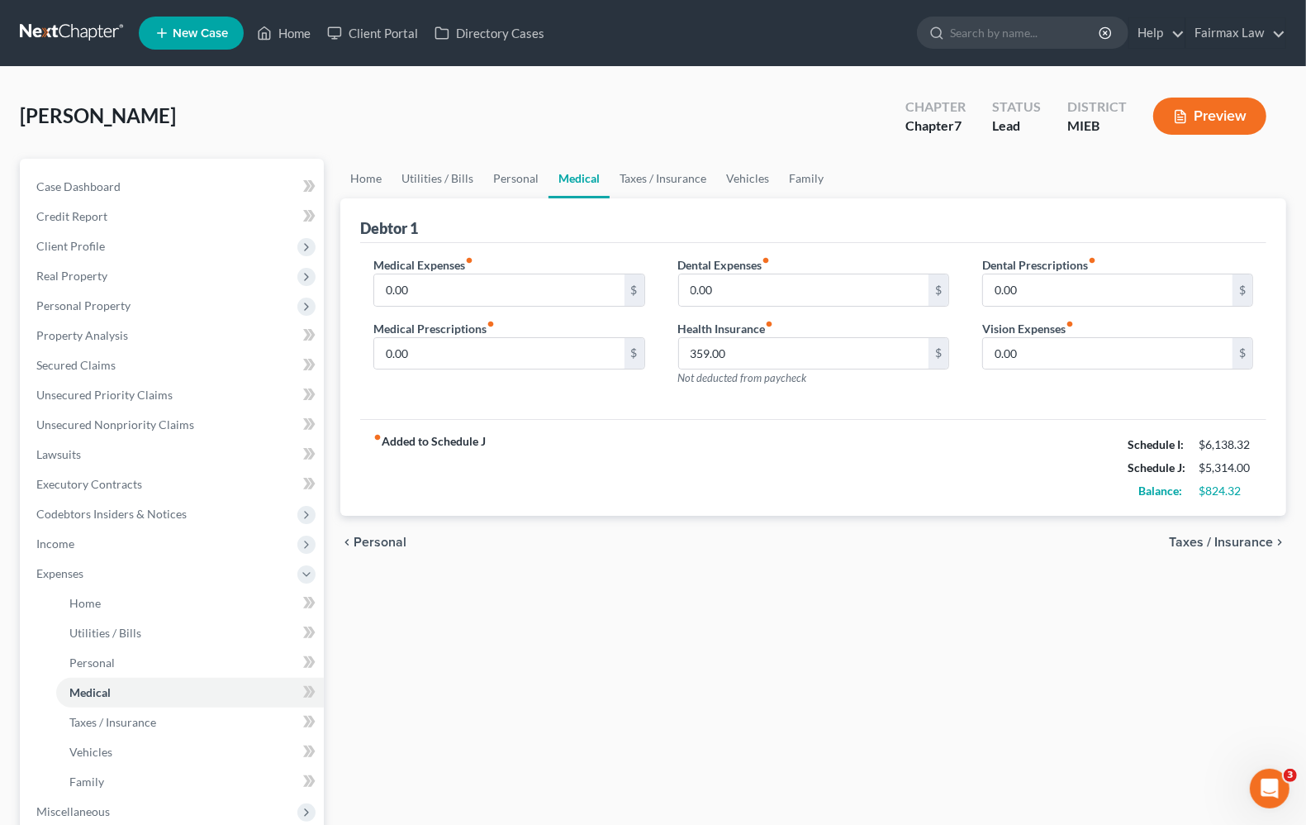
click at [1242, 538] on span "Taxes / Insurance" at bounding box center [1221, 541] width 104 height 13
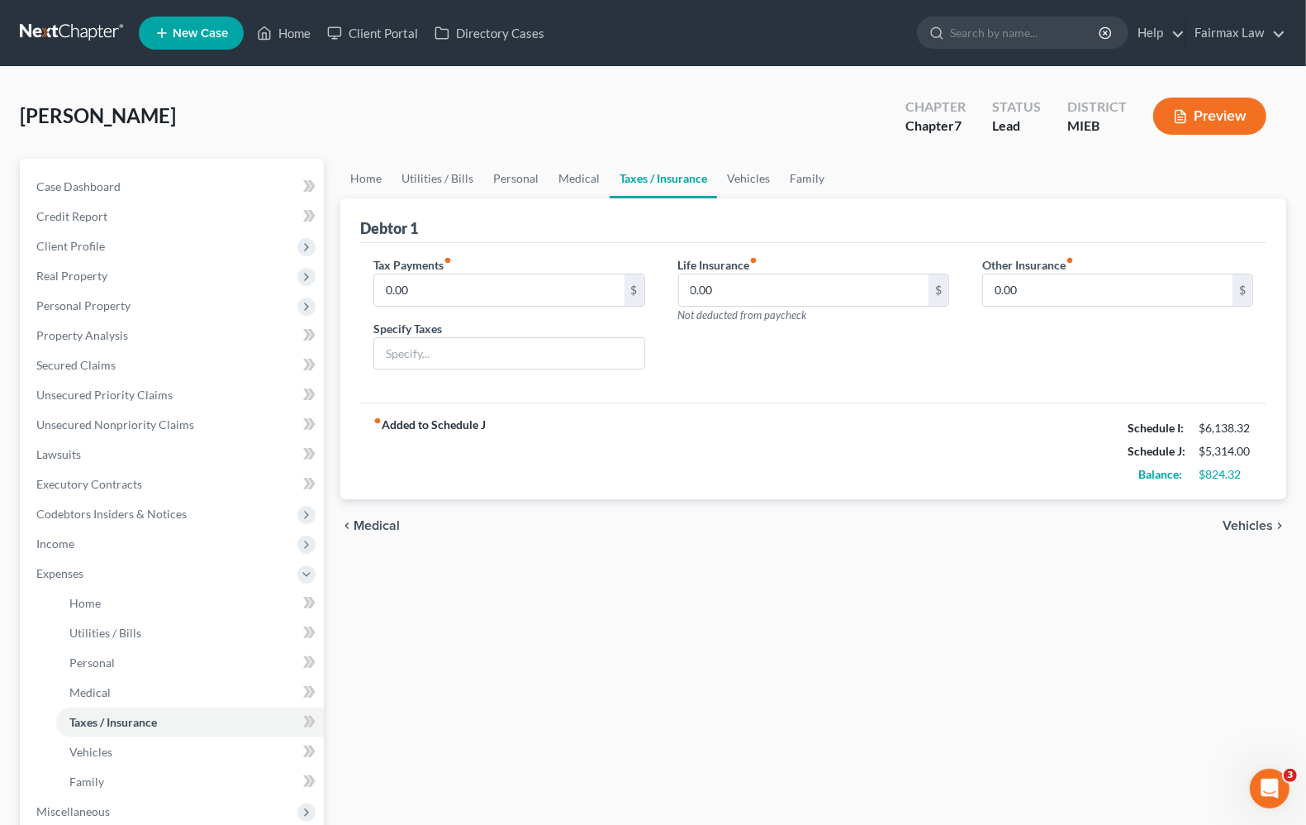
click at [1245, 523] on span "Vehicles" at bounding box center [1248, 525] width 50 height 13
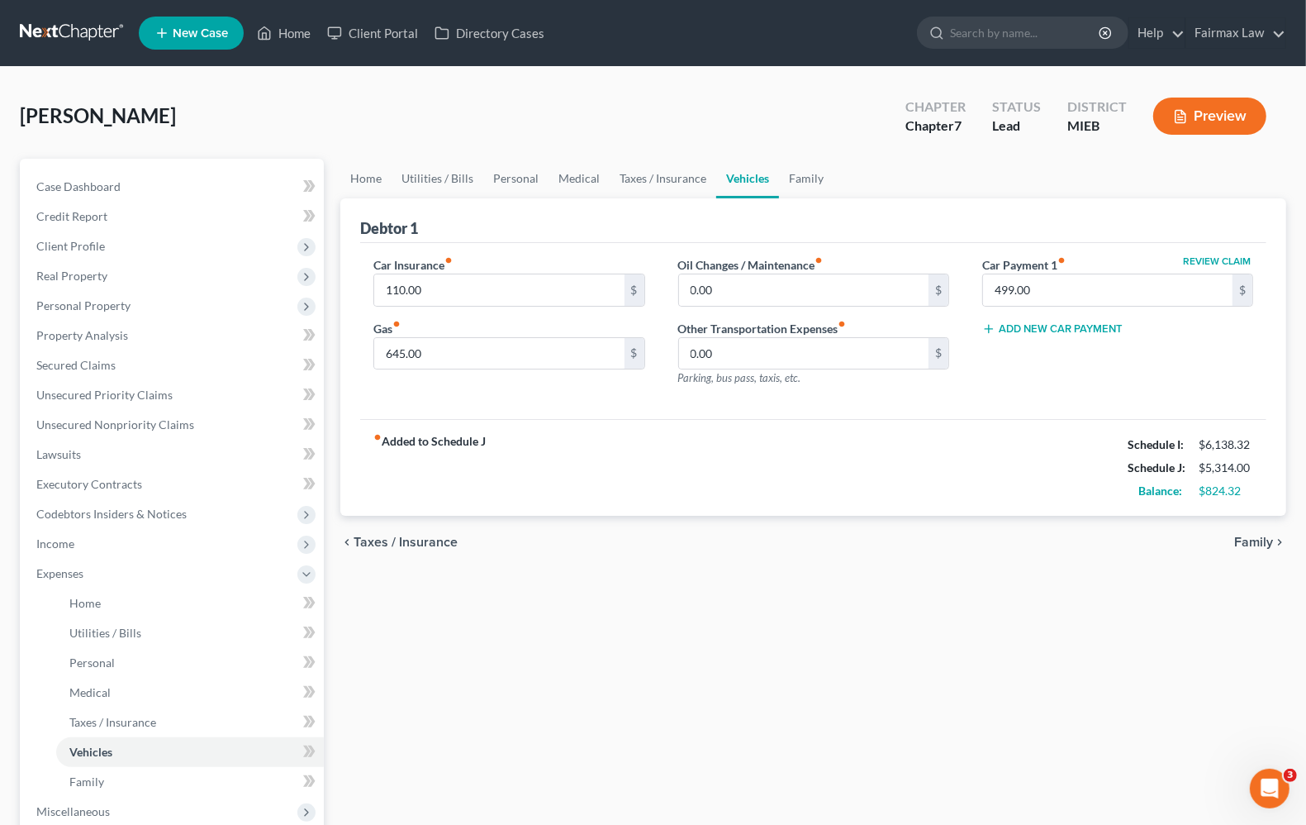
click at [1261, 549] on span "Family" at bounding box center [1253, 541] width 39 height 13
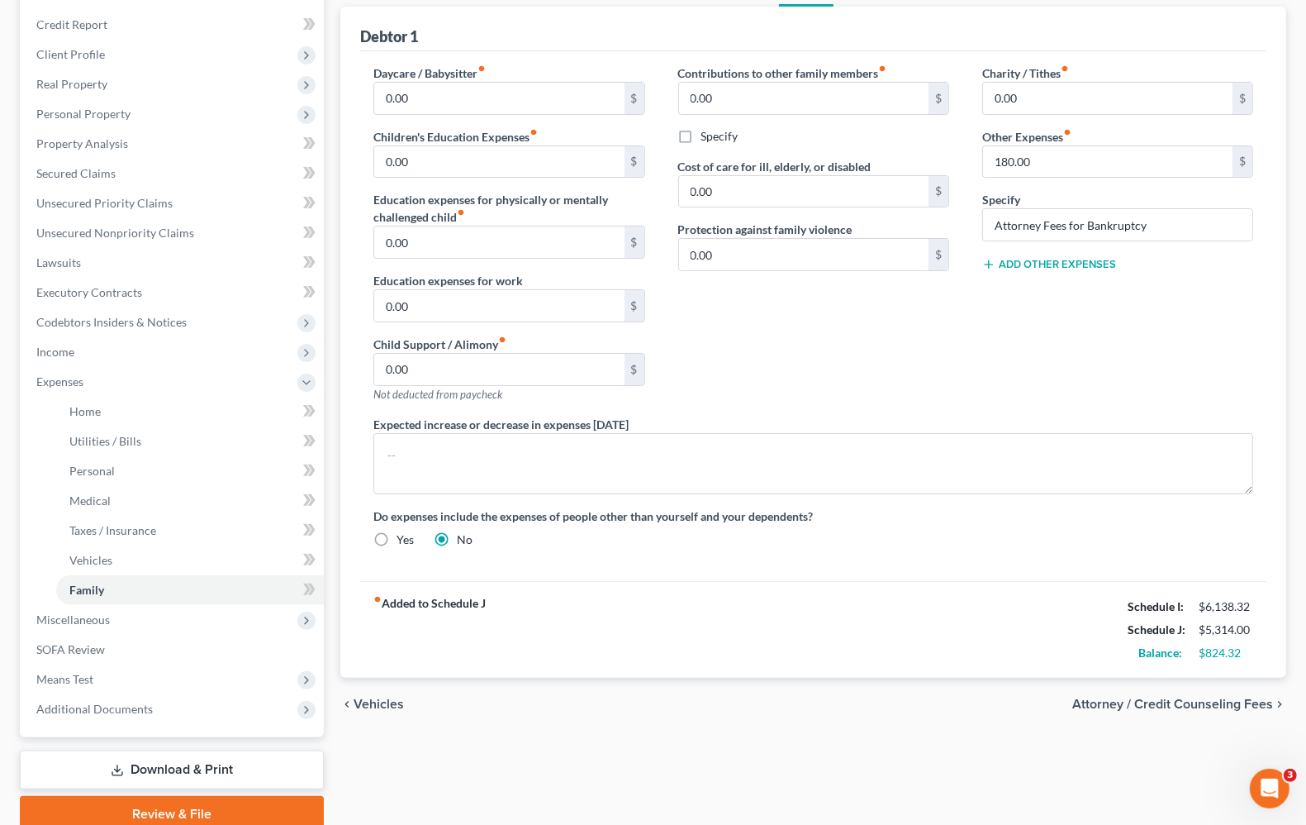
scroll to position [207, 0]
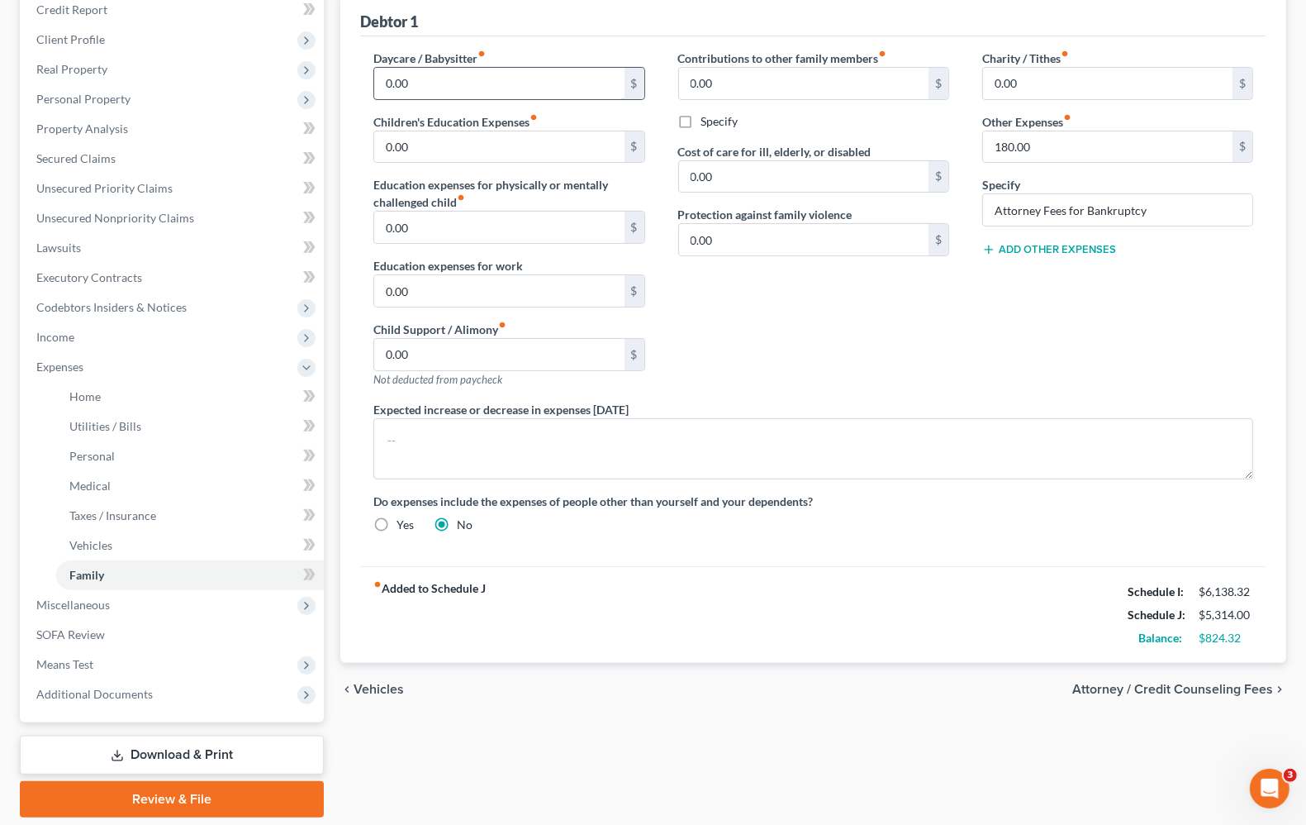
click at [438, 76] on input "0.00" at bounding box center [499, 83] width 250 height 31
click at [868, 364] on div "Contributions to other family members fiber_manual_record 0.00 $ Specify Cost o…" at bounding box center [814, 225] width 304 height 351
click at [942, 393] on div "Contributions to other family members fiber_manual_record 0.00 $ Specify Cost o…" at bounding box center [814, 225] width 304 height 351
type input "1,200.00"
click at [64, 666] on span "Means Test" at bounding box center [64, 664] width 57 height 14
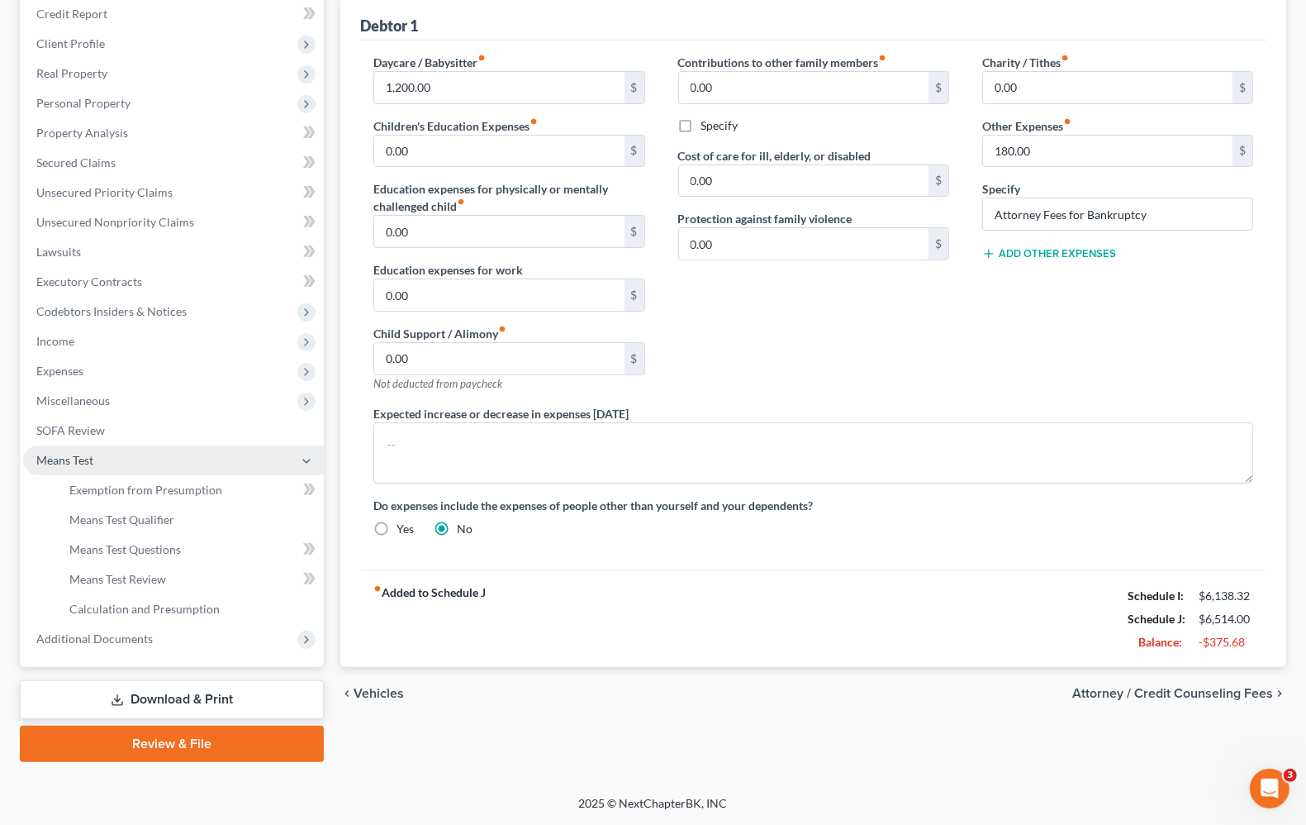
scroll to position [200, 0]
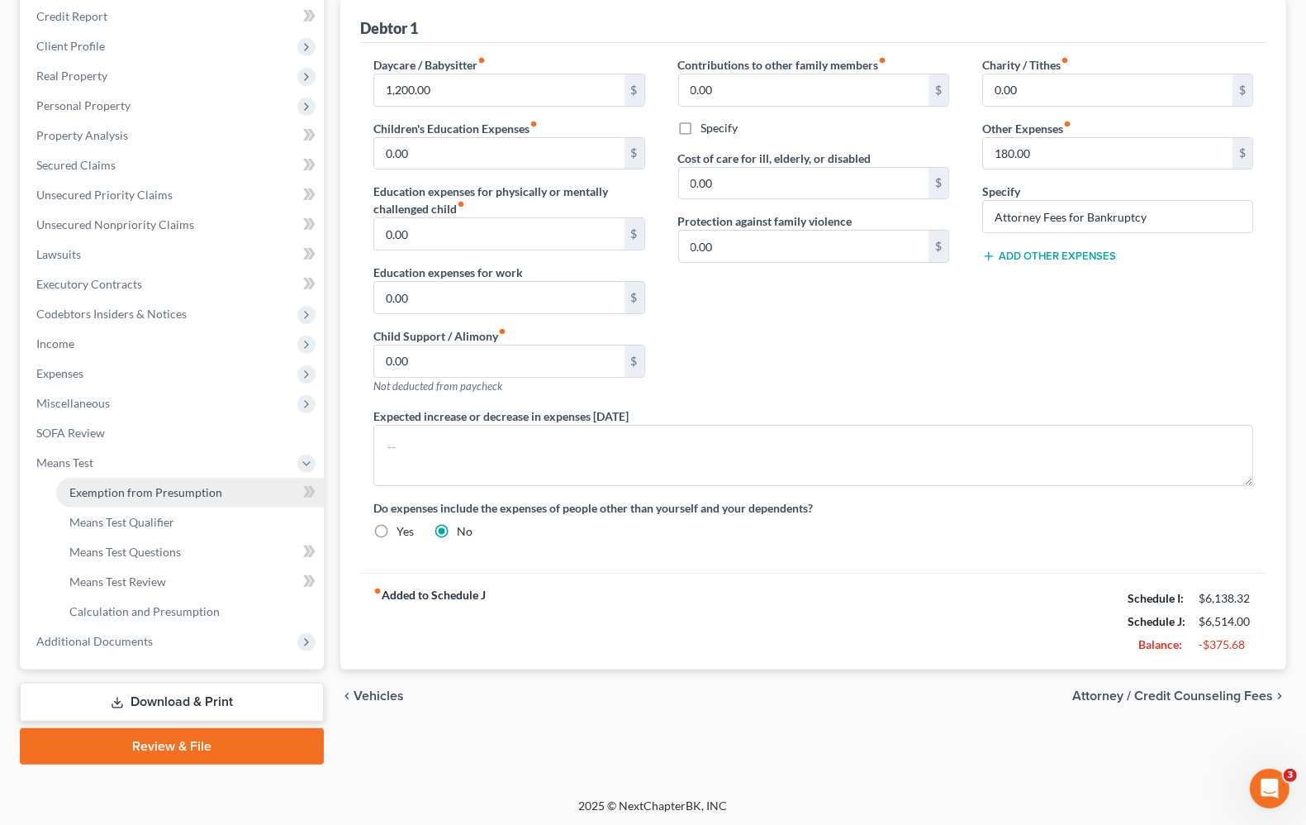
click at [187, 497] on span "Exemption from Presumption" at bounding box center [145, 492] width 153 height 14
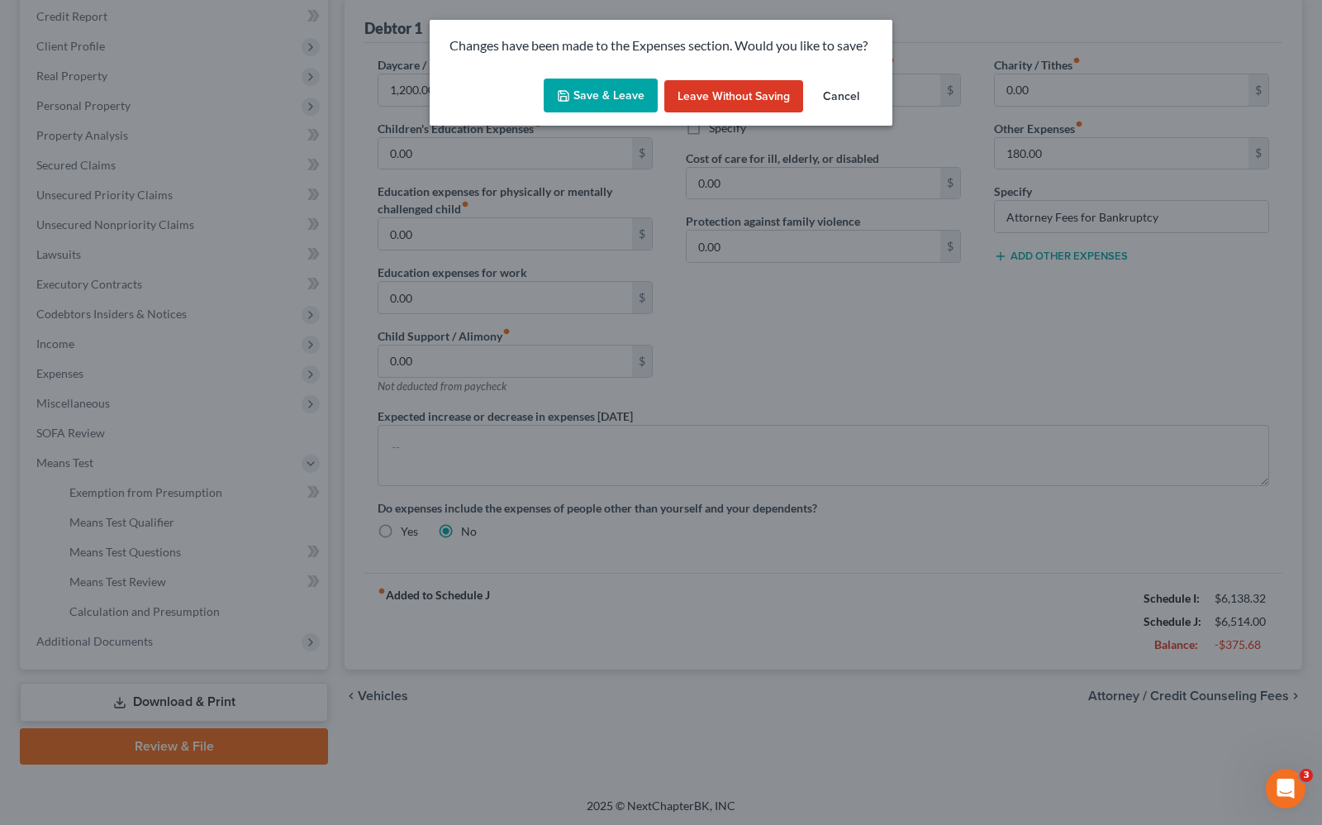
click at [583, 92] on button "Save & Leave" at bounding box center [601, 95] width 114 height 35
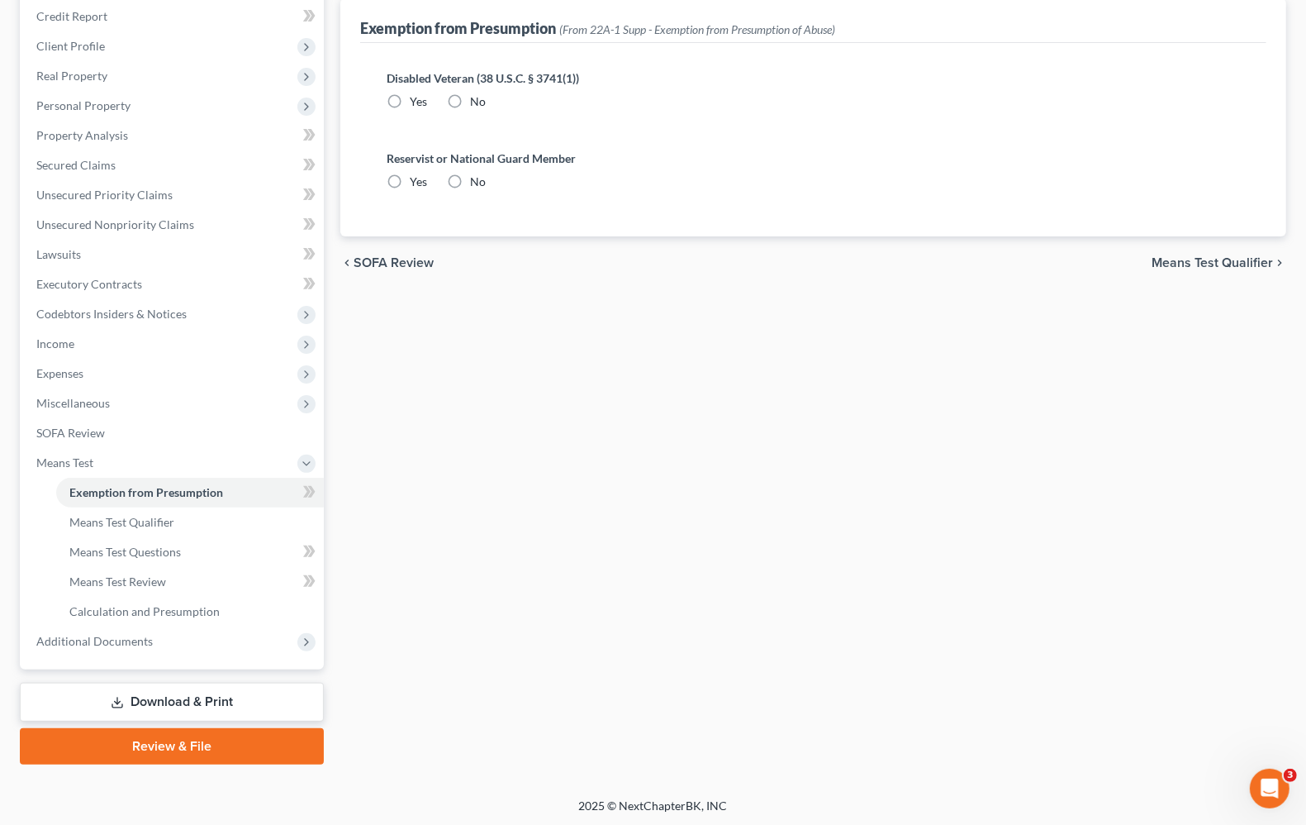
scroll to position [11, 0]
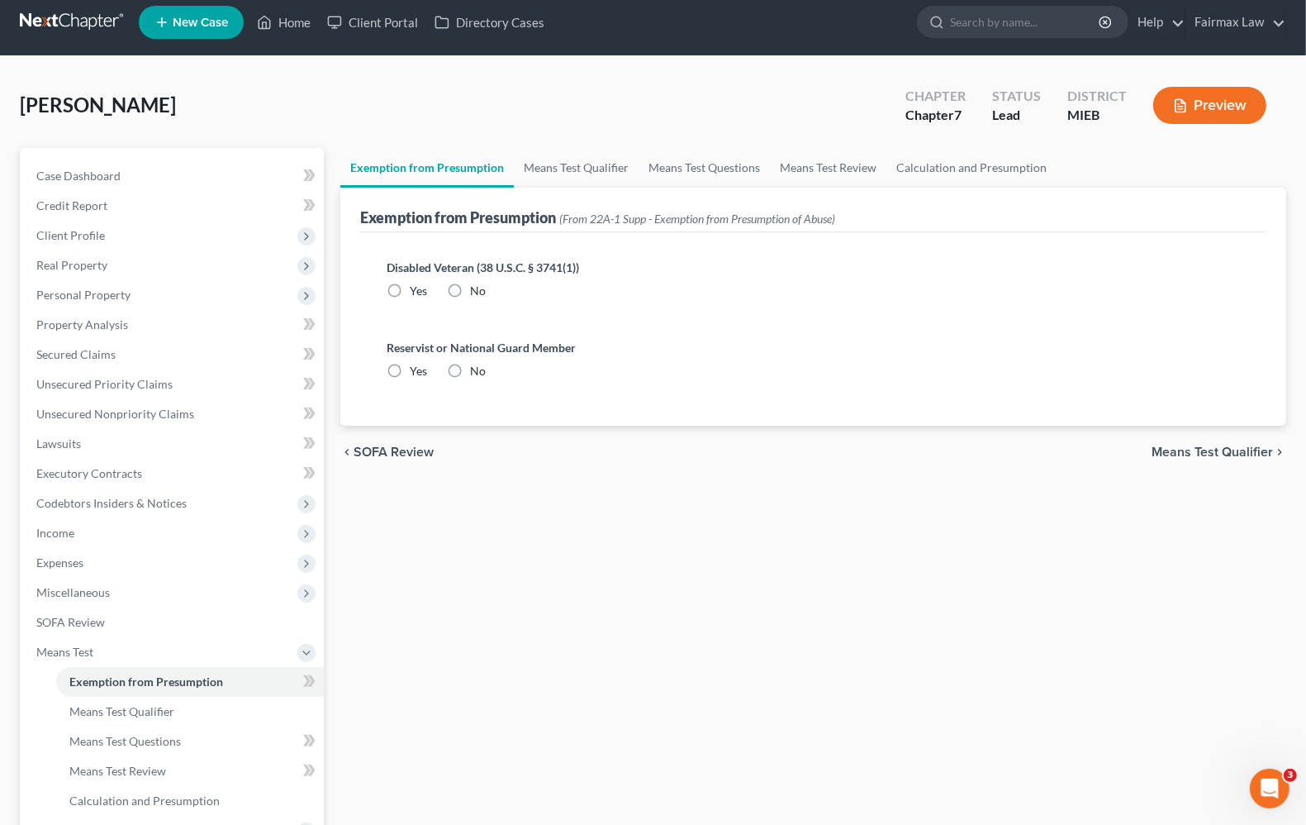
radio input "true"
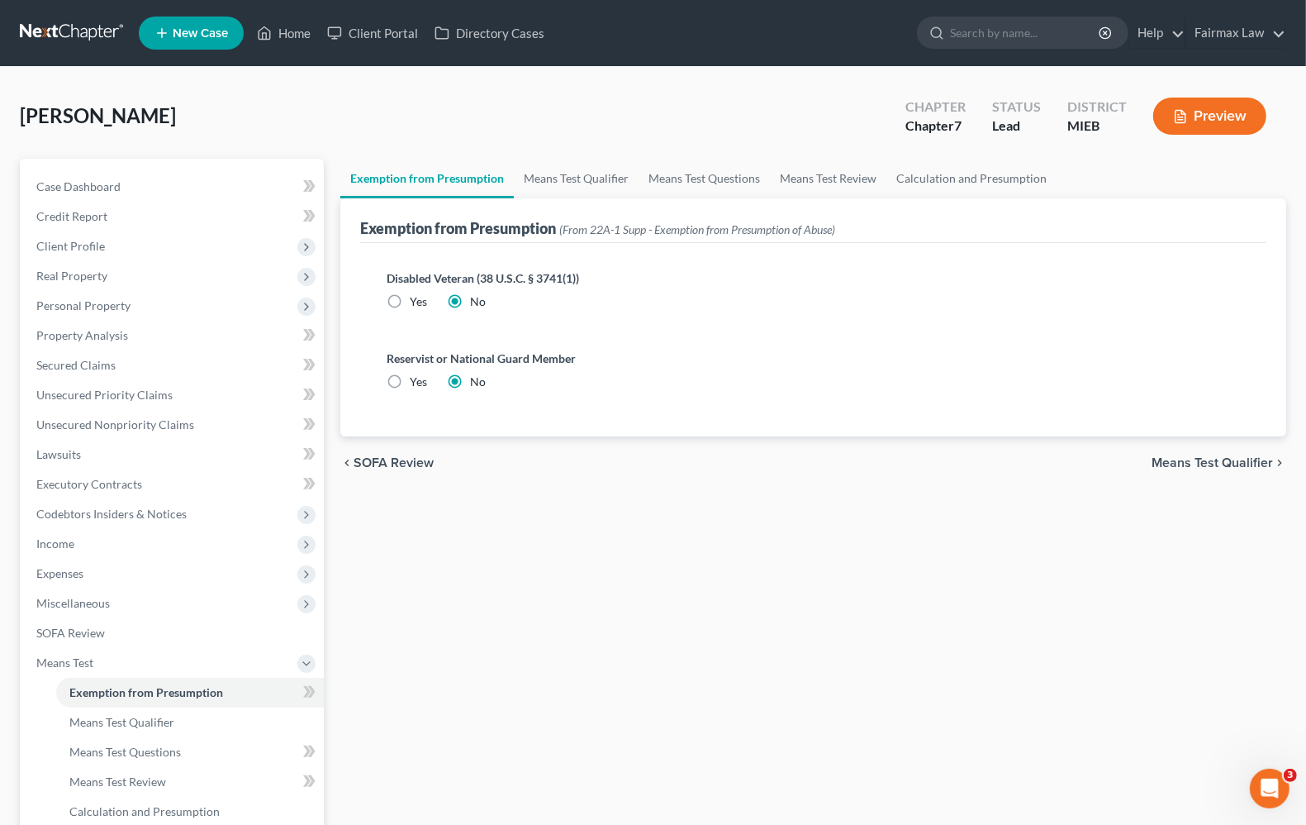
click at [1179, 456] on span "Means Test Qualifier" at bounding box center [1212, 462] width 121 height 13
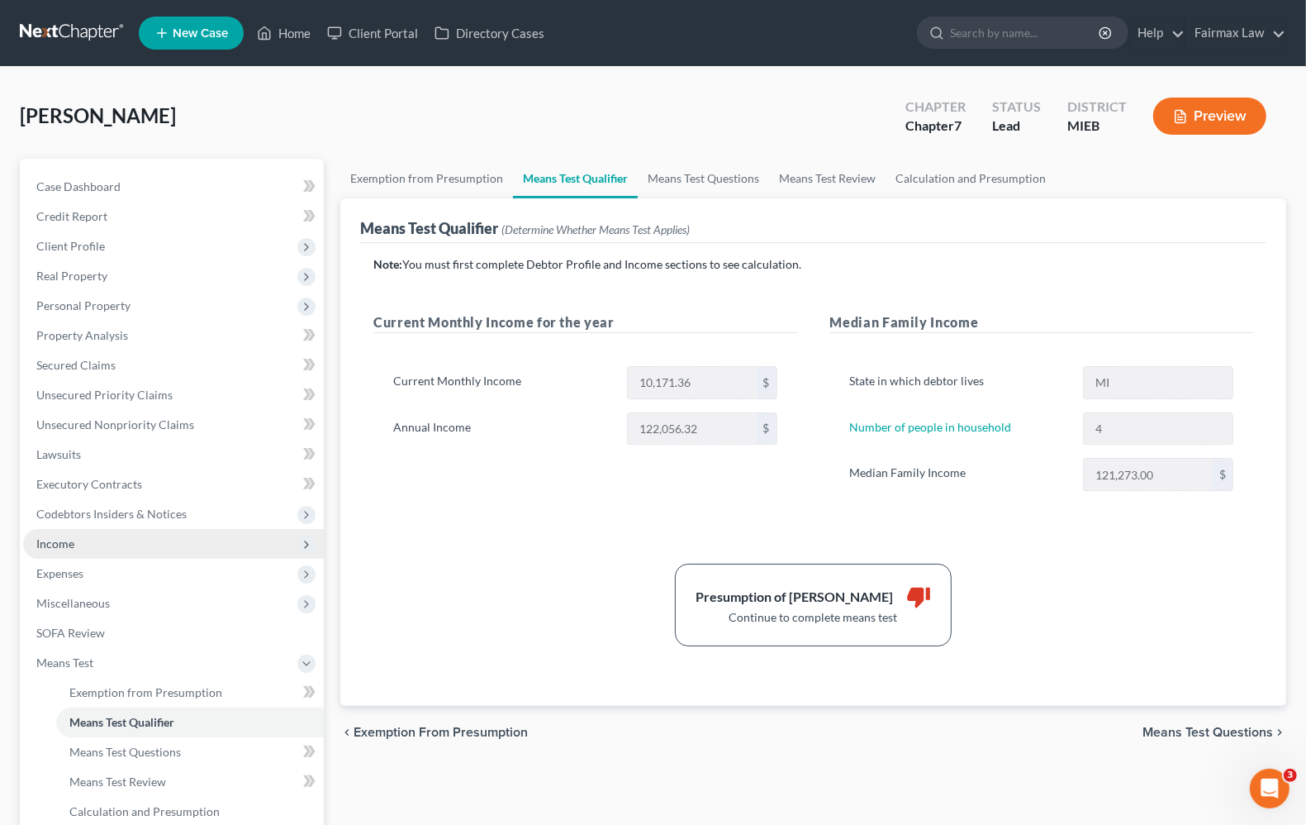
drag, startPoint x: 87, startPoint y: 548, endPoint x: 84, endPoint y: 540, distance: 8.6
click at [87, 548] on span "Income" at bounding box center [173, 544] width 301 height 30
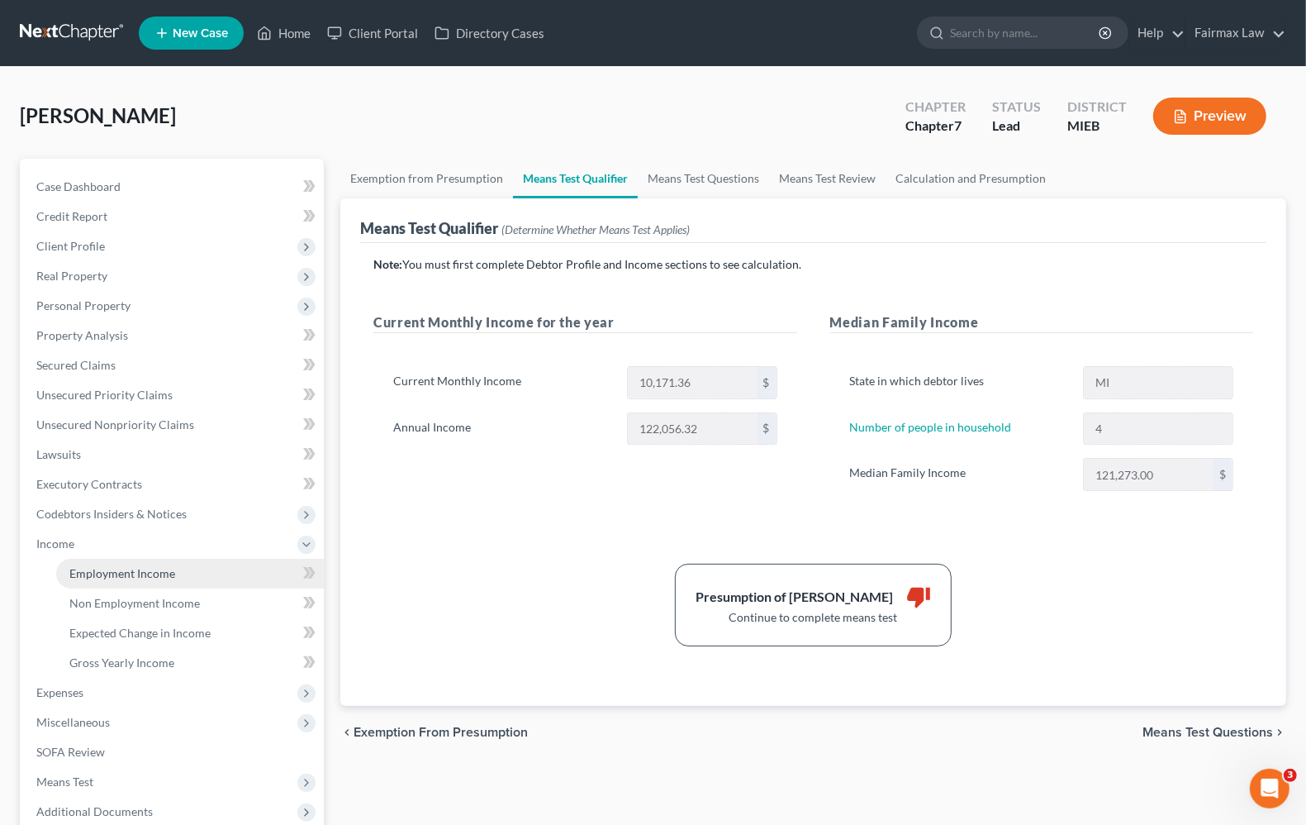
click at [99, 575] on span "Employment Income" at bounding box center [122, 573] width 106 height 14
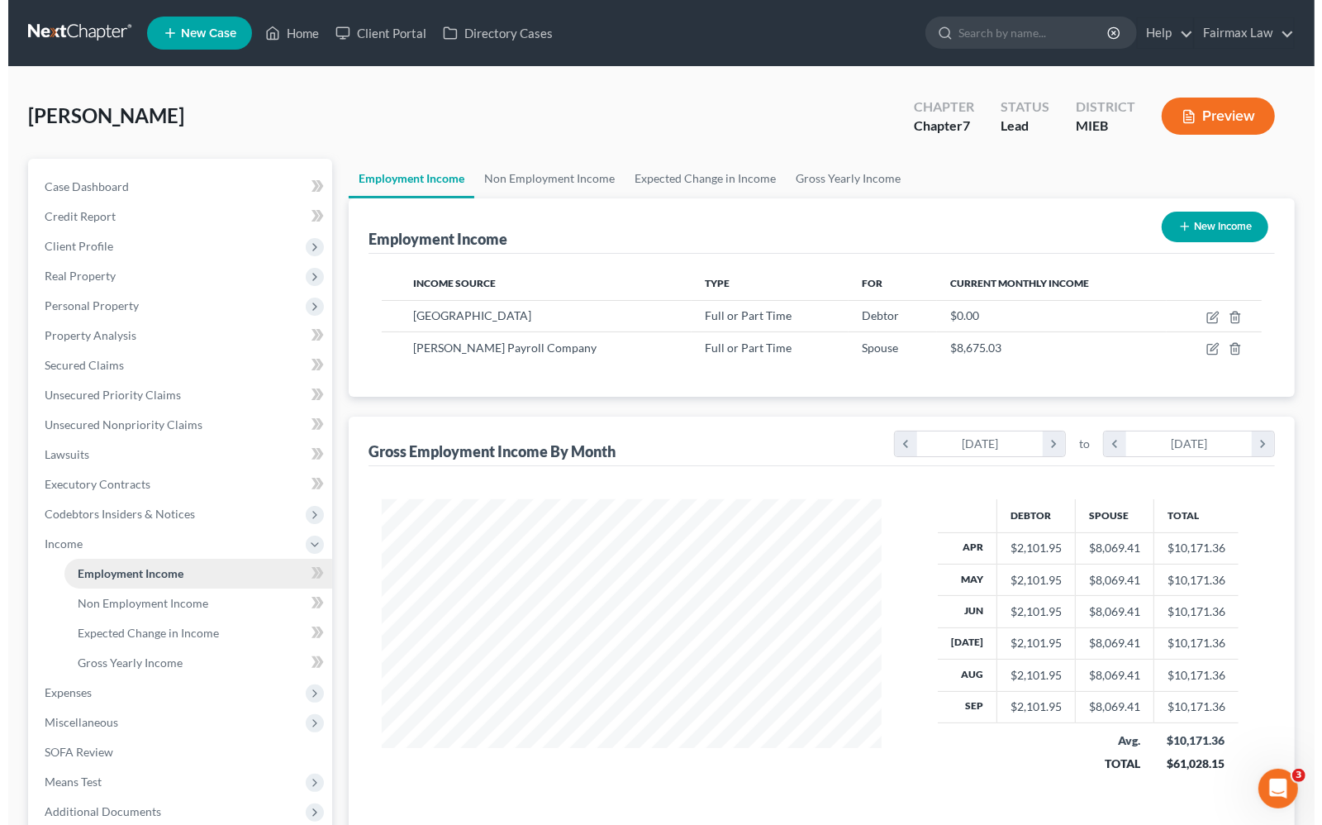
scroll to position [297, 531]
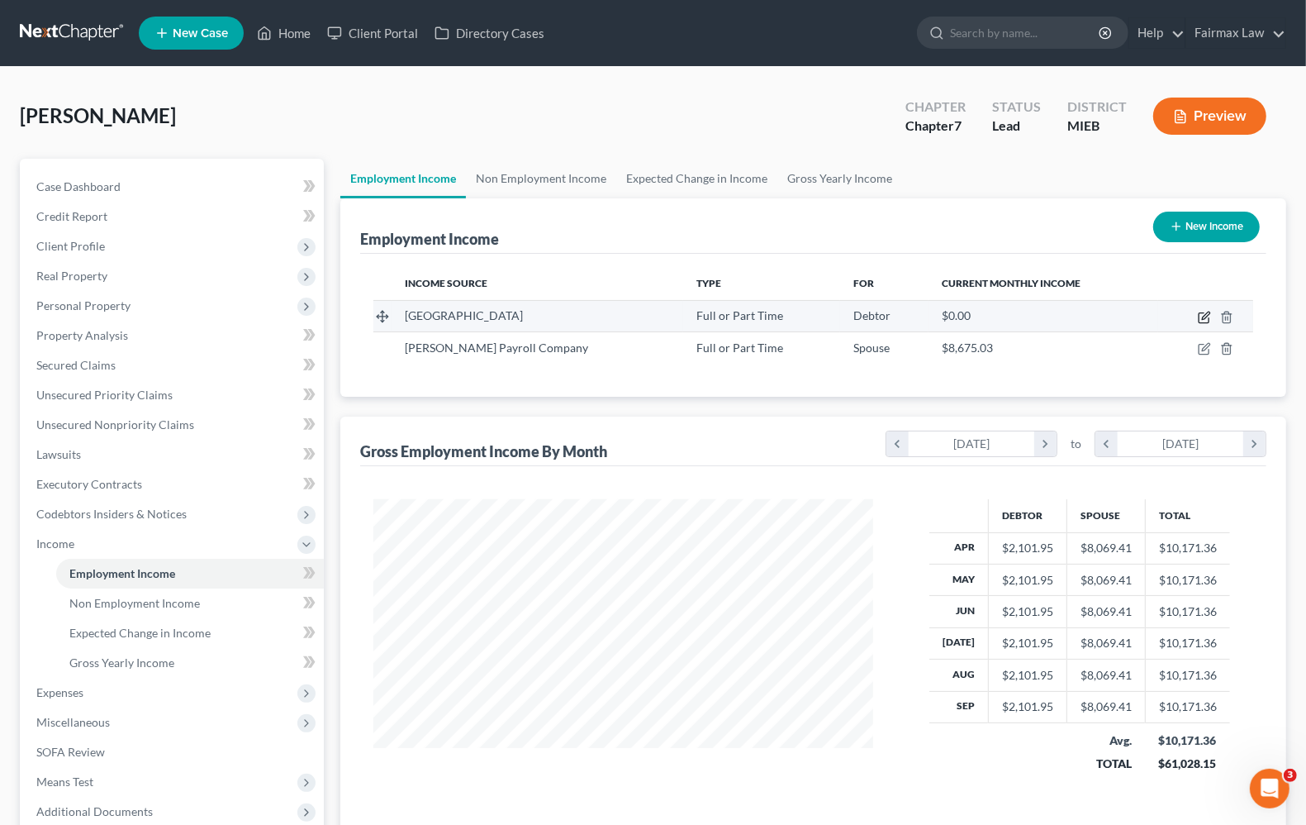
click at [1202, 321] on icon "button" at bounding box center [1204, 317] width 13 height 13
select select "0"
select select "23"
select select "2"
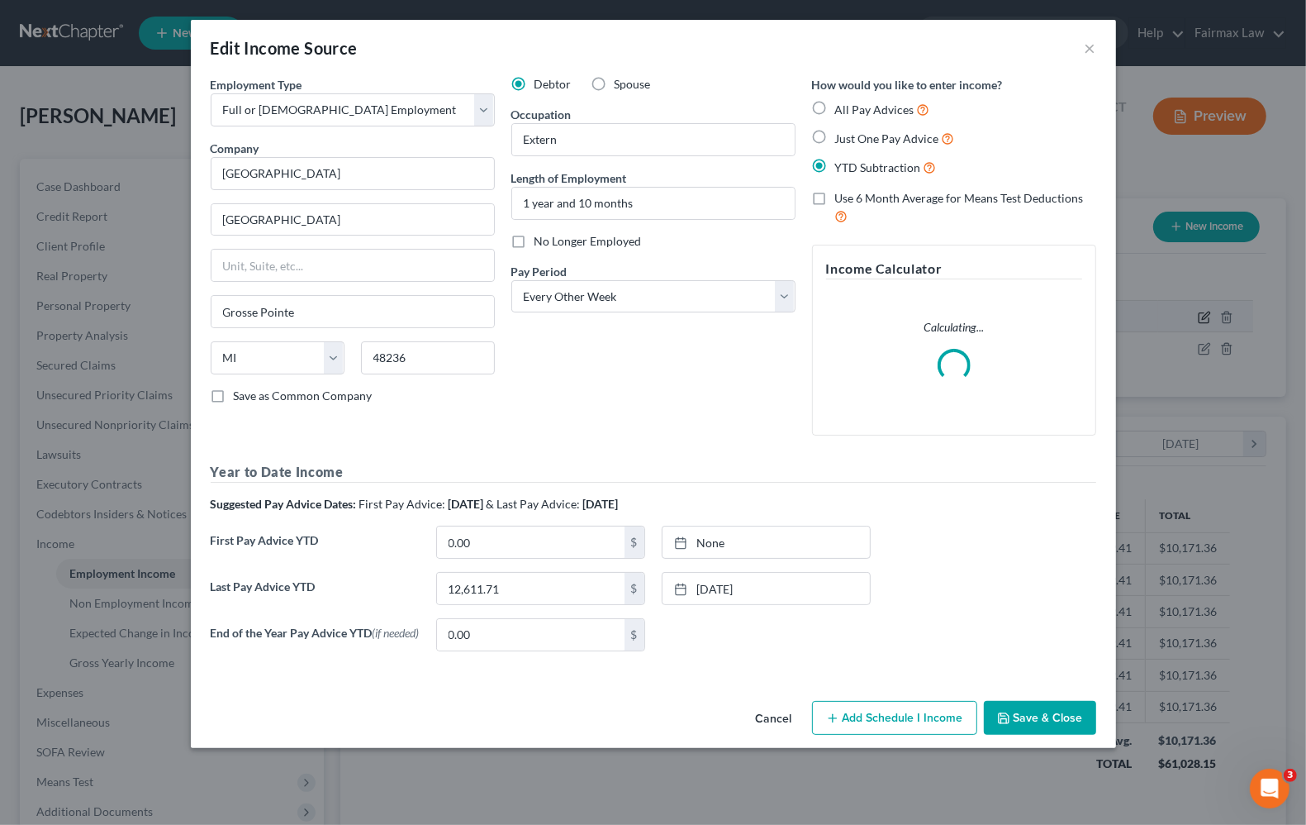
scroll to position [297, 539]
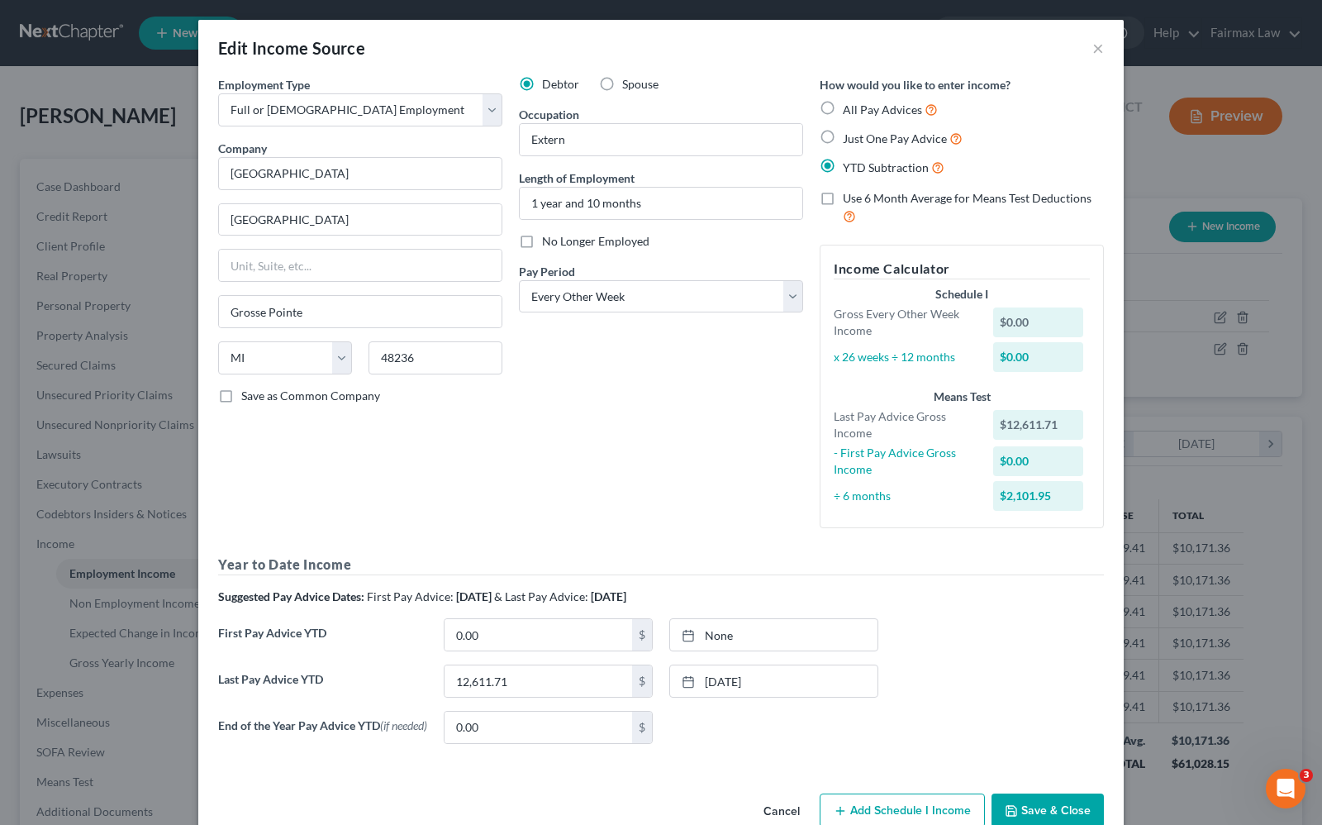
click at [661, 350] on div "Debtor Spouse Occupation Extern Length of Employment 1 year and 10 months No Lo…" at bounding box center [661, 308] width 301 height 465
click at [1092, 50] on button "×" at bounding box center [1098, 48] width 12 height 20
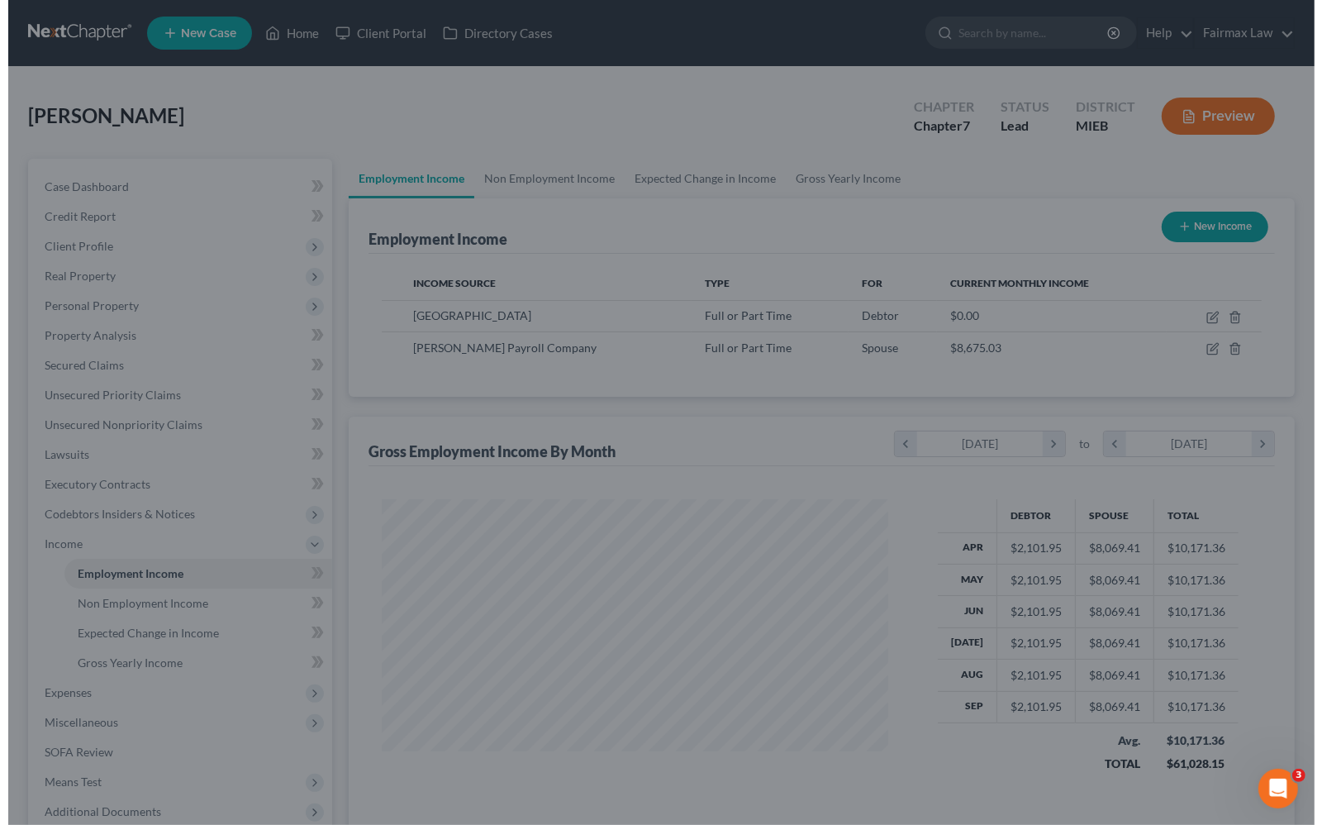
scroll to position [825975, 825739]
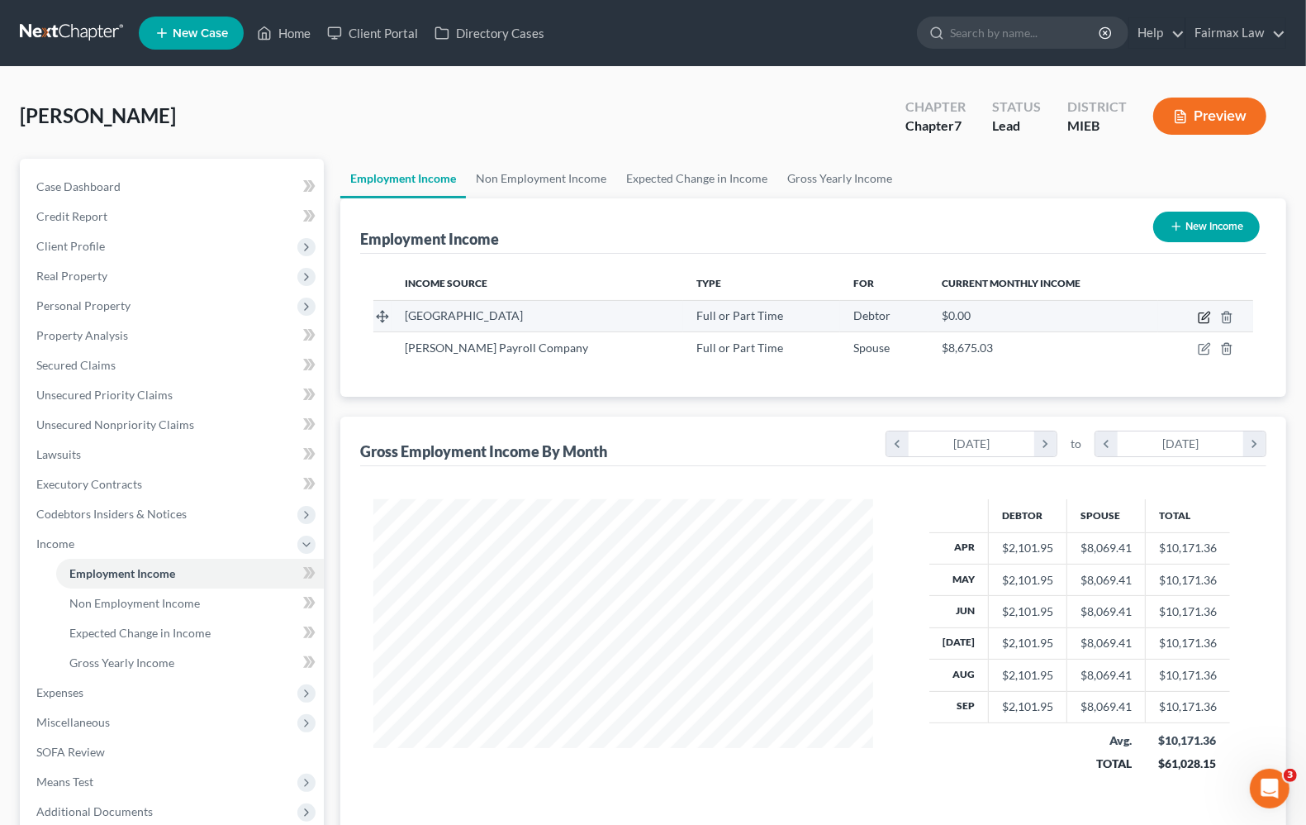
click at [1207, 315] on icon "button" at bounding box center [1204, 317] width 13 height 13
select select "0"
select select "23"
select select "2"
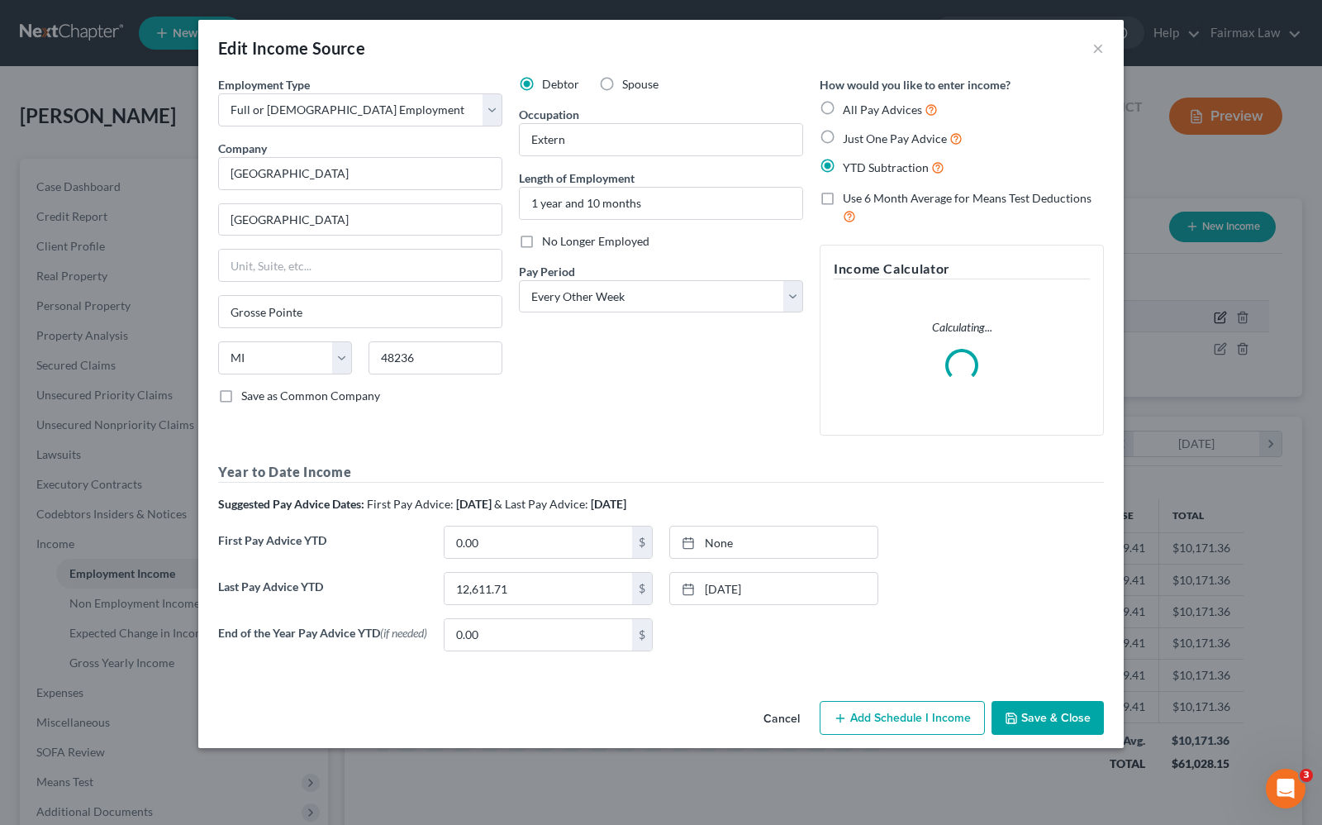
scroll to position [297, 539]
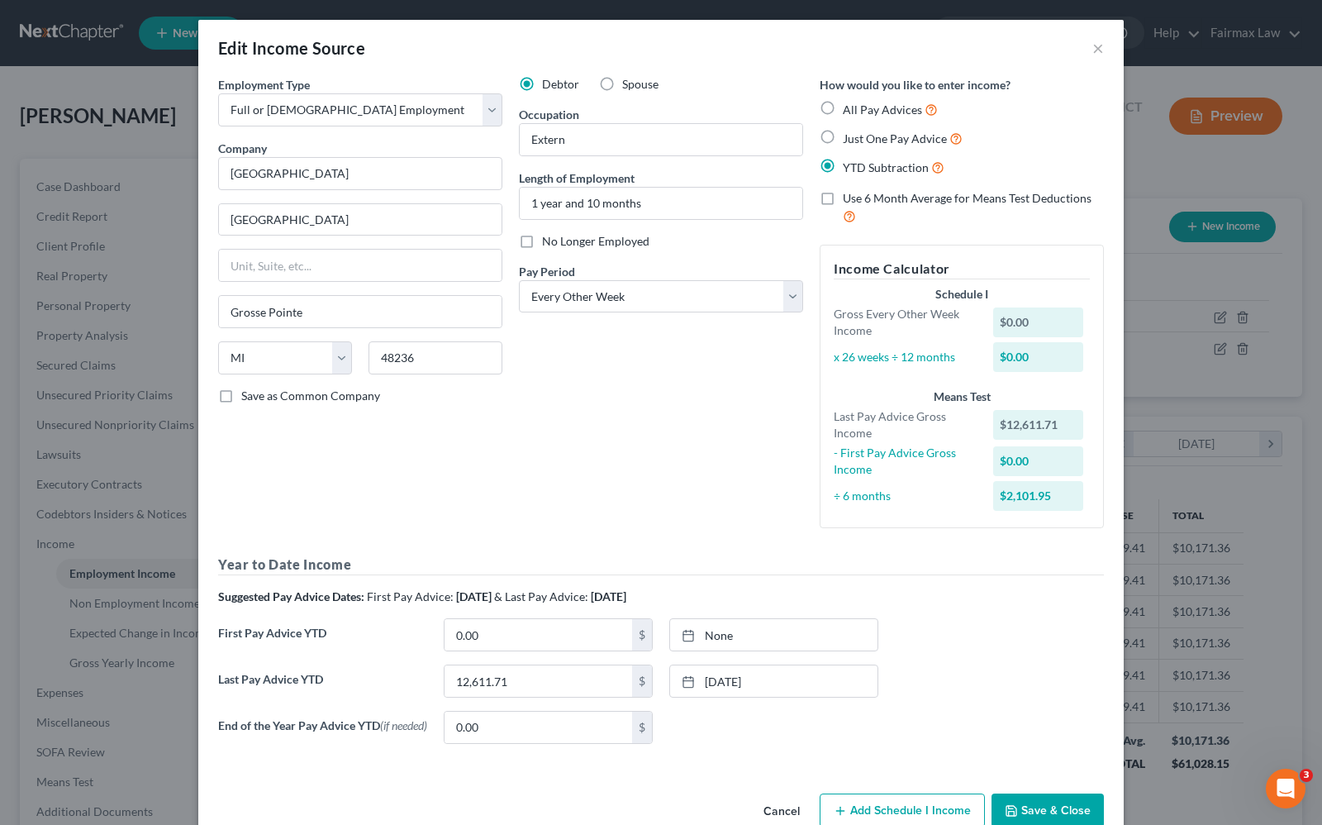
click at [605, 484] on div "Debtor Spouse Occupation Extern Length of Employment 1 year and 10 months No Lo…" at bounding box center [661, 308] width 301 height 465
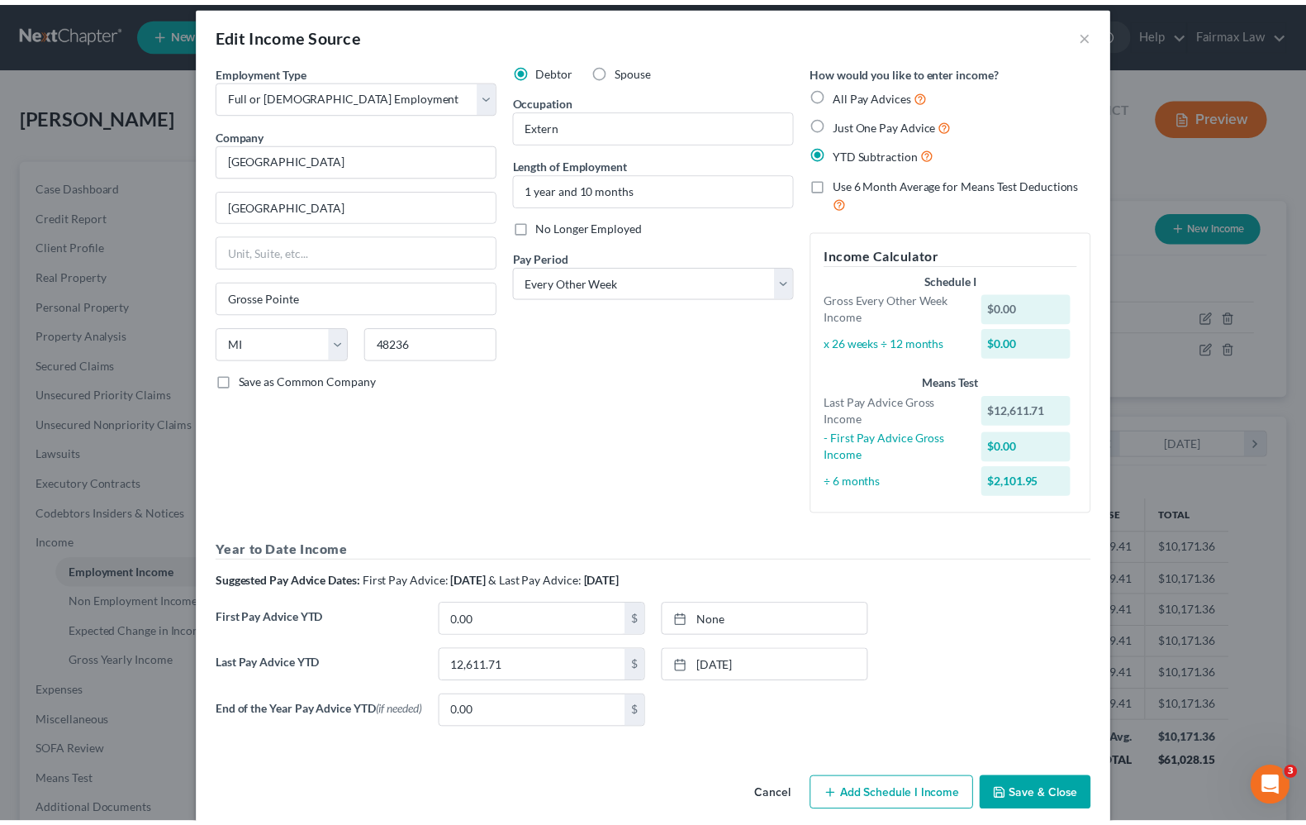
scroll to position [0, 0]
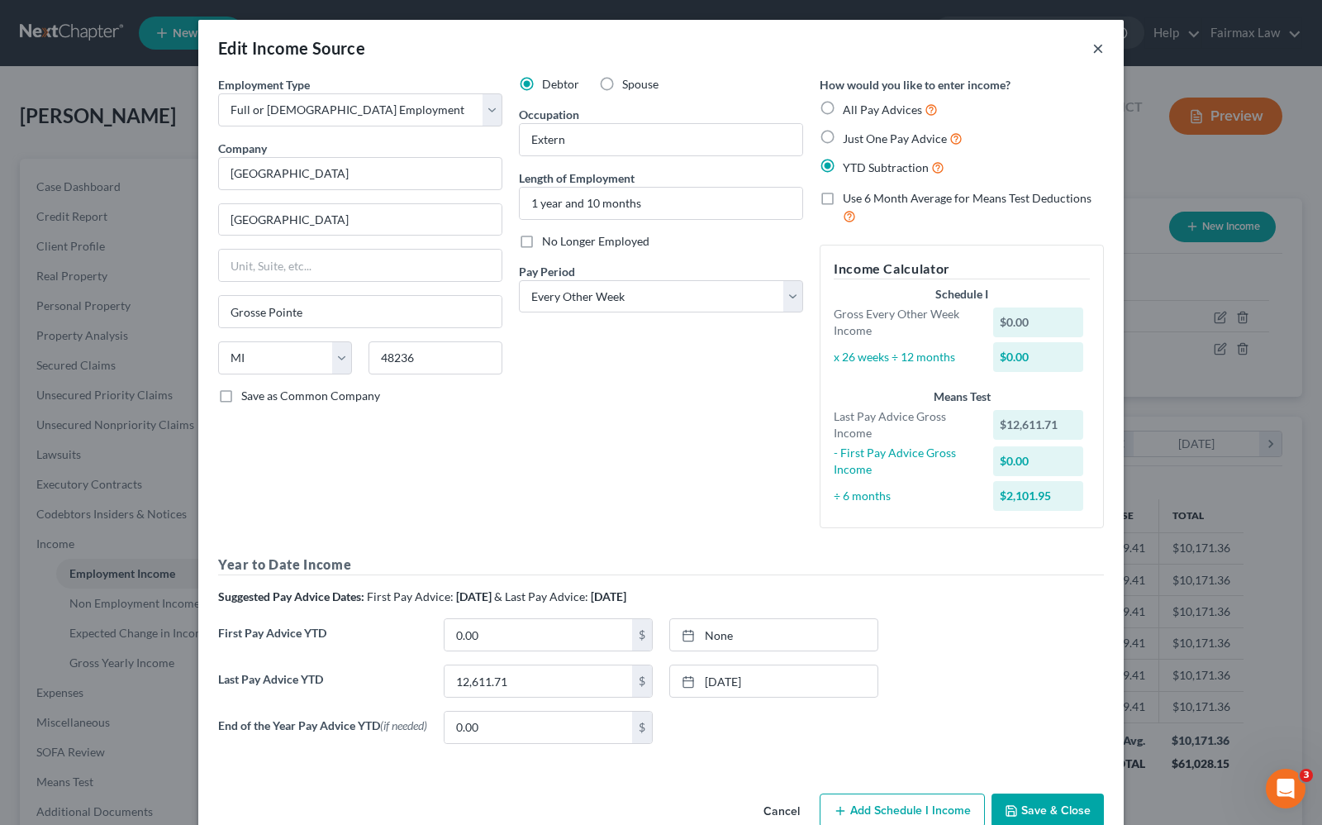
click at [1089, 35] on div "Edit Income Source ×" at bounding box center [660, 48] width 925 height 56
click at [1092, 38] on button "×" at bounding box center [1098, 48] width 12 height 20
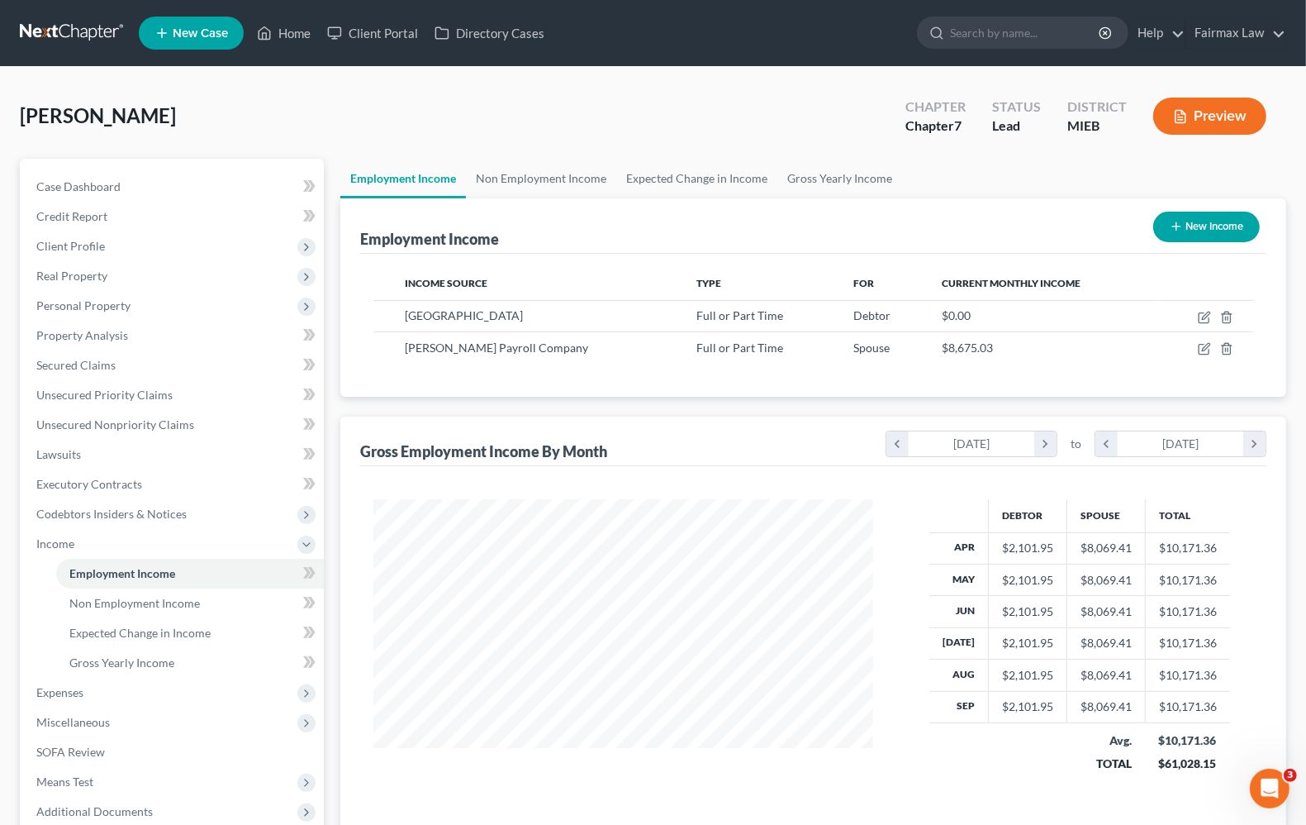
scroll to position [825975, 825739]
click at [275, 35] on link "Home" at bounding box center [284, 33] width 70 height 30
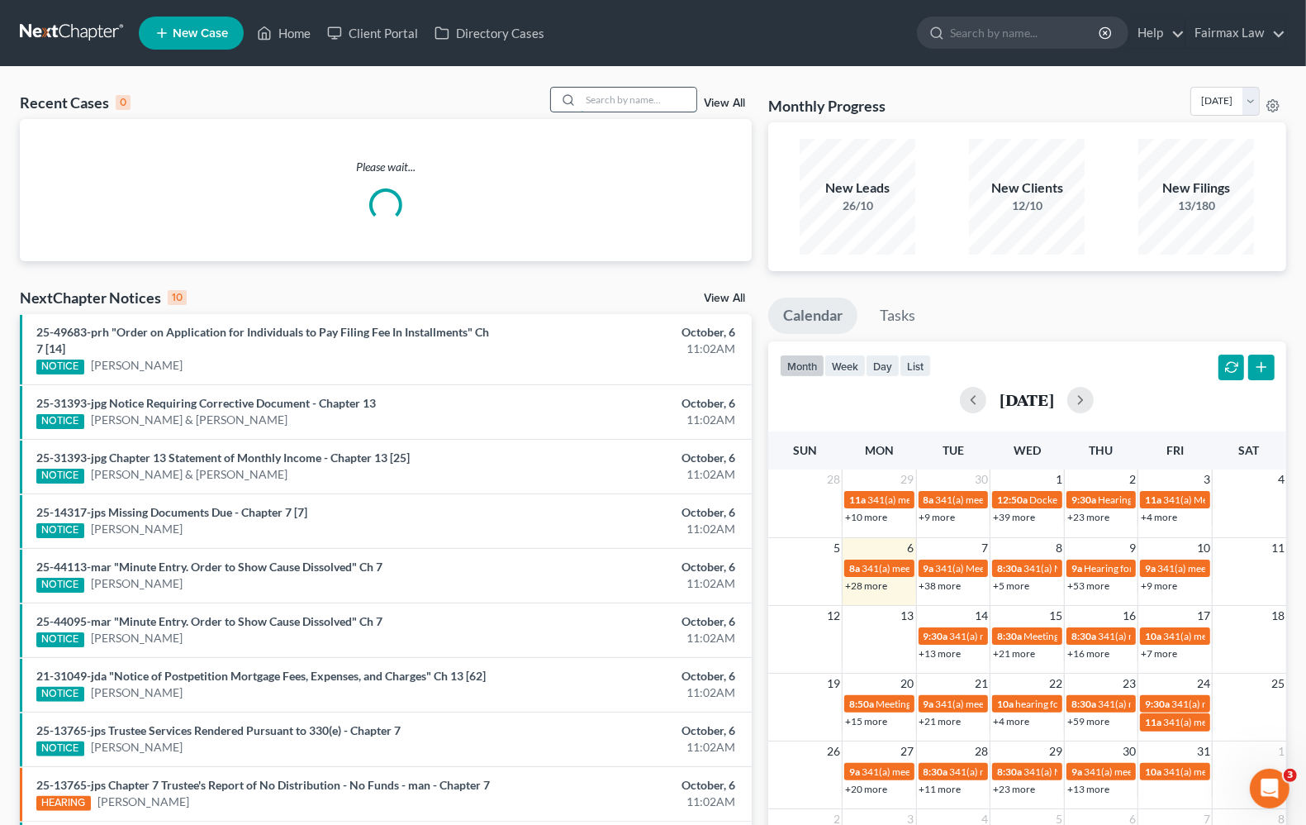
click at [650, 96] on input "search" at bounding box center [639, 100] width 116 height 24
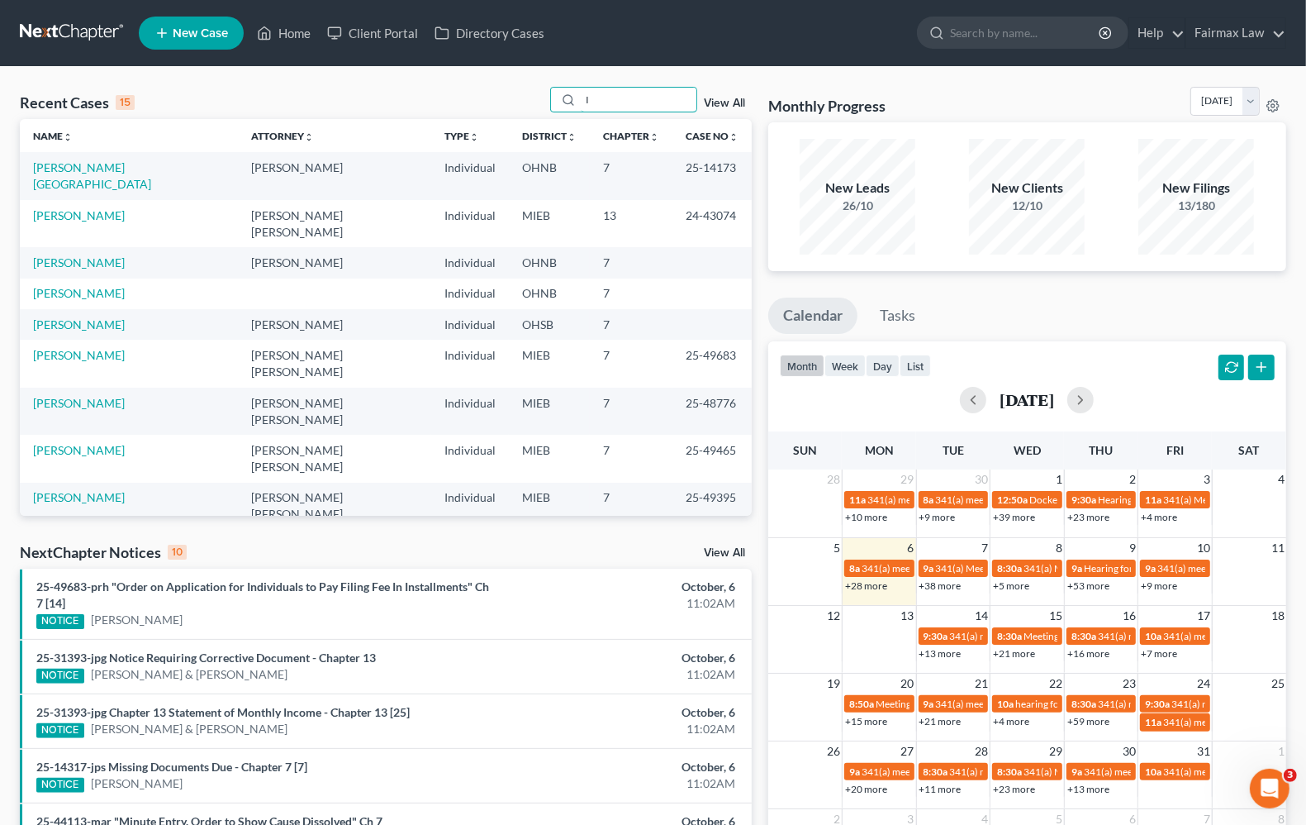
type input "I"
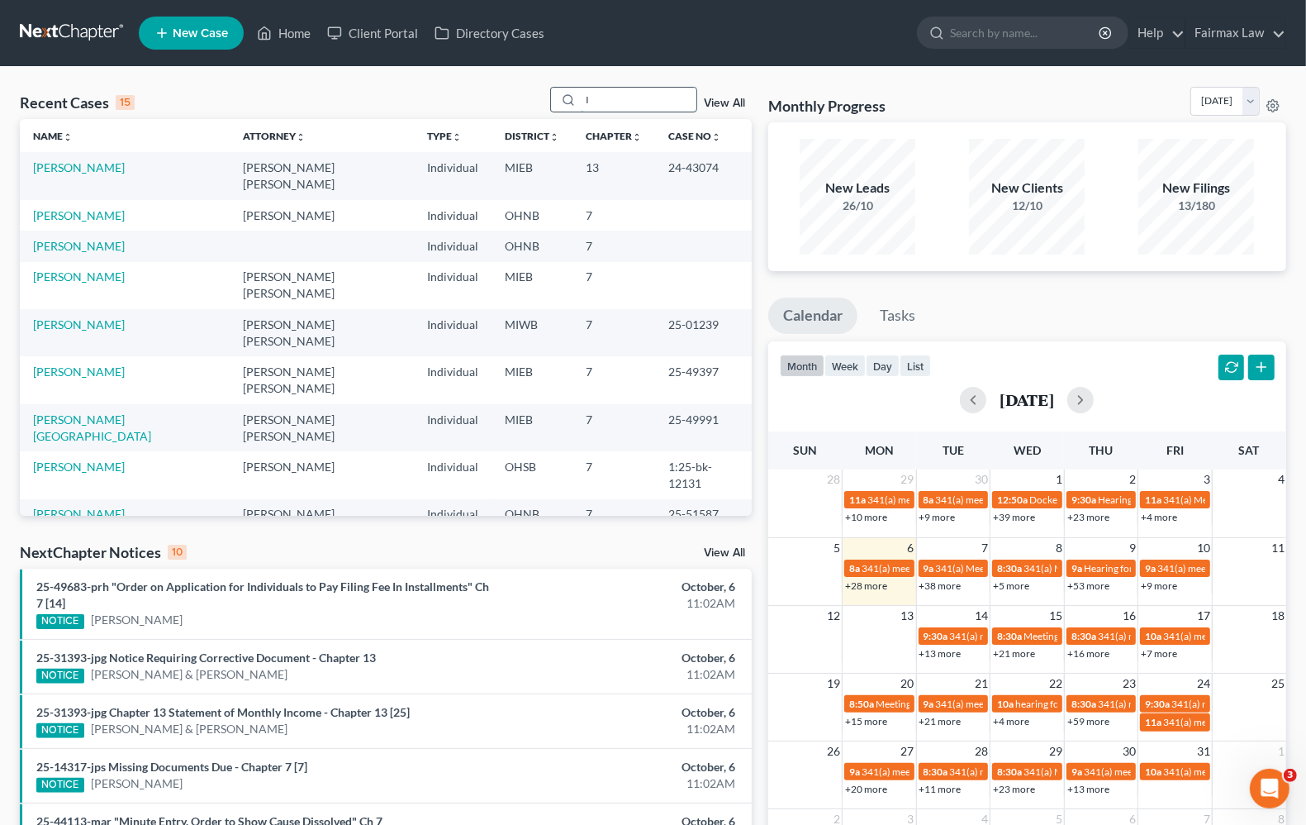
click at [632, 105] on input "I" at bounding box center [639, 100] width 116 height 24
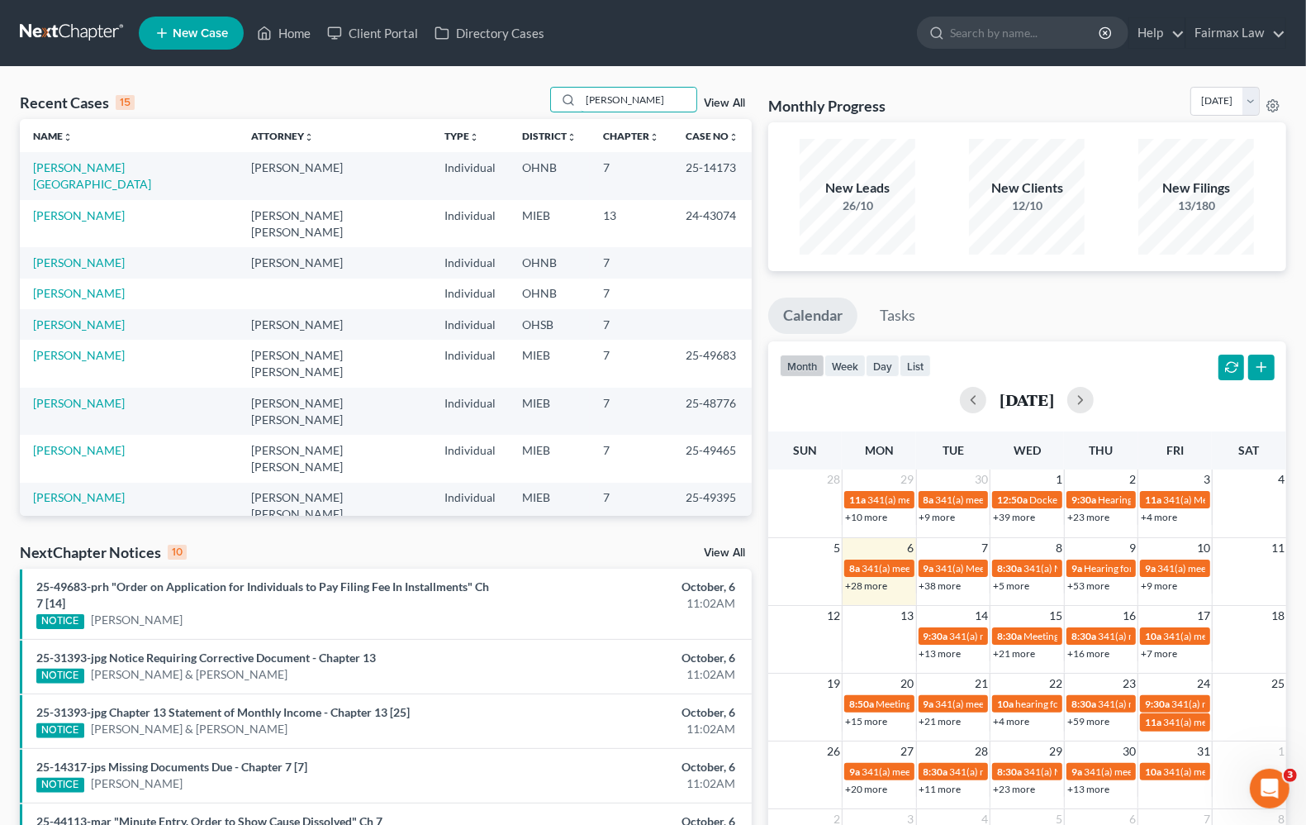
drag, startPoint x: 653, startPoint y: 108, endPoint x: 459, endPoint y: 87, distance: 194.5
click at [459, 87] on div "Recent Cases 15 tompkins View All" at bounding box center [386, 103] width 732 height 32
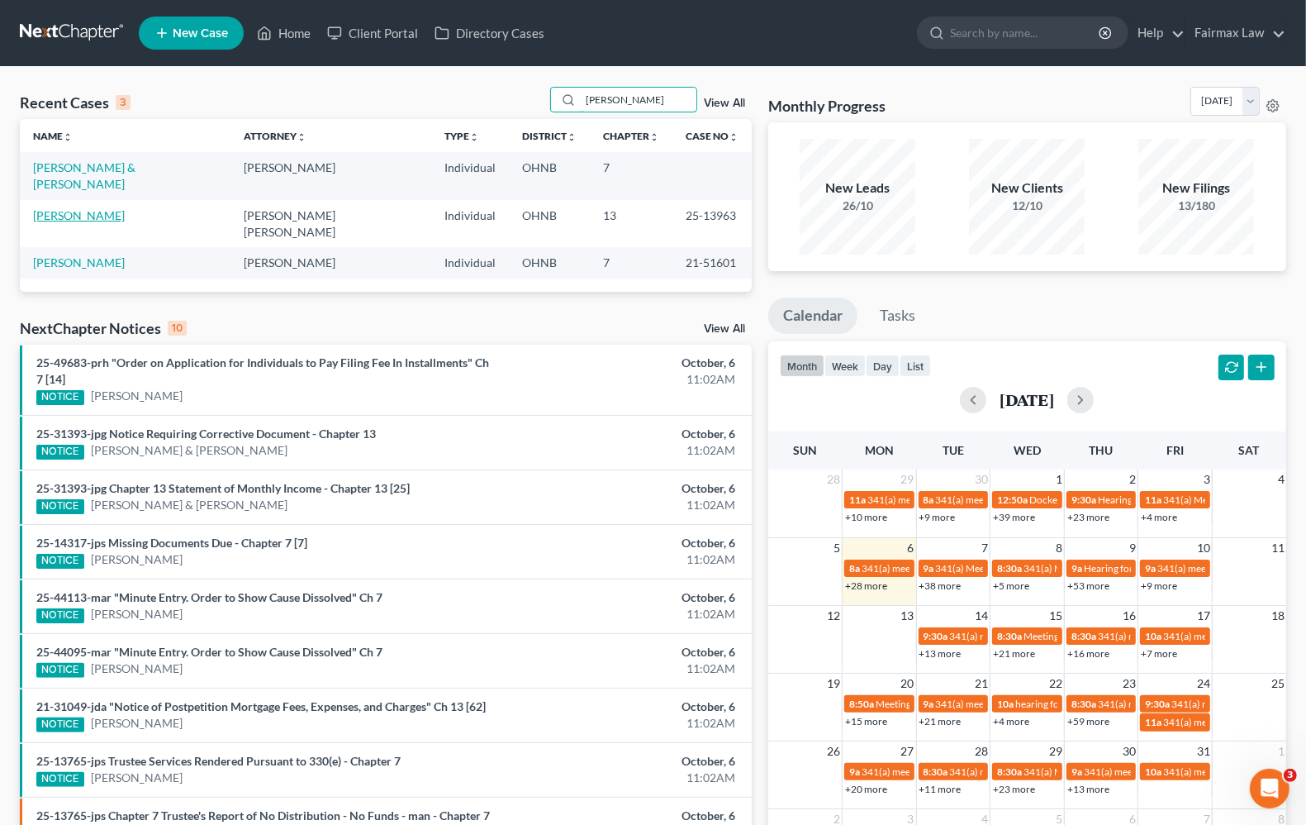
type input "tompkins"
click at [71, 208] on link "[PERSON_NAME]" at bounding box center [79, 215] width 92 height 14
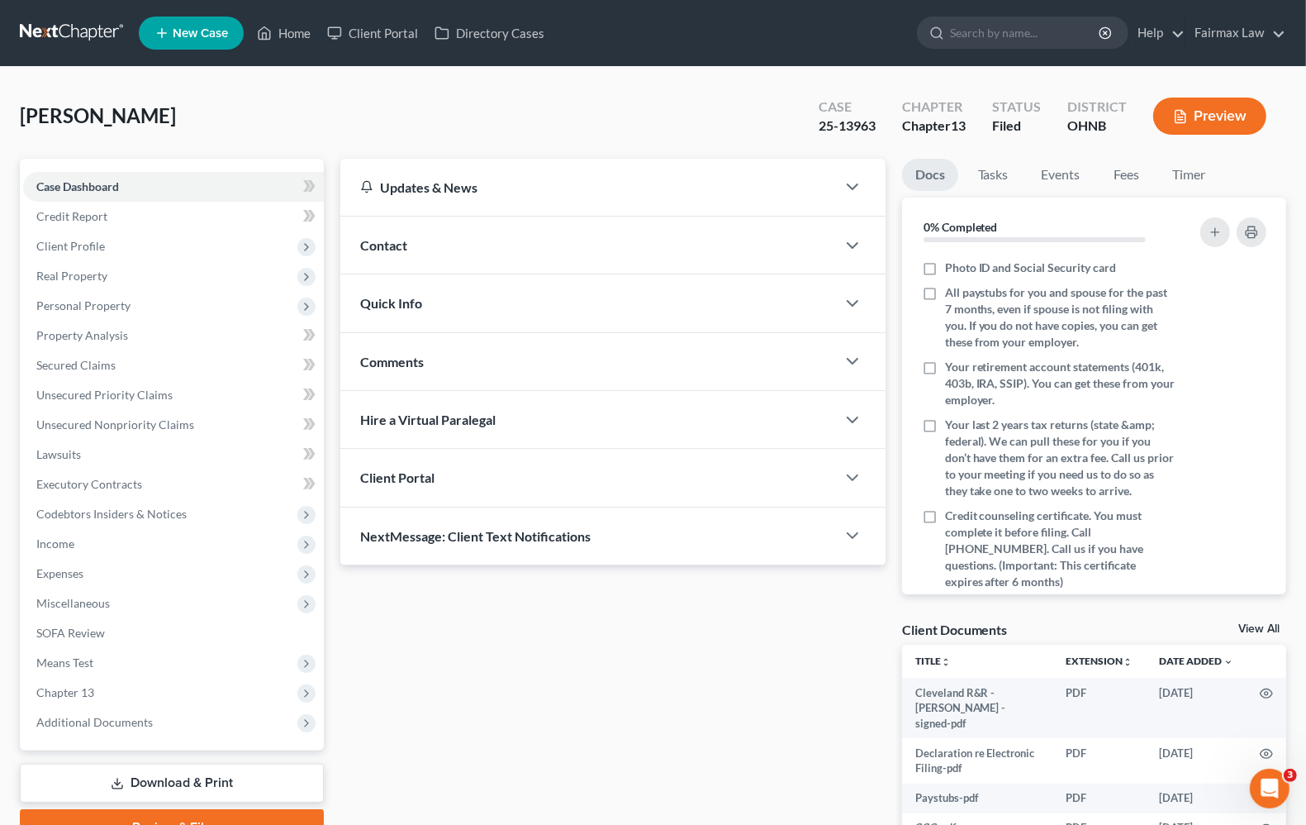
click at [1212, 124] on button "Preview" at bounding box center [1209, 116] width 113 height 37
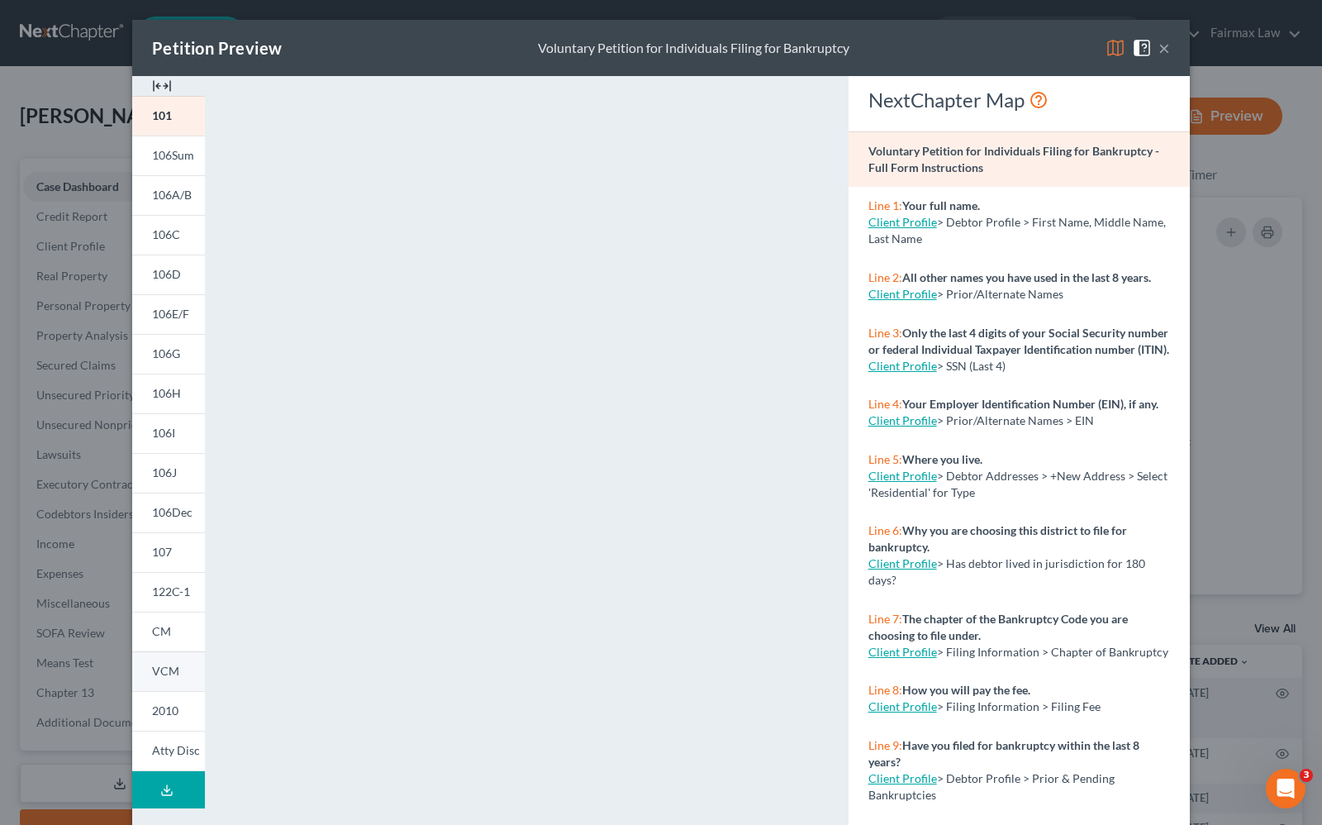
click at [161, 673] on span "VCM" at bounding box center [165, 670] width 27 height 14
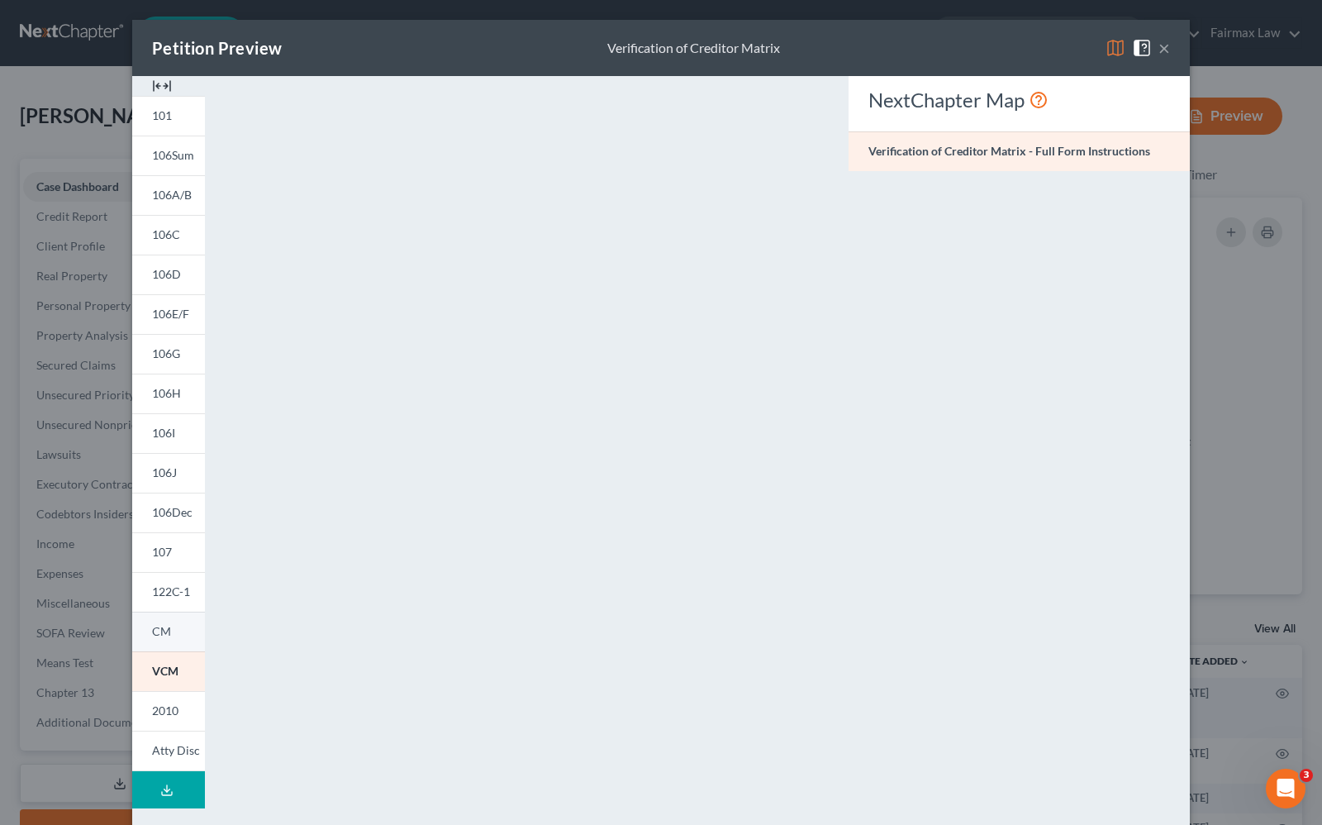
click at [158, 624] on span "CM" at bounding box center [161, 631] width 19 height 14
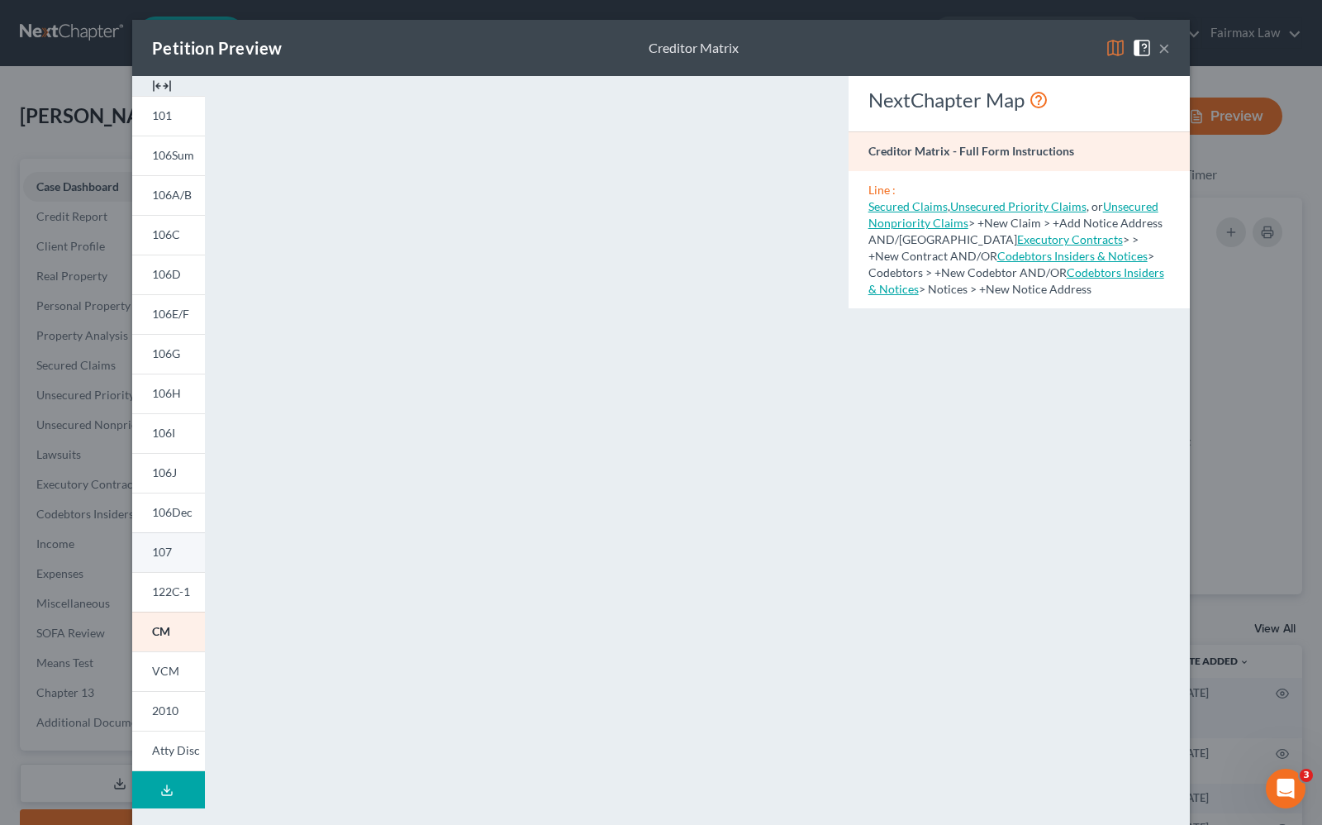
click at [157, 548] on span "107" at bounding box center [162, 552] width 20 height 14
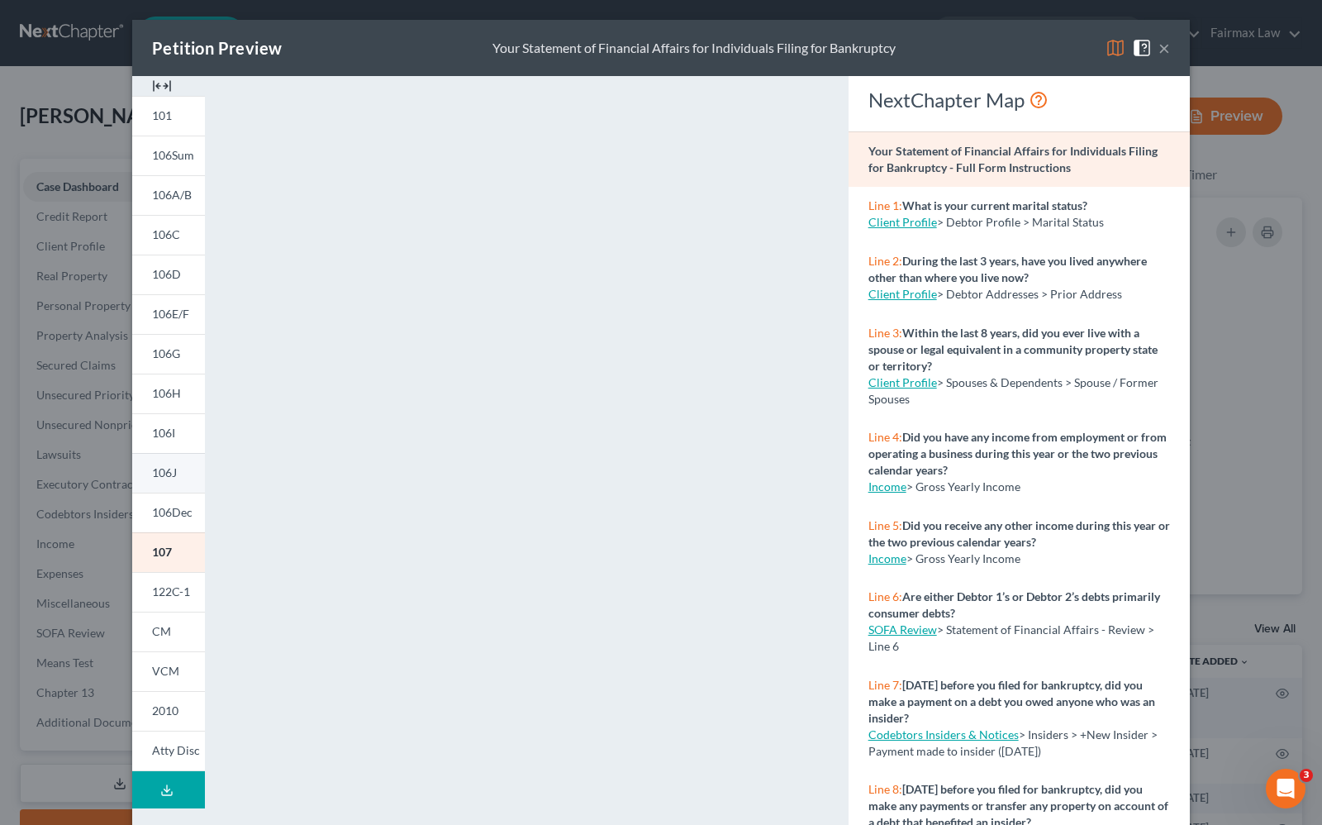
click at [154, 479] on link "106J" at bounding box center [168, 473] width 73 height 40
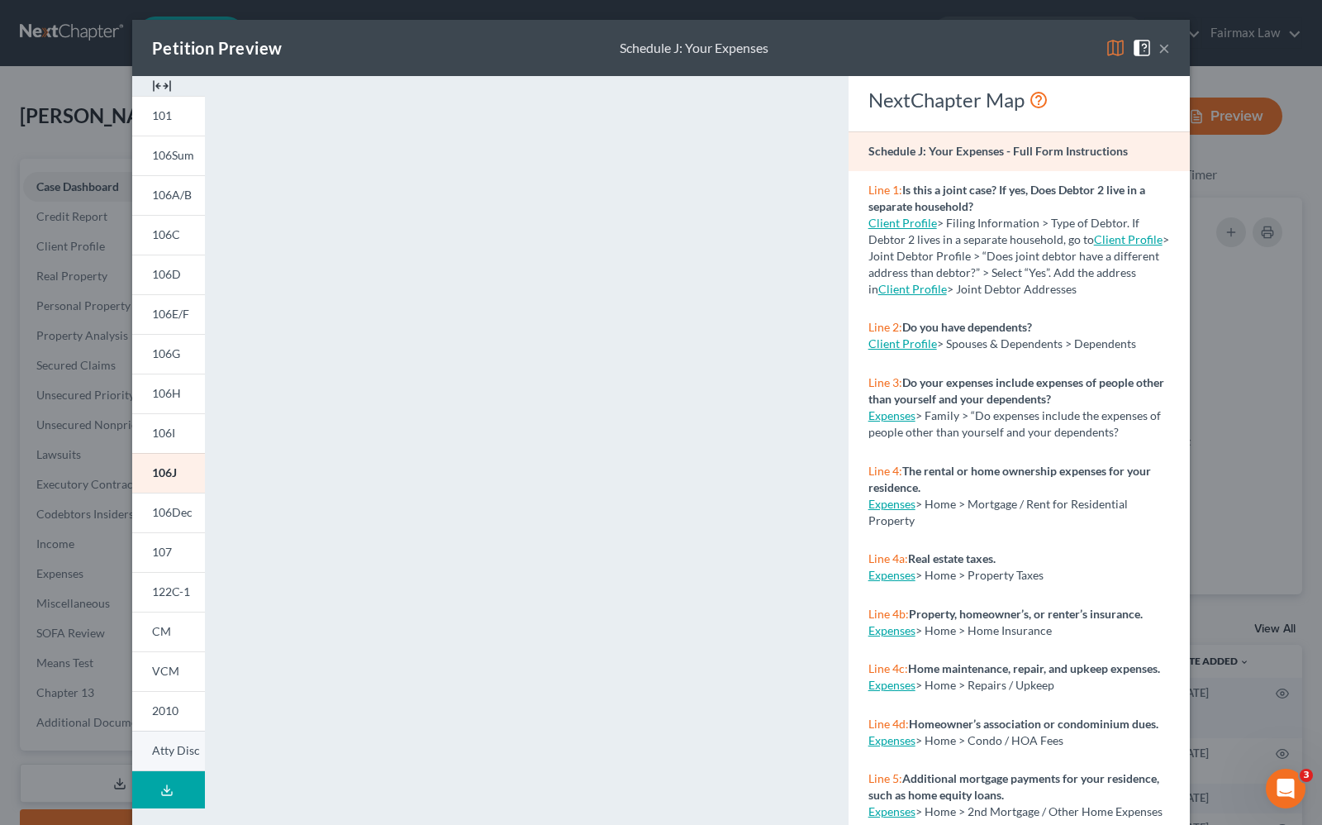
click at [171, 746] on span "Atty Disc" at bounding box center [176, 750] width 48 height 14
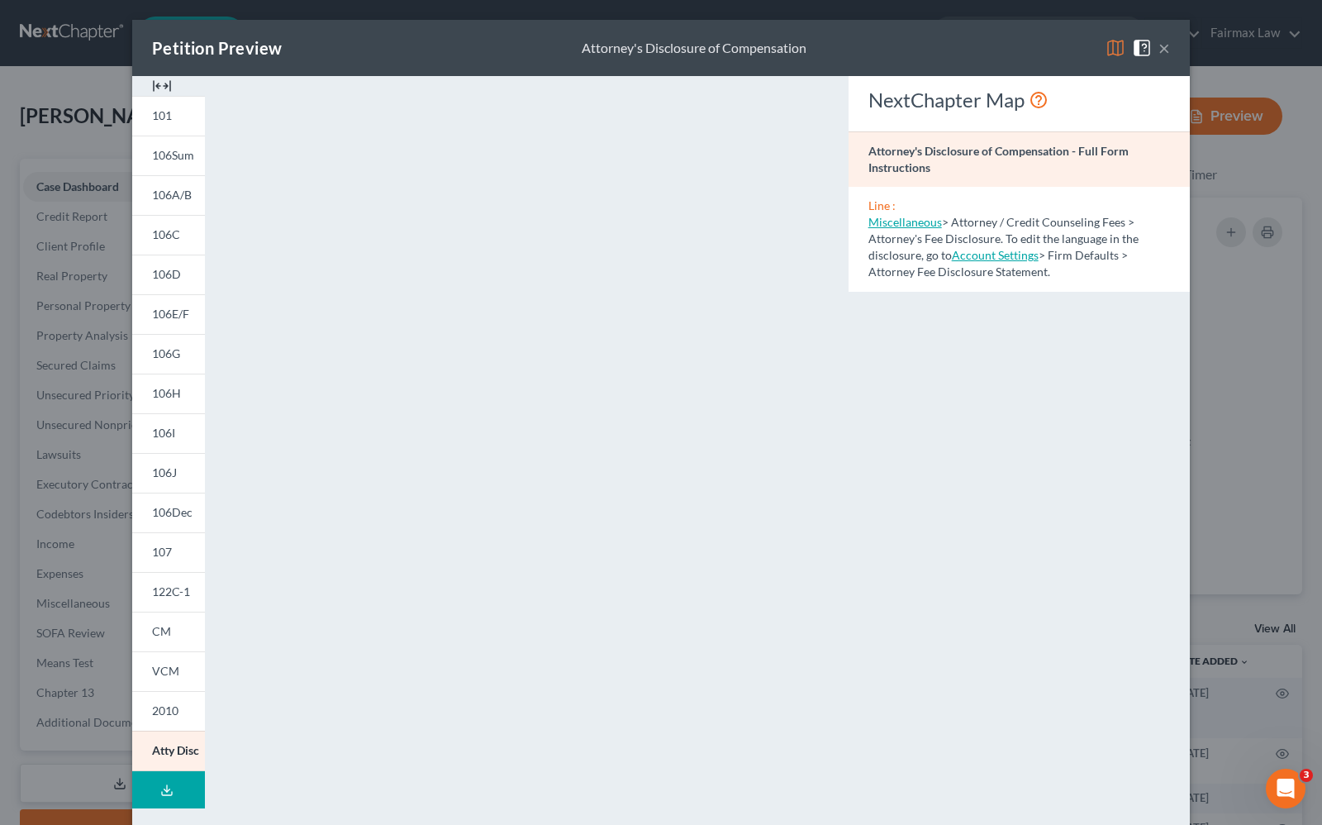
drag, startPoint x: 1153, startPoint y: 50, endPoint x: 1138, endPoint y: 55, distance: 15.7
click at [1158, 50] on button "×" at bounding box center [1164, 48] width 12 height 20
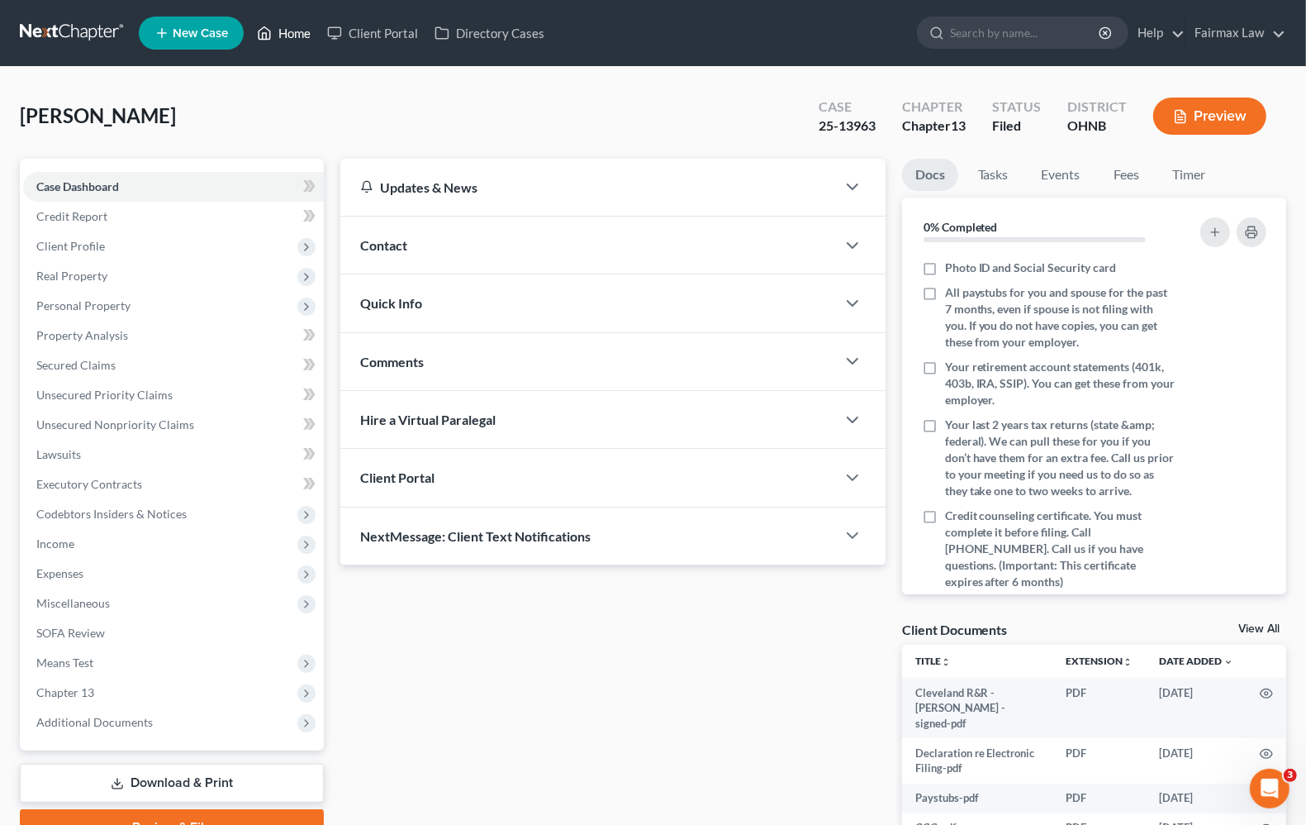
click at [295, 29] on link "Home" at bounding box center [284, 33] width 70 height 30
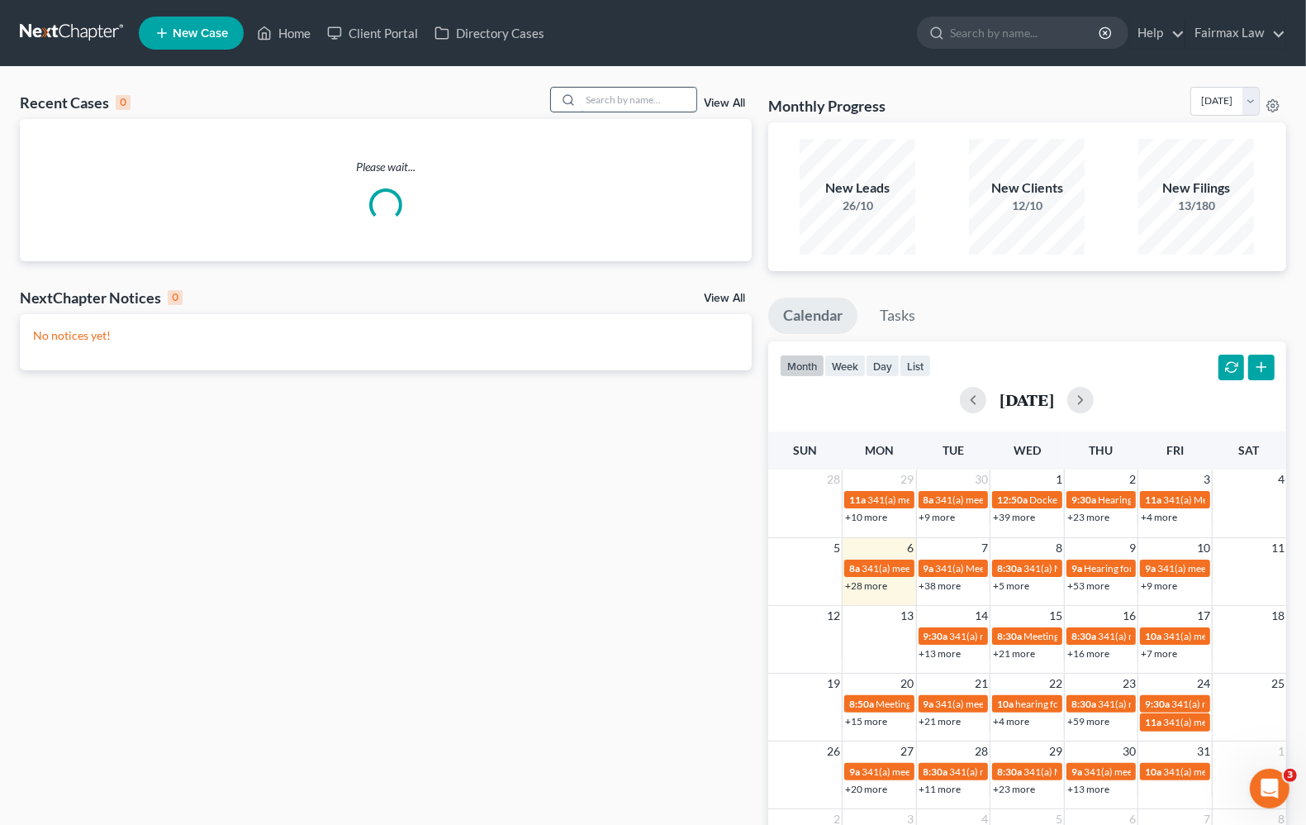
click at [630, 95] on input "search" at bounding box center [639, 100] width 116 height 24
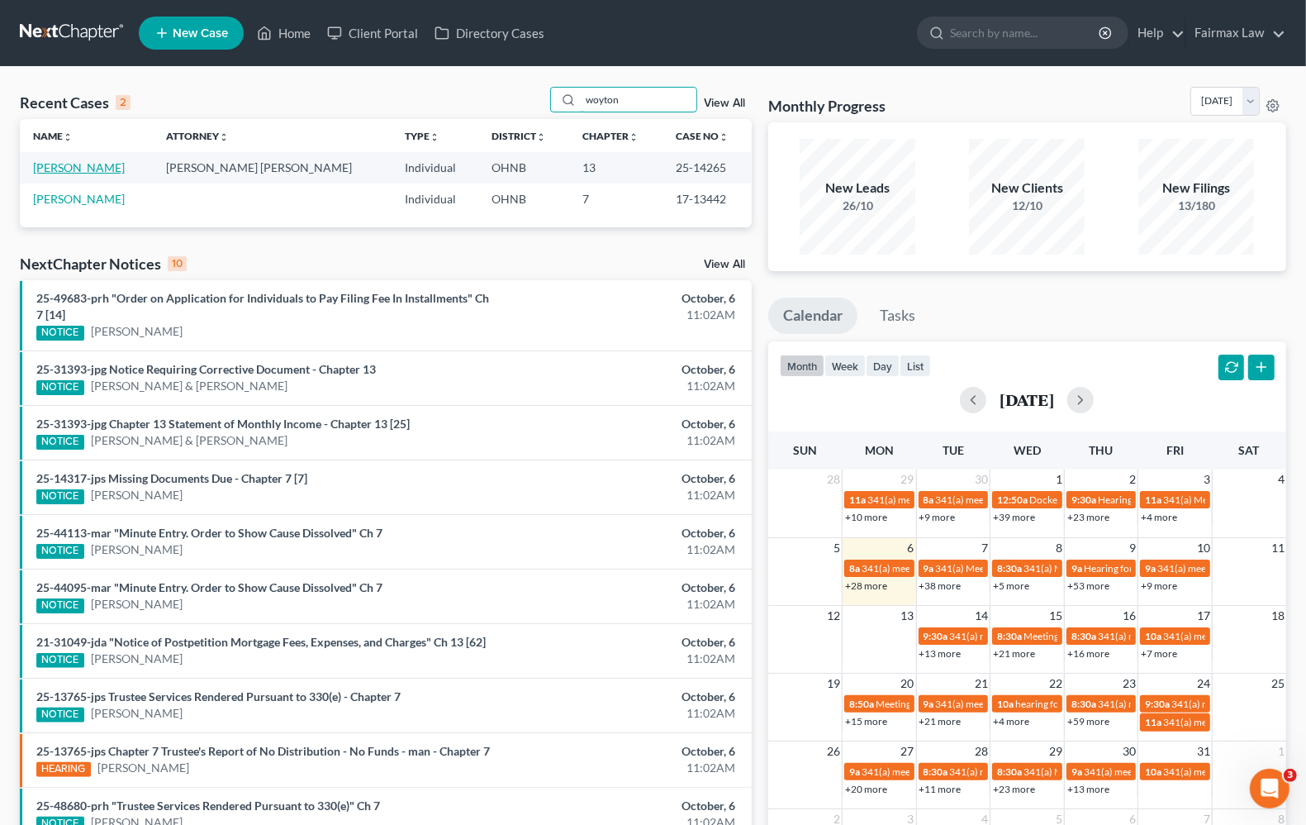
type input "woyton"
click at [77, 172] on link "Woyton, Brian" at bounding box center [79, 167] width 92 height 14
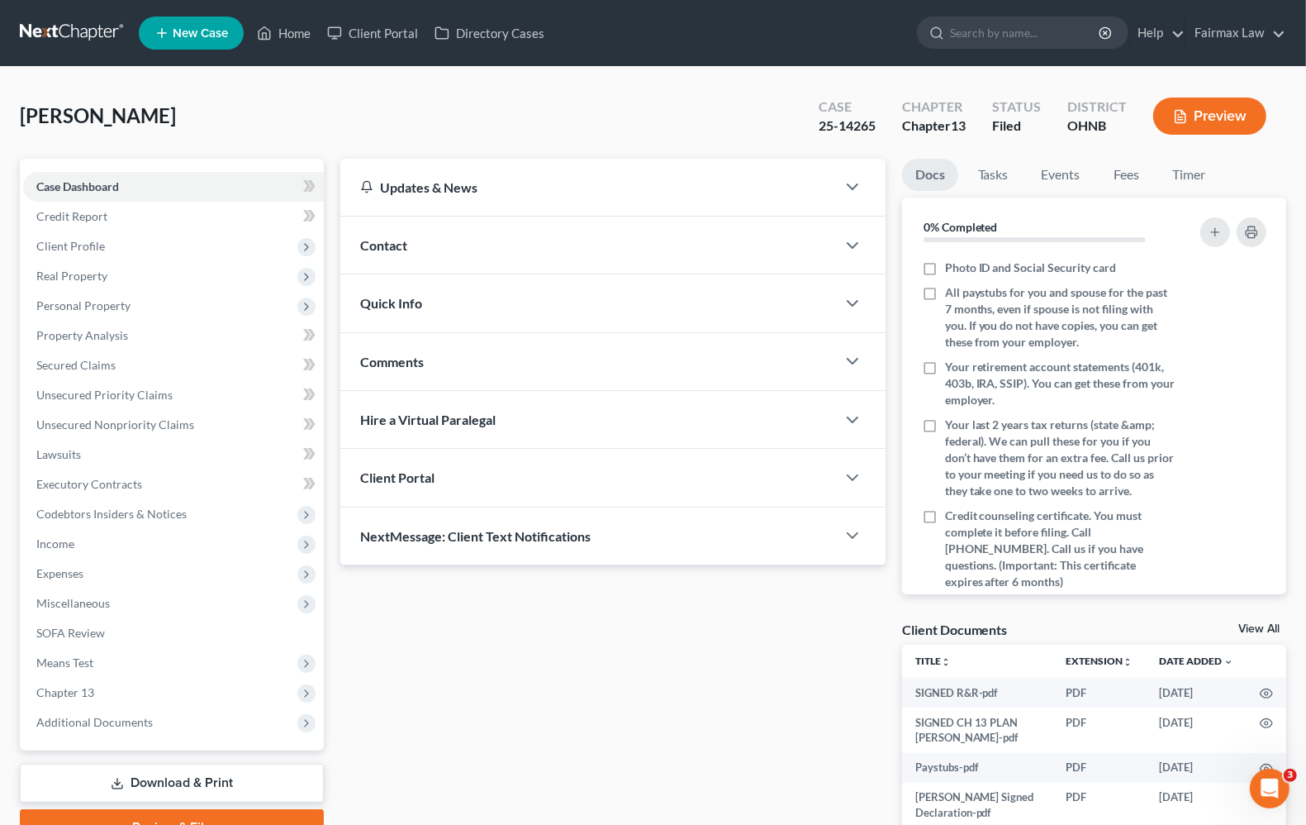
click at [1227, 114] on button "Preview" at bounding box center [1209, 116] width 113 height 37
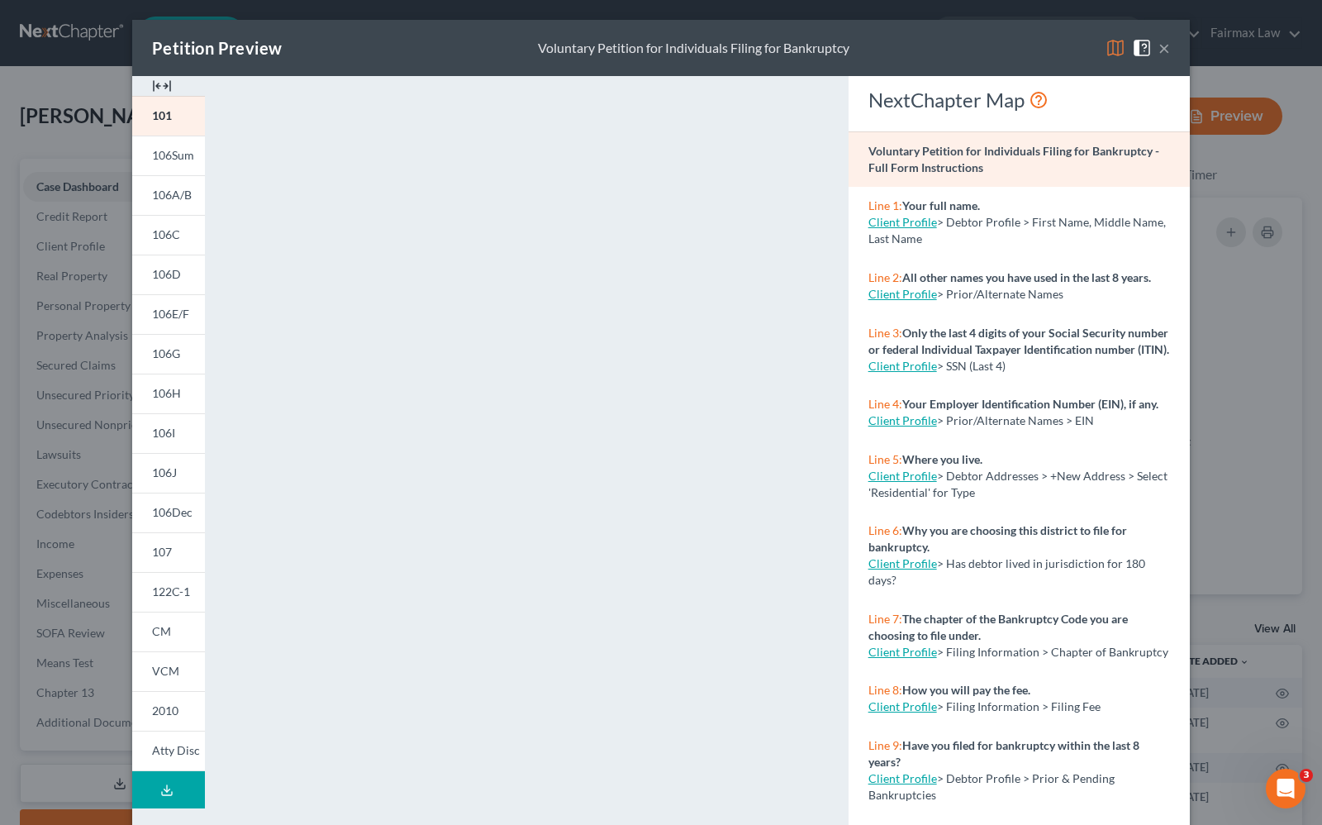
click at [1149, 56] on div "×" at bounding box center [1138, 48] width 64 height 20
drag, startPoint x: 158, startPoint y: 754, endPoint x: 548, endPoint y: 607, distance: 416.8
click at [158, 756] on span "Atty Disc" at bounding box center [176, 750] width 48 height 14
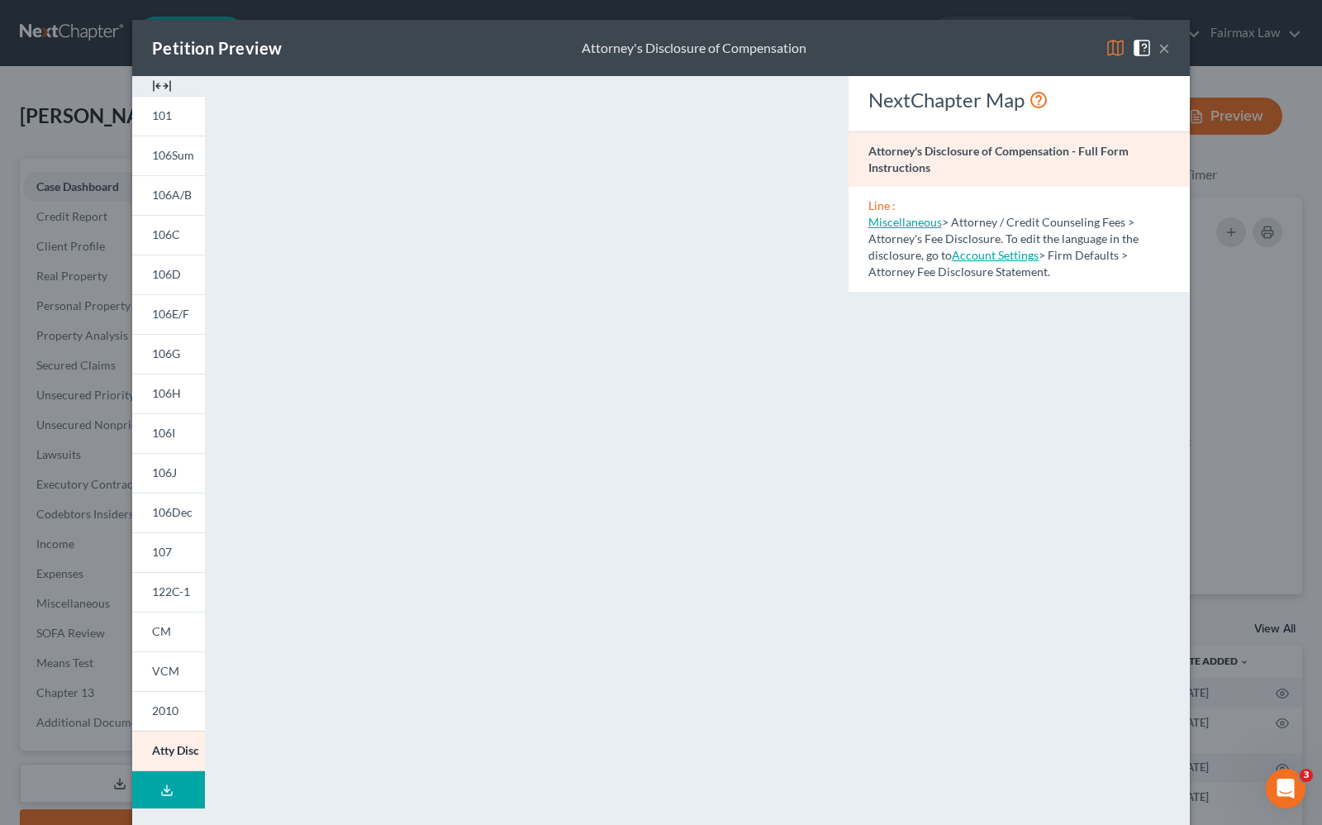
click at [1158, 50] on button "×" at bounding box center [1164, 48] width 12 height 20
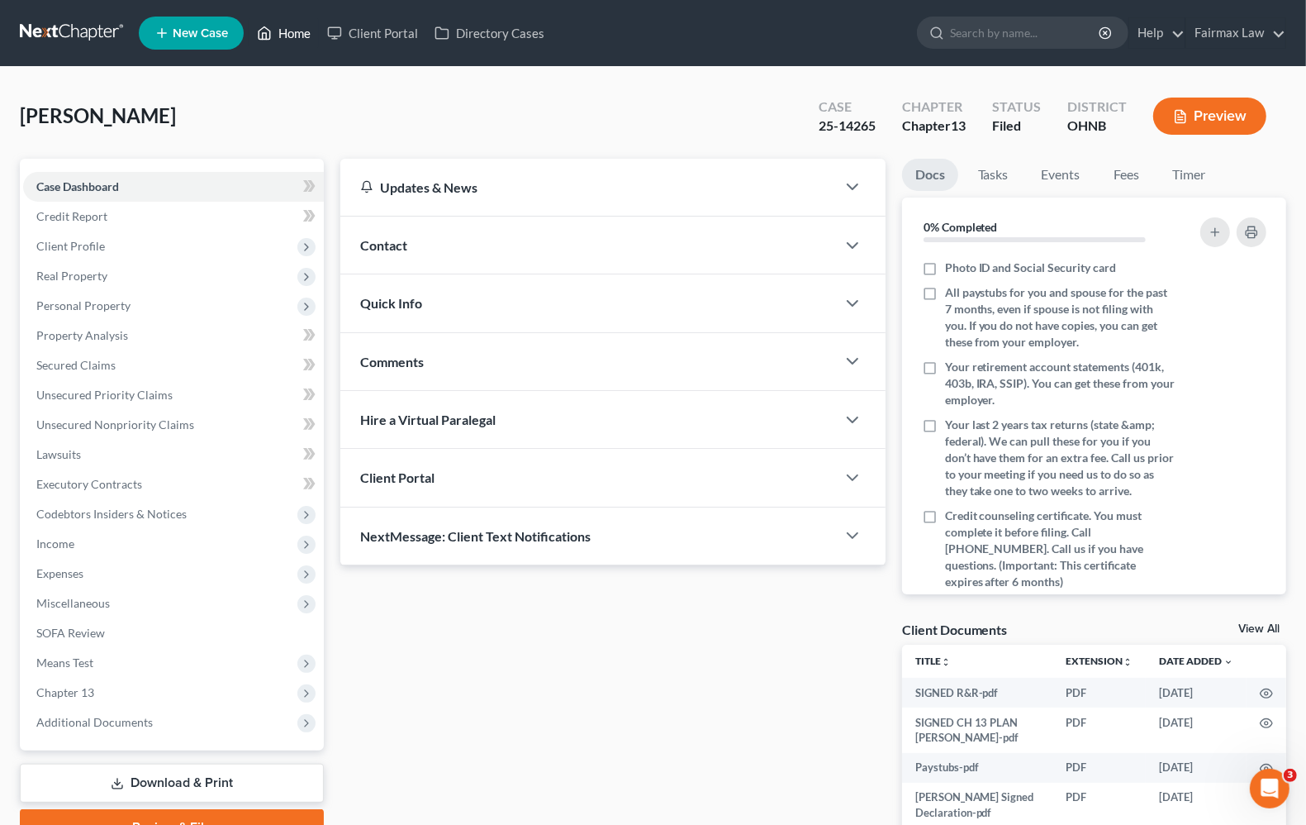
click at [278, 29] on link "Home" at bounding box center [284, 33] width 70 height 30
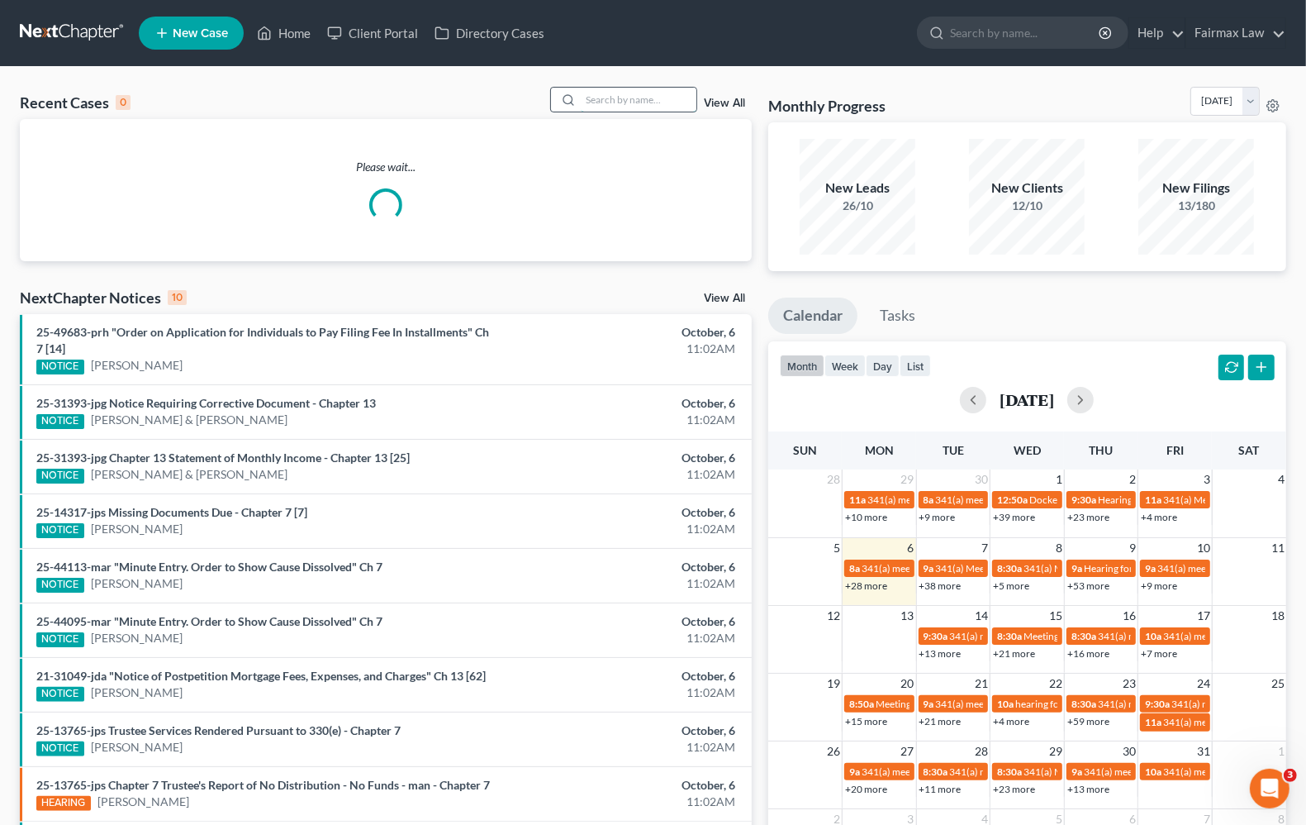
click at [651, 97] on input "search" at bounding box center [639, 100] width 116 height 24
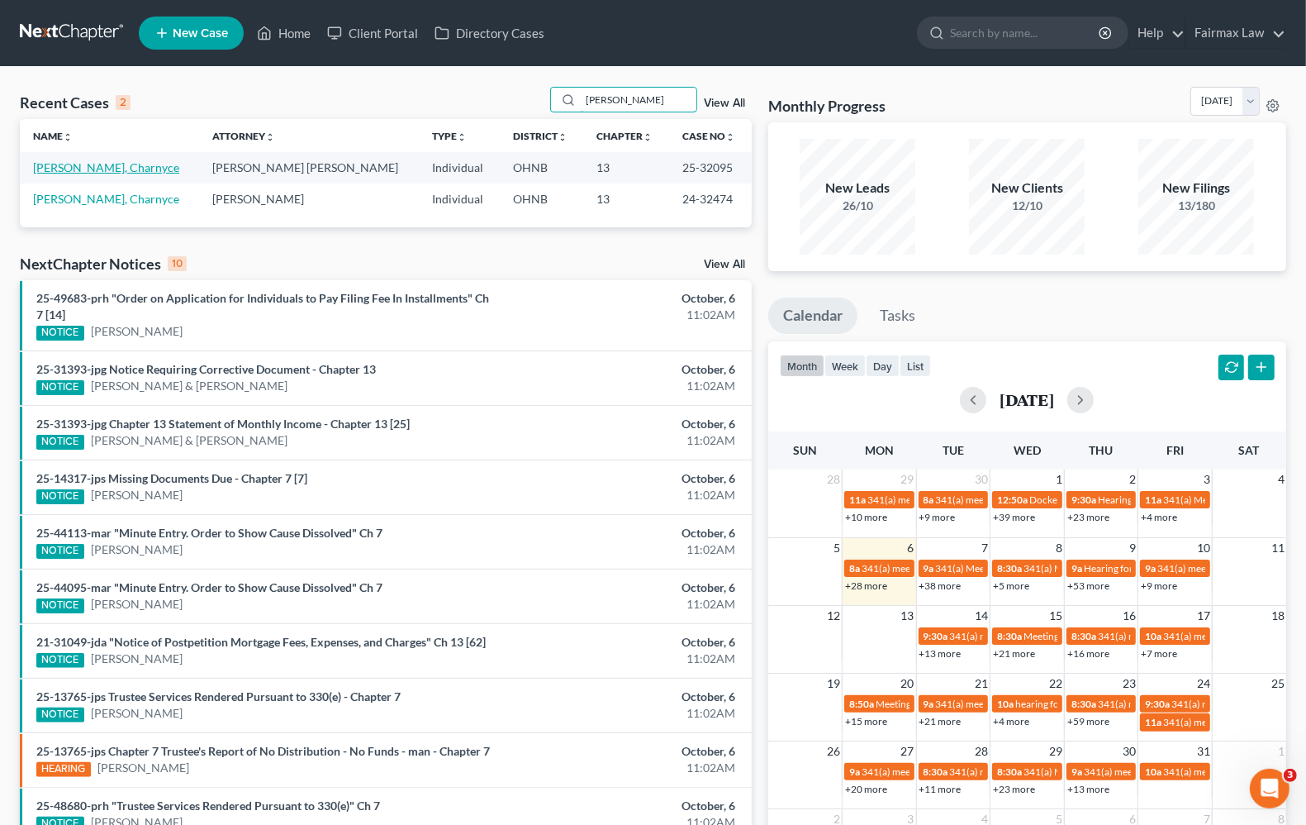
type input "chandler-sisay"
click at [128, 164] on link "Chandler-Sisay, Charnyce" at bounding box center [106, 167] width 146 height 14
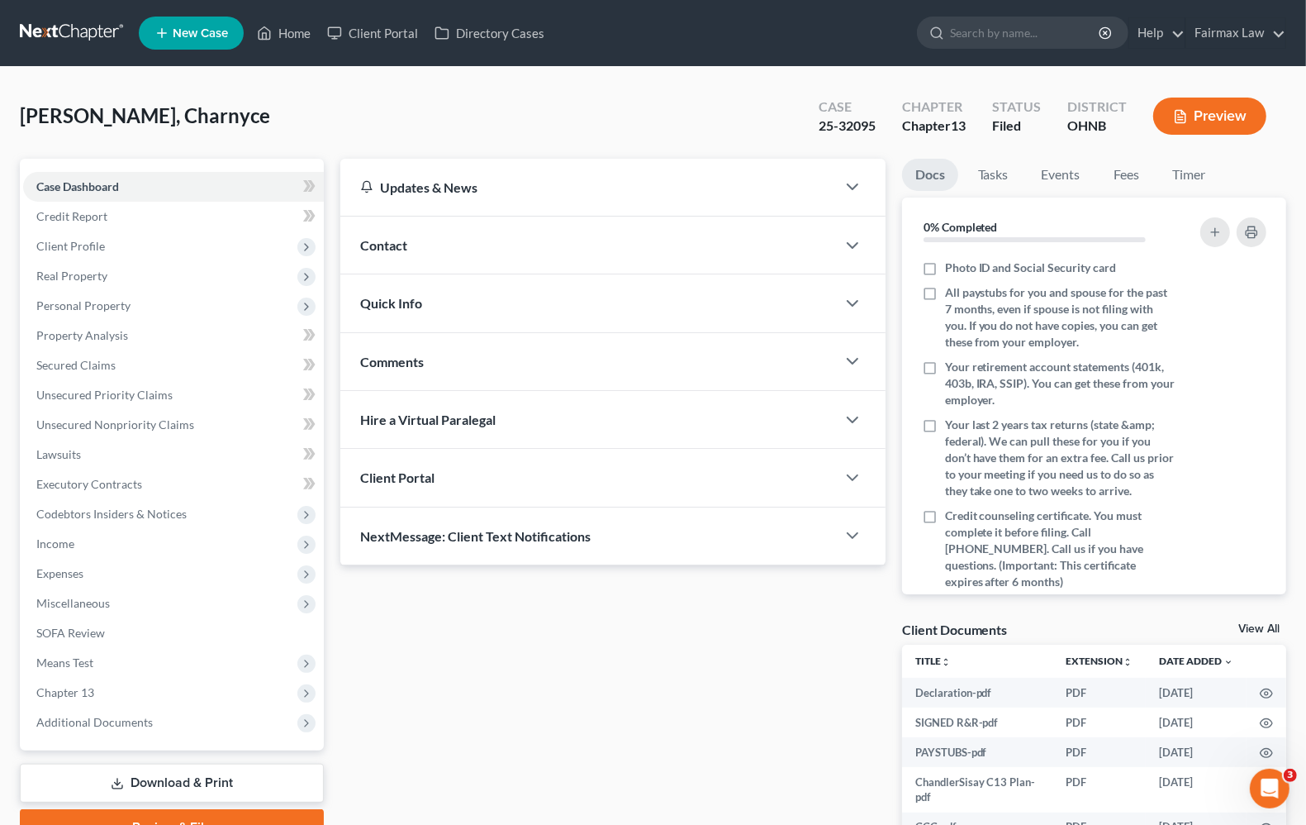
click at [1216, 117] on button "Preview" at bounding box center [1209, 116] width 113 height 37
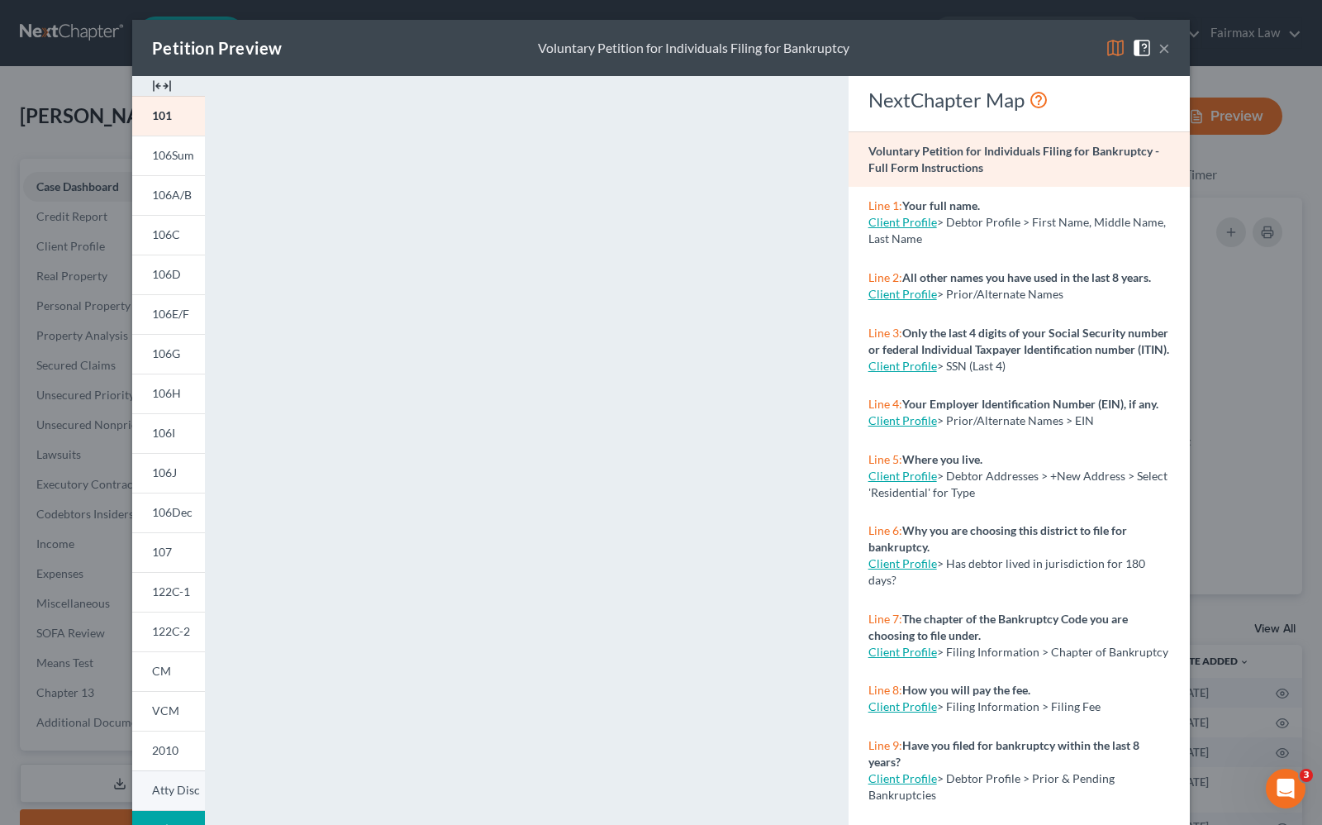
click at [159, 787] on span "Atty Disc" at bounding box center [176, 789] width 48 height 14
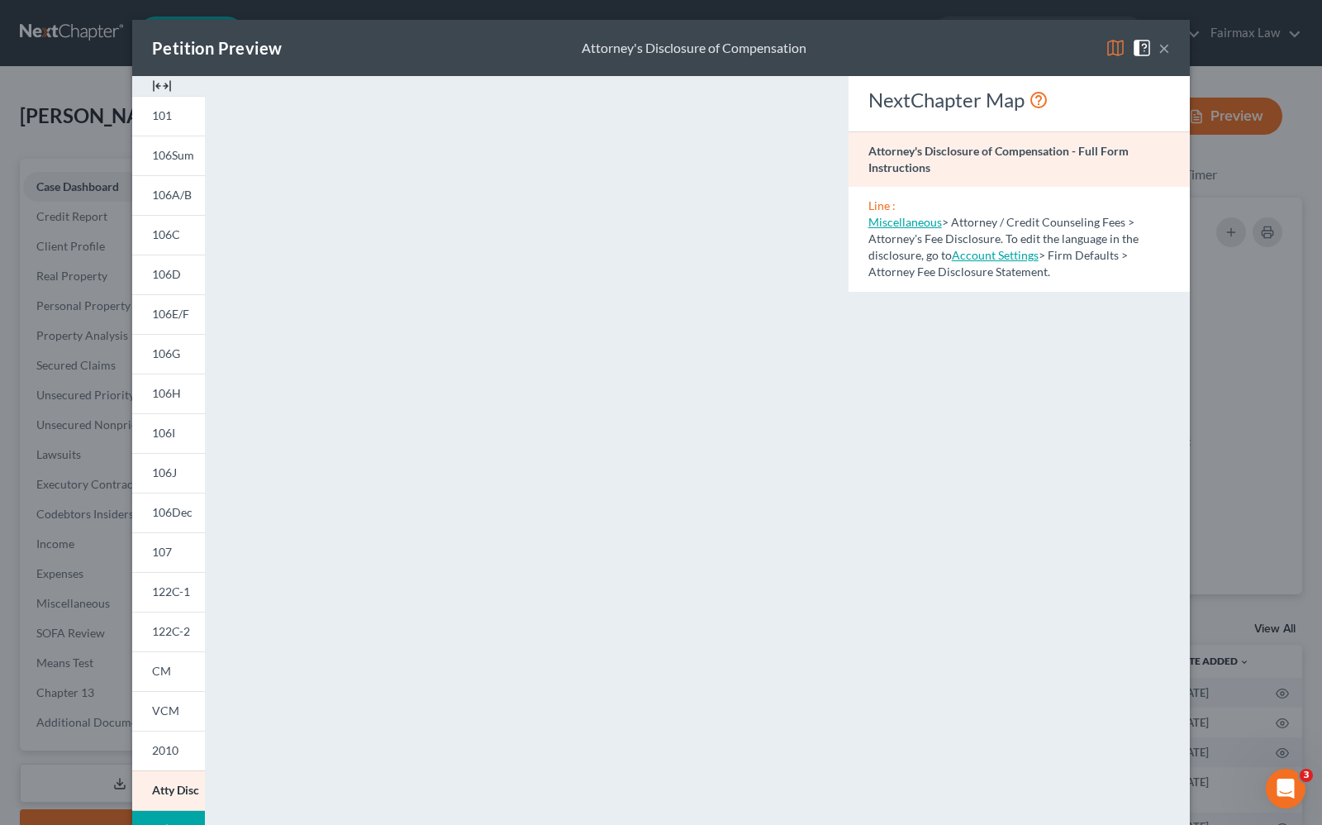
click at [1158, 47] on button "×" at bounding box center [1164, 48] width 12 height 20
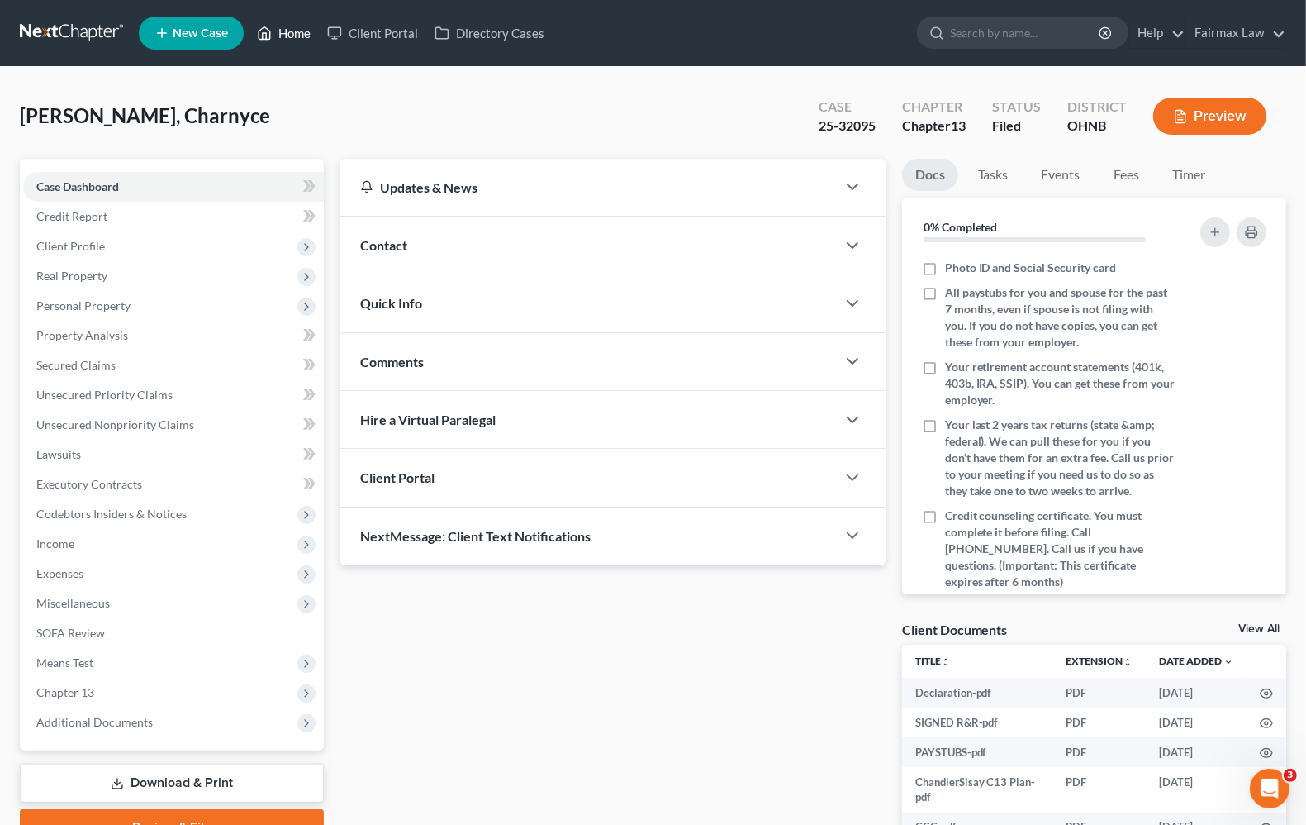
click at [291, 27] on link "Home" at bounding box center [284, 33] width 70 height 30
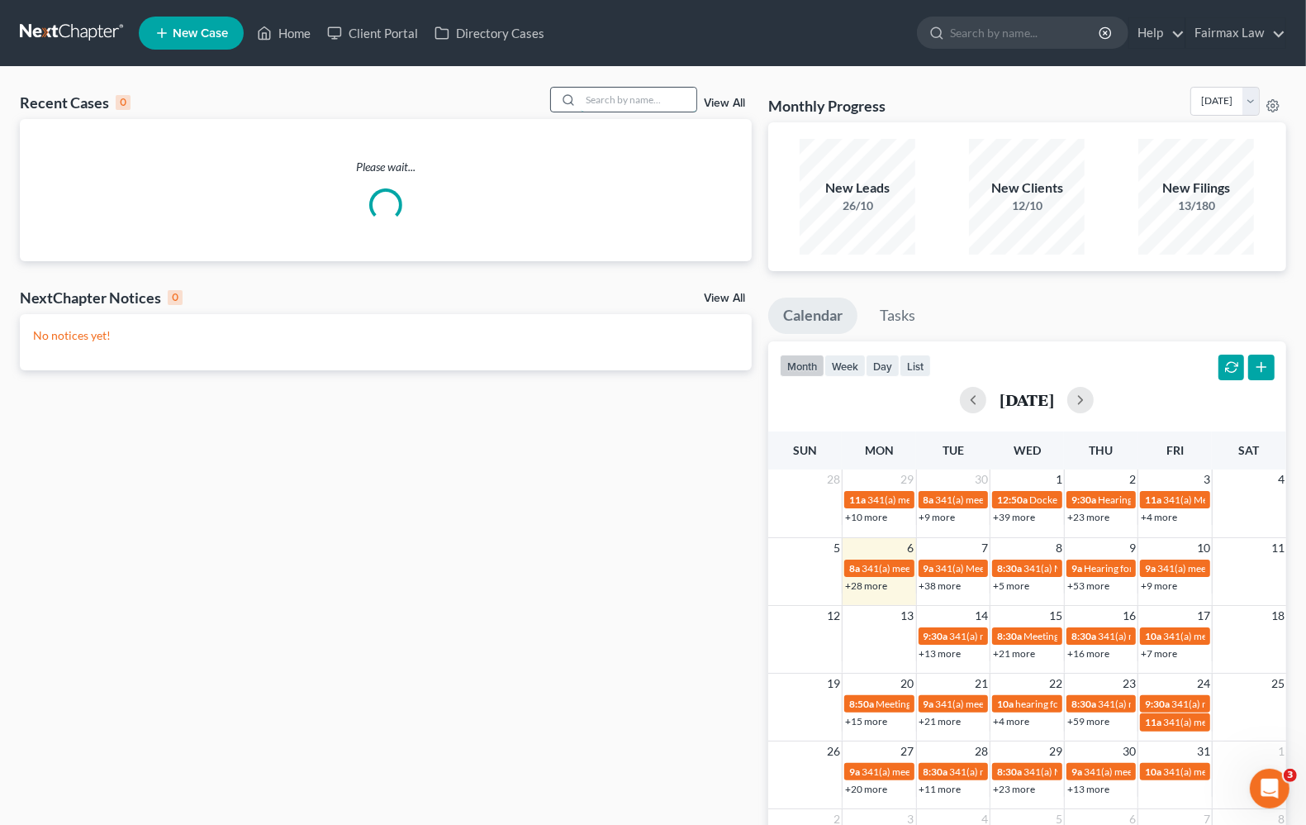
click at [643, 98] on input "search" at bounding box center [639, 100] width 116 height 24
type input "z"
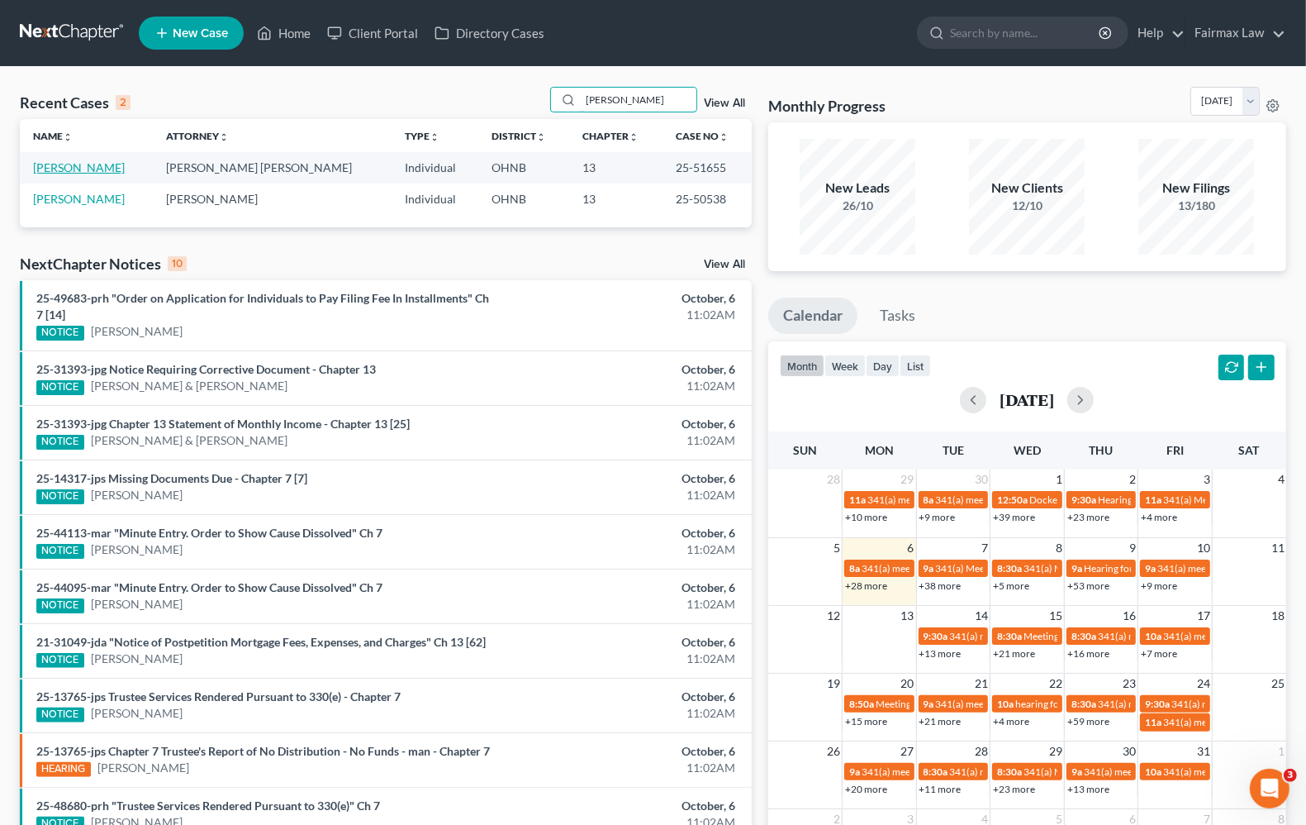
type input "shannon jackson"
click at [72, 169] on link "Jackson, Shannon" at bounding box center [79, 167] width 92 height 14
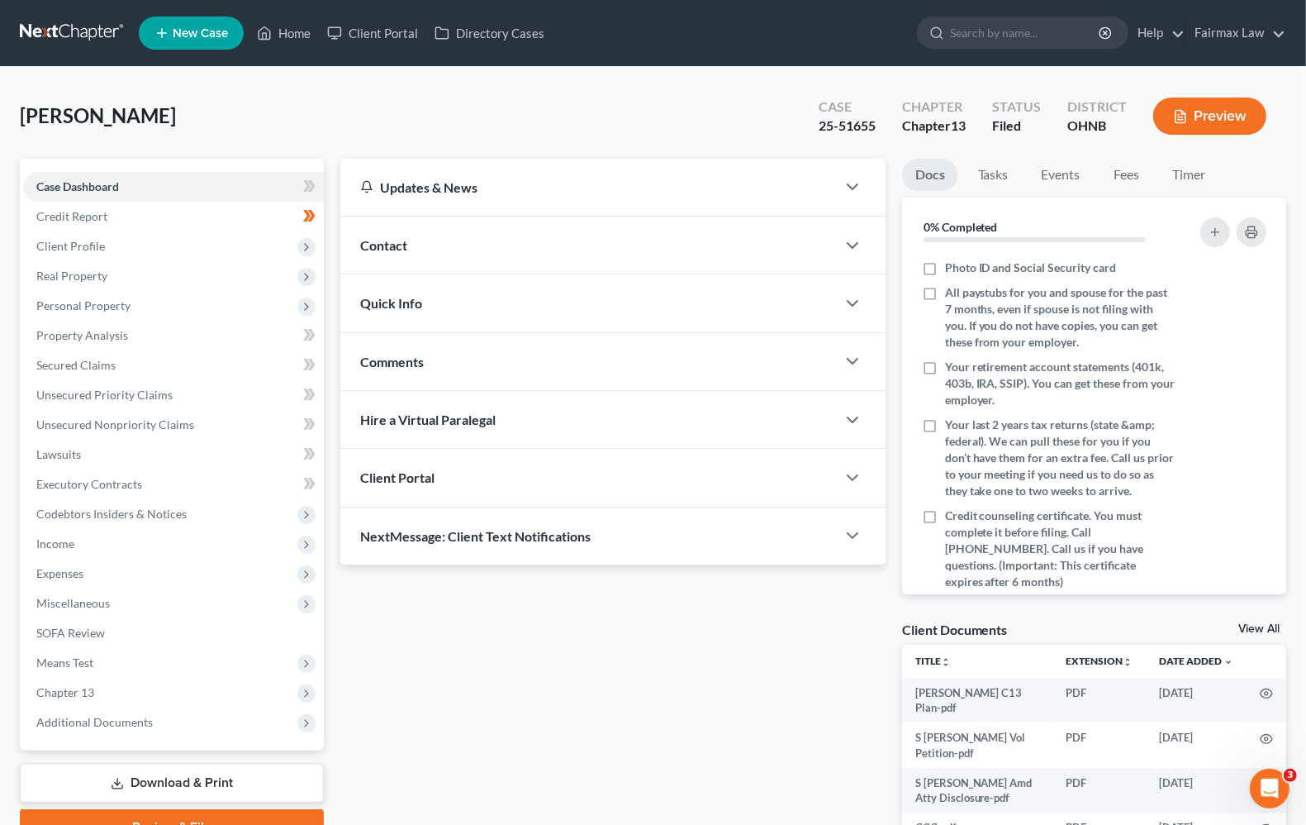
click at [1187, 120] on icon "button" at bounding box center [1180, 116] width 15 height 15
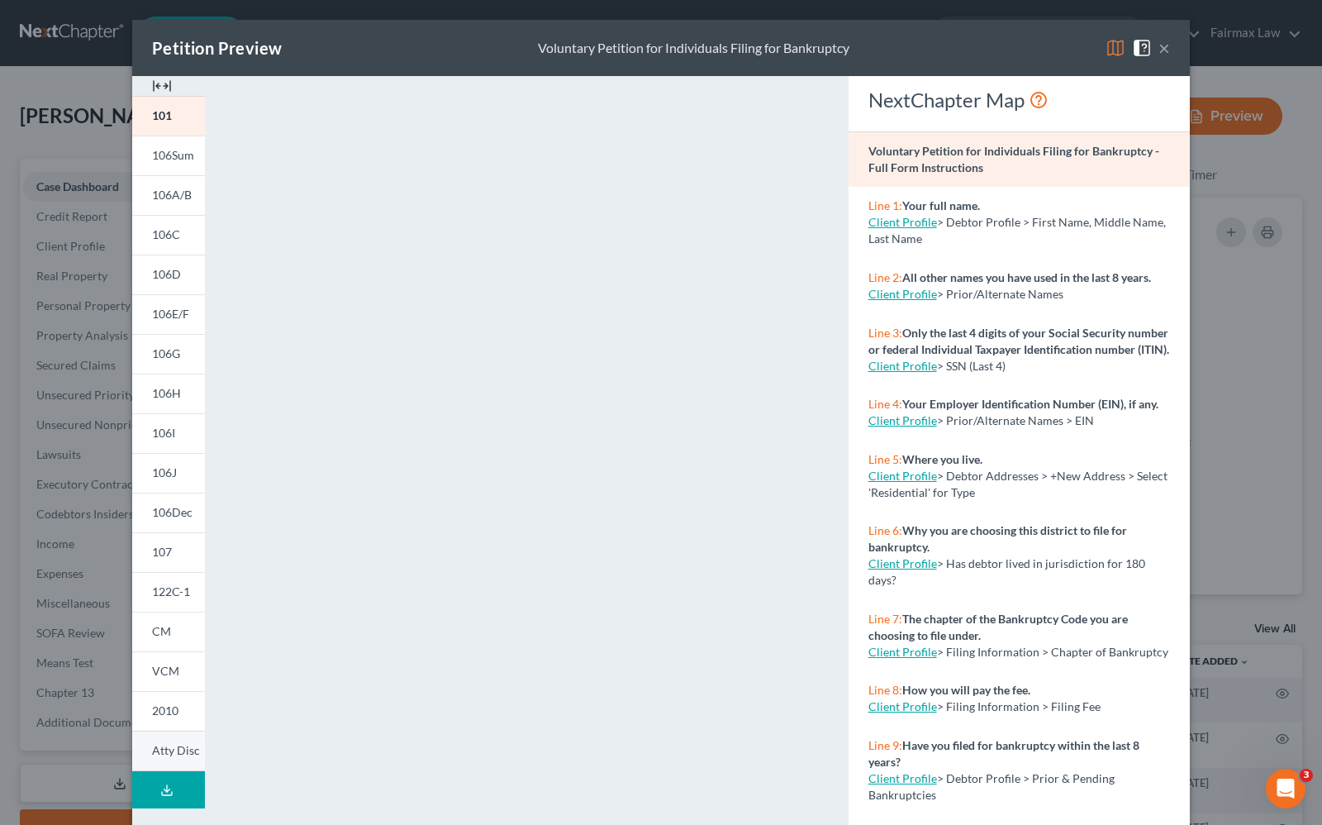
click at [172, 756] on span "Atty Disc" at bounding box center [176, 750] width 48 height 14
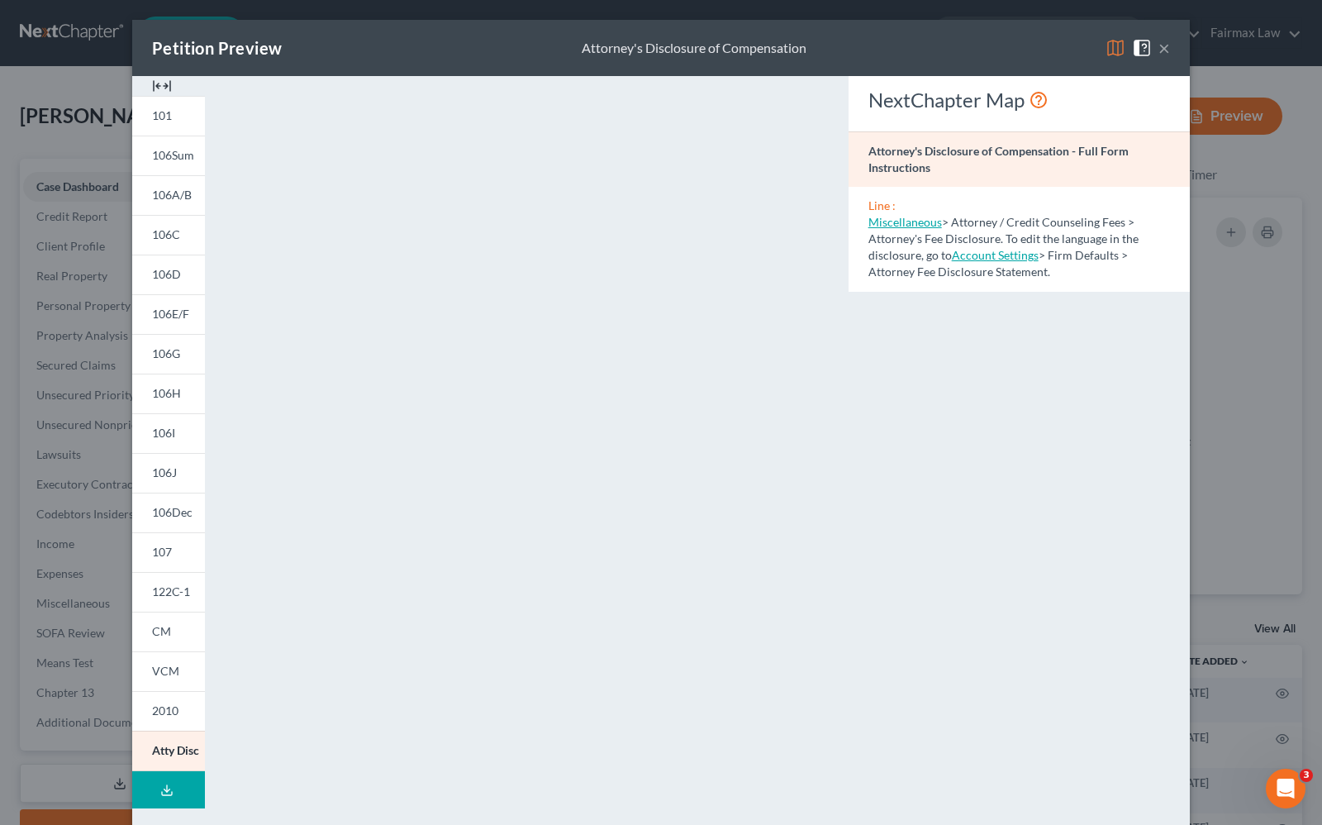
click at [1158, 42] on button "×" at bounding box center [1164, 48] width 12 height 20
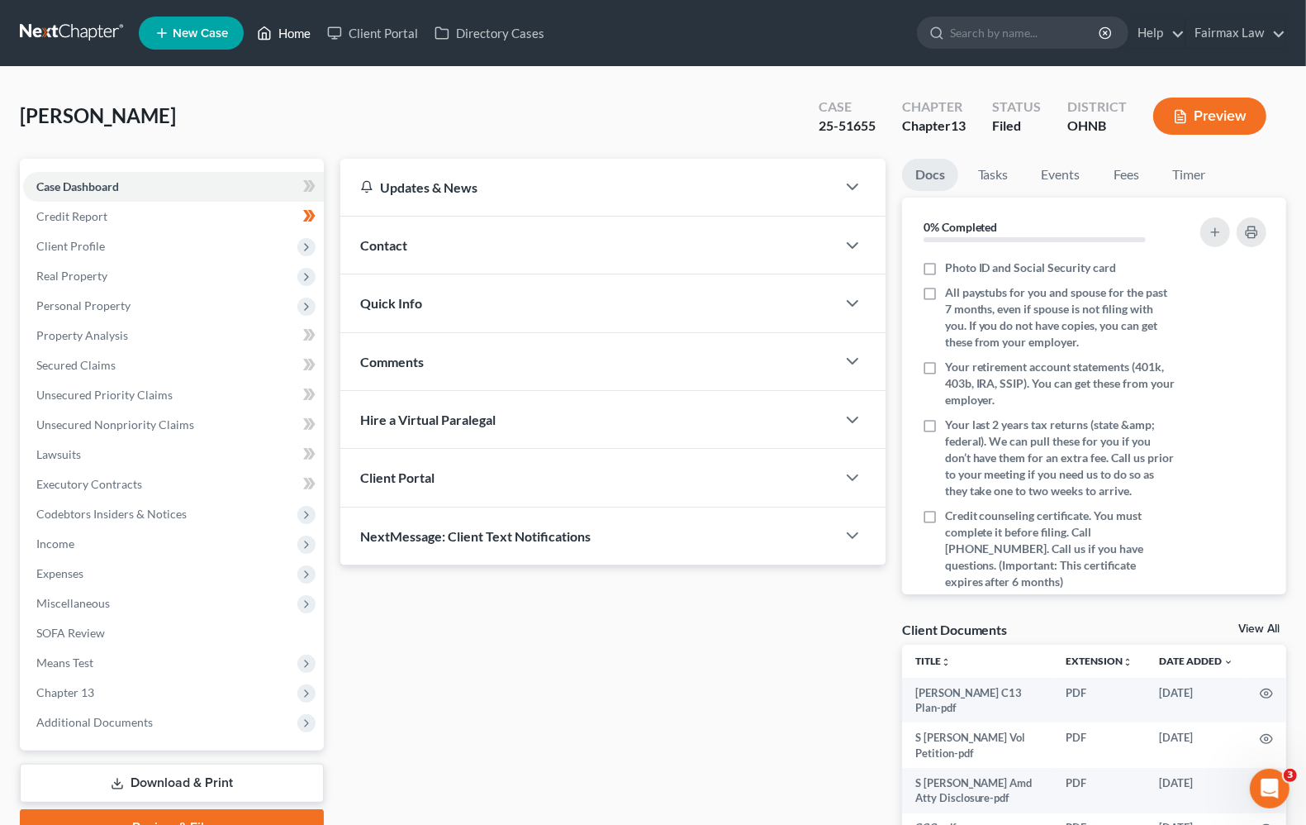
click at [302, 35] on link "Home" at bounding box center [284, 33] width 70 height 30
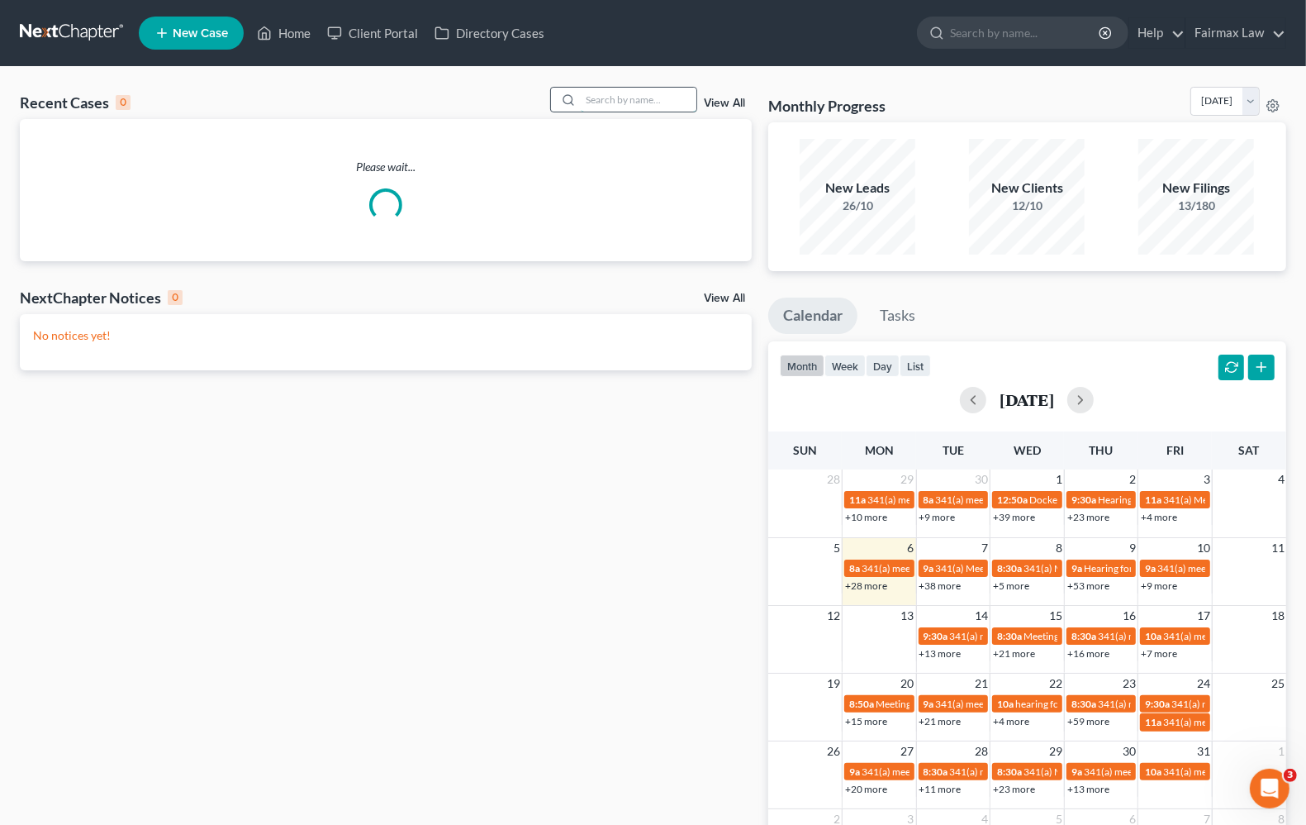
click at [678, 93] on input "search" at bounding box center [639, 100] width 116 height 24
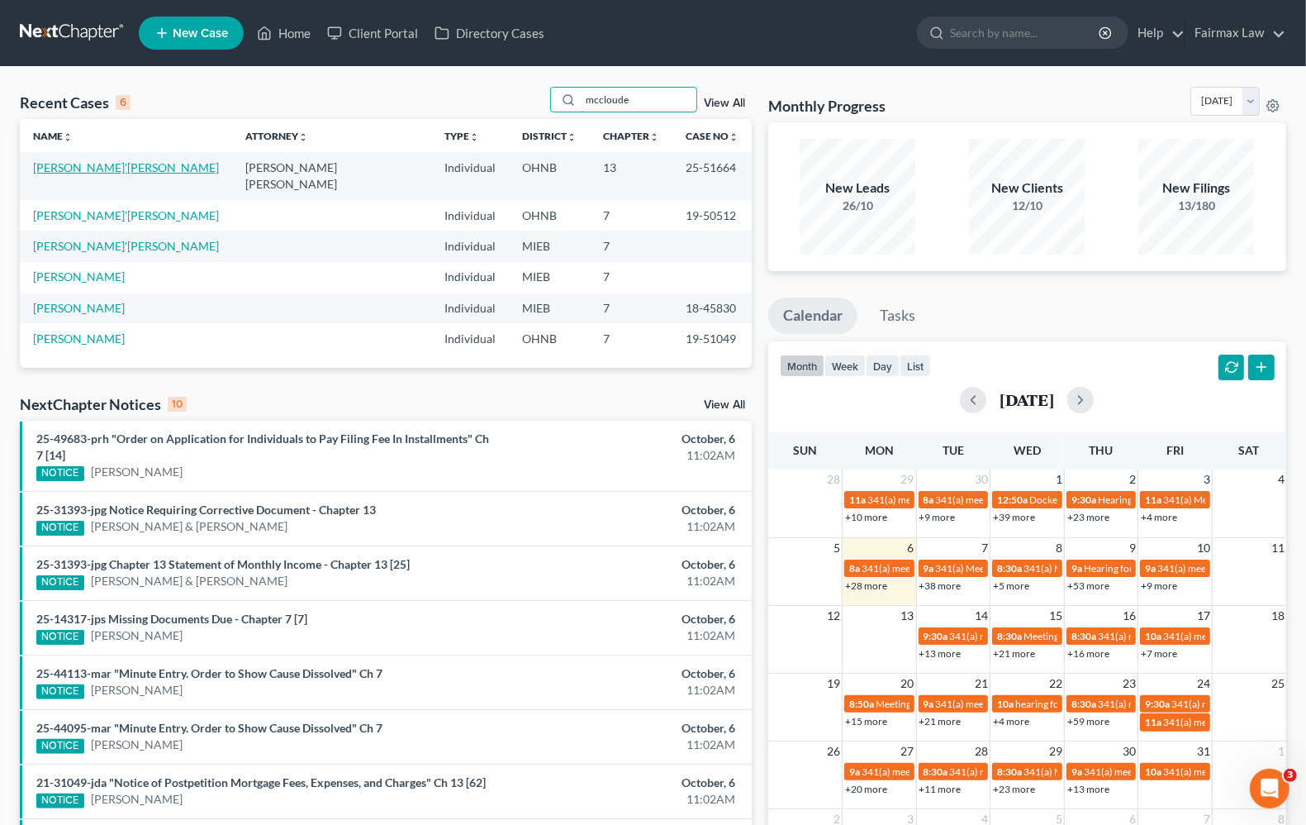
type input "mccloude"
click at [100, 164] on link "McCloude, Ta'Meeka" at bounding box center [126, 167] width 186 height 14
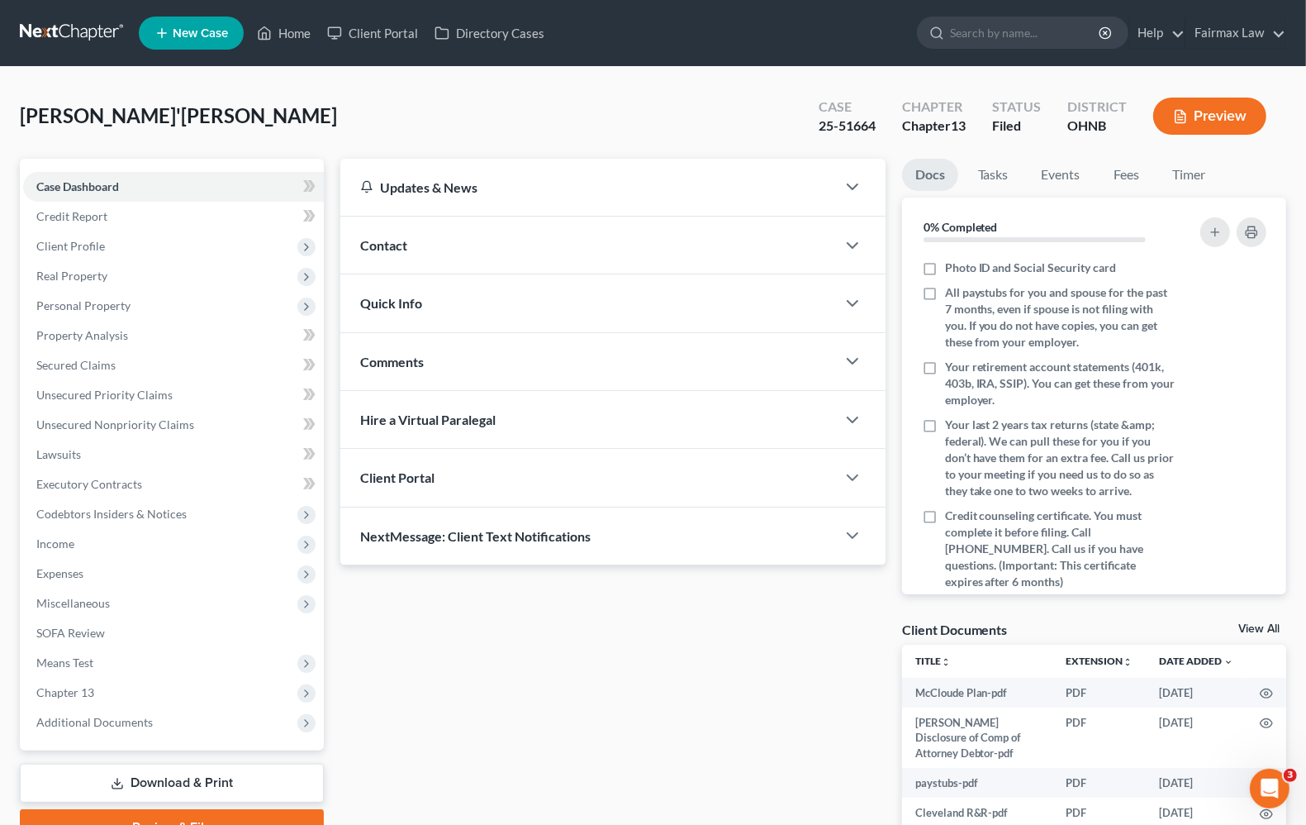
click at [1200, 120] on button "Preview" at bounding box center [1209, 116] width 113 height 37
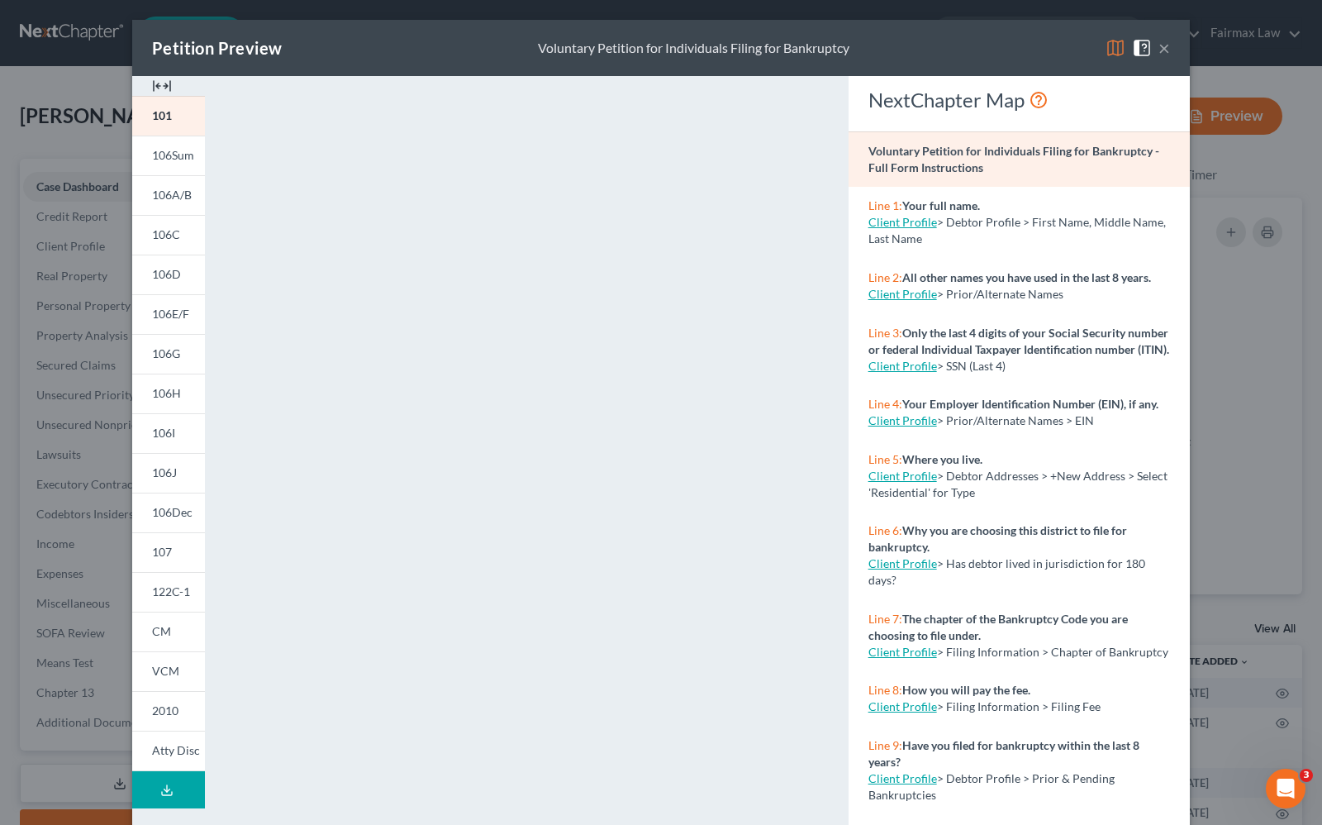
drag, startPoint x: 166, startPoint y: 756, endPoint x: 530, endPoint y: 460, distance: 469.3
click at [166, 756] on span "Atty Disc" at bounding box center [176, 750] width 48 height 14
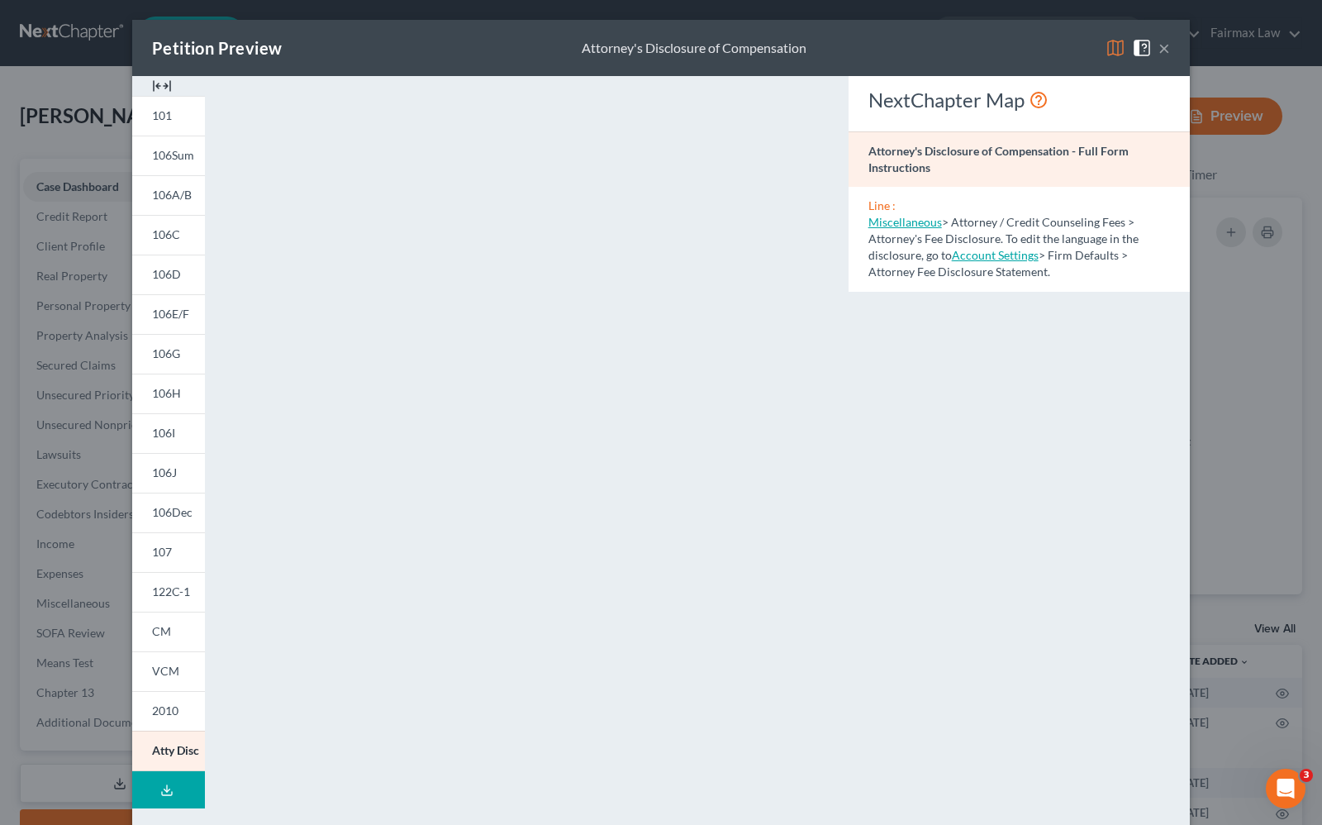
click at [1158, 48] on button "×" at bounding box center [1164, 48] width 12 height 20
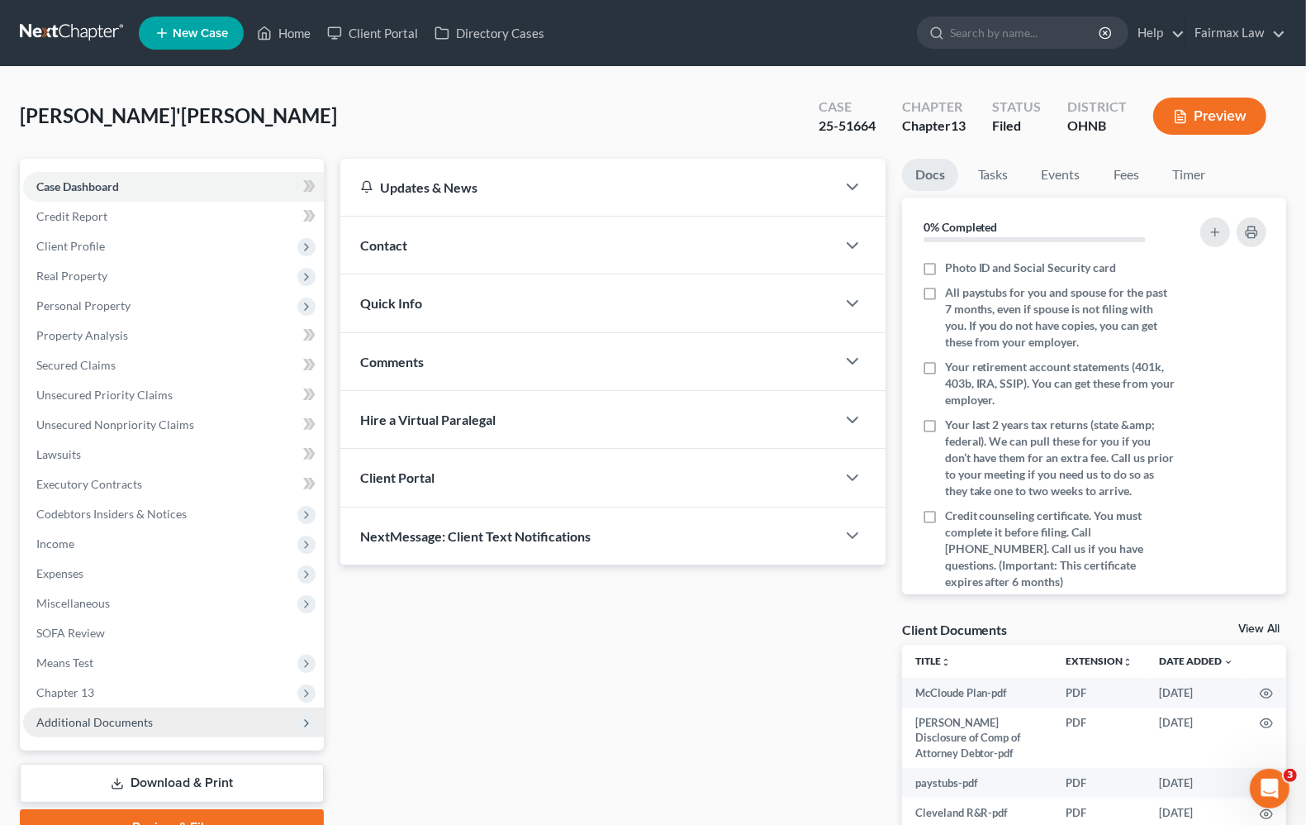
click at [59, 727] on span "Additional Documents" at bounding box center [173, 722] width 301 height 30
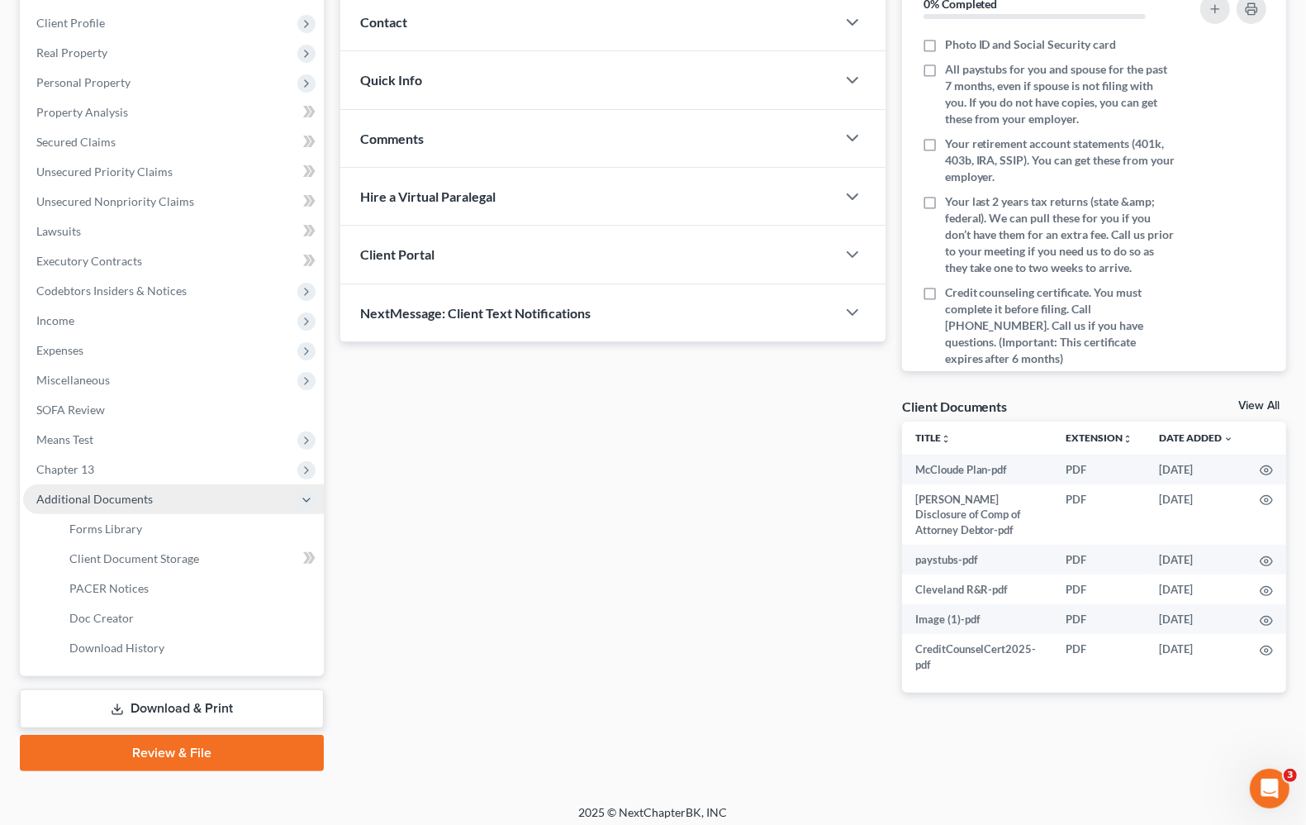
scroll to position [230, 0]
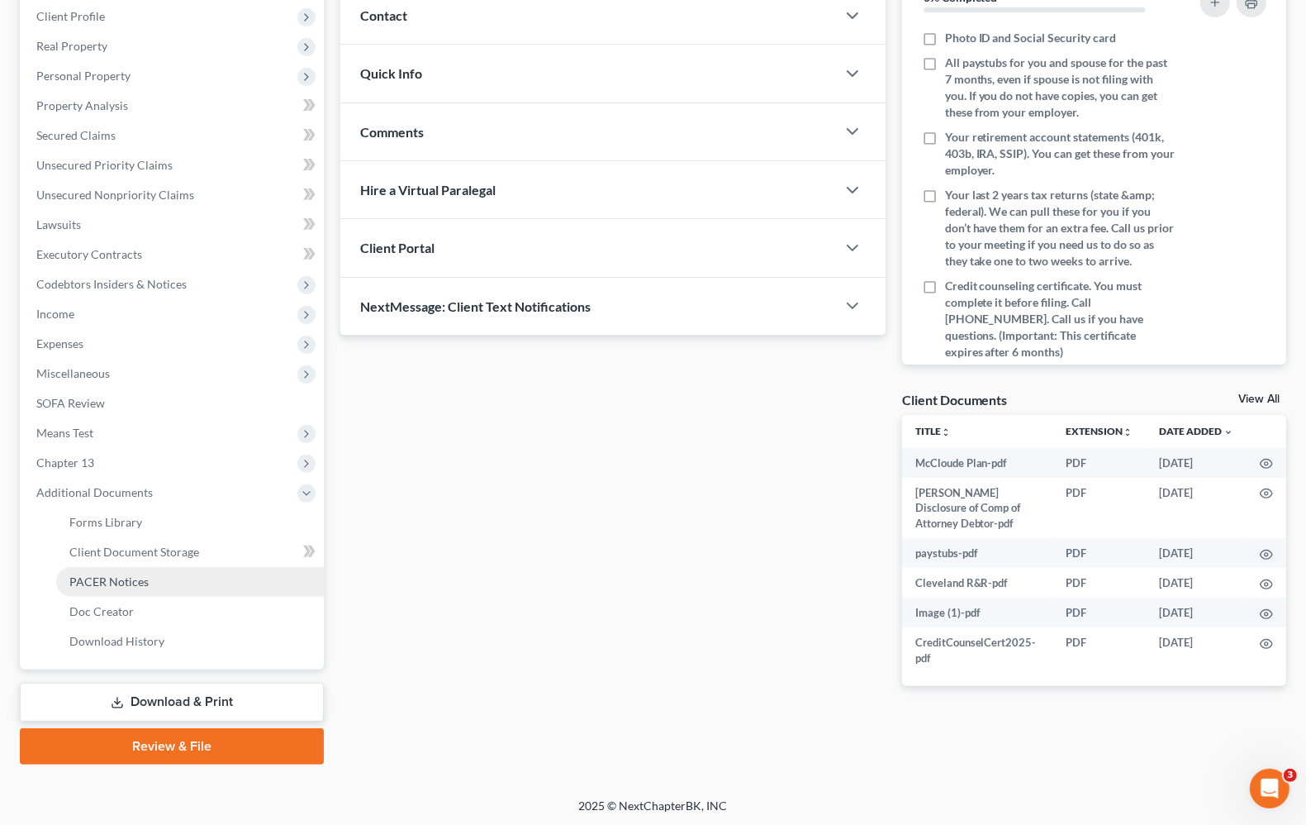
click at [165, 575] on link "PACER Notices" at bounding box center [190, 582] width 268 height 30
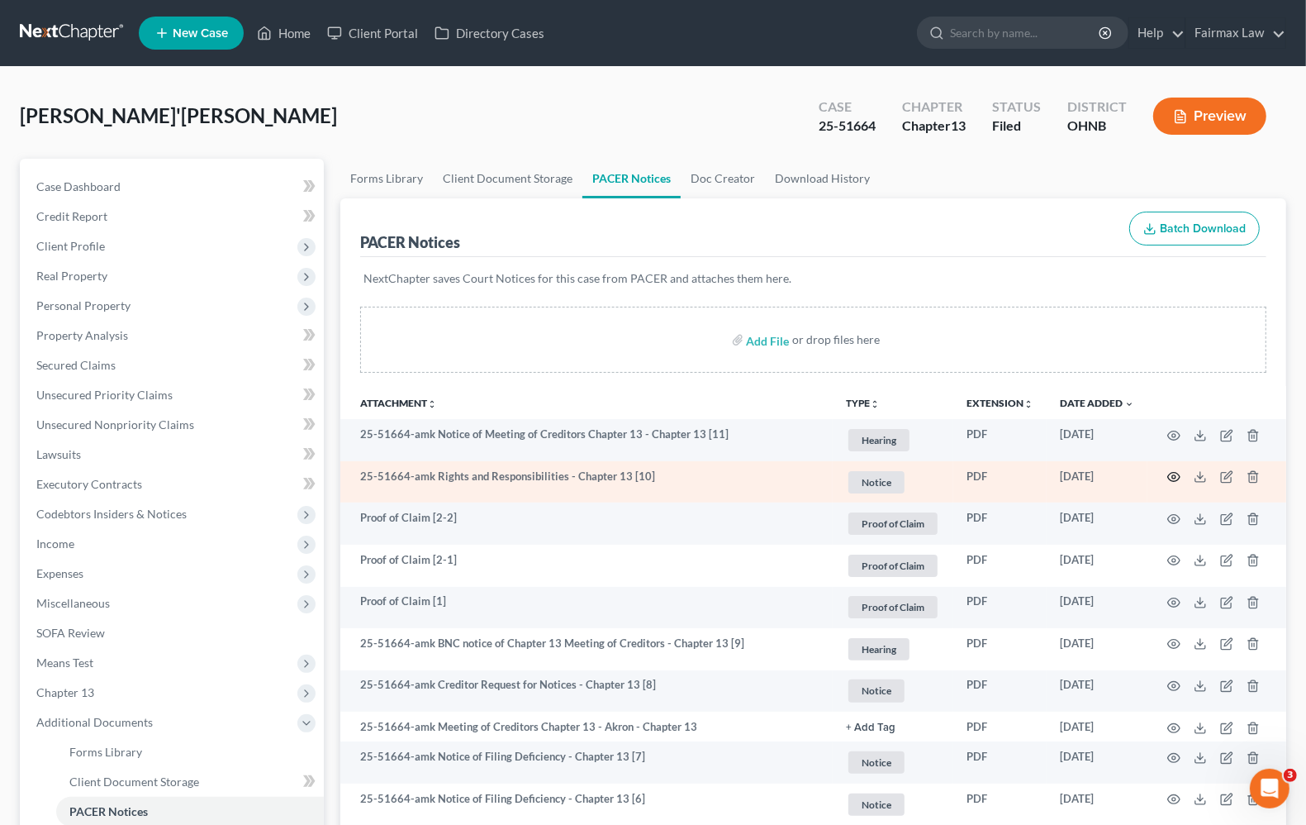
click at [1171, 476] on icon "button" at bounding box center [1174, 476] width 13 height 13
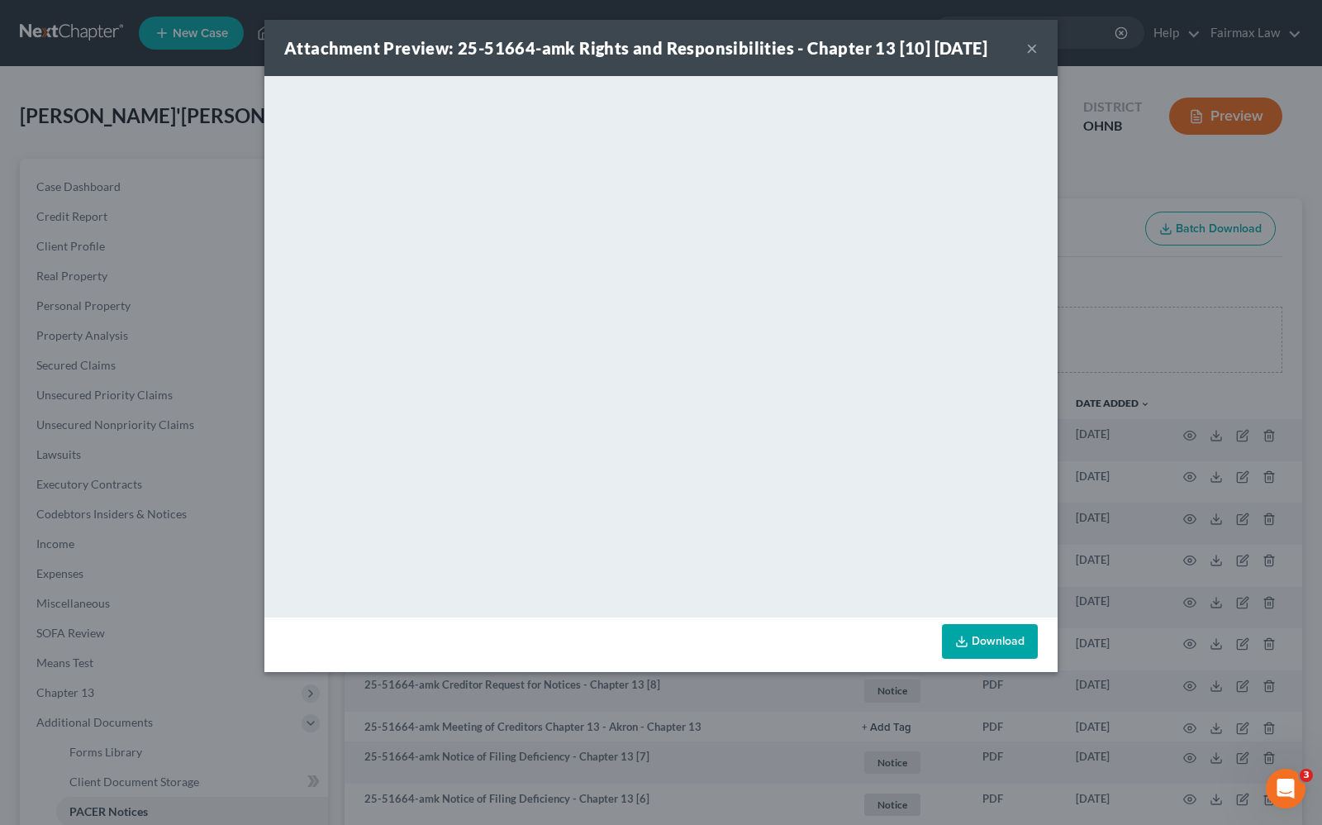
click at [1034, 46] on button "×" at bounding box center [1032, 48] width 12 height 20
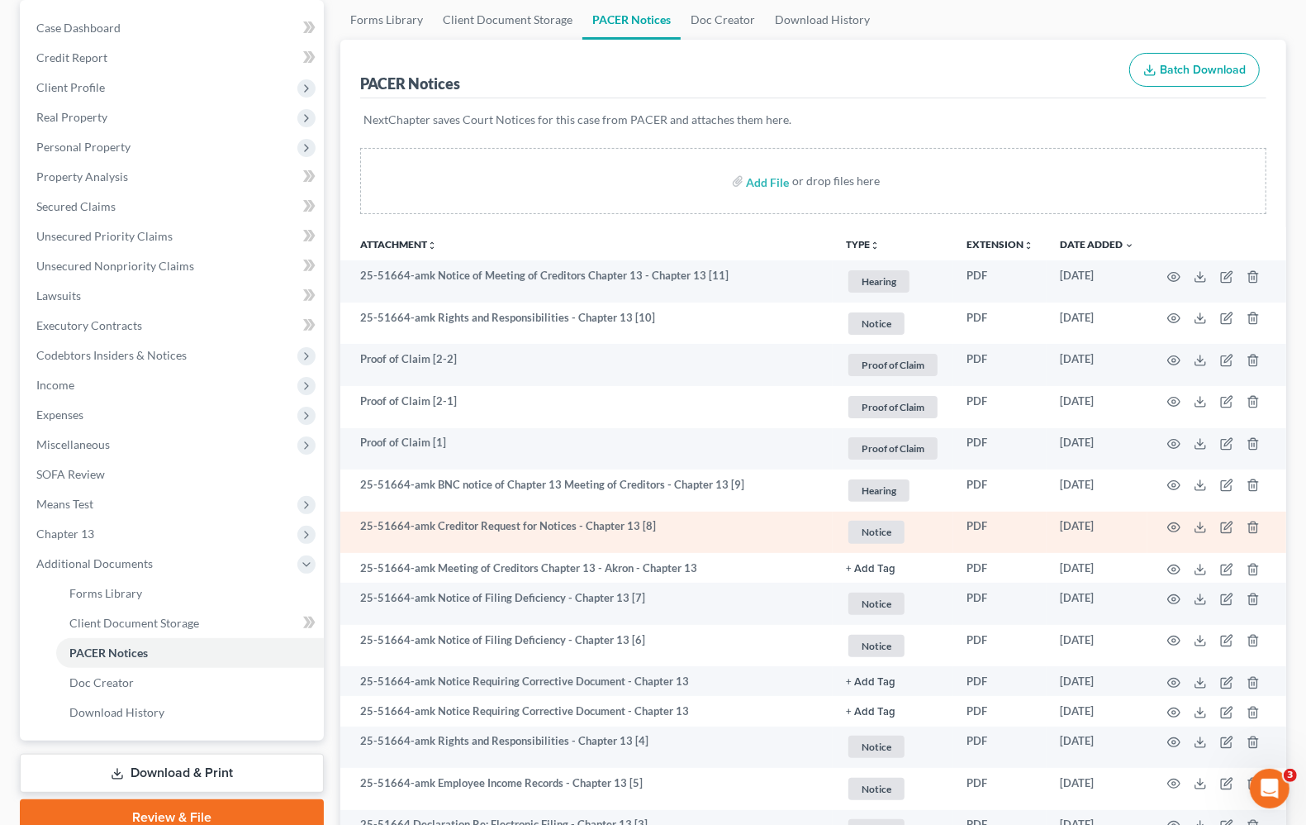
scroll to position [207, 0]
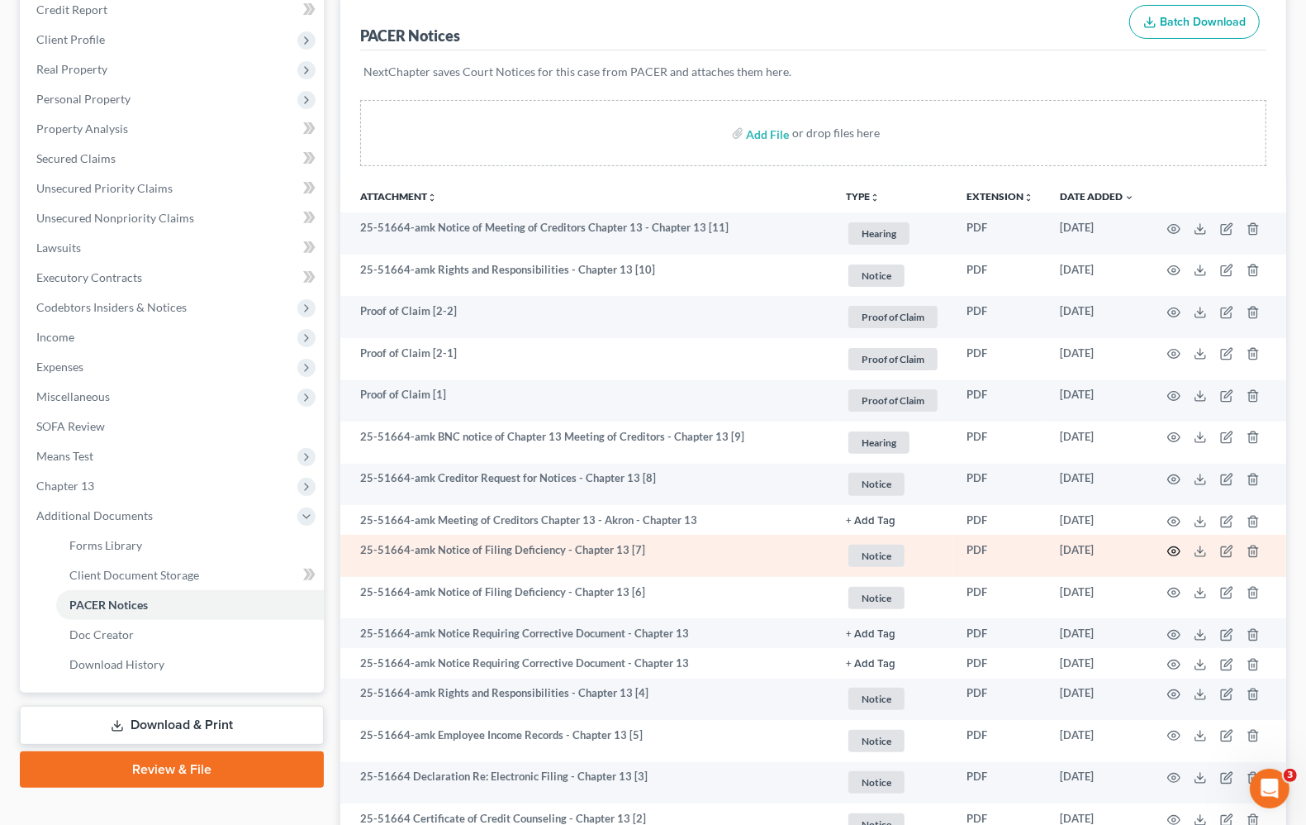
click at [1172, 554] on icon "button" at bounding box center [1174, 550] width 12 height 9
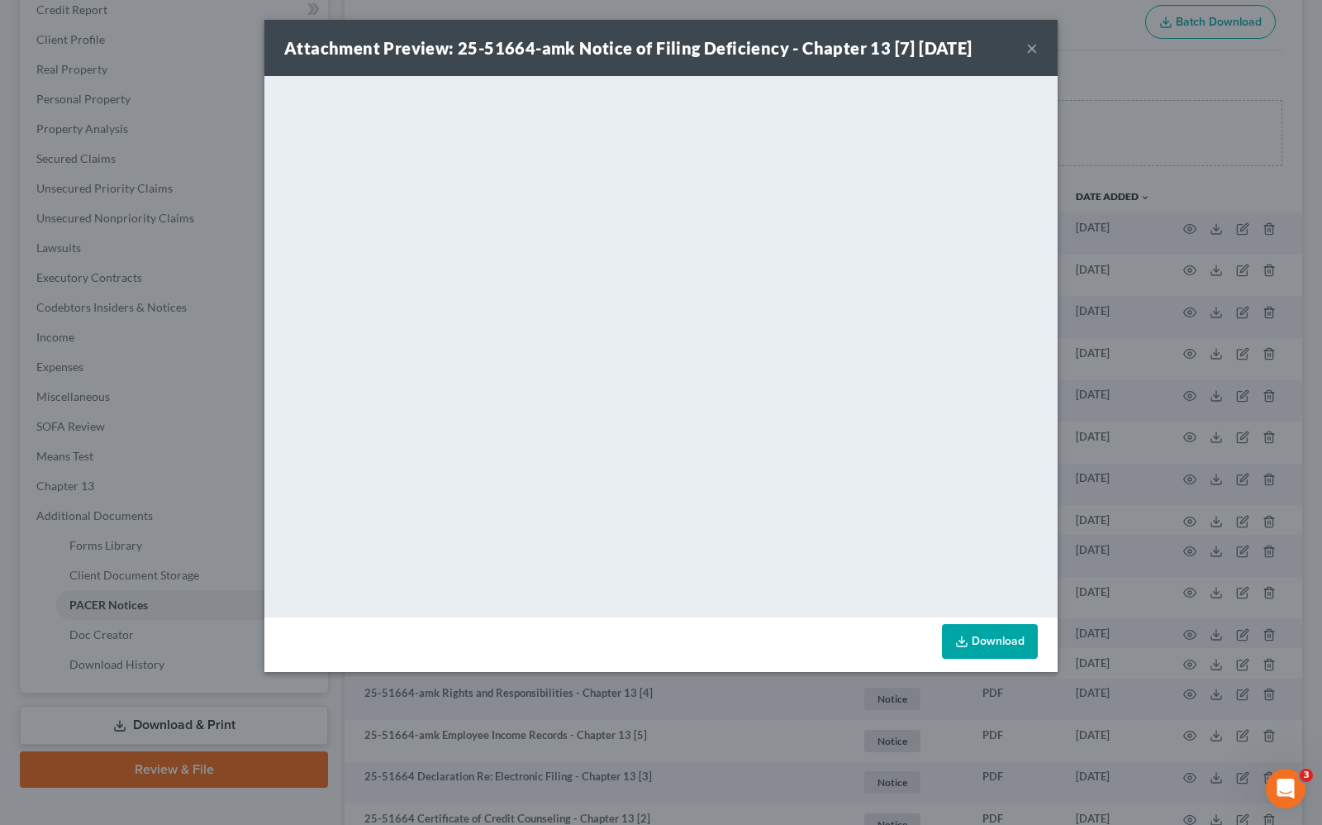
click at [1038, 52] on div "Attachment Preview: 25-51664-amk Notice of Filing Deficiency - Chapter 13 [7] 0…" at bounding box center [660, 48] width 793 height 56
click at [1034, 52] on button "×" at bounding box center [1032, 48] width 12 height 20
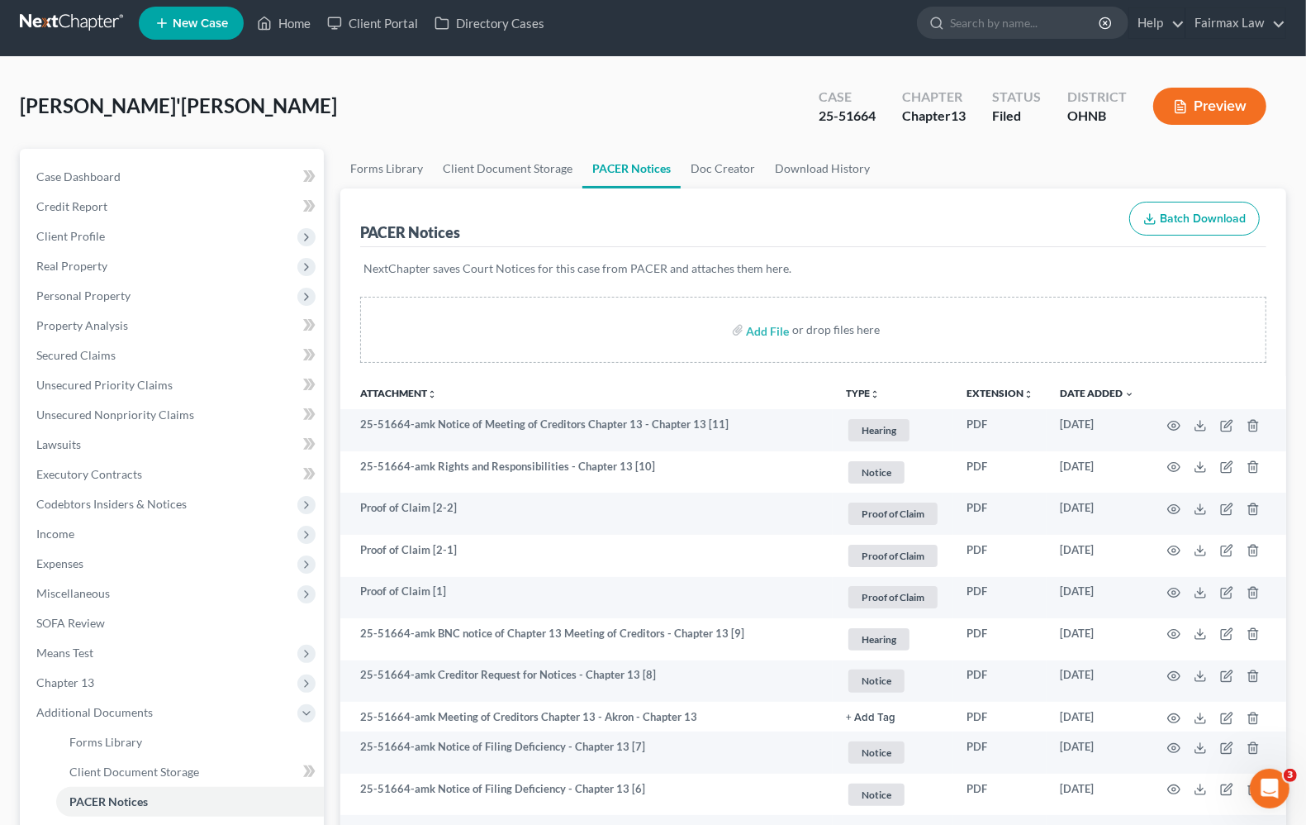
scroll to position [0, 0]
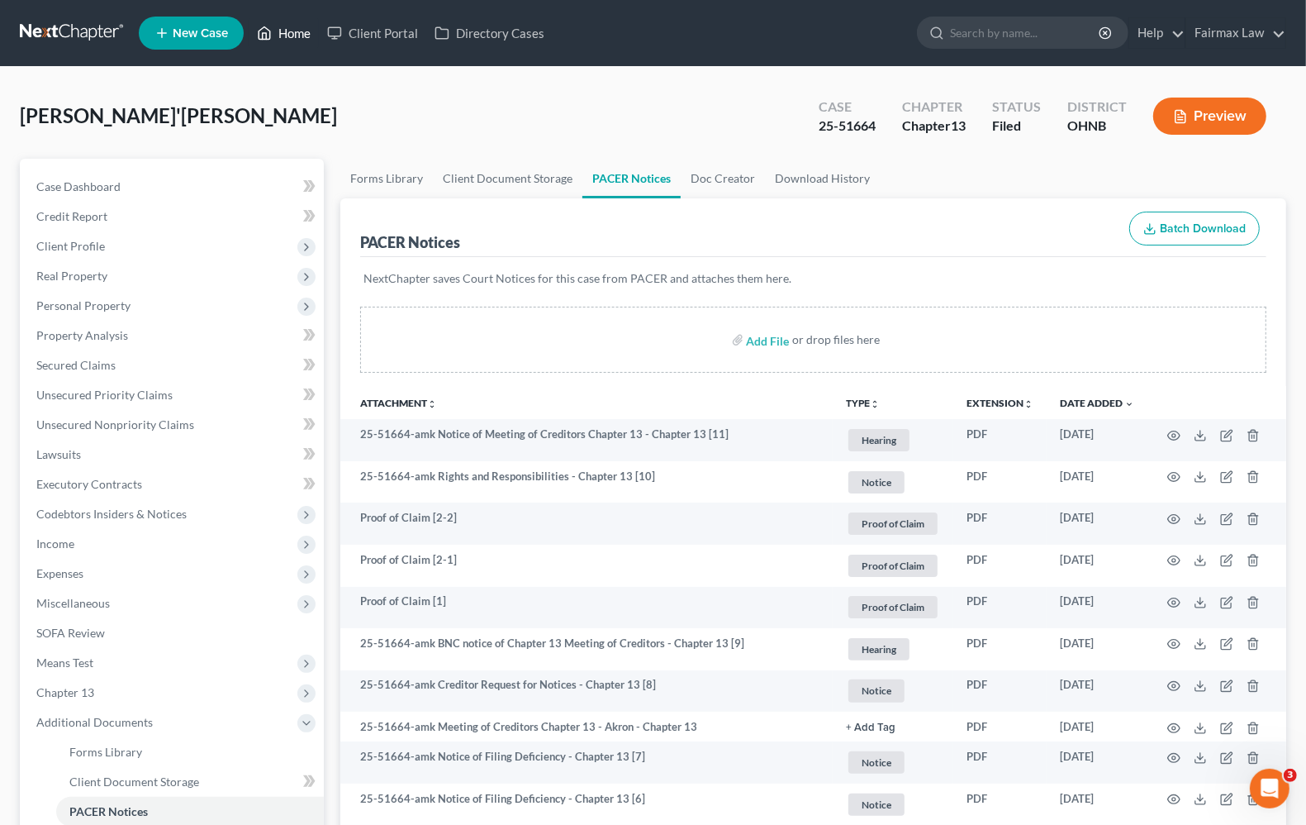
click at [291, 37] on link "Home" at bounding box center [284, 33] width 70 height 30
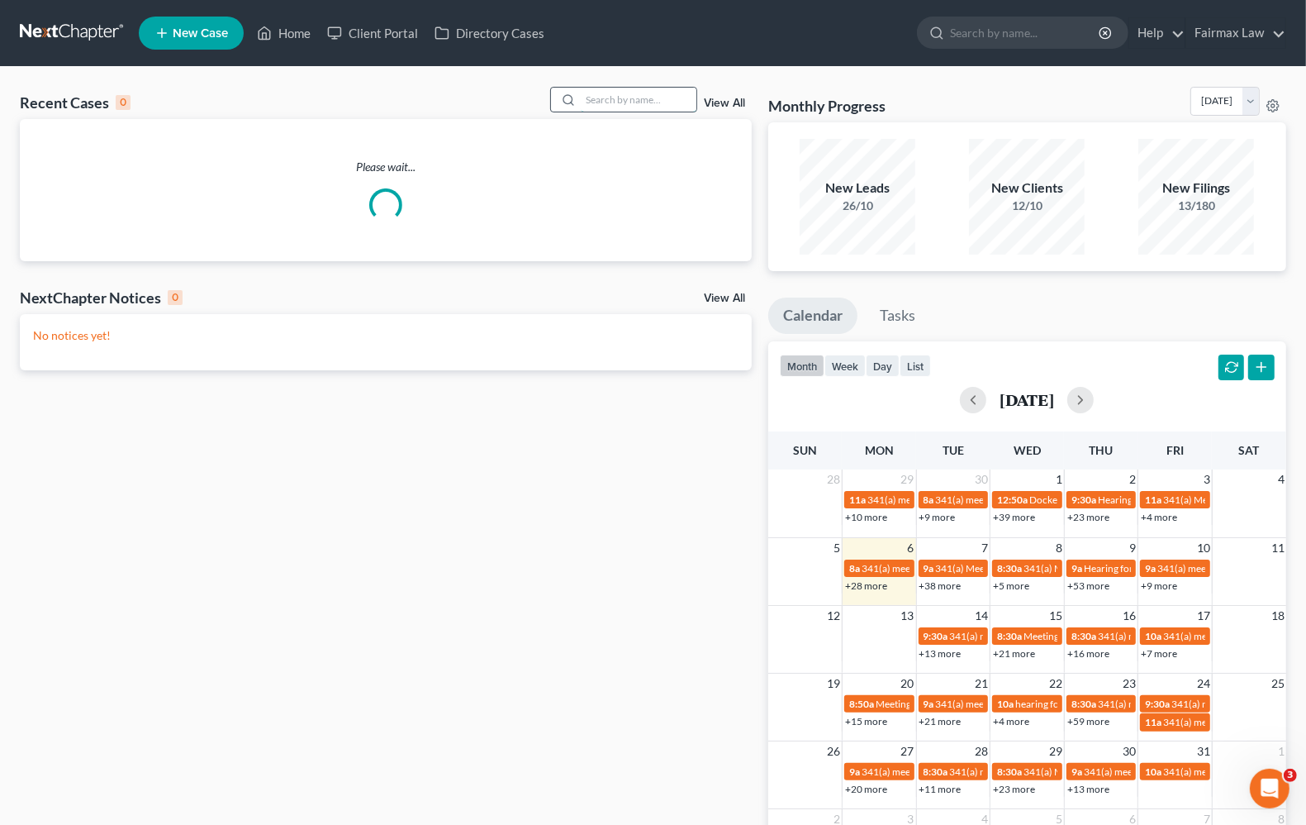
click at [643, 101] on input "search" at bounding box center [639, 100] width 116 height 24
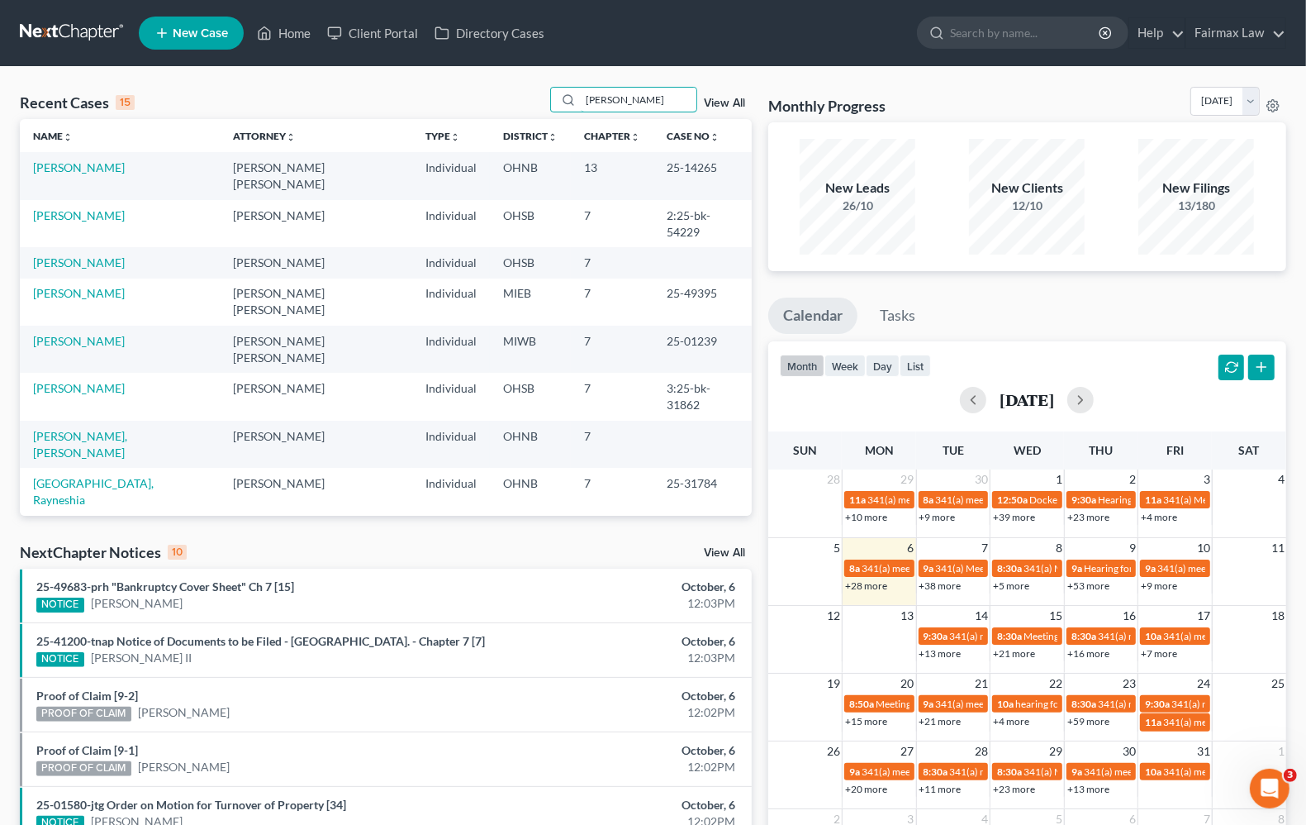
type input "wooten"
click at [78, 174] on link "Woyton, Brian" at bounding box center [79, 167] width 92 height 14
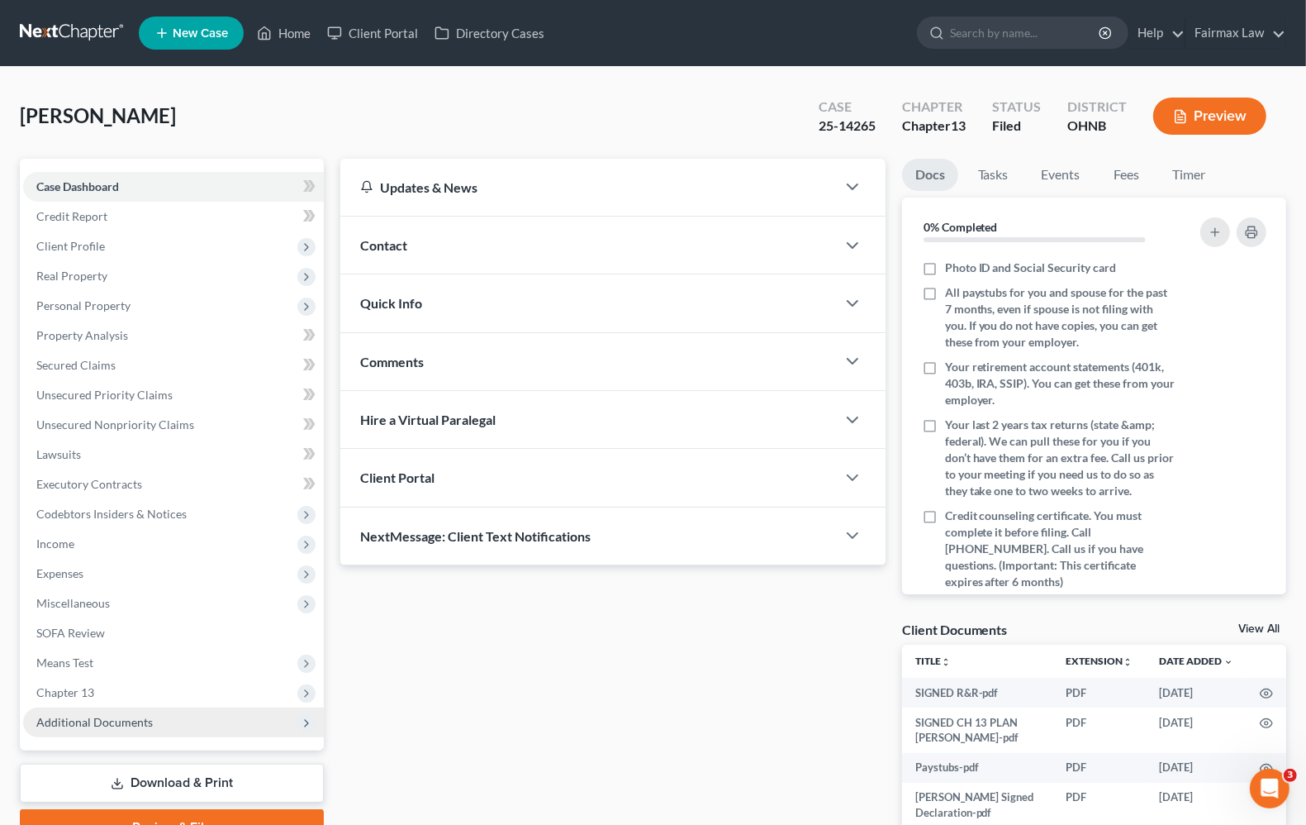
click at [126, 715] on span "Additional Documents" at bounding box center [94, 722] width 117 height 14
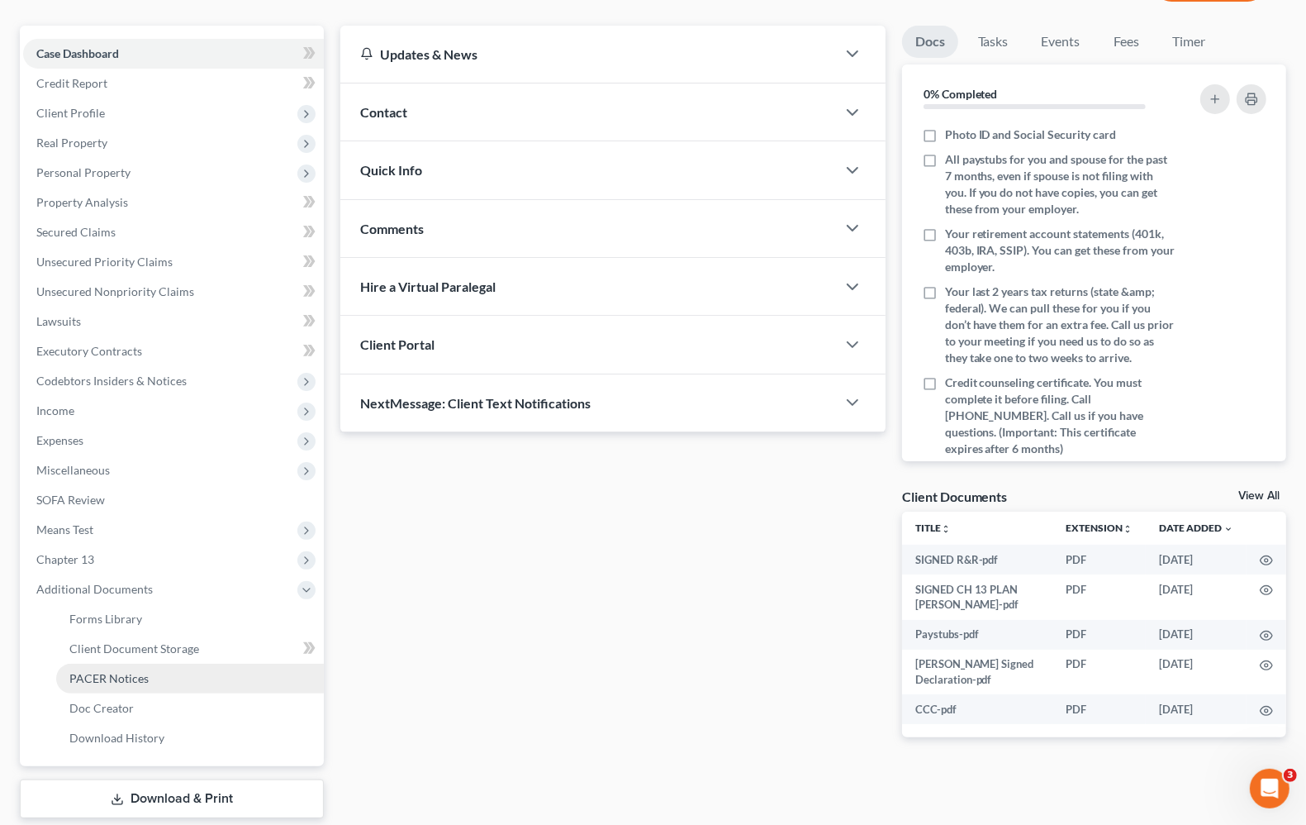
click at [134, 675] on span "PACER Notices" at bounding box center [108, 678] width 79 height 14
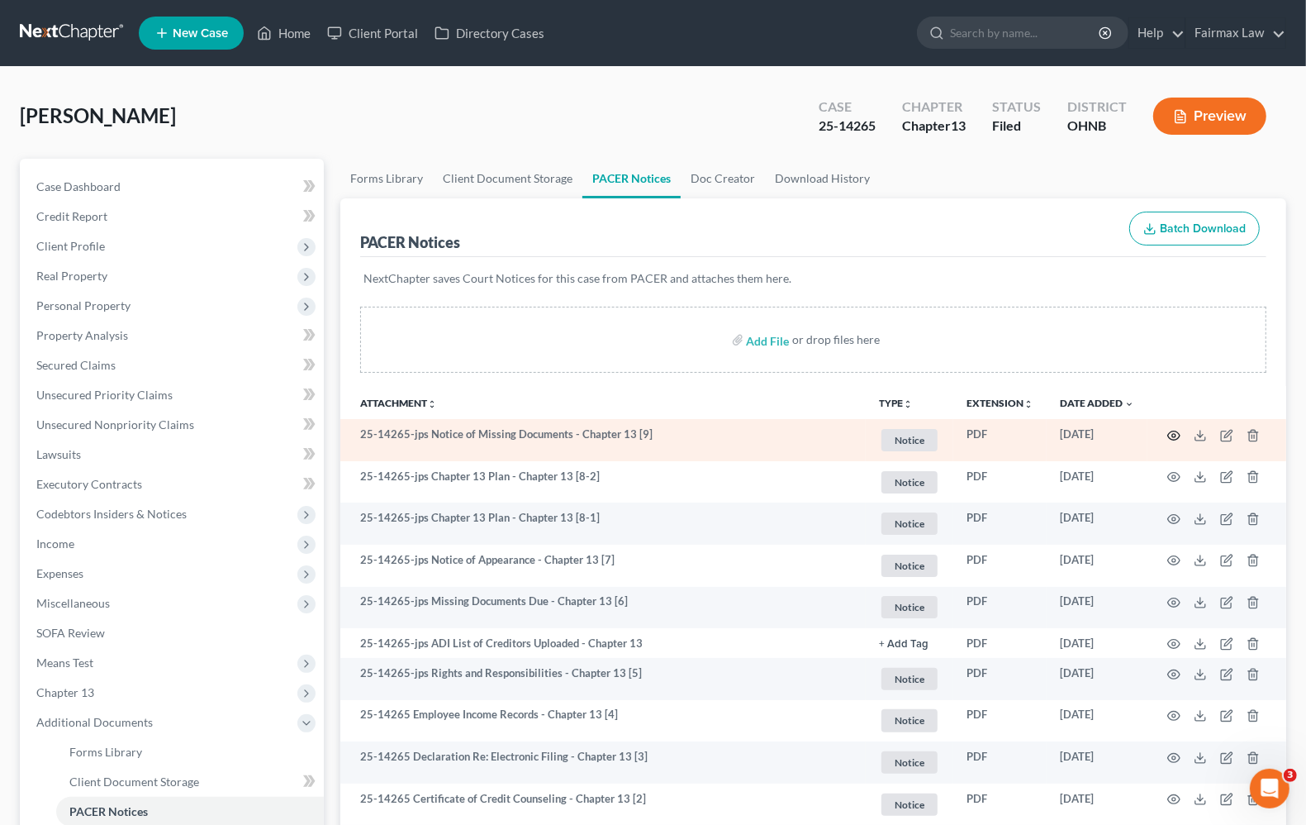
click at [1174, 434] on circle "button" at bounding box center [1173, 435] width 3 height 3
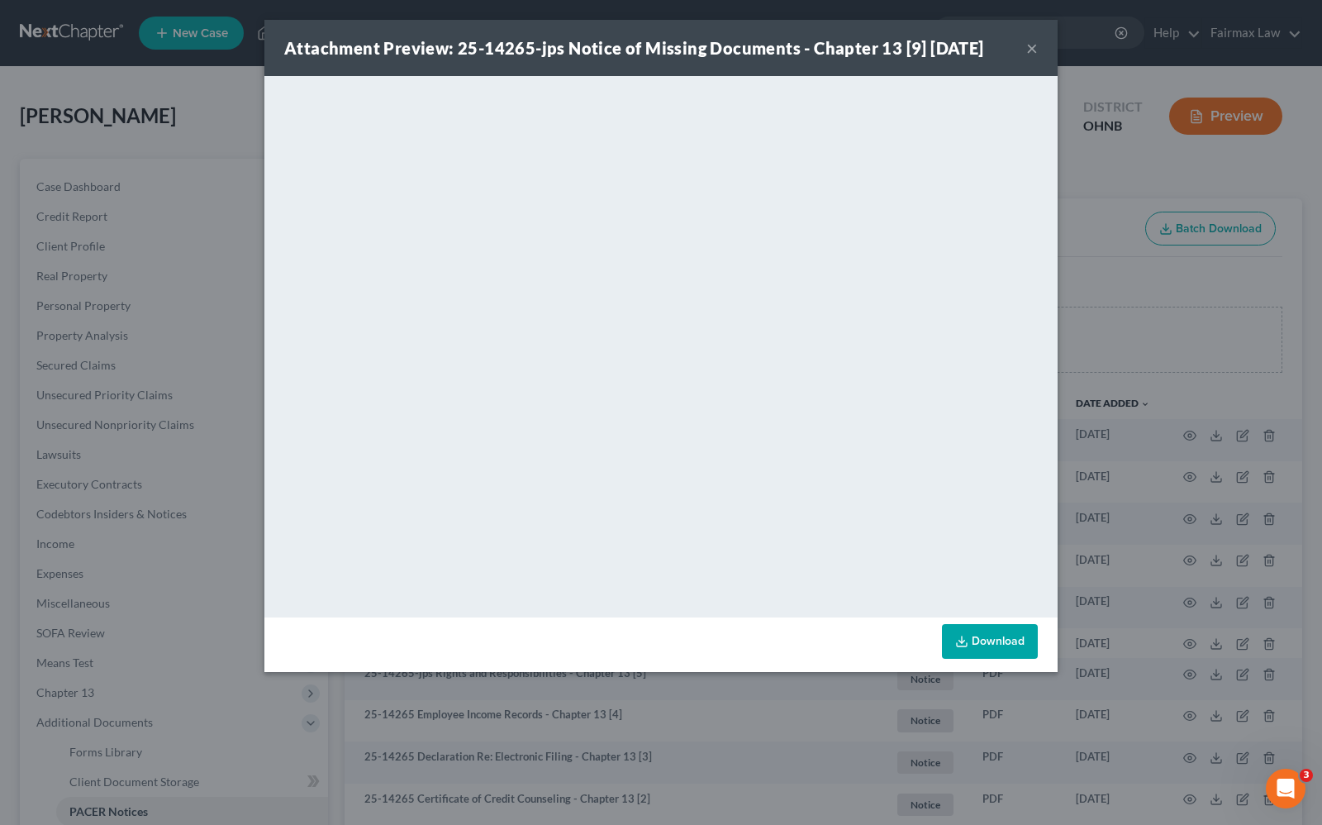
click at [1034, 48] on button "×" at bounding box center [1032, 48] width 12 height 20
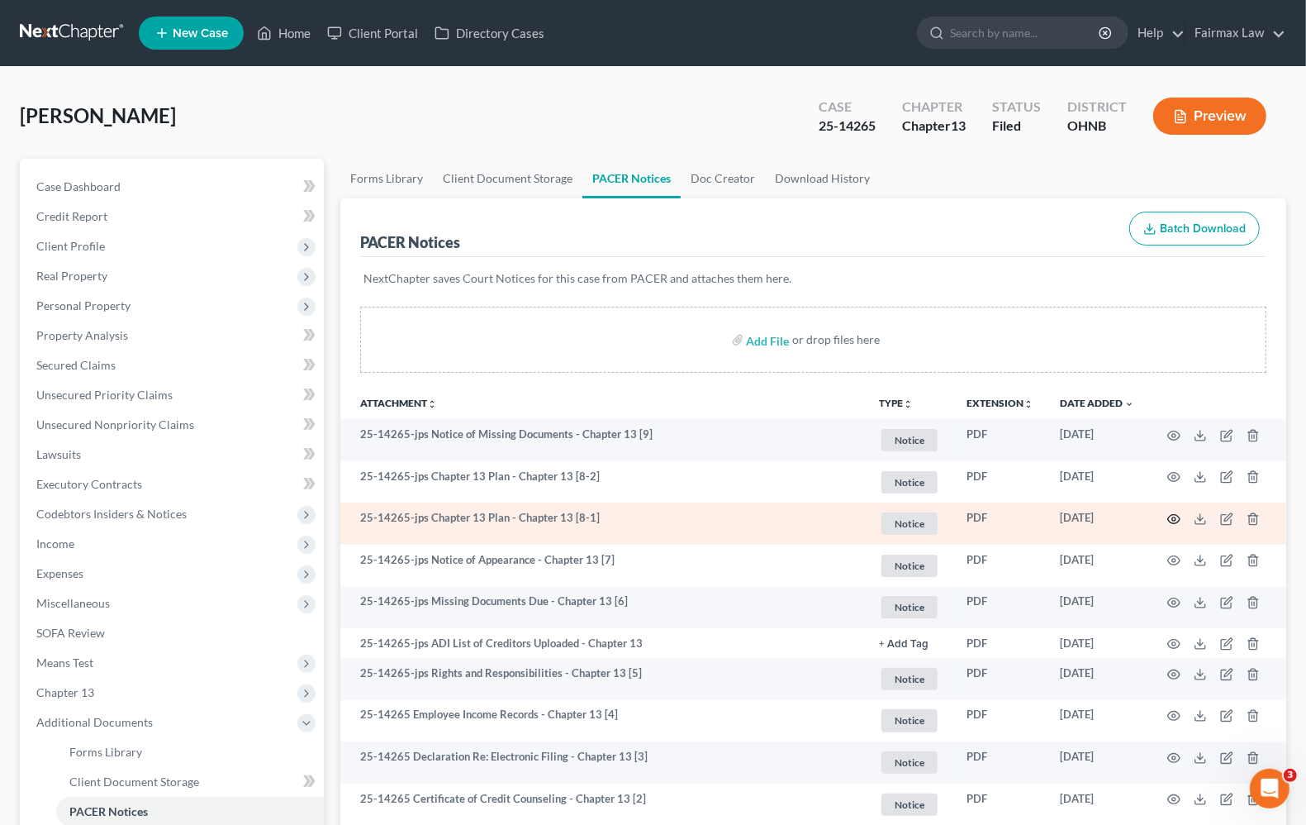
click at [1173, 518] on circle "button" at bounding box center [1173, 518] width 3 height 3
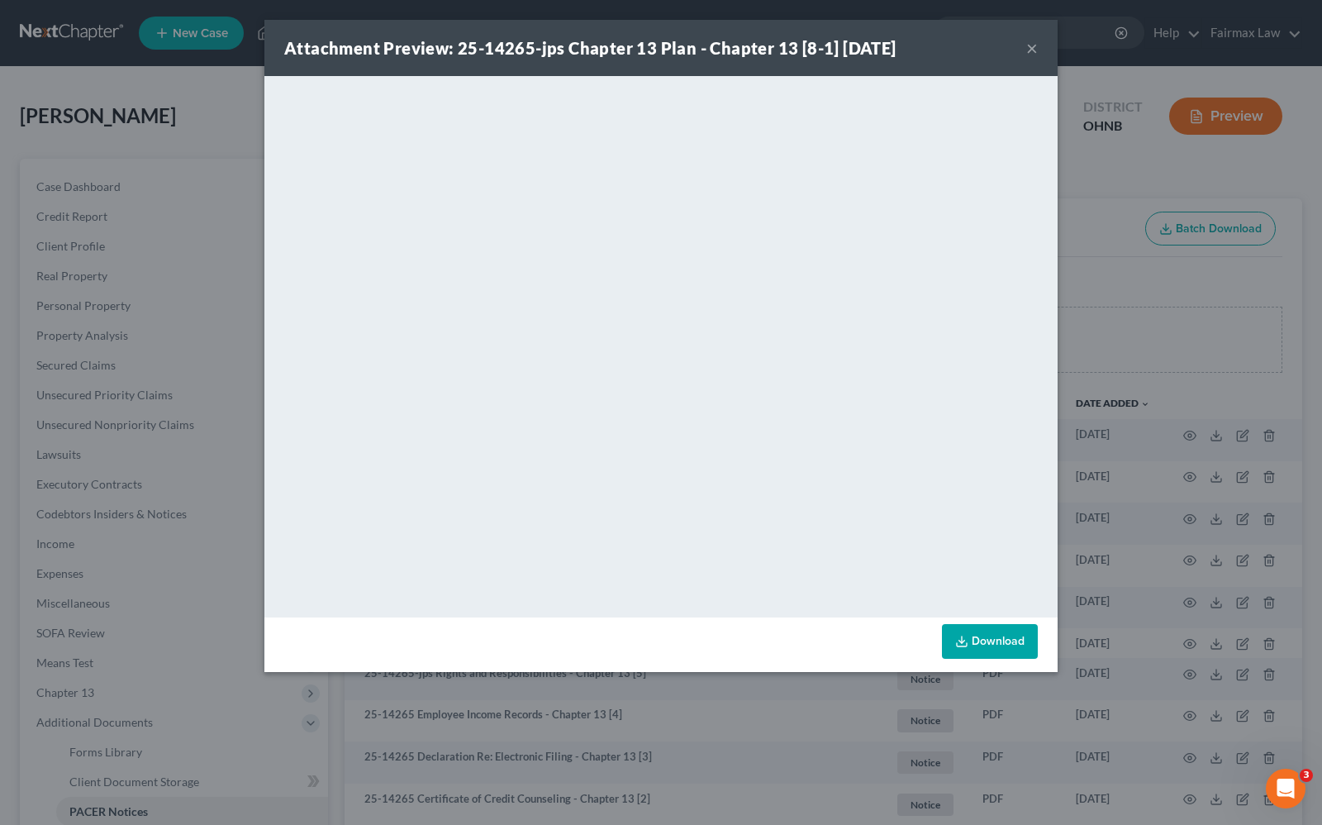
click at [1039, 47] on div "Attachment Preview: 25-14265-jps Chapter 13 Plan - Chapter 13 [8-1] 10/03/2025 ×" at bounding box center [660, 48] width 793 height 56
click at [1039, 45] on div "Attachment Preview: 25-14265-jps Chapter 13 Plan - Chapter 13 [8-1] 10/03/2025 ×" at bounding box center [660, 48] width 793 height 56
click at [1038, 47] on div "Attachment Preview: 25-14265-jps Chapter 13 Plan - Chapter 13 [8-1] 10/03/2025 ×" at bounding box center [660, 48] width 793 height 56
click at [1023, 55] on div "Attachment Preview: 25-14265-jps Chapter 13 Plan - Chapter 13 [8-1] 10/03/2025 ×" at bounding box center [660, 48] width 793 height 56
click at [1034, 47] on button "×" at bounding box center [1032, 48] width 12 height 20
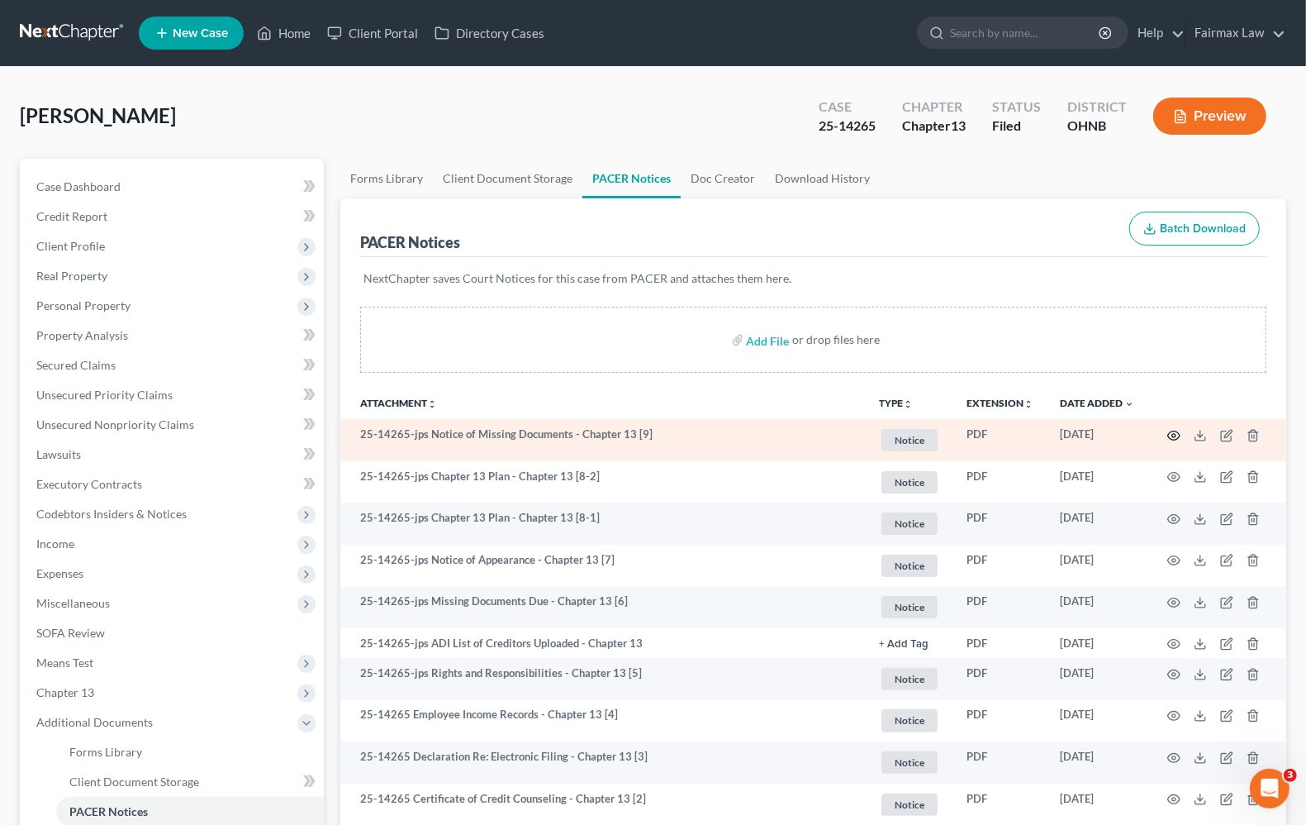
click at [1173, 435] on circle "button" at bounding box center [1173, 435] width 3 height 3
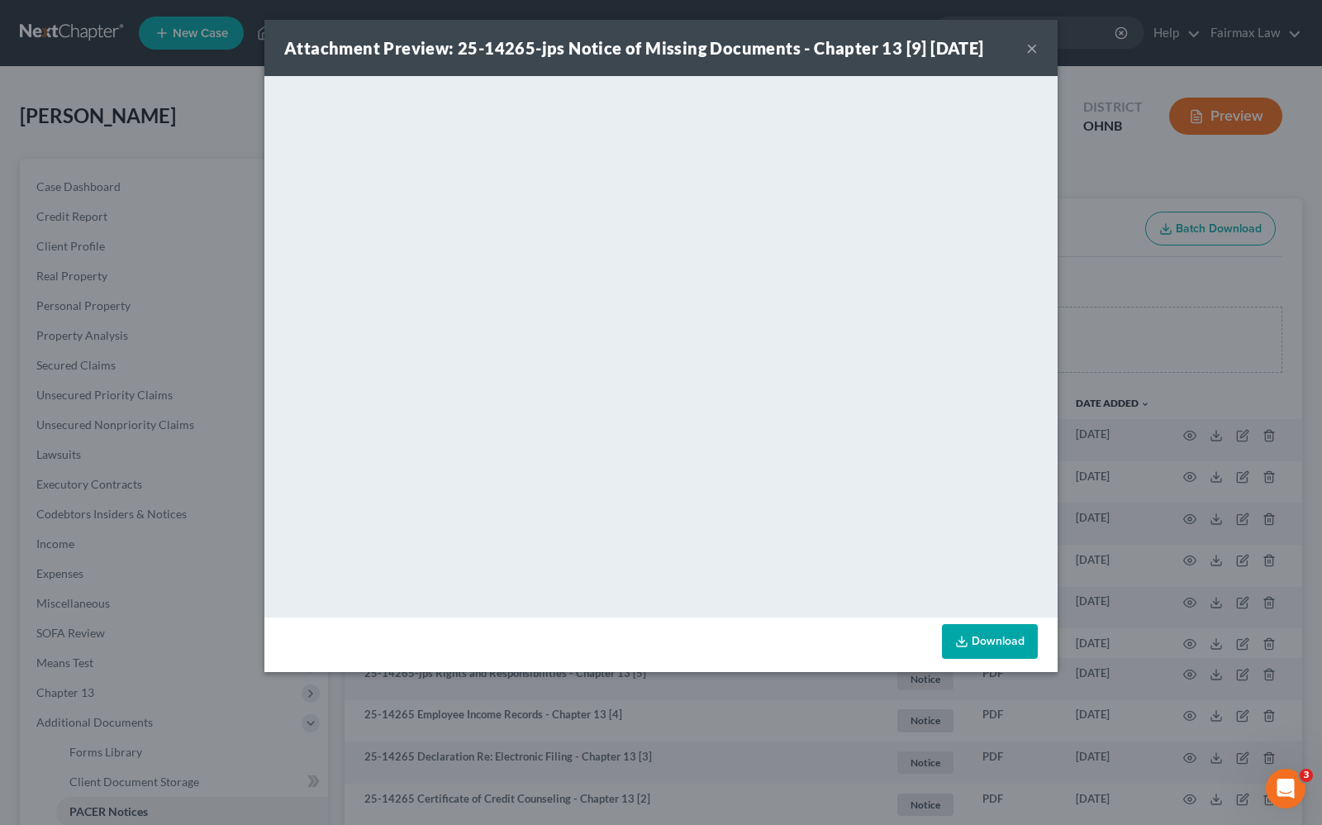
click at [1031, 45] on button "×" at bounding box center [1032, 48] width 12 height 20
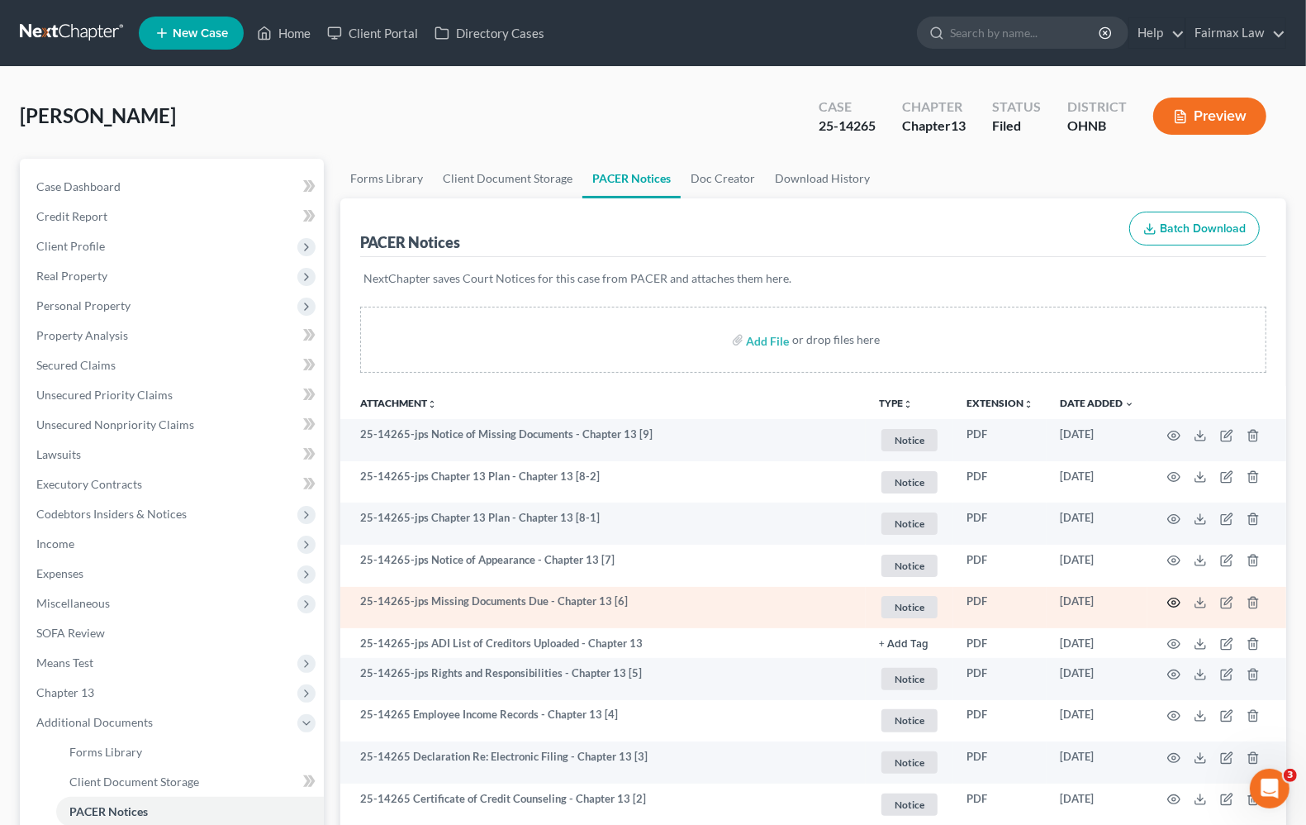
click at [1170, 601] on icon "button" at bounding box center [1174, 602] width 13 height 13
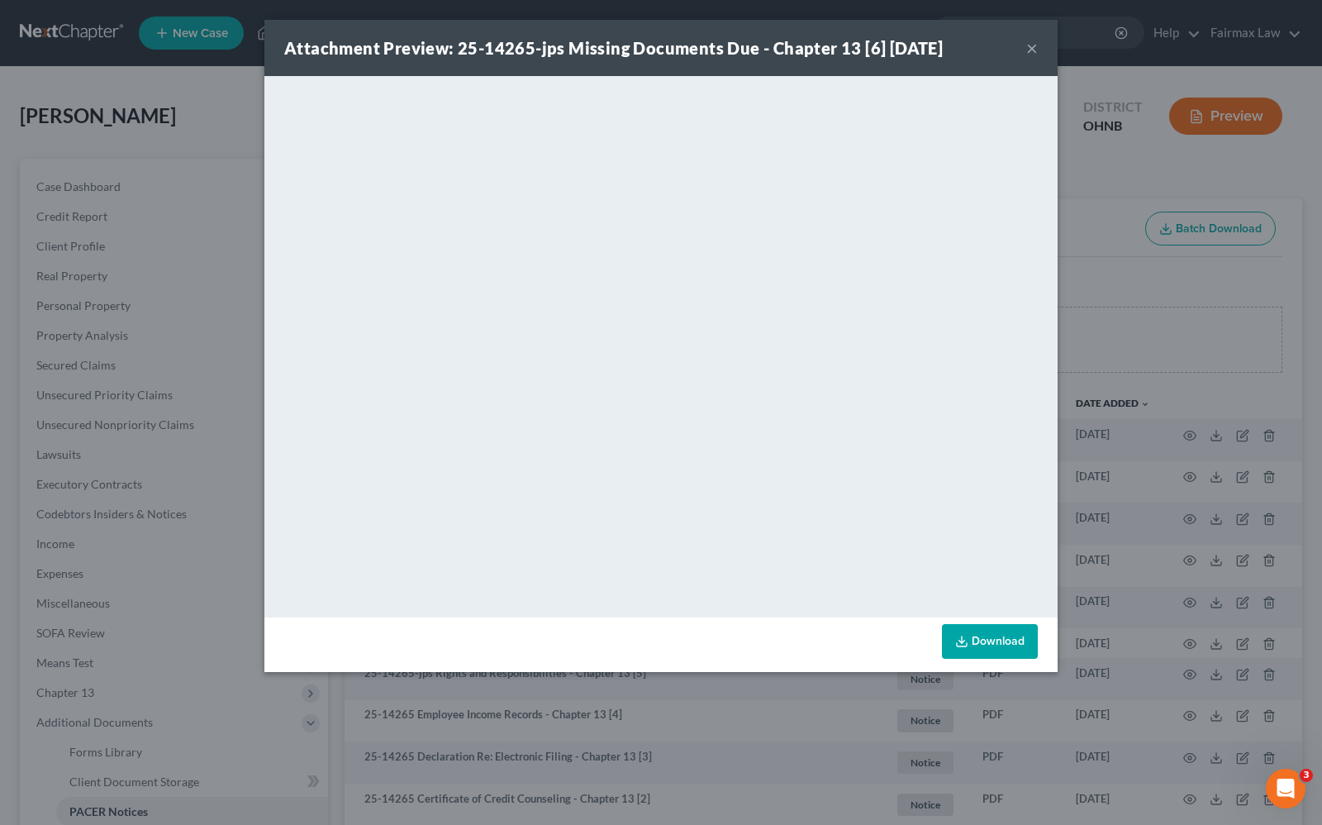
click at [1030, 45] on button "×" at bounding box center [1032, 48] width 12 height 20
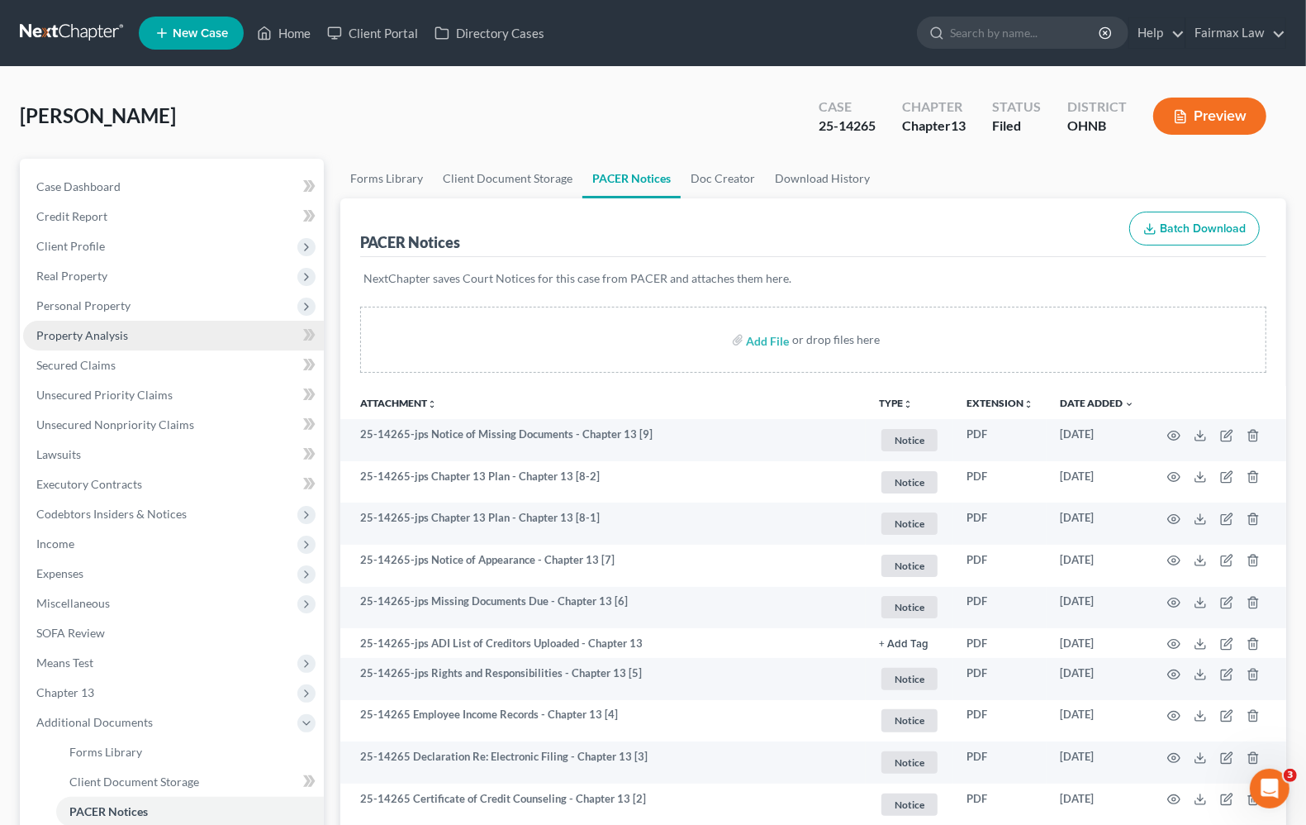
click at [93, 341] on link "Property Analysis" at bounding box center [173, 336] width 301 height 30
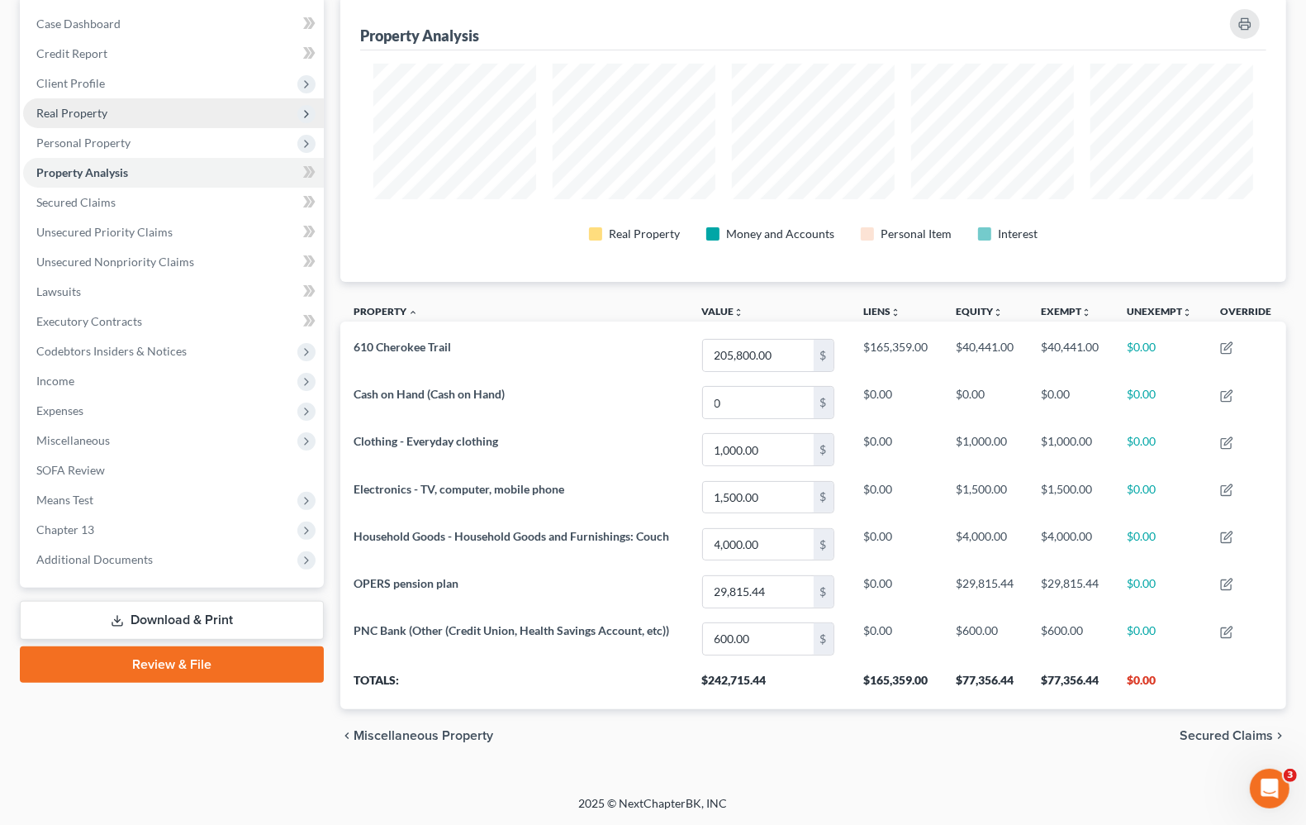
scroll to position [60, 0]
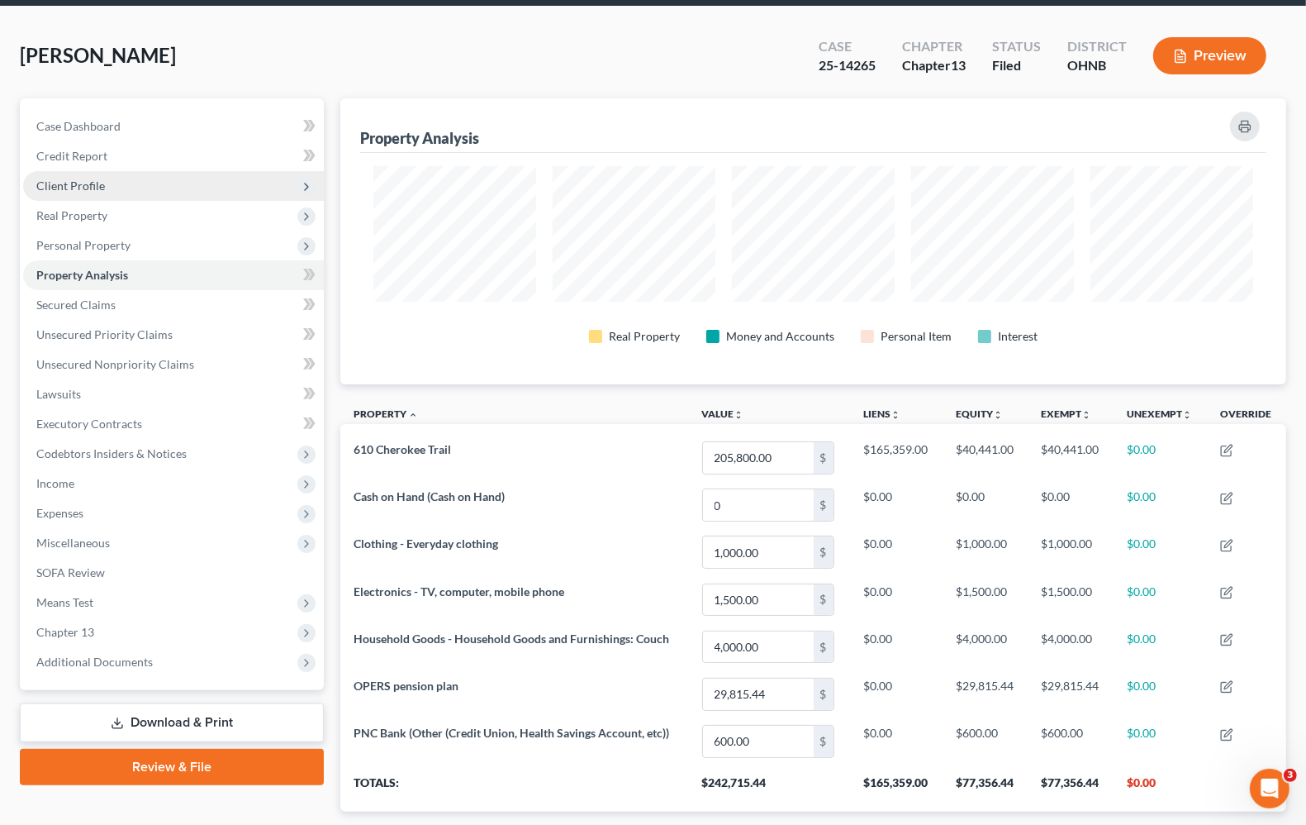
click at [76, 188] on span "Client Profile" at bounding box center [70, 185] width 69 height 14
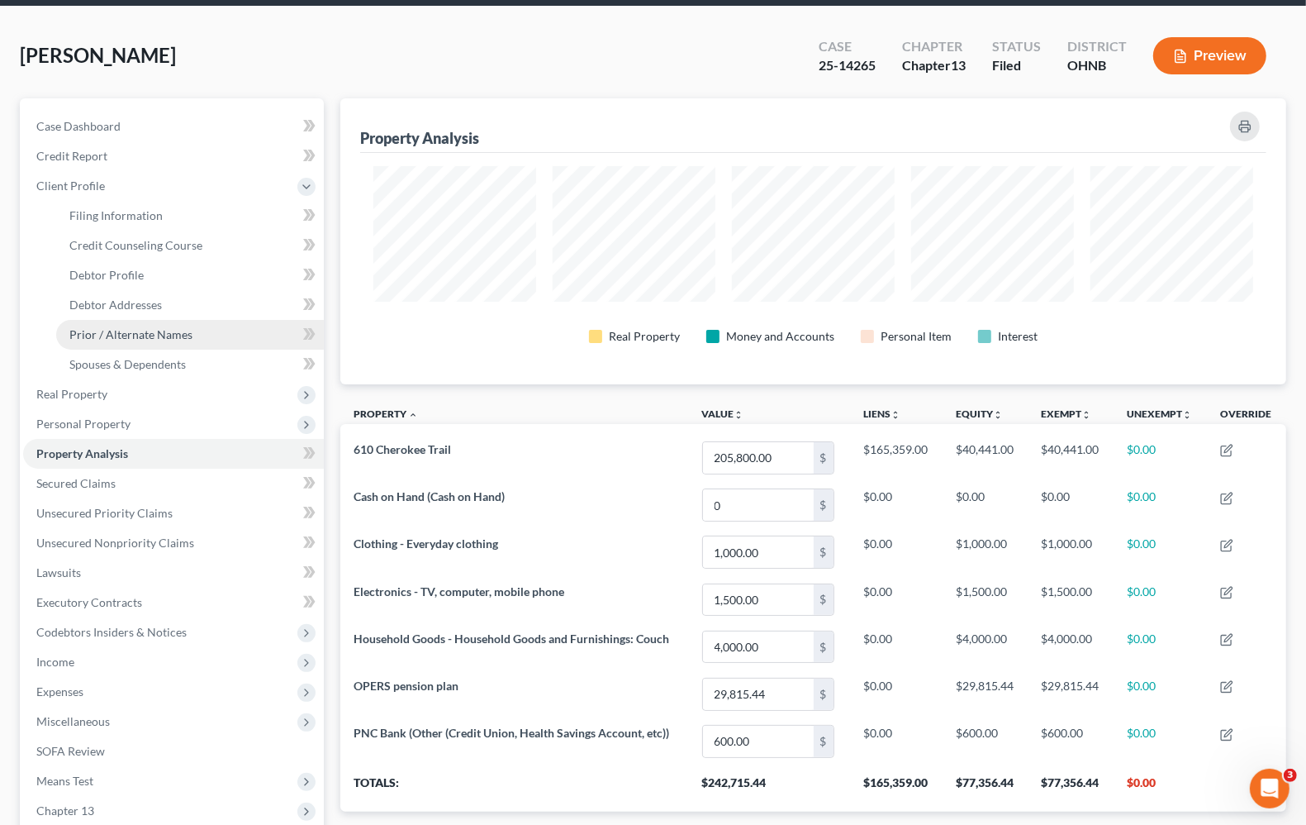
click at [122, 331] on span "Prior / Alternate Names" at bounding box center [130, 334] width 123 height 14
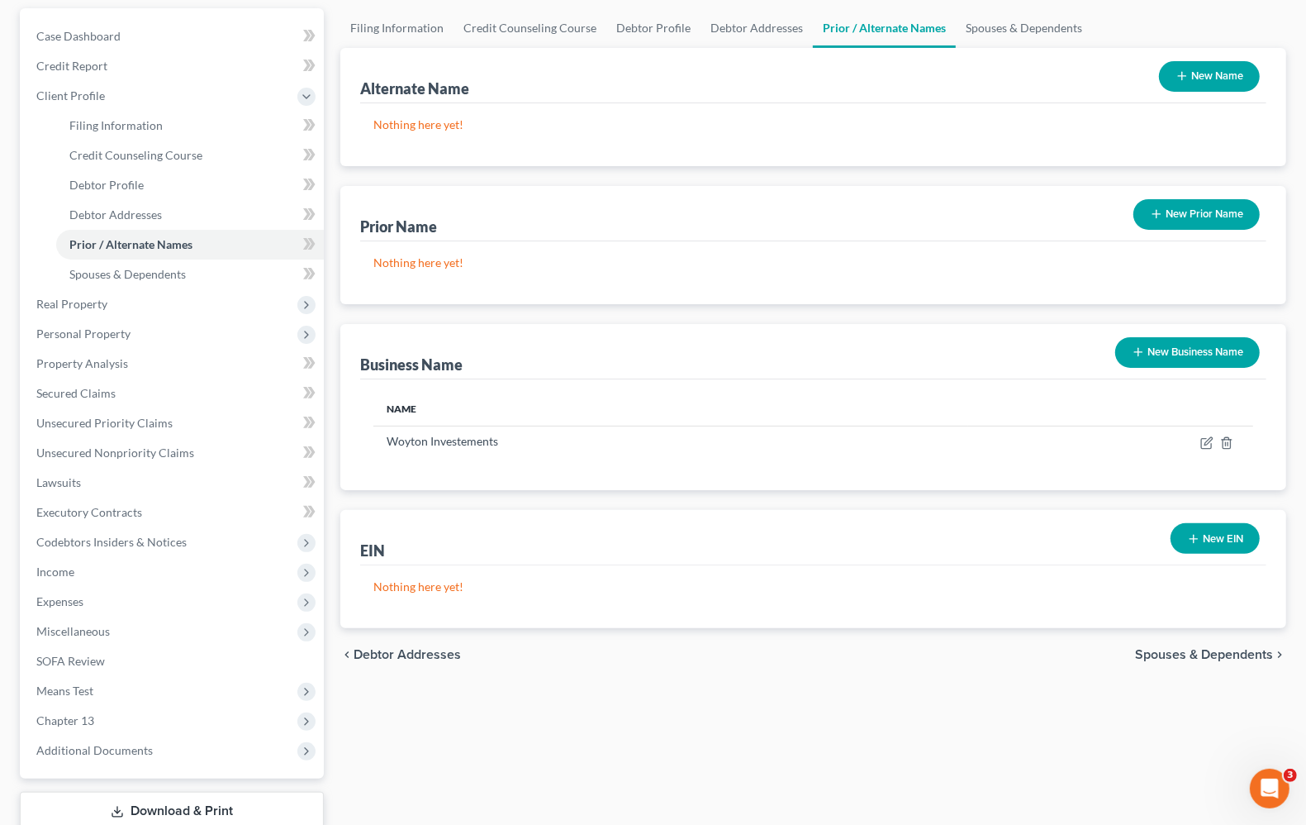
scroll to position [103, 0]
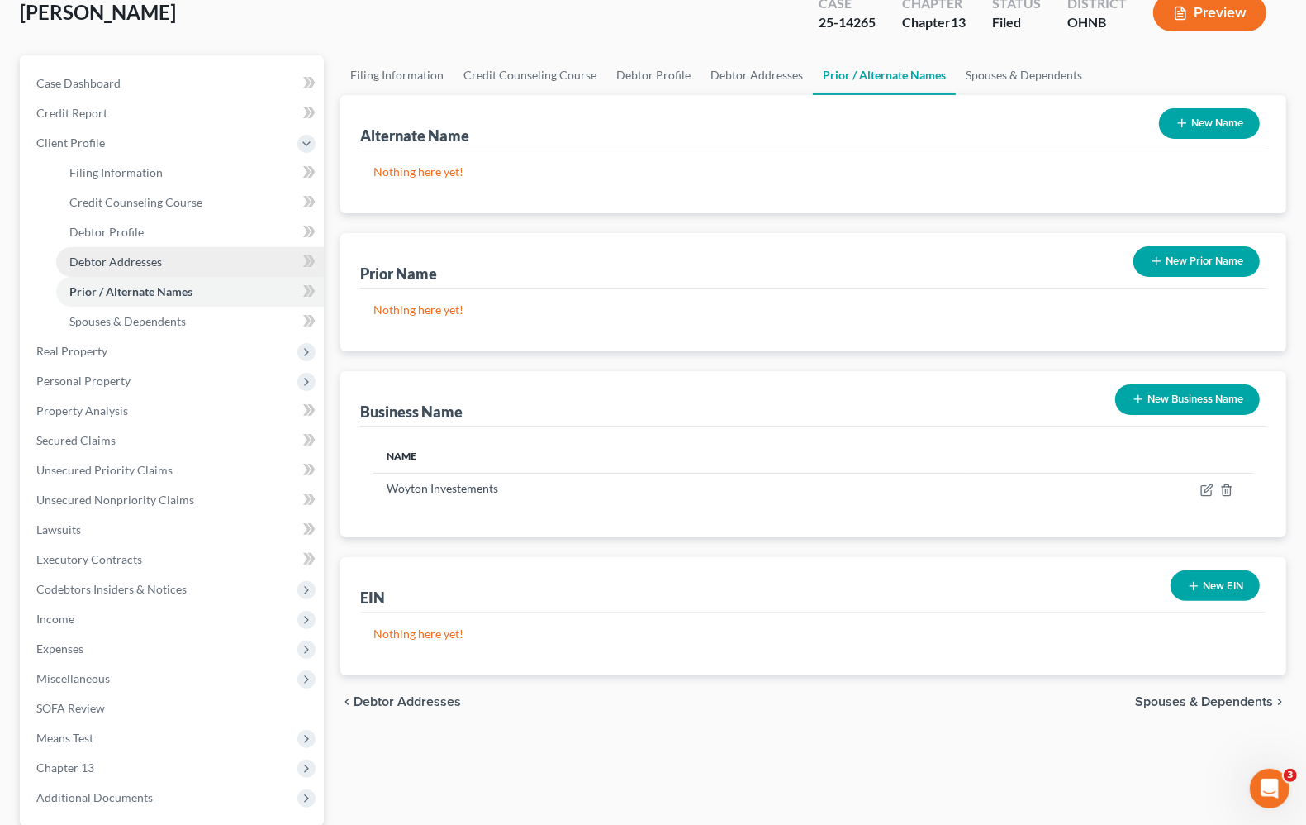
click at [130, 257] on span "Debtor Addresses" at bounding box center [115, 261] width 93 height 14
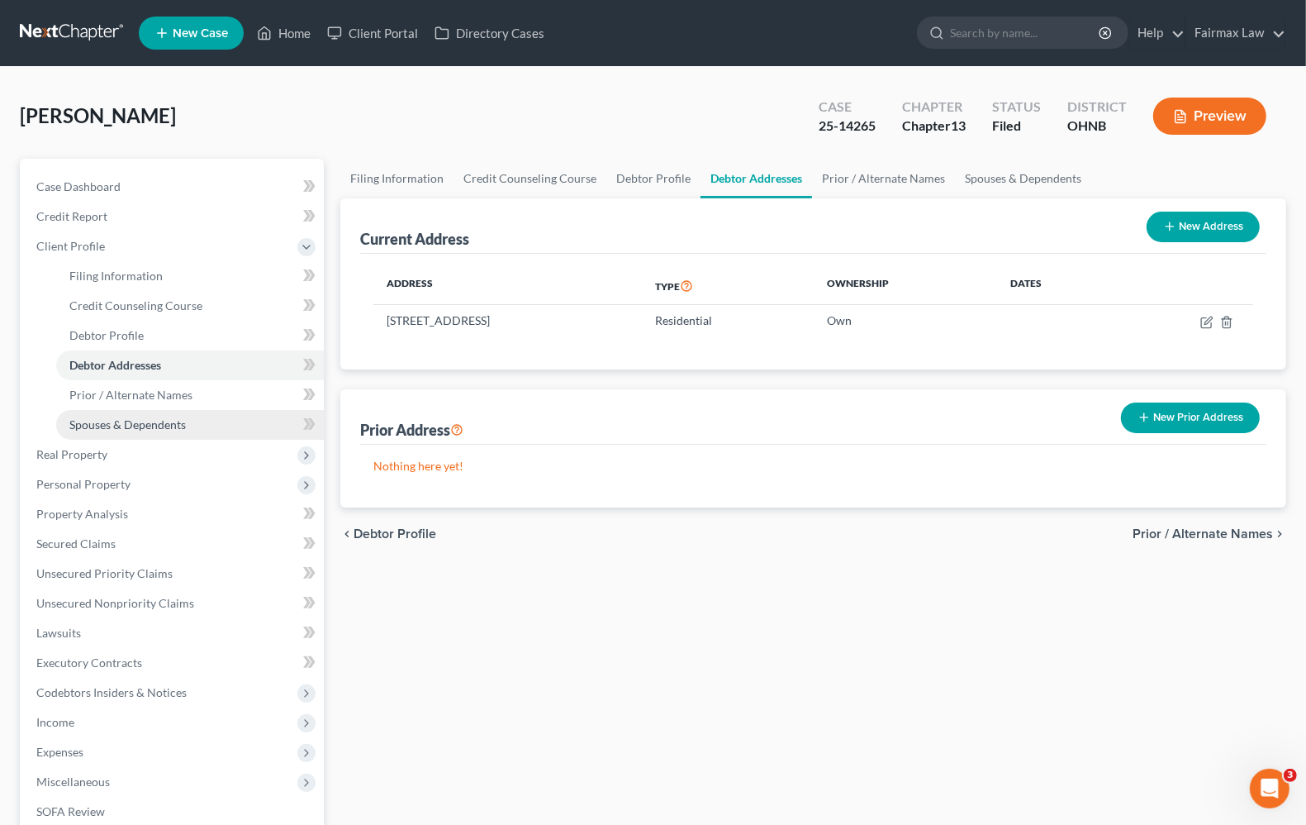
click at [125, 426] on span "Spouses & Dependents" at bounding box center [127, 424] width 117 height 14
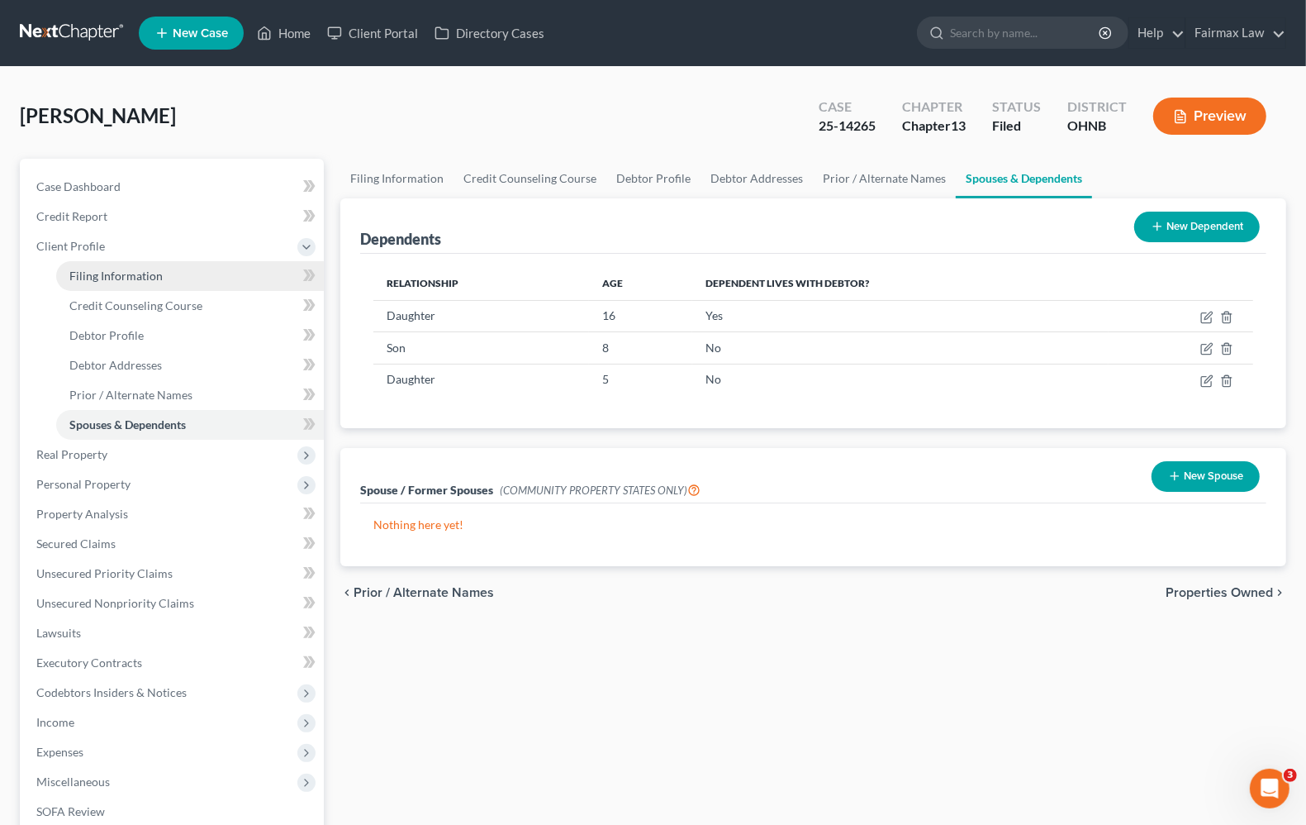
click at [135, 273] on span "Filing Information" at bounding box center [115, 276] width 93 height 14
select select "1"
select select "0"
select select "3"
select select "0"
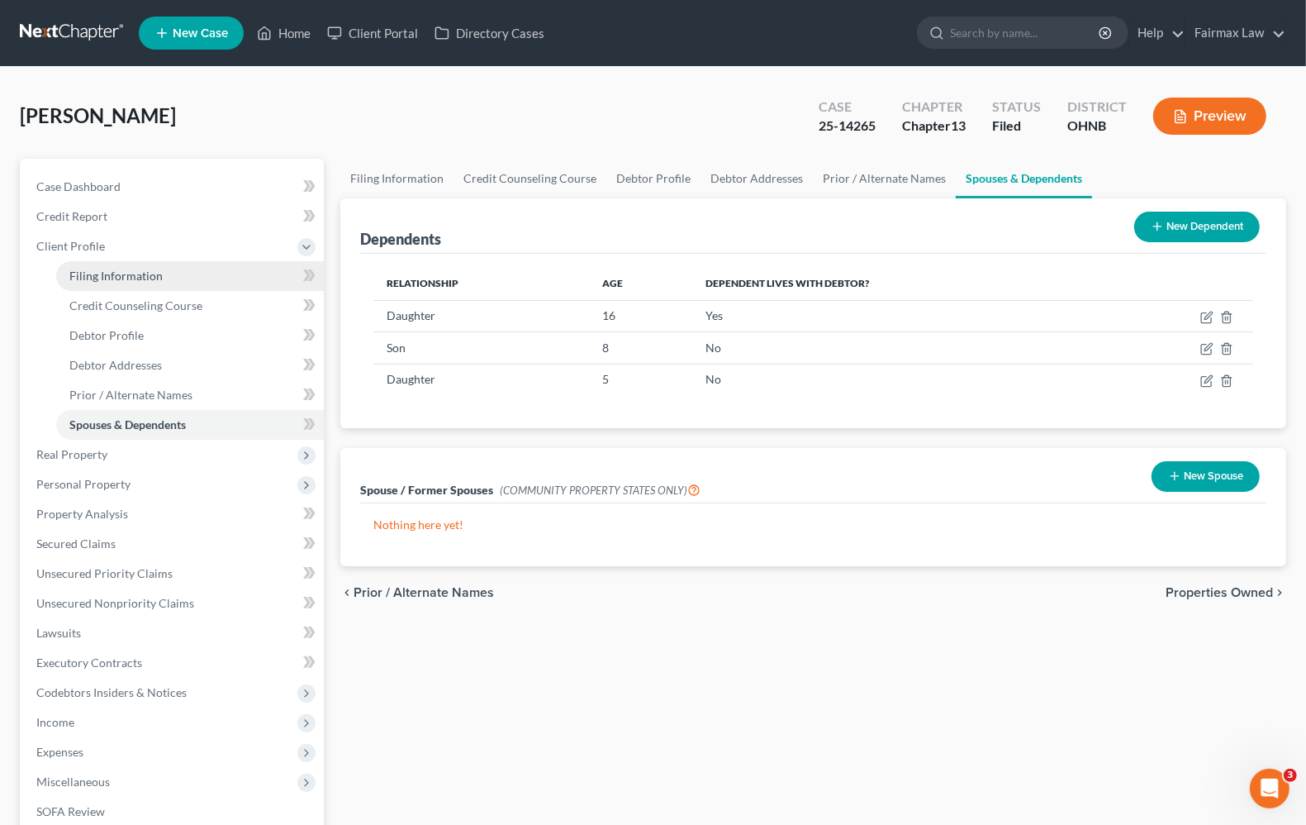
select select "36"
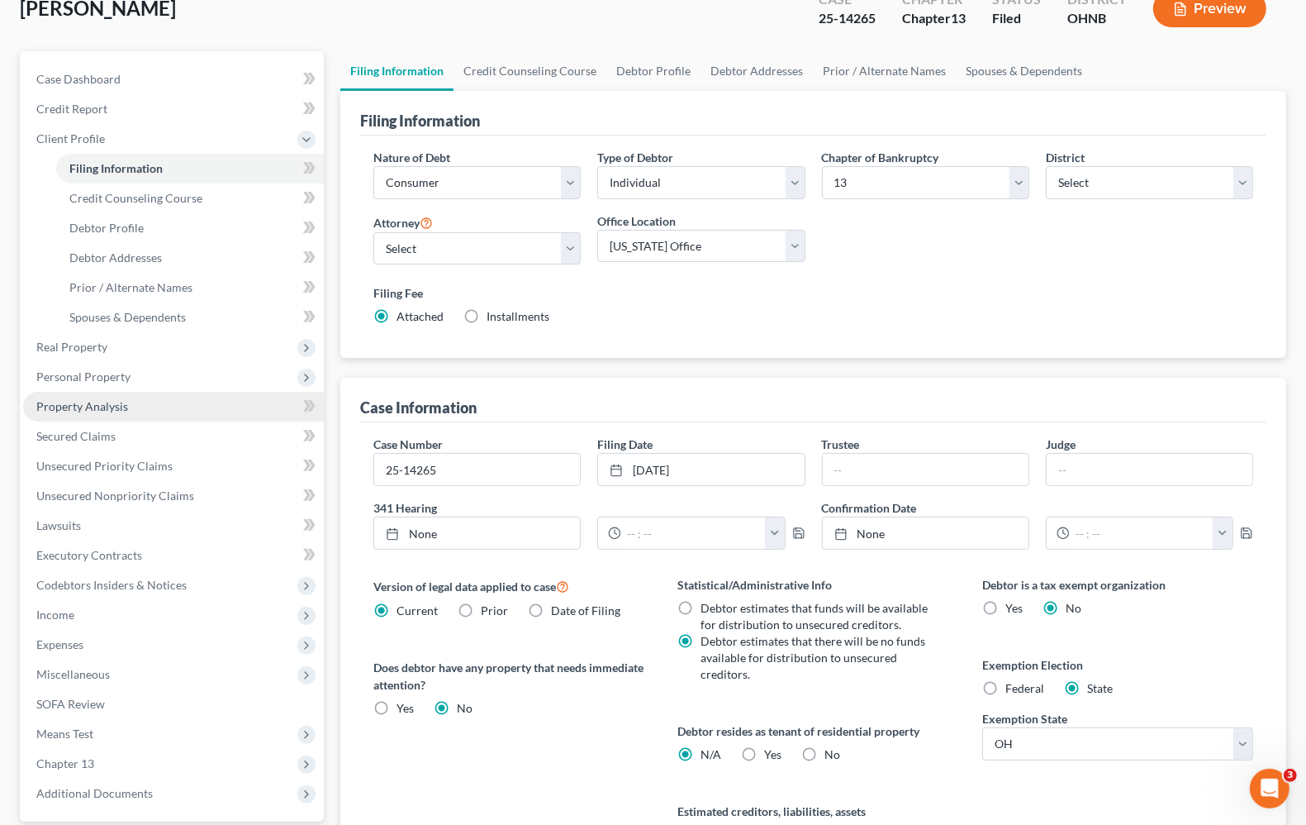
scroll to position [91, 0]
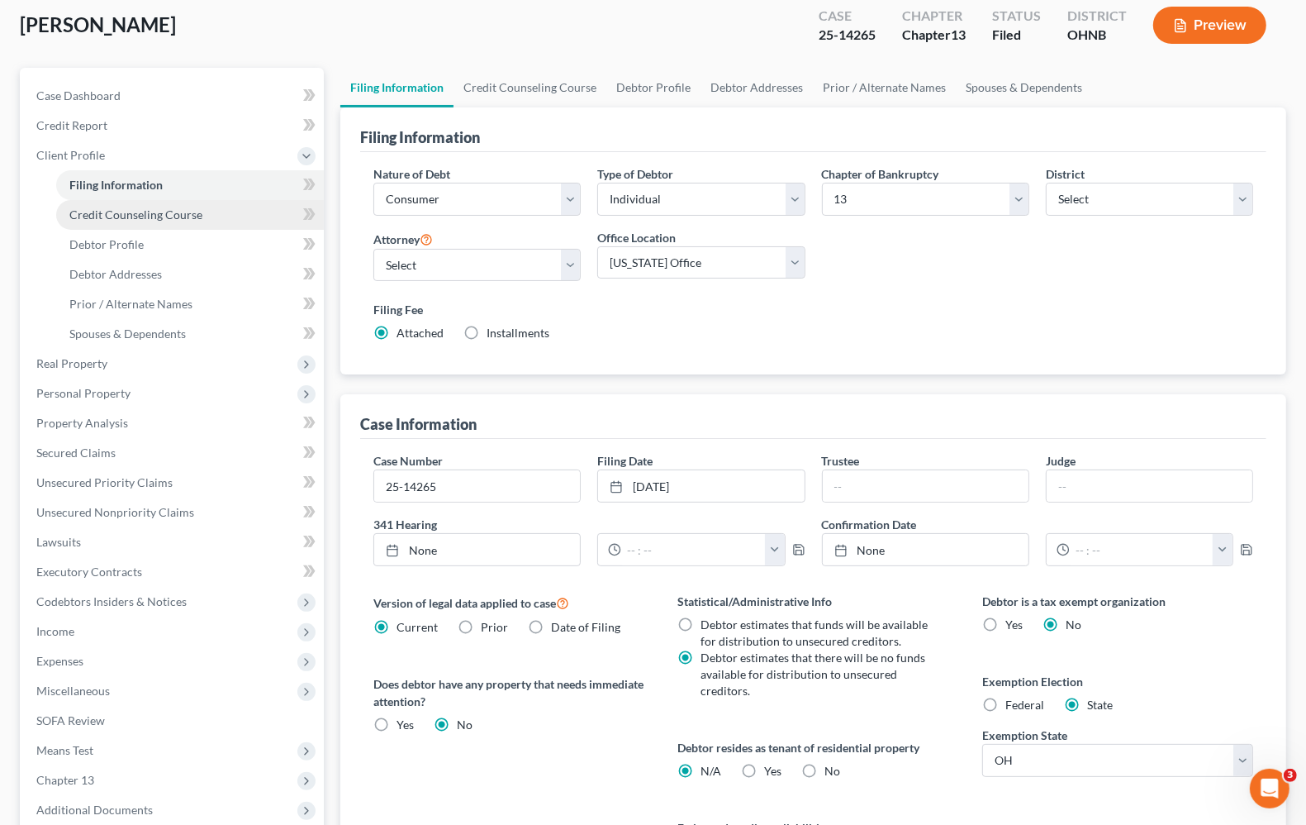
click at [103, 204] on link "Credit Counseling Course" at bounding box center [190, 215] width 268 height 30
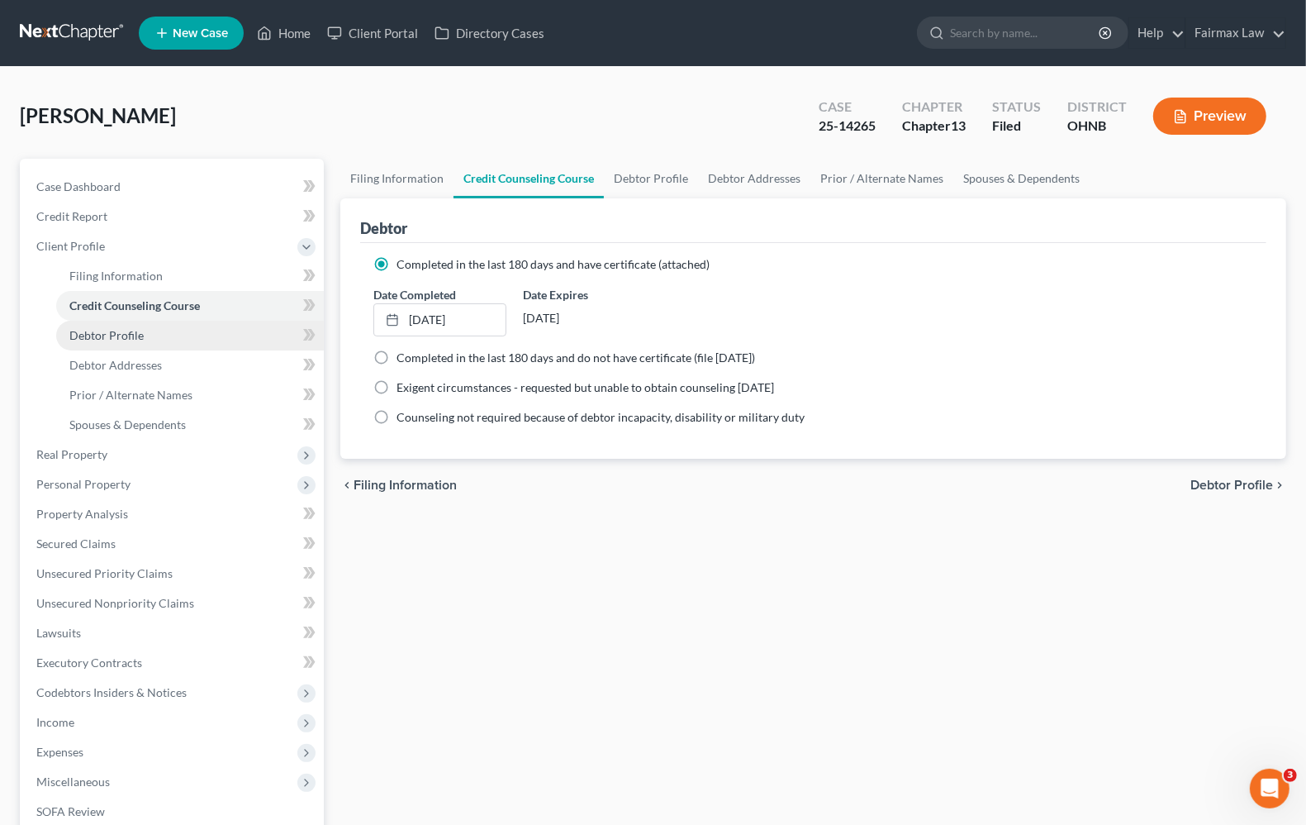
click at [124, 345] on link "Debtor Profile" at bounding box center [190, 336] width 268 height 30
select select "0"
select select "3"
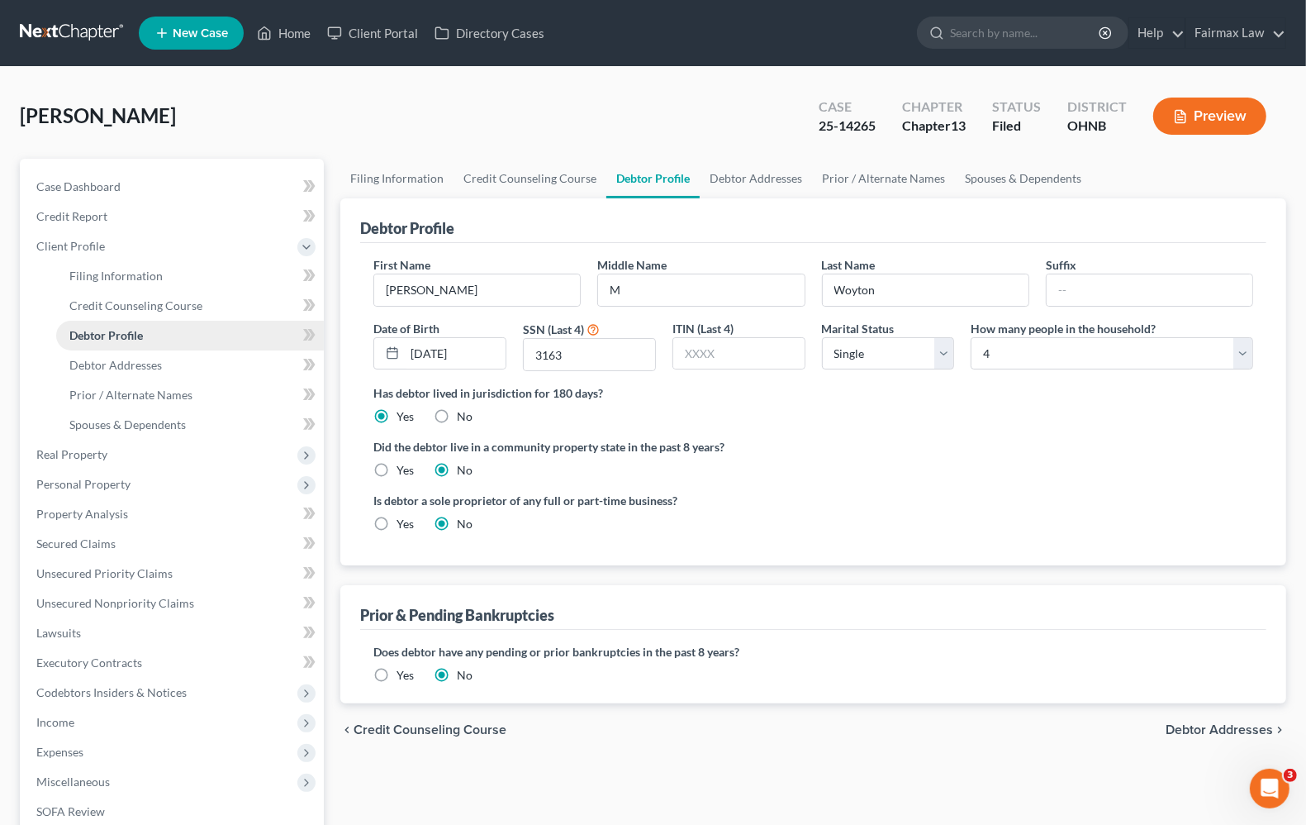
radio input "true"
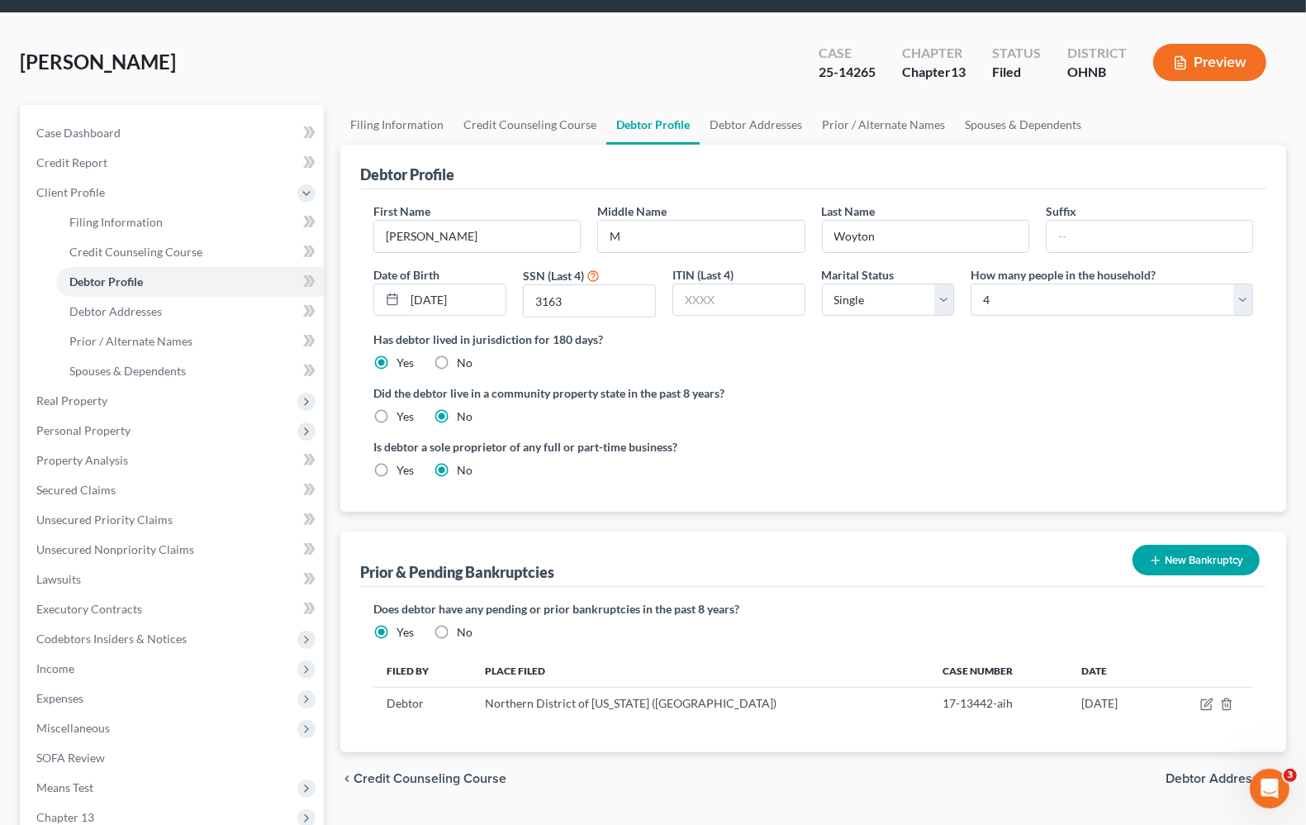
scroll to position [103, 0]
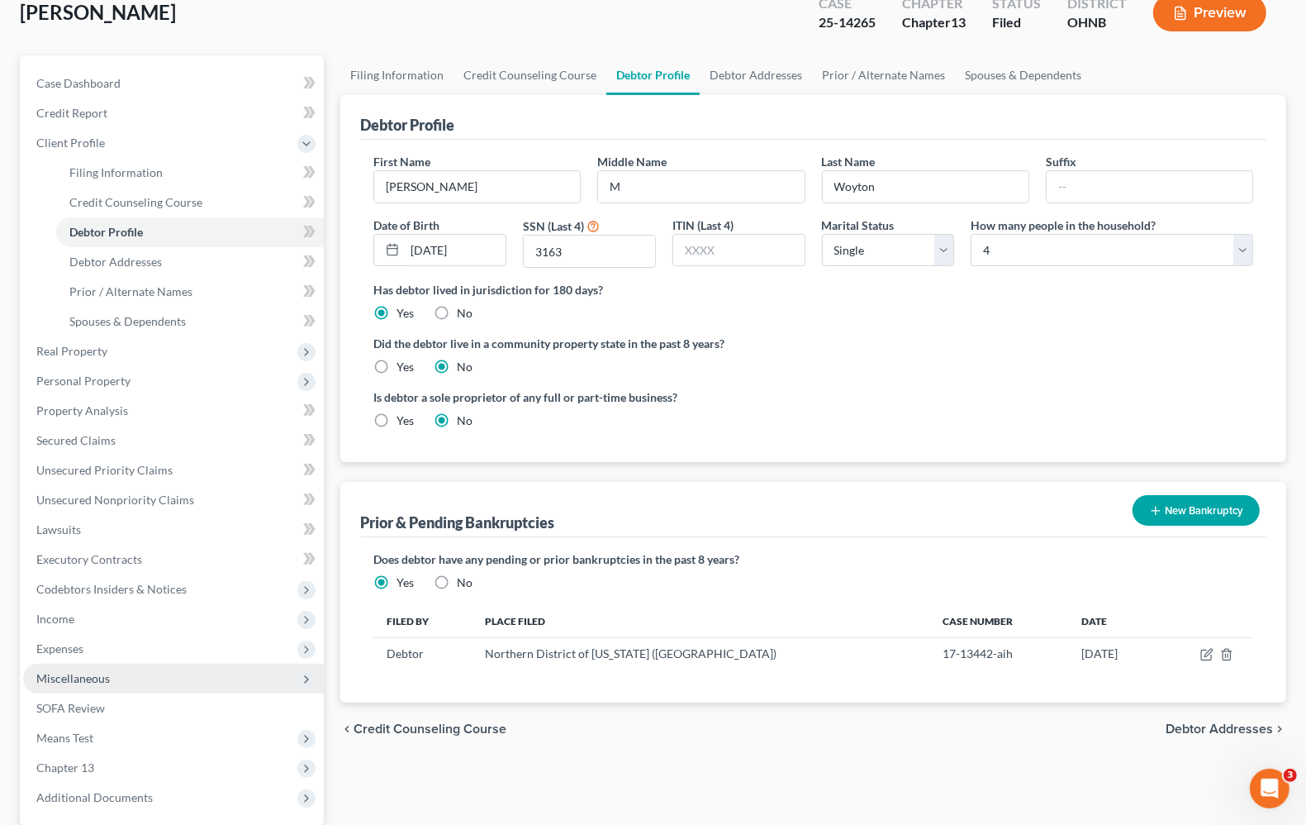
click at [70, 683] on span "Miscellaneous" at bounding box center [173, 678] width 301 height 30
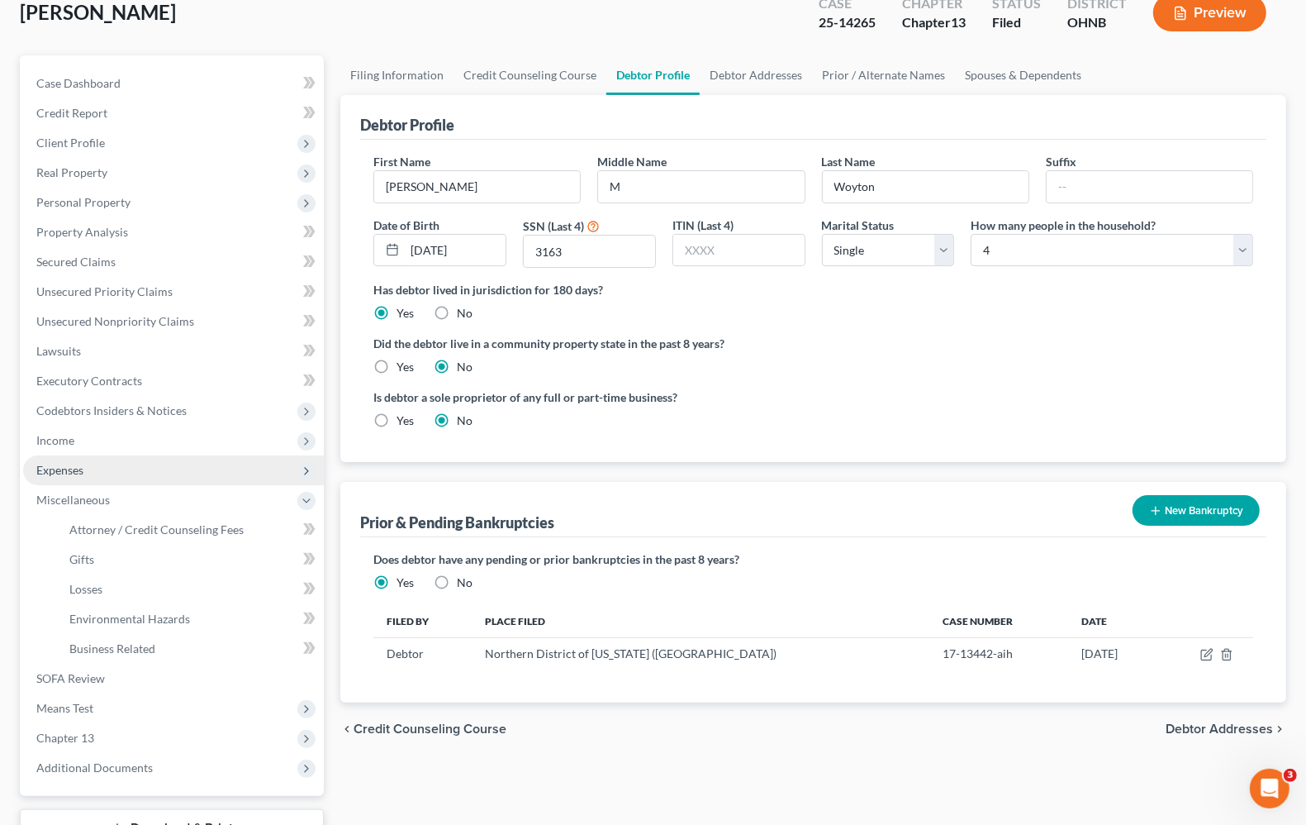
click at [45, 469] on span "Expenses" at bounding box center [59, 470] width 47 height 14
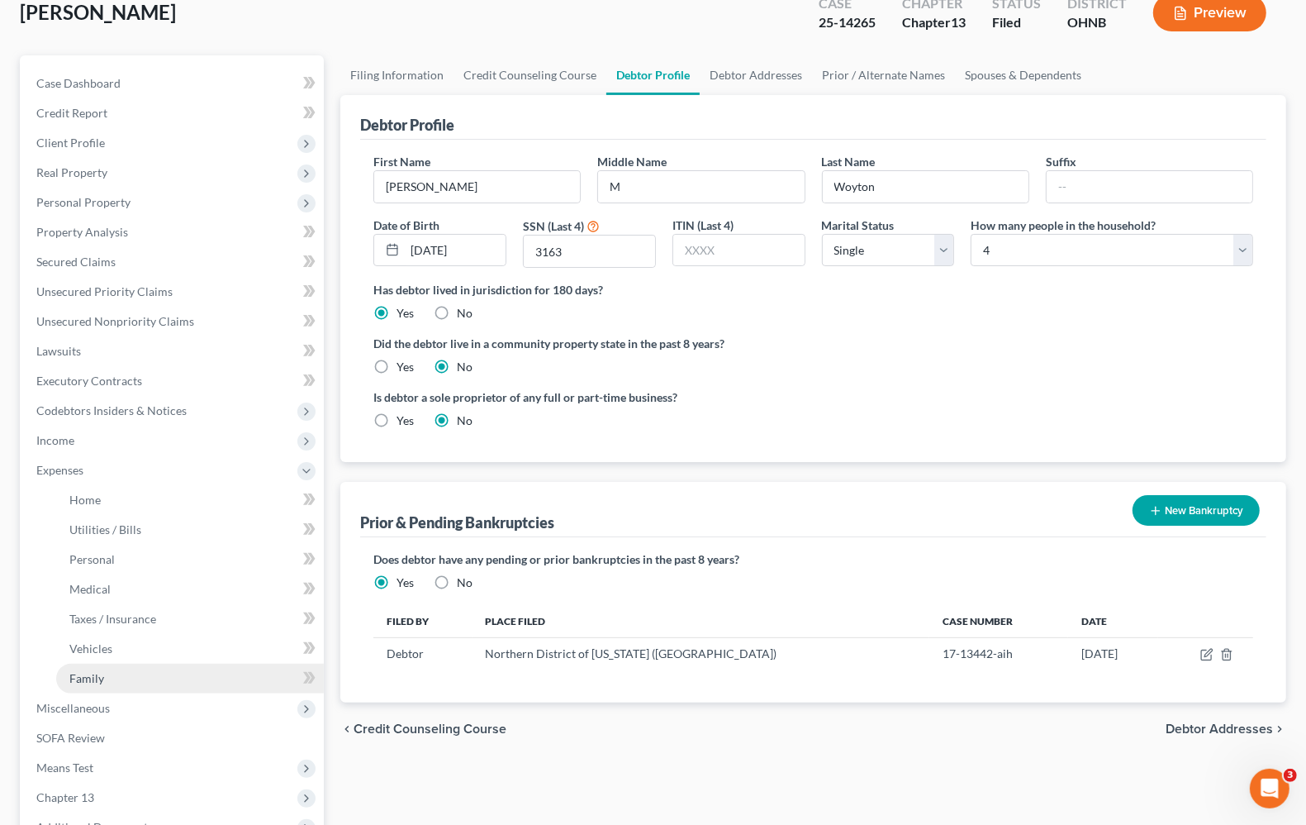
click at [100, 672] on span "Family" at bounding box center [86, 678] width 35 height 14
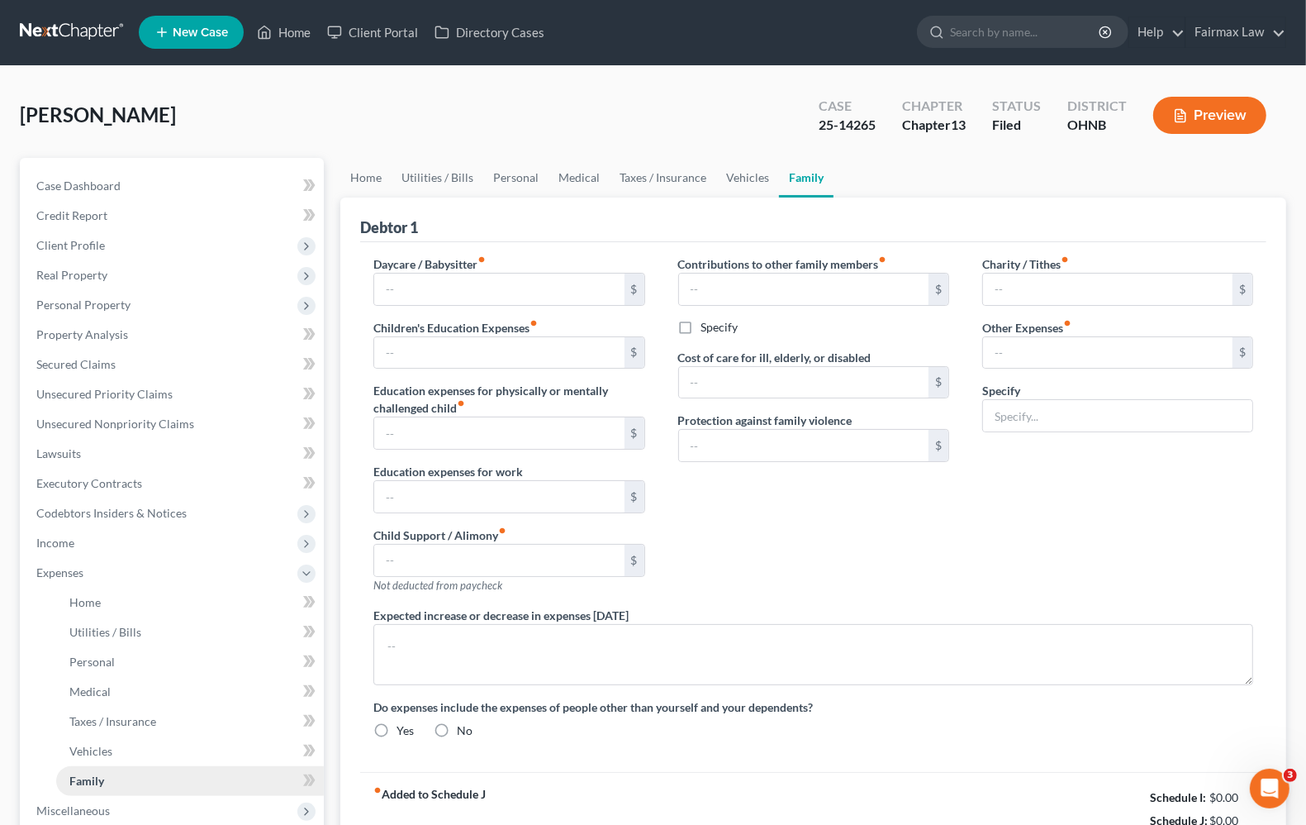
type input "160.00"
type input "0.00"
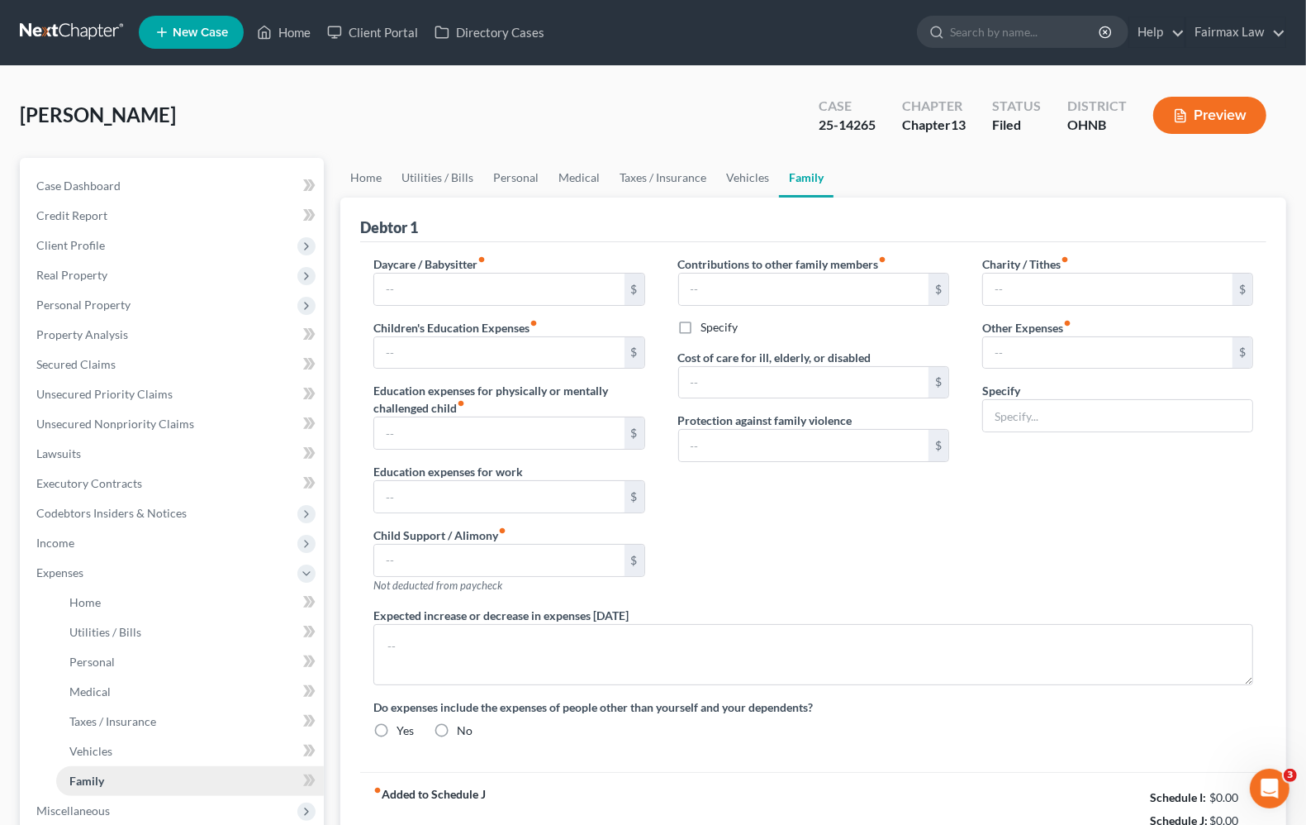
type input "0.00"
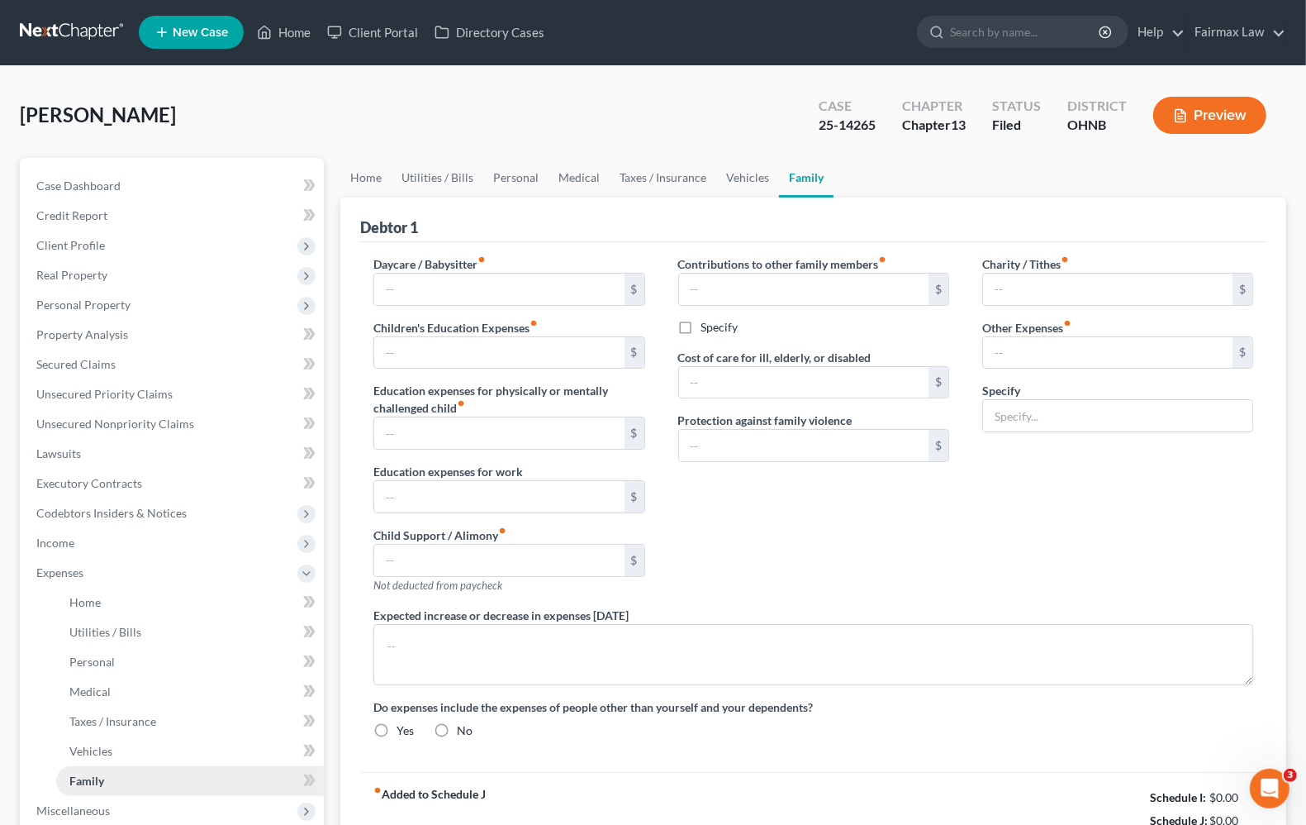
type textarea "None"
radio input "true"
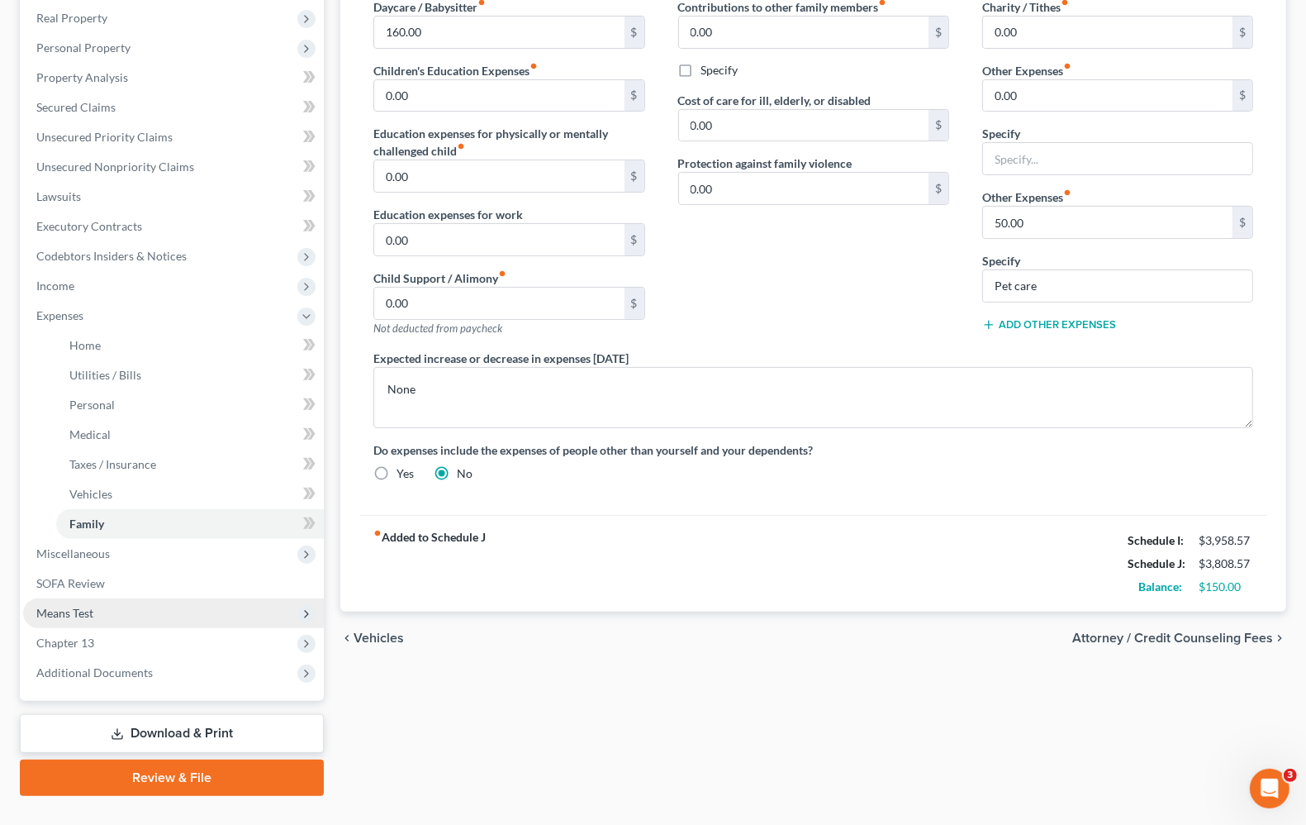
scroll to position [290, 0]
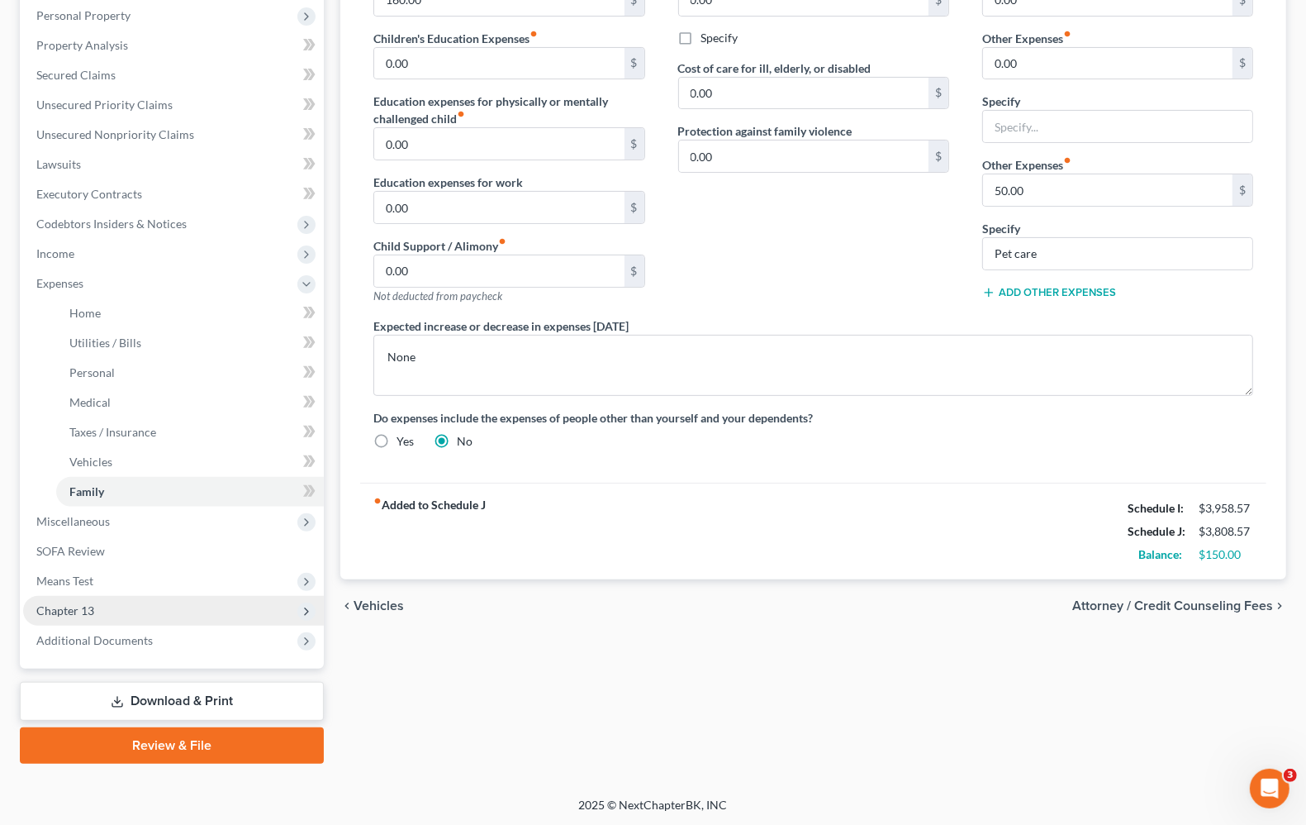
click at [72, 611] on span "Chapter 13" at bounding box center [65, 610] width 58 height 14
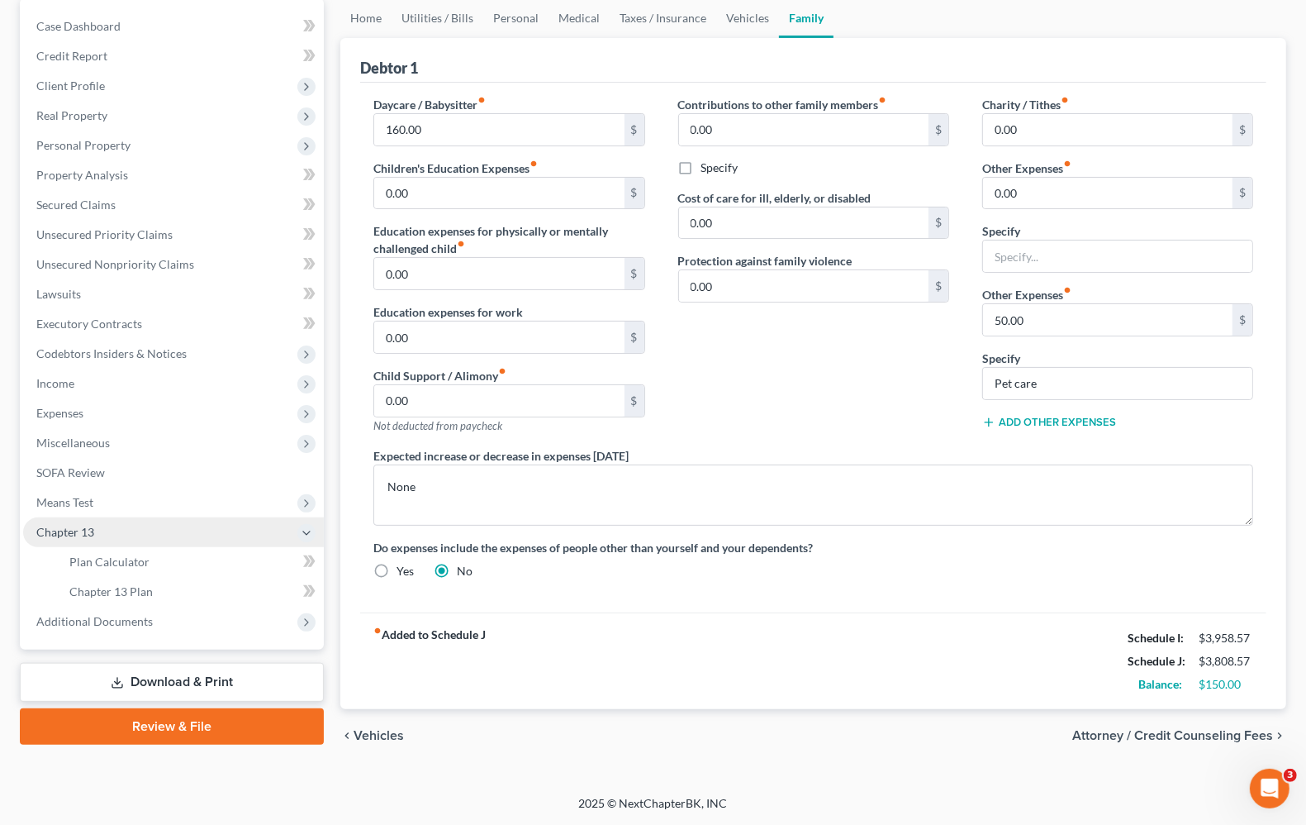
scroll to position [161, 0]
click at [87, 616] on span "Additional Documents" at bounding box center [94, 621] width 117 height 14
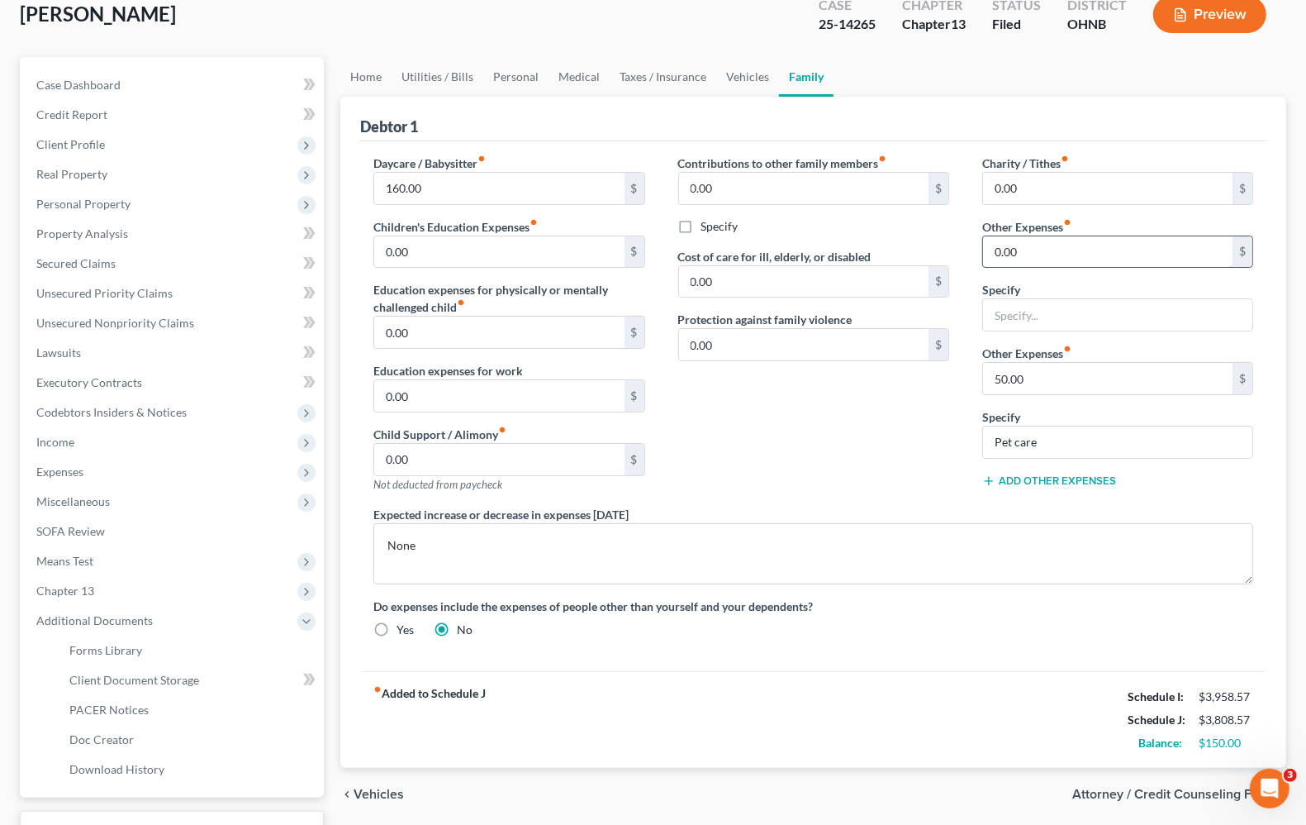
scroll to position [0, 0]
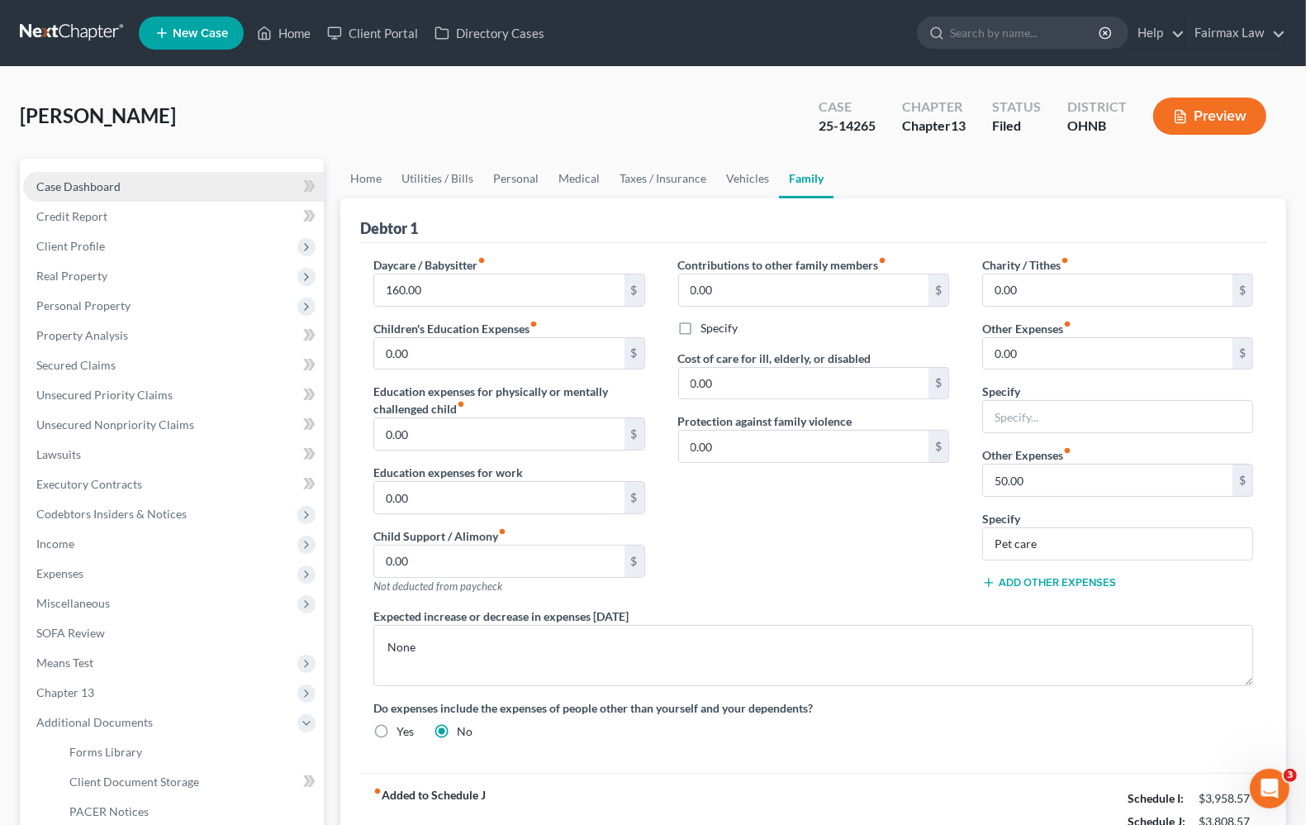
click at [78, 195] on link "Case Dashboard" at bounding box center [173, 187] width 301 height 30
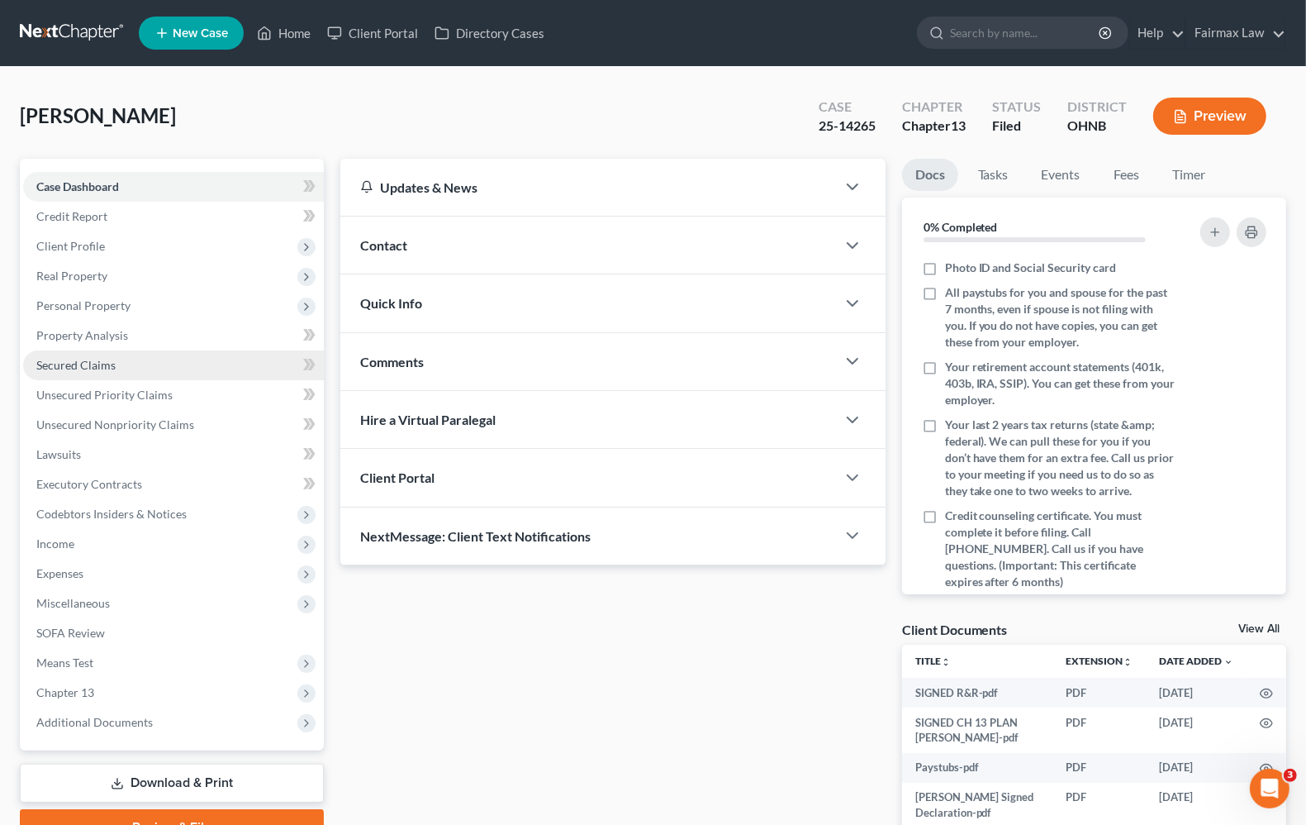
drag, startPoint x: 88, startPoint y: 364, endPoint x: 88, endPoint y: 349, distance: 14.9
click at [88, 362] on span "Secured Claims" at bounding box center [75, 365] width 79 height 14
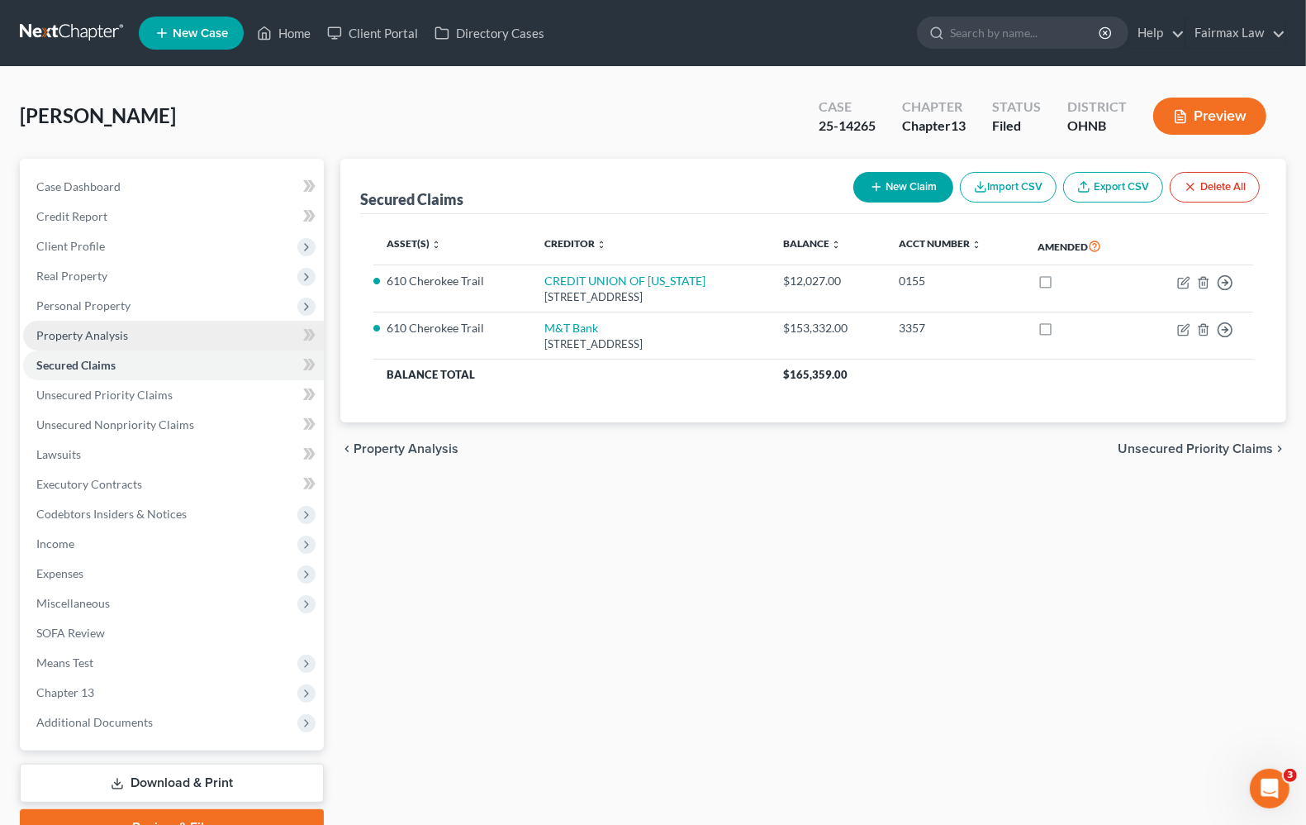
click at [87, 336] on span "Property Analysis" at bounding box center [82, 335] width 92 height 14
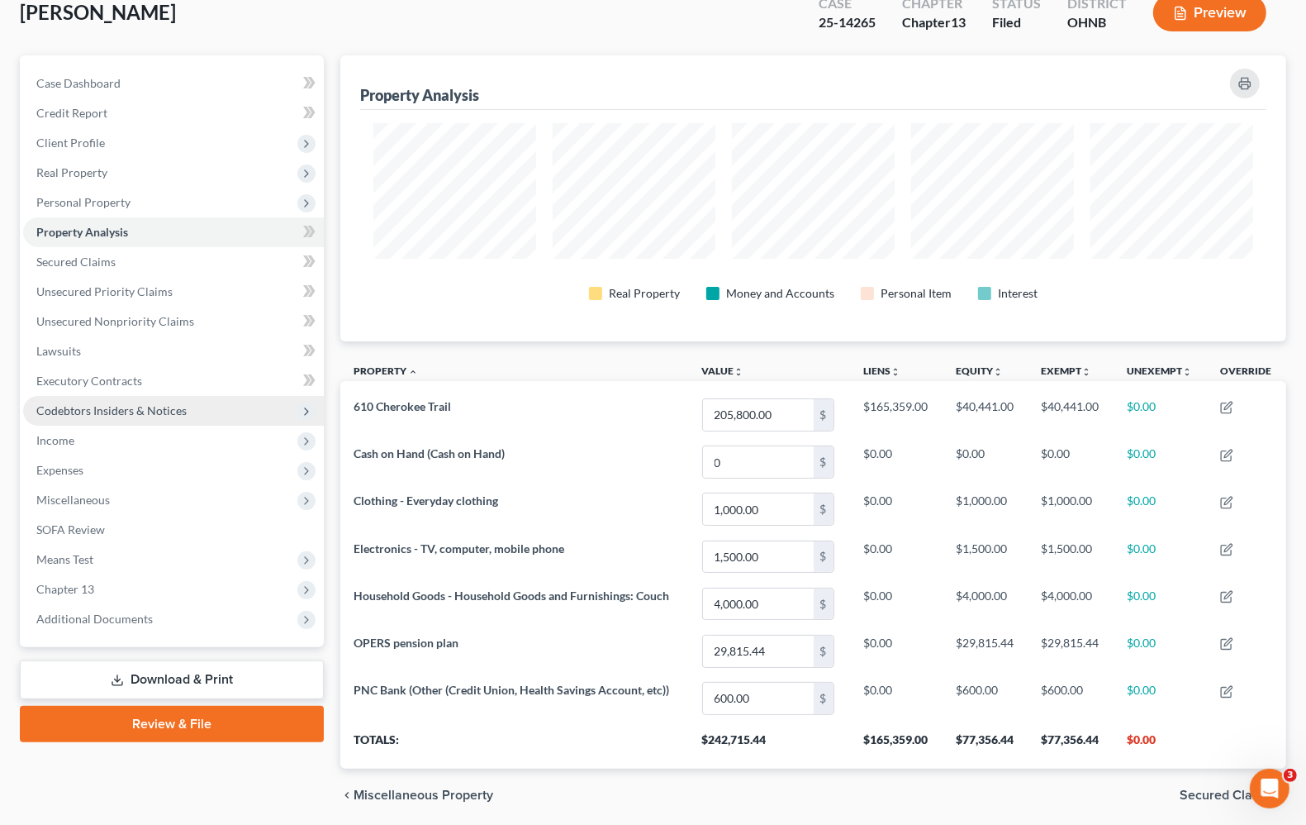
scroll to position [164, 0]
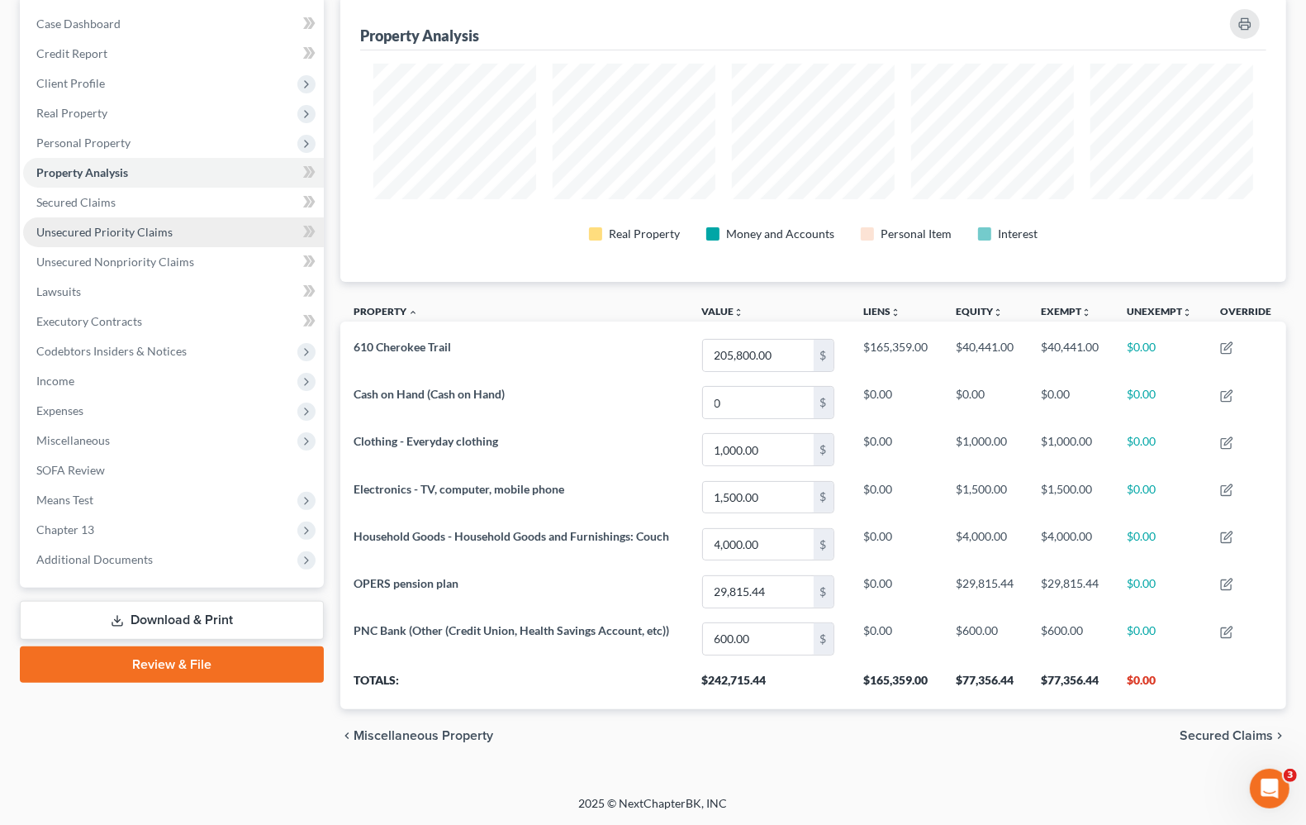
click at [96, 225] on span "Unsecured Priority Claims" at bounding box center [104, 232] width 136 height 14
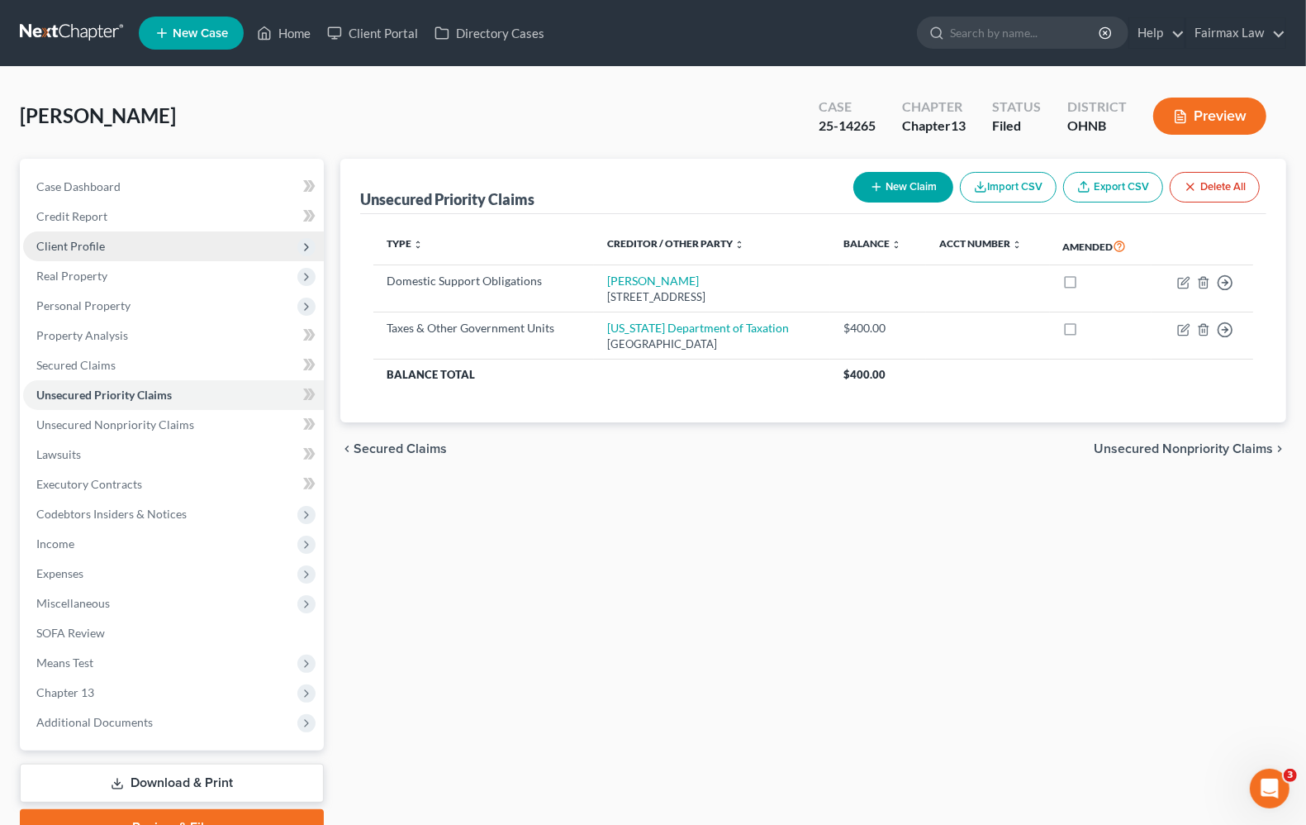
click at [84, 250] on span "Client Profile" at bounding box center [70, 246] width 69 height 14
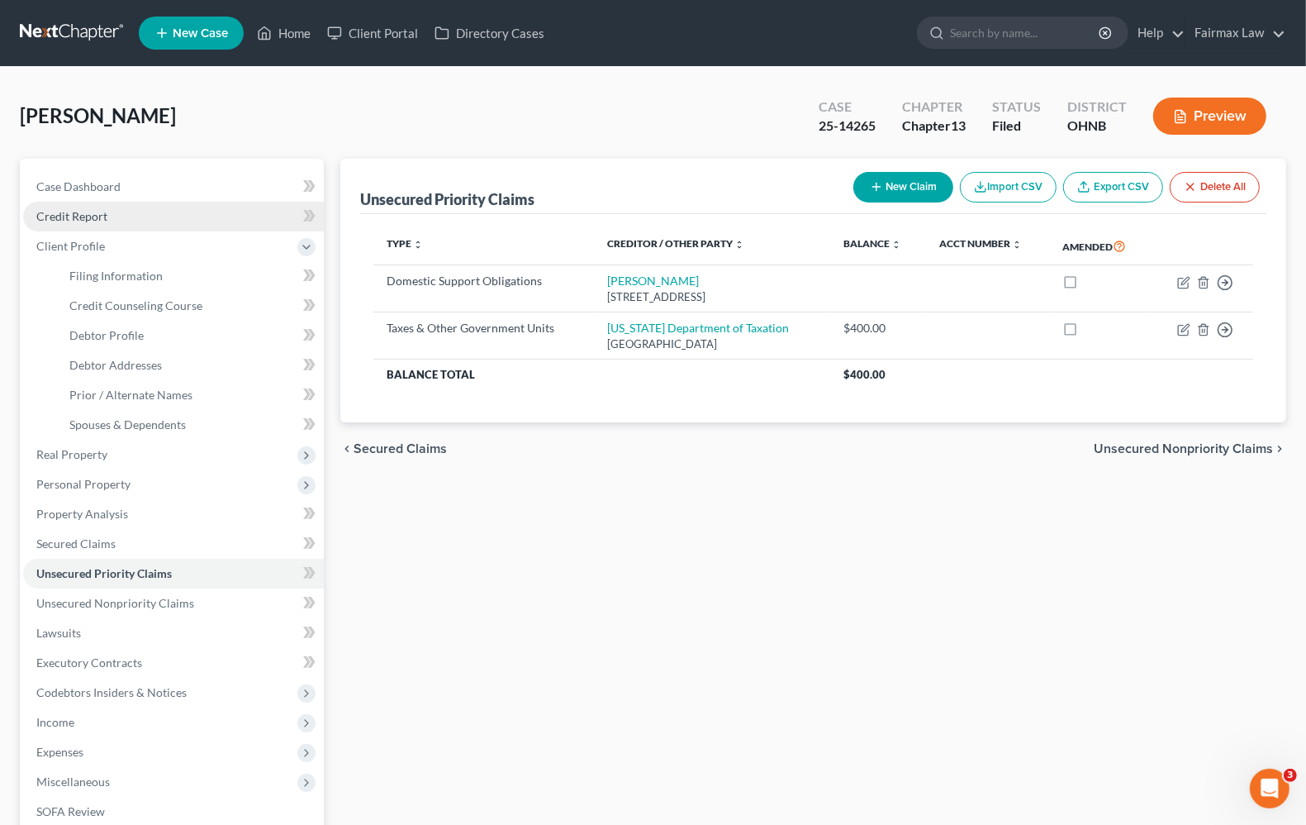
click at [81, 223] on link "Credit Report" at bounding box center [173, 217] width 301 height 30
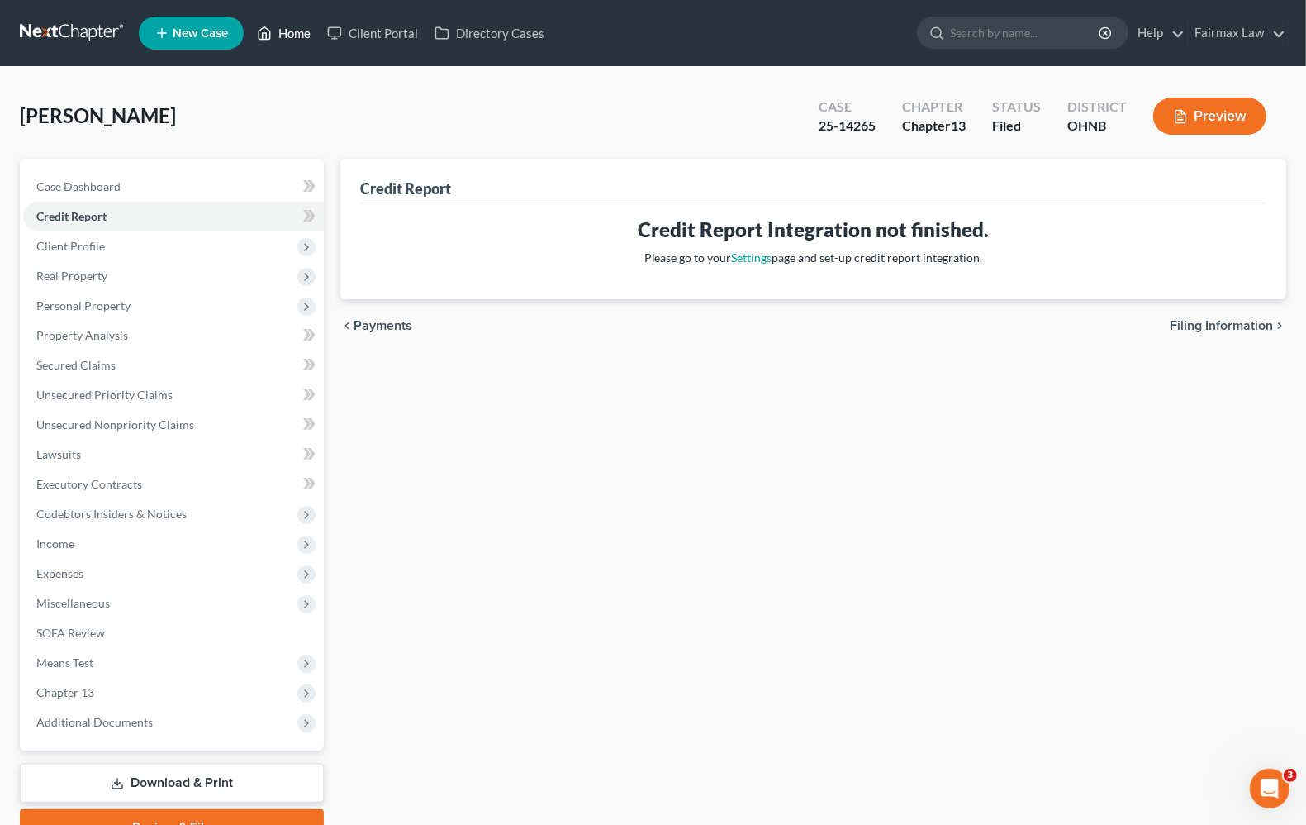
click at [298, 39] on link "Home" at bounding box center [284, 33] width 70 height 30
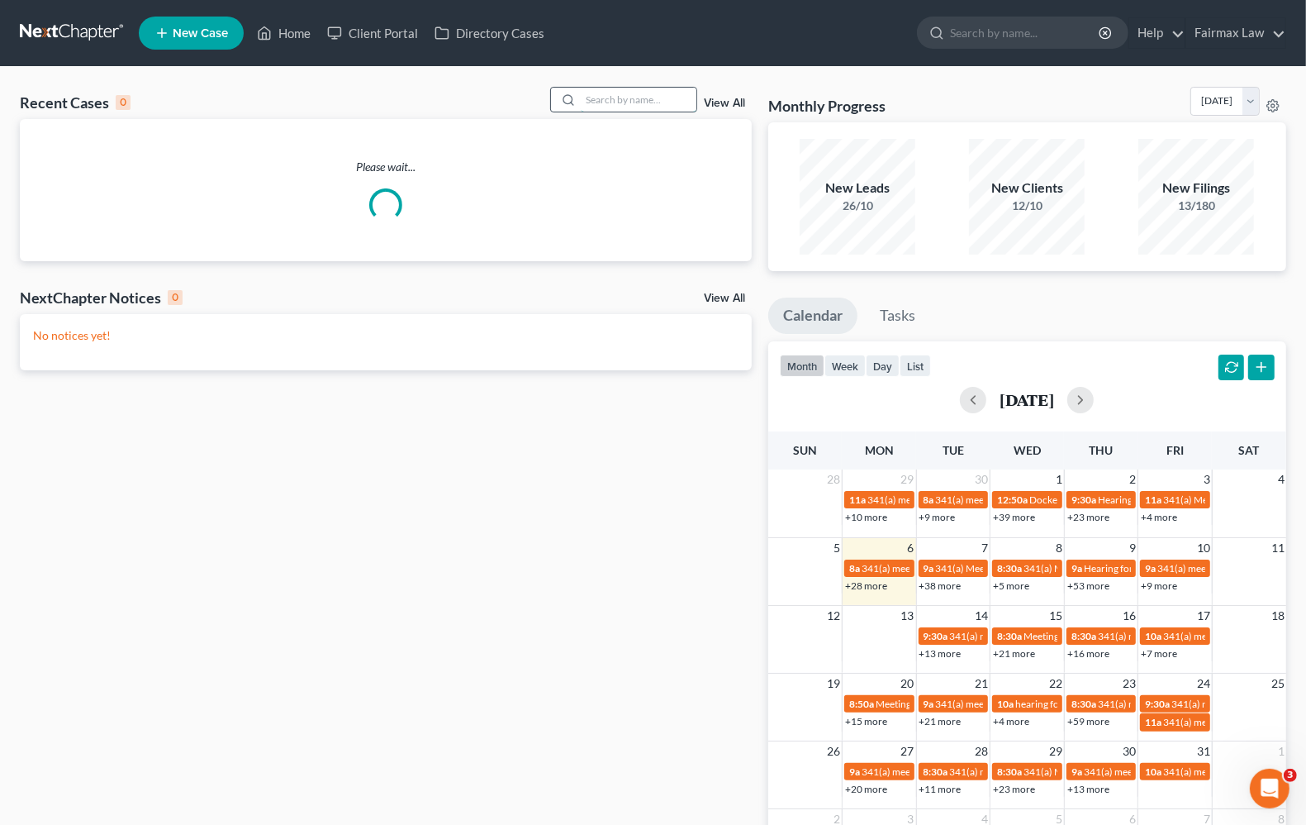
click at [646, 98] on input "search" at bounding box center [639, 100] width 116 height 24
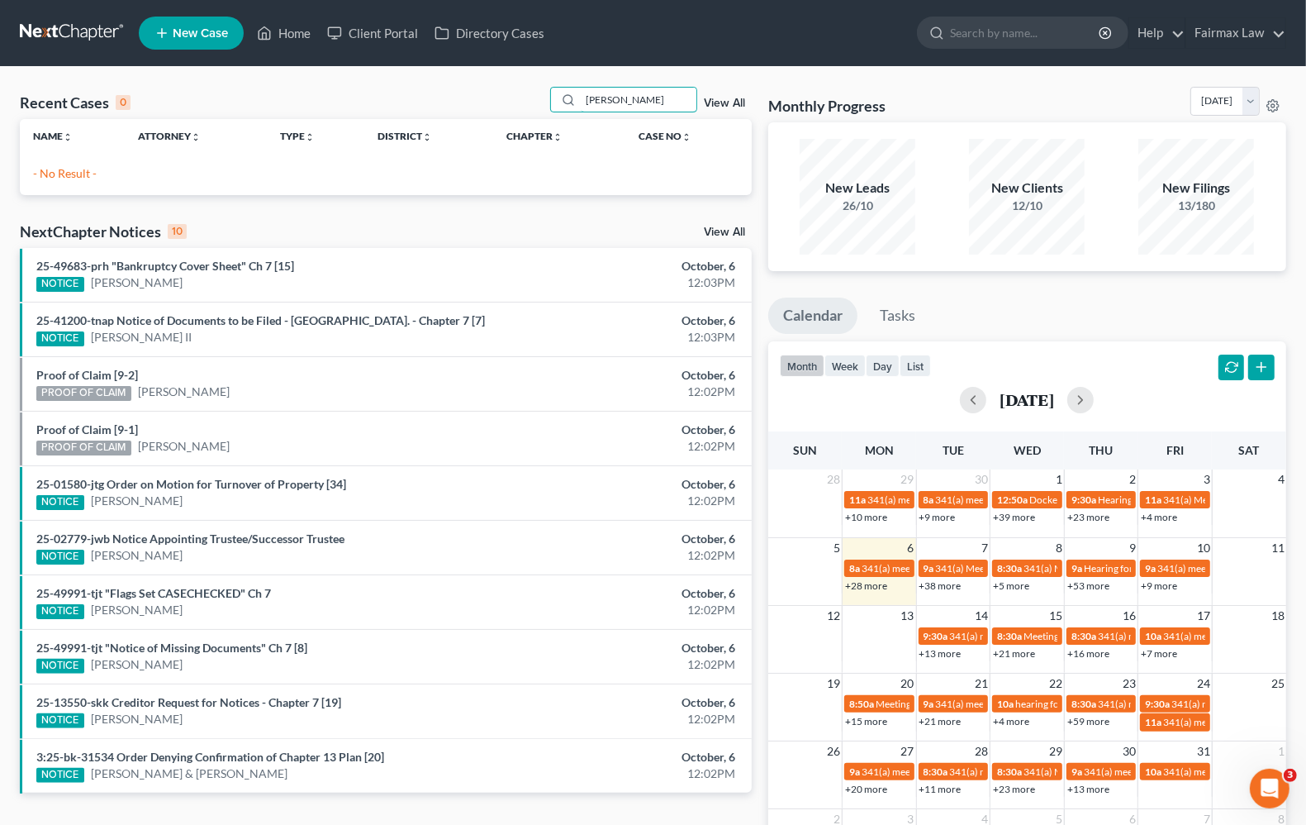
drag, startPoint x: 655, startPoint y: 101, endPoint x: 477, endPoint y: 78, distance: 179.9
click at [477, 78] on div "Recent Cases 0 julie lejeune View All Name unfold_more expand_more expand_less …" at bounding box center [653, 496] width 1306 height 858
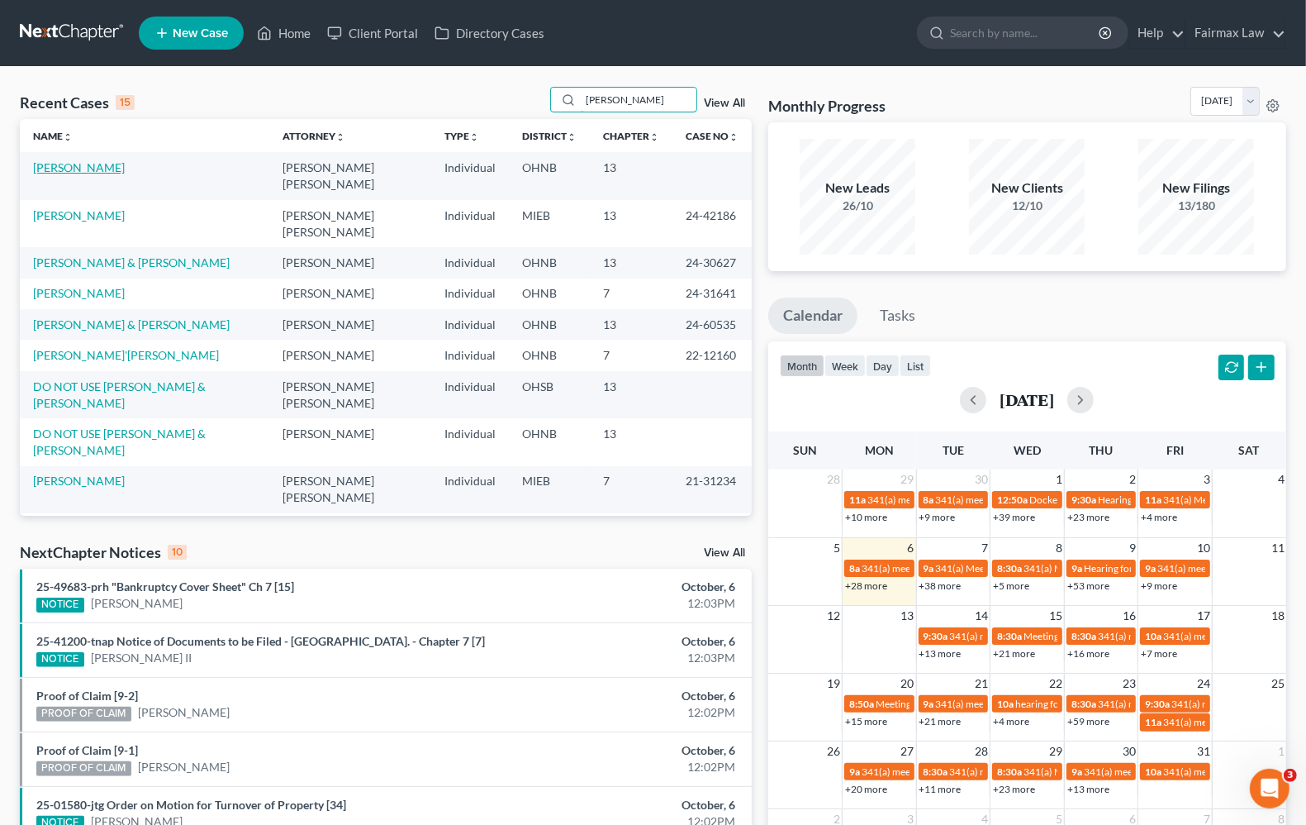
type input "julie"
click at [96, 168] on link "Le Jeune, Julie" at bounding box center [79, 167] width 92 height 14
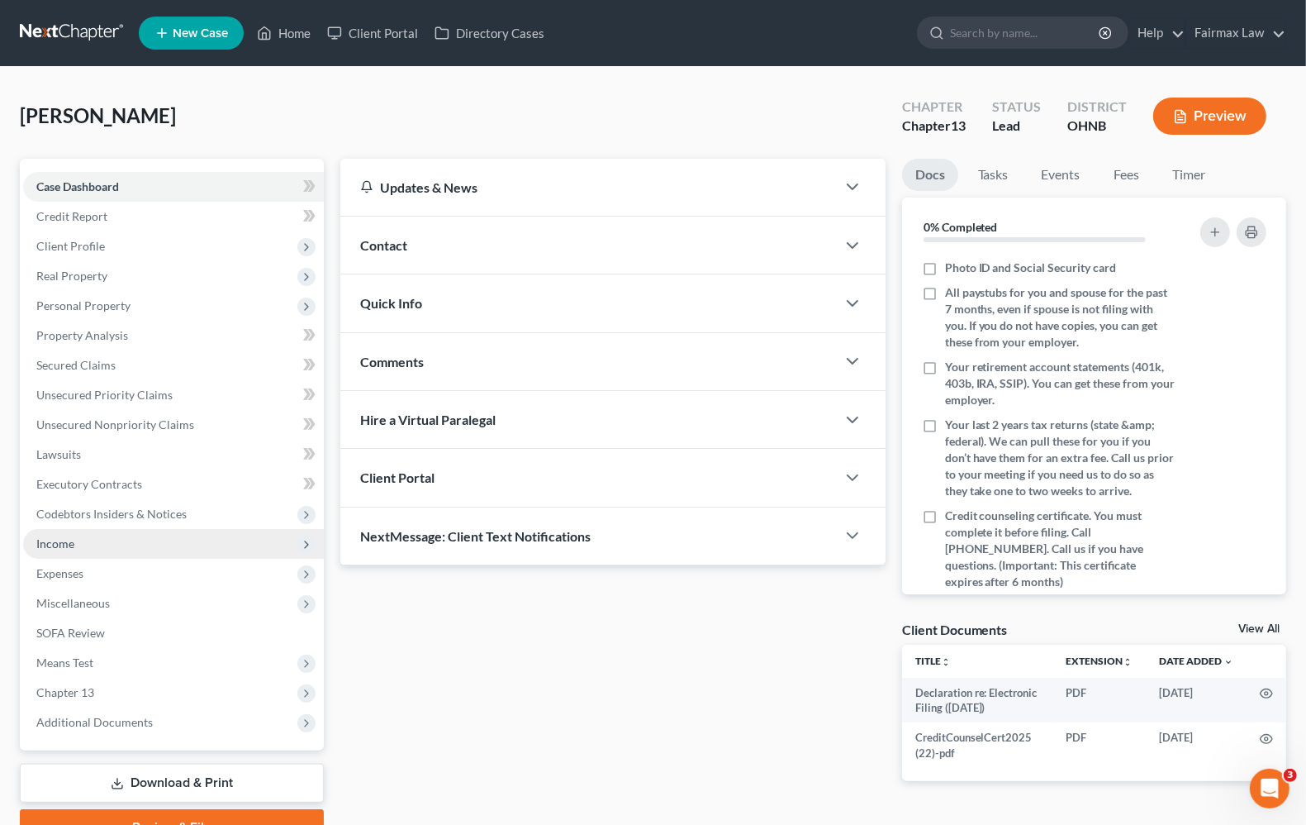
click at [52, 544] on span "Income" at bounding box center [55, 543] width 38 height 14
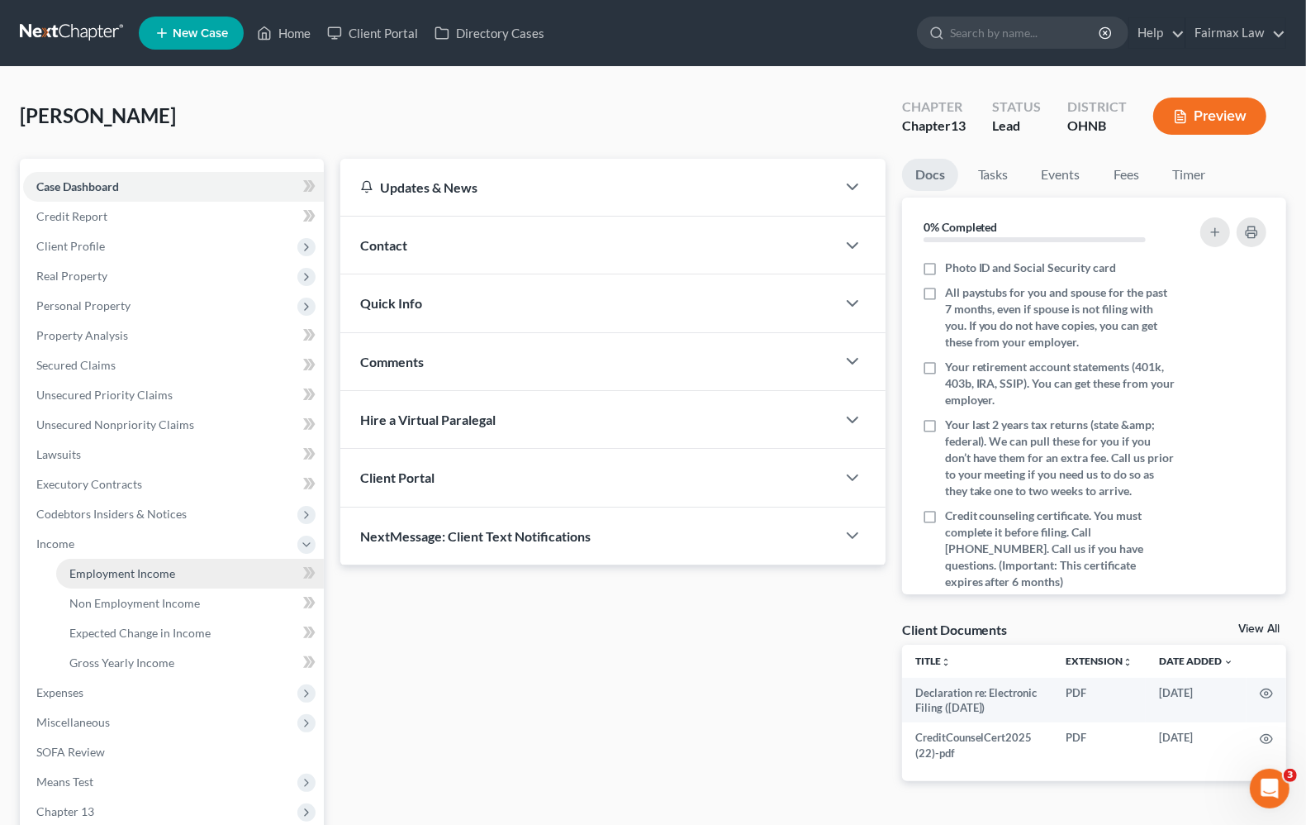
click at [122, 571] on span "Employment Income" at bounding box center [122, 573] width 106 height 14
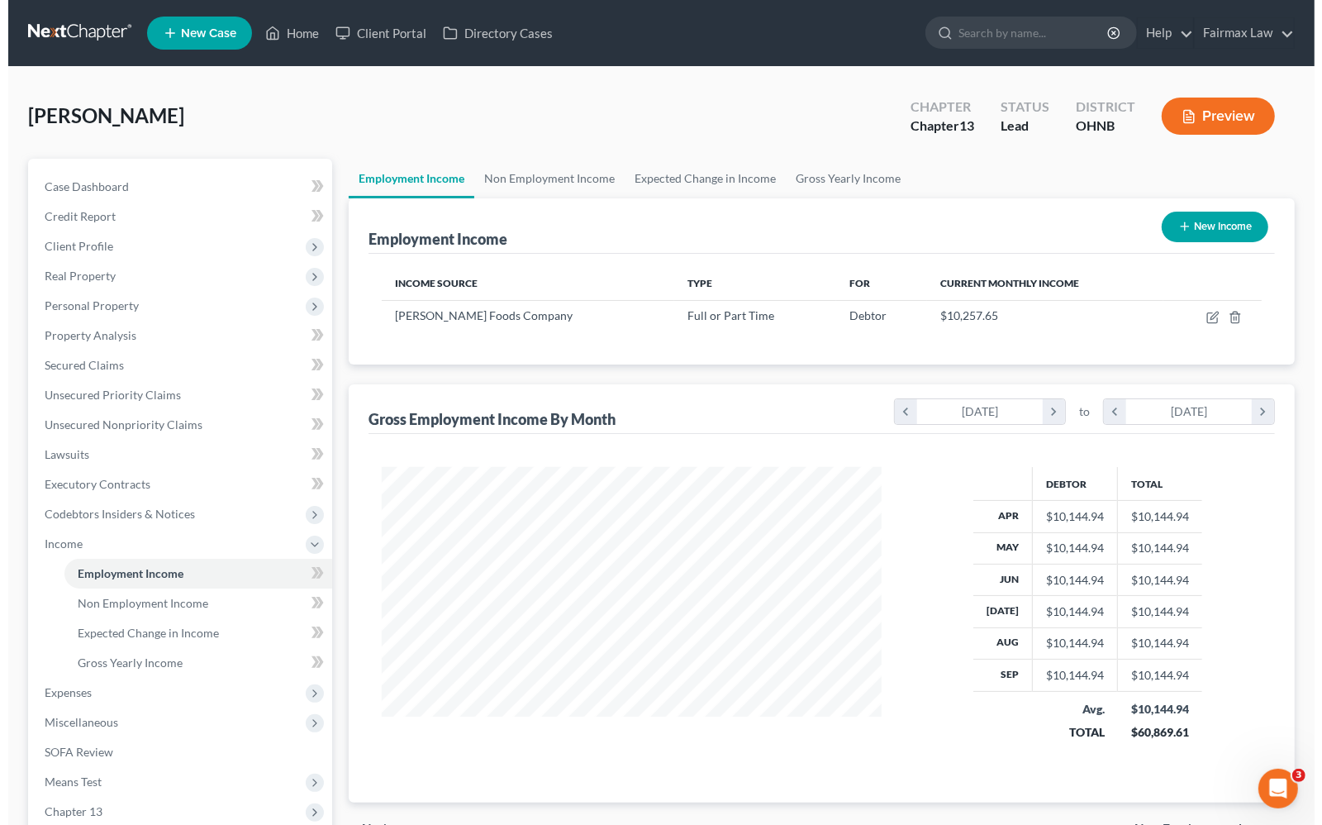
scroll to position [297, 531]
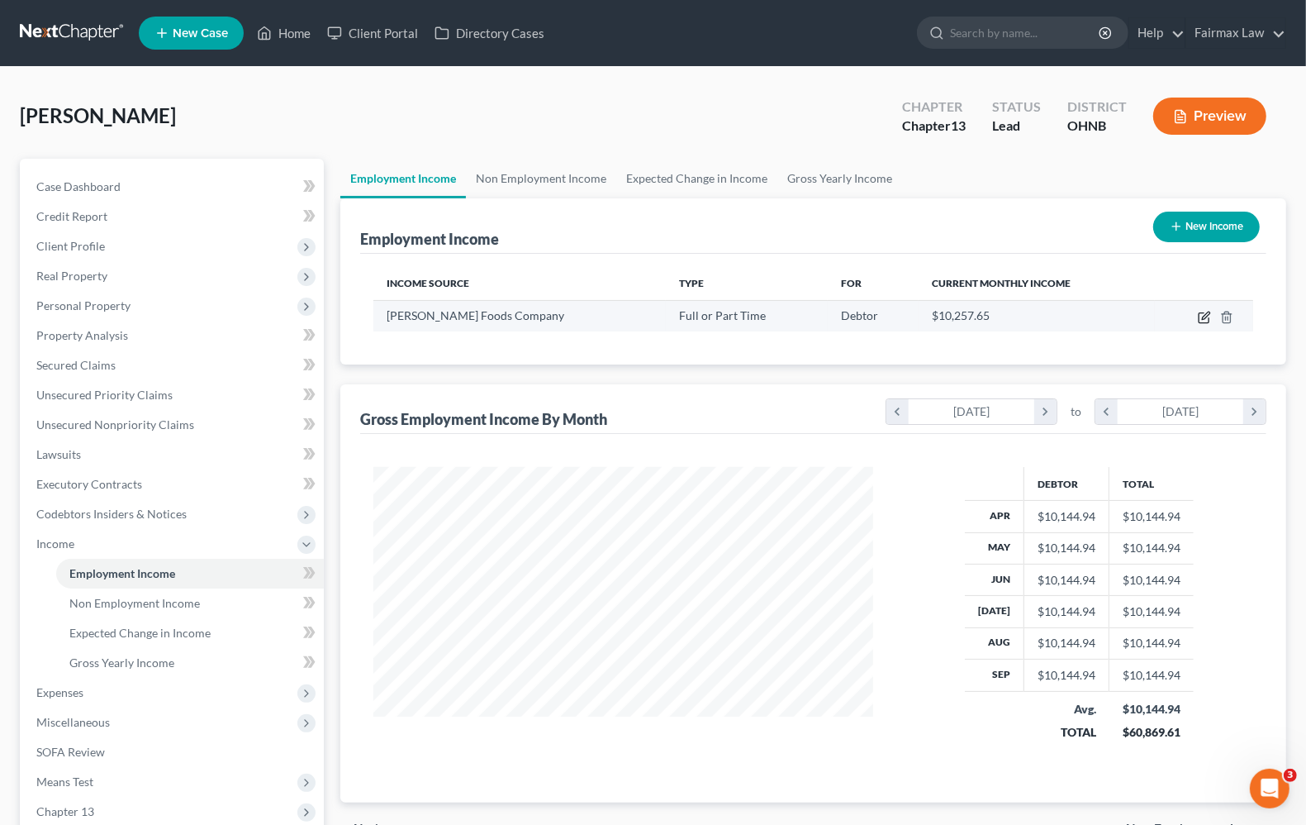
click at [1202, 314] on icon "button" at bounding box center [1204, 317] width 13 height 13
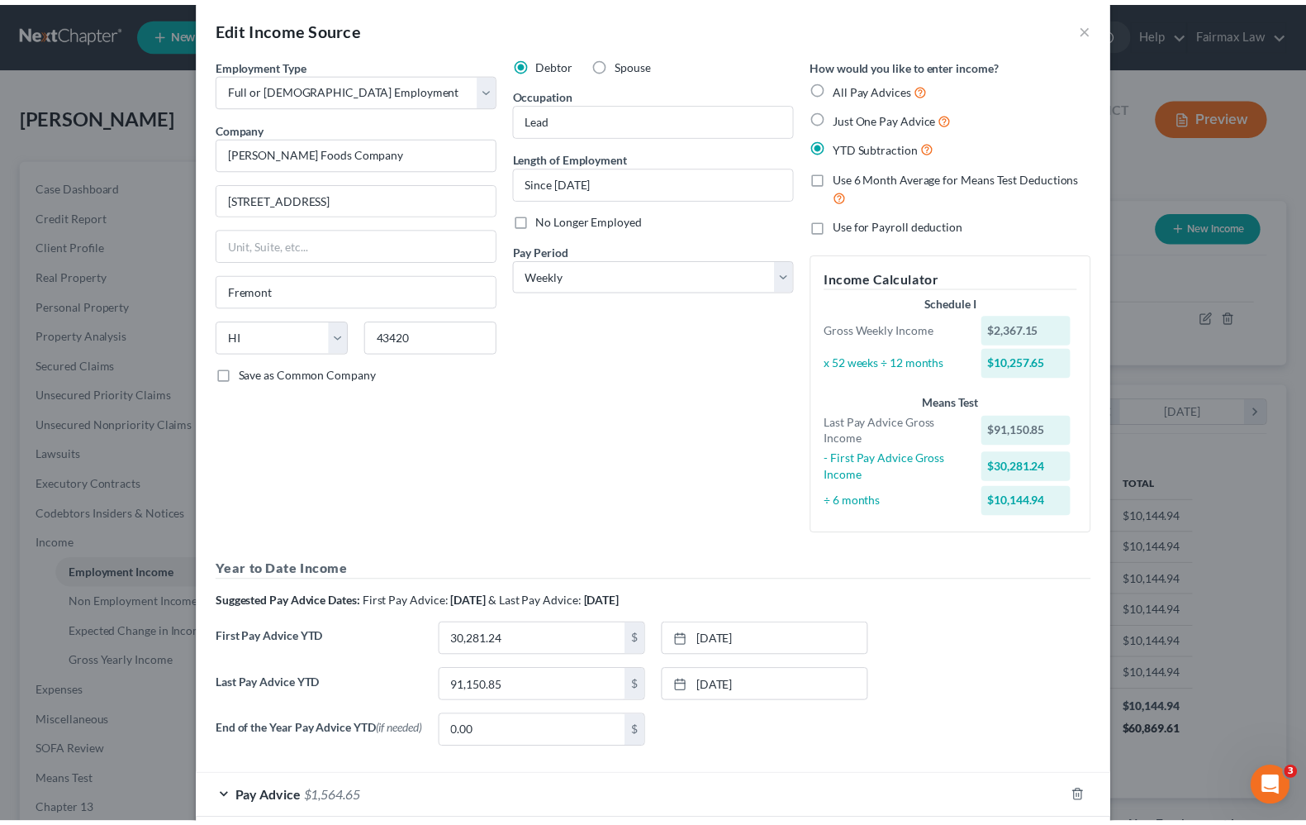
scroll to position [0, 0]
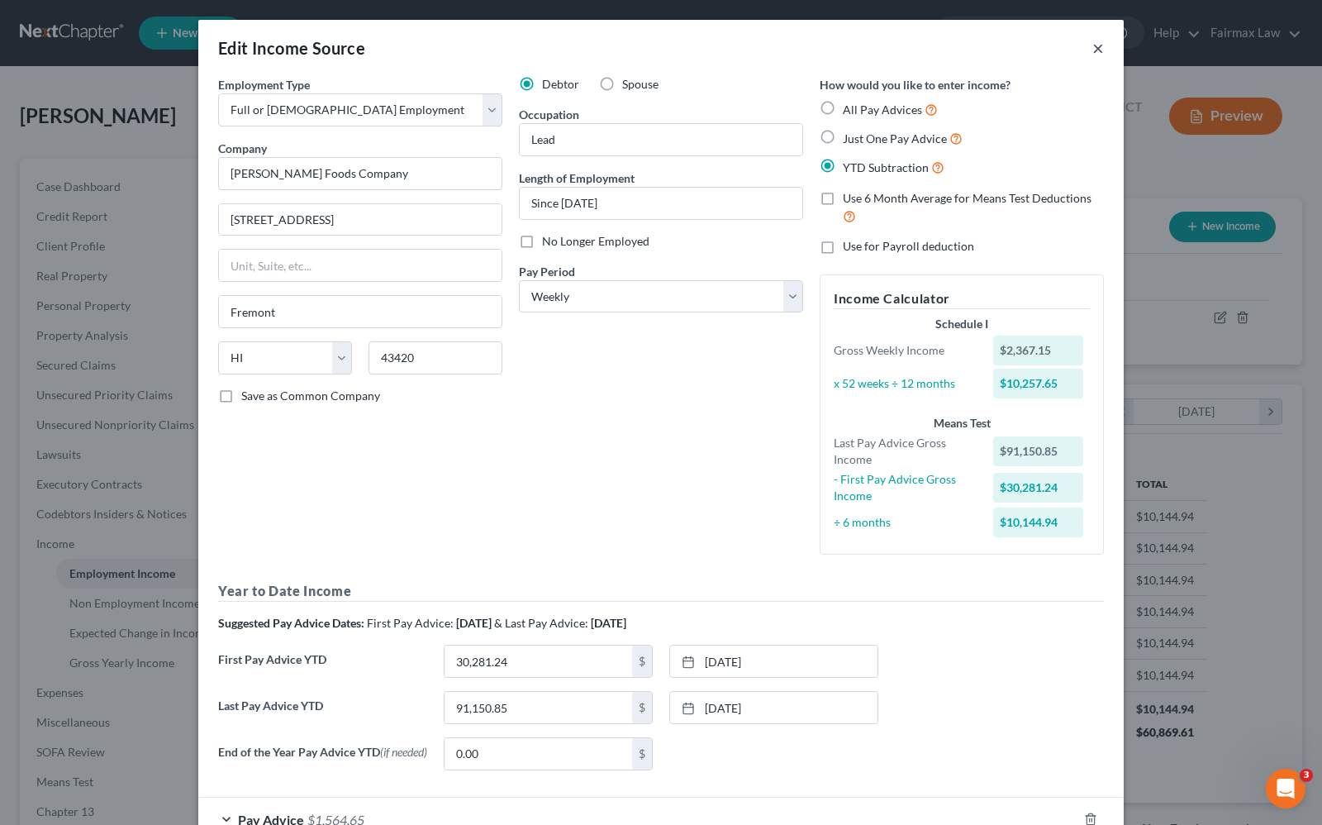
click at [1092, 47] on button "×" at bounding box center [1098, 48] width 12 height 20
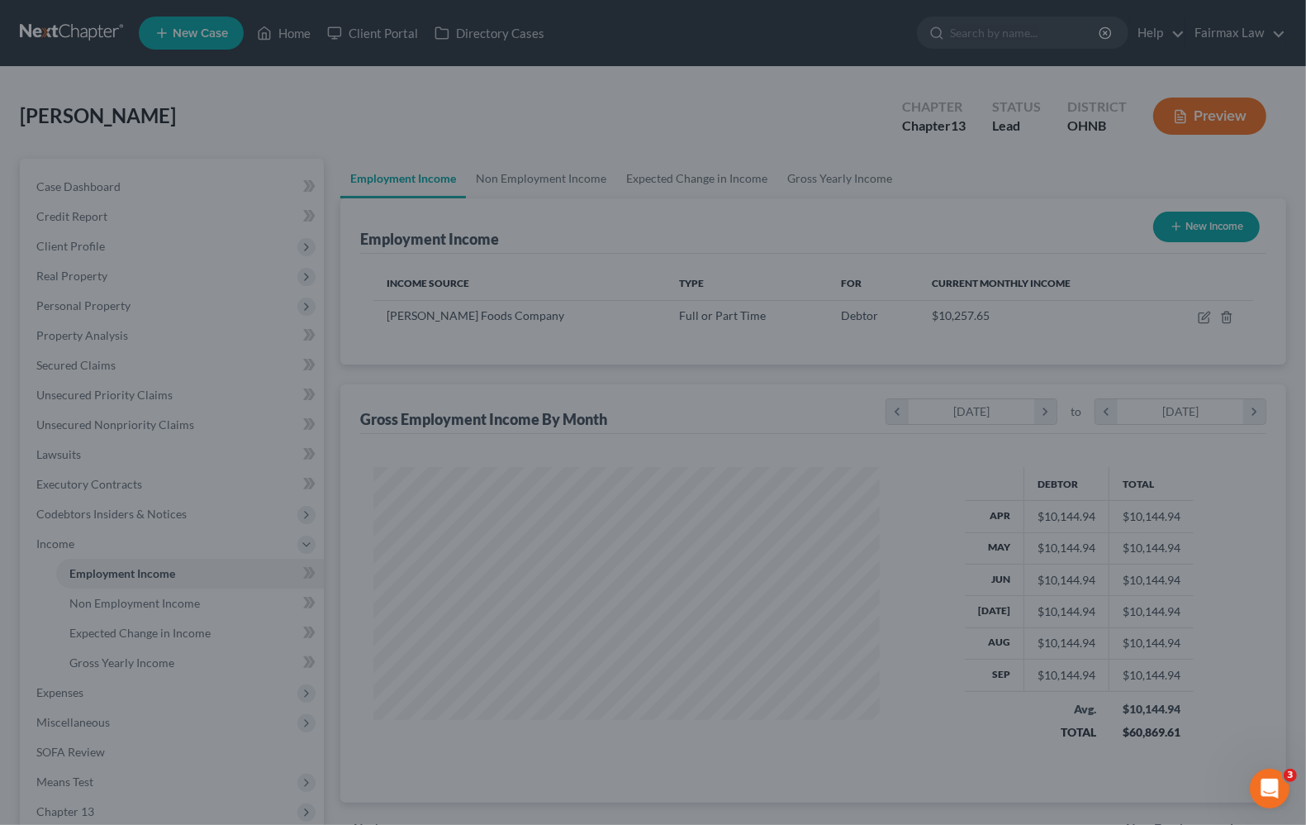
scroll to position [825975, 825739]
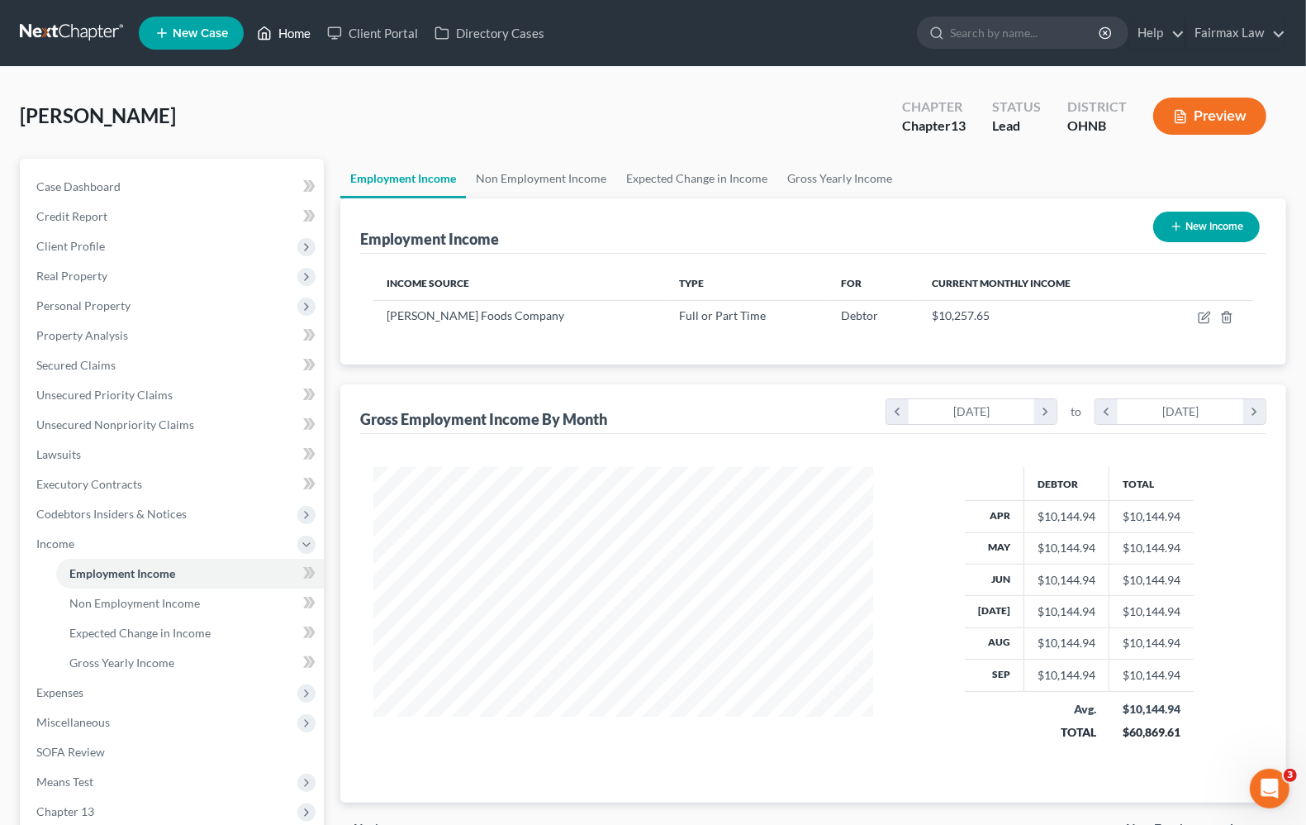
click at [297, 36] on link "Home" at bounding box center [284, 33] width 70 height 30
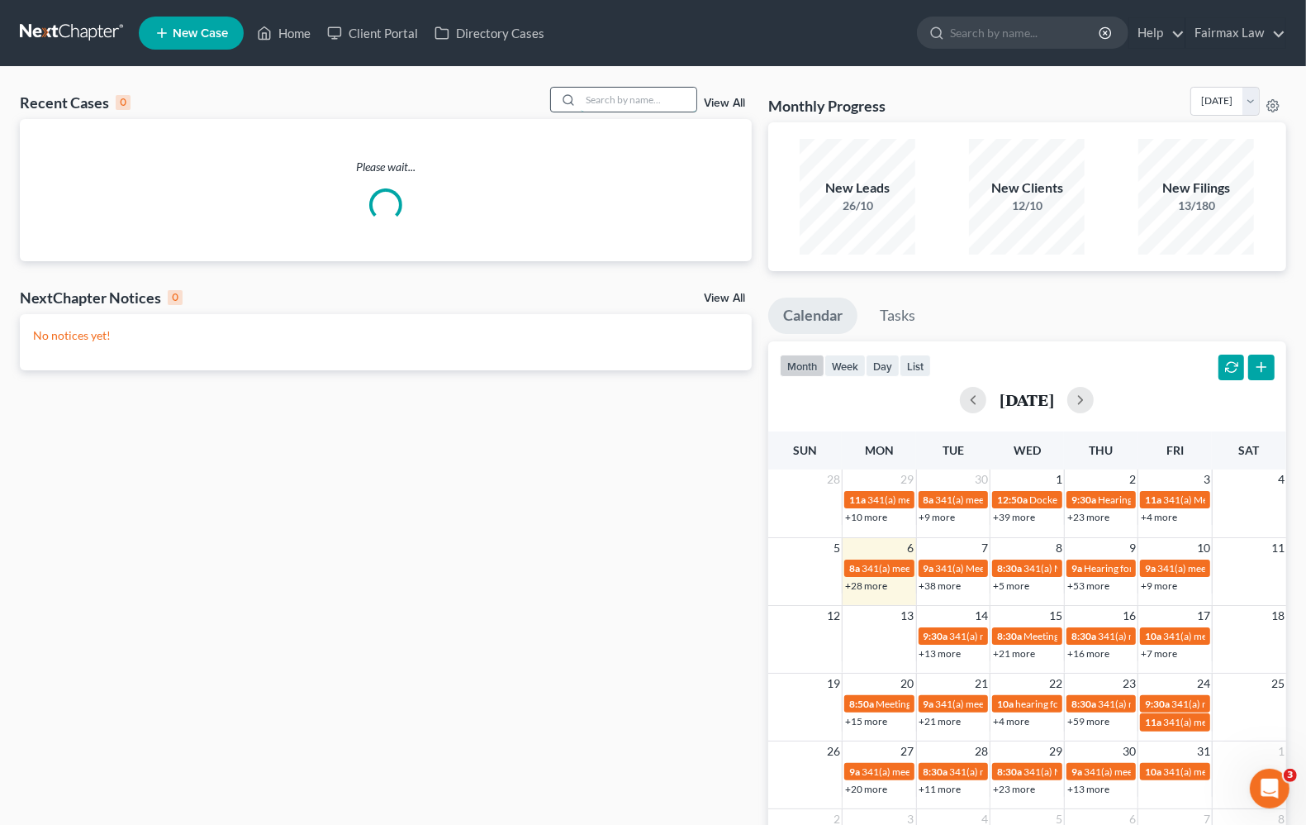
click at [611, 93] on input "search" at bounding box center [639, 100] width 116 height 24
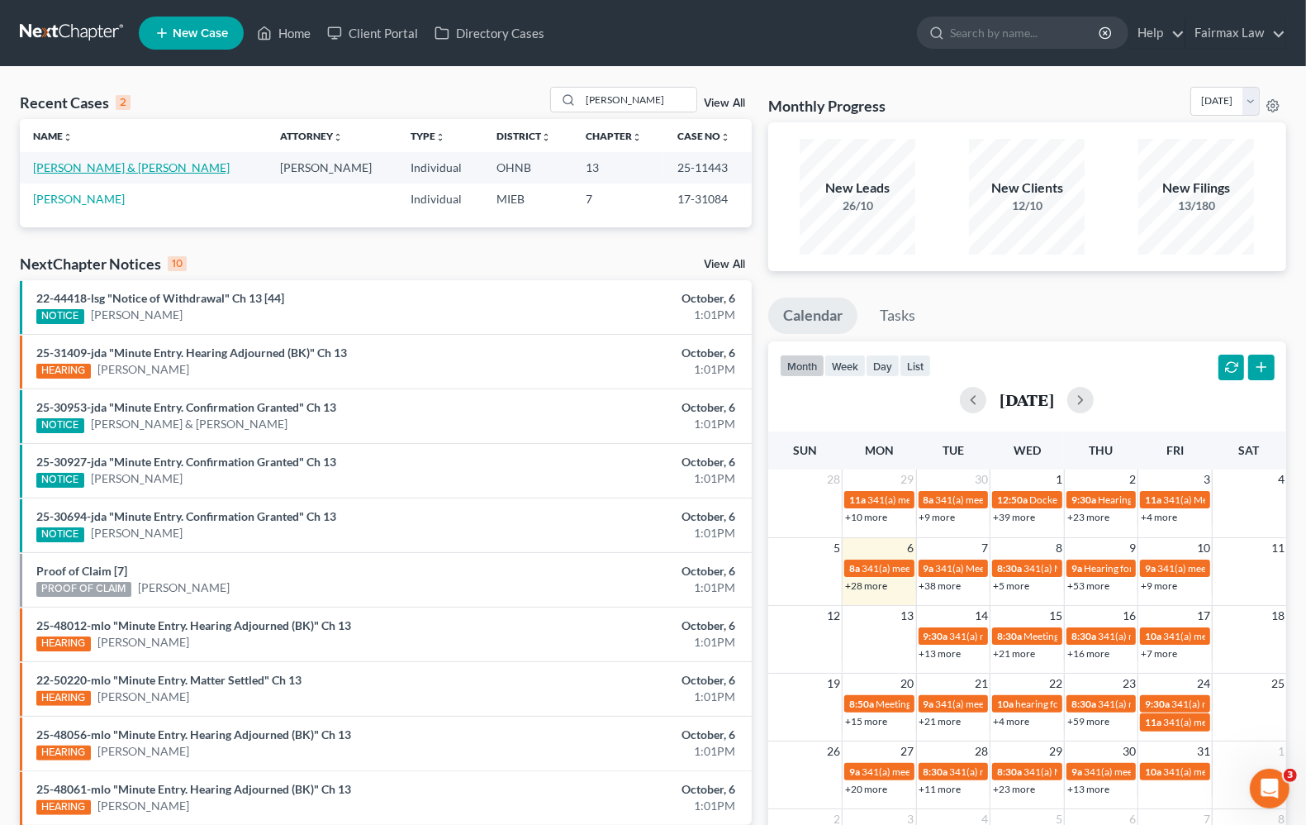
click at [110, 165] on link "Ervin, Trenton & Rasheeda" at bounding box center [131, 167] width 197 height 14
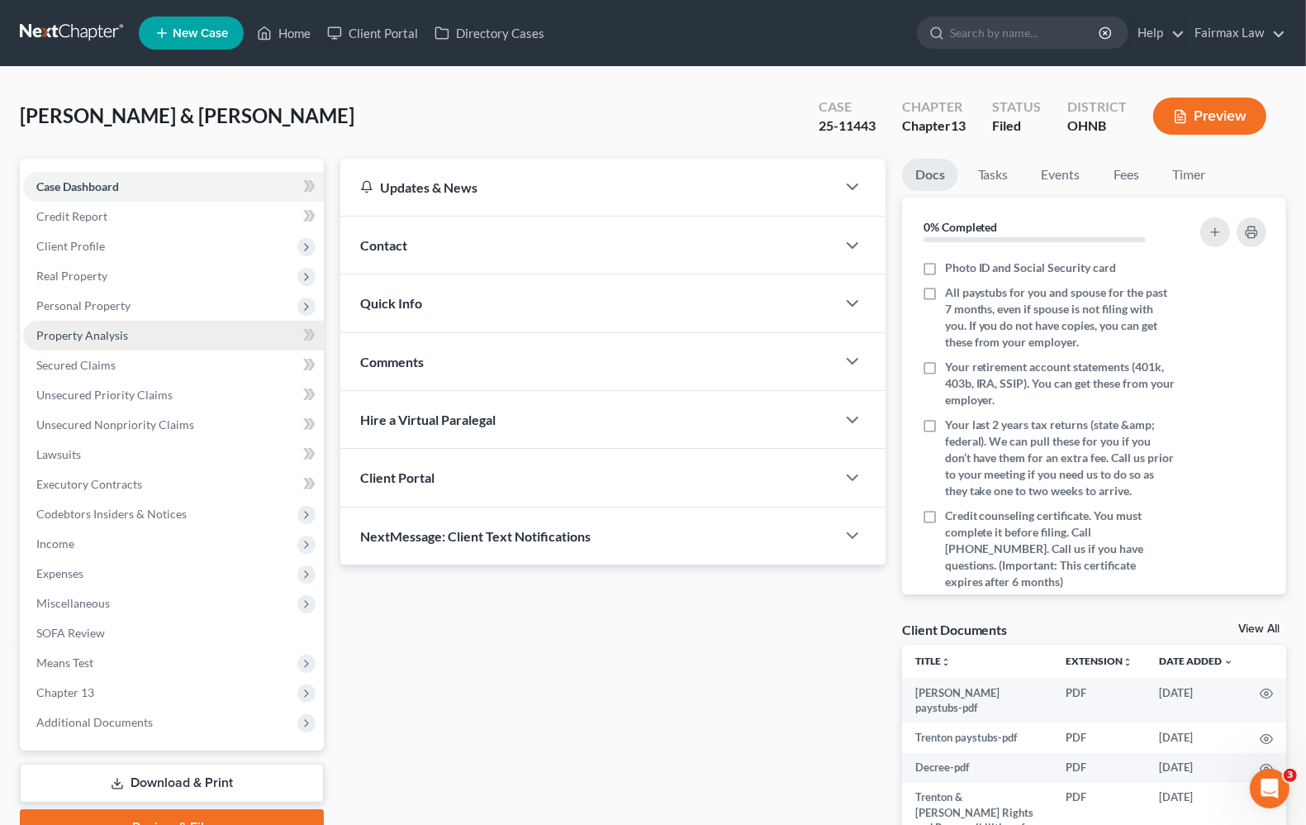
click at [117, 331] on span "Property Analysis" at bounding box center [82, 335] width 92 height 14
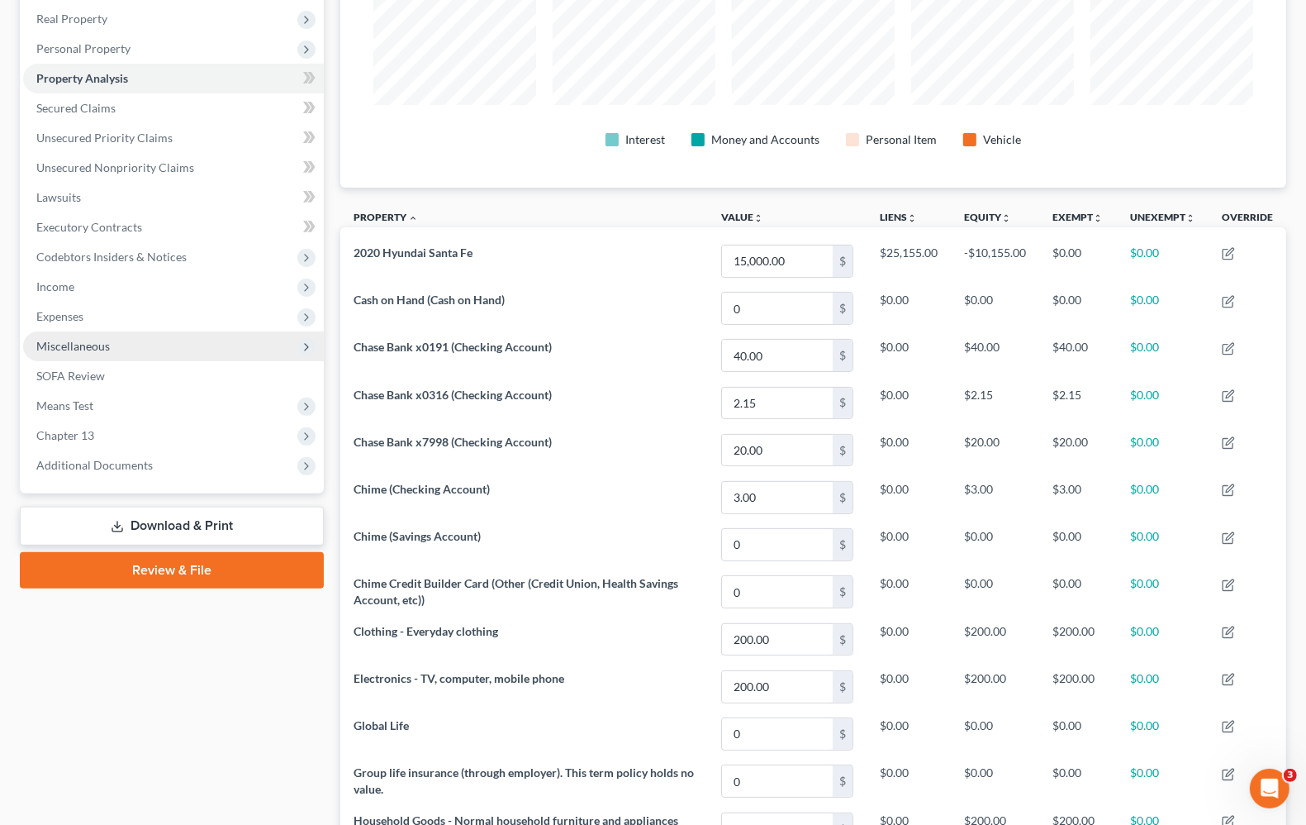
scroll to position [132, 0]
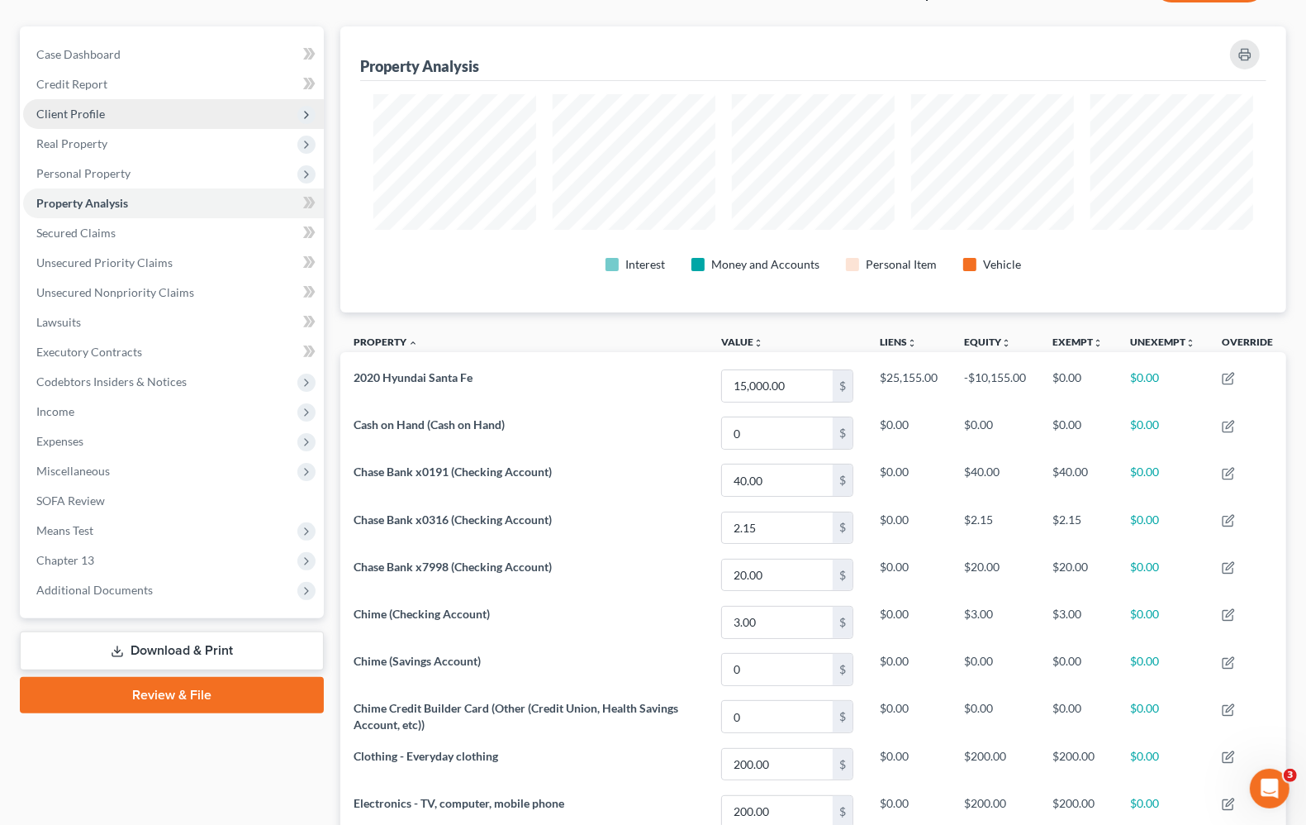
click at [81, 109] on span "Client Profile" at bounding box center [70, 114] width 69 height 14
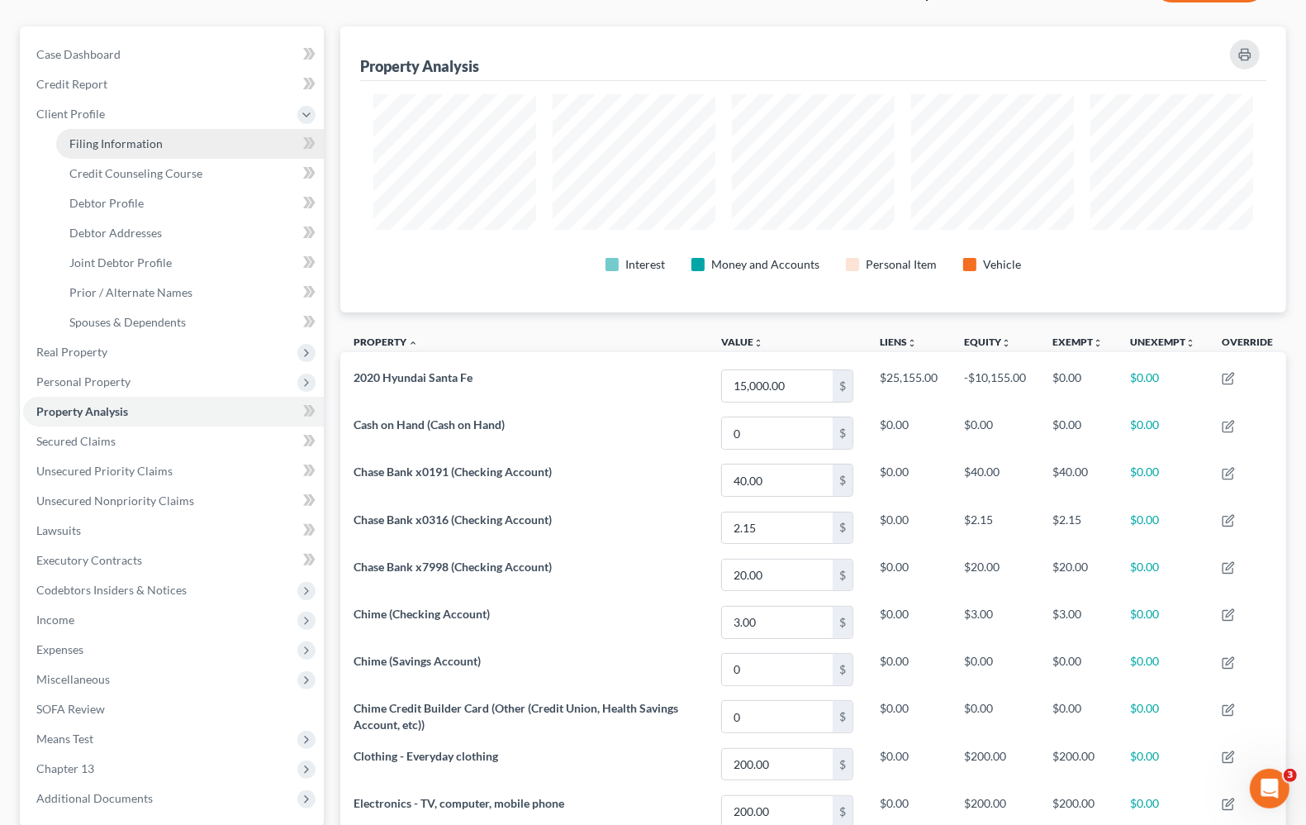
click at [151, 139] on span "Filing Information" at bounding box center [115, 143] width 93 height 14
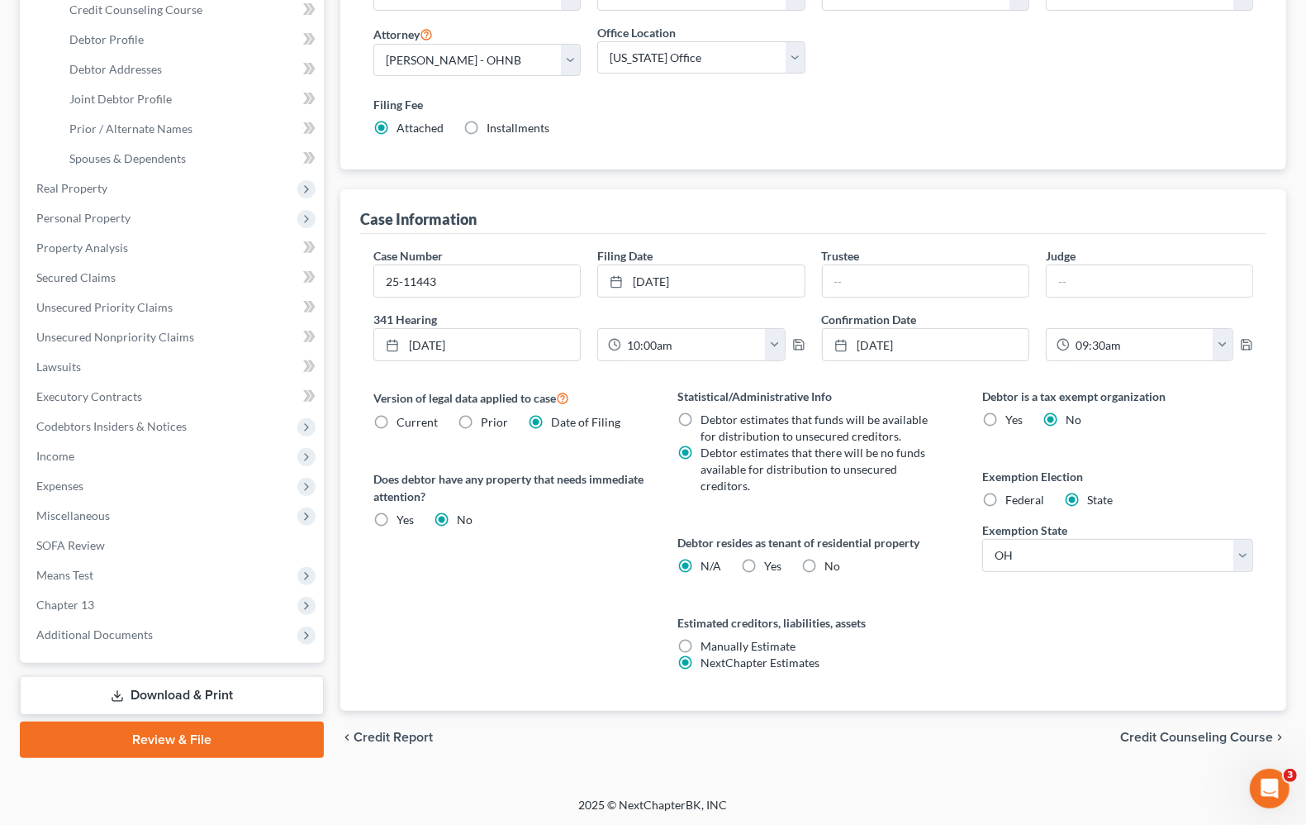
scroll to position [297, 0]
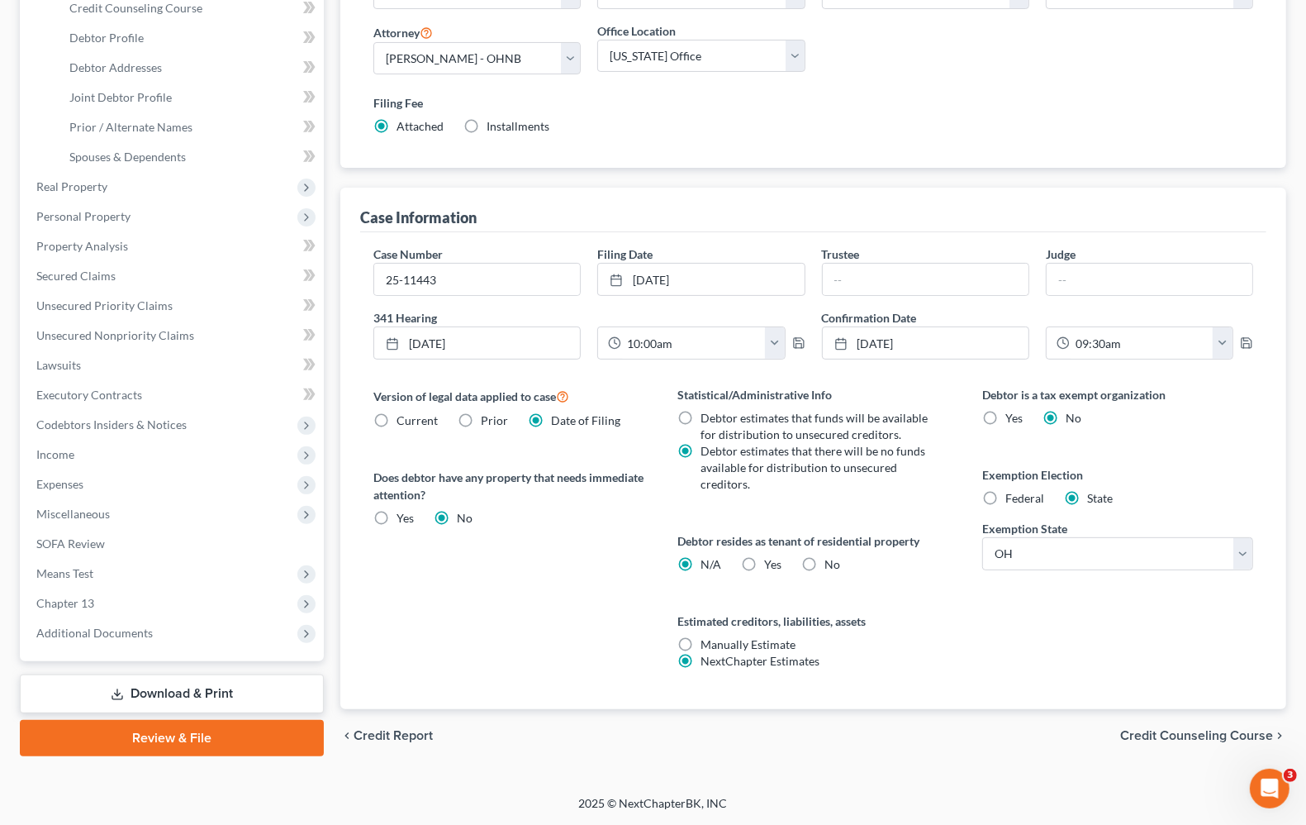
click at [1182, 730] on span "Credit Counseling Course" at bounding box center [1196, 735] width 153 height 13
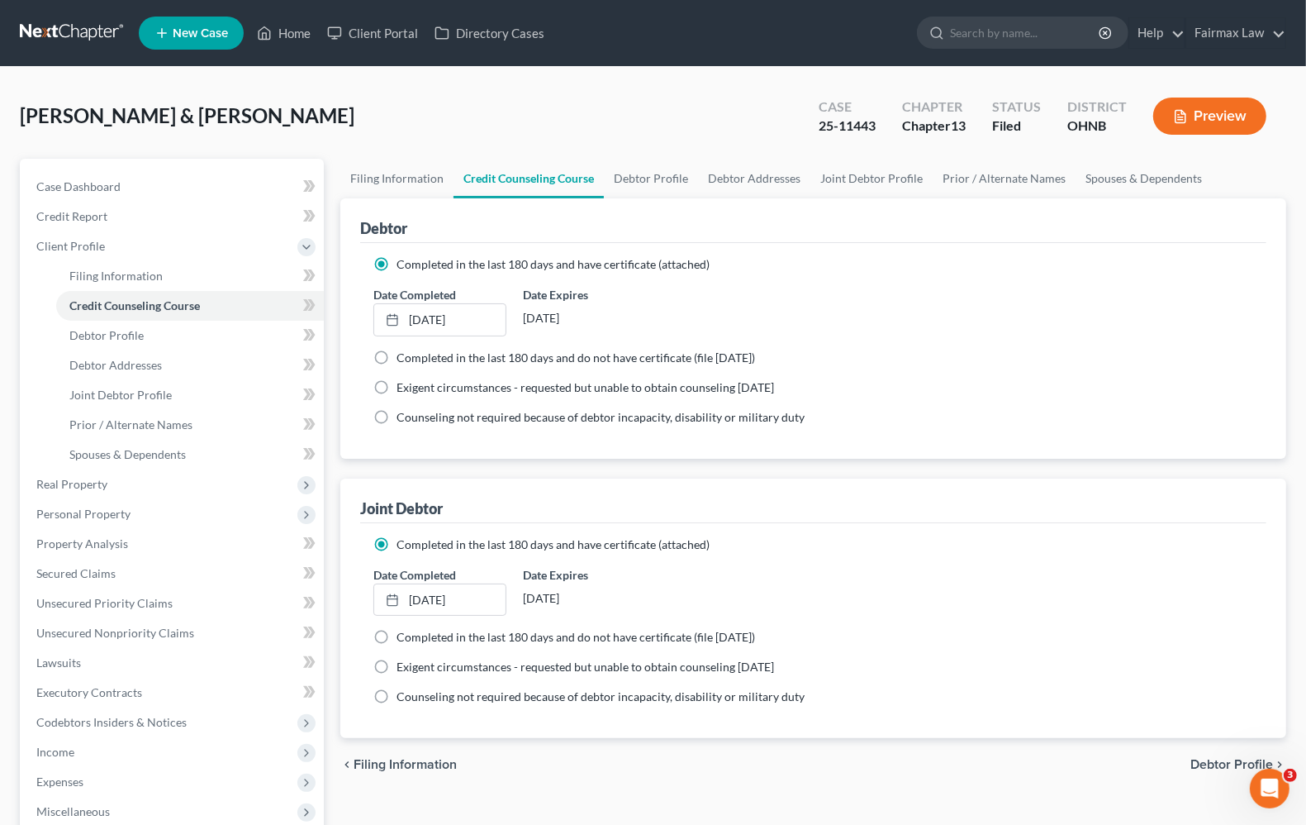
scroll to position [290, 0]
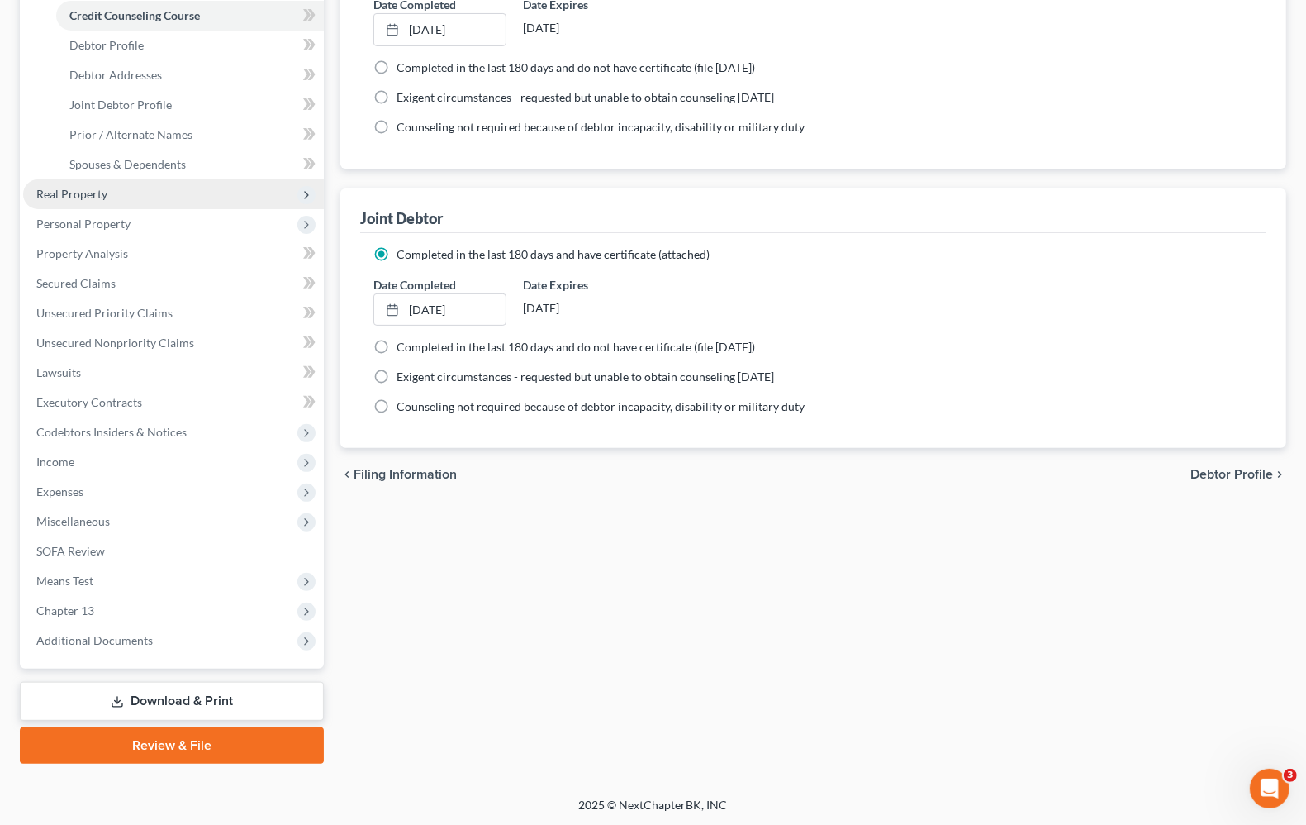
click at [85, 194] on span "Real Property" at bounding box center [71, 194] width 71 height 14
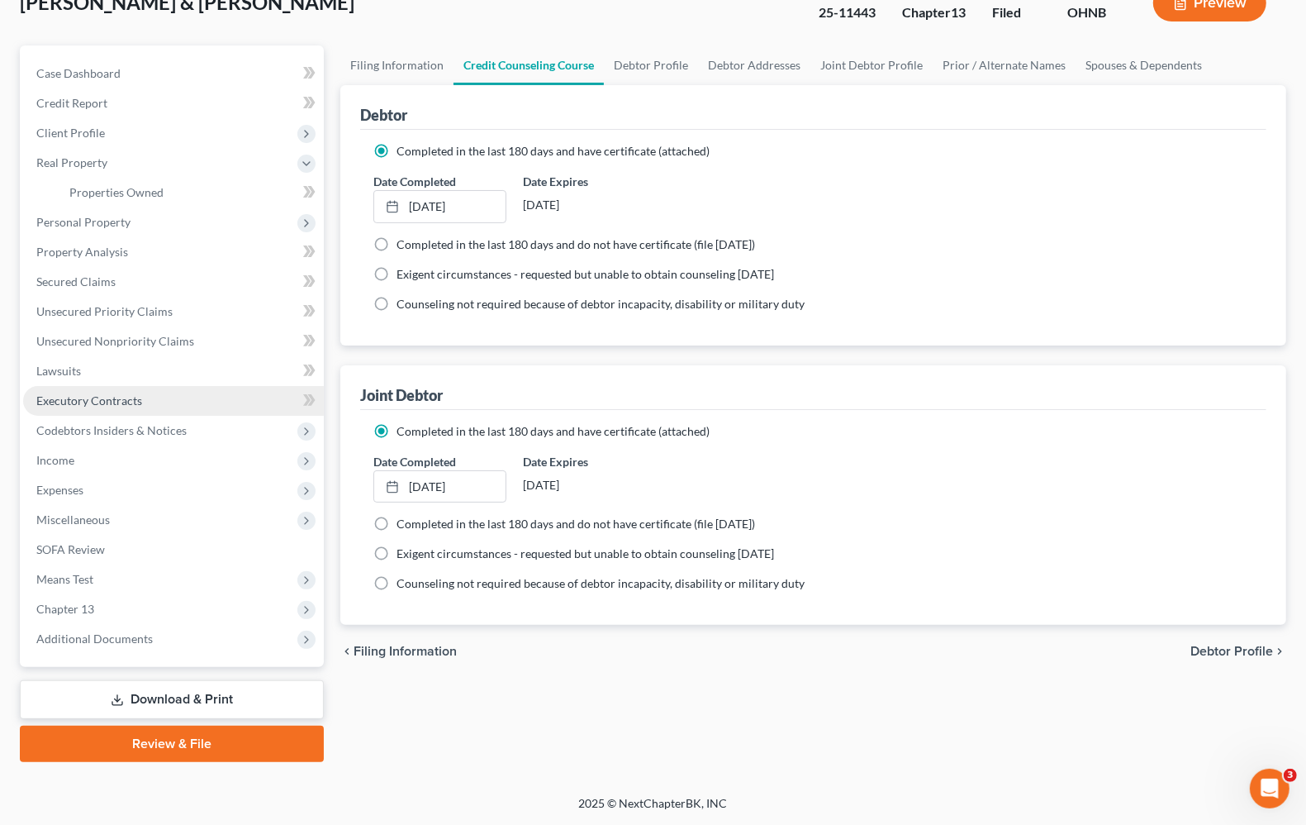
scroll to position [112, 0]
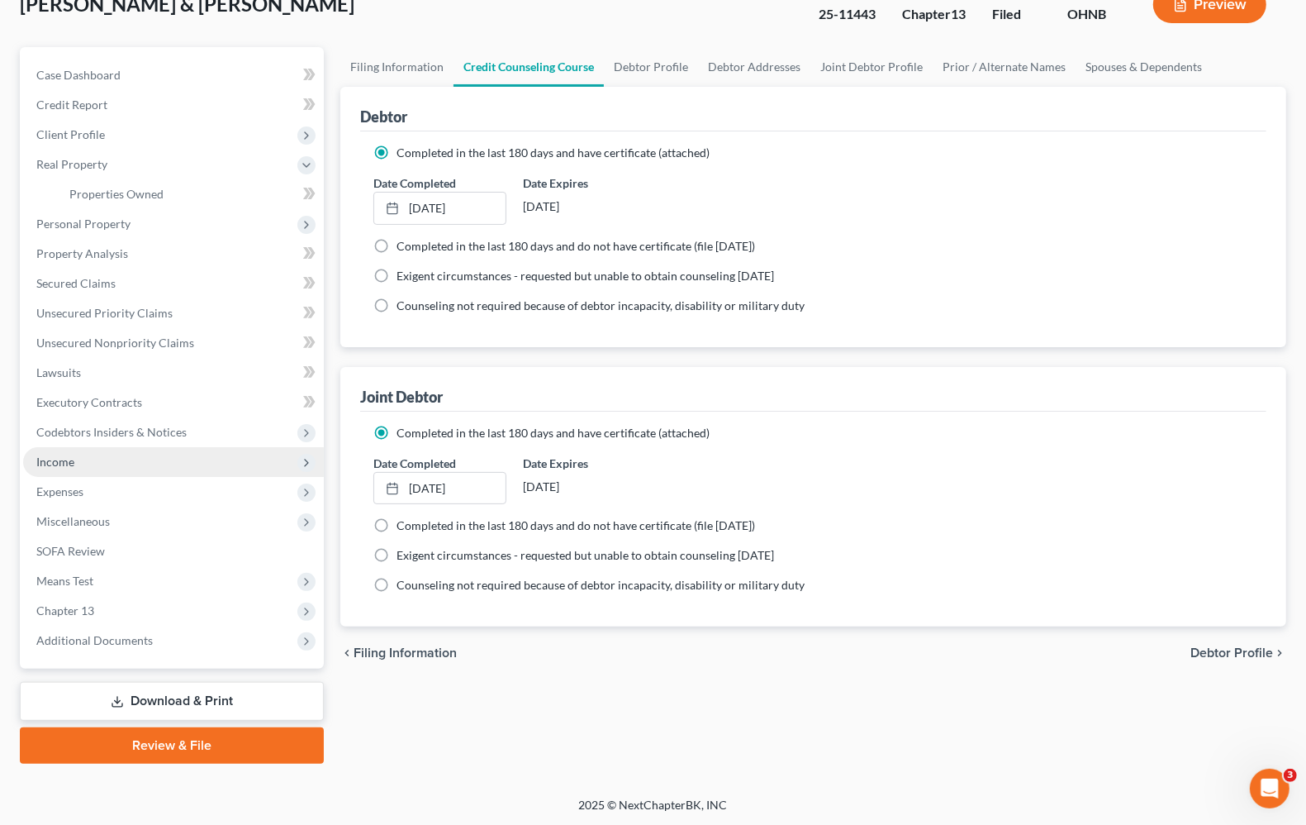
drag, startPoint x: 55, startPoint y: 451, endPoint x: 66, endPoint y: 464, distance: 17.0
click at [56, 452] on span "Income" at bounding box center [173, 462] width 301 height 30
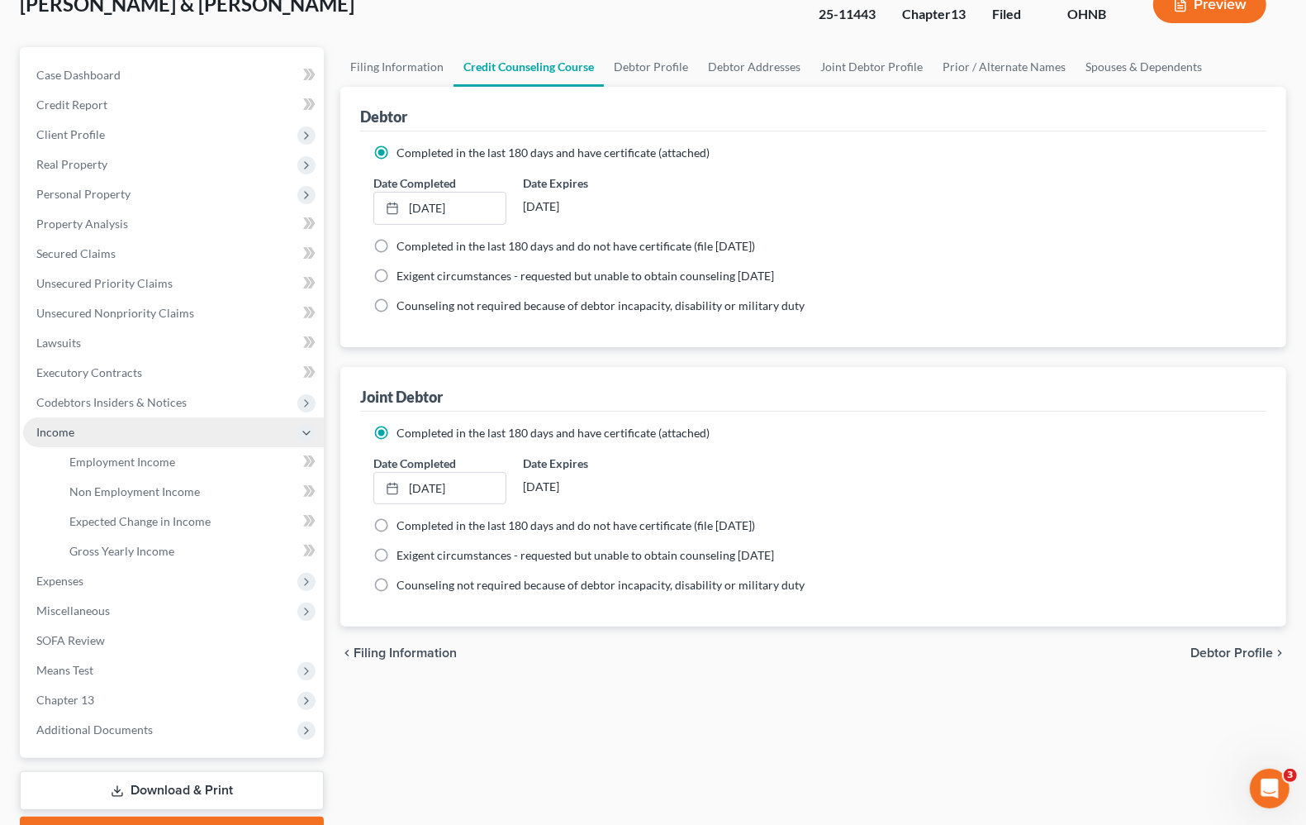
scroll to position [200, 0]
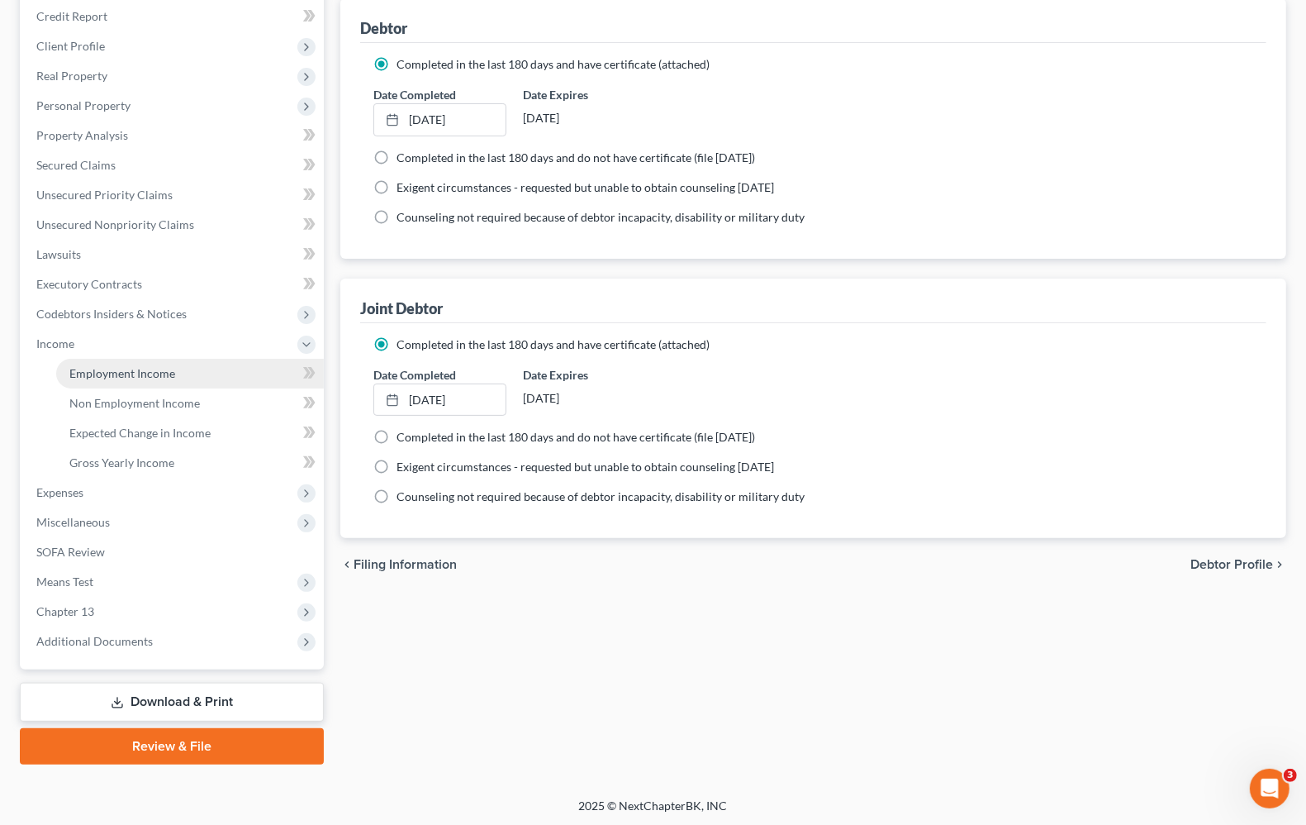
click at [114, 373] on span "Employment Income" at bounding box center [122, 373] width 106 height 14
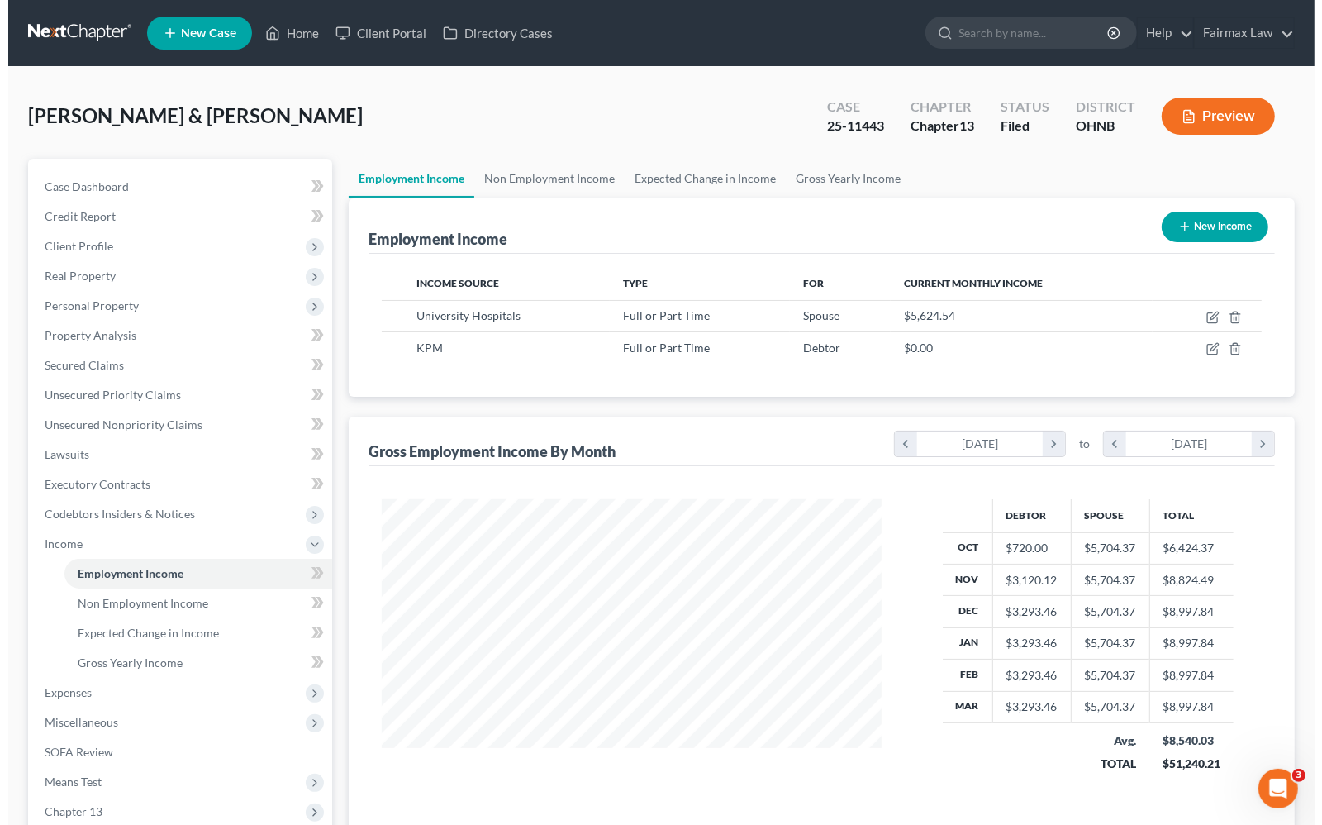
scroll to position [297, 531]
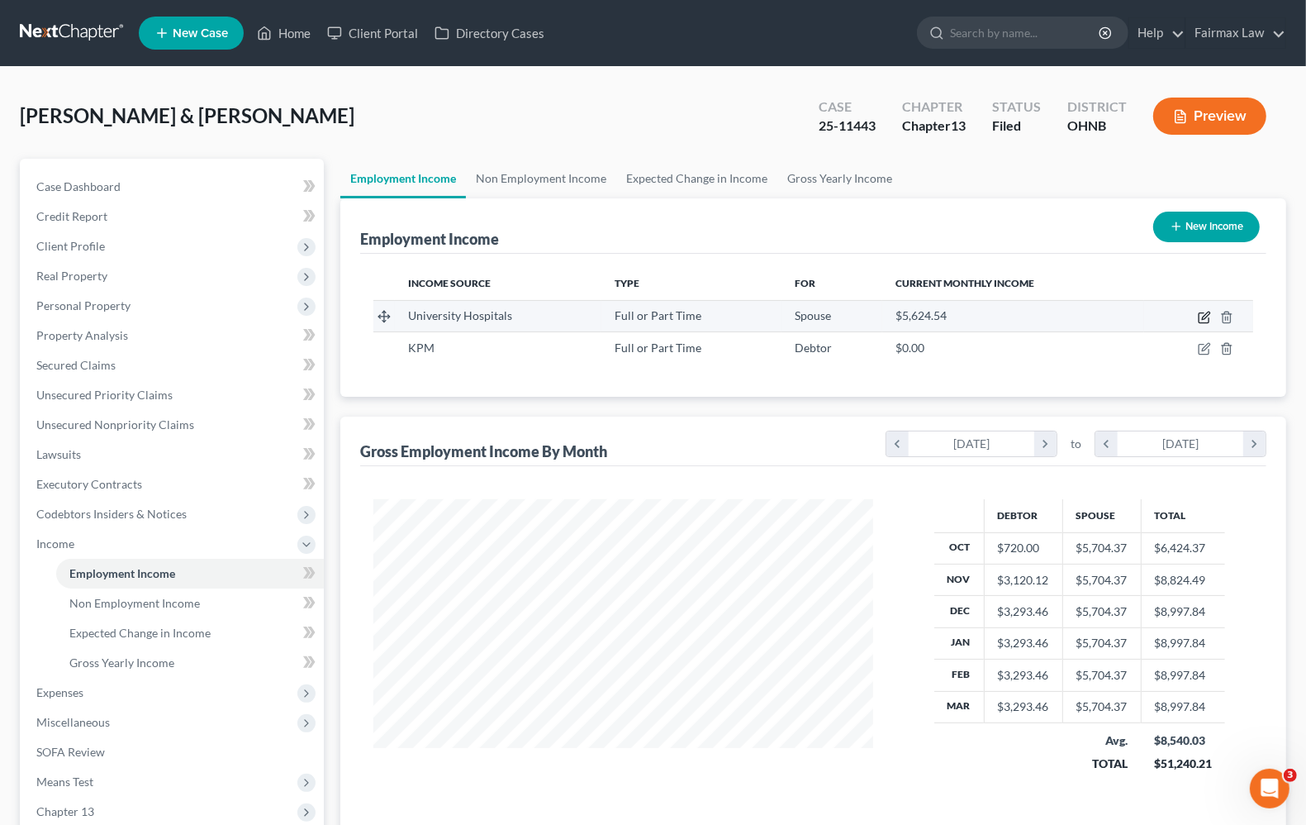
click at [1203, 314] on icon "button" at bounding box center [1204, 317] width 13 height 13
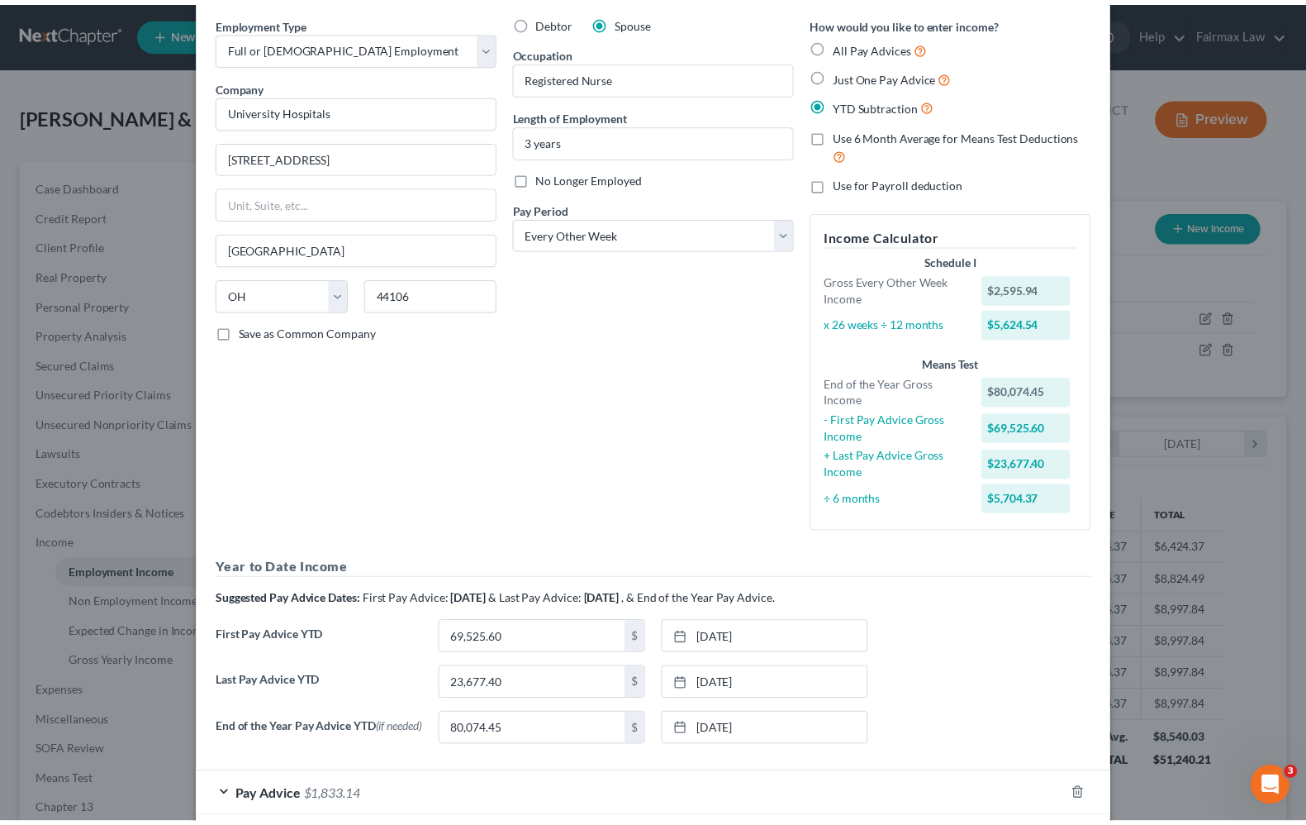
scroll to position [0, 0]
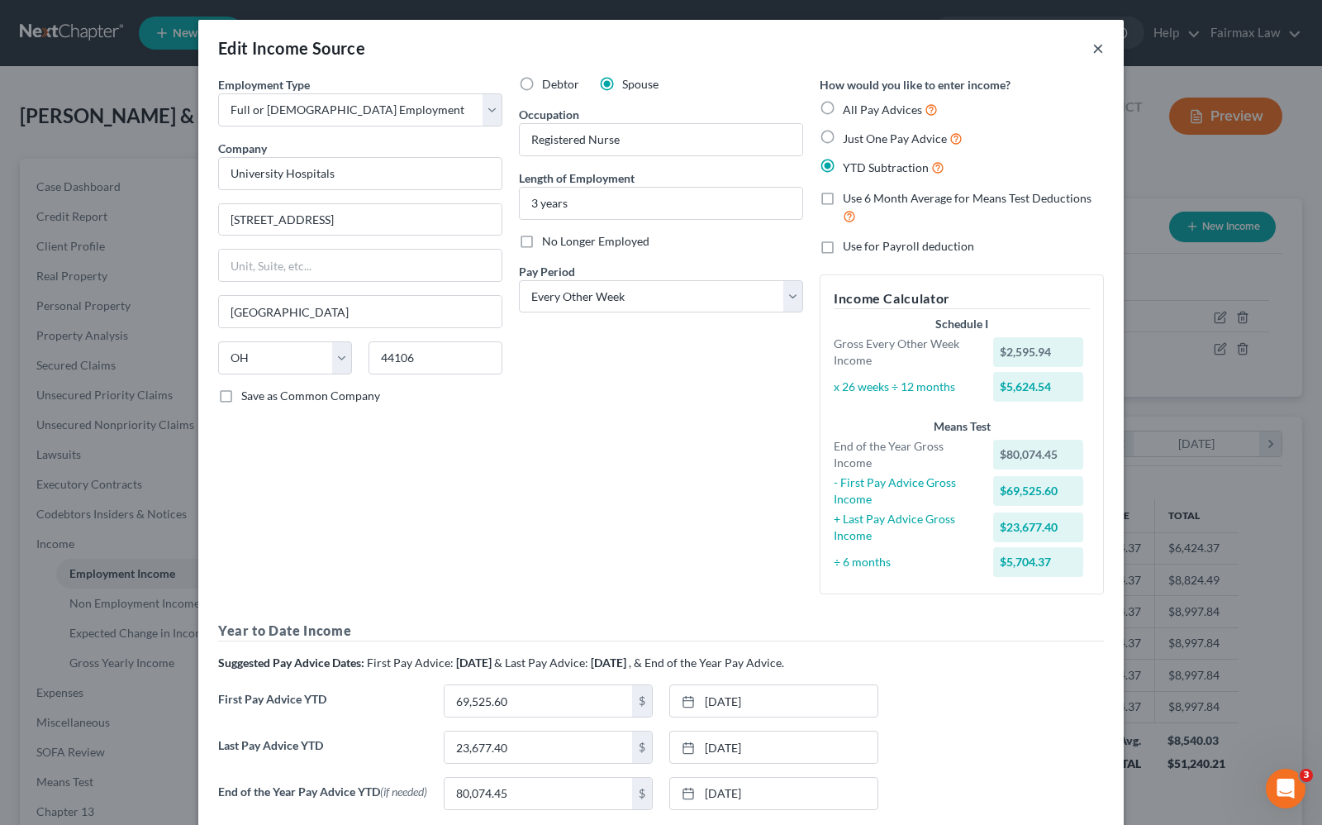
click at [1092, 46] on button "×" at bounding box center [1098, 48] width 12 height 20
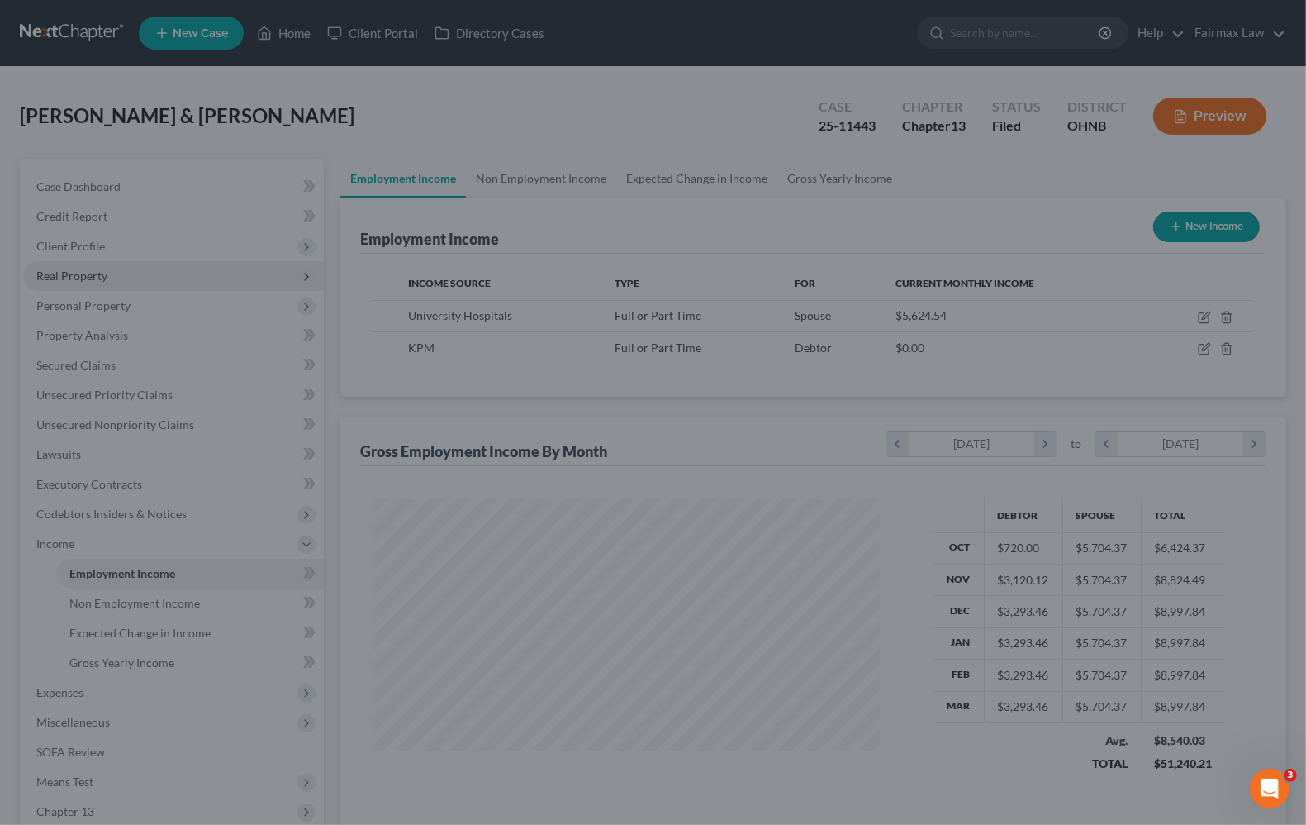
scroll to position [825975, 825739]
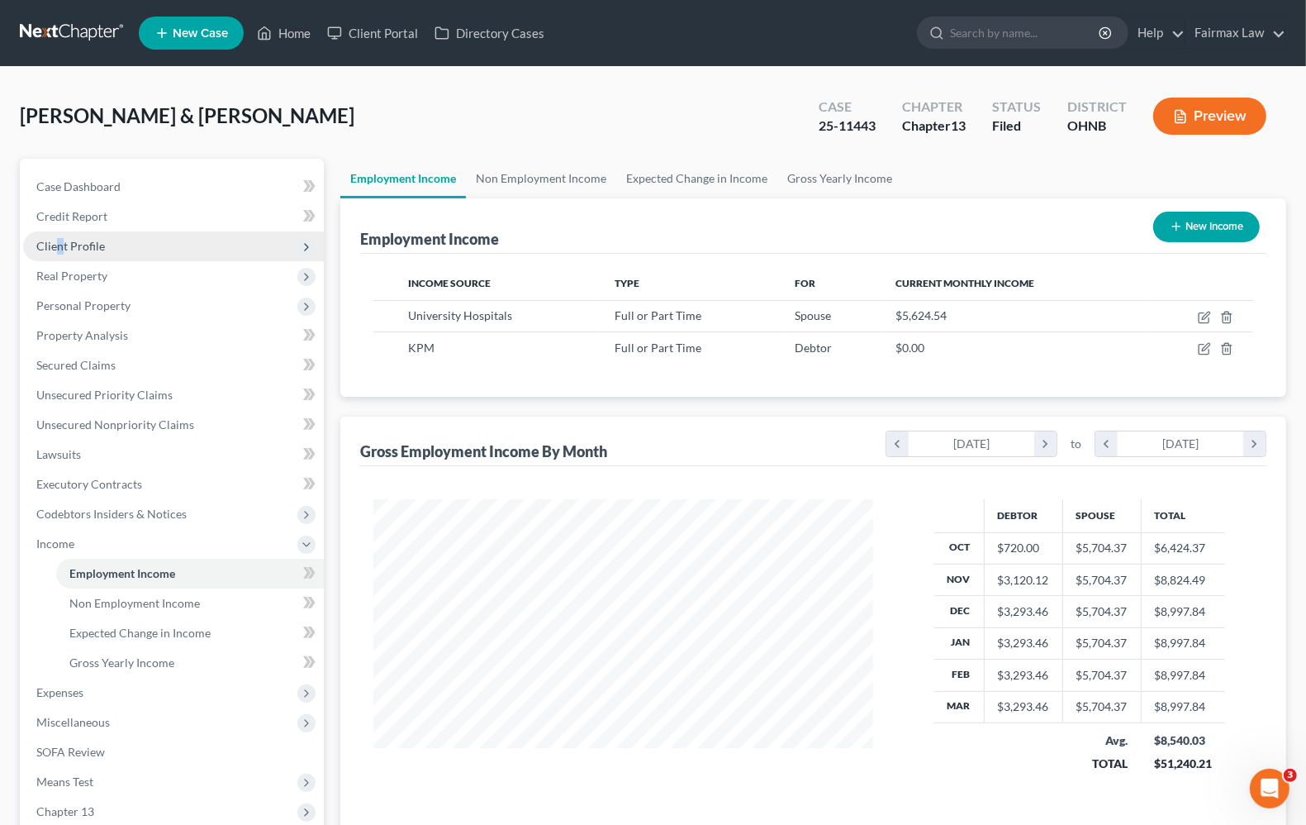
click at [59, 245] on span "Client Profile" at bounding box center [70, 246] width 69 height 14
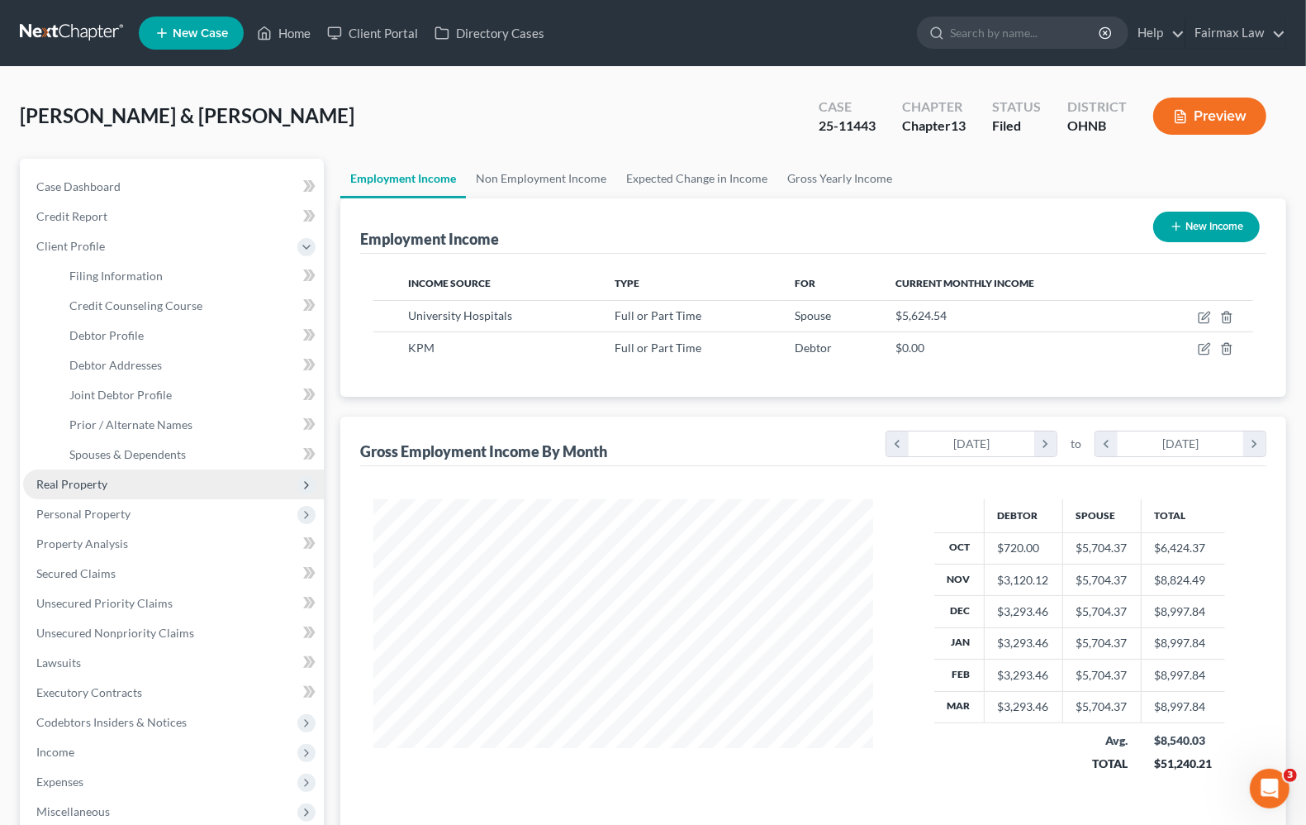
click at [80, 486] on span "Real Property" at bounding box center [71, 484] width 71 height 14
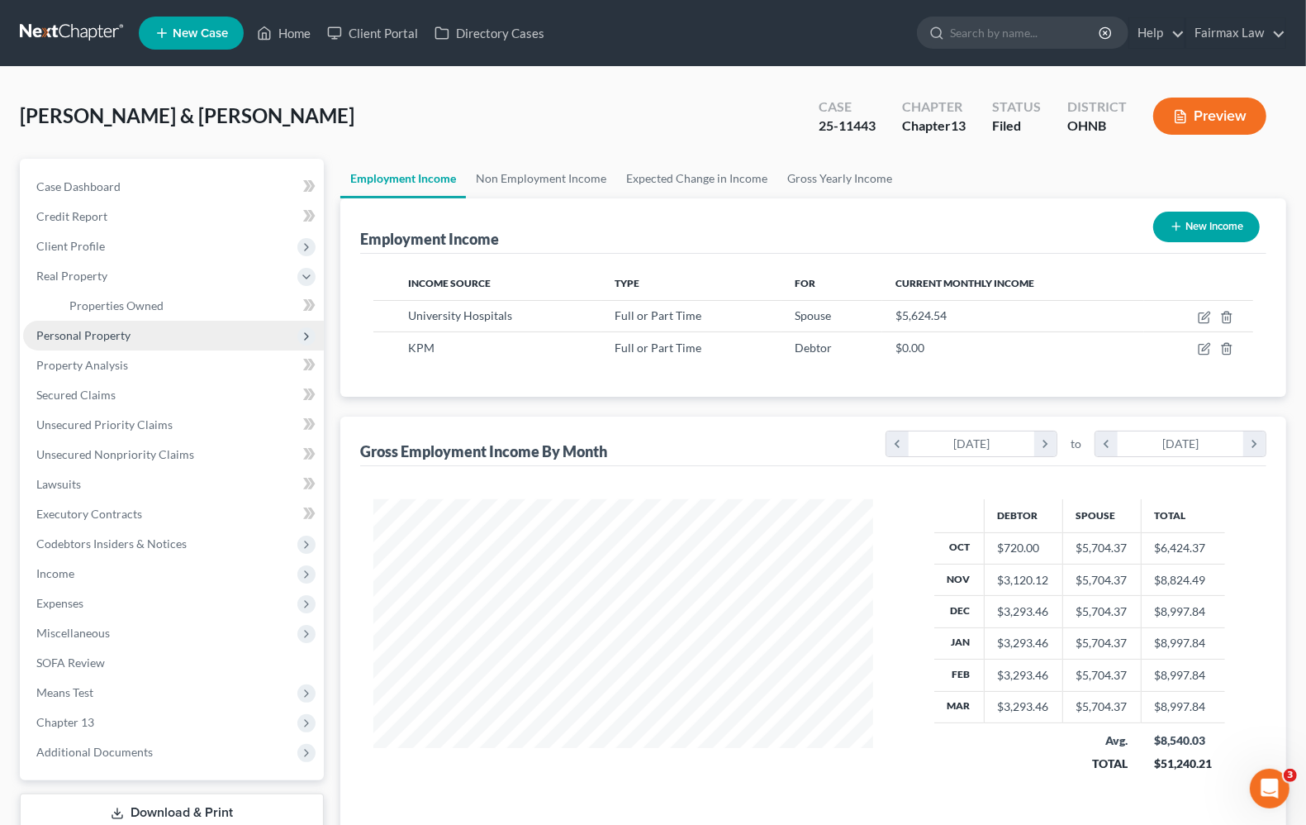
click at [88, 335] on span "Personal Property" at bounding box center [83, 335] width 94 height 14
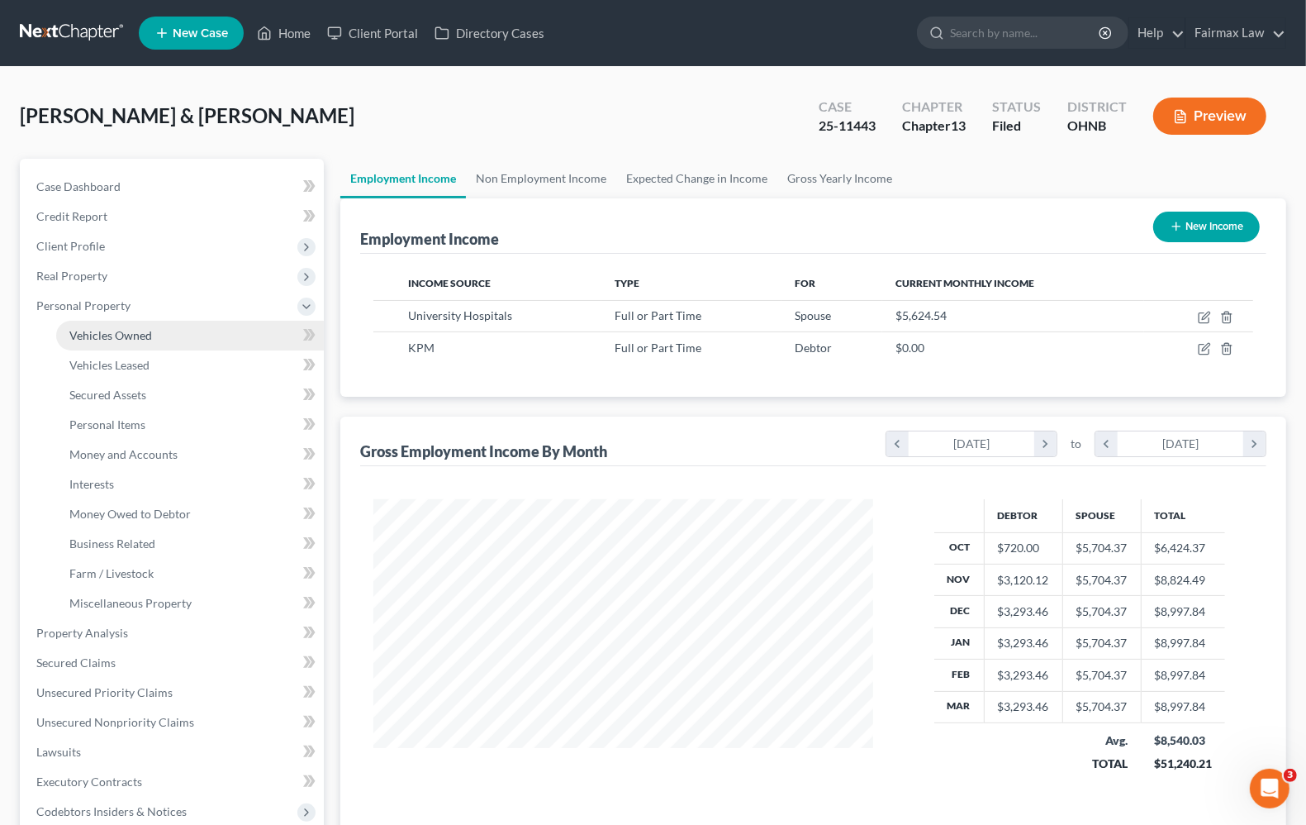
click at [117, 331] on span "Vehicles Owned" at bounding box center [110, 335] width 83 height 14
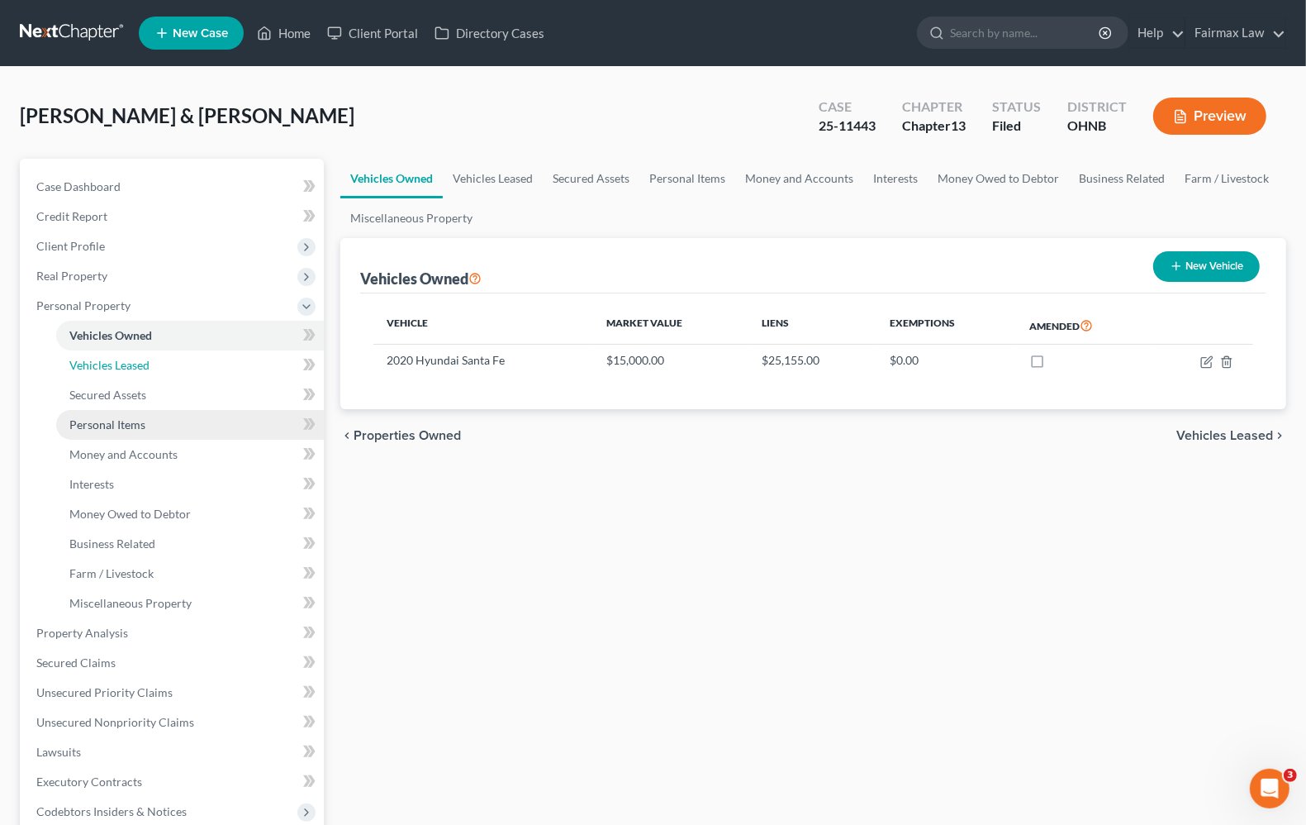
drag, startPoint x: 140, startPoint y: 373, endPoint x: 141, endPoint y: 407, distance: 33.9
click at [140, 373] on link "Vehicles Leased" at bounding box center [190, 365] width 268 height 30
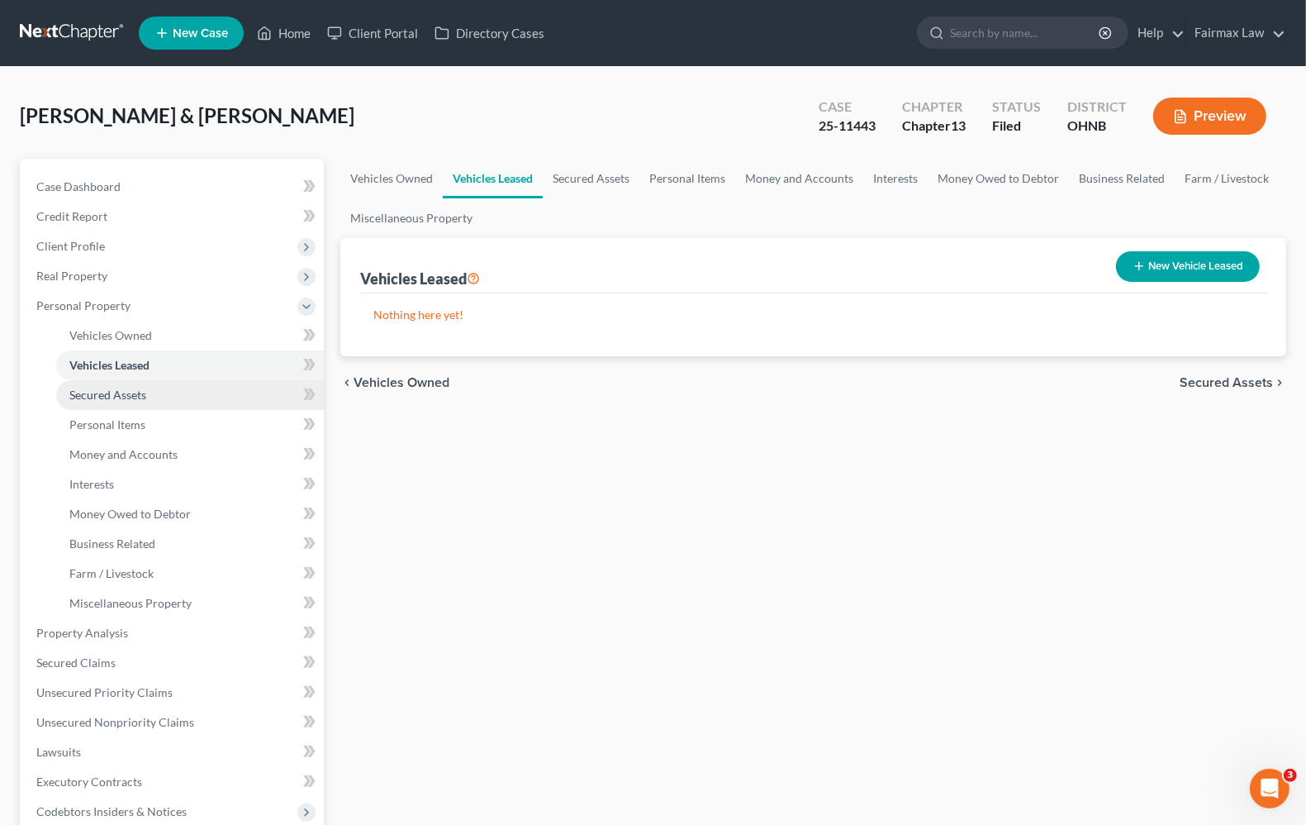
click at [143, 403] on link "Secured Assets" at bounding box center [190, 395] width 268 height 30
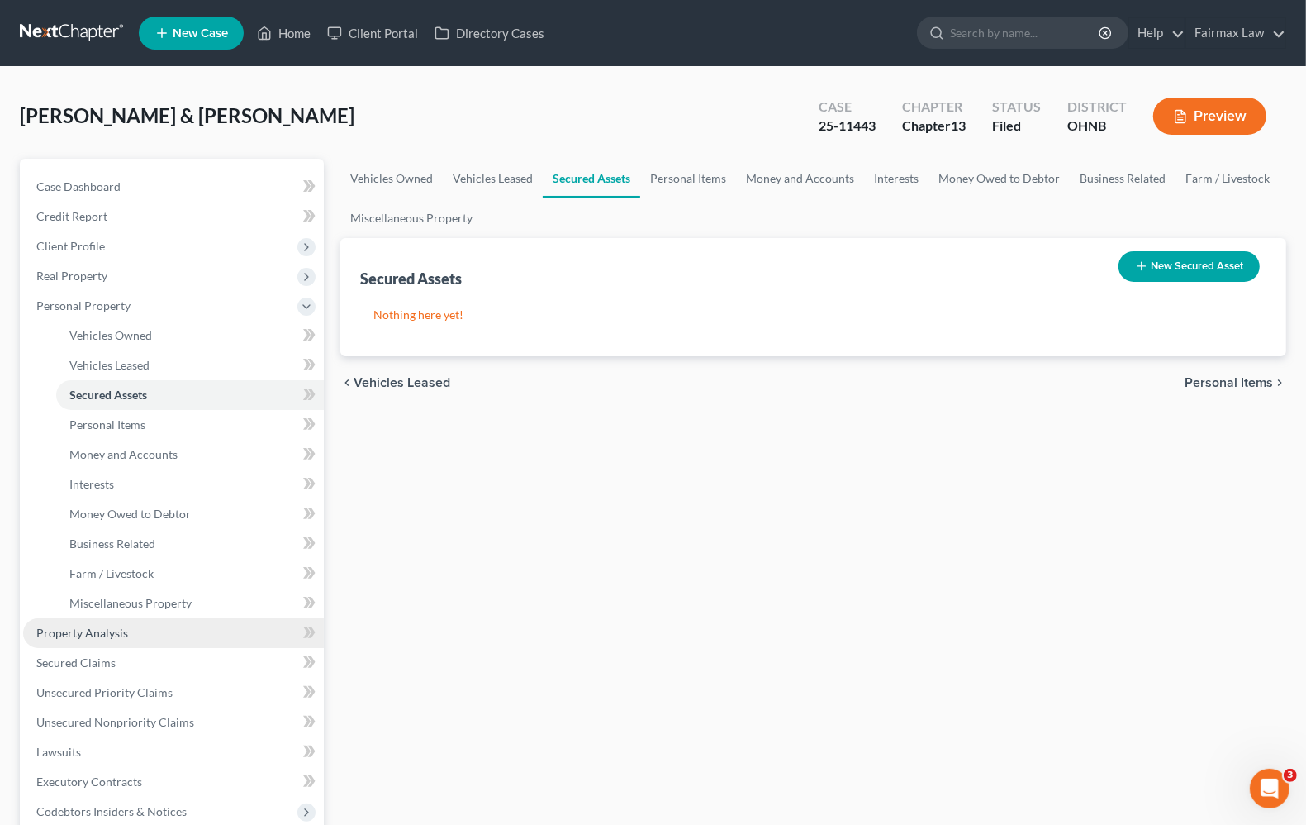
click at [102, 629] on span "Property Analysis" at bounding box center [82, 632] width 92 height 14
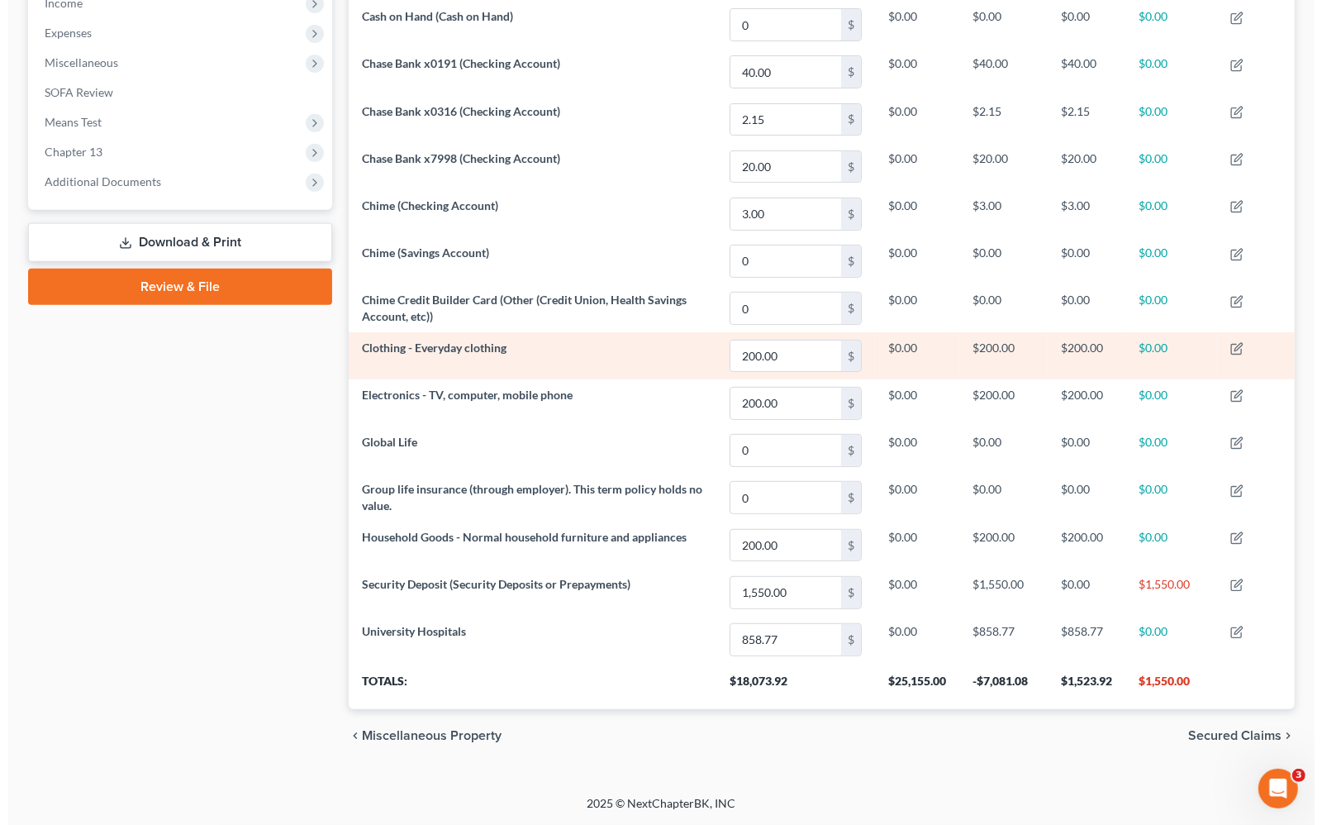
scroll to position [545, 0]
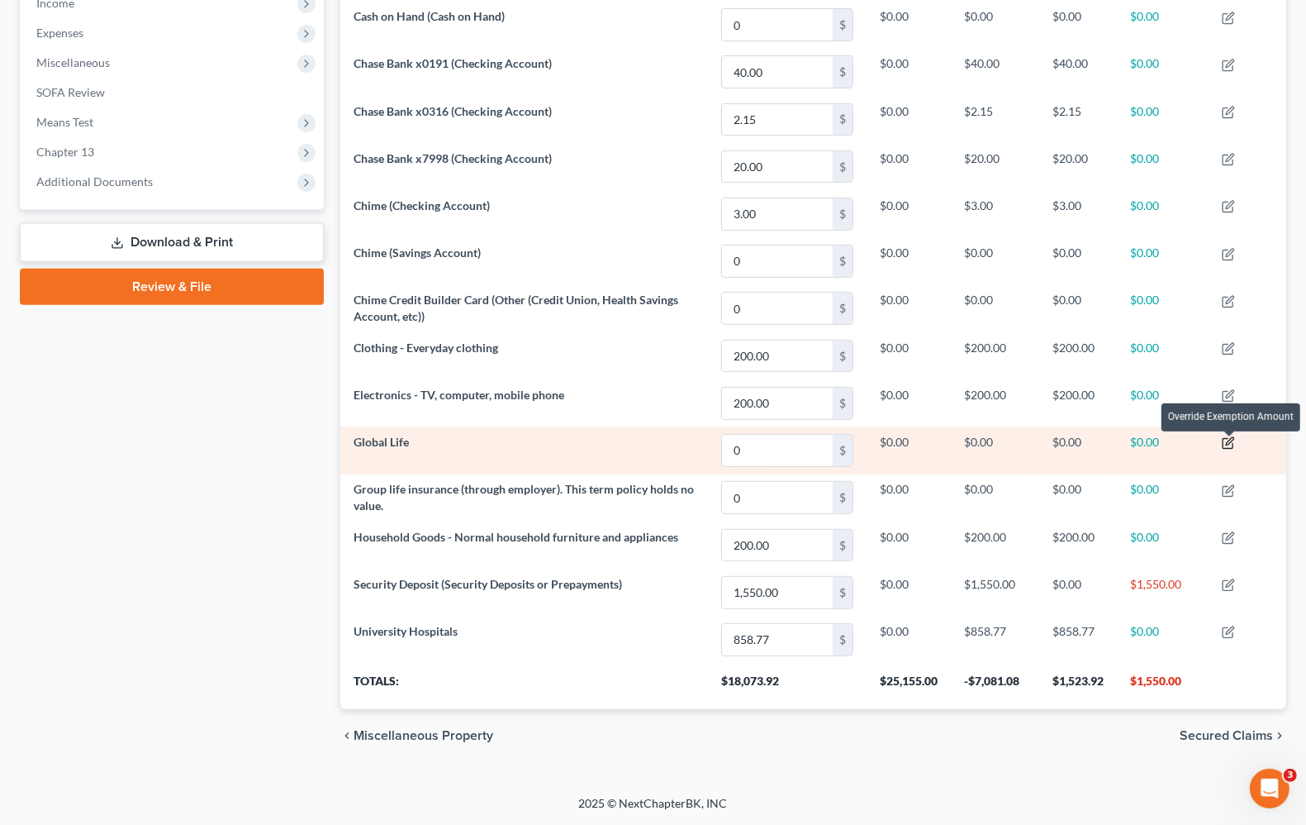
click at [1223, 440] on icon "button" at bounding box center [1228, 442] width 13 height 13
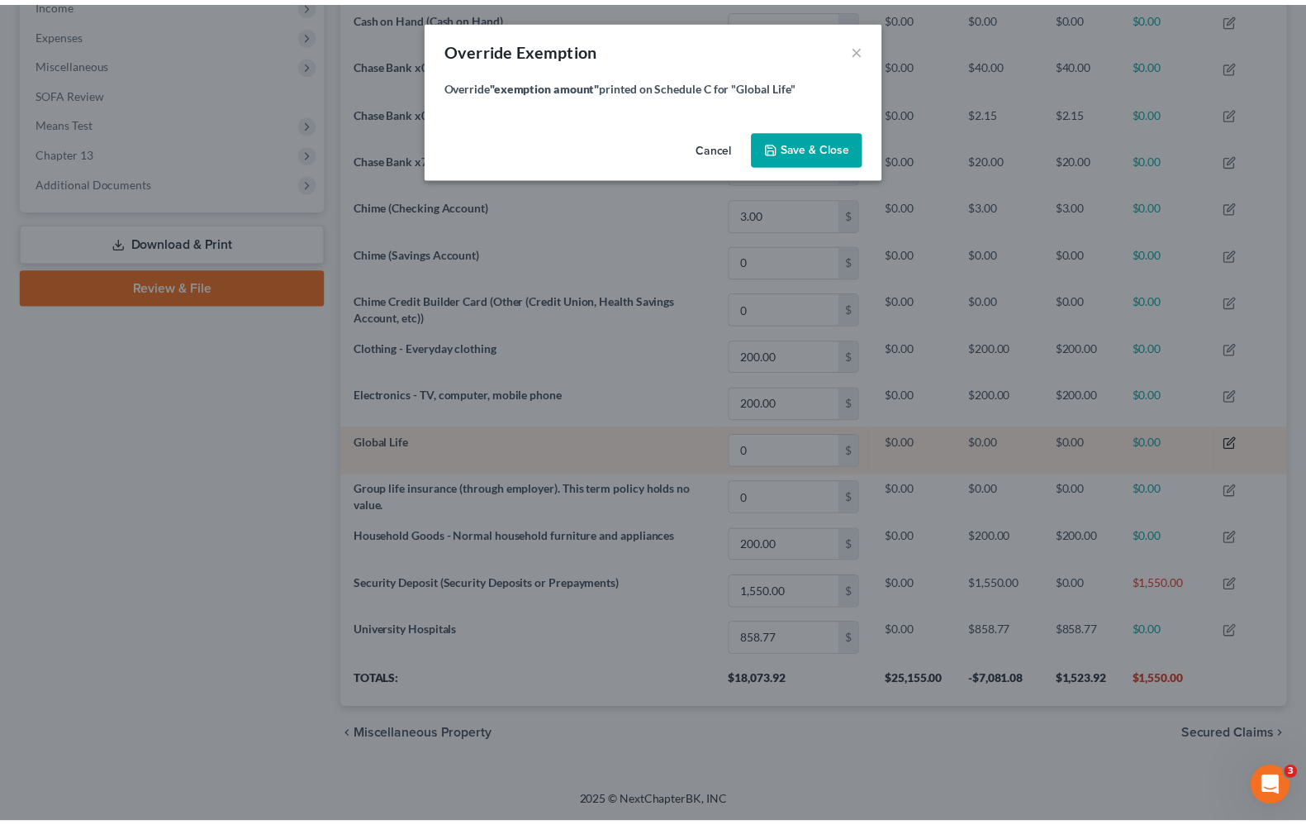
scroll to position [287, 957]
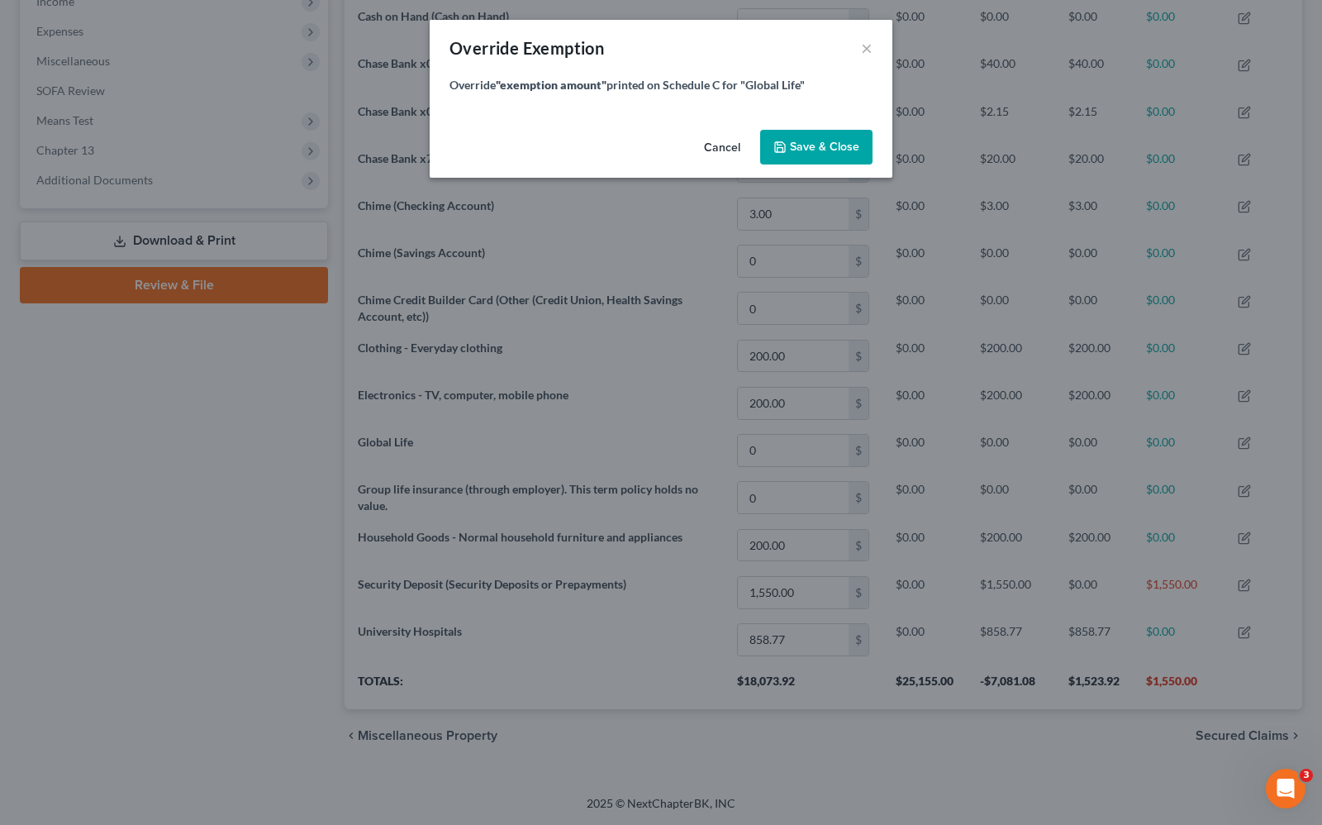
click at [816, 154] on button "Save & Close" at bounding box center [816, 147] width 112 height 35
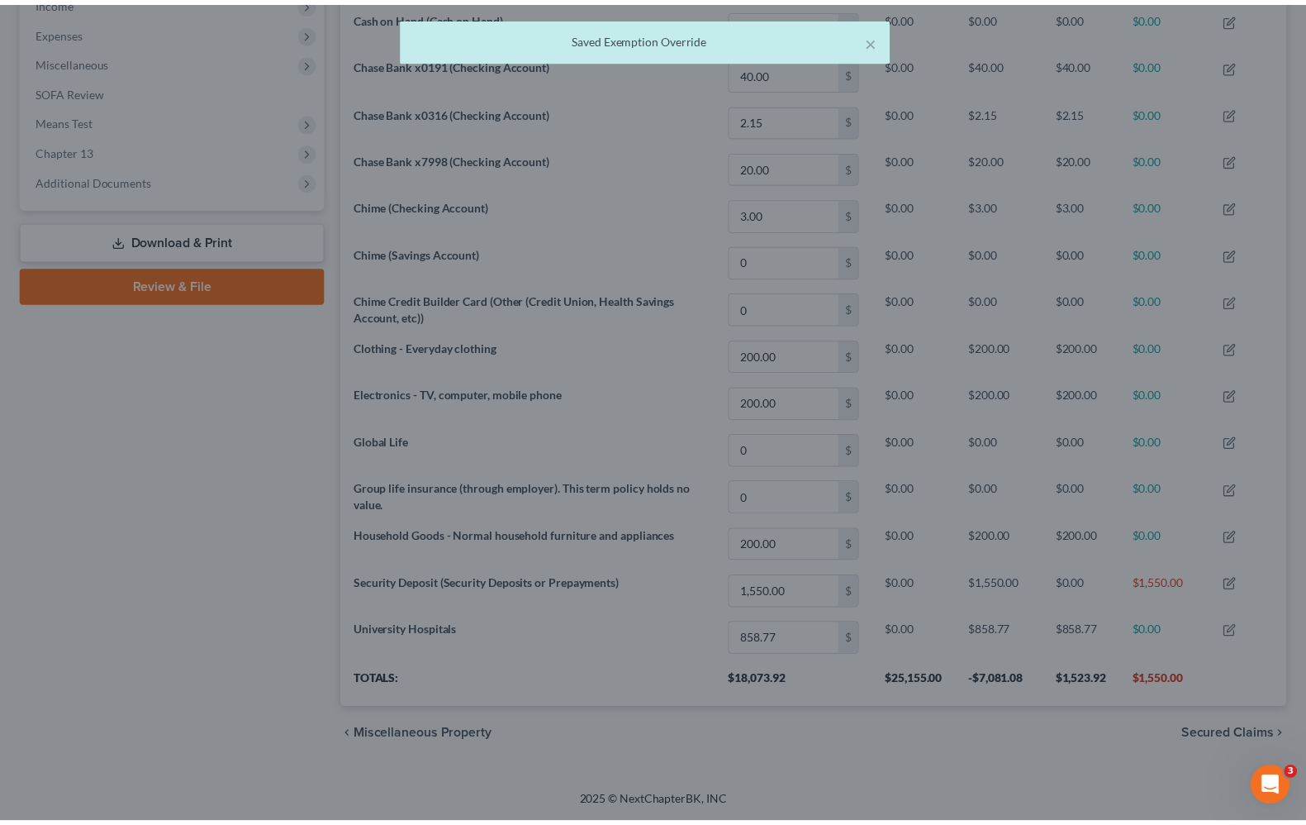
scroll to position [286, 946]
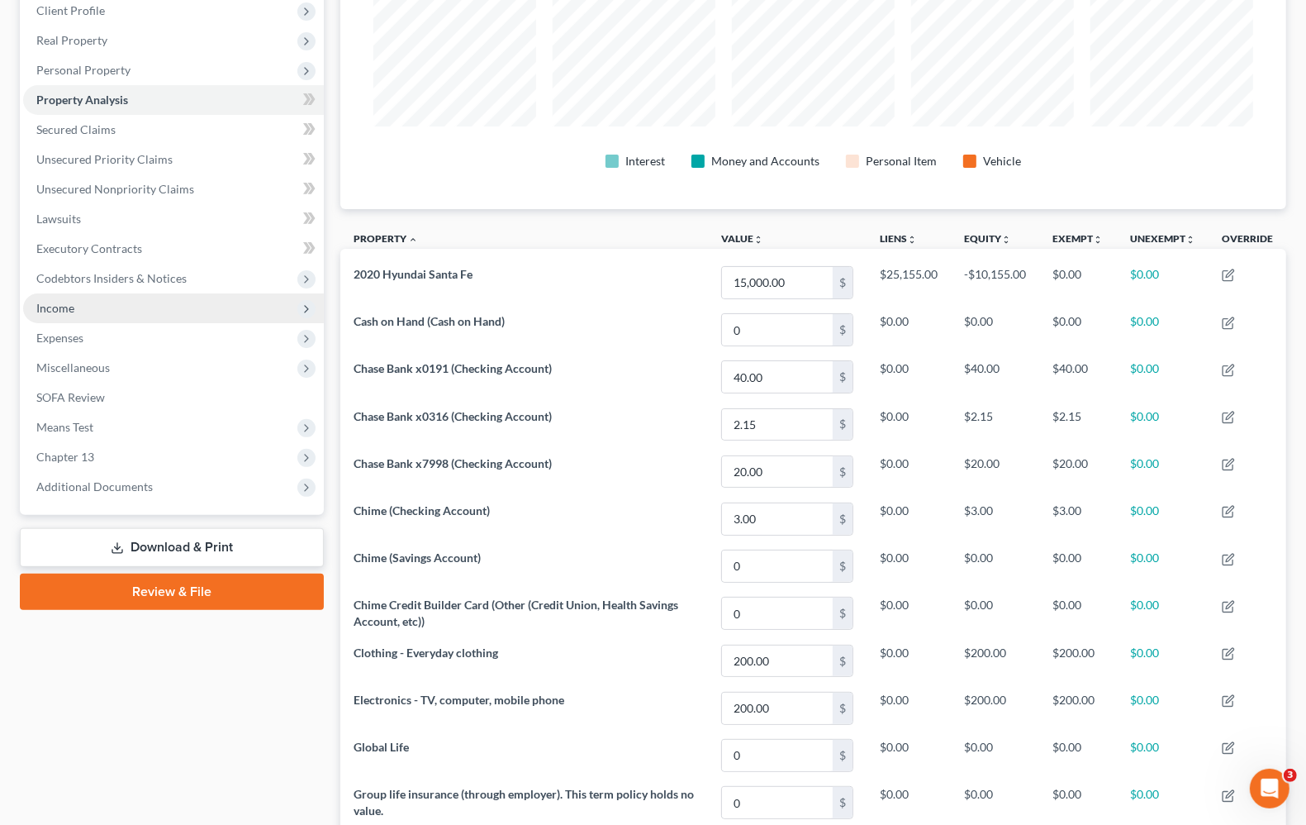
click at [39, 302] on span "Income" at bounding box center [55, 308] width 38 height 14
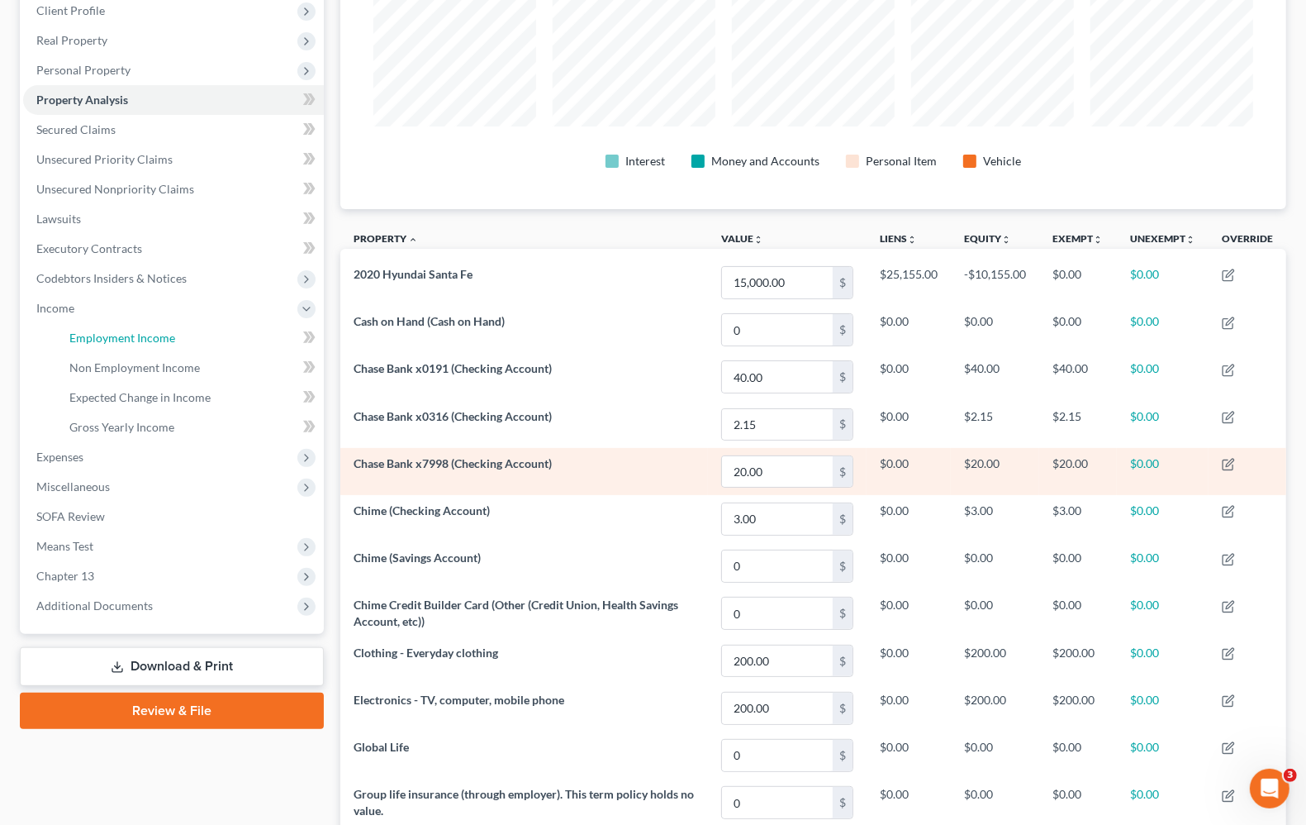
drag, startPoint x: 76, startPoint y: 333, endPoint x: 406, endPoint y: 449, distance: 349.4
click at [77, 333] on span "Employment Income" at bounding box center [122, 338] width 106 height 14
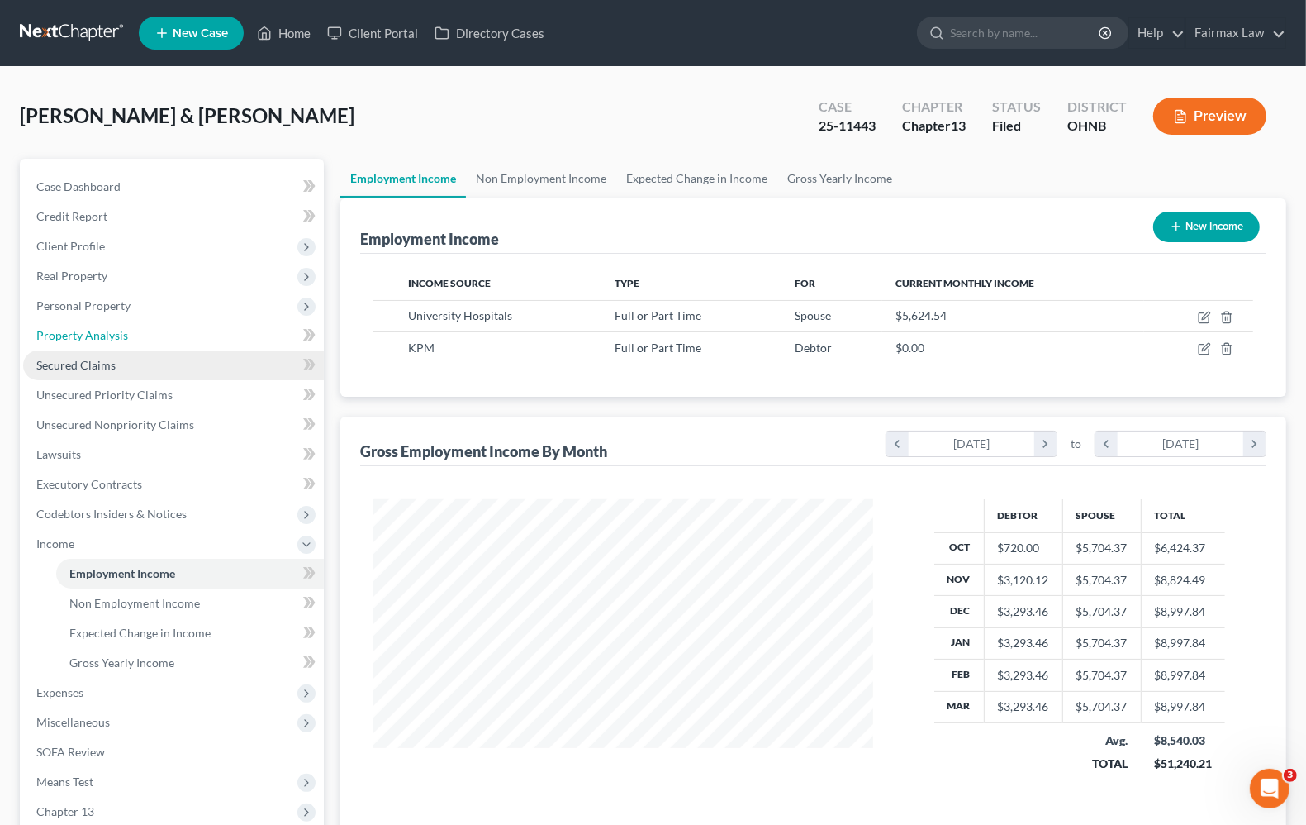
drag, startPoint x: 88, startPoint y: 336, endPoint x: 88, endPoint y: 354, distance: 17.4
click at [88, 336] on span "Property Analysis" at bounding box center [82, 335] width 92 height 14
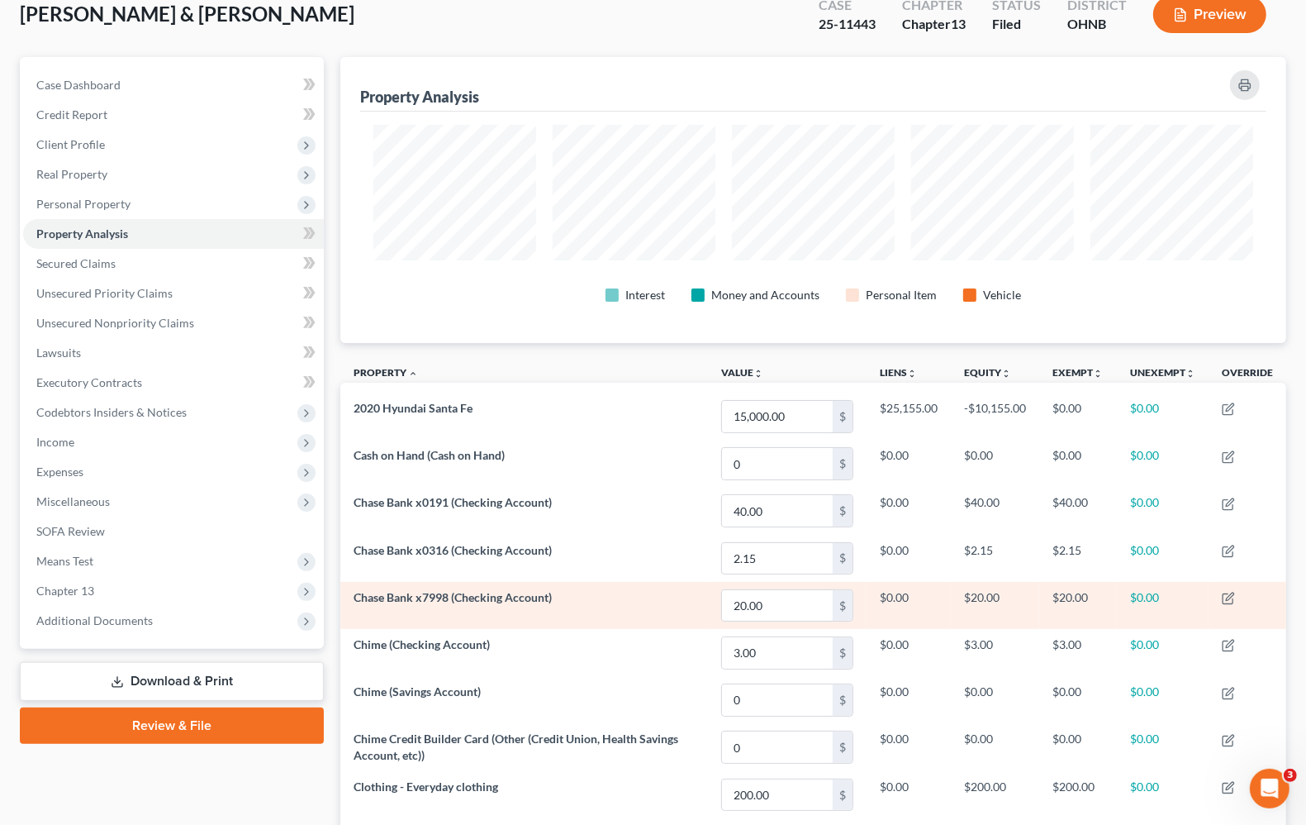
scroll to position [103, 0]
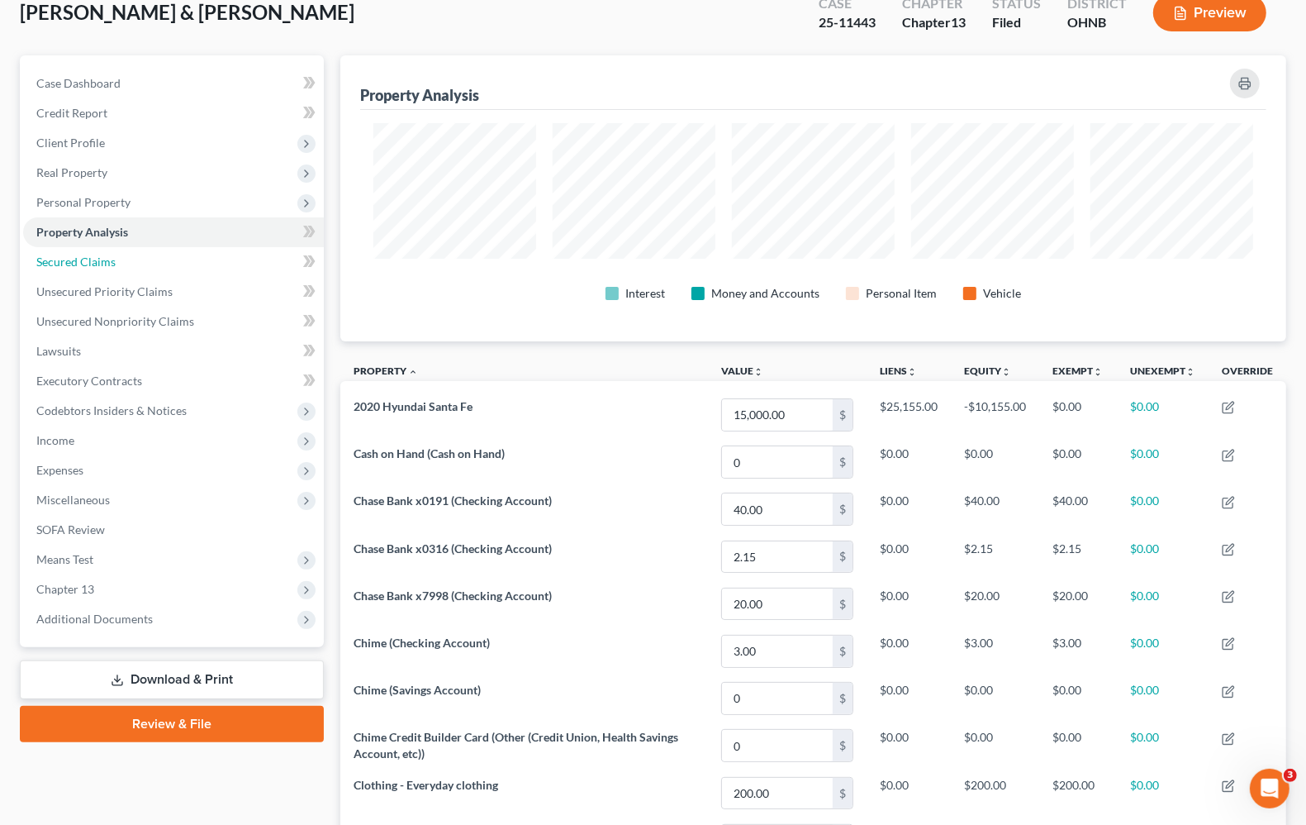
drag, startPoint x: 88, startPoint y: 266, endPoint x: 2, endPoint y: 302, distance: 93.3
click at [88, 266] on span "Secured Claims" at bounding box center [75, 261] width 79 height 14
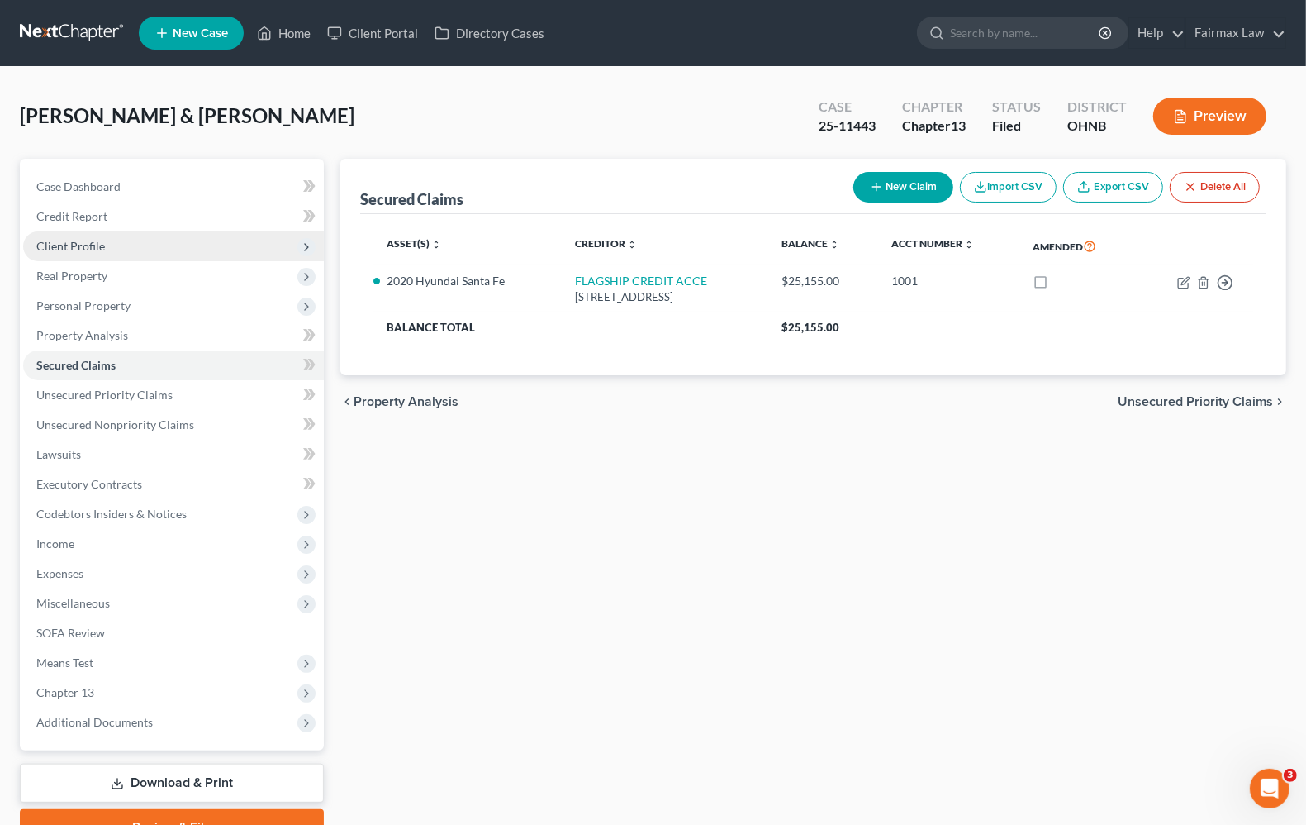
click at [75, 249] on span "Client Profile" at bounding box center [70, 246] width 69 height 14
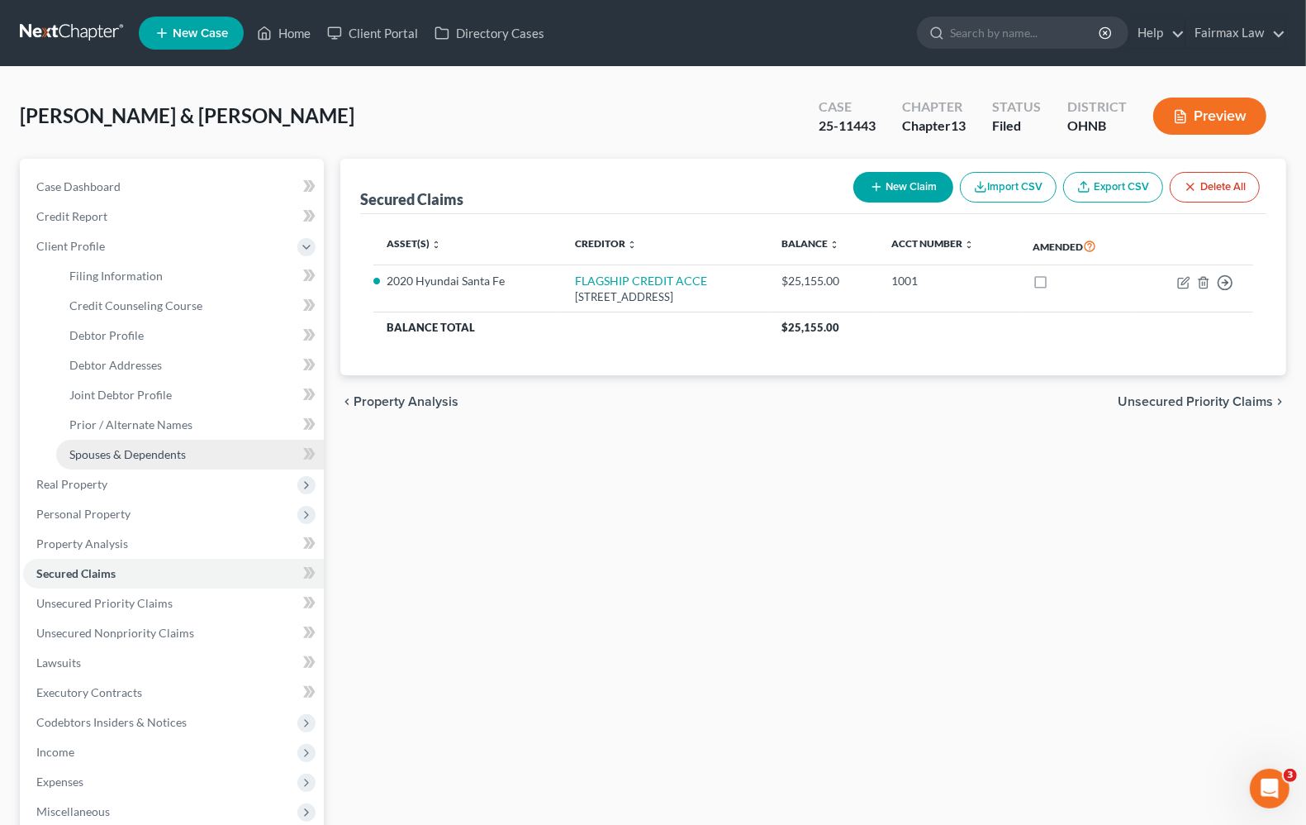
click at [118, 447] on span "Spouses & Dependents" at bounding box center [127, 454] width 117 height 14
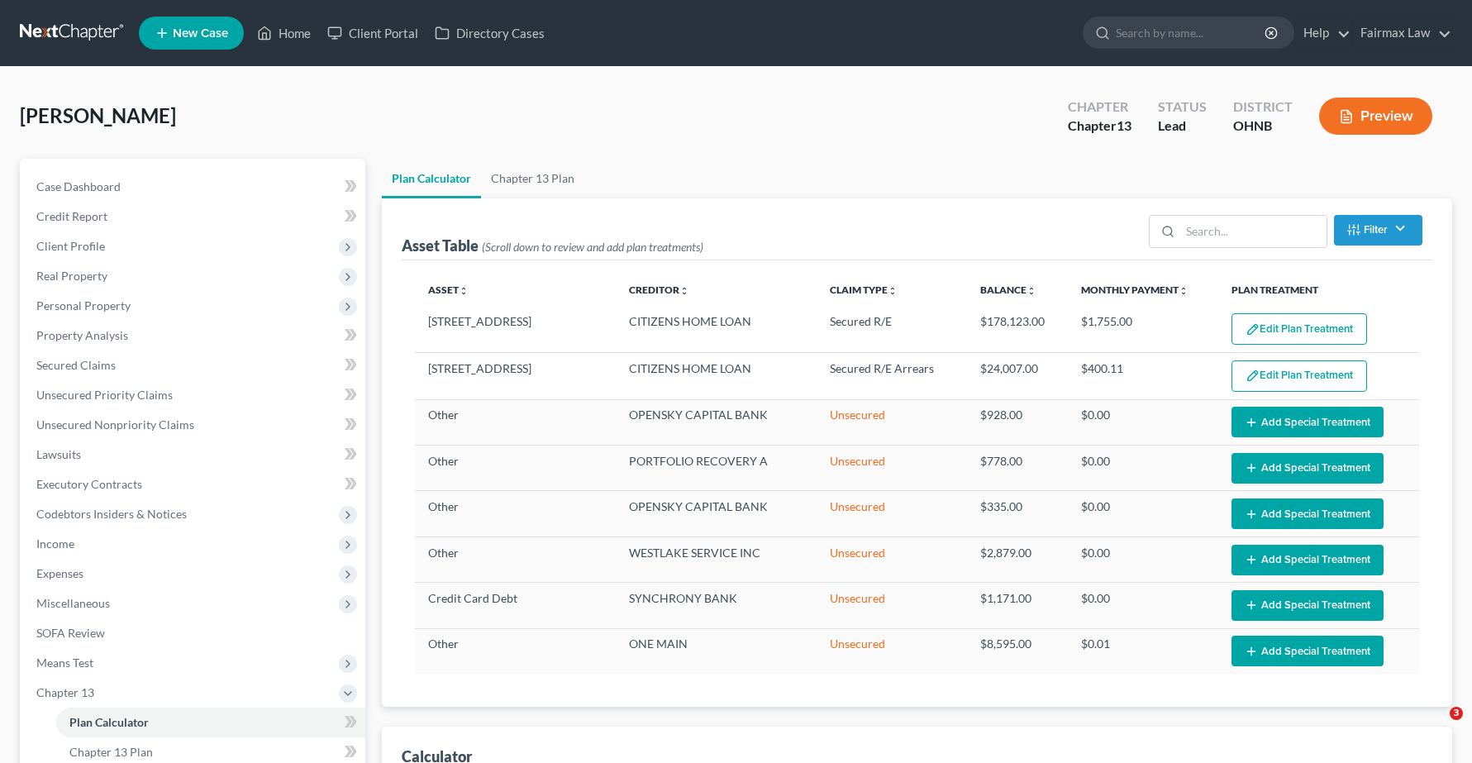
select select "59"
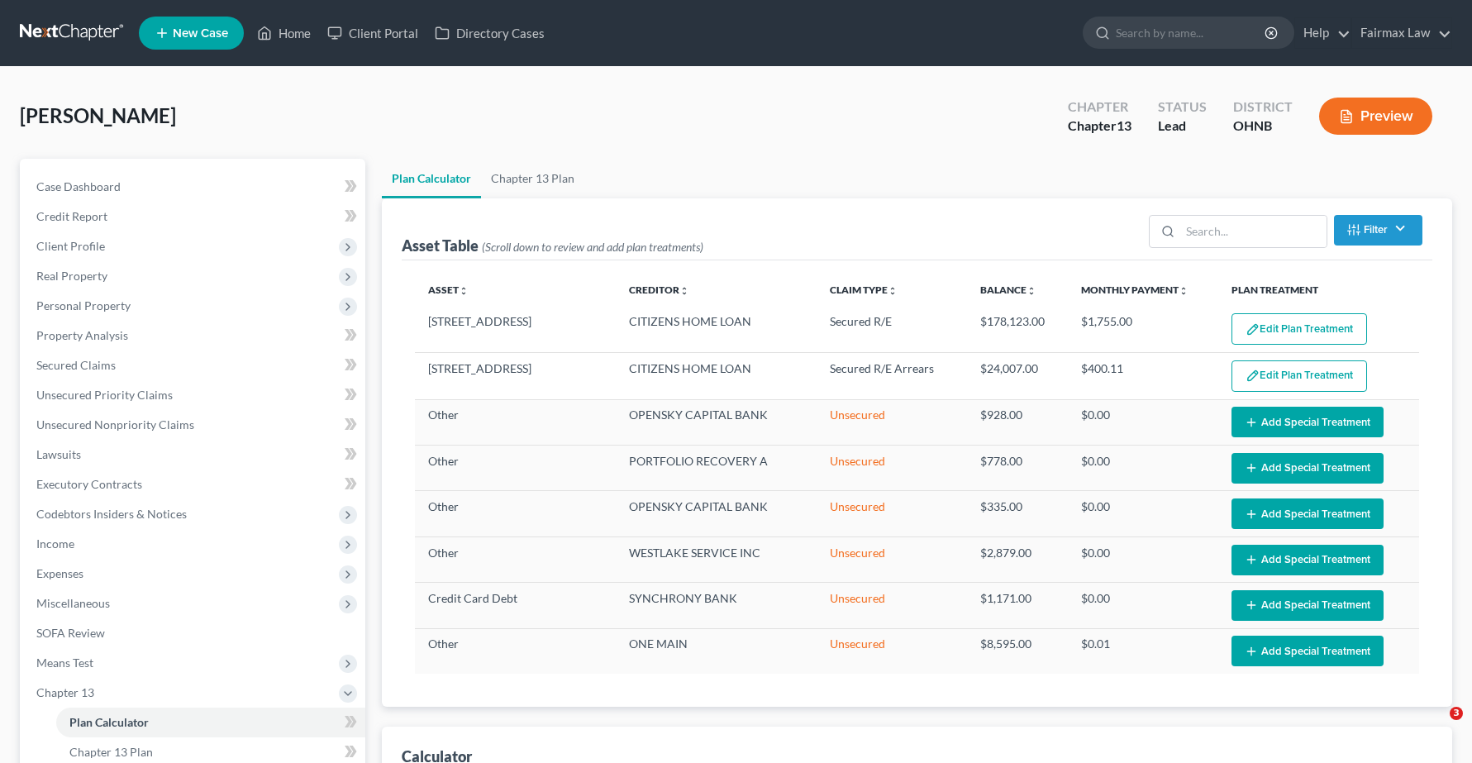
select select "59"
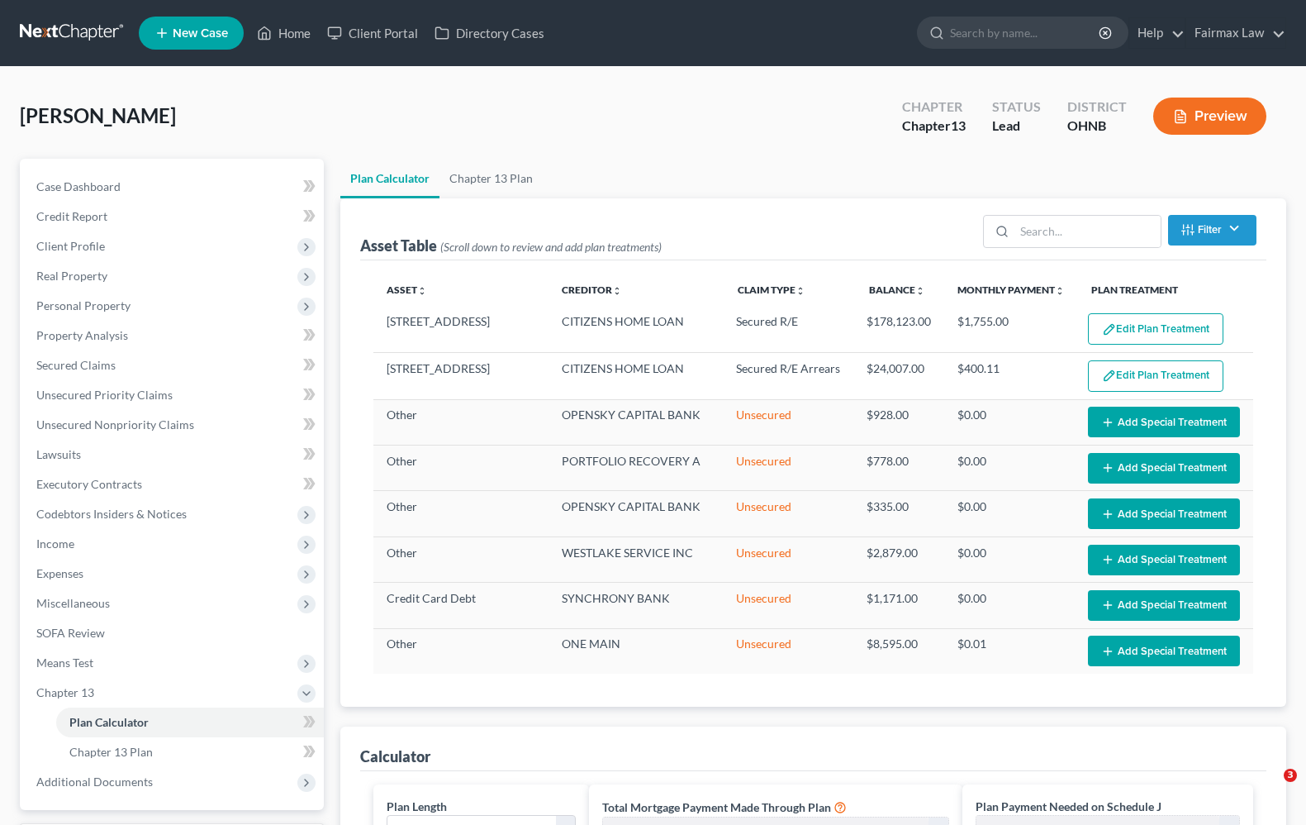
select select "59"
click at [285, 29] on link "Home" at bounding box center [284, 33] width 70 height 30
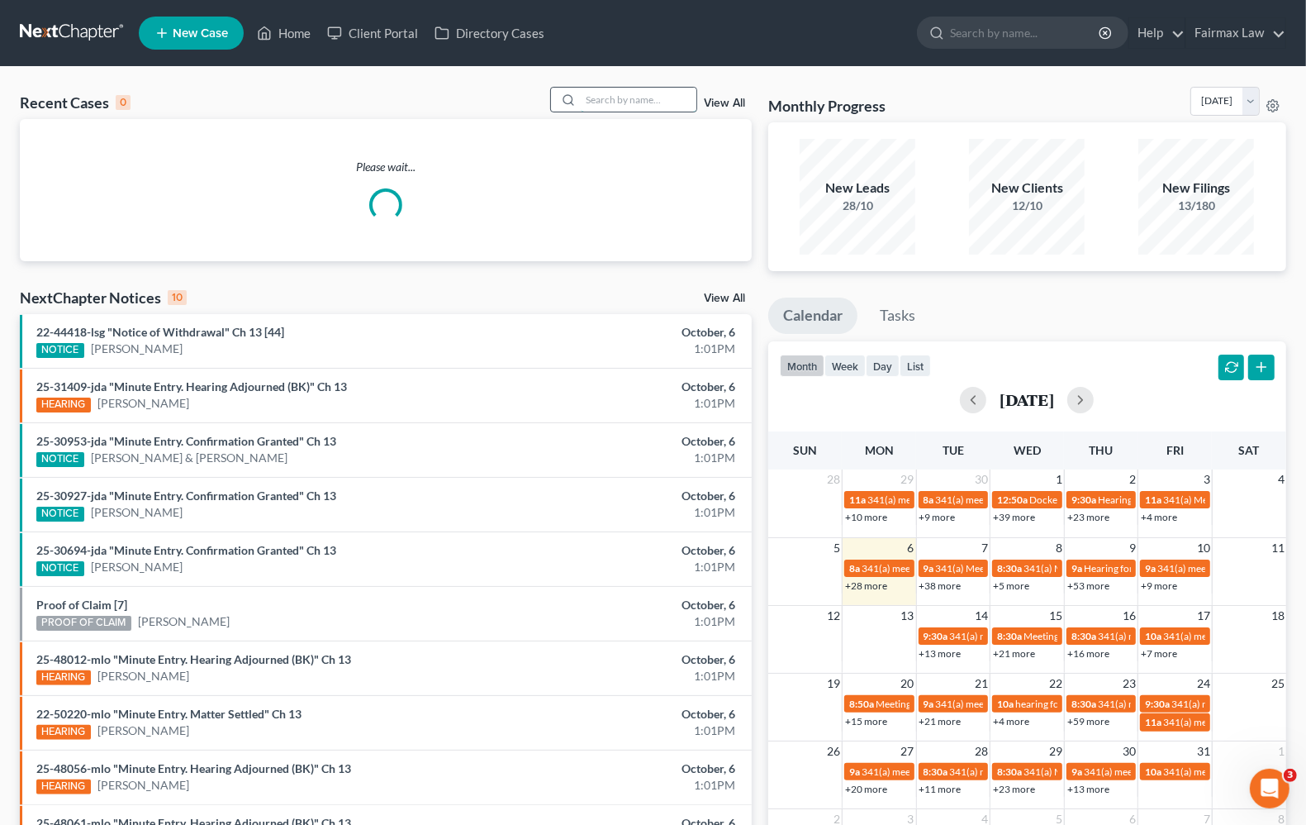
click at [597, 96] on input "search" at bounding box center [639, 100] width 116 height 24
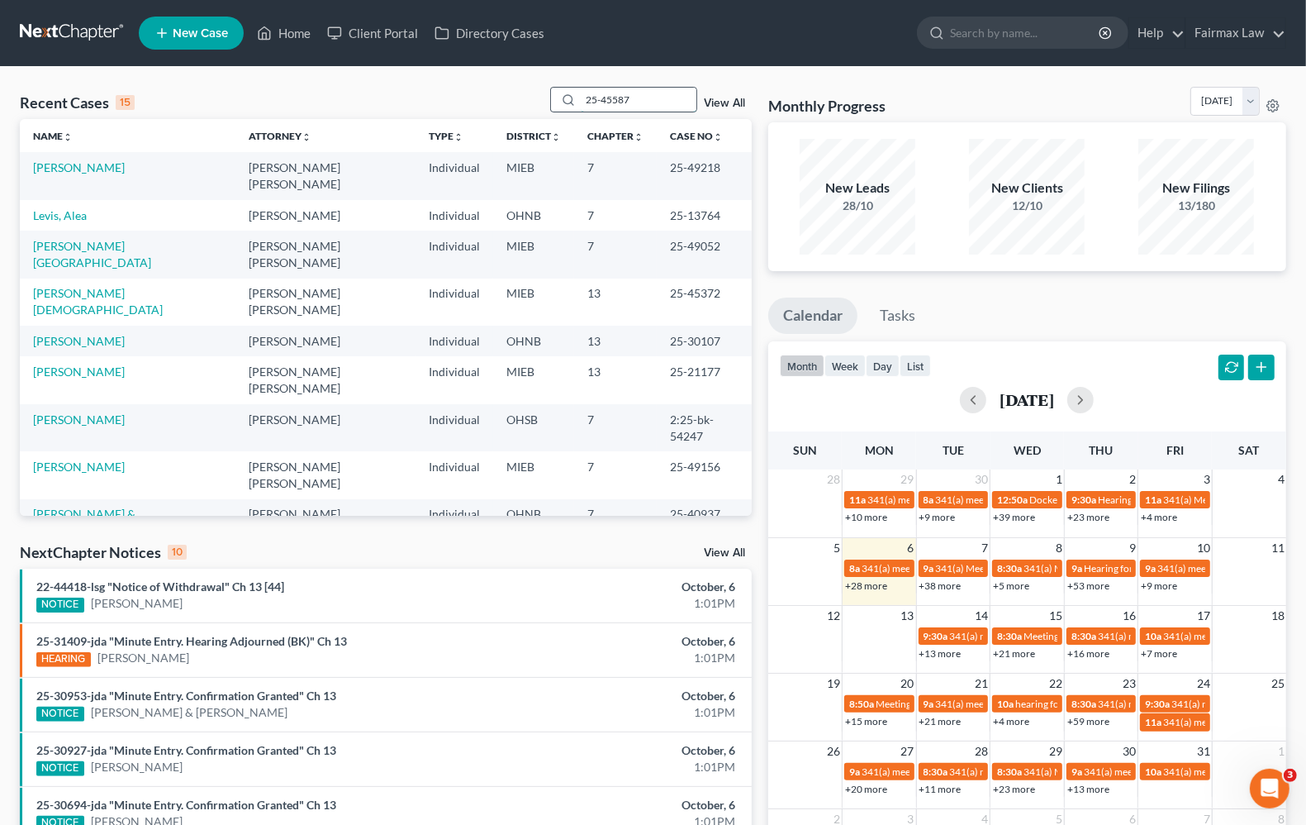
type input "25-45587"
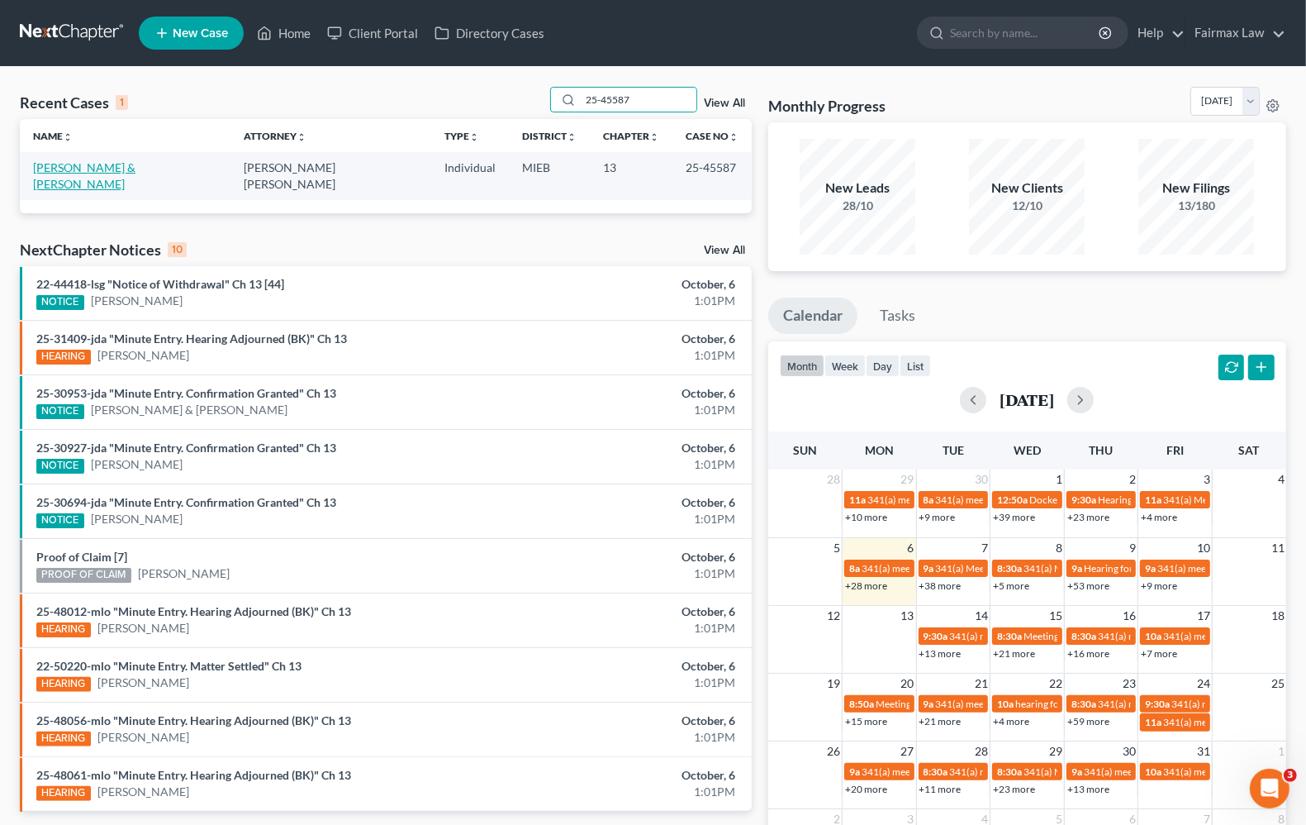
click at [64, 172] on link "[PERSON_NAME] & [PERSON_NAME]" at bounding box center [84, 175] width 102 height 31
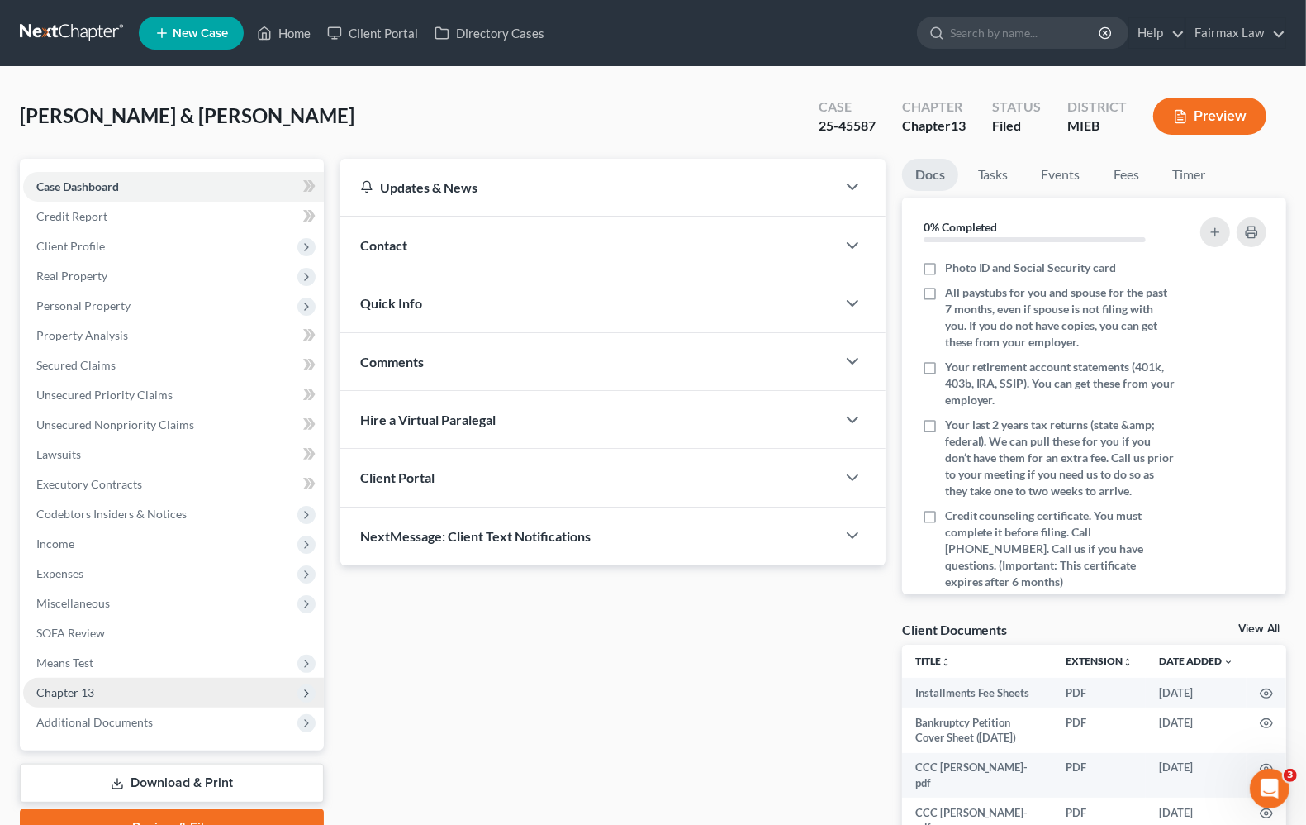
click at [55, 687] on span "Chapter 13" at bounding box center [65, 692] width 58 height 14
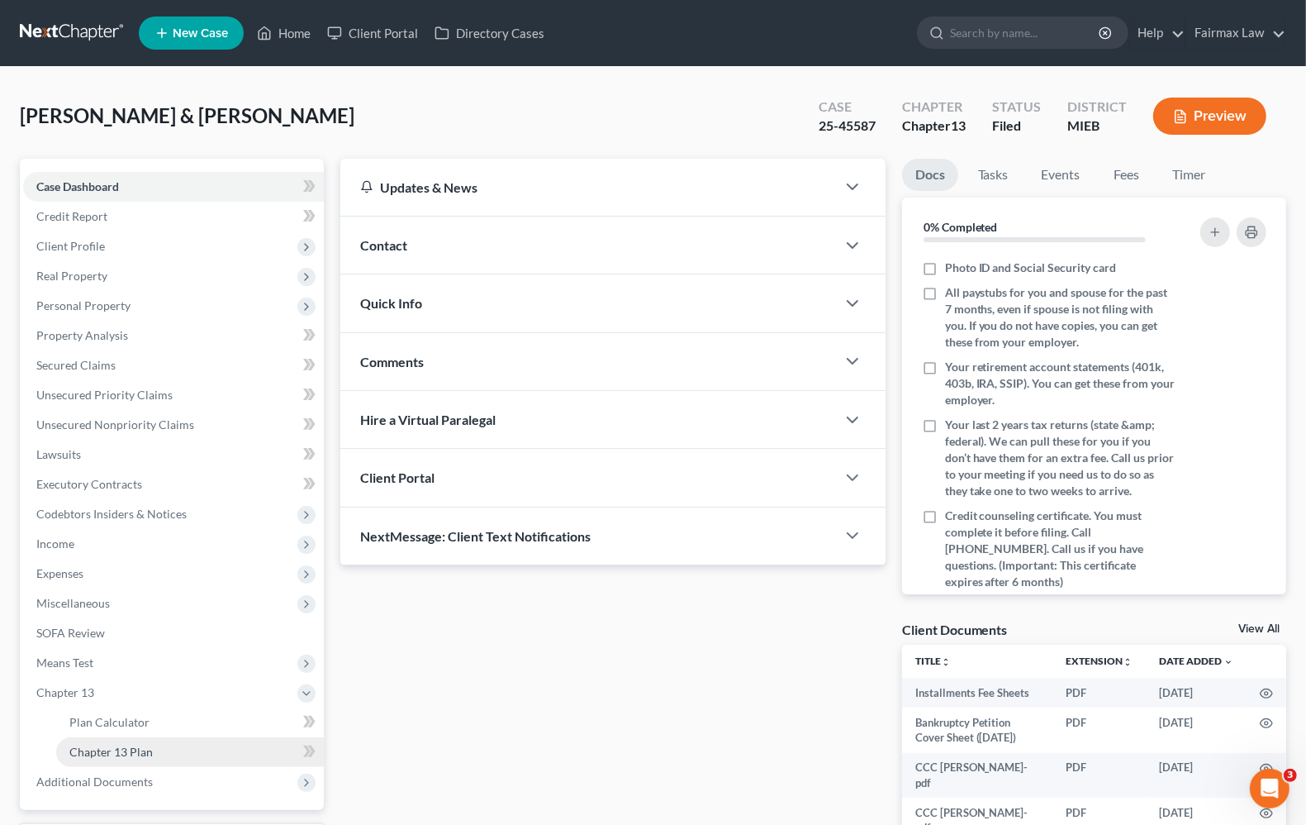
click at [103, 758] on link "Chapter 13 Plan" at bounding box center [190, 752] width 268 height 30
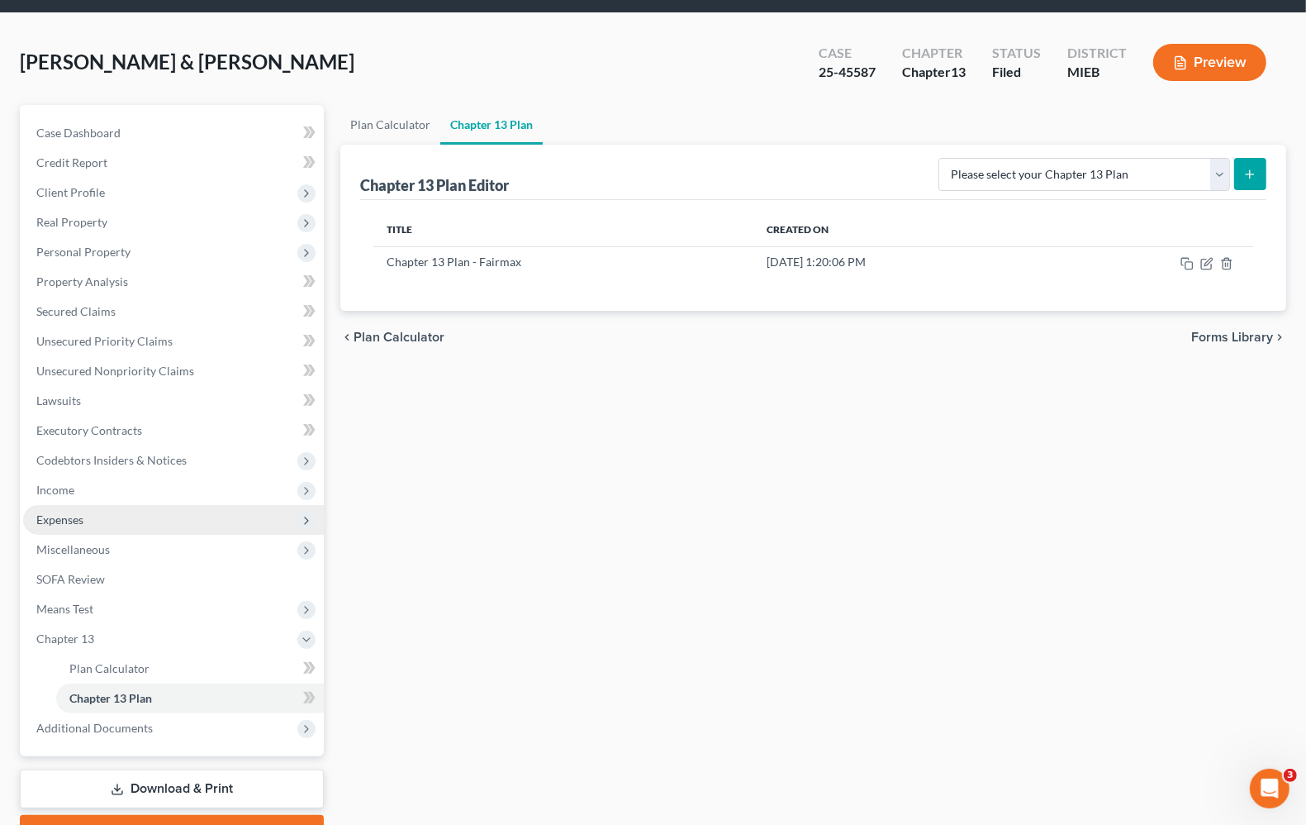
scroll to position [103, 0]
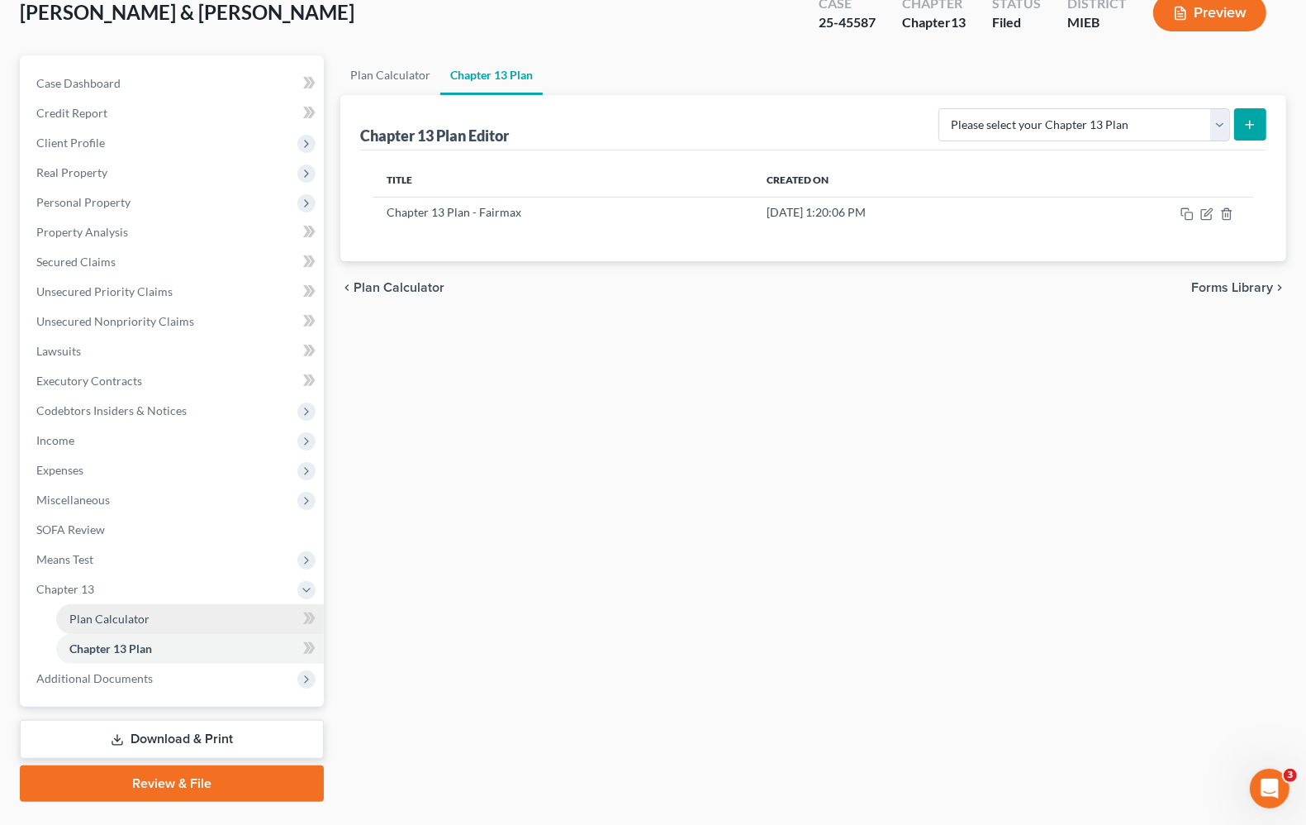
click at [104, 621] on span "Plan Calculator" at bounding box center [109, 618] width 80 height 14
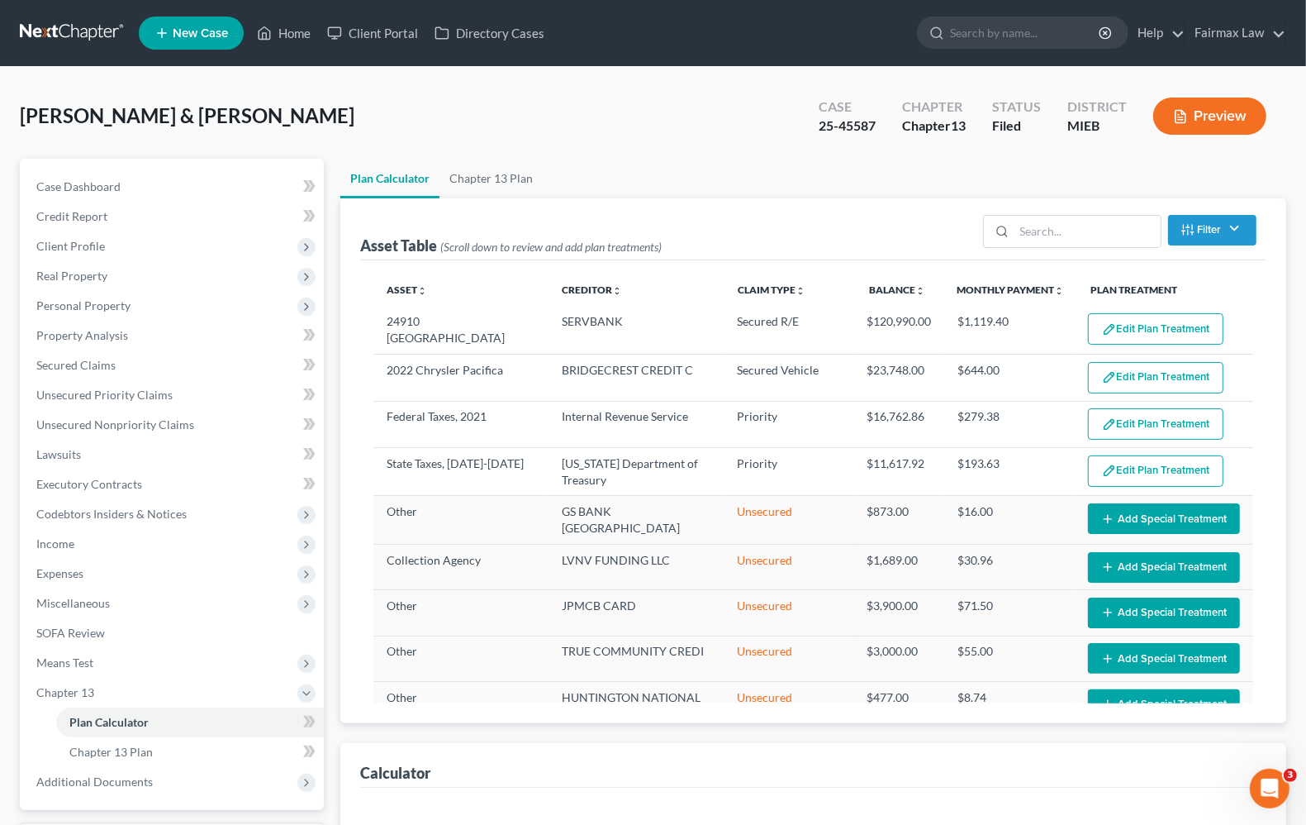
select select "59"
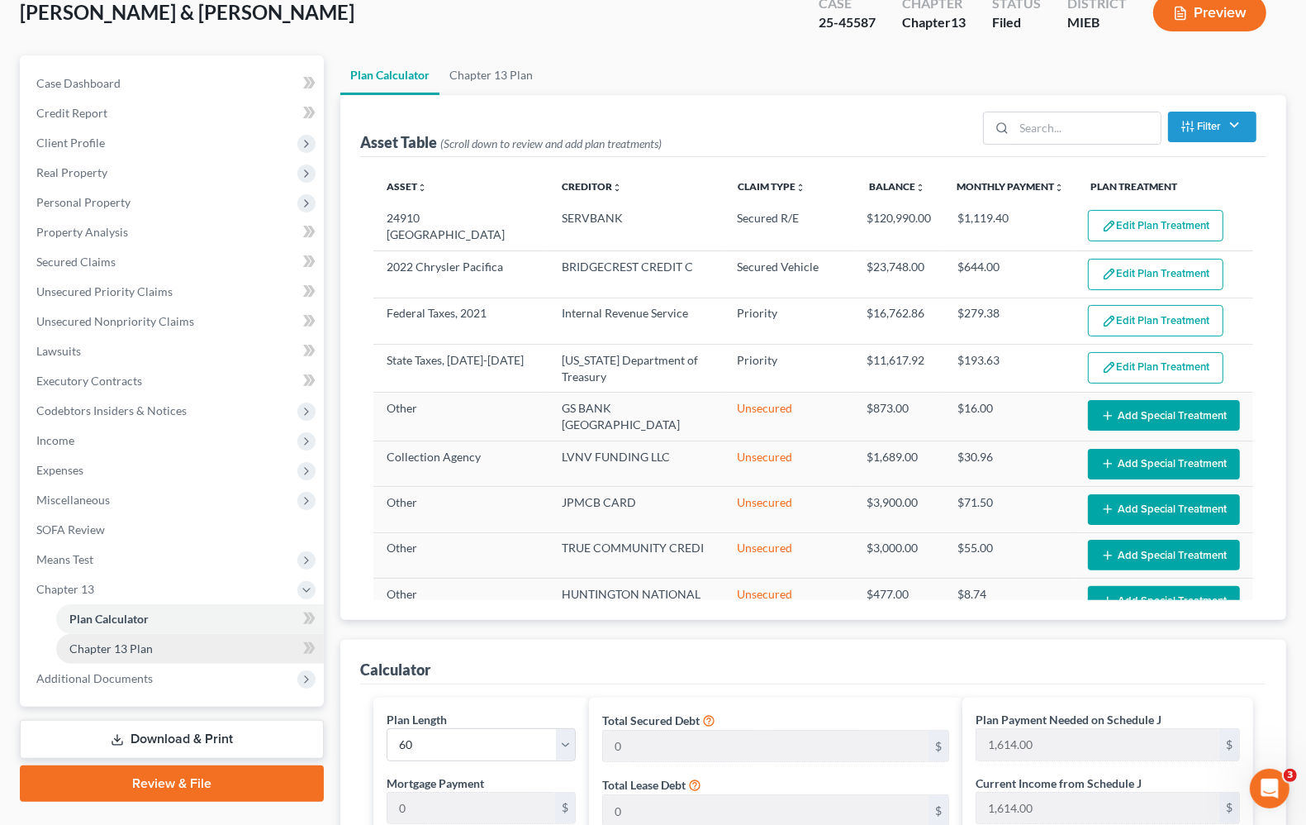
click at [106, 651] on span "Chapter 13 Plan" at bounding box center [110, 648] width 83 height 14
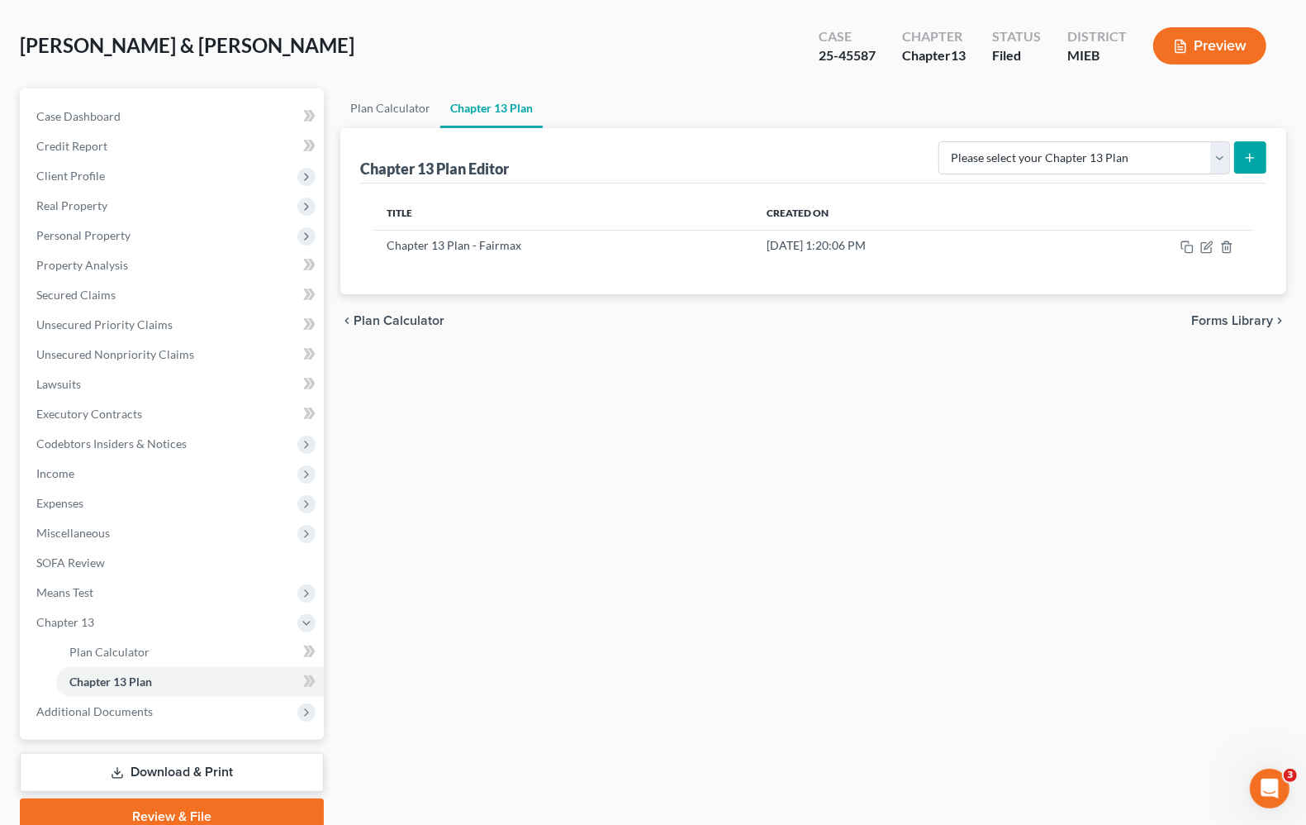
scroll to position [141, 0]
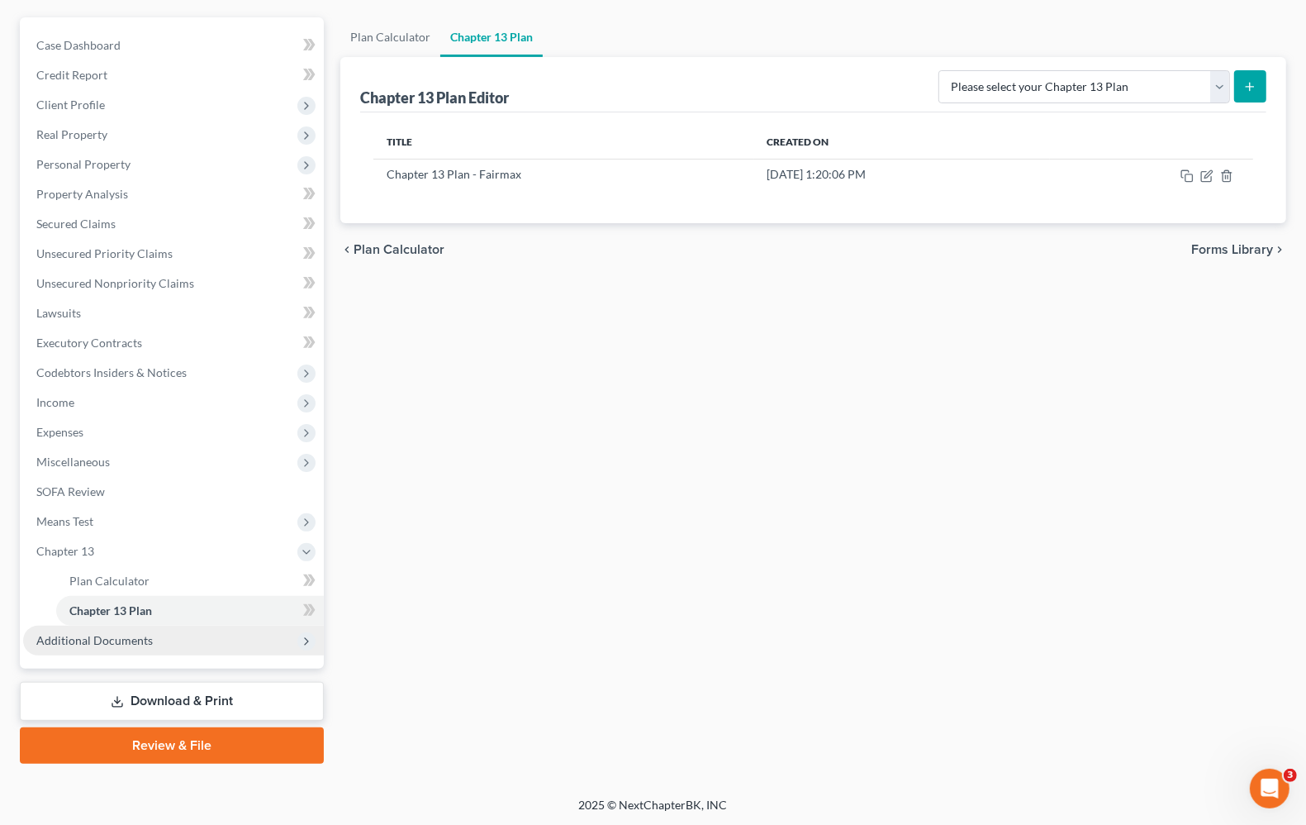
click at [103, 625] on ul "Case Dashboard Payments Invoices Payments Payments Credit Report Client Profile" at bounding box center [173, 343] width 301 height 625
click at [109, 611] on span "Chapter 13 Plan" at bounding box center [110, 610] width 83 height 14
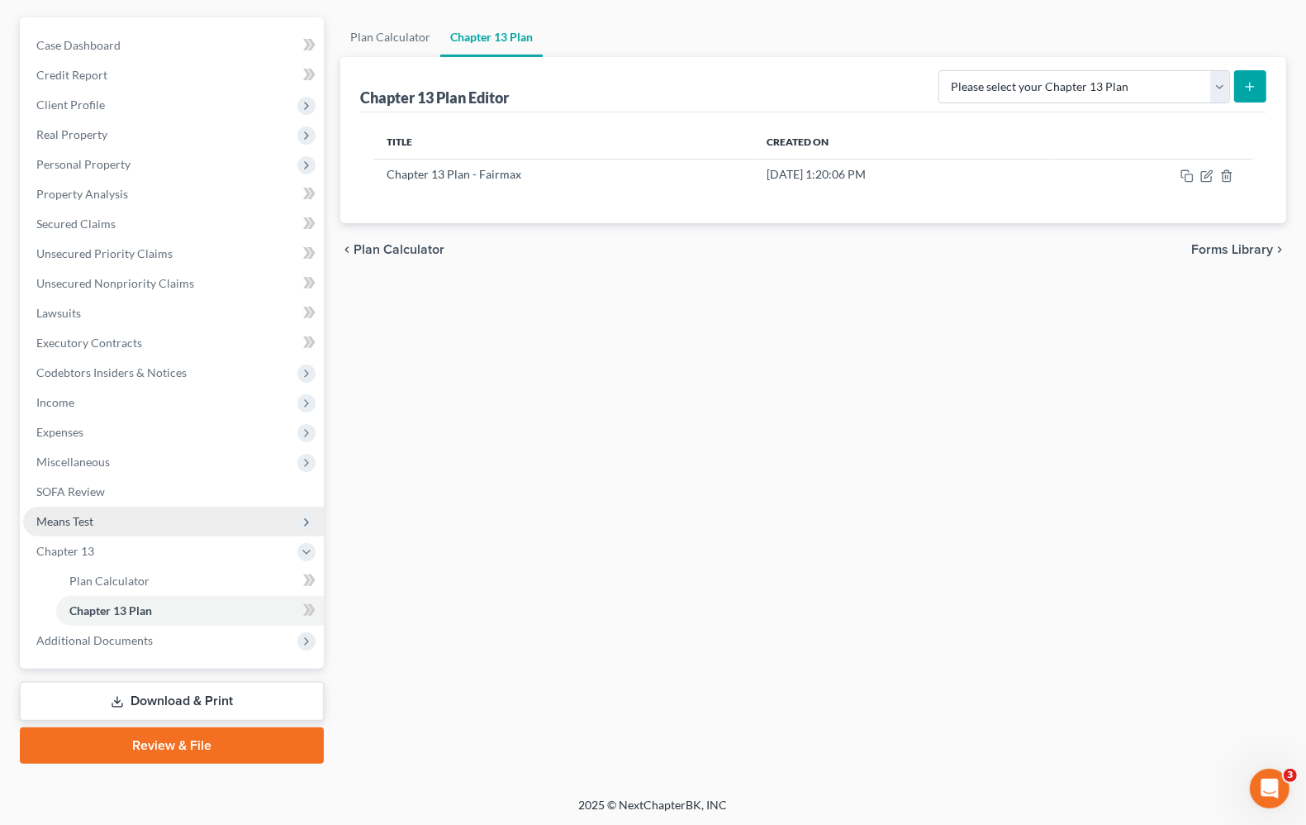
click at [83, 516] on span "Means Test" at bounding box center [64, 521] width 57 height 14
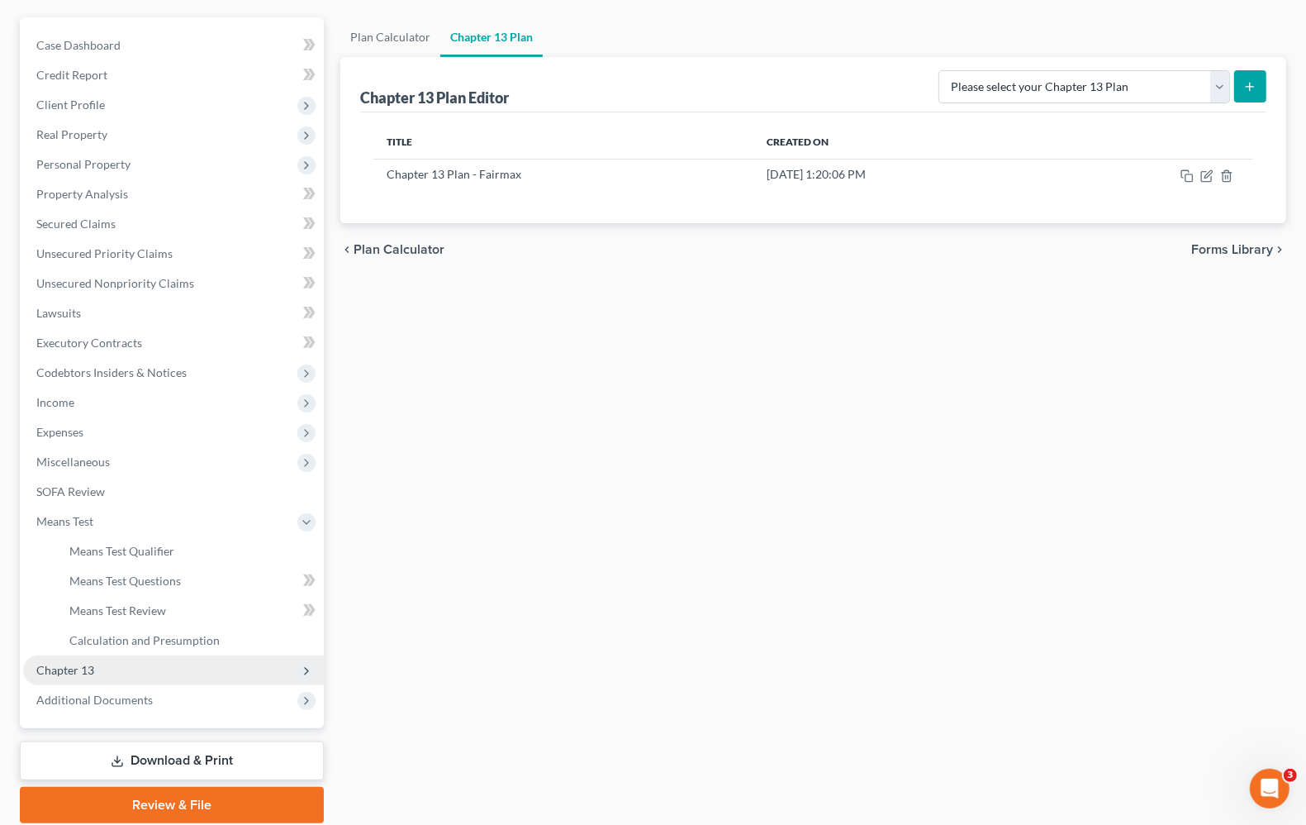
click at [91, 667] on span "Chapter 13" at bounding box center [65, 670] width 58 height 14
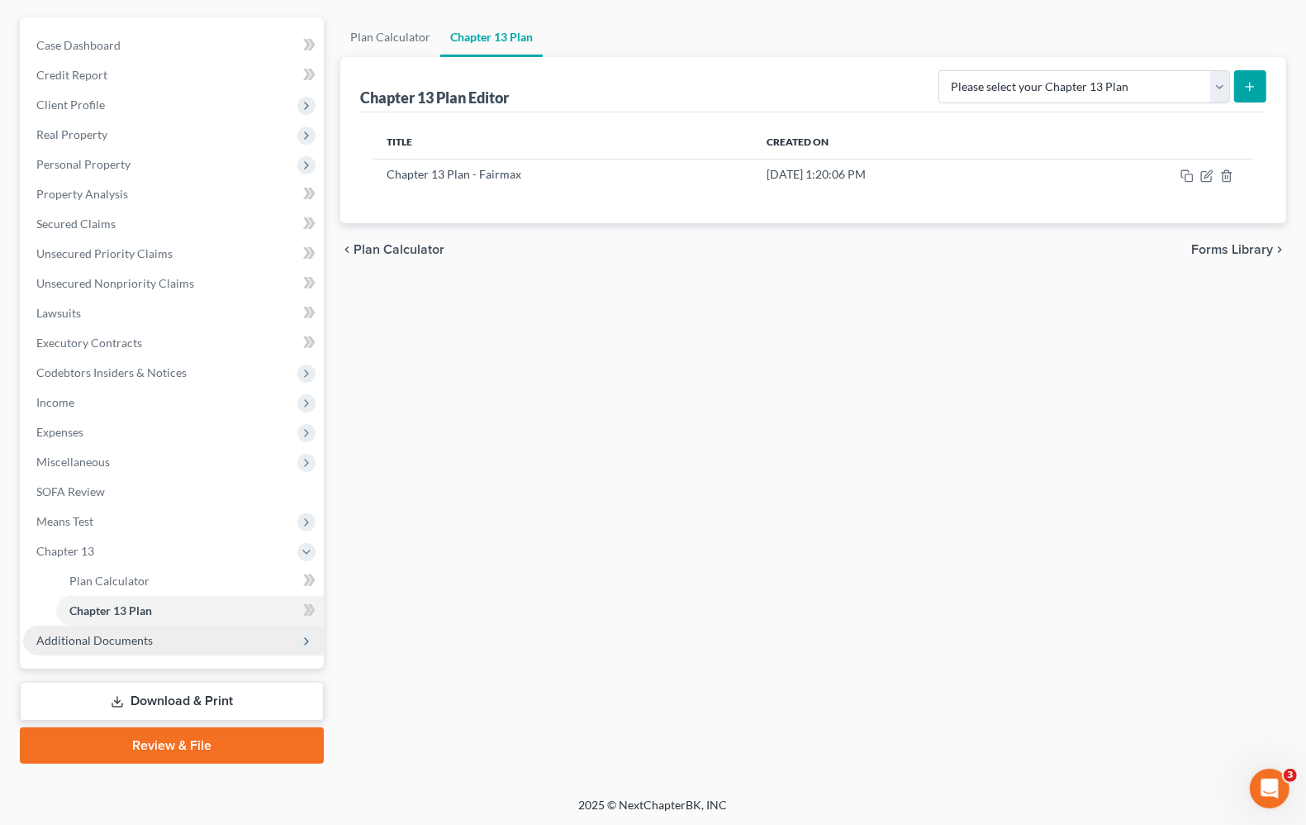
click at [92, 636] on span "Additional Documents" at bounding box center [94, 640] width 117 height 14
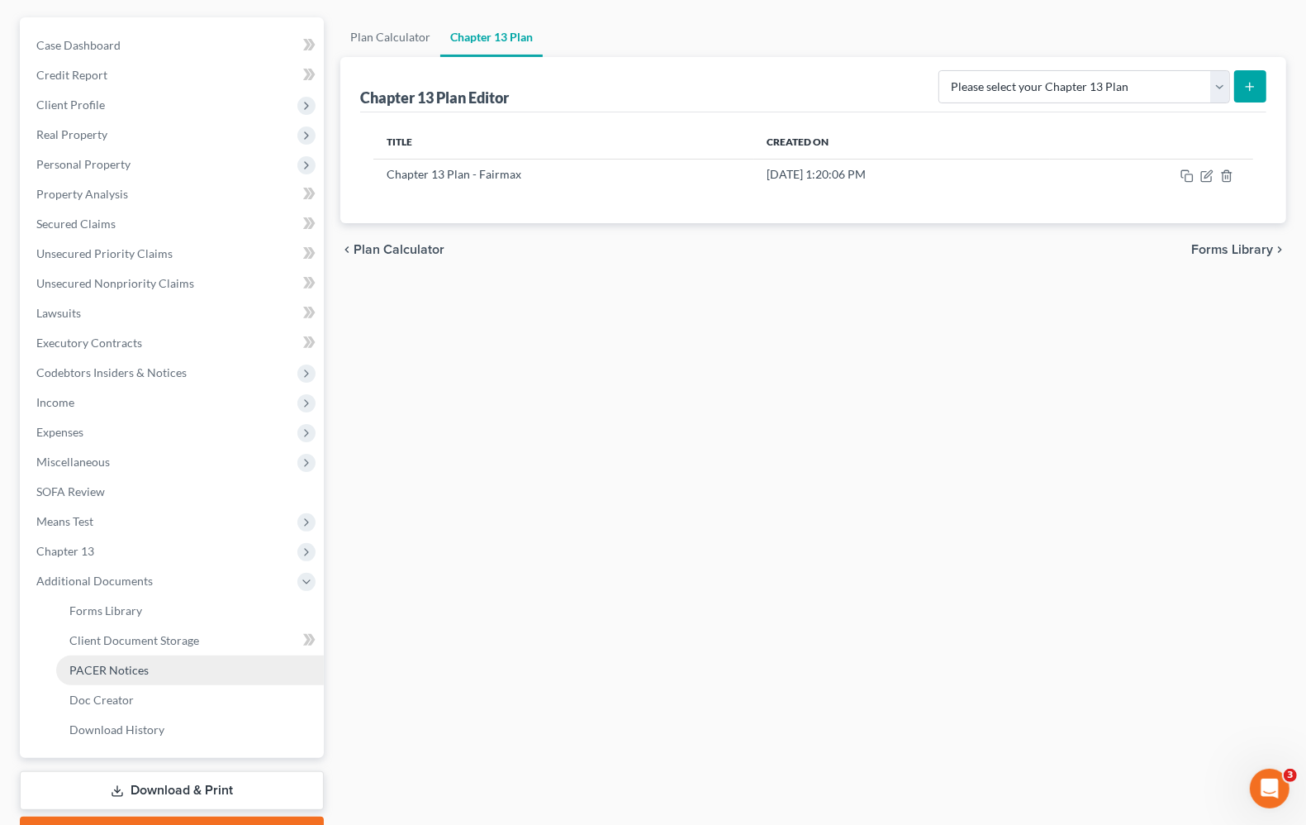
click at [93, 666] on span "PACER Notices" at bounding box center [108, 670] width 79 height 14
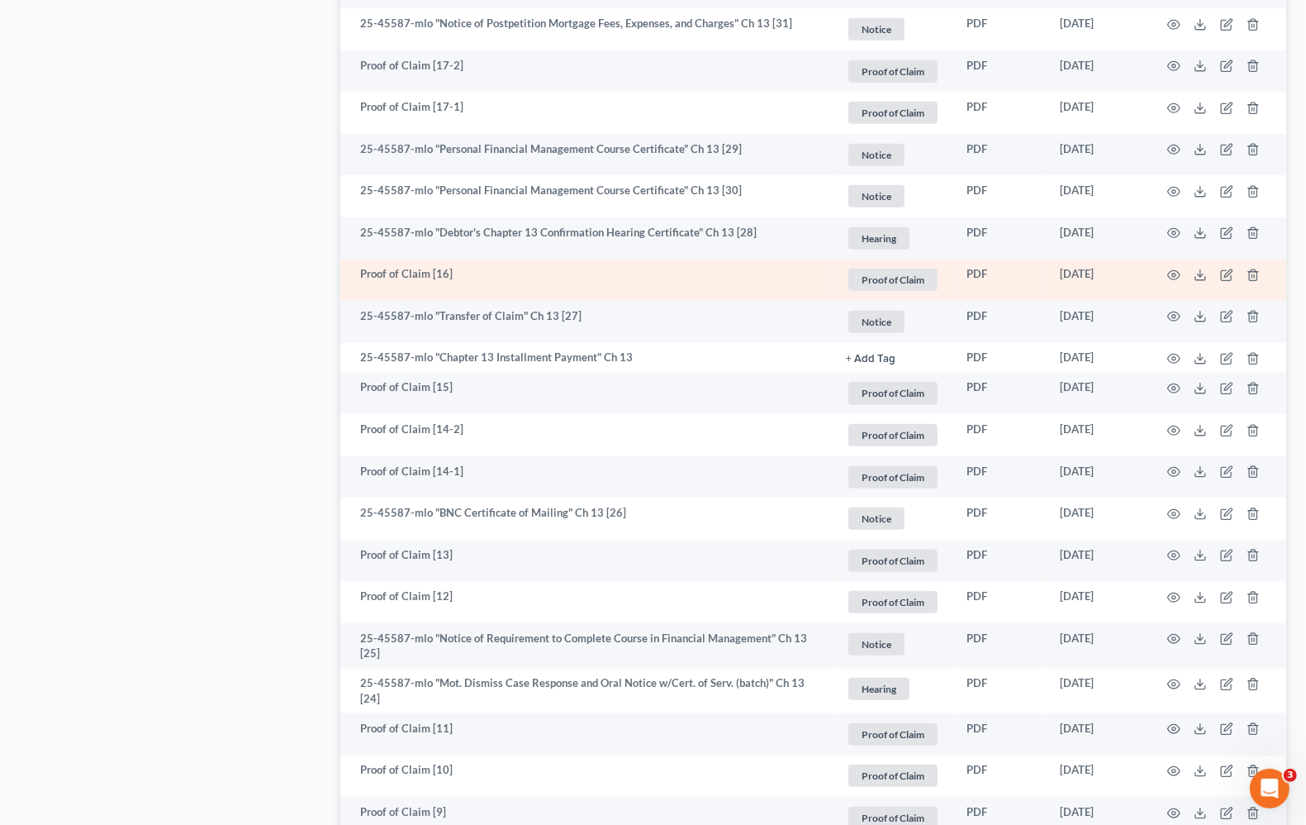
scroll to position [1136, 0]
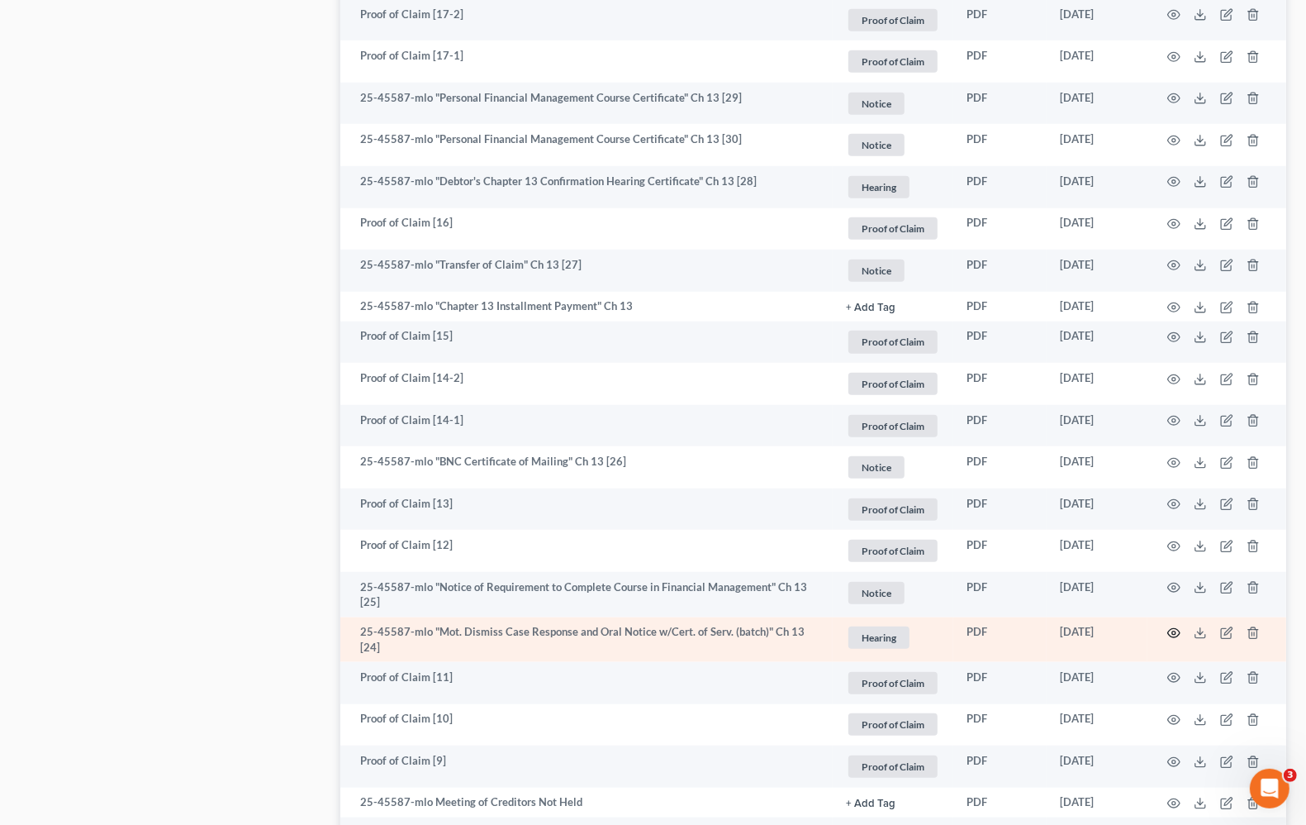
click at [1168, 634] on icon "button" at bounding box center [1174, 632] width 13 height 13
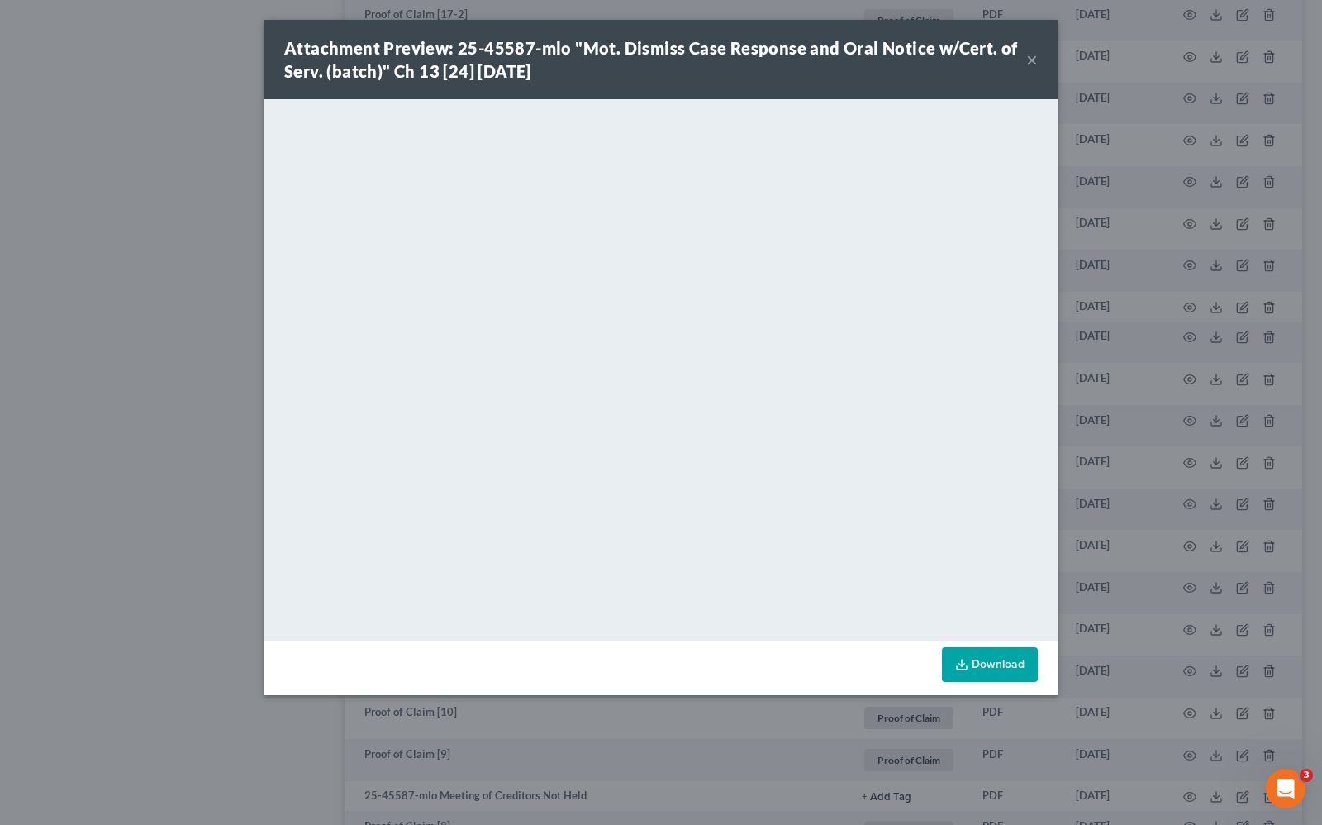
click at [1034, 59] on button "×" at bounding box center [1032, 60] width 12 height 20
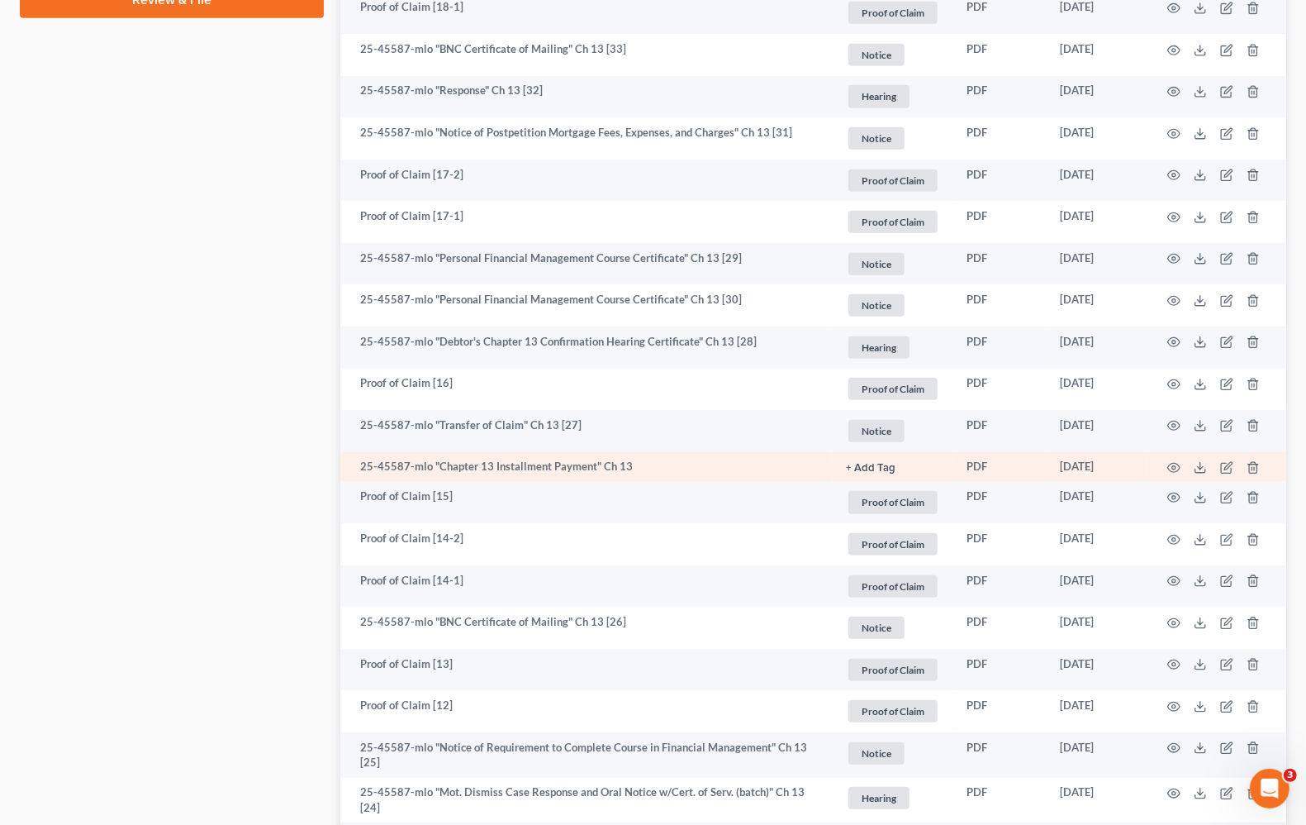
scroll to position [930, 0]
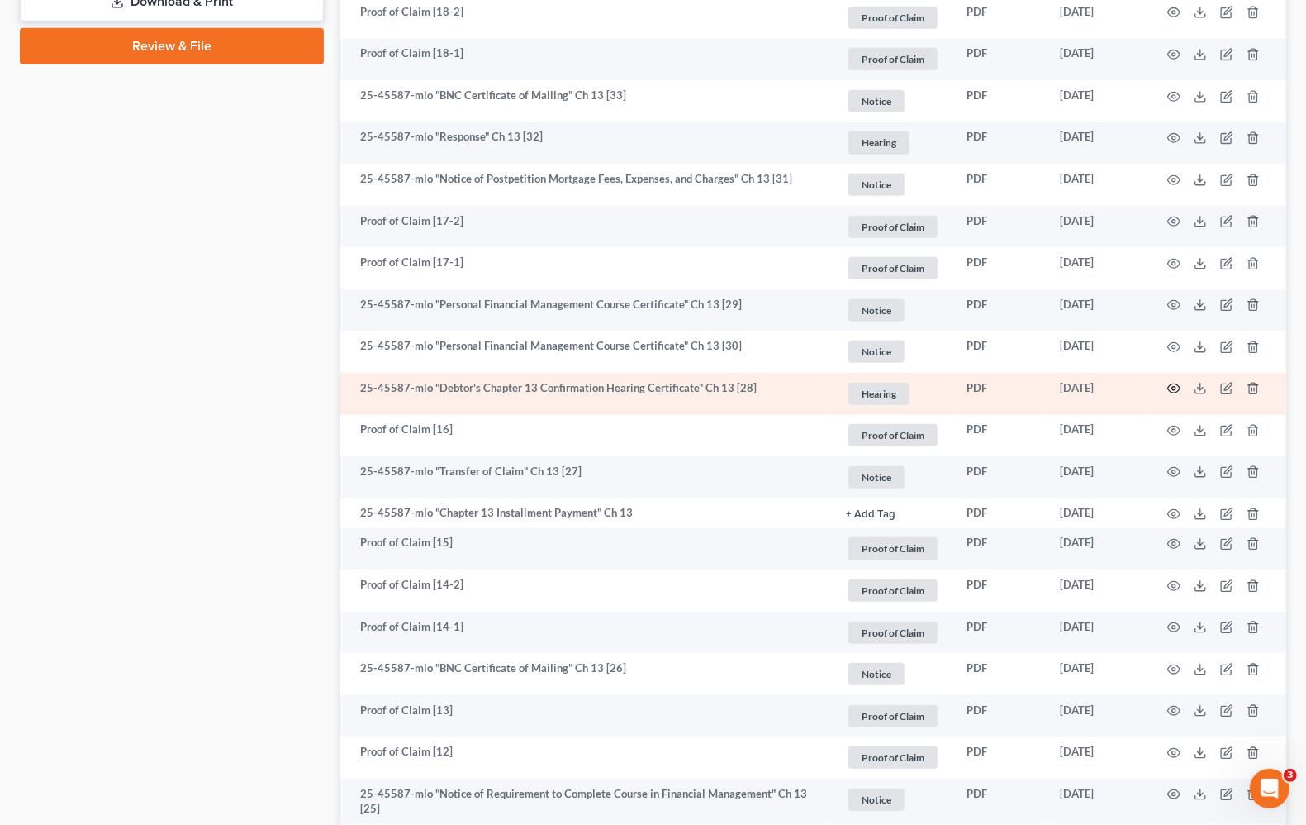
click at [1170, 390] on icon "button" at bounding box center [1174, 388] width 12 height 9
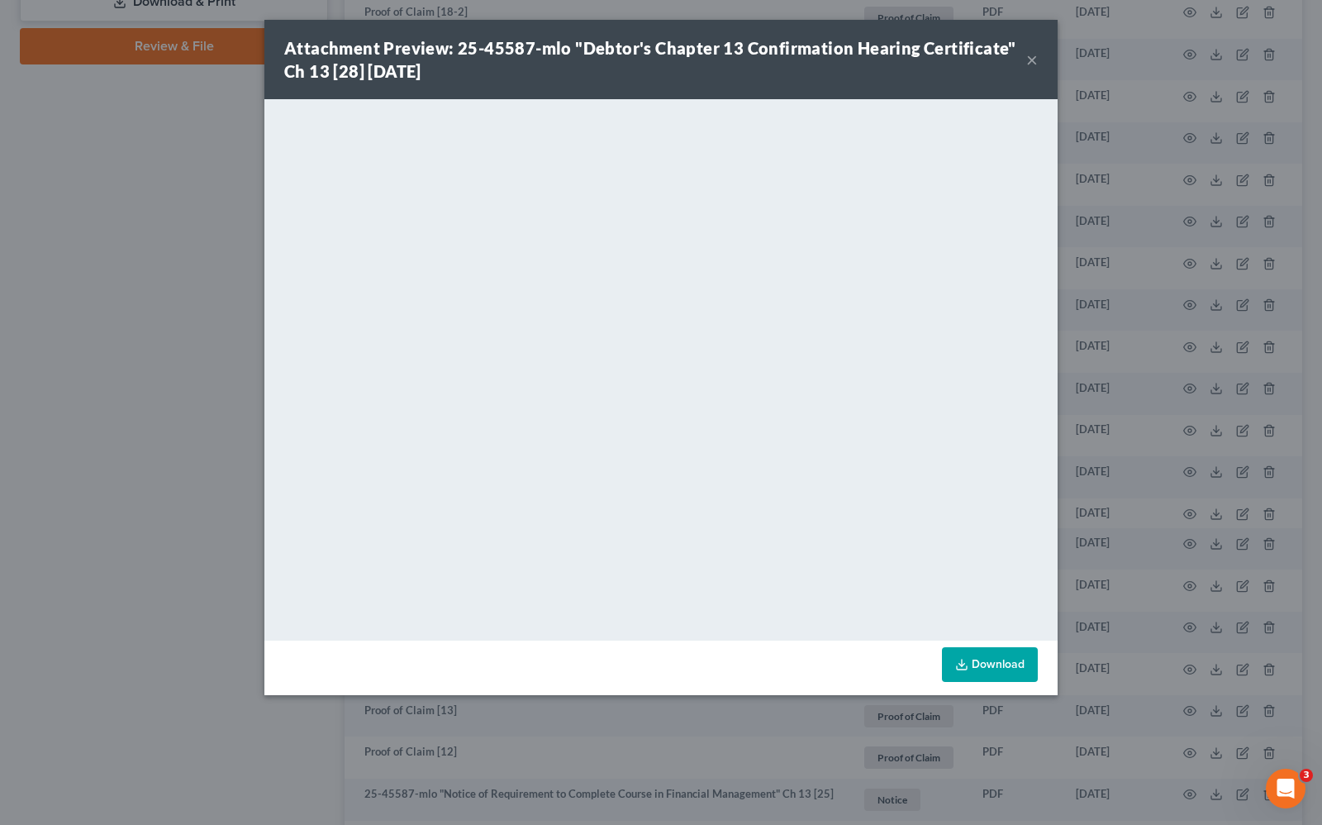
click at [1035, 55] on button "×" at bounding box center [1032, 60] width 12 height 20
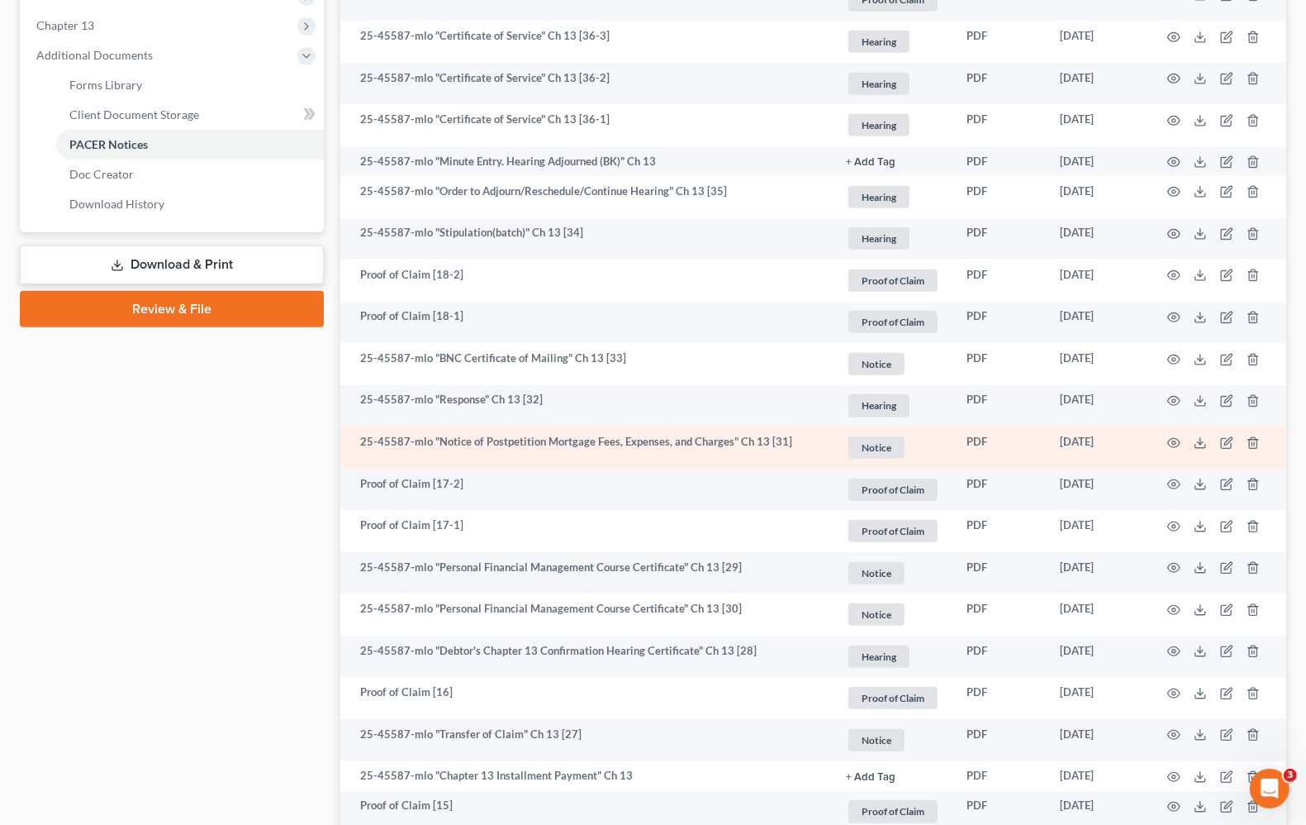
scroll to position [620, 0]
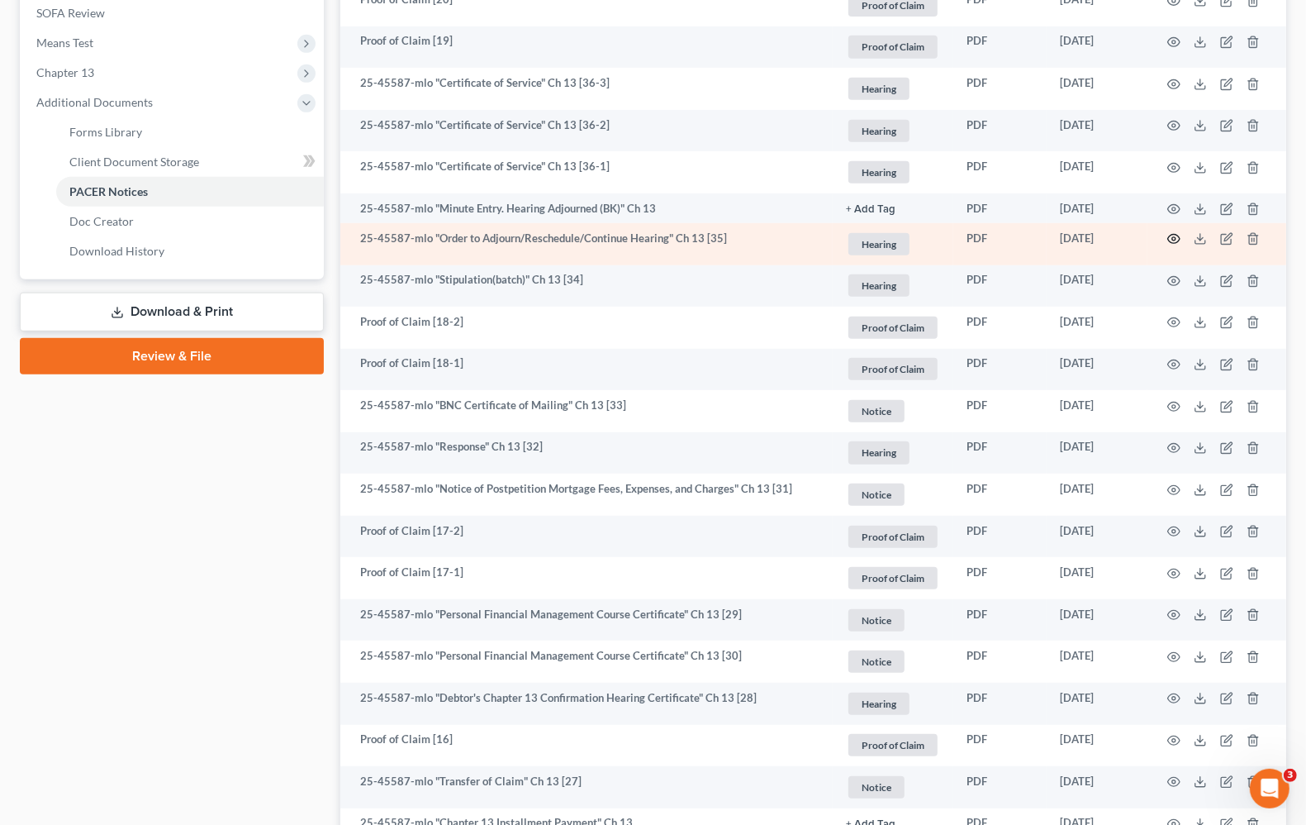
click at [1172, 238] on icon "button" at bounding box center [1174, 238] width 13 height 13
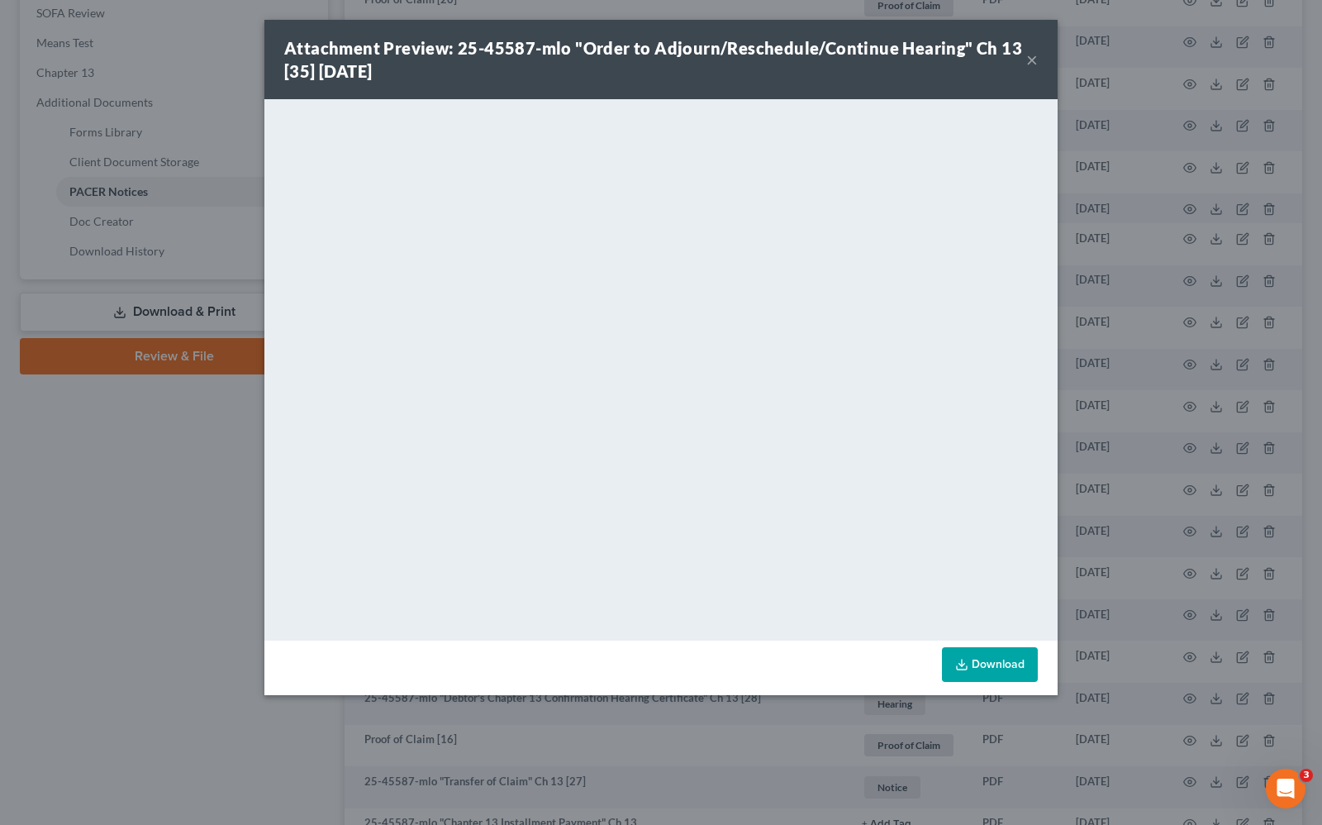
click at [1039, 56] on div "Attachment Preview: 25-45587-mlo "Order to Adjourn/Reschedule/Continue Hearing"…" at bounding box center [660, 59] width 793 height 79
click at [1030, 59] on button "×" at bounding box center [1032, 60] width 12 height 20
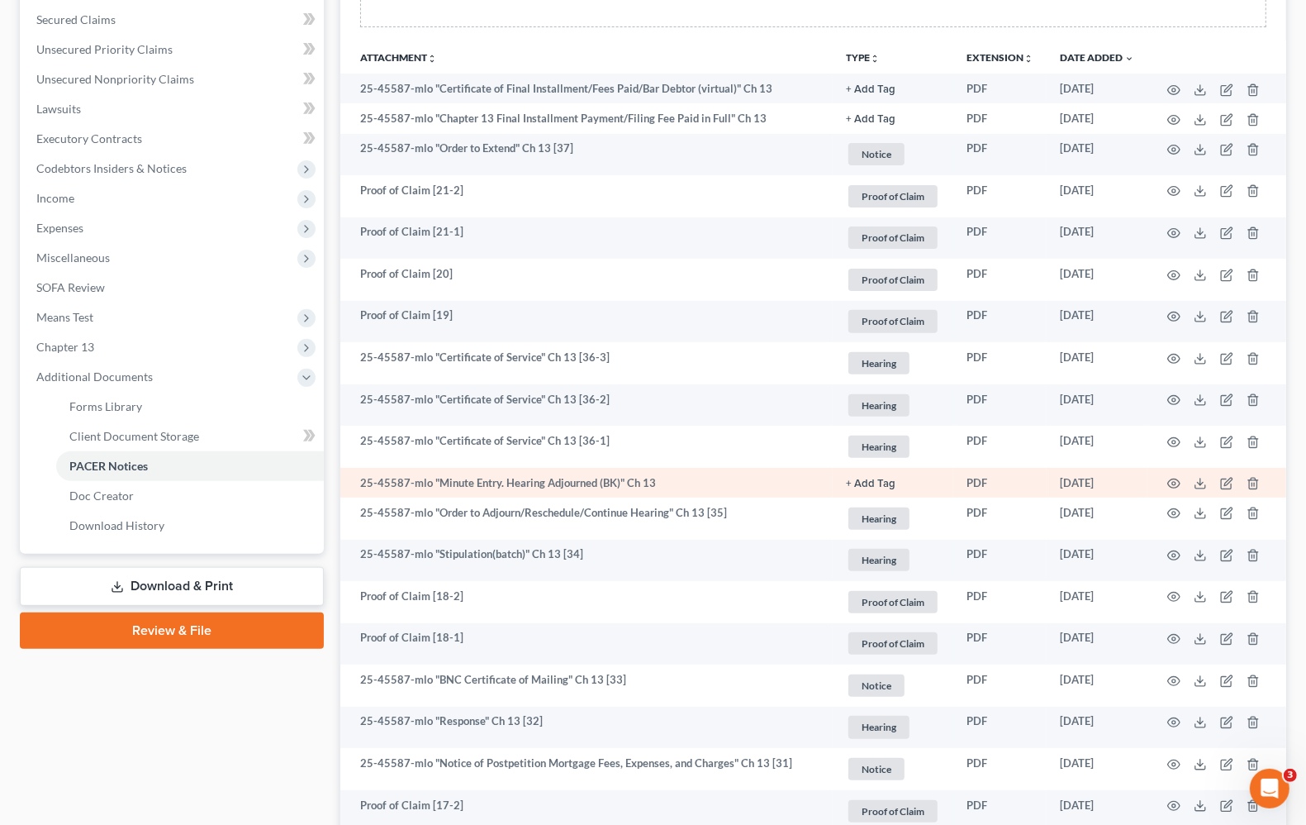
scroll to position [310, 0]
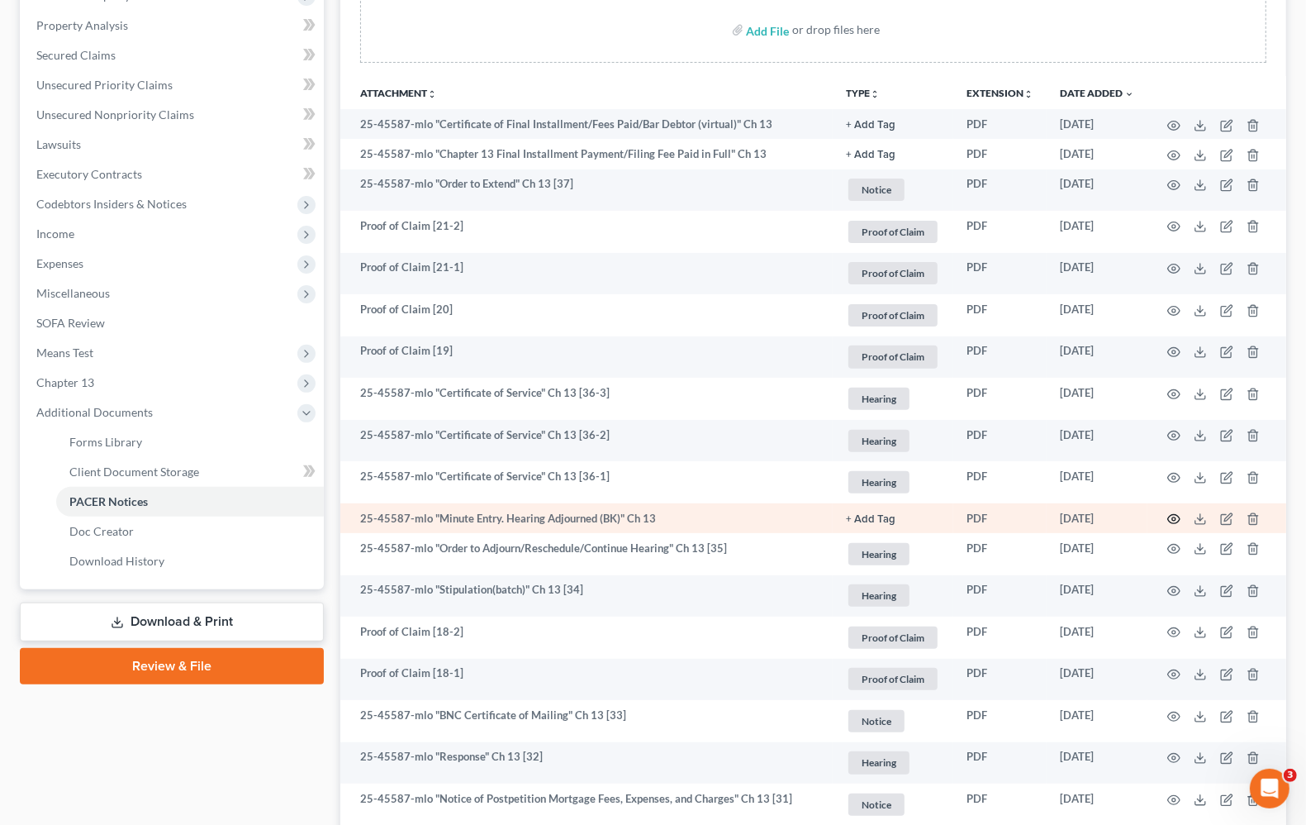
click at [1176, 516] on icon "button" at bounding box center [1174, 518] width 13 height 13
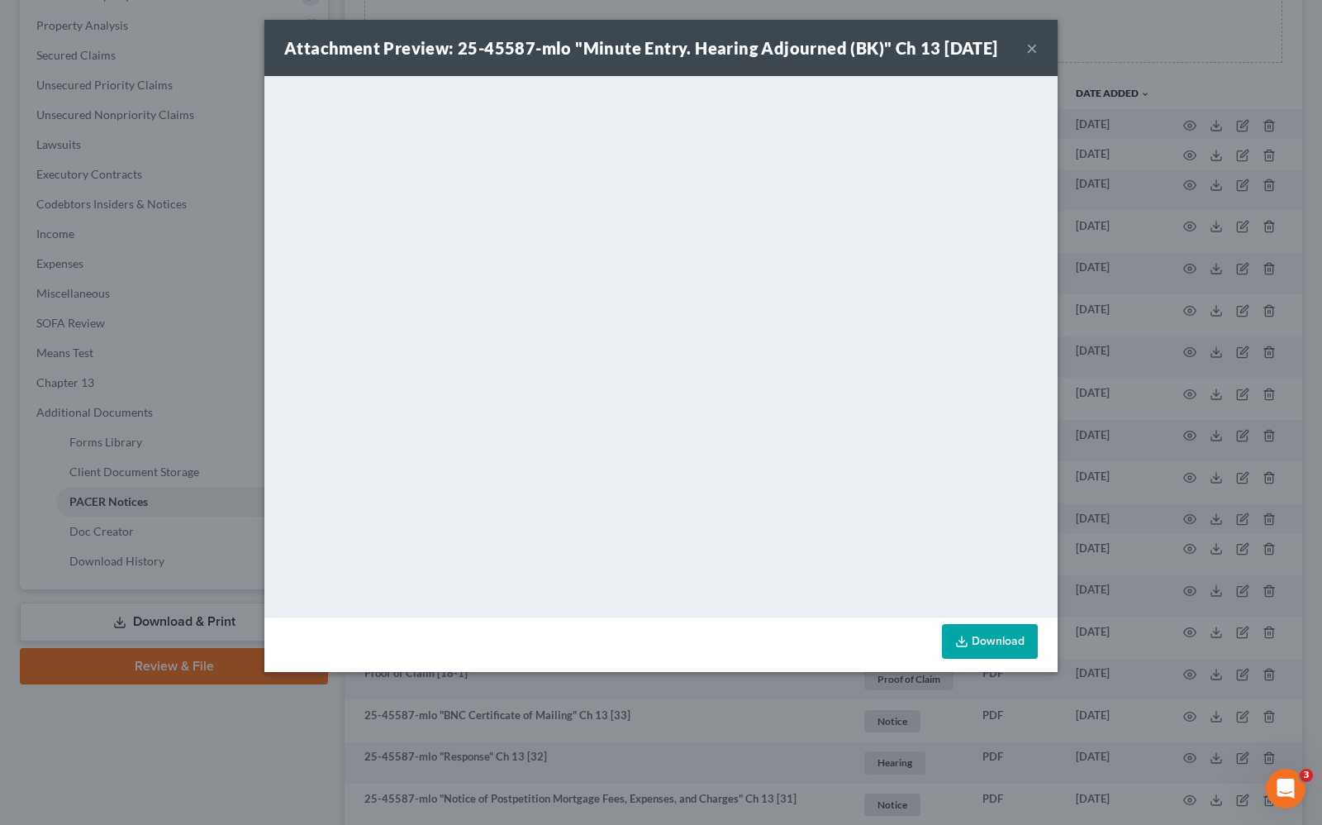
click at [1008, 659] on link "Download" at bounding box center [990, 641] width 96 height 35
click at [1038, 60] on div "Attachment Preview: 25-45587-mlo "Minute Entry. Hearing Adjourned (BK)" Ch 13 0…" at bounding box center [660, 48] width 793 height 56
click at [1033, 58] on button "×" at bounding box center [1032, 48] width 12 height 20
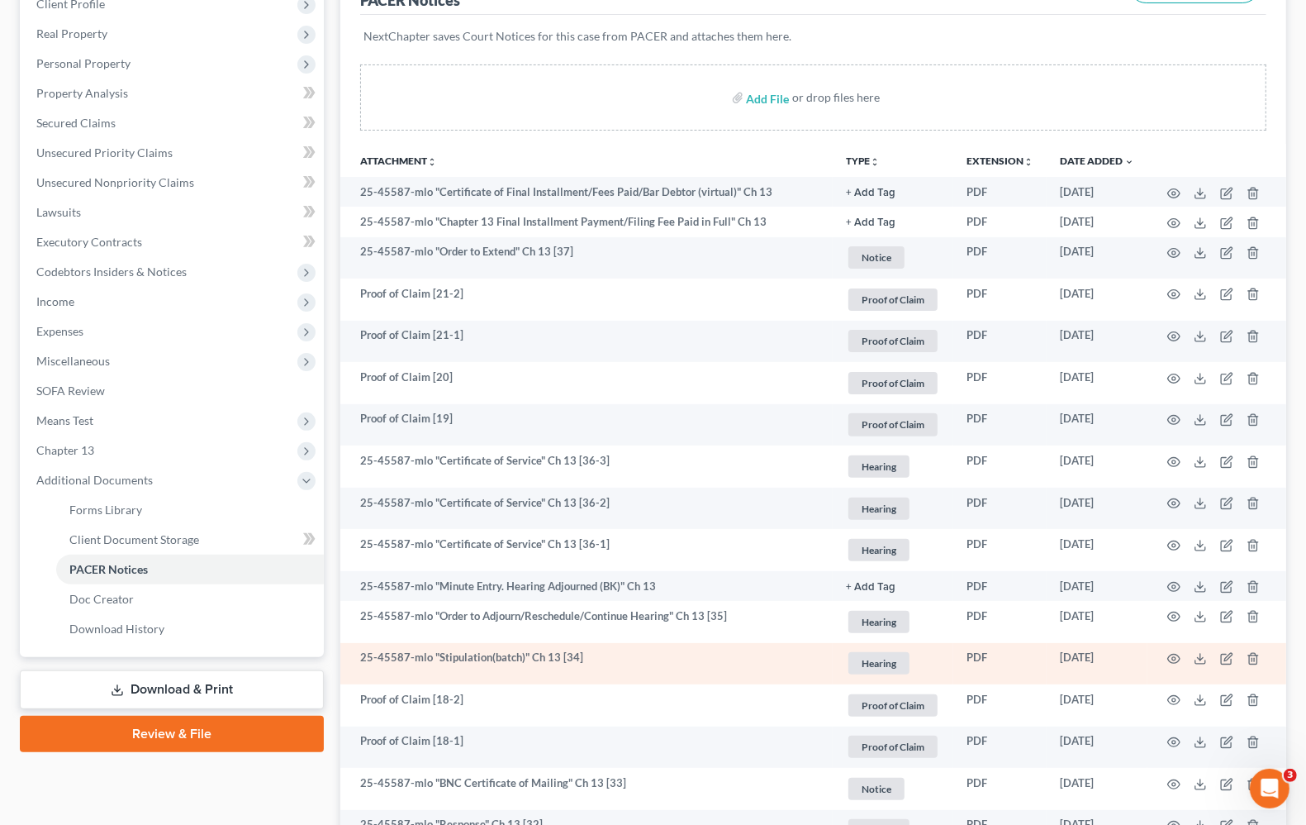
scroll to position [207, 0]
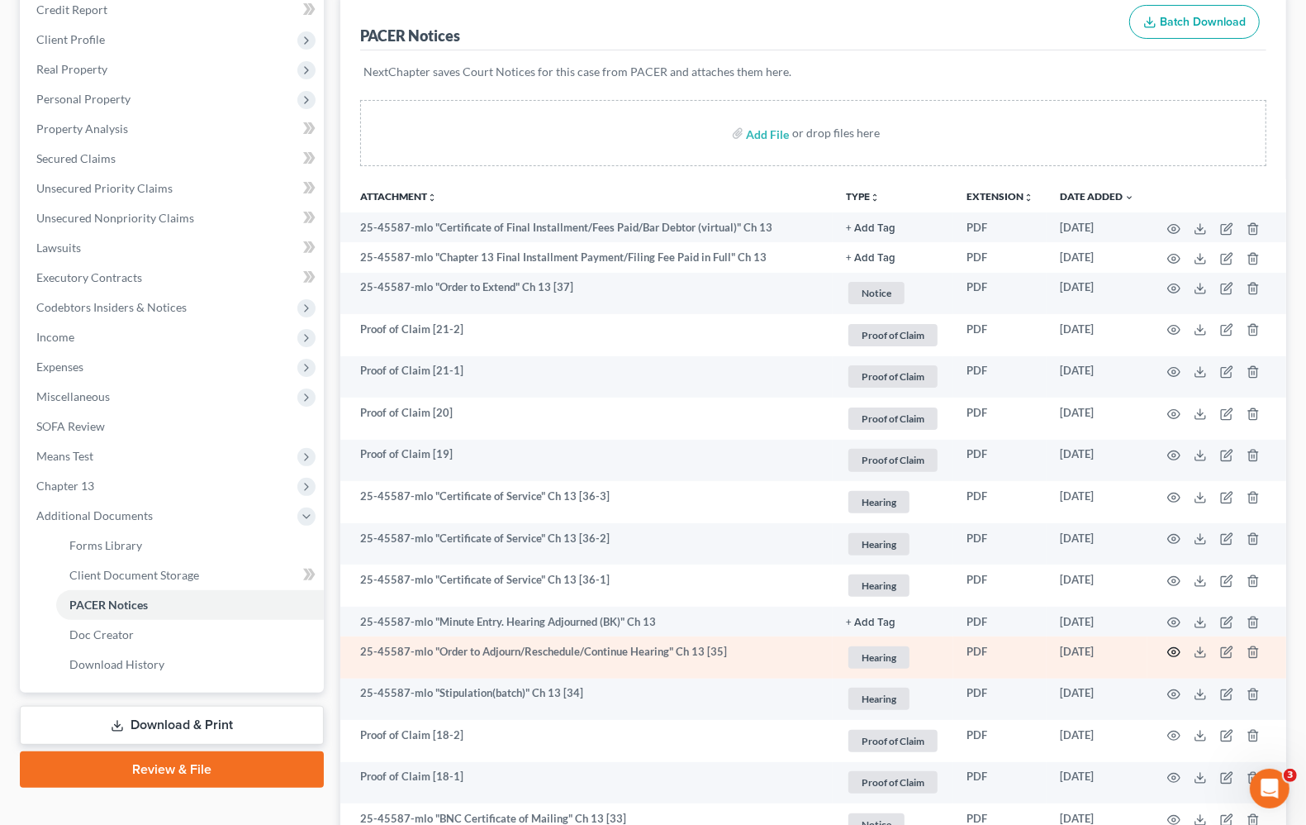
click at [1170, 653] on icon "button" at bounding box center [1174, 651] width 13 height 13
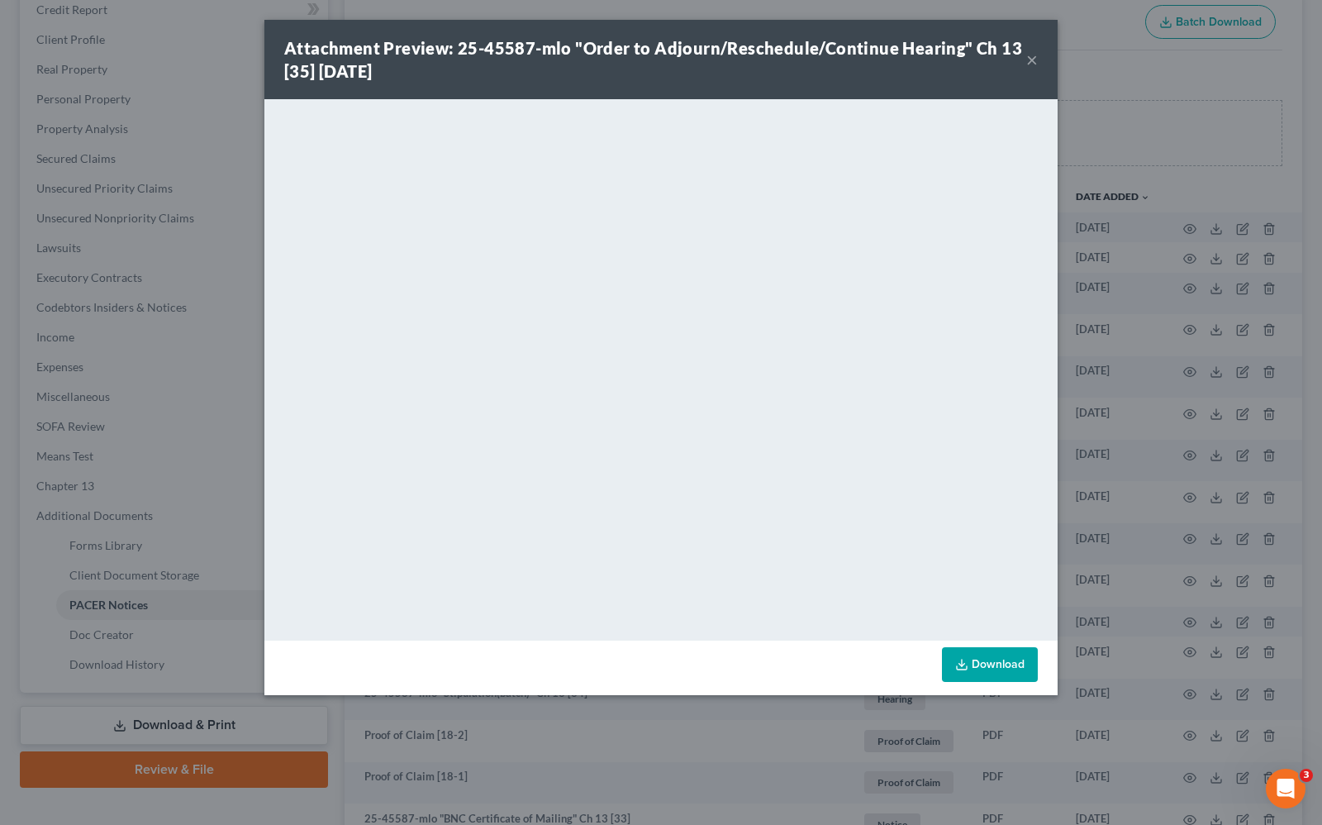
click at [1027, 58] on button "×" at bounding box center [1032, 60] width 12 height 20
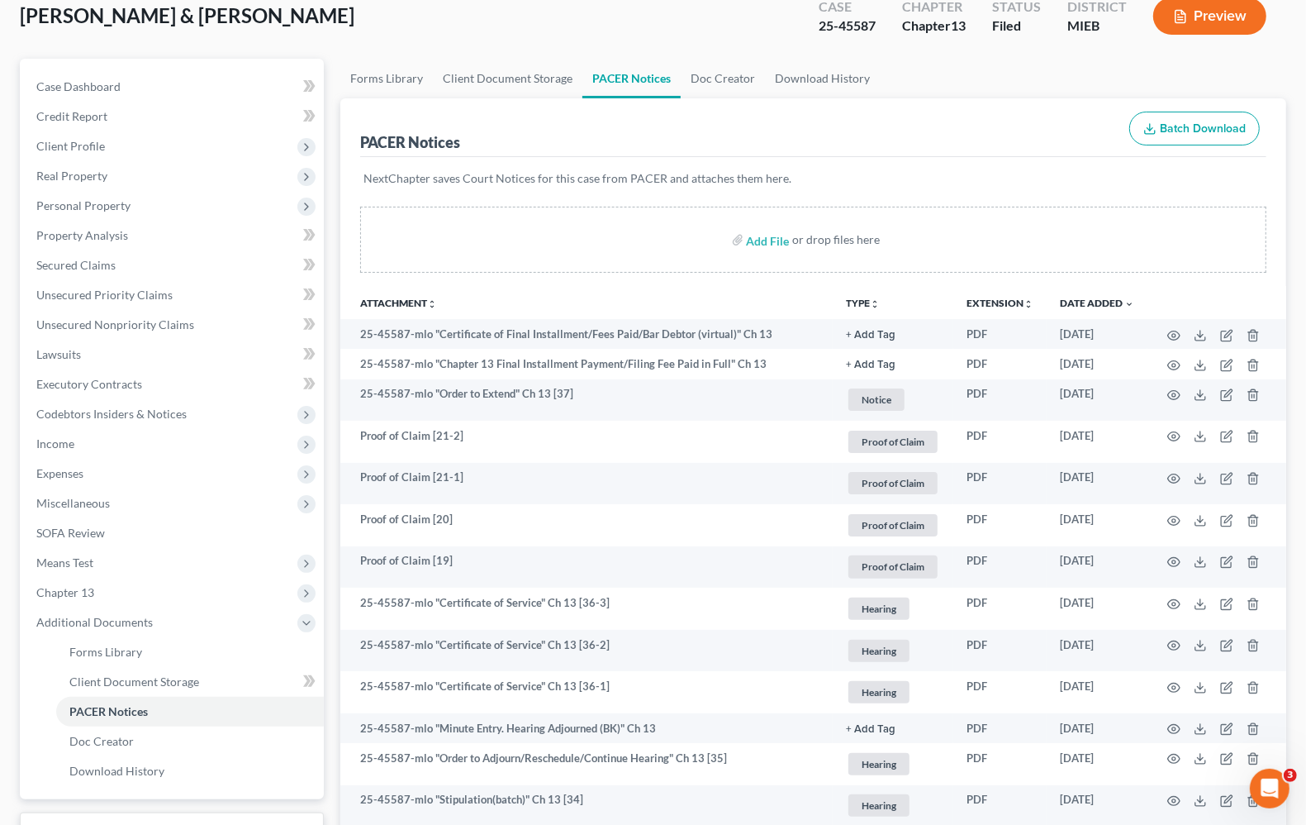
scroll to position [0, 0]
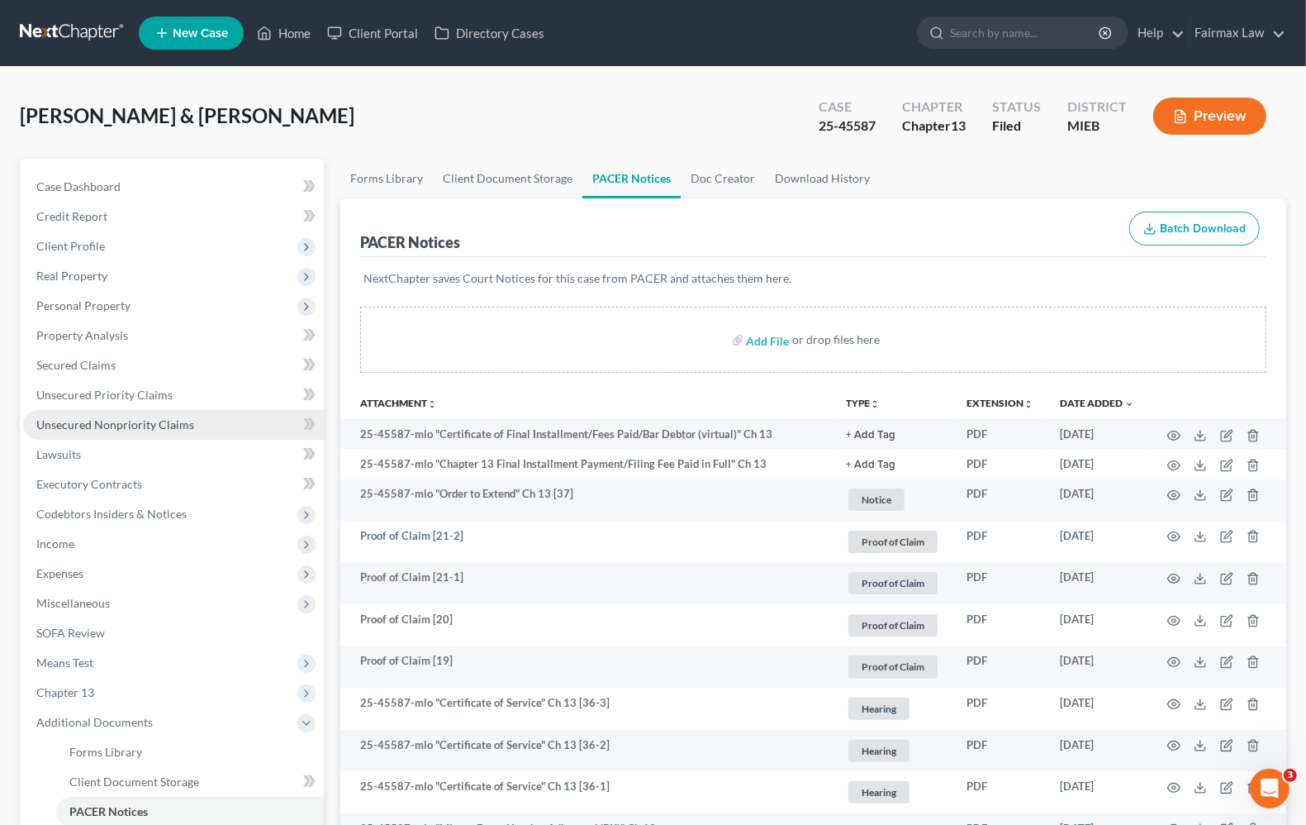
click at [112, 424] on span "Unsecured Nonpriority Claims" at bounding box center [115, 424] width 158 height 14
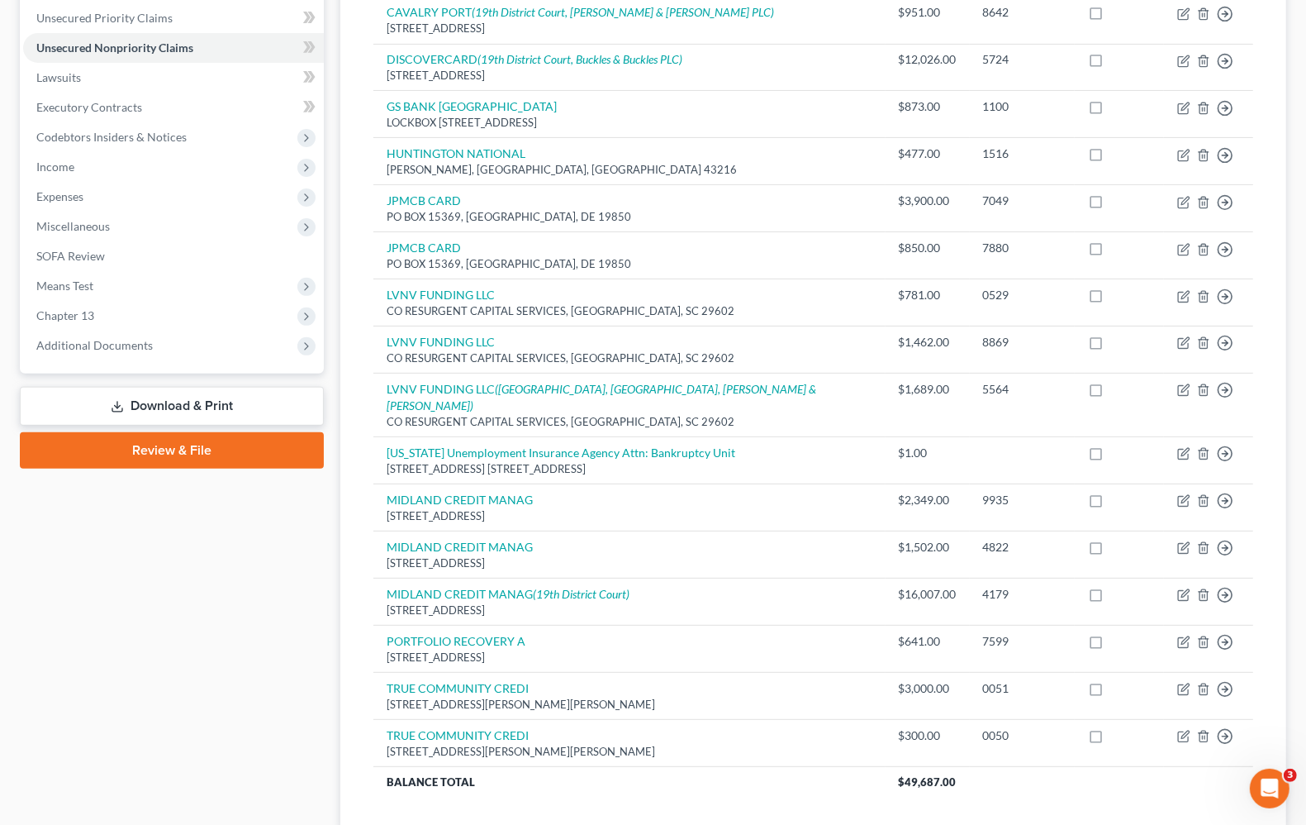
scroll to position [413, 0]
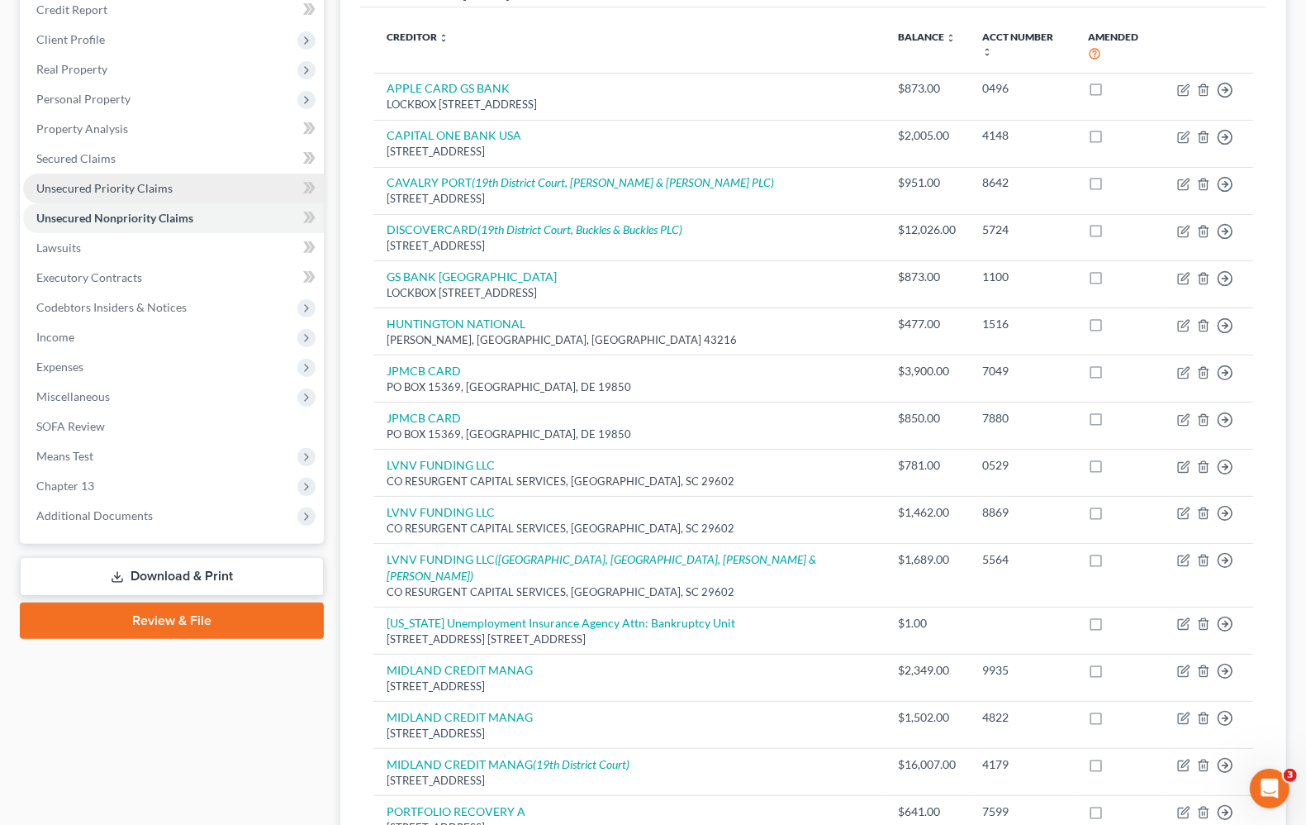
click at [51, 183] on span "Unsecured Priority Claims" at bounding box center [104, 188] width 136 height 14
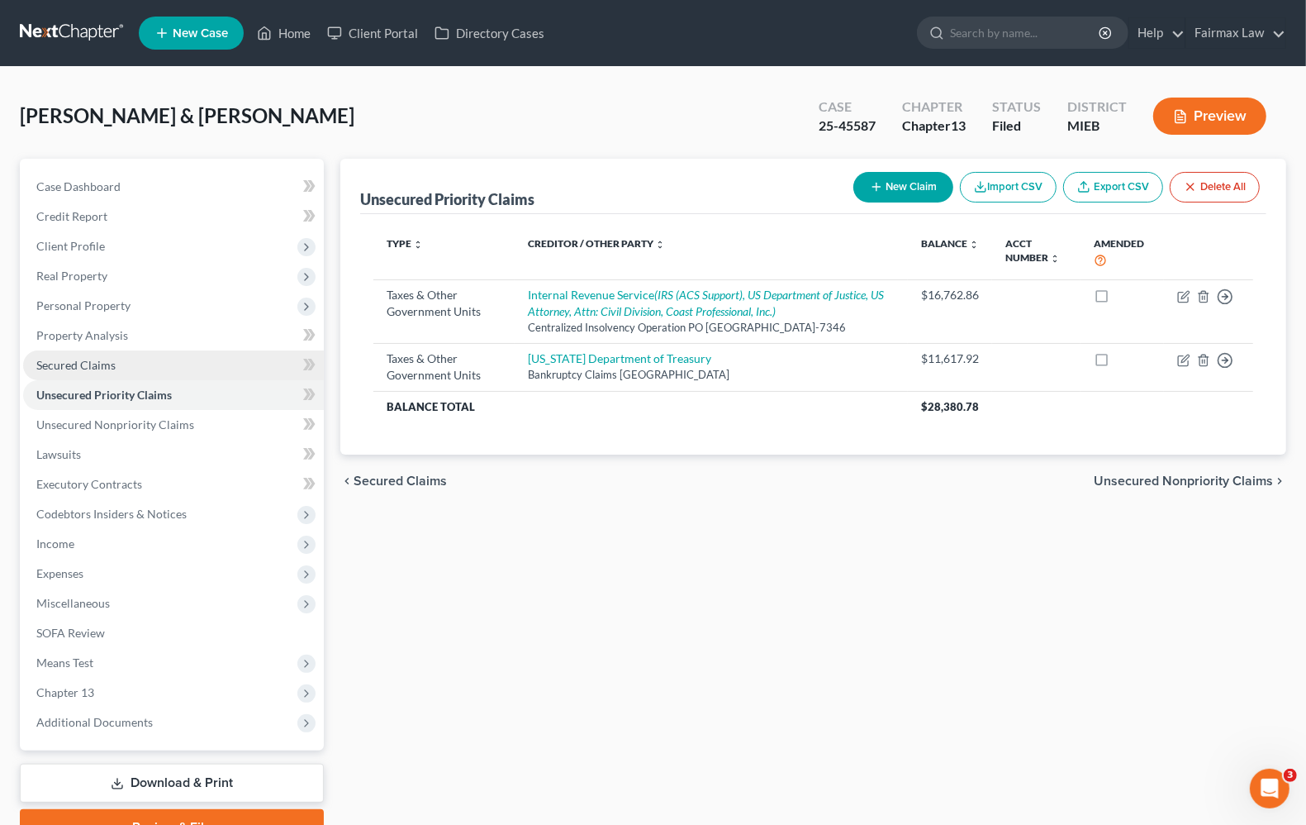
click at [100, 360] on span "Secured Claims" at bounding box center [75, 365] width 79 height 14
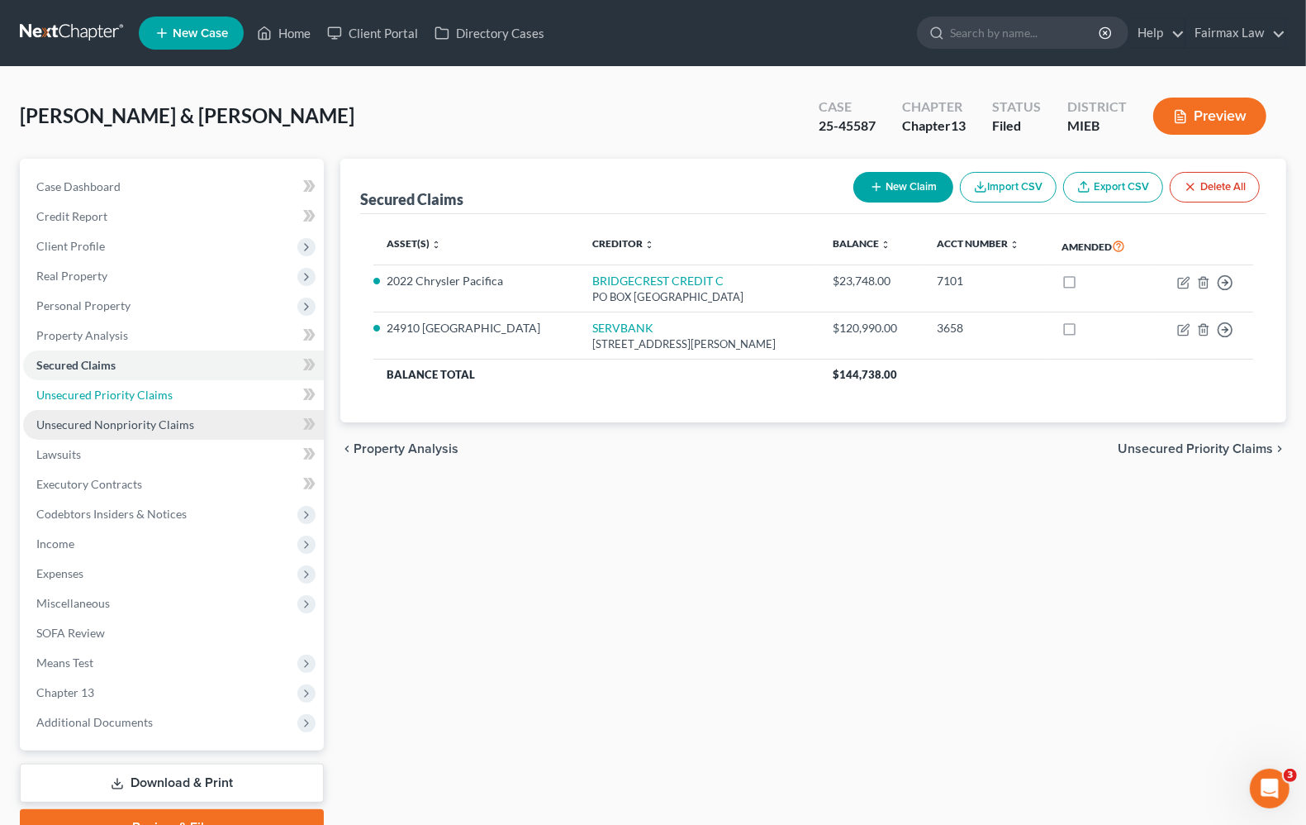
drag, startPoint x: 63, startPoint y: 398, endPoint x: 66, endPoint y: 428, distance: 29.9
click at [63, 397] on span "Unsecured Priority Claims" at bounding box center [104, 395] width 136 height 14
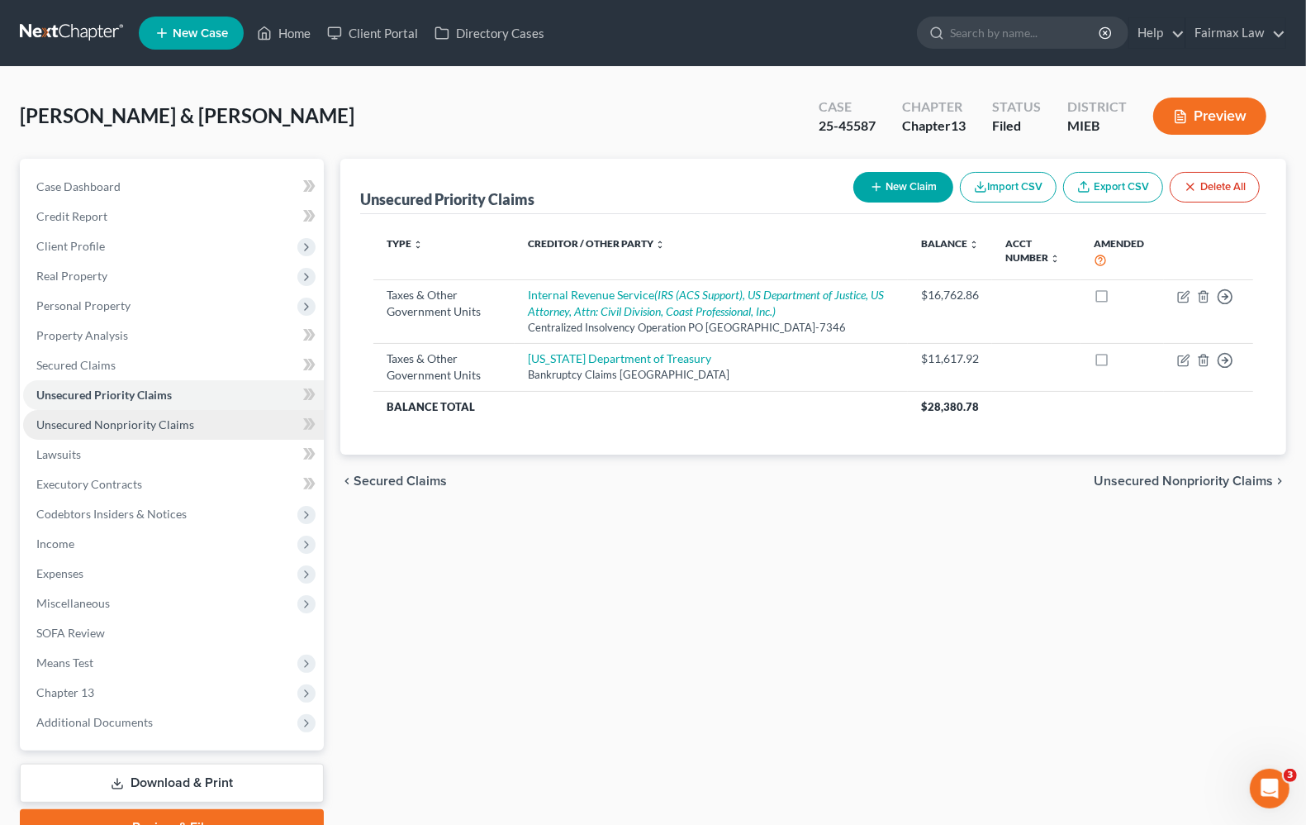
click at [83, 427] on span "Unsecured Nonpriority Claims" at bounding box center [115, 424] width 158 height 14
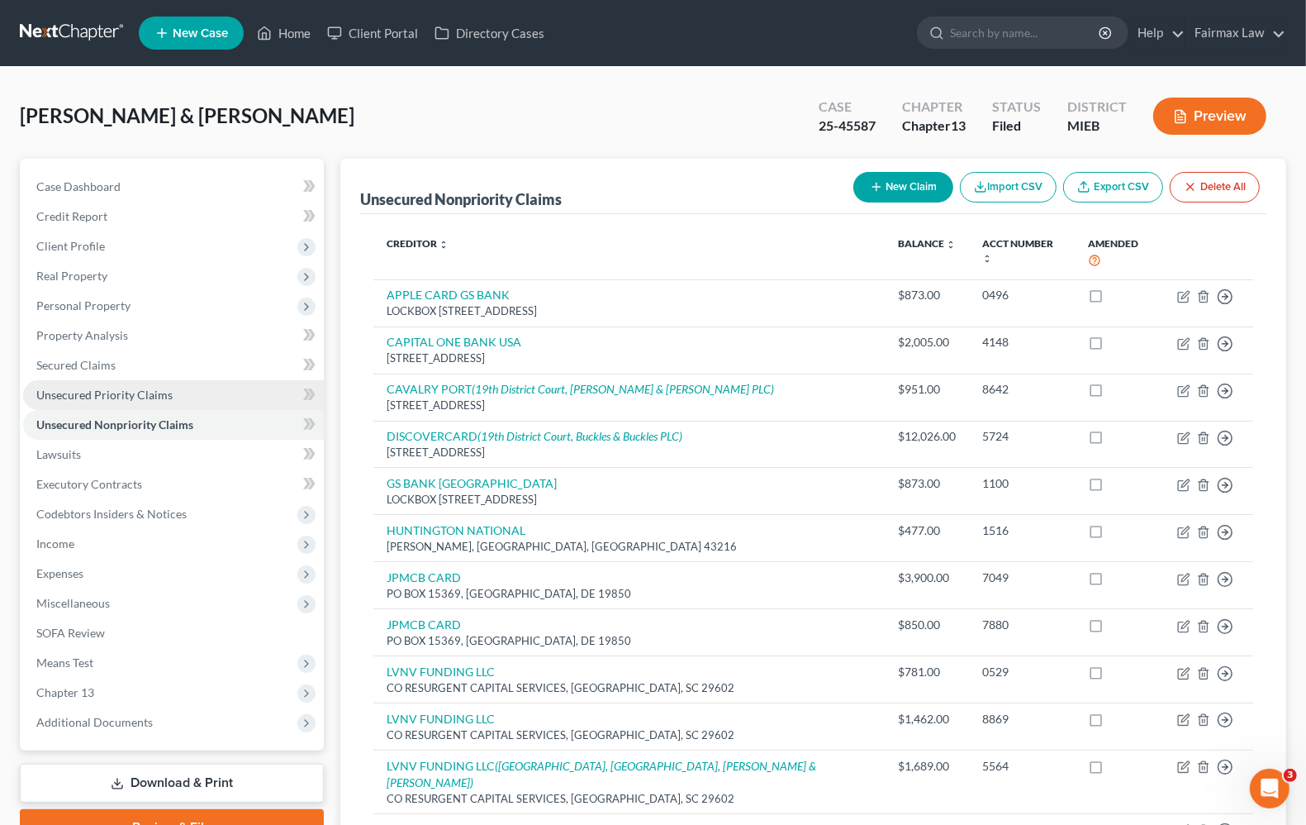
click at [150, 399] on span "Unsecured Priority Claims" at bounding box center [104, 395] width 136 height 14
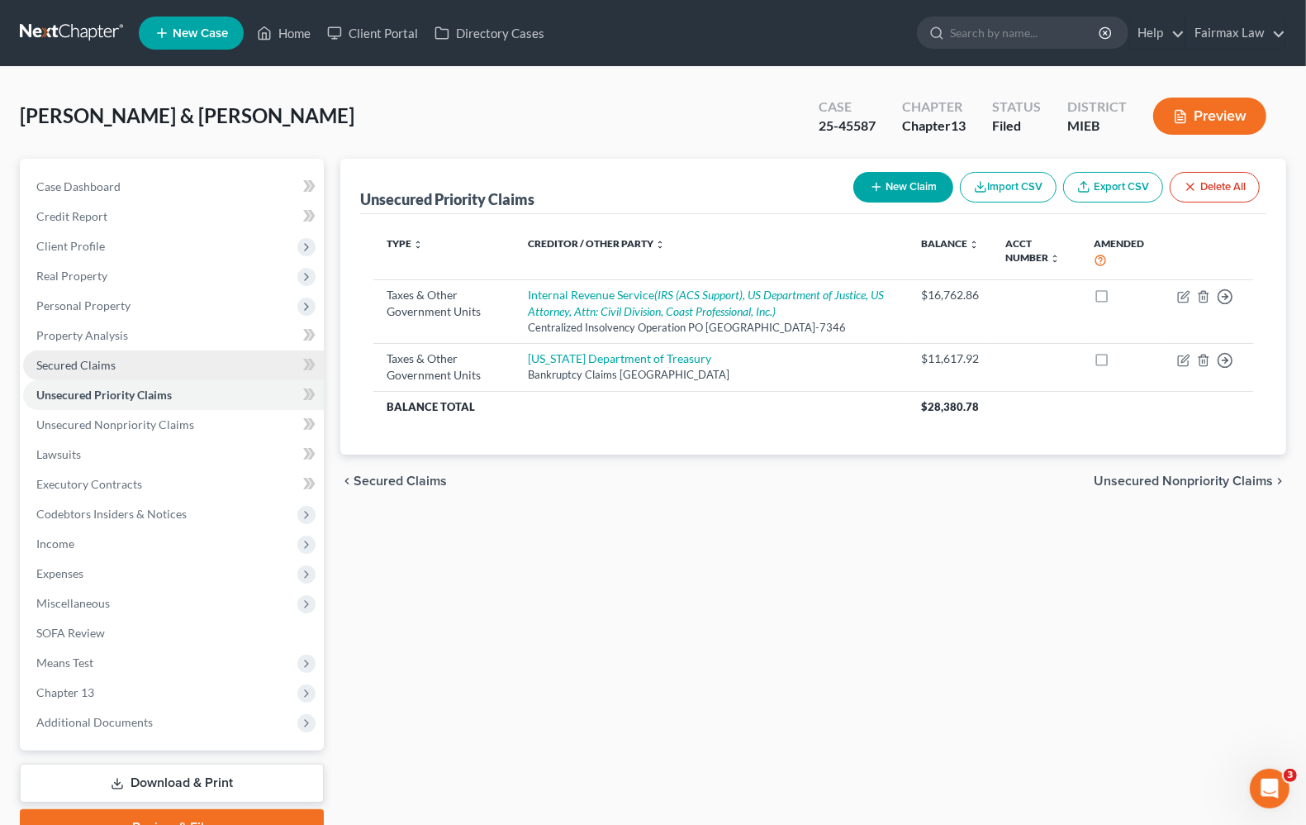
click at [98, 361] on span "Secured Claims" at bounding box center [75, 365] width 79 height 14
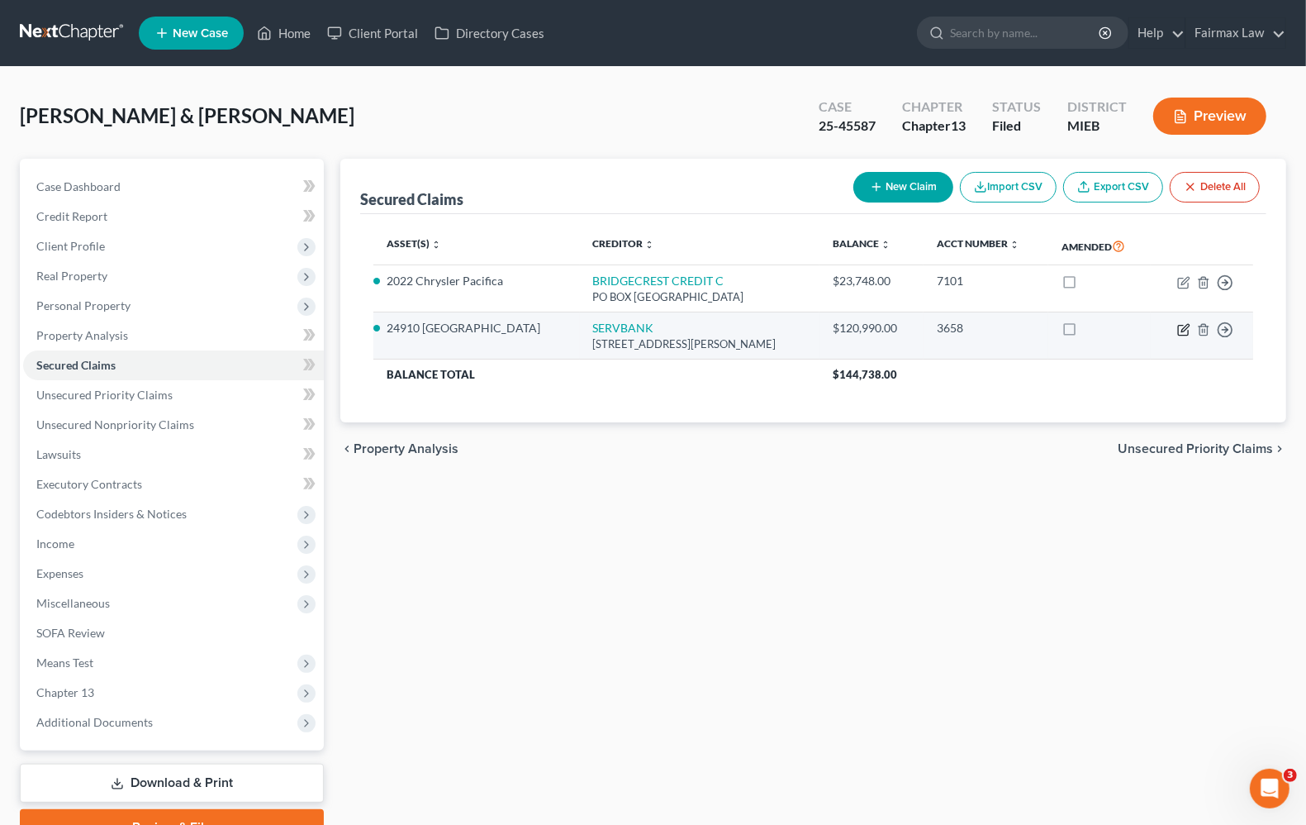
click at [1182, 332] on icon "button" at bounding box center [1183, 329] width 13 height 13
select select "3"
select select "4"
select select "2"
select select "0"
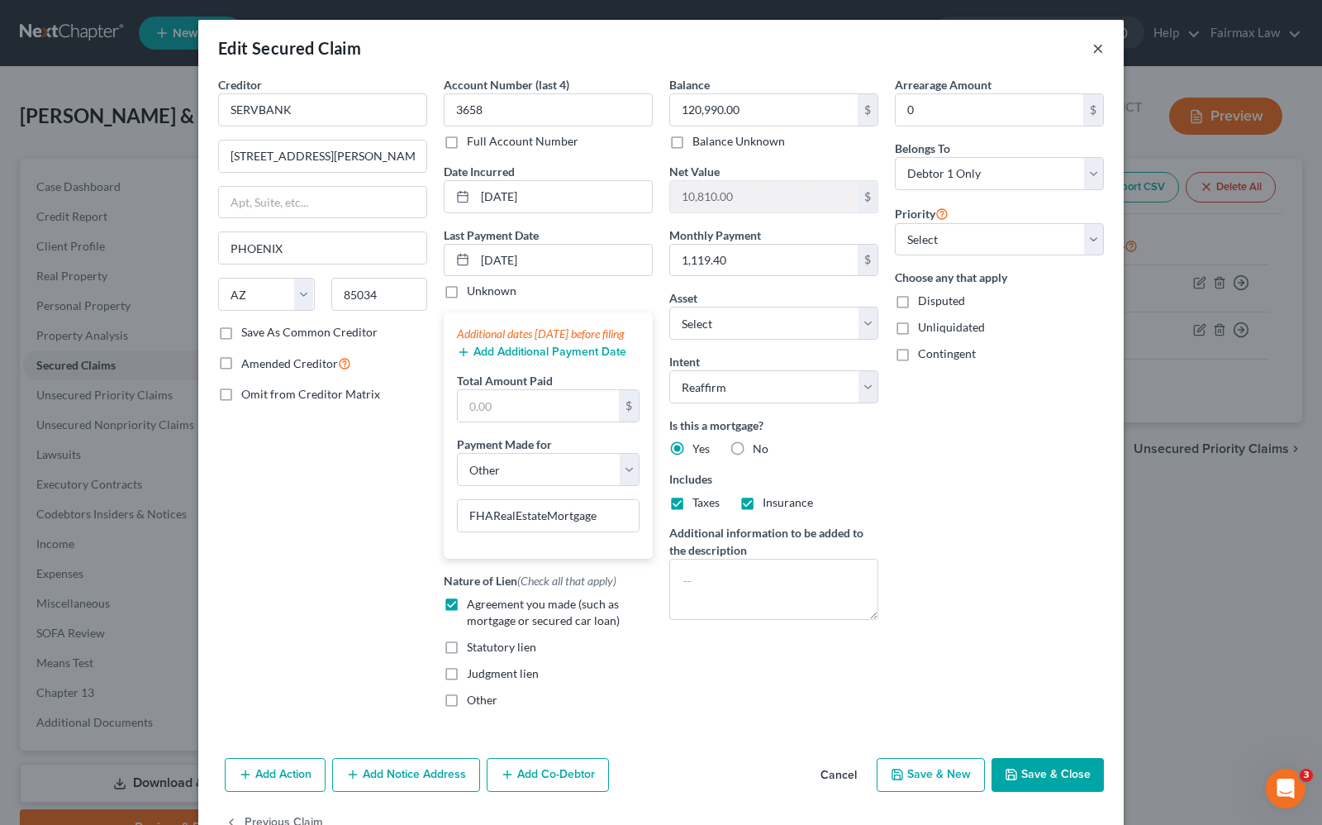
click at [1092, 50] on button "×" at bounding box center [1098, 48] width 12 height 20
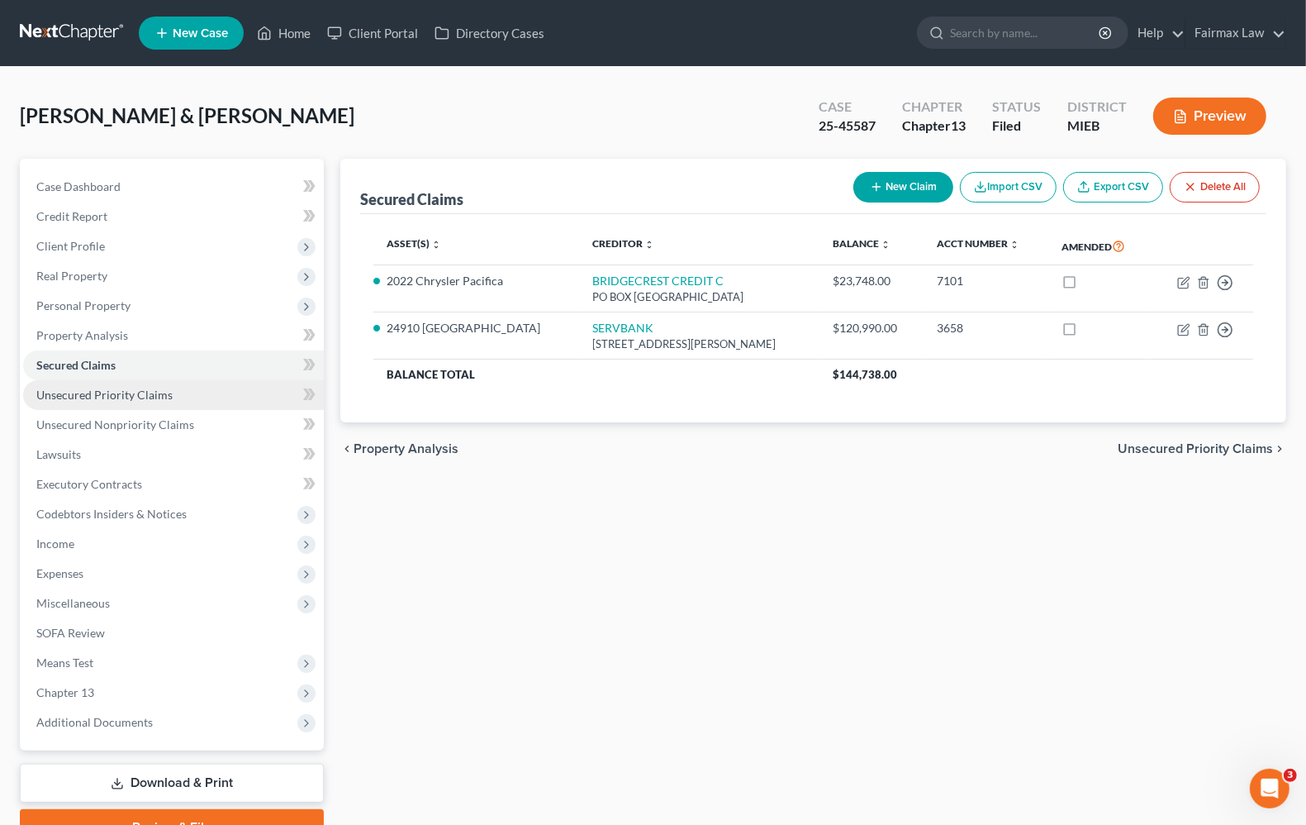
click at [109, 393] on span "Unsecured Priority Claims" at bounding box center [104, 395] width 136 height 14
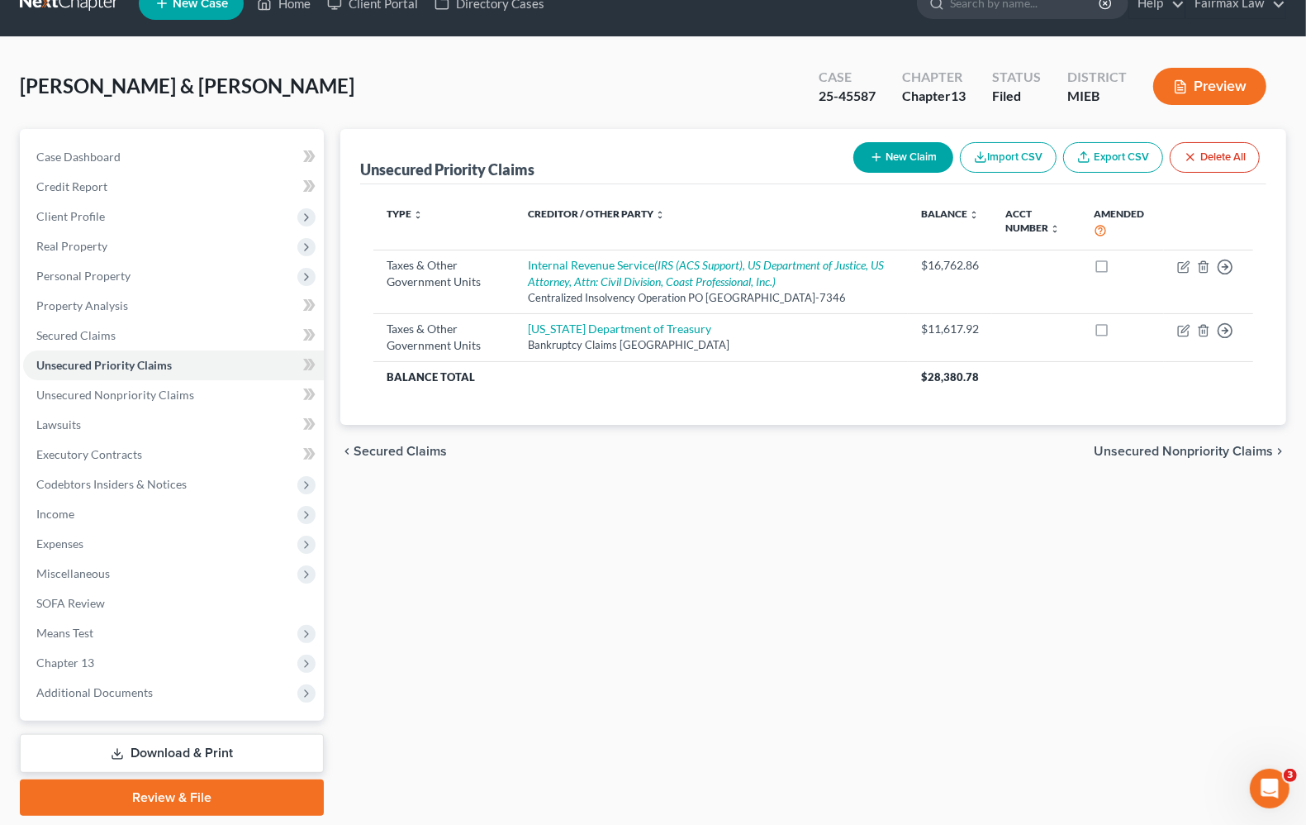
scroll to position [81, 0]
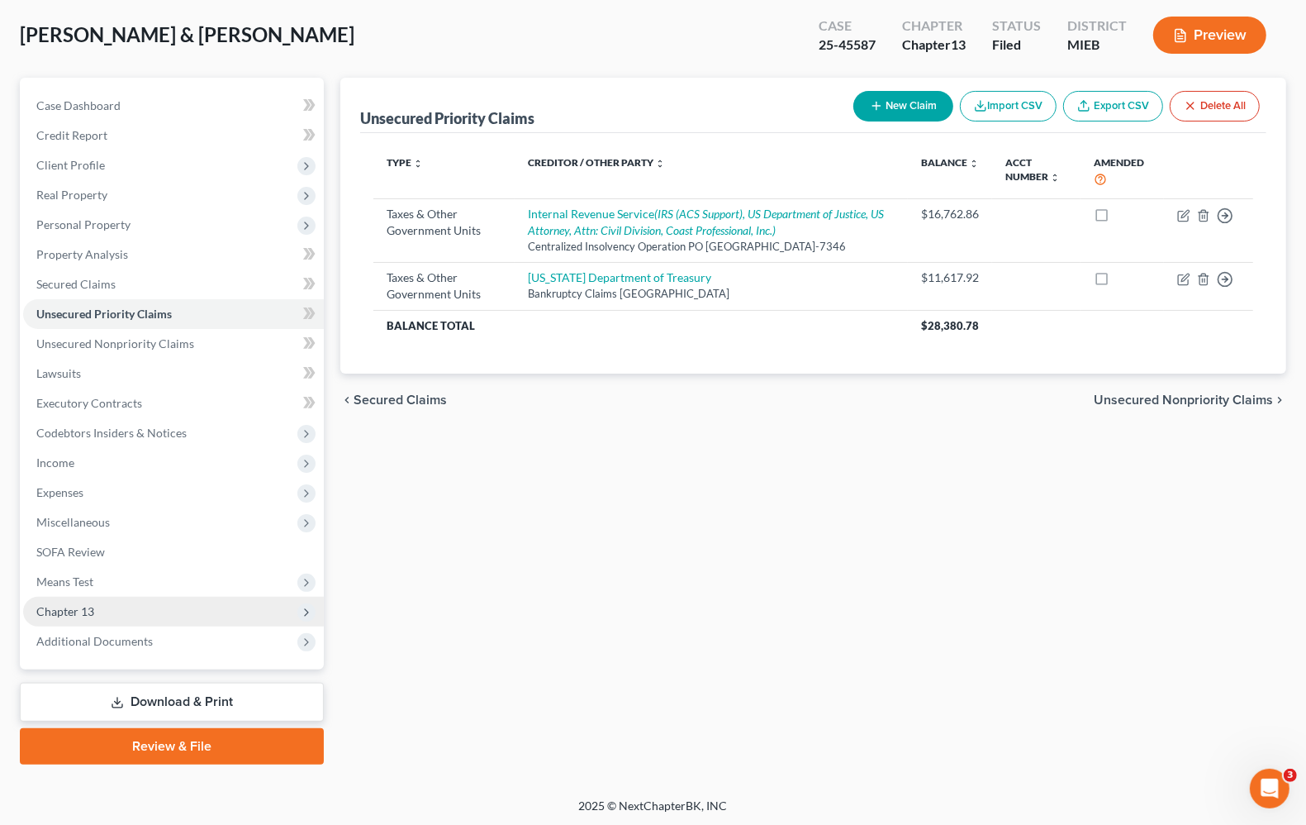
click at [129, 620] on span "Chapter 13" at bounding box center [173, 612] width 301 height 30
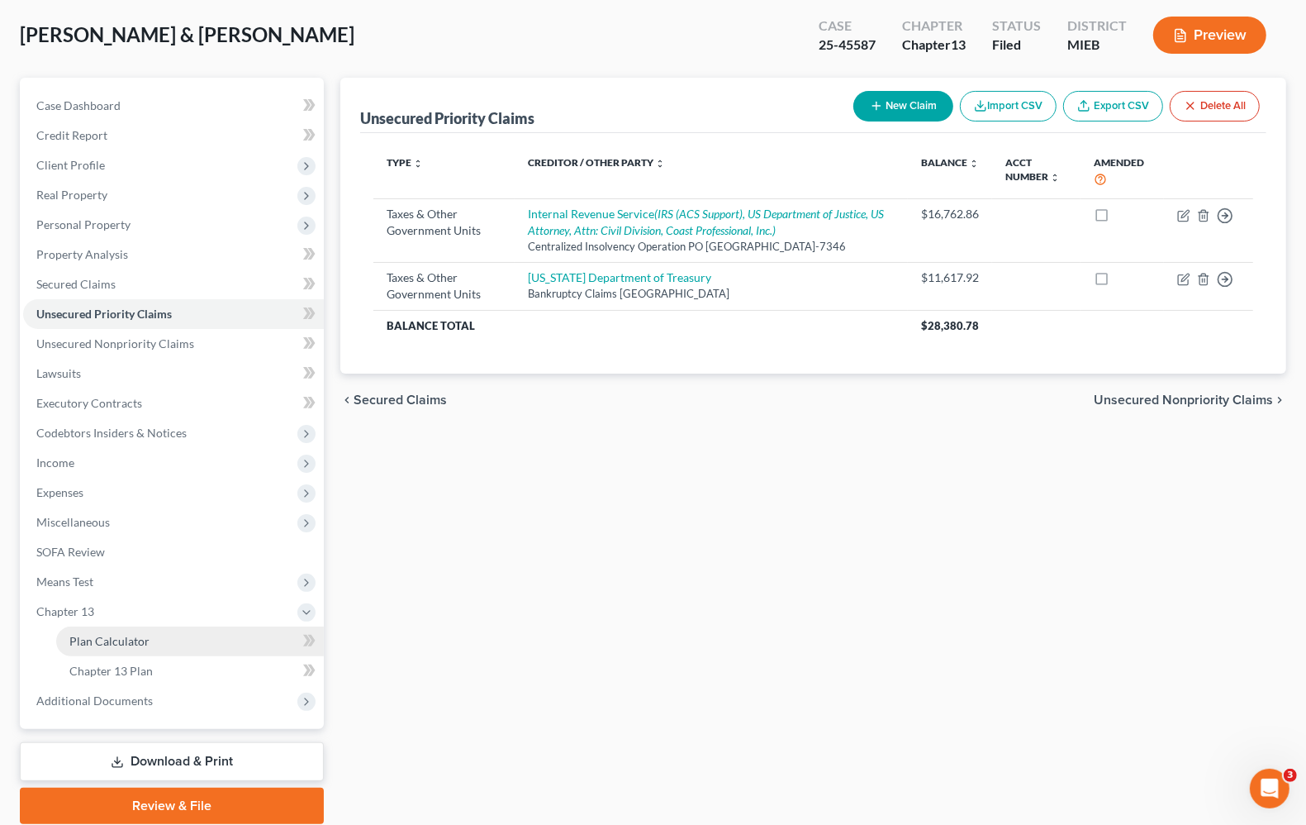
click at [140, 634] on span "Plan Calculator" at bounding box center [109, 641] width 80 height 14
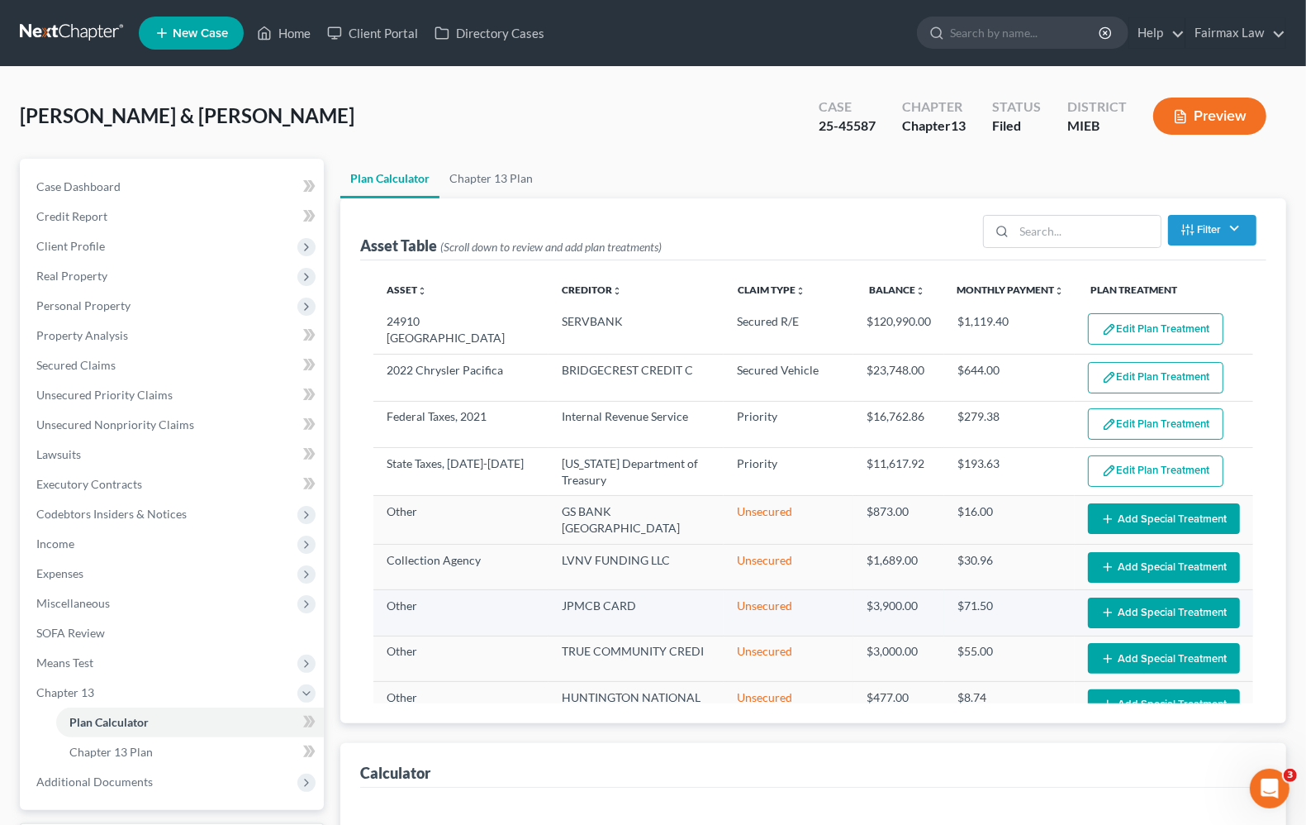
select select "59"
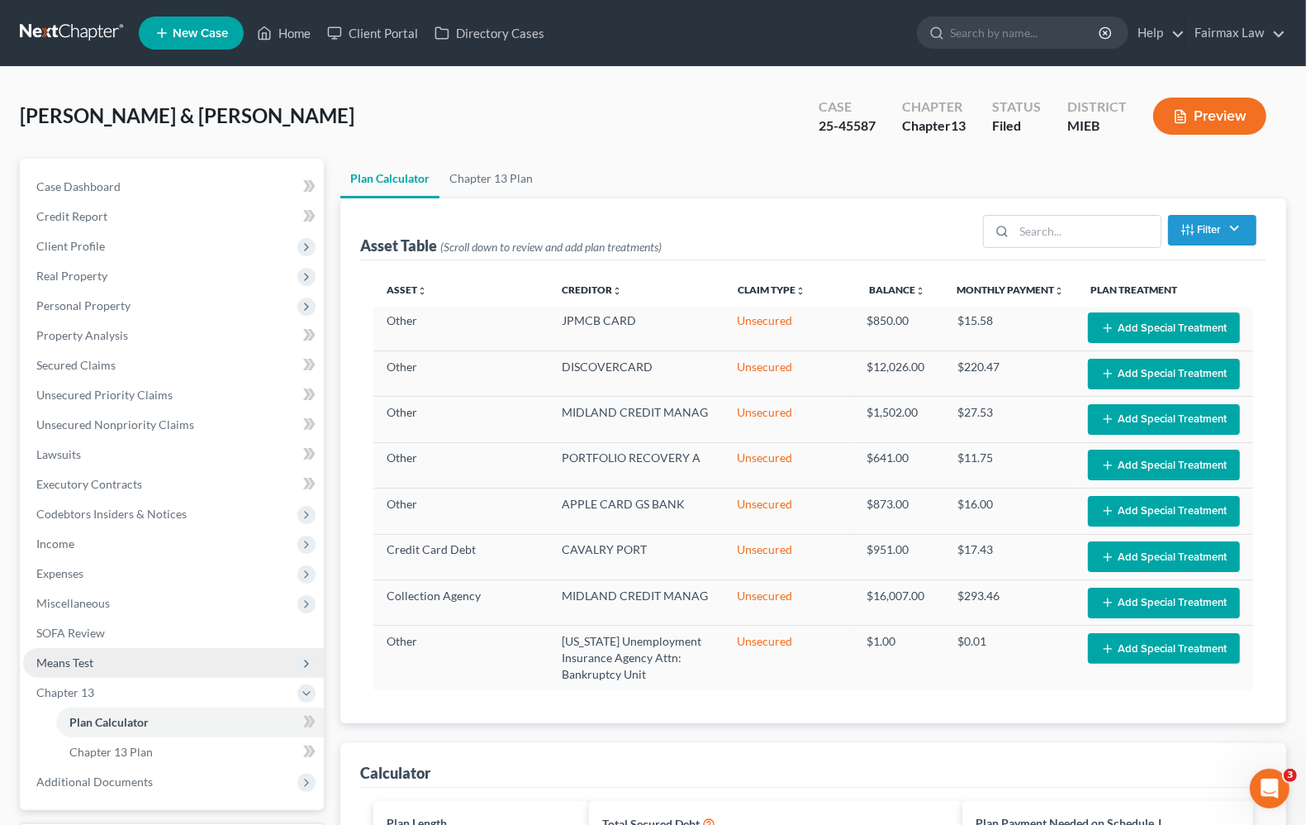
click at [83, 670] on span "Means Test" at bounding box center [173, 663] width 301 height 30
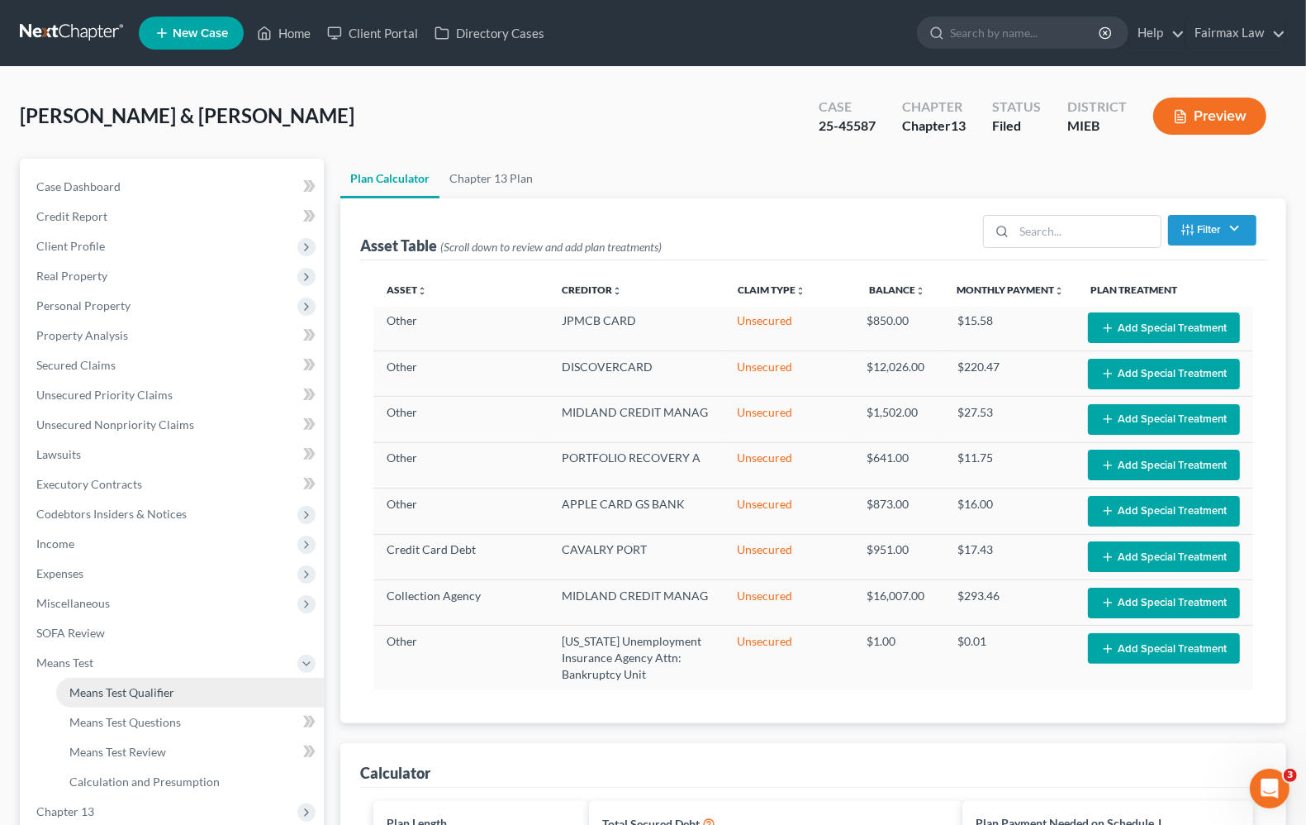
click at [98, 688] on span "Means Test Qualifier" at bounding box center [121, 692] width 105 height 14
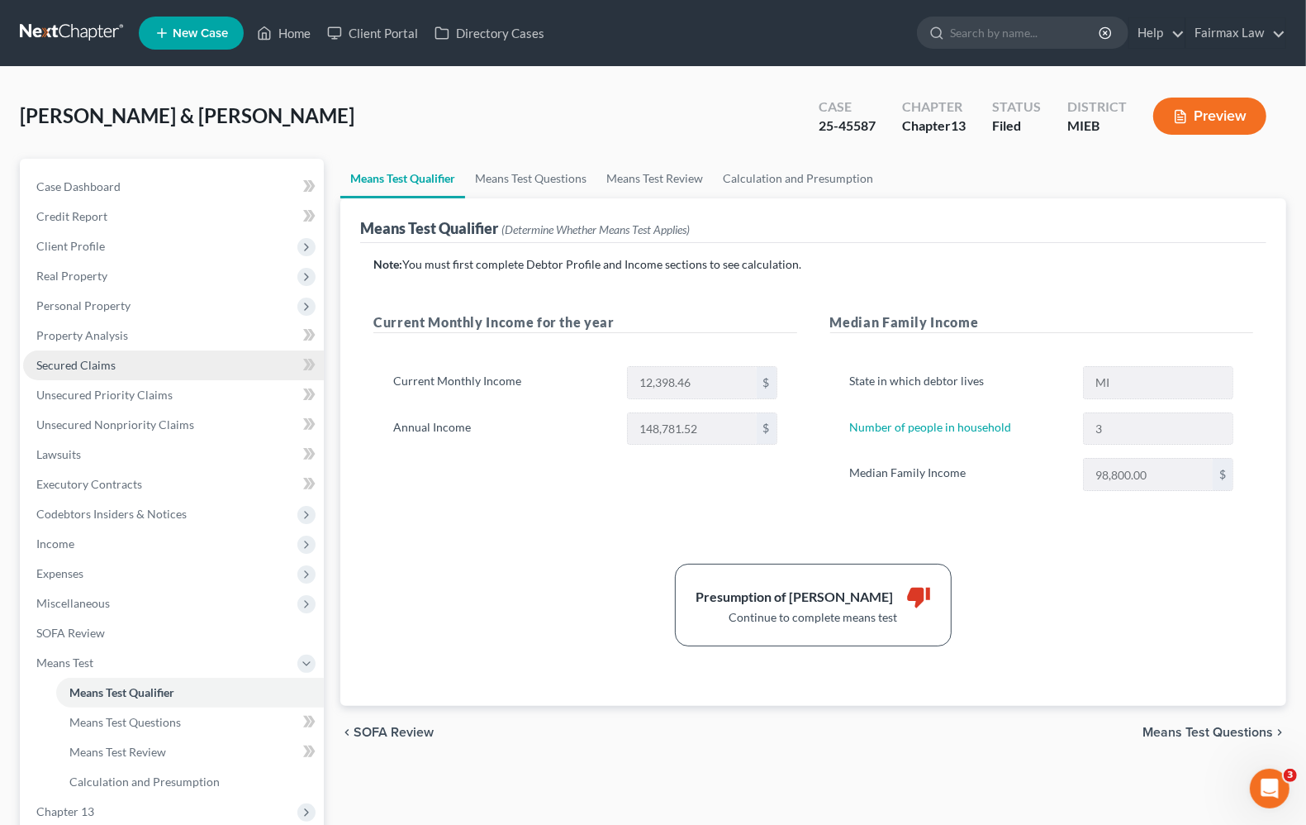
click at [64, 364] on span "Secured Claims" at bounding box center [75, 365] width 79 height 14
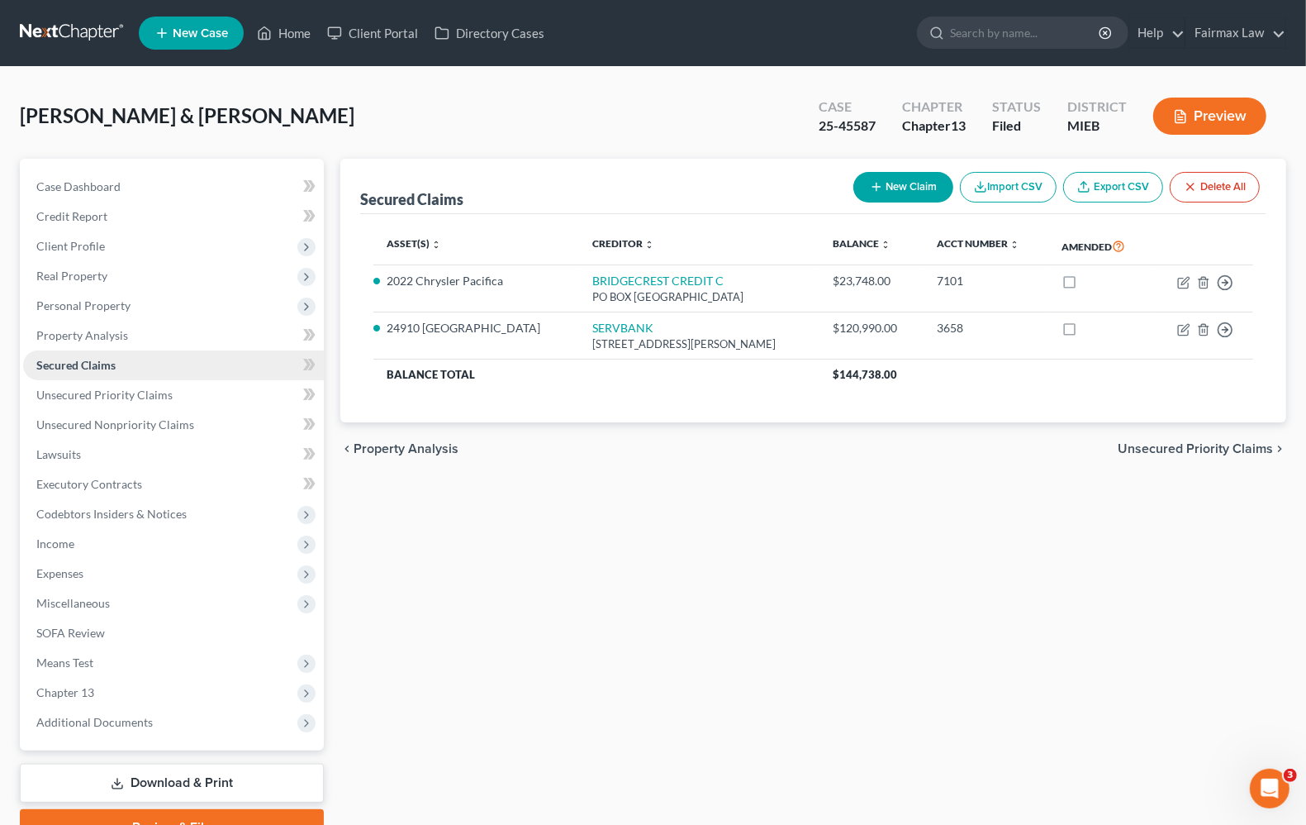
click at [76, 353] on link "Secured Claims" at bounding box center [173, 365] width 301 height 30
click at [36, 389] on span "Unsecured Priority Claims" at bounding box center [104, 395] width 136 height 14
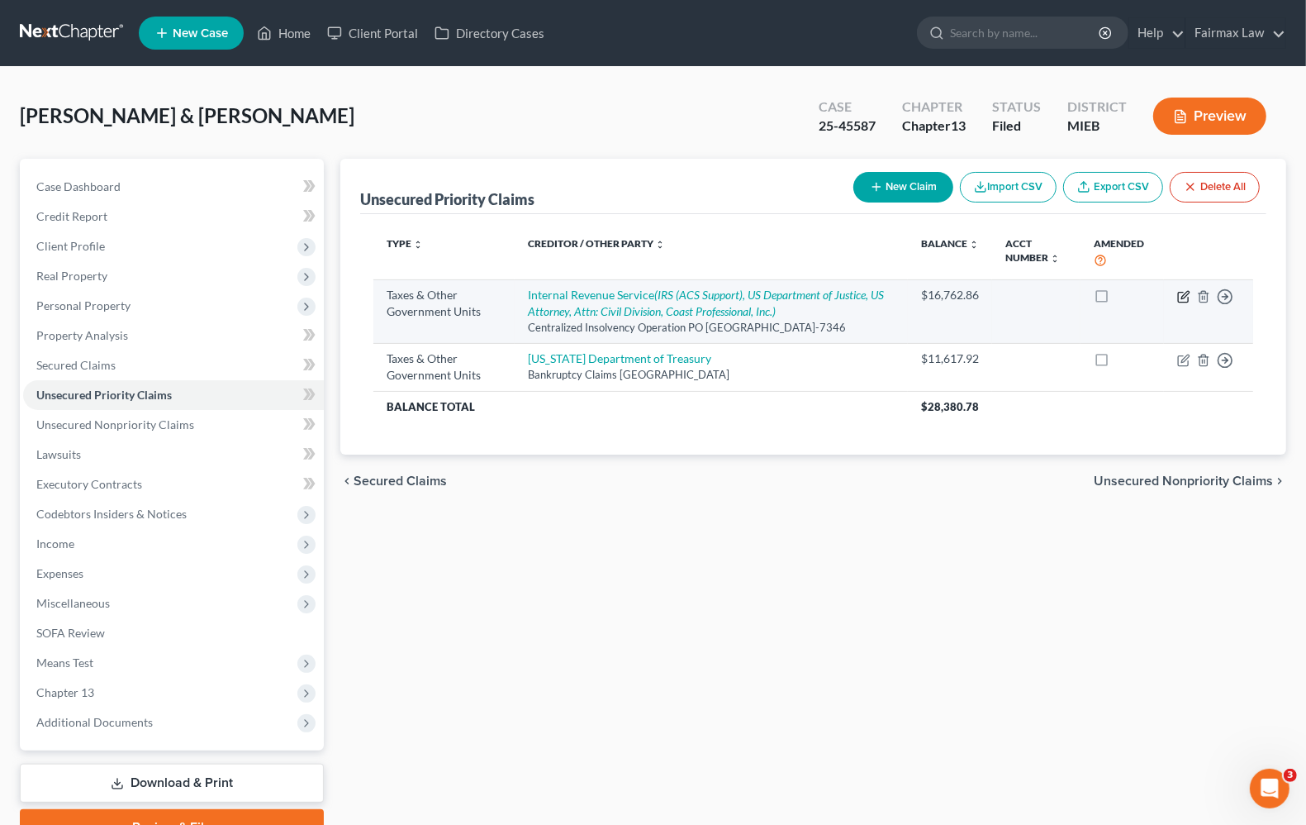
click at [1186, 296] on icon "button" at bounding box center [1183, 296] width 13 height 13
select select "0"
select select "39"
select select "2"
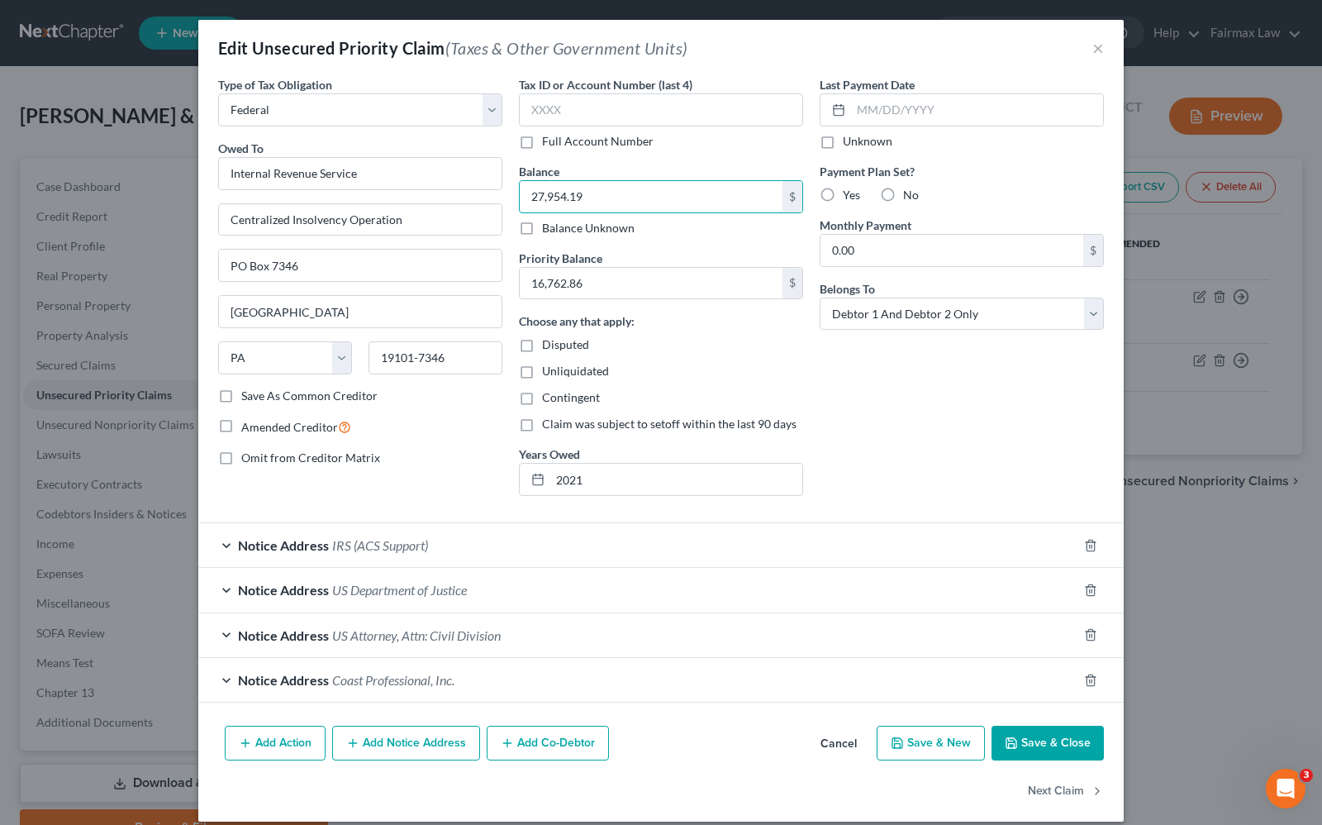
type input "27,954.19"
type input "6,511.22"
click at [1092, 44] on button "×" at bounding box center [1098, 48] width 12 height 20
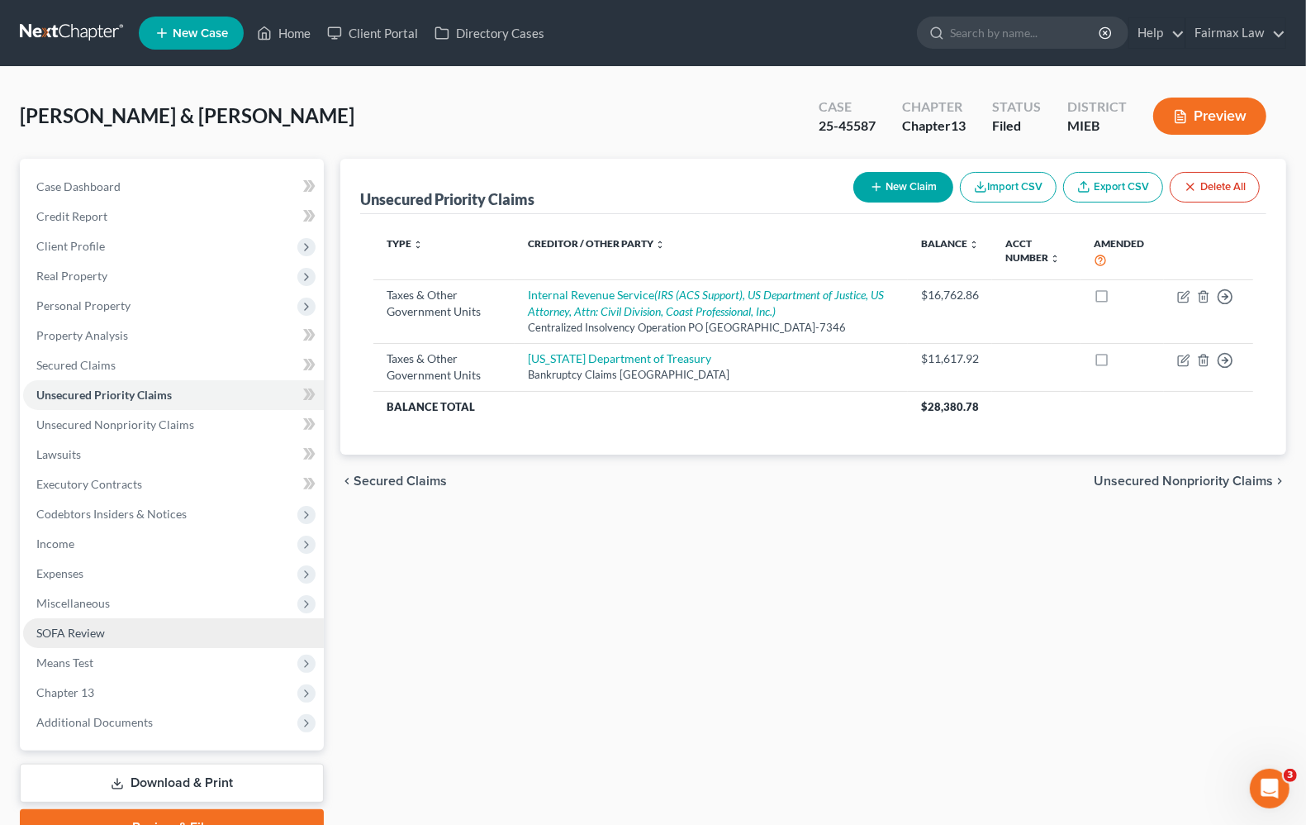
scroll to position [81, 0]
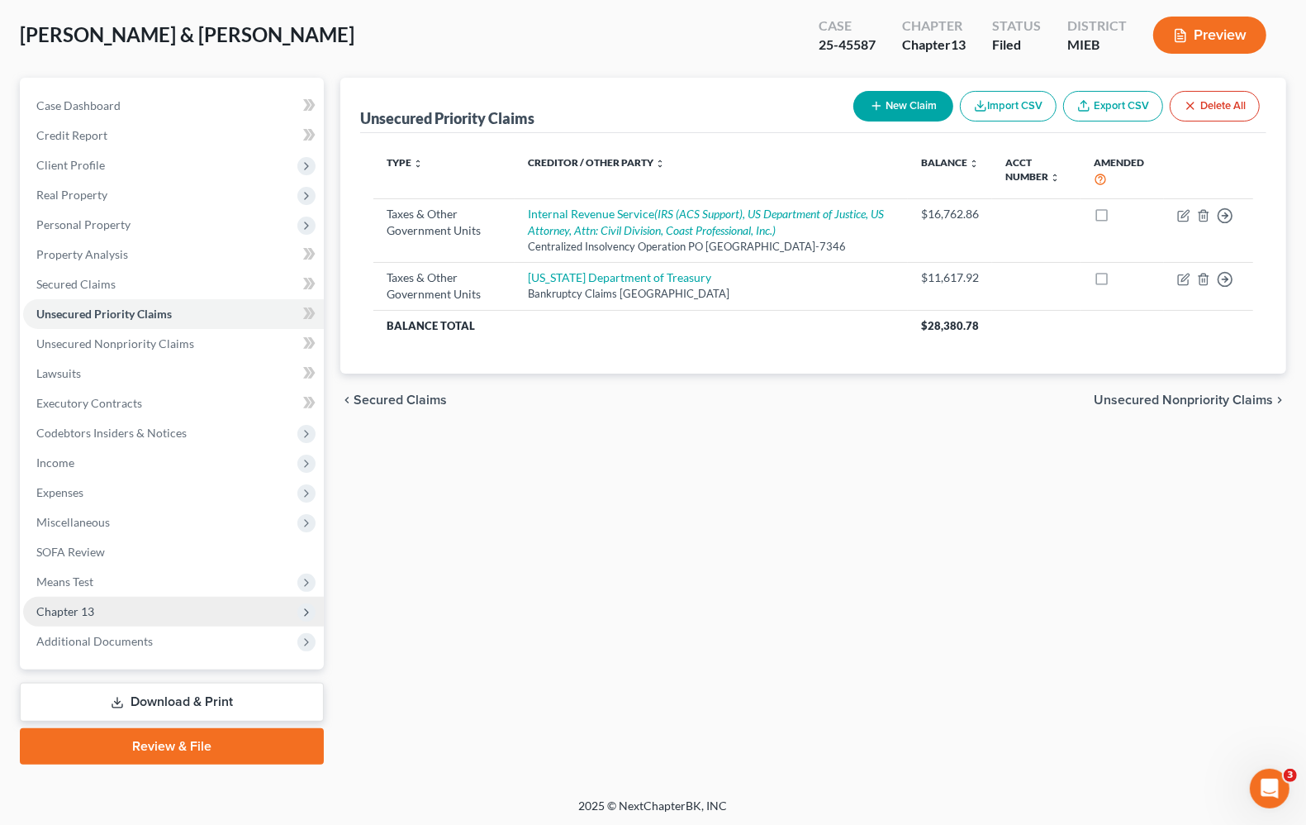
click at [51, 618] on span "Chapter 13" at bounding box center [173, 612] width 301 height 30
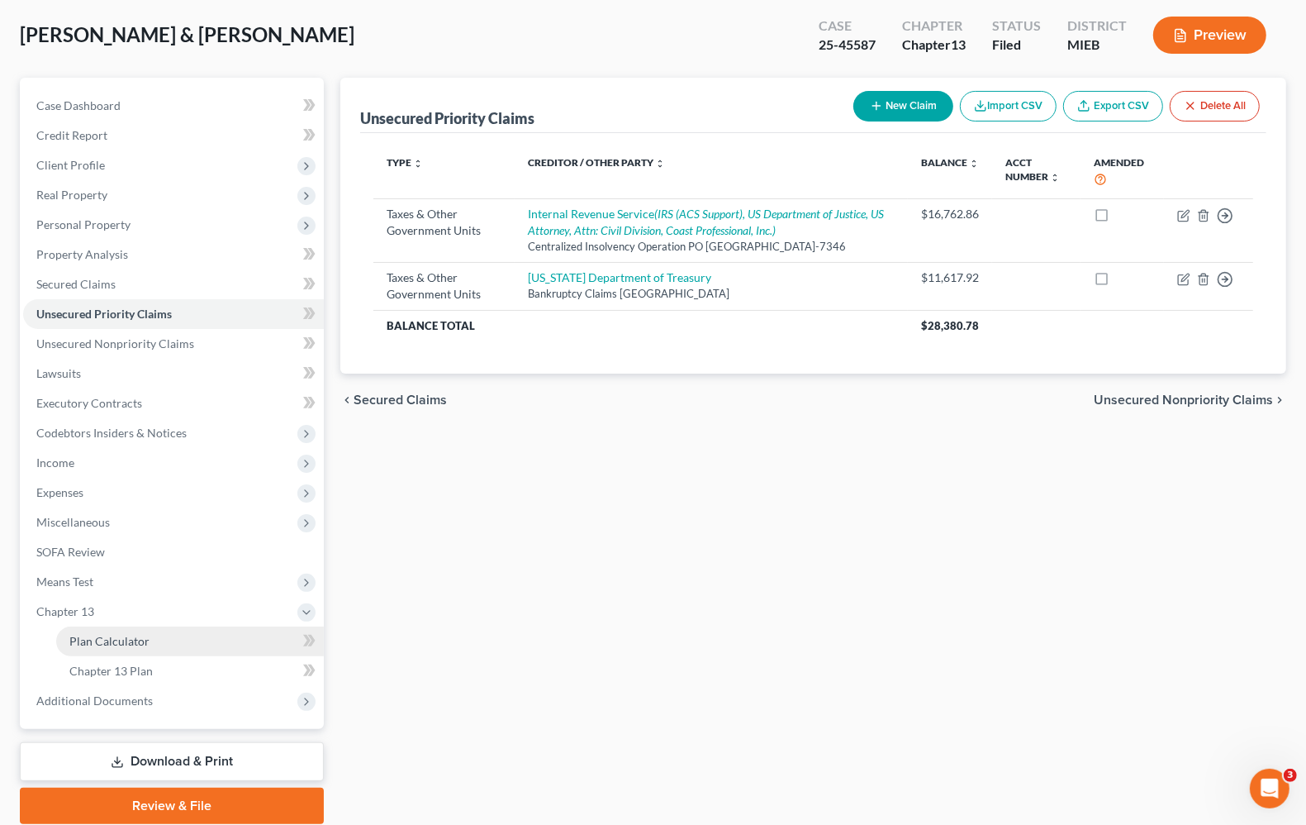
click at [108, 638] on span "Plan Calculator" at bounding box center [109, 641] width 80 height 14
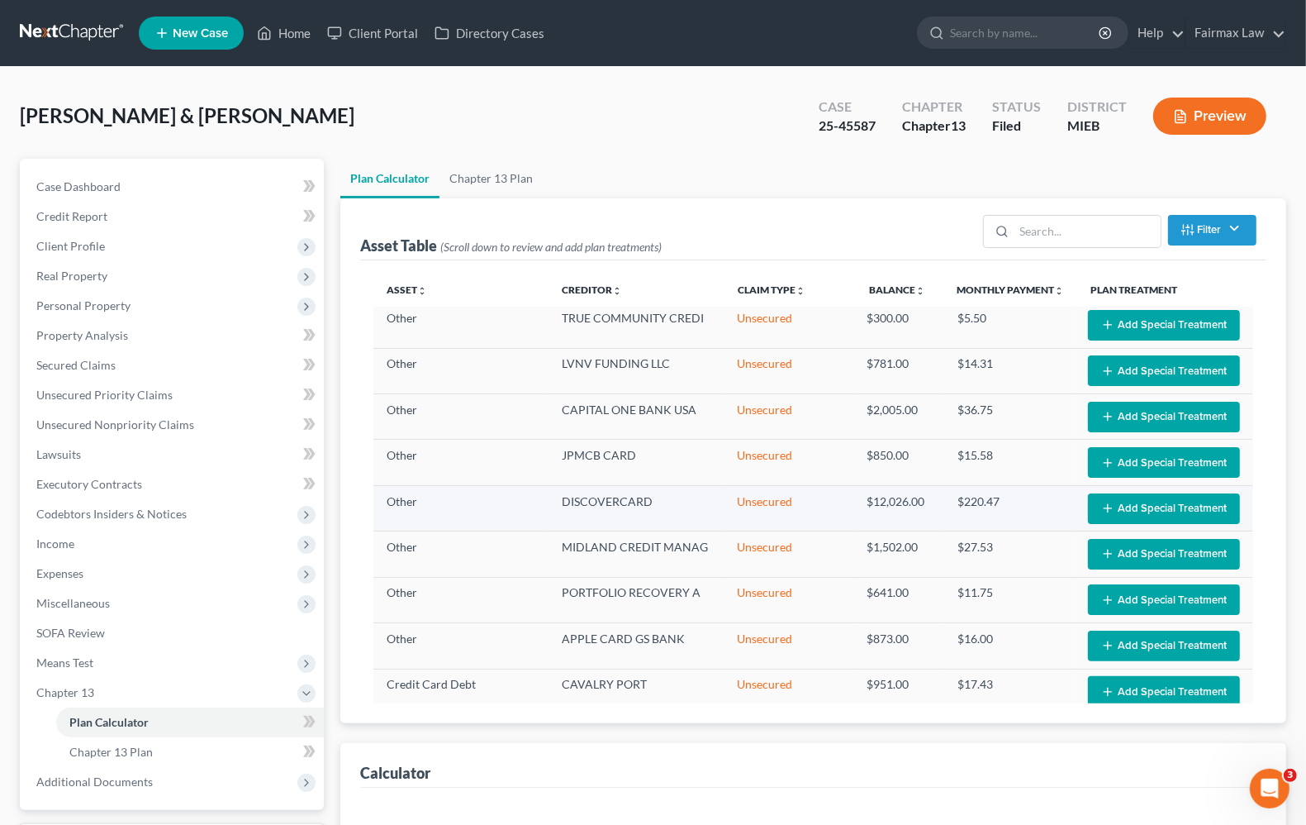
select select "59"
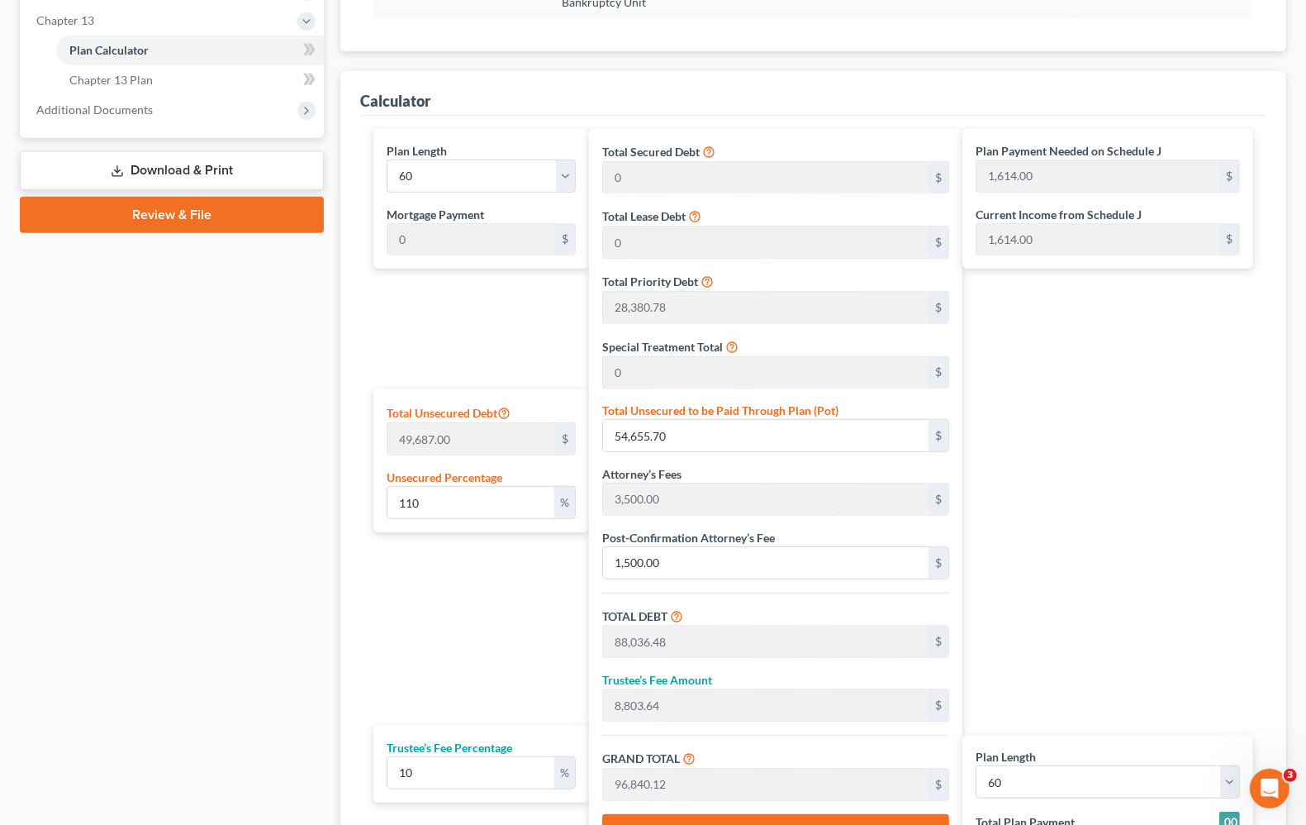
scroll to position [723, 0]
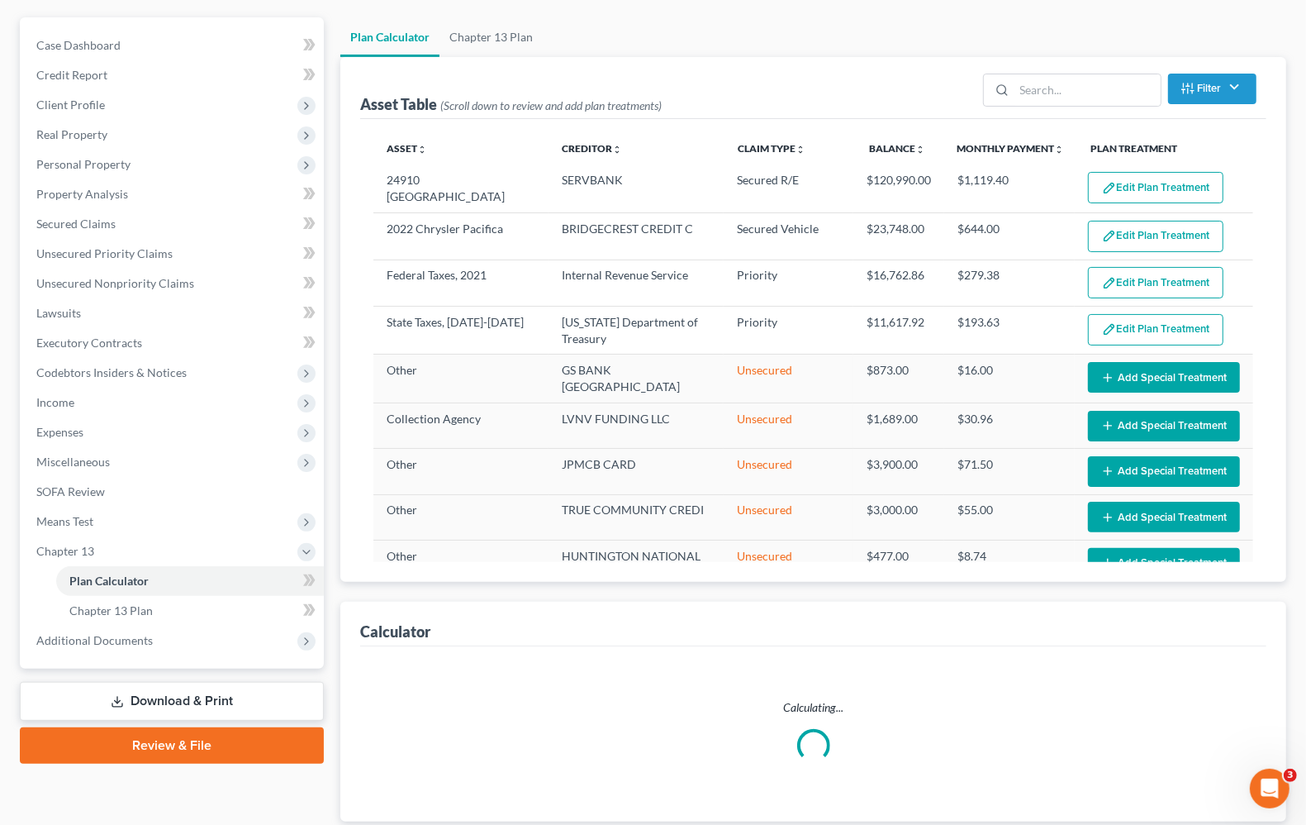
scroll to position [252, 0]
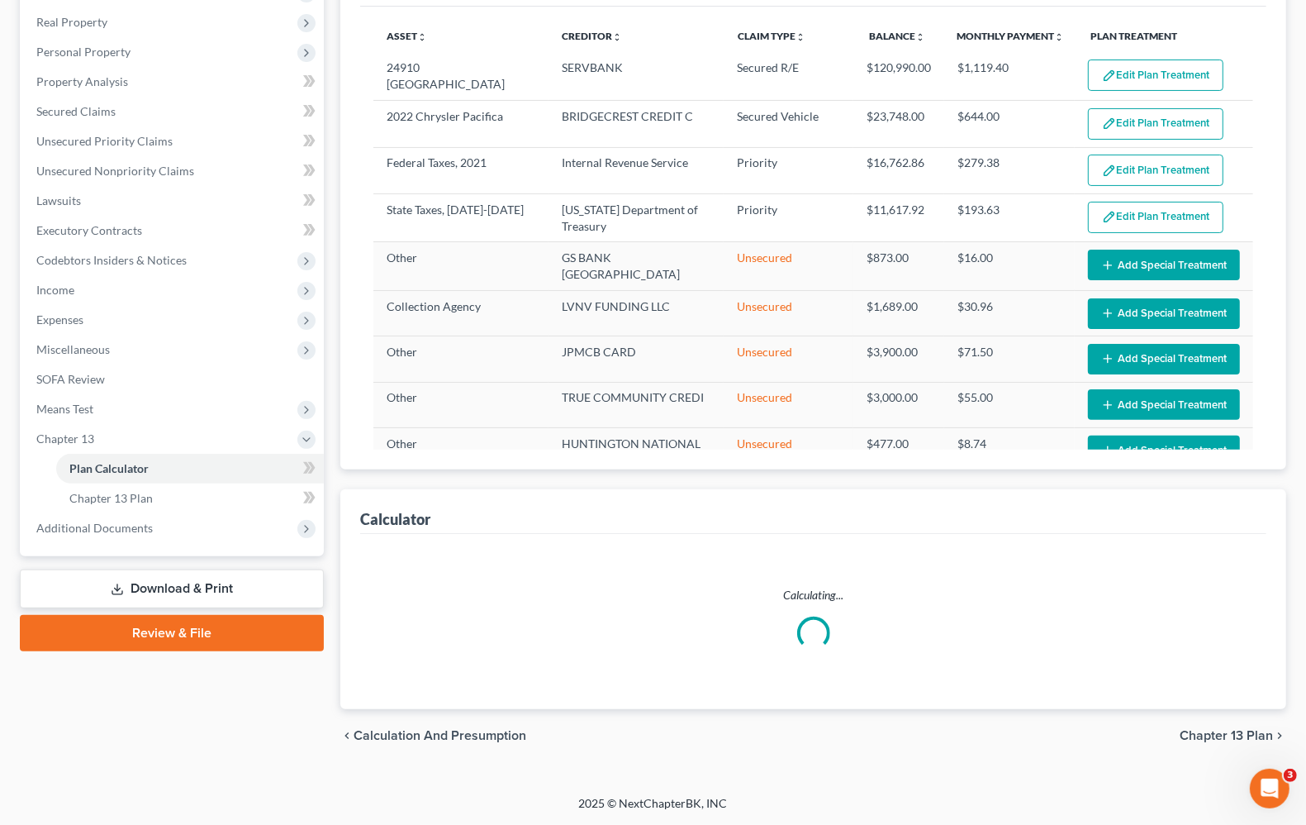
select select "59"
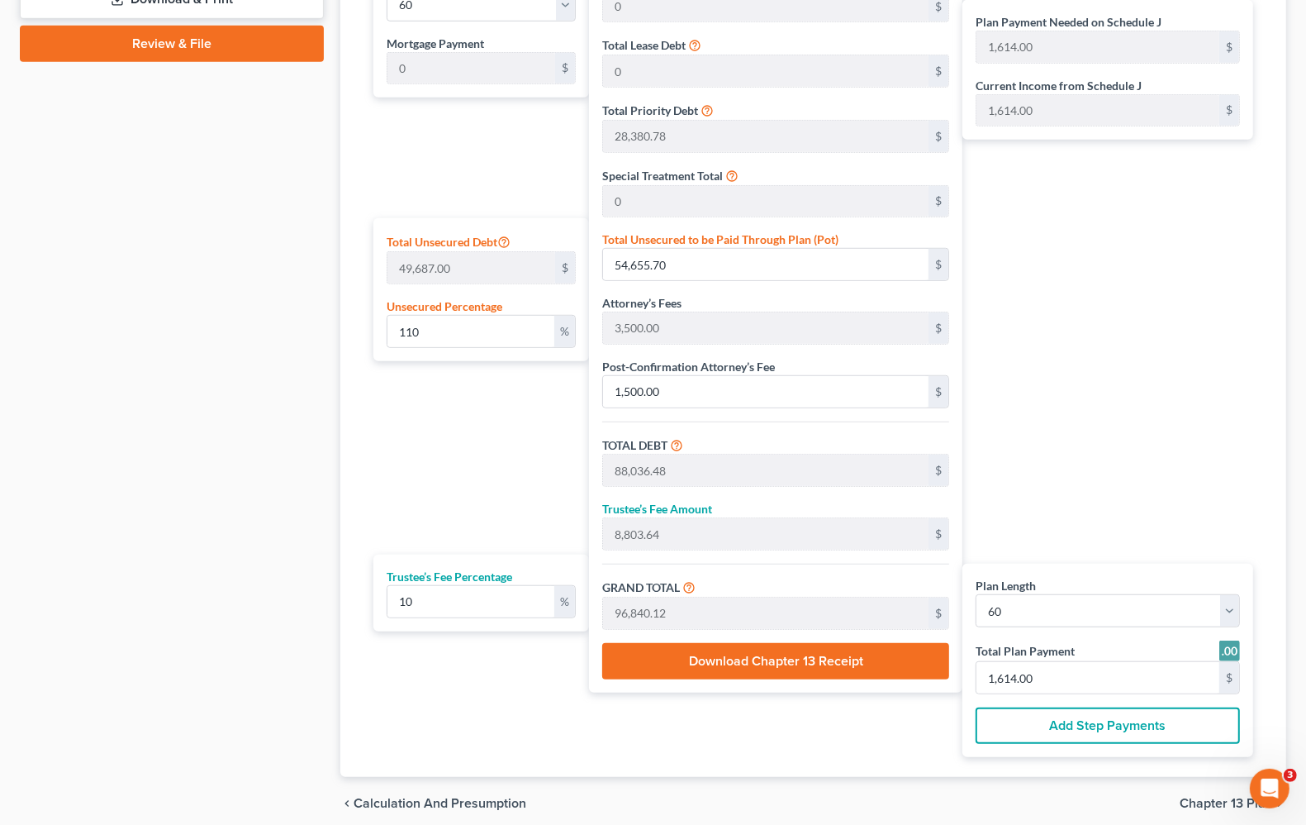
scroll to position [806, 0]
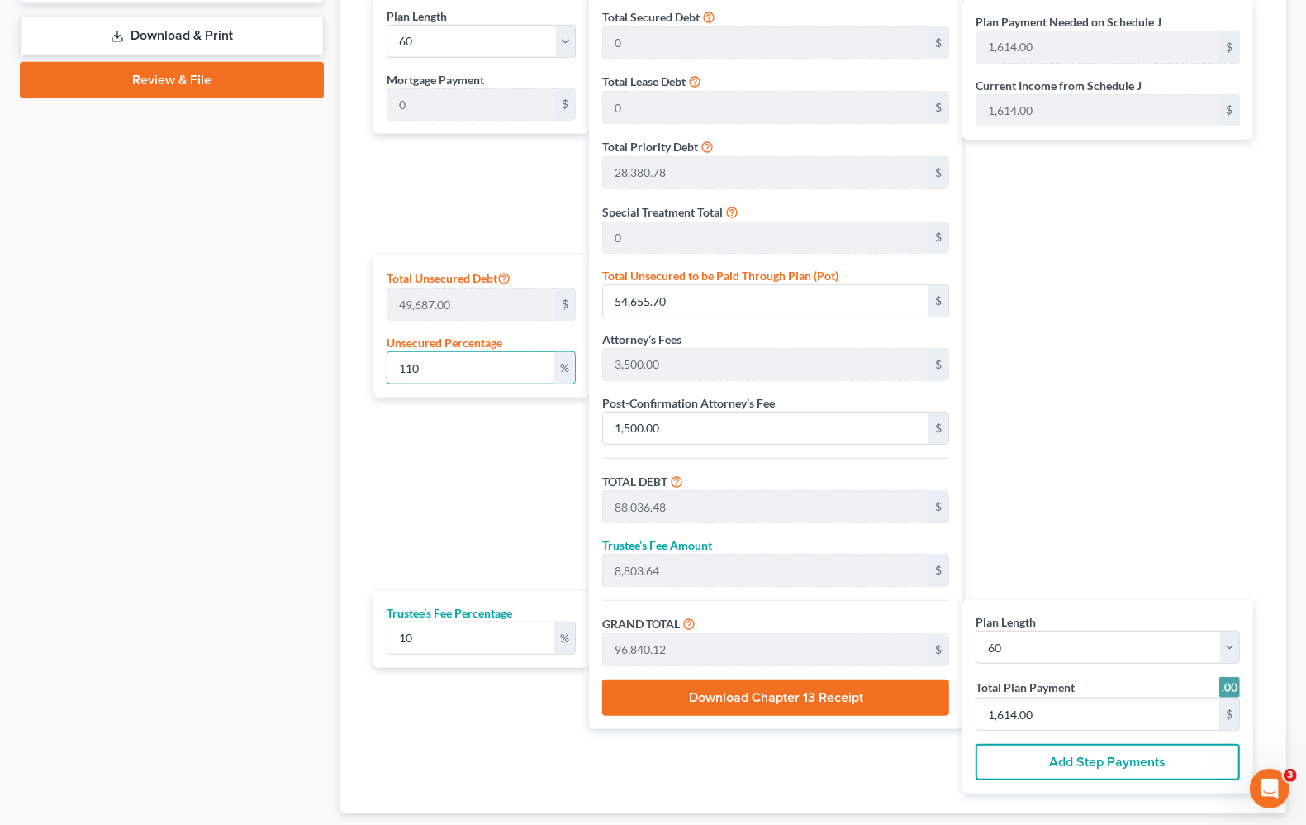
drag, startPoint x: 453, startPoint y: 365, endPoint x: 370, endPoint y: 368, distance: 82.7
click at [370, 368] on div "Plan Length 1 2 3 4 5 6 7 8 9 10 11 12 13 14 15 16 17 18 19 20 21 22 23 24 25 2…" at bounding box center [477, 393] width 224 height 799
type input "1"
type input "496.87"
type input "33,877.64"
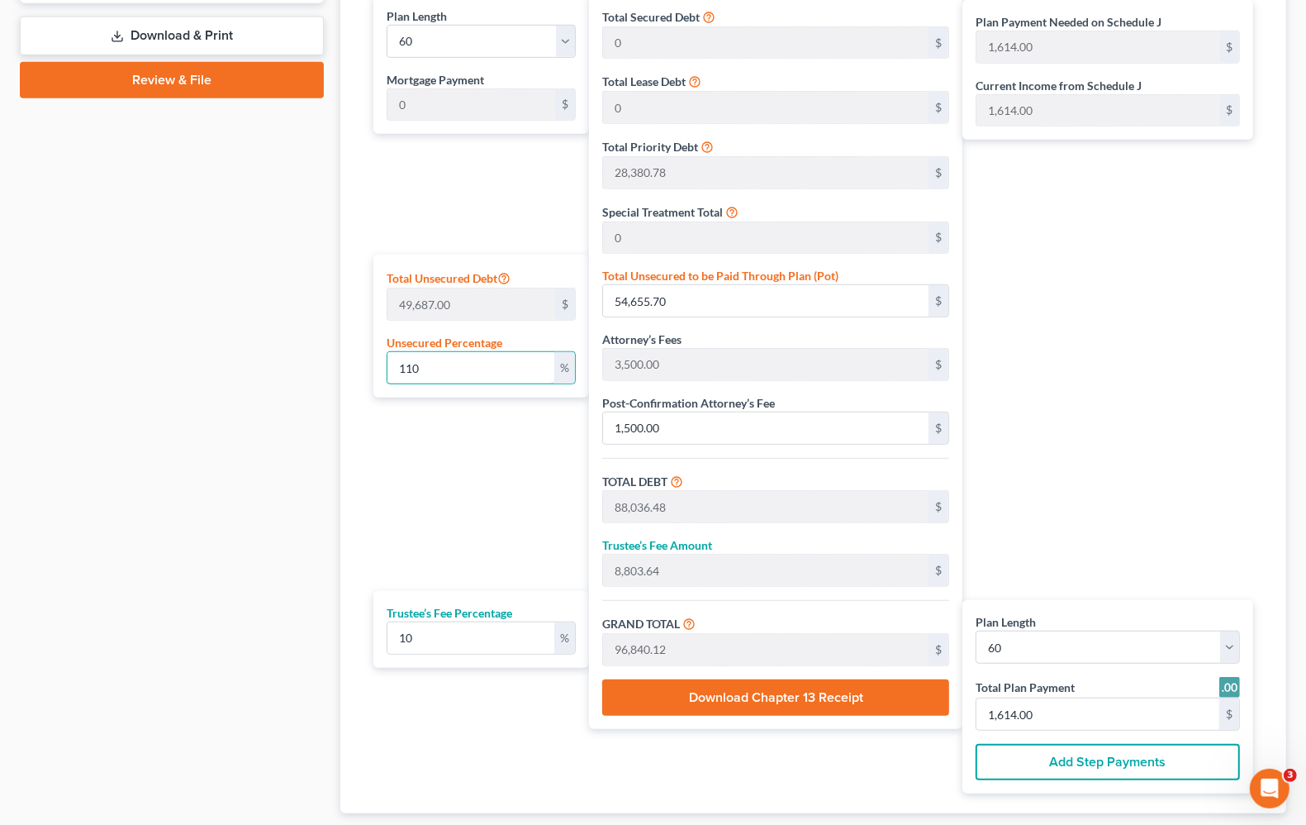
type input "3,387.76"
type input "37,265.41"
type input "621.00"
type input "10"
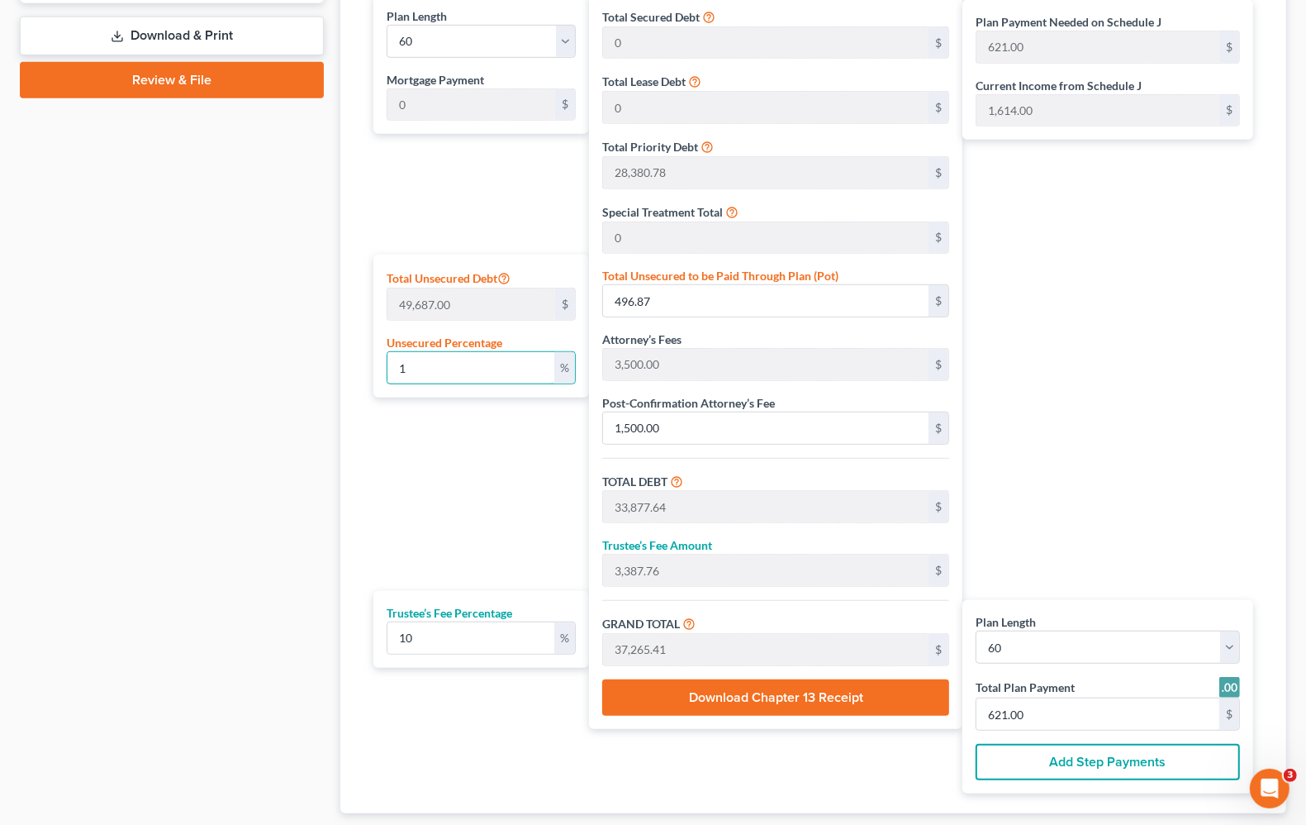
type input "4,968.70"
type input "38,349.47"
type input "3,834.94"
type input "42,184.42"
type input "703.00"
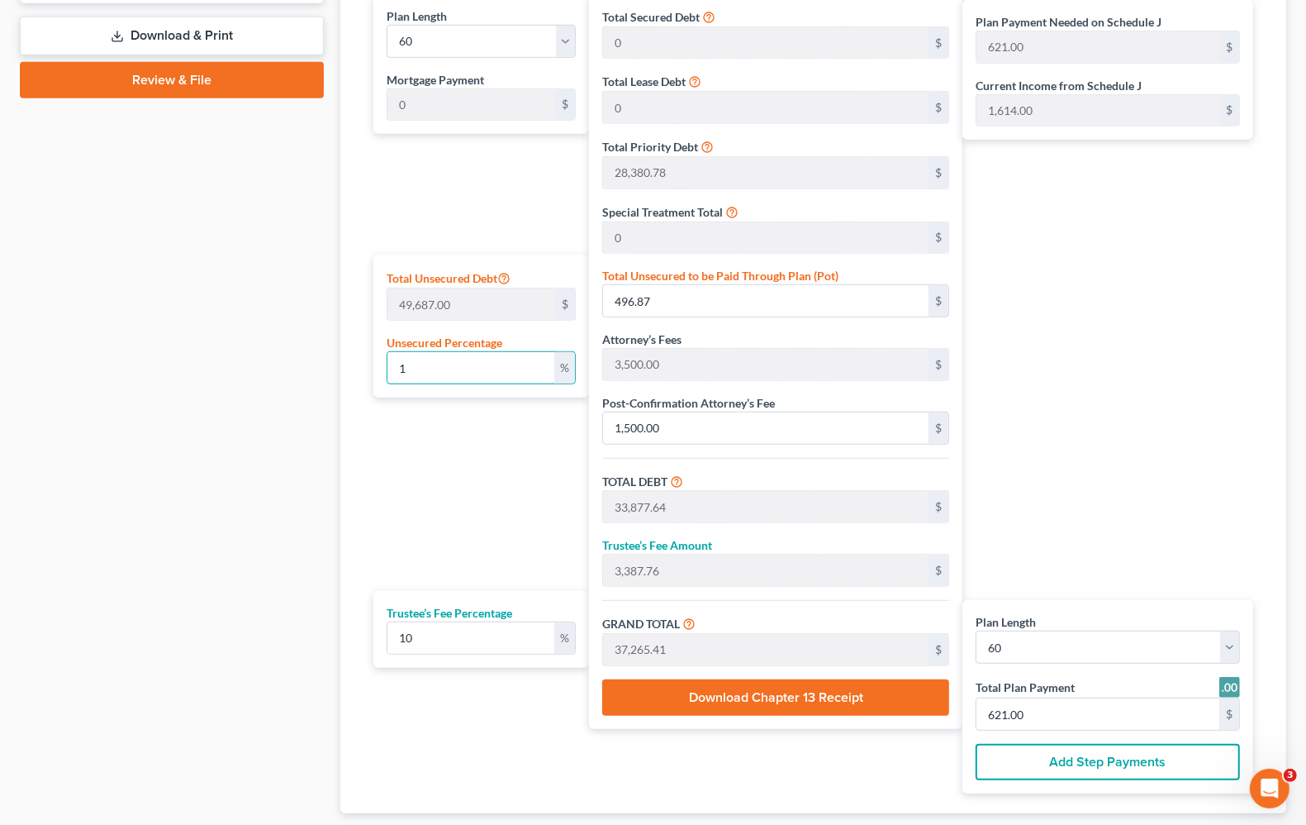
type input "703.00"
type input "100"
type input "49,687.00"
type input "83,067.78"
type input "8,306.77"
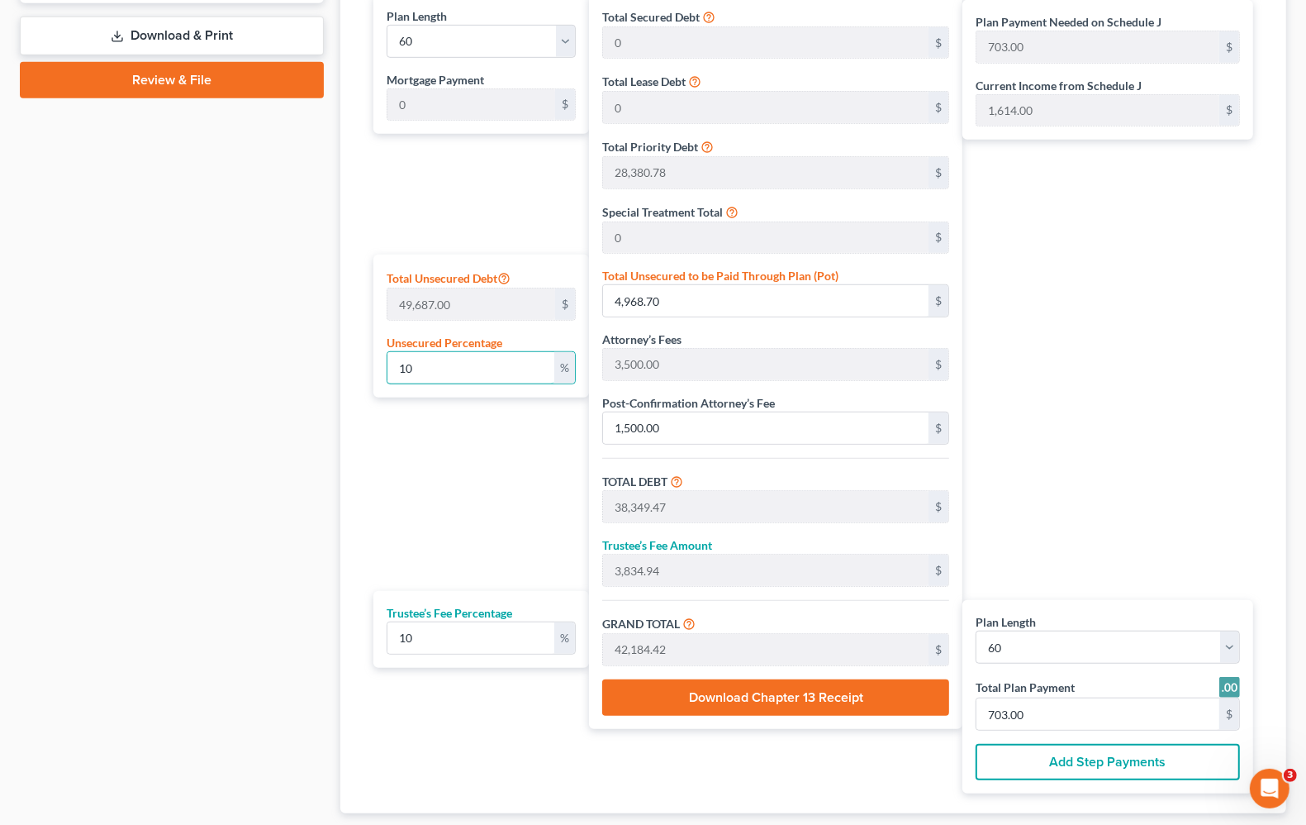
type input "91,374.55"
type input "1,523.00"
click at [1092, 361] on div "Plan Payment Needed on Schedule J 1,523.00 $ Current Income from Schedule J 1,6…" at bounding box center [1112, 393] width 299 height 799
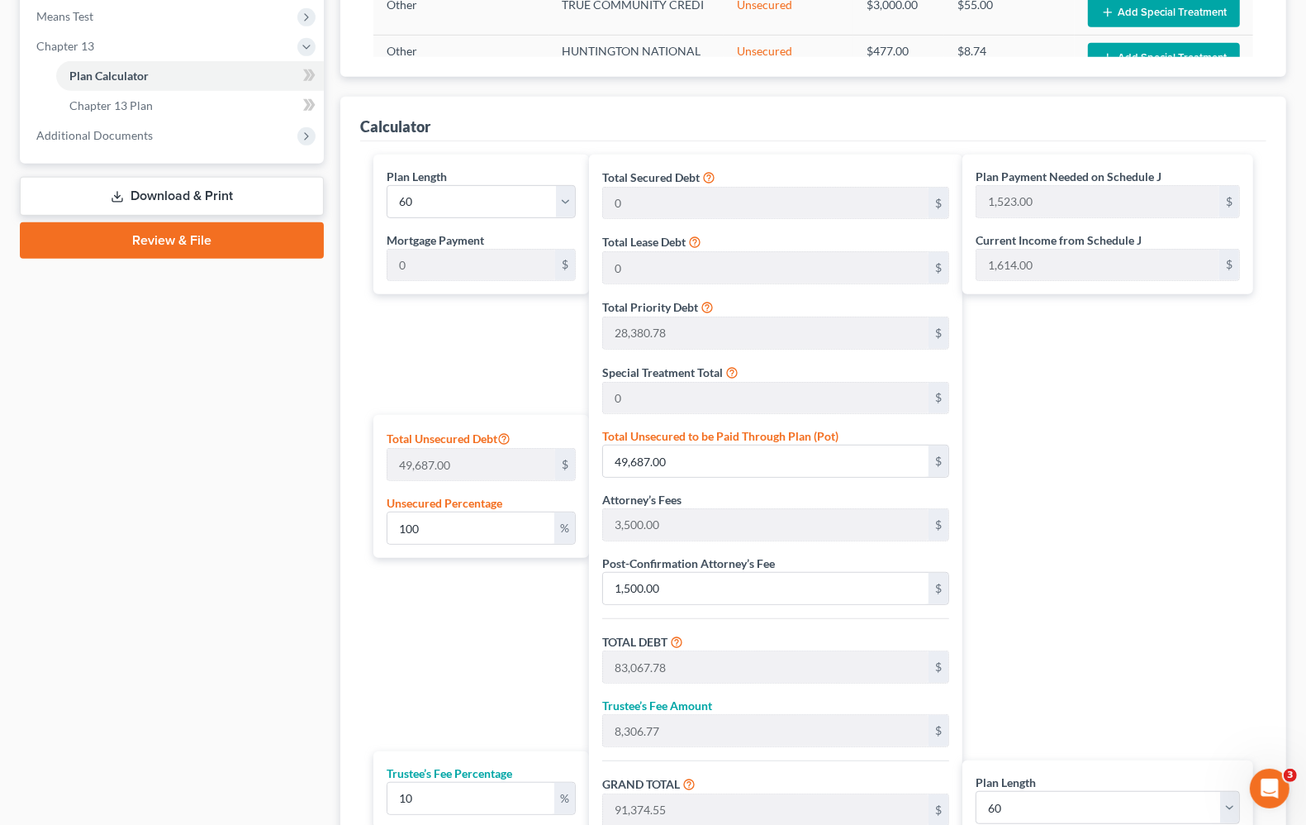
scroll to position [600, 0]
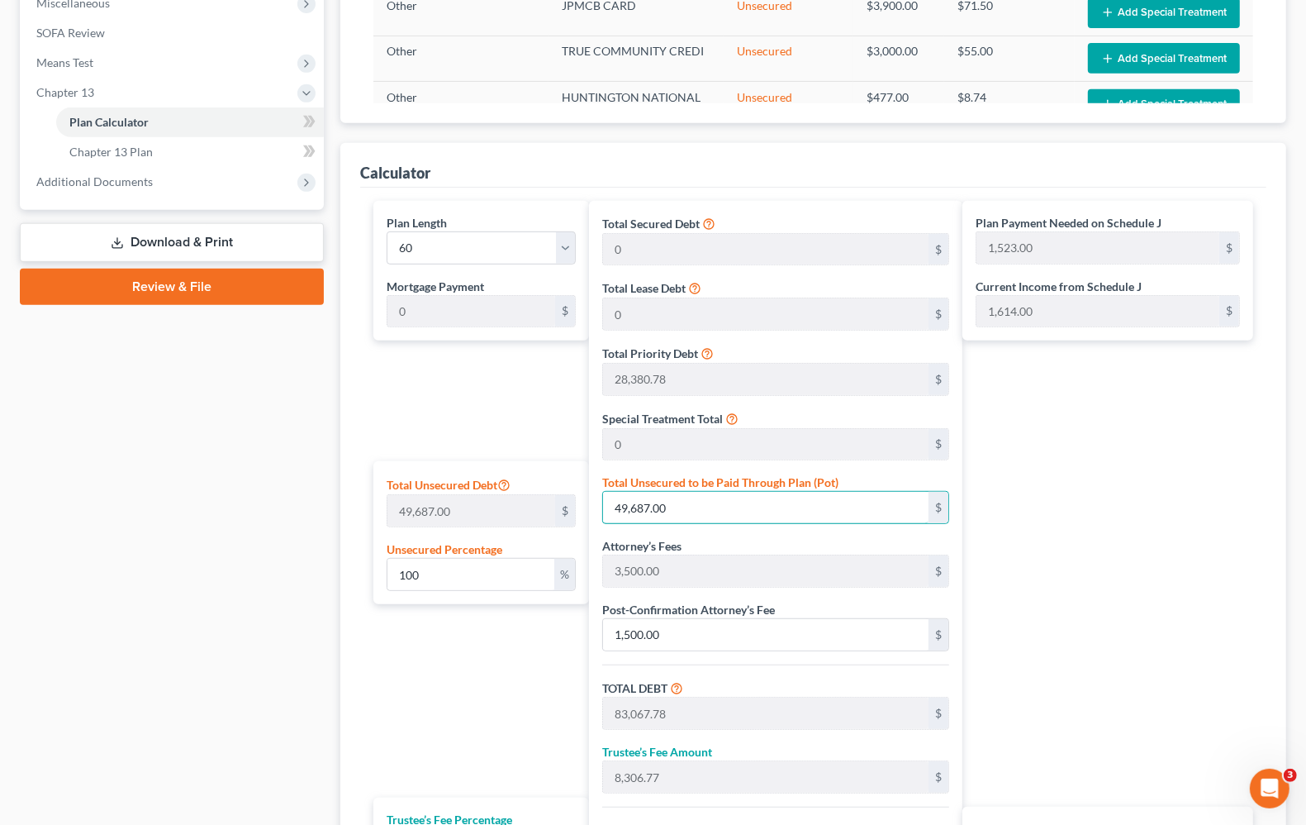
type input "0.012075593213516613"
type input "6"
type input "33,386.78"
type input "3,338.67"
type input "36,725.45"
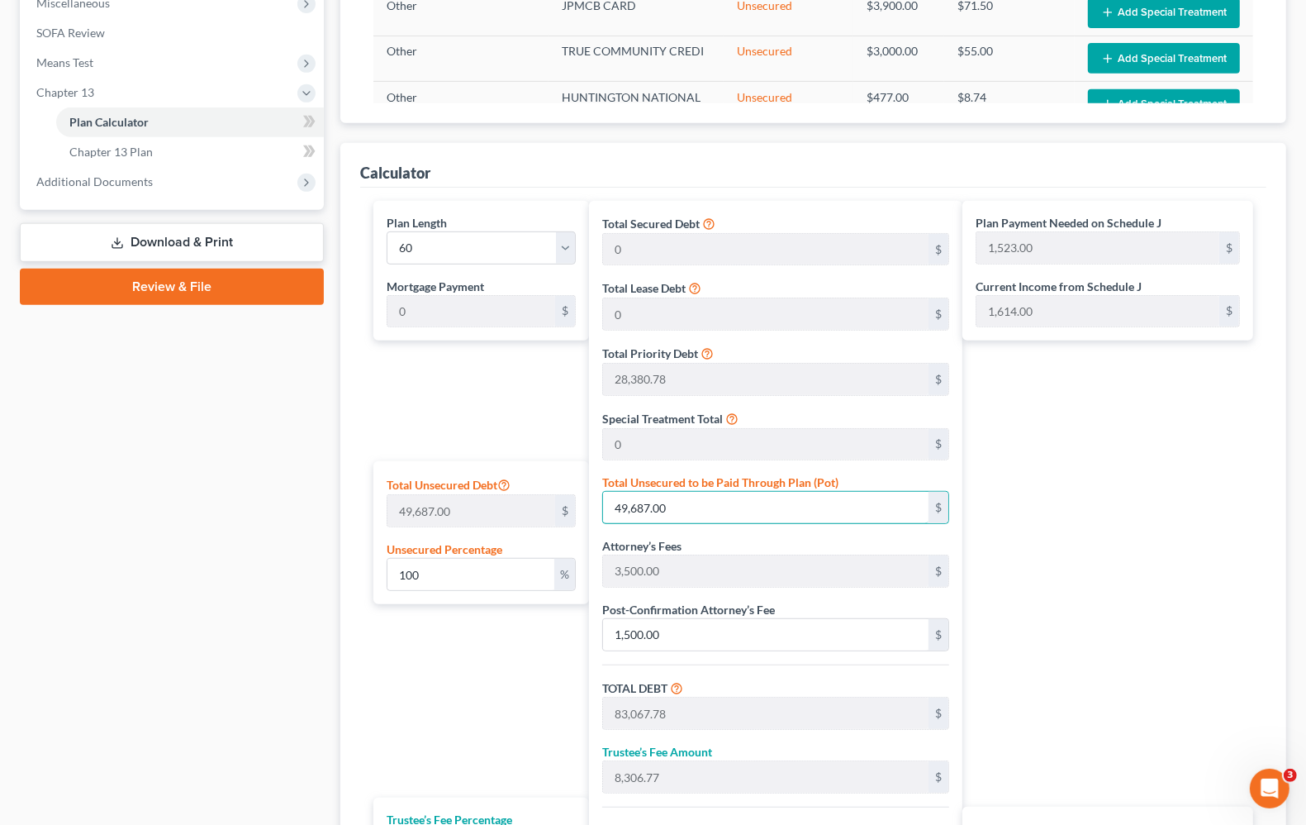
type input "612.00"
type input "0.13081892647976331"
type input "65"
type input "33,445.78"
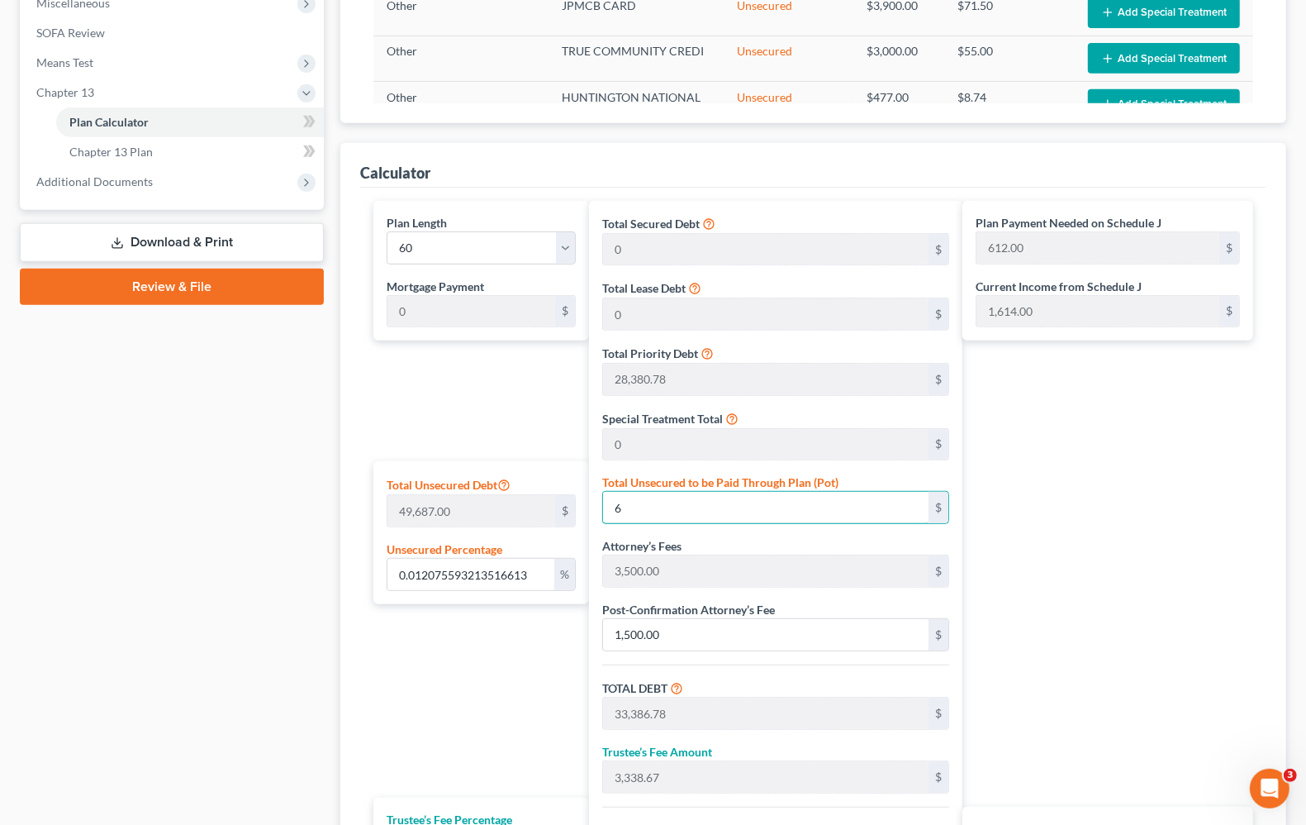
type input "3,344.57"
type input "36,790.35"
type input "613.00"
type input "1.3202648580111498"
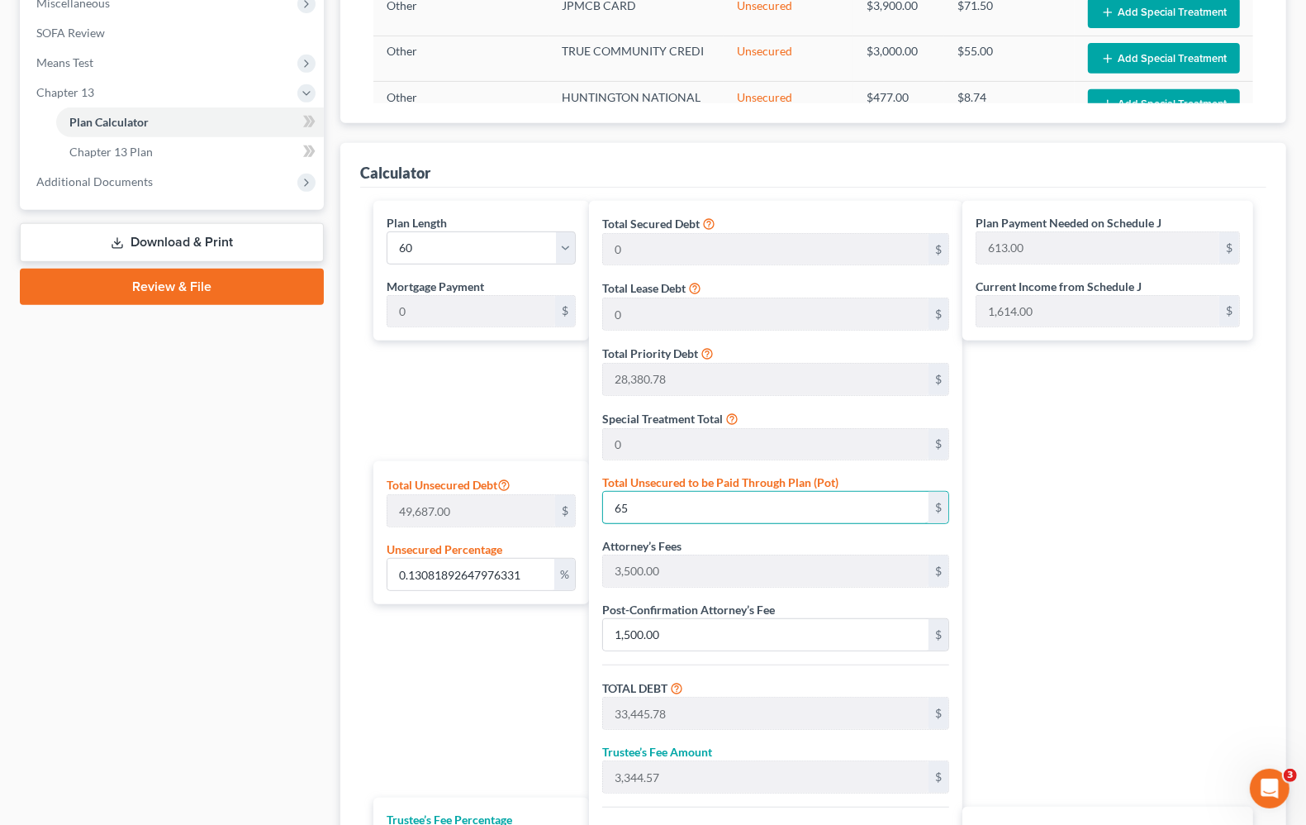
type input "656"
type input "34,036.78"
type input "3,403.67"
type input "37,440.45"
type input "624.00"
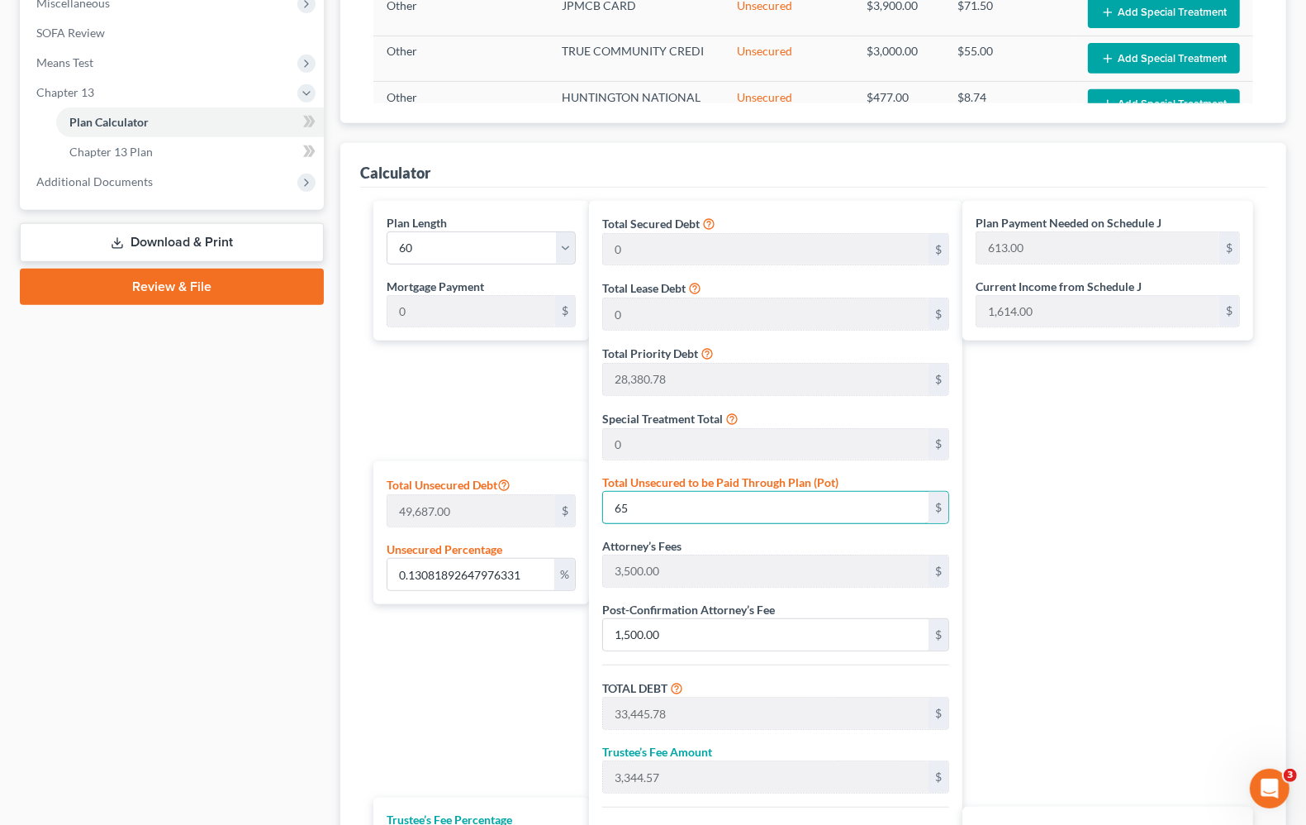
type input "624.00"
type input "13.218749371062854"
type input "6568"
type input "39,948.78"
type input "3,994.87"
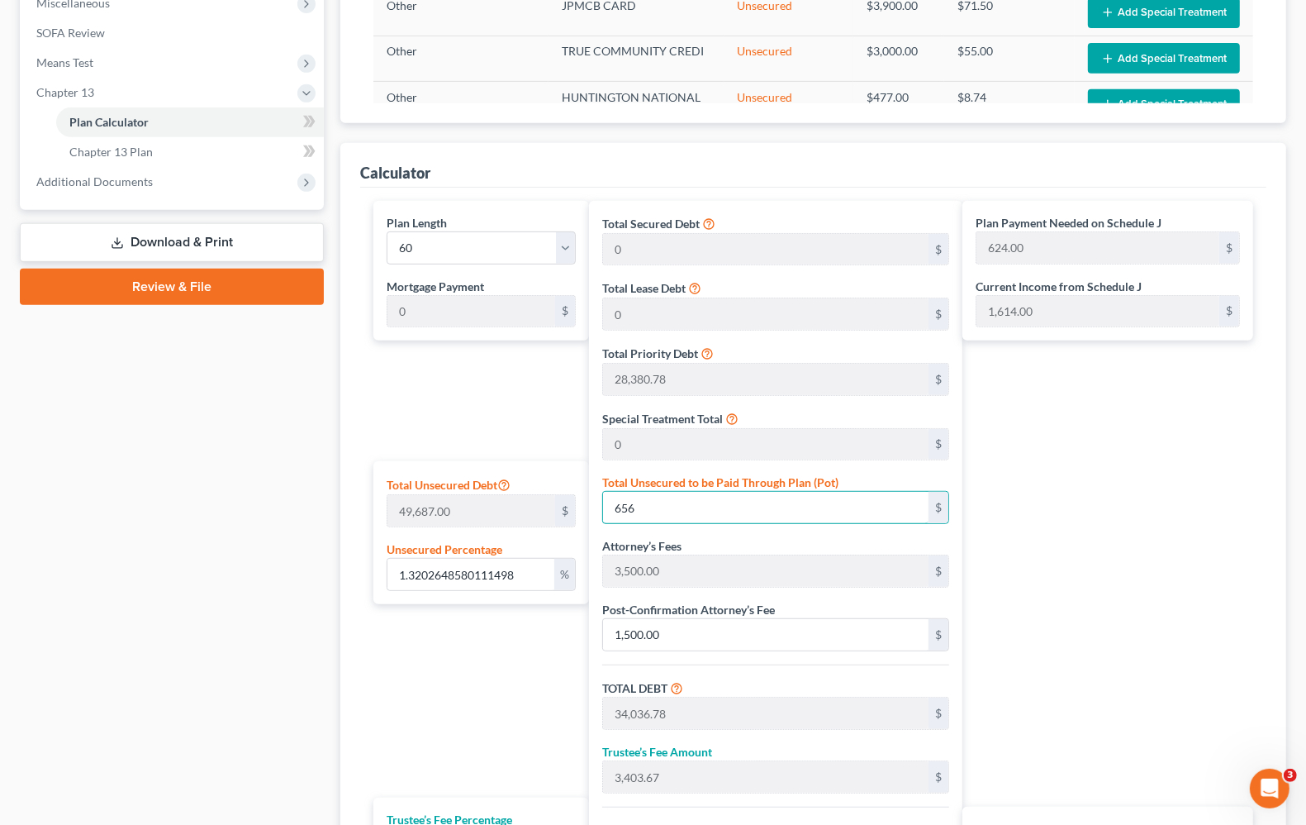
type input "43,943.65"
type input "732.00"
type input "6,568"
type input "132.20158190271096"
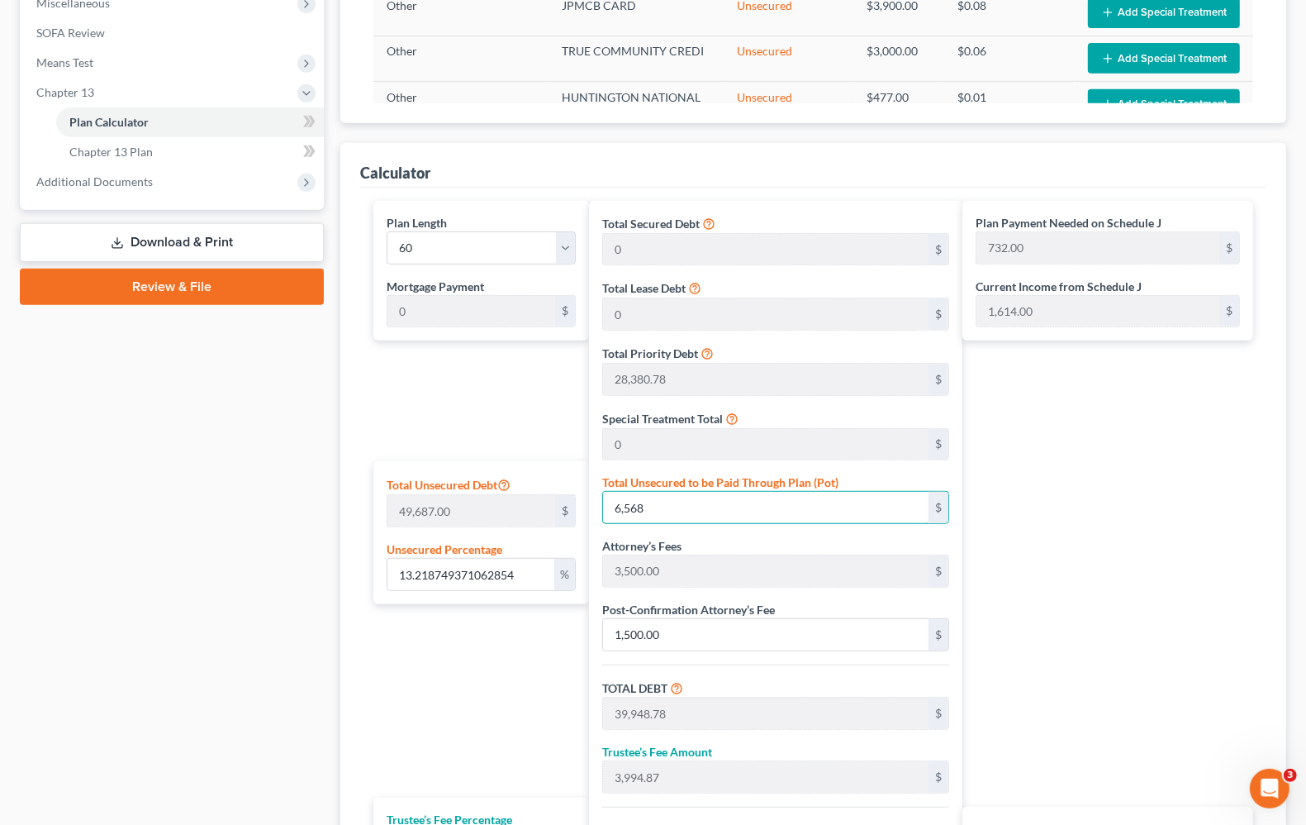
type input "6,5687"
type input "99,067.78"
type input "9,906.77"
type input "108,974.55"
type input "1,816.00"
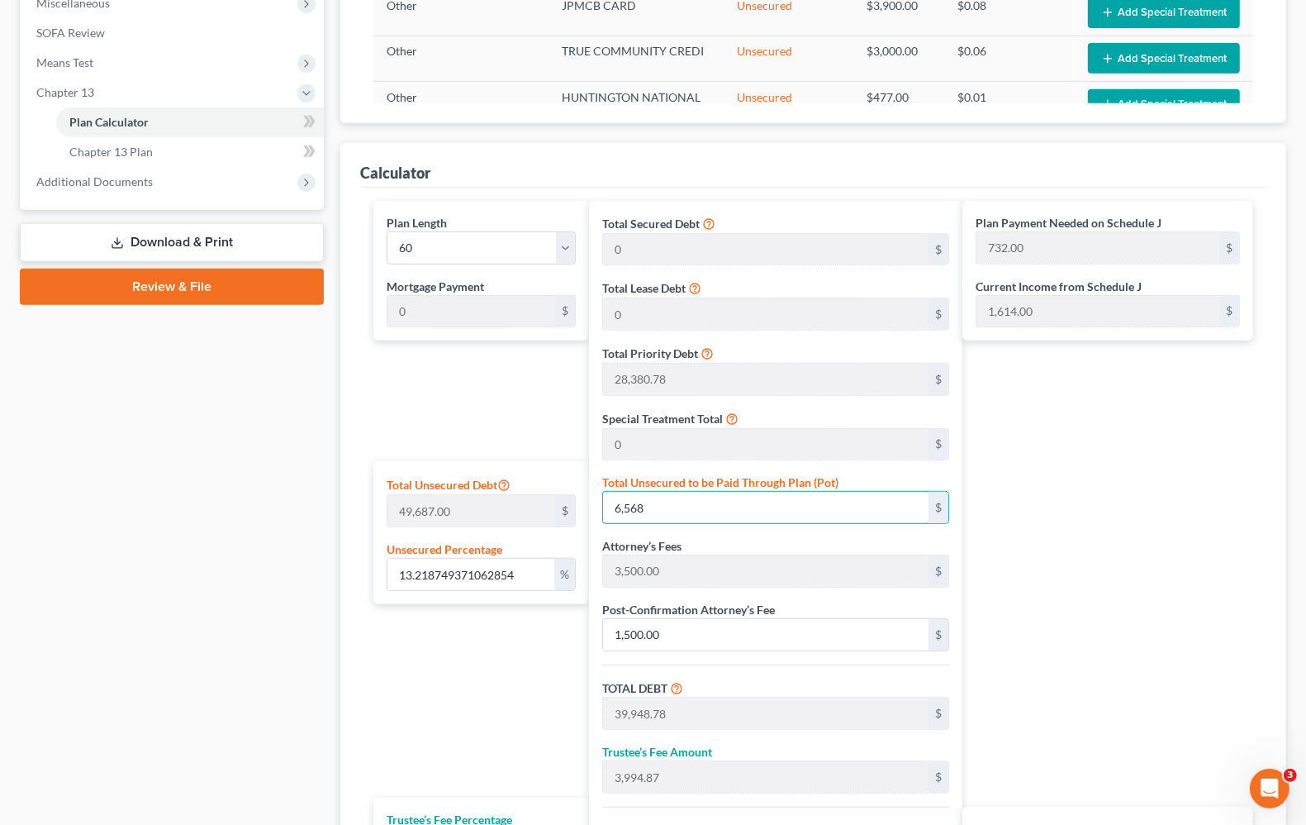
type input "1,816.00"
click at [721, 522] on input "65,687" at bounding box center [766, 507] width 326 height 31
type input "65,687.00"
click at [534, 574] on input "132.20158190271096" at bounding box center [471, 574] width 167 height 31
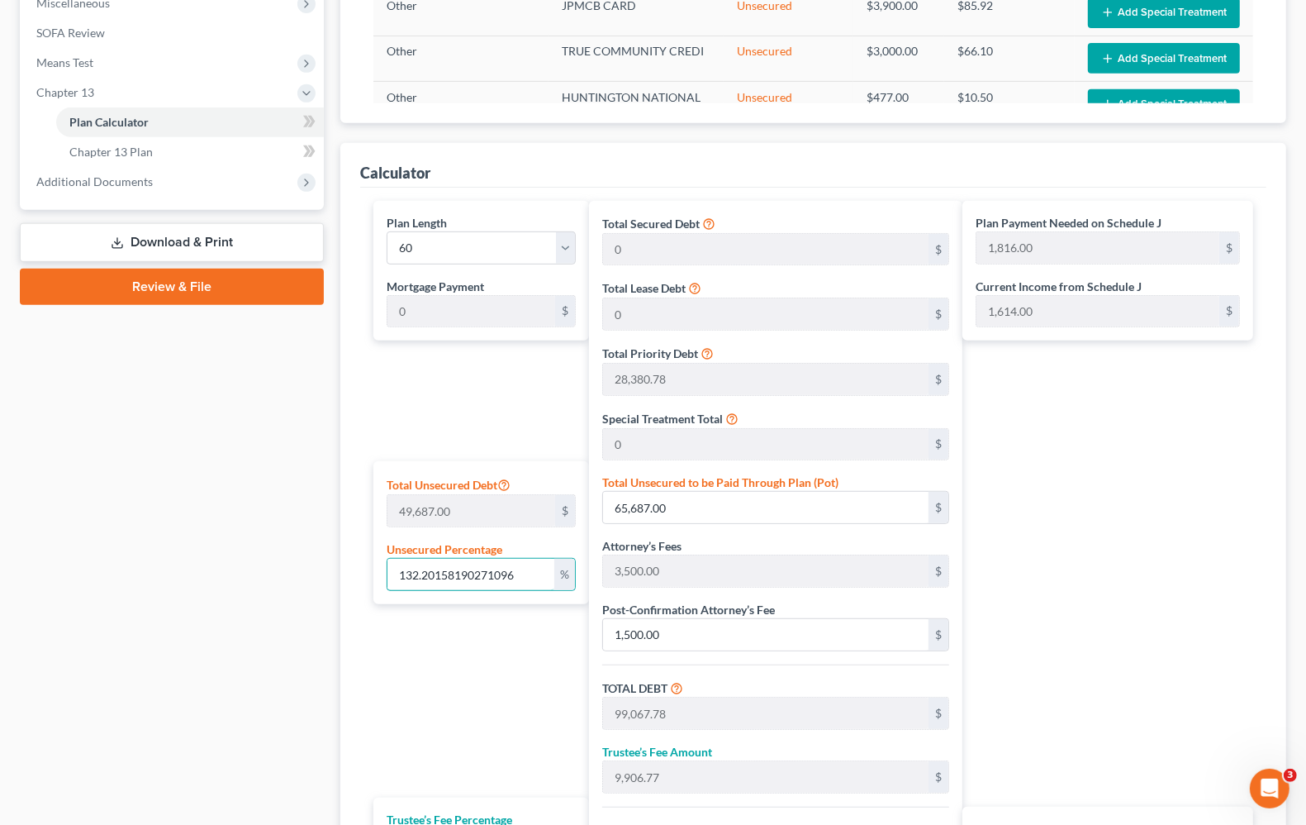
drag, startPoint x: 526, startPoint y: 575, endPoint x: 229, endPoint y: 583, distance: 297.6
click at [229, 583] on div "Petition Navigation Case Dashboard Payments Invoices Payments Payments Credit R…" at bounding box center [653, 316] width 1283 height 1514
type input "1"
type input "496.87"
type input "33,877.64"
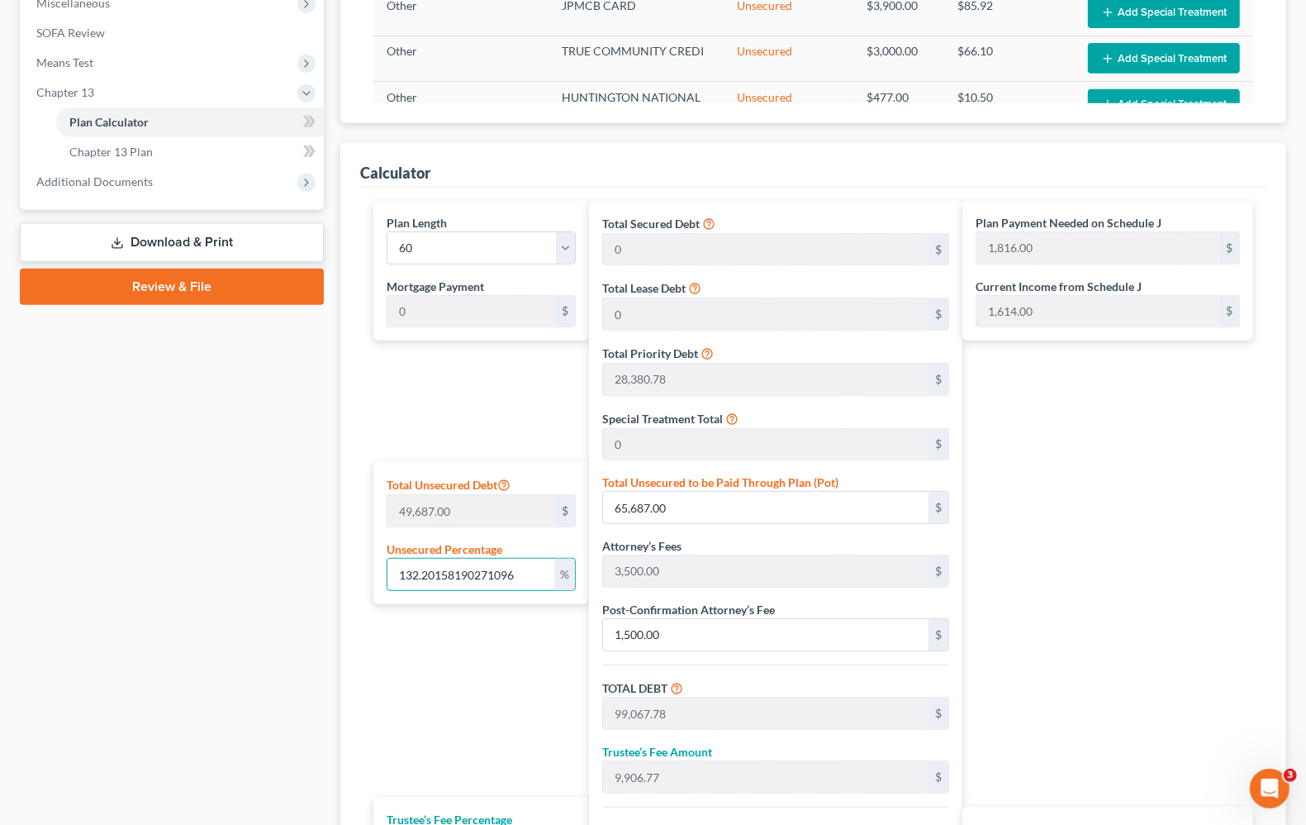
type input "3,387.76"
type input "37,265.41"
type input "621.00"
type input "10"
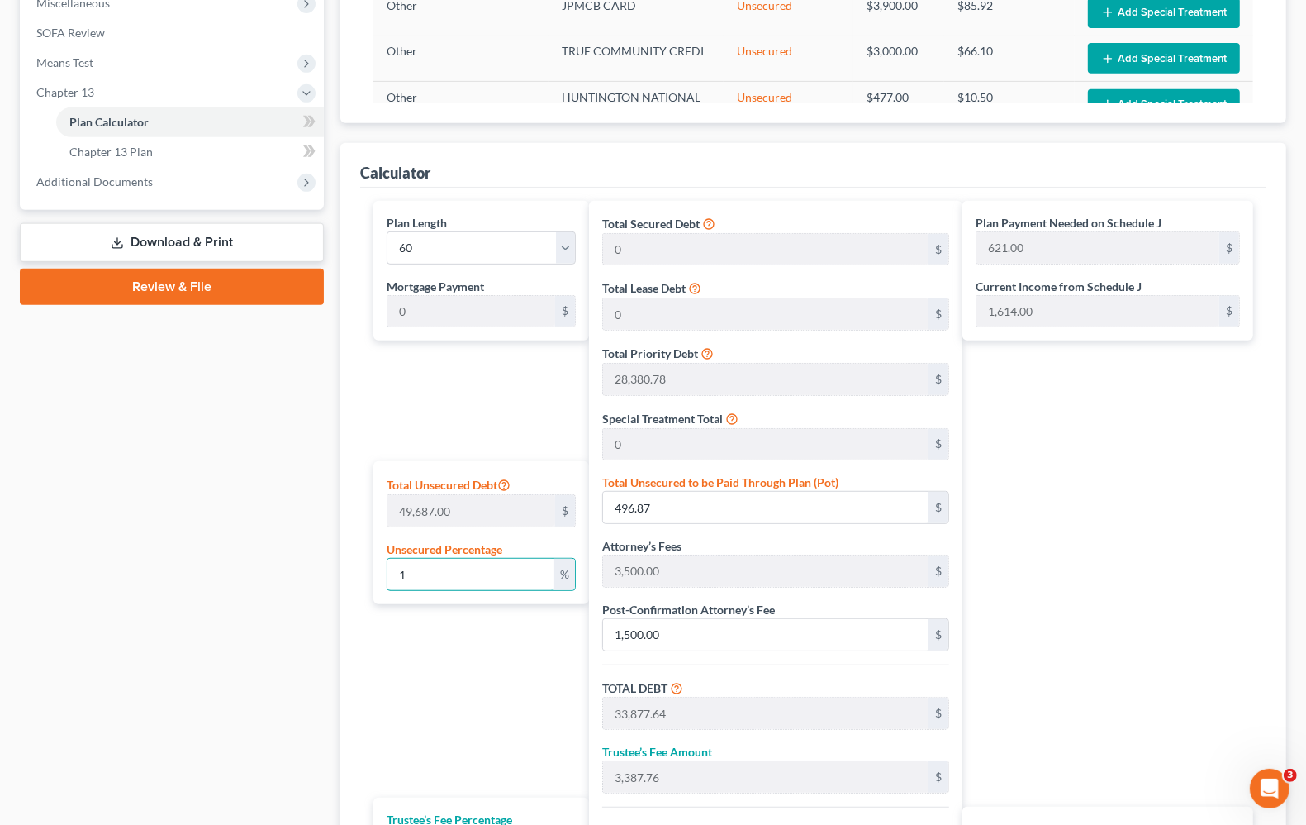
type input "4,968.70"
type input "38,349.47"
type input "3,834.94"
type input "42,184.42"
type input "703.00"
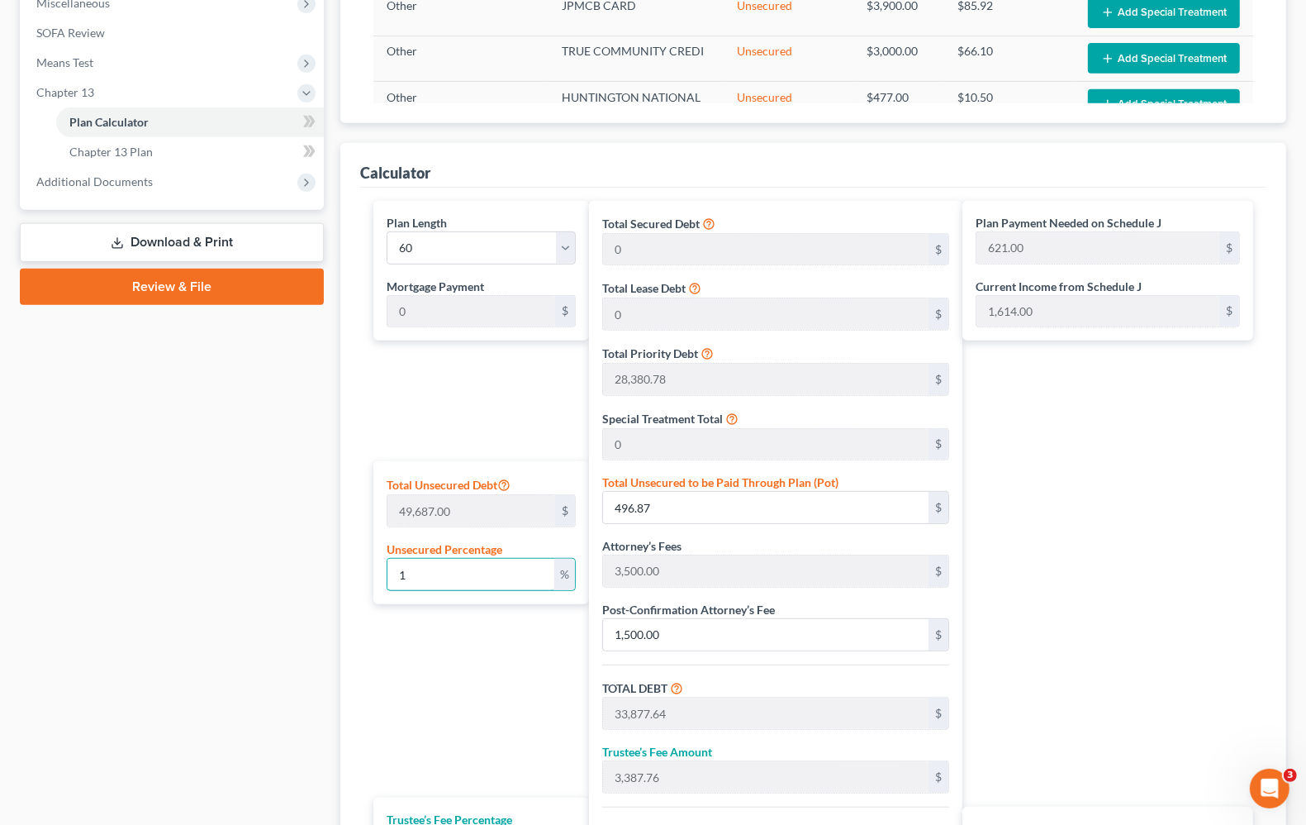
type input "703.00"
type input "100"
type input "49,687.00"
type input "83,067.78"
type input "8,306.77"
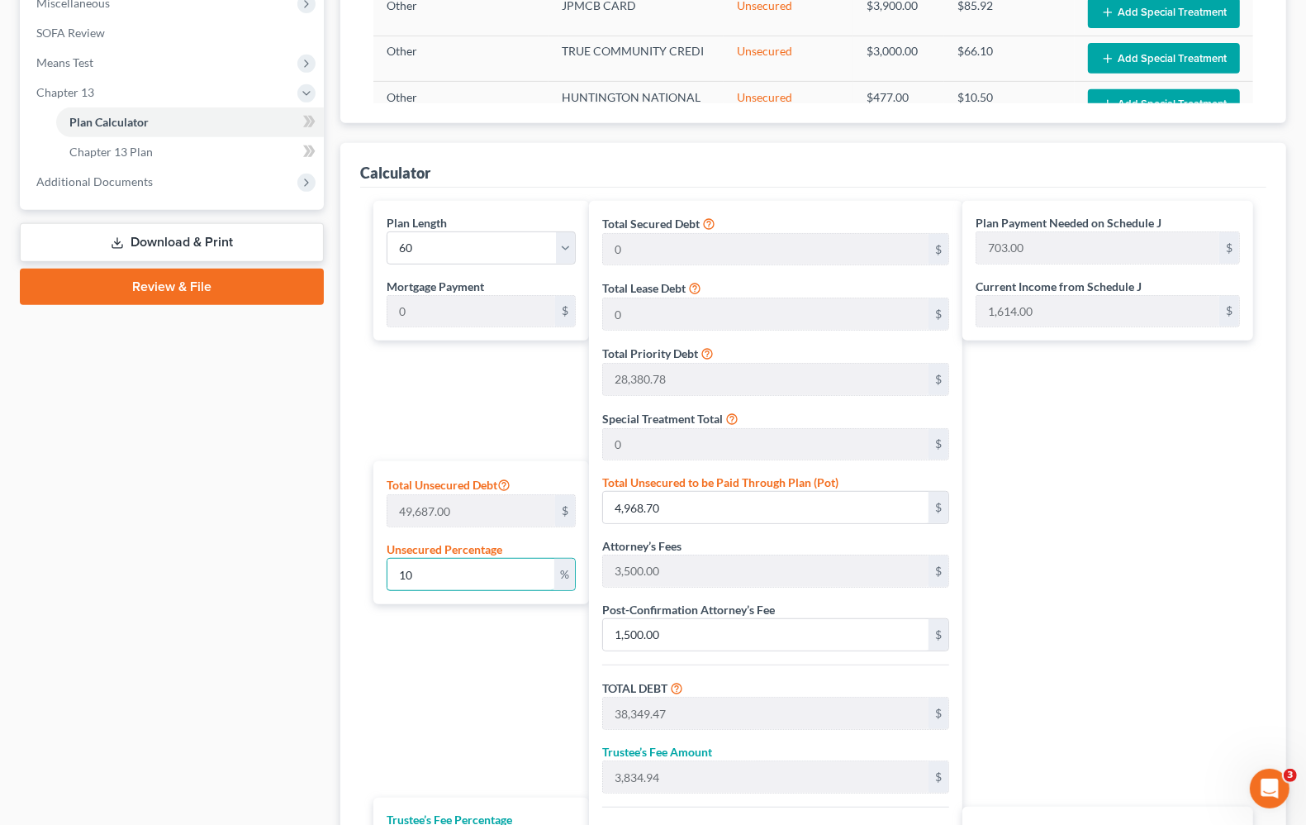
type input "91,374.55"
type input "1,523.00"
type input "100"
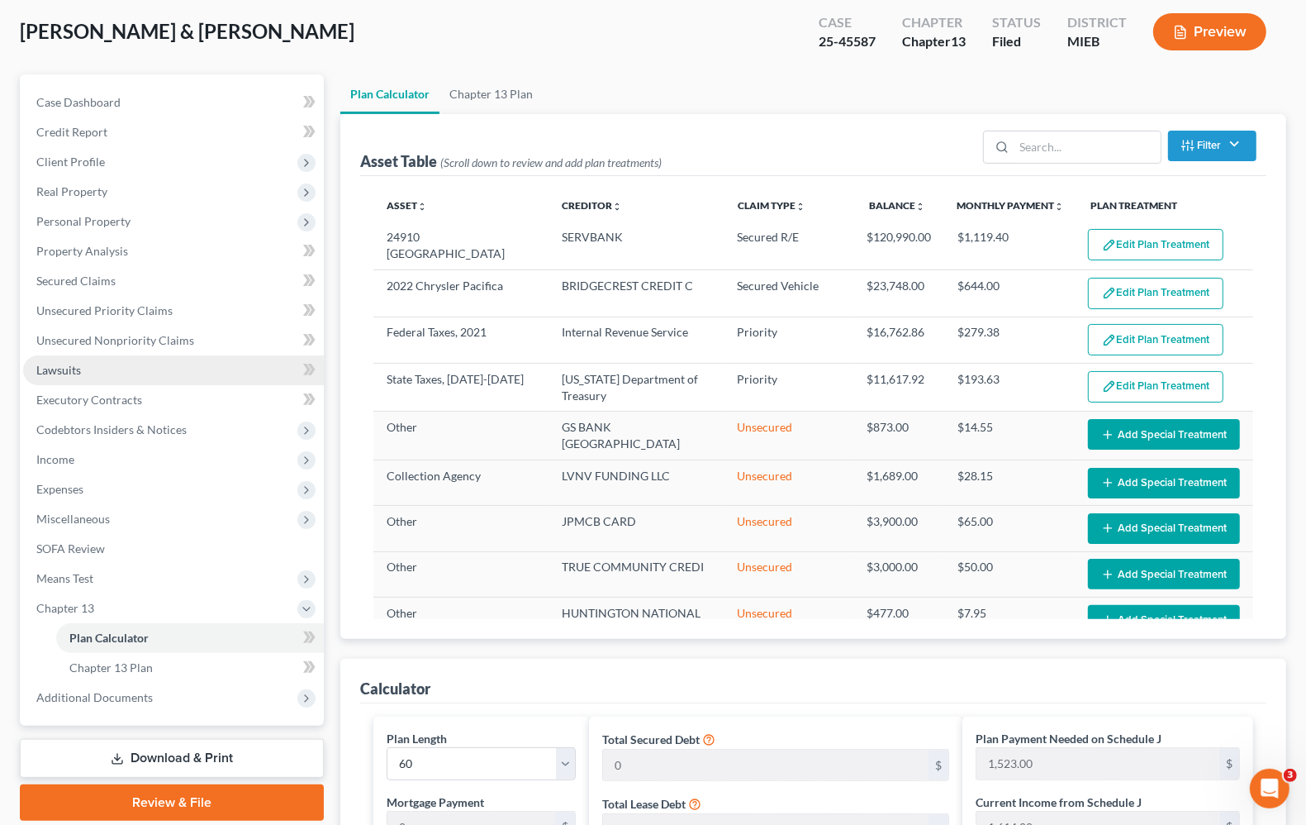
scroll to position [83, 0]
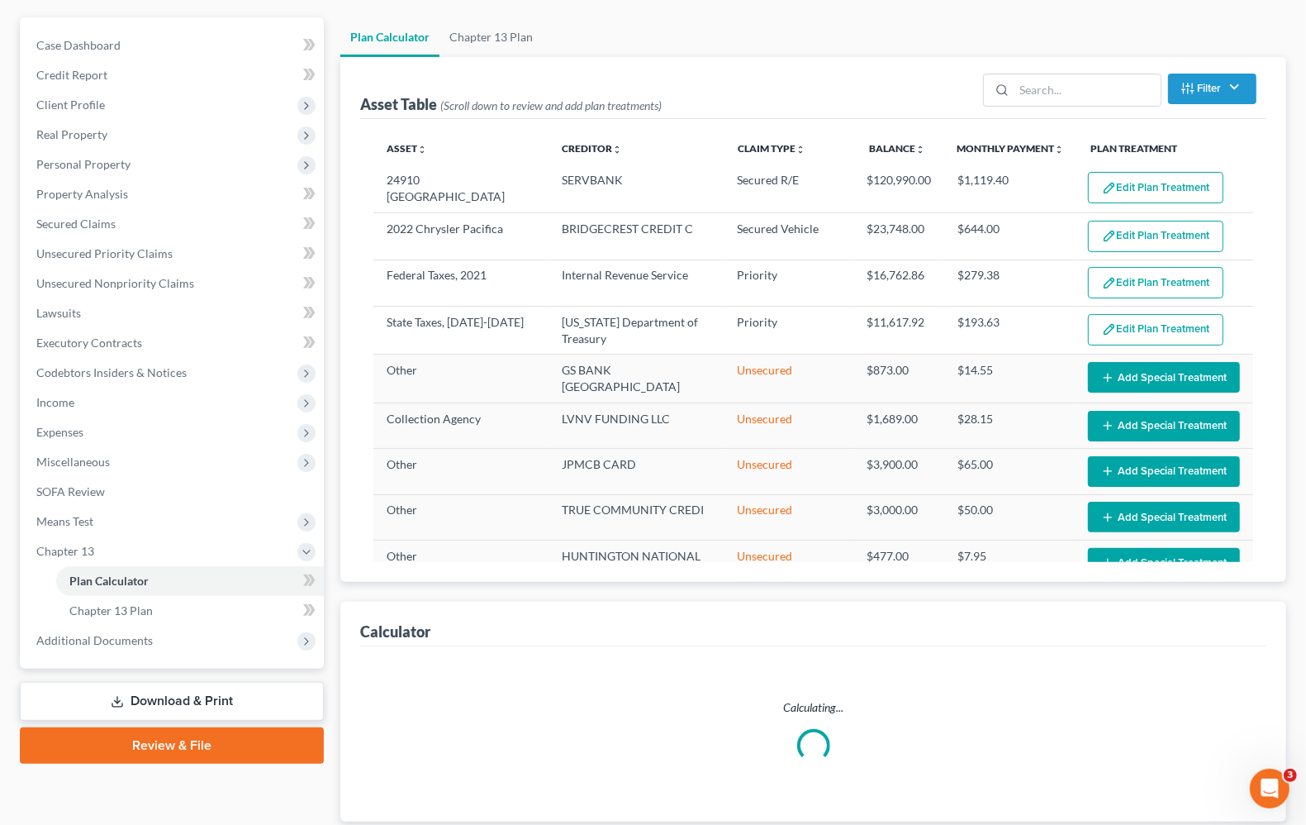
scroll to position [516, 0]
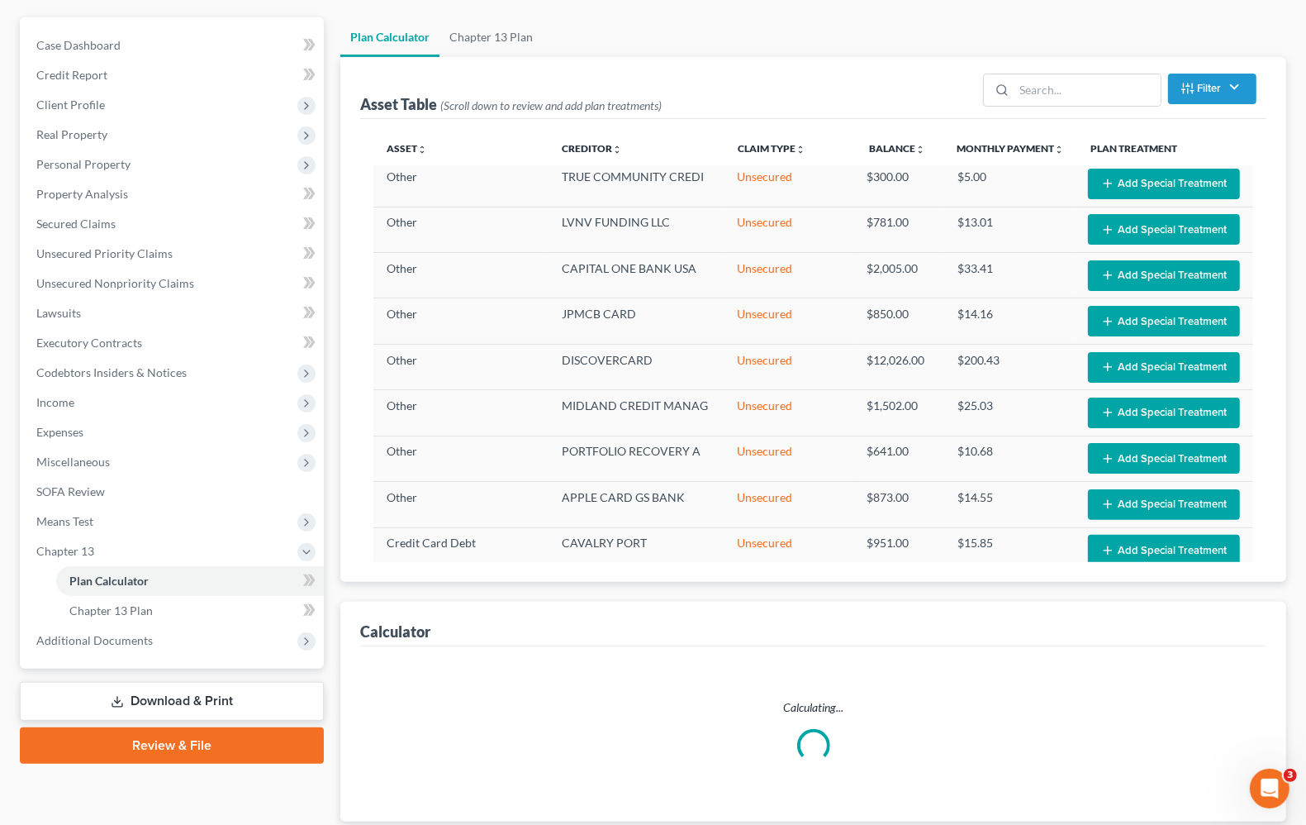
select select "59"
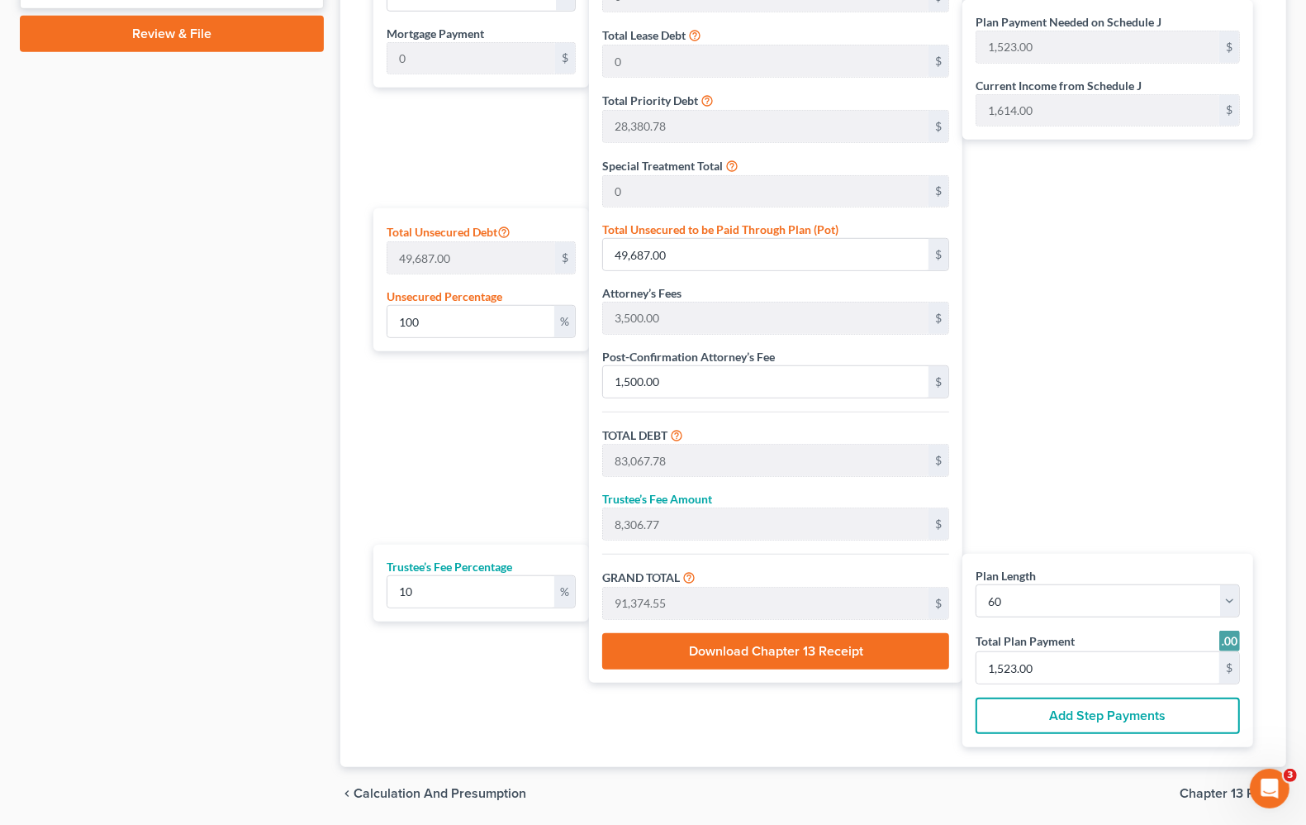
scroll to position [393, 0]
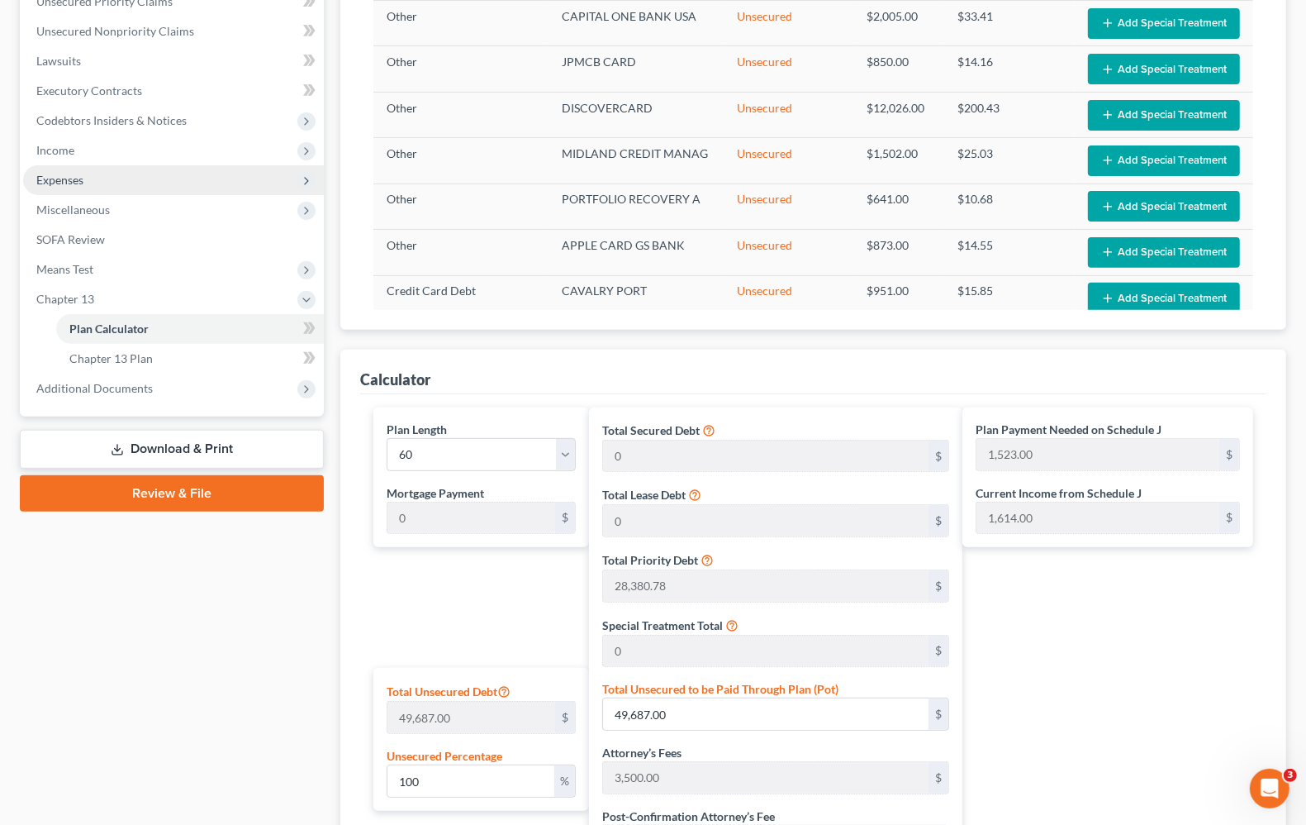
click at [47, 180] on span "Expenses" at bounding box center [59, 180] width 47 height 14
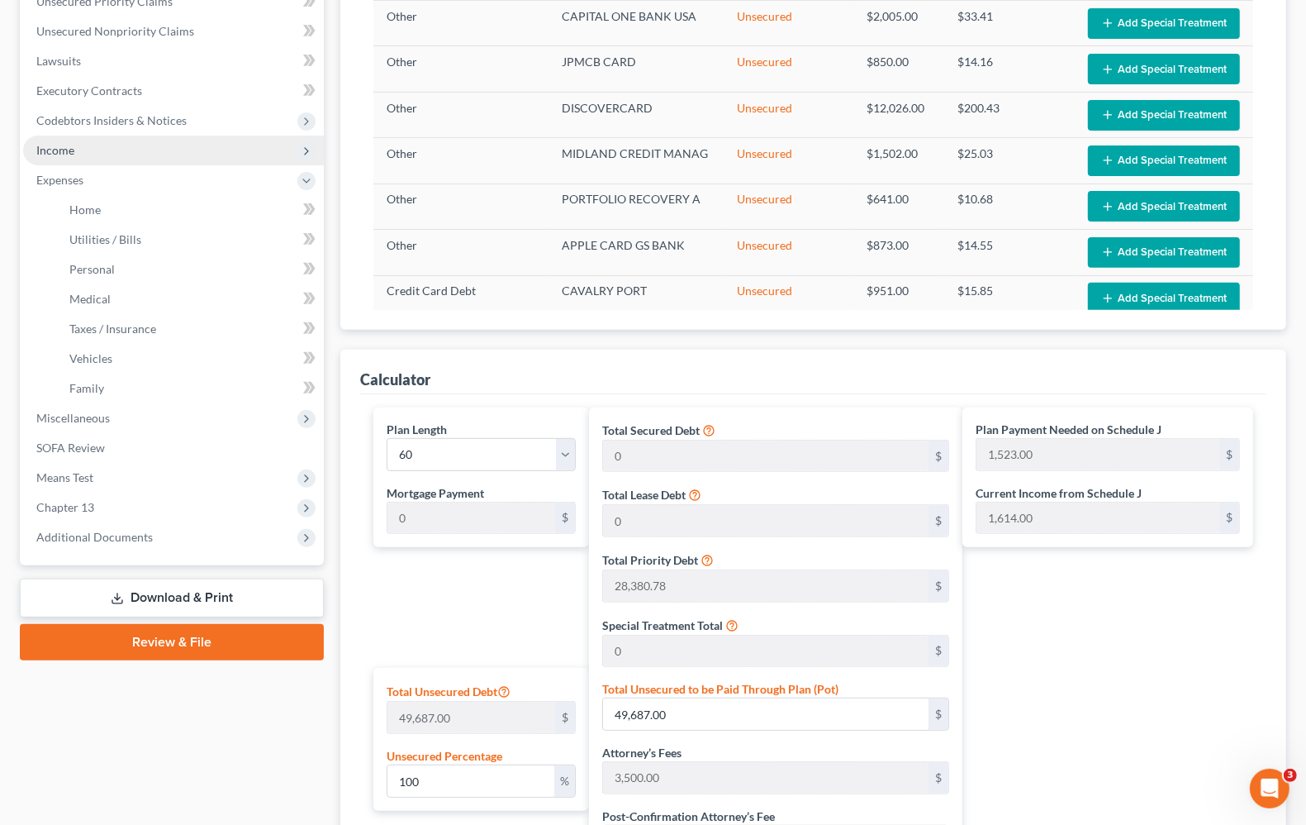
click at [64, 153] on span "Income" at bounding box center [55, 150] width 38 height 14
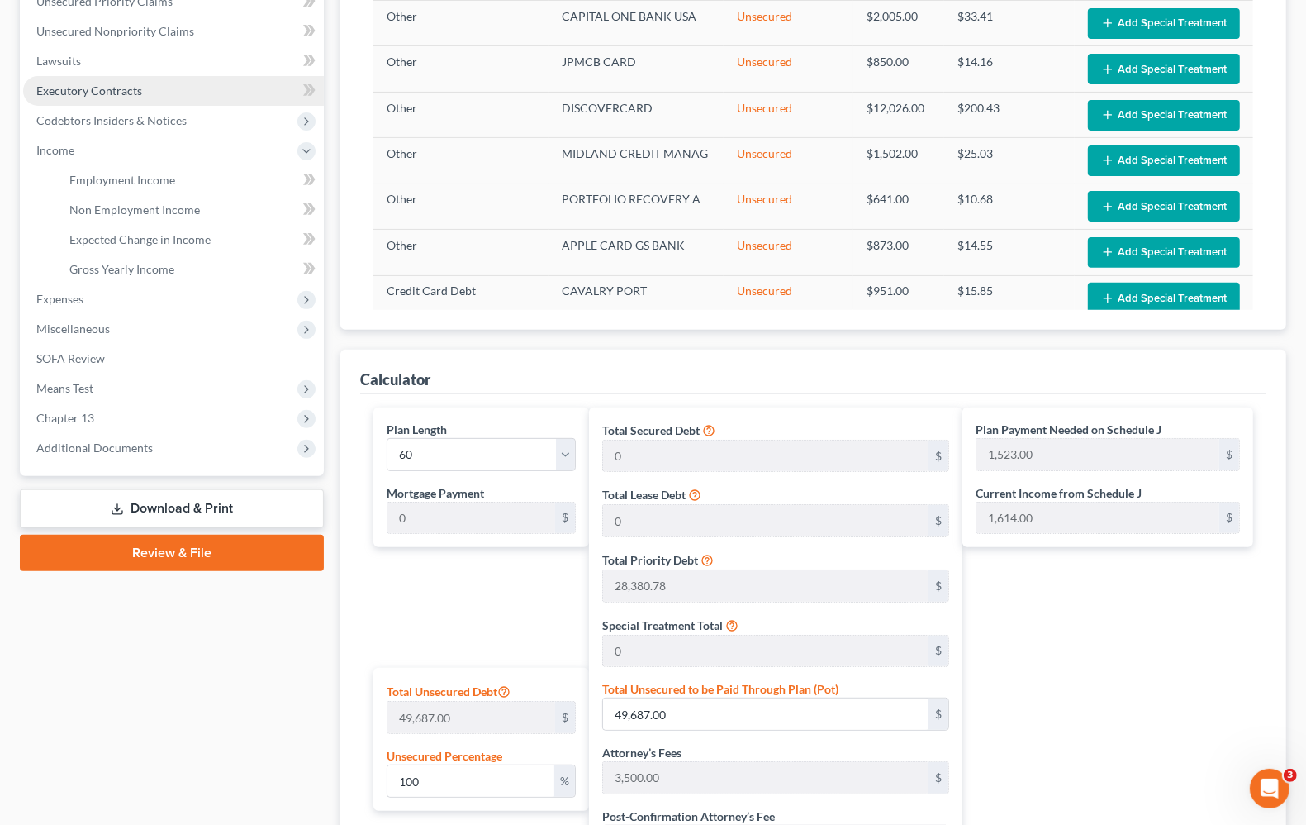
click at [116, 95] on span "Executory Contracts" at bounding box center [89, 90] width 106 height 14
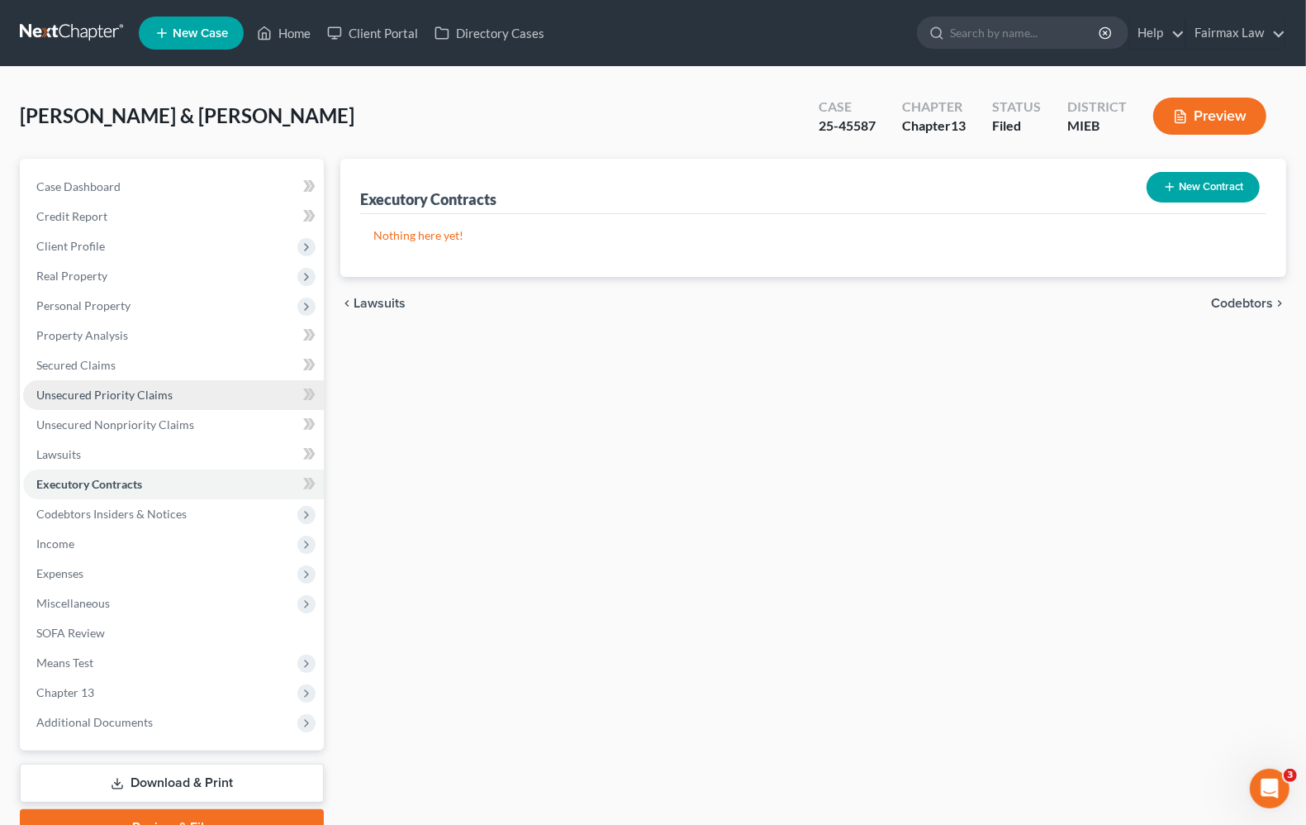
click at [149, 395] on span "Unsecured Priority Claims" at bounding box center [104, 395] width 136 height 14
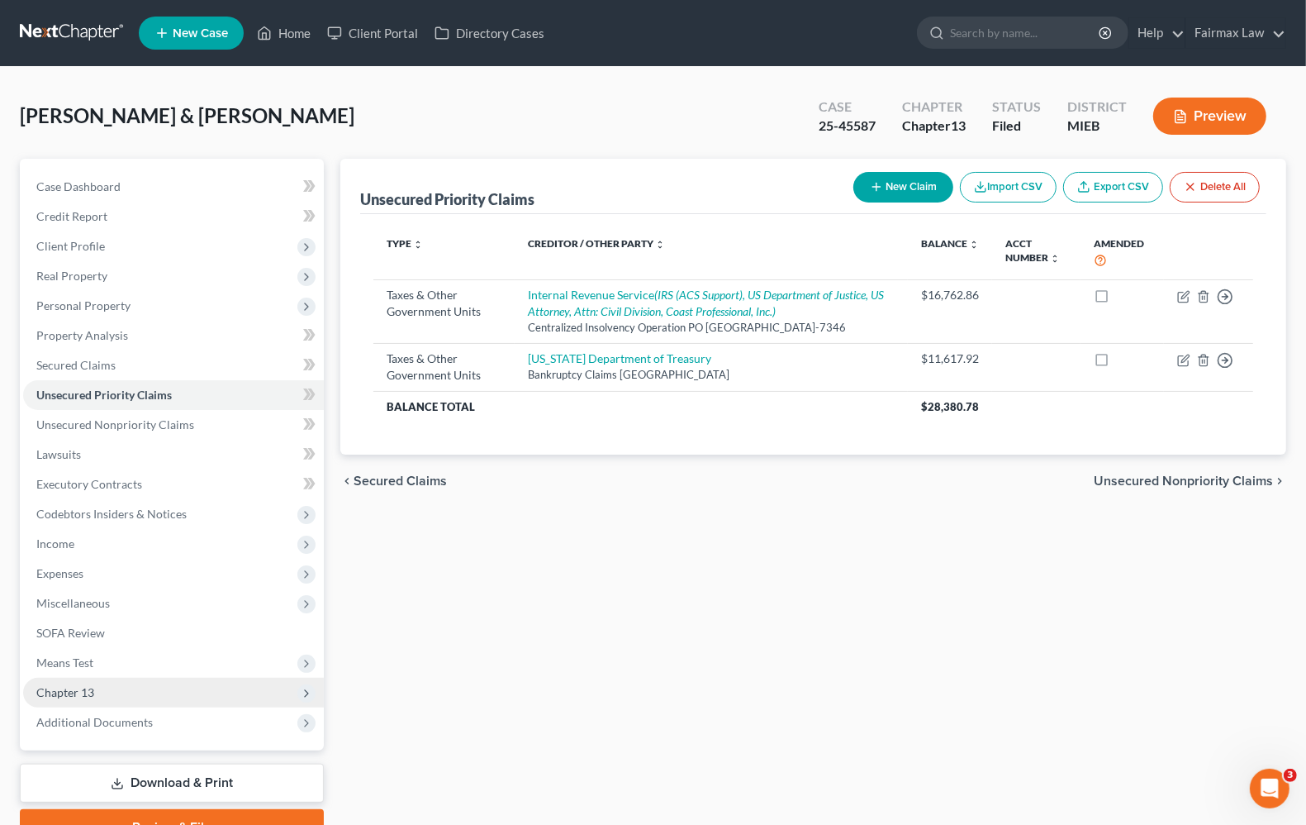
click at [131, 688] on span "Chapter 13" at bounding box center [173, 693] width 301 height 30
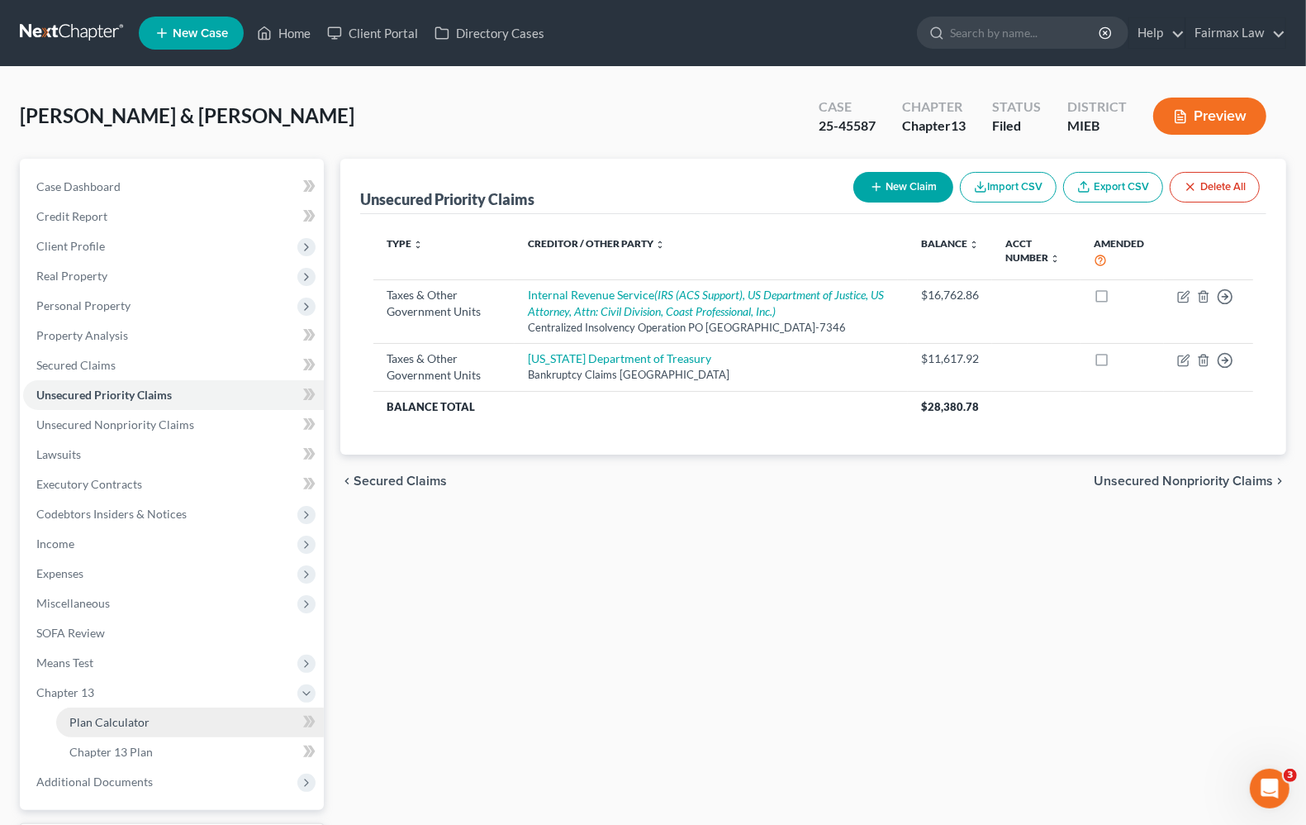
click at [117, 721] on span "Plan Calculator" at bounding box center [109, 722] width 80 height 14
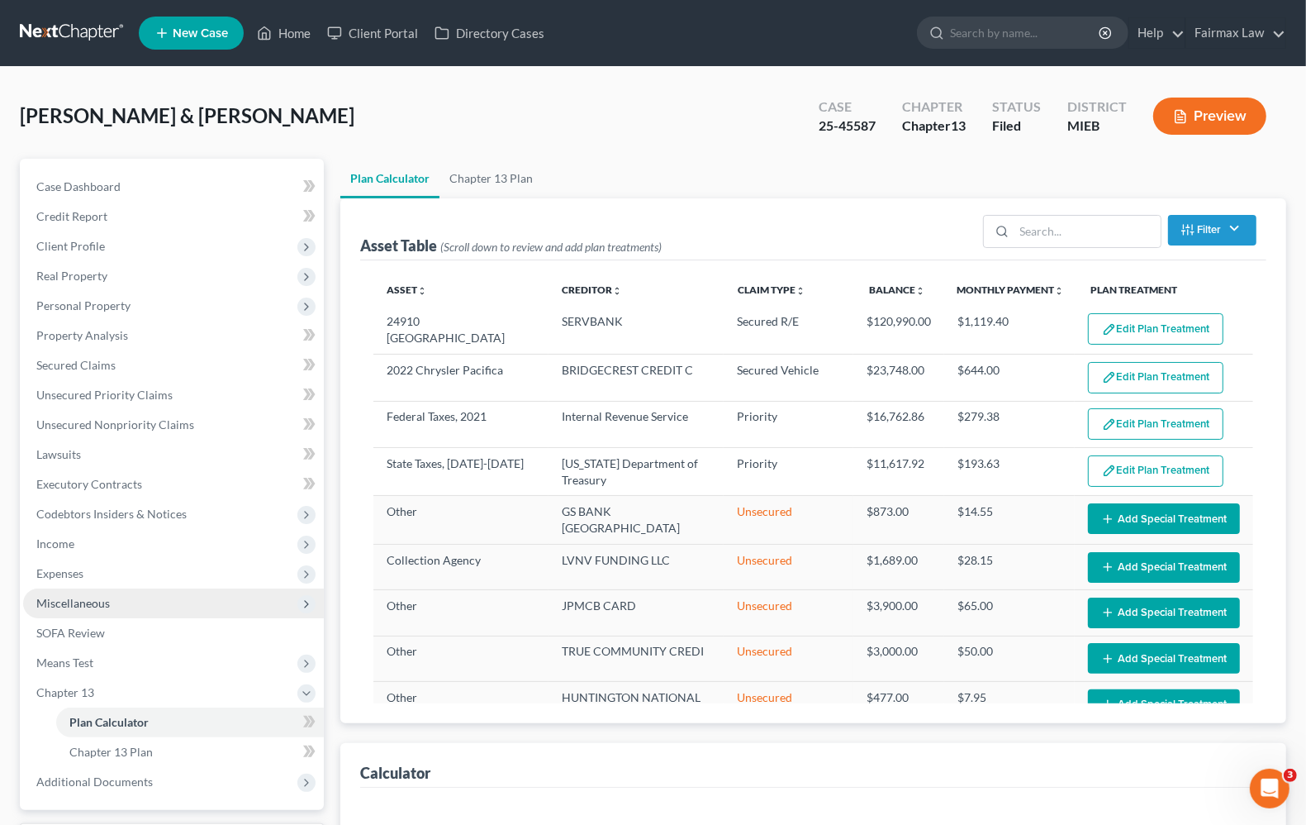
select select "59"
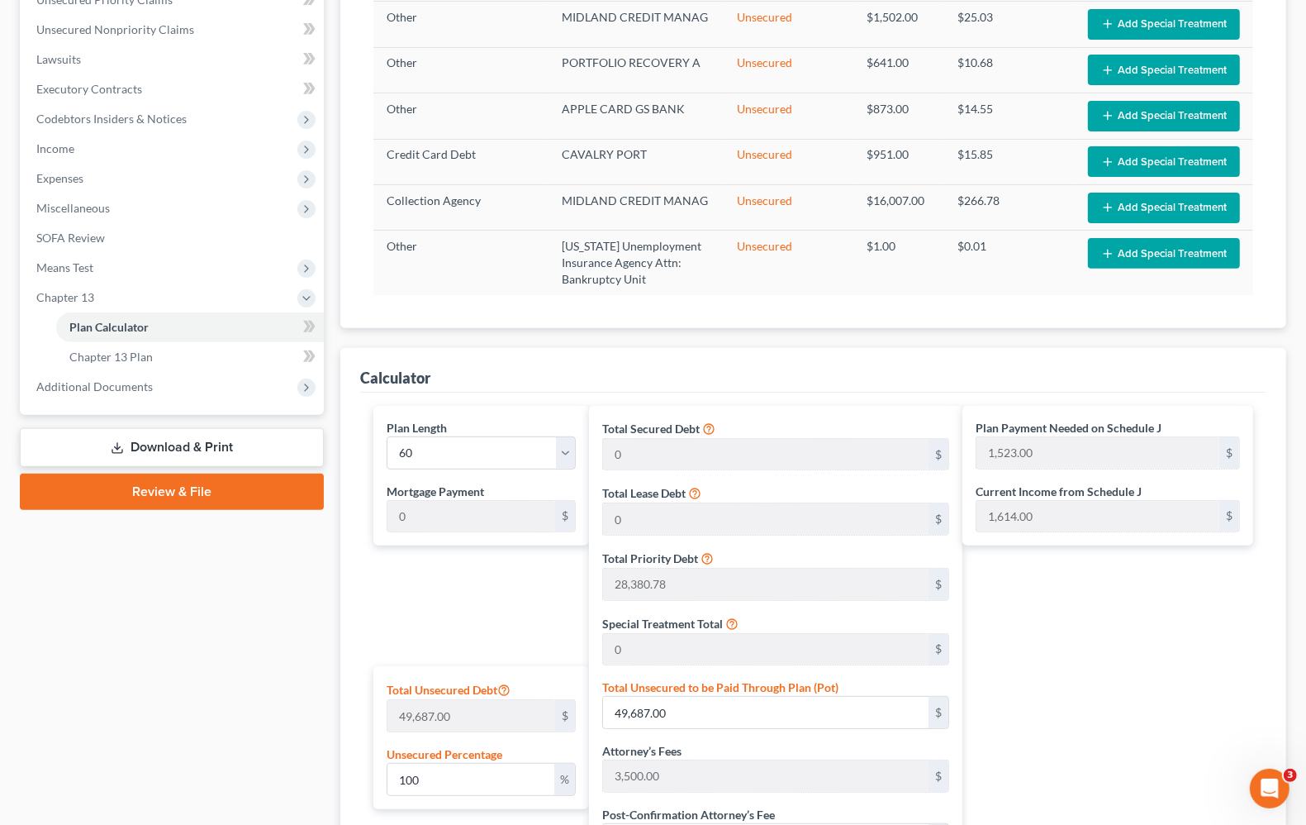
scroll to position [393, 0]
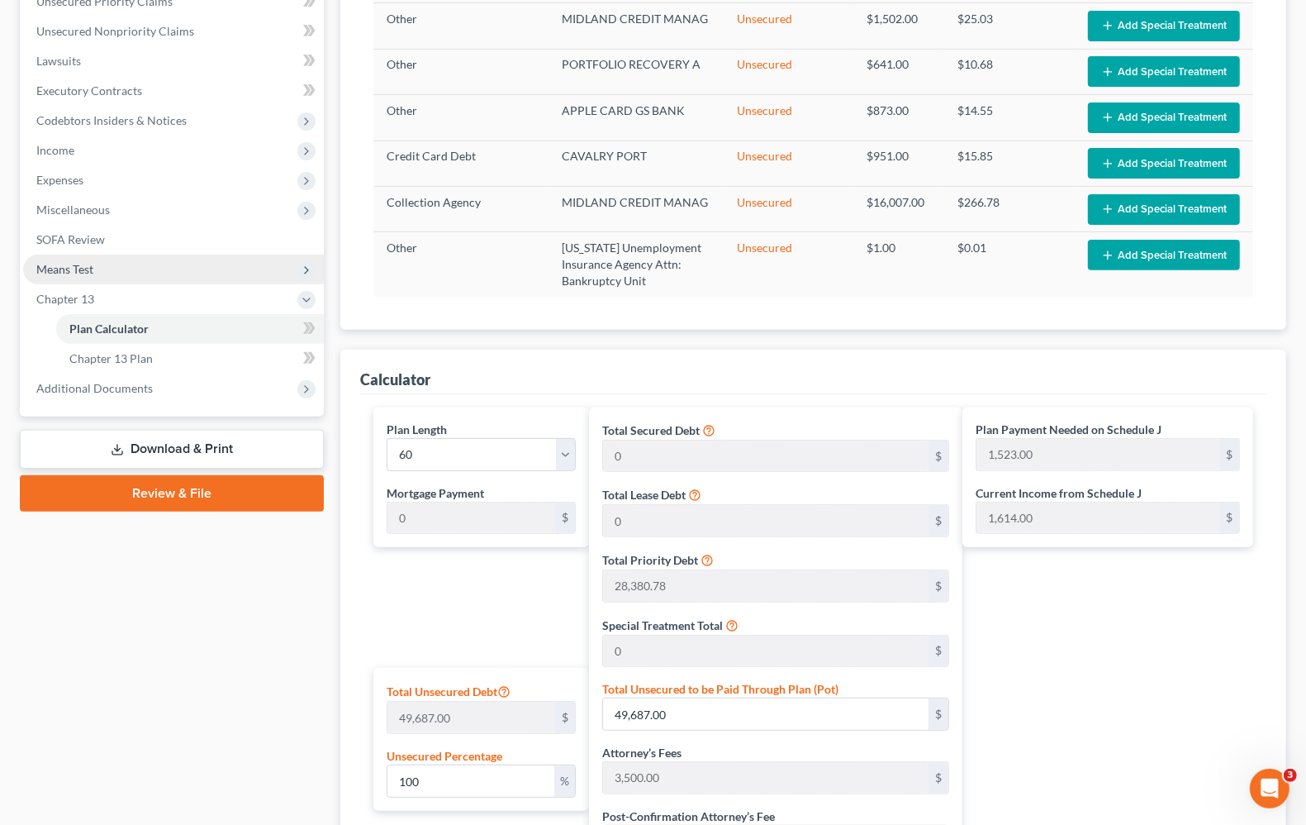
click at [71, 265] on span "Means Test" at bounding box center [64, 269] width 57 height 14
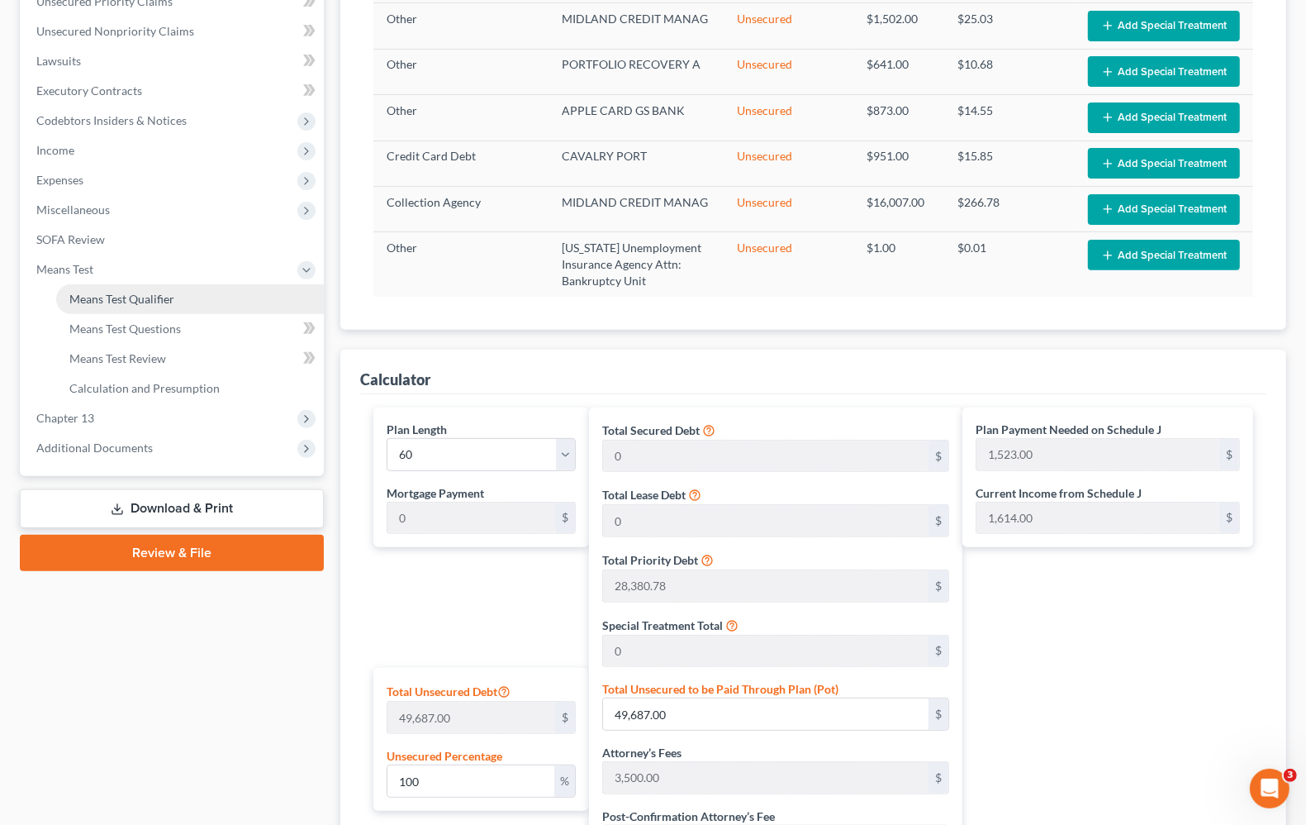
click at [87, 296] on span "Means Test Qualifier" at bounding box center [121, 299] width 105 height 14
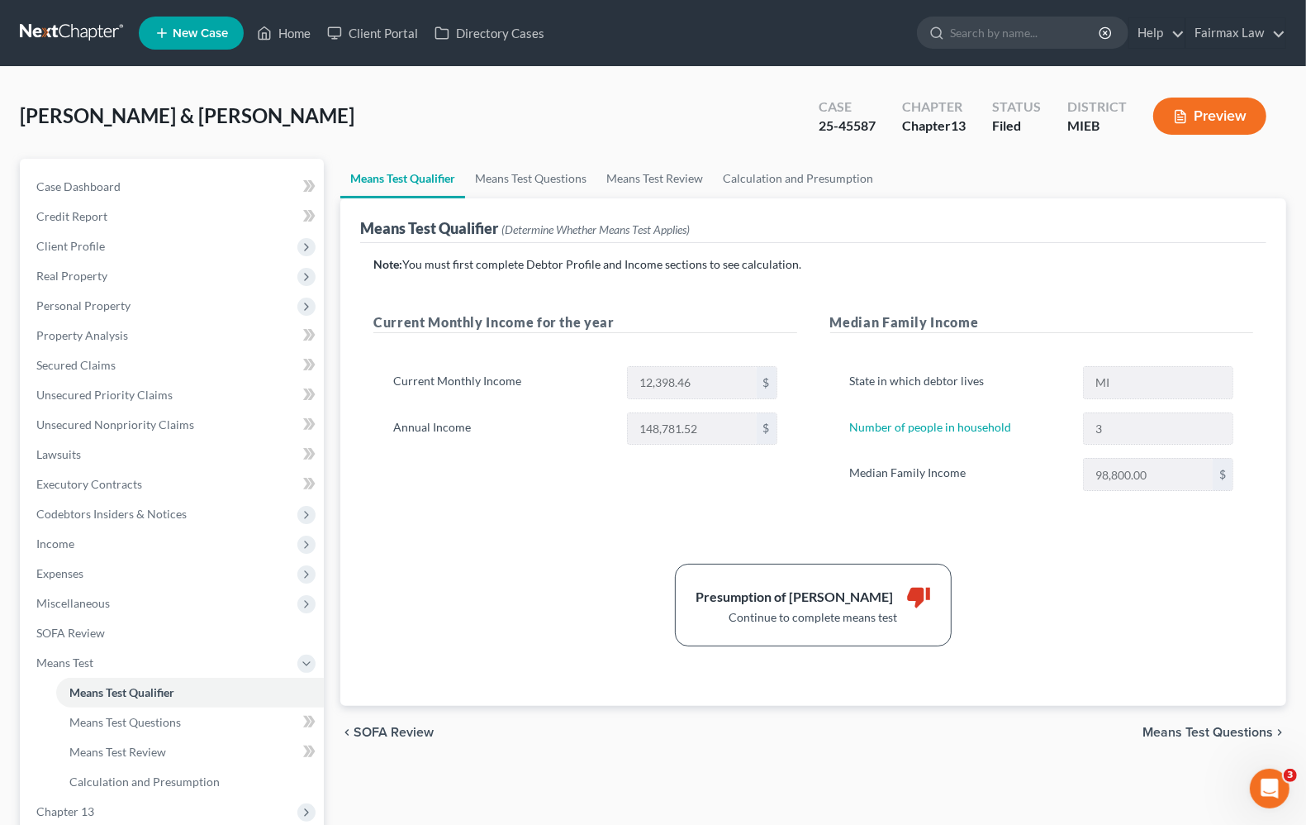
click at [1191, 731] on span "Means Test Questions" at bounding box center [1208, 731] width 131 height 13
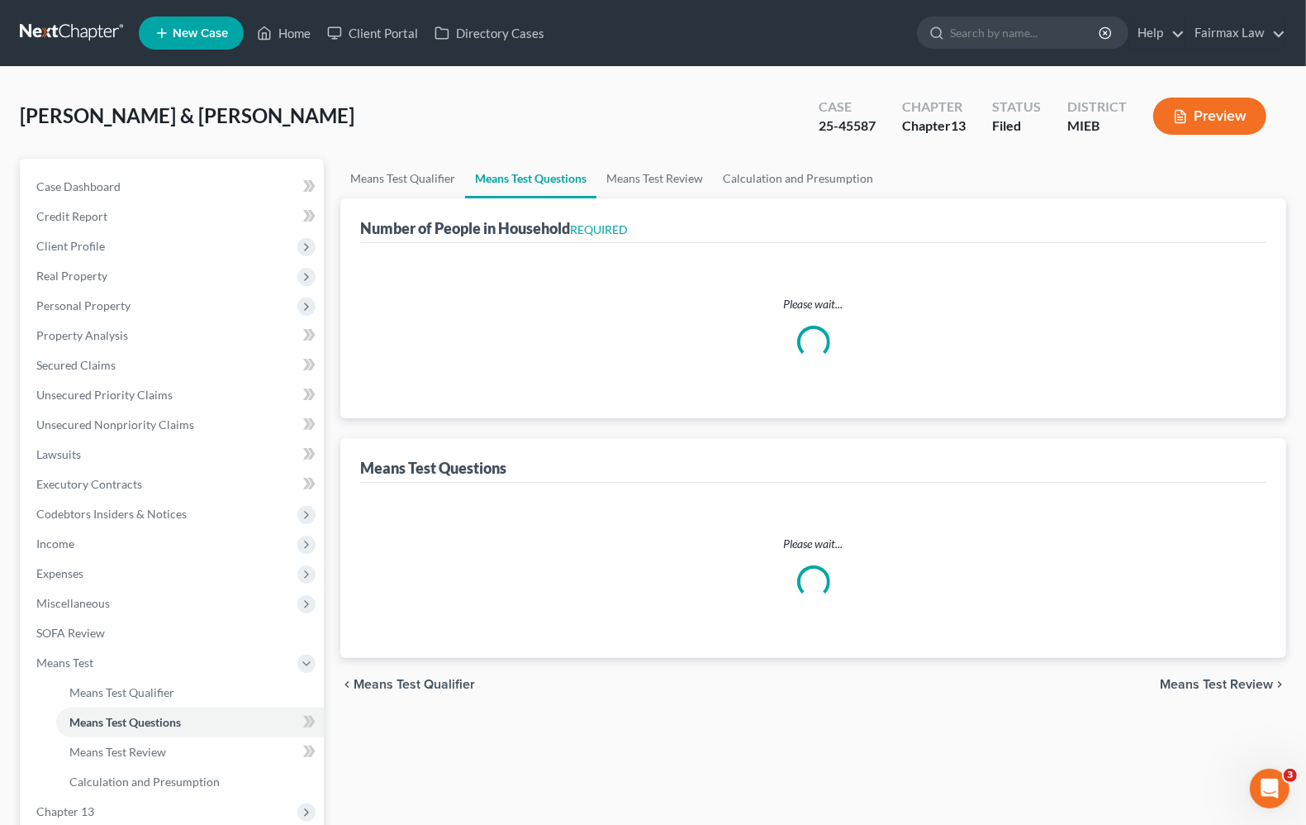
select select "0"
select select "60"
select select "1"
select select "60"
select select "3"
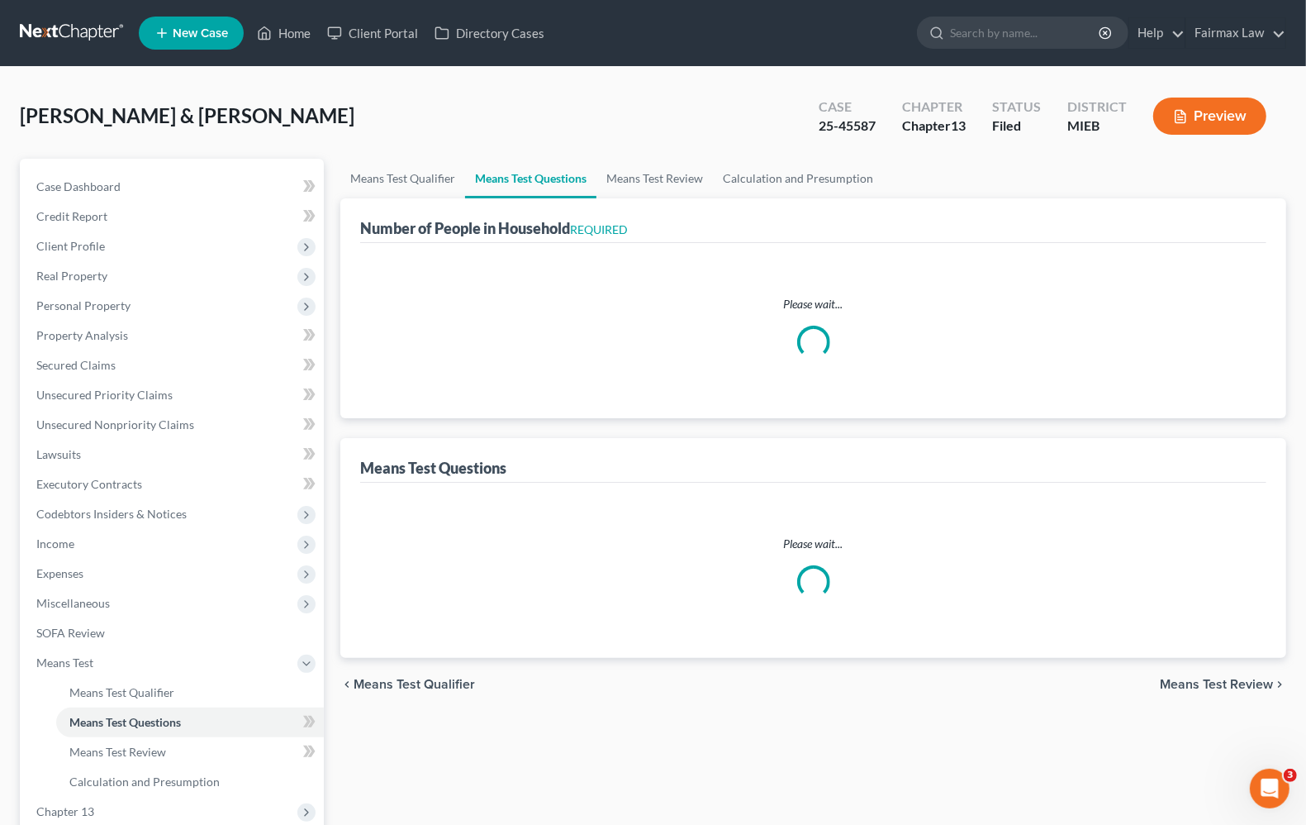
select select "2"
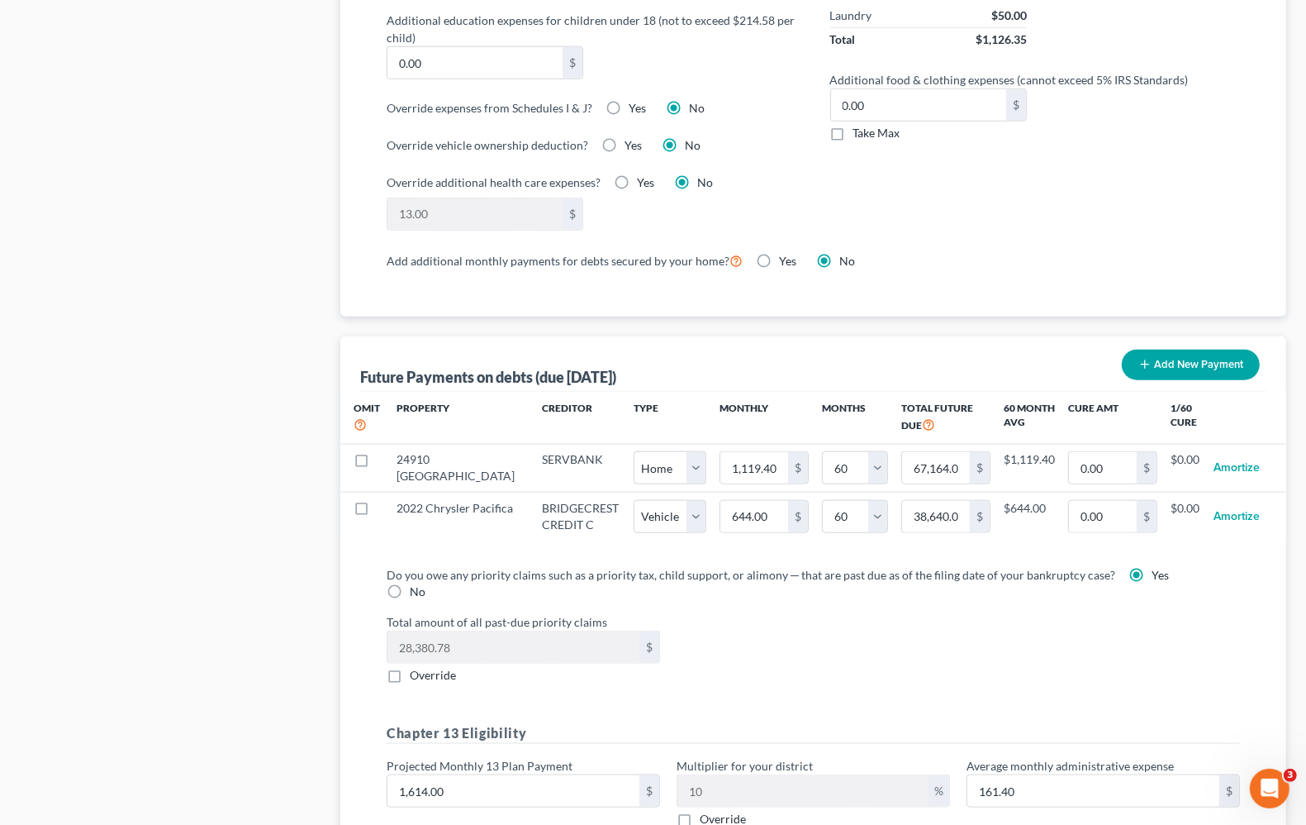
scroll to position [1577, 0]
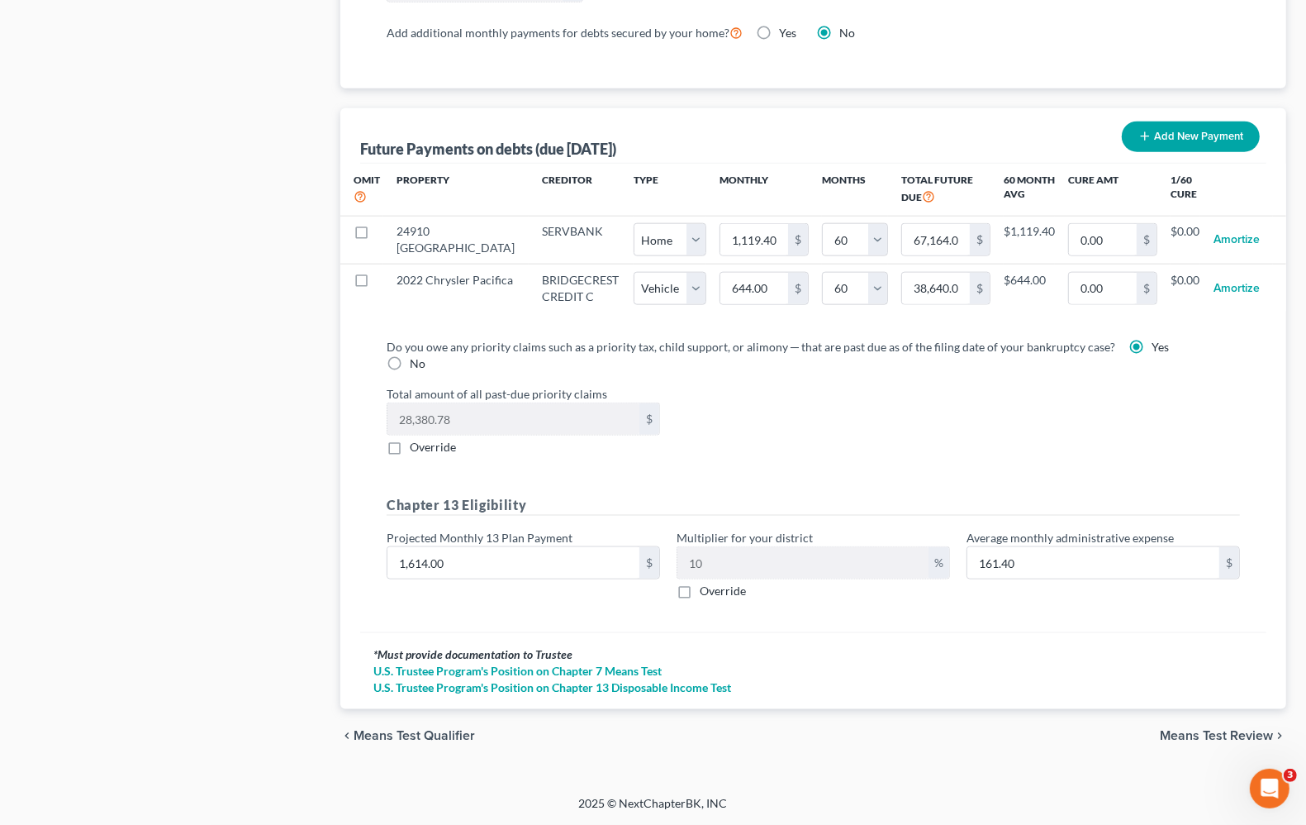
click at [1241, 736] on span "Means Test Review" at bounding box center [1216, 735] width 113 height 13
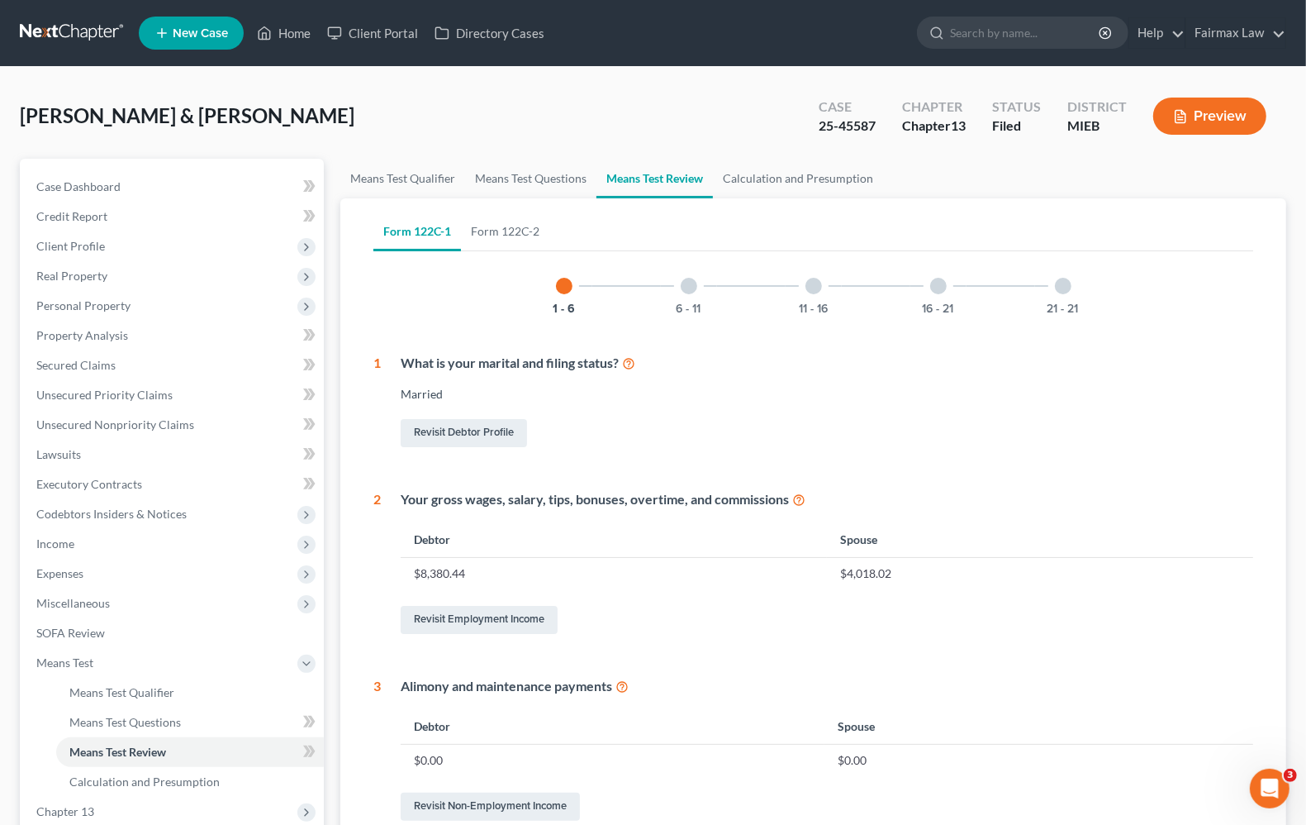
scroll to position [578, 0]
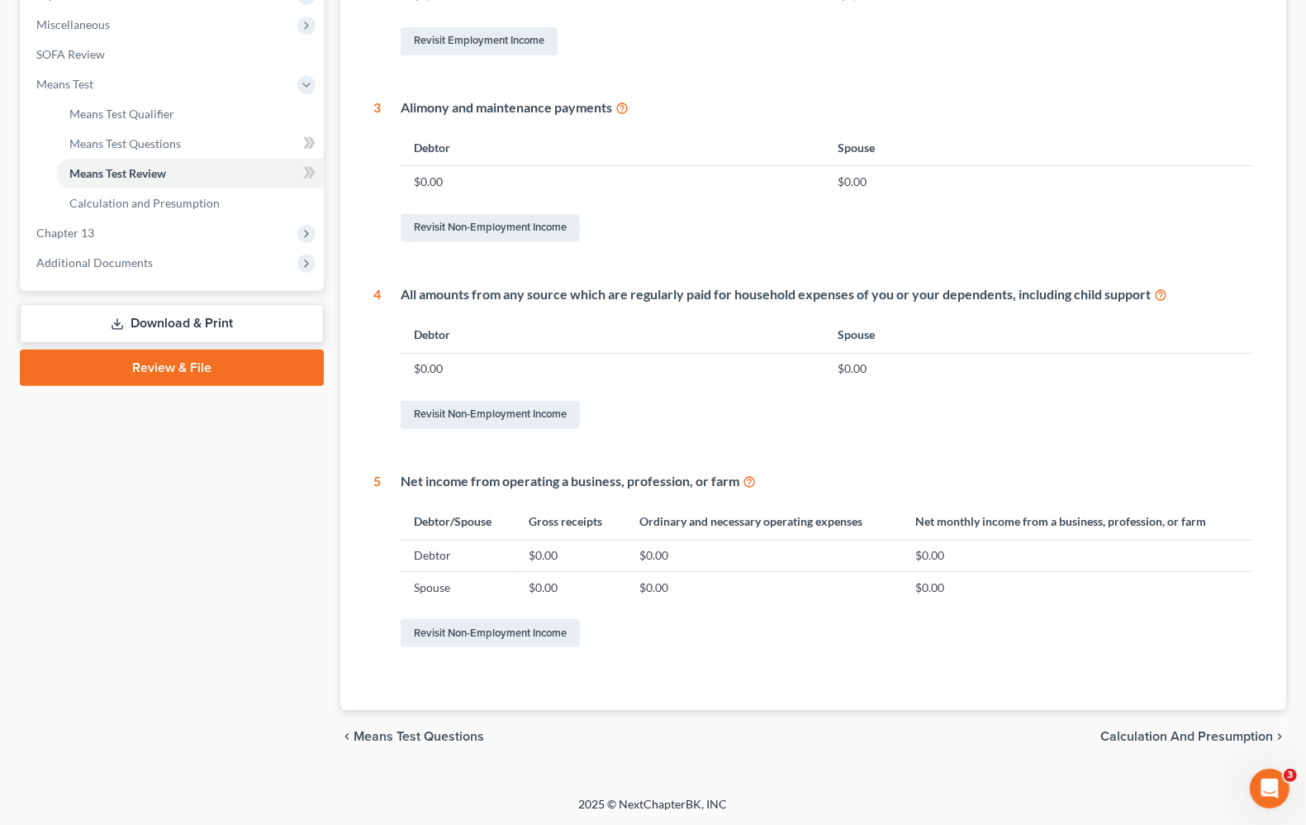
click at [1141, 729] on div "chevron_left Means Test Questions Calculation and Presumption chevron_right" at bounding box center [813, 736] width 946 height 53
click at [1140, 734] on span "Calculation and Presumption" at bounding box center [1187, 736] width 173 height 13
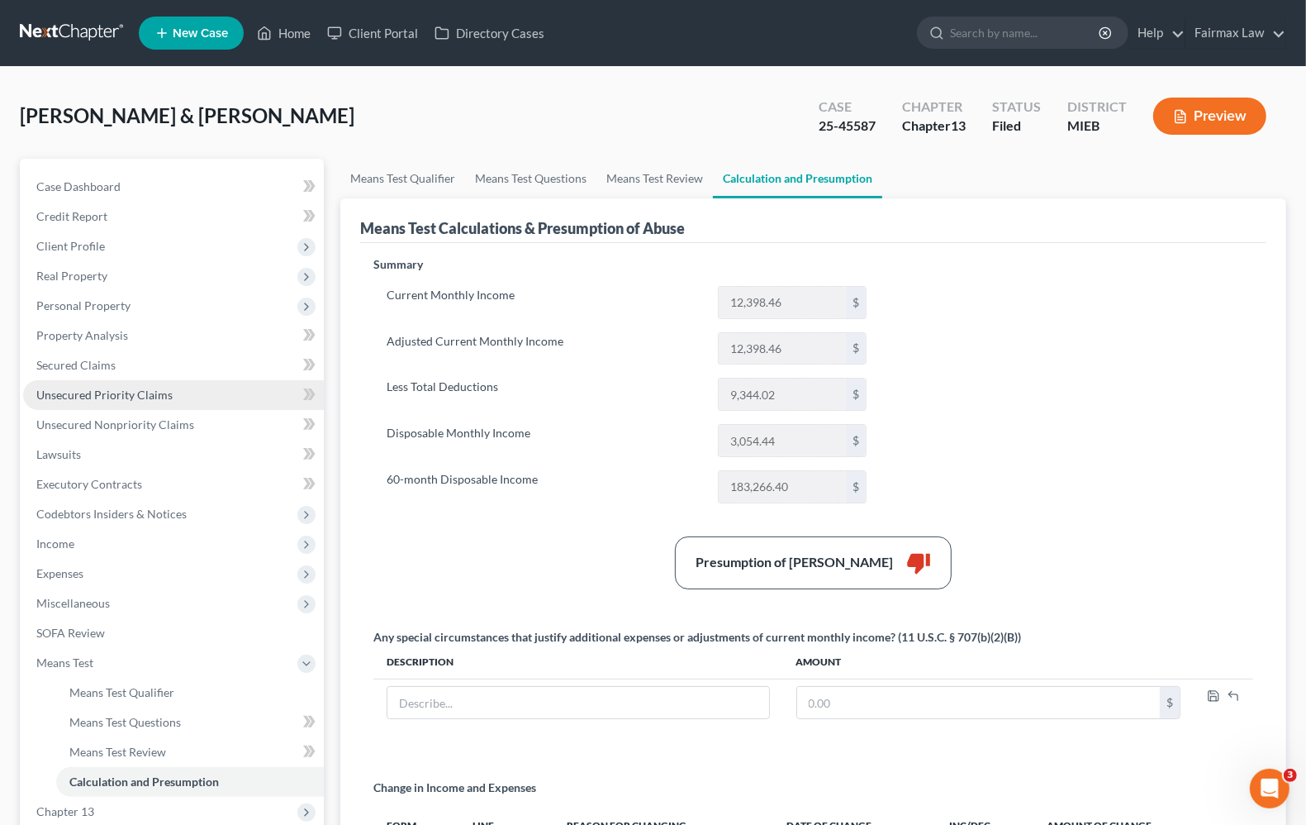
click at [54, 388] on span "Unsecured Priority Claims" at bounding box center [104, 395] width 136 height 14
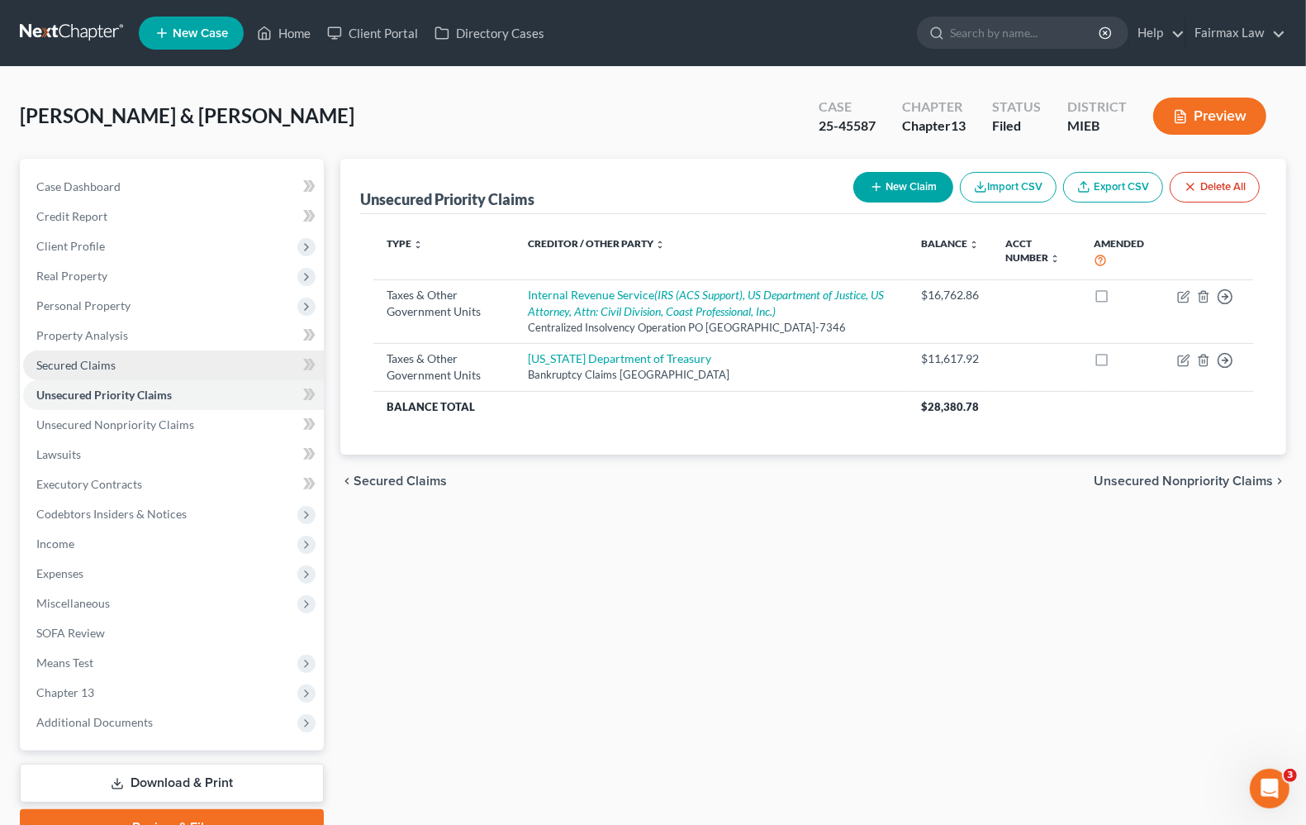
click at [55, 366] on span "Secured Claims" at bounding box center [75, 365] width 79 height 14
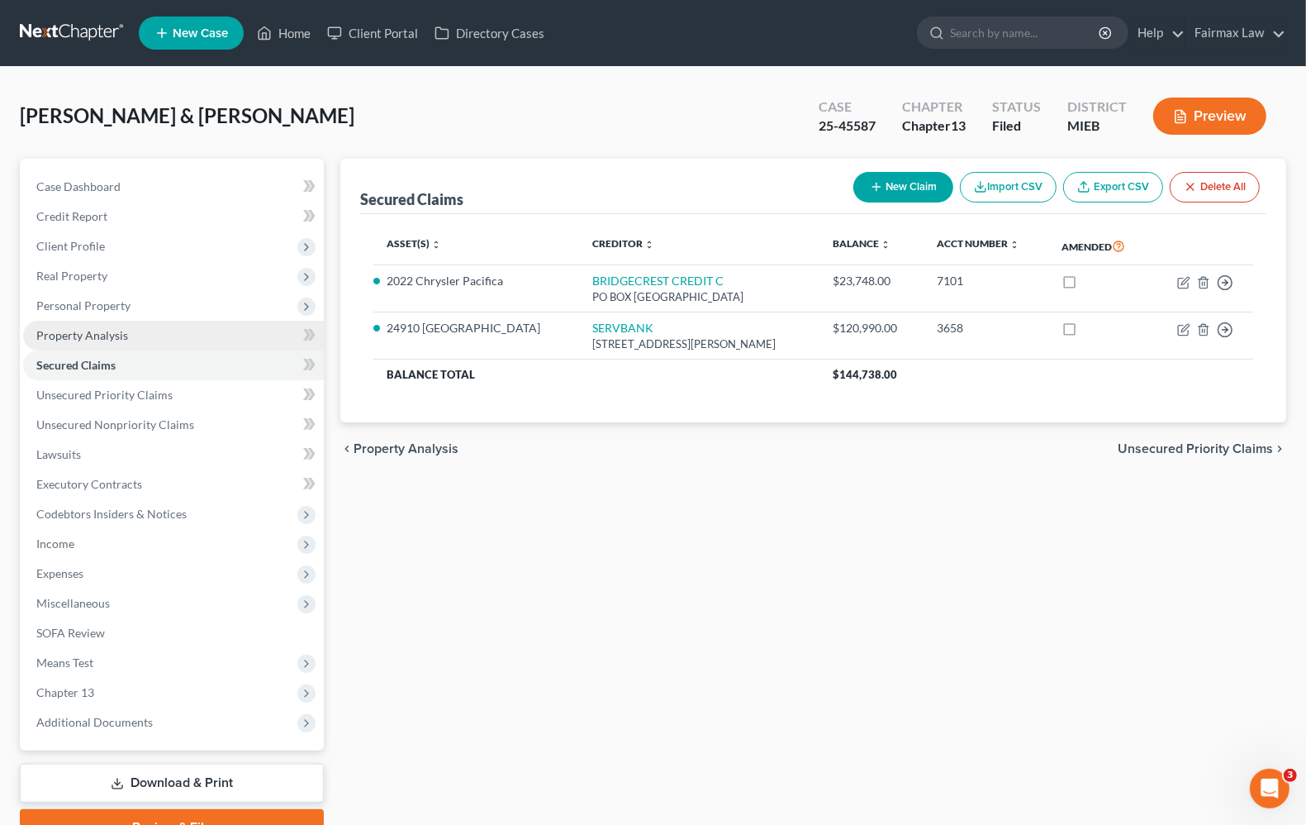
click at [68, 336] on span "Property Analysis" at bounding box center [82, 335] width 92 height 14
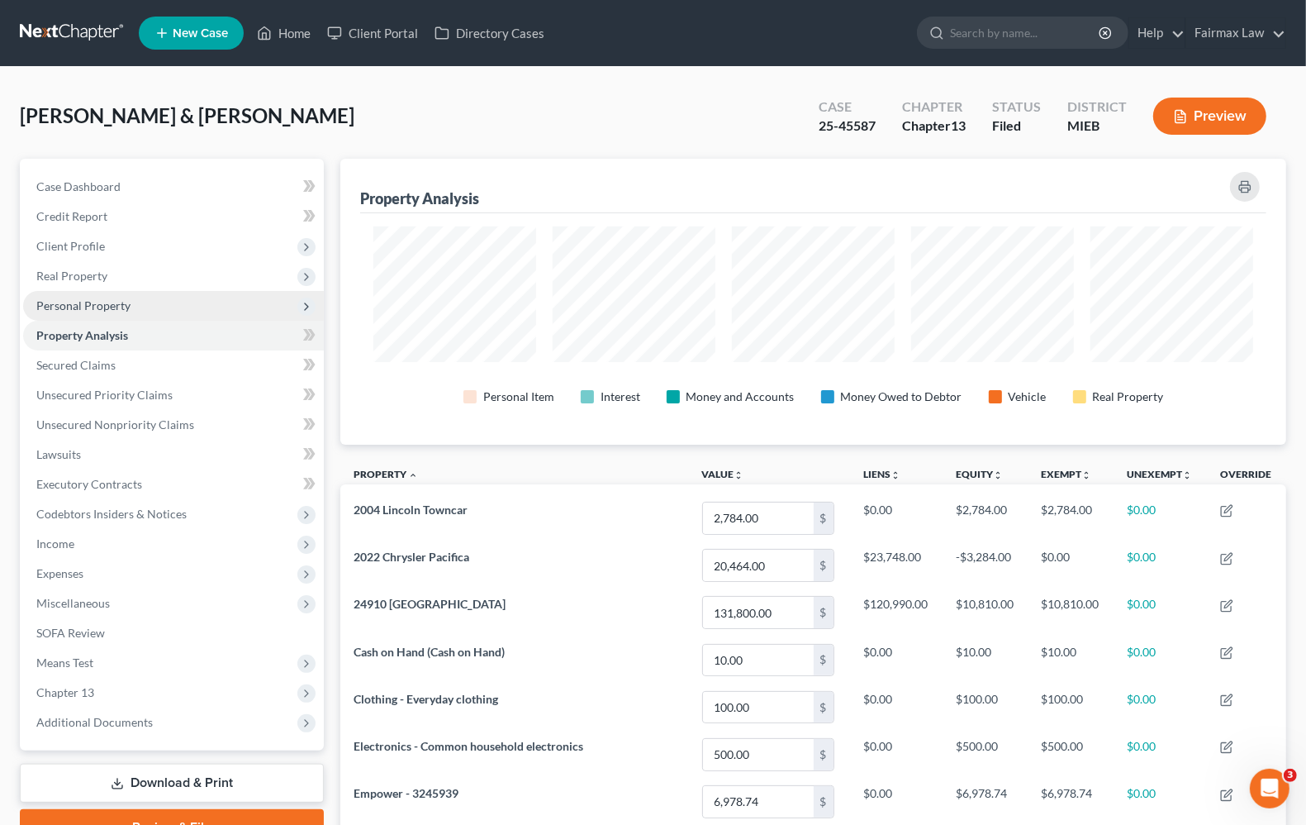
scroll to position [286, 946]
click at [83, 312] on span "Personal Property" at bounding box center [173, 306] width 301 height 30
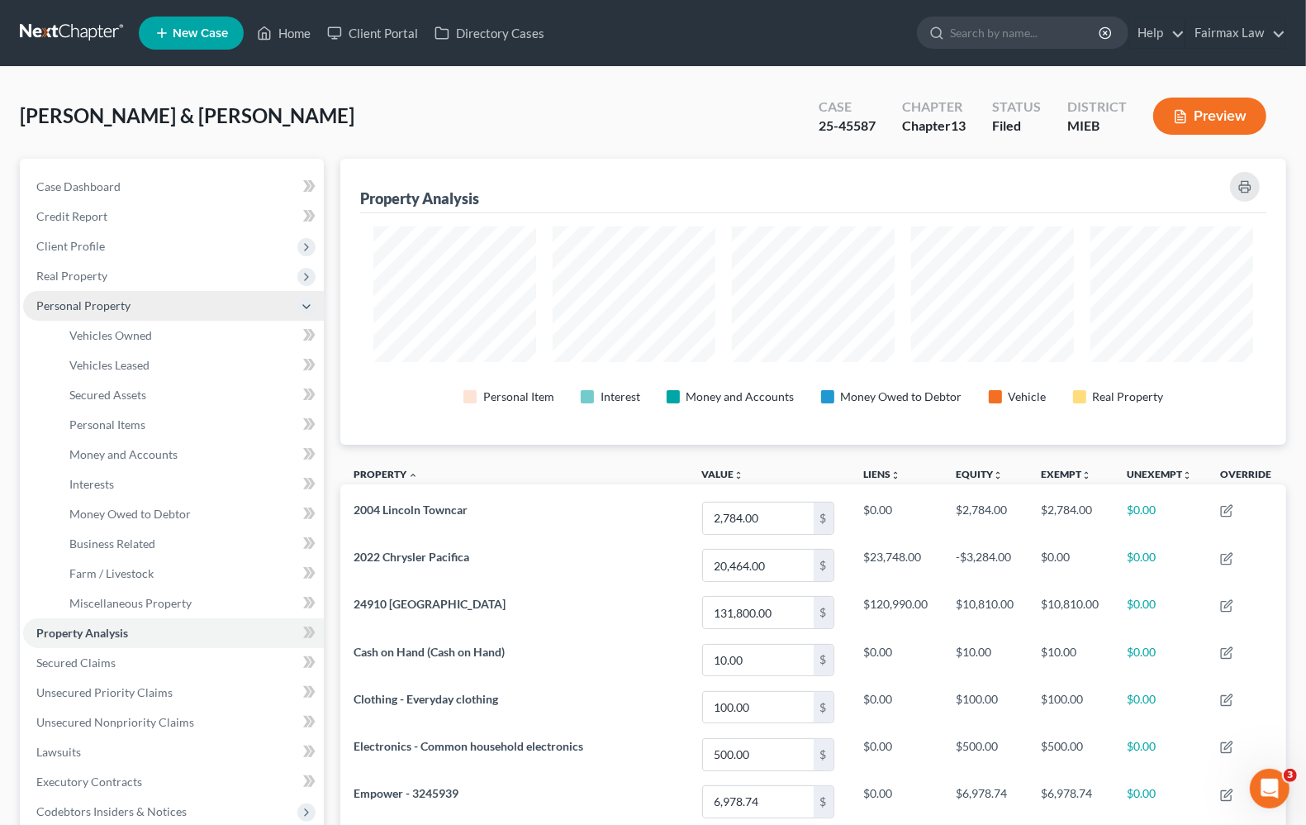
click at [83, 299] on span "Personal Property" at bounding box center [83, 305] width 94 height 14
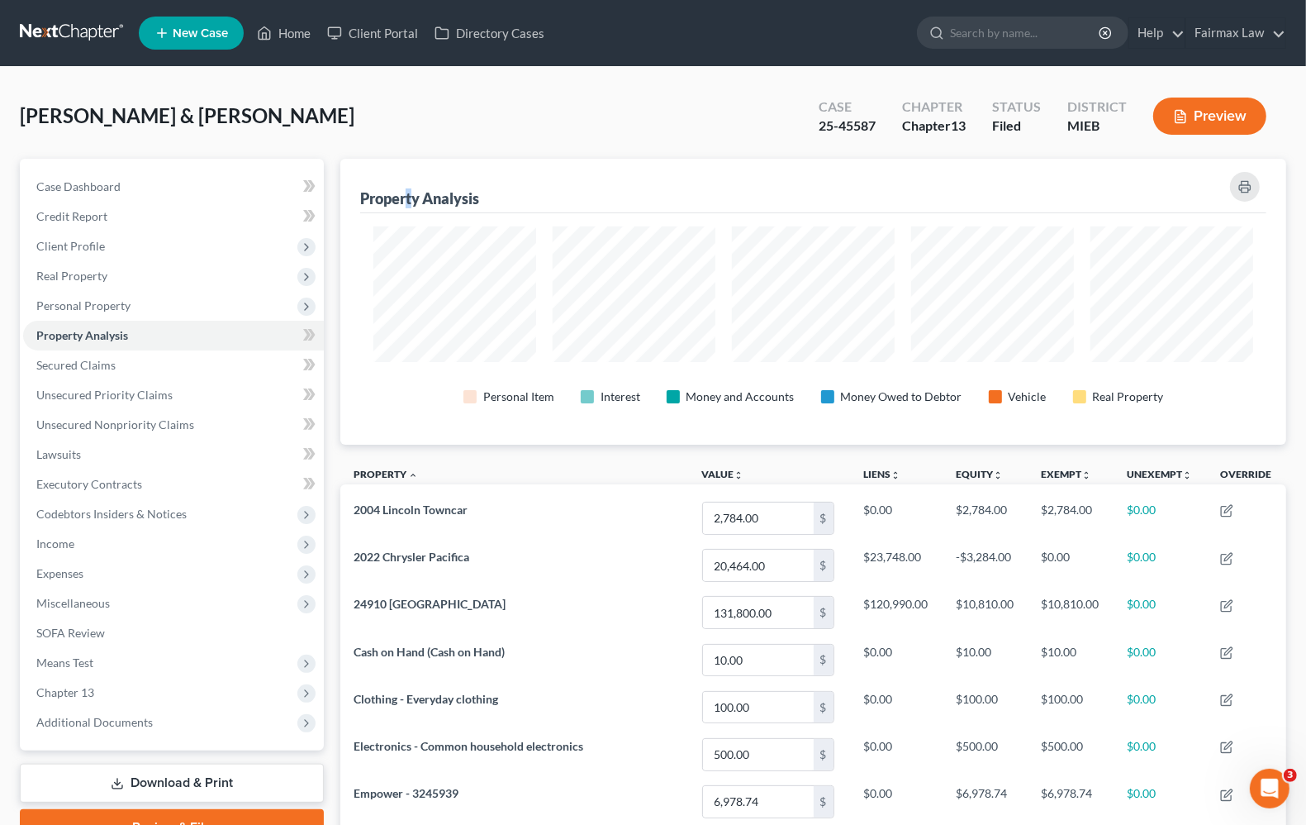
click at [411, 159] on div "Property Analysis" at bounding box center [813, 186] width 906 height 55
click at [427, 105] on div "[PERSON_NAME] & [PERSON_NAME] Upgraded Case 25-45587 Chapter Chapter 13 Status …" at bounding box center [653, 123] width 1267 height 72
drag, startPoint x: 302, startPoint y: 31, endPoint x: 282, endPoint y: 44, distance: 23.4
click at [302, 31] on link "Home" at bounding box center [284, 33] width 70 height 30
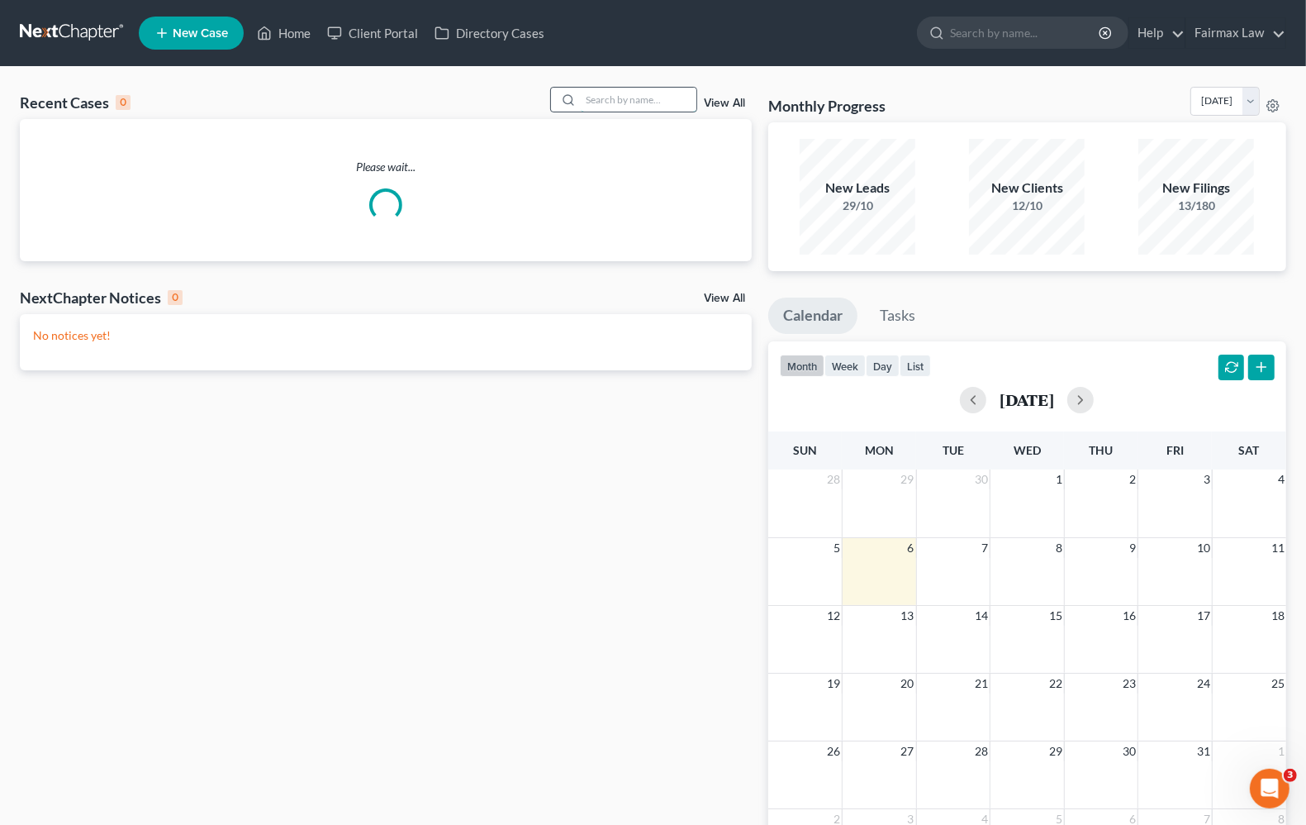
click at [642, 99] on input "search" at bounding box center [639, 100] width 116 height 24
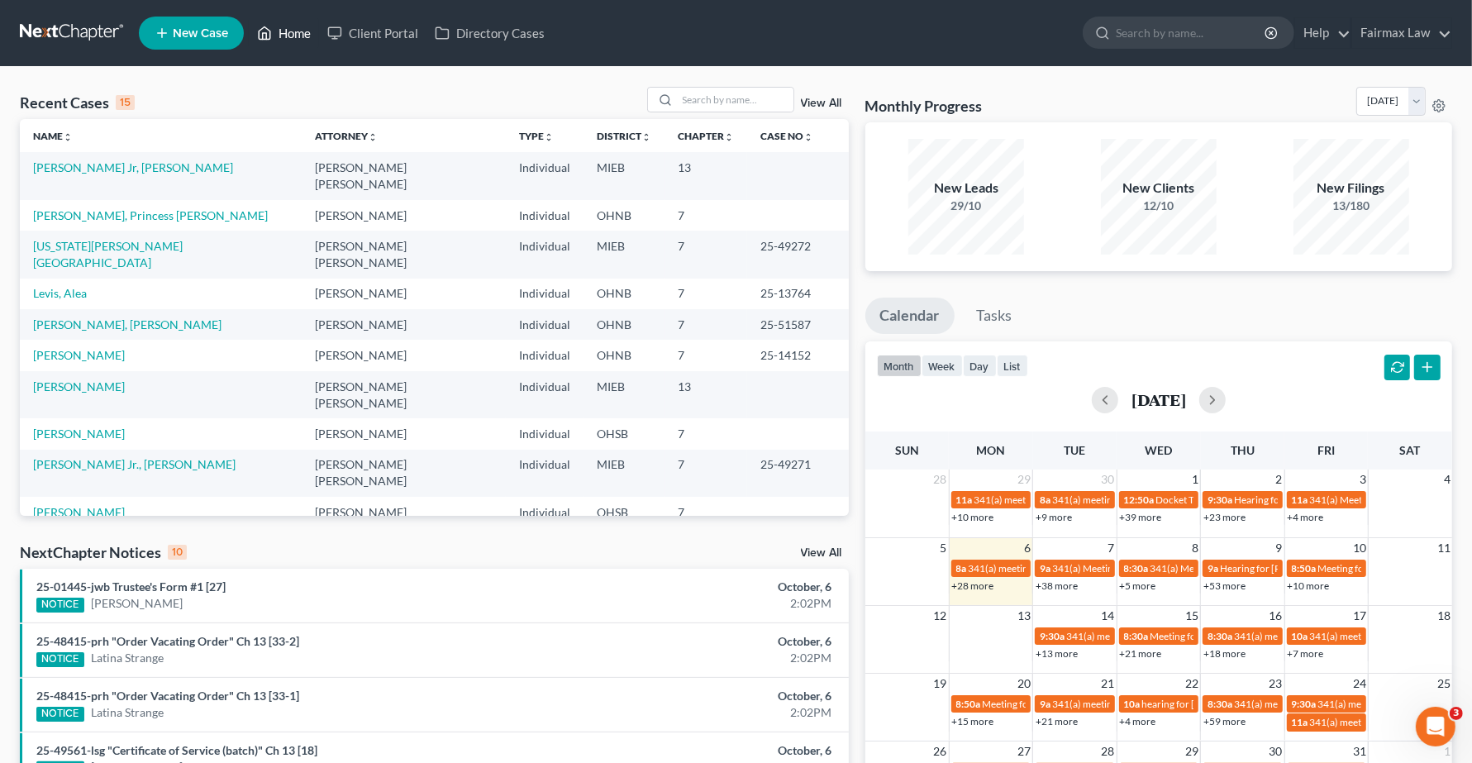
click at [282, 29] on link "Home" at bounding box center [284, 33] width 70 height 30
click at [724, 104] on input "search" at bounding box center [736, 100] width 116 height 24
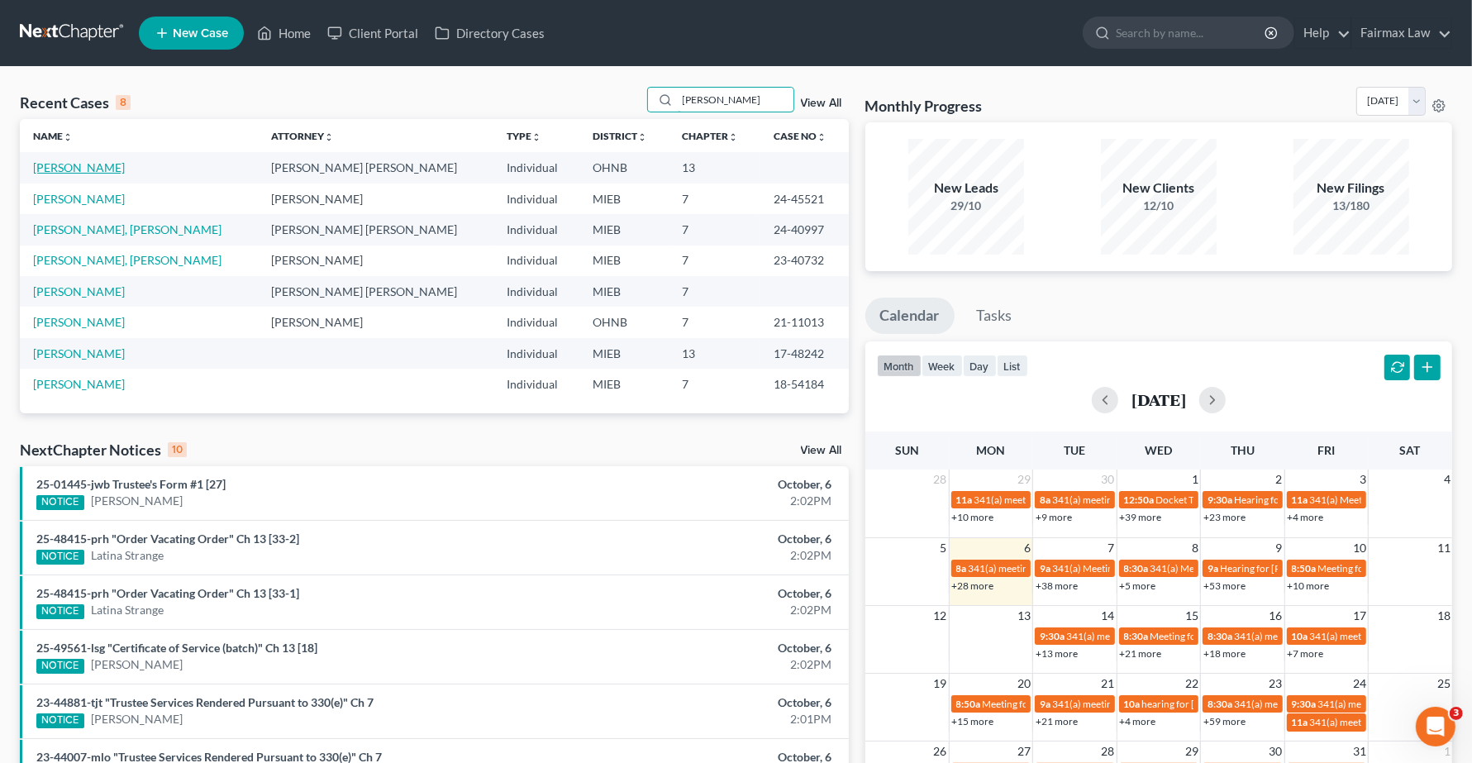
type input "[PERSON_NAME]"
click at [64, 171] on link "[PERSON_NAME]" at bounding box center [79, 167] width 92 height 14
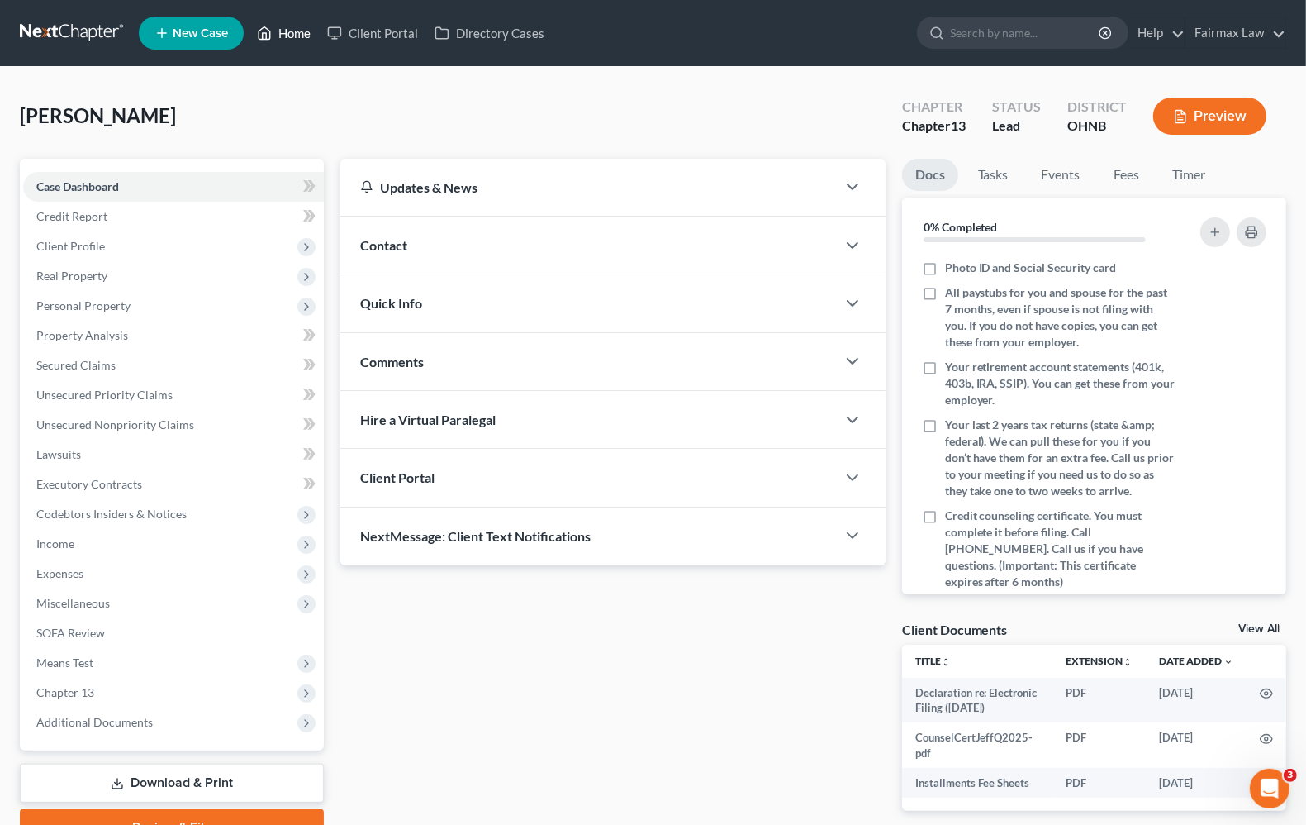
click at [289, 36] on link "Home" at bounding box center [284, 33] width 70 height 30
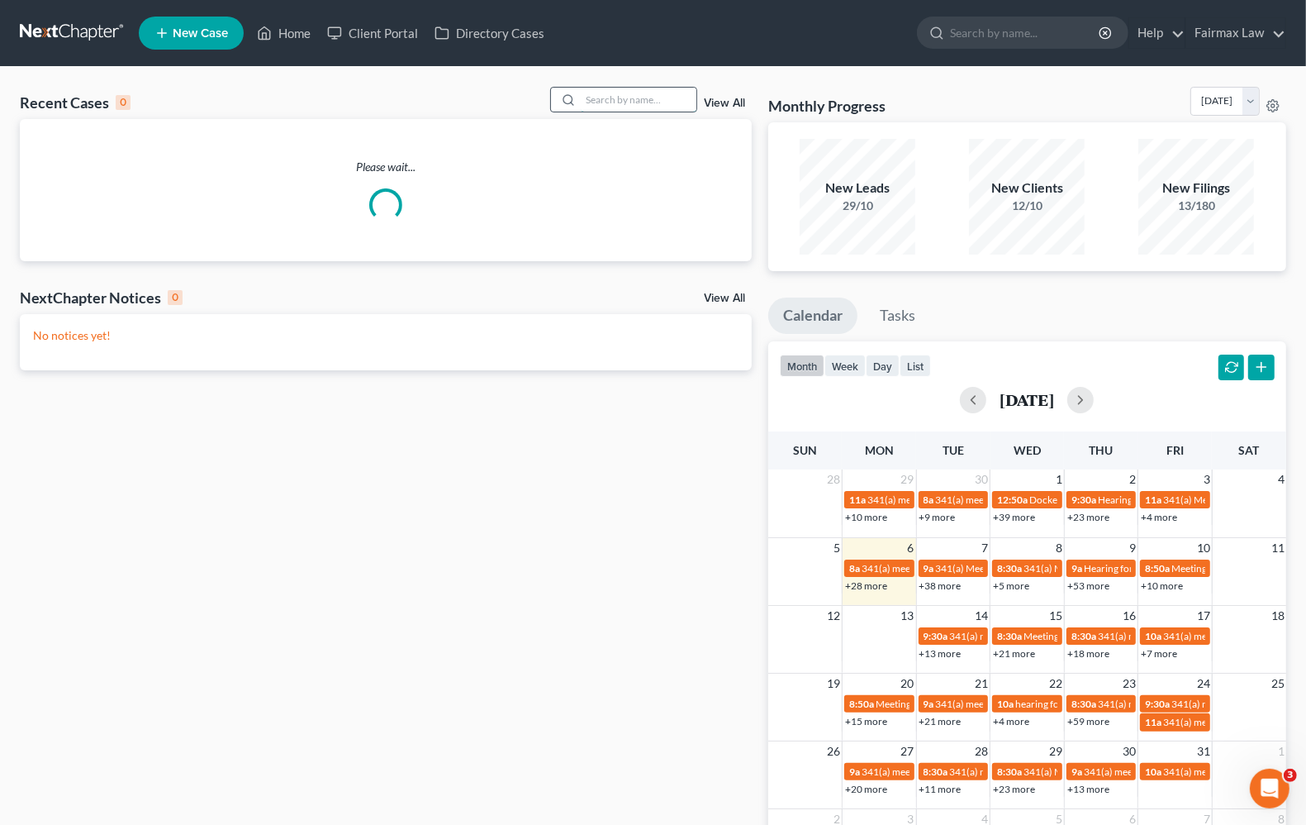
click at [633, 93] on input "search" at bounding box center [639, 100] width 116 height 24
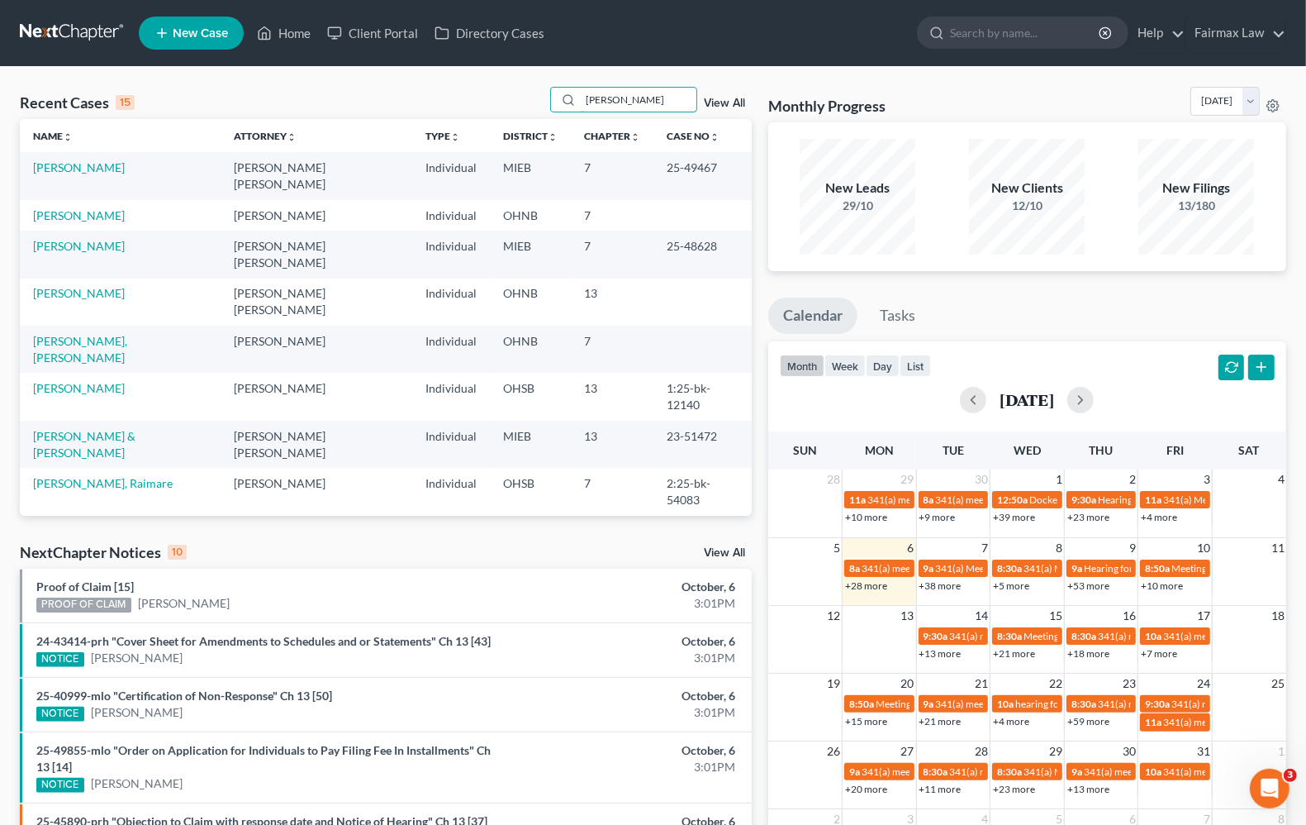
drag, startPoint x: 663, startPoint y: 99, endPoint x: -318, endPoint y: 67, distance: 982.1
click at [0, 67] on html "Home New Case Client Portal Directory Cases Fairmax Law [PERSON_NAME][EMAIL_ADD…" at bounding box center [653, 603] width 1306 height 1206
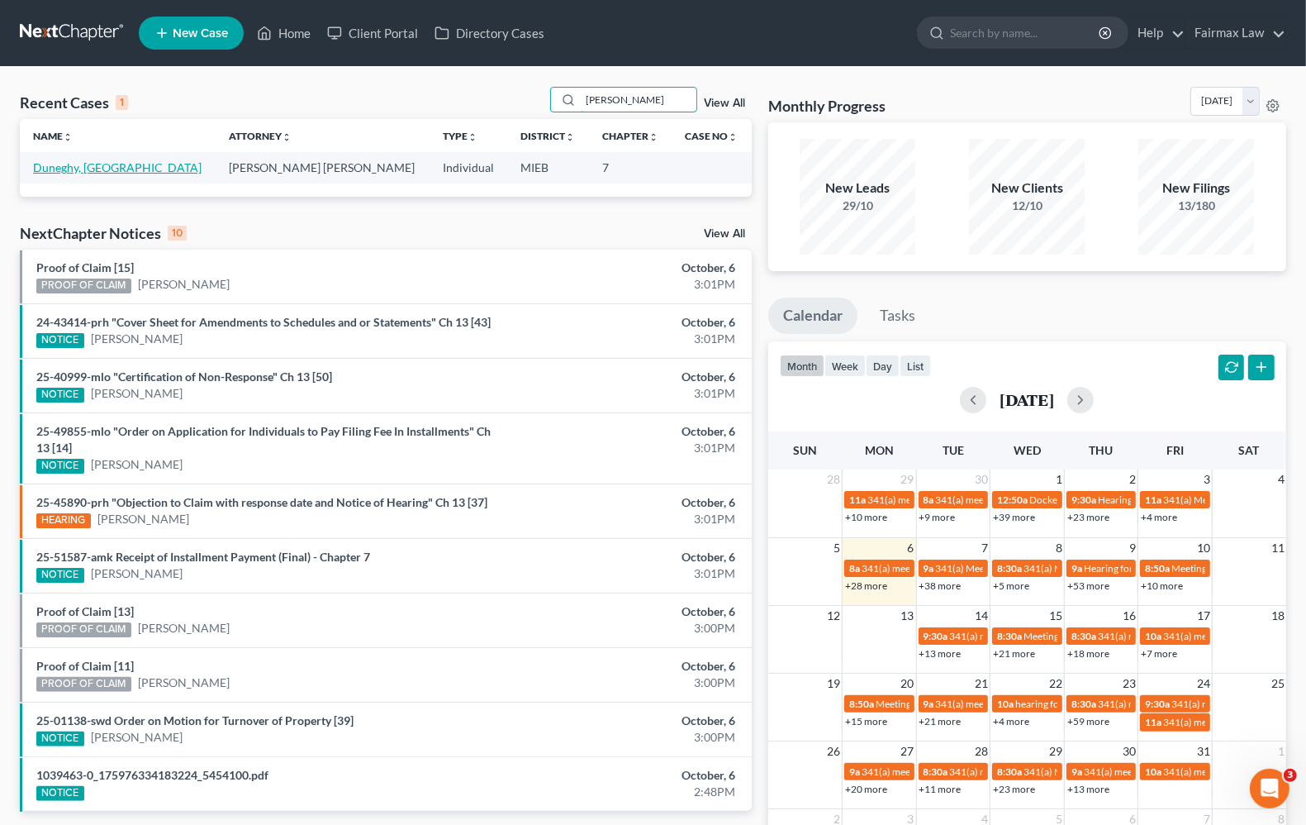
type input "[PERSON_NAME]"
click at [84, 172] on link "Duneghy, [GEOGRAPHIC_DATA]" at bounding box center [117, 167] width 169 height 14
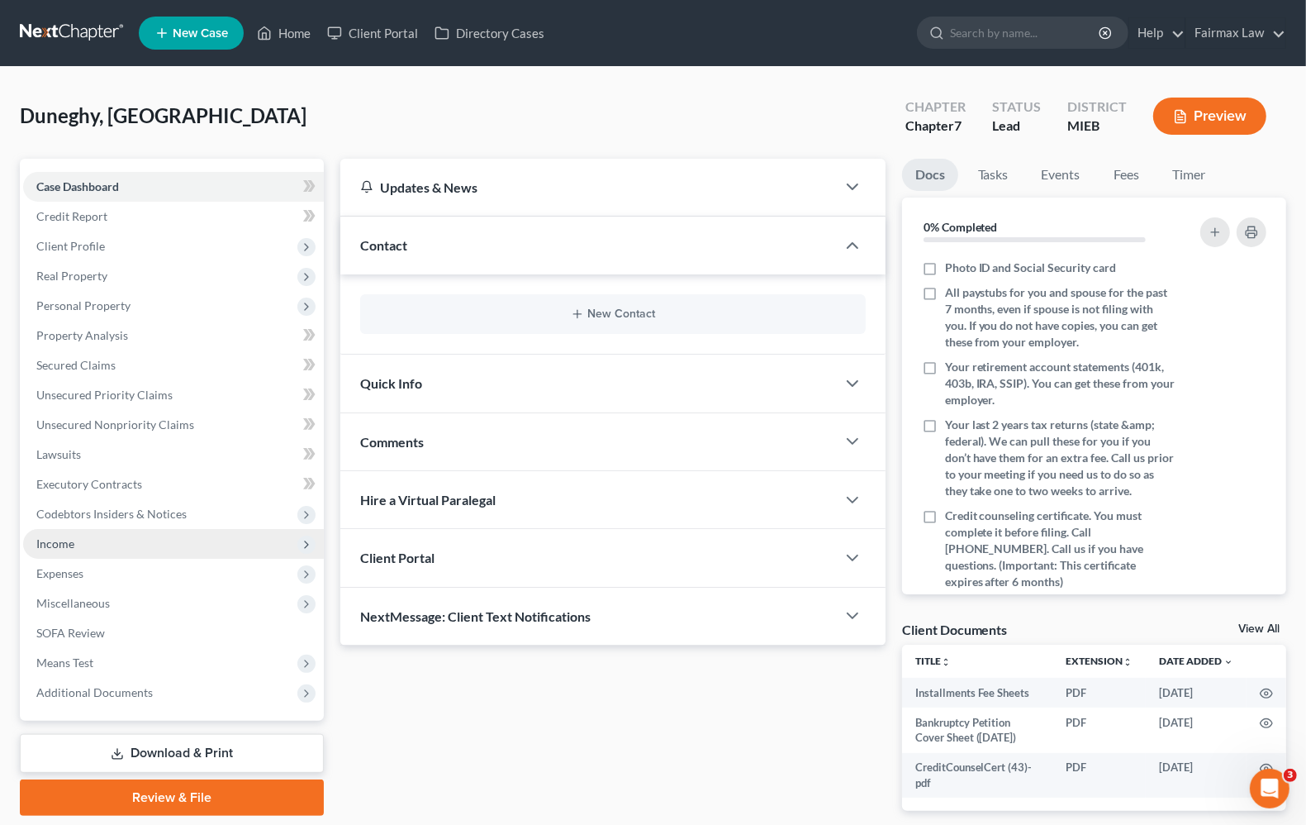
drag, startPoint x: 73, startPoint y: 570, endPoint x: 80, endPoint y: 546, distance: 25.1
click at [75, 570] on span "Expenses" at bounding box center [59, 573] width 47 height 14
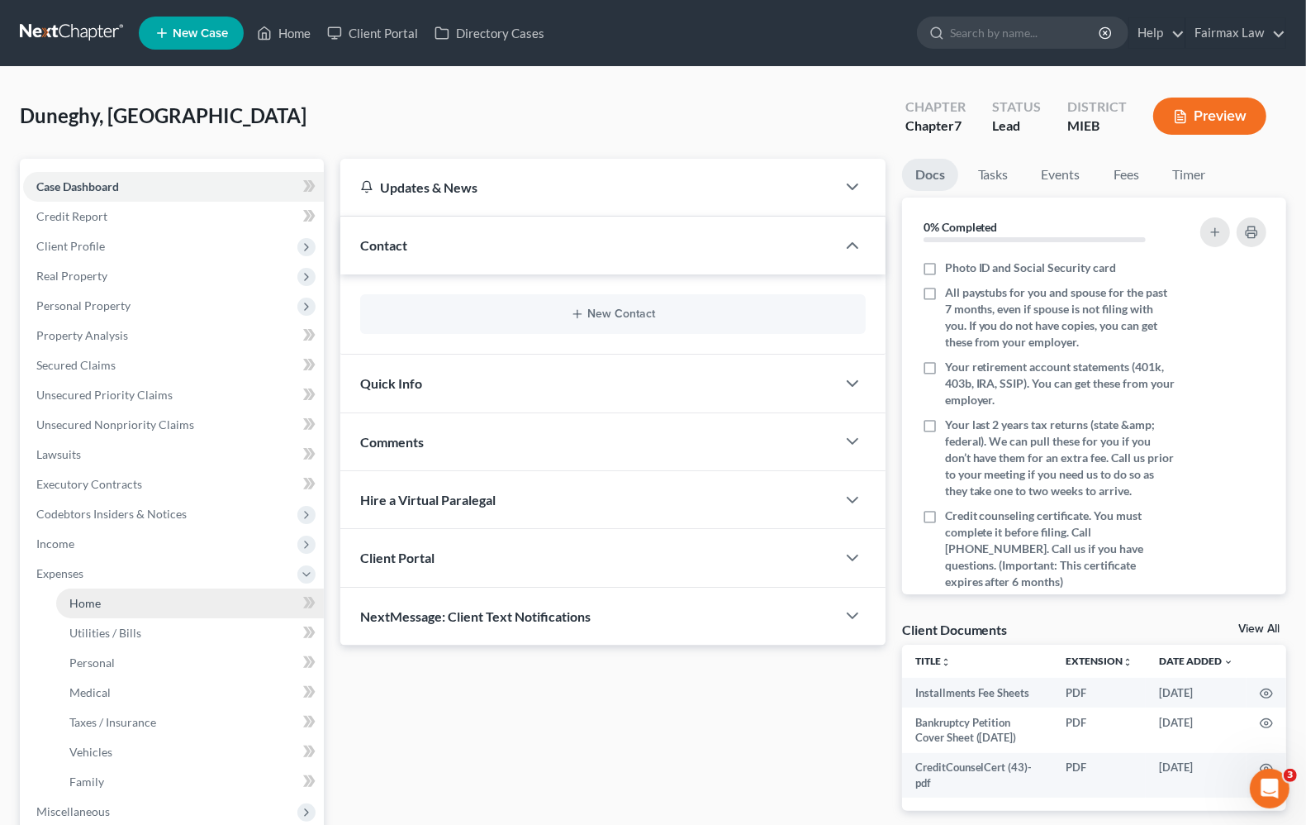
click at [93, 609] on link "Home" at bounding box center [190, 603] width 268 height 30
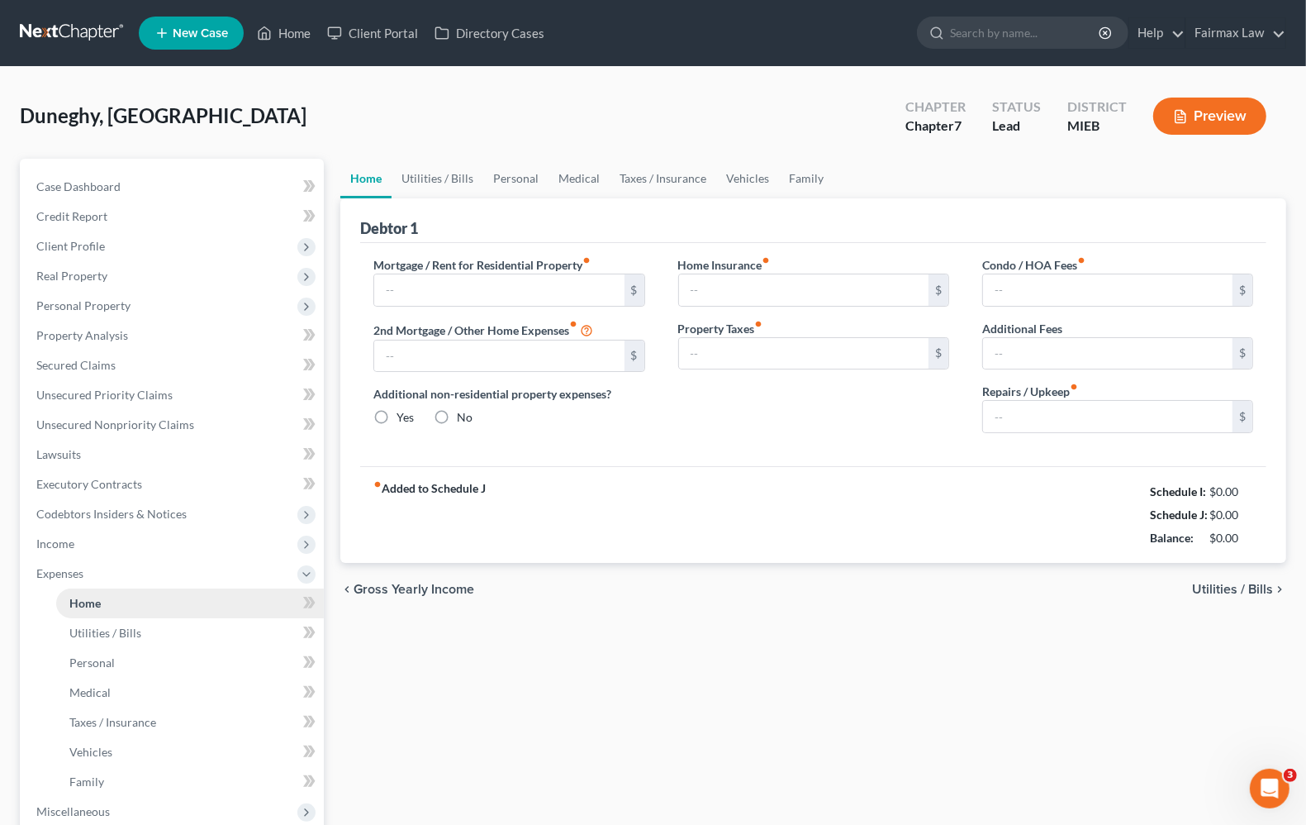
type input "1,000.00"
type input "0.00"
radio input "true"
type input "18.00"
type input "0.00"
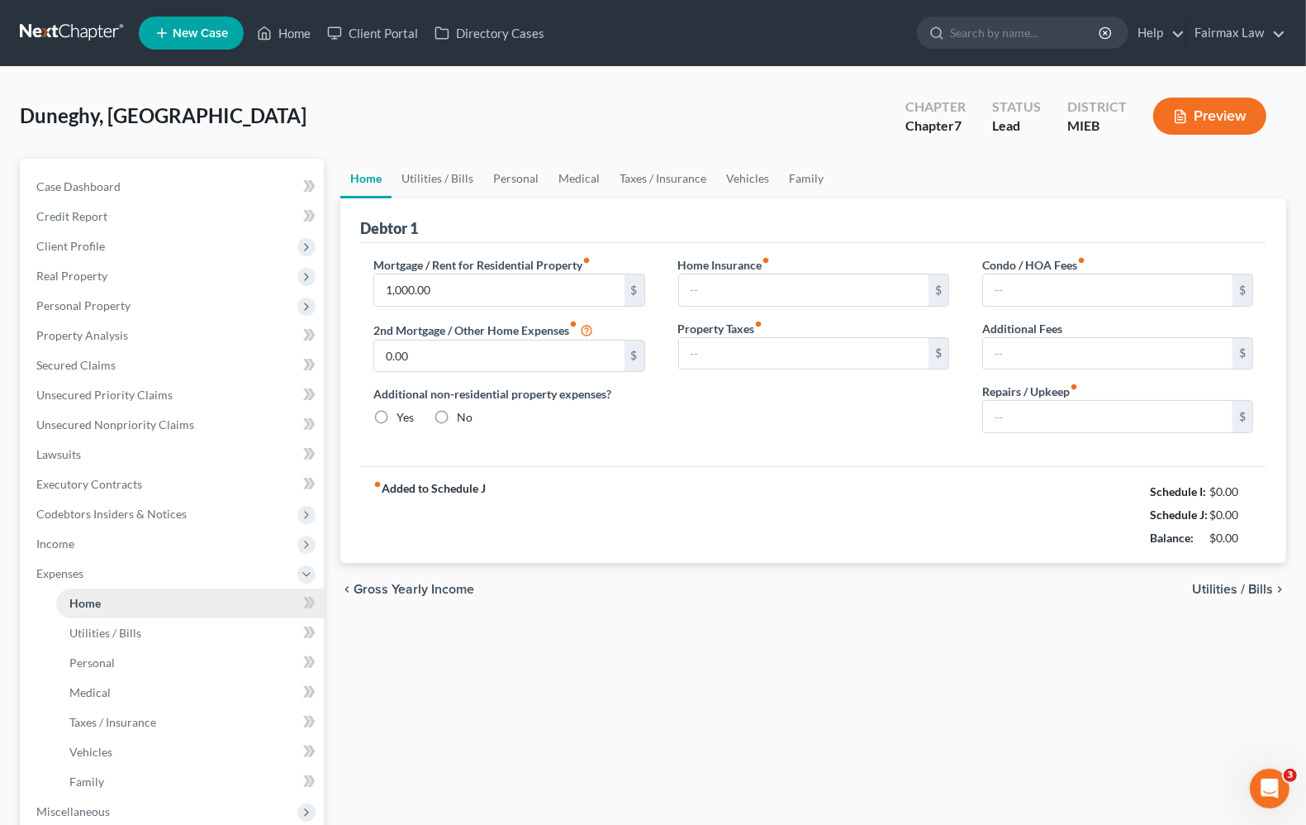
type input "0.00"
type input "50.00"
click at [1221, 596] on span "Utilities / Bills" at bounding box center [1232, 589] width 81 height 13
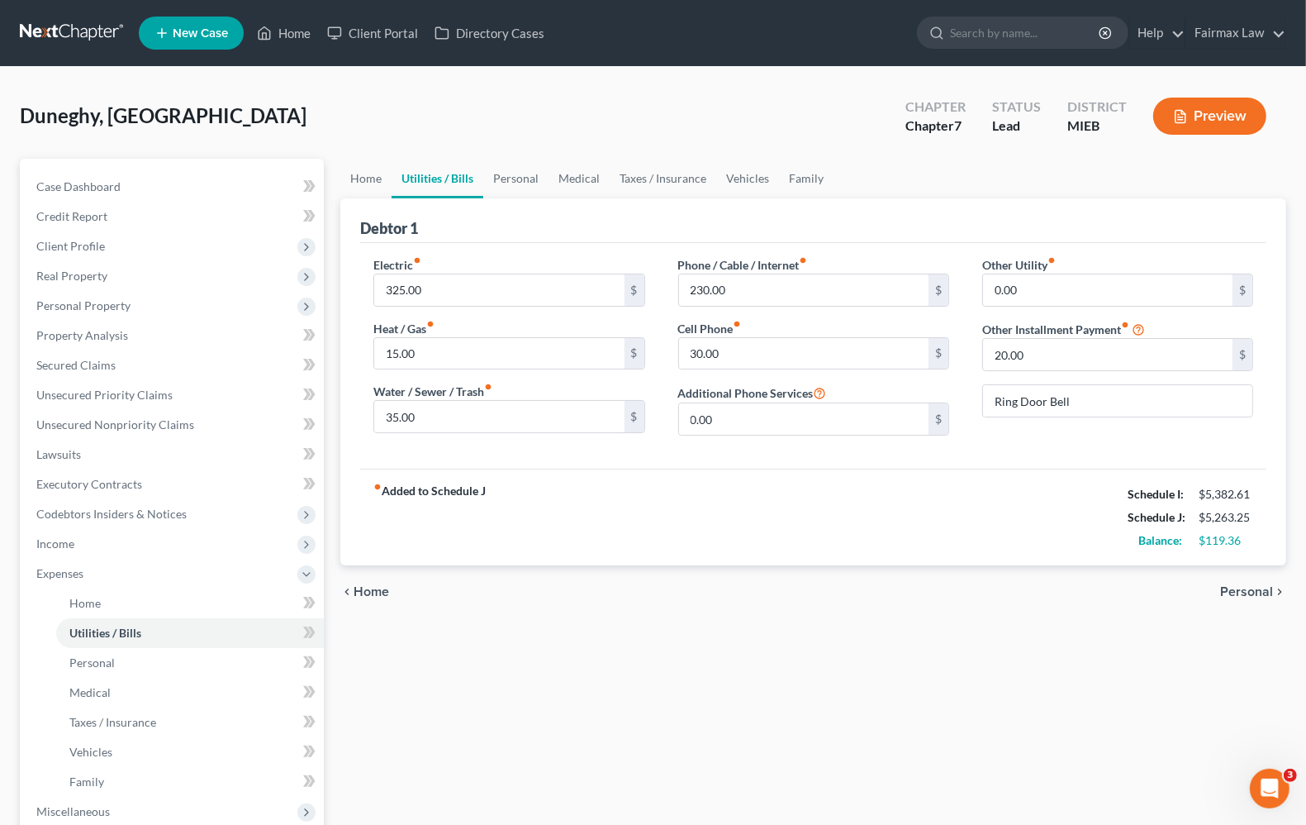
click at [1221, 596] on span "Personal" at bounding box center [1246, 591] width 53 height 13
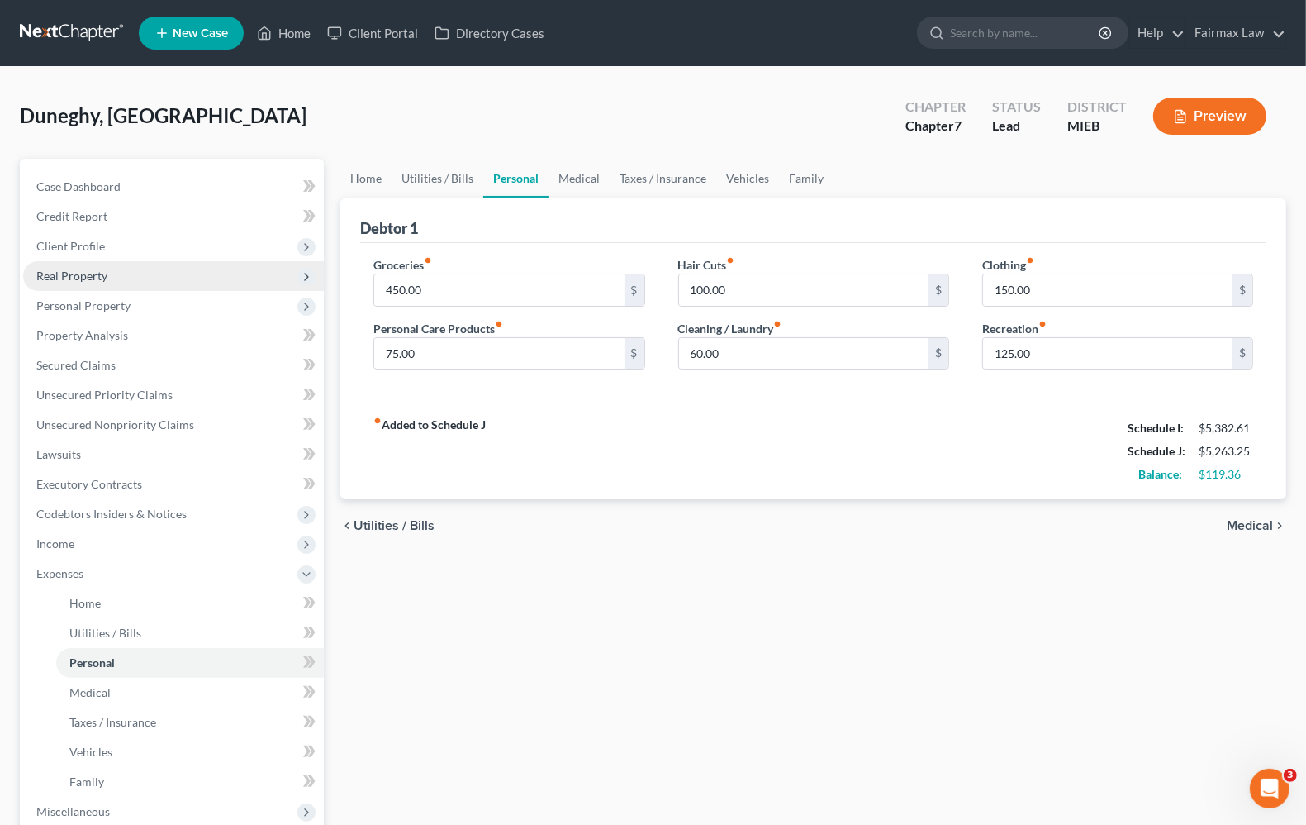
click at [79, 283] on span "Real Property" at bounding box center [173, 276] width 301 height 30
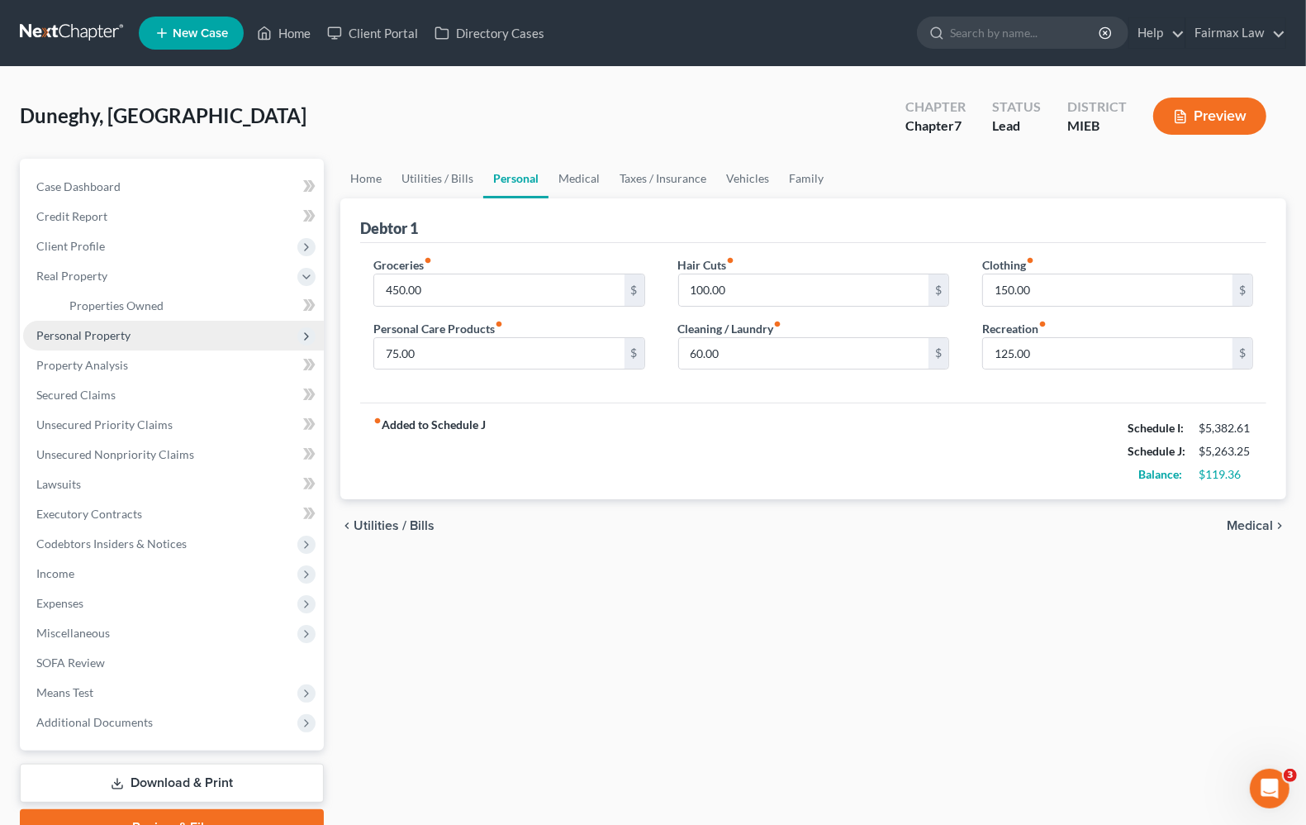
click at [85, 332] on span "Personal Property" at bounding box center [83, 335] width 94 height 14
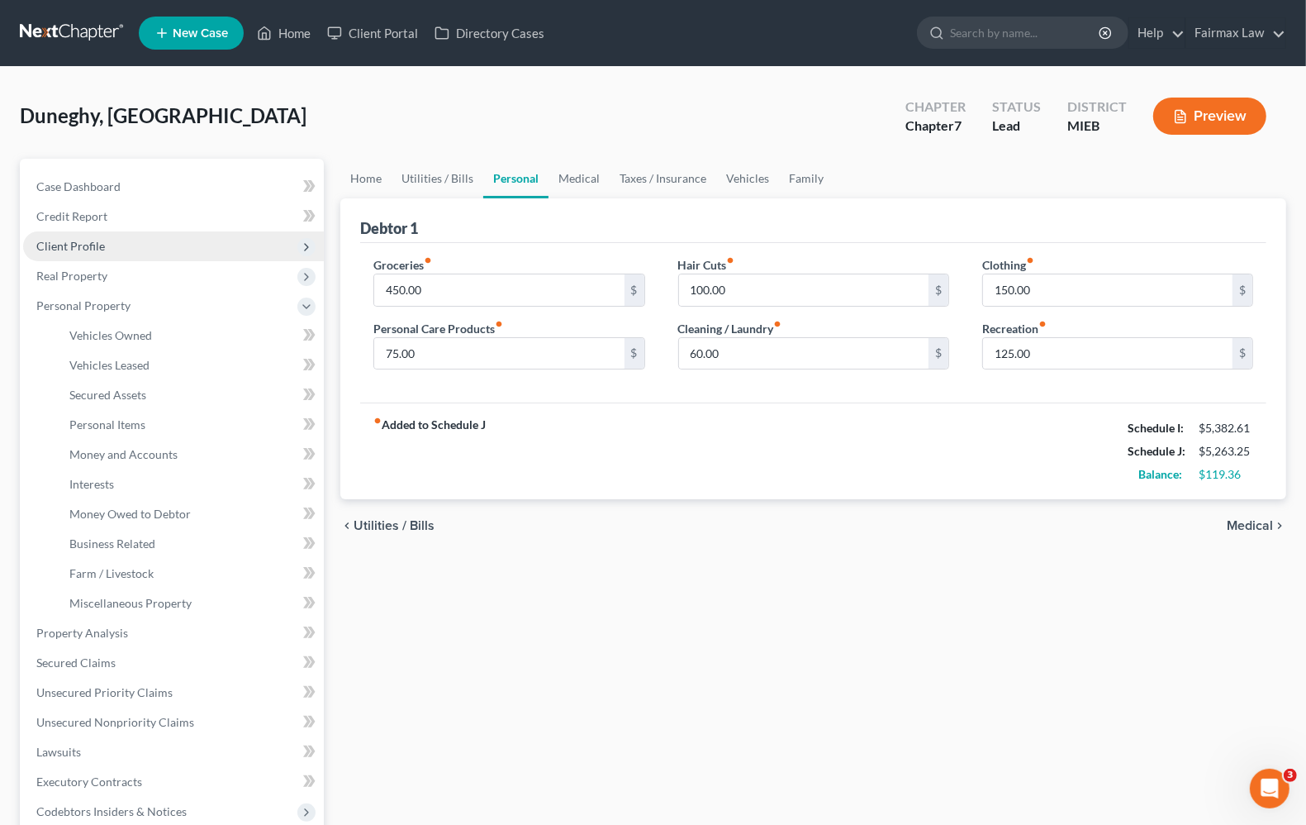
click at [93, 242] on span "Client Profile" at bounding box center [70, 246] width 69 height 14
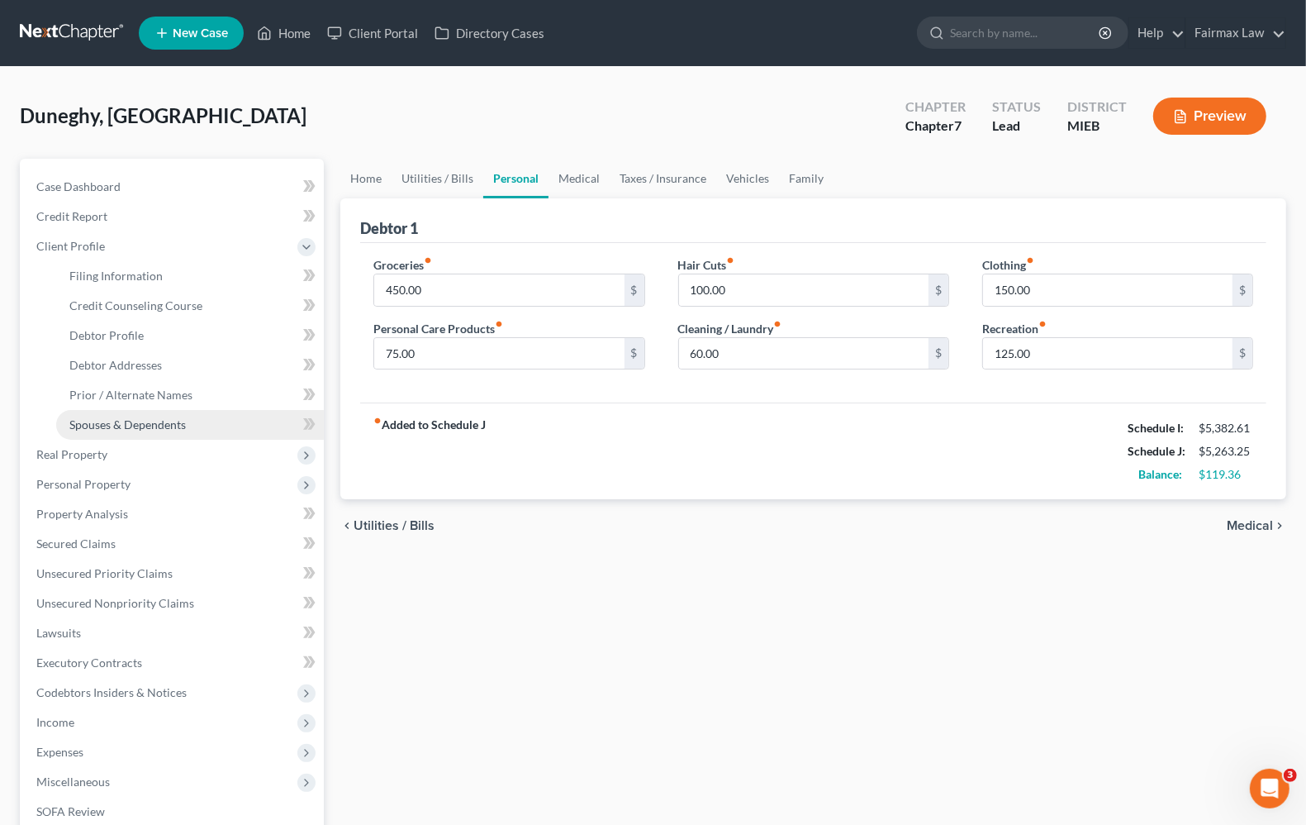
click at [110, 423] on span "Spouses & Dependents" at bounding box center [127, 424] width 117 height 14
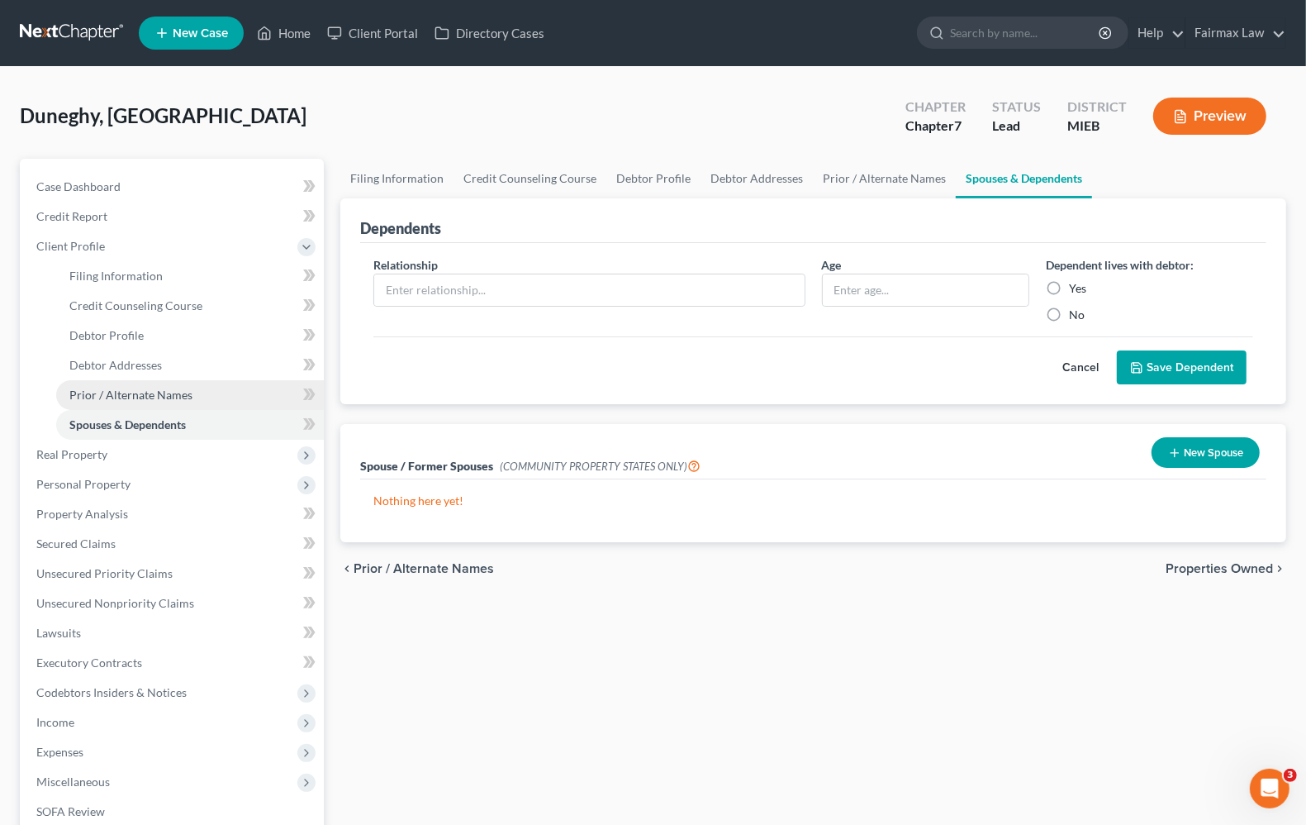
click at [112, 403] on link "Prior / Alternate Names" at bounding box center [190, 395] width 268 height 30
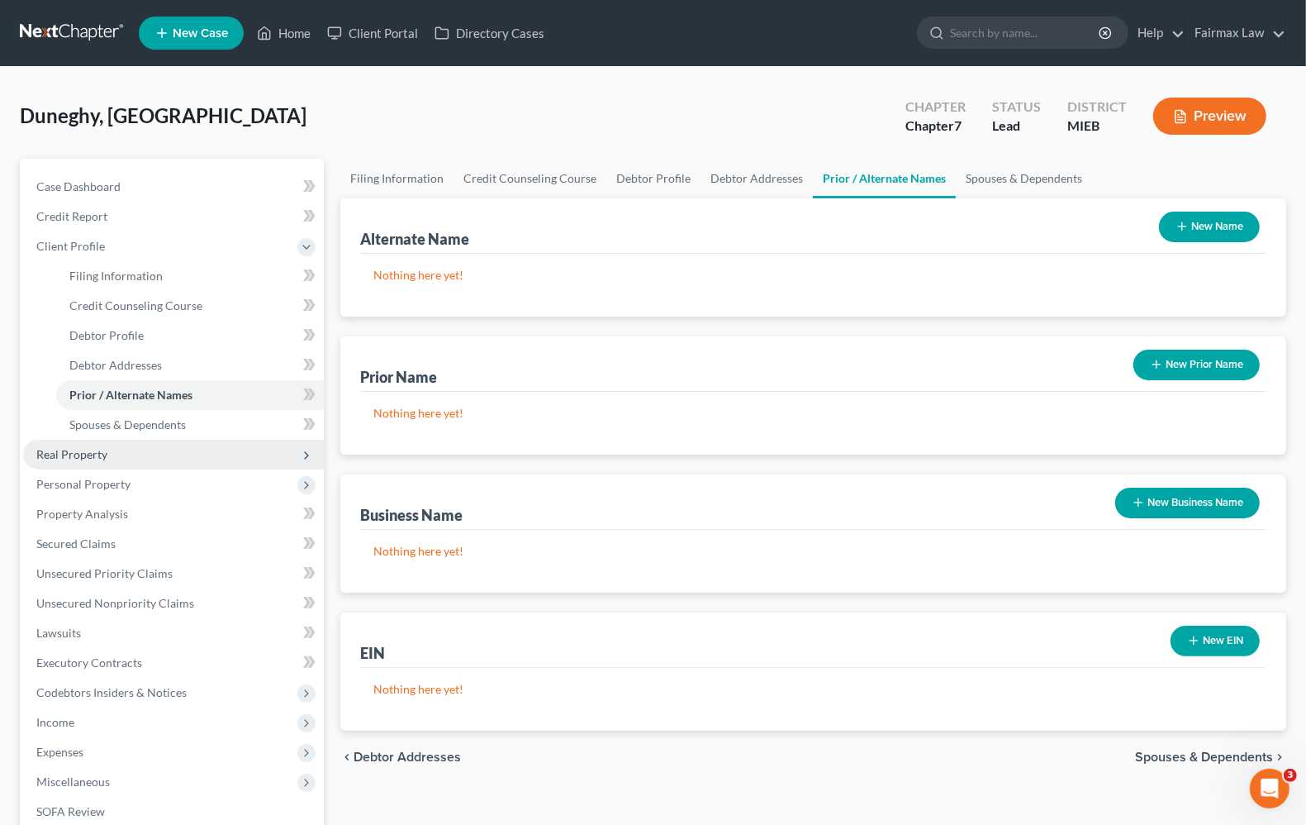
click at [77, 453] on span "Real Property" at bounding box center [71, 454] width 71 height 14
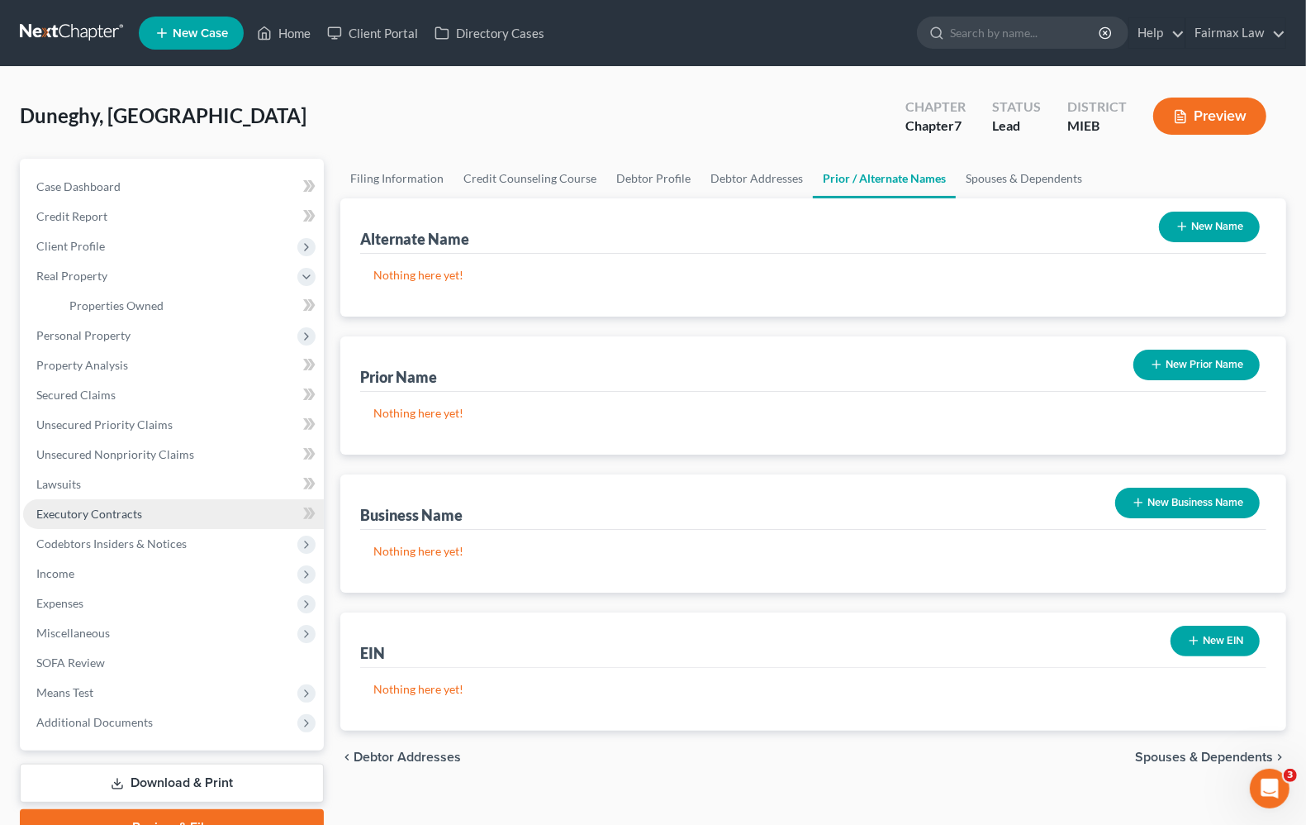
click at [77, 525] on link "Executory Contracts" at bounding box center [173, 514] width 301 height 30
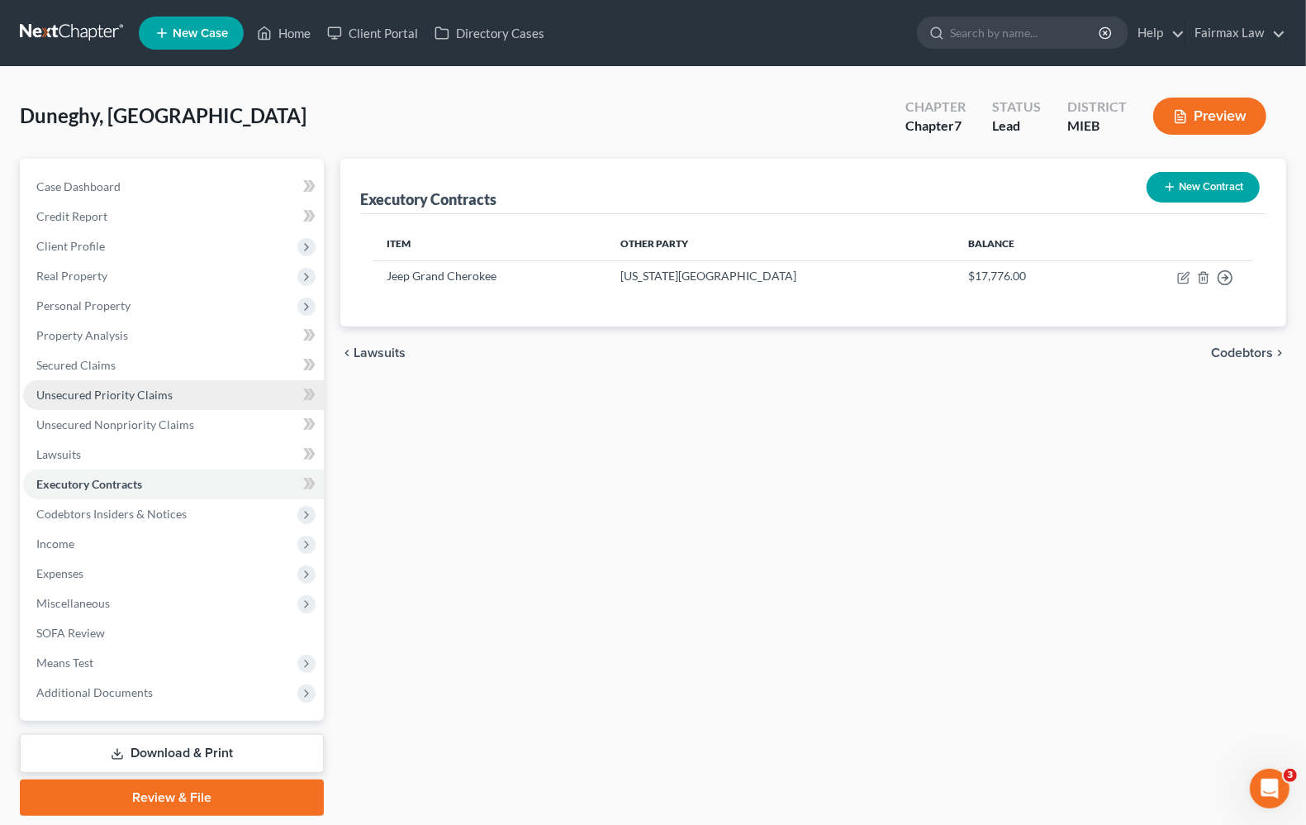
click at [99, 388] on span "Unsecured Priority Claims" at bounding box center [104, 395] width 136 height 14
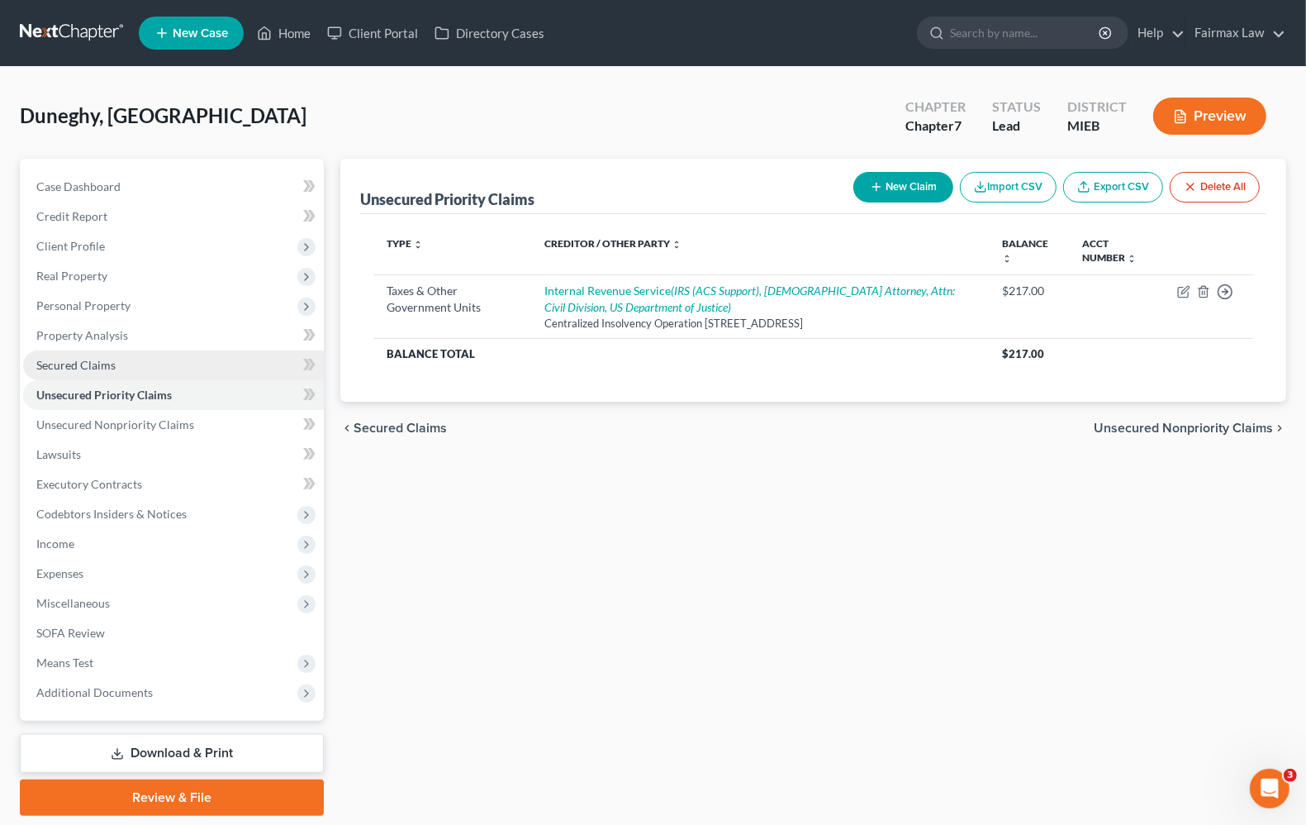
click at [110, 366] on span "Secured Claims" at bounding box center [75, 365] width 79 height 14
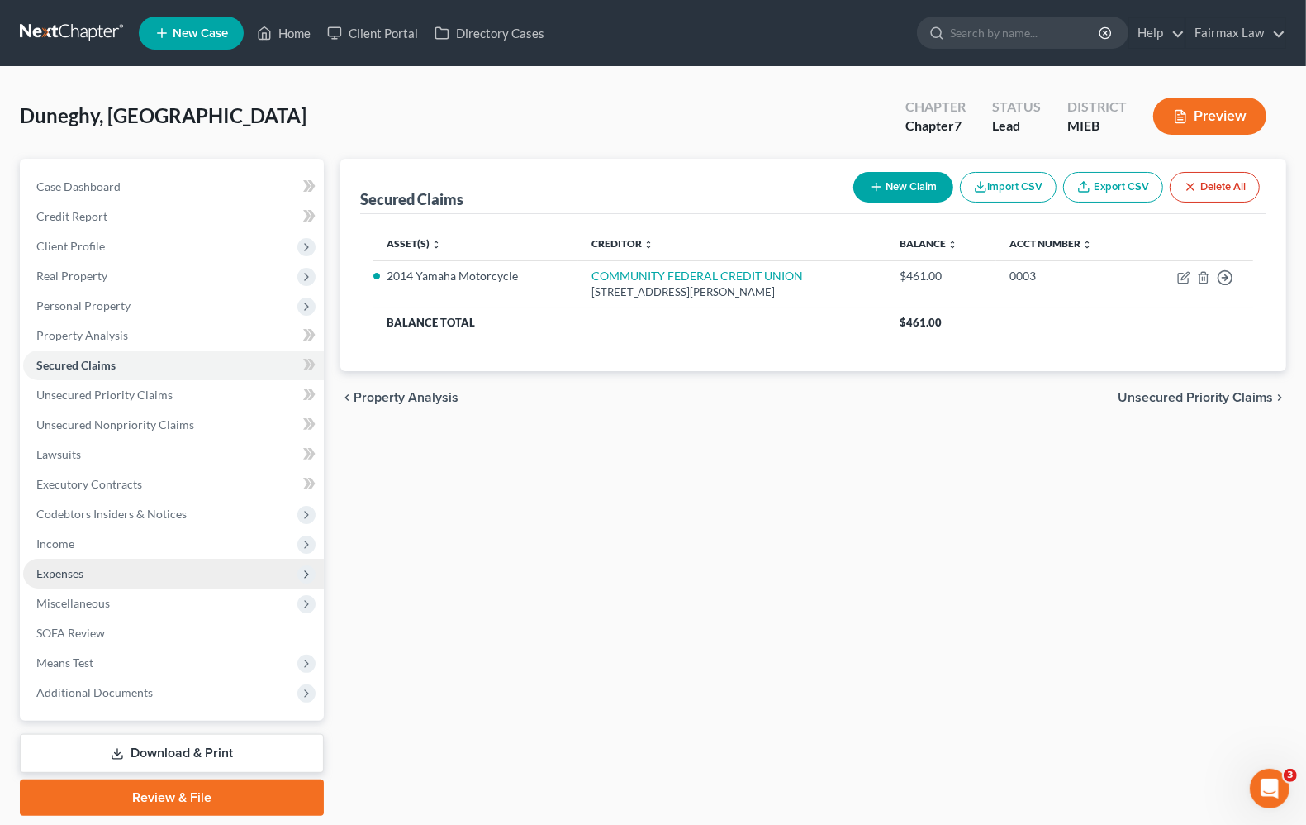
click at [45, 570] on span "Expenses" at bounding box center [59, 573] width 47 height 14
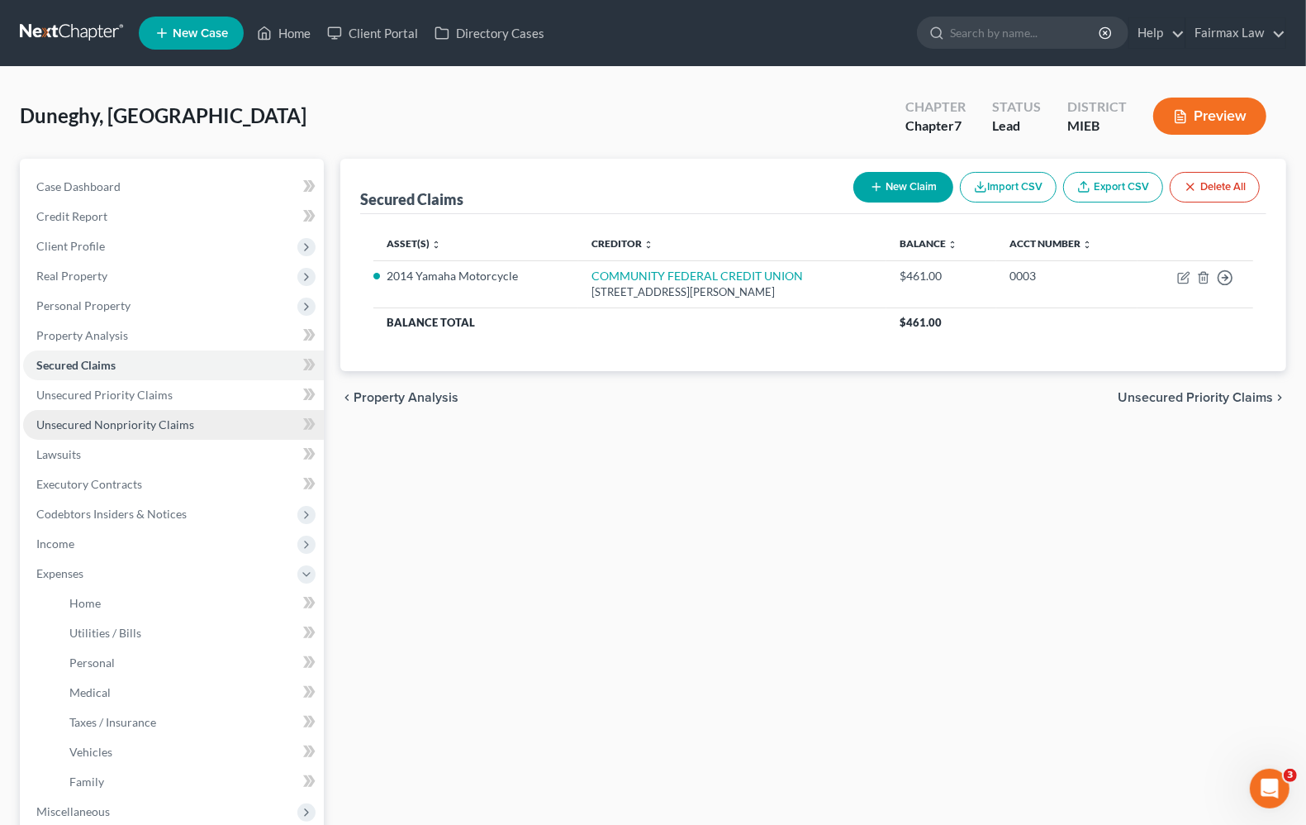
click at [98, 424] on span "Unsecured Nonpriority Claims" at bounding box center [115, 424] width 158 height 14
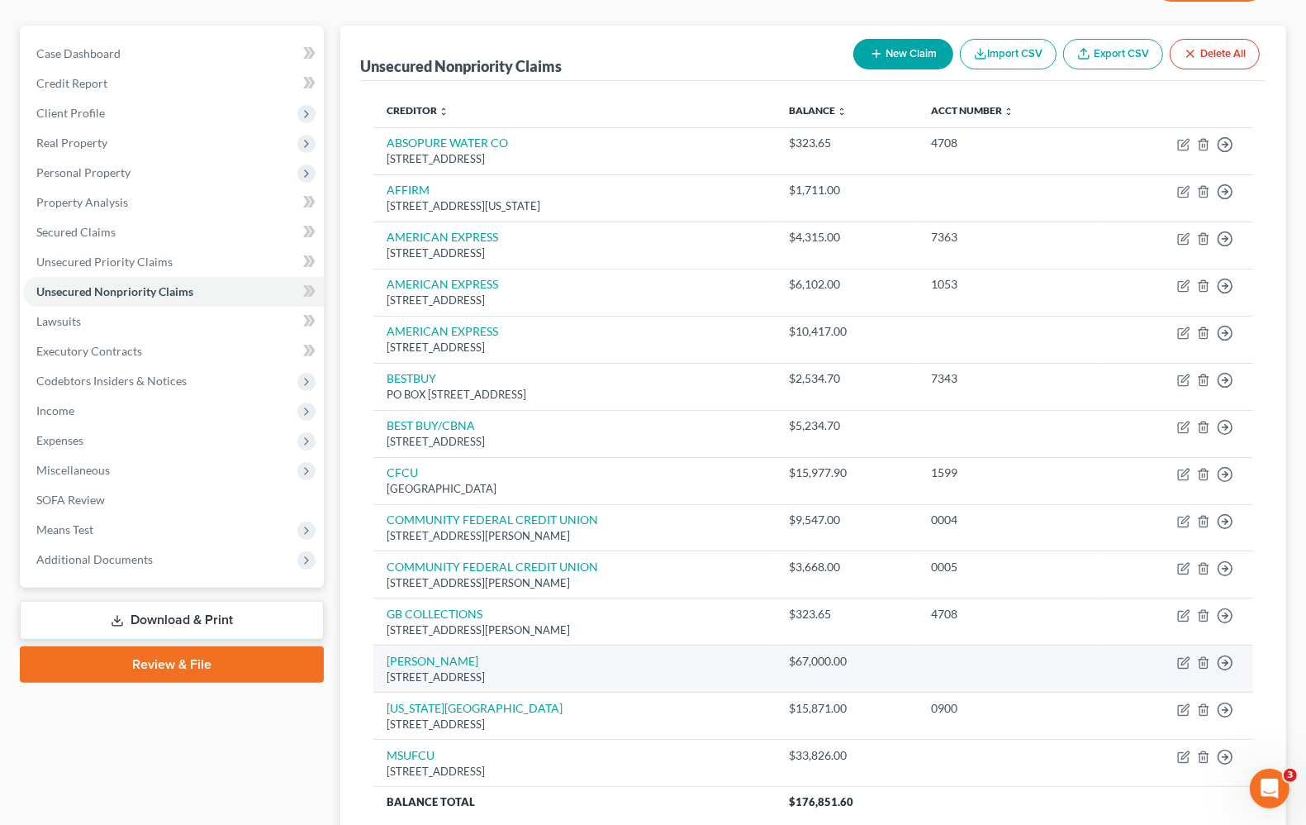
scroll to position [275, 0]
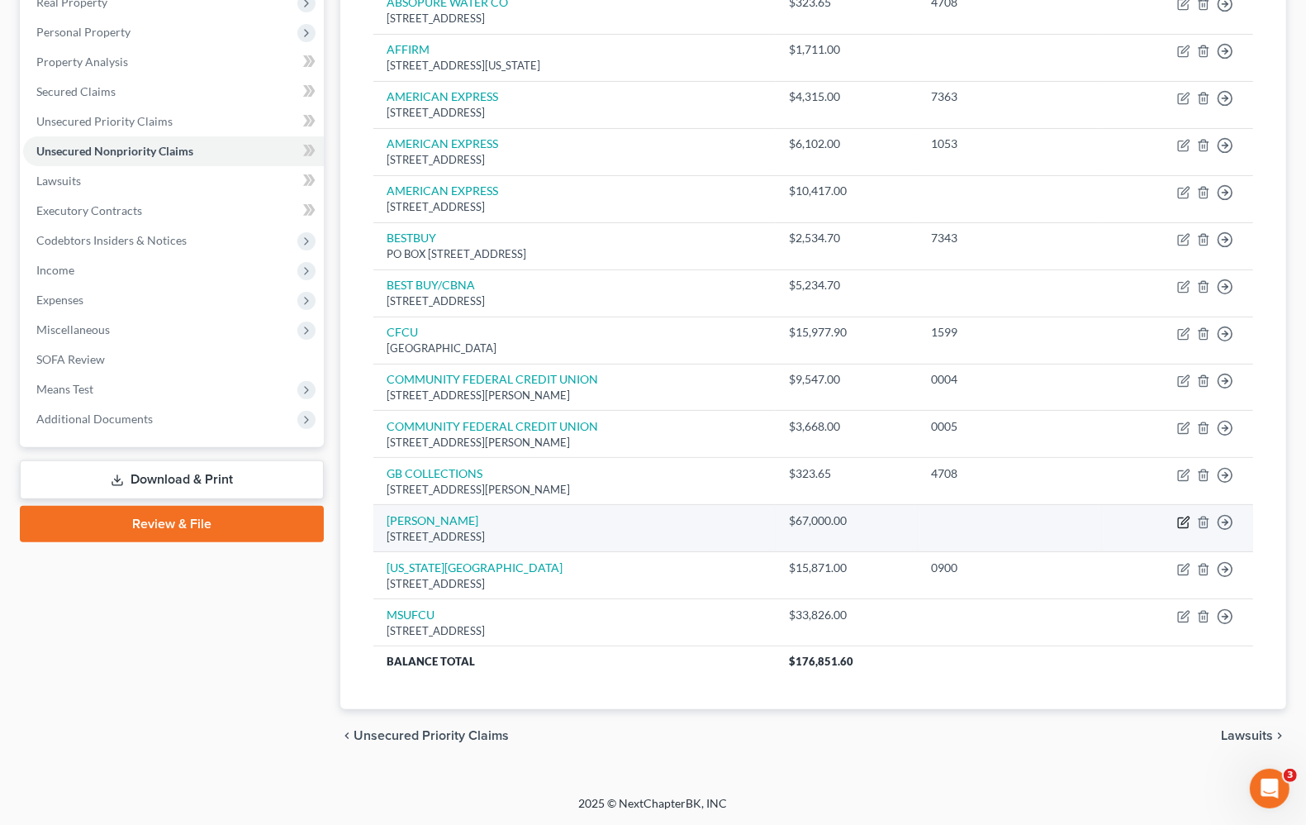
click at [1186, 518] on icon "button" at bounding box center [1185, 519] width 7 height 7
select select "23"
select select "14"
select select "0"
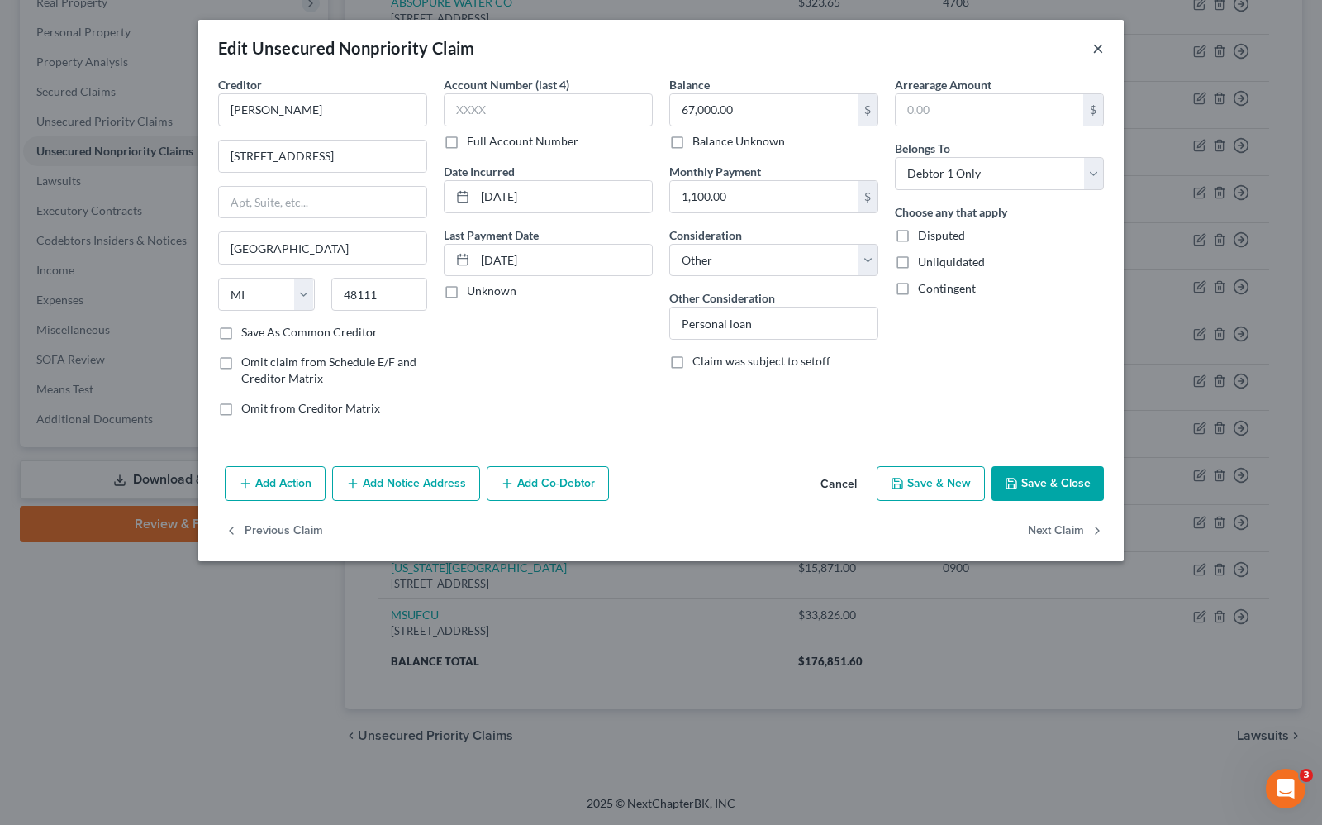
click at [1092, 45] on button "×" at bounding box center [1098, 48] width 12 height 20
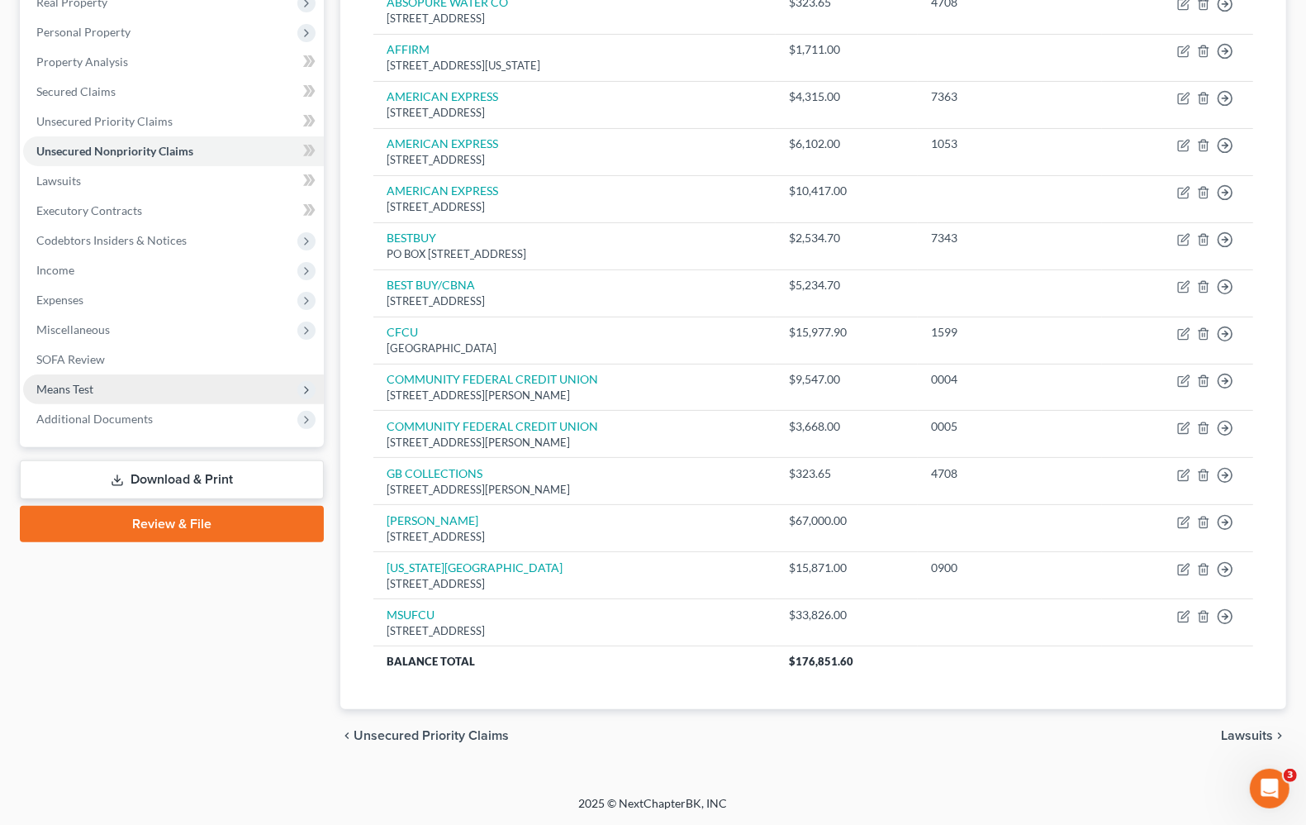
click at [50, 382] on span "Means Test" at bounding box center [64, 389] width 57 height 14
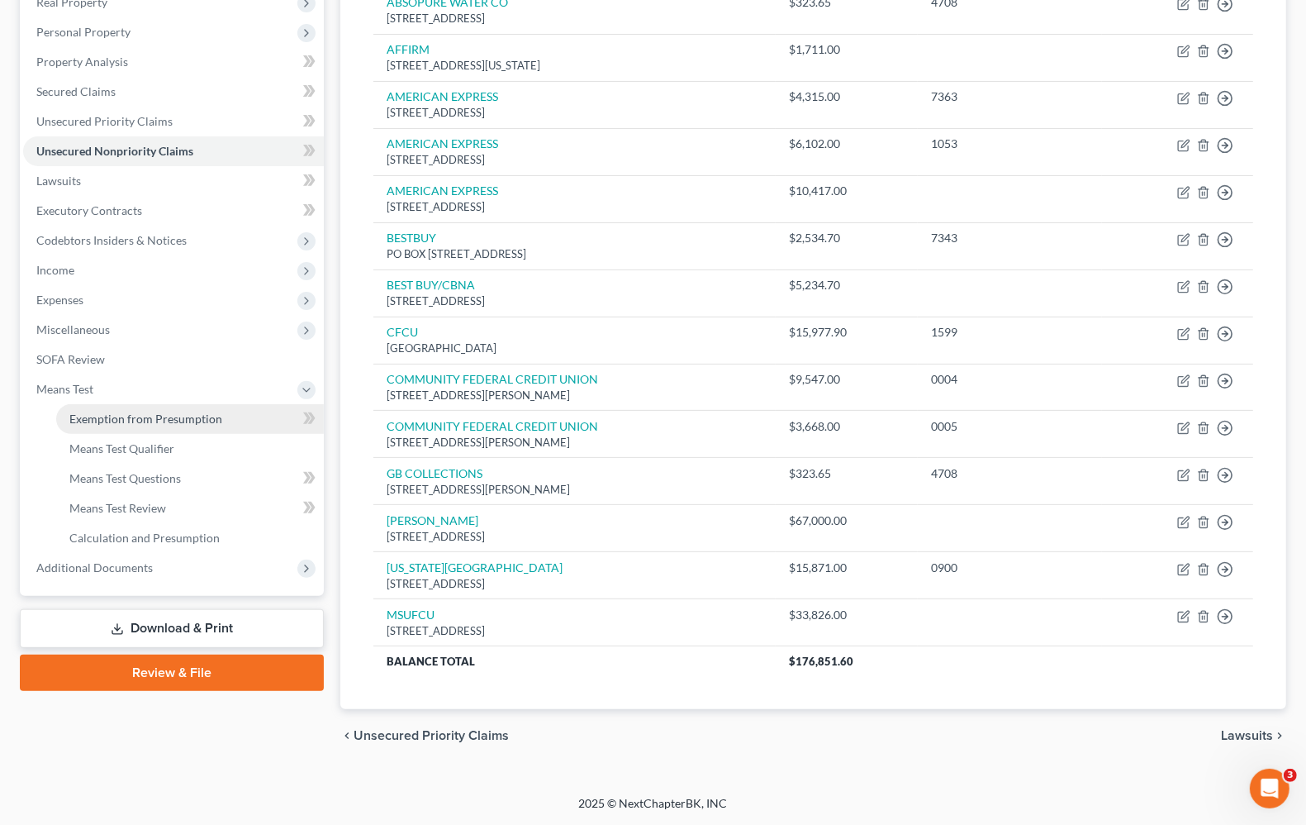
click at [102, 415] on span "Exemption from Presumption" at bounding box center [145, 418] width 153 height 14
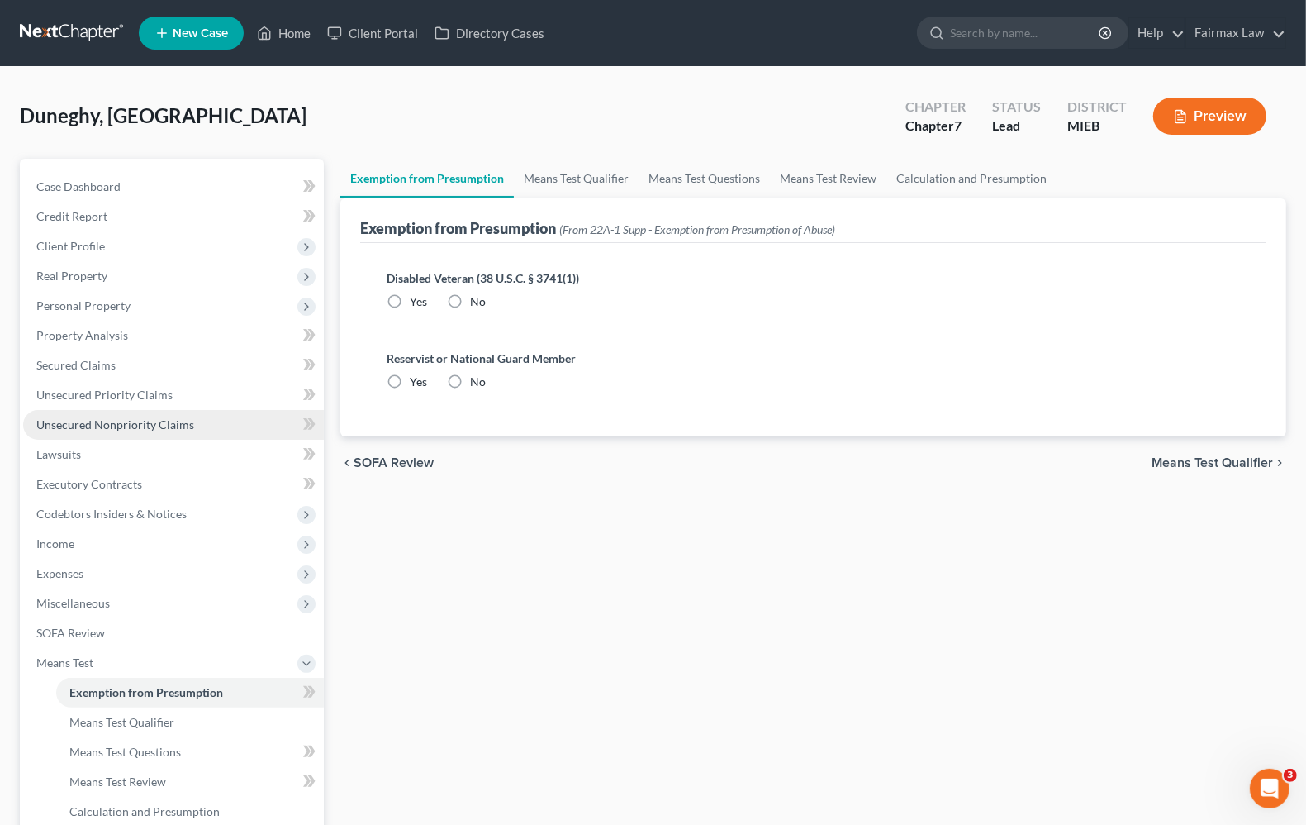
radio input "true"
click at [1183, 456] on span "Means Test Qualifier" at bounding box center [1212, 462] width 121 height 13
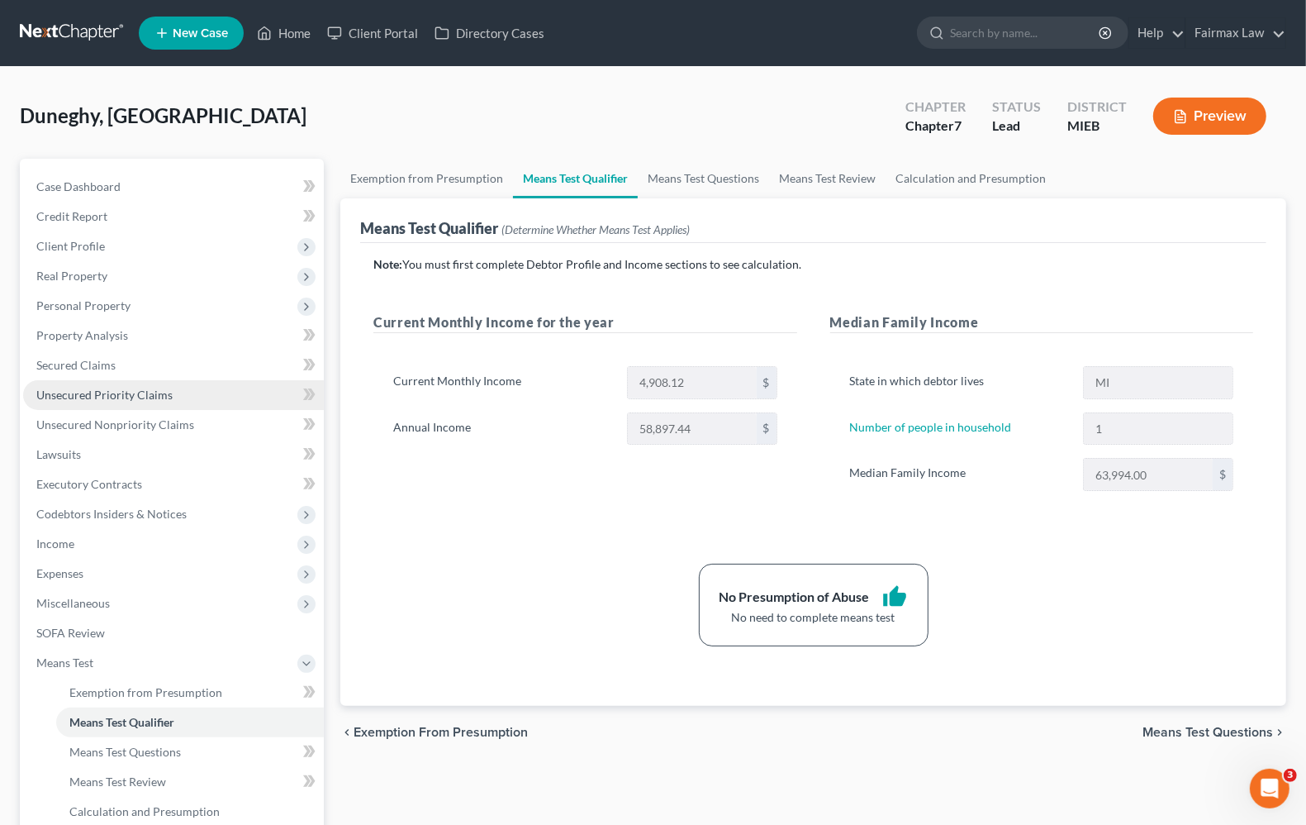
click at [74, 399] on span "Unsecured Priority Claims" at bounding box center [104, 395] width 136 height 14
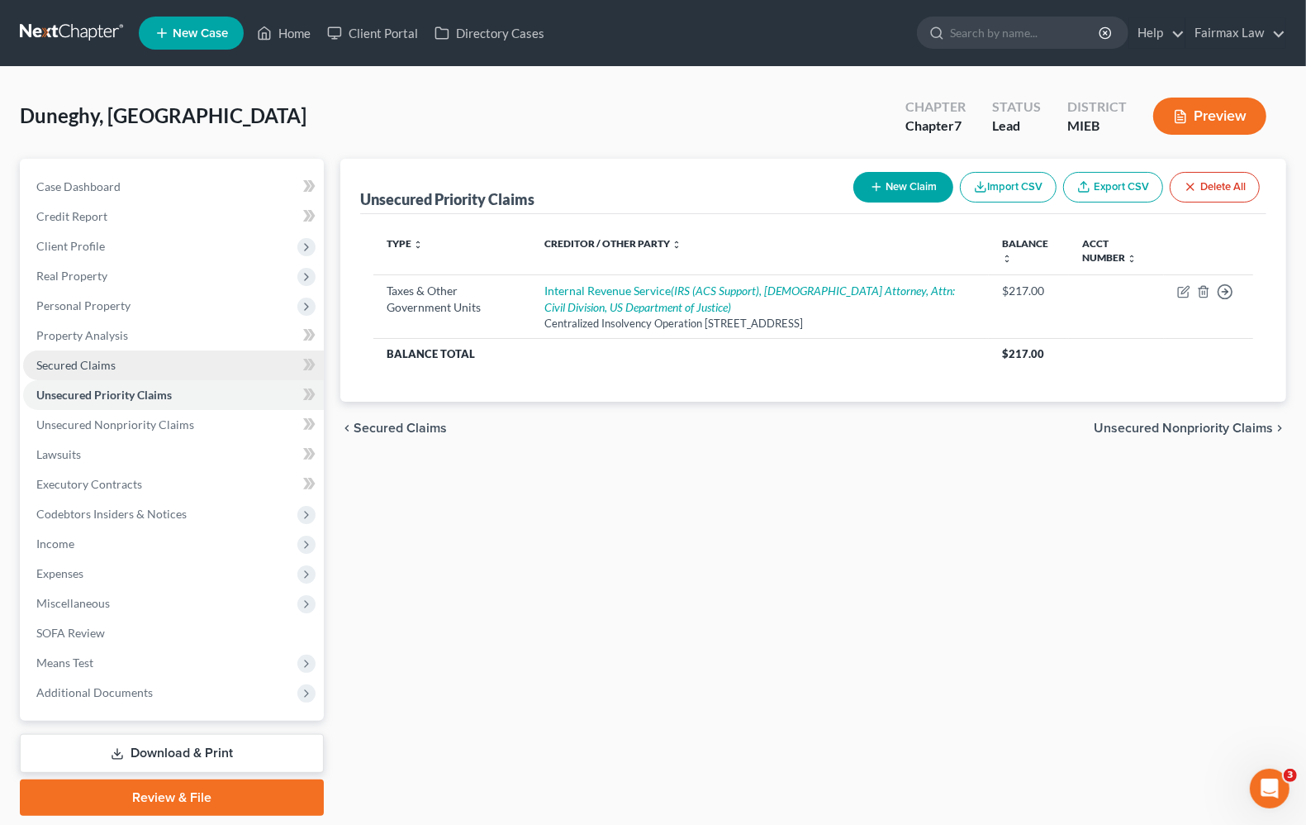
click at [72, 365] on span "Secured Claims" at bounding box center [75, 365] width 79 height 14
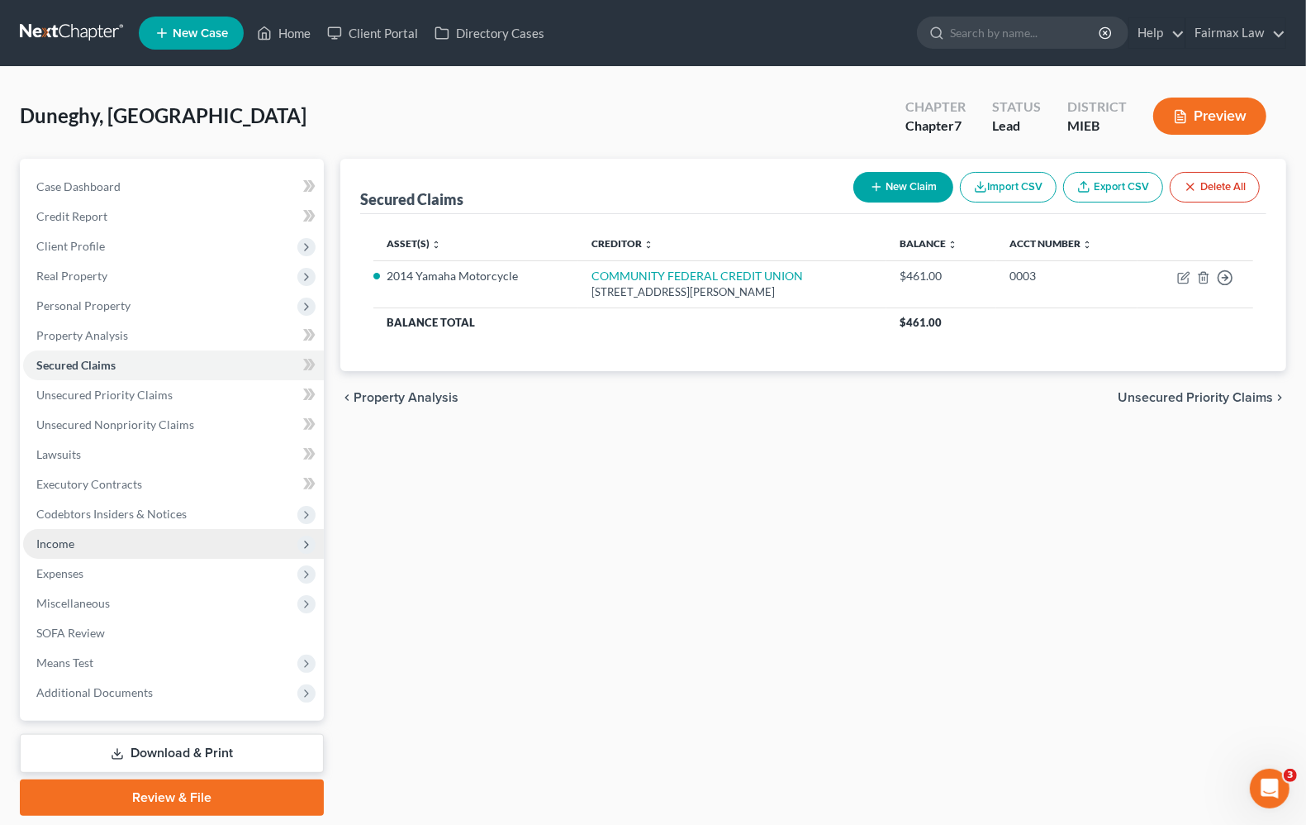
drag, startPoint x: 78, startPoint y: 541, endPoint x: 70, endPoint y: 544, distance: 8.6
click at [77, 541] on span "Income" at bounding box center [173, 544] width 301 height 30
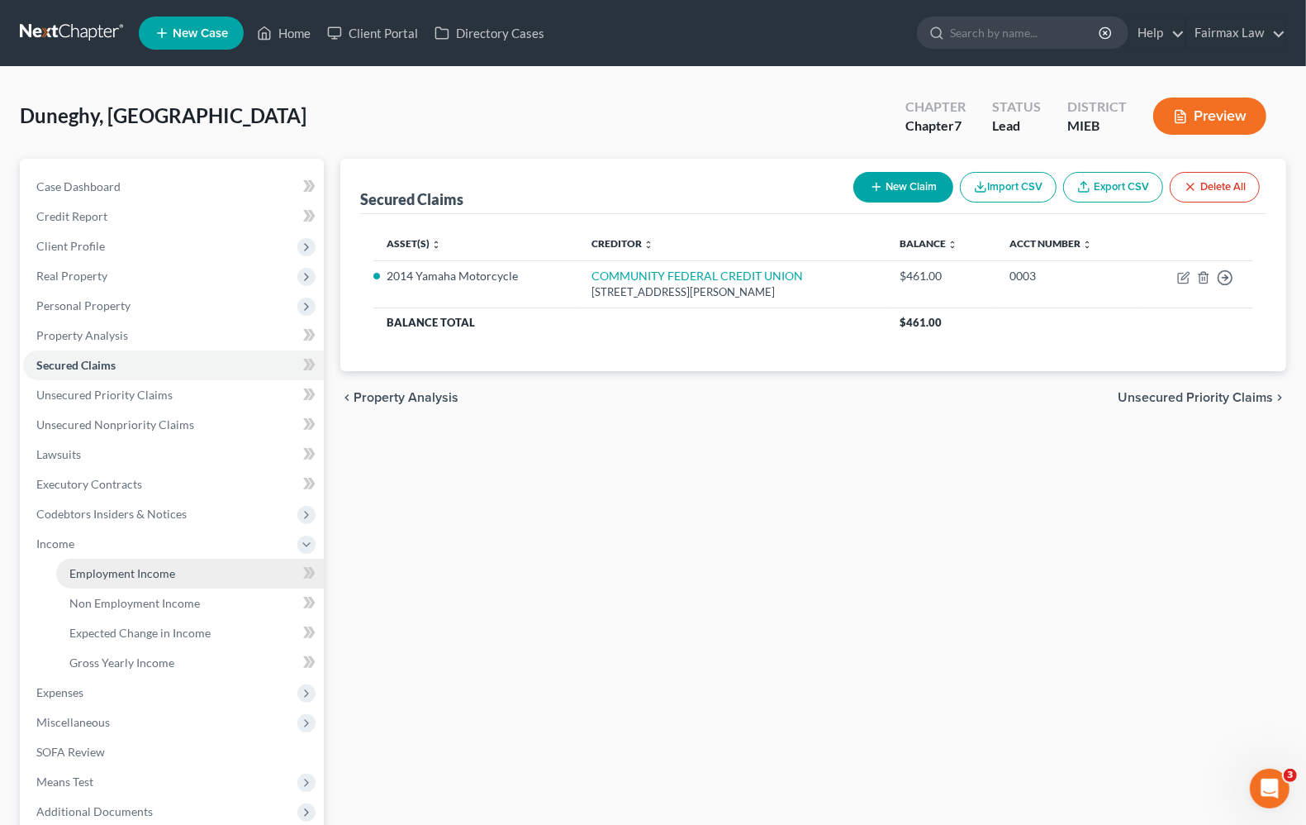
drag, startPoint x: 77, startPoint y: 583, endPoint x: 91, endPoint y: 575, distance: 16.3
click at [79, 583] on link "Employment Income" at bounding box center [190, 574] width 268 height 30
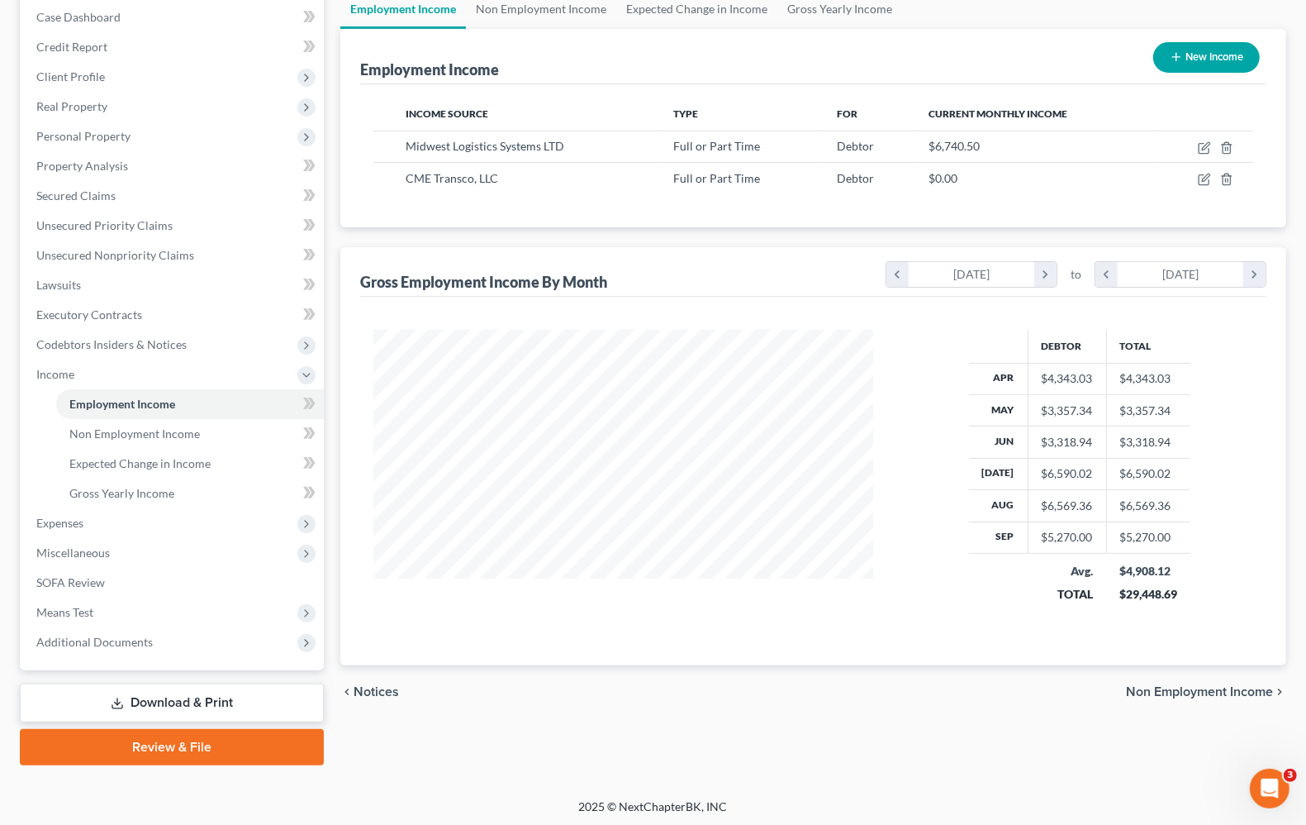
scroll to position [170, 0]
click at [1196, 692] on span "Non Employment Income" at bounding box center [1199, 690] width 147 height 13
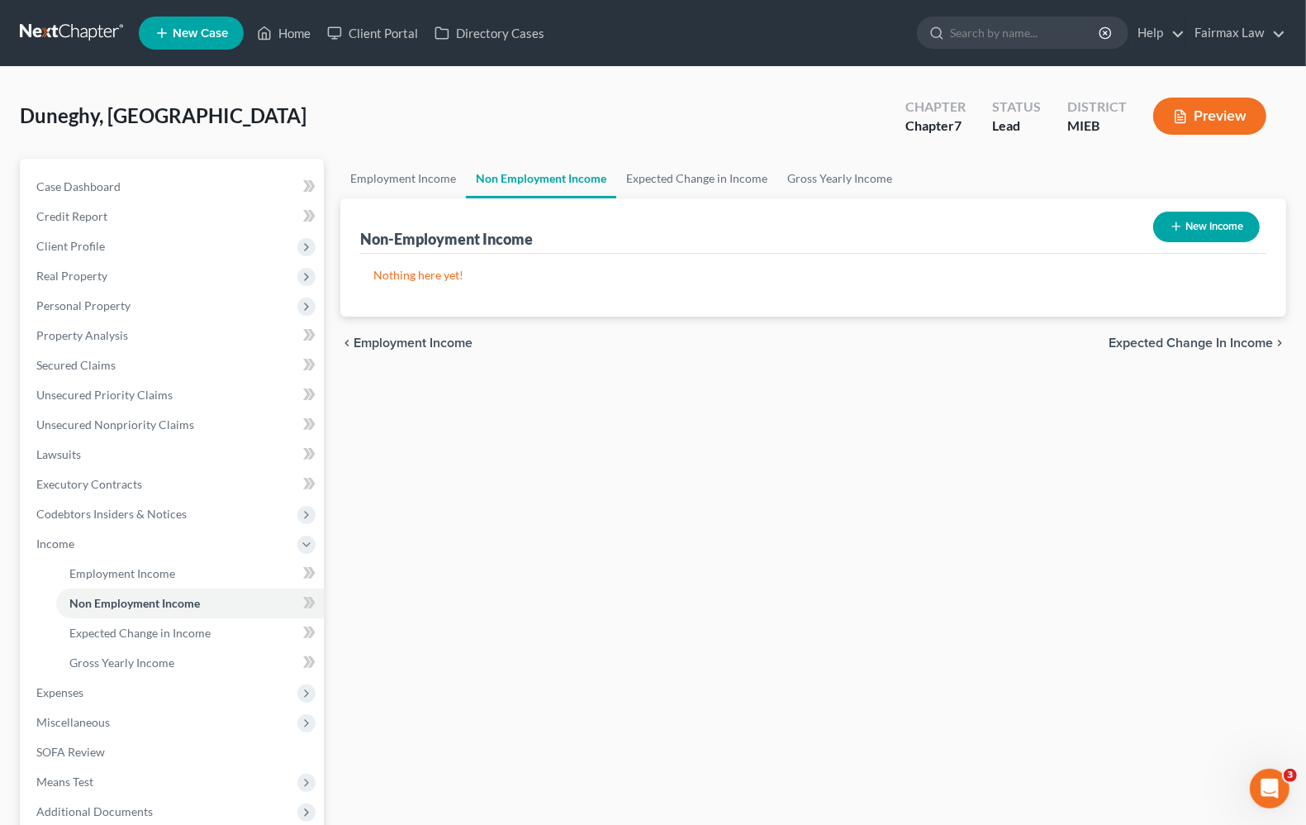
click at [1157, 345] on span "Expected Change in Income" at bounding box center [1191, 342] width 164 height 13
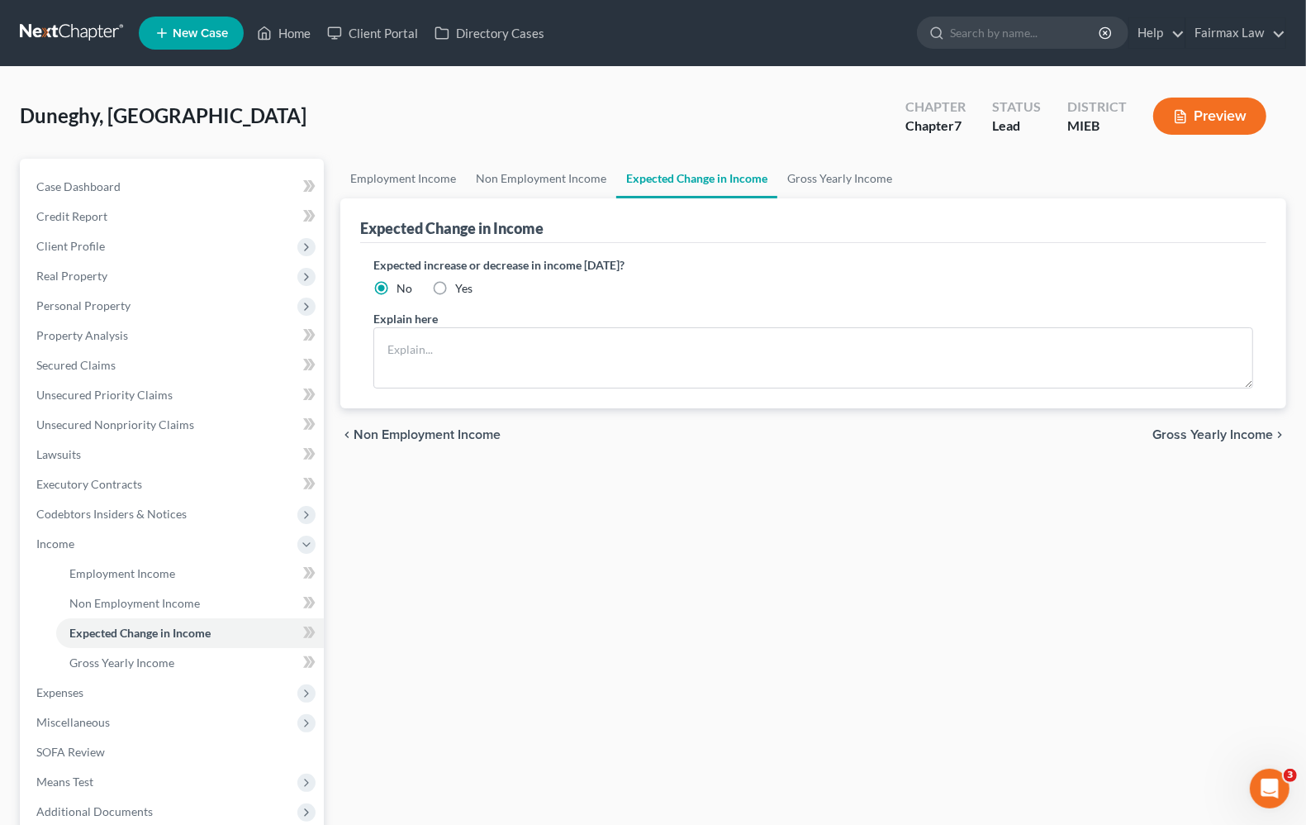
click at [1177, 435] on span "Gross Yearly Income" at bounding box center [1213, 434] width 121 height 13
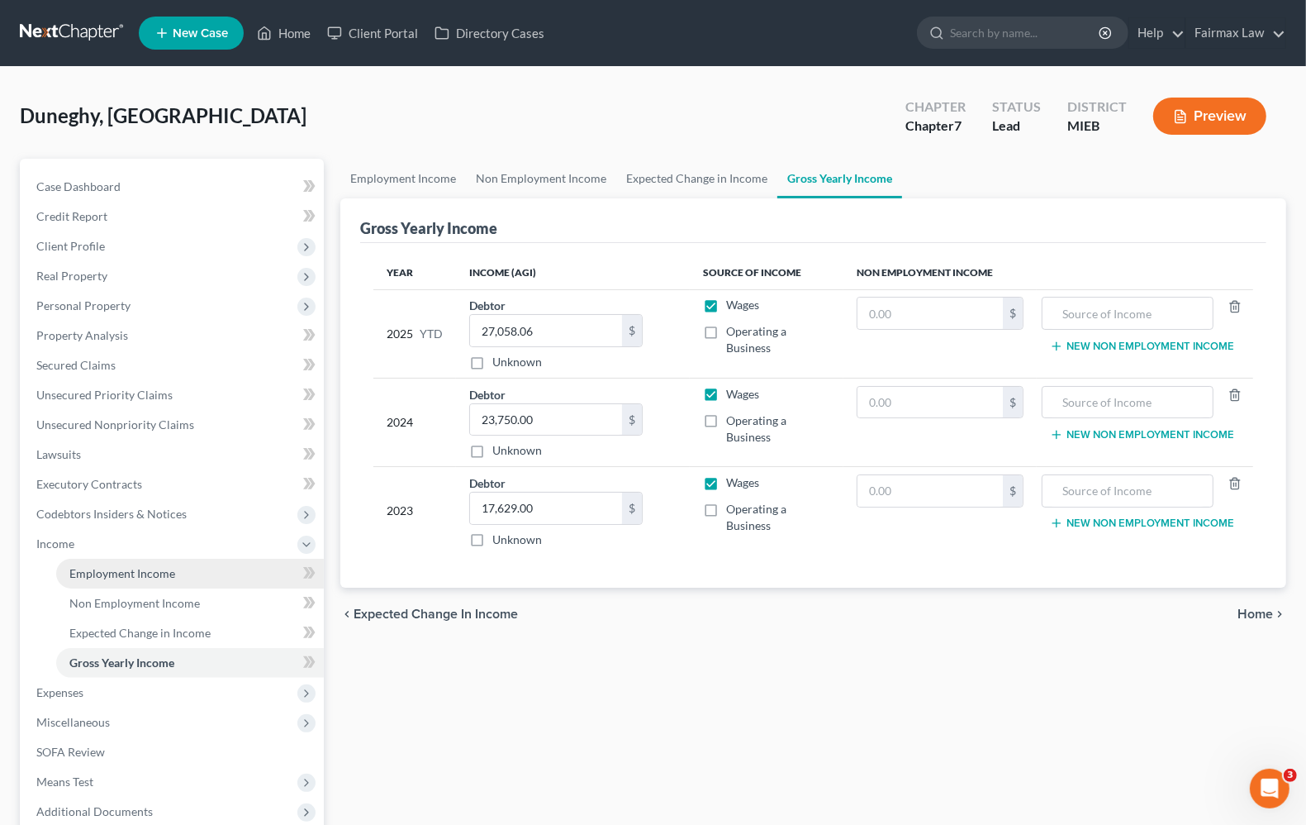
click at [109, 568] on span "Employment Income" at bounding box center [122, 573] width 106 height 14
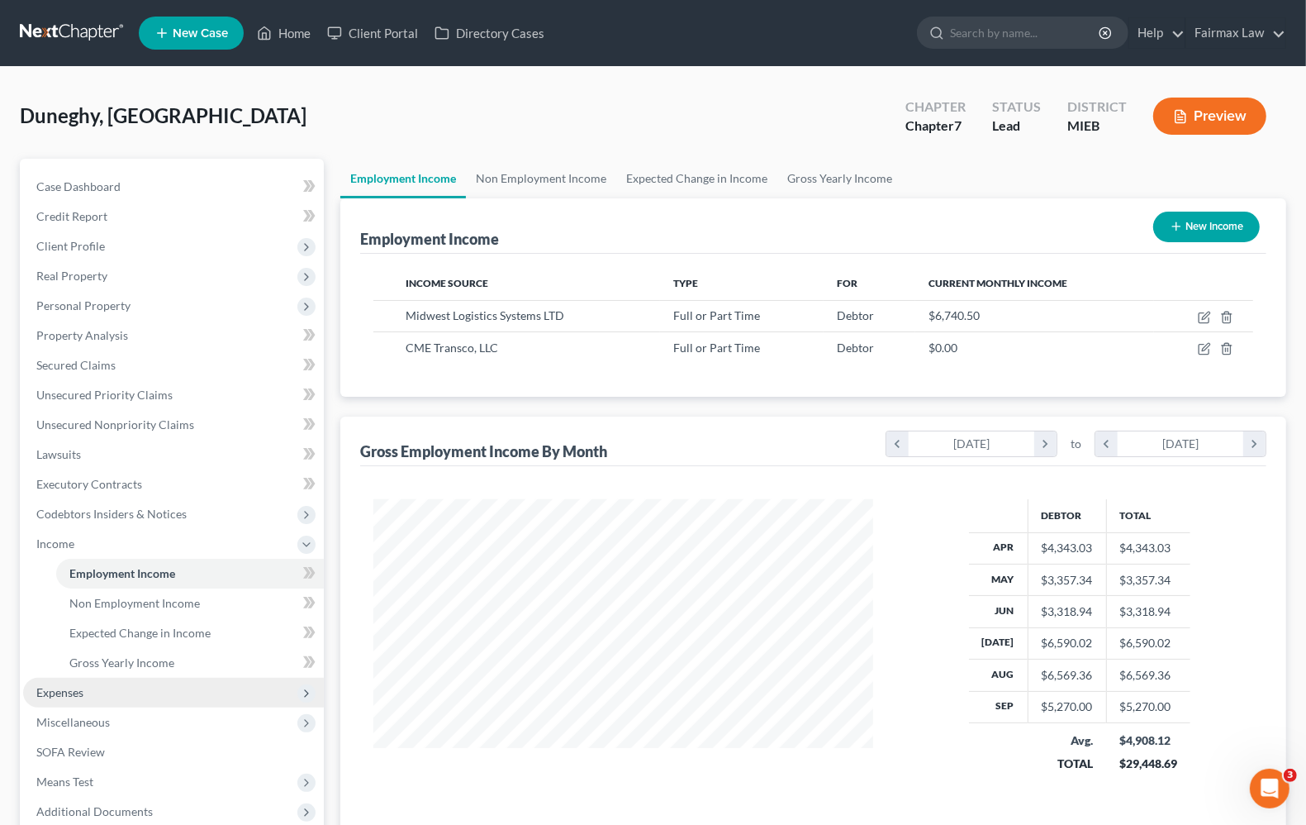
scroll to position [297, 531]
click at [79, 698] on span "Expenses" at bounding box center [173, 693] width 301 height 30
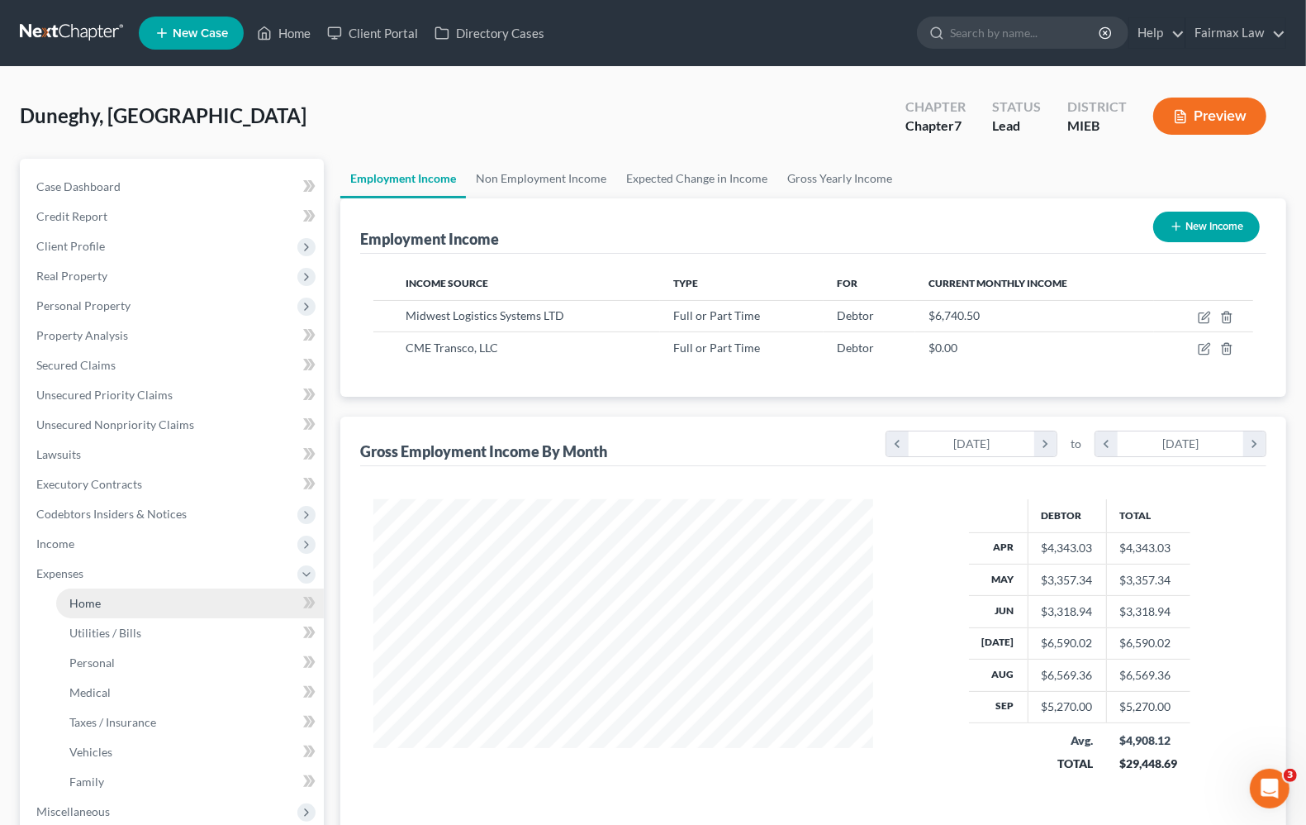
click at [88, 597] on span "Home" at bounding box center [84, 603] width 31 height 14
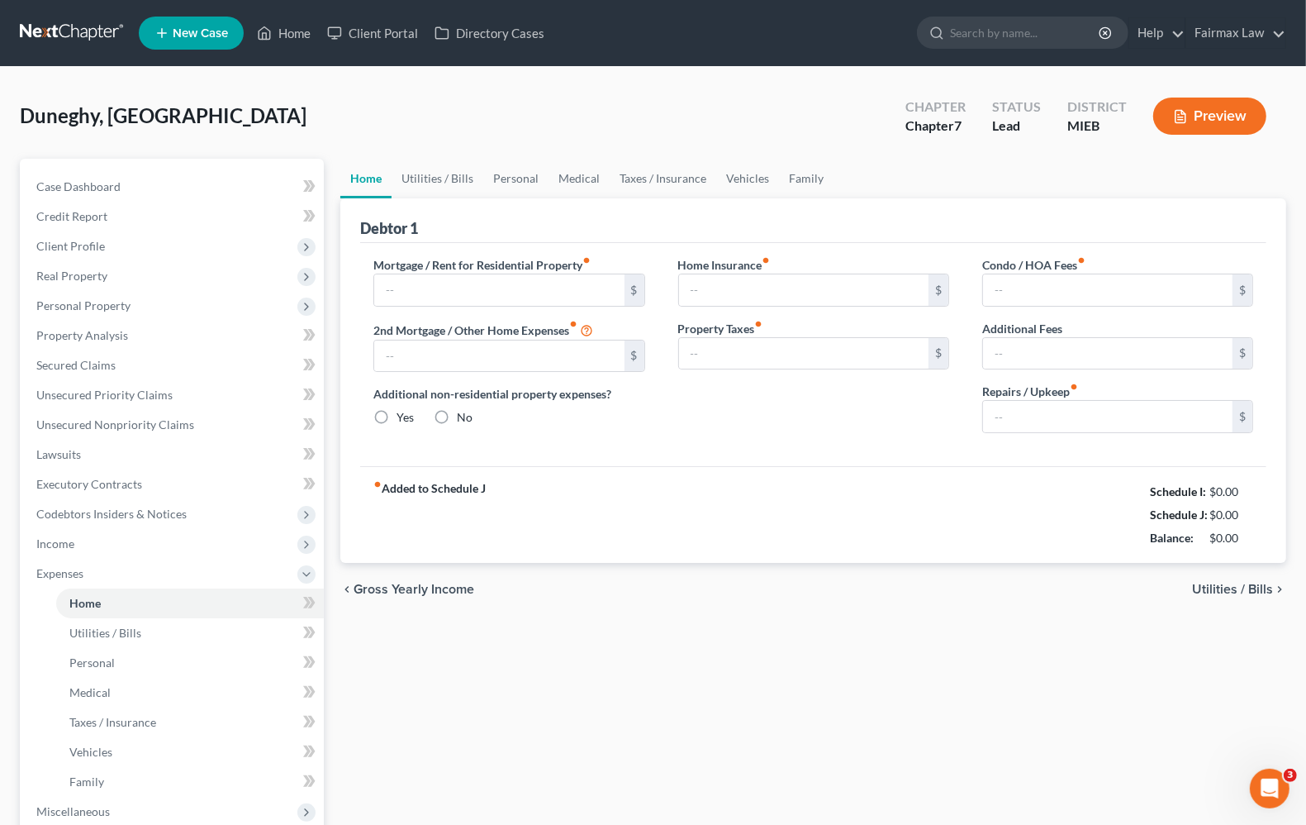
type input "1,000.00"
type input "0.00"
radio input "true"
type input "18.00"
type input "0.00"
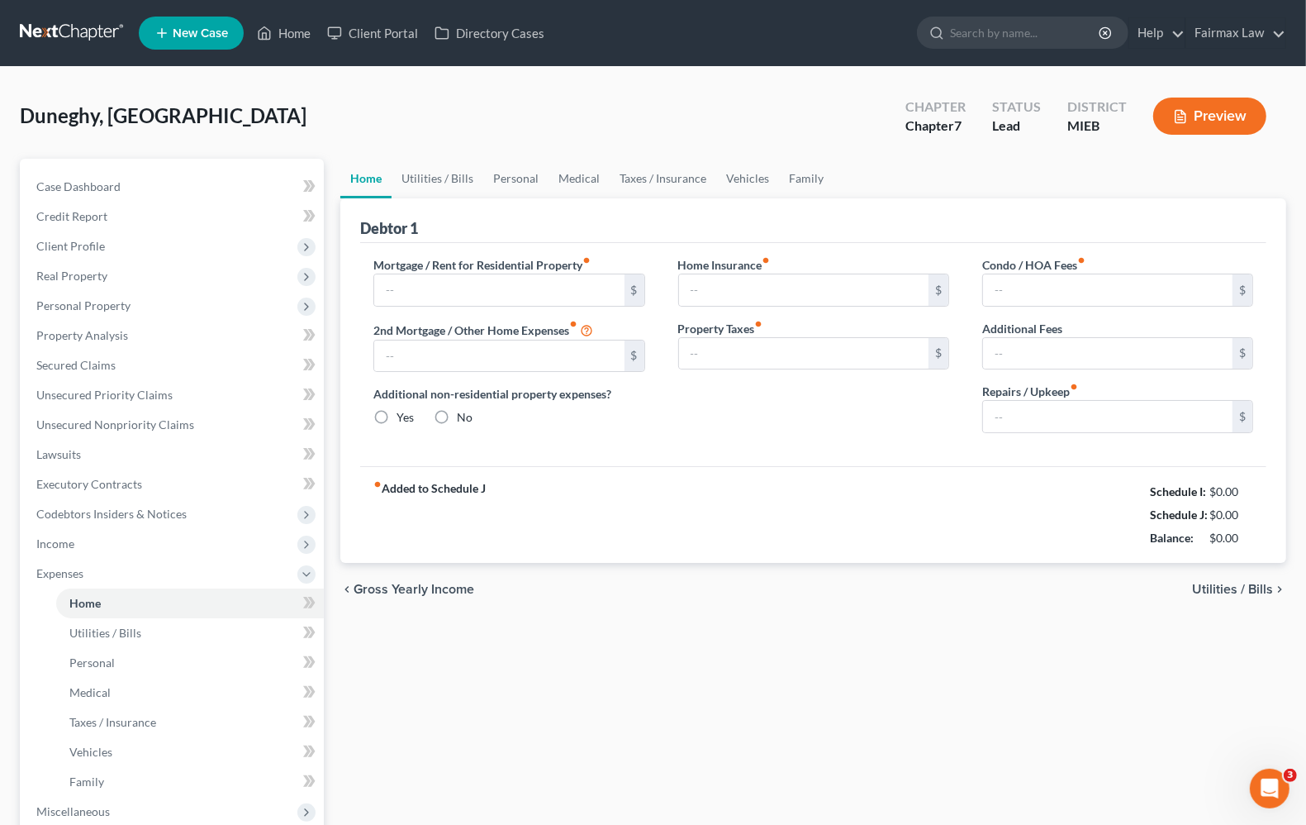
type input "0.00"
type input "50.00"
click at [1229, 592] on span "Utilities / Bills" at bounding box center [1232, 589] width 81 height 13
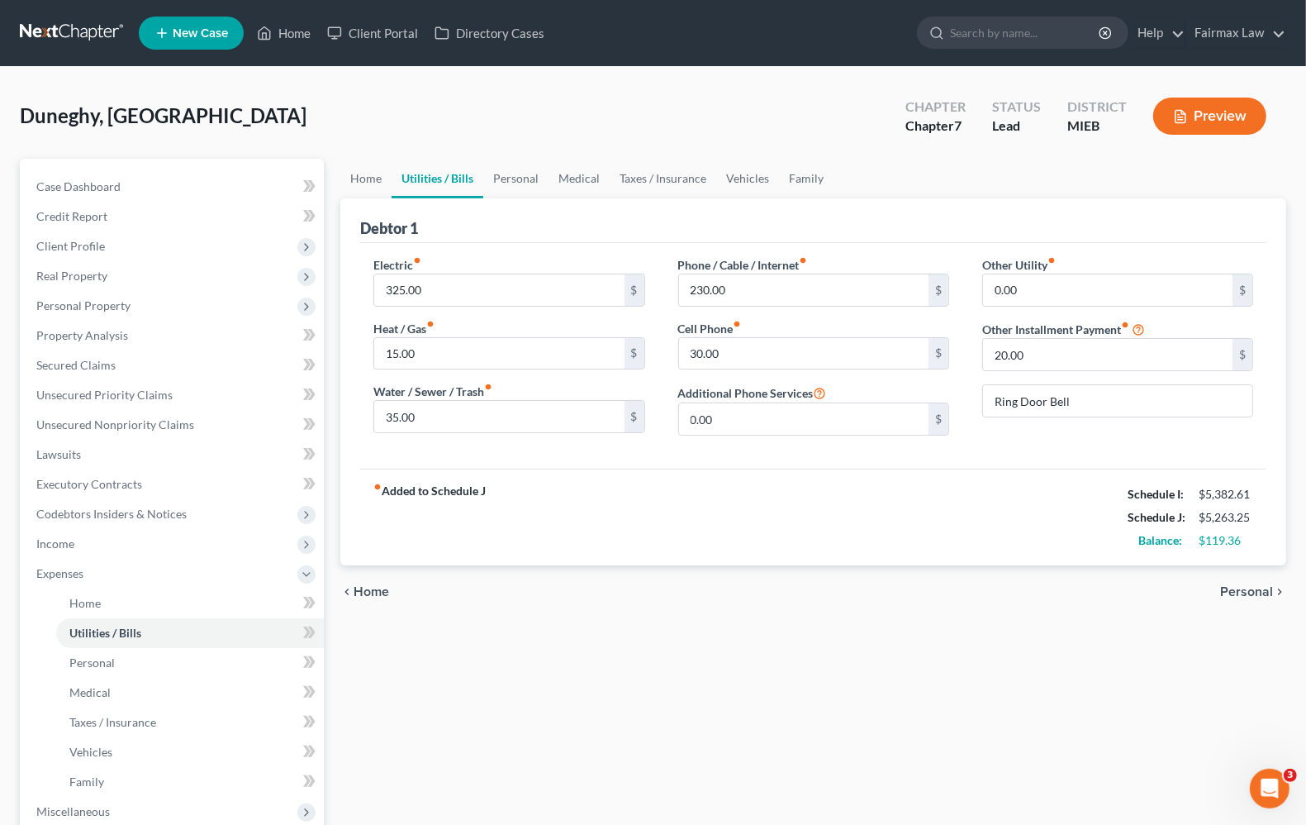
click at [1229, 592] on span "Personal" at bounding box center [1246, 591] width 53 height 13
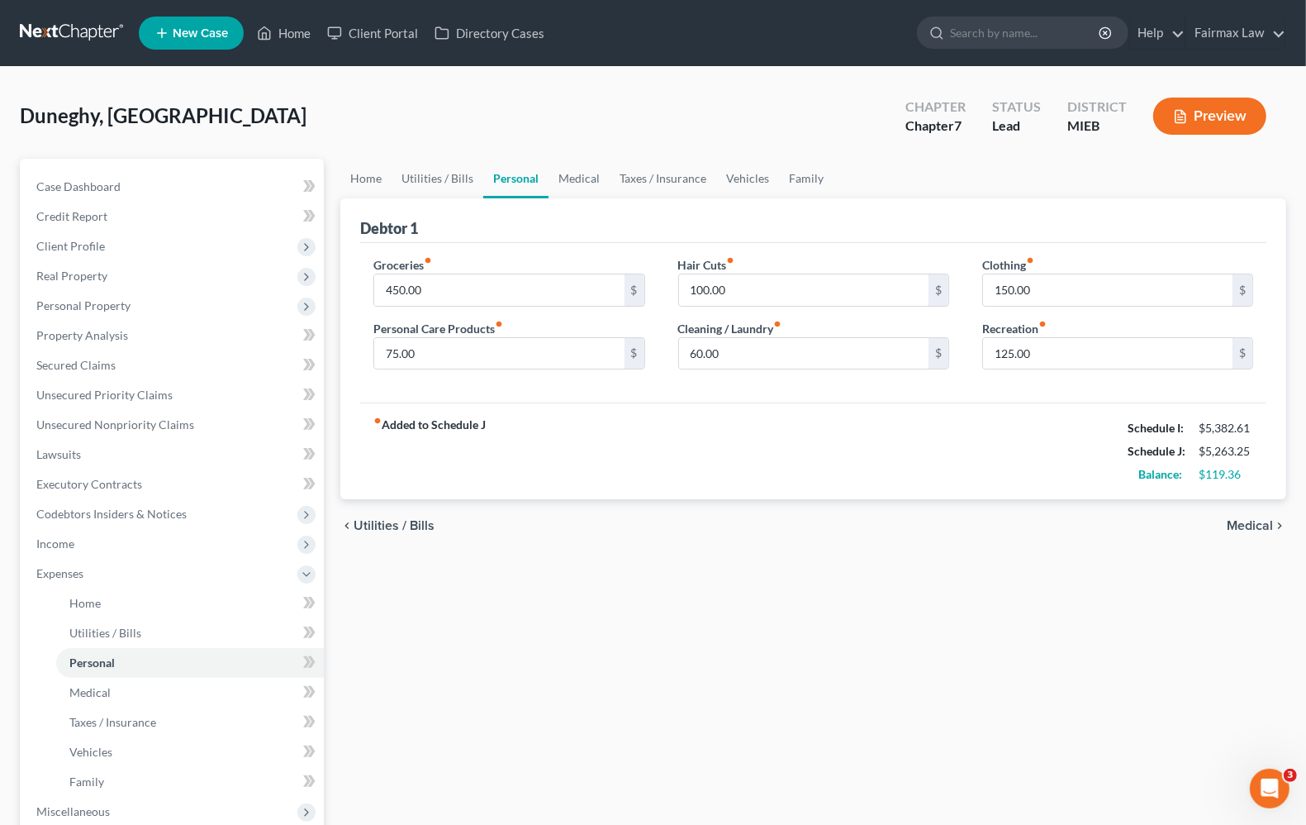
click at [1252, 530] on span "Medical" at bounding box center [1250, 525] width 46 height 13
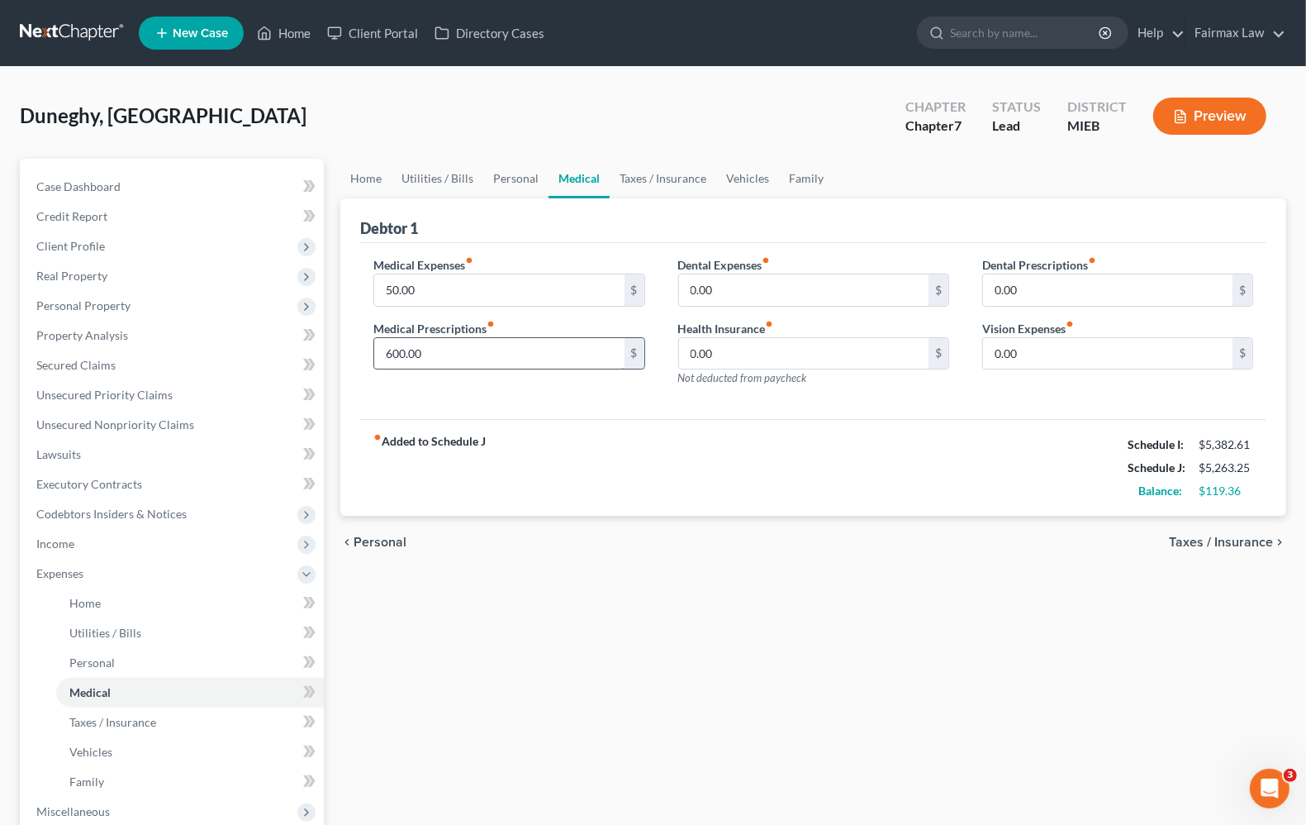
click at [500, 359] on input "600.00" at bounding box center [499, 353] width 250 height 31
type input "0"
drag, startPoint x: 666, startPoint y: 535, endPoint x: 1118, endPoint y: 516, distance: 452.3
click at [668, 535] on div "chevron_left Personal Taxes / Insurance chevron_right" at bounding box center [813, 542] width 946 height 53
click at [1211, 529] on div "chevron_left Personal Taxes / Insurance chevron_right" at bounding box center [813, 542] width 946 height 53
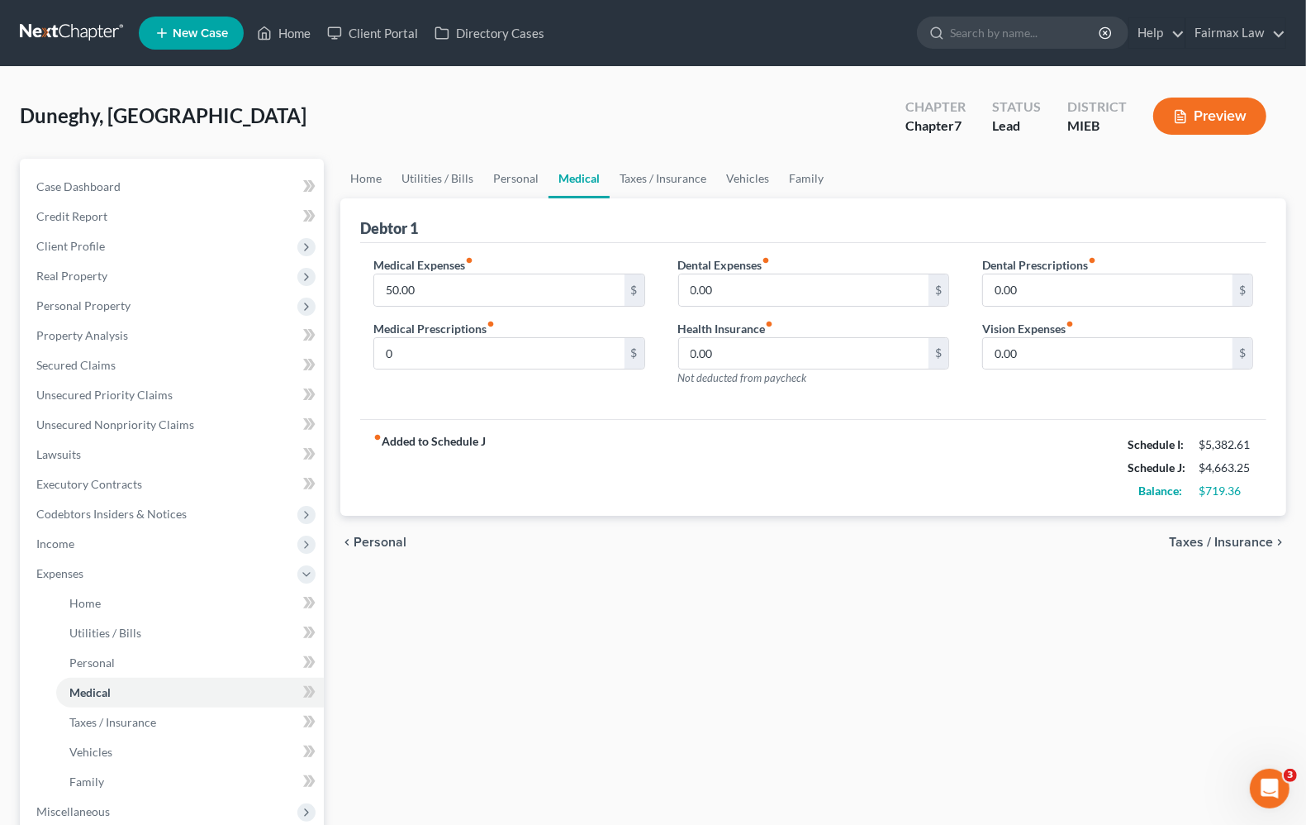
click at [1212, 545] on span "Taxes / Insurance" at bounding box center [1221, 541] width 104 height 13
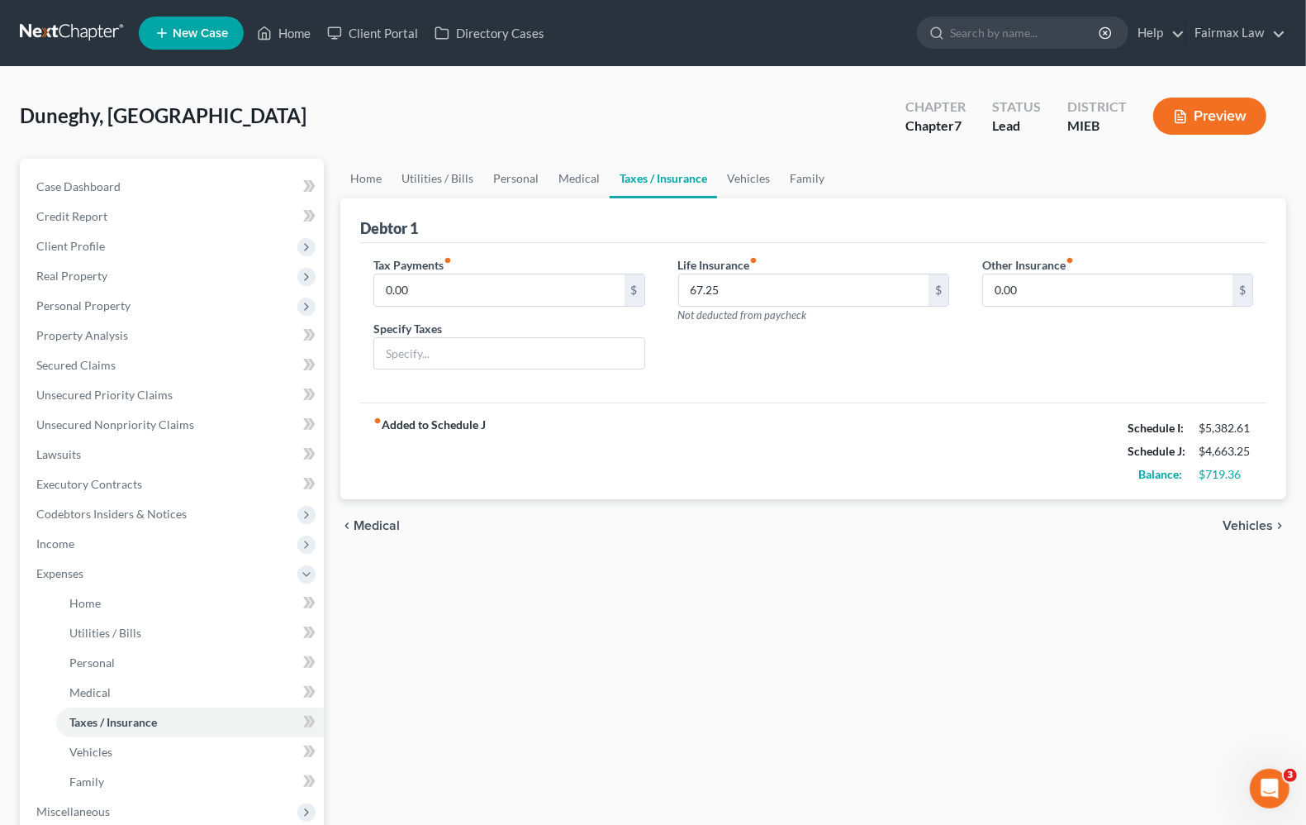
click at [1234, 521] on span "Vehicles" at bounding box center [1248, 525] width 50 height 13
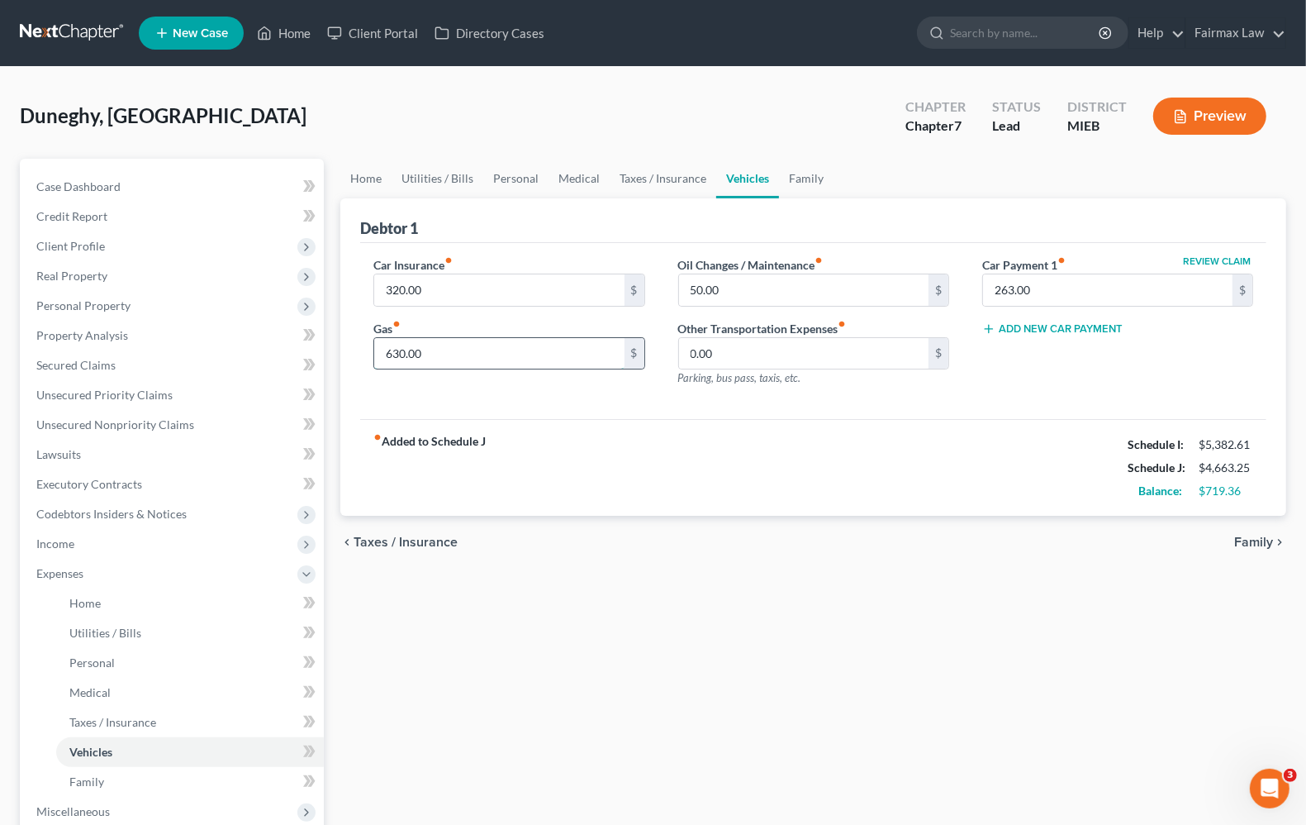
click at [492, 348] on input "630.00" at bounding box center [499, 353] width 250 height 31
click at [1242, 544] on span "Family" at bounding box center [1253, 541] width 39 height 13
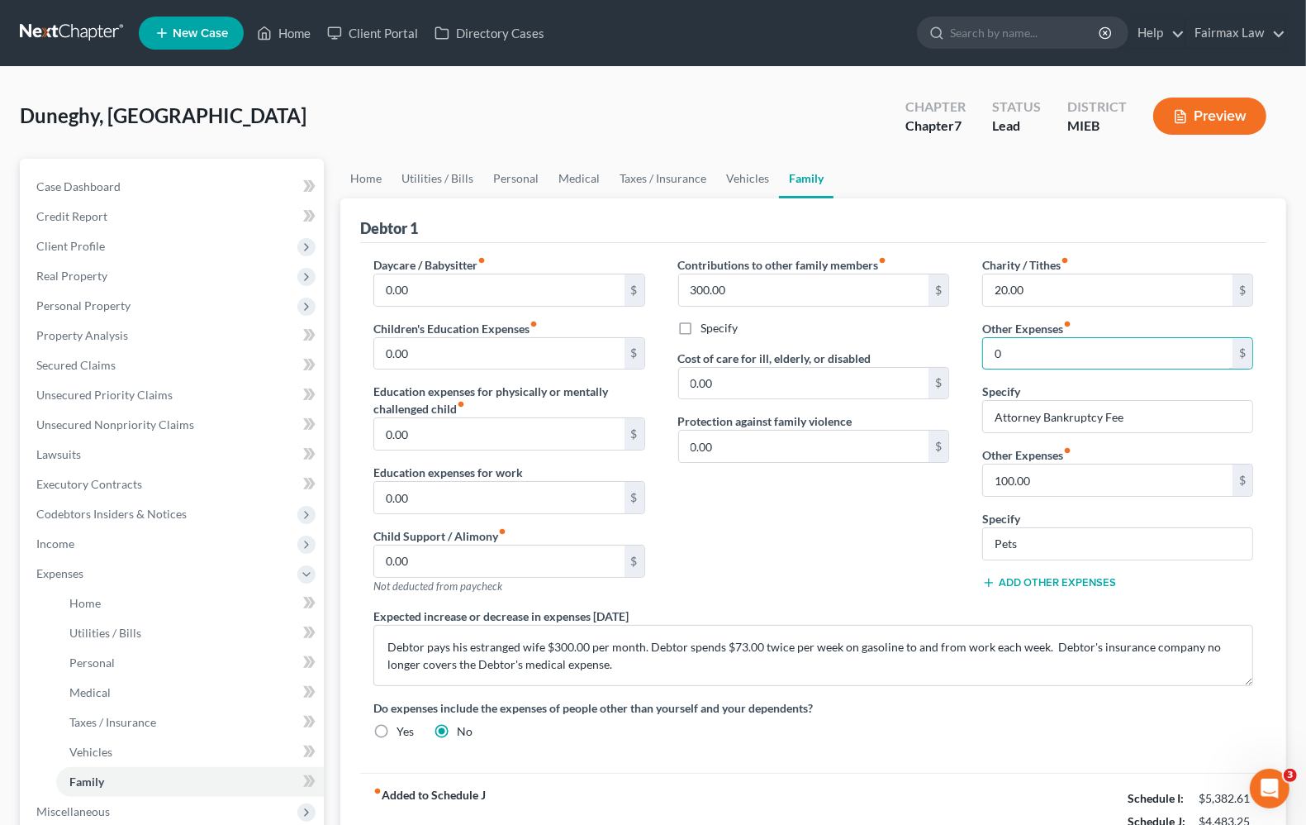
type input "0"
click at [980, 417] on div "Charity / Tithes fiber_manual_record 20.00 $ Other Expenses fiber_manual_record…" at bounding box center [1118, 431] width 304 height 351
drag, startPoint x: 1049, startPoint y: 415, endPoint x: 866, endPoint y: 403, distance: 183.8
click at [862, 401] on div "Daycare / Babysitter fiber_manual_record 0.00 $ Children's Education Expenses f…" at bounding box center [813, 504] width 913 height 497
type input "0"
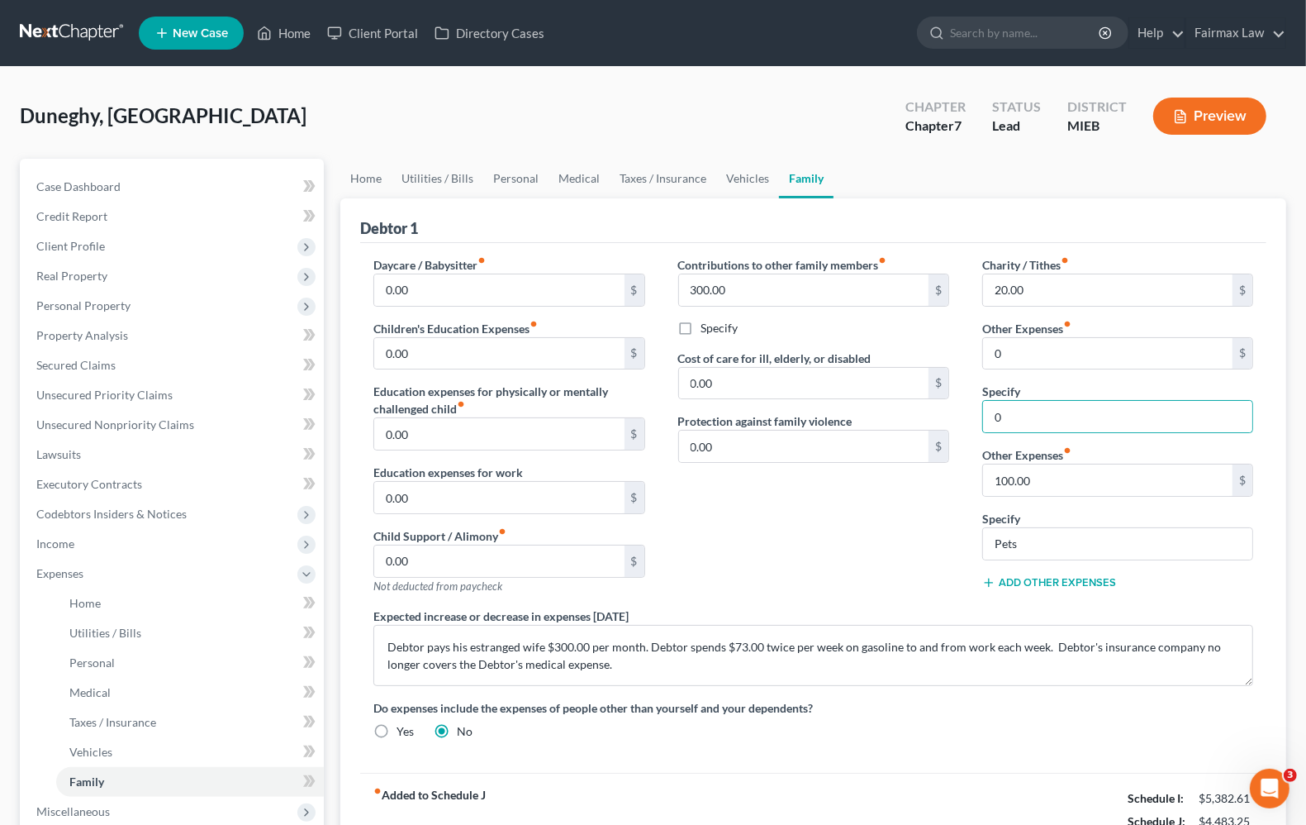
click at [791, 556] on div "Contributions to other family members fiber_manual_record 300.00 $ Specify Cost…" at bounding box center [814, 431] width 304 height 351
click at [816, 526] on div "Contributions to other family members fiber_manual_record 0 $ Specify Cost of c…" at bounding box center [814, 431] width 304 height 351
click at [59, 545] on span "Income" at bounding box center [55, 543] width 38 height 14
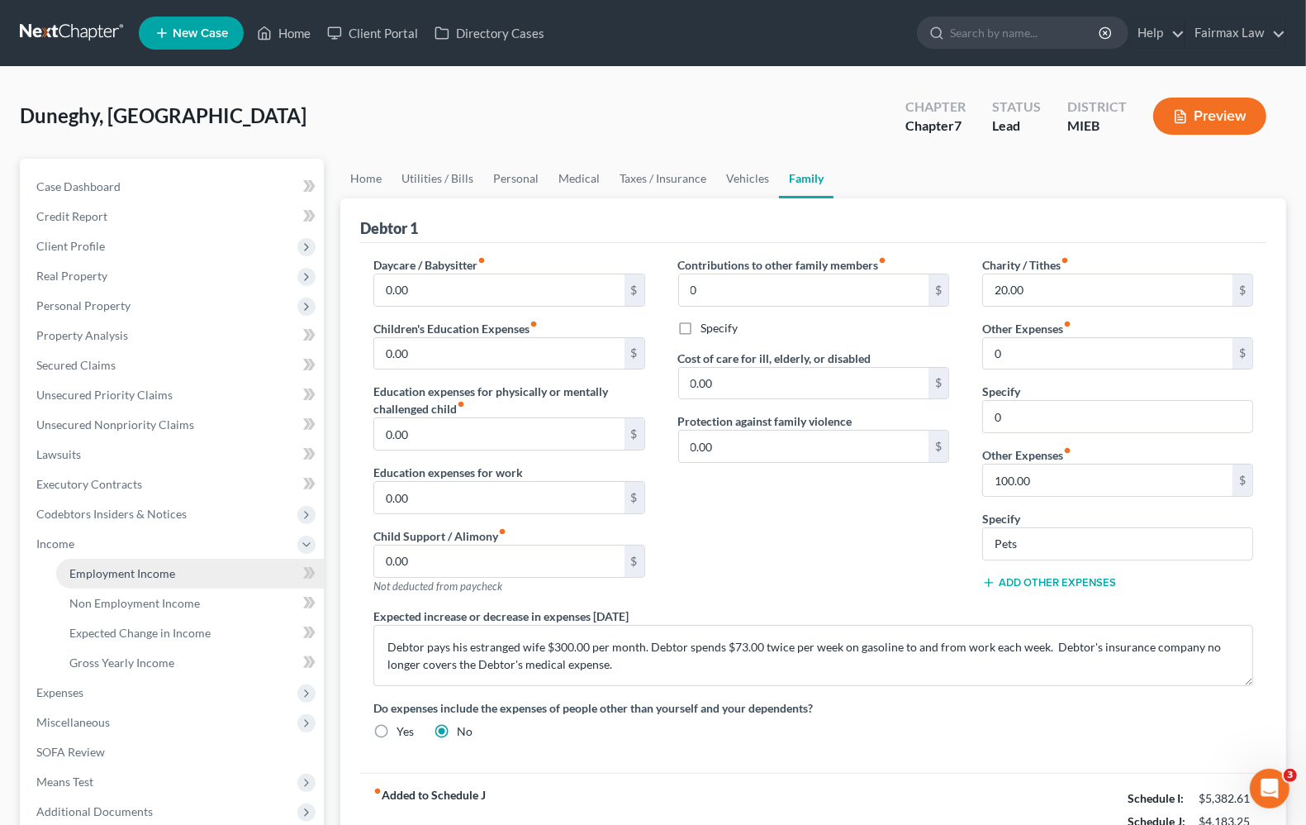
click at [110, 583] on link "Employment Income" at bounding box center [190, 574] width 268 height 30
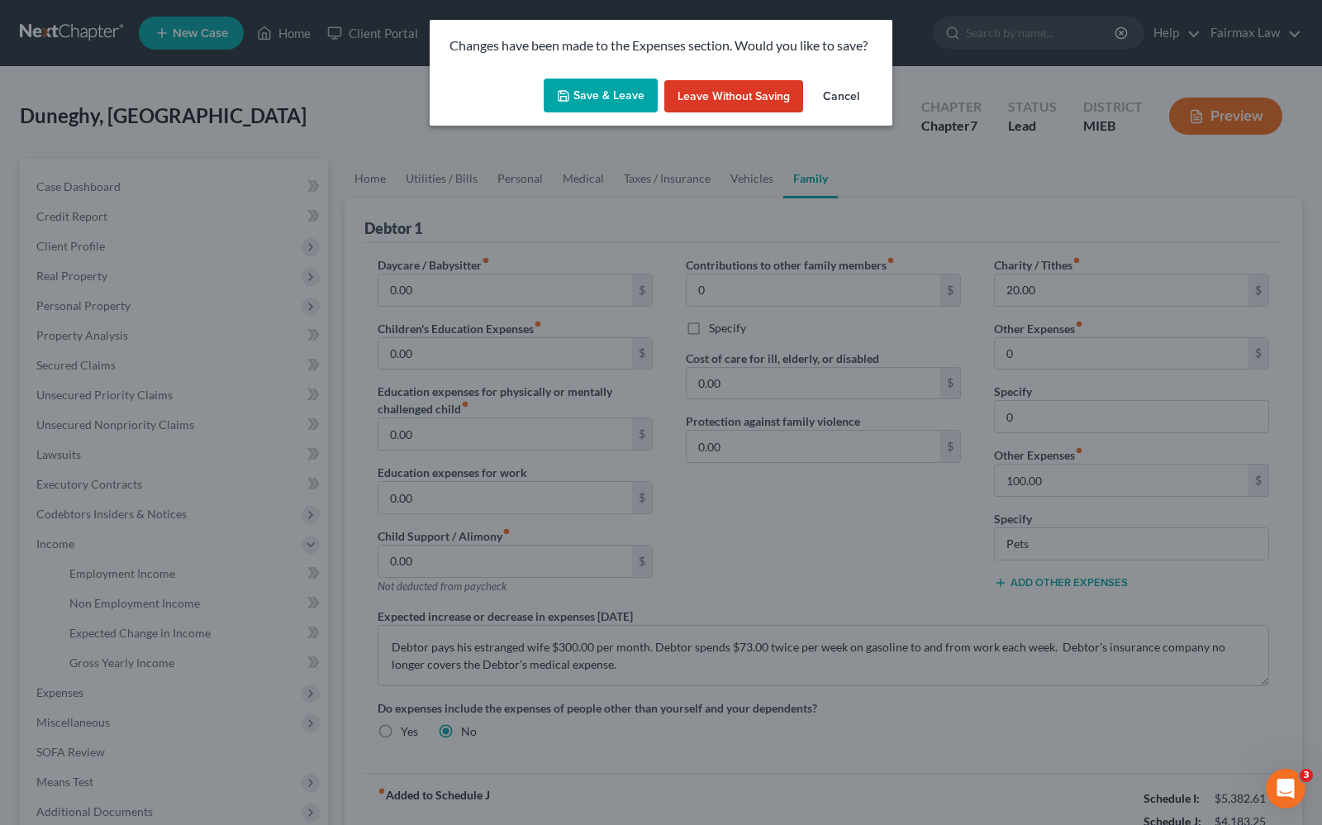
click at [589, 96] on button "Save & Leave" at bounding box center [601, 95] width 114 height 35
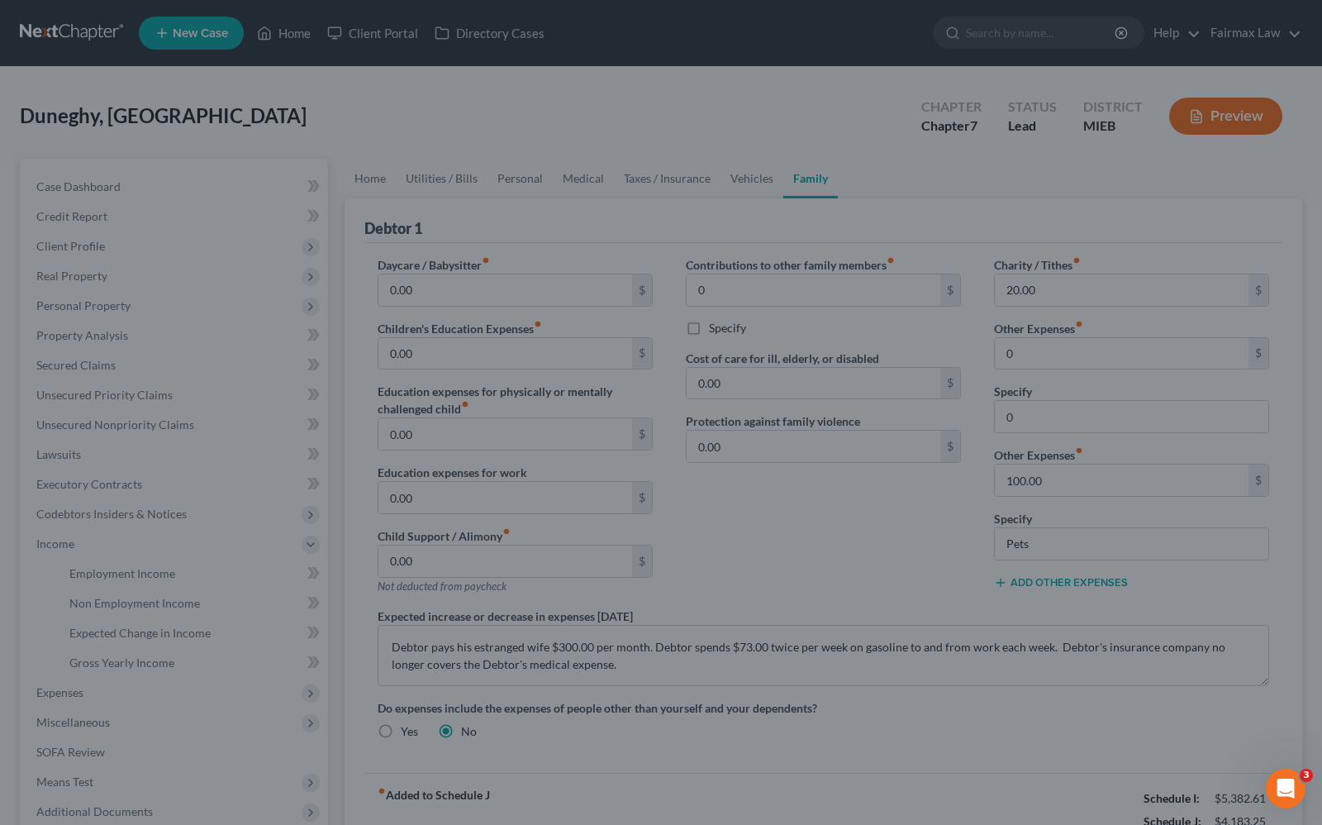
type input "0.00"
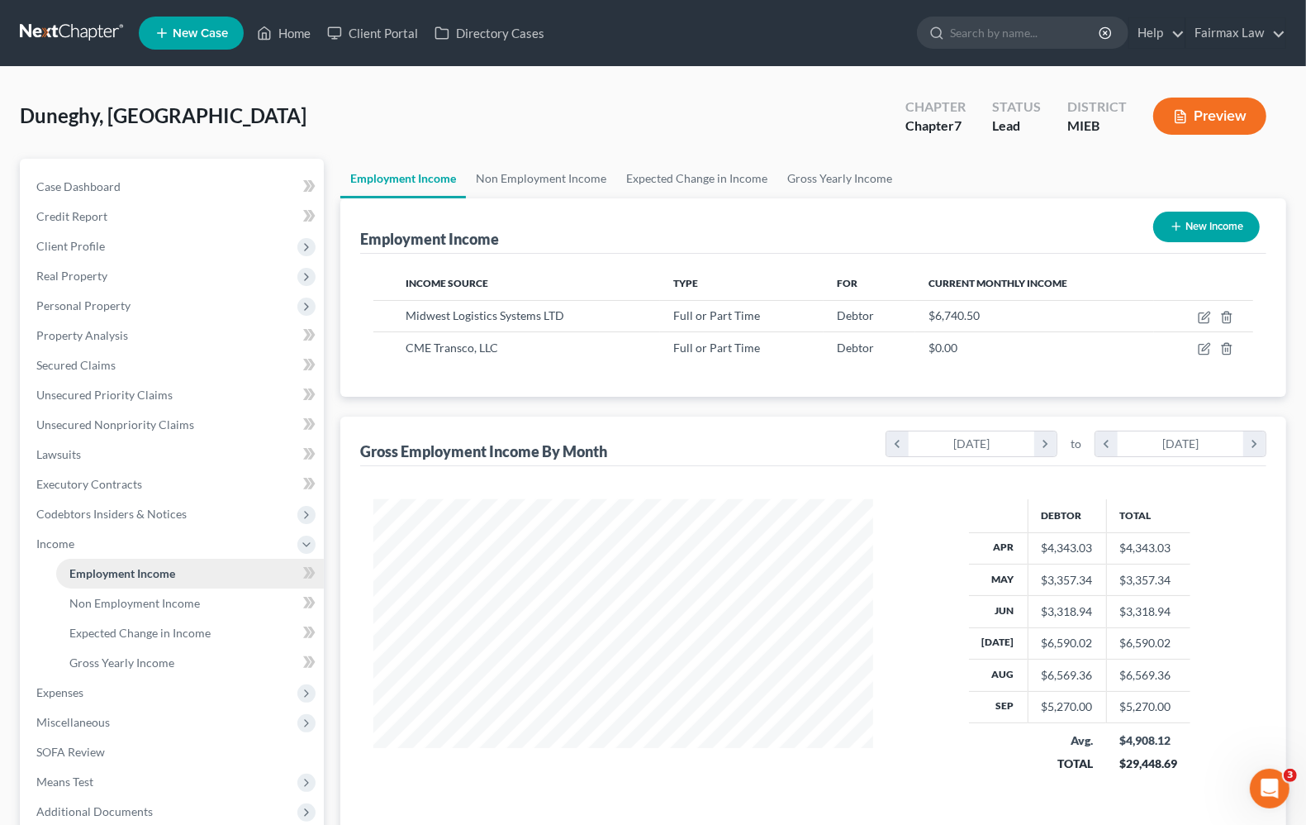
scroll to position [297, 531]
click at [163, 596] on span "Non Employment Income" at bounding box center [134, 603] width 131 height 14
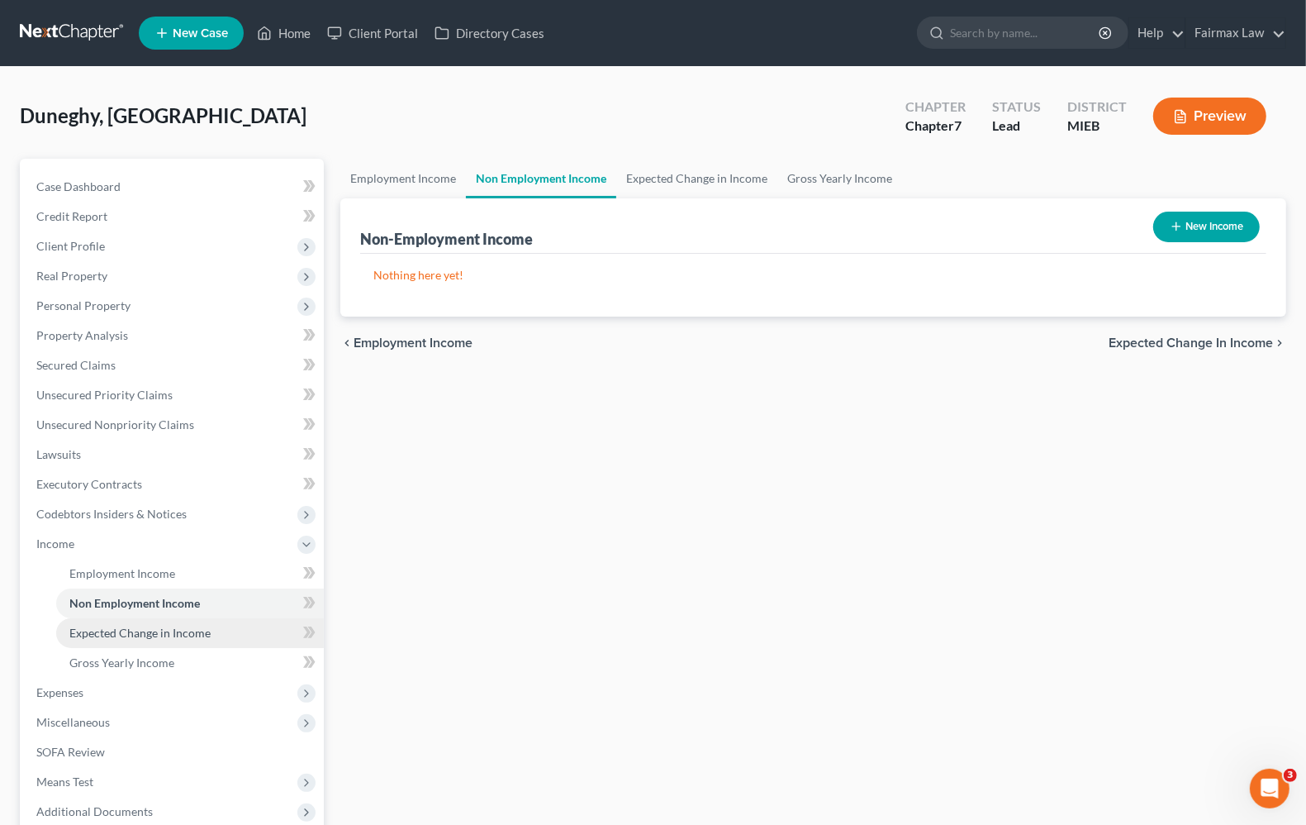
click at [140, 636] on span "Expected Change in Income" at bounding box center [139, 632] width 141 height 14
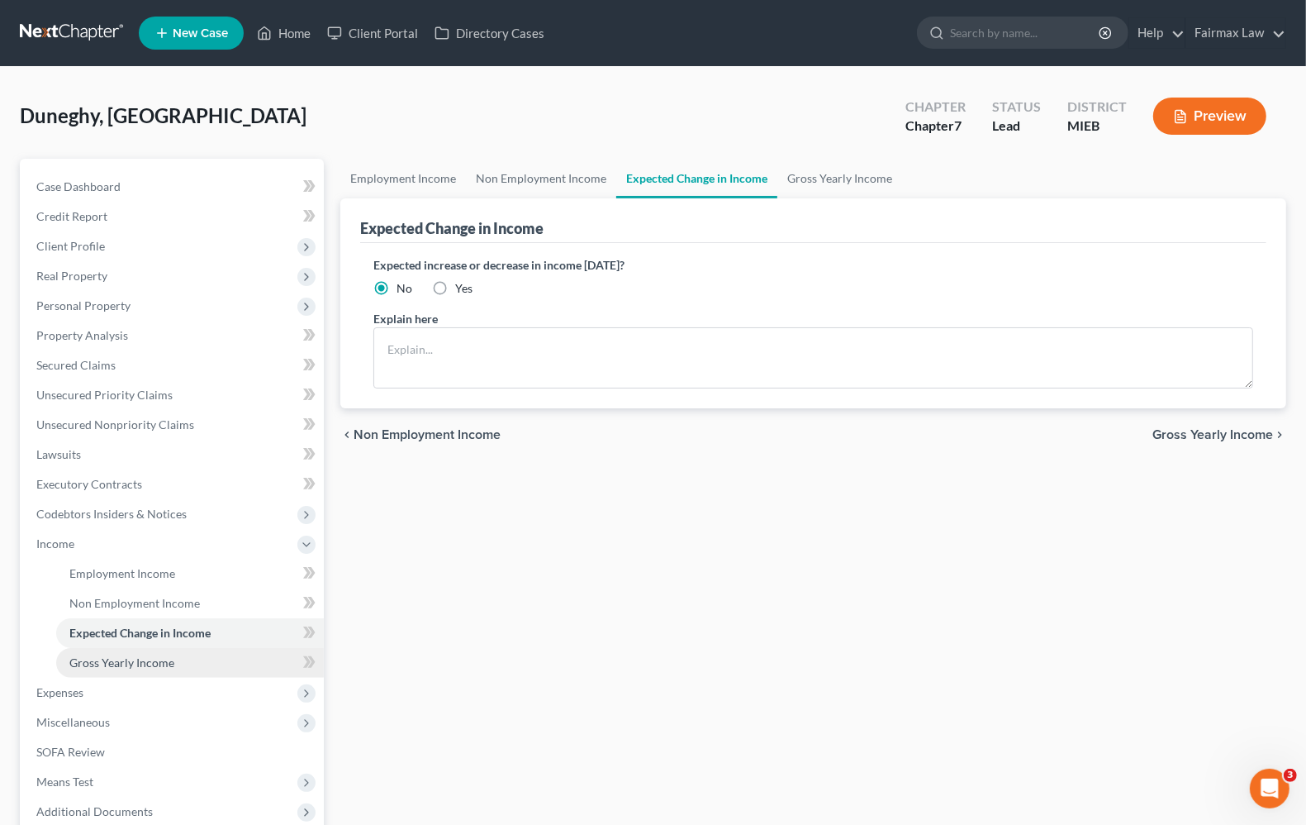
click at [138, 659] on span "Gross Yearly Income" at bounding box center [121, 662] width 105 height 14
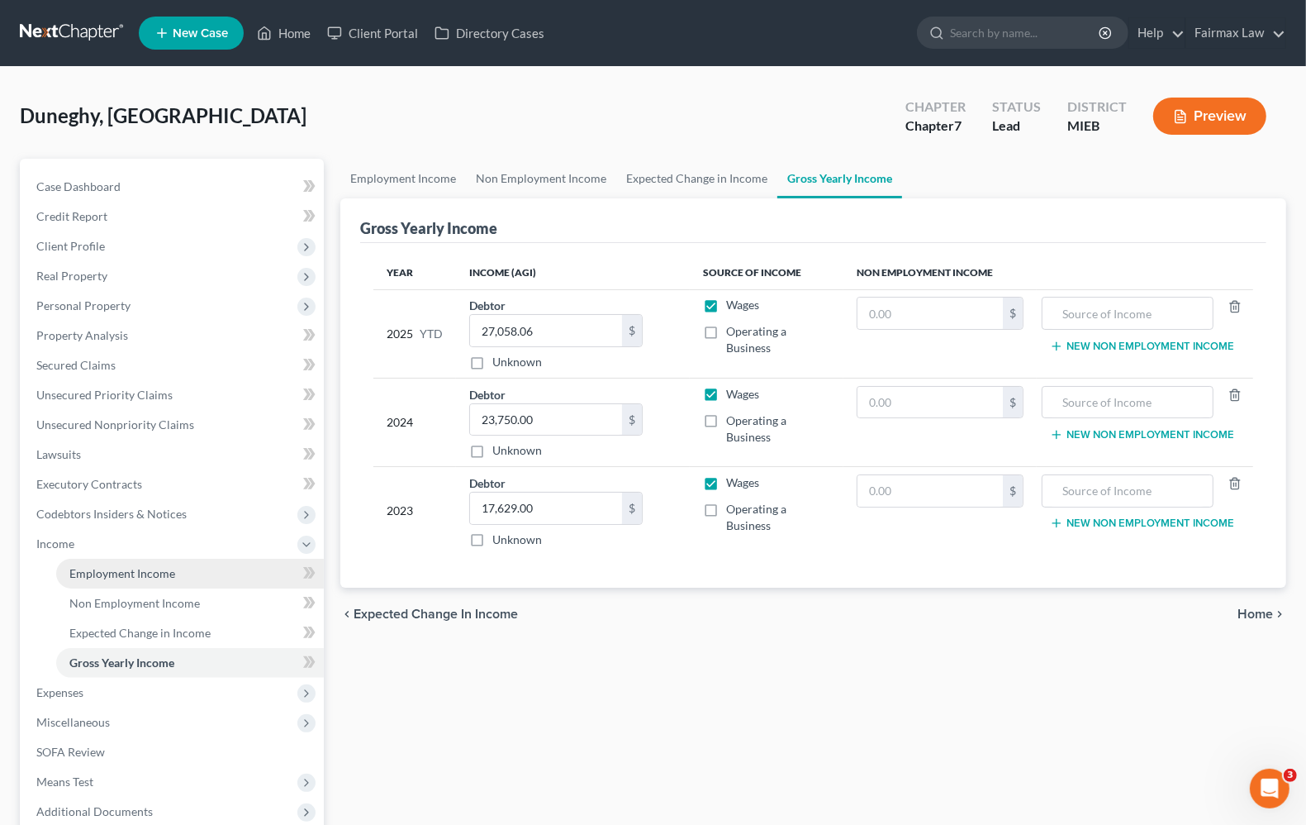
click at [112, 573] on span "Employment Income" at bounding box center [122, 573] width 106 height 14
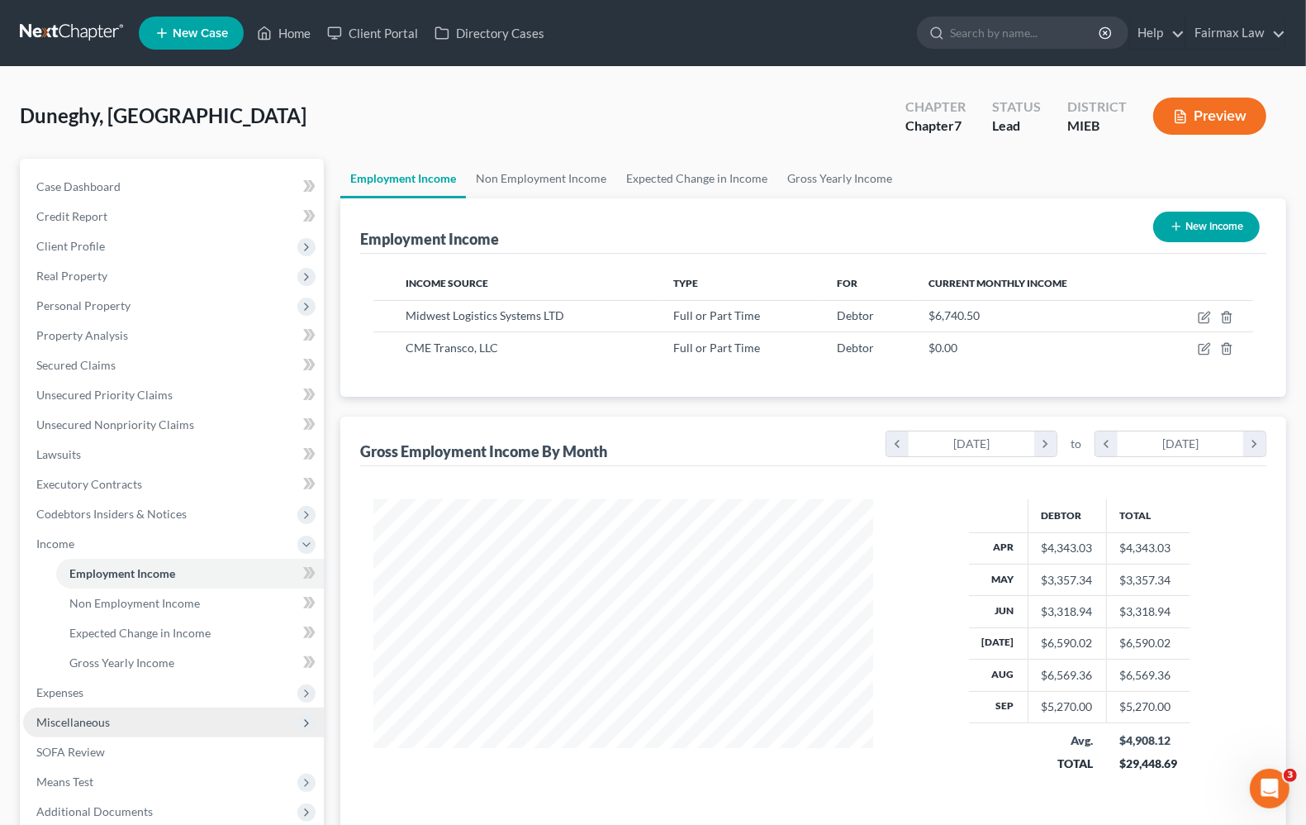
scroll to position [297, 531]
click at [70, 690] on span "Expenses" at bounding box center [59, 692] width 47 height 14
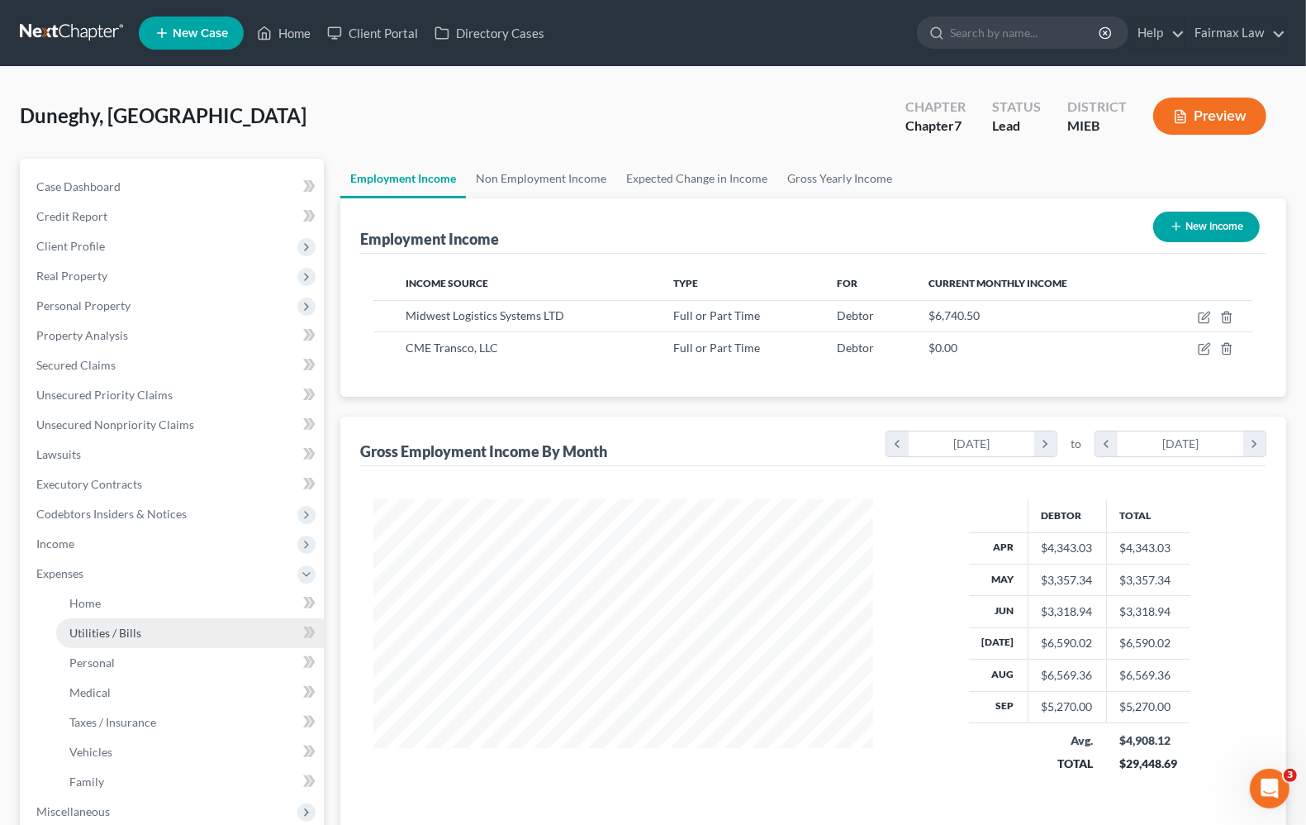
click at [78, 621] on link "Utilities / Bills" at bounding box center [190, 633] width 268 height 30
click at [88, 607] on link "Home" at bounding box center [190, 603] width 268 height 30
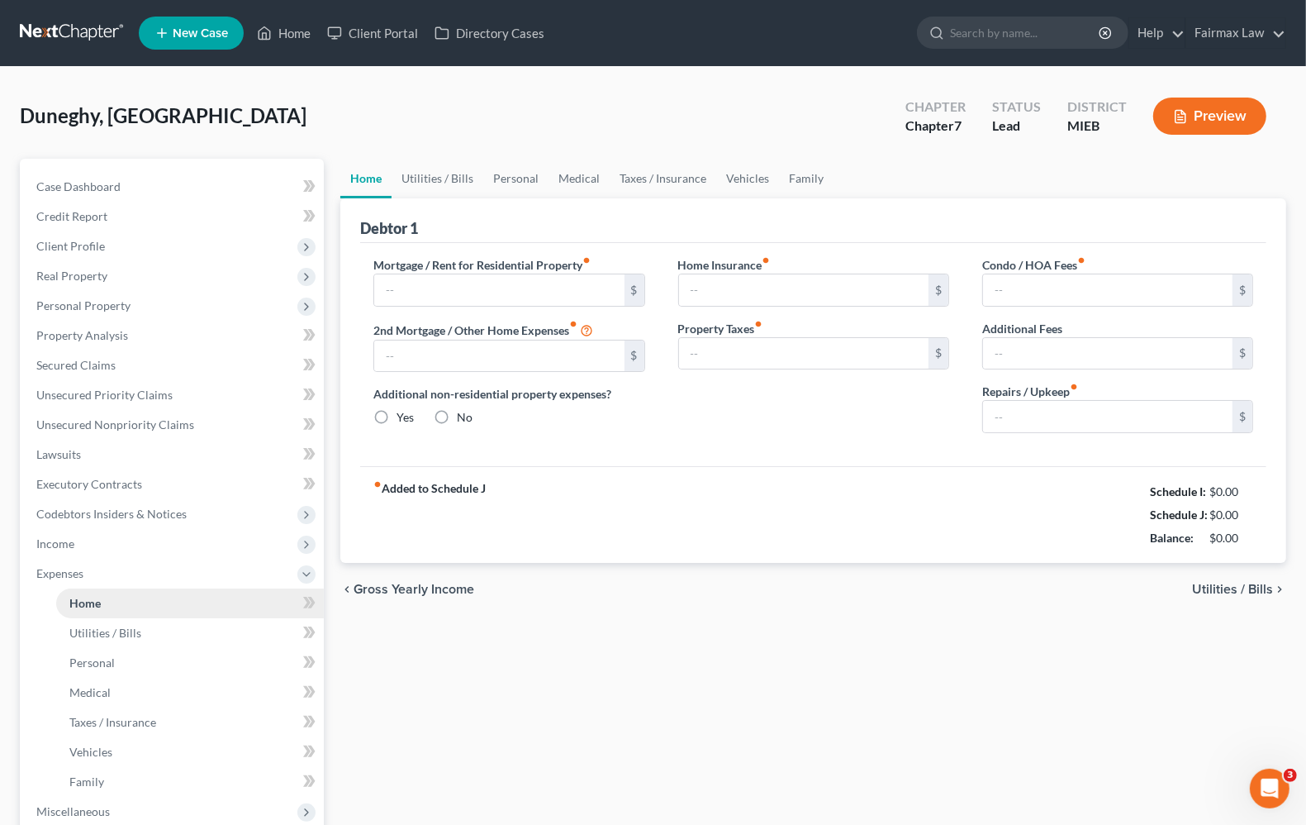
type input "1,000.00"
type input "0.00"
radio input "true"
type input "18.00"
type input "0.00"
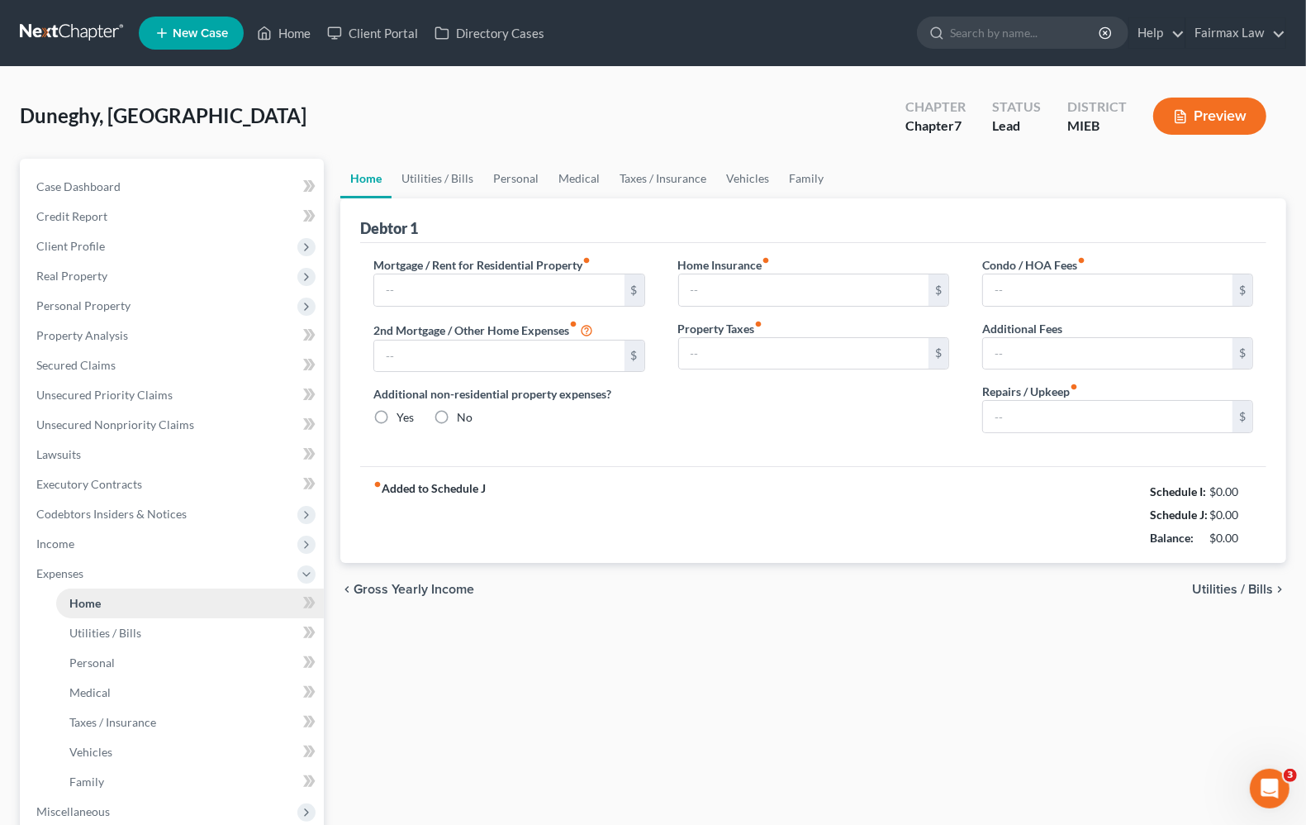
type input "0.00"
type input "50.00"
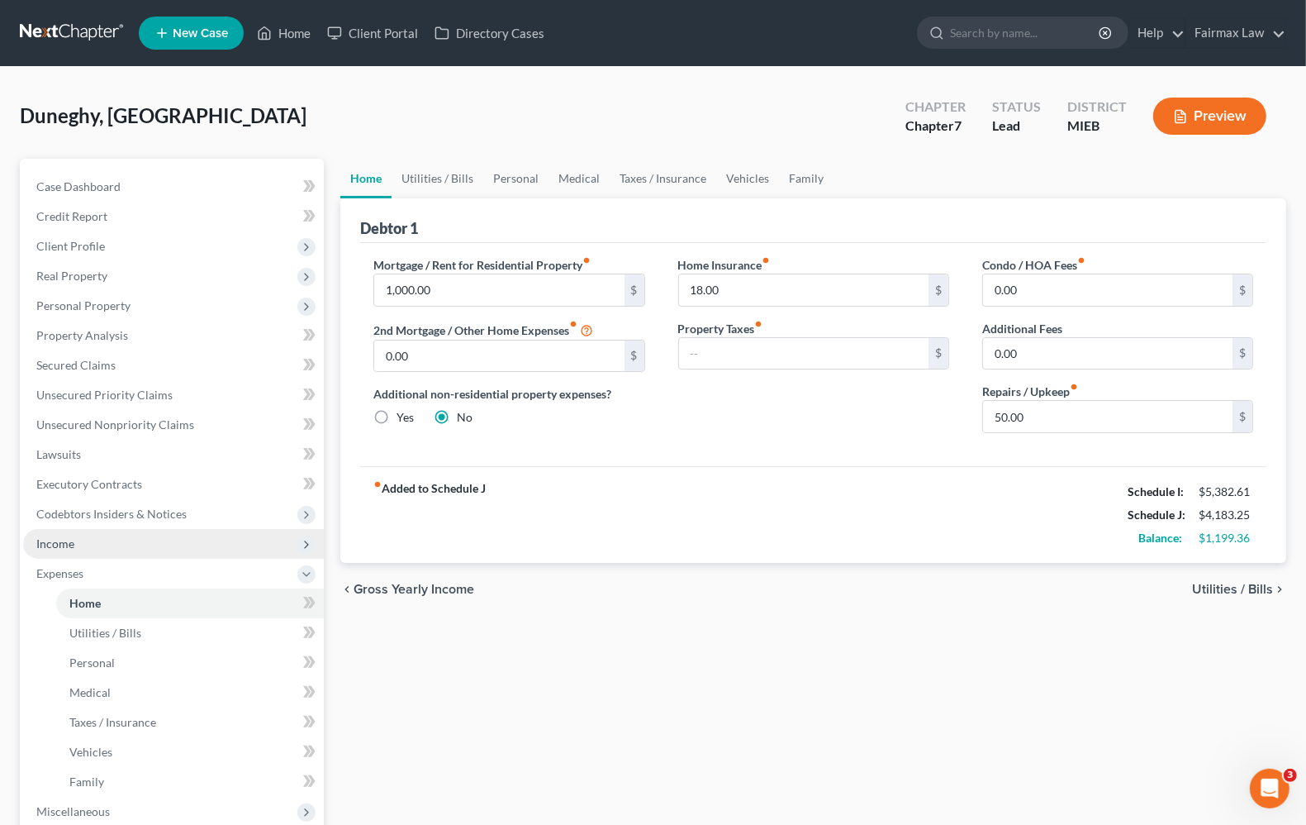
click at [83, 541] on span "Income" at bounding box center [173, 544] width 301 height 30
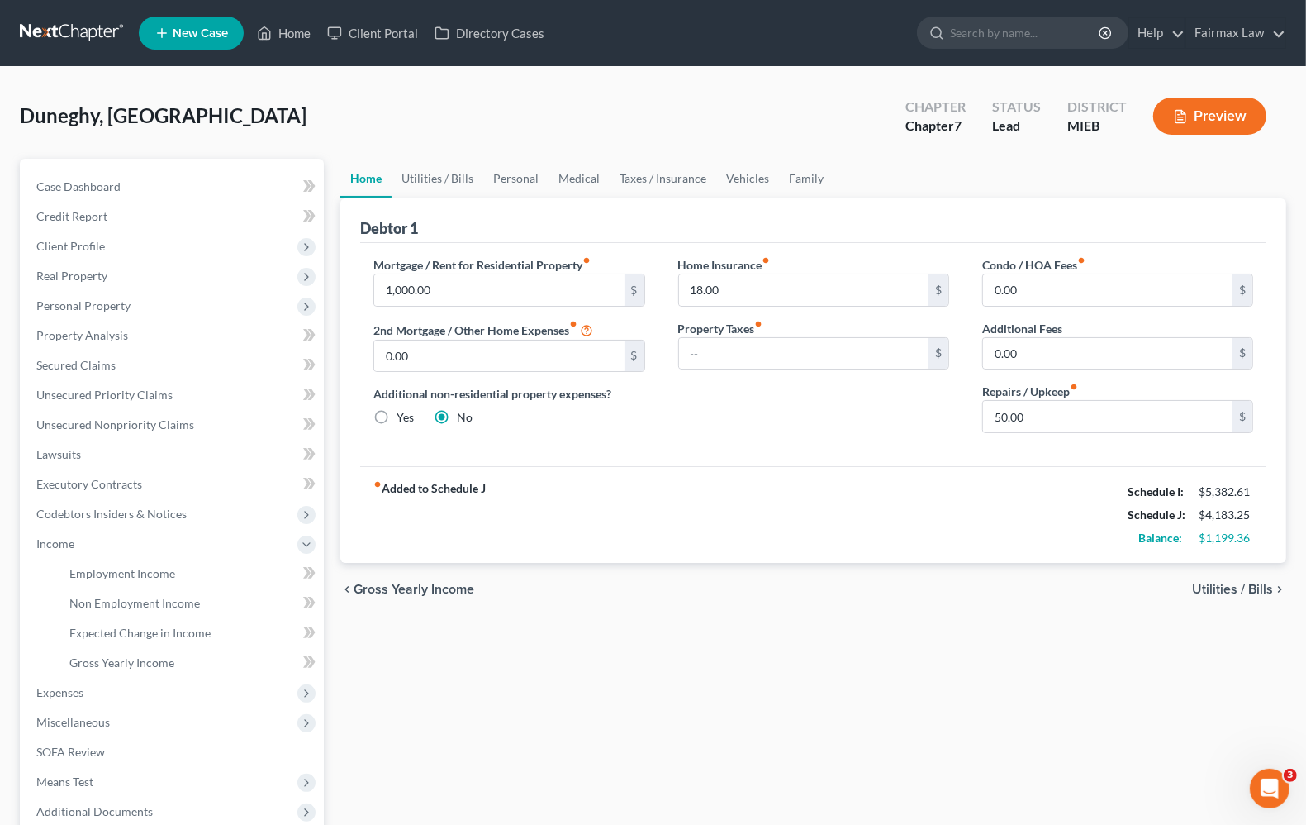
drag, startPoint x: 1212, startPoint y: 588, endPoint x: 1183, endPoint y: 571, distance: 33.7
click at [1210, 589] on span "Utilities / Bills" at bounding box center [1232, 589] width 81 height 13
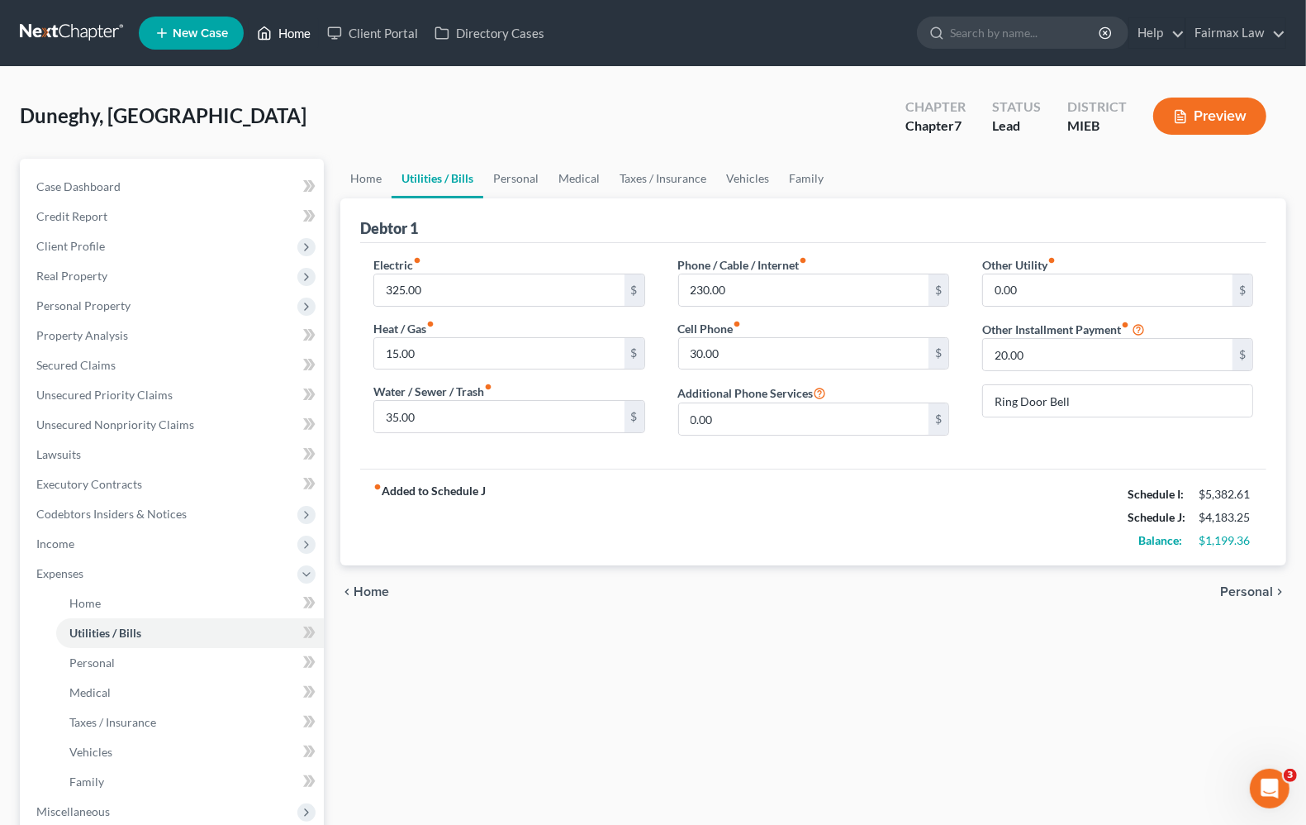
click at [295, 34] on link "Home" at bounding box center [284, 33] width 70 height 30
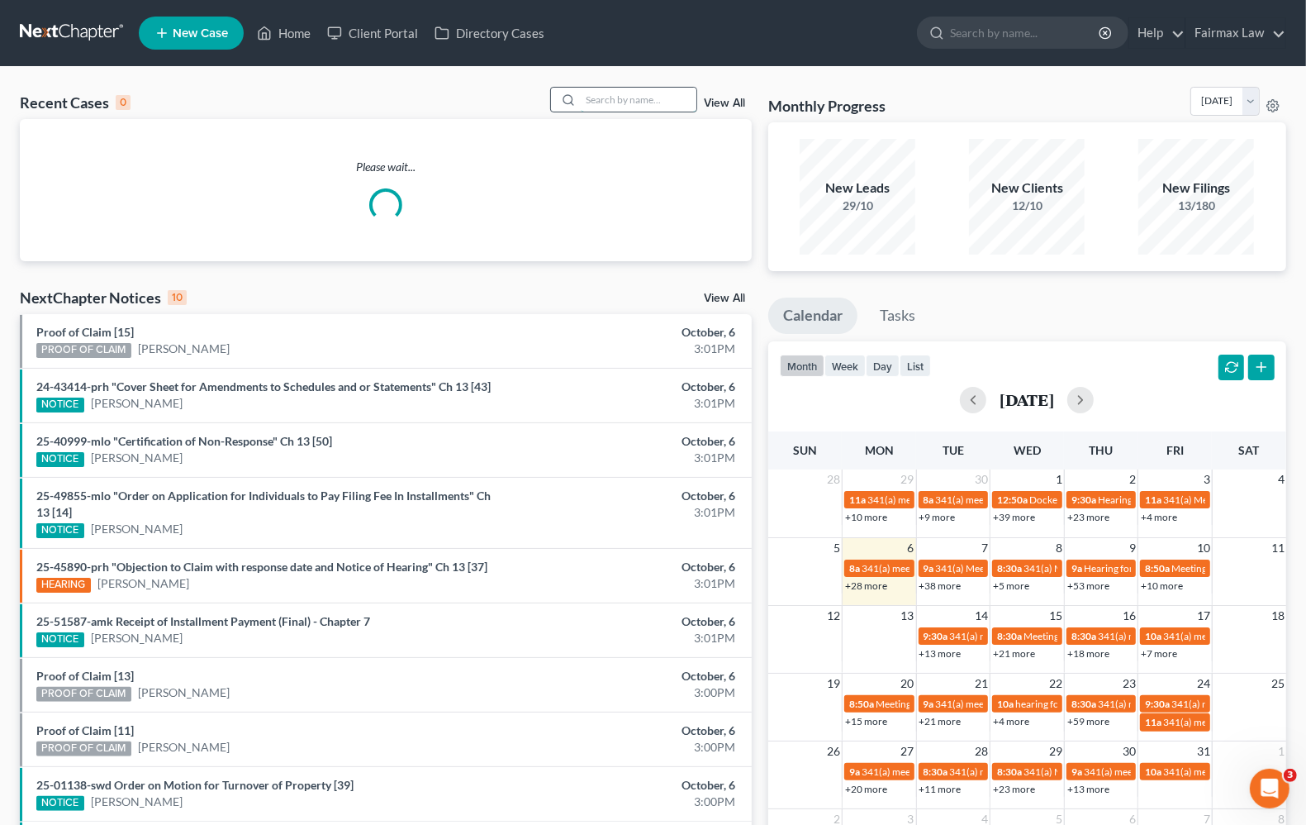
click at [659, 98] on input "search" at bounding box center [639, 100] width 116 height 24
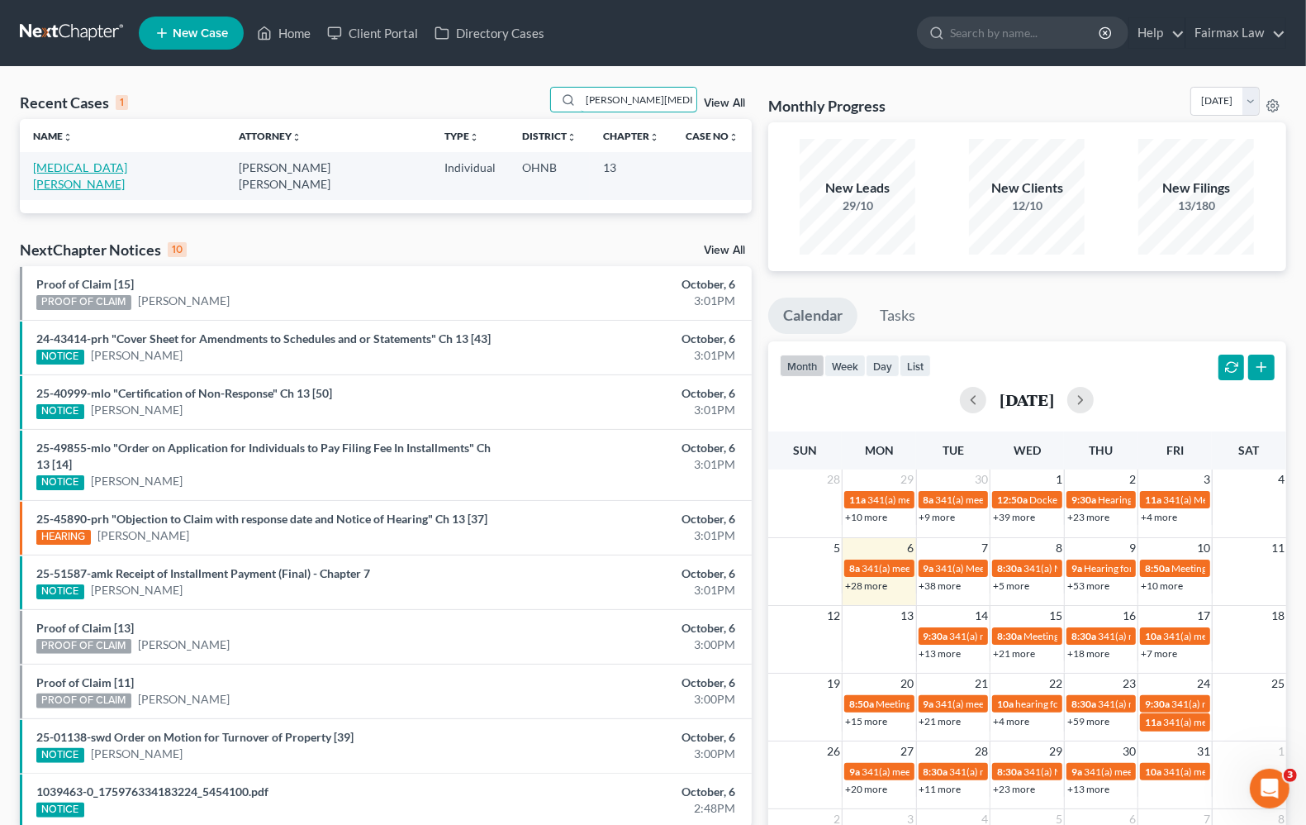
type input "[PERSON_NAME][MEDICAL_DATA]"
click at [64, 174] on link "[MEDICAL_DATA][PERSON_NAME]" at bounding box center [80, 175] width 94 height 31
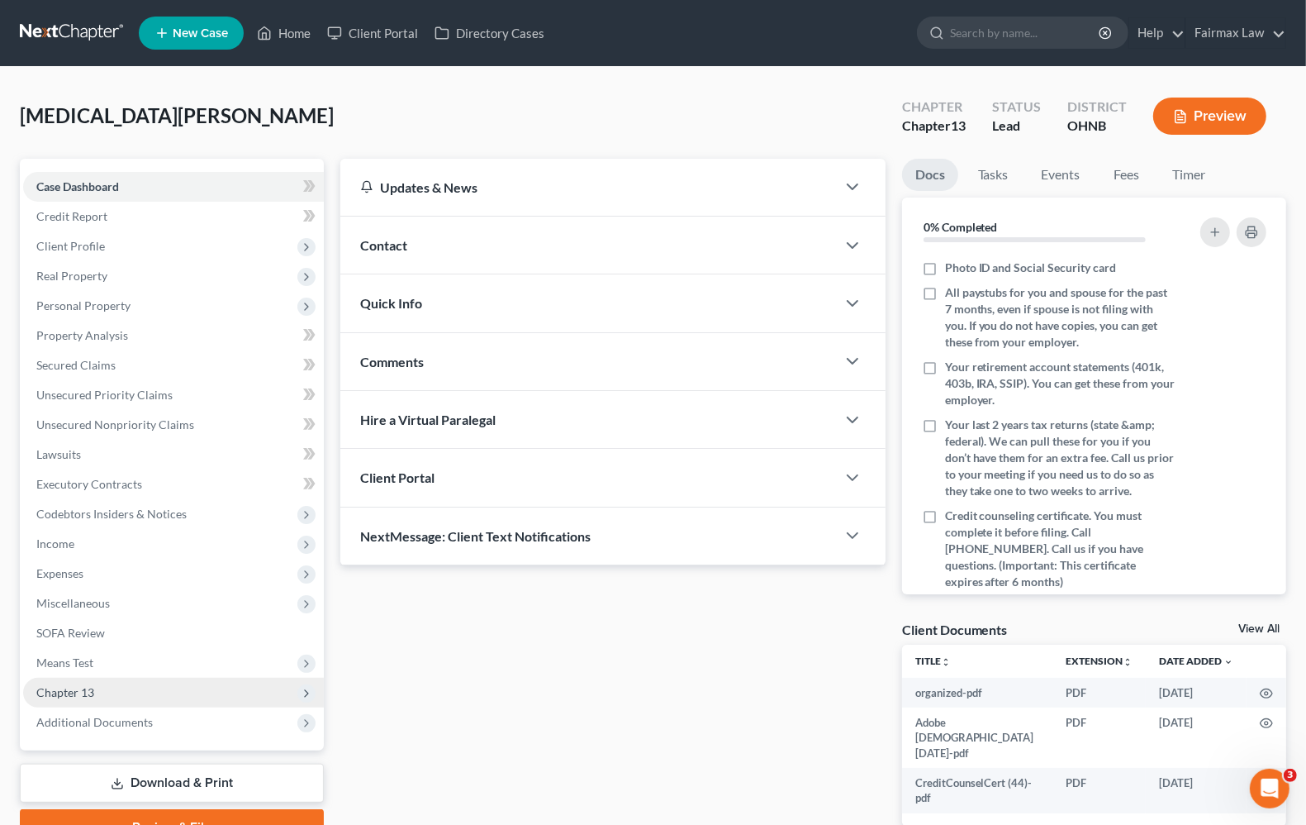
click at [43, 696] on span "Chapter 13" at bounding box center [65, 692] width 58 height 14
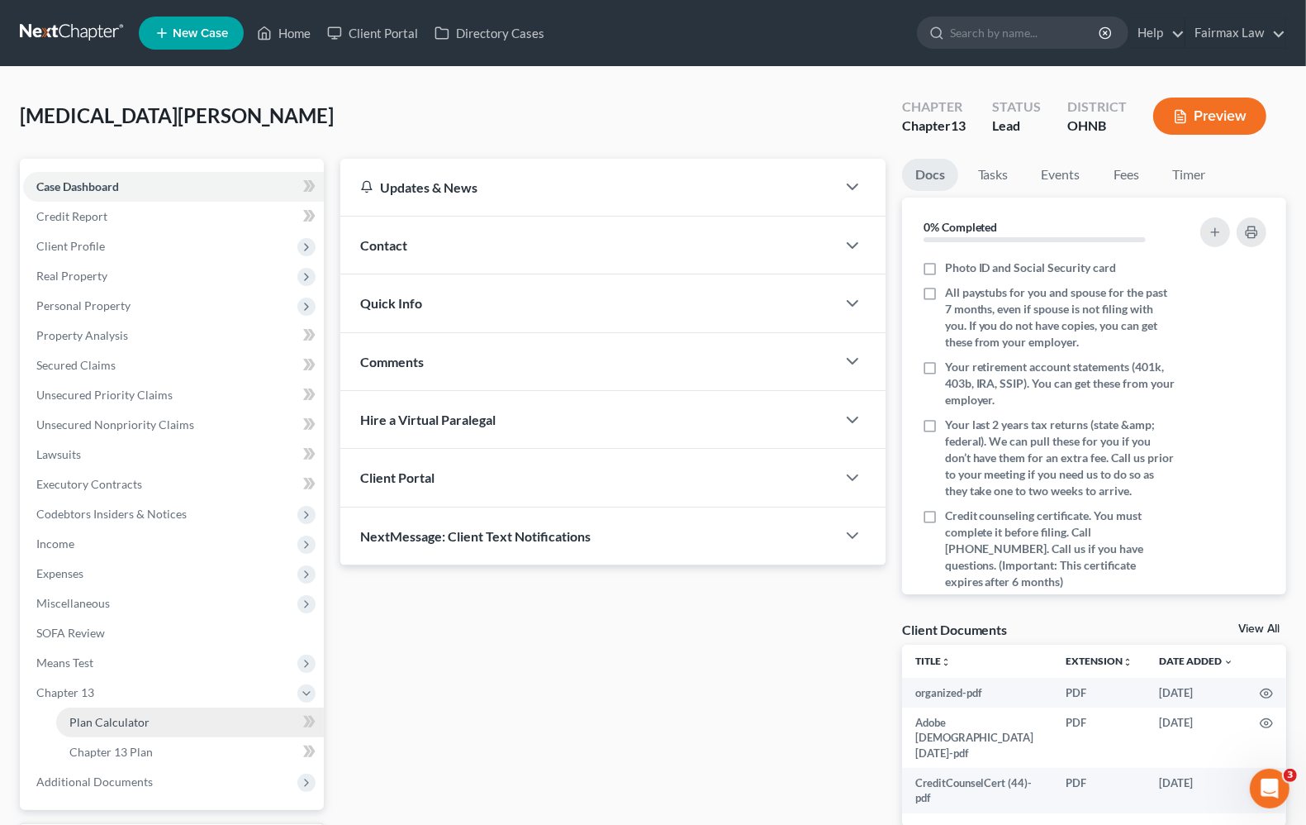
click at [69, 728] on link "Plan Calculator" at bounding box center [190, 722] width 268 height 30
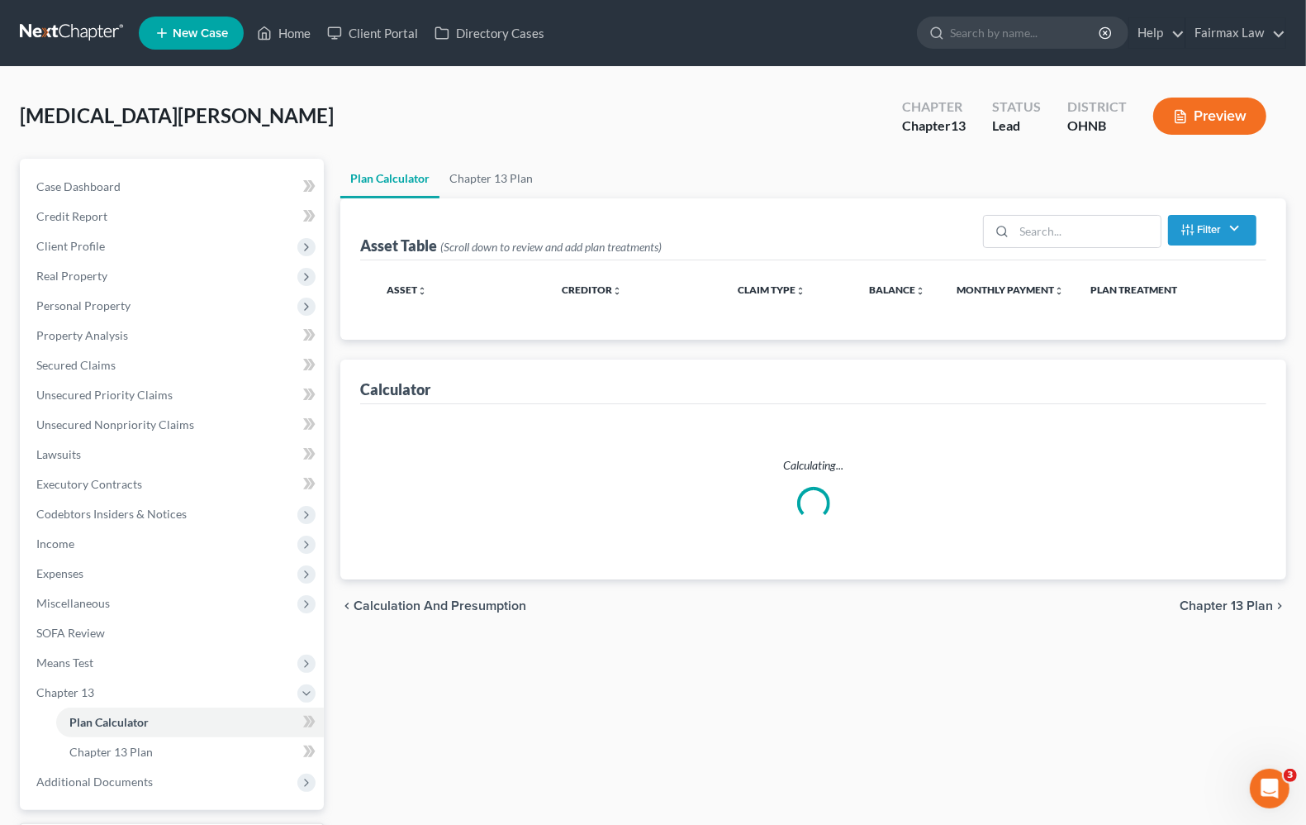
select select "59"
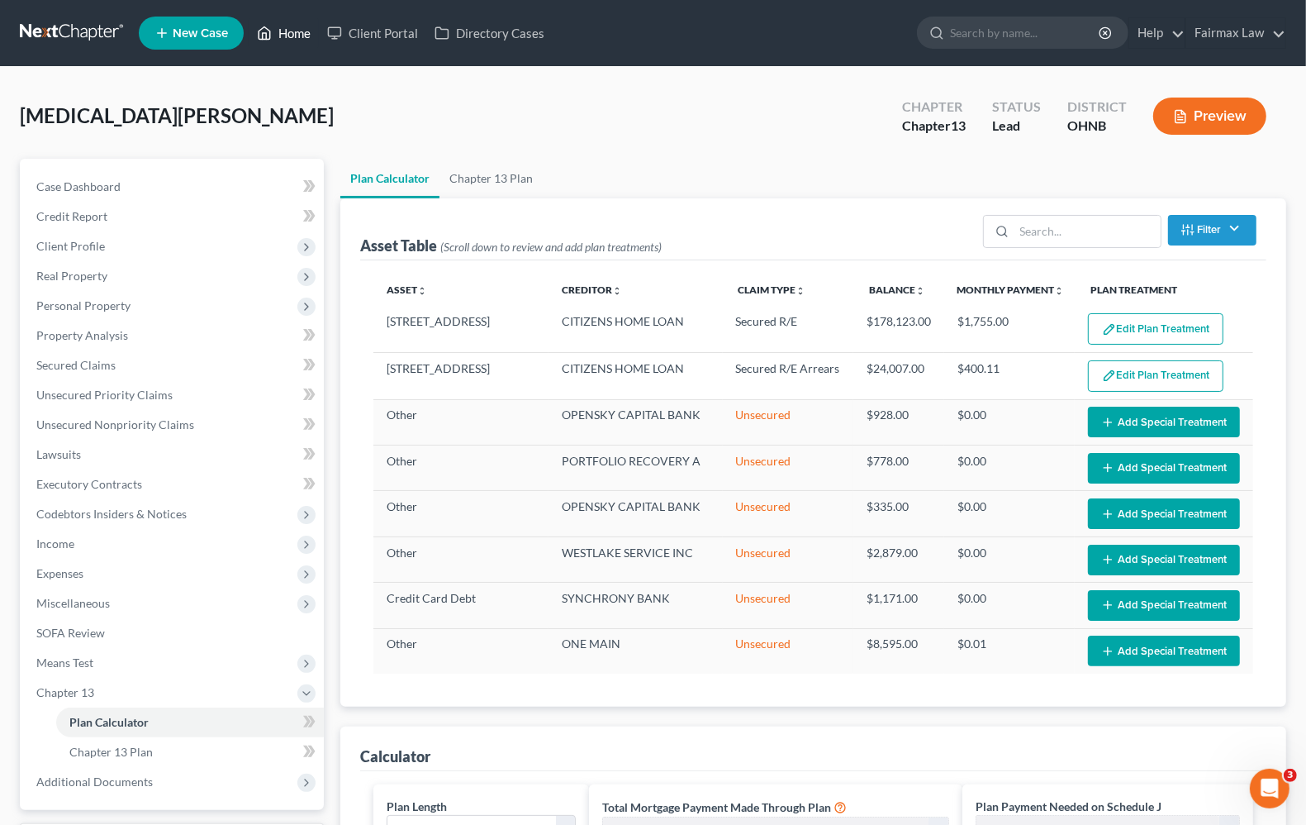
click at [282, 31] on link "Home" at bounding box center [284, 33] width 70 height 30
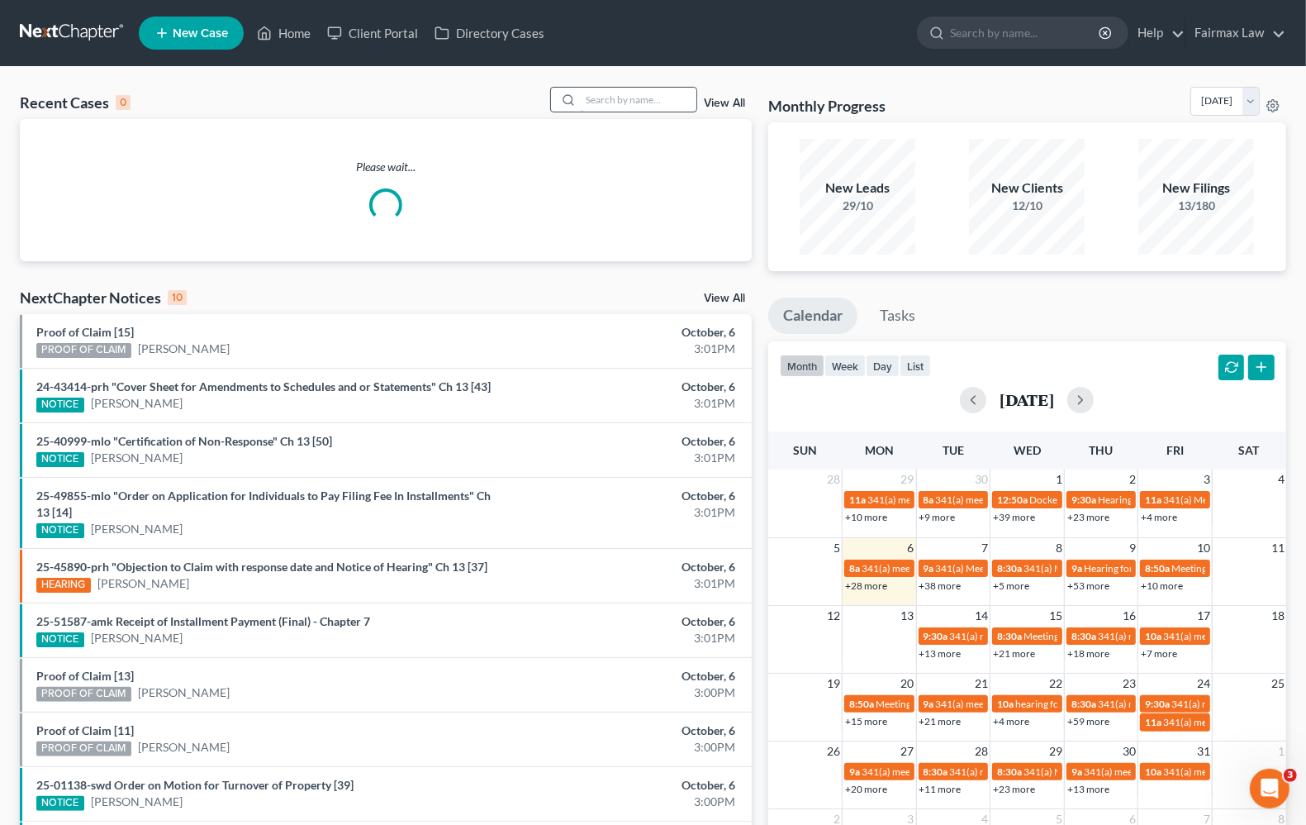
click at [618, 107] on input "search" at bounding box center [639, 100] width 116 height 24
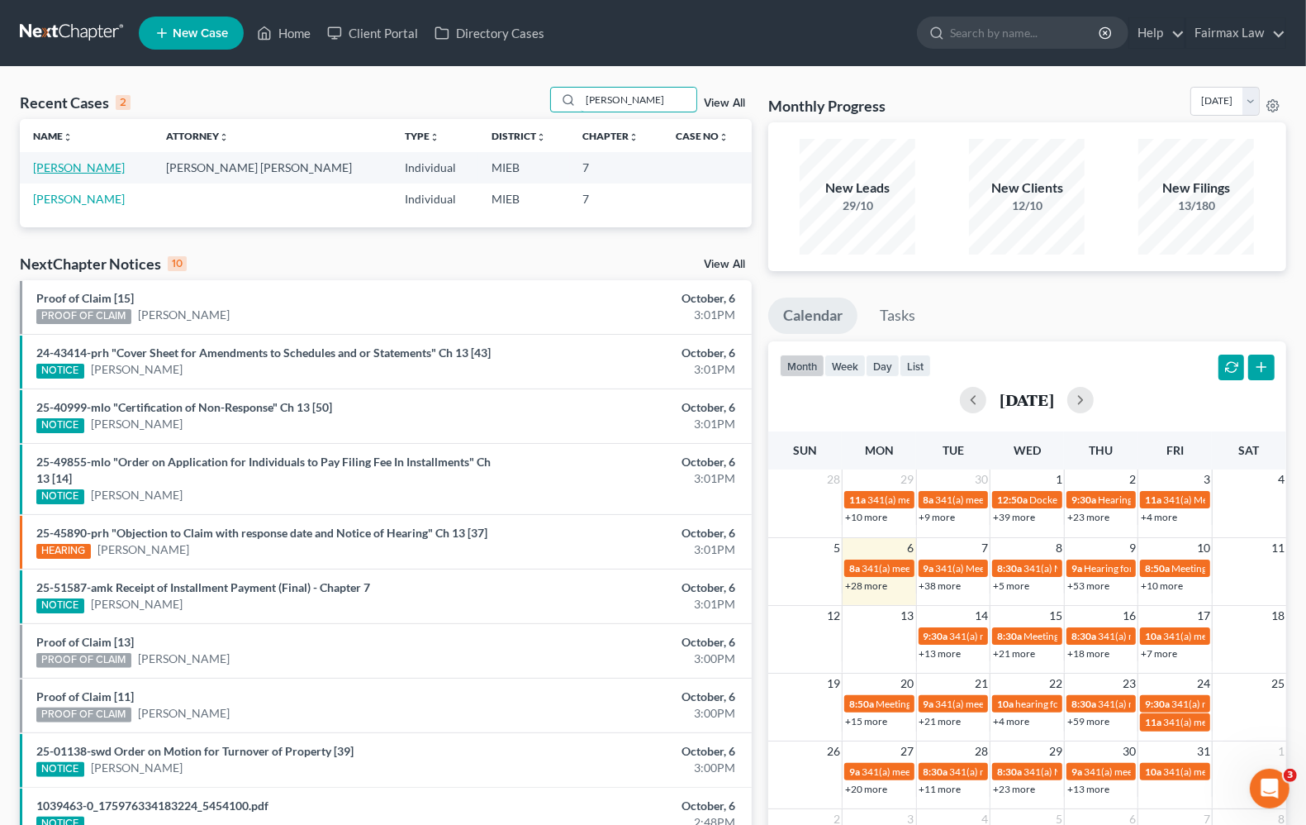
type input "[PERSON_NAME]"
click at [77, 172] on link "[PERSON_NAME]" at bounding box center [79, 167] width 92 height 14
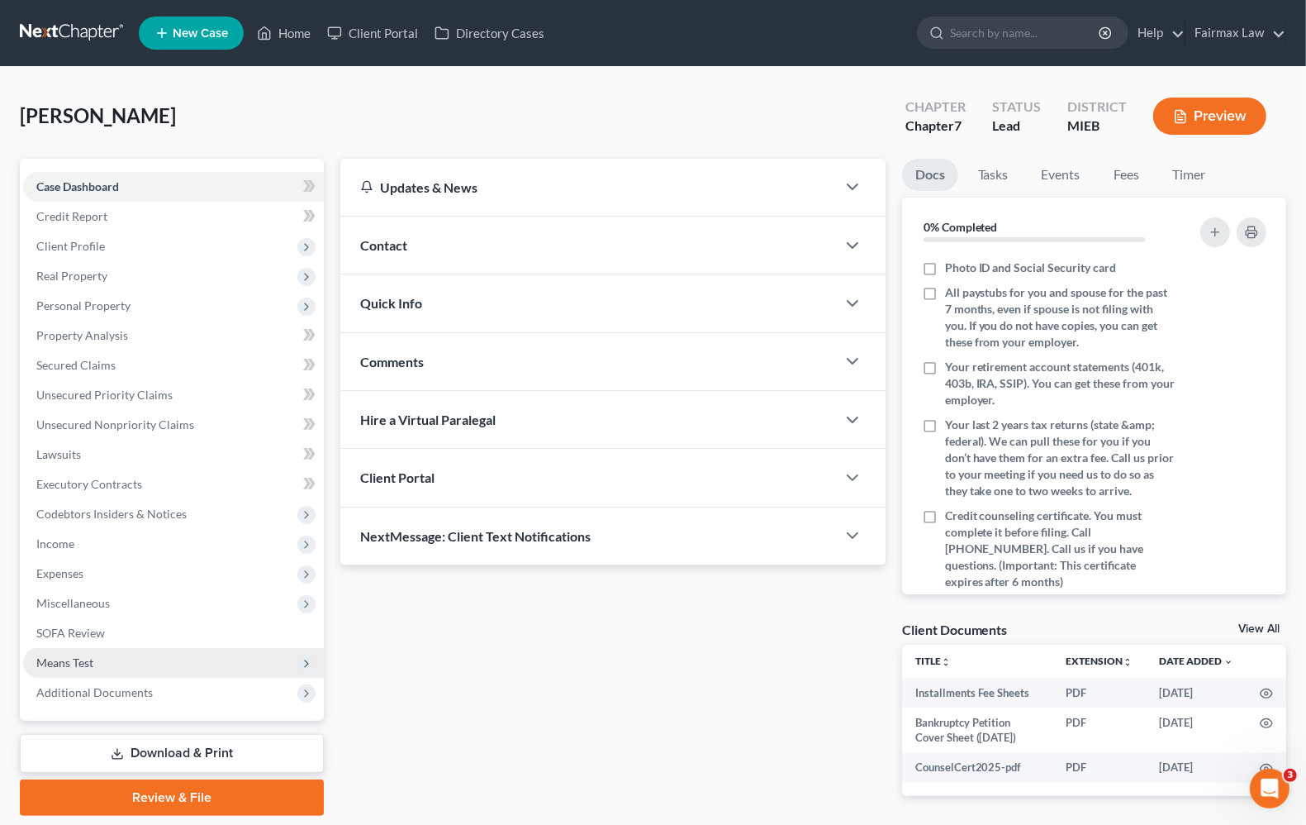
drag, startPoint x: 96, startPoint y: 669, endPoint x: 99, endPoint y: 659, distance: 10.5
click at [98, 668] on span "Means Test" at bounding box center [173, 663] width 301 height 30
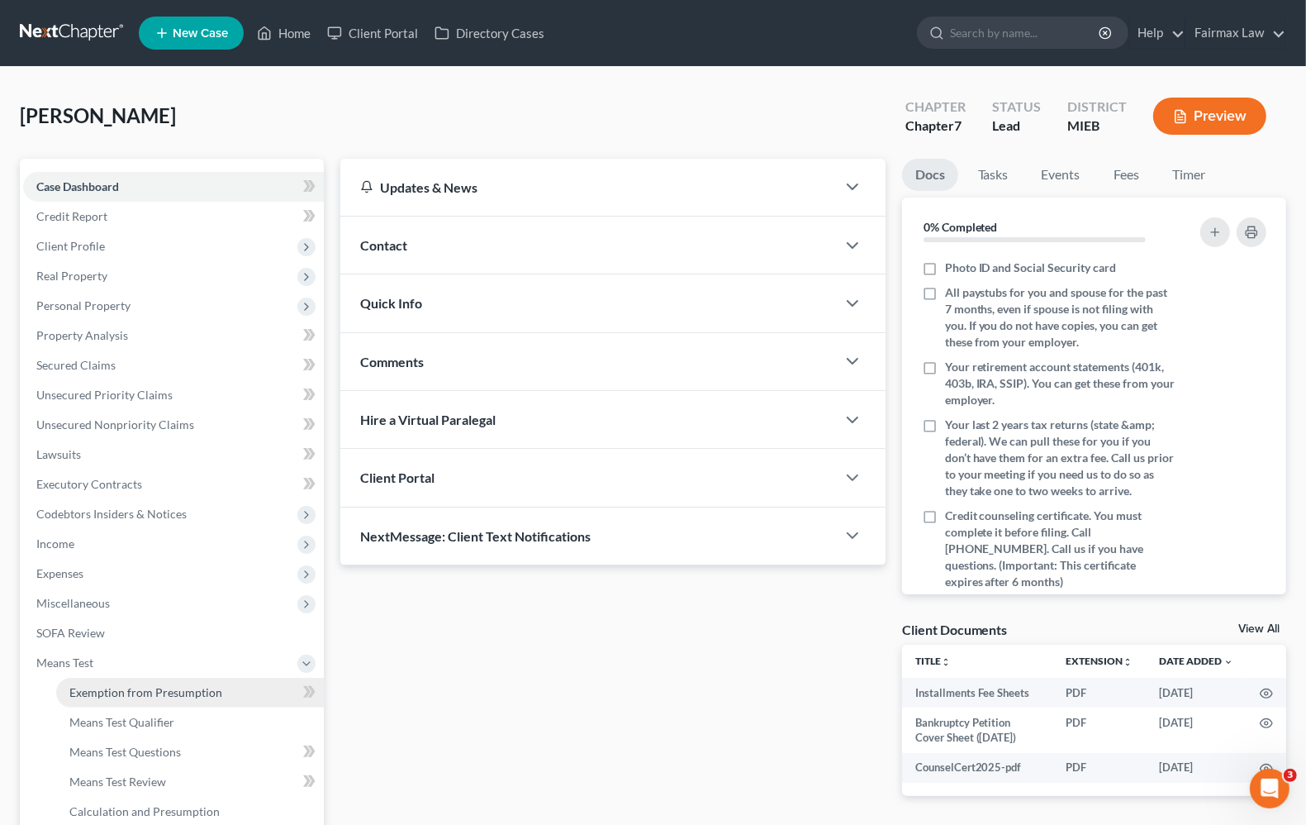
click at [99, 665] on span "Means Test" at bounding box center [173, 663] width 301 height 30
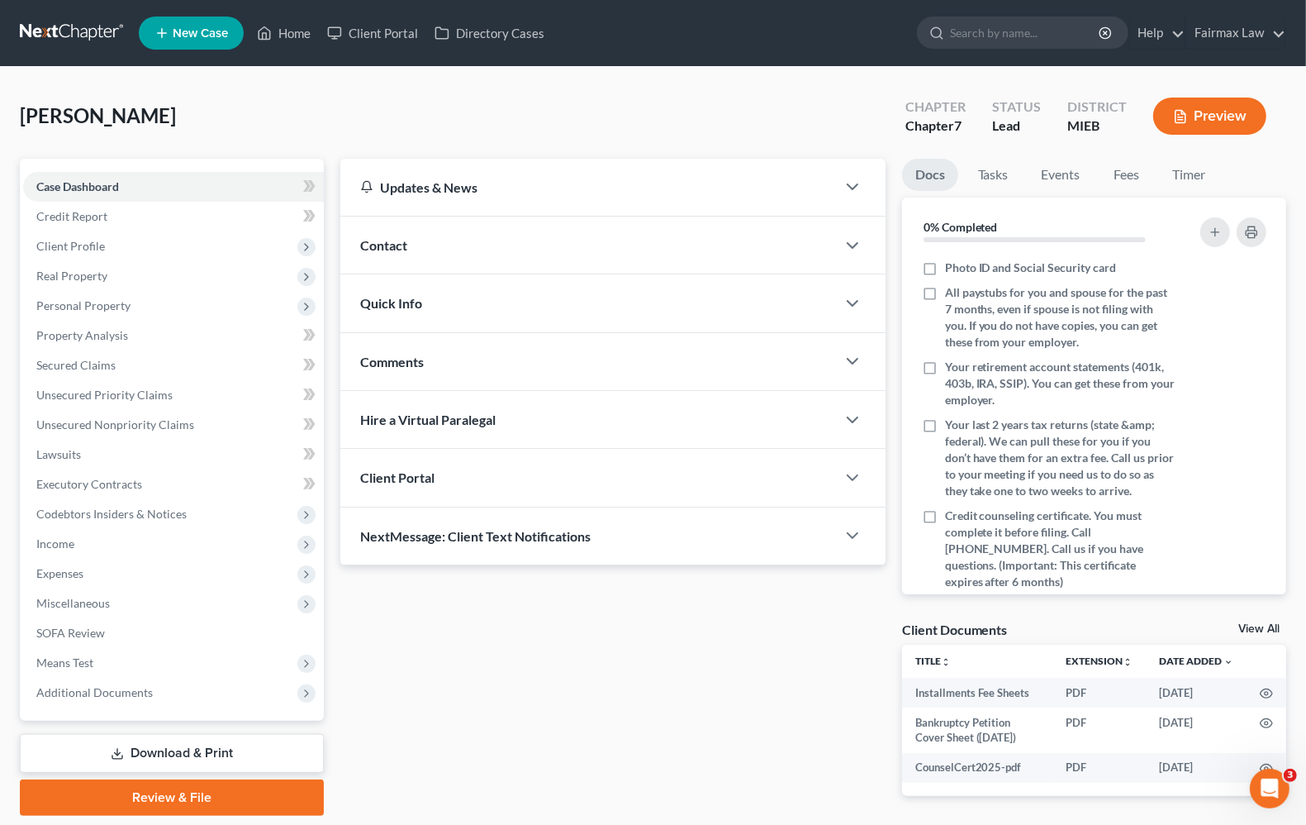
click at [100, 692] on span "Exemption from Presumption" at bounding box center [145, 692] width 153 height 14
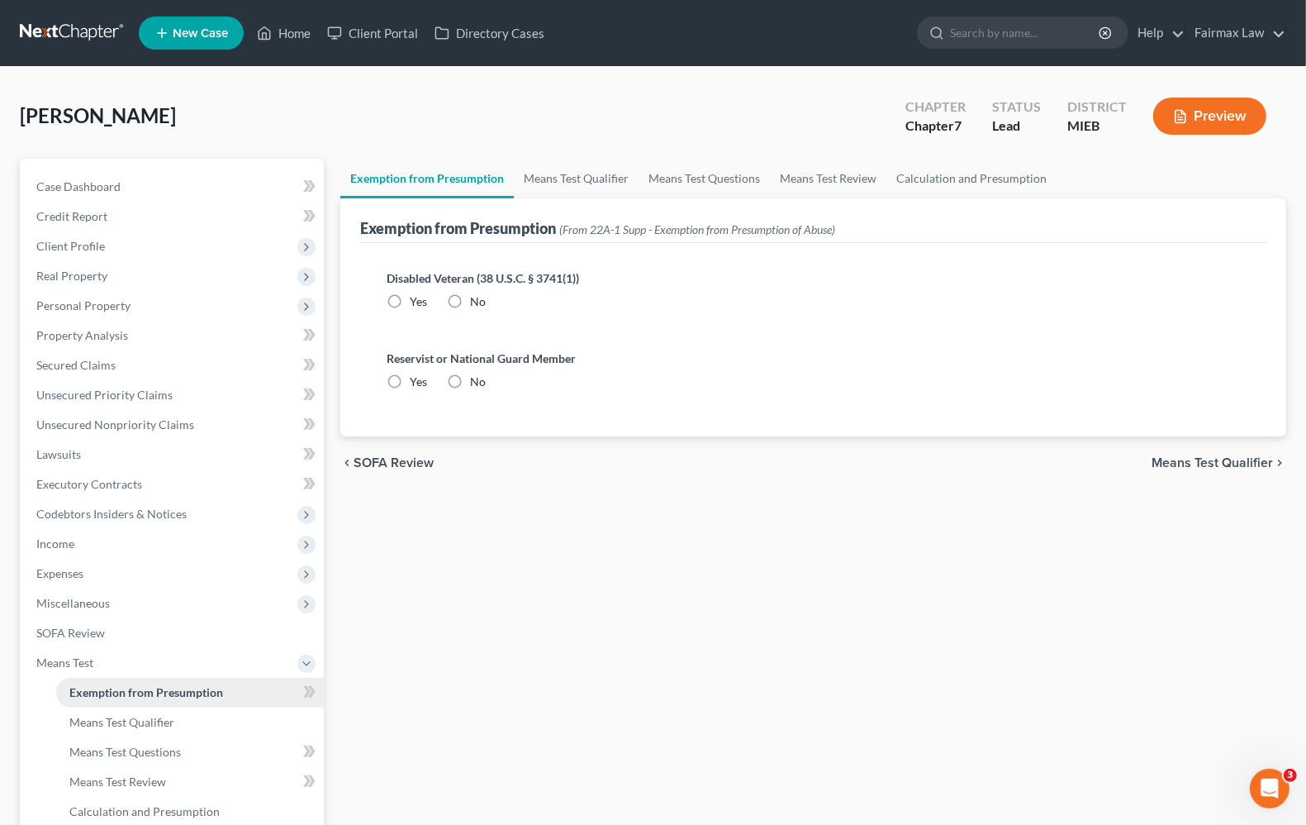
radio input "true"
click at [1201, 461] on span "Means Test Qualifier" at bounding box center [1212, 462] width 121 height 13
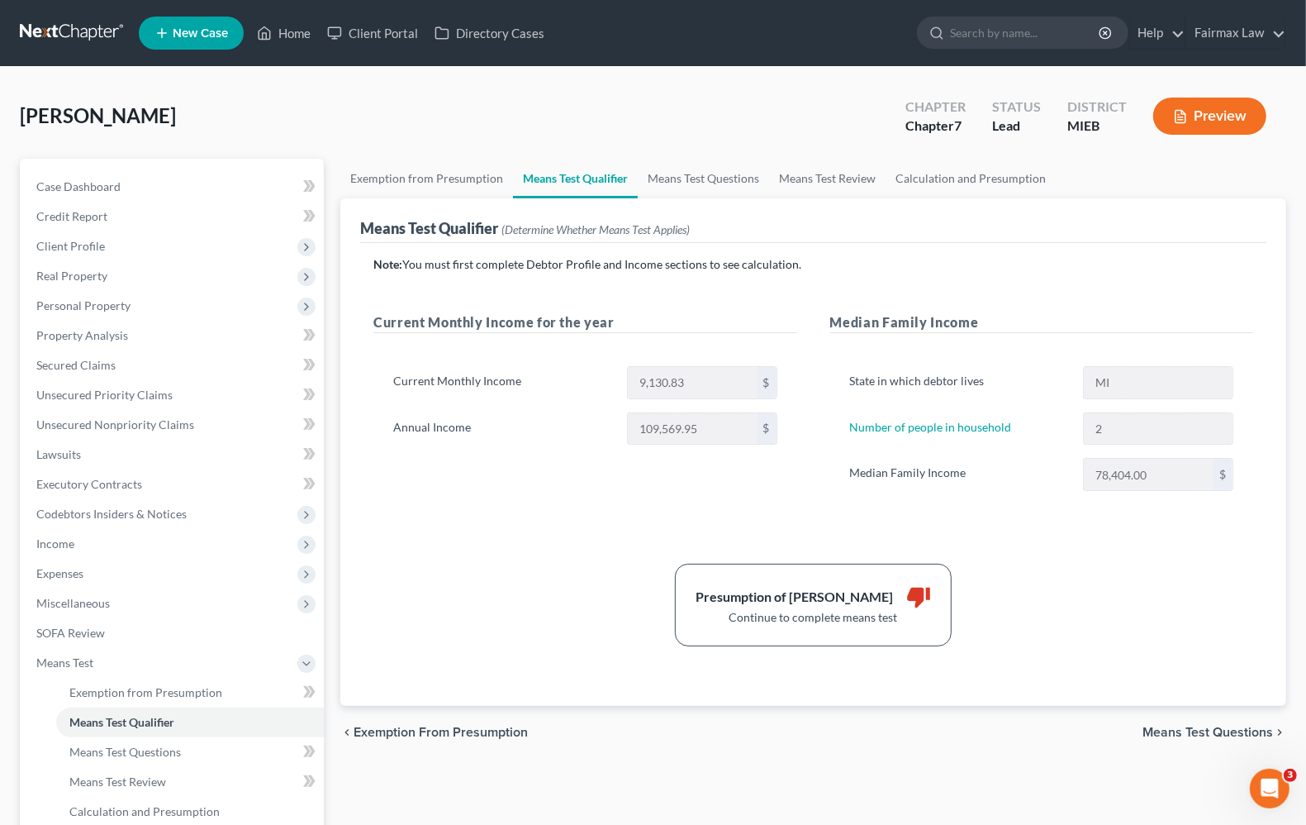
click at [1172, 734] on span "Means Test Questions" at bounding box center [1208, 731] width 131 height 13
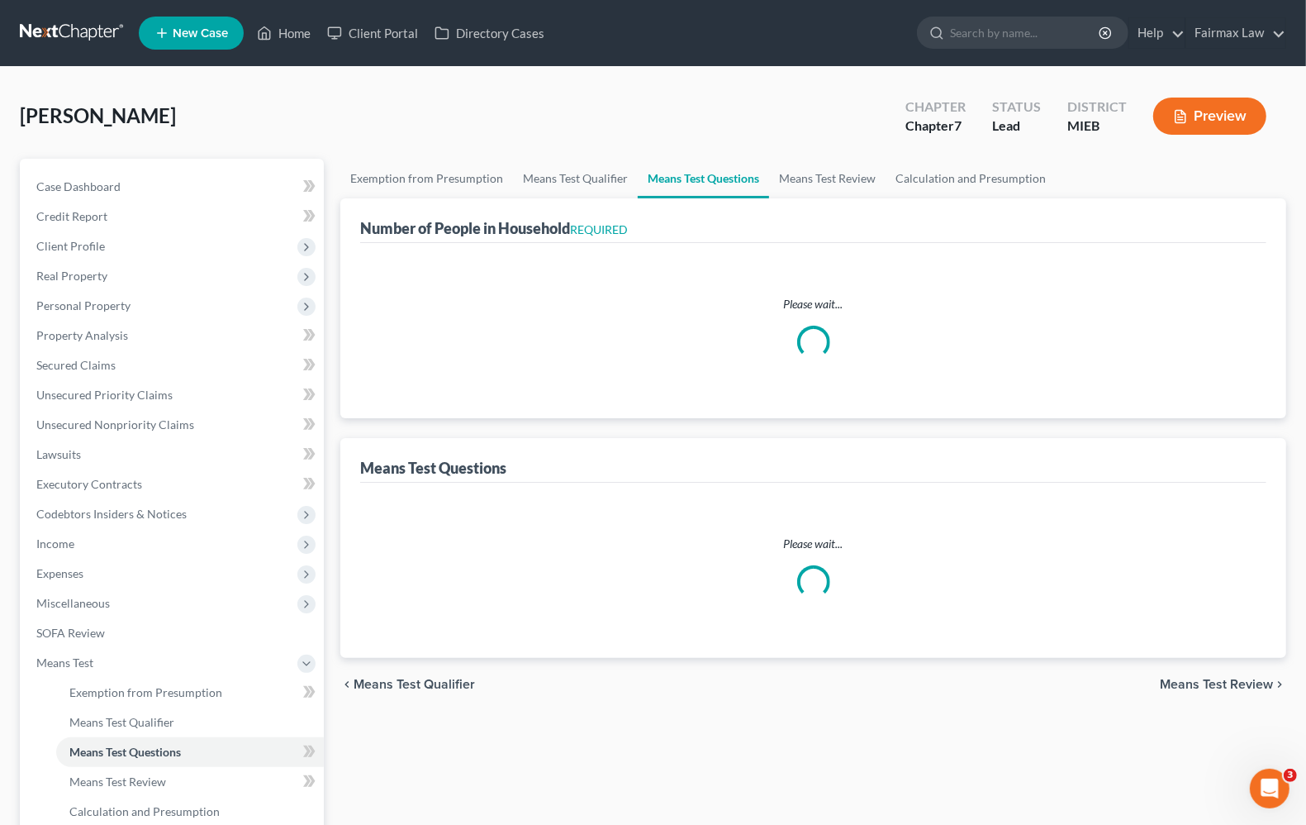
select select "0"
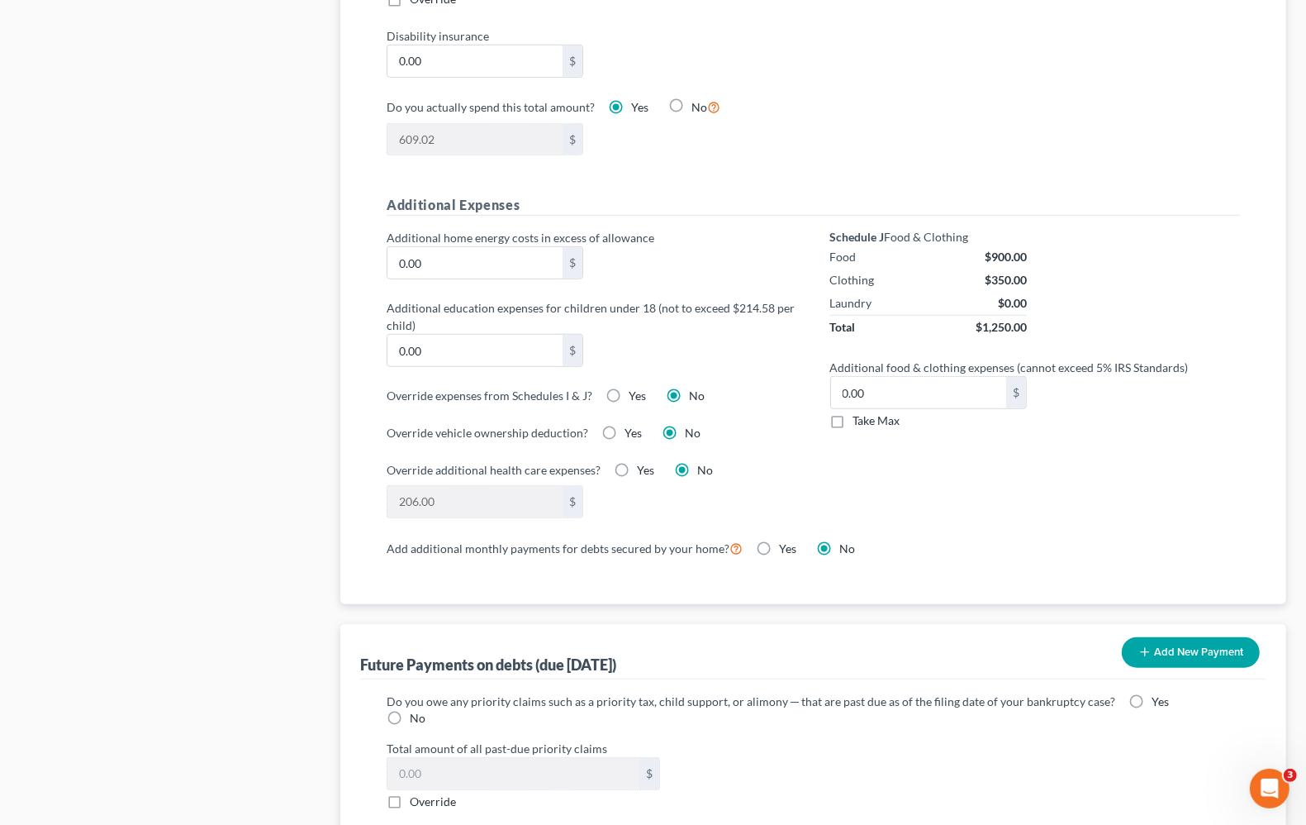
scroll to position [1343, 0]
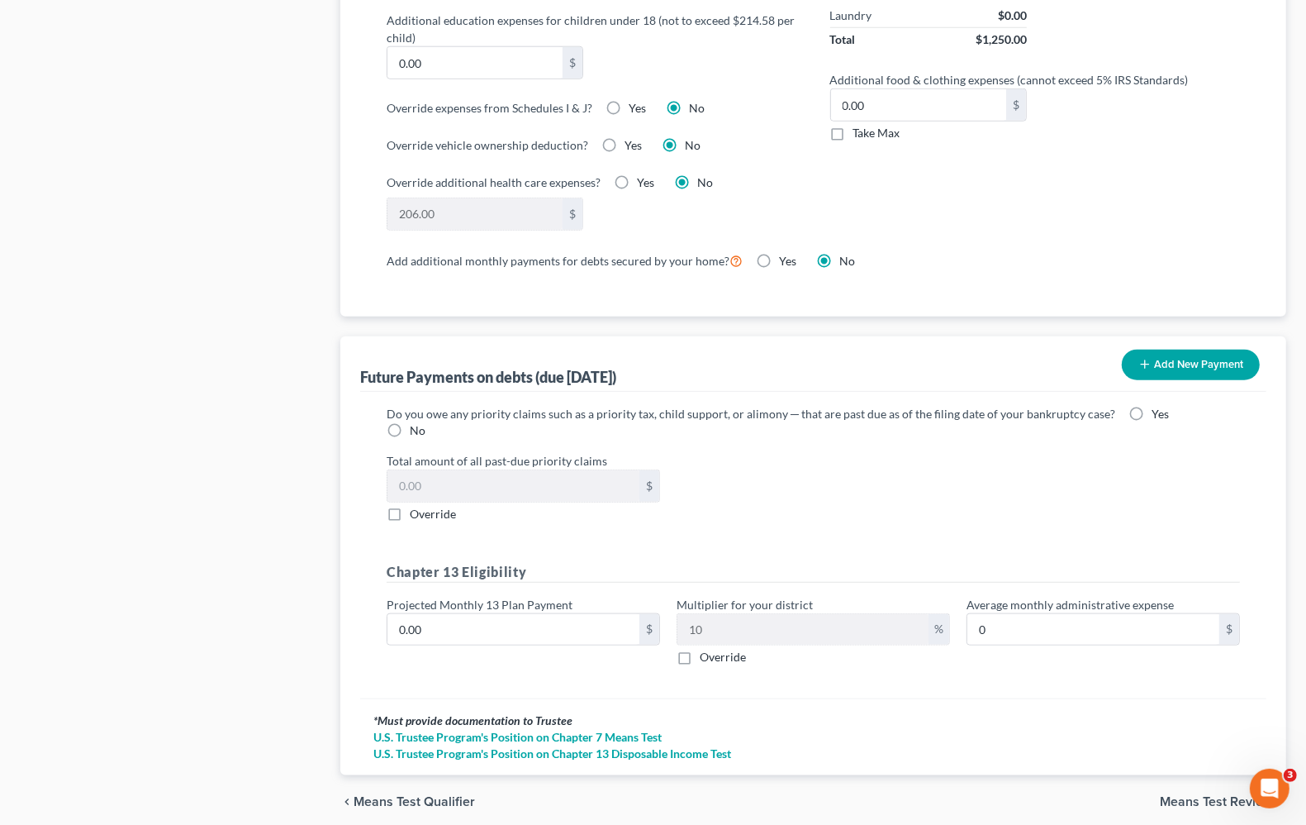
drag, startPoint x: 1196, startPoint y: 786, endPoint x: 1186, endPoint y: 785, distance: 9.9
click at [1196, 795] on span "Means Test Review" at bounding box center [1216, 801] width 113 height 13
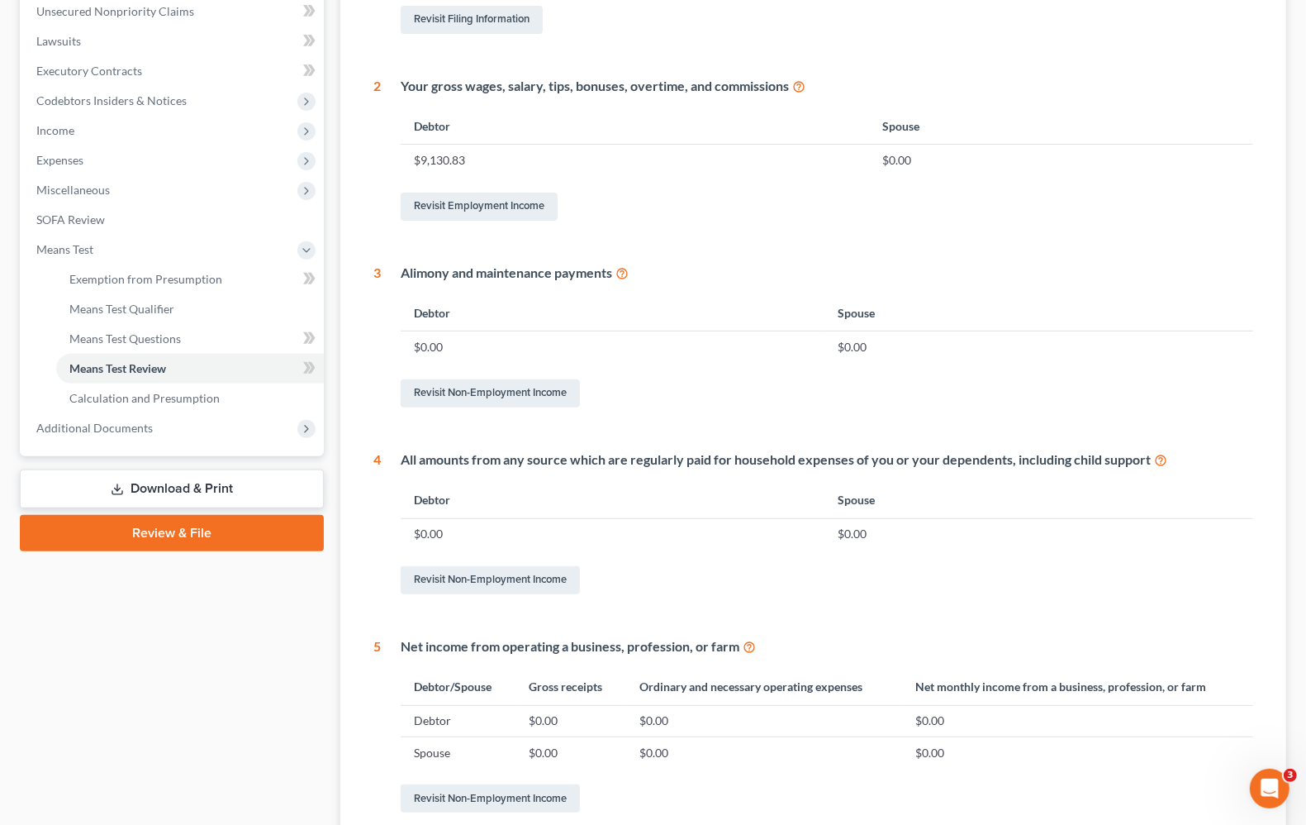
scroll to position [578, 0]
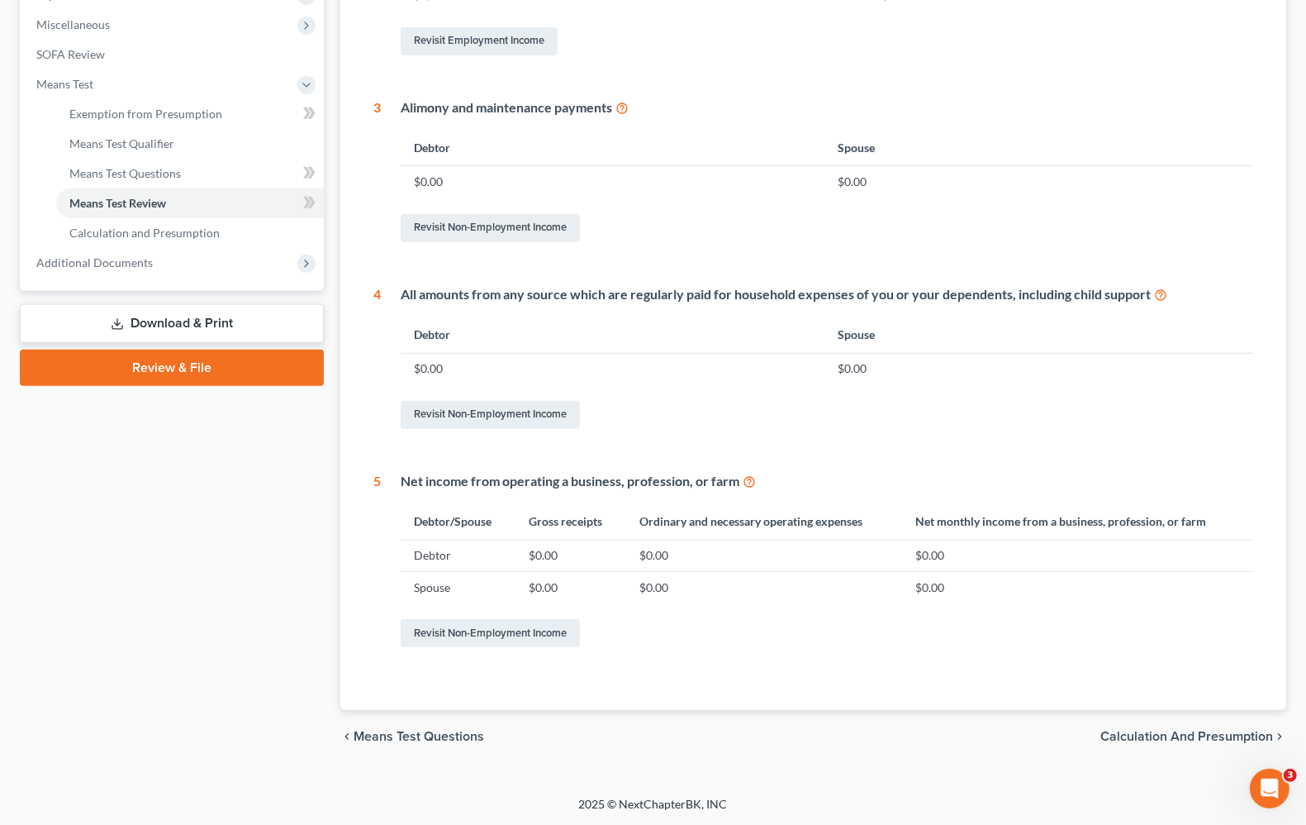
click at [1200, 737] on span "Calculation and Presumption" at bounding box center [1187, 736] width 173 height 13
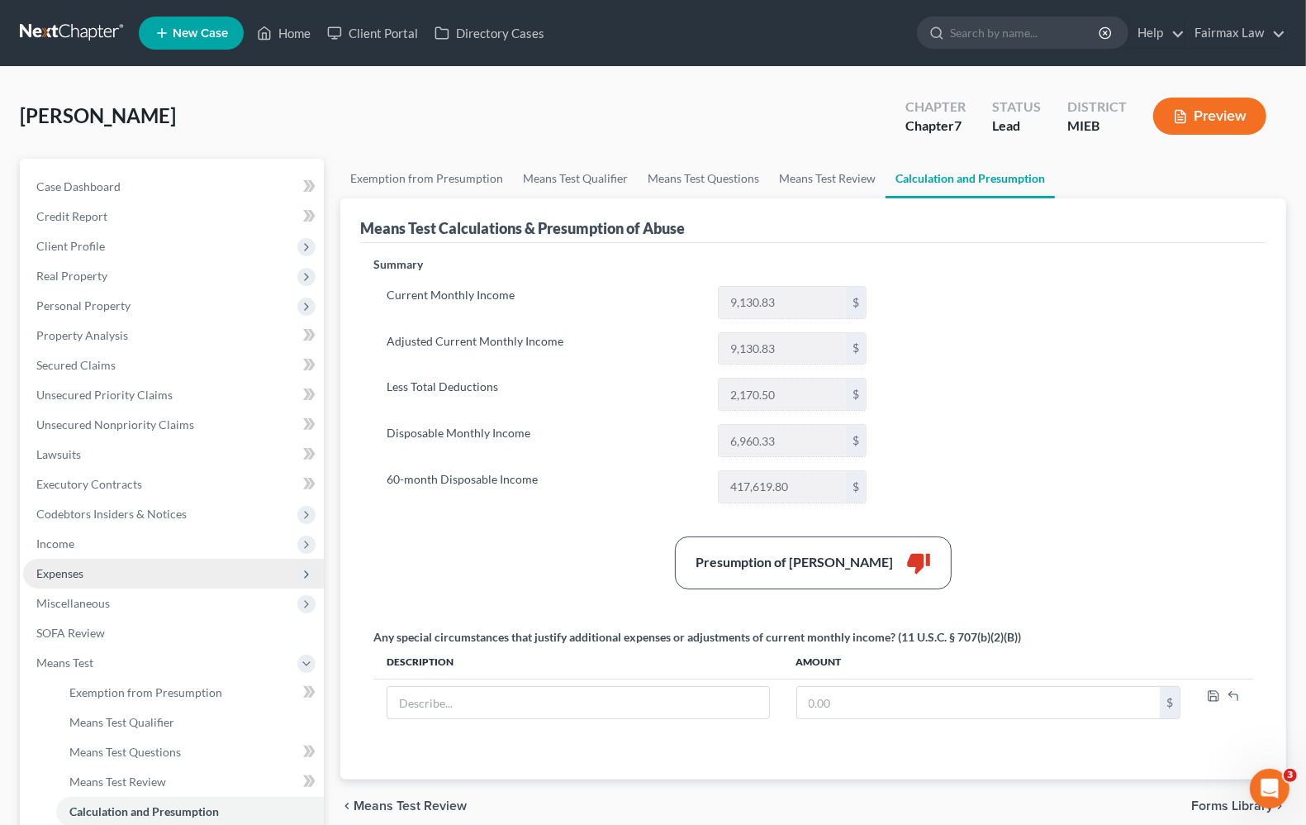
click at [104, 578] on span "Expenses" at bounding box center [173, 574] width 301 height 30
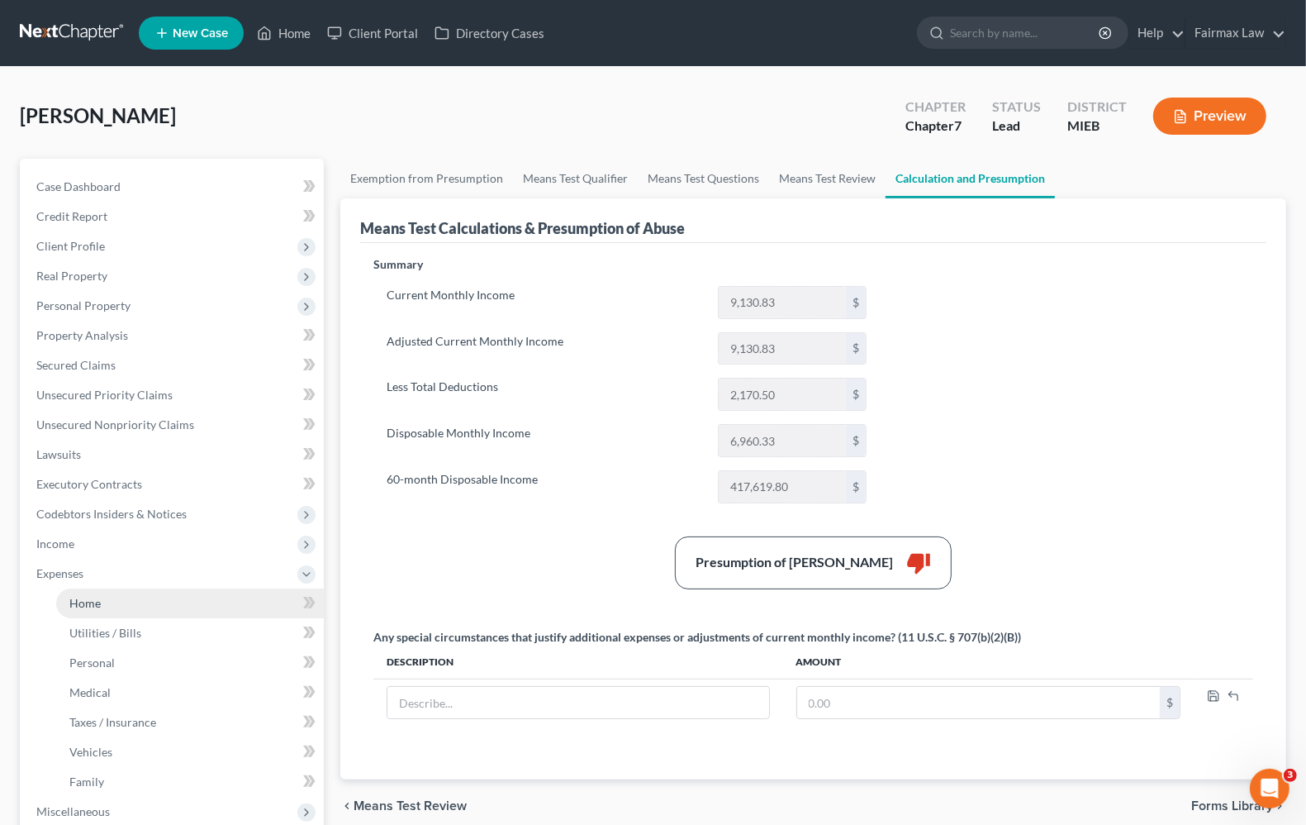
click at [96, 609] on link "Home" at bounding box center [190, 603] width 268 height 30
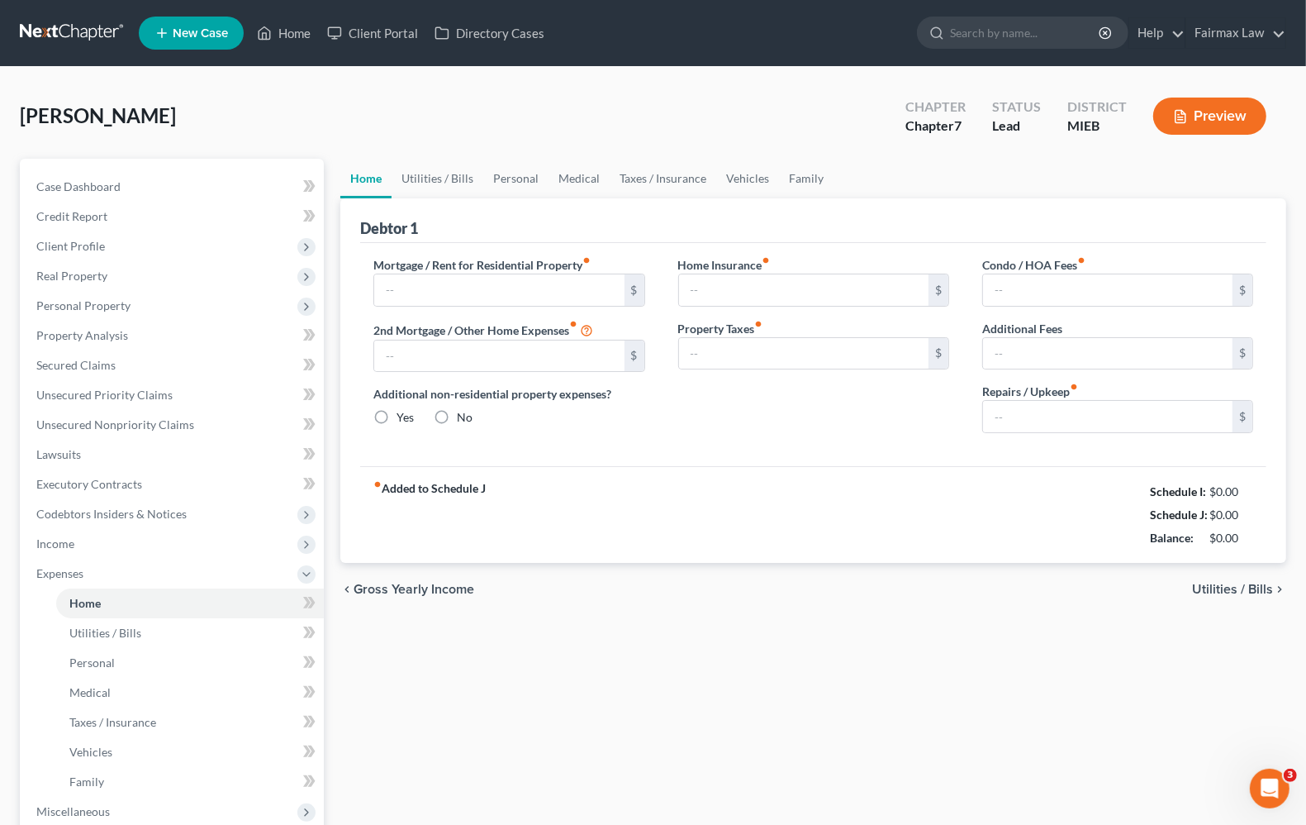
type input "1,500.00"
type input "31.47"
radio input "true"
type input "0.00"
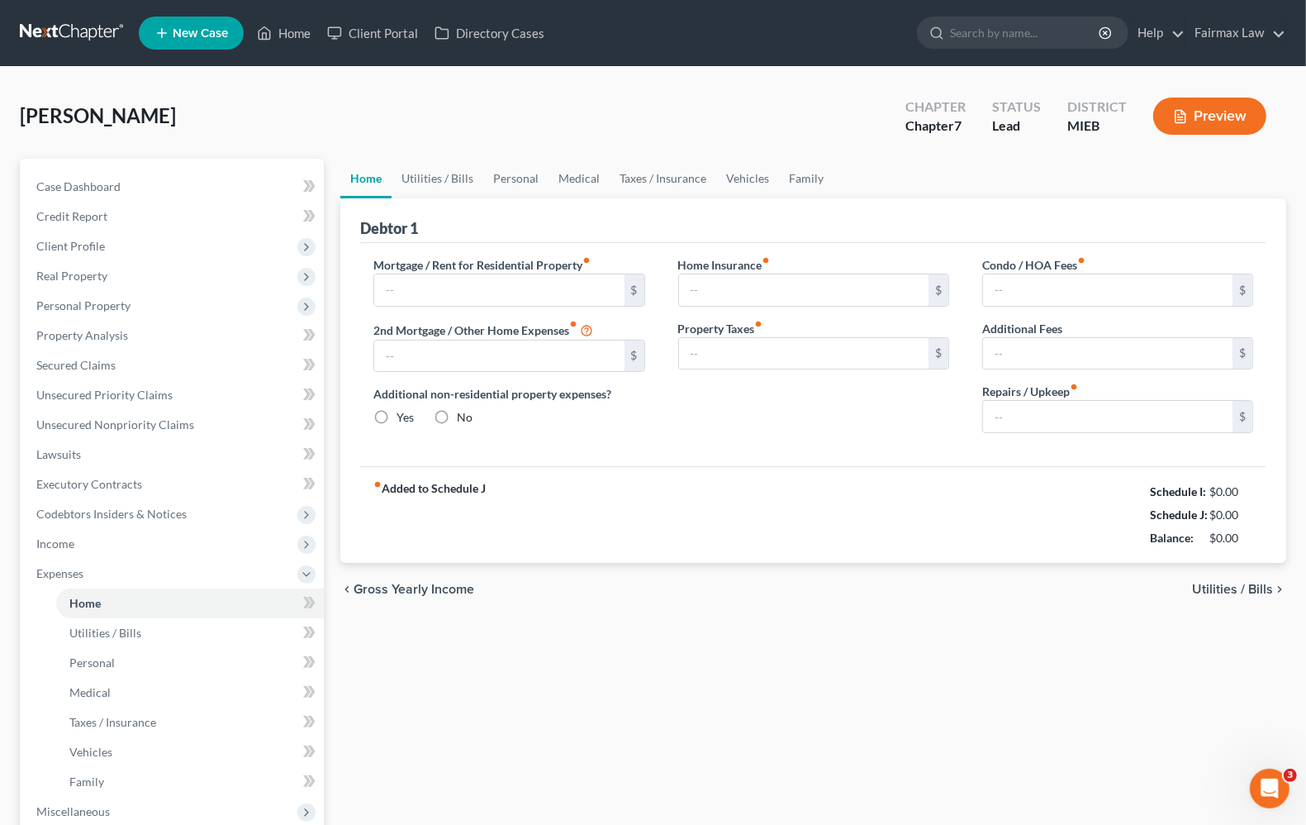
type input "0.00"
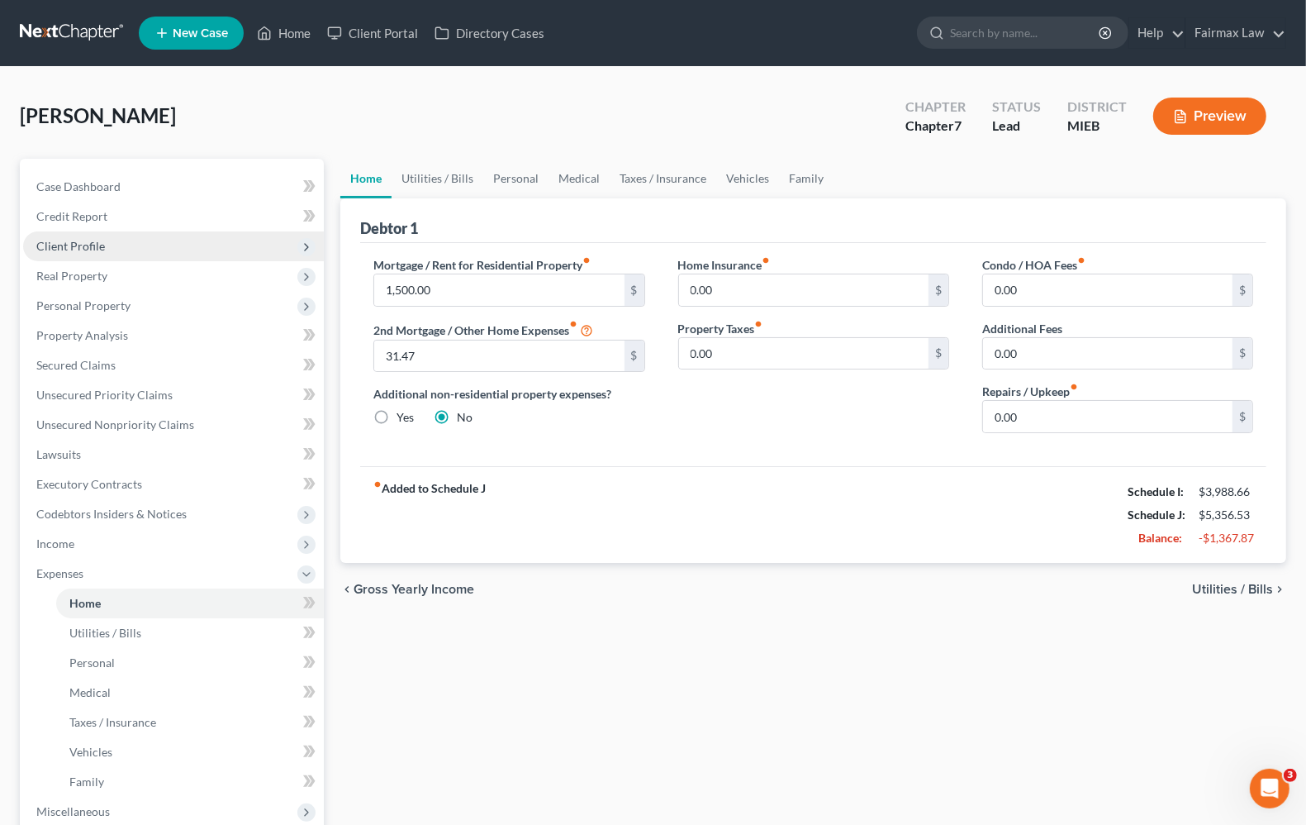
click at [73, 236] on span "Client Profile" at bounding box center [173, 246] width 301 height 30
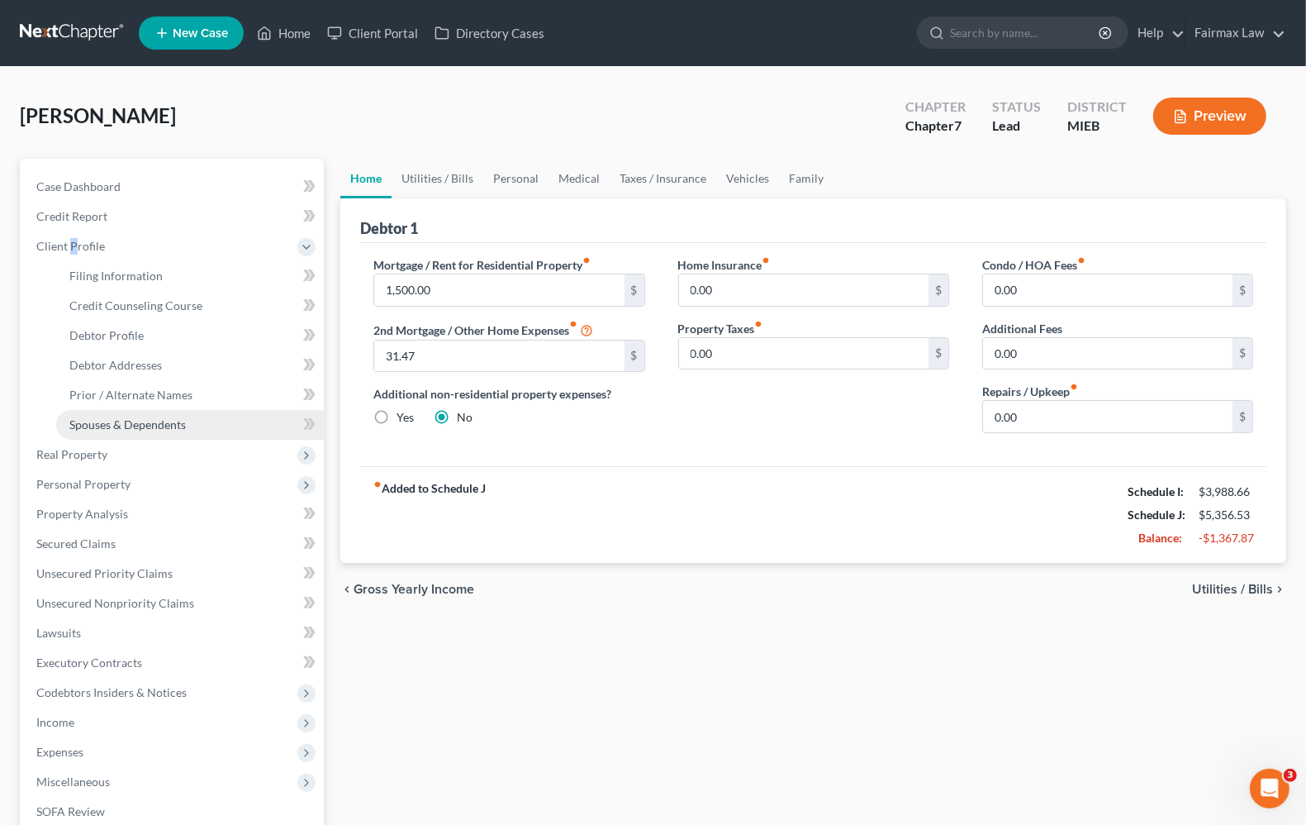
click at [112, 430] on link "Spouses & Dependents" at bounding box center [190, 425] width 268 height 30
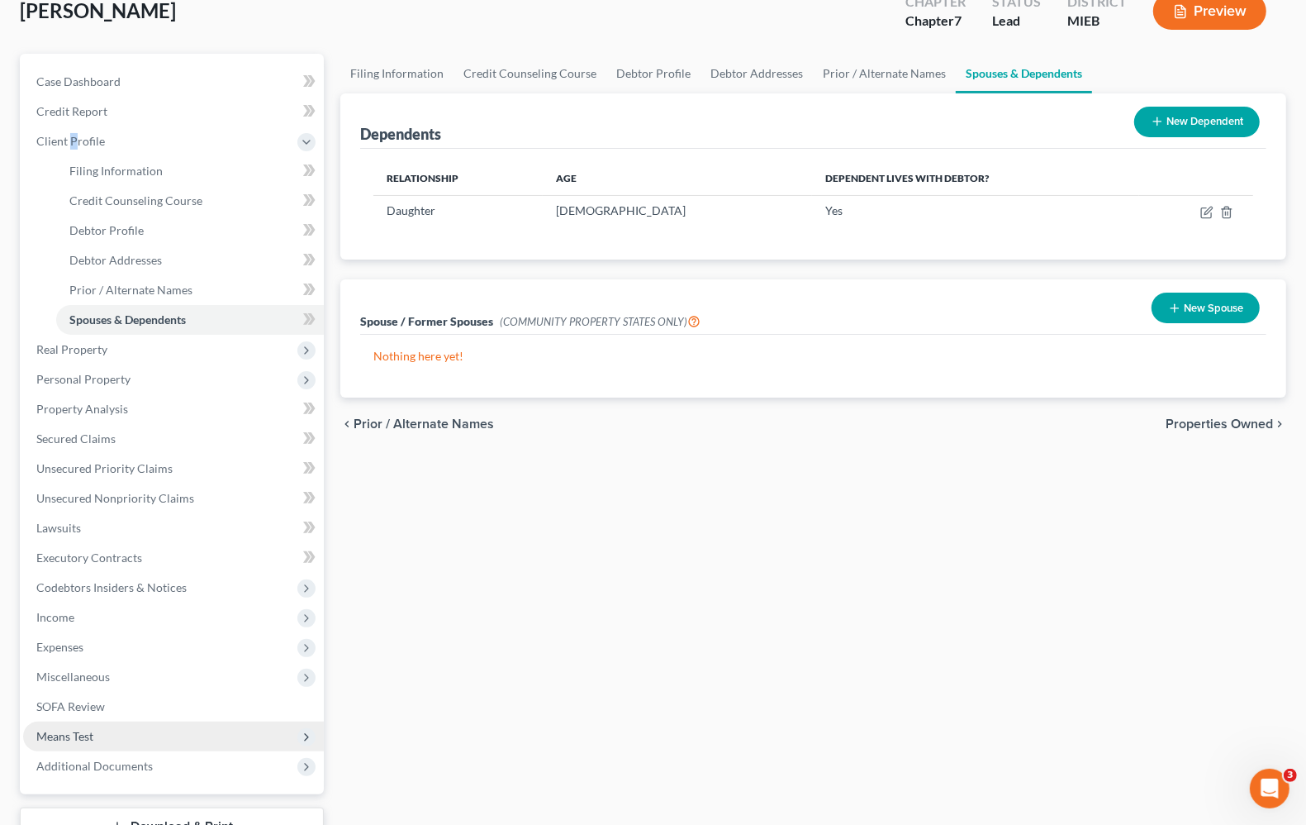
scroll to position [230, 0]
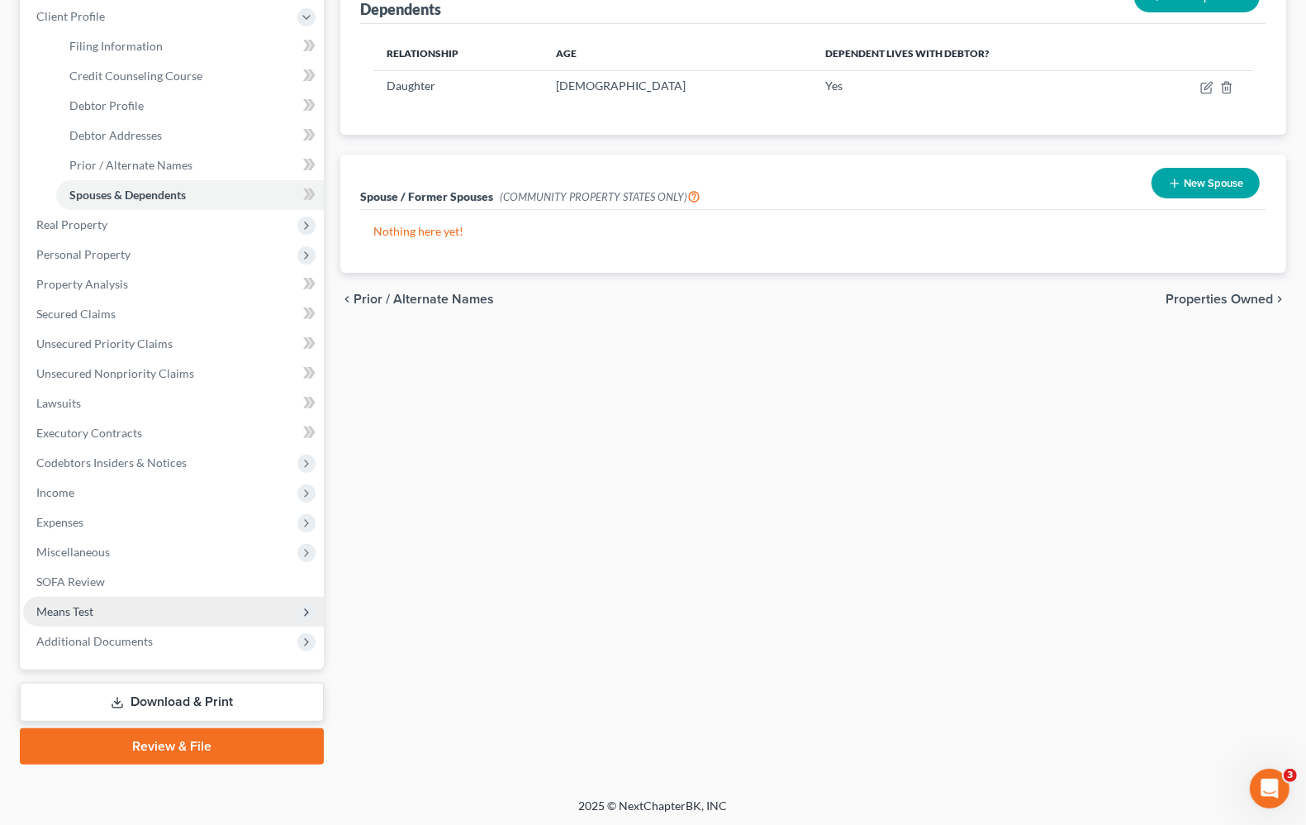
click at [91, 613] on span "Means Test" at bounding box center [64, 611] width 57 height 14
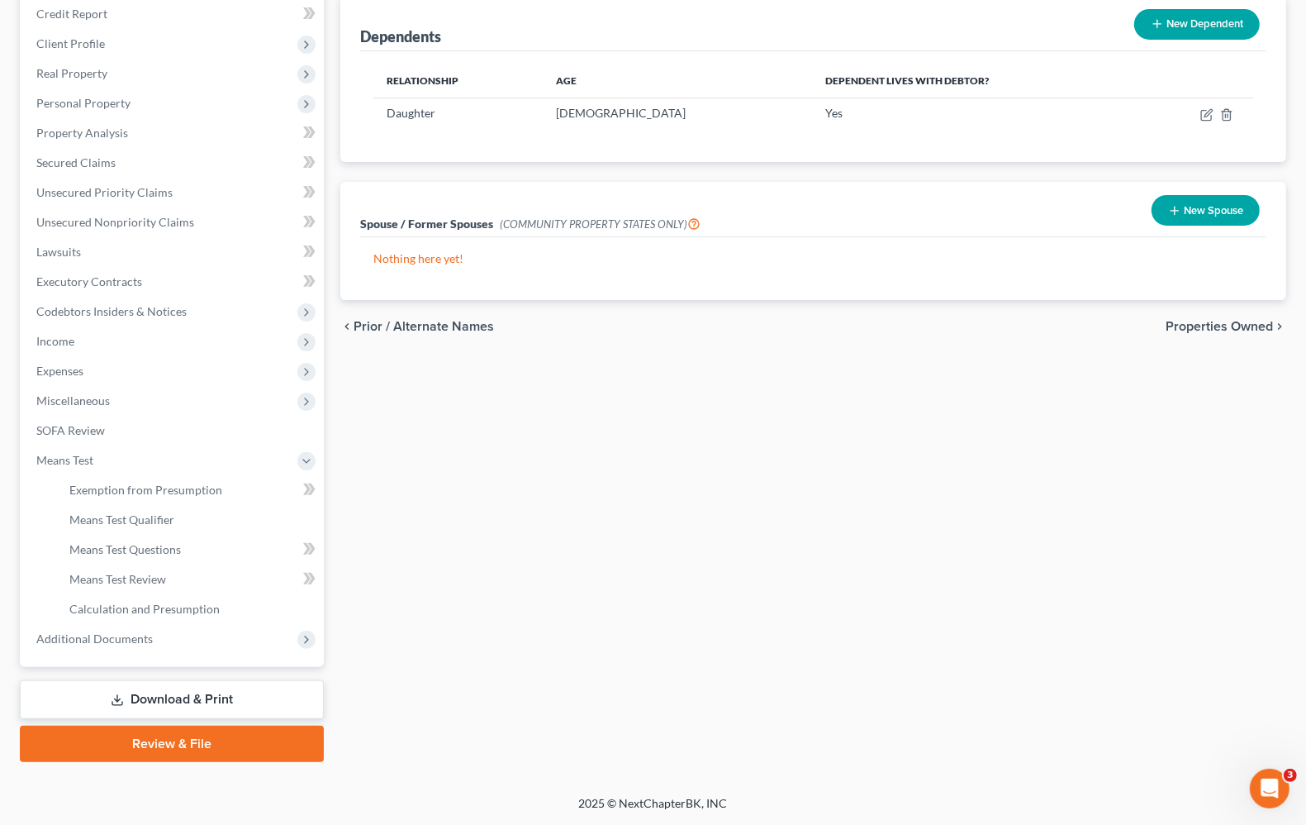
scroll to position [200, 0]
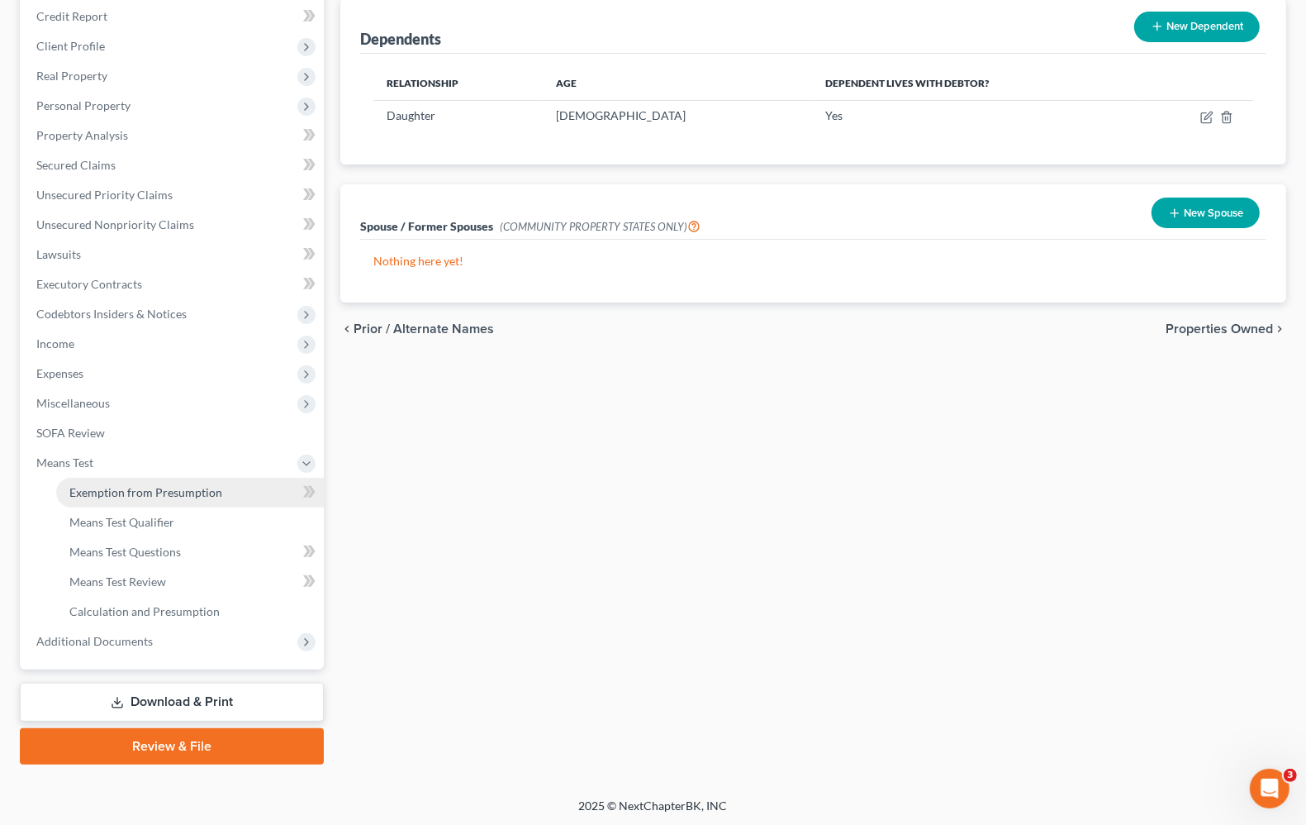
click at [191, 497] on link "Exemption from Presumption" at bounding box center [190, 493] width 268 height 30
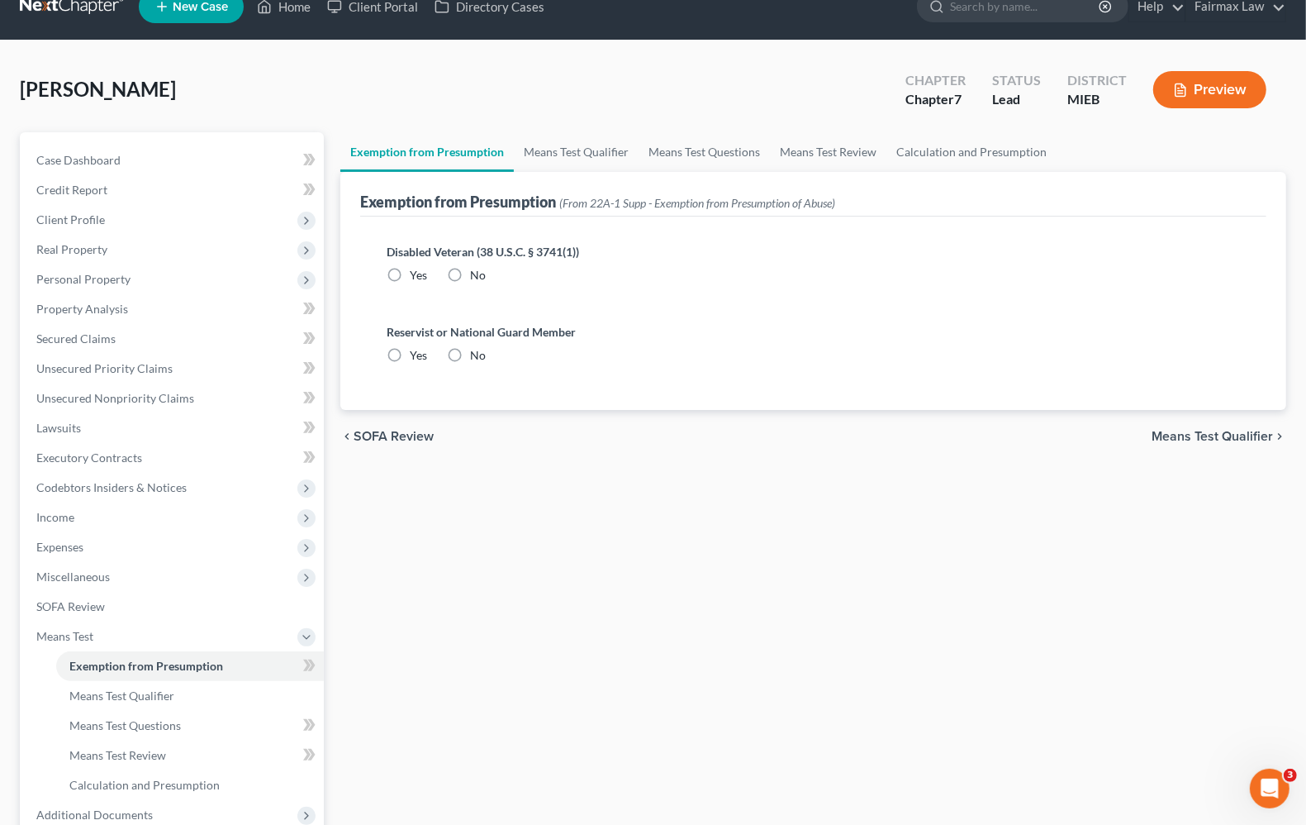
scroll to position [6, 0]
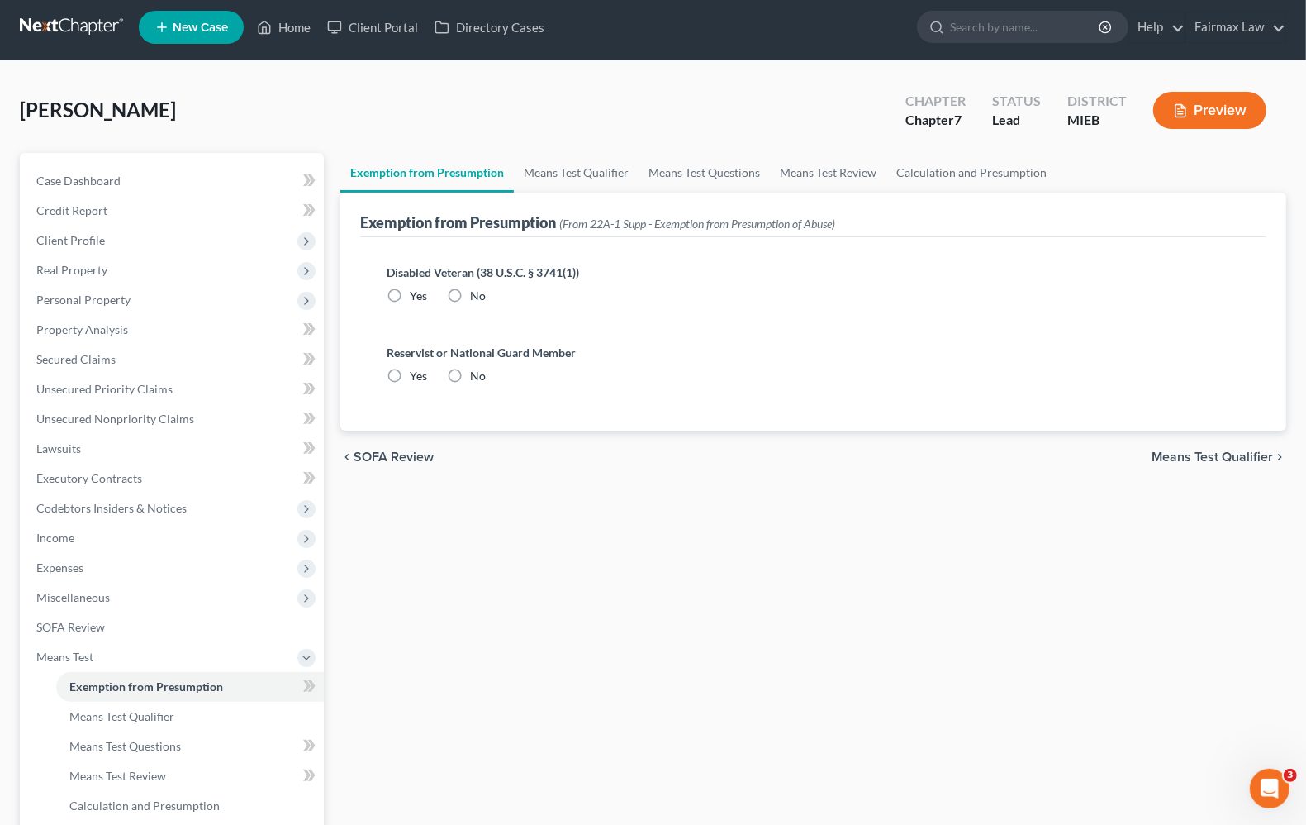
radio input "true"
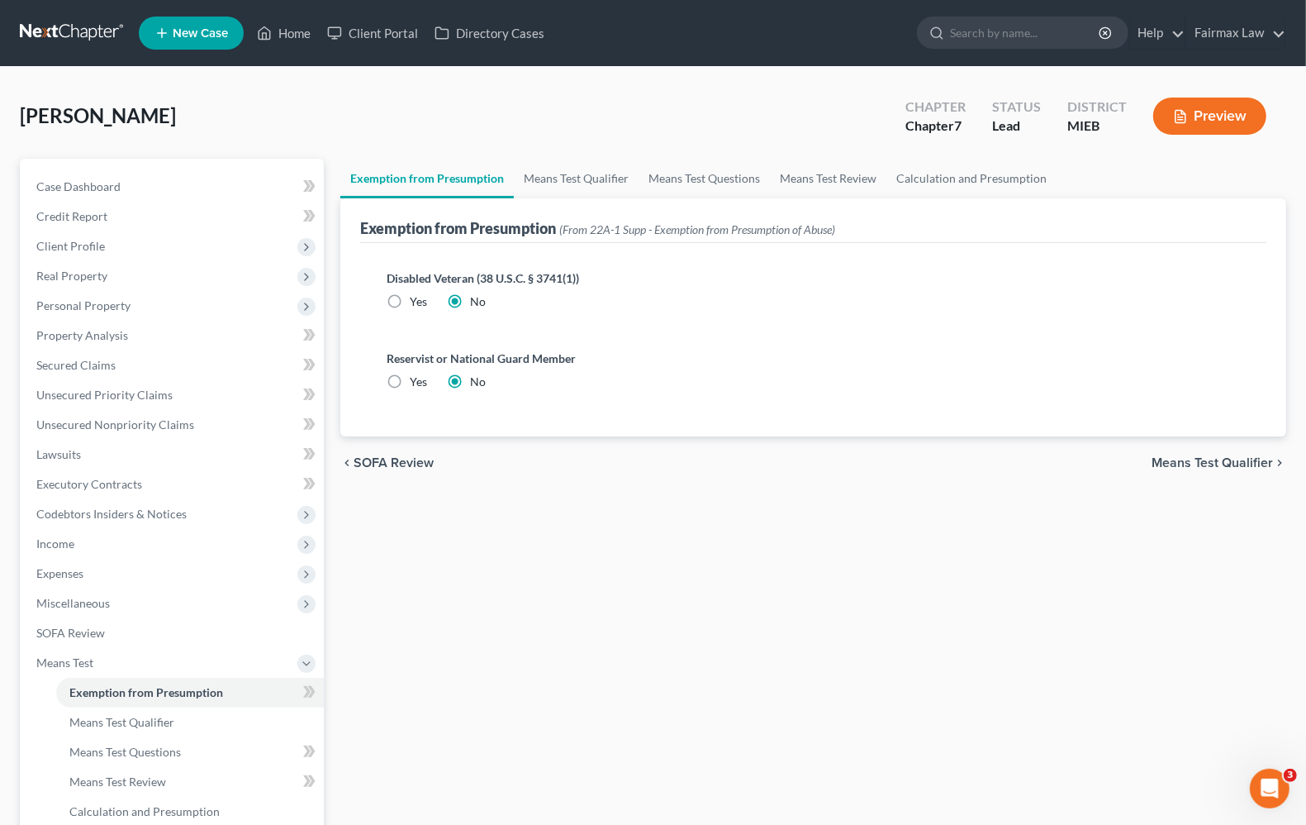
click at [1263, 452] on div "chevron_left SOFA Review Means Test Qualifier chevron_right" at bounding box center [813, 462] width 946 height 53
click at [1169, 460] on span "Means Test Qualifier" at bounding box center [1212, 462] width 121 height 13
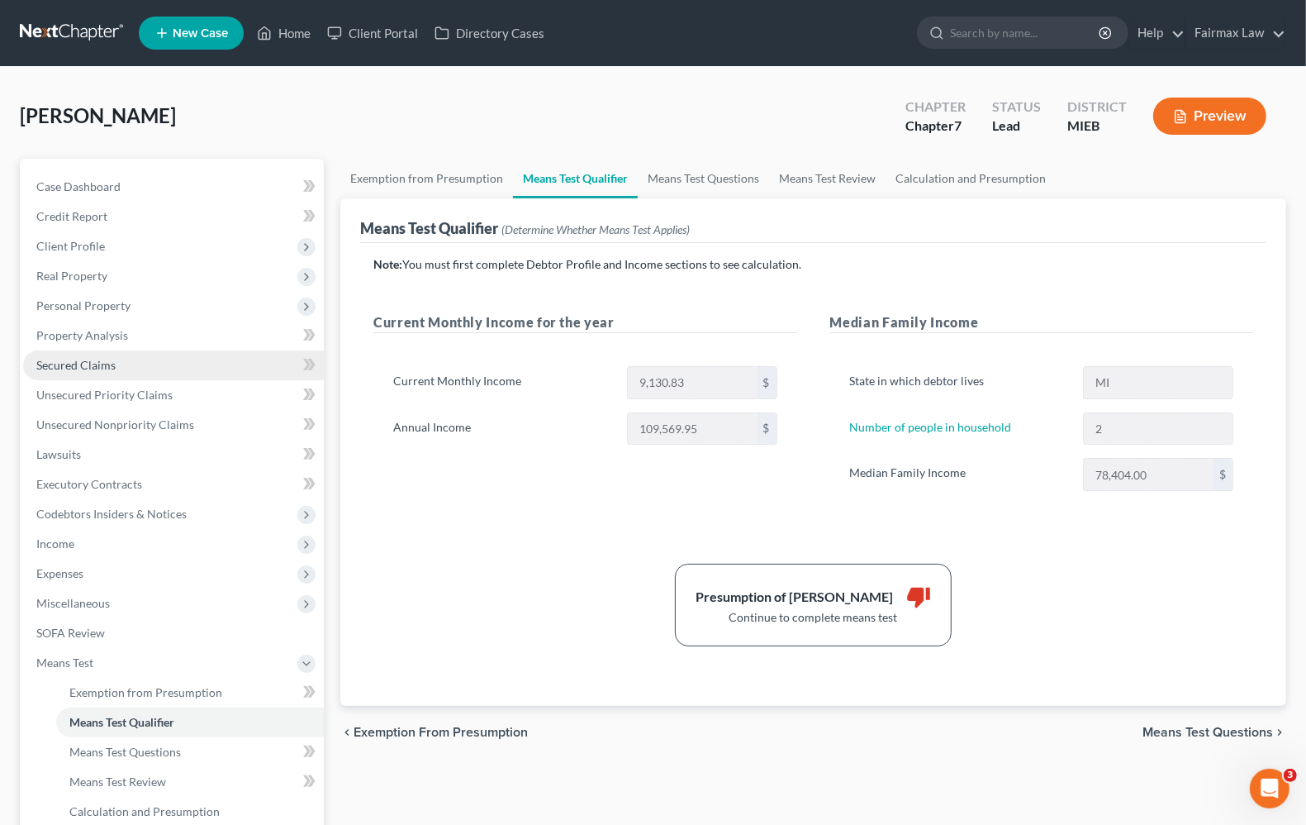
click at [112, 354] on link "Secured Claims" at bounding box center [173, 365] width 301 height 30
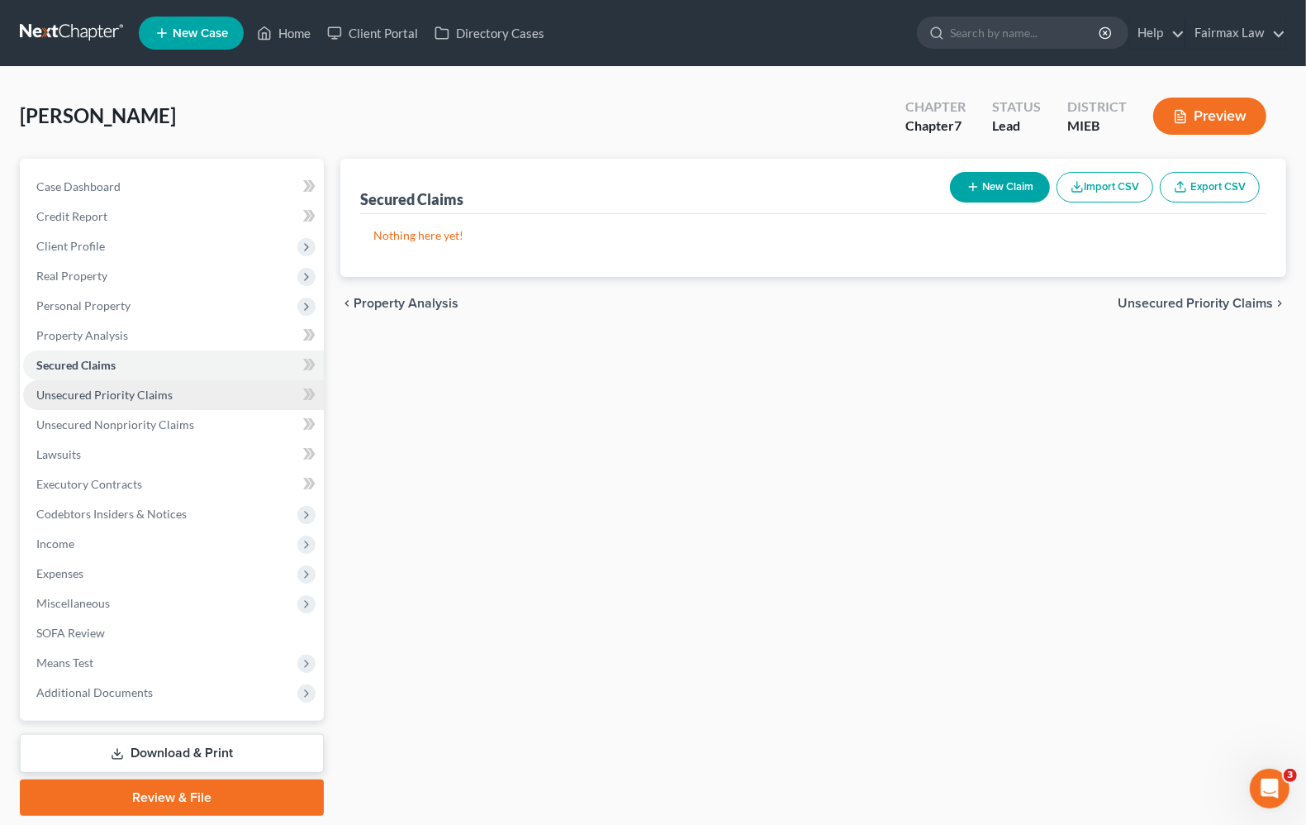
click at [129, 390] on span "Unsecured Priority Claims" at bounding box center [104, 395] width 136 height 14
drag, startPoint x: 141, startPoint y: 423, endPoint x: 183, endPoint y: 397, distance: 49.7
click at [140, 423] on span "Unsecured Nonpriority Claims" at bounding box center [115, 424] width 158 height 14
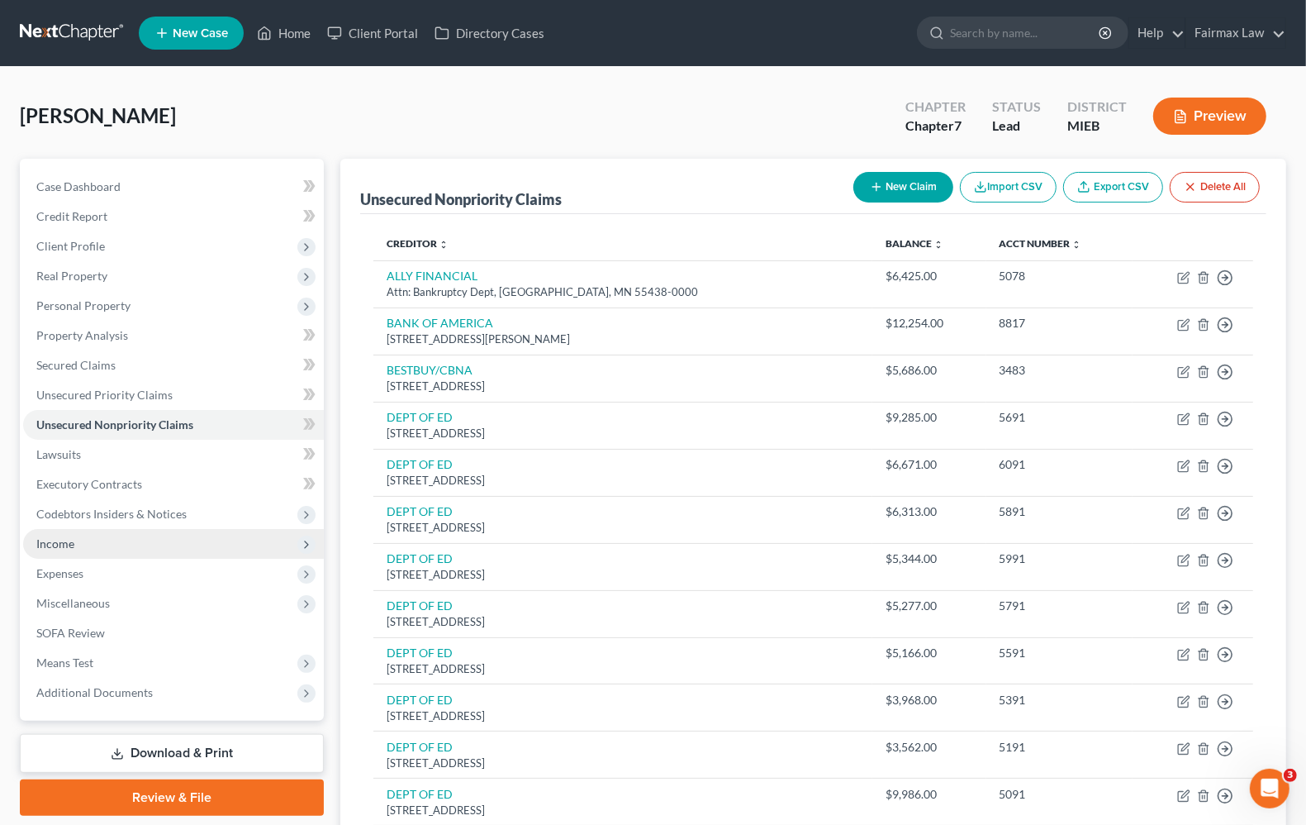
drag, startPoint x: 46, startPoint y: 538, endPoint x: 37, endPoint y: 535, distance: 9.4
click at [45, 538] on span "Income" at bounding box center [55, 543] width 38 height 14
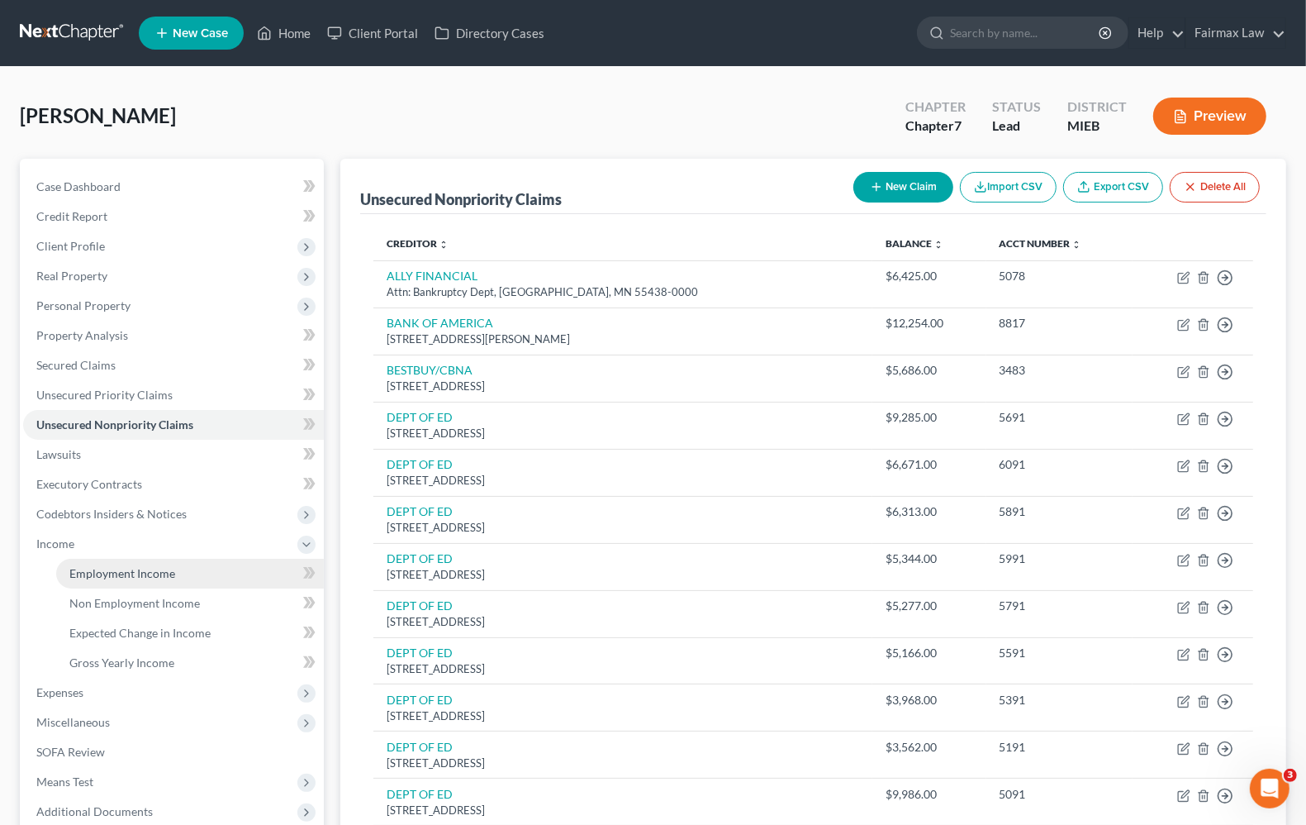
click at [92, 573] on span "Employment Income" at bounding box center [122, 573] width 106 height 14
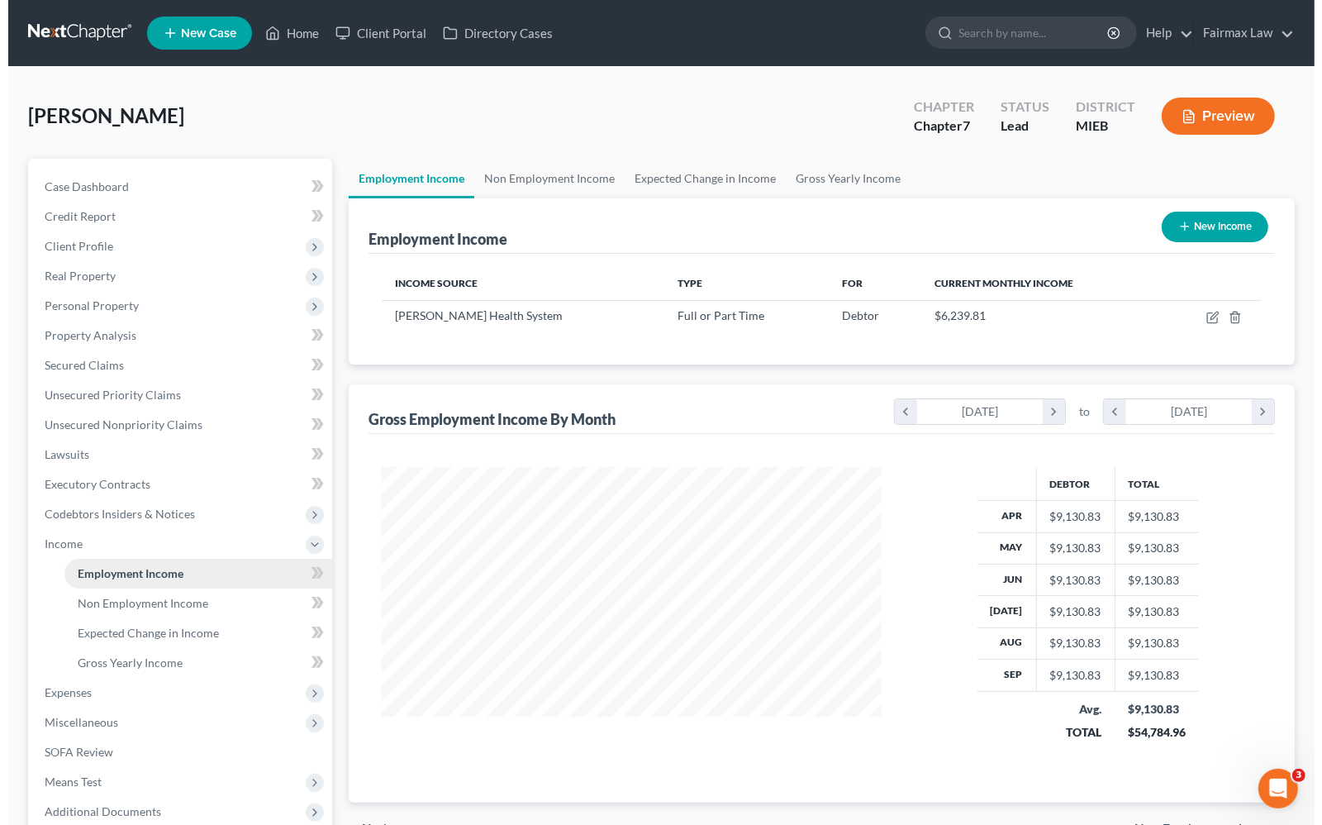
scroll to position [297, 531]
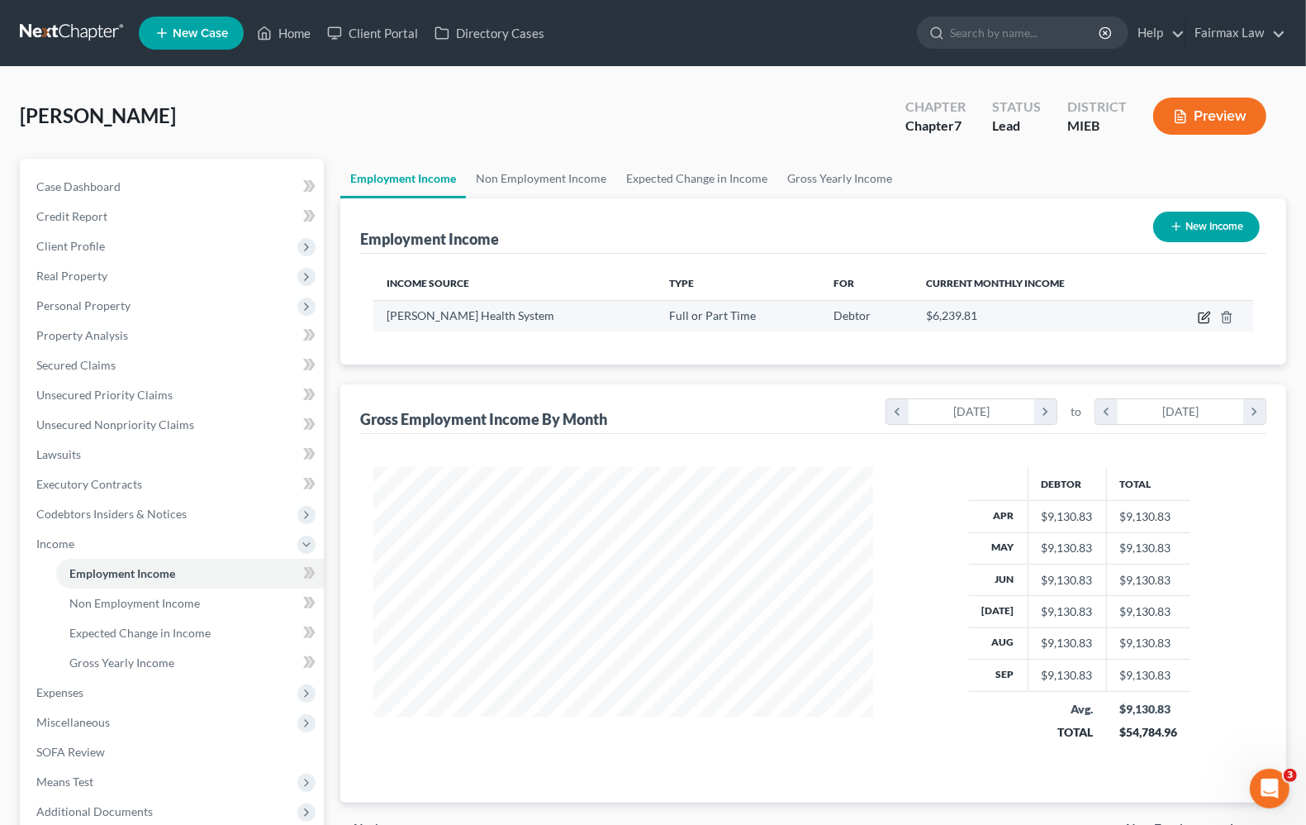
click at [1198, 320] on icon "button" at bounding box center [1204, 317] width 13 height 13
select select "0"
select select "23"
select select "2"
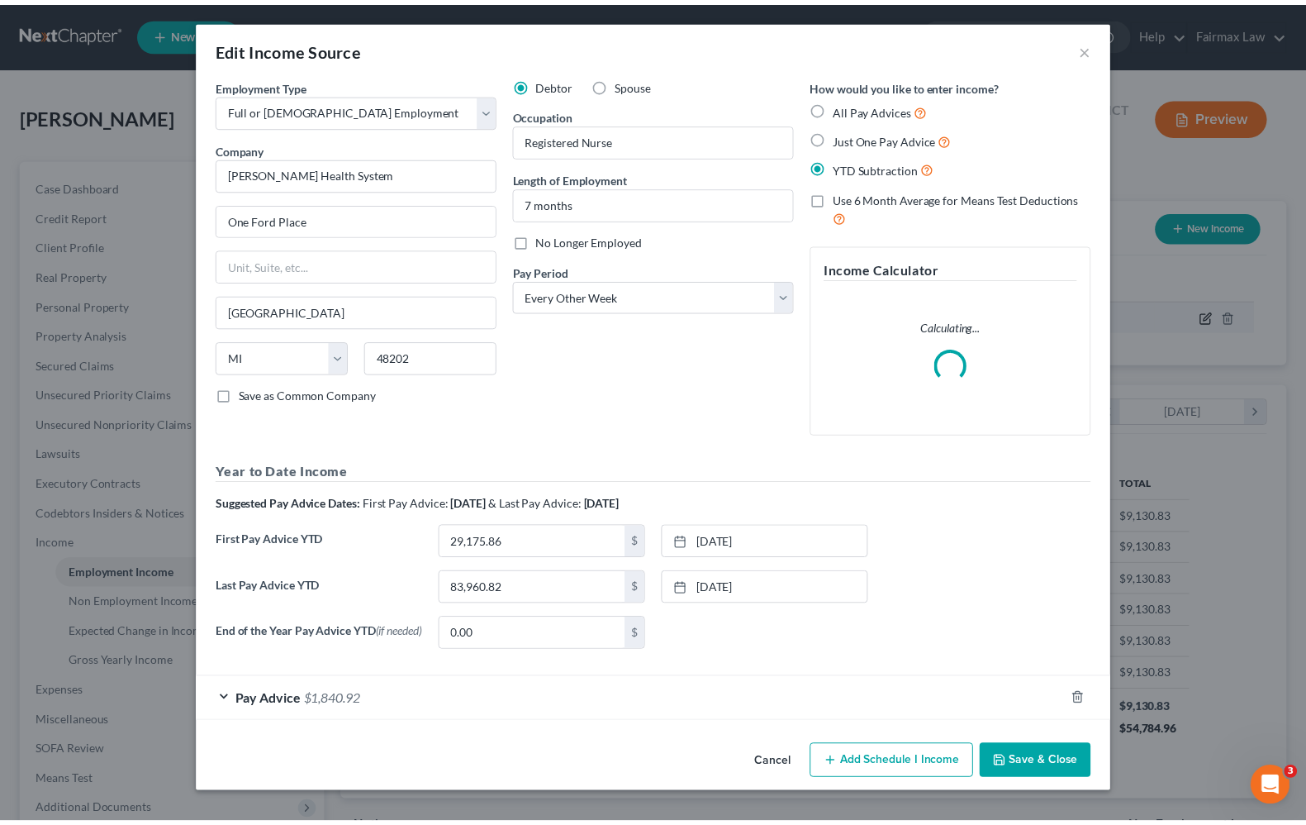
scroll to position [297, 539]
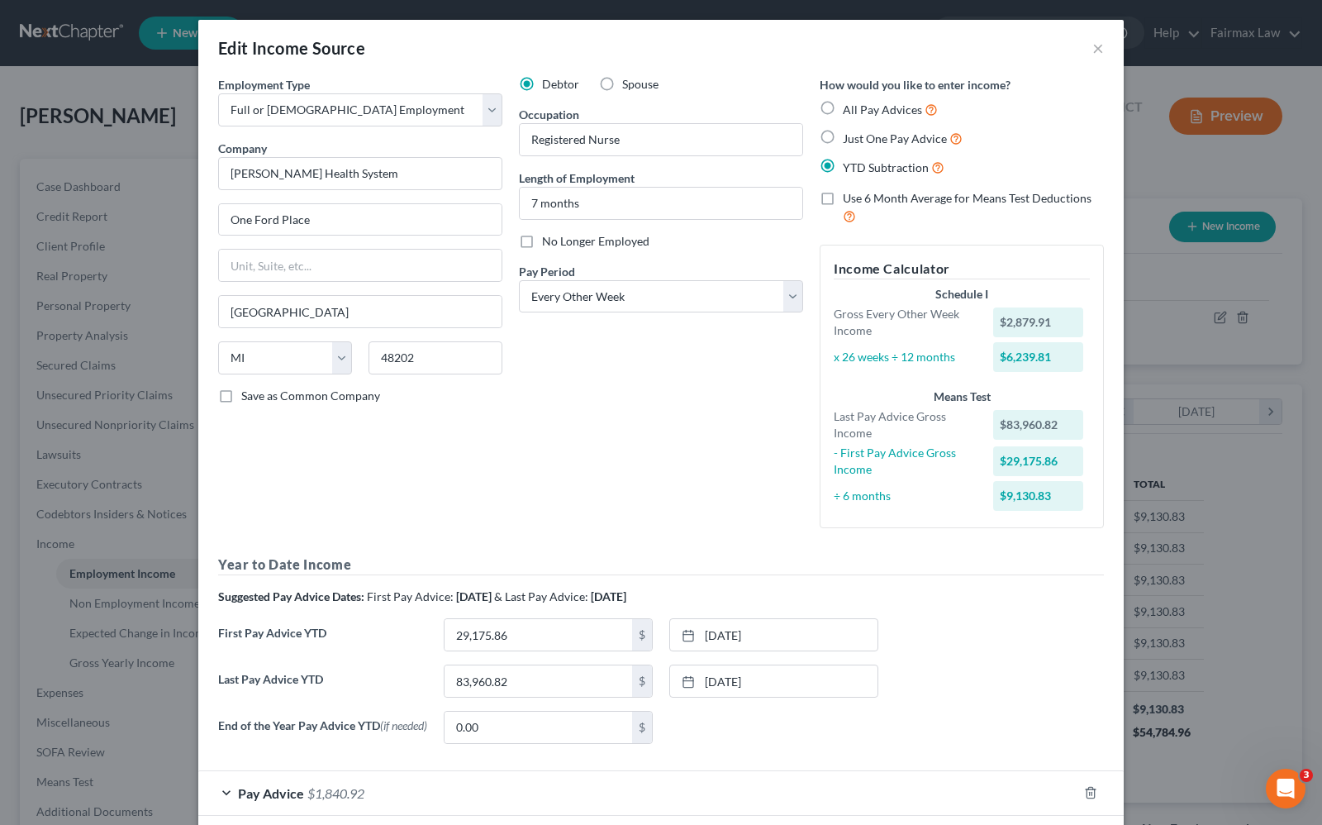
drag, startPoint x: 1097, startPoint y: 42, endPoint x: 106, endPoint y: 240, distance: 1011.2
click at [1096, 42] on div "Edit Income Source ×" at bounding box center [660, 48] width 925 height 56
drag, startPoint x: 1092, startPoint y: 51, endPoint x: 64, endPoint y: 209, distance: 1039.9
click at [1092, 51] on button "×" at bounding box center [1098, 48] width 12 height 20
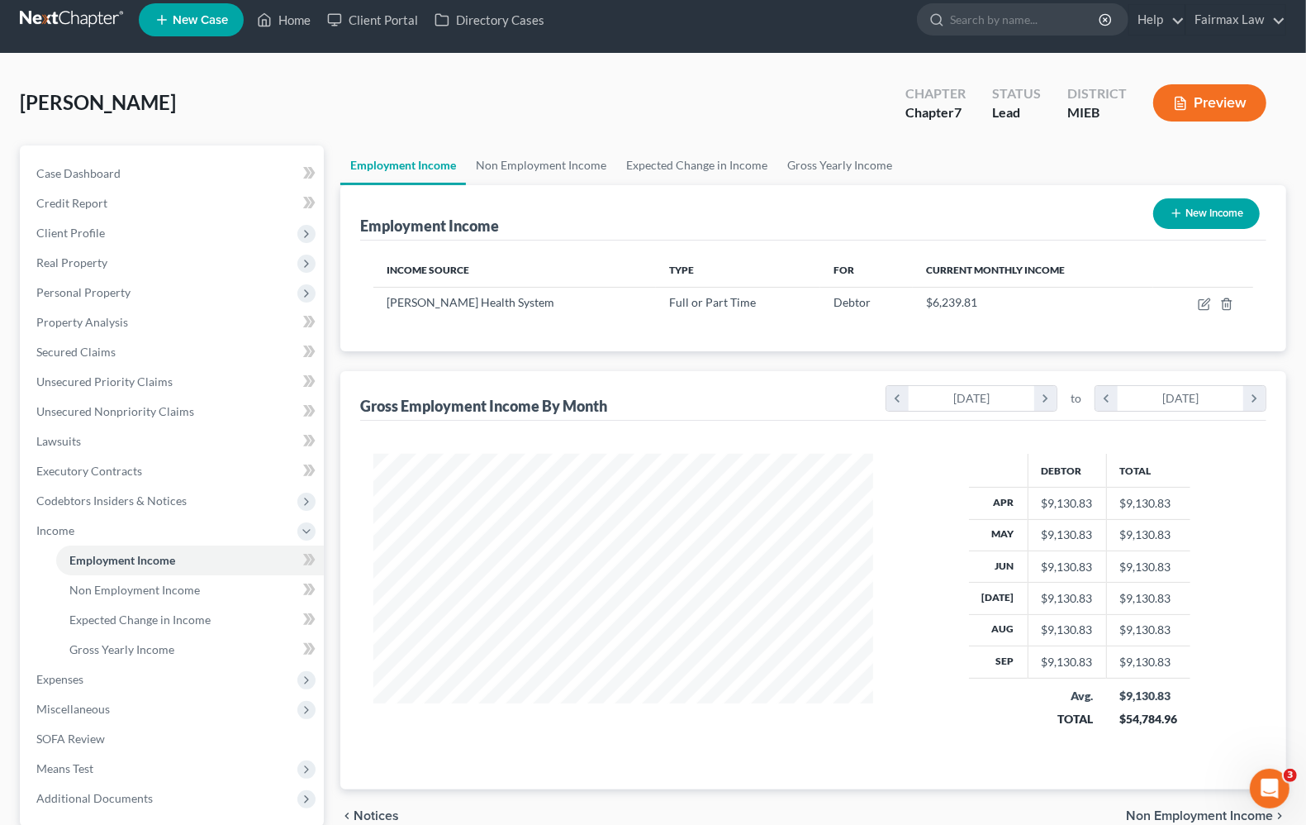
scroll to position [170, 0]
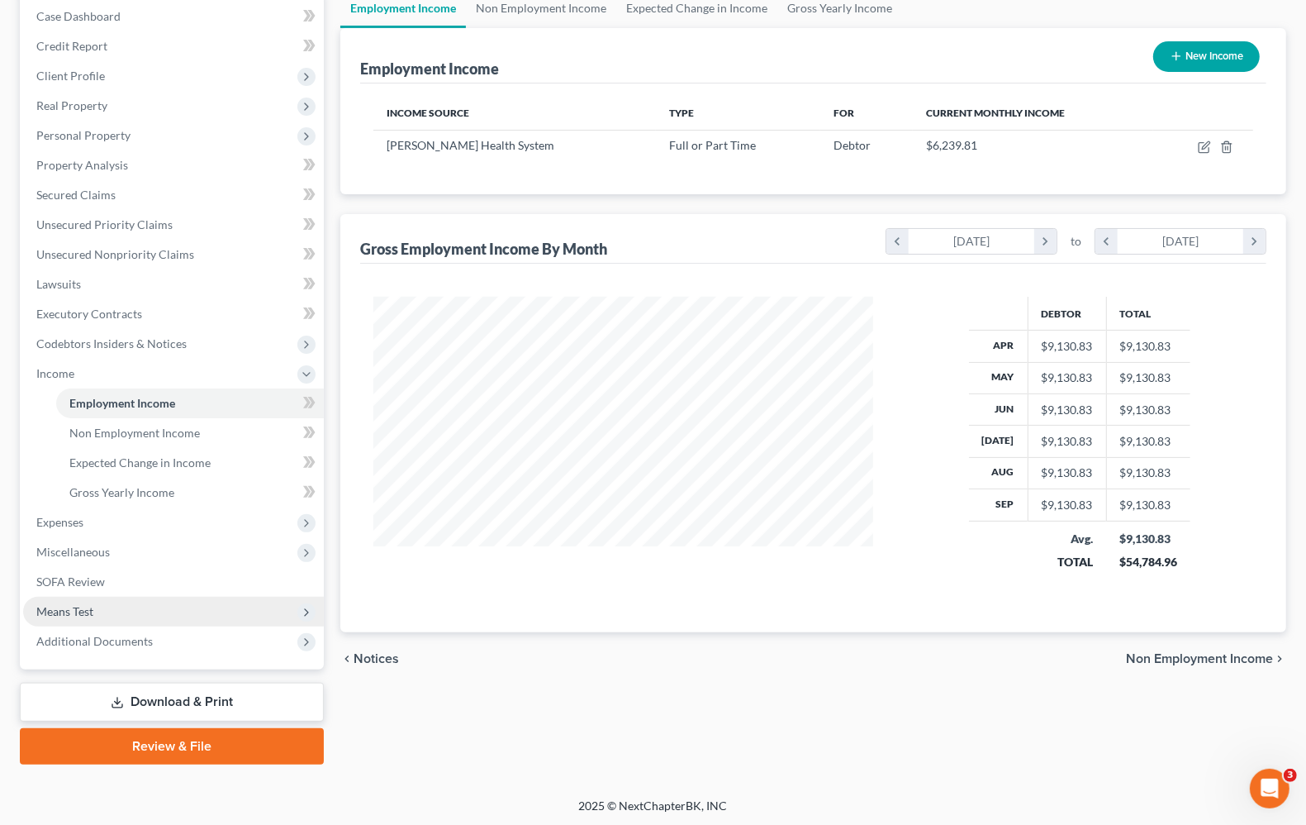
click at [56, 622] on span "Means Test" at bounding box center [173, 612] width 301 height 30
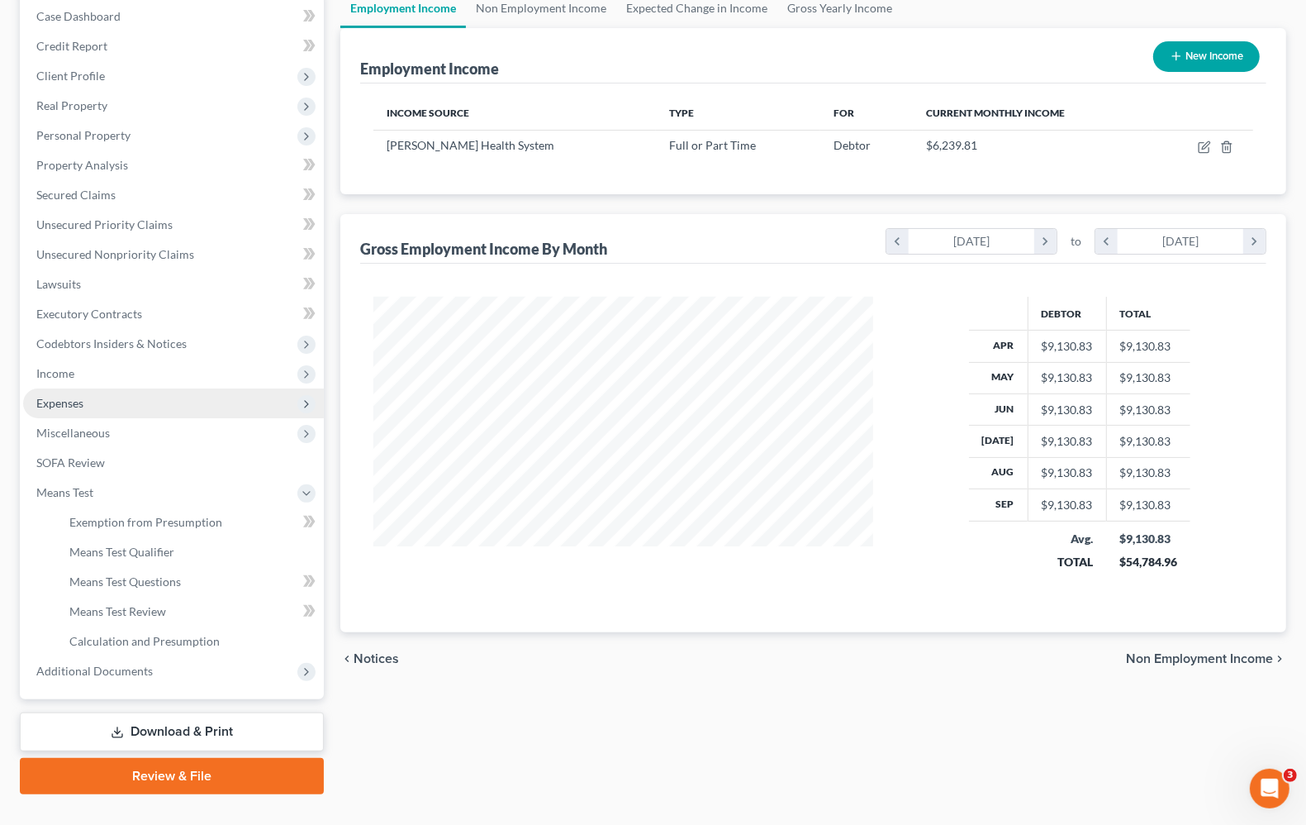
click at [58, 396] on span "Expenses" at bounding box center [59, 403] width 47 height 14
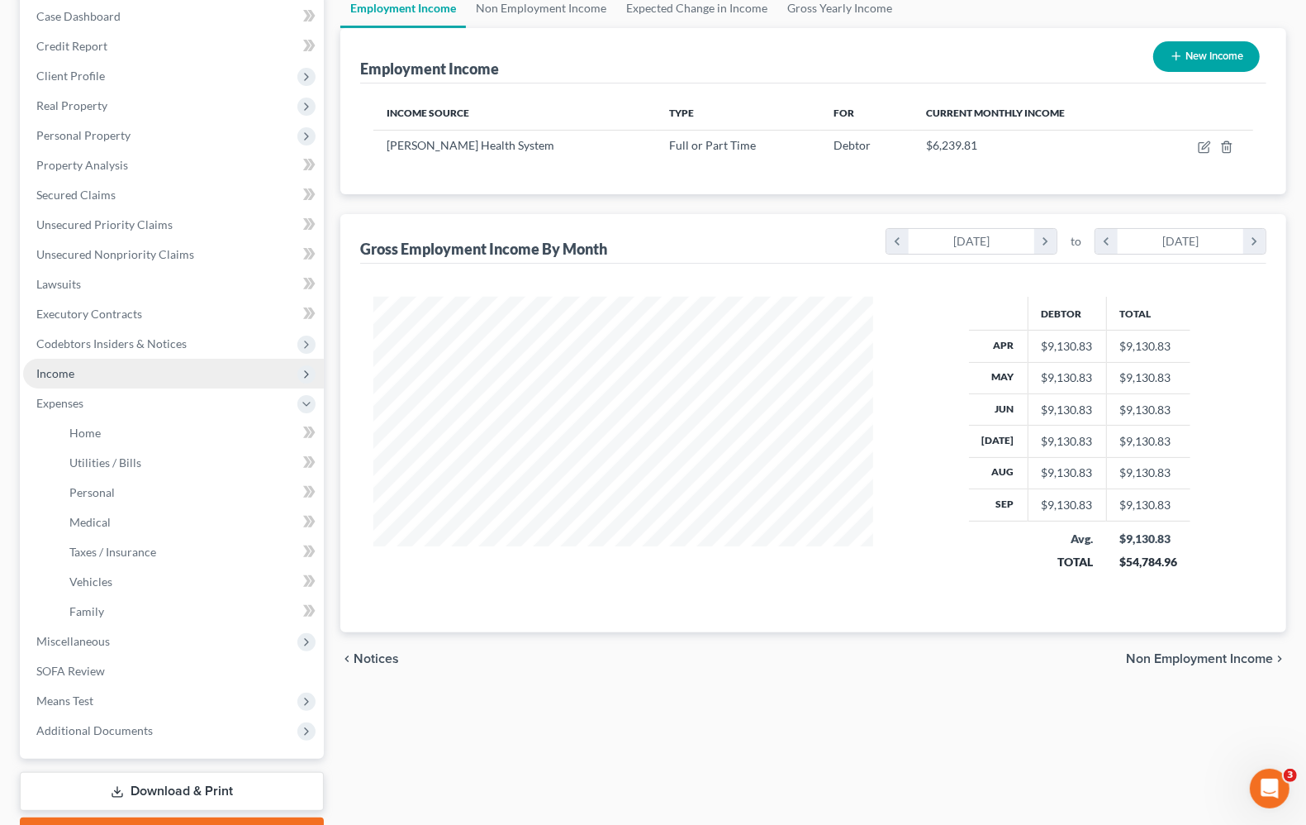
click at [51, 380] on span "Income" at bounding box center [173, 374] width 301 height 30
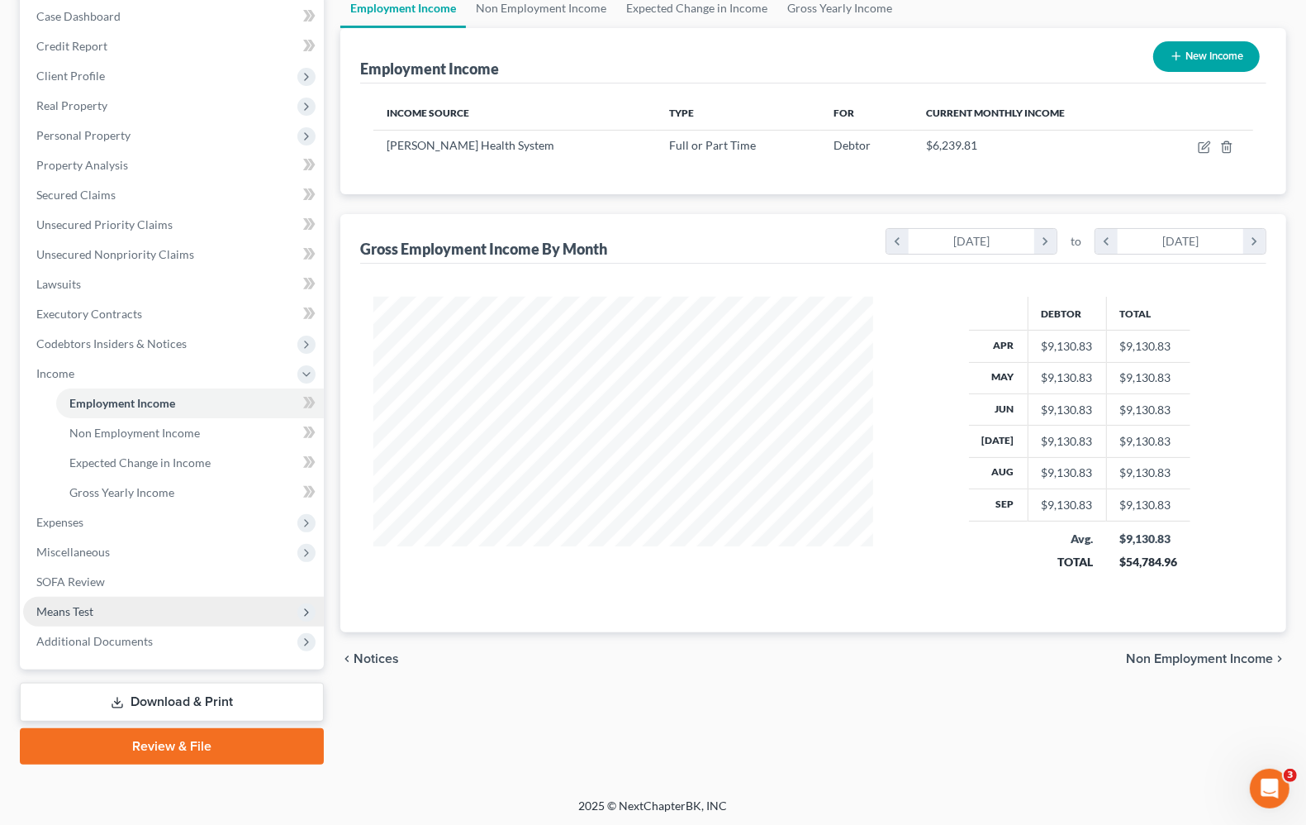
click at [71, 605] on span "Means Test" at bounding box center [64, 611] width 57 height 14
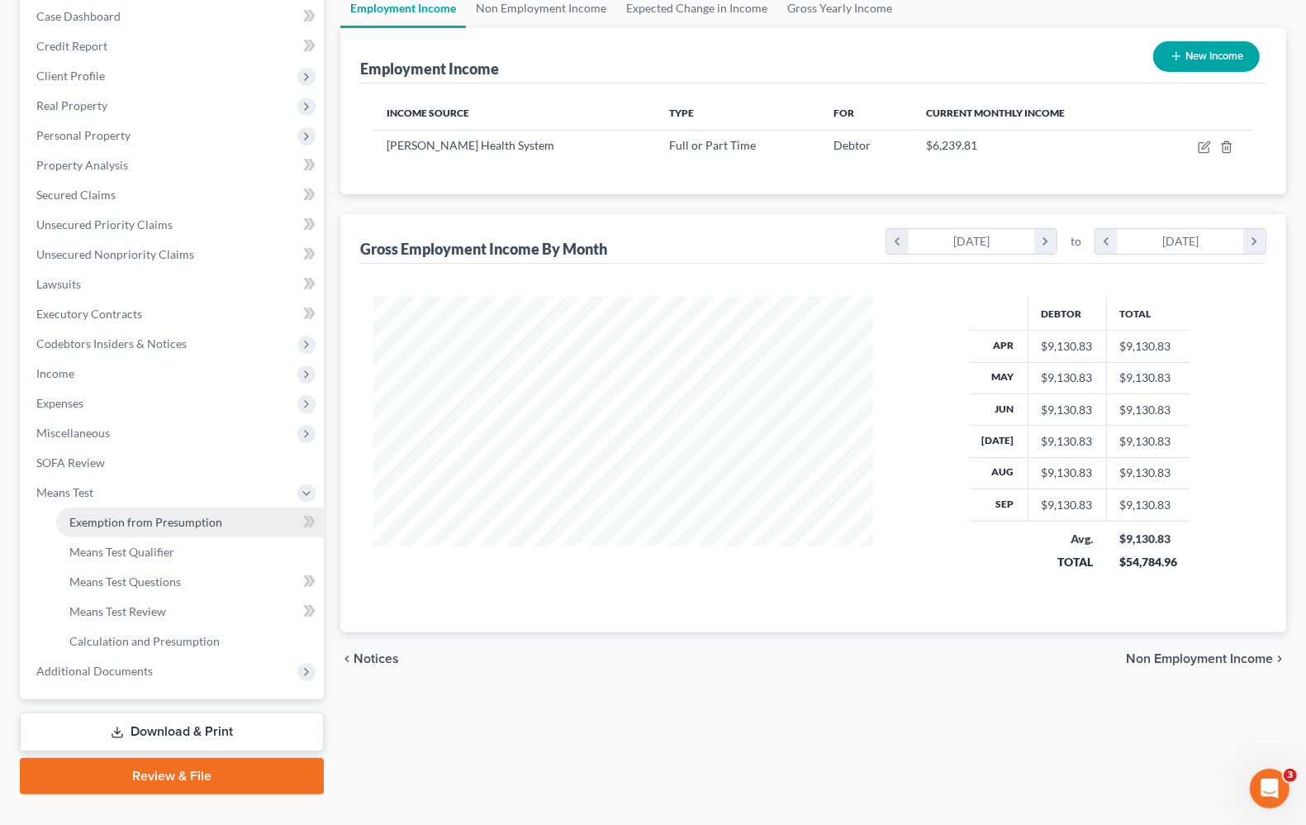
click at [108, 525] on span "Exemption from Presumption" at bounding box center [145, 522] width 153 height 14
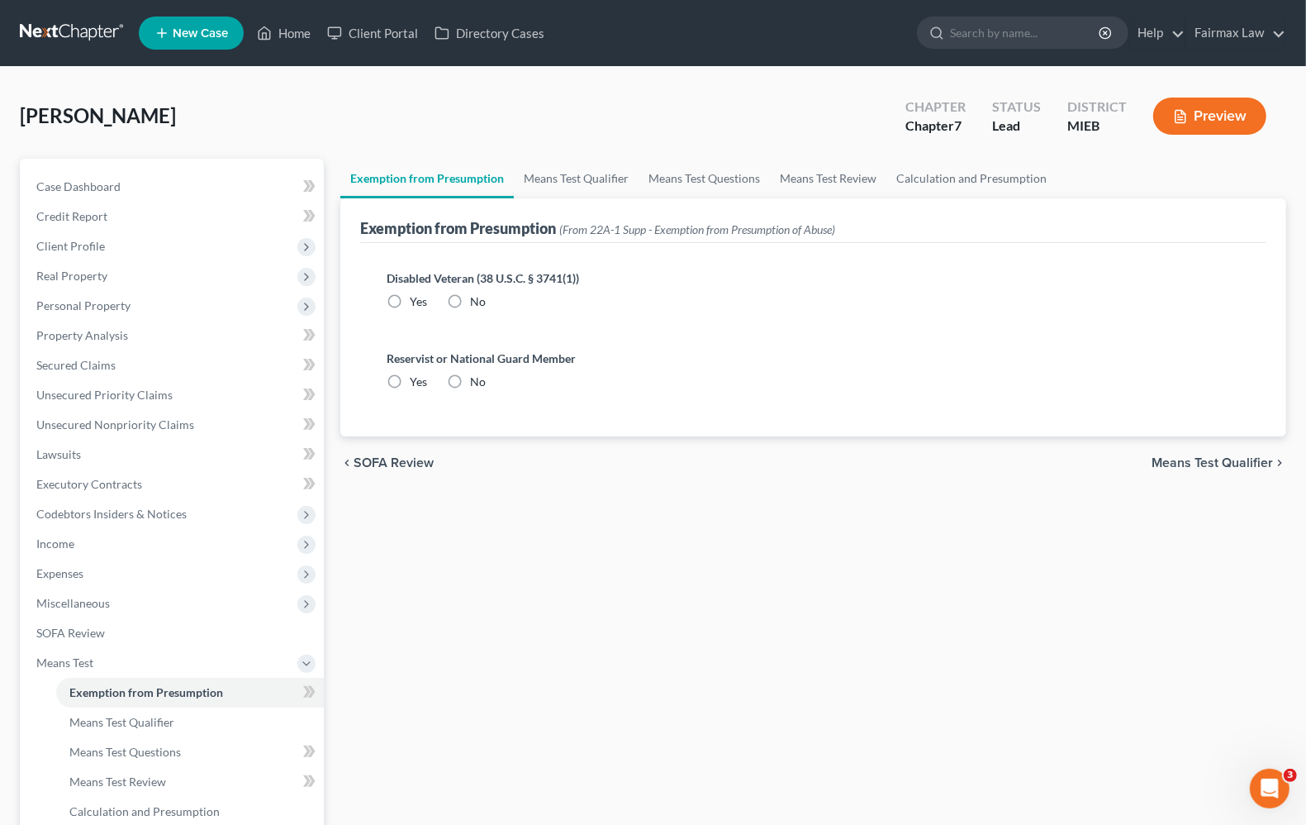
radio input "true"
click at [1176, 460] on span "Means Test Qualifier" at bounding box center [1212, 462] width 121 height 13
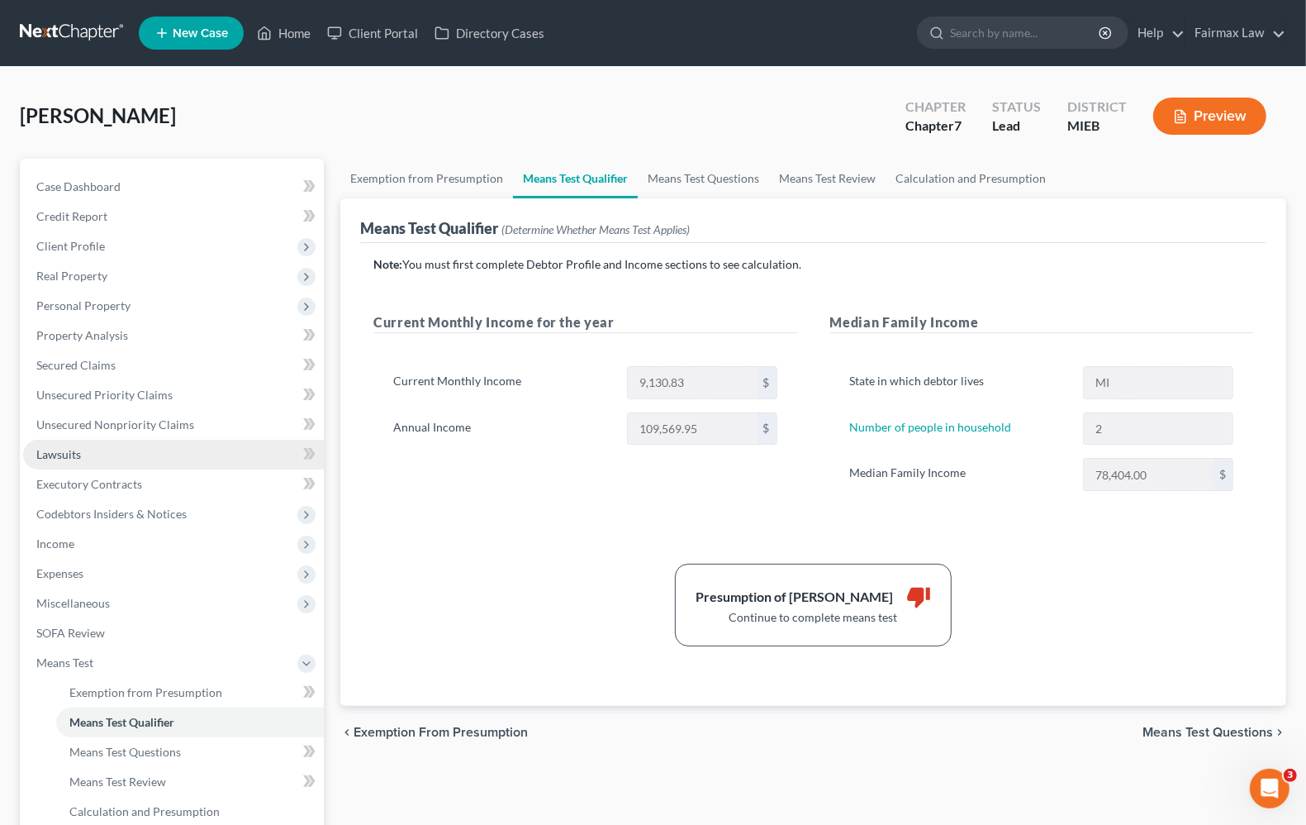
click at [51, 459] on link "Lawsuits" at bounding box center [173, 455] width 301 height 30
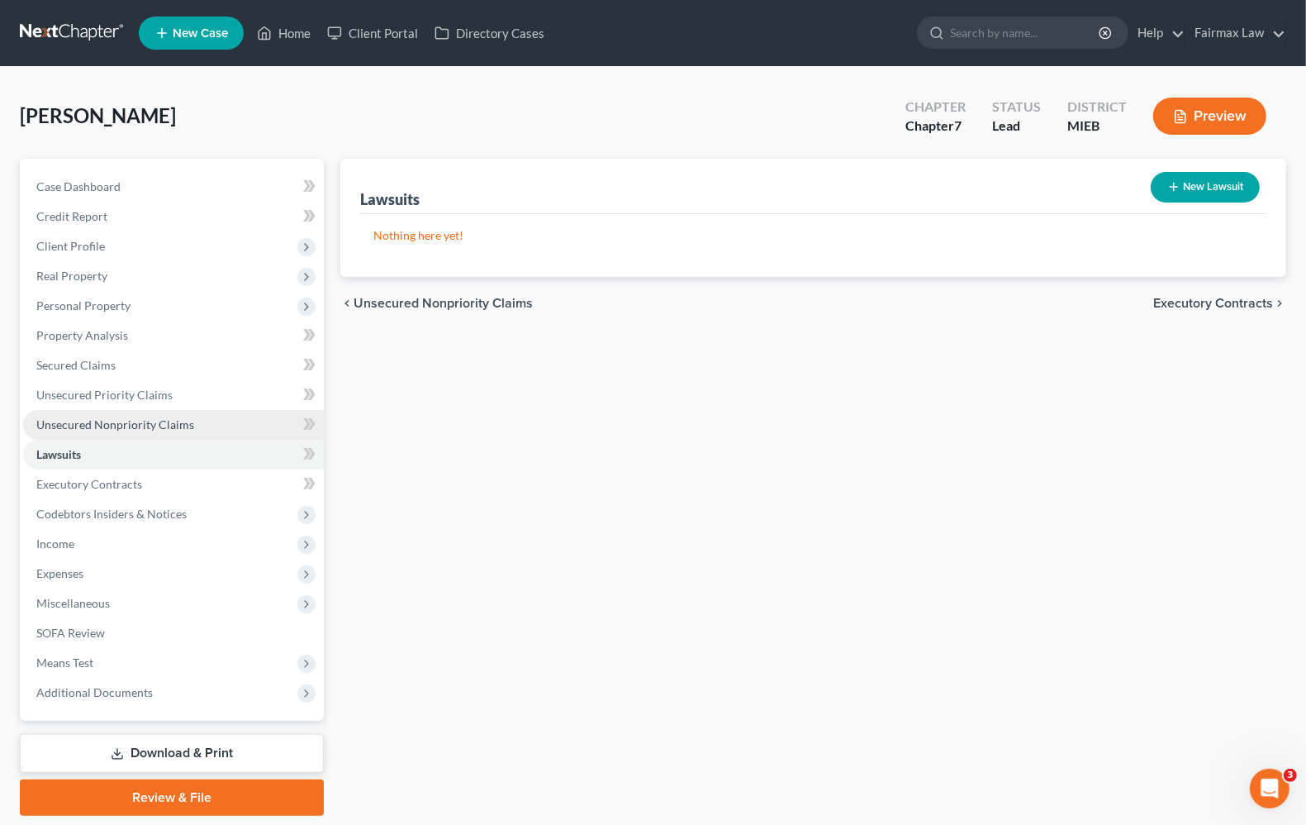
click at [73, 432] on link "Unsecured Nonpriority Claims" at bounding box center [173, 425] width 301 height 30
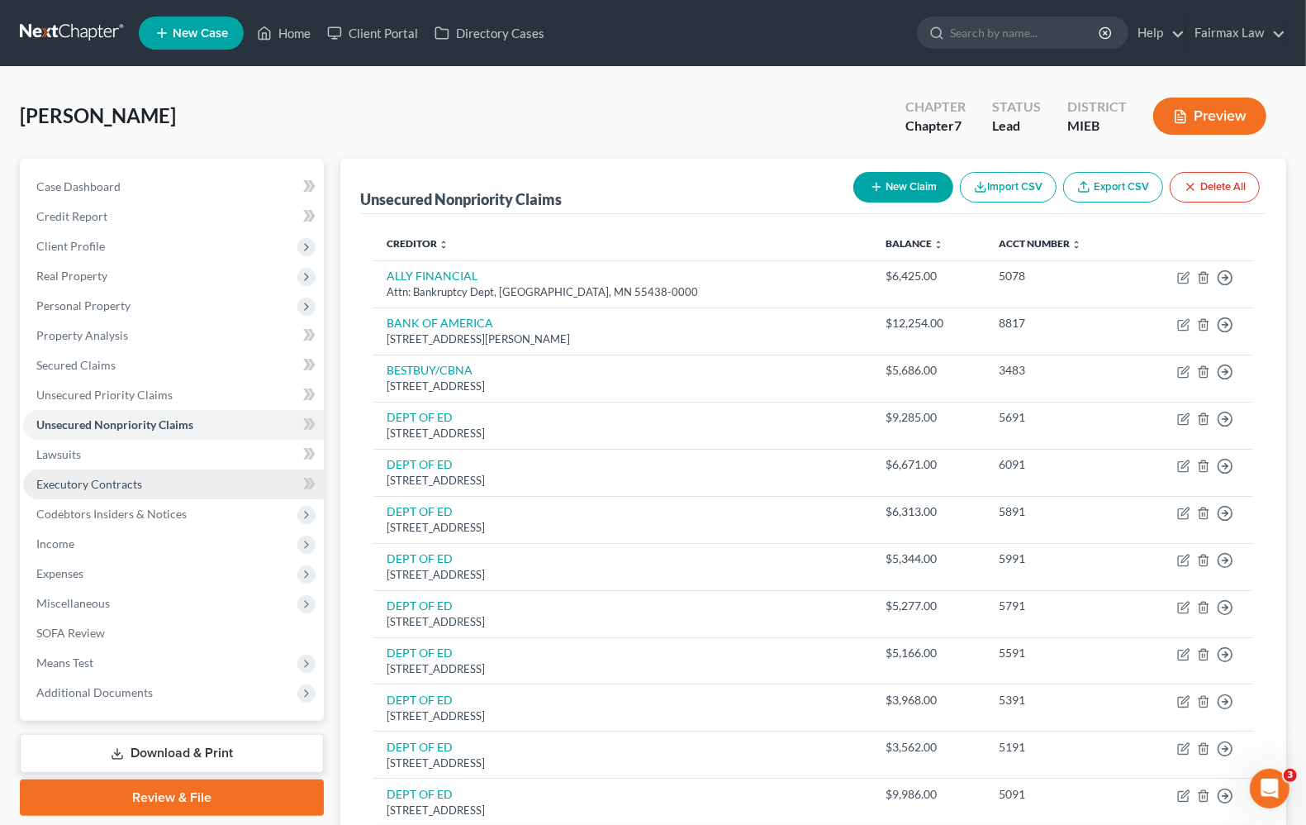
click at [96, 482] on span "Executory Contracts" at bounding box center [89, 484] width 106 height 14
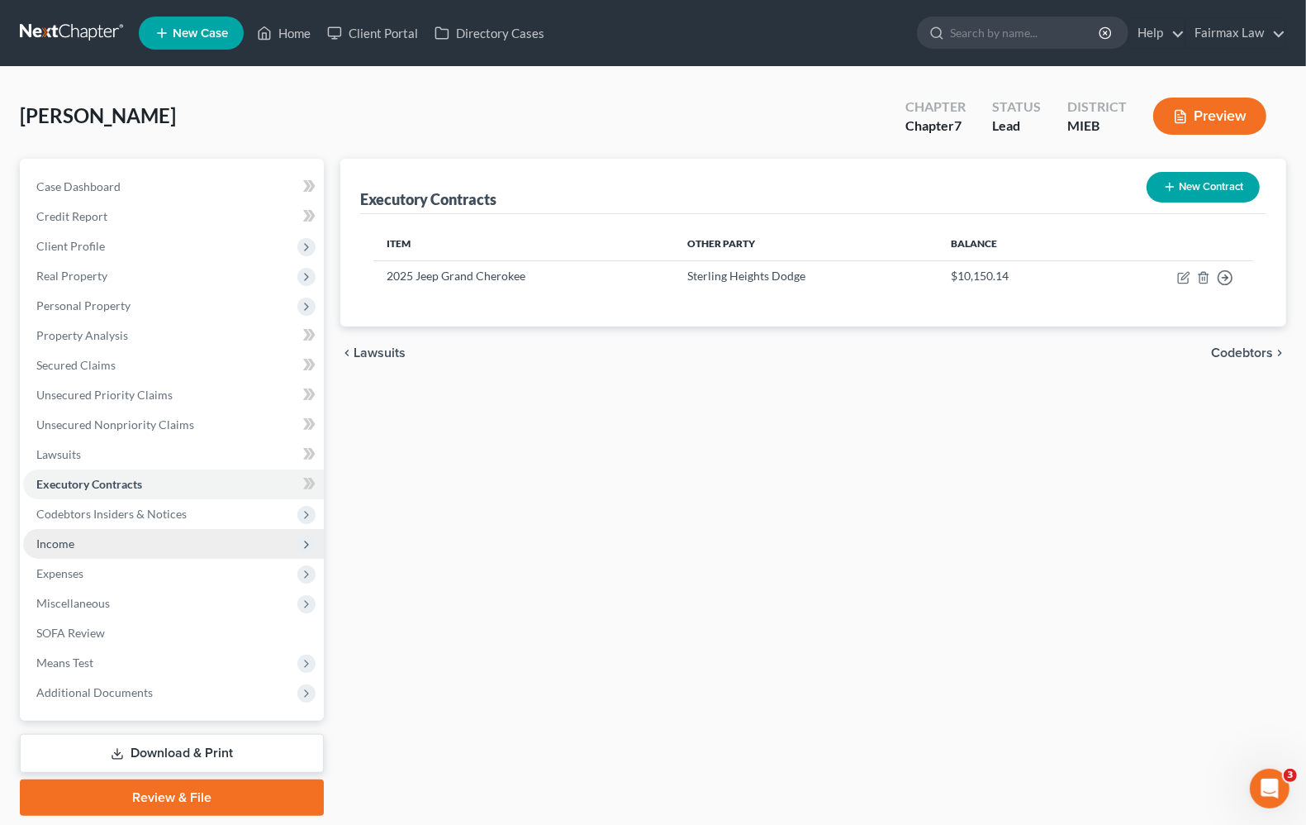
click at [67, 530] on span "Income" at bounding box center [173, 544] width 301 height 30
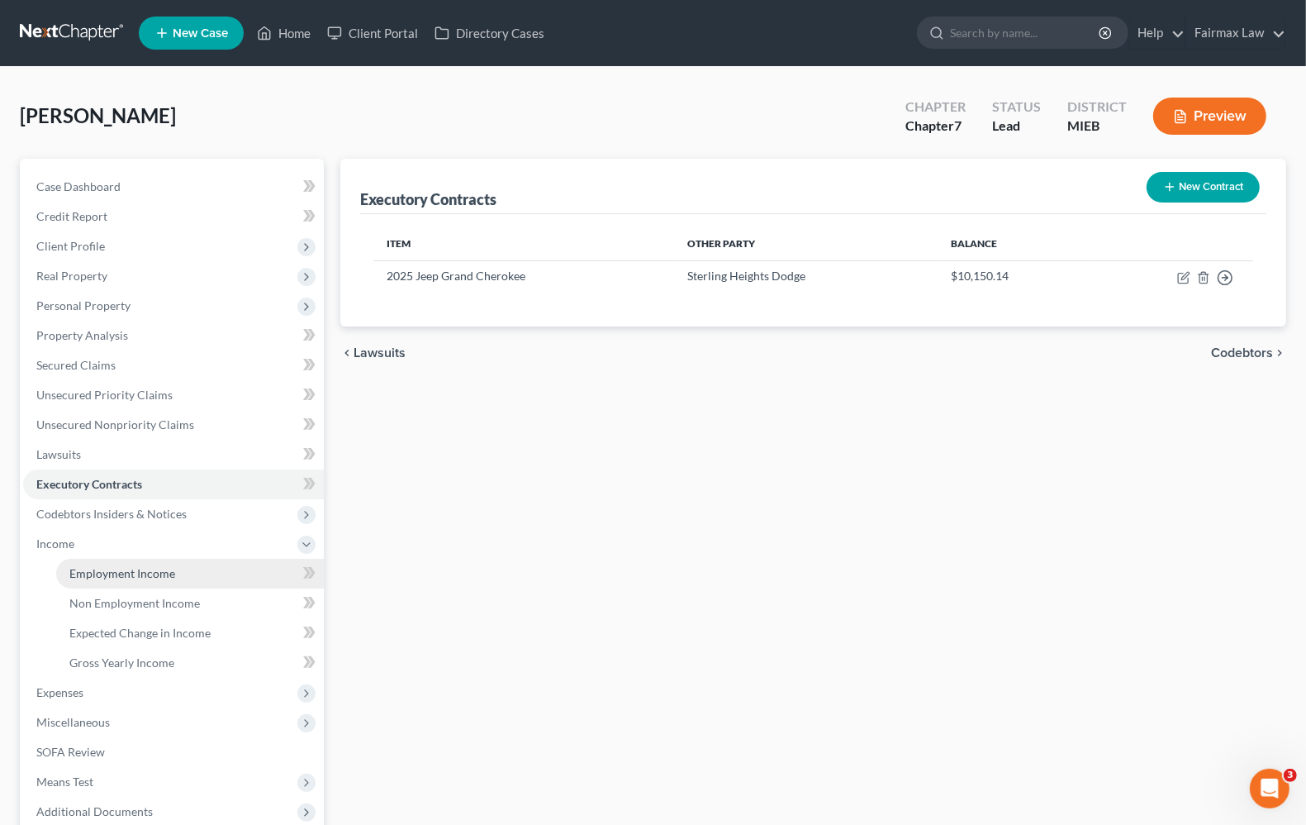
click at [81, 568] on span "Employment Income" at bounding box center [122, 573] width 106 height 14
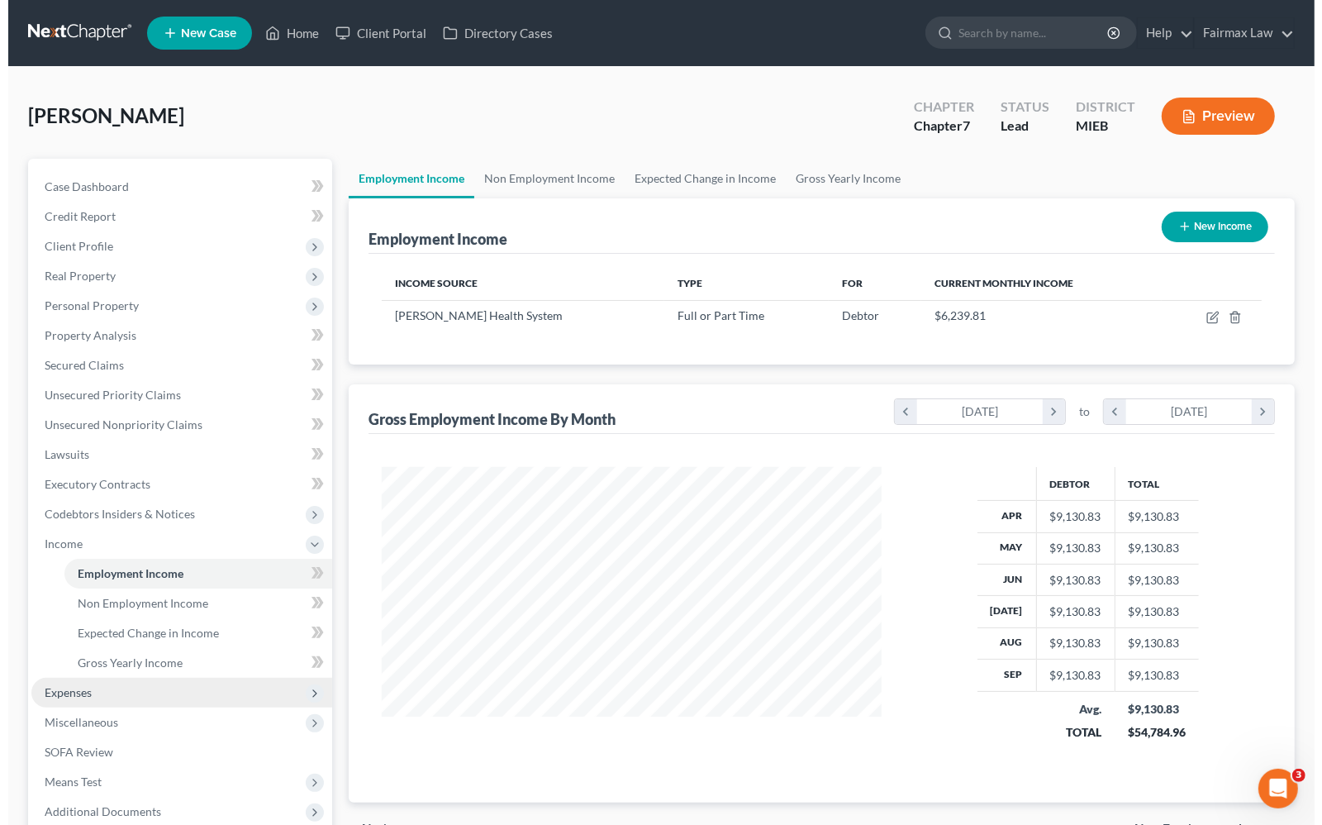
scroll to position [297, 531]
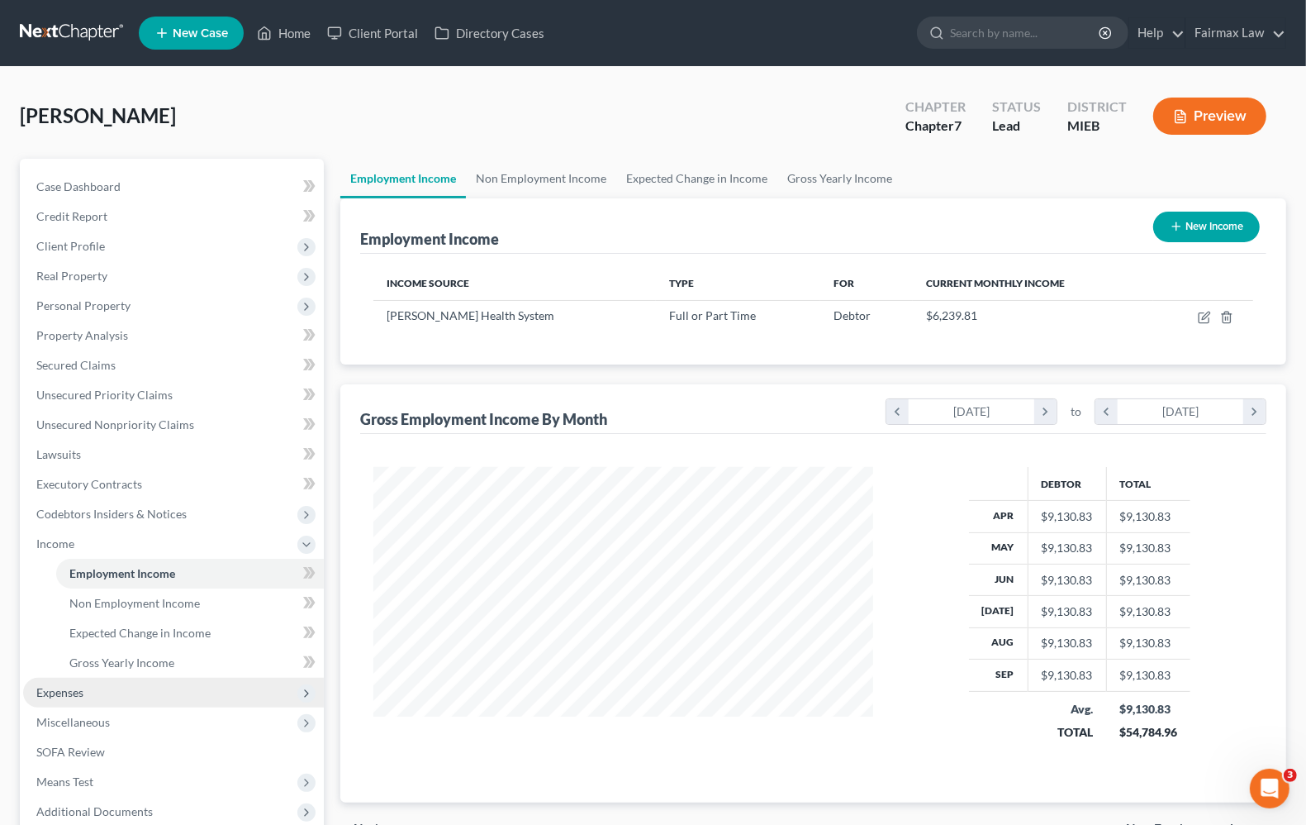
click at [56, 690] on span "Expenses" at bounding box center [59, 692] width 47 height 14
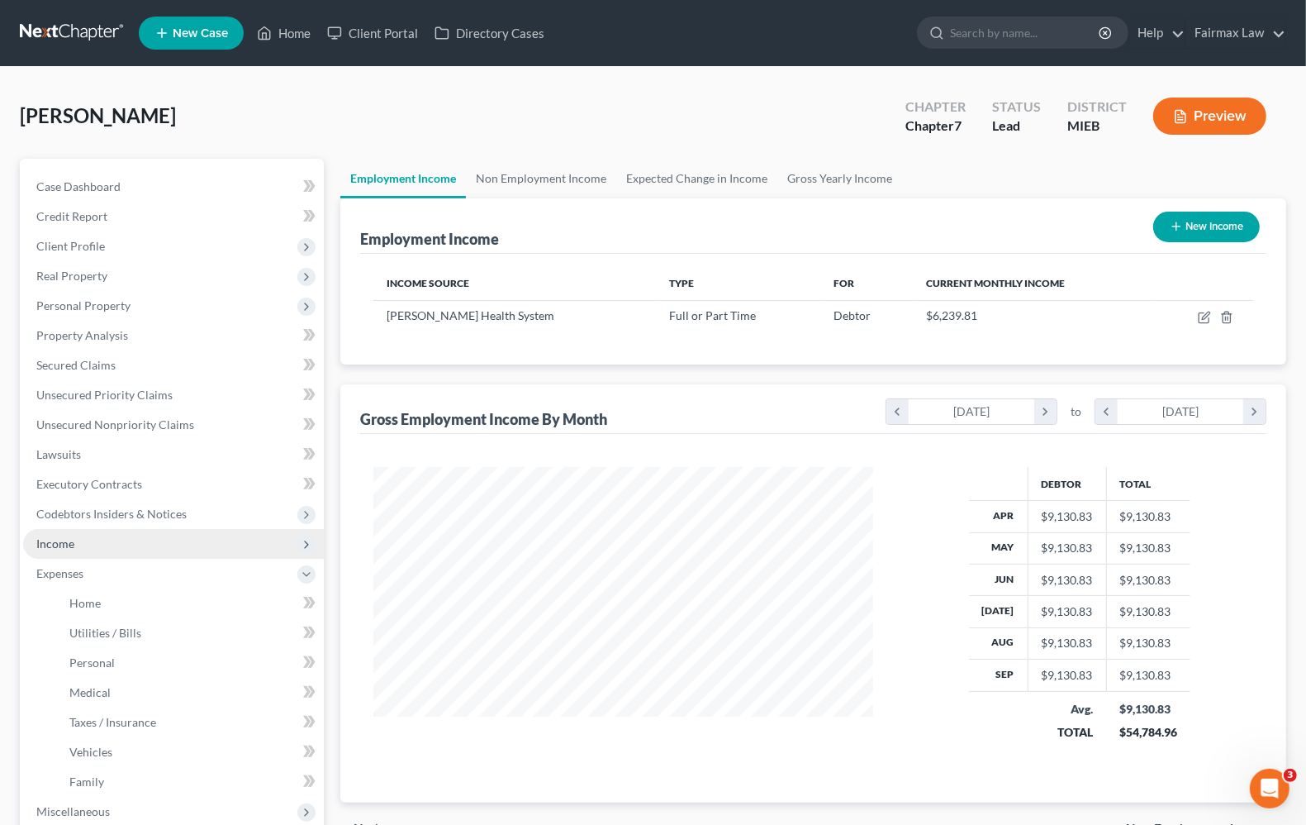
click at [58, 539] on span "Income" at bounding box center [55, 543] width 38 height 14
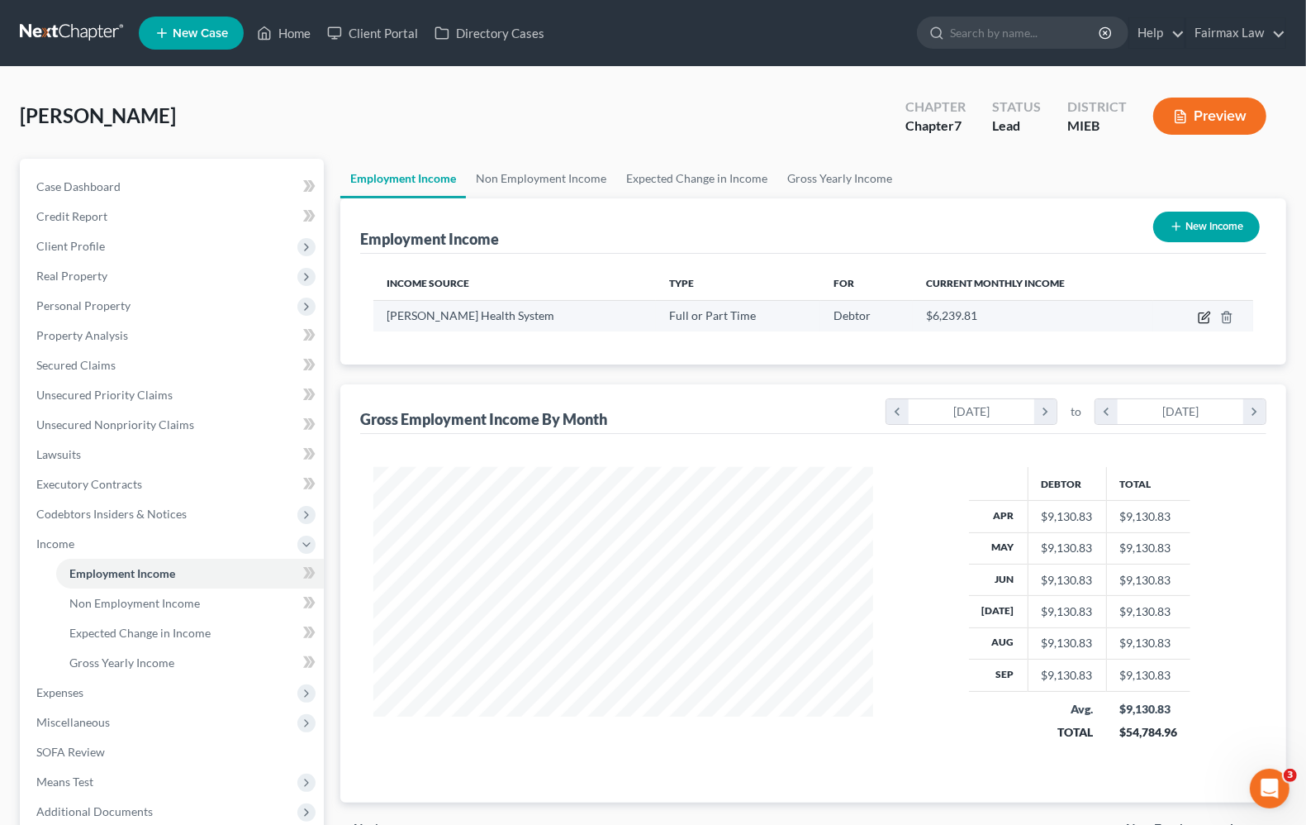
click at [1204, 316] on icon "button" at bounding box center [1205, 315] width 7 height 7
select select "0"
select select "23"
select select "2"
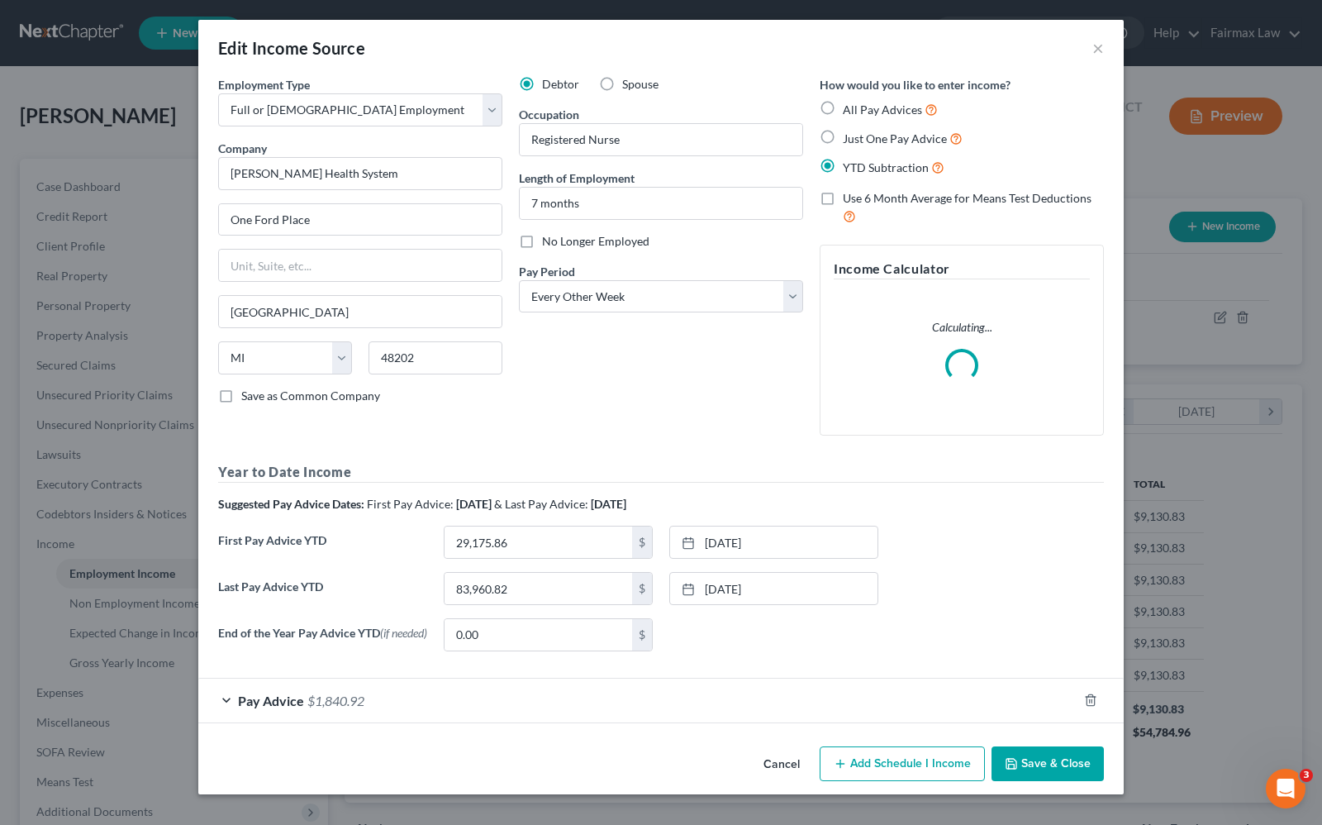
scroll to position [297, 539]
click at [606, 436] on div "Debtor Spouse Occupation Registered Nurse Length of Employment 7 months No Long…" at bounding box center [661, 262] width 301 height 373
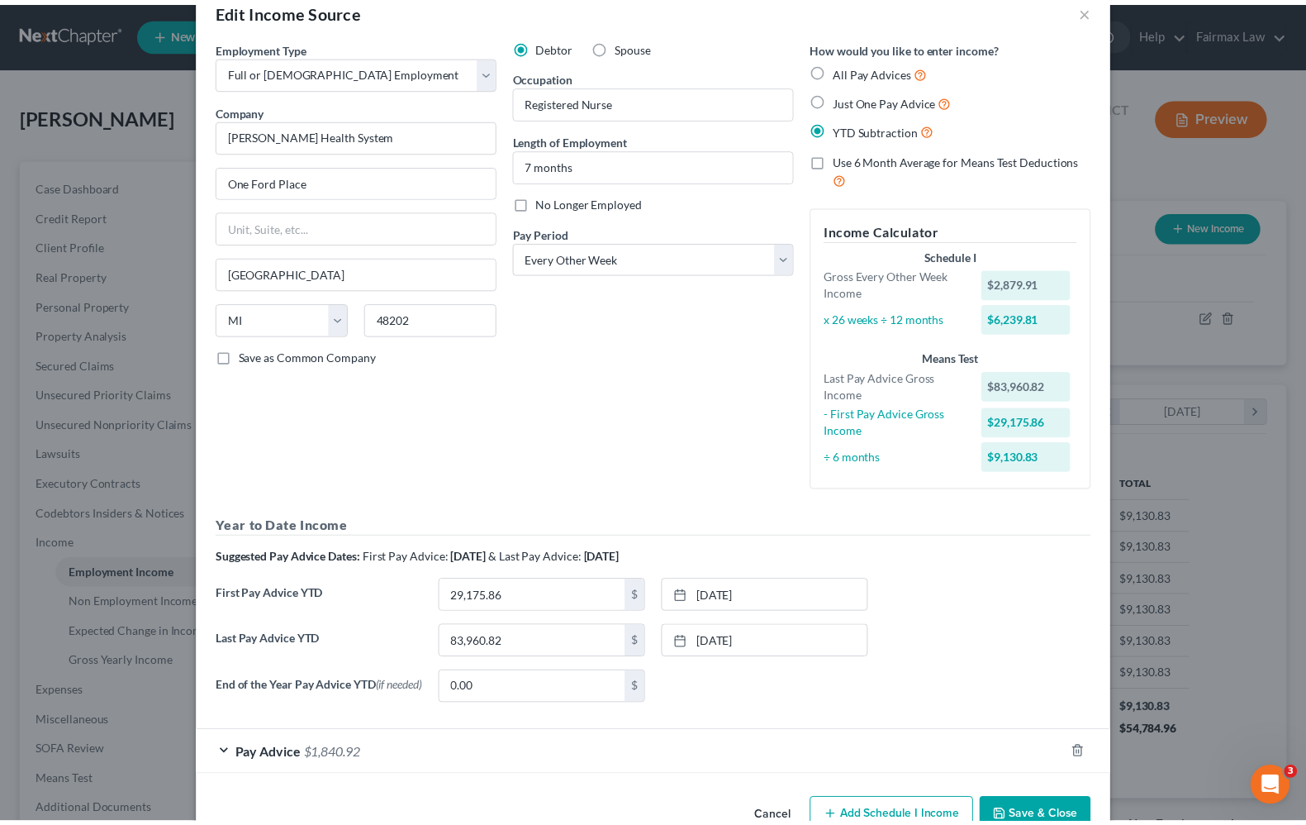
scroll to position [0, 0]
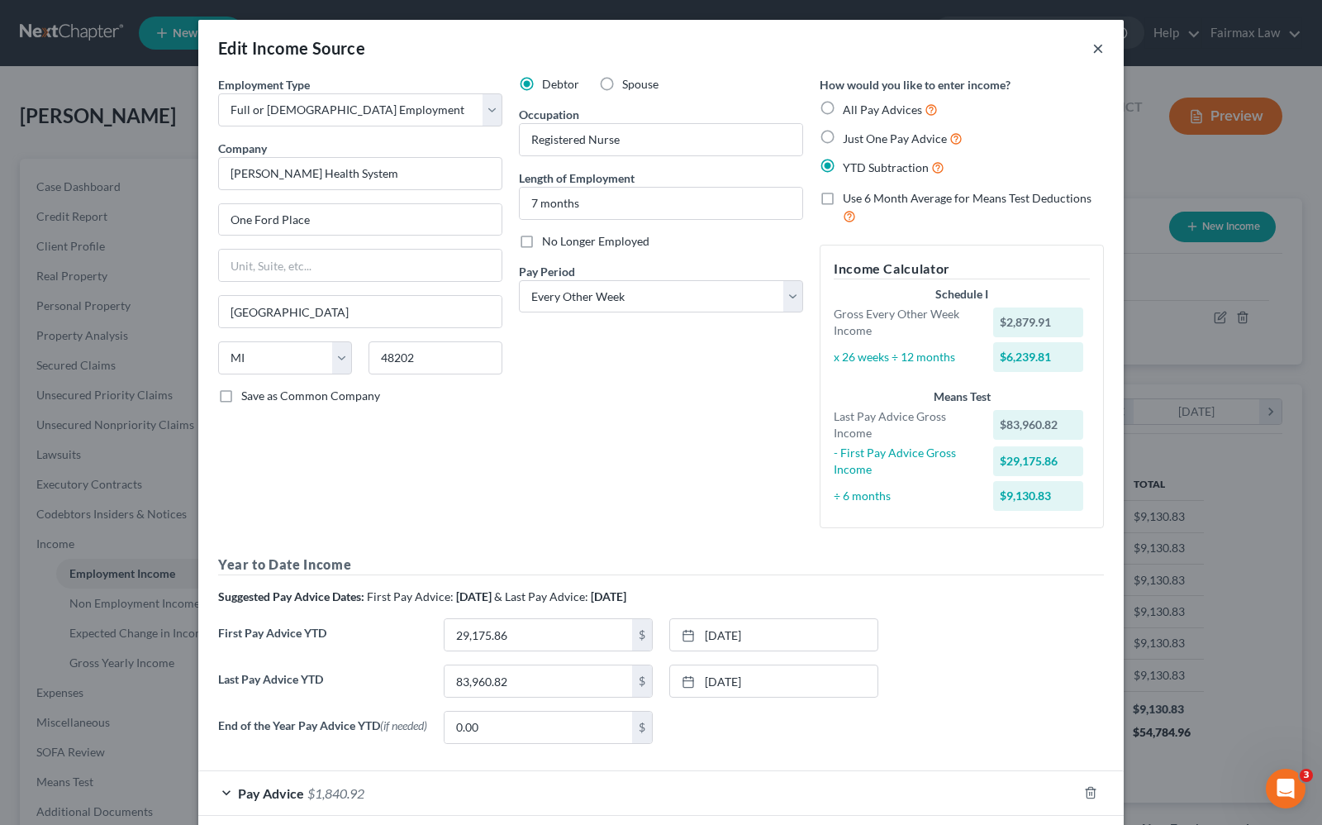
drag, startPoint x: 1092, startPoint y: 54, endPoint x: 1084, endPoint y: 58, distance: 8.5
click at [1092, 54] on button "×" at bounding box center [1098, 48] width 12 height 20
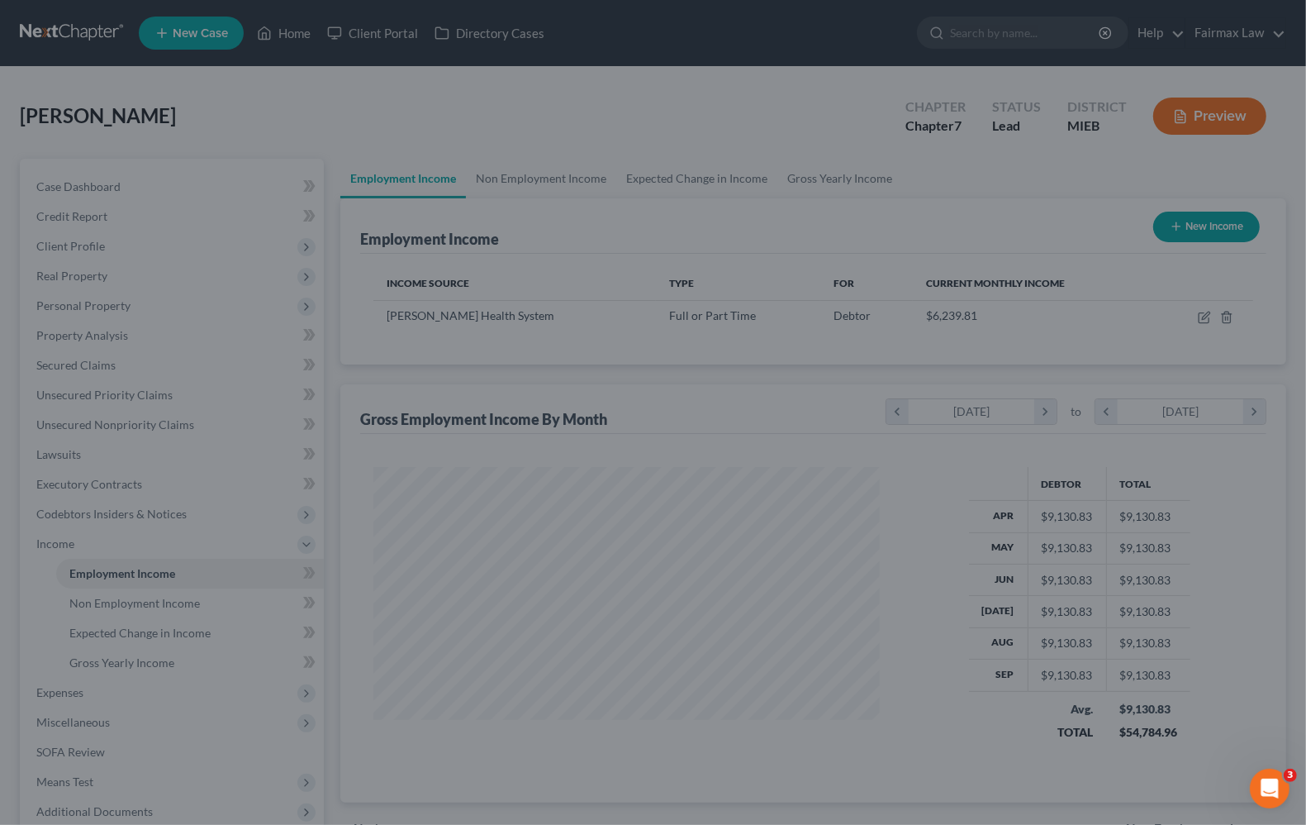
scroll to position [825975, 825739]
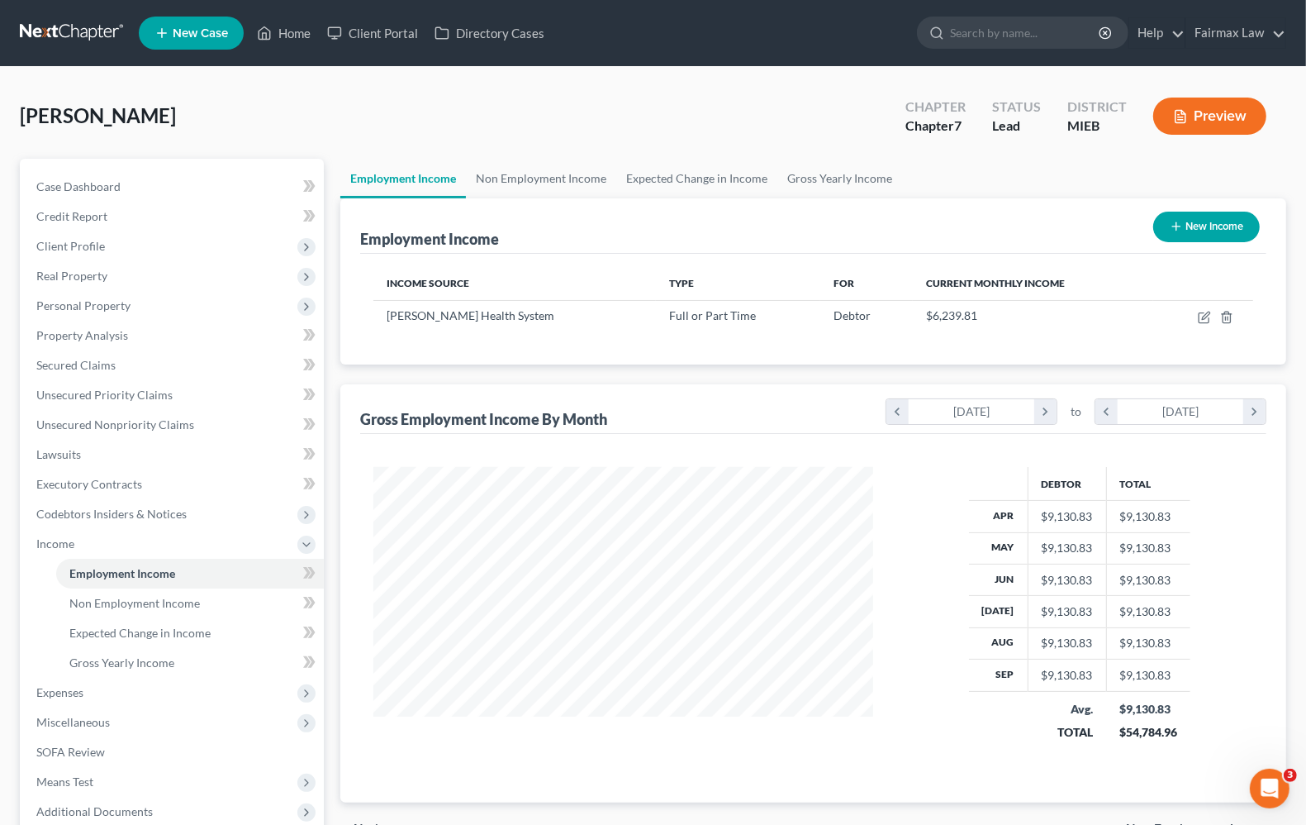
click at [727, 385] on div "Gross Employment Income By Month chevron_left [DATE] chevron_right to chevron_l…" at bounding box center [813, 409] width 906 height 50
click at [88, 699] on span "Expenses" at bounding box center [173, 693] width 301 height 30
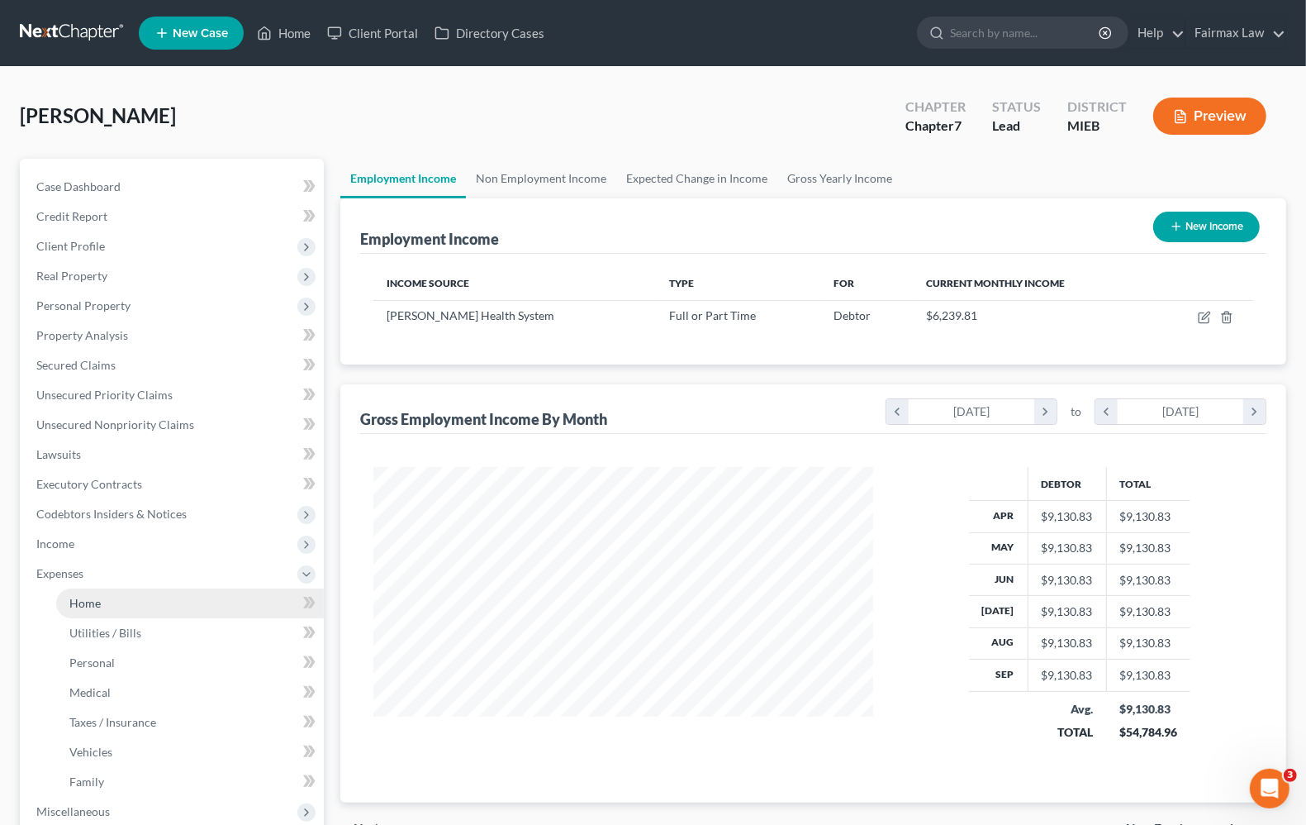
click at [101, 606] on link "Home" at bounding box center [190, 603] width 268 height 30
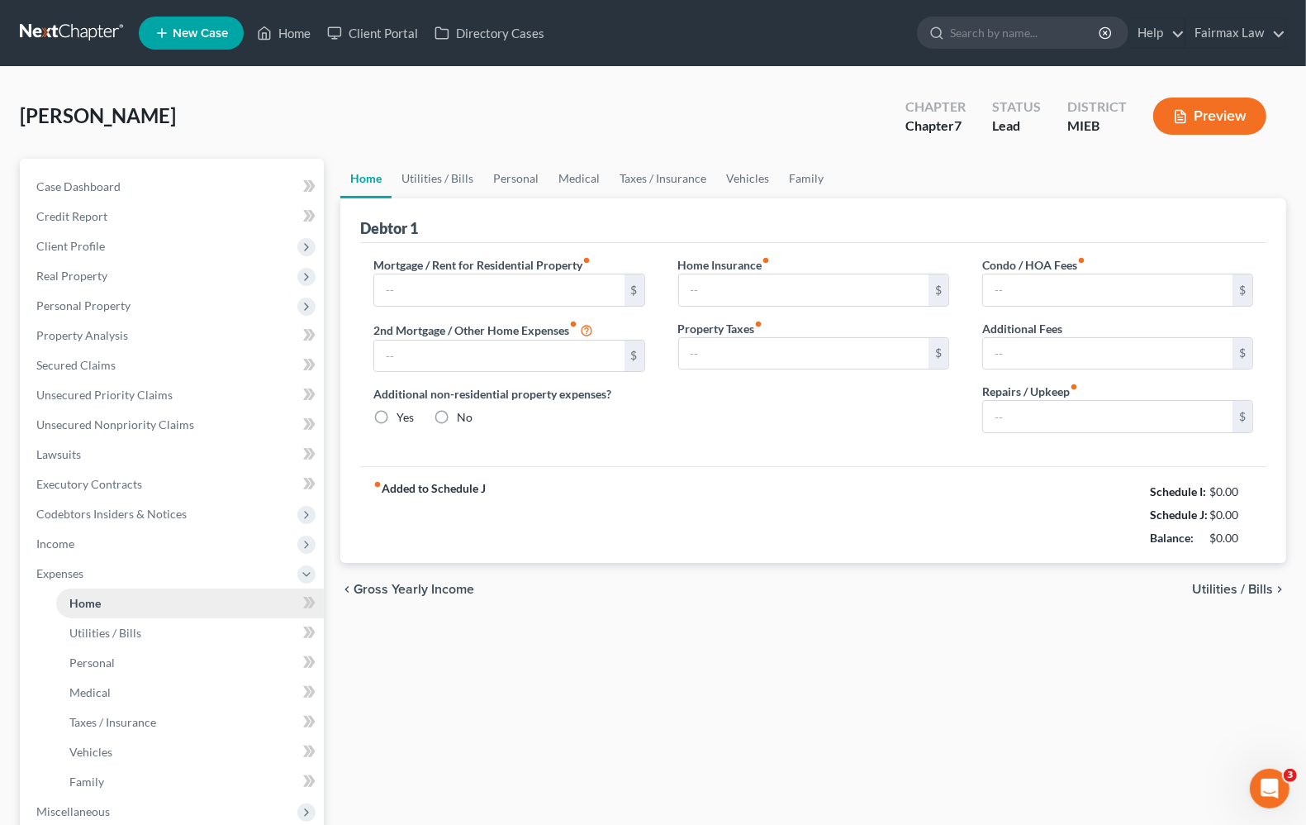
type input "1,500.00"
type input "31.47"
radio input "true"
type input "0.00"
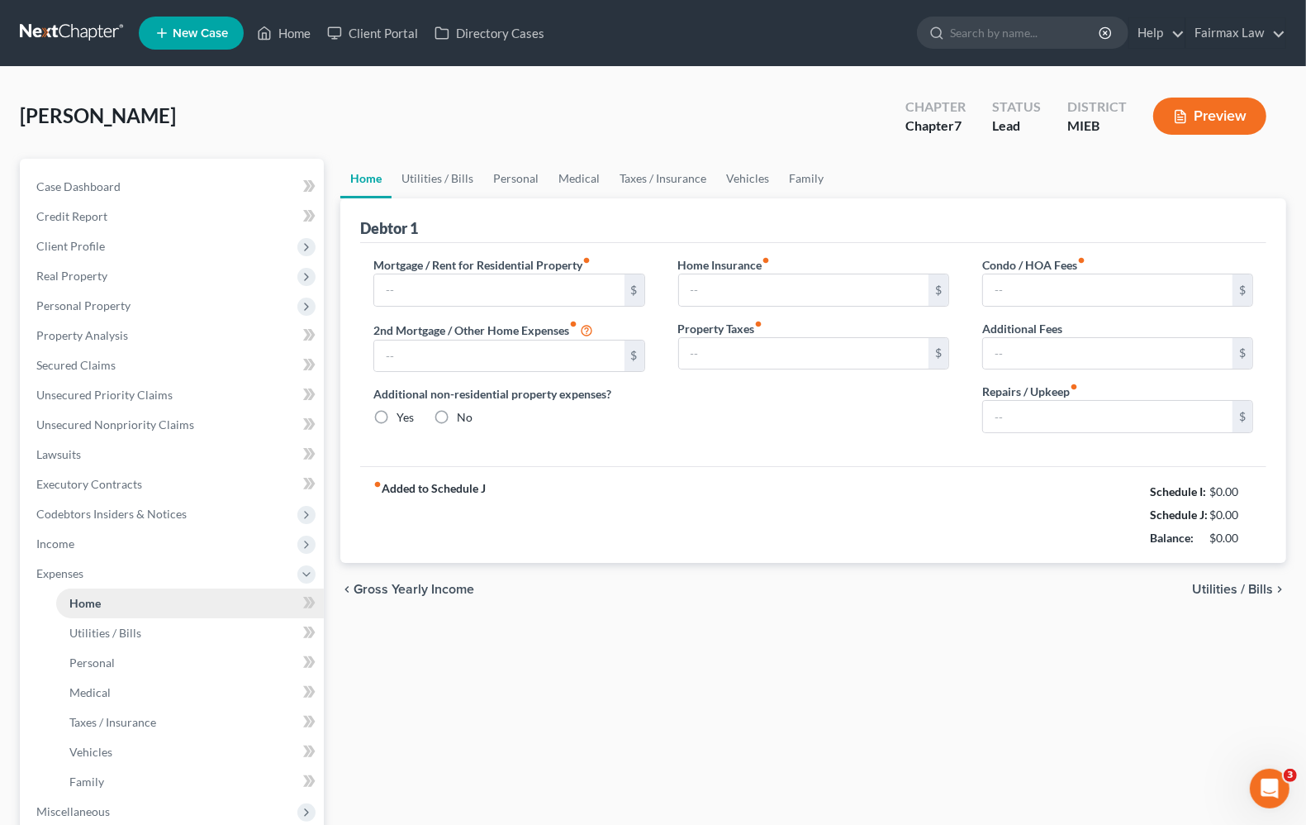
type input "0.00"
click at [1206, 591] on span "Utilities / Bills" at bounding box center [1232, 589] width 81 height 13
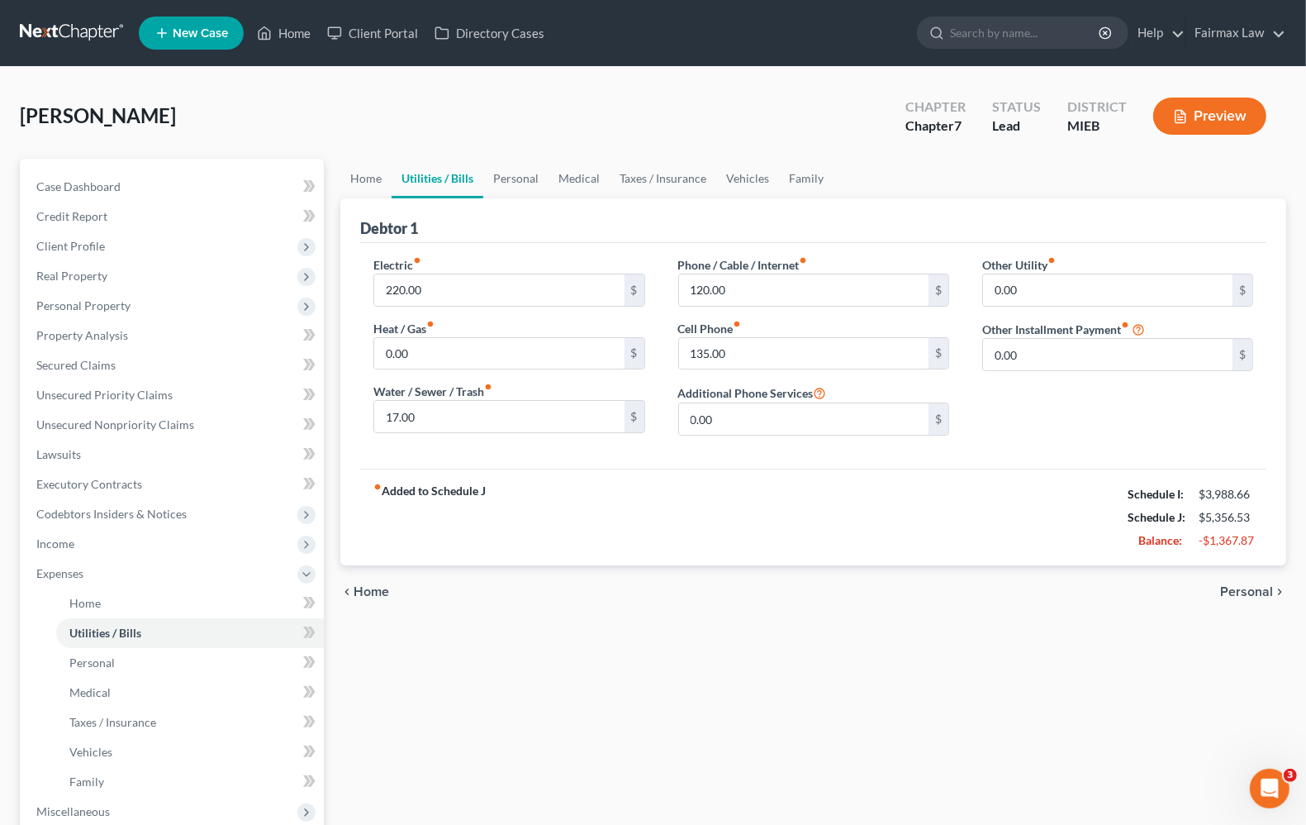
click at [1266, 587] on span "Personal" at bounding box center [1246, 591] width 53 height 13
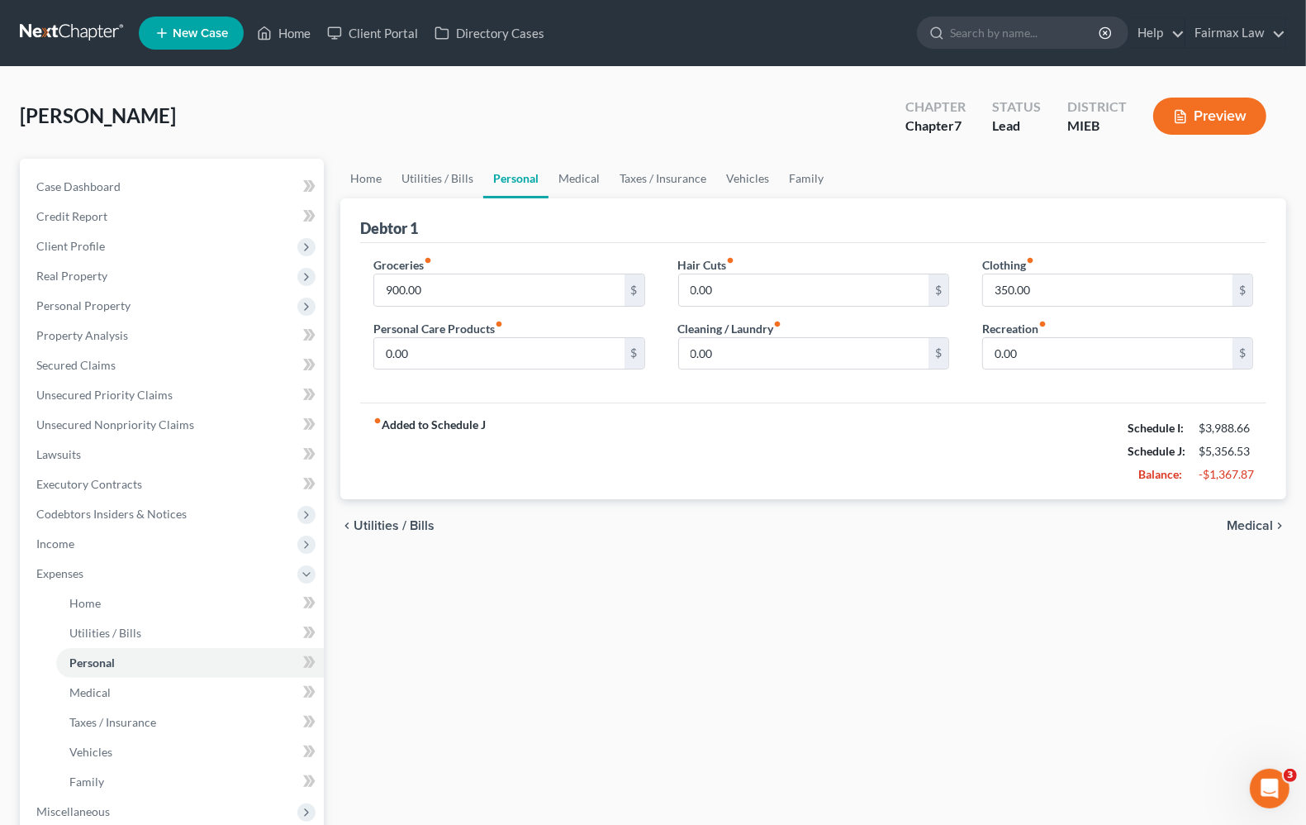
click at [1237, 519] on span "Medical" at bounding box center [1250, 525] width 46 height 13
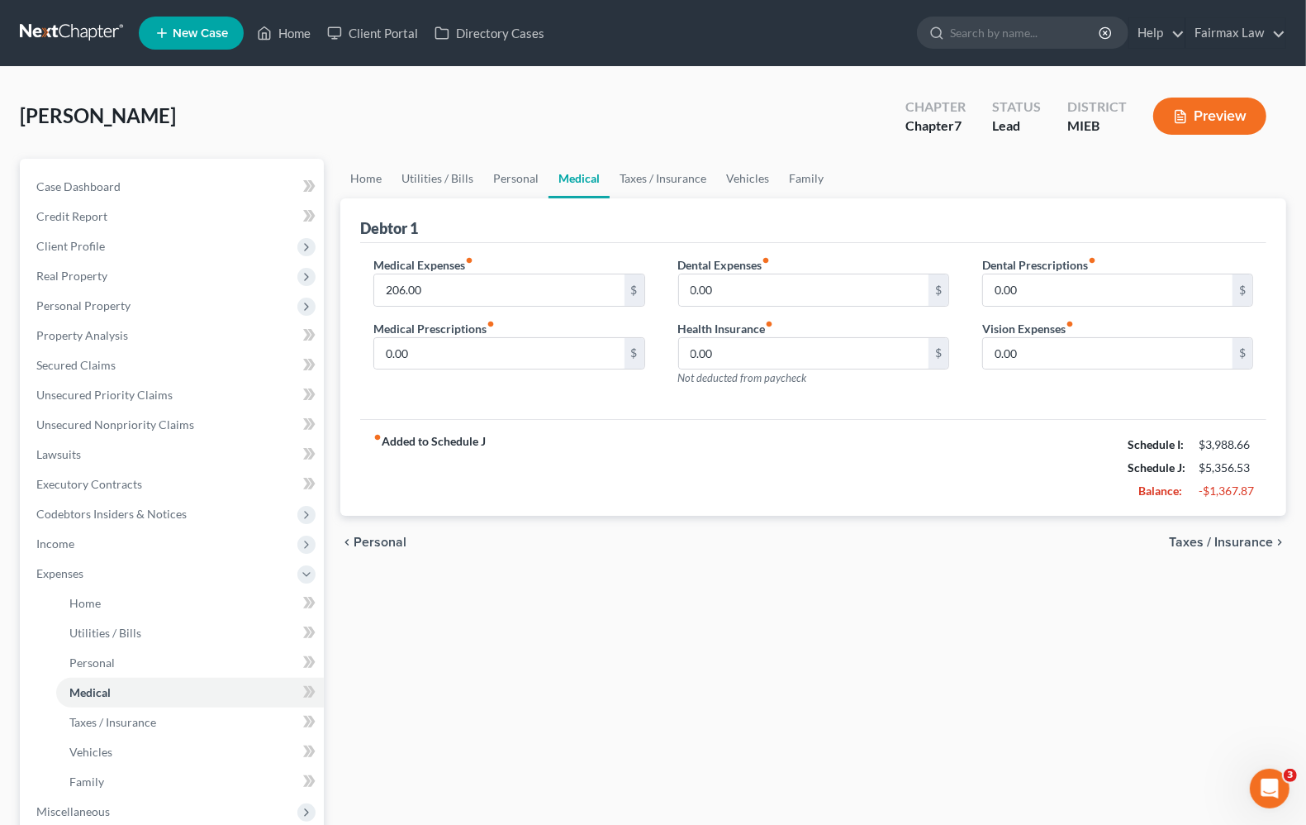
click at [1233, 544] on span "Taxes / Insurance" at bounding box center [1221, 541] width 104 height 13
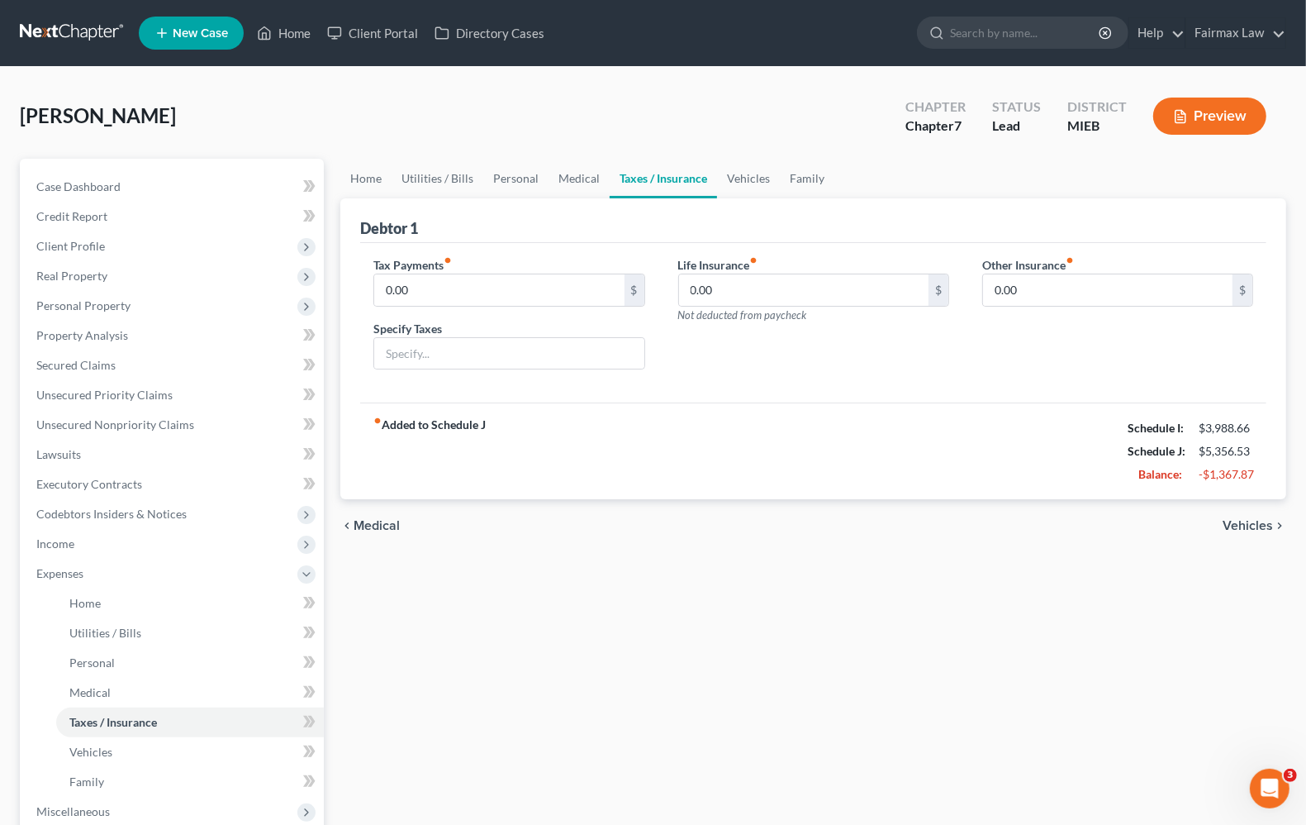
click at [370, 529] on span "Medical" at bounding box center [377, 525] width 46 height 13
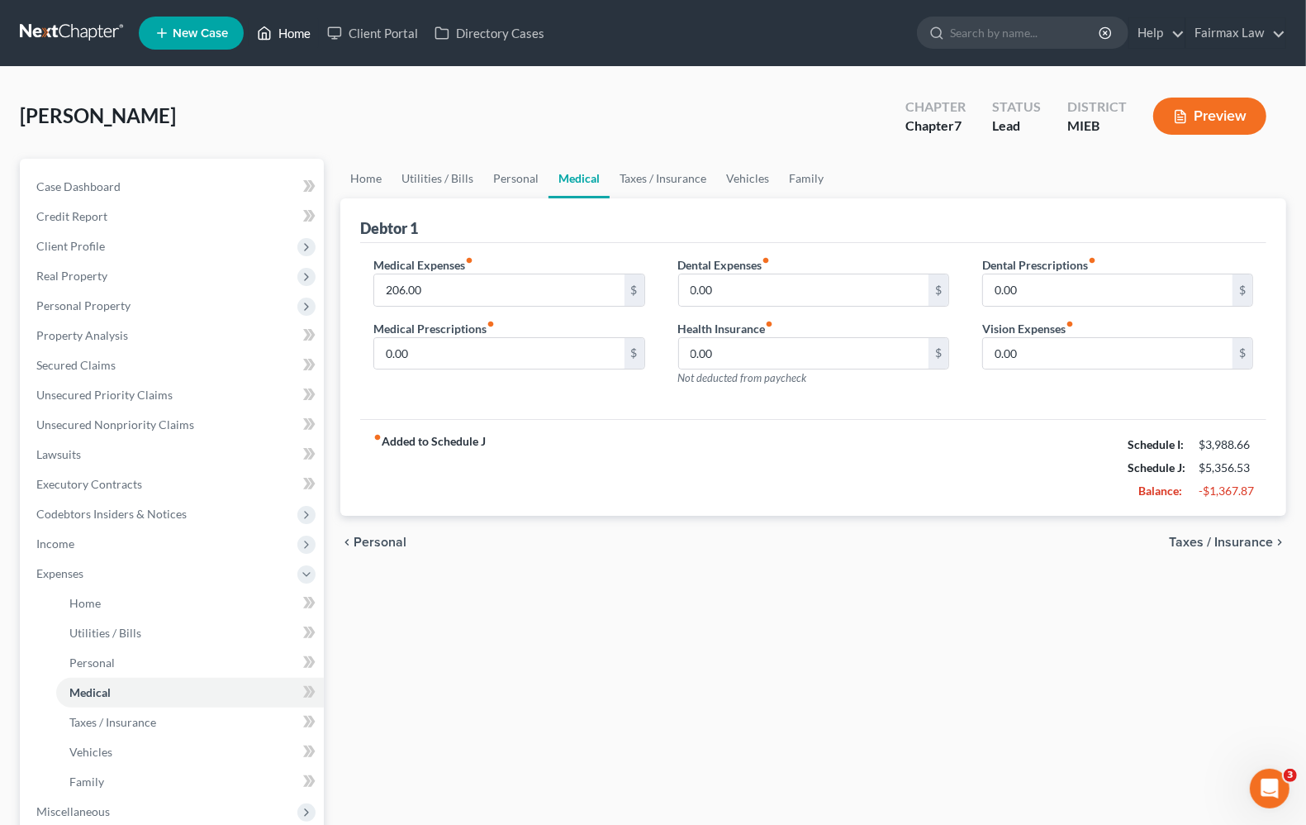
click at [282, 34] on link "Home" at bounding box center [284, 33] width 70 height 30
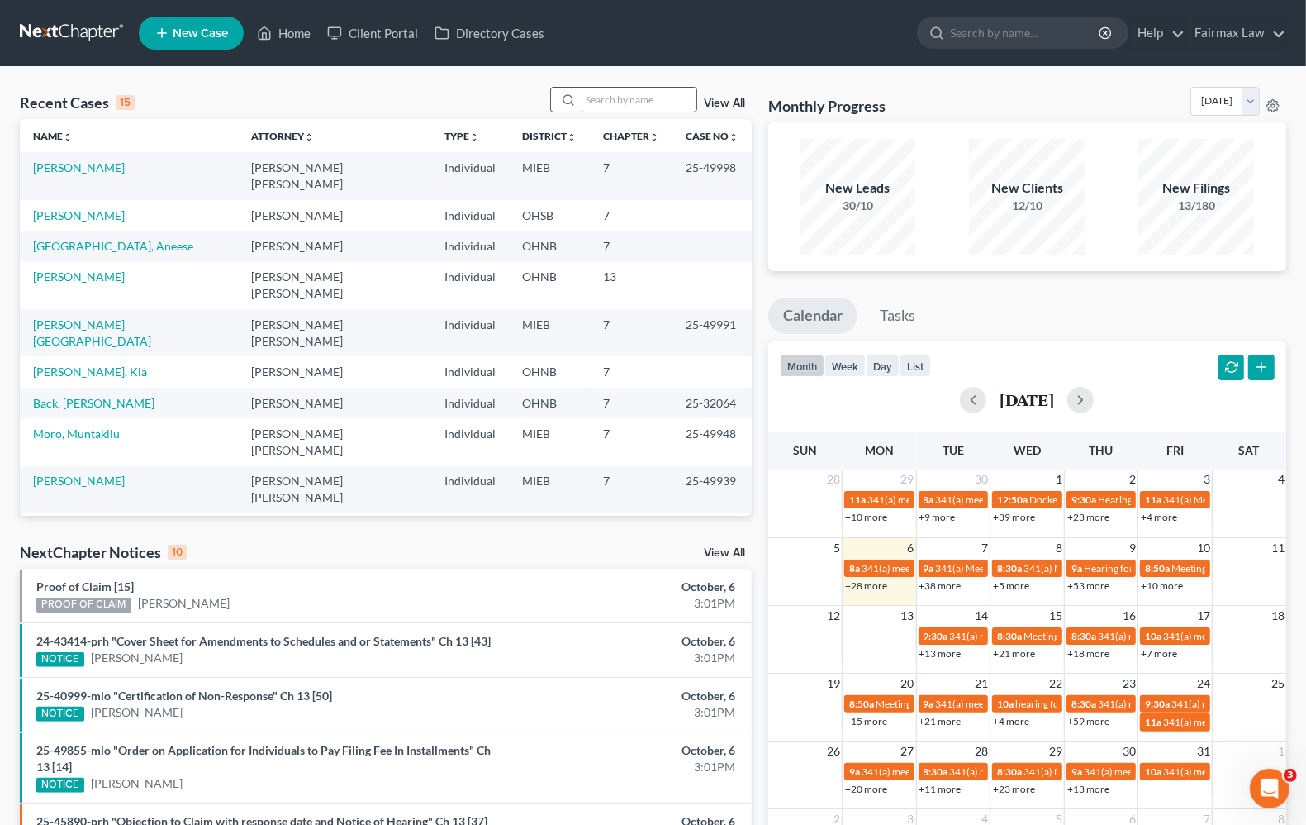
click at [621, 97] on input "search" at bounding box center [639, 100] width 116 height 24
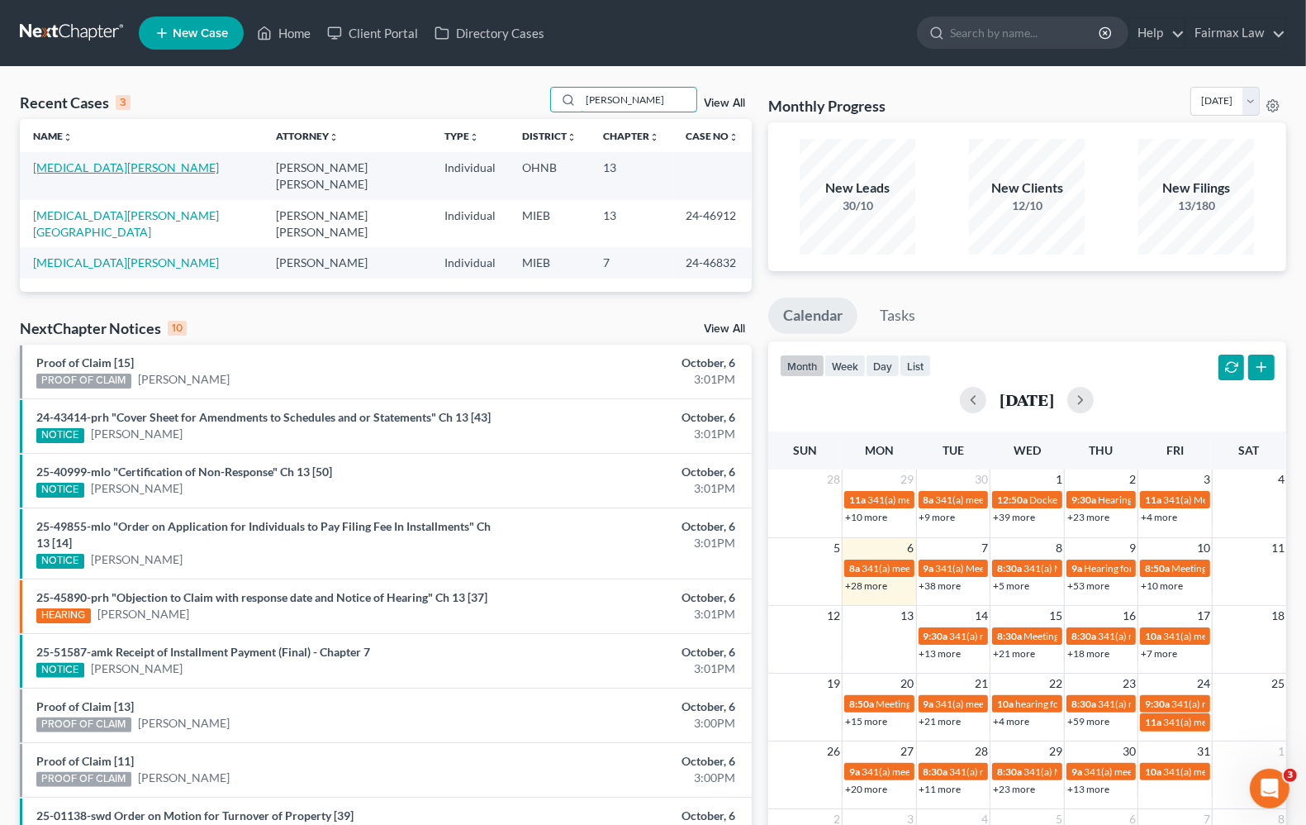
type input "[PERSON_NAME]"
click at [132, 168] on link "[MEDICAL_DATA][PERSON_NAME]" at bounding box center [126, 167] width 186 height 14
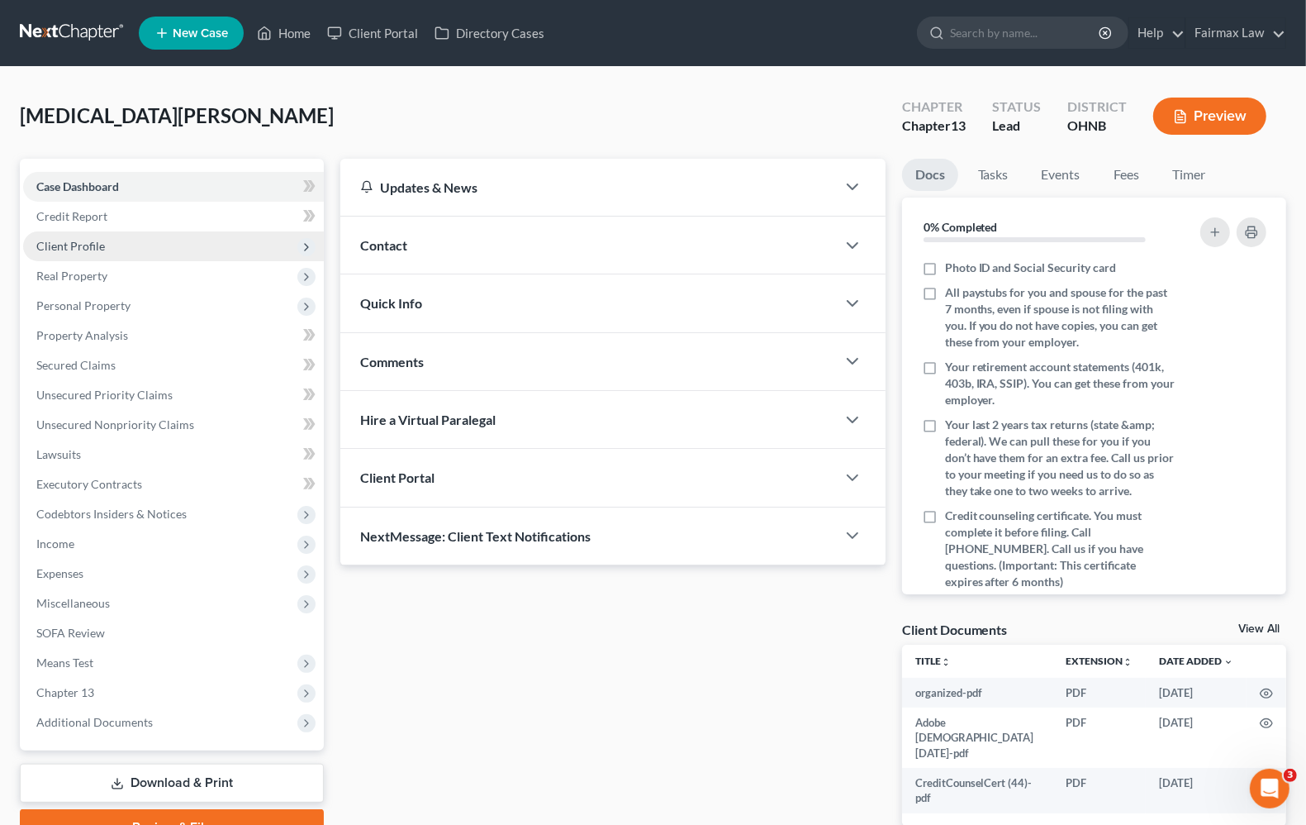
drag, startPoint x: 67, startPoint y: 254, endPoint x: 59, endPoint y: 252, distance: 8.6
click at [67, 254] on span "Client Profile" at bounding box center [173, 246] width 301 height 30
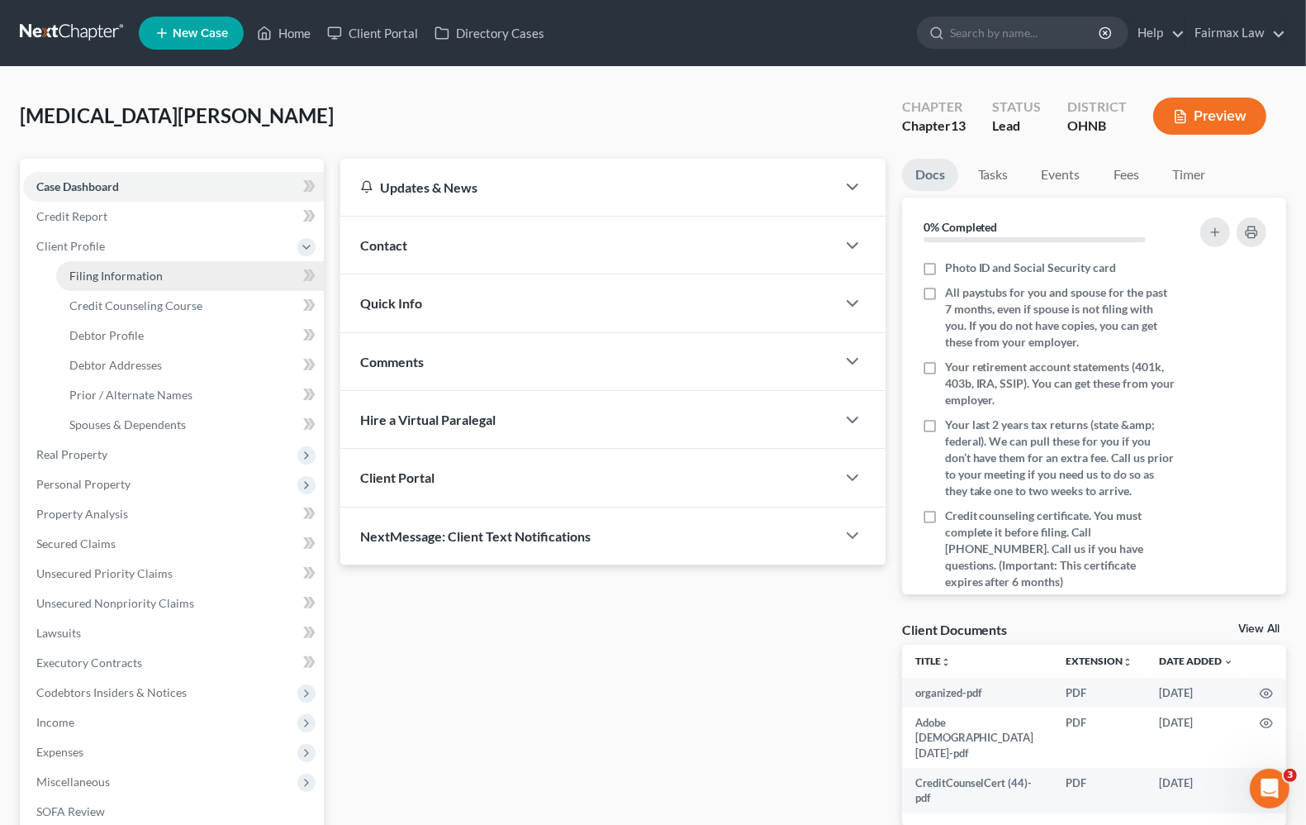
click at [117, 270] on span "Filing Information" at bounding box center [115, 276] width 93 height 14
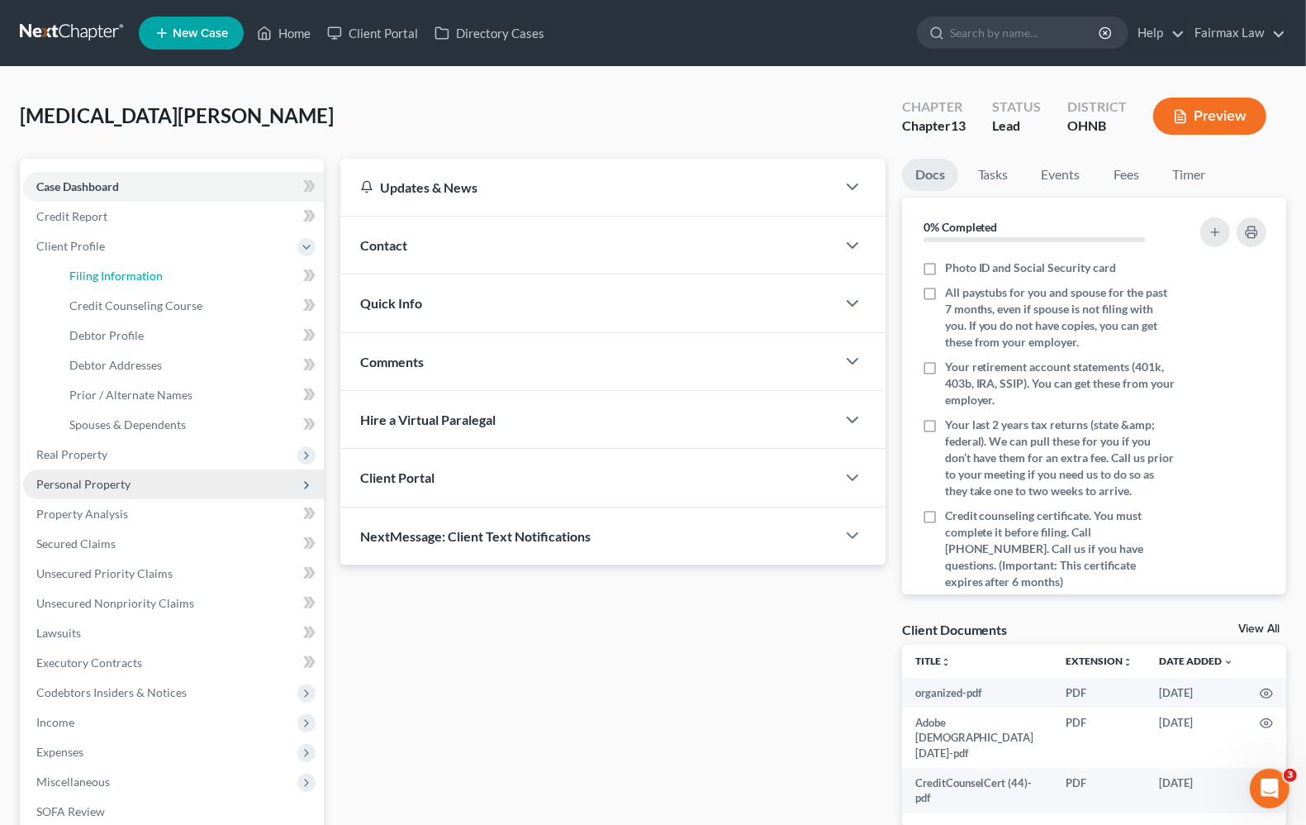
select select "1"
select select "0"
select select "3"
select select "0"
select select "36"
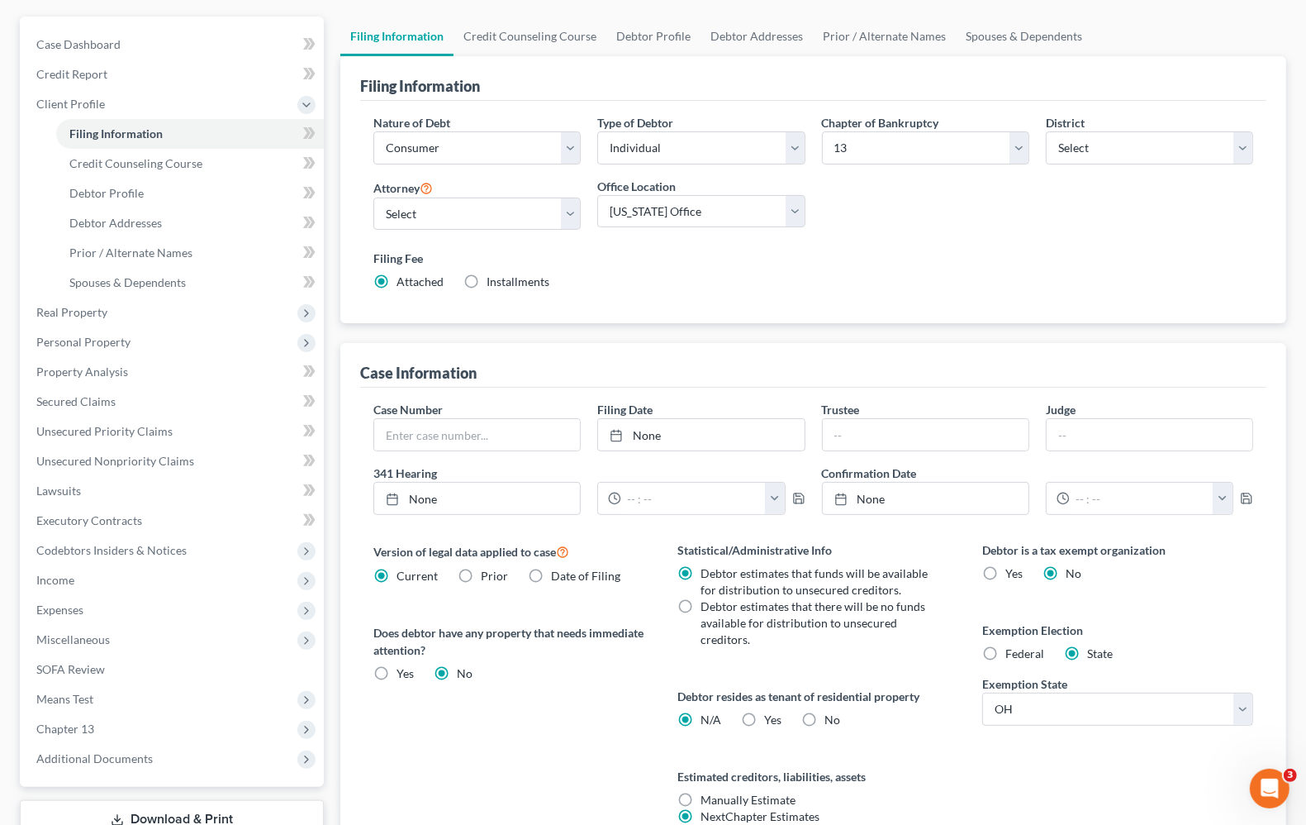
scroll to position [297, 0]
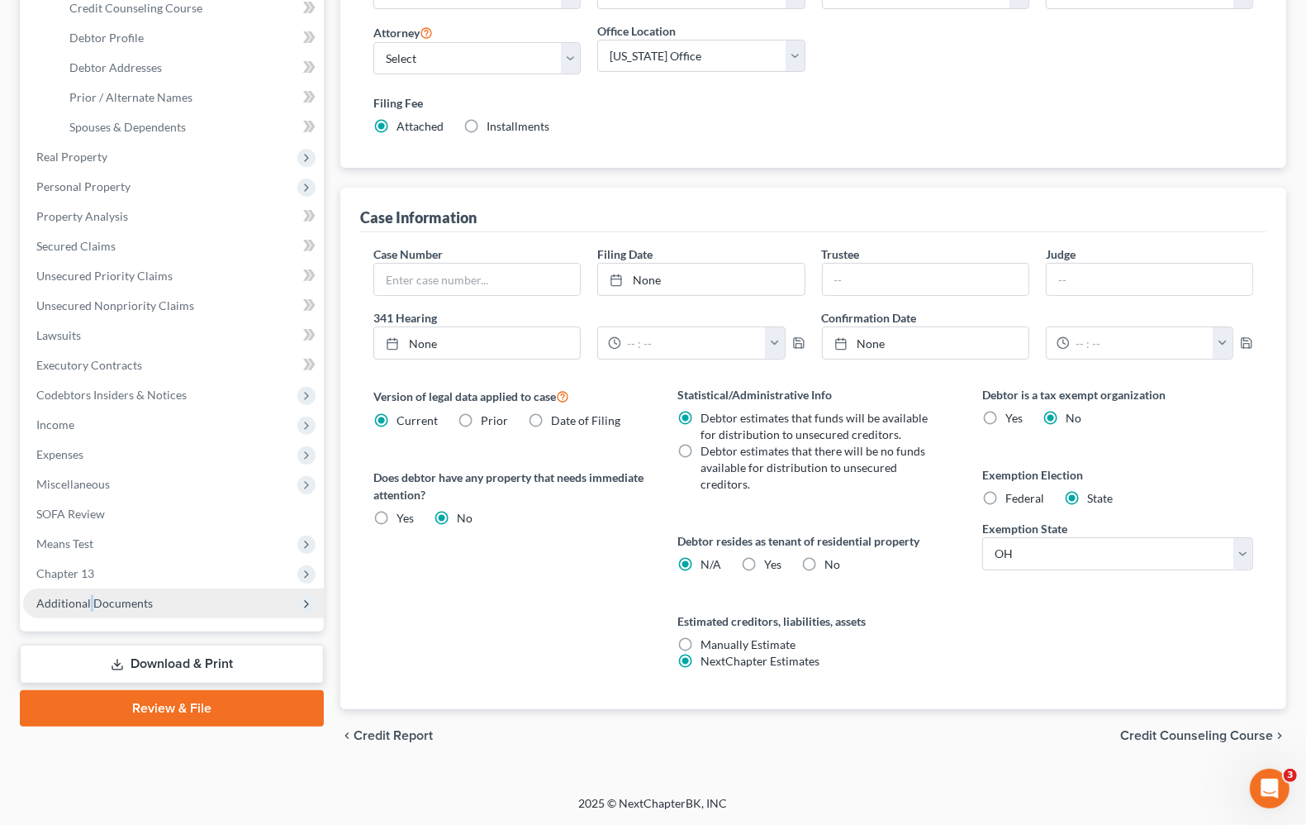
click at [88, 604] on span "Additional Documents" at bounding box center [94, 603] width 117 height 14
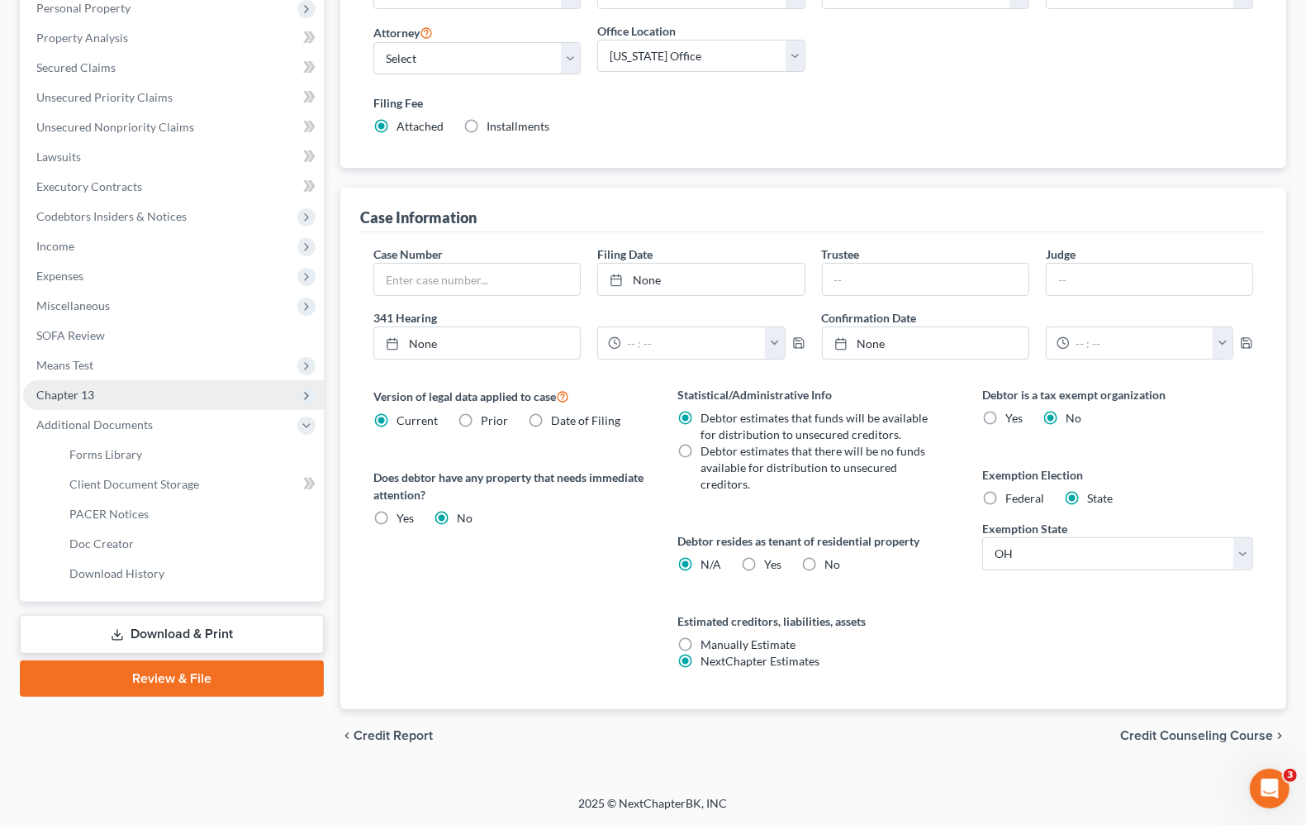
click at [66, 403] on span "Chapter 13" at bounding box center [173, 395] width 301 height 30
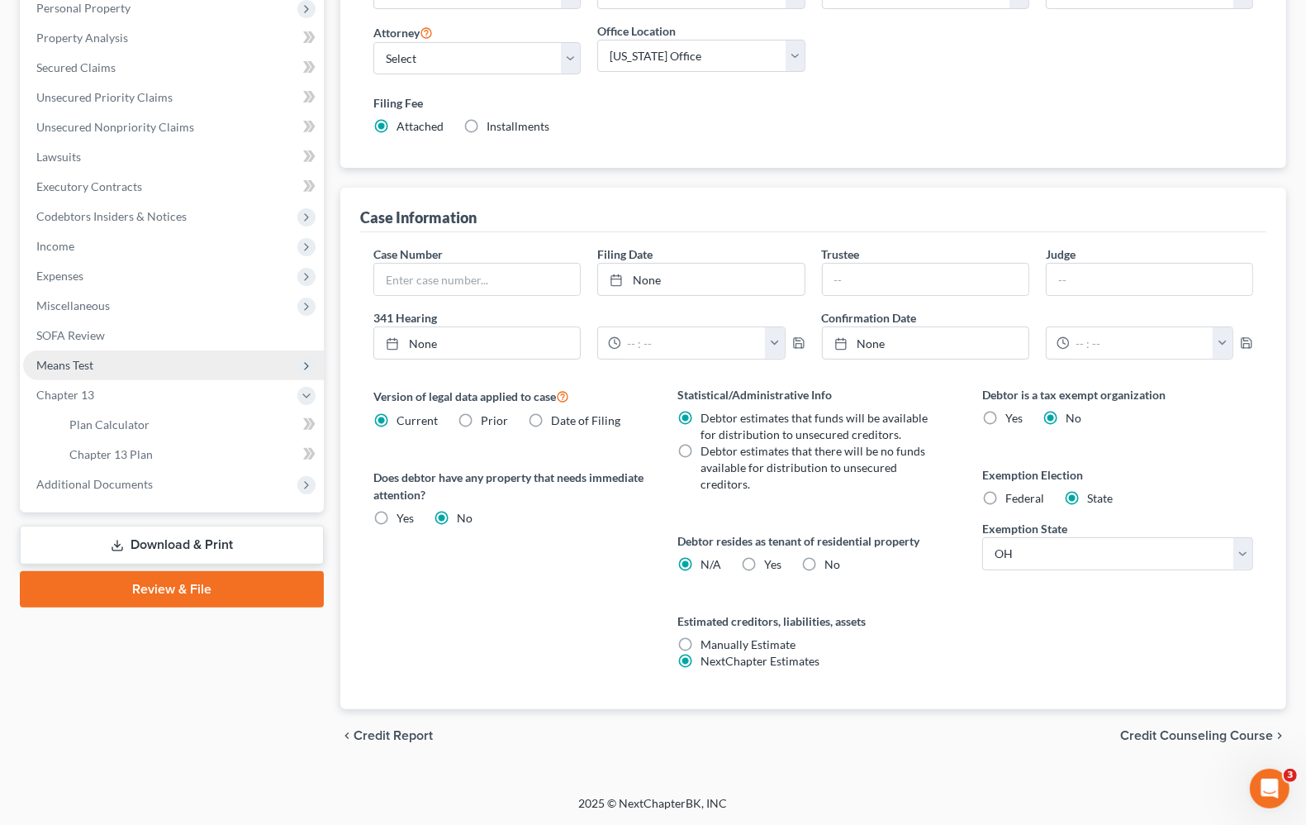
click at [79, 368] on span "Means Test" at bounding box center [64, 365] width 57 height 14
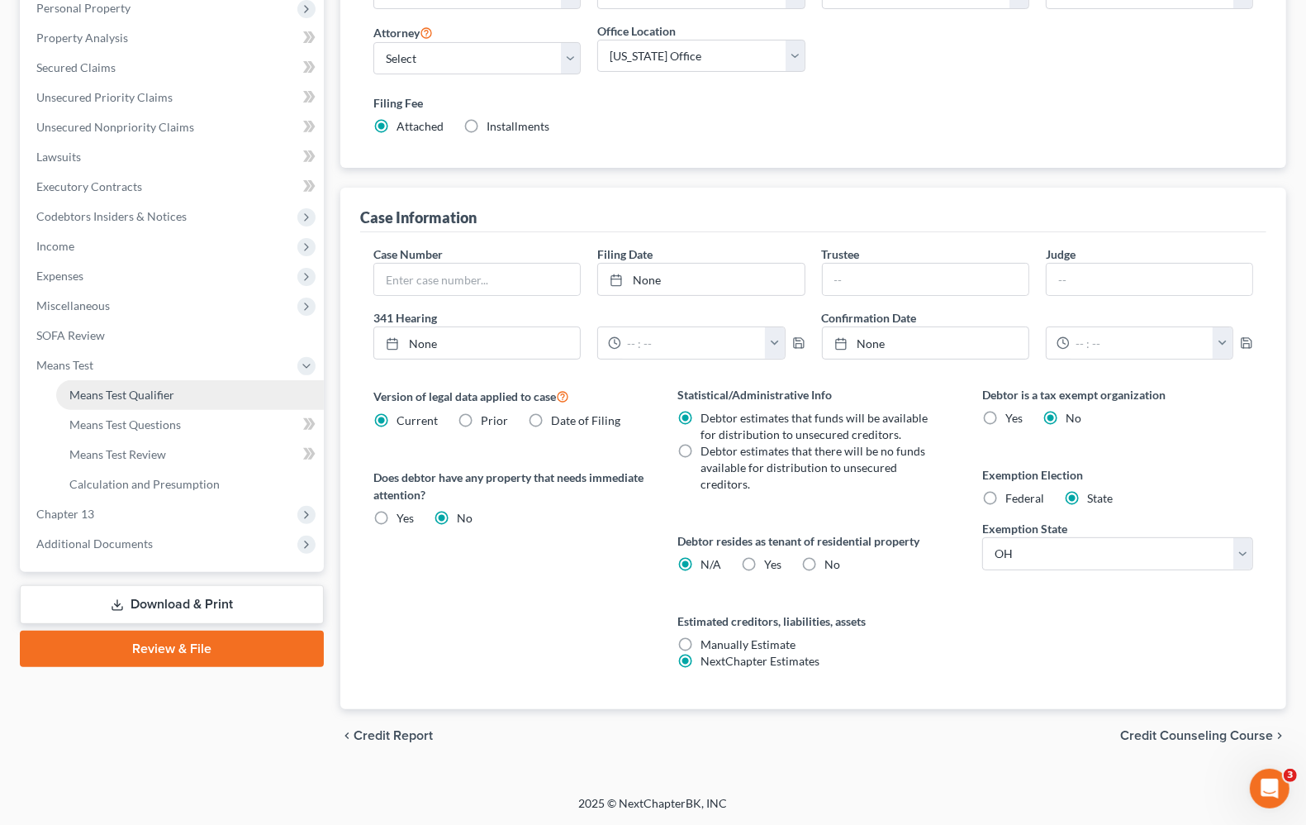
click at [109, 390] on span "Means Test Qualifier" at bounding box center [121, 395] width 105 height 14
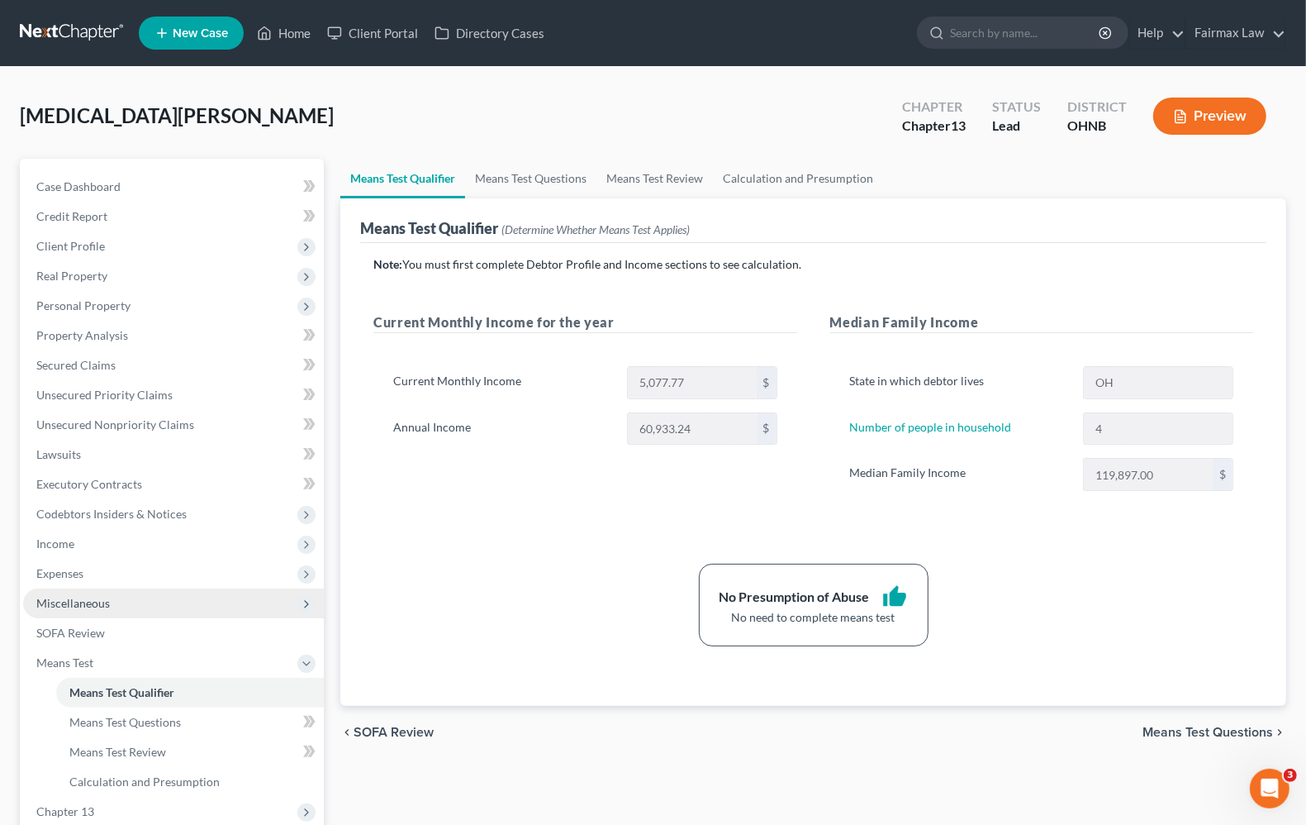
click at [88, 601] on span "Miscellaneous" at bounding box center [73, 603] width 74 height 14
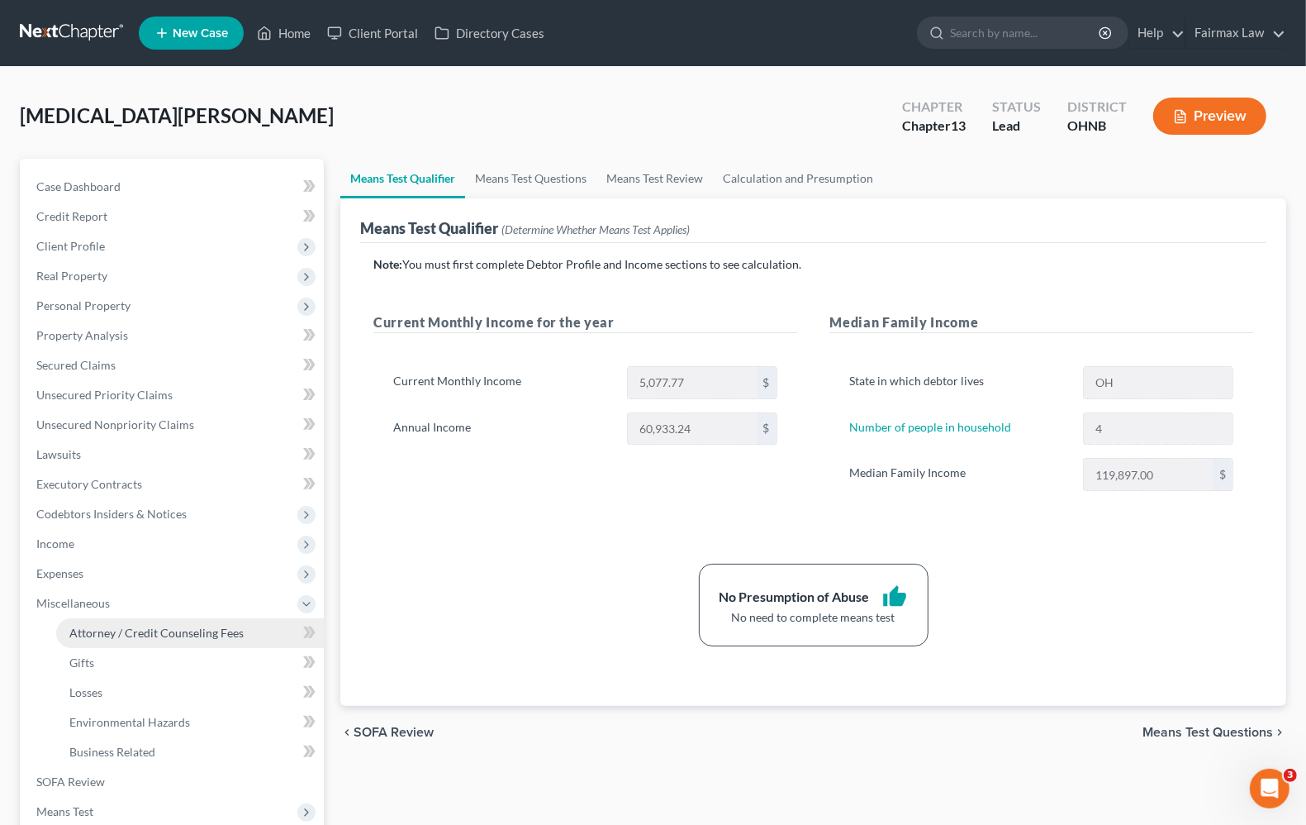
click at [121, 633] on span "Attorney / Credit Counseling Fees" at bounding box center [156, 632] width 174 height 14
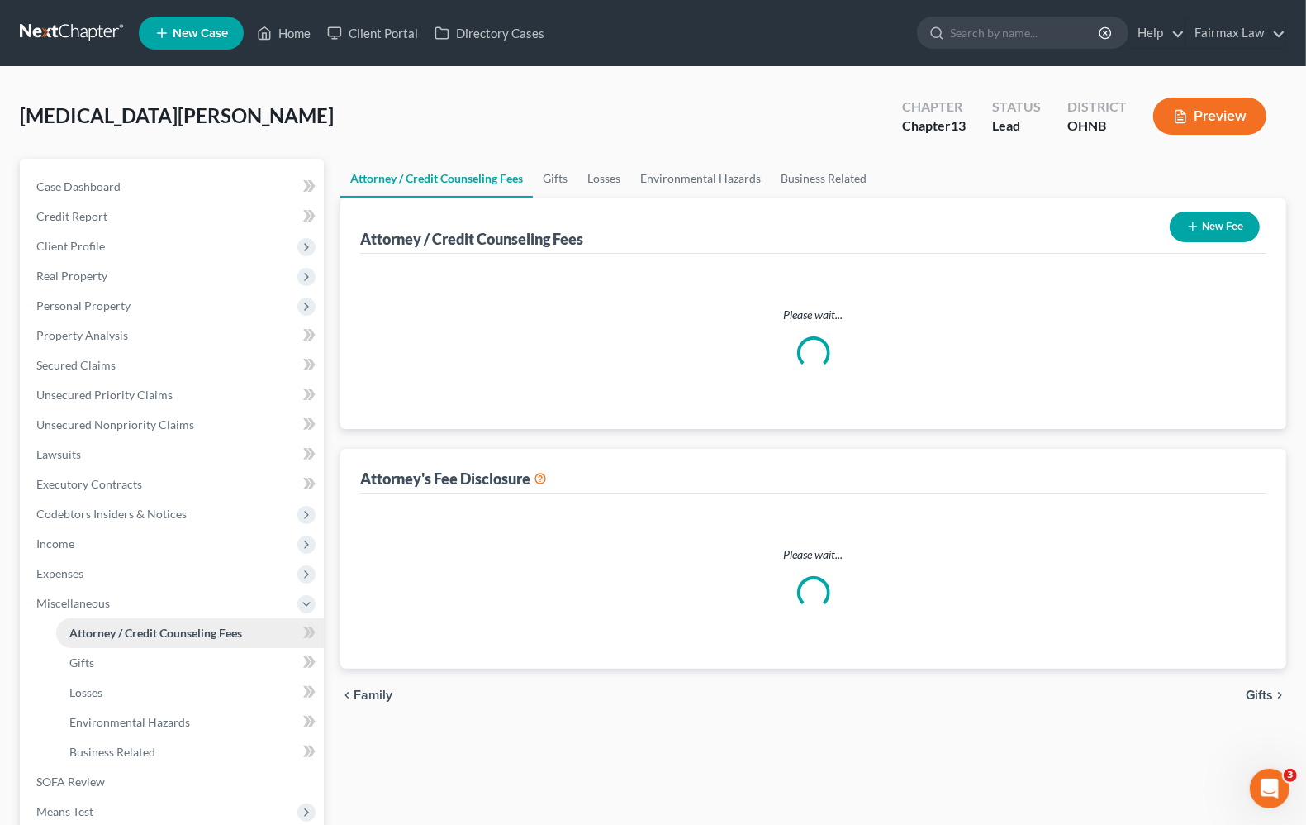
select select "4"
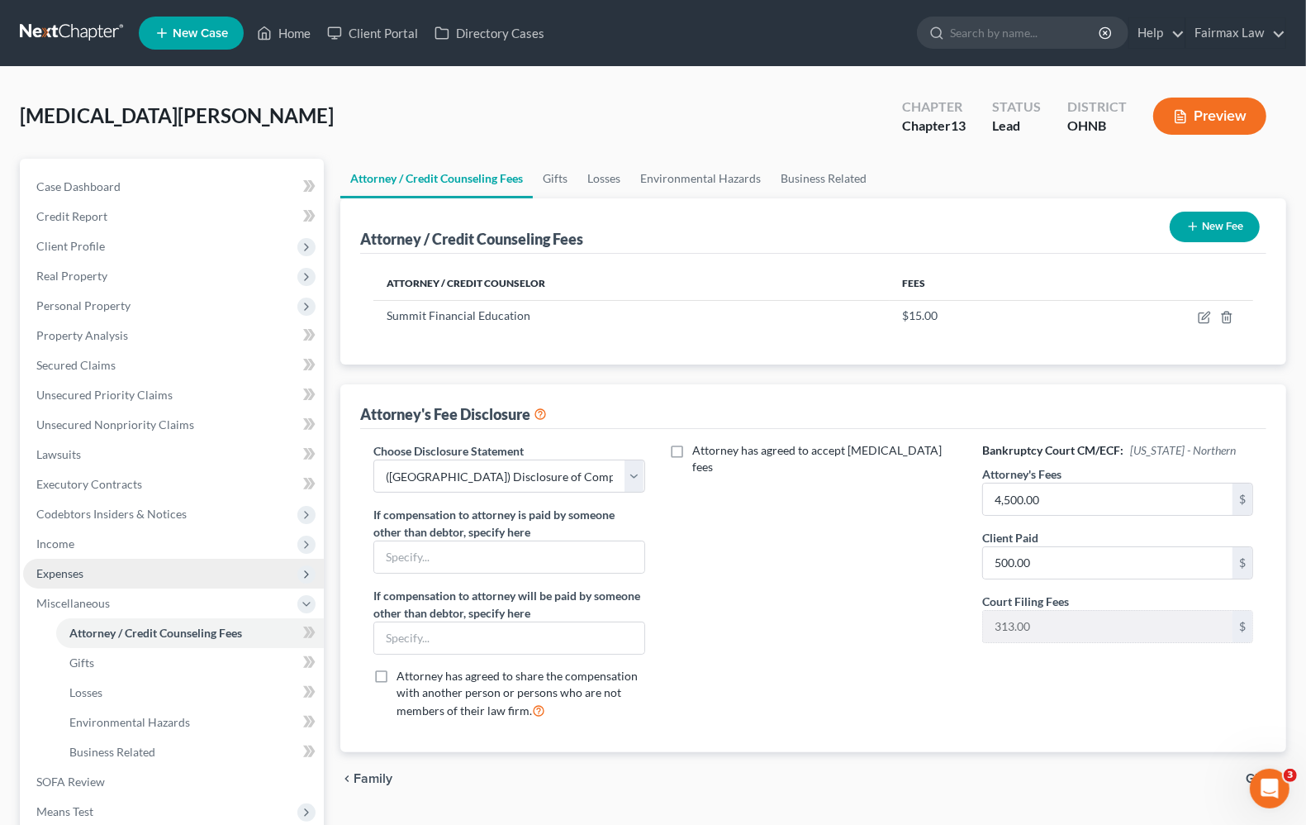
click at [79, 574] on span "Expenses" at bounding box center [59, 573] width 47 height 14
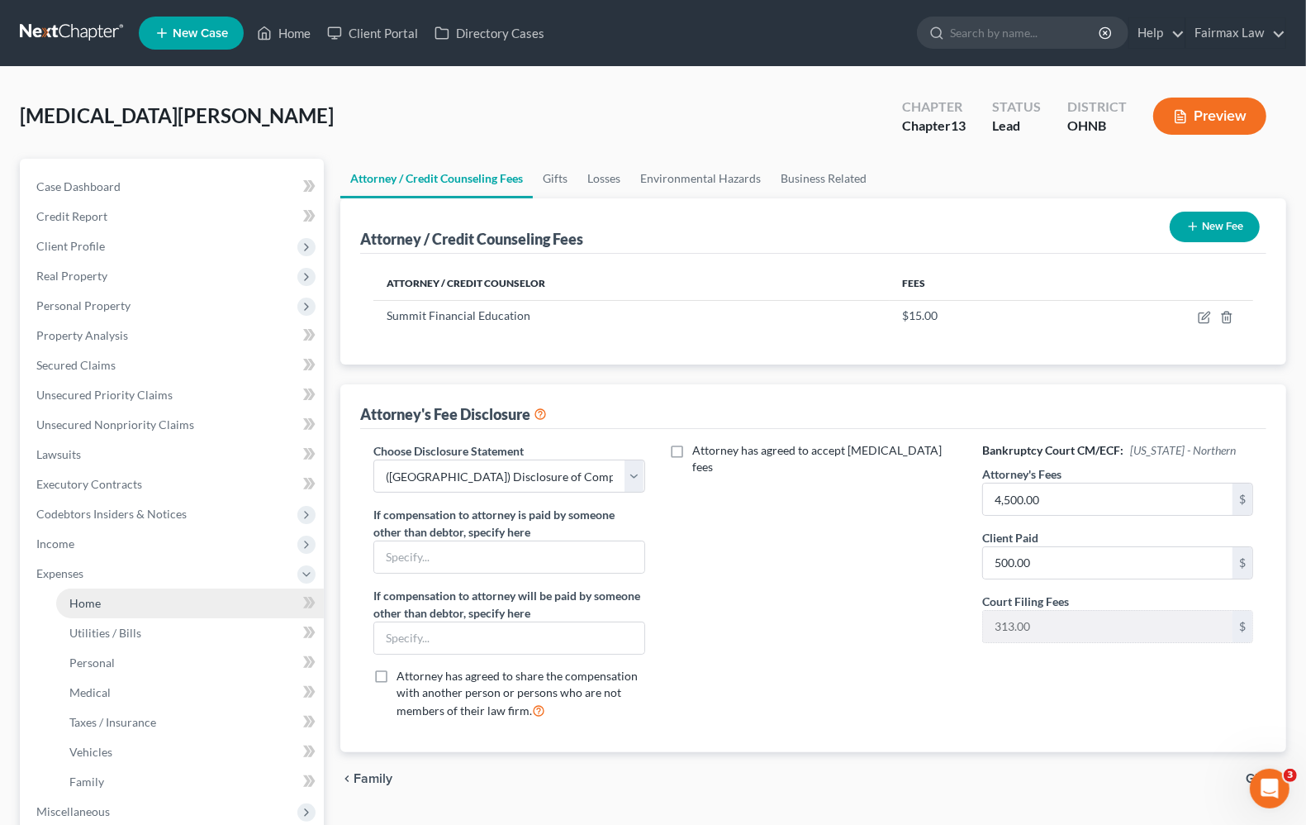
click at [88, 600] on span "Home" at bounding box center [84, 603] width 31 height 14
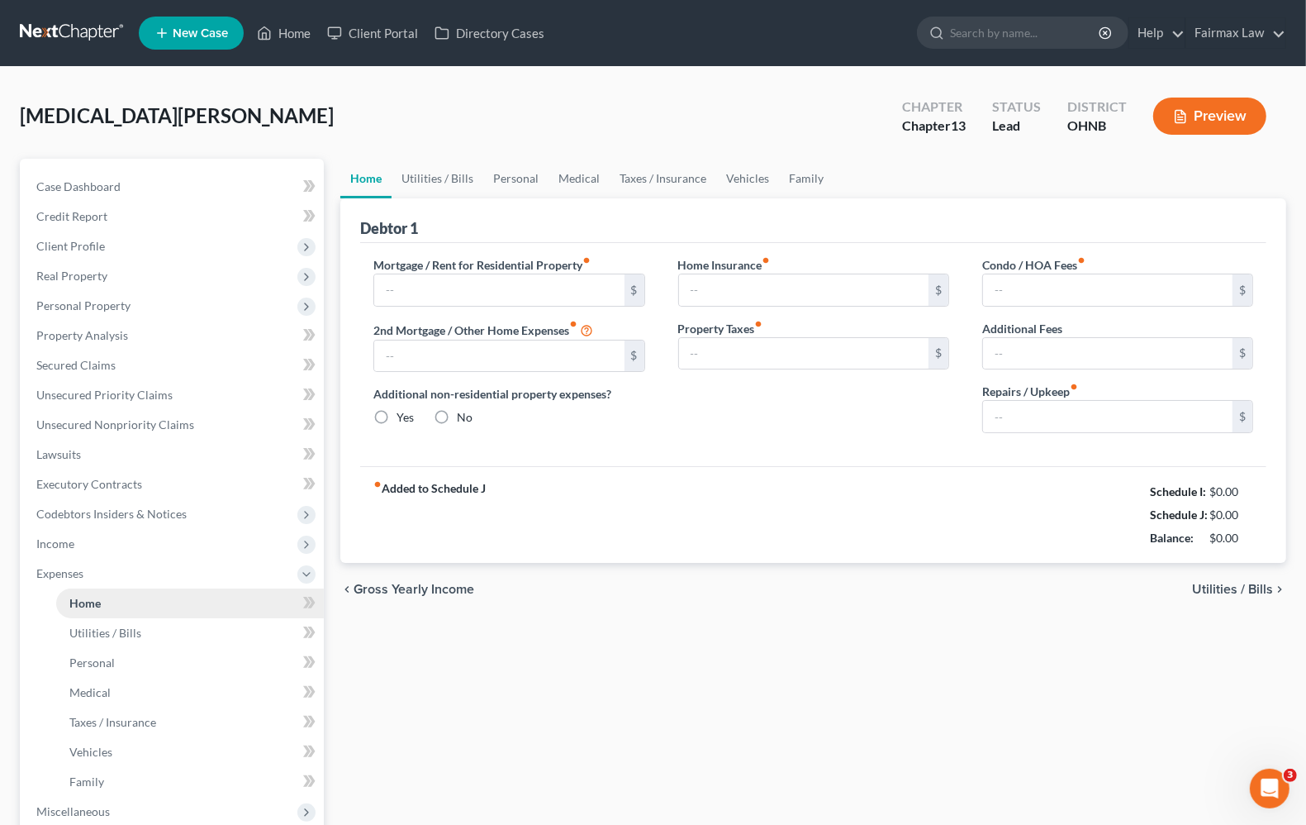
type input "0.00"
radio input "true"
type input "0.00"
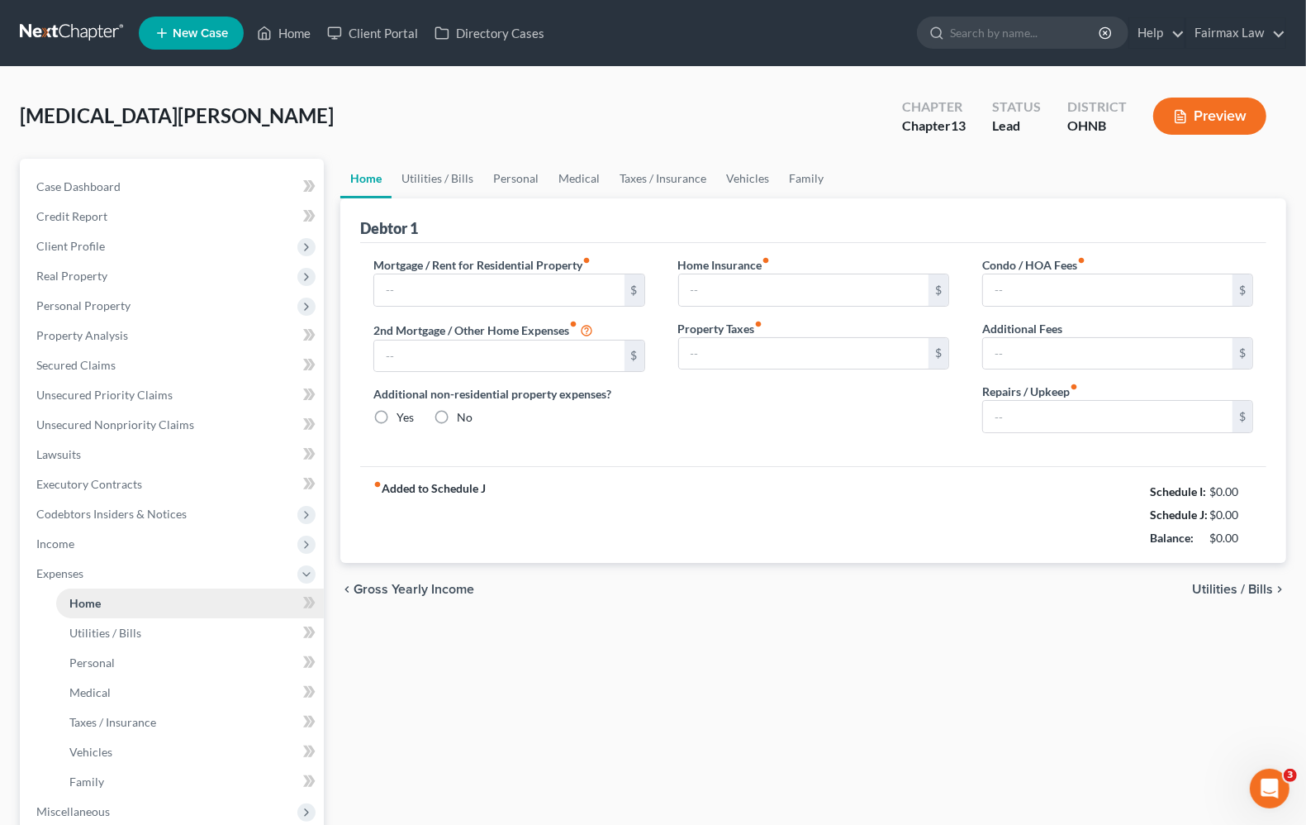
type input "0.00"
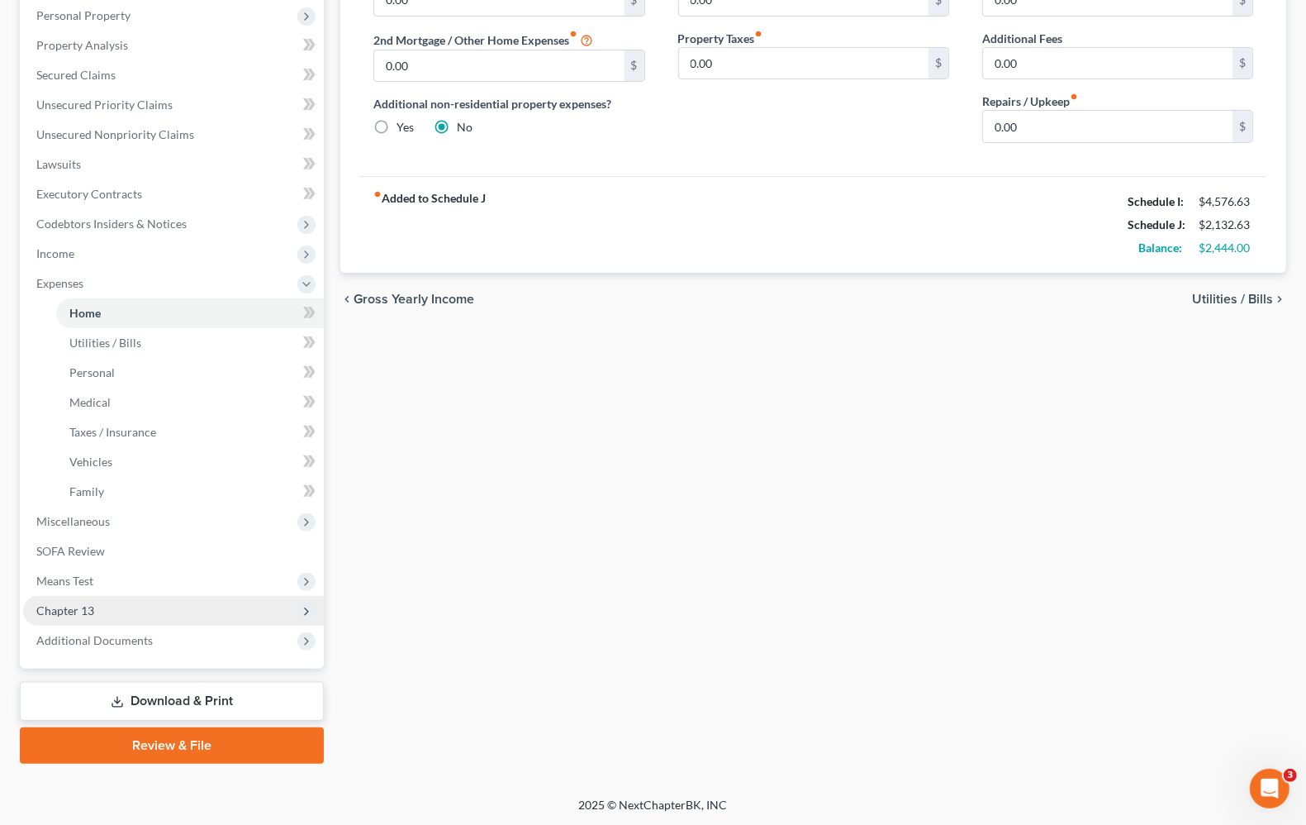
click at [79, 603] on span "Chapter 13" at bounding box center [65, 610] width 58 height 14
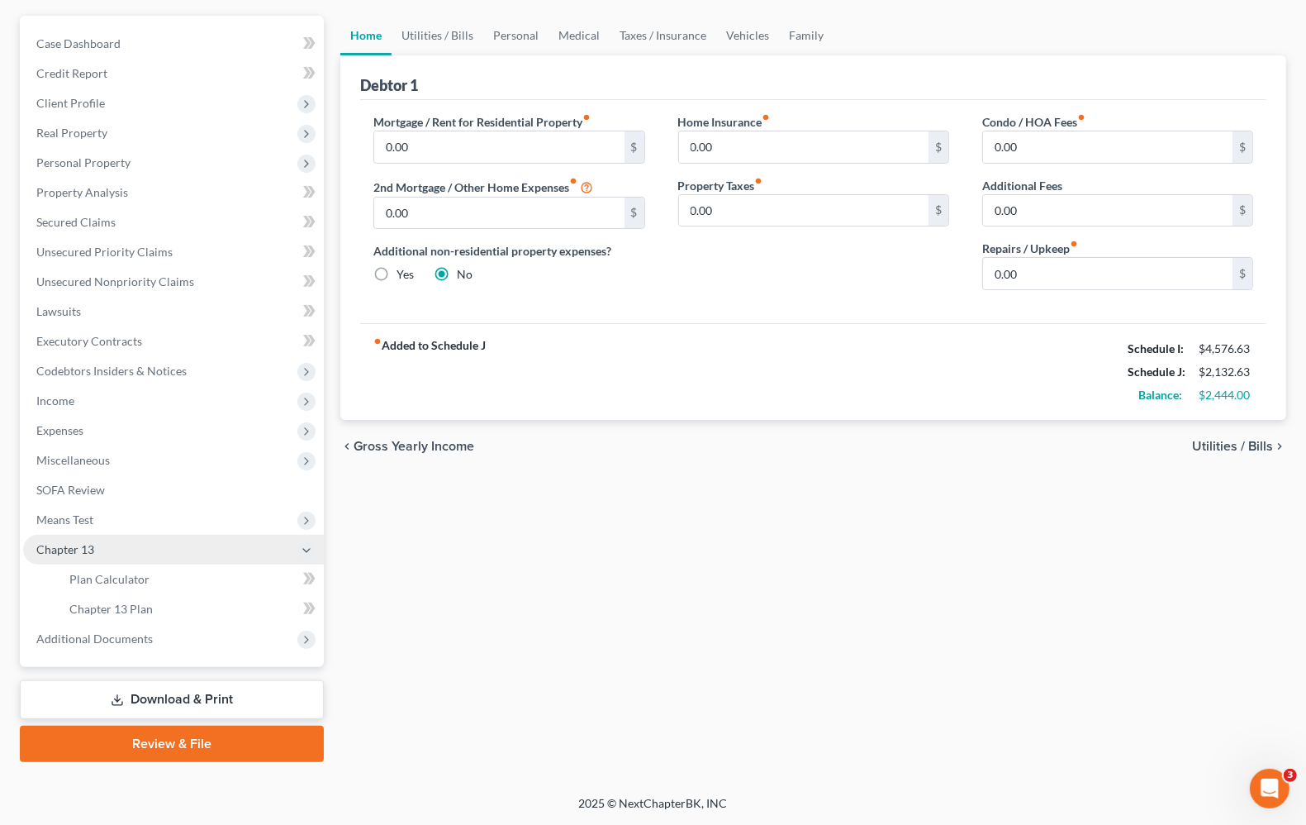
scroll to position [141, 0]
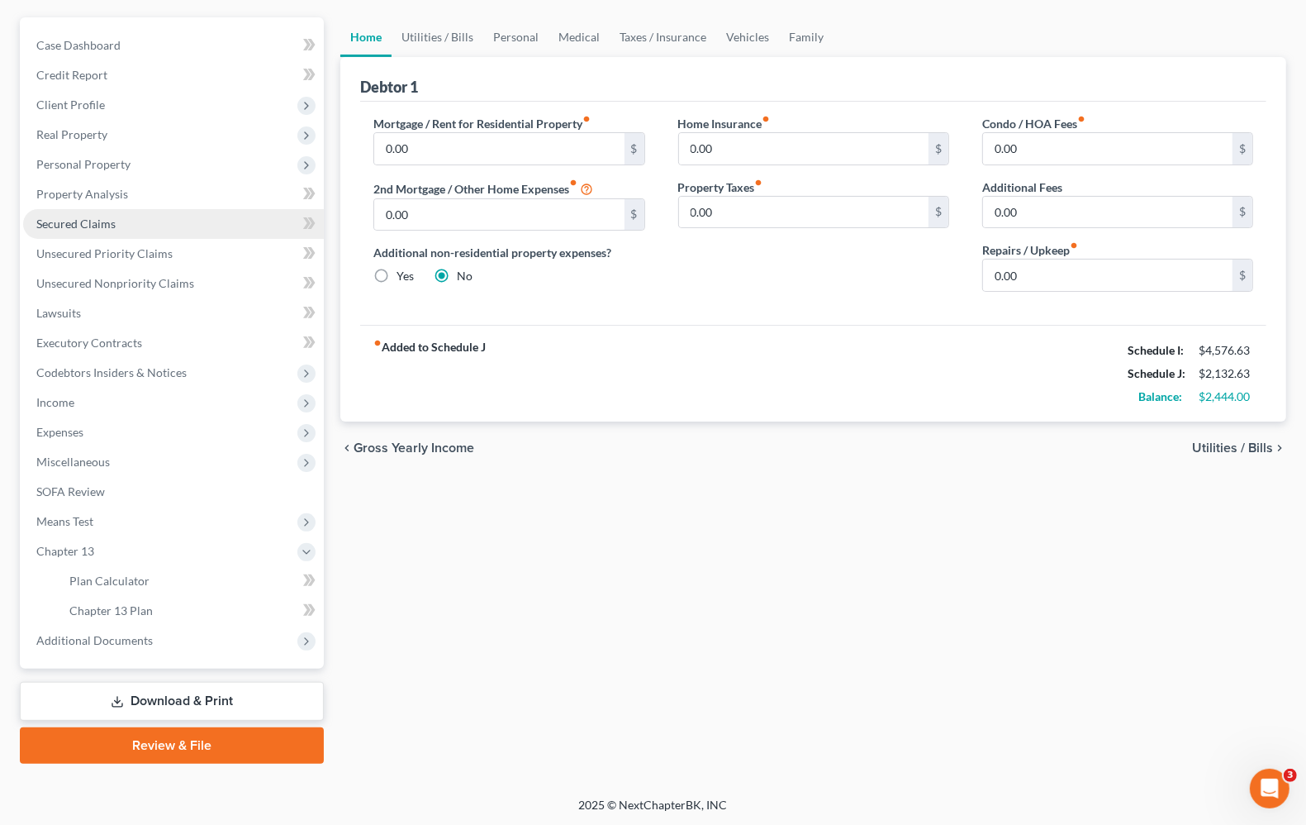
click at [75, 228] on span "Secured Claims" at bounding box center [75, 223] width 79 height 14
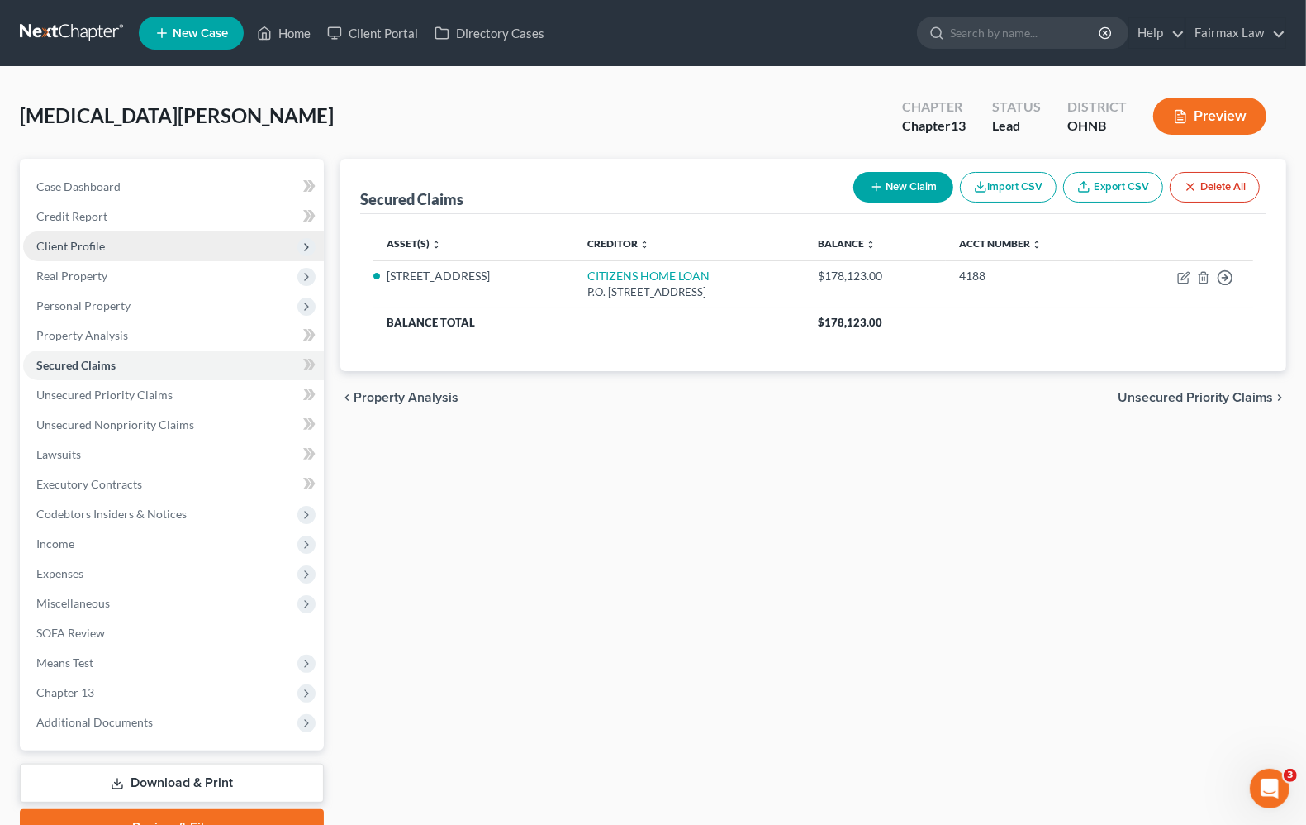
click at [88, 242] on span "Client Profile" at bounding box center [70, 246] width 69 height 14
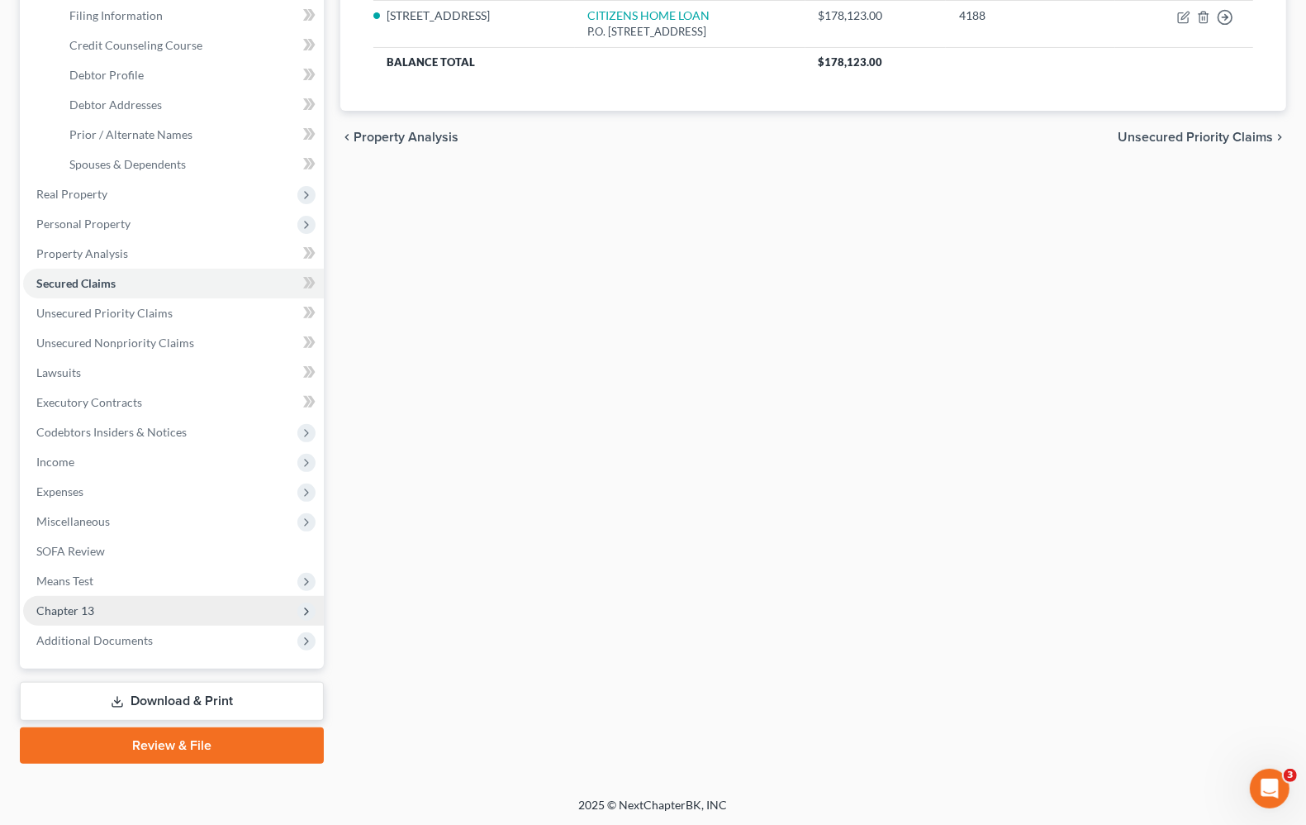
click at [102, 597] on span "Chapter 13" at bounding box center [173, 611] width 301 height 30
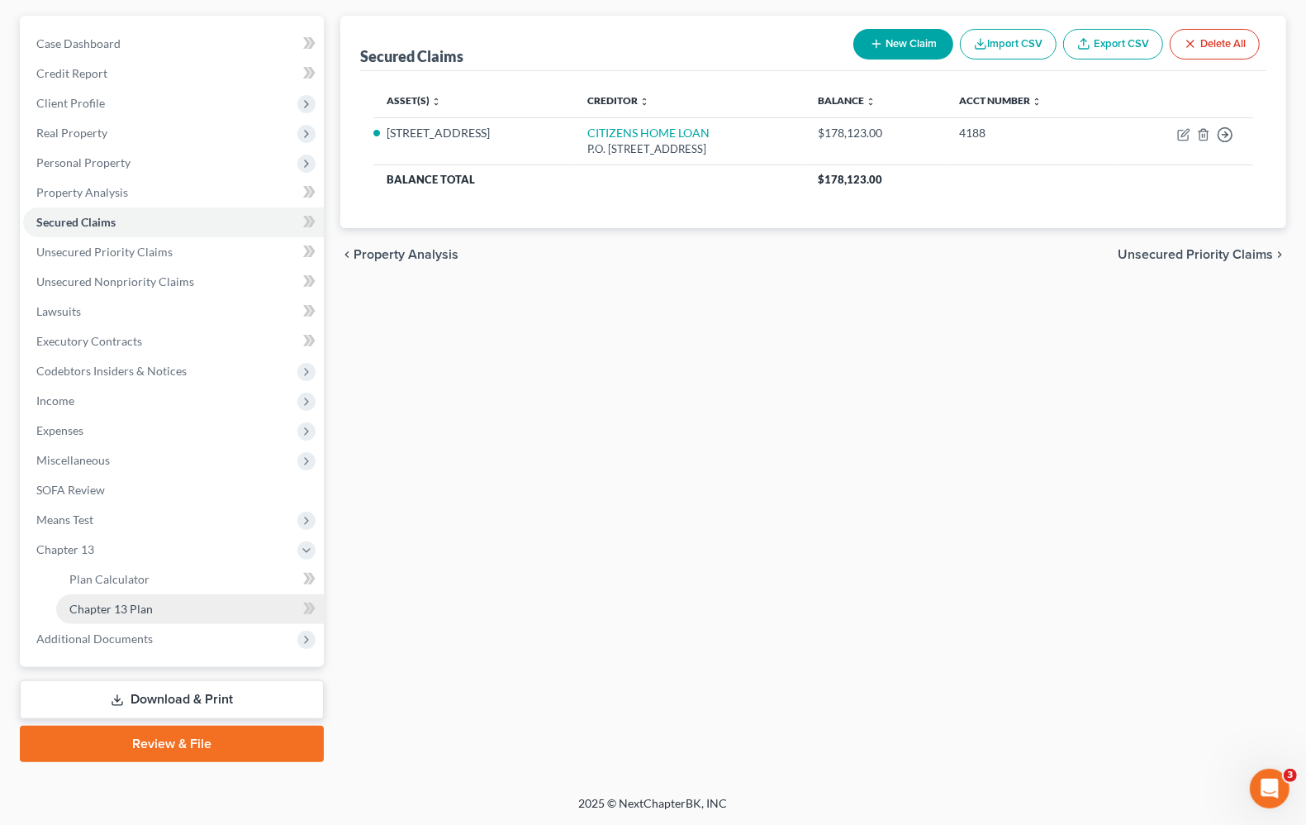
scroll to position [141, 0]
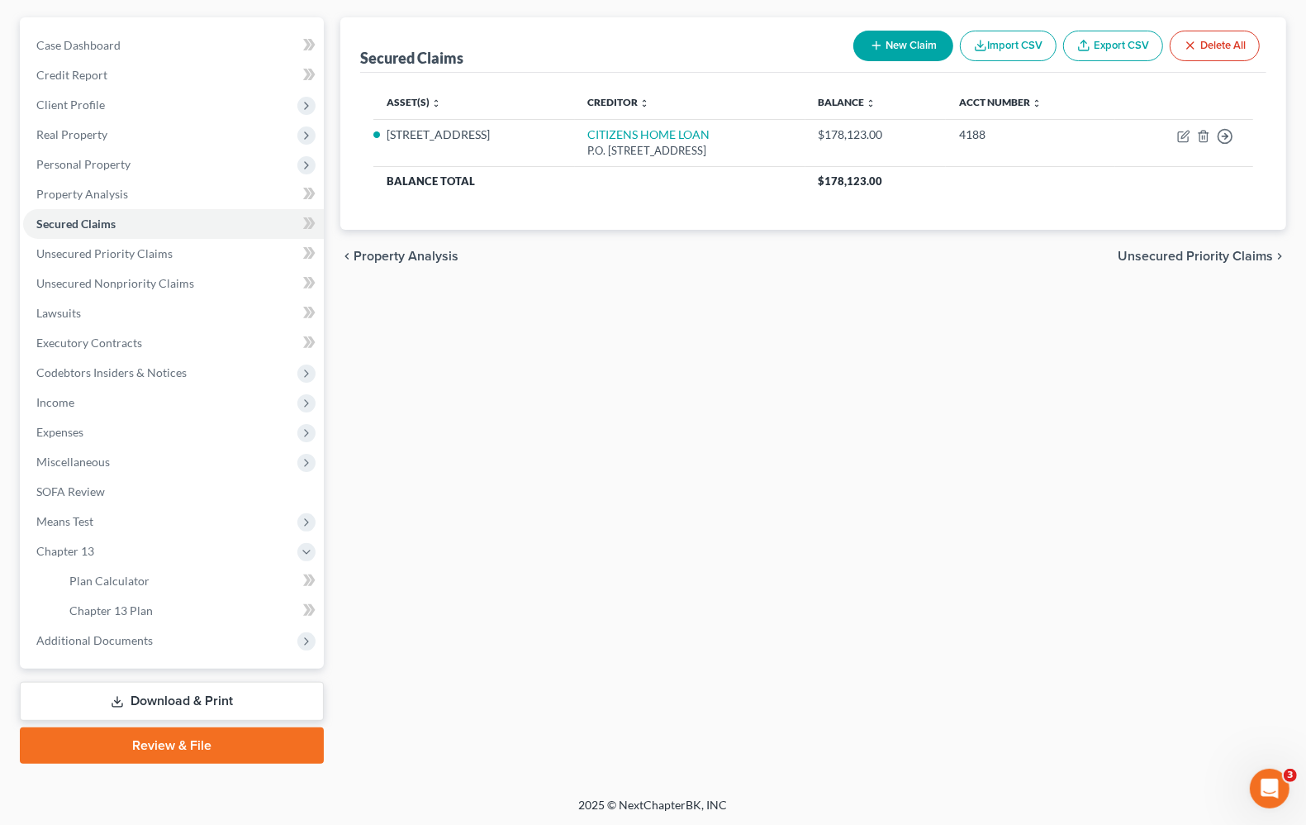
click at [766, 541] on div "Secured Claims New Claim Import CSV Export CSV Delete All Asset(s) expand_more …" at bounding box center [813, 390] width 963 height 746
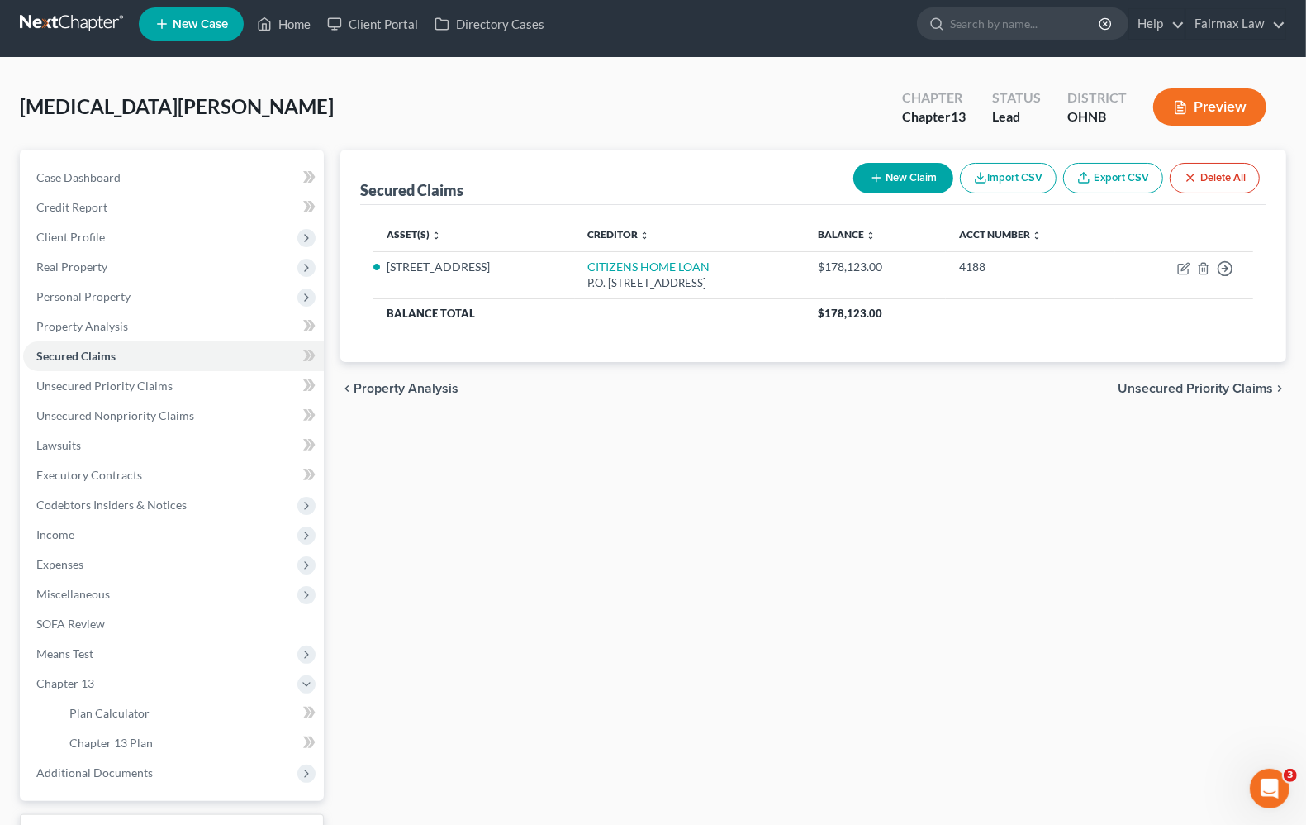
scroll to position [0, 0]
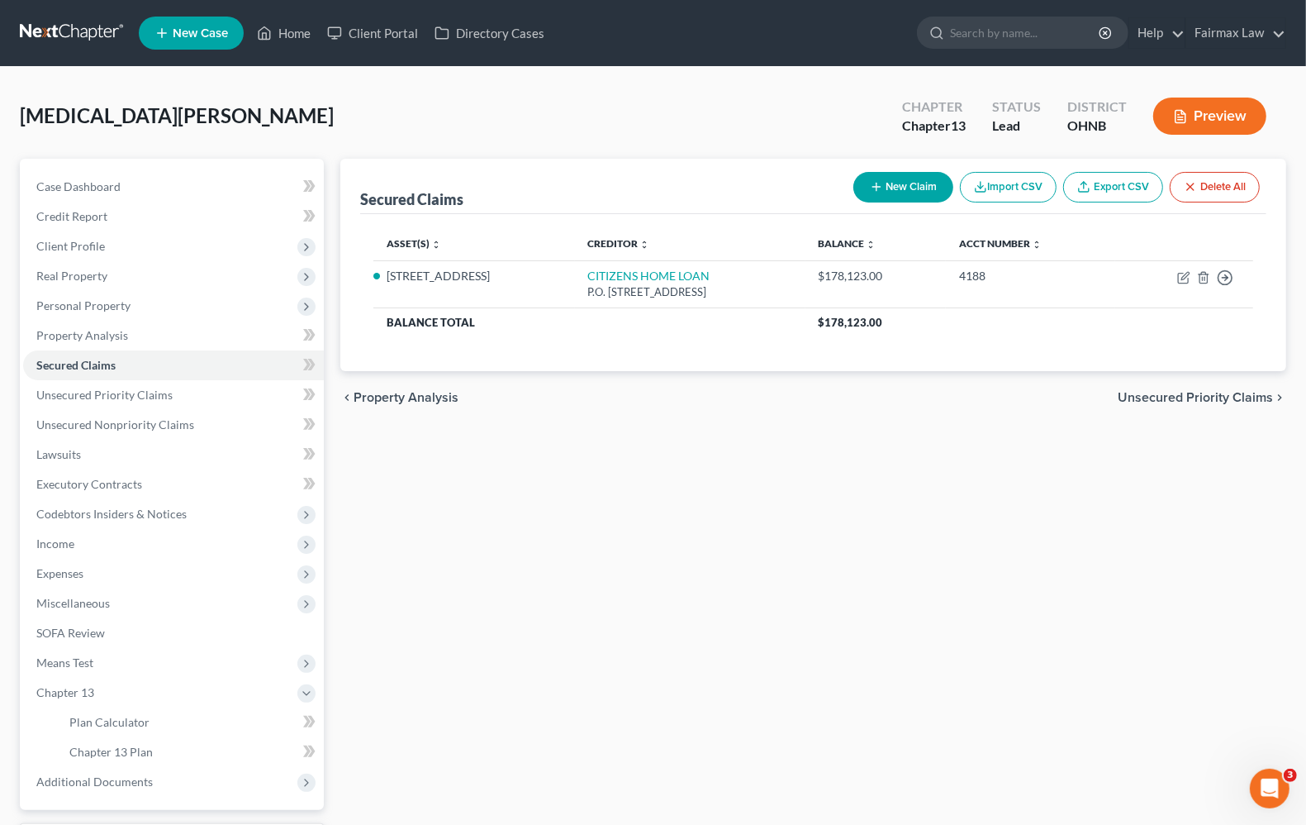
click at [1215, 117] on button "Preview" at bounding box center [1209, 116] width 113 height 37
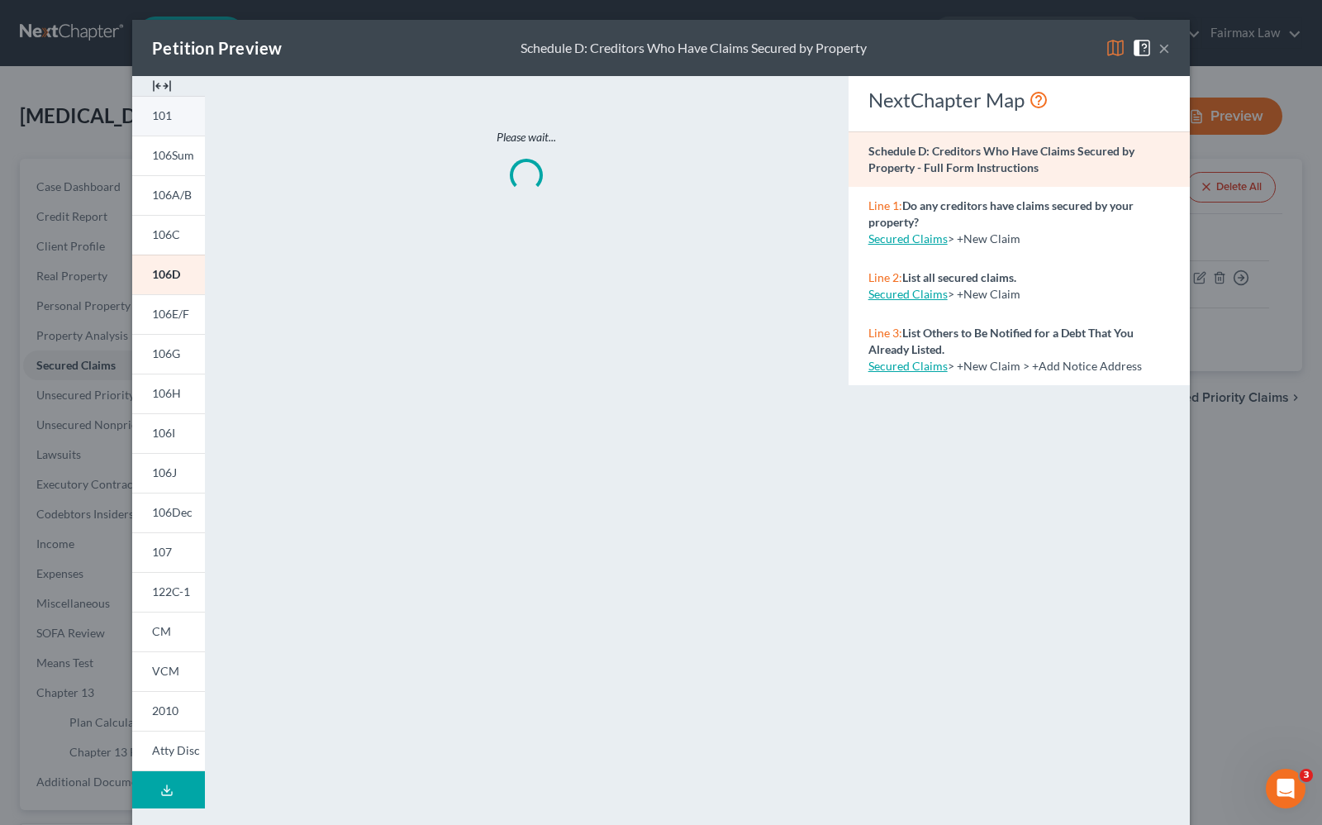
click at [178, 121] on link "101" at bounding box center [168, 116] width 73 height 40
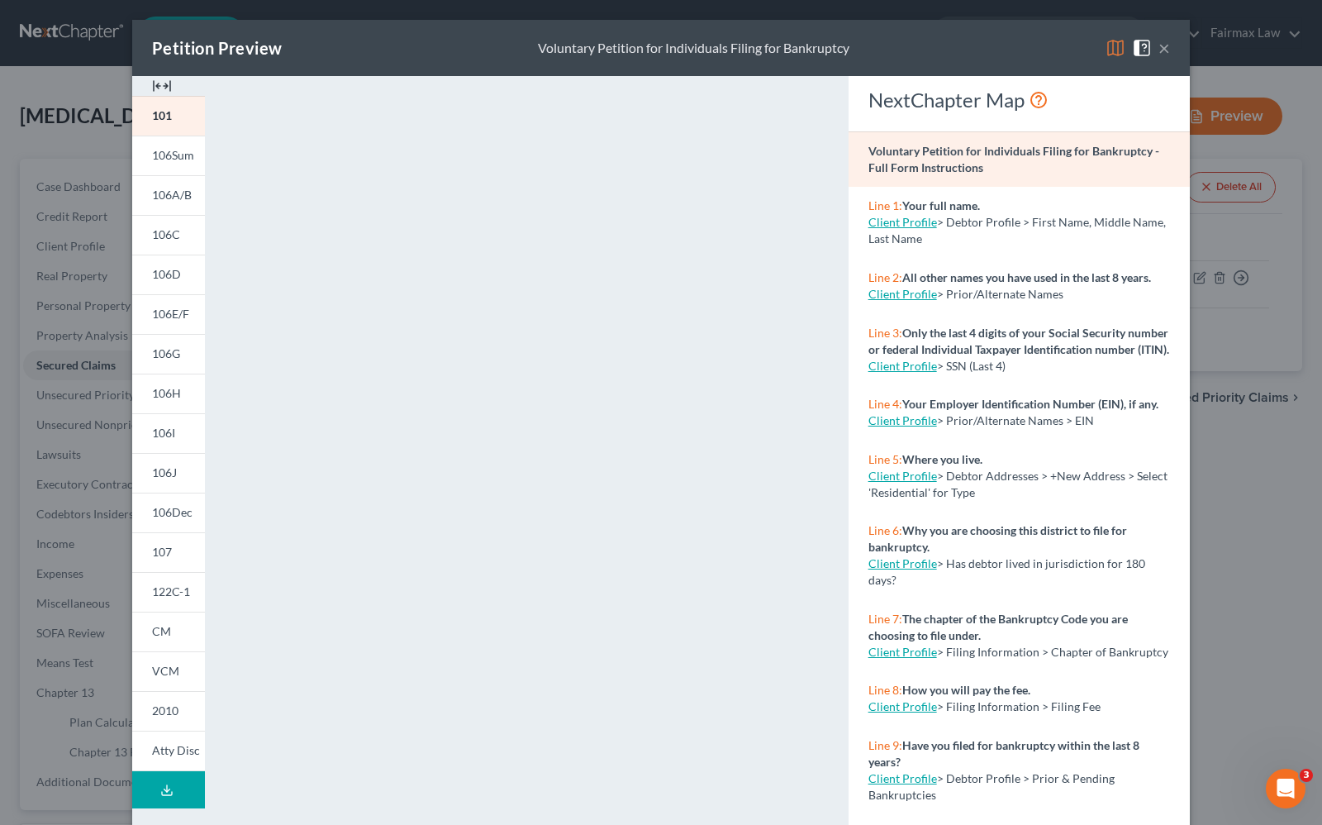
click at [1158, 50] on button "×" at bounding box center [1164, 48] width 12 height 20
